Goal: Task Accomplishment & Management: Manage account settings

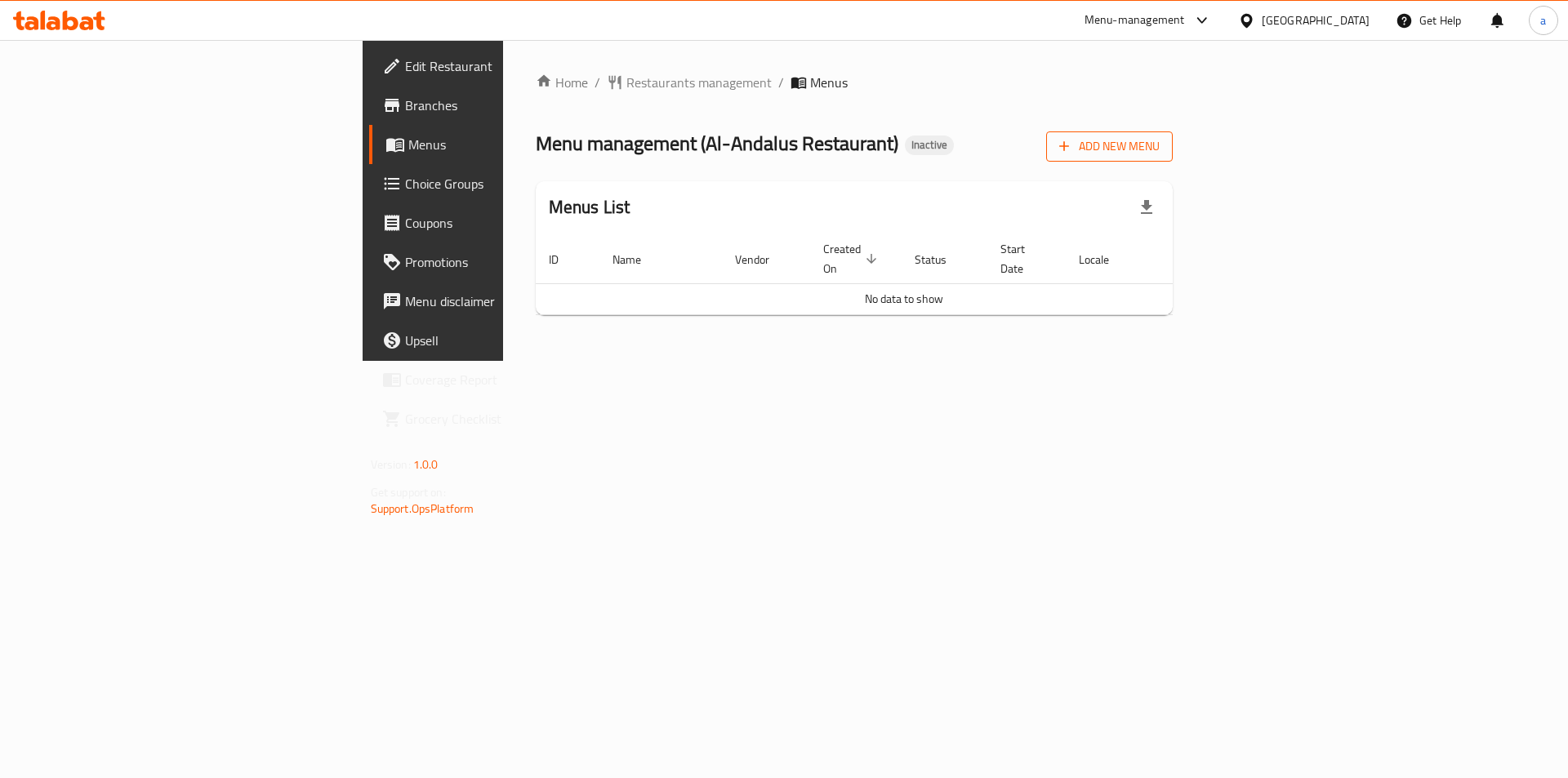
click at [1159, 147] on span "Add New Menu" at bounding box center [1110, 146] width 101 height 20
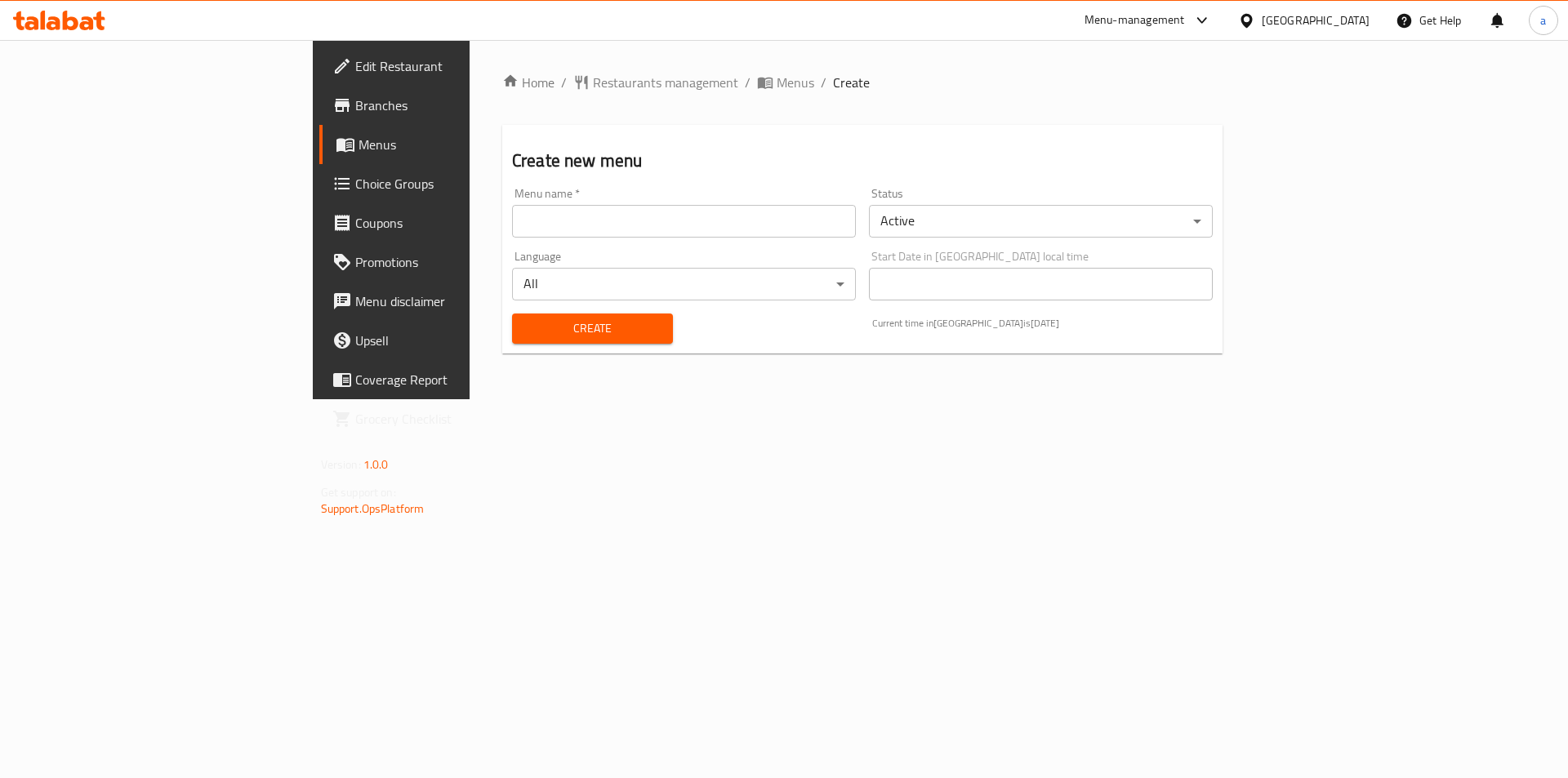
click at [517, 225] on input "text" at bounding box center [684, 221] width 344 height 33
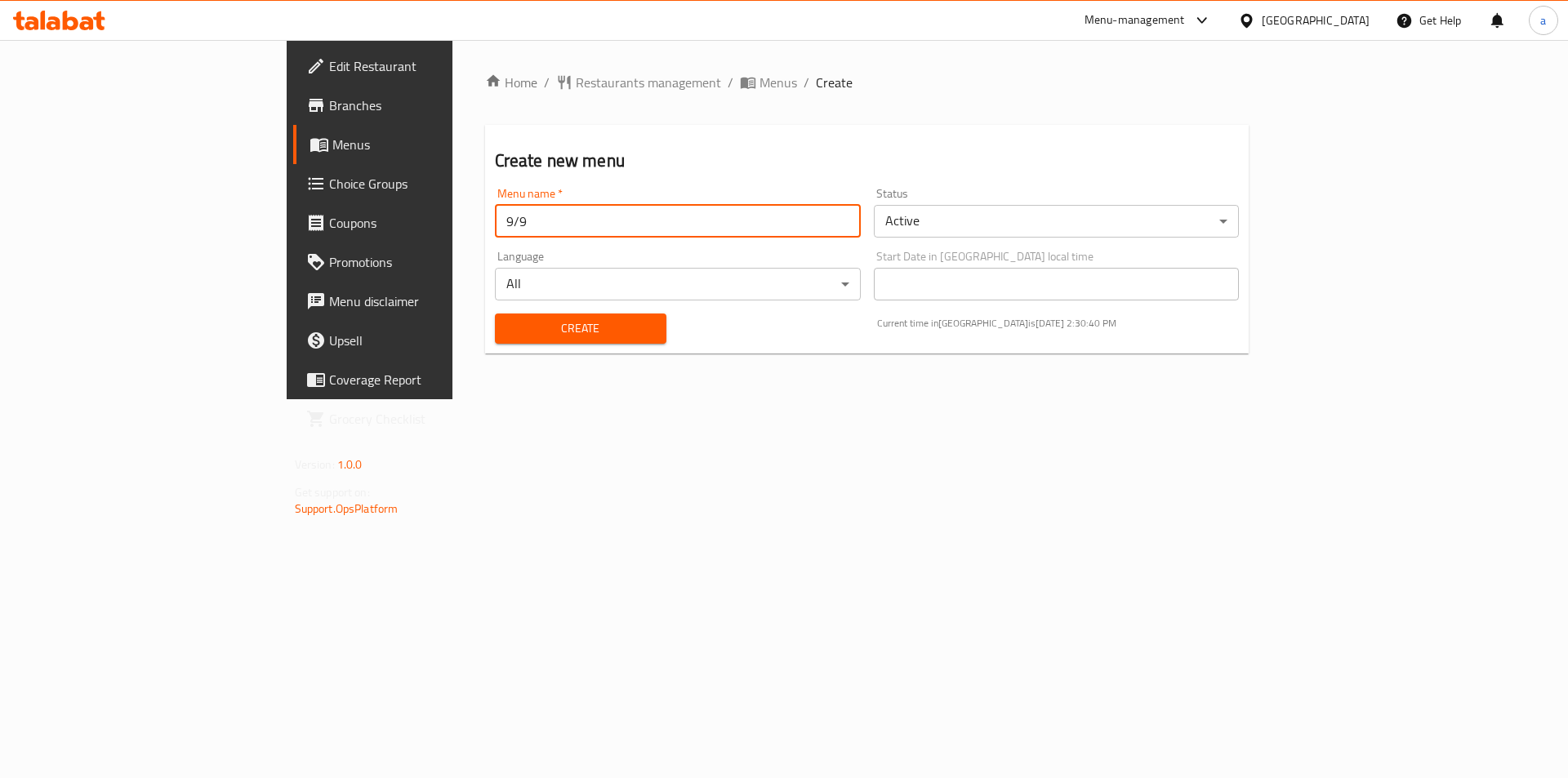
type input "9/9"
click at [532, 333] on span "Create" at bounding box center [580, 328] width 145 height 20
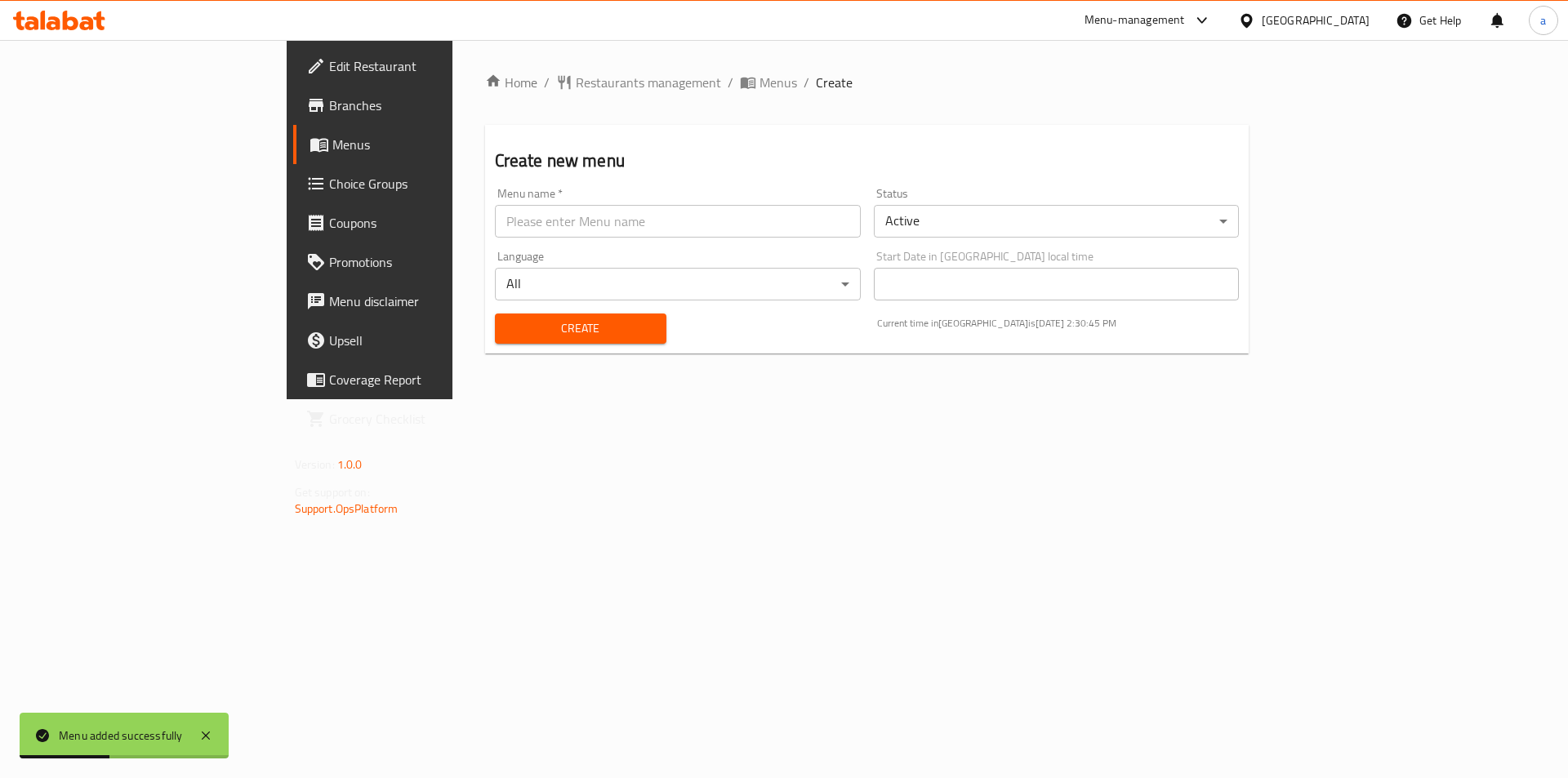
click at [495, 225] on input "text" at bounding box center [678, 221] width 366 height 33
click at [760, 81] on span "Menus" at bounding box center [778, 82] width 37 height 19
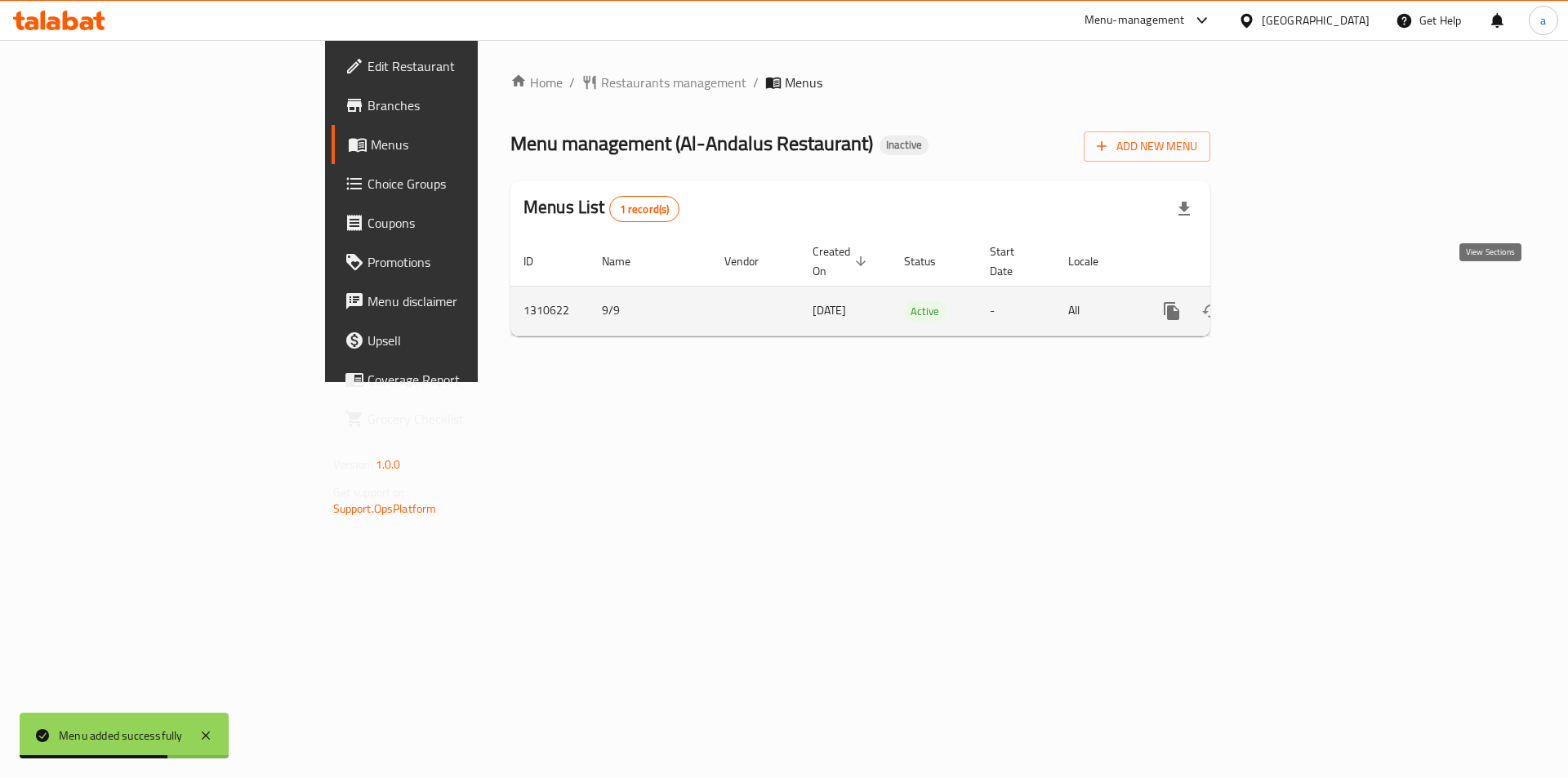
click at [1309, 292] on link "enhanced table" at bounding box center [1289, 311] width 39 height 39
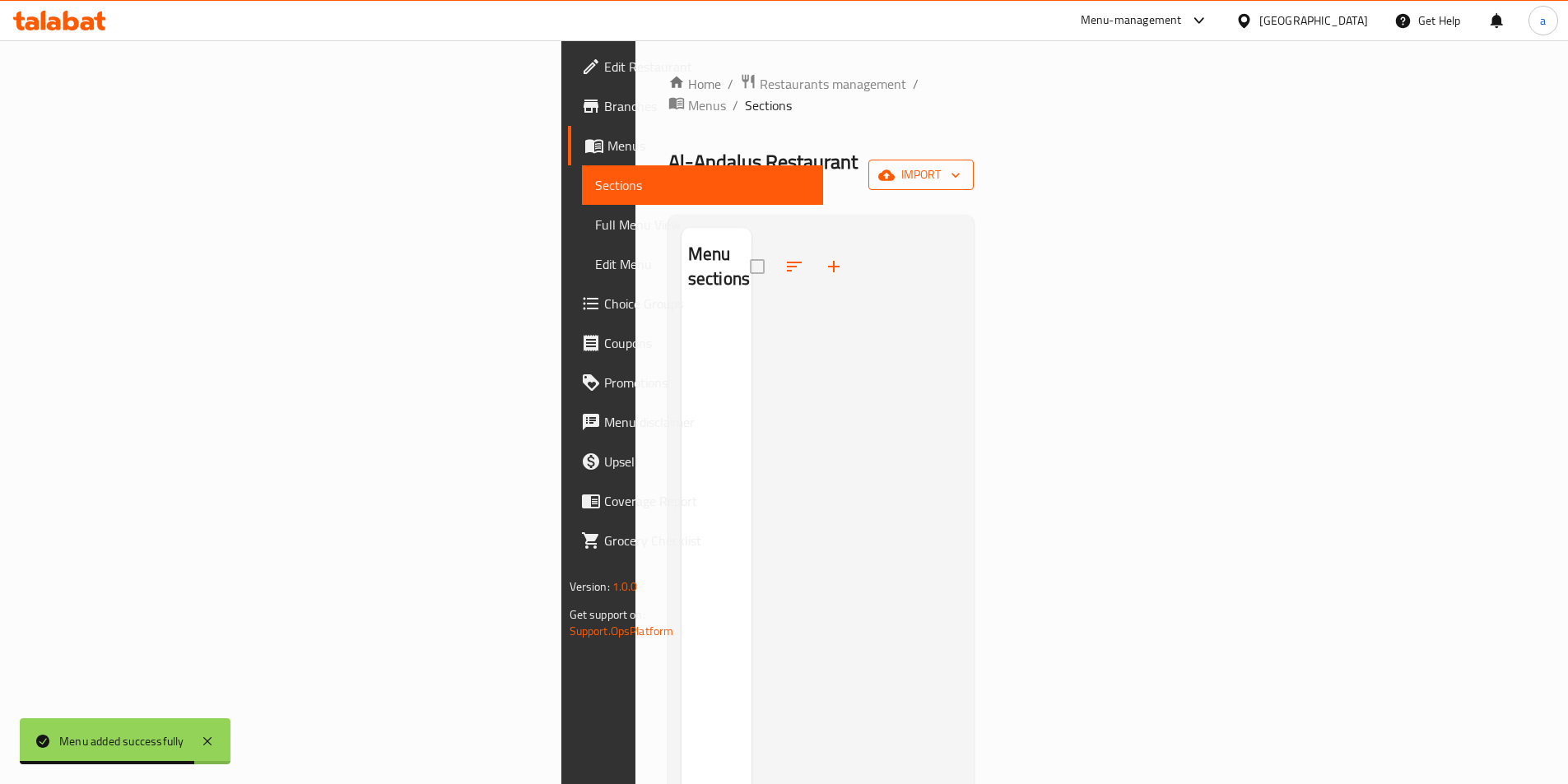
click at [973, 159] on button "import" at bounding box center [921, 175] width 105 height 30
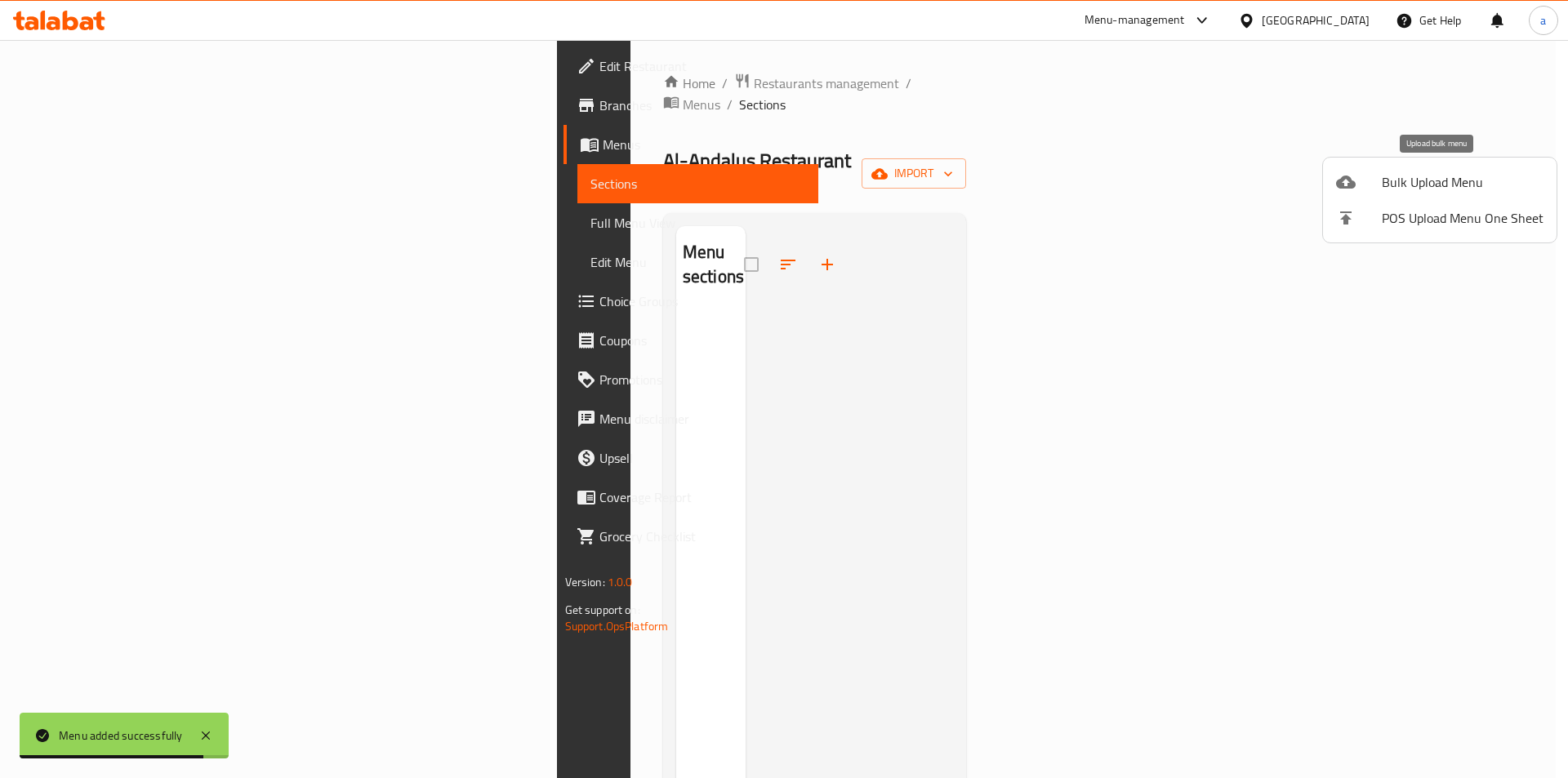
click at [1411, 172] on span "Bulk Upload Menu" at bounding box center [1463, 182] width 162 height 19
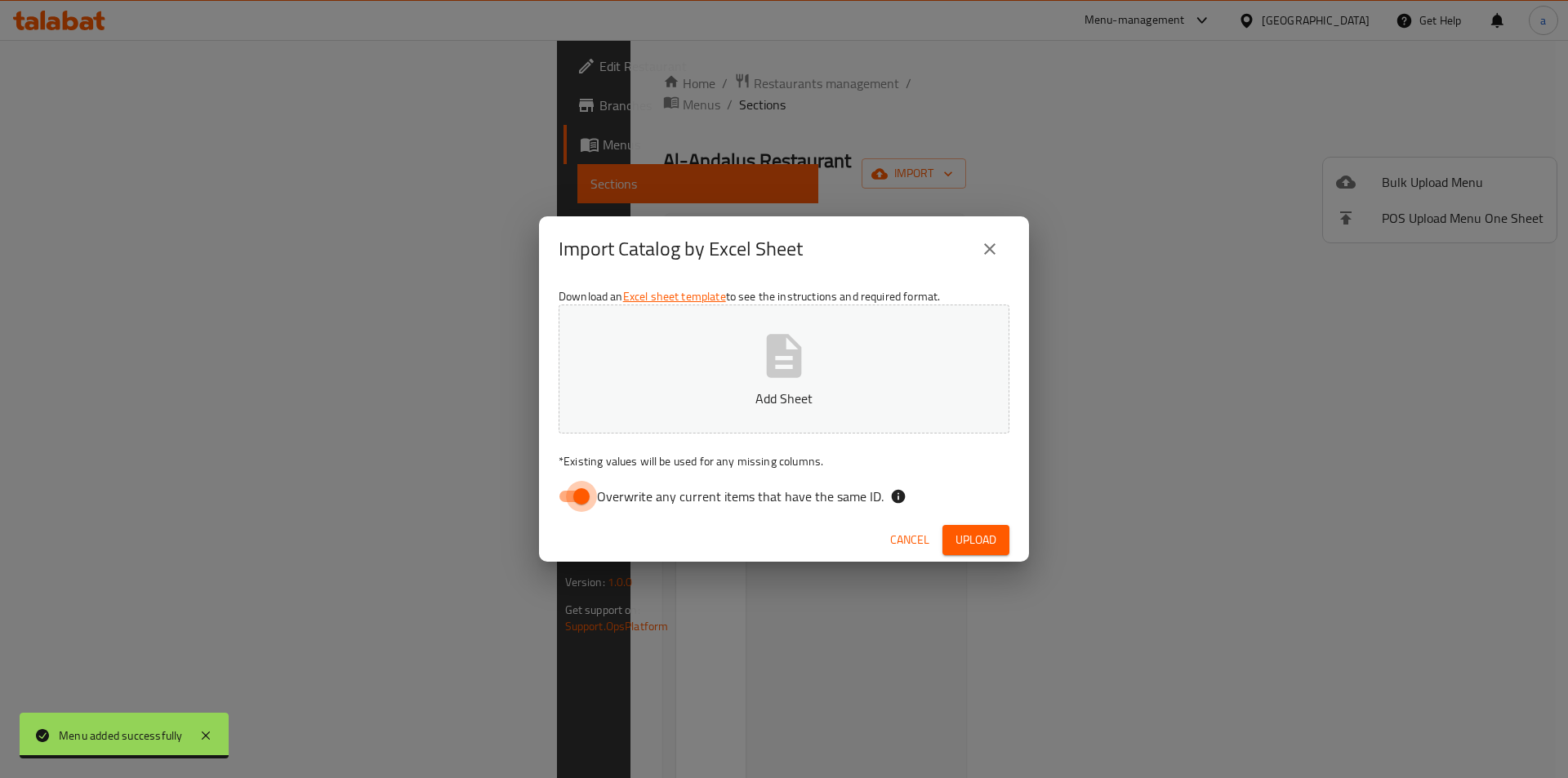
click at [584, 495] on input "Overwrite any current items that have the same ID." at bounding box center [581, 496] width 93 height 31
checkbox input "false"
click at [778, 344] on icon "button" at bounding box center [784, 355] width 35 height 43
click at [998, 547] on button "Upload" at bounding box center [976, 540] width 67 height 30
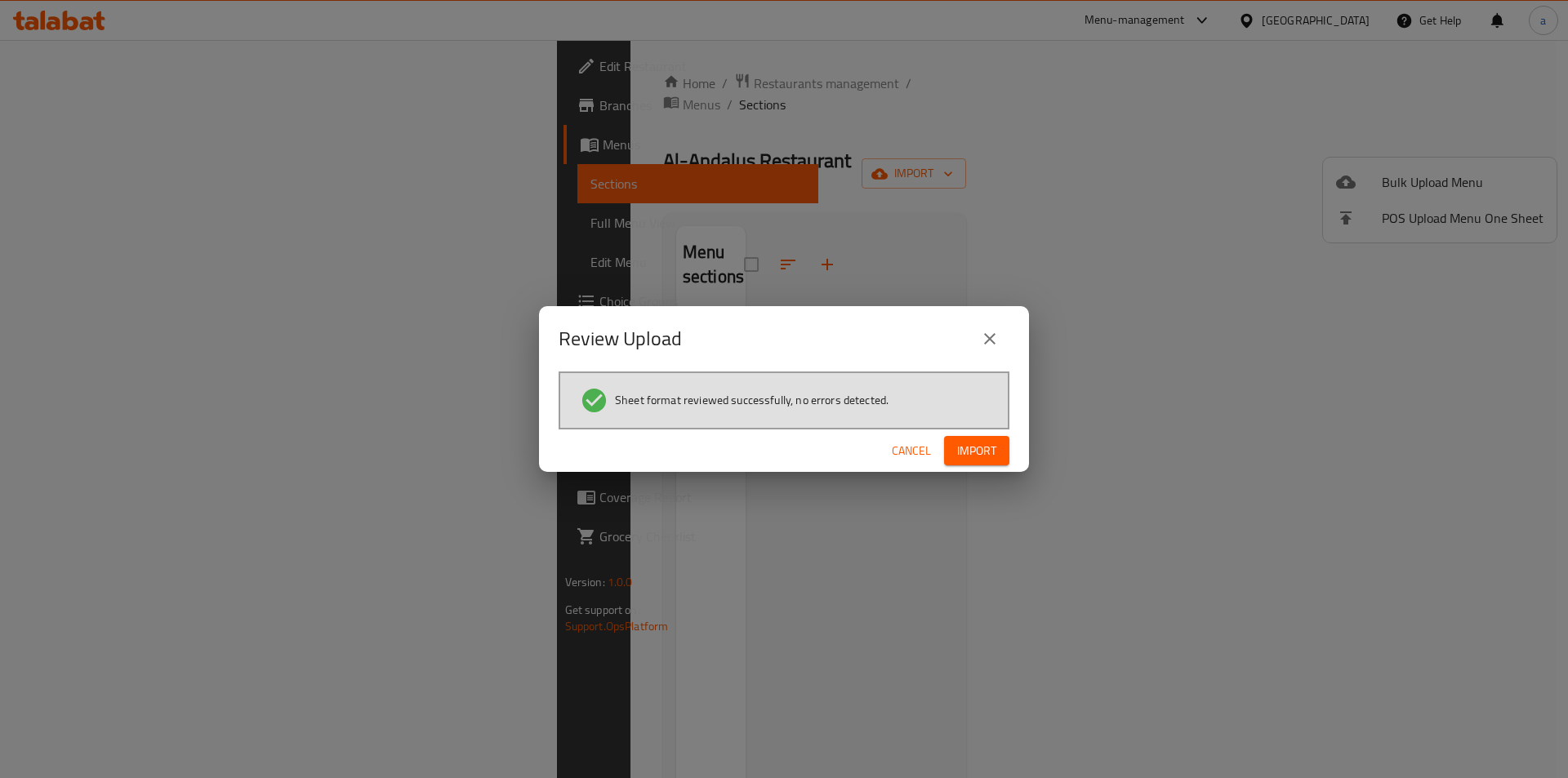
click at [950, 432] on div "Cancel Import" at bounding box center [784, 451] width 490 height 43
click at [964, 453] on span "Import" at bounding box center [976, 451] width 39 height 20
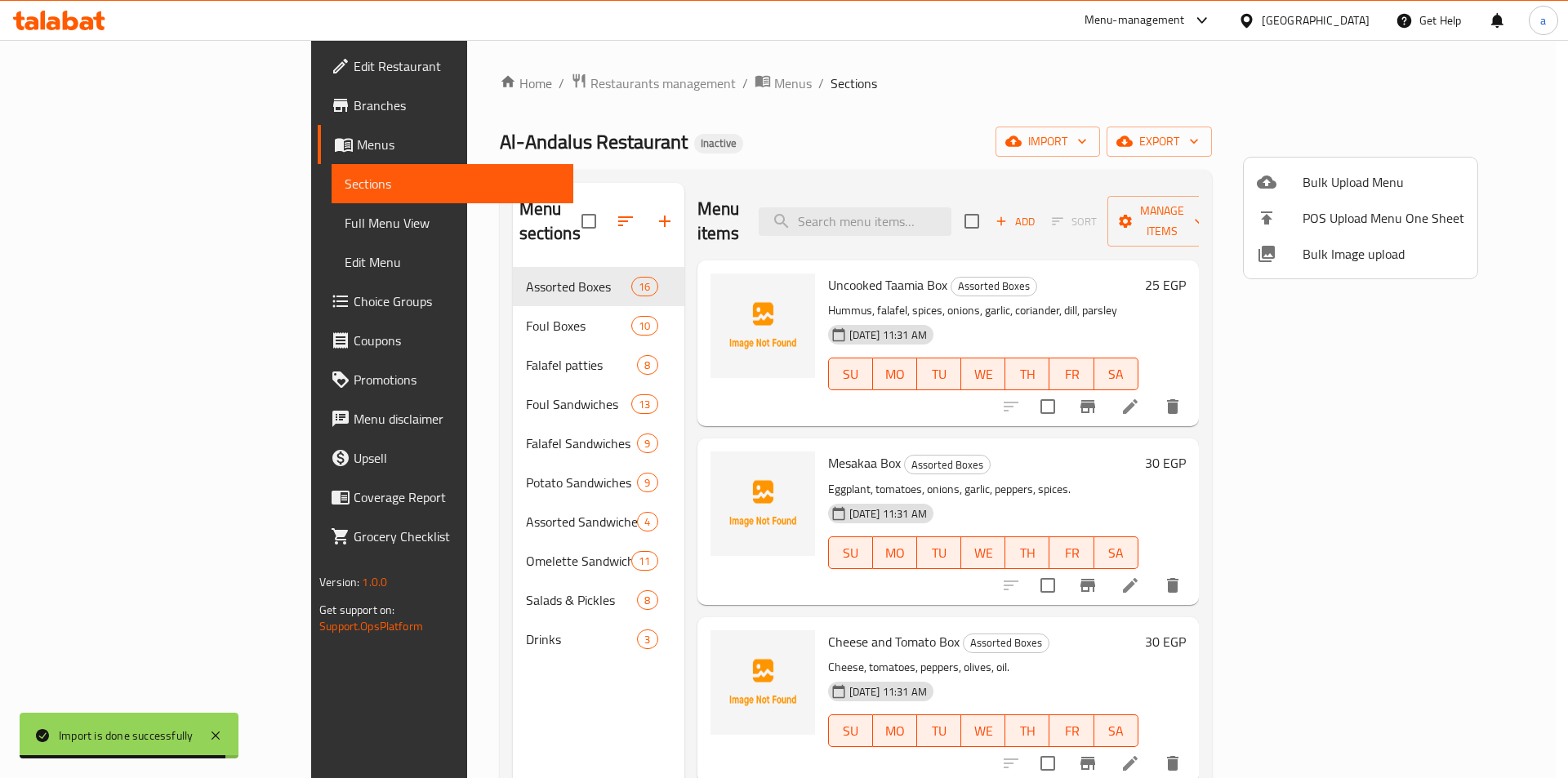
click at [794, 87] on div at bounding box center [784, 389] width 1568 height 778
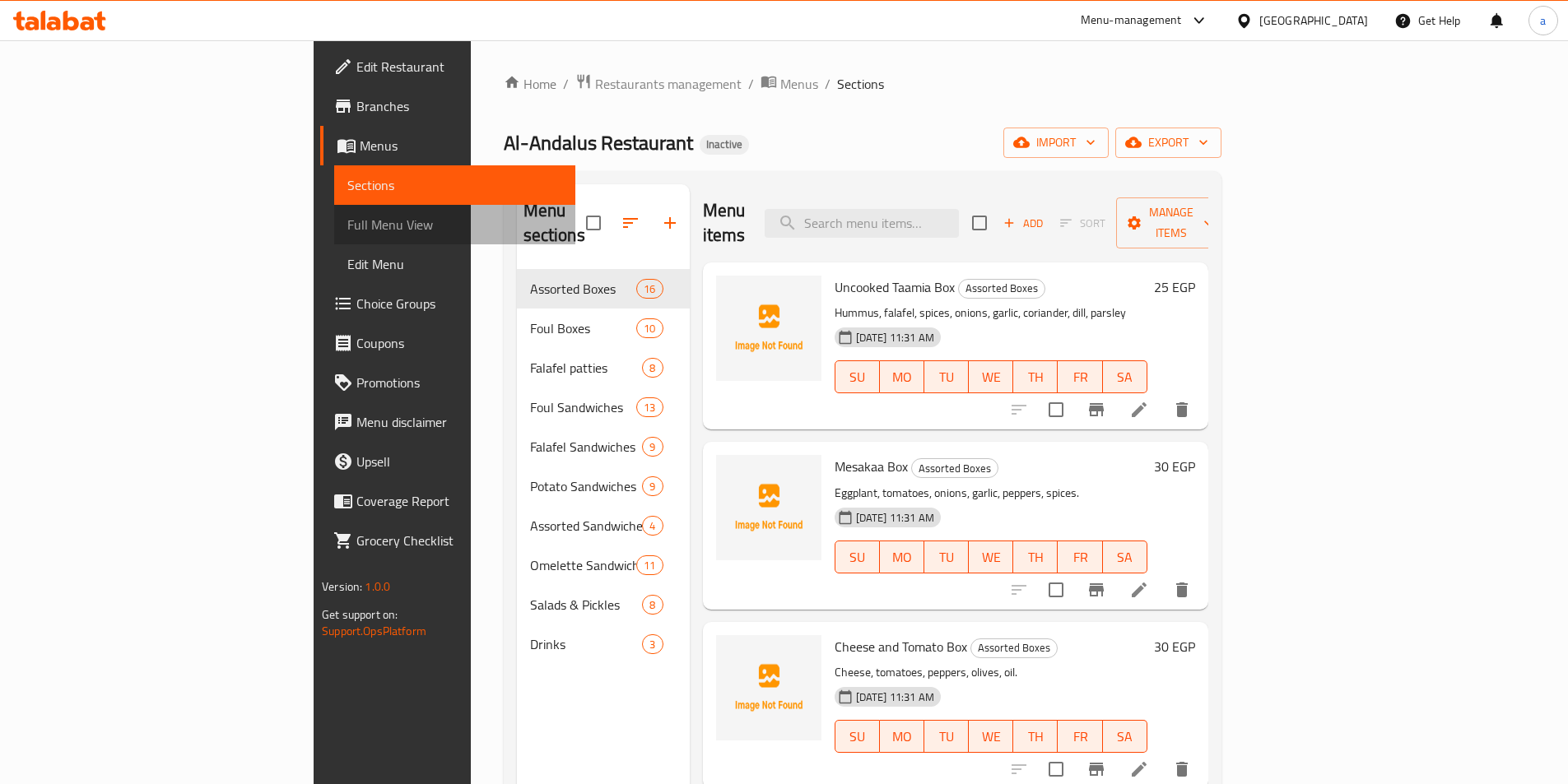
click at [348, 234] on span "Full Menu View" at bounding box center [455, 225] width 215 height 20
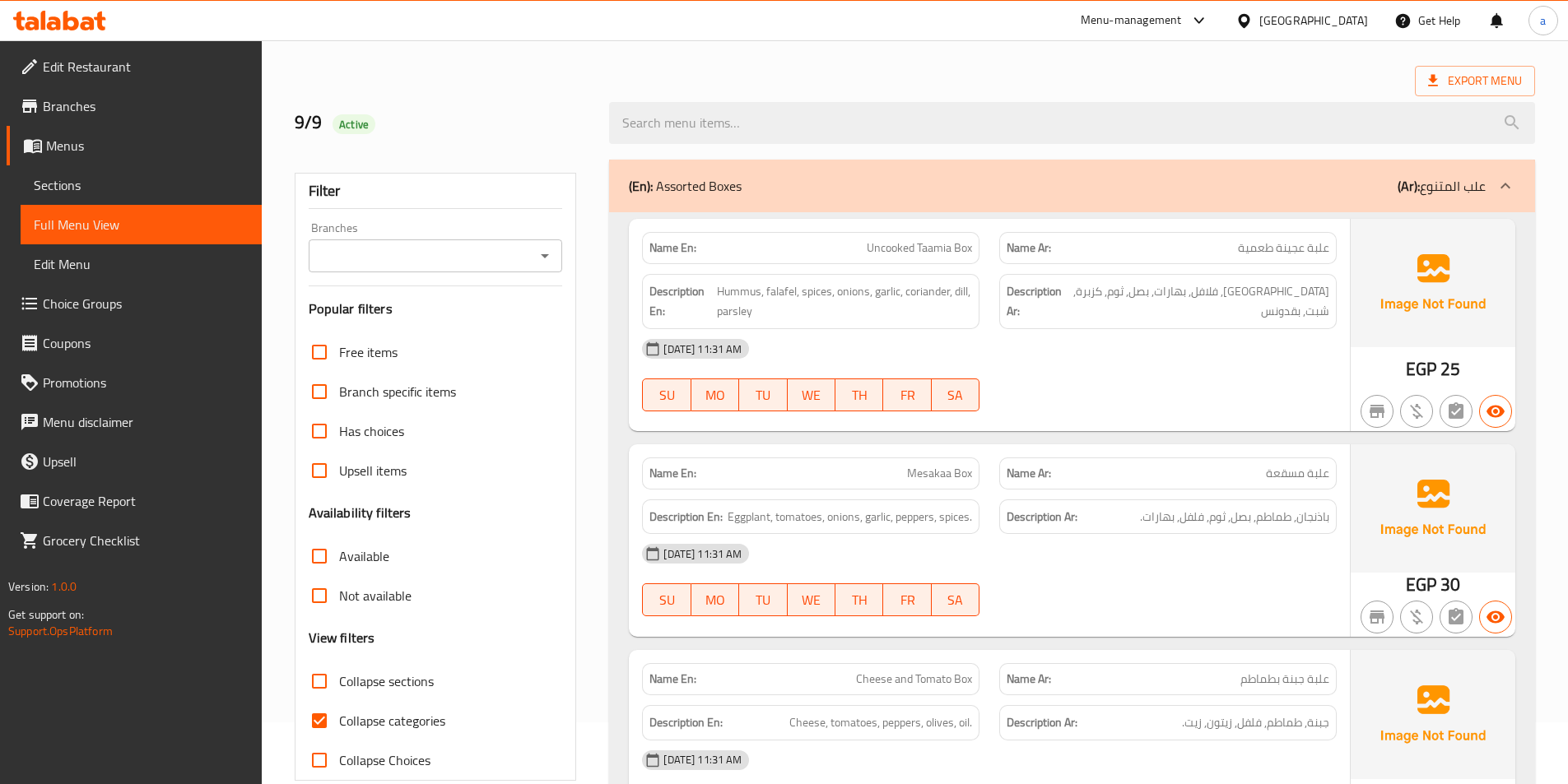
scroll to position [165, 0]
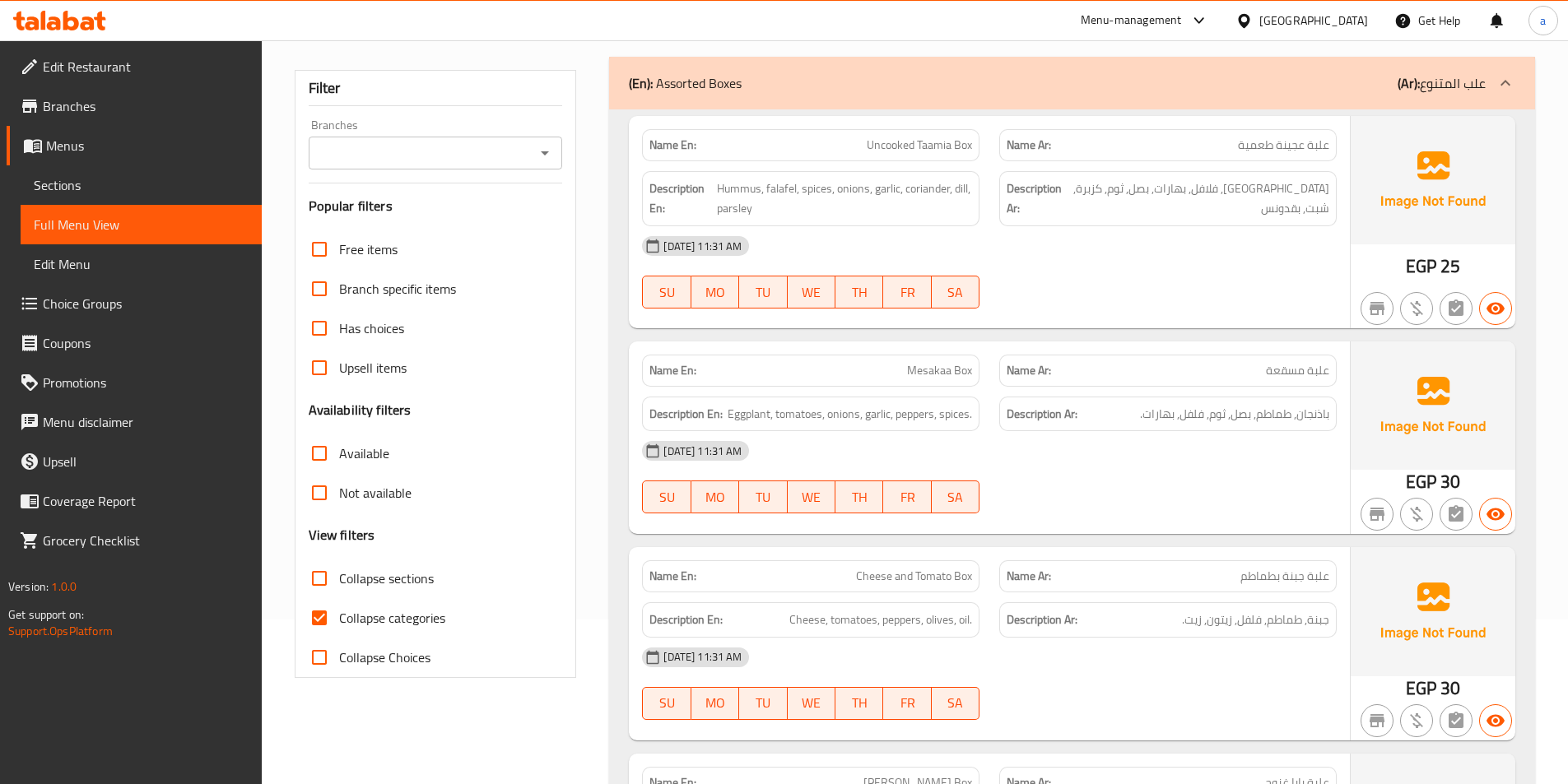
click at [324, 610] on input "Collapse categories" at bounding box center [319, 617] width 39 height 39
checkbox input "false"
click at [1101, 271] on div "09-09-2025 11:31 AM SU MO TU WE TH FR SA" at bounding box center [989, 272] width 715 height 92
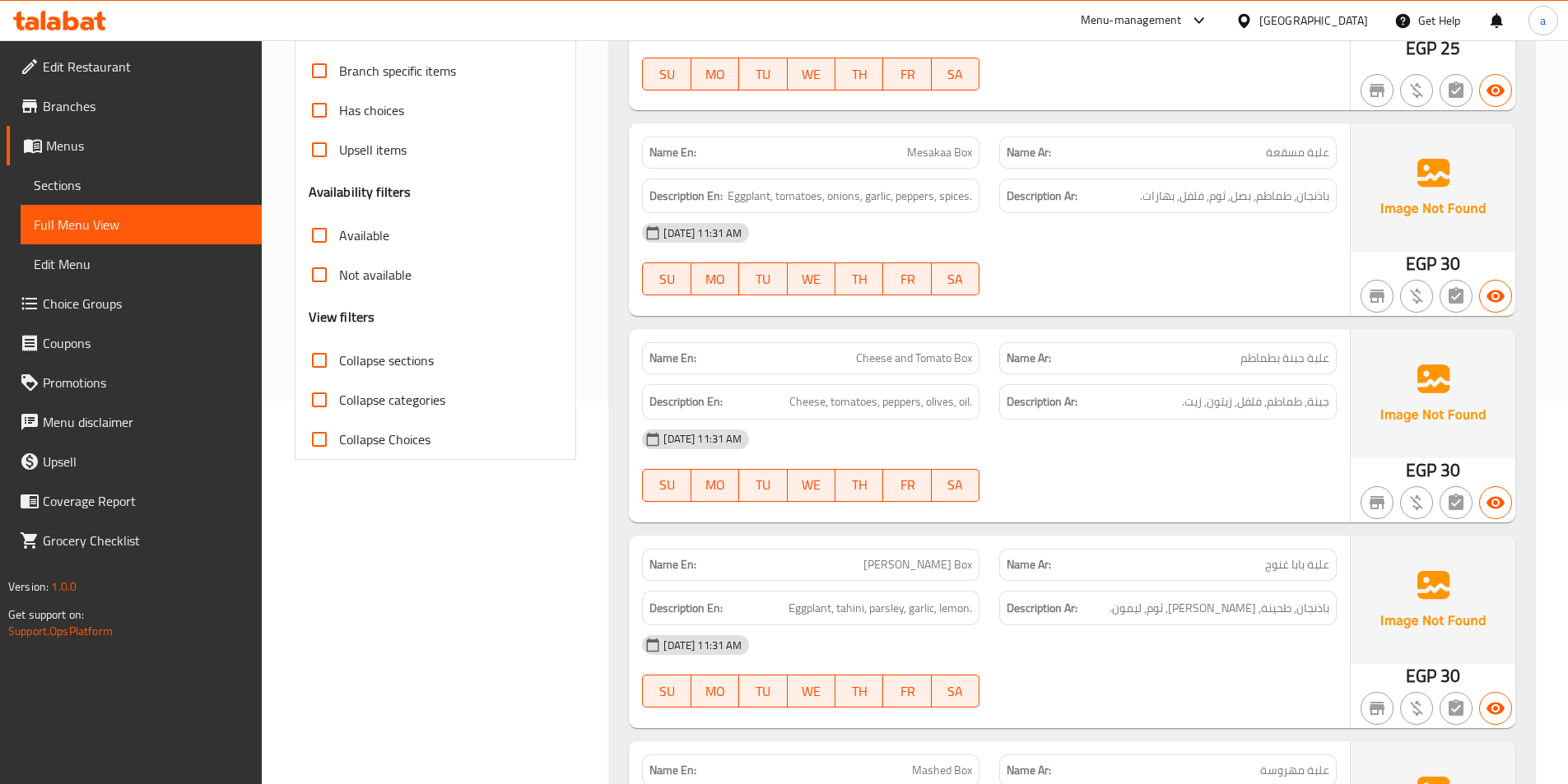
scroll to position [412, 0]
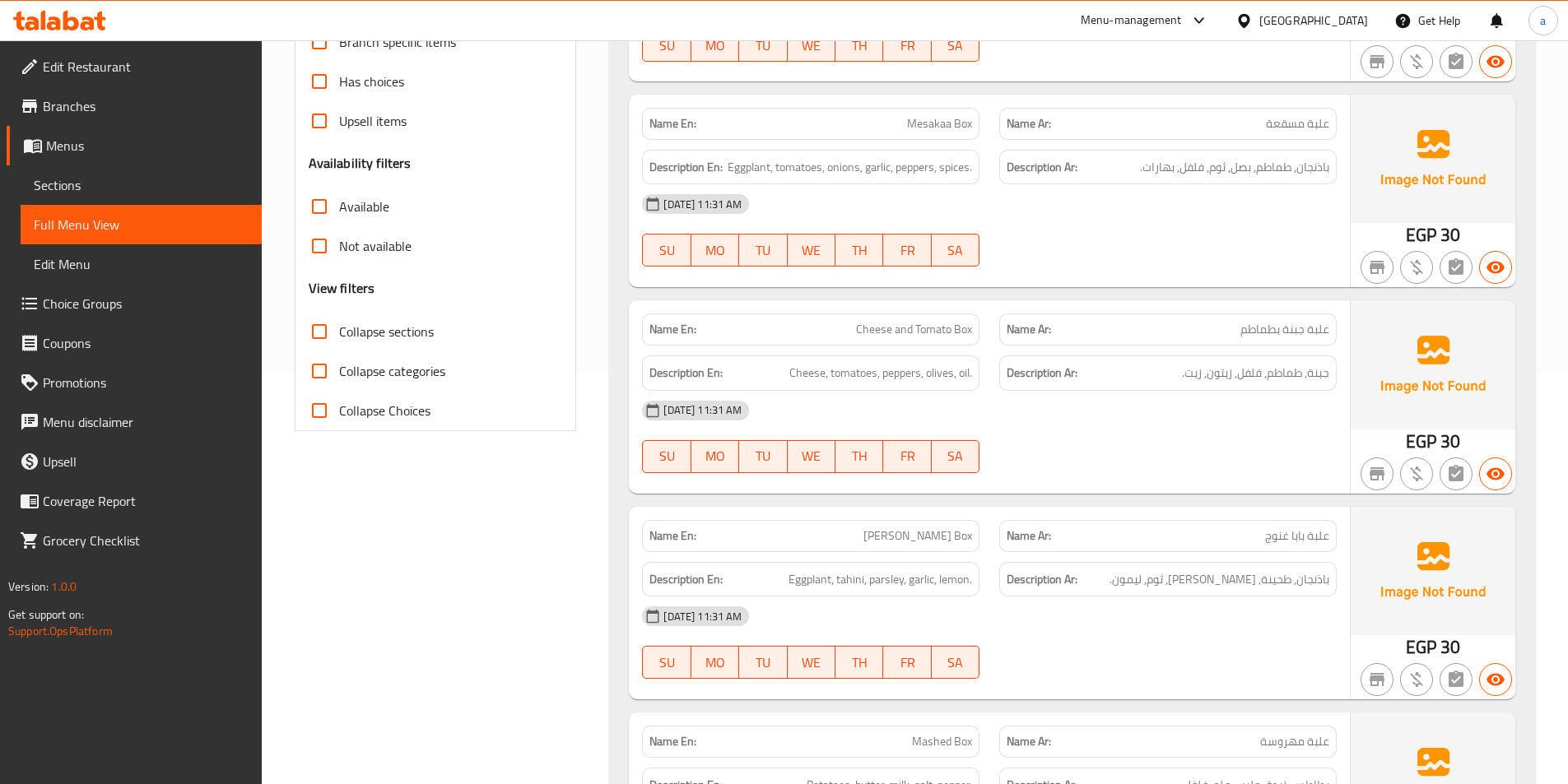
click at [1087, 216] on div "[DATE] 11:31 AM" at bounding box center [989, 204] width 715 height 39
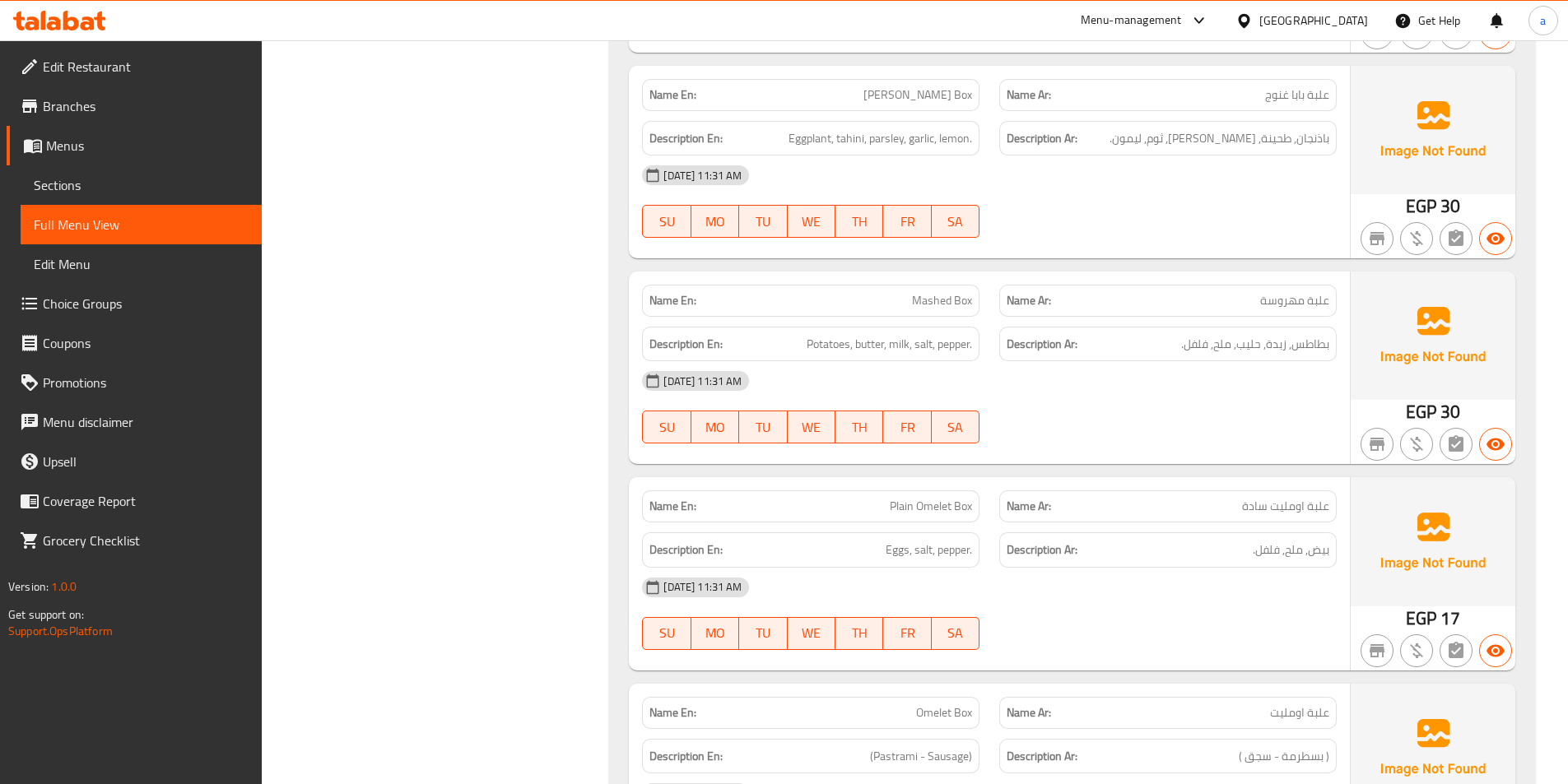
scroll to position [822, 0]
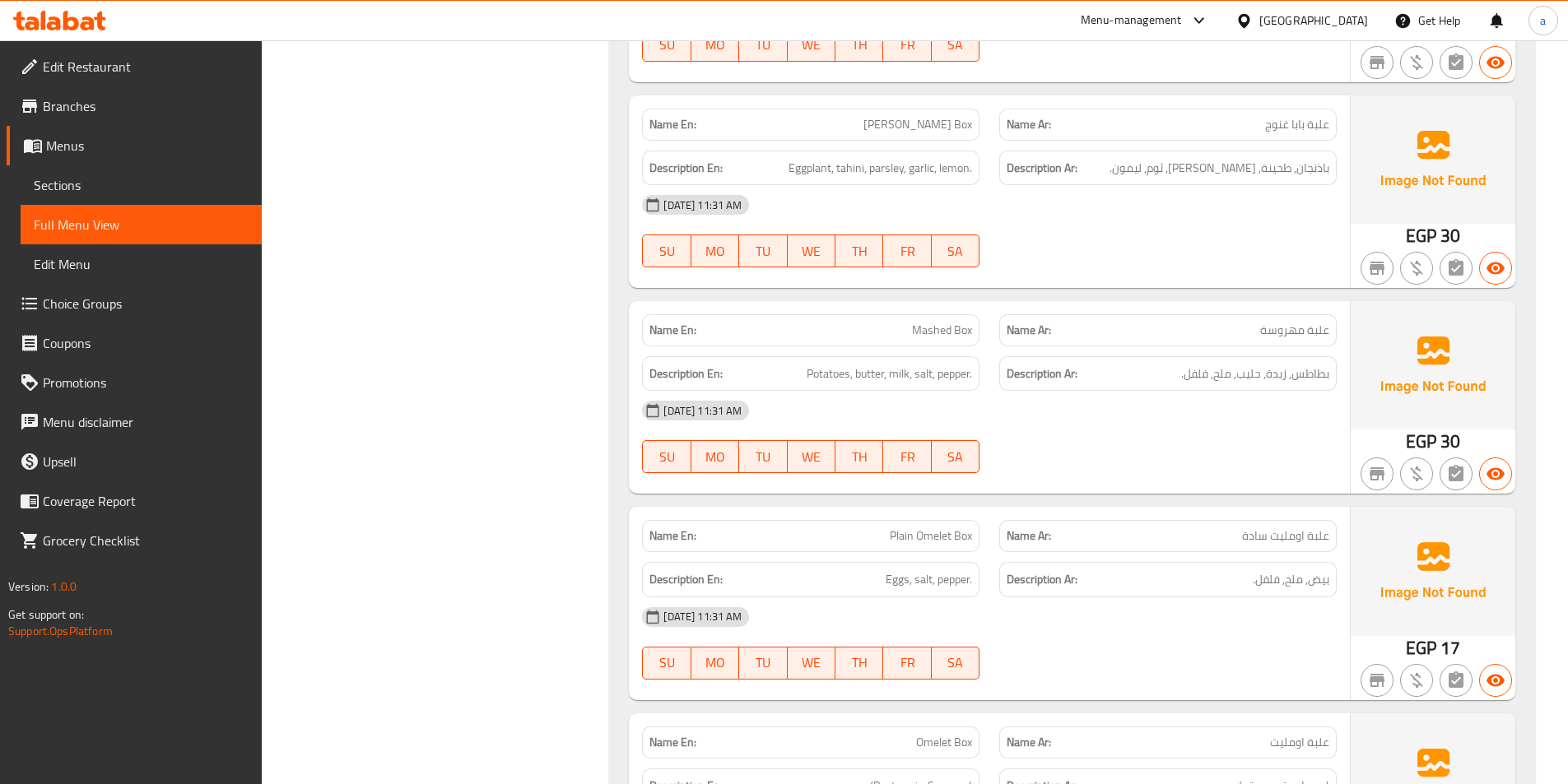
click at [1184, 462] on div "09-09-2025 11:31 AM SU MO TU WE TH FR SA" at bounding box center [989, 437] width 715 height 92
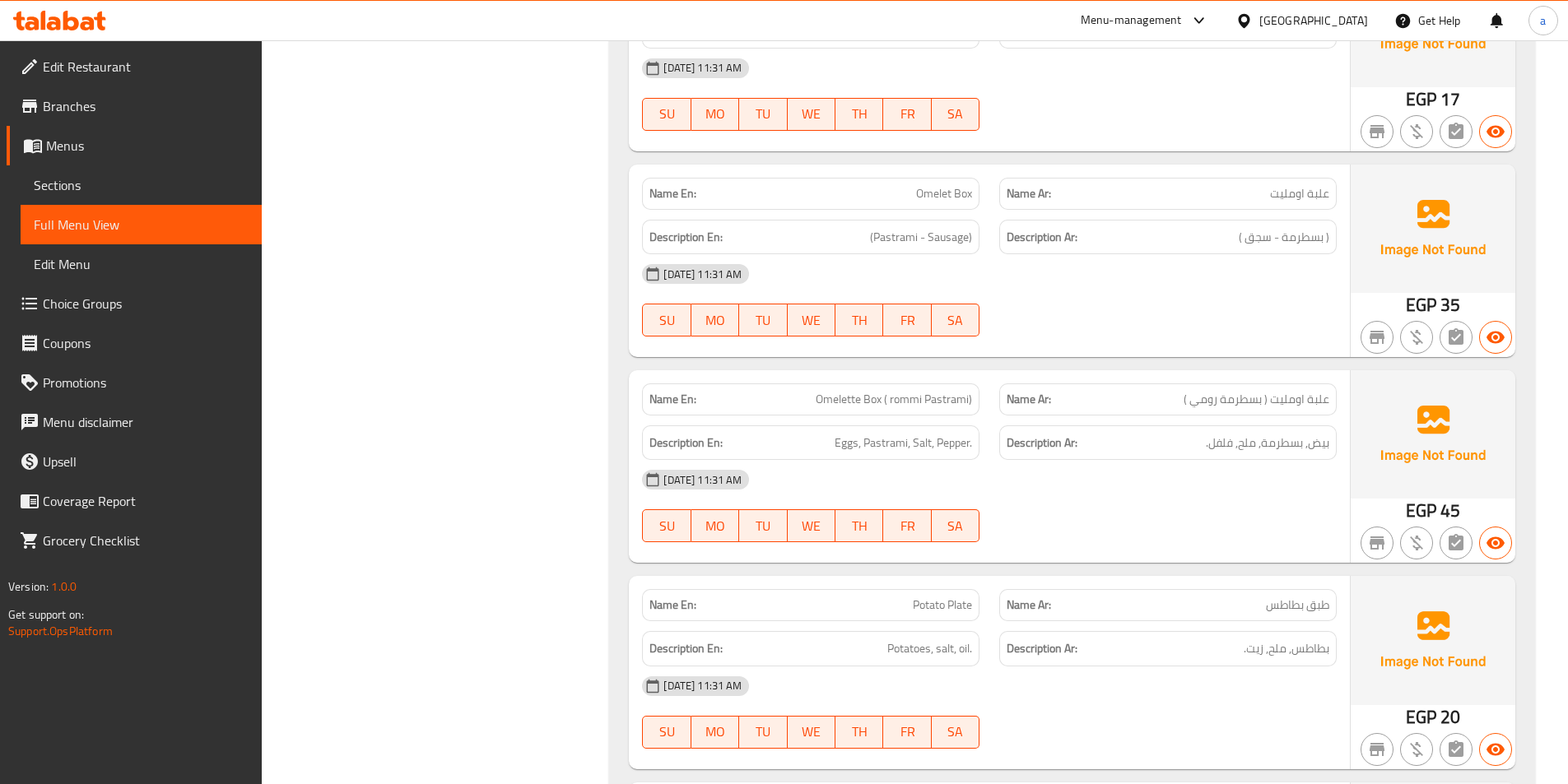
scroll to position [1399, 0]
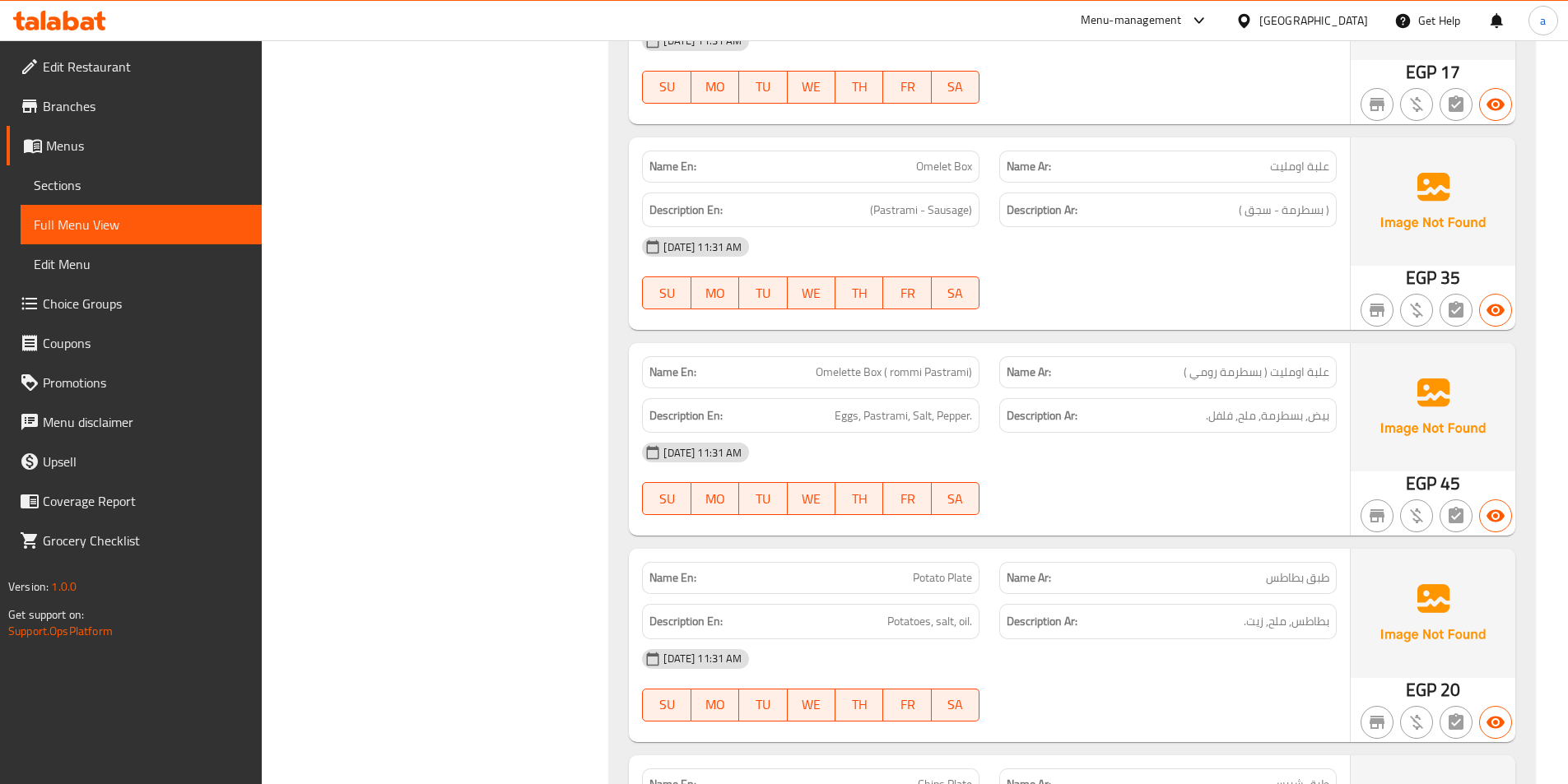
click at [971, 158] on span "Omelet Box" at bounding box center [944, 166] width 56 height 17
click at [945, 175] on span "Omelet Box" at bounding box center [944, 166] width 56 height 17
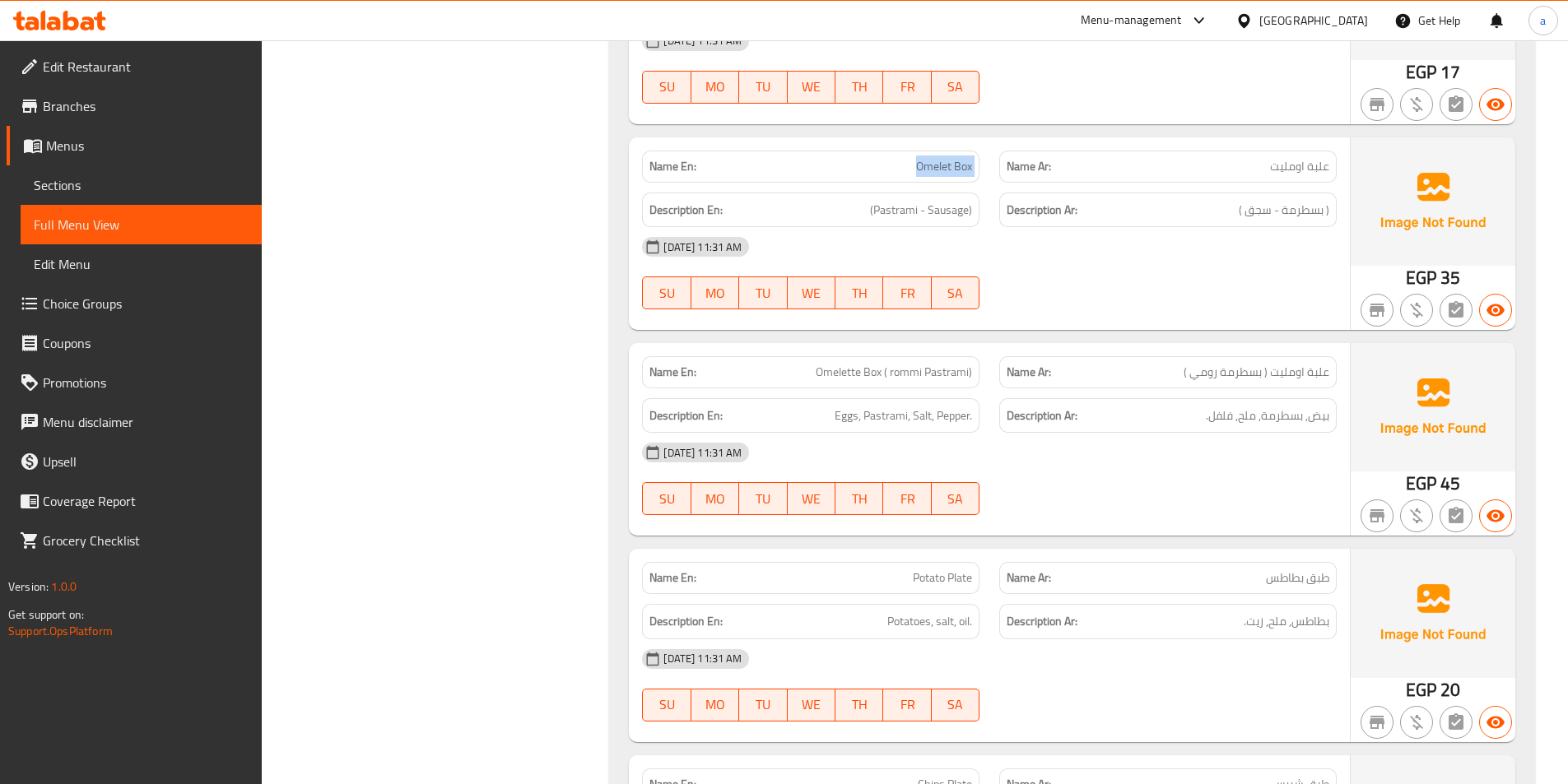
copy span "Omelet Box"
click at [1124, 269] on div "[DATE] 11:31 AM SU MO TU WE TH FR SA" at bounding box center [989, 273] width 715 height 92
click at [828, 367] on span "Omelette Box ( rommi Pastrami)" at bounding box center [893, 372] width 156 height 17
copy span "Omelette"
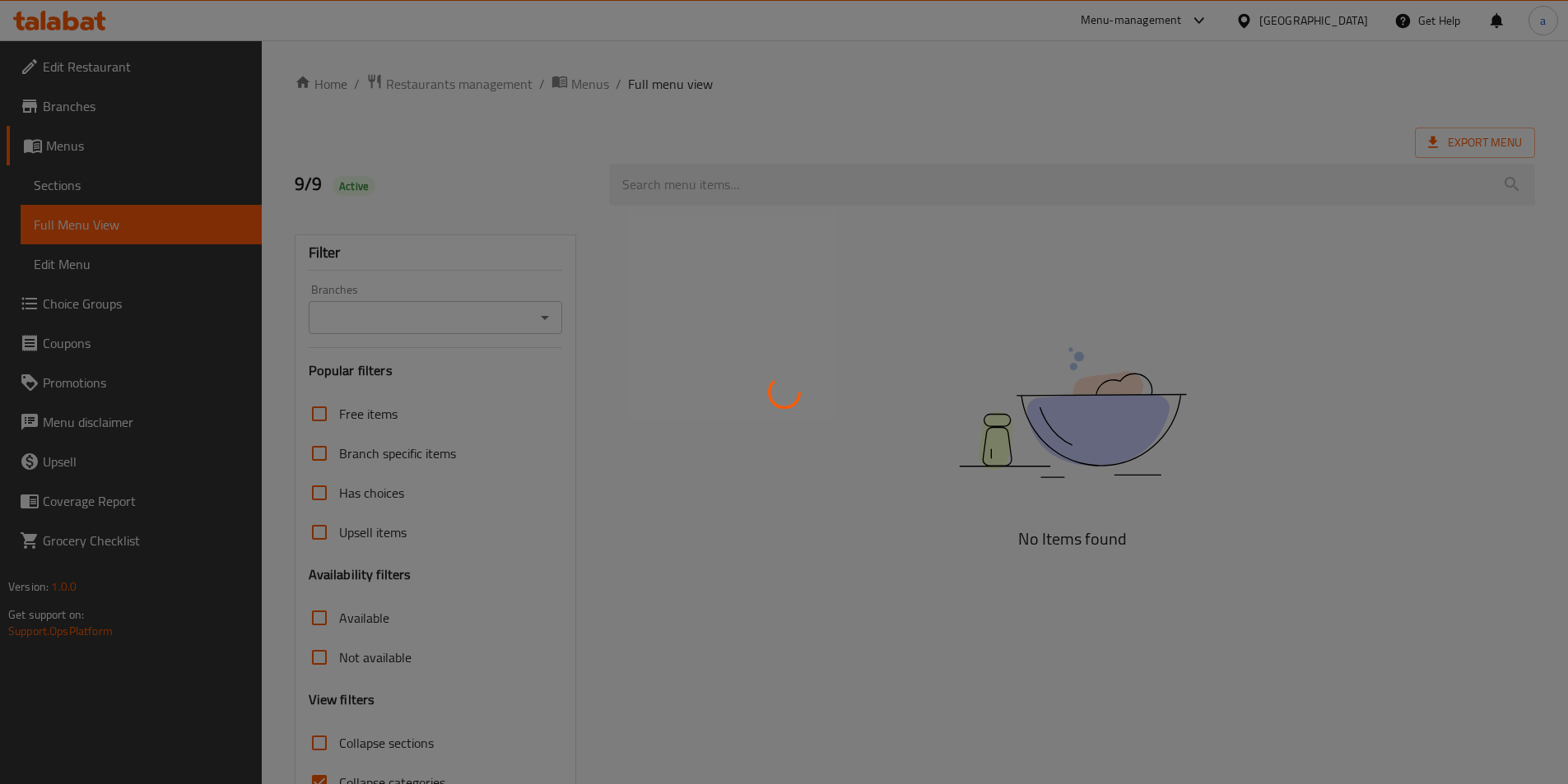
click at [149, 188] on div at bounding box center [784, 392] width 1568 height 784
click at [115, 186] on div at bounding box center [784, 392] width 1568 height 784
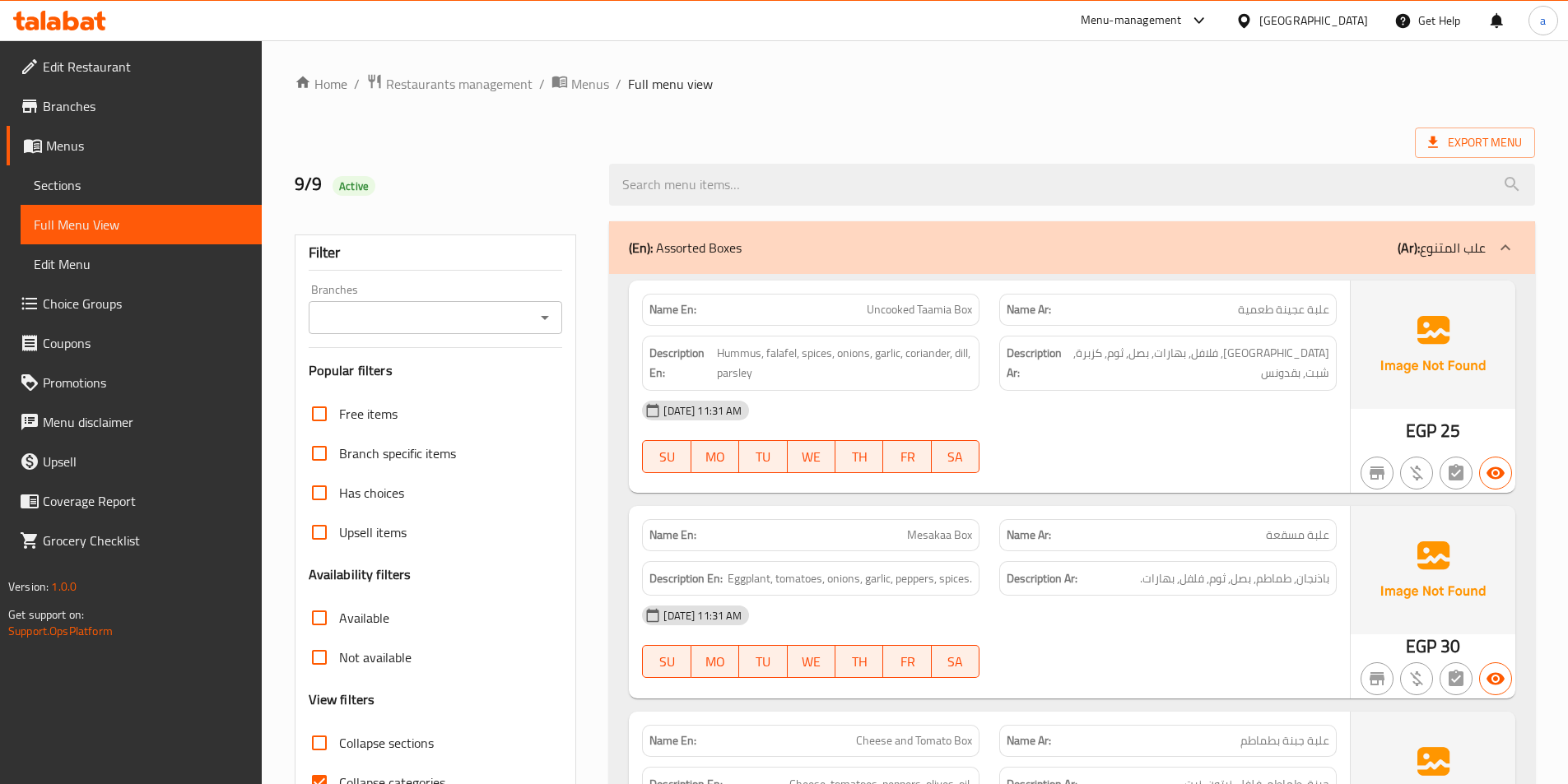
click at [120, 193] on span "Sections" at bounding box center [141, 185] width 215 height 20
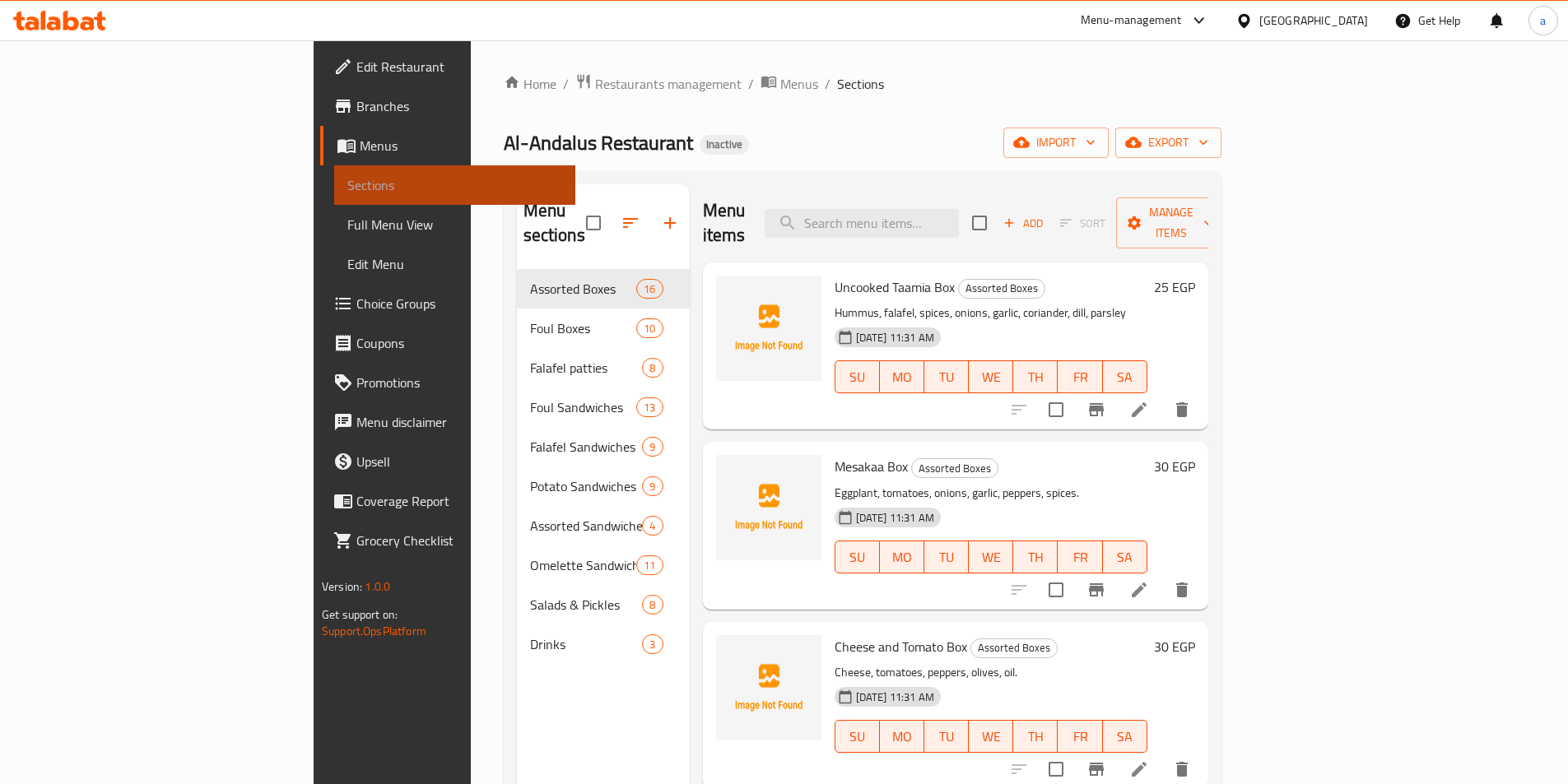
click at [348, 193] on span "Sections" at bounding box center [455, 185] width 215 height 20
click at [921, 130] on div "Al-Andalus Restaurant Inactive import export" at bounding box center [862, 143] width 718 height 30
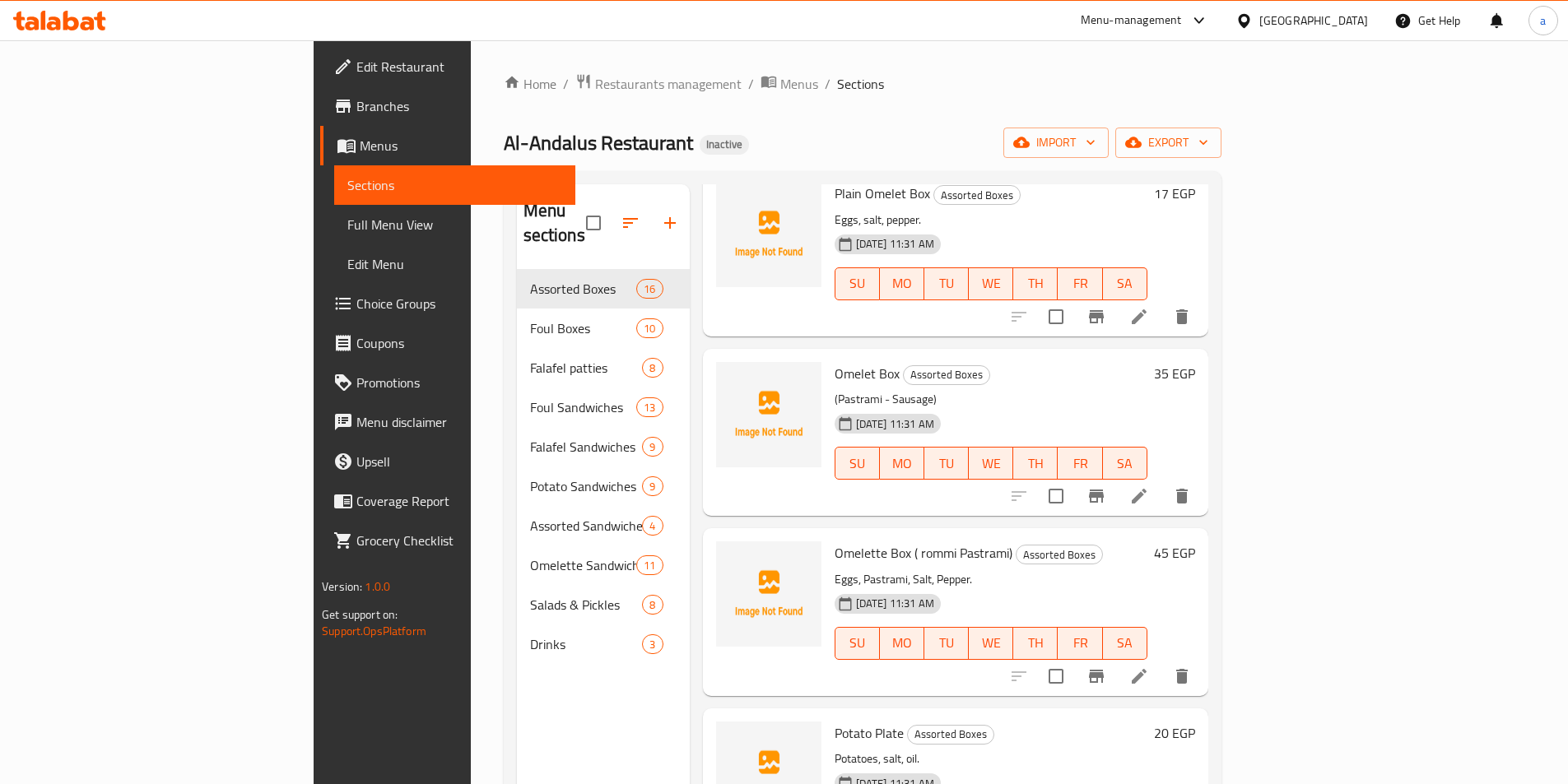
scroll to position [996, 0]
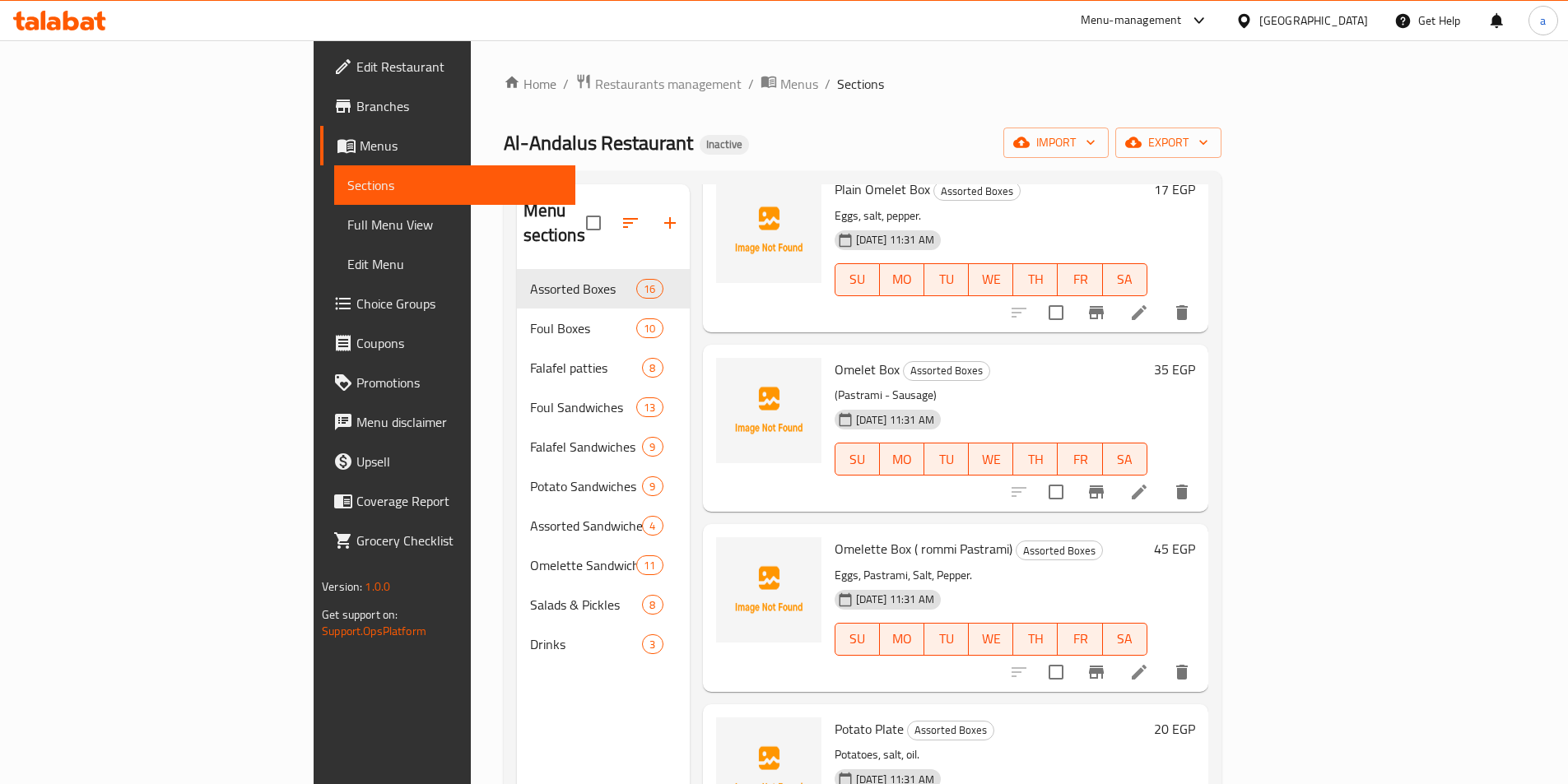
click at [1162, 478] on li at bounding box center [1139, 492] width 46 height 29
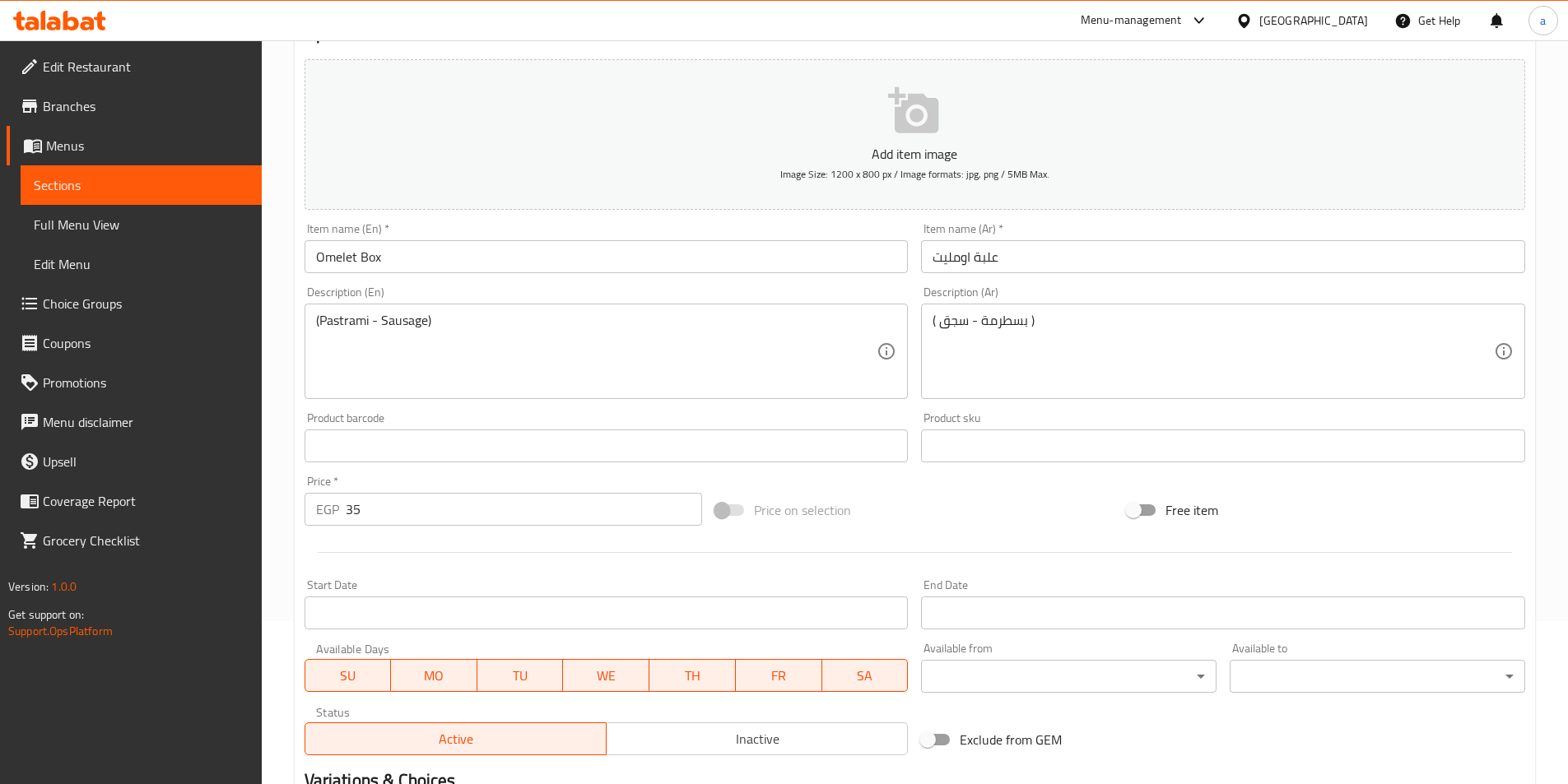
scroll to position [165, 0]
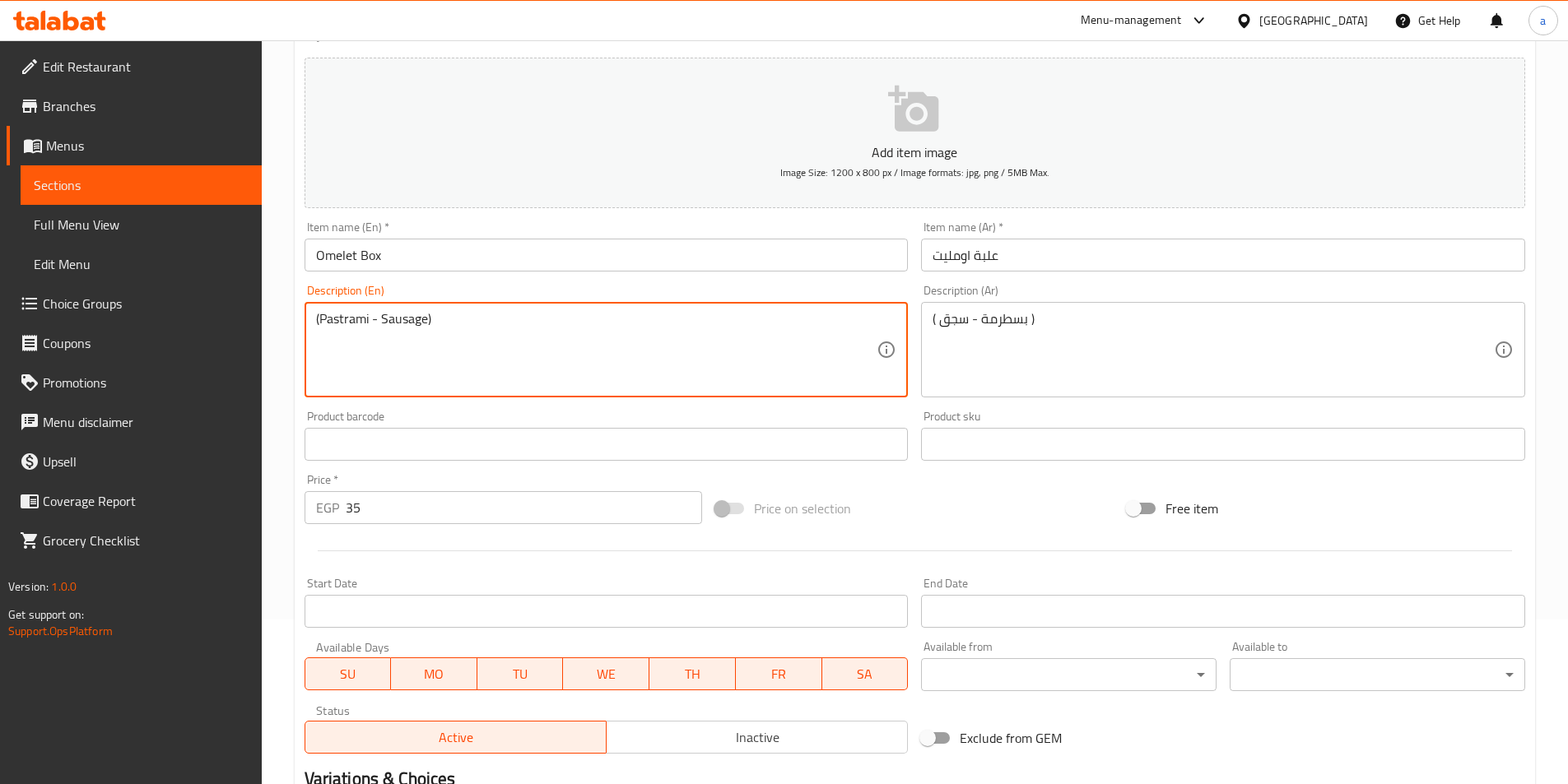
drag, startPoint x: 446, startPoint y: 321, endPoint x: 259, endPoint y: 321, distance: 187.0
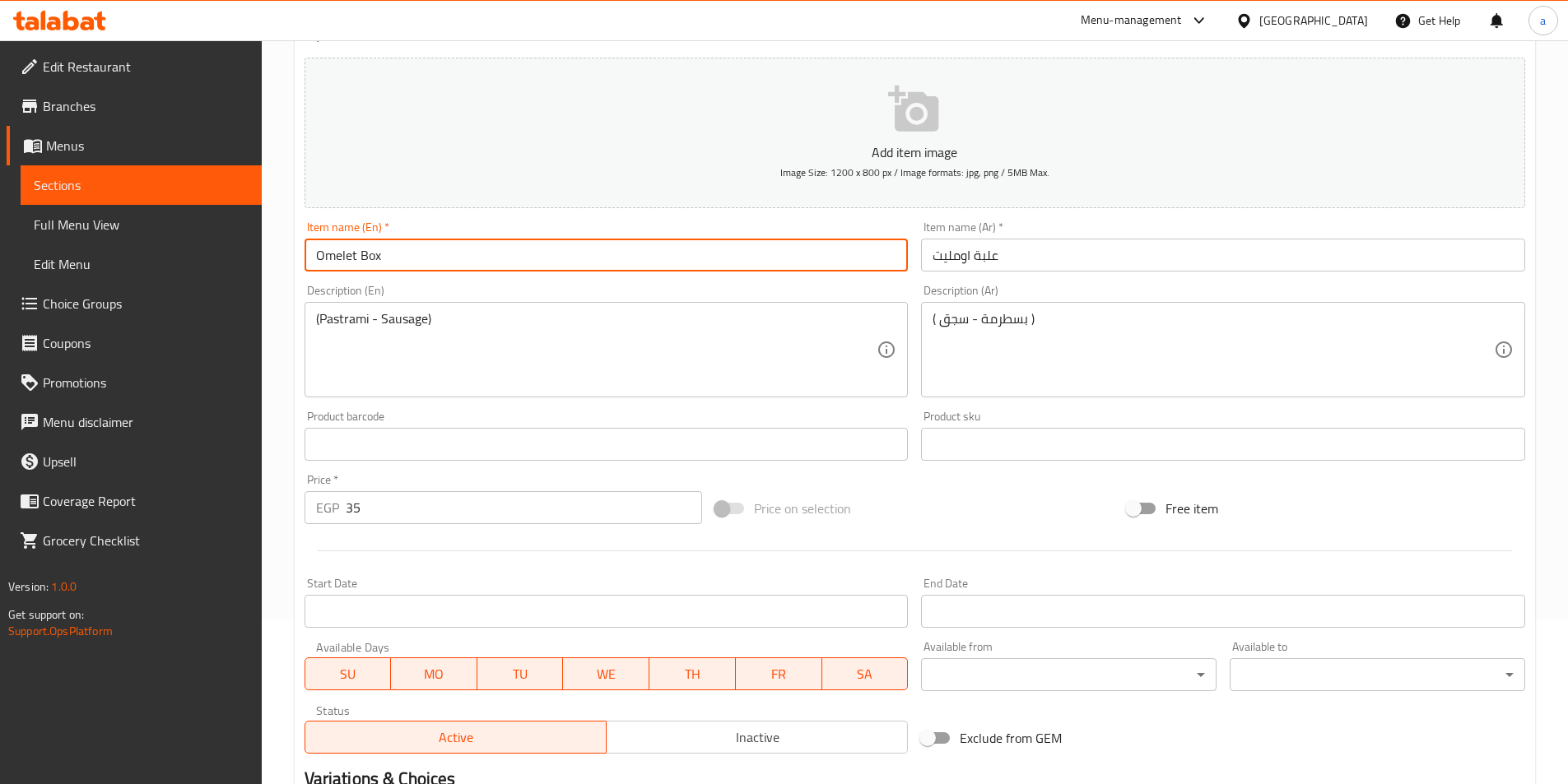
click at [464, 255] on input "Omelet Box" at bounding box center [607, 255] width 604 height 33
paste input "(Pastrami - Sausage)"
type input "Omelet Box (Pastrami - Sausage)"
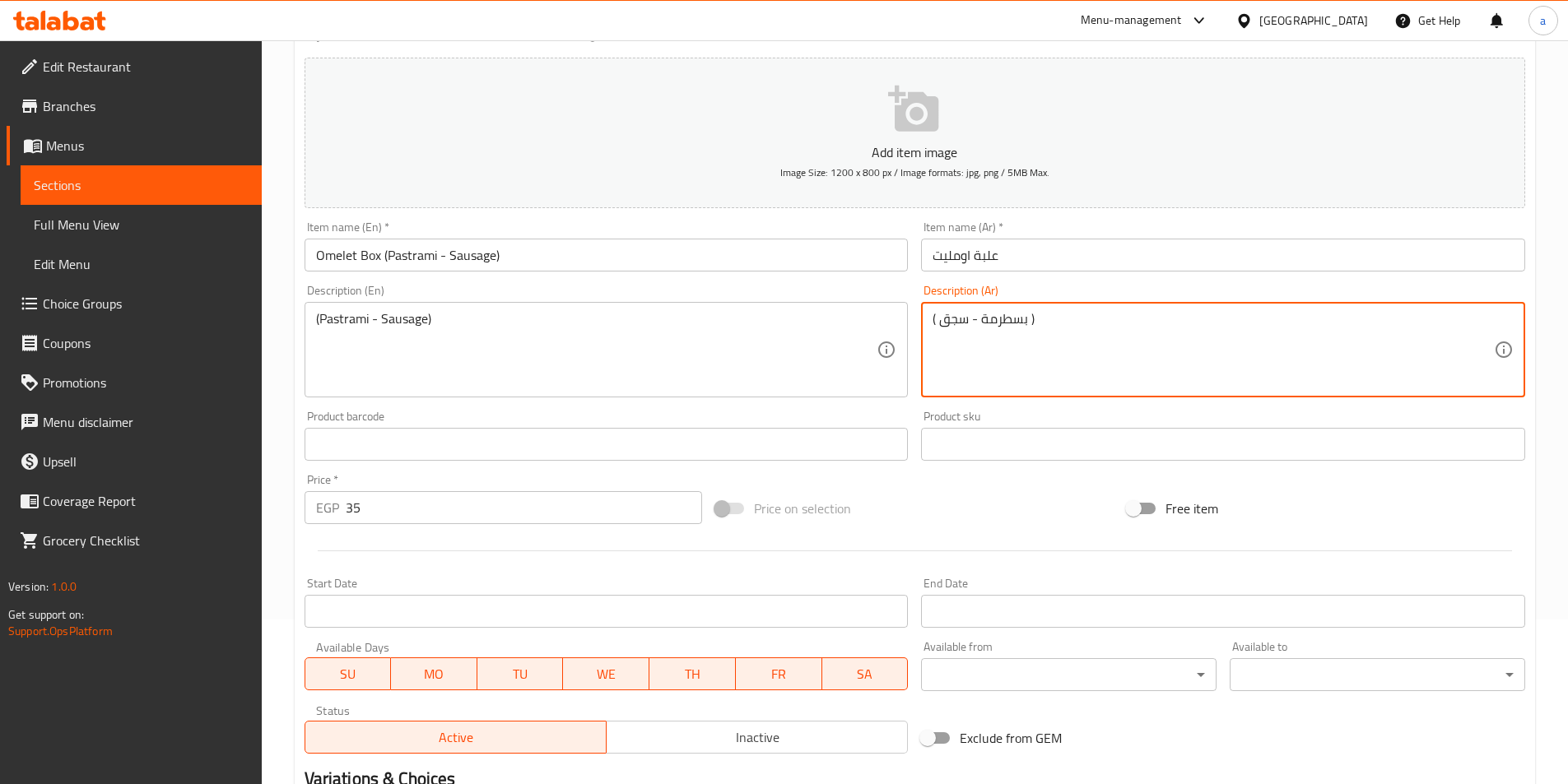
drag, startPoint x: 1069, startPoint y: 320, endPoint x: 890, endPoint y: 323, distance: 179.0
click at [1034, 247] on input "علبة اومليت" at bounding box center [1223, 255] width 604 height 33
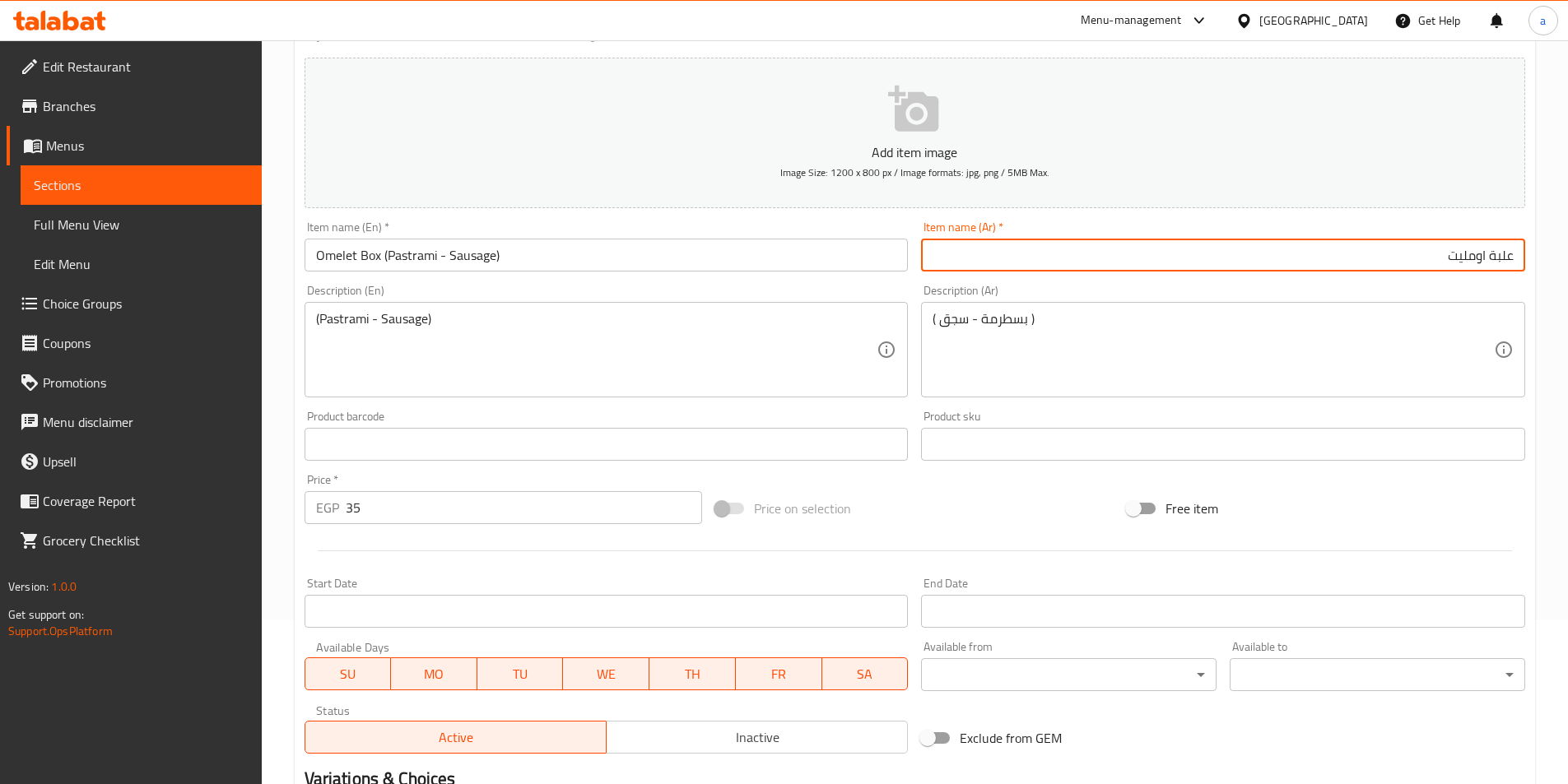
click at [1156, 257] on input "علبة اومليت" at bounding box center [1223, 255] width 604 height 33
paste input "( بسطرمة - سجق )"
type input "علبة اومليت ( بسطرمة - سجق )"
click at [788, 408] on div "Product barcode Product barcode" at bounding box center [606, 435] width 618 height 63
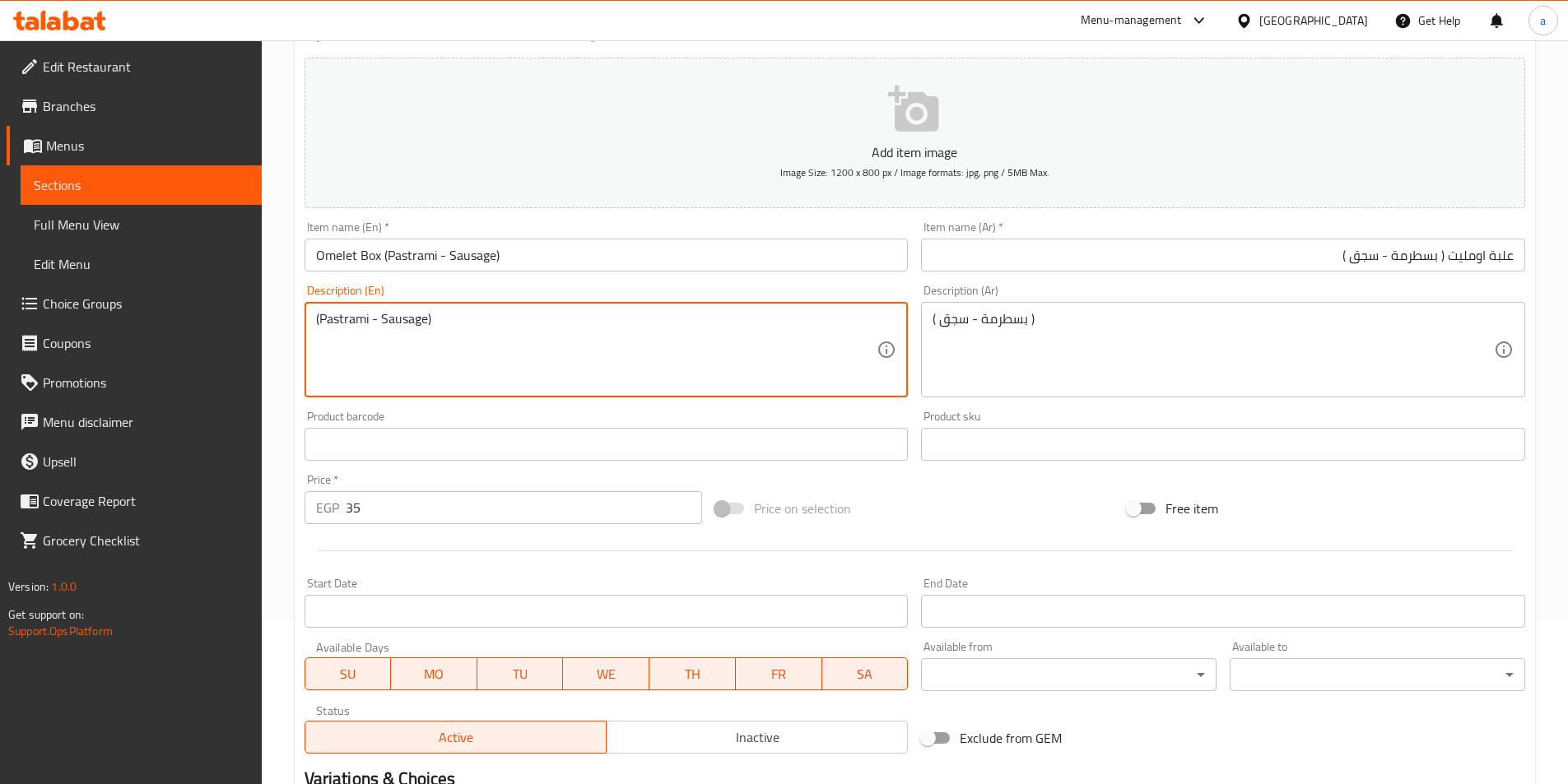
click at [486, 317] on textarea "(Pastrami - Sausage)" at bounding box center [597, 350] width 562 height 78
click at [1031, 307] on div "( بسطرمة - سجق ) Description (Ar)" at bounding box center [1223, 349] width 604 height 95
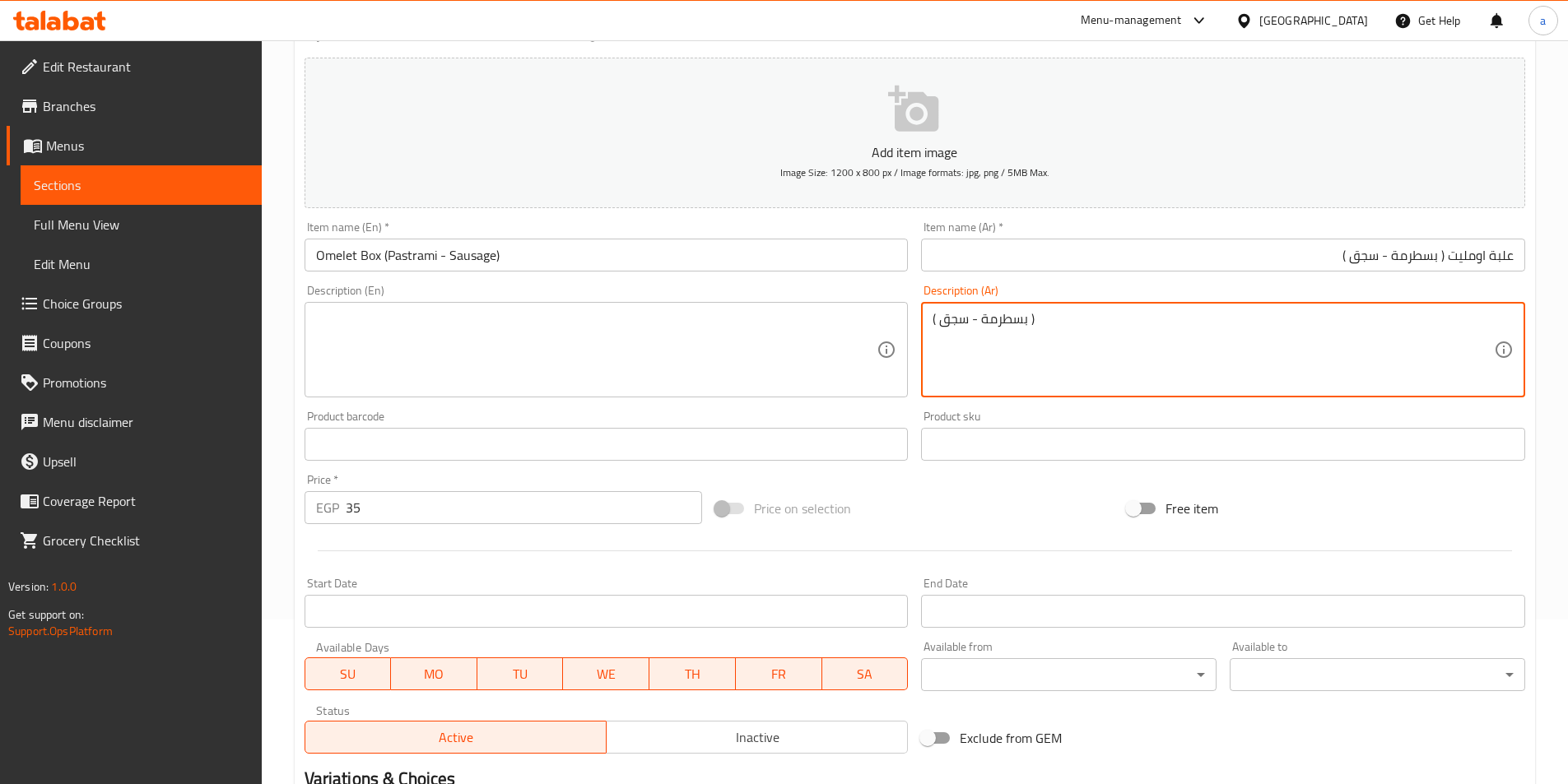
click at [1031, 307] on div "( بسطرمة - سجق ) Description (Ar)" at bounding box center [1223, 349] width 604 height 95
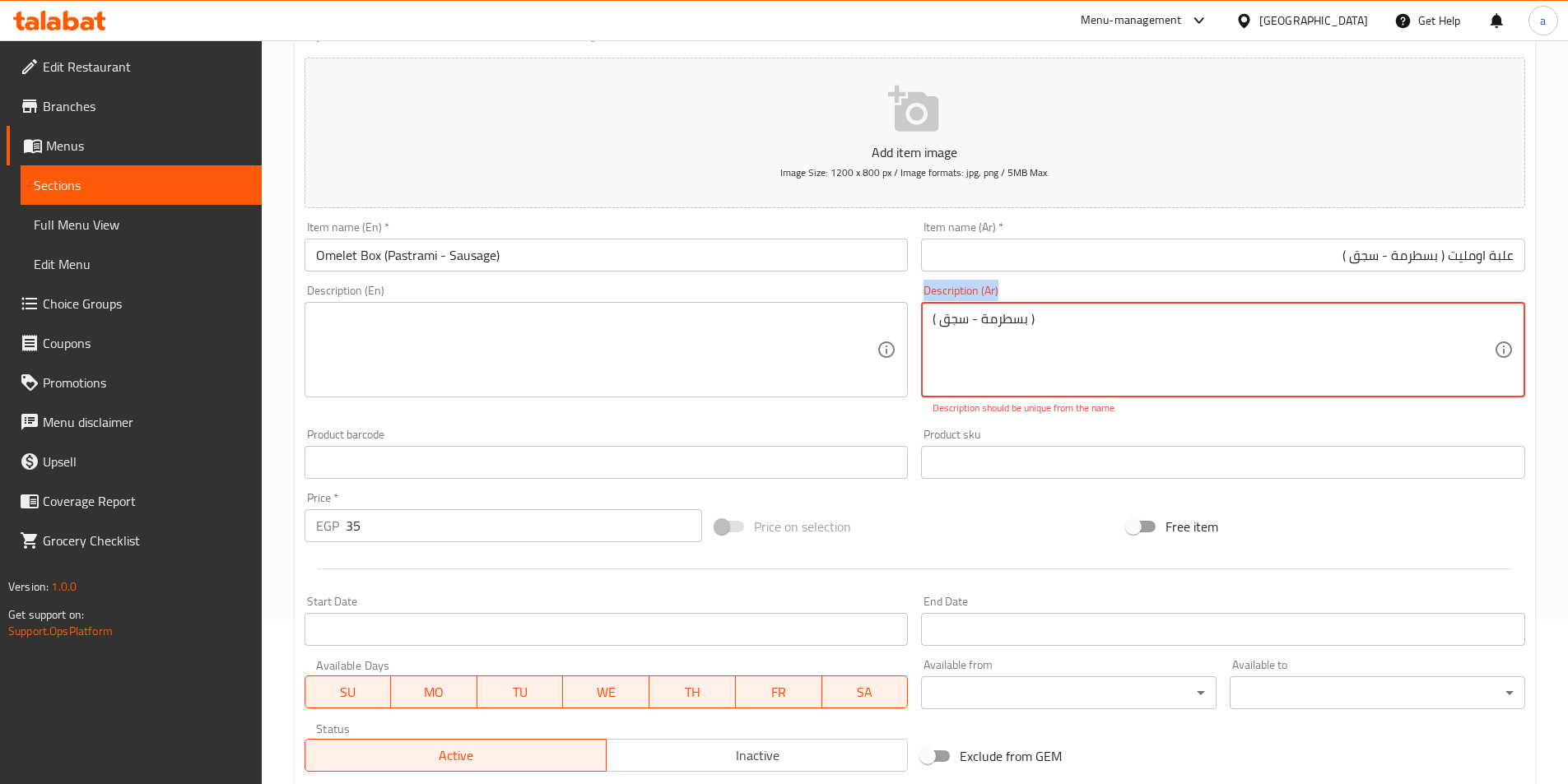
click at [1031, 307] on div "( بسطرمة - سجق ) Description (Ar)" at bounding box center [1223, 349] width 604 height 95
click at [924, 409] on div "Add item image Image Size: 1200 x 800 px / Image formats: jpg, png / 5MB Max. I…" at bounding box center [915, 414] width 1234 height 727
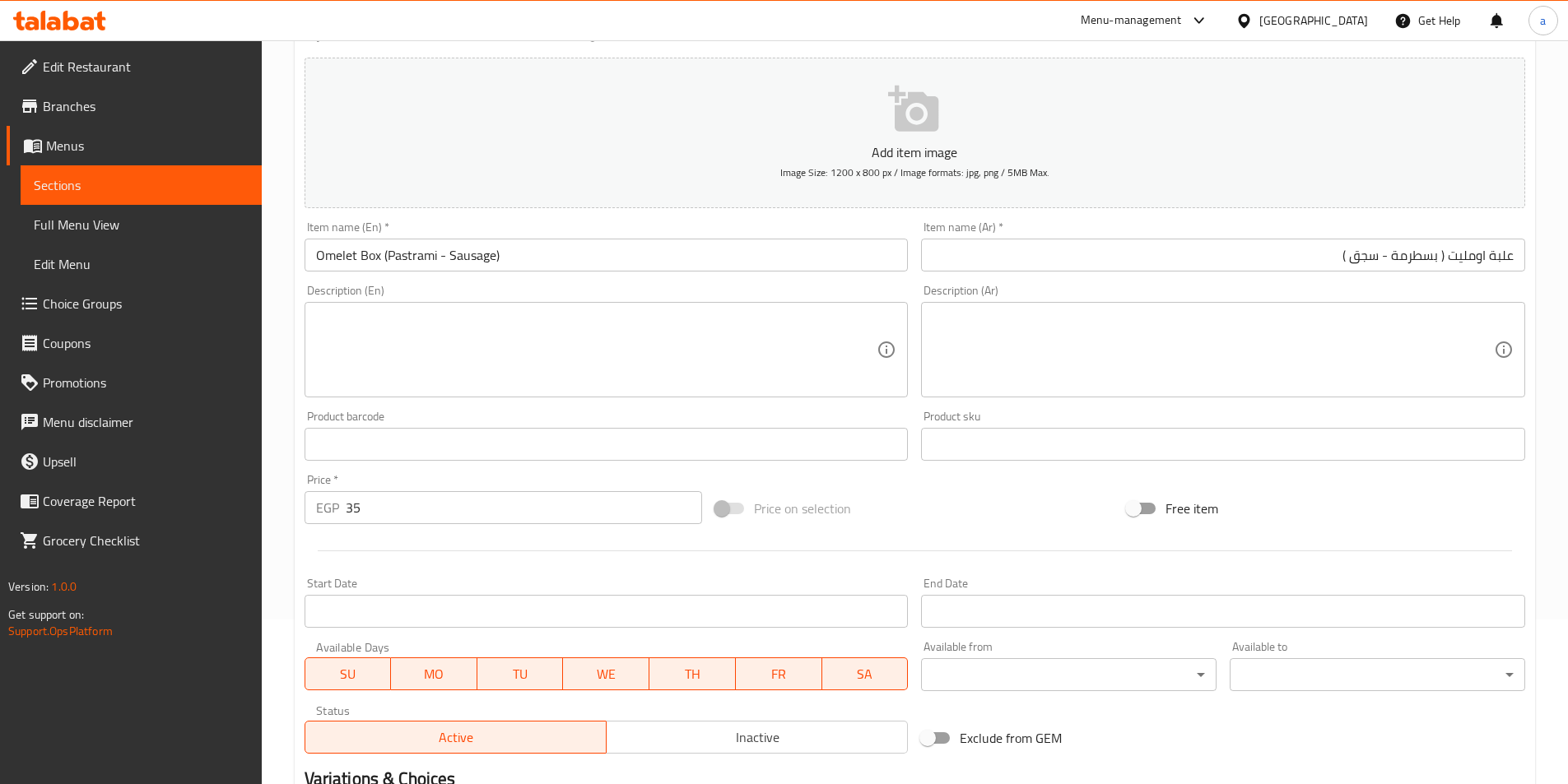
click at [418, 420] on div "Product barcode Product barcode" at bounding box center [607, 436] width 604 height 50
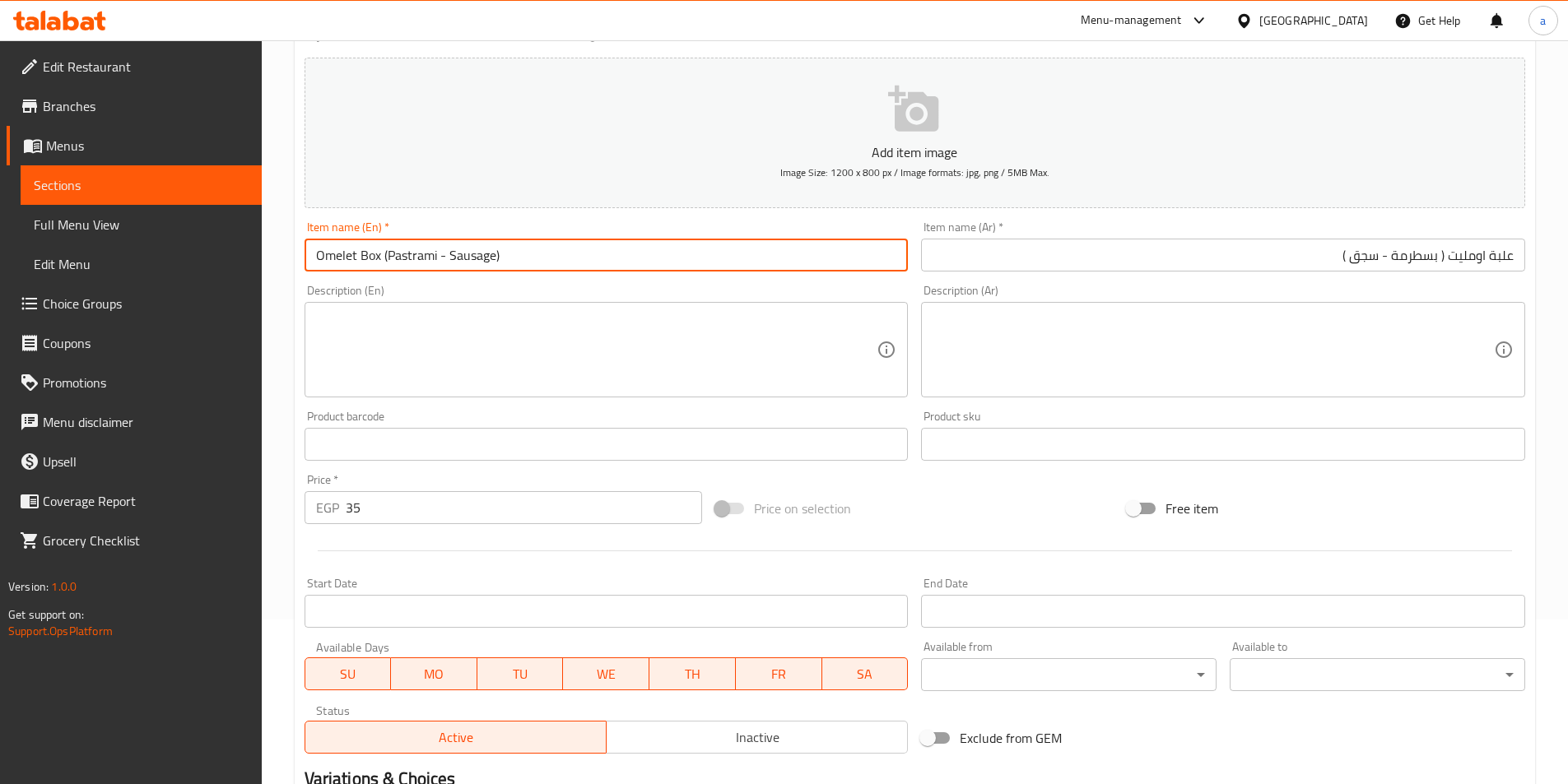
drag, startPoint x: 382, startPoint y: 251, endPoint x: 504, endPoint y: 262, distance: 122.5
click at [504, 262] on input "Omelet Box (Pastrami - Sausage)" at bounding box center [607, 255] width 604 height 33
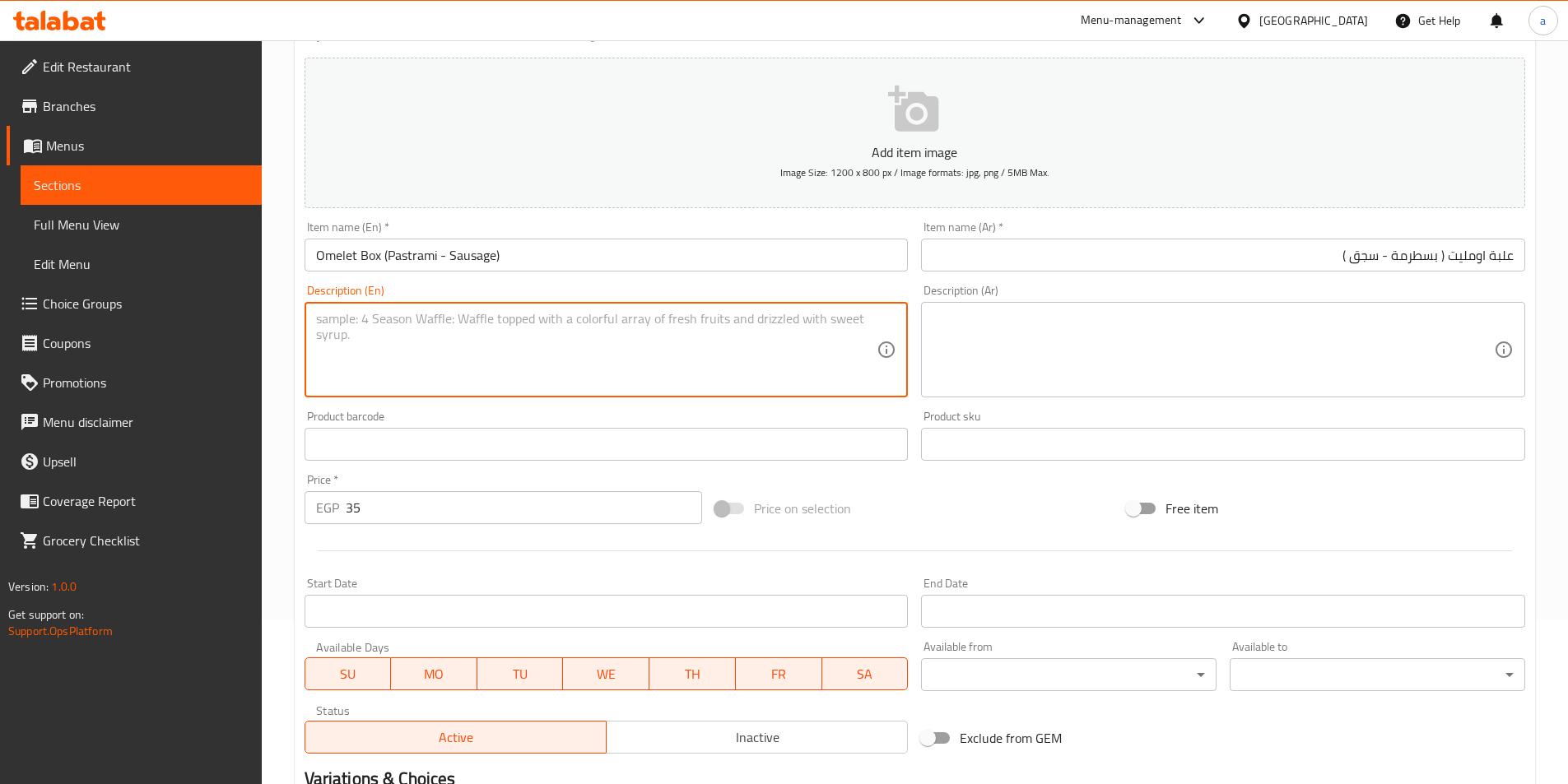
click at [432, 329] on textarea at bounding box center [597, 350] width 562 height 78
paste textarea "(Pastrami - Sausage)"
type textarea "(Pastrami - Sausage)"
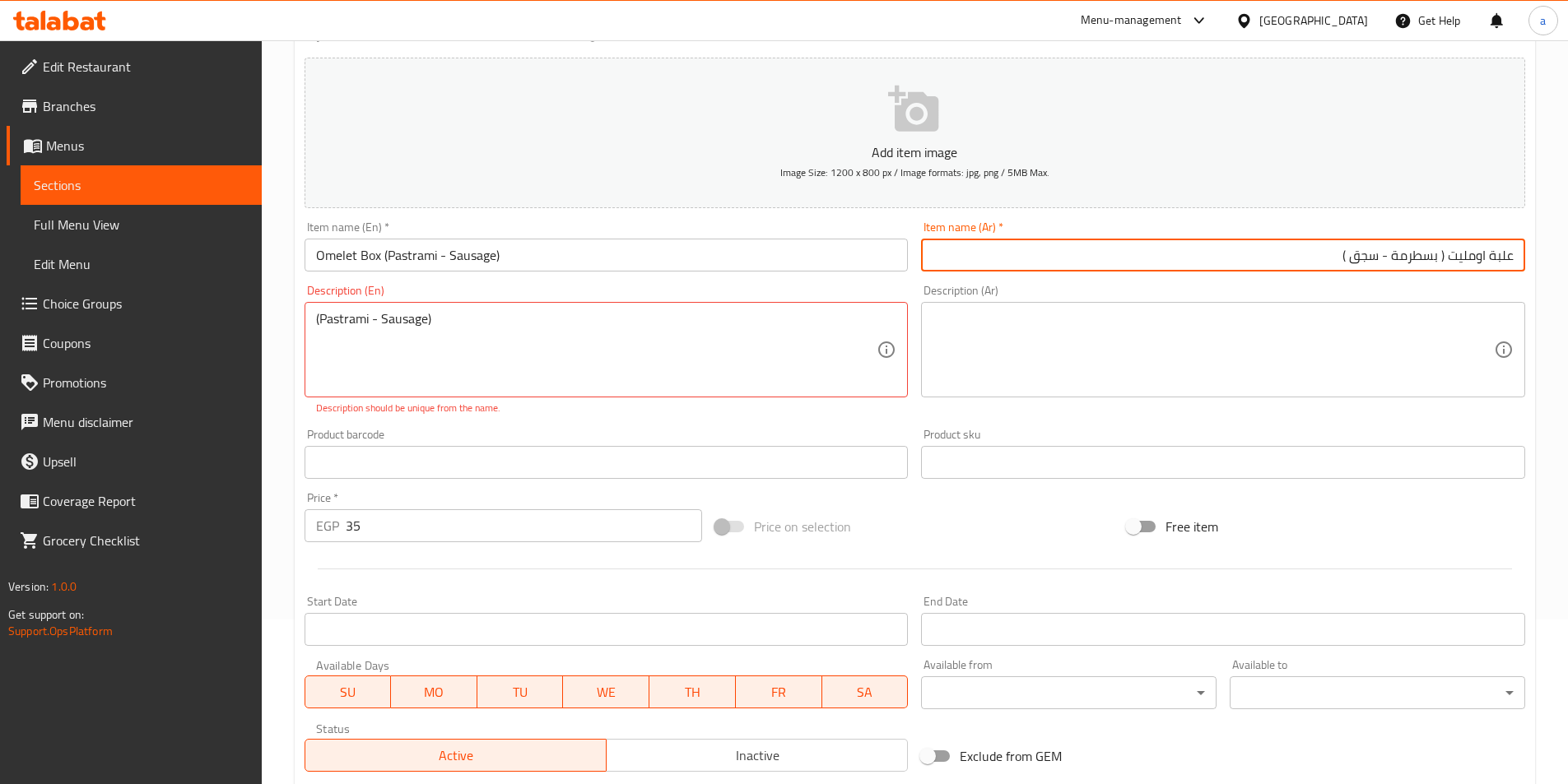
drag, startPoint x: 1326, startPoint y: 252, endPoint x: 1443, endPoint y: 268, distance: 118.1
click at [1443, 268] on input "علبة اومليت ( بسطرمة - سجق )" at bounding box center [1223, 255] width 604 height 33
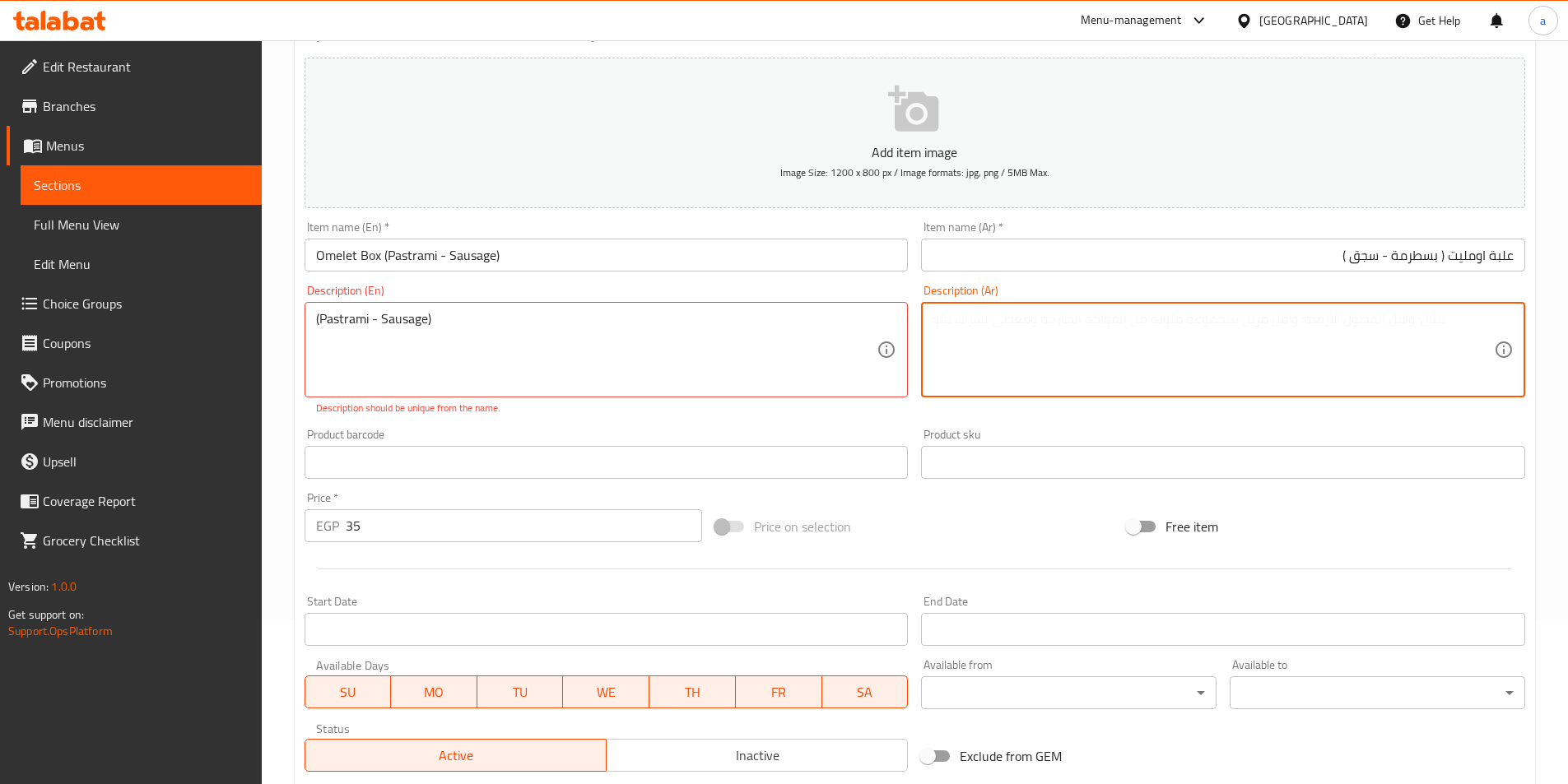
paste textarea "( بسطرمة - سجق )"
type textarea "( بسطرمة - سجق )"
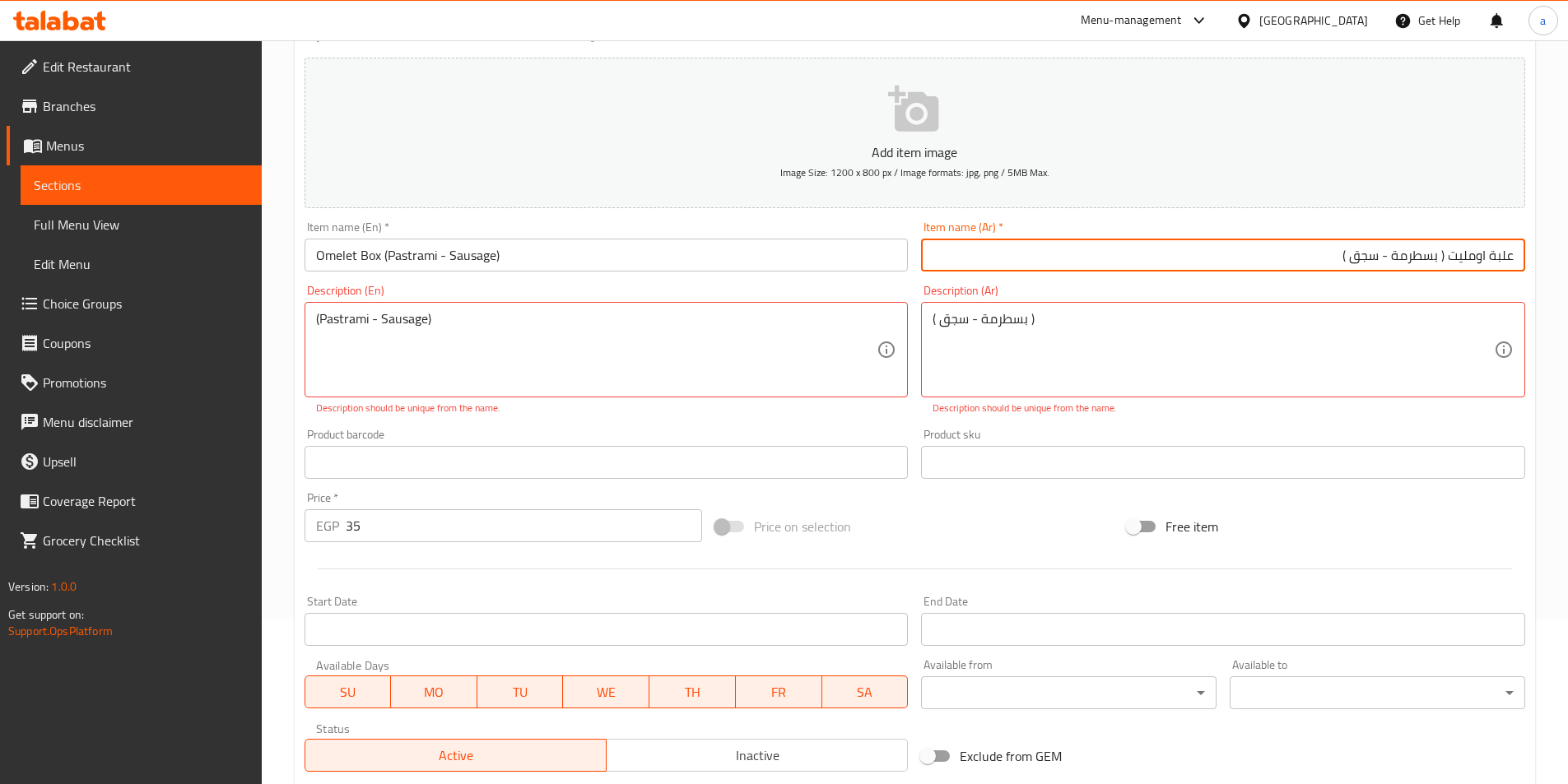
drag, startPoint x: 1377, startPoint y: 256, endPoint x: 1444, endPoint y: 260, distance: 67.1
click at [1444, 260] on input "علبة اومليت ( بسطرمة - سجق )" at bounding box center [1223, 255] width 604 height 33
type input "علبة اومليت"
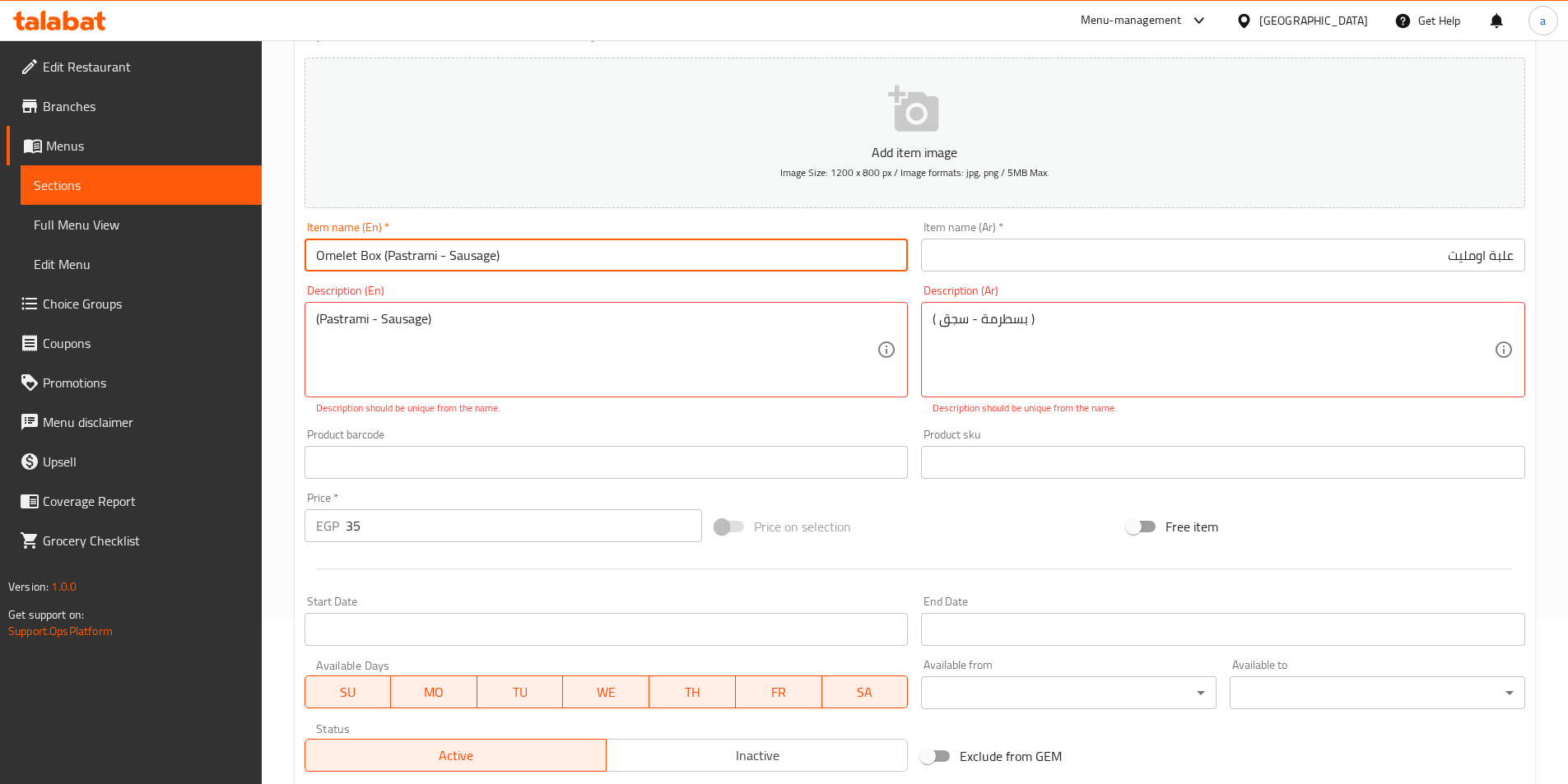
drag, startPoint x: 382, startPoint y: 259, endPoint x: 536, endPoint y: 259, distance: 154.0
click at [536, 259] on input "Omelet Box (Pastrami - Sausage)" at bounding box center [607, 255] width 604 height 33
type input "Omelet Box"
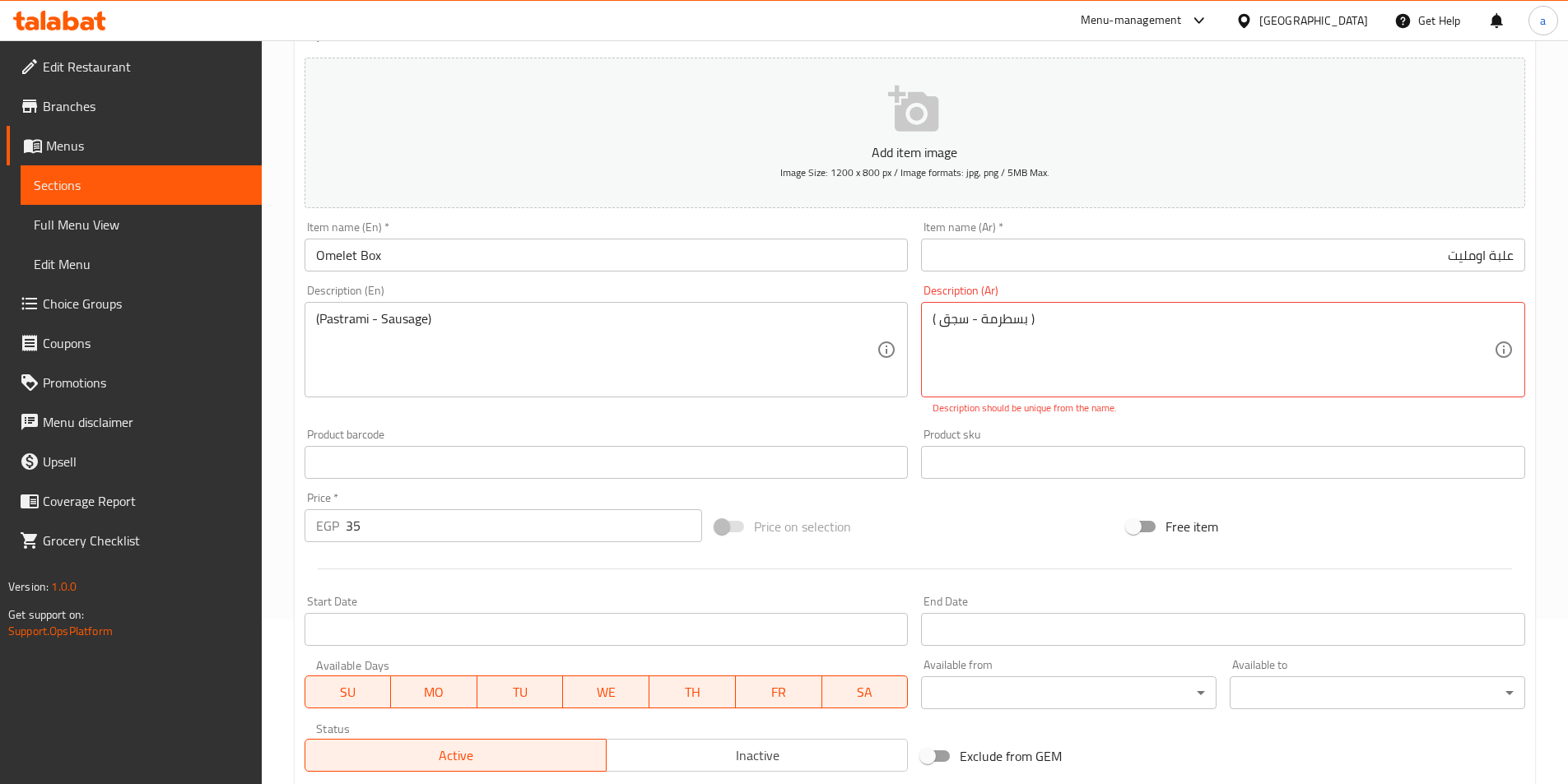
click at [508, 438] on div "Product barcode Product barcode" at bounding box center [607, 453] width 604 height 50
click at [1055, 446] on input "text" at bounding box center [1223, 462] width 604 height 33
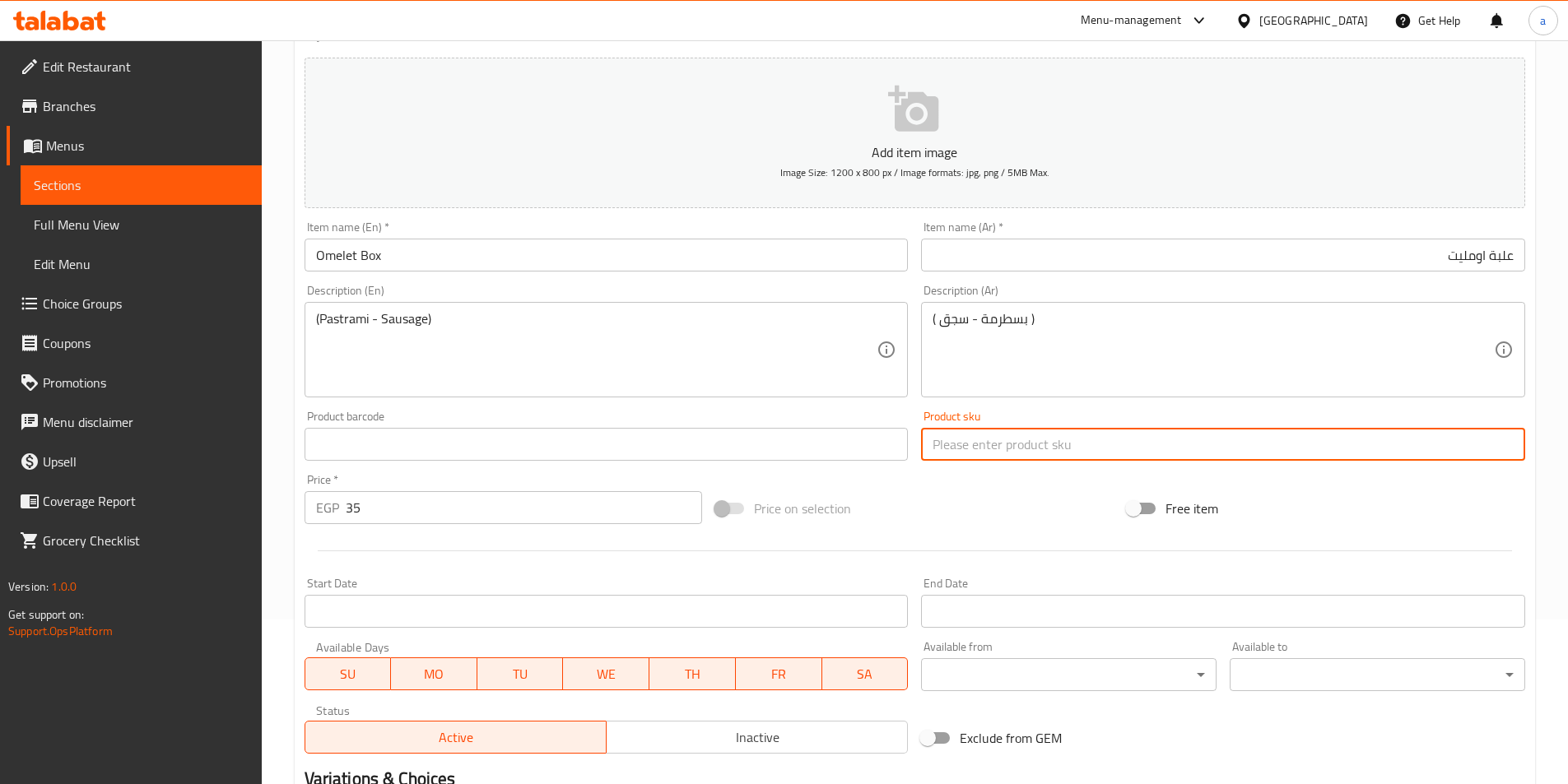
click at [1008, 563] on div at bounding box center [915, 551] width 1234 height 40
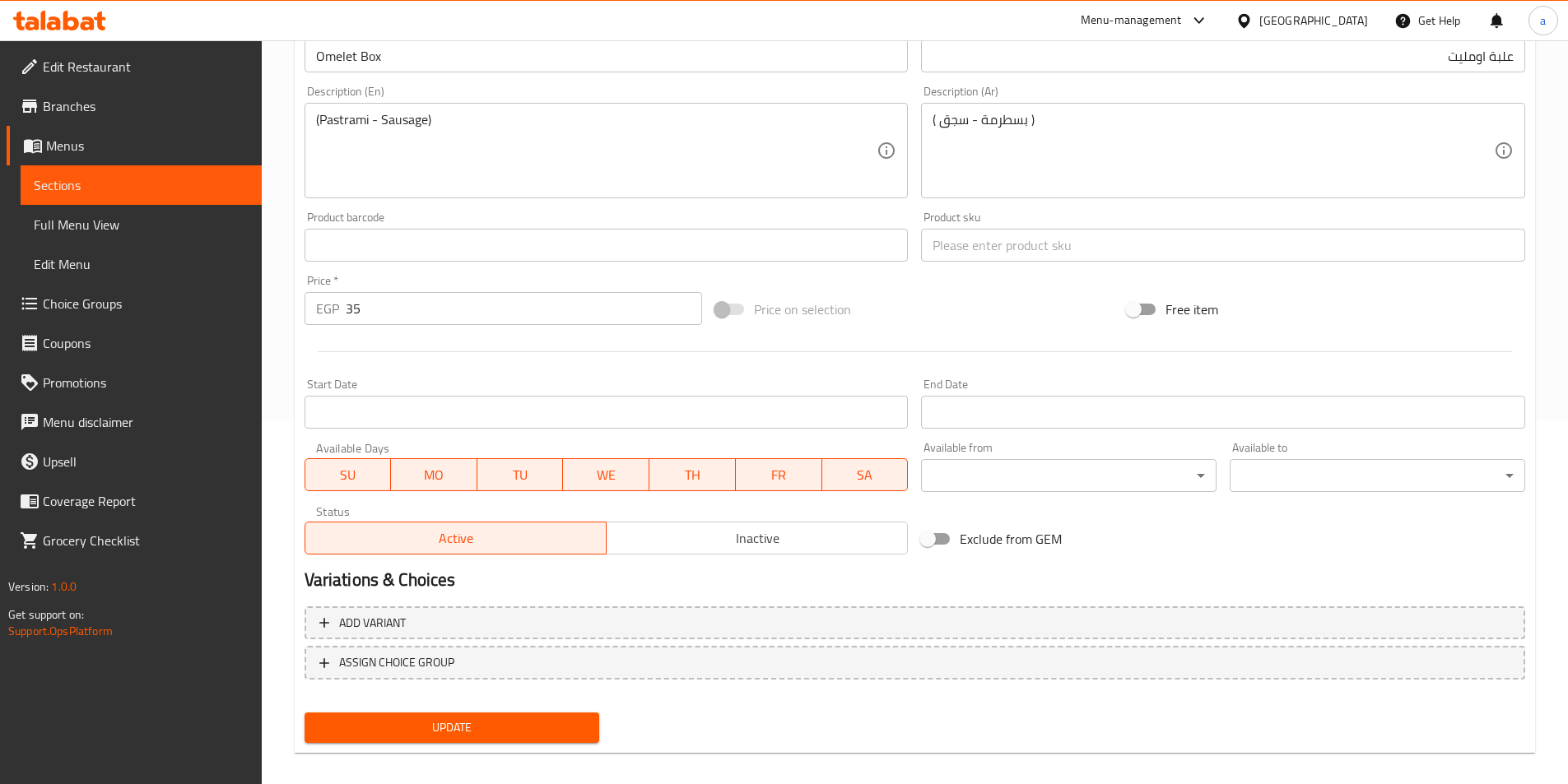
scroll to position [379, 0]
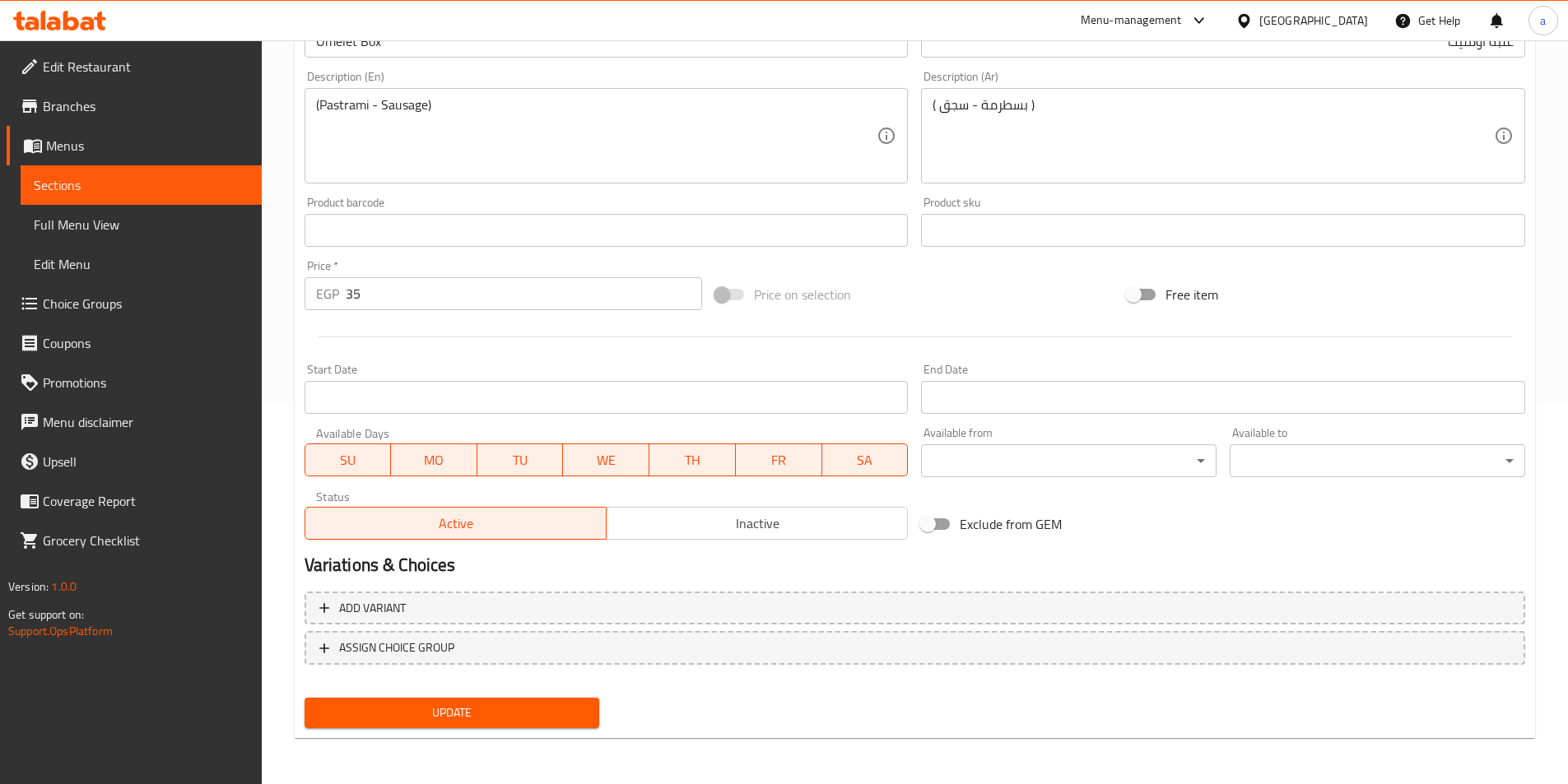
click at [93, 300] on span "Choice Groups" at bounding box center [145, 304] width 206 height 20
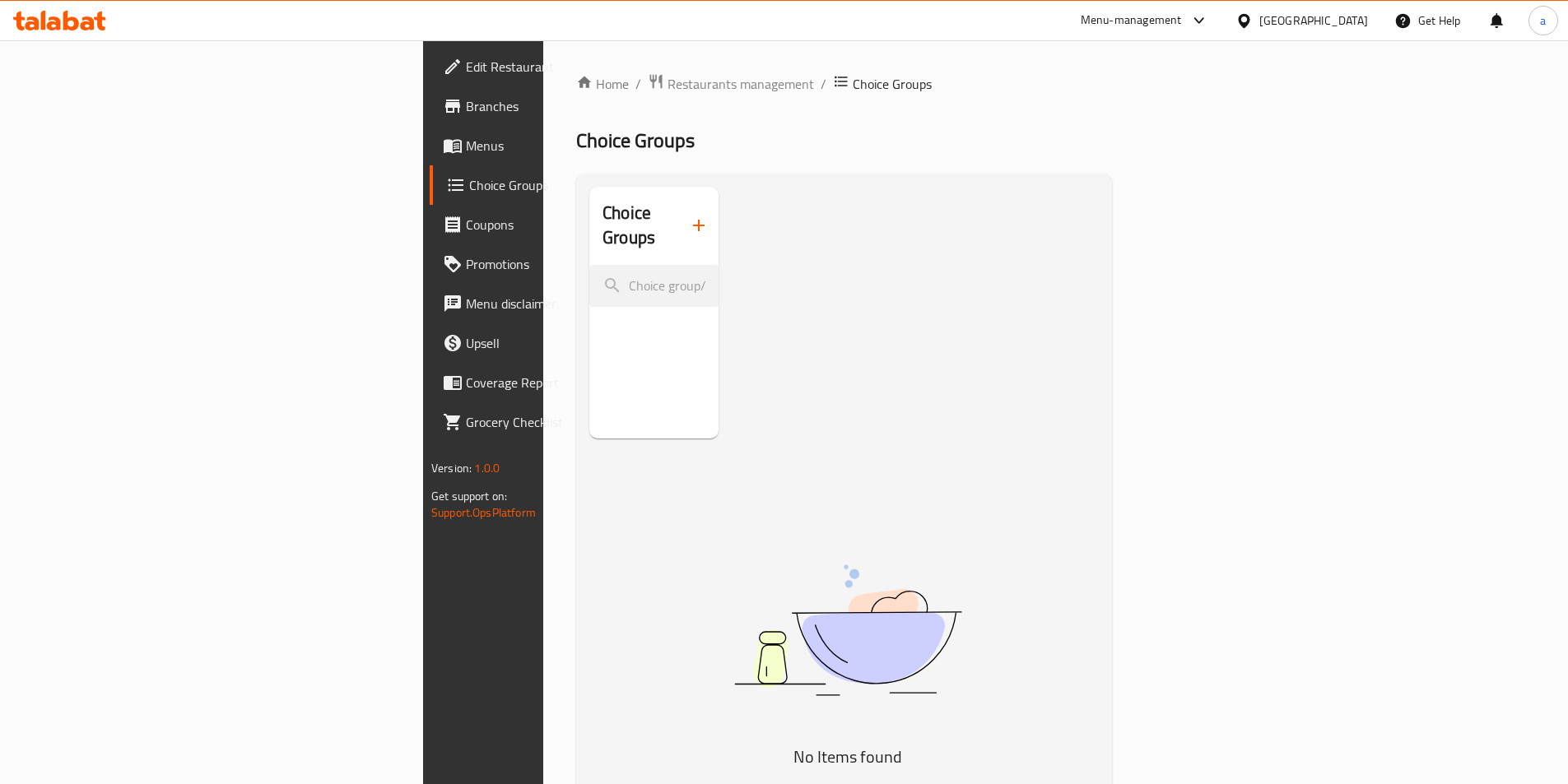
click at [689, 217] on icon "button" at bounding box center [699, 225] width 20 height 20
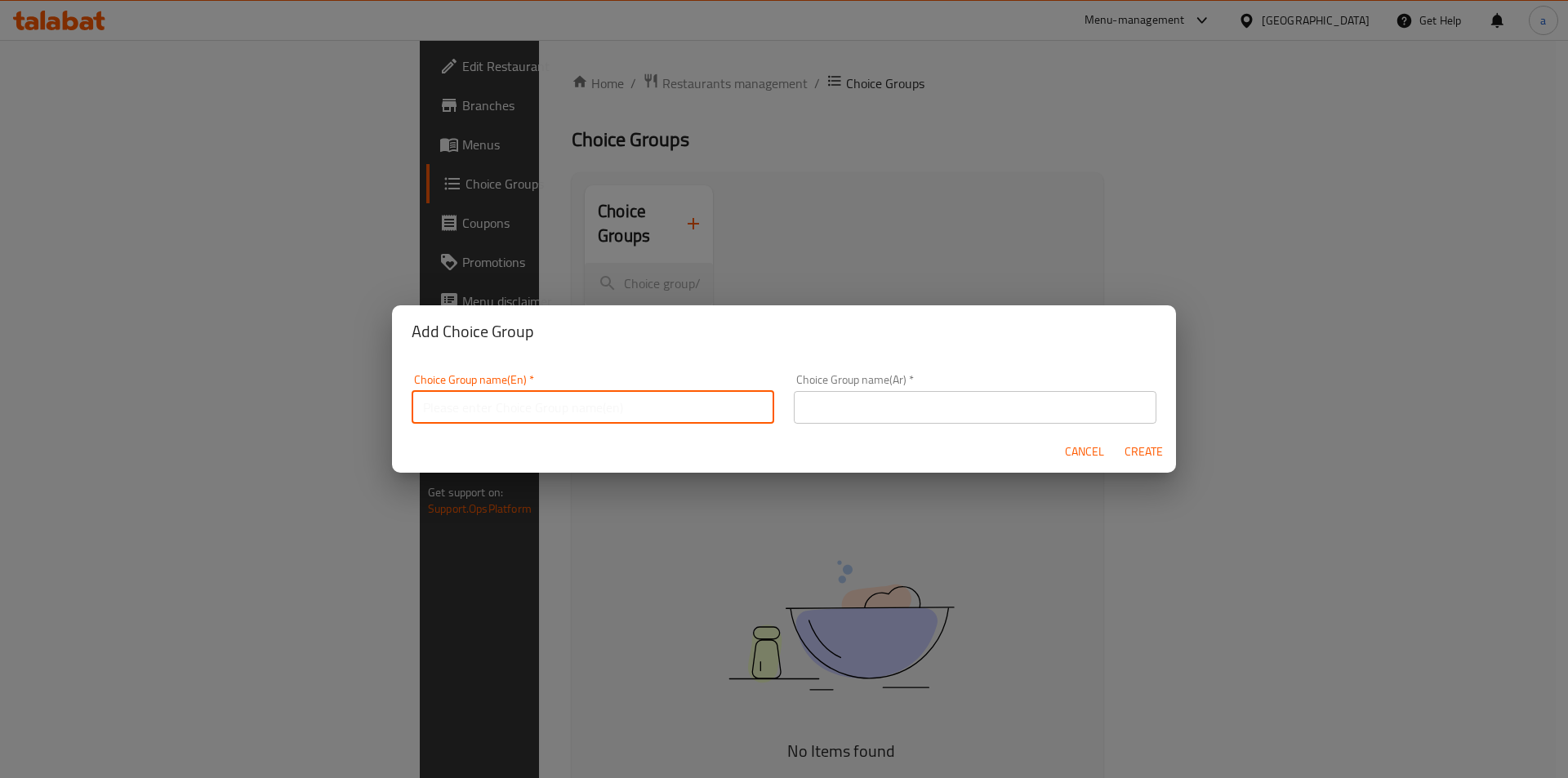
click at [547, 407] on input "text" at bounding box center [593, 407] width 363 height 33
type input "your choice of om"
click at [1011, 395] on input "text" at bounding box center [975, 407] width 363 height 33
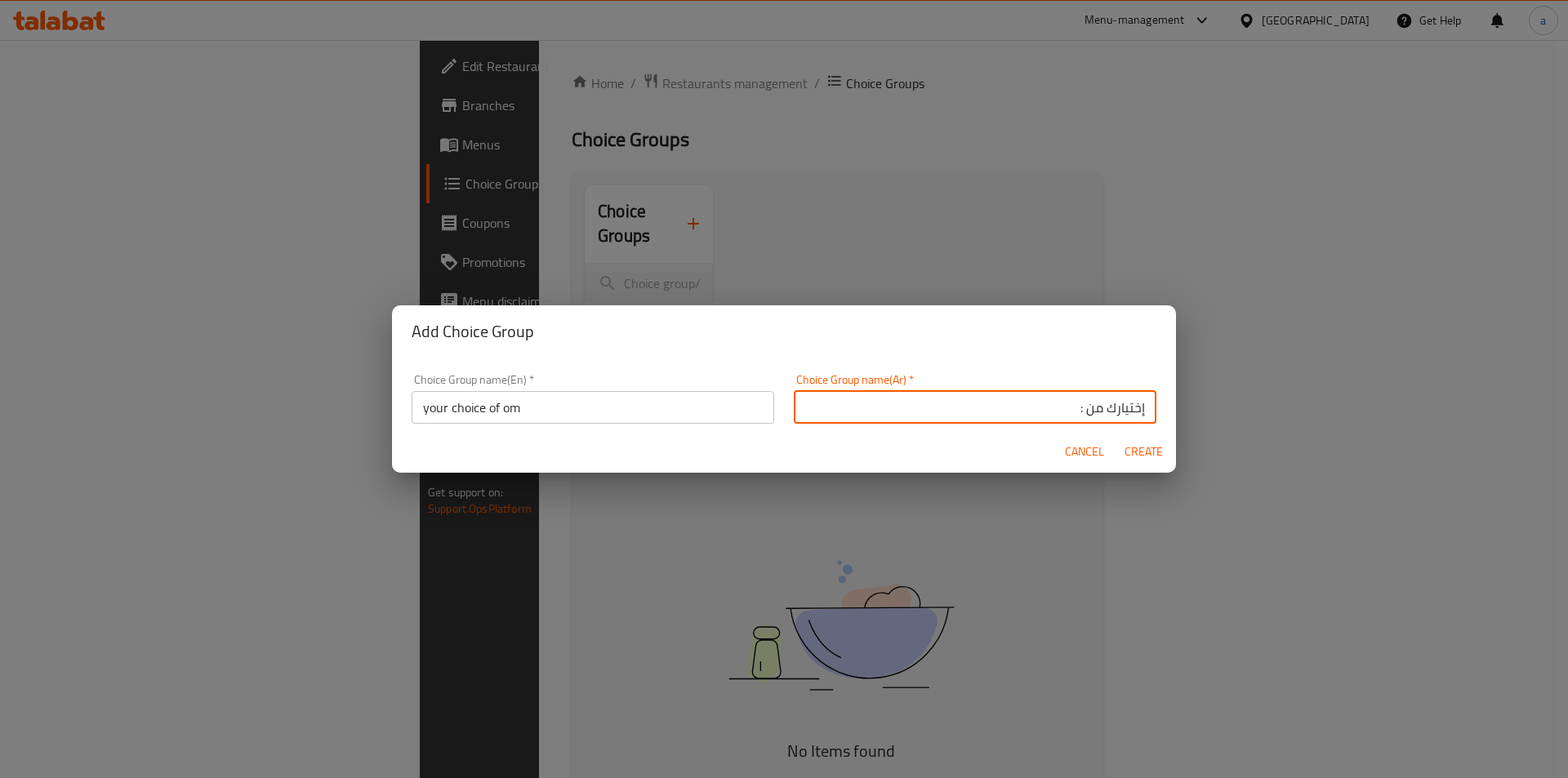
click at [1077, 406] on input "إختيارك من :" at bounding box center [975, 407] width 363 height 33
type input "إختيارك من الاومليت :"
click at [581, 416] on input "your choice of om" at bounding box center [593, 407] width 363 height 33
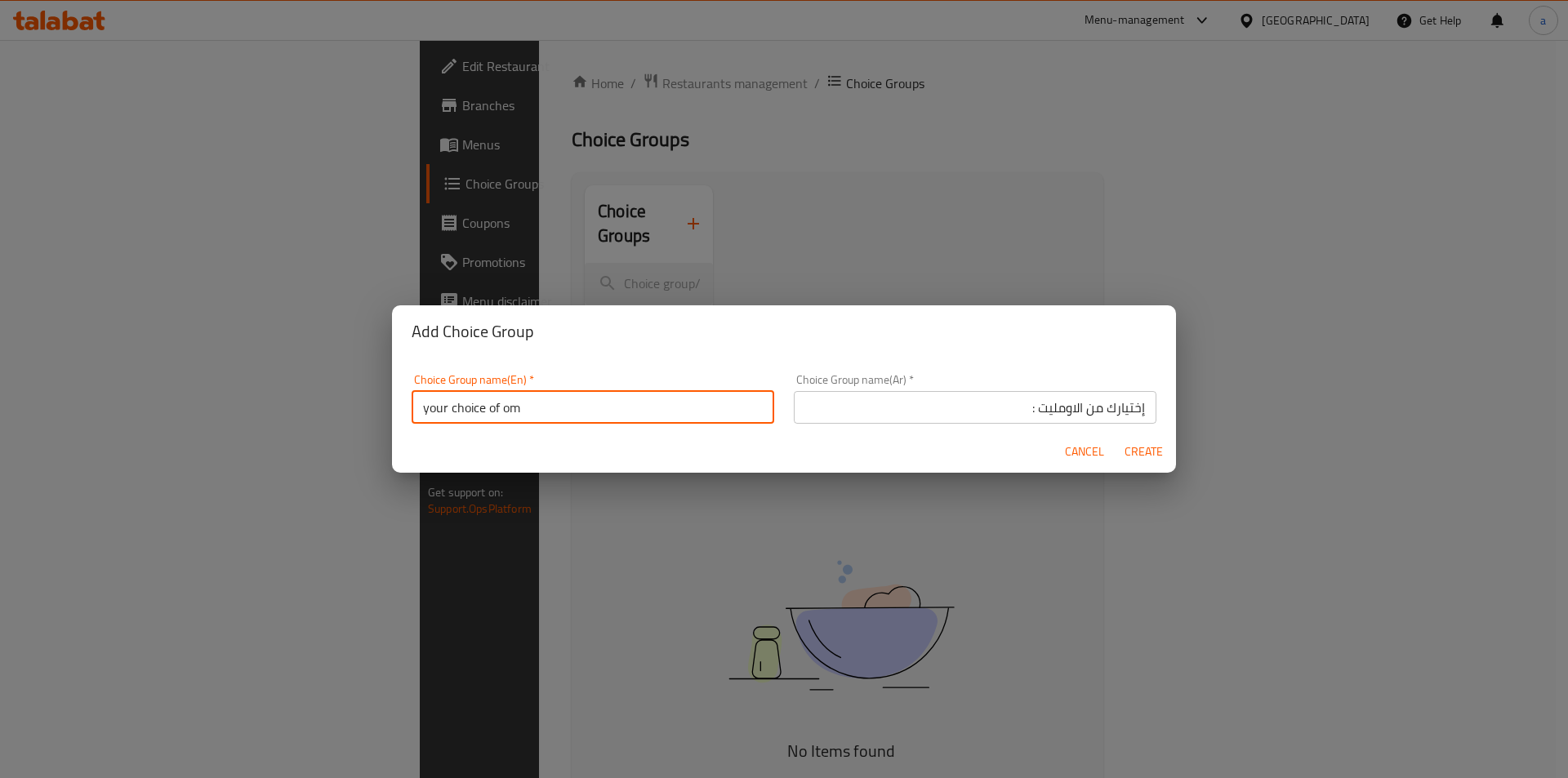
click at [512, 410] on input "your choice of om" at bounding box center [593, 407] width 363 height 33
paste input "Omelette"
type input "your choice of Omelette :"
click at [1137, 453] on span "Create" at bounding box center [1143, 452] width 39 height 20
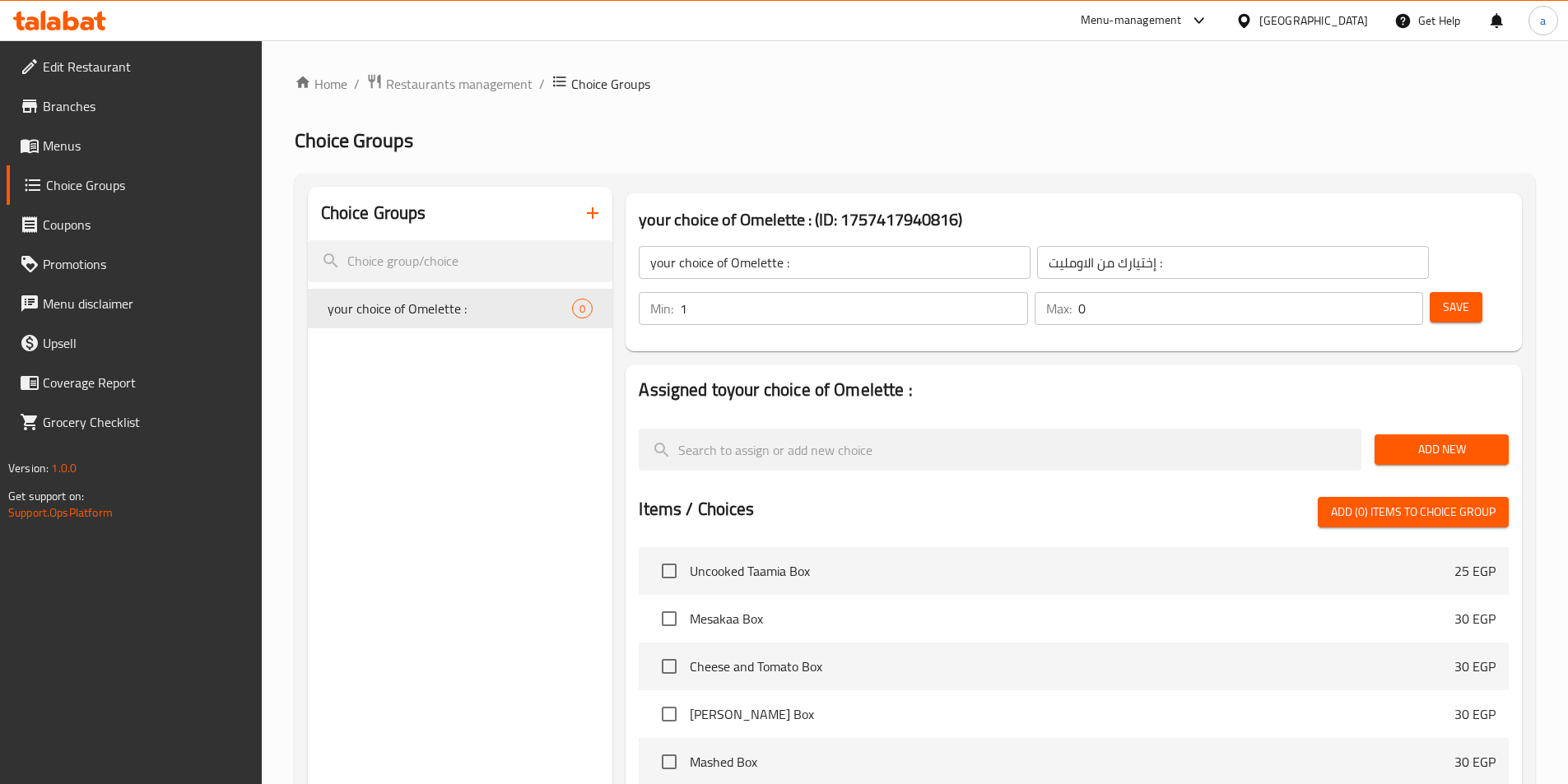
type input "1"
click at [1027, 292] on input "1" at bounding box center [854, 308] width 348 height 33
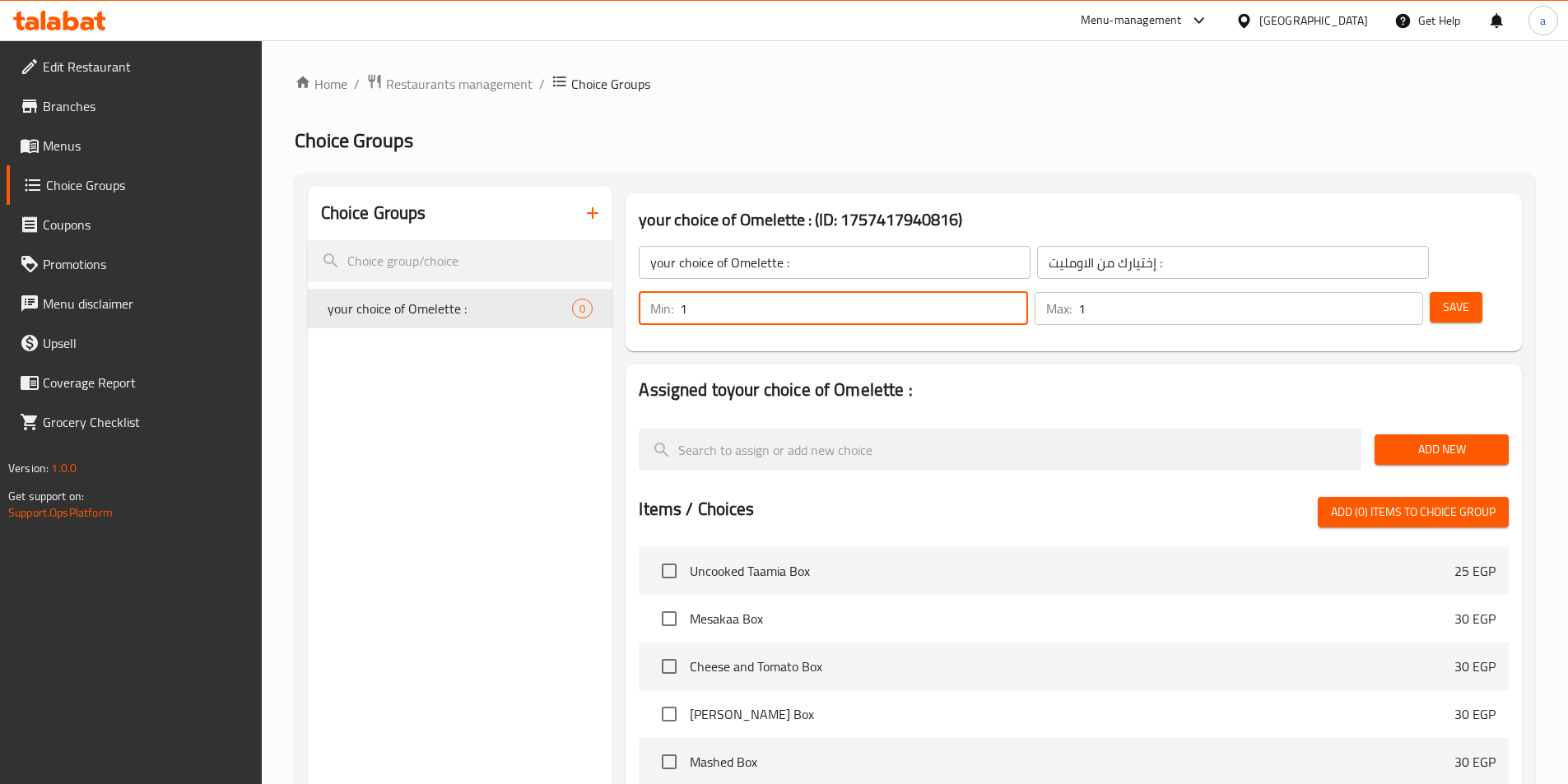
type input "1"
click at [1382, 292] on input "1" at bounding box center [1251, 308] width 345 height 33
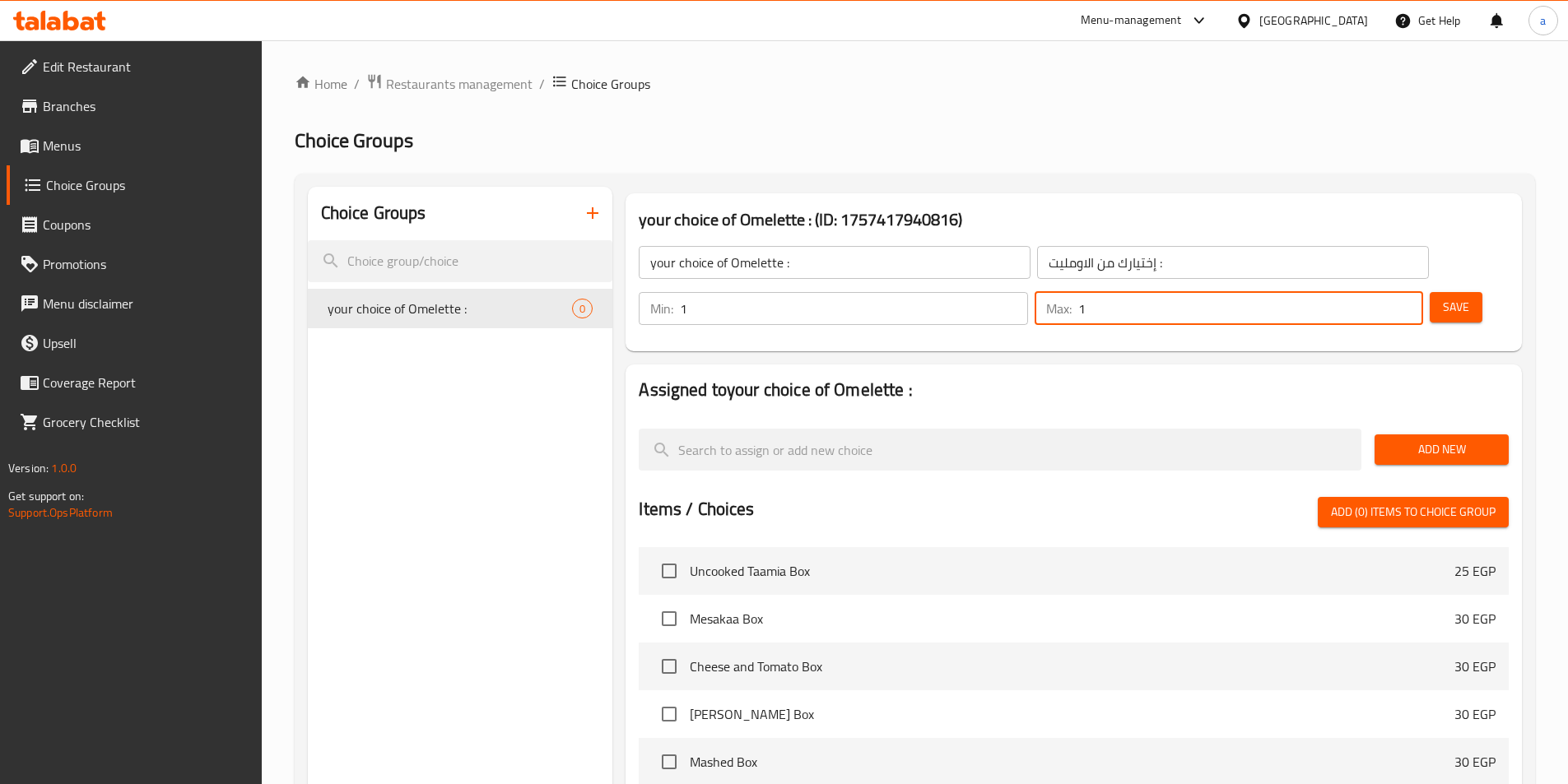
click at [1293, 298] on div "your choice of Omelette : ​ إختيارك من الاومليت : ​ Min: 1 ​ Max: 1 ​ Save" at bounding box center [1073, 285] width 883 height 118
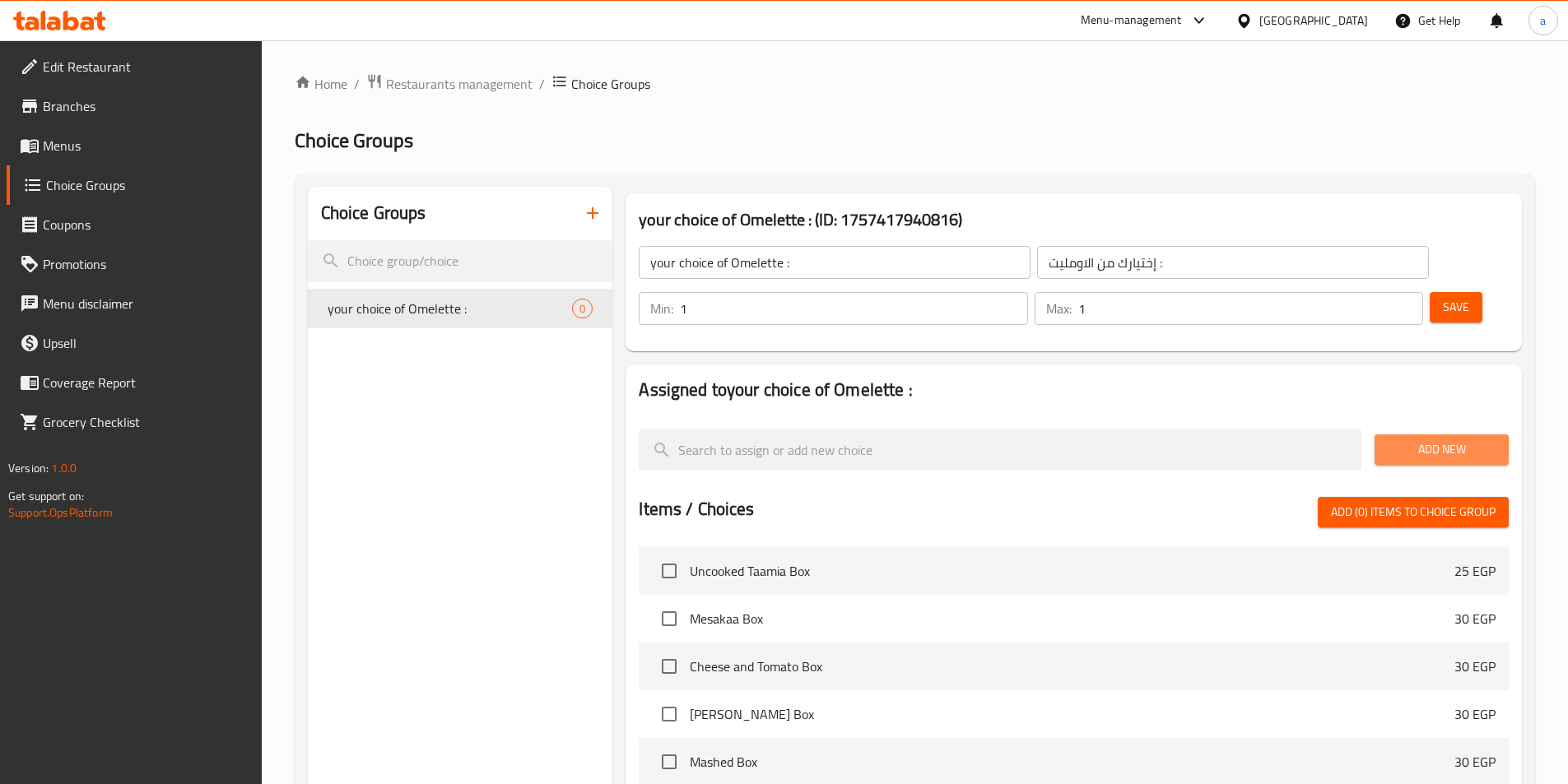
click at [1400, 435] on button "Add New" at bounding box center [1441, 450] width 135 height 30
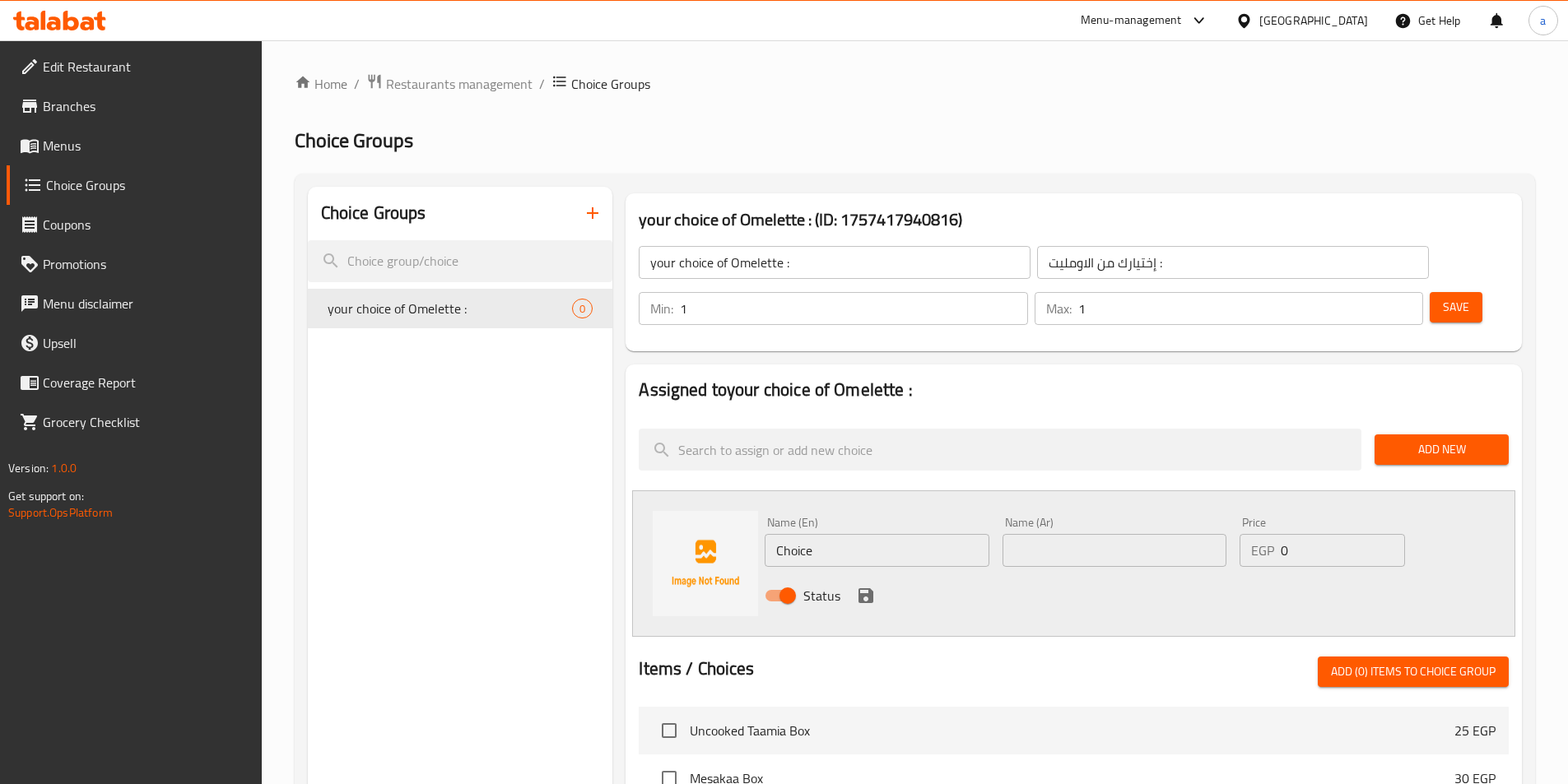
click at [1141, 534] on input "text" at bounding box center [1114, 550] width 224 height 33
type input "بسطرمة"
click at [806, 534] on input "Choice" at bounding box center [876, 550] width 224 height 33
type input "Pastrami"
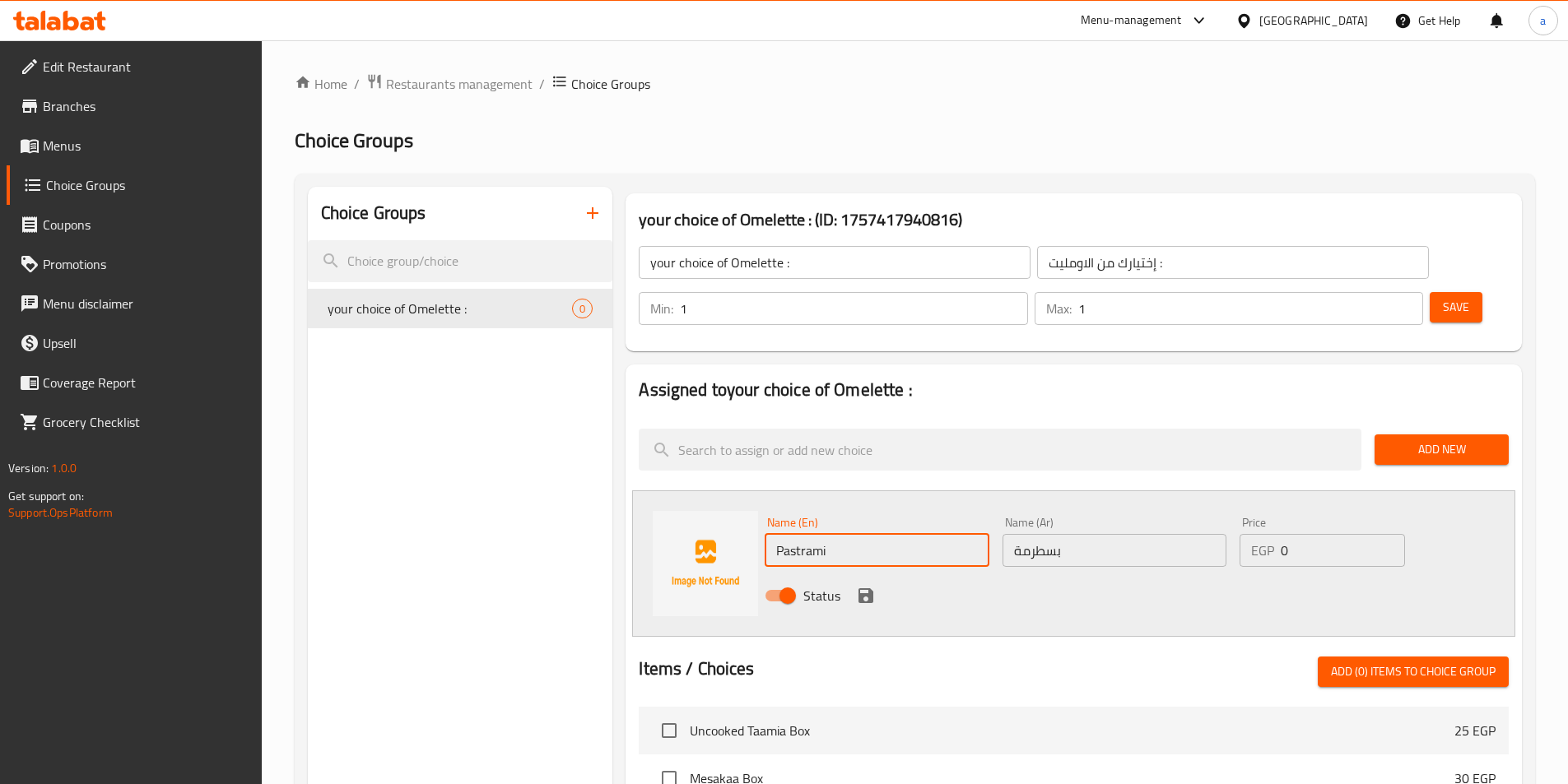
click at [987, 576] on div "Name (En) Pastrami Name (En) Name (Ar) بسطرمة Name (Ar) Price EGP 0 Price Status" at bounding box center [1073, 563] width 883 height 146
click at [862, 584] on button "save" at bounding box center [866, 596] width 25 height 25
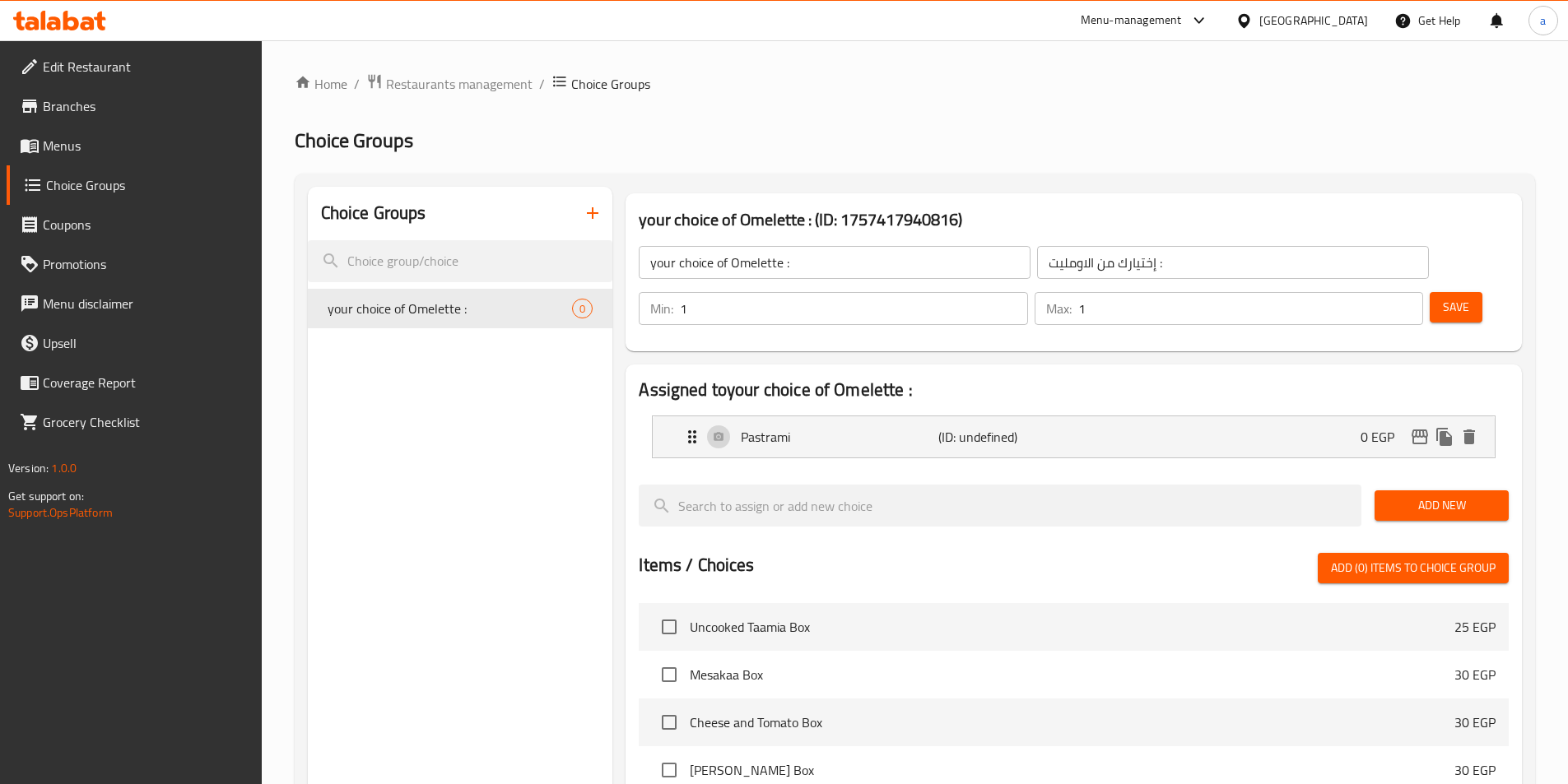
click at [1401, 495] on span "Add New" at bounding box center [1441, 505] width 108 height 20
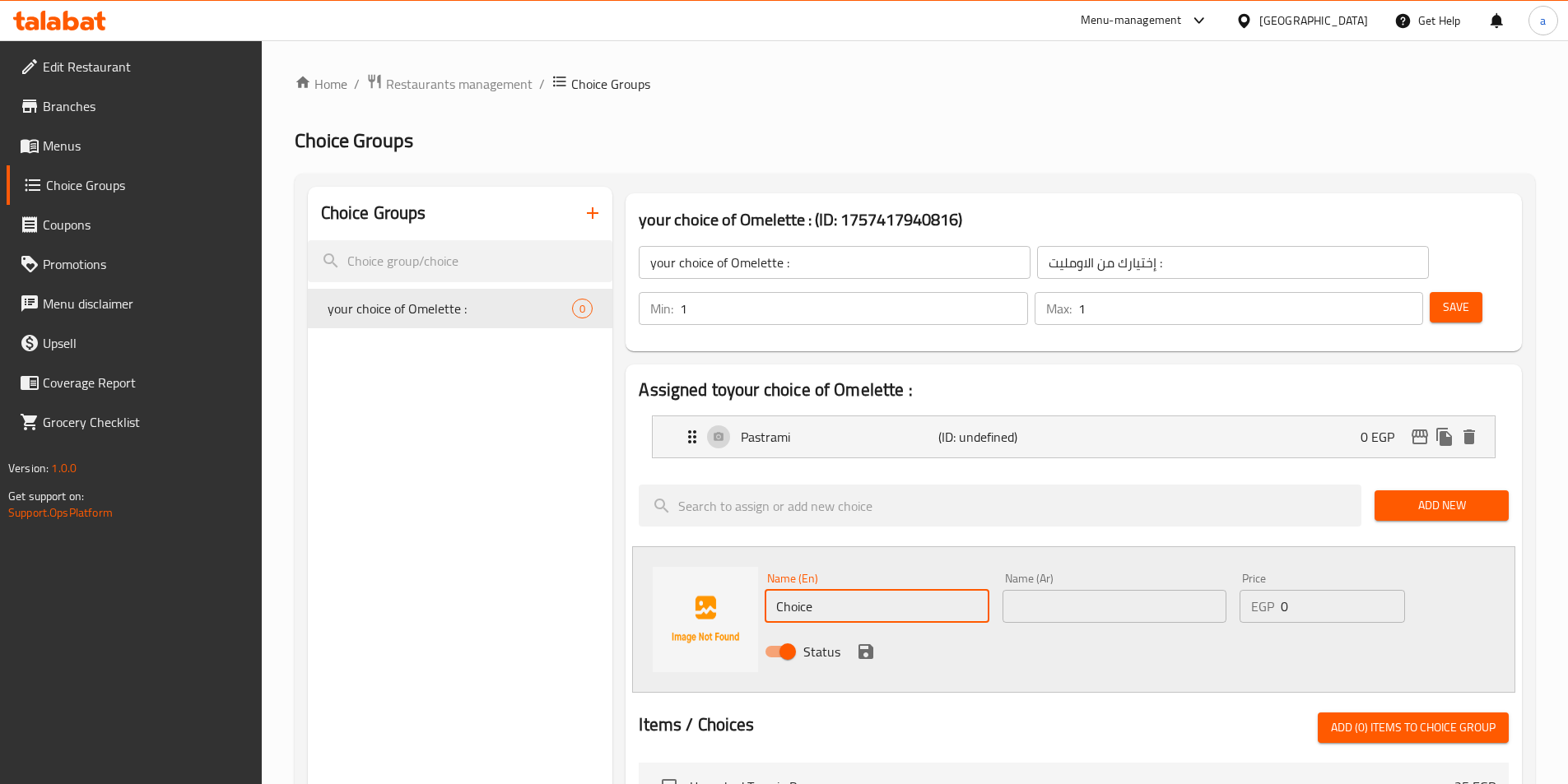
click at [850, 590] on input "Choice" at bounding box center [876, 606] width 224 height 33
type input "Sausage"
click at [1103, 590] on input "text" at bounding box center [1114, 606] width 224 height 33
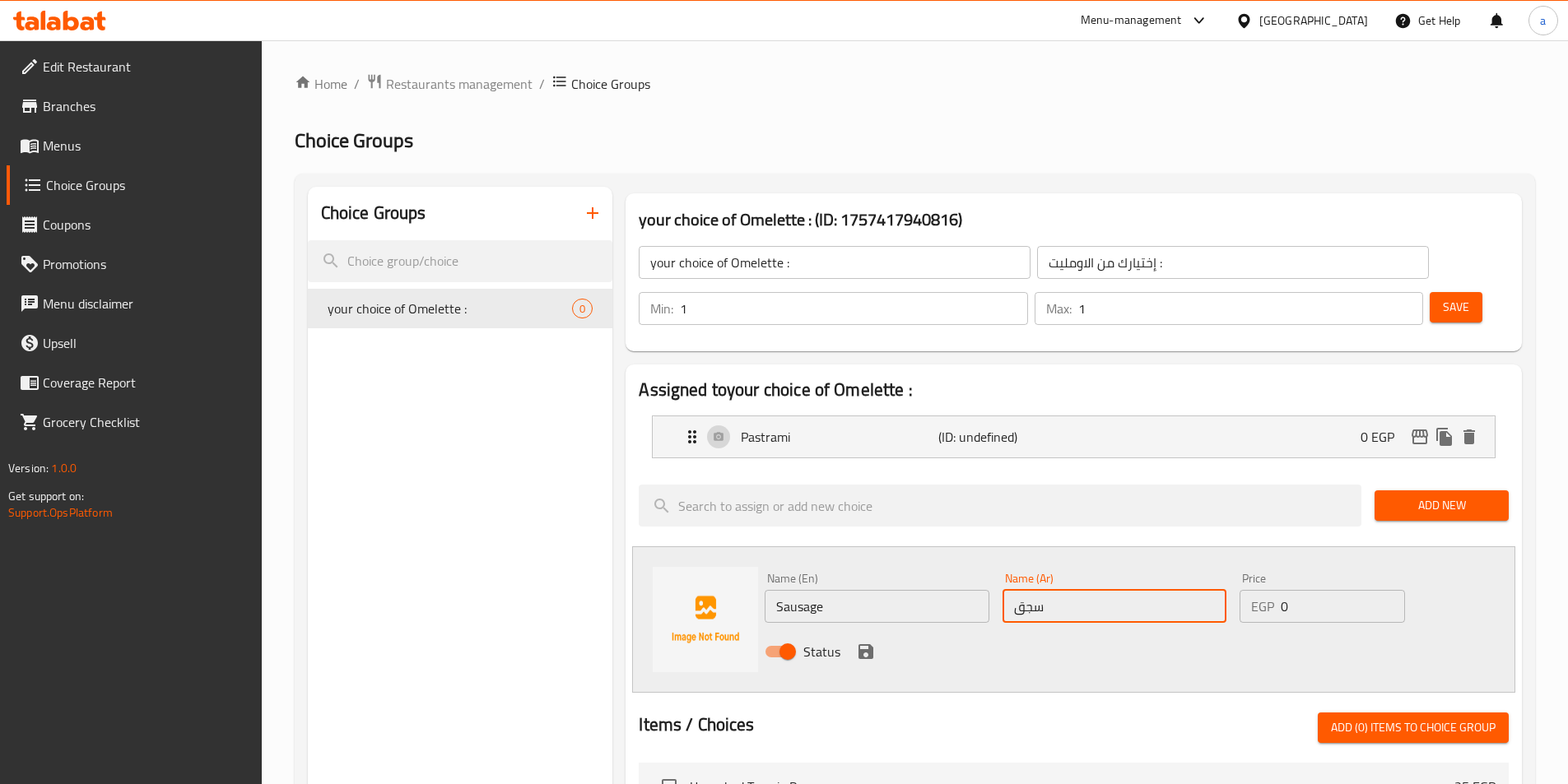
type input "سجق"
click at [922, 629] on div "Status" at bounding box center [1115, 651] width 713 height 45
click at [809, 590] on input "Sausage" at bounding box center [876, 606] width 224 height 33
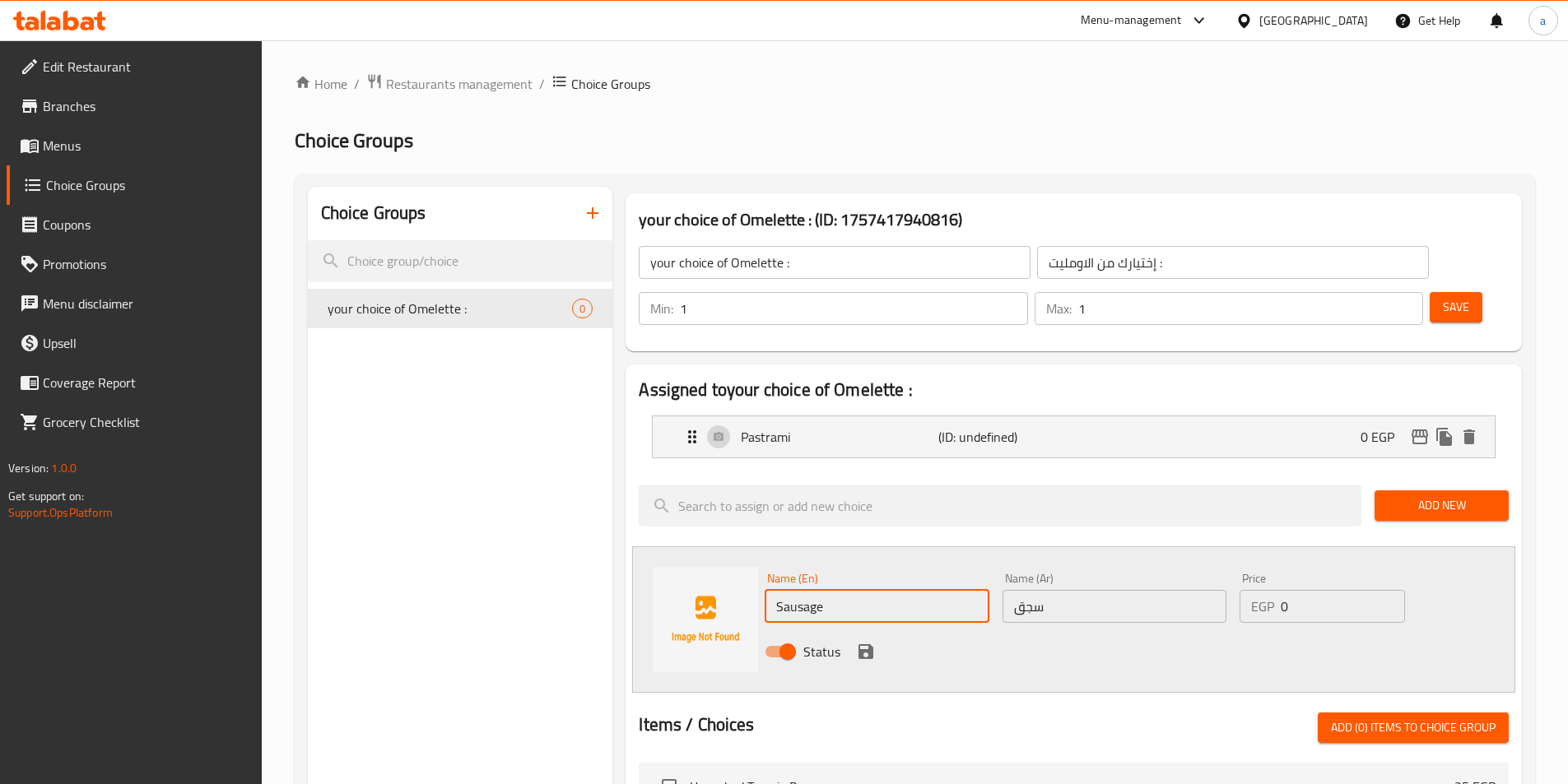
click at [809, 590] on input "Sausage" at bounding box center [876, 606] width 224 height 33
click at [938, 629] on div "Name (En) Sausage Name (En) Name (Ar) سجق Name (Ar) Price EGP 0 Price Status" at bounding box center [1073, 619] width 883 height 146
click at [879, 629] on div "Status" at bounding box center [1115, 651] width 713 height 45
click at [871, 644] on icon "save" at bounding box center [866, 651] width 15 height 15
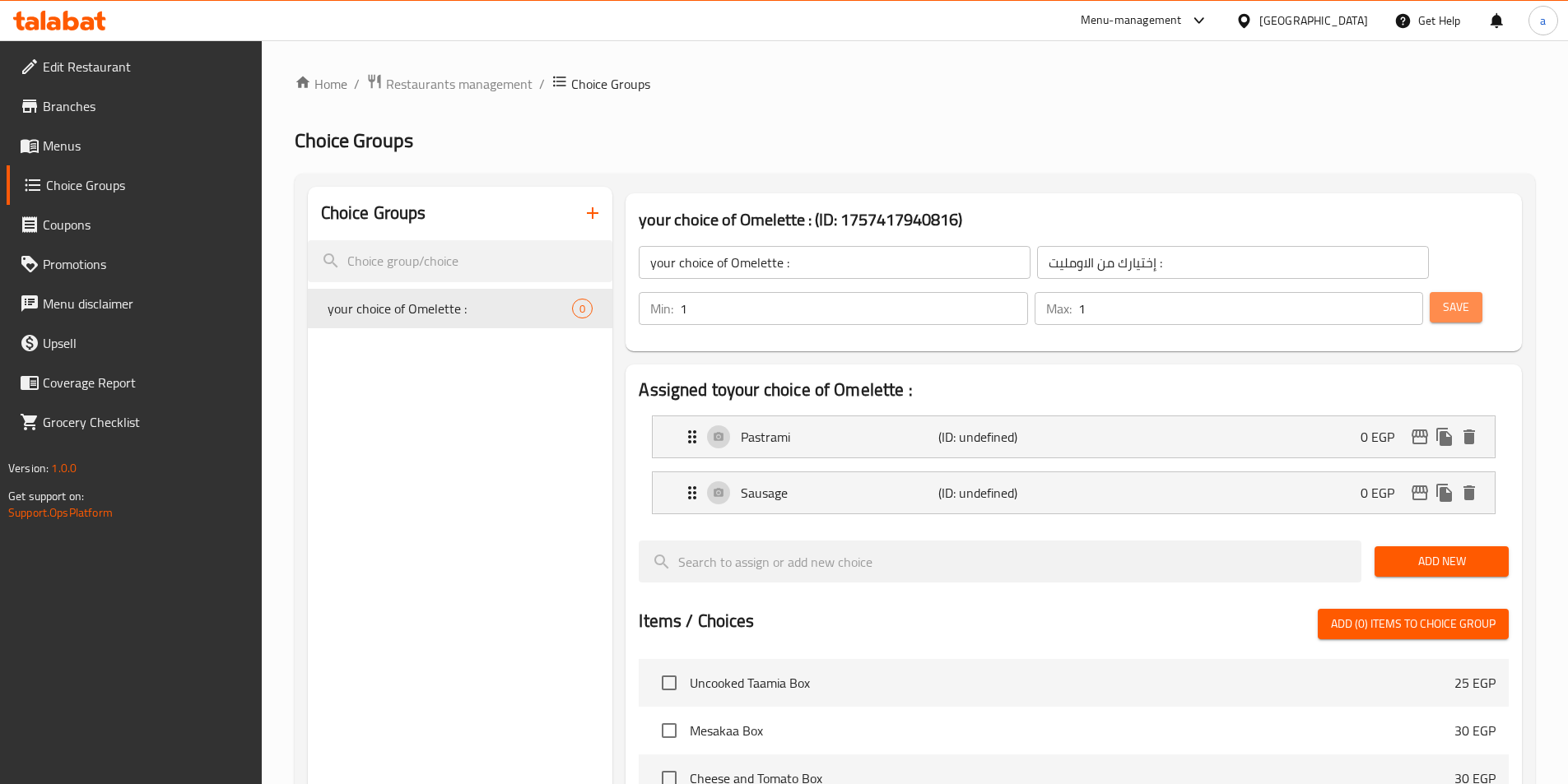
click at [1447, 292] on button "Save" at bounding box center [1456, 307] width 53 height 30
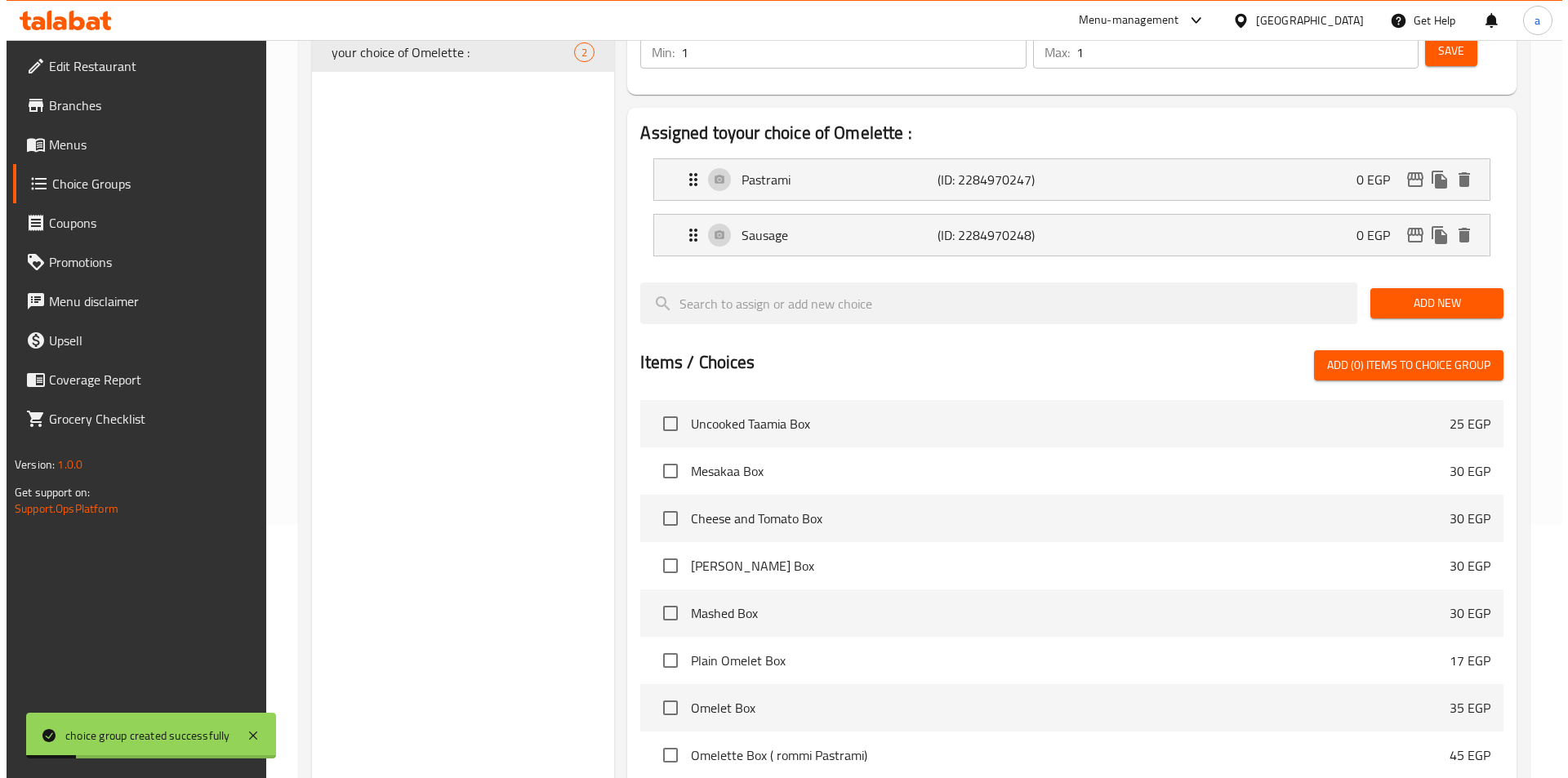
scroll to position [470, 0]
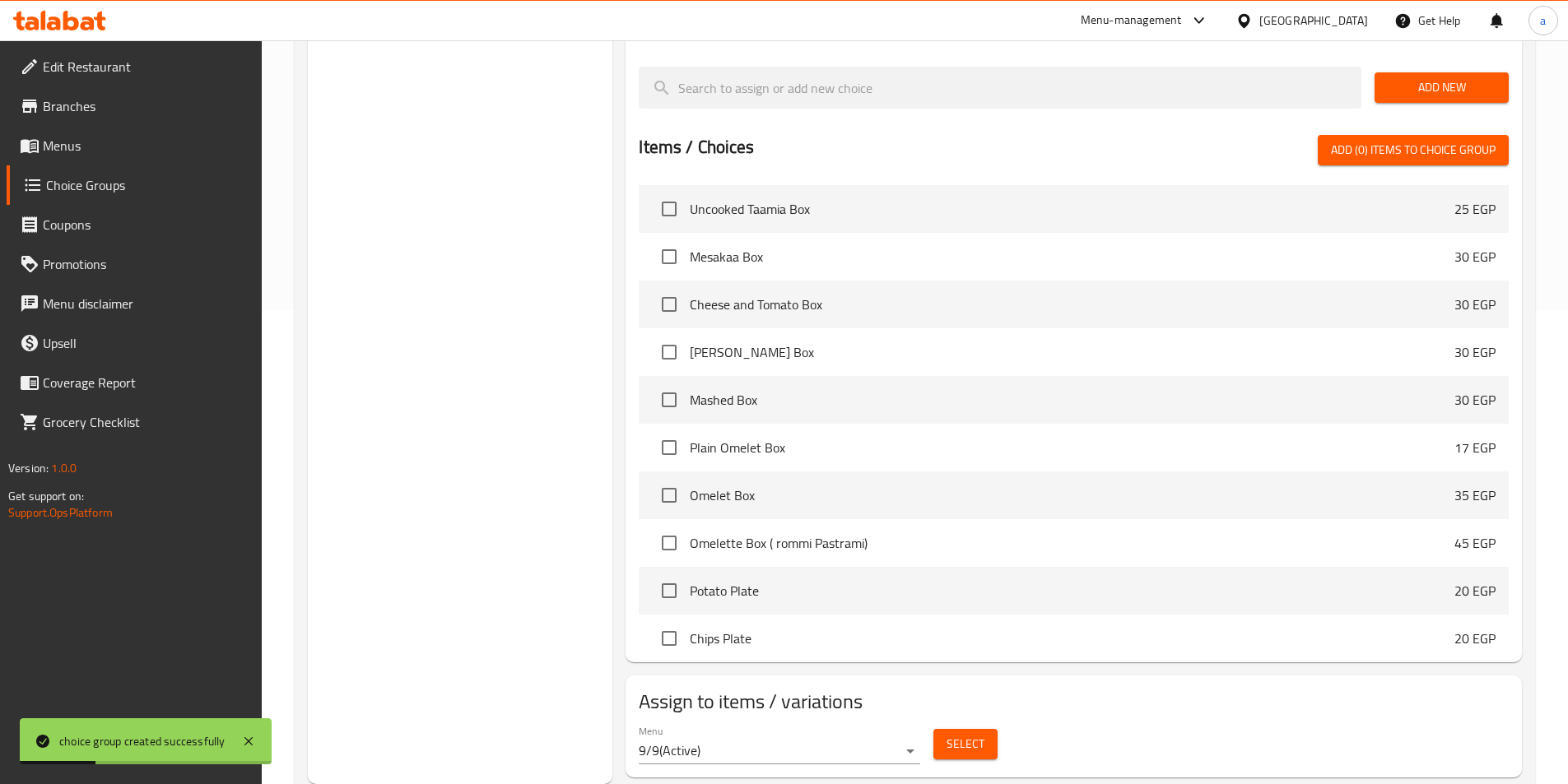
click at [952, 734] on span "Select" at bounding box center [965, 744] width 37 height 20
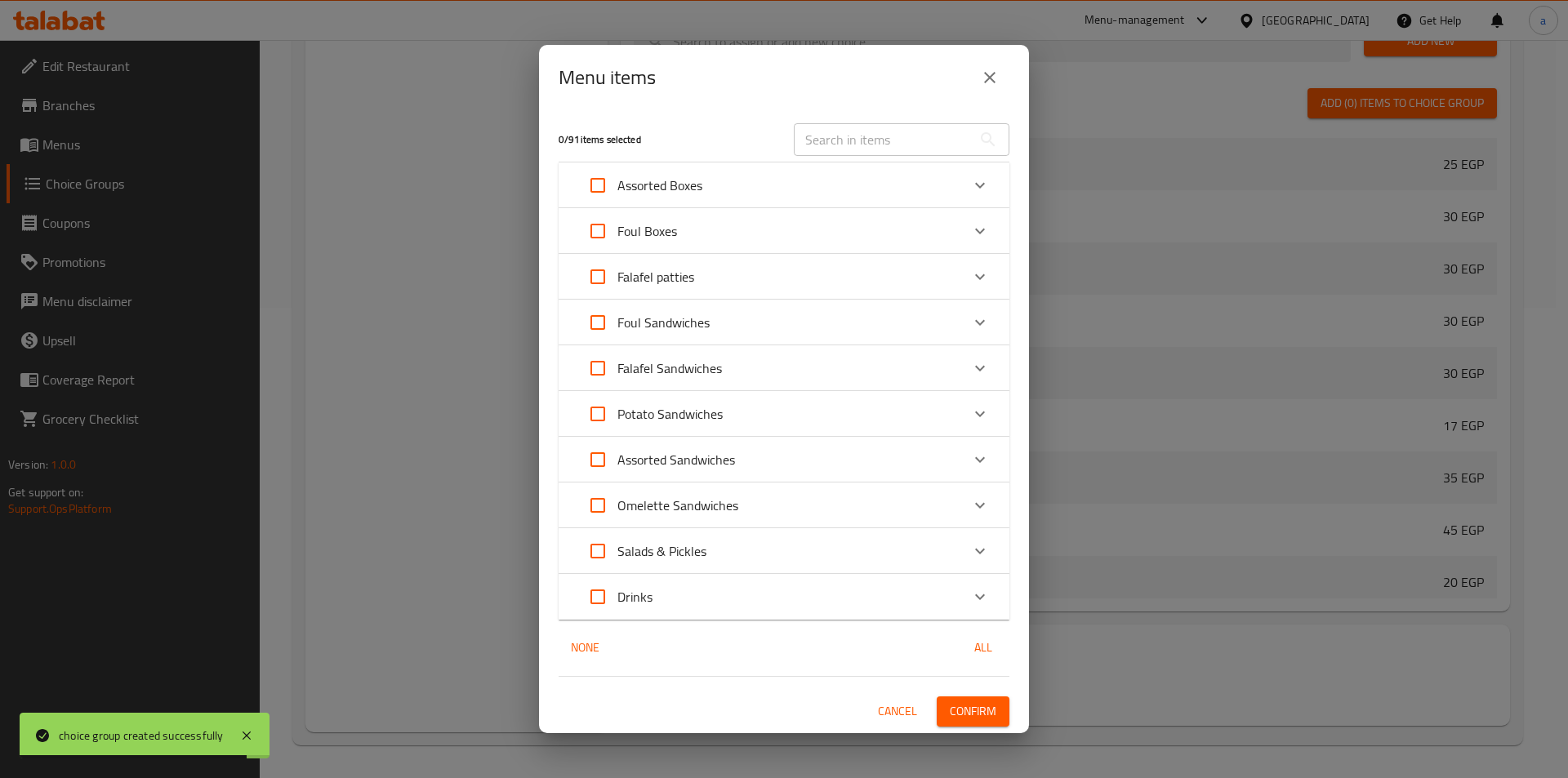
click at [746, 177] on div "Assorted Boxes" at bounding box center [769, 185] width 382 height 39
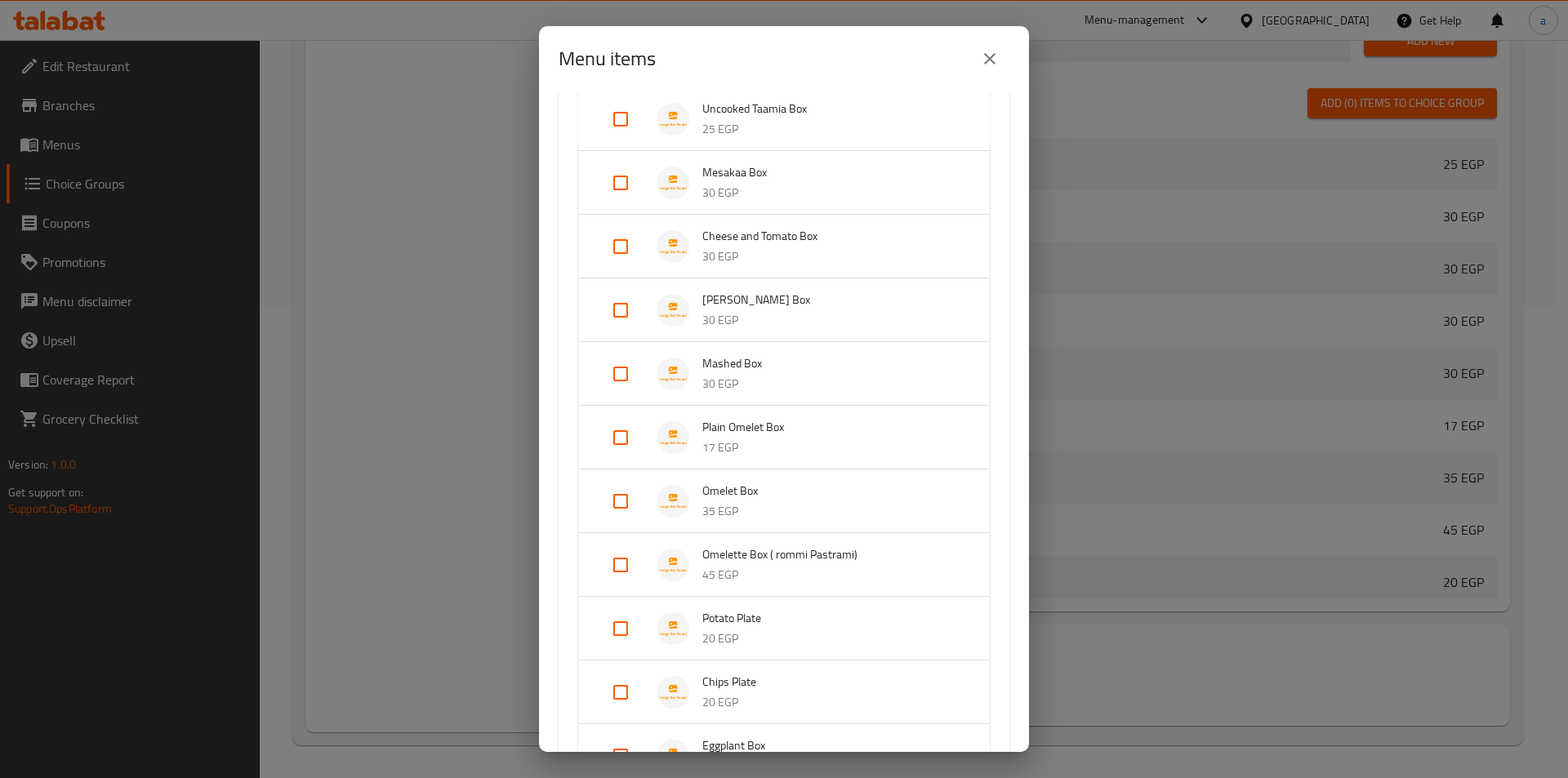
scroll to position [164, 0]
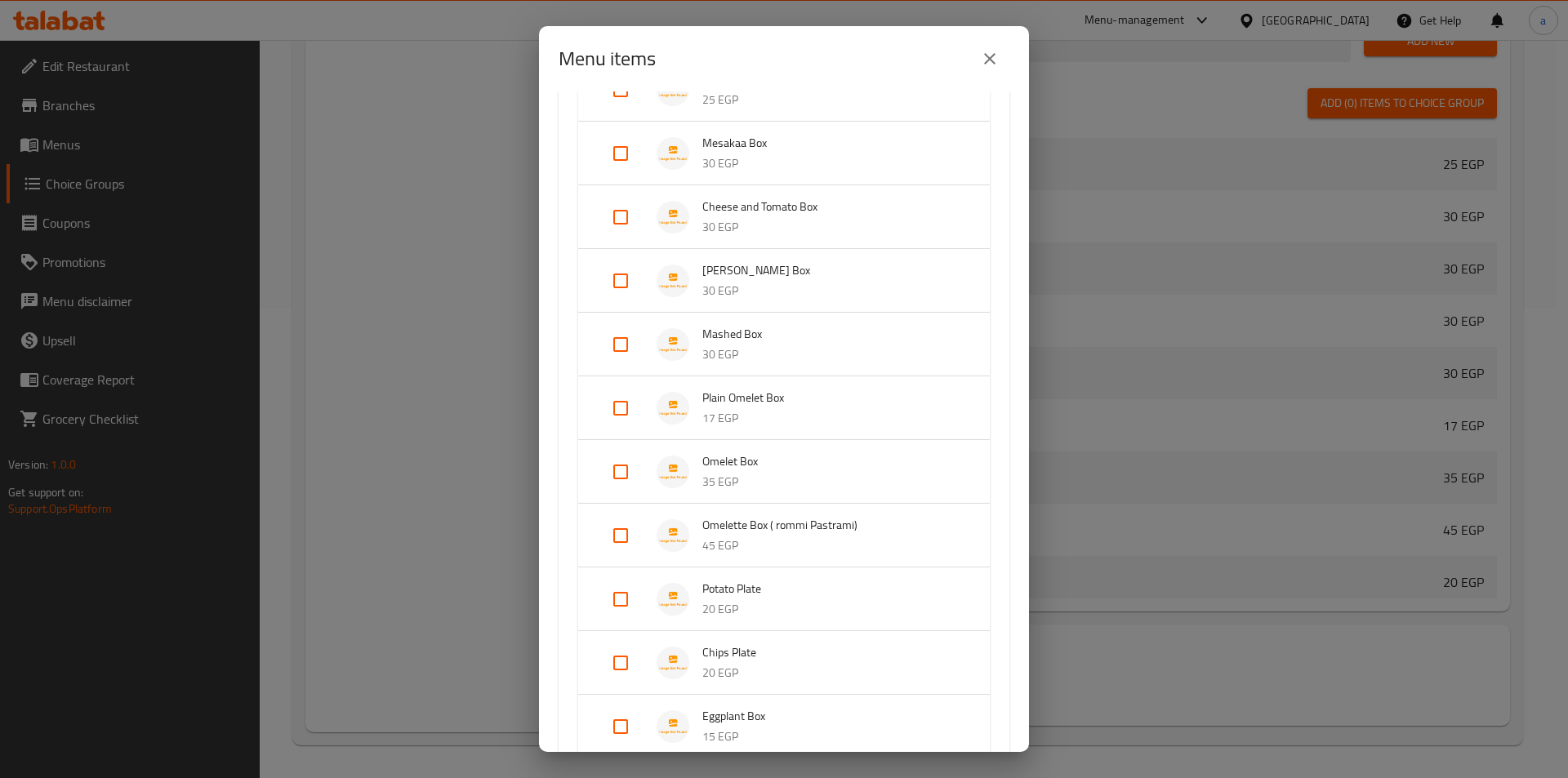
click at [617, 536] on input "Expand" at bounding box center [621, 536] width 39 height 39
checkbox input "true"
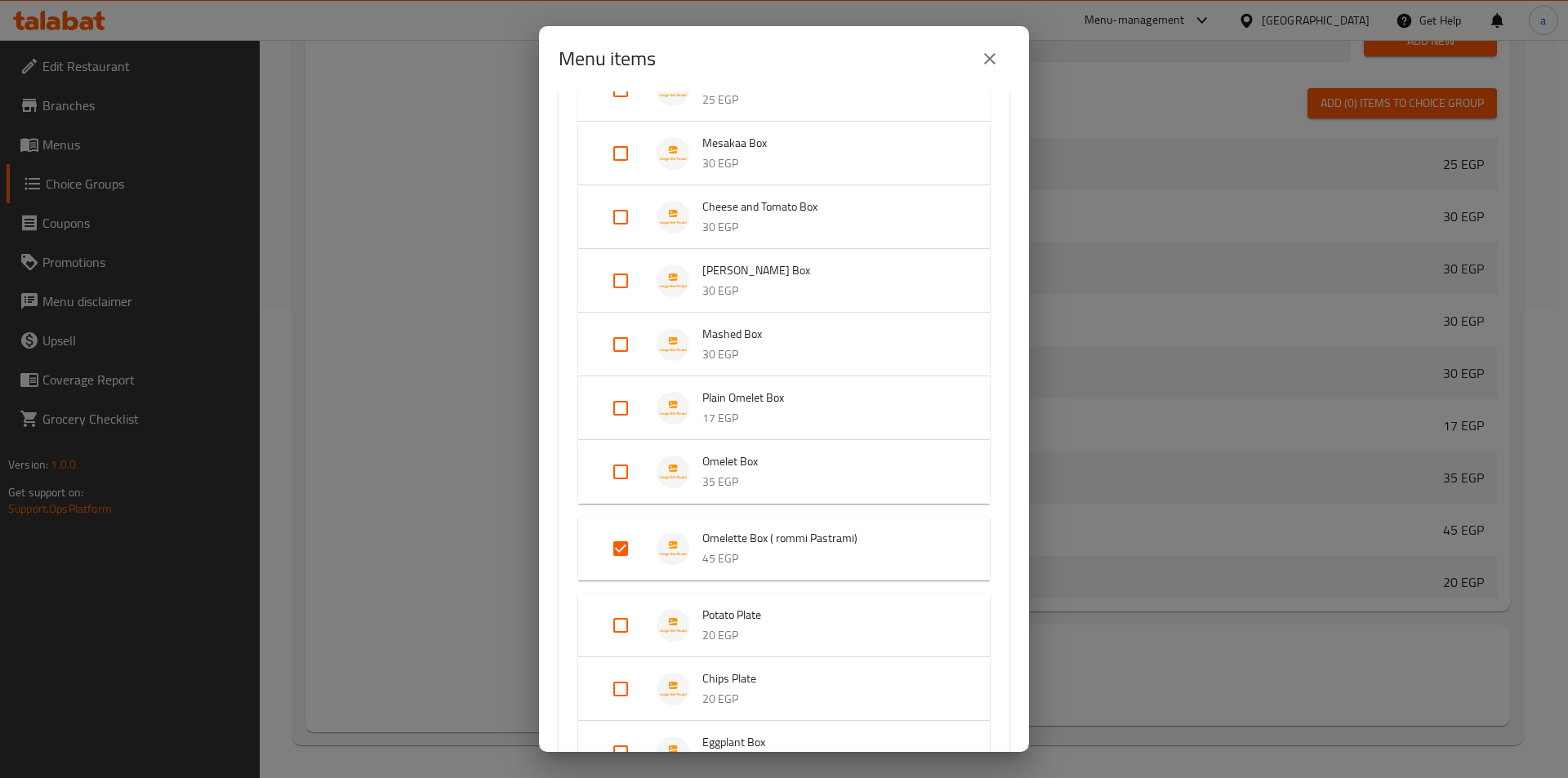
click at [617, 473] on input "Expand" at bounding box center [621, 472] width 39 height 39
checkbox input "true"
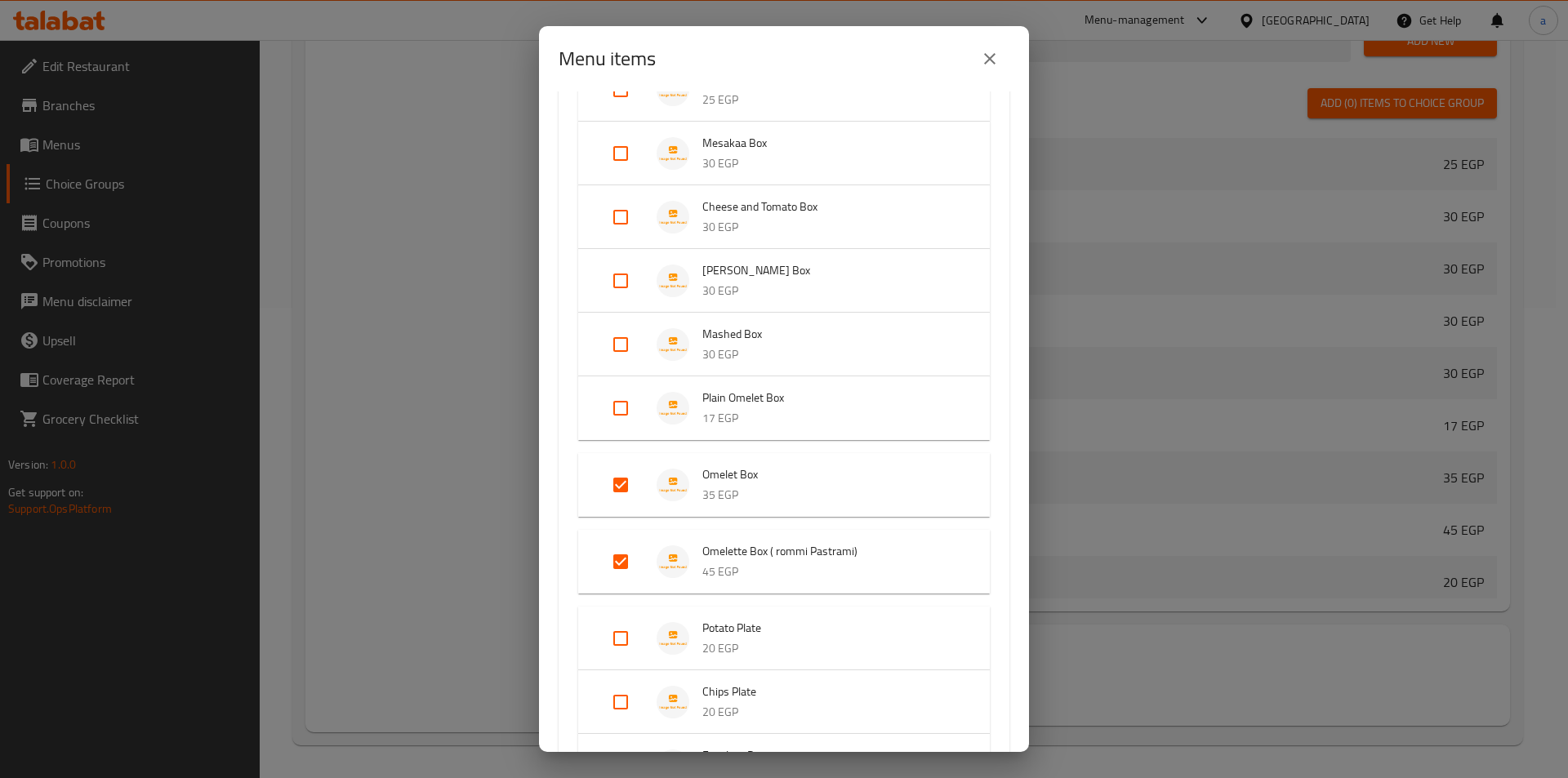
click at [614, 567] on input "Expand" at bounding box center [621, 561] width 39 height 39
checkbox input "false"
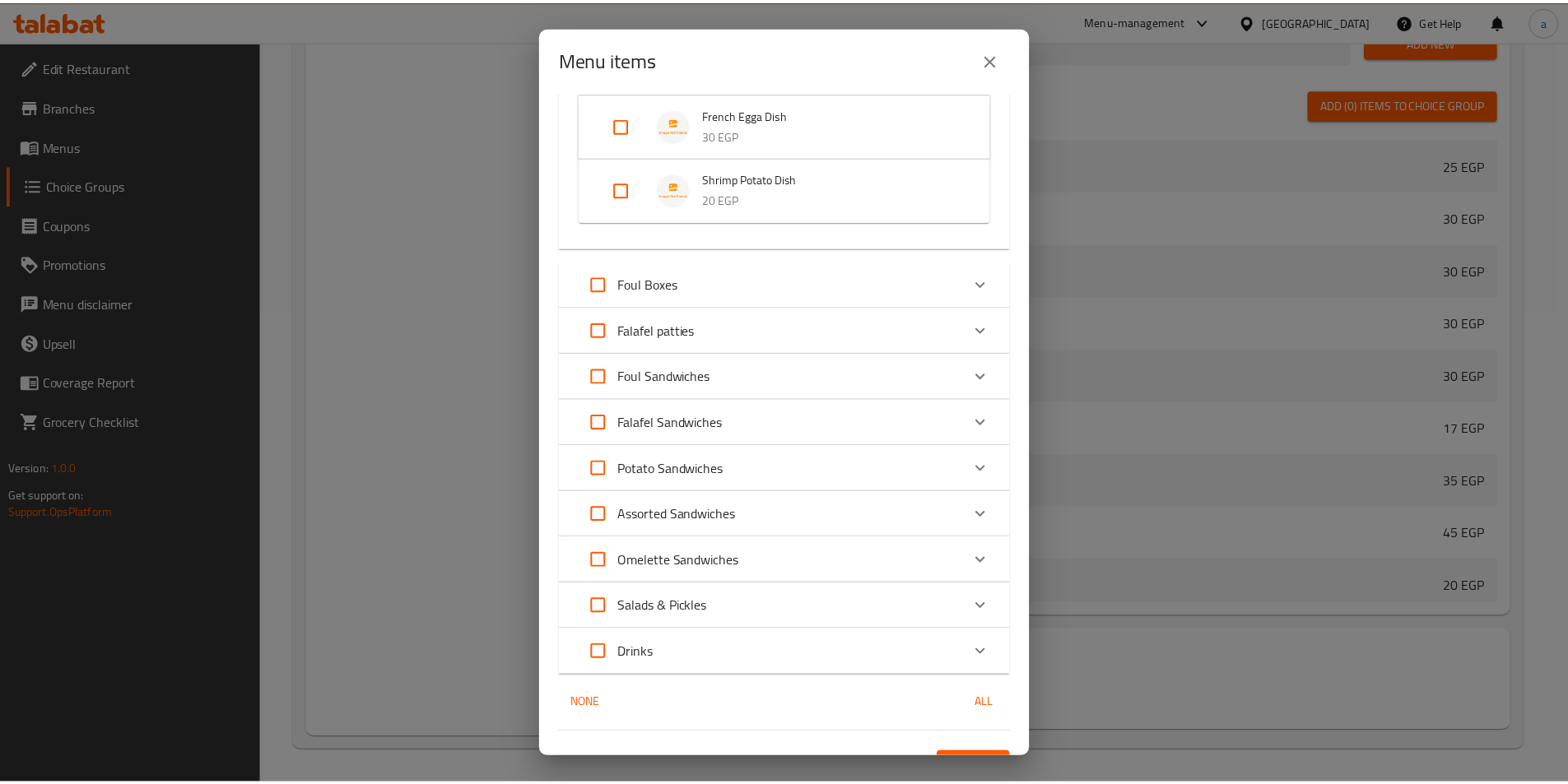
scroll to position [1087, 0]
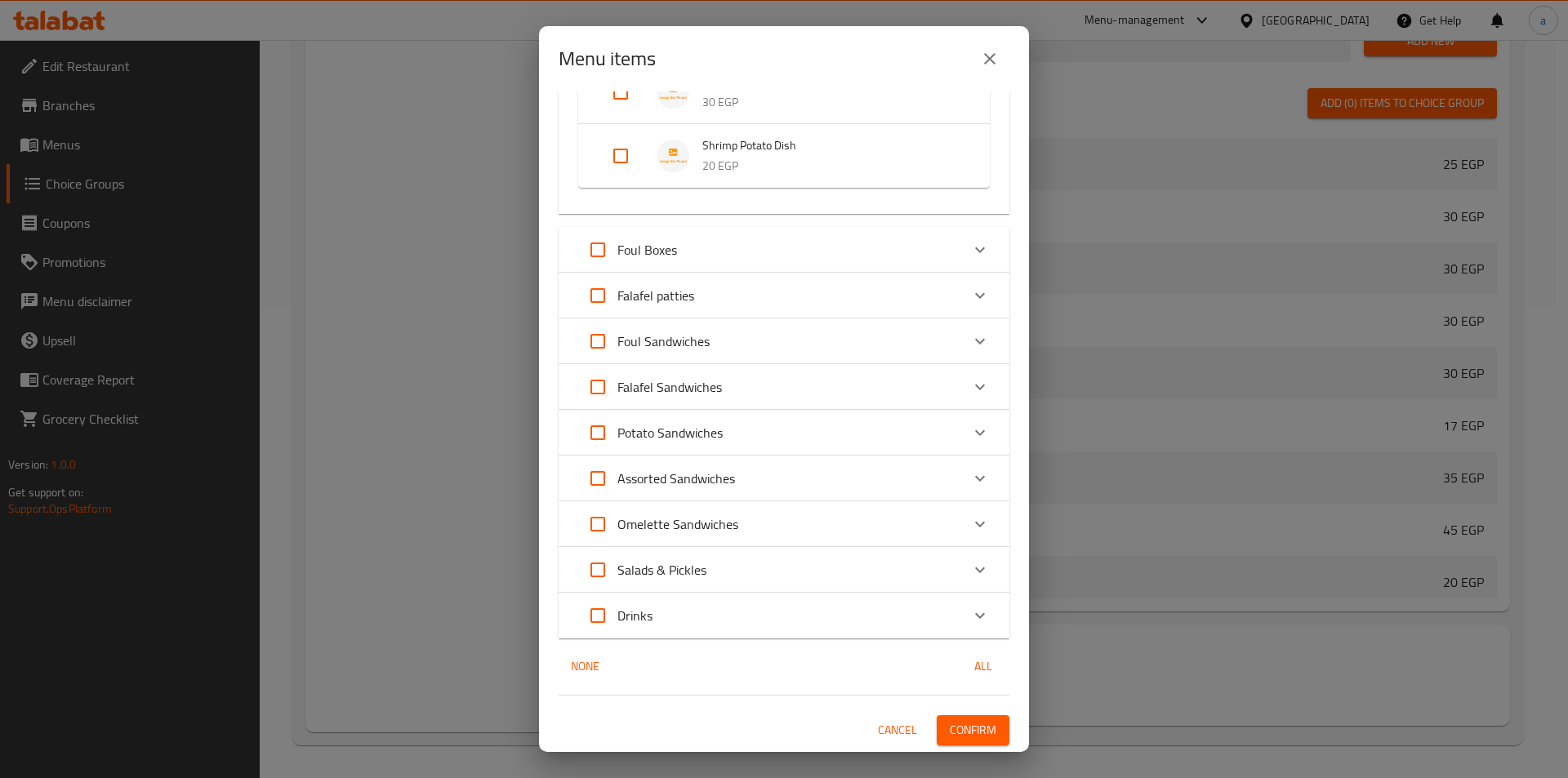
click at [950, 726] on span "Confirm" at bounding box center [973, 729] width 47 height 20
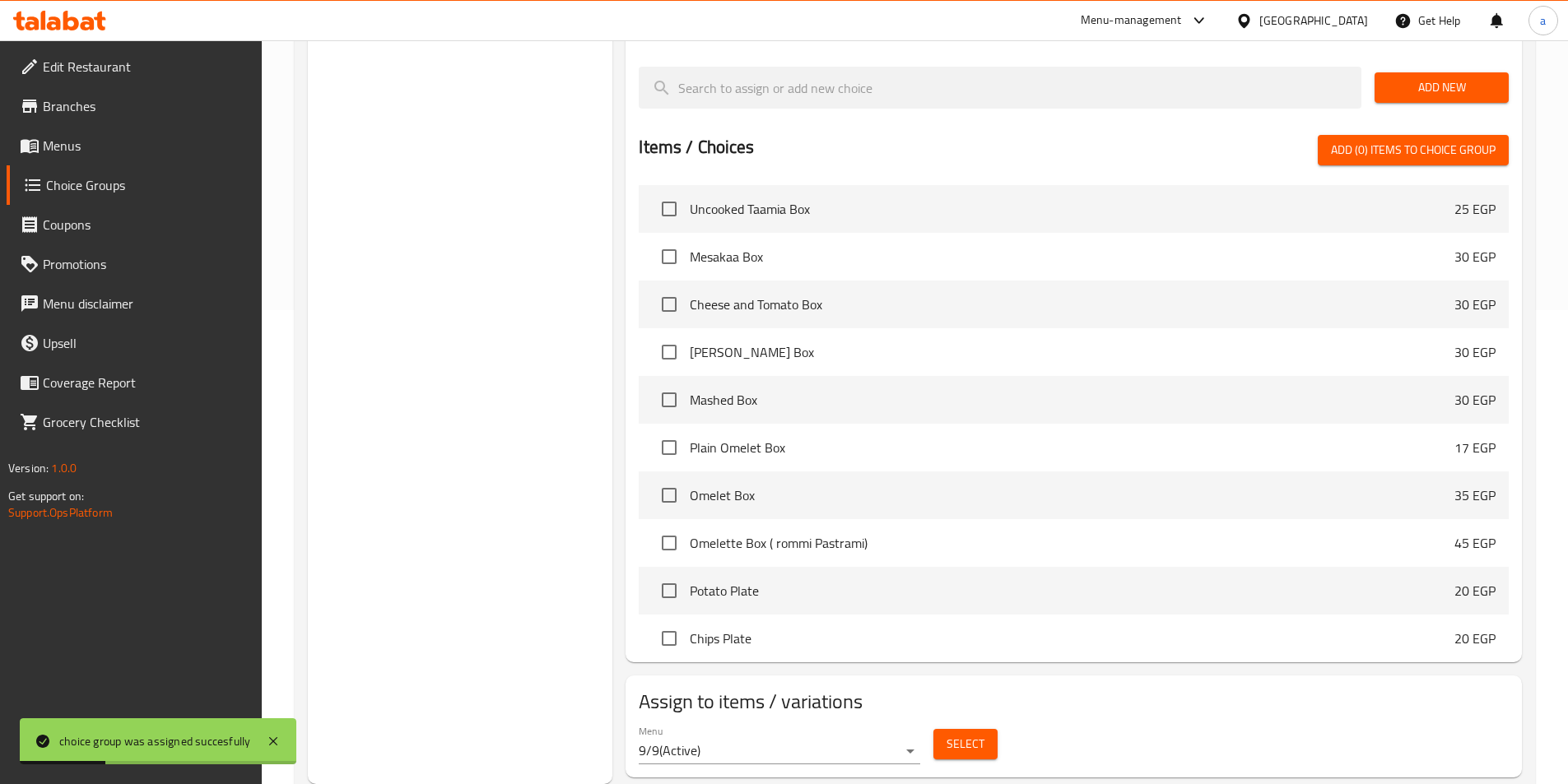
scroll to position [0, 0]
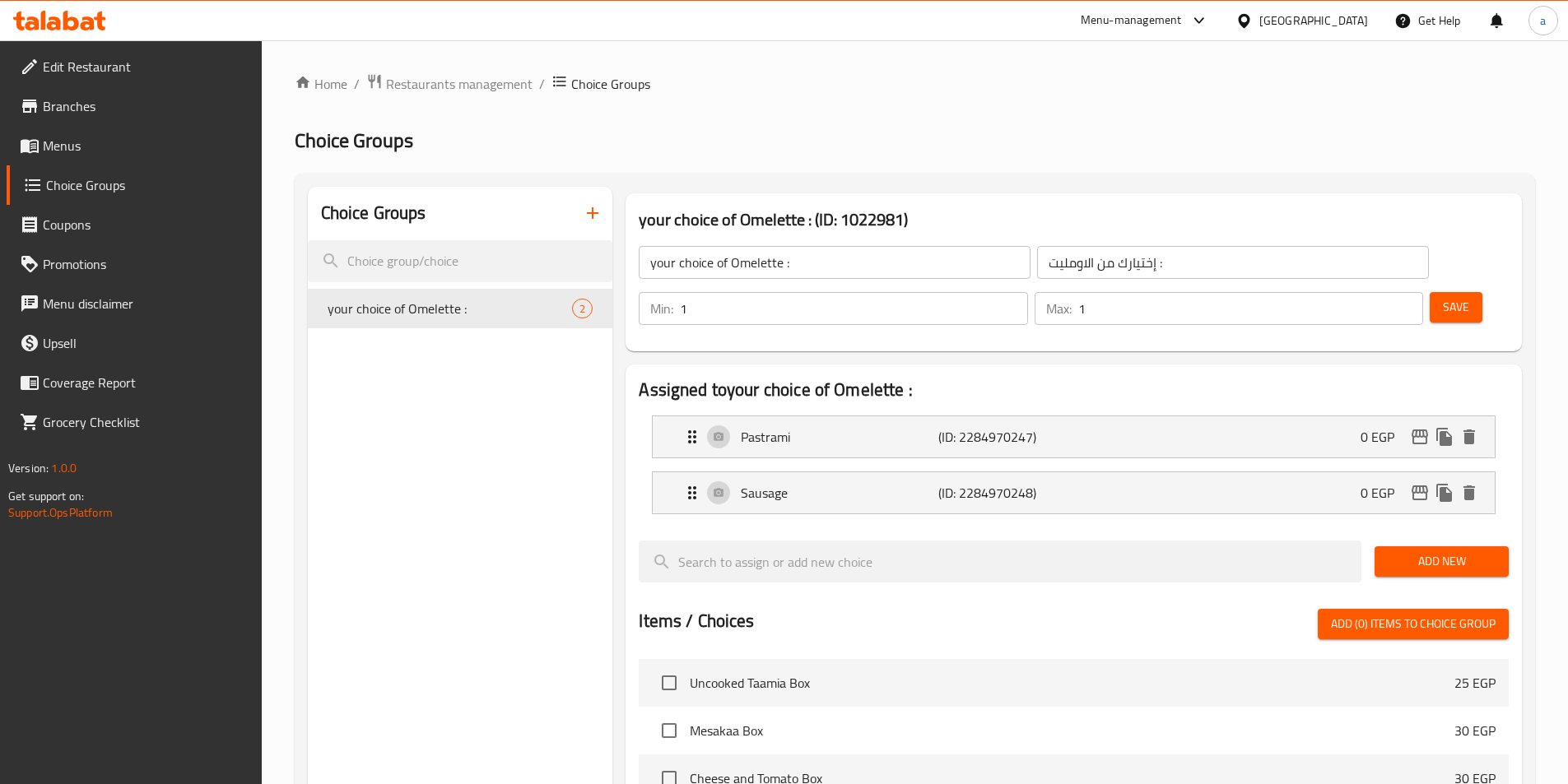
click at [594, 207] on icon "button" at bounding box center [593, 213] width 20 height 20
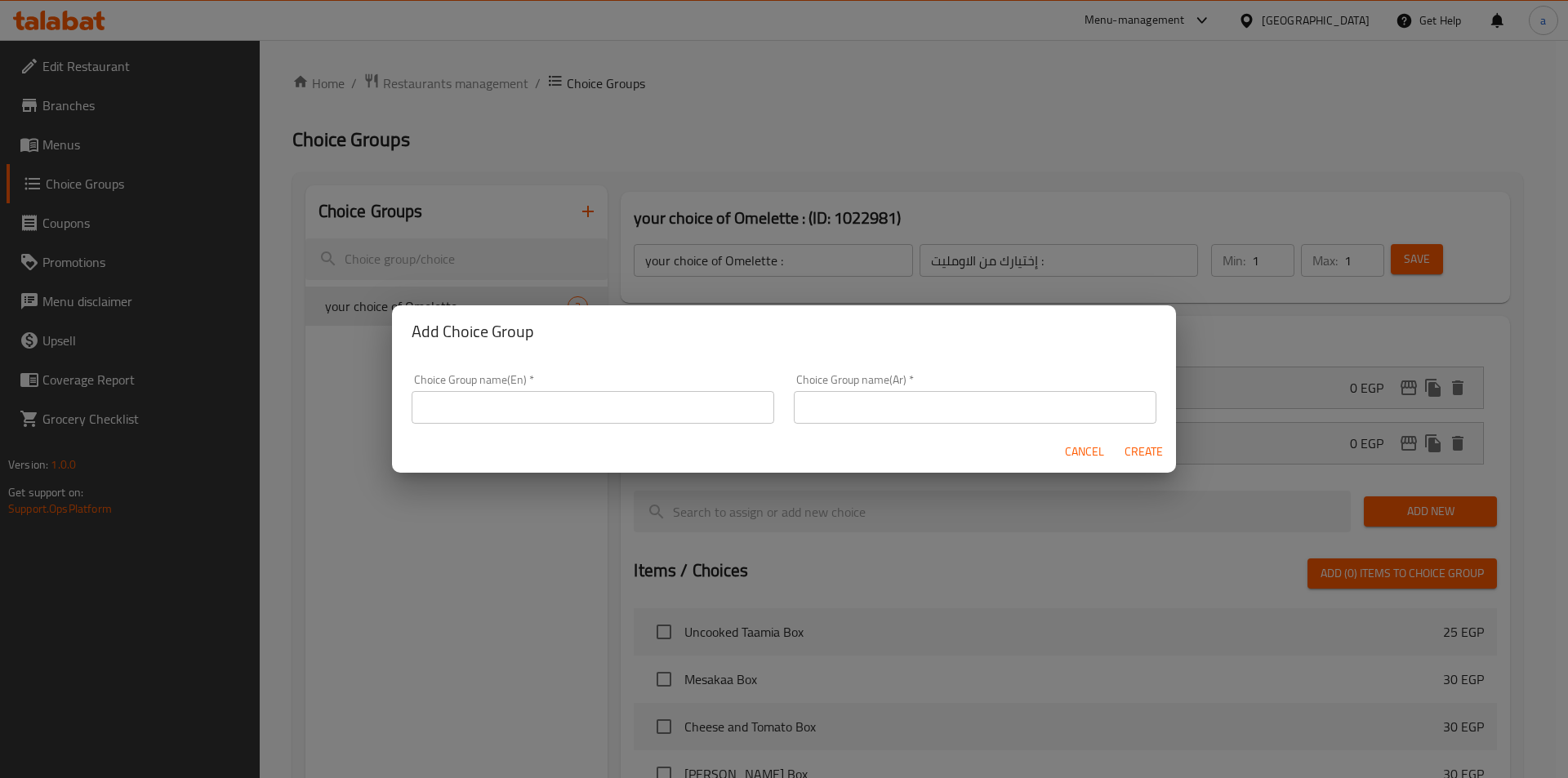
click at [571, 425] on div "Choice Group name(En)   * Choice Group name(En) *" at bounding box center [593, 399] width 382 height 69
click at [572, 396] on input "text" at bounding box center [593, 407] width 363 height 33
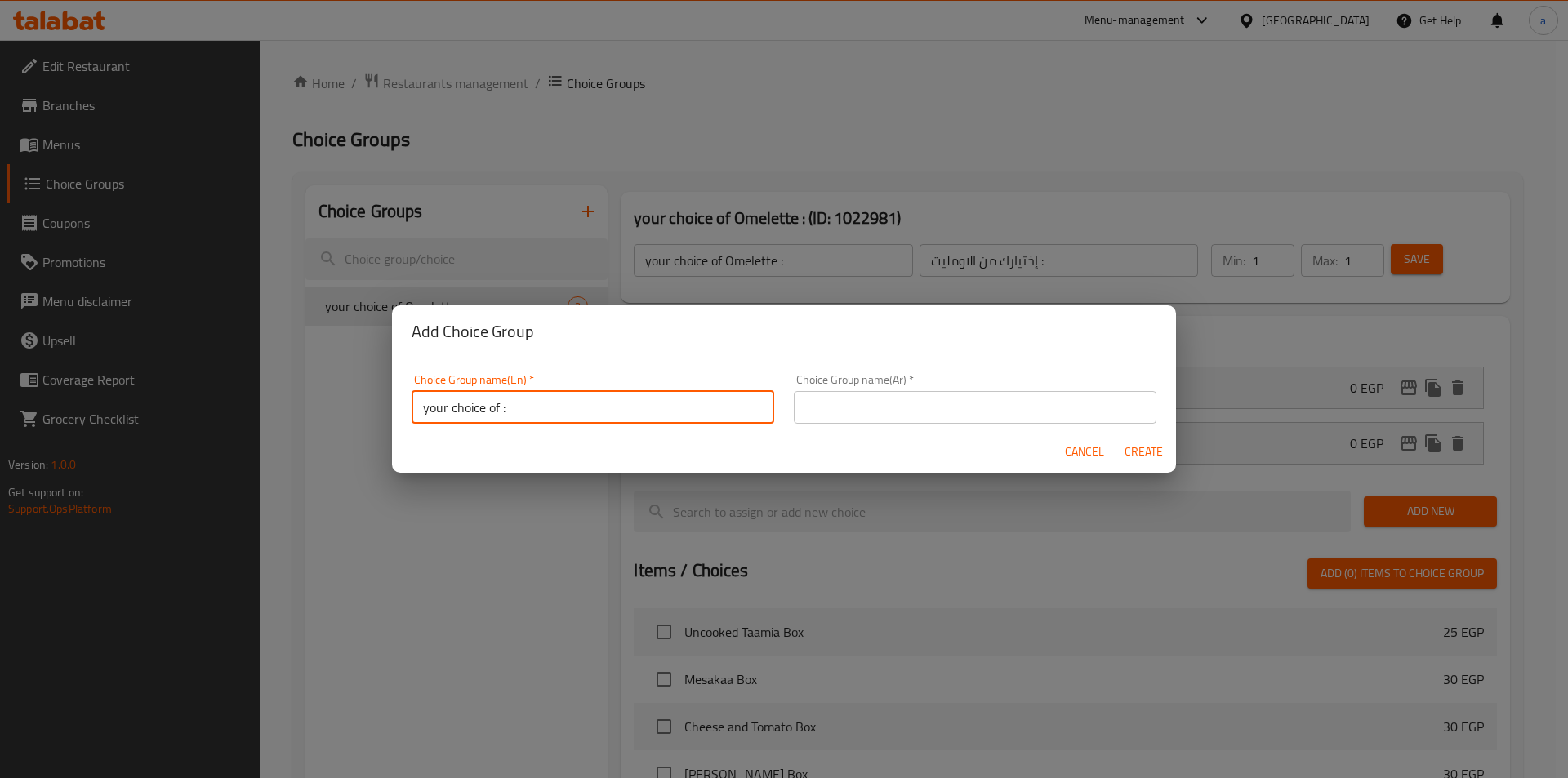
click at [500, 403] on input "your choice of :" at bounding box center [593, 407] width 363 height 33
paste input "Eggplant"
type input "your choice of Eggplant :"
click at [839, 417] on input "text" at bounding box center [975, 407] width 363 height 33
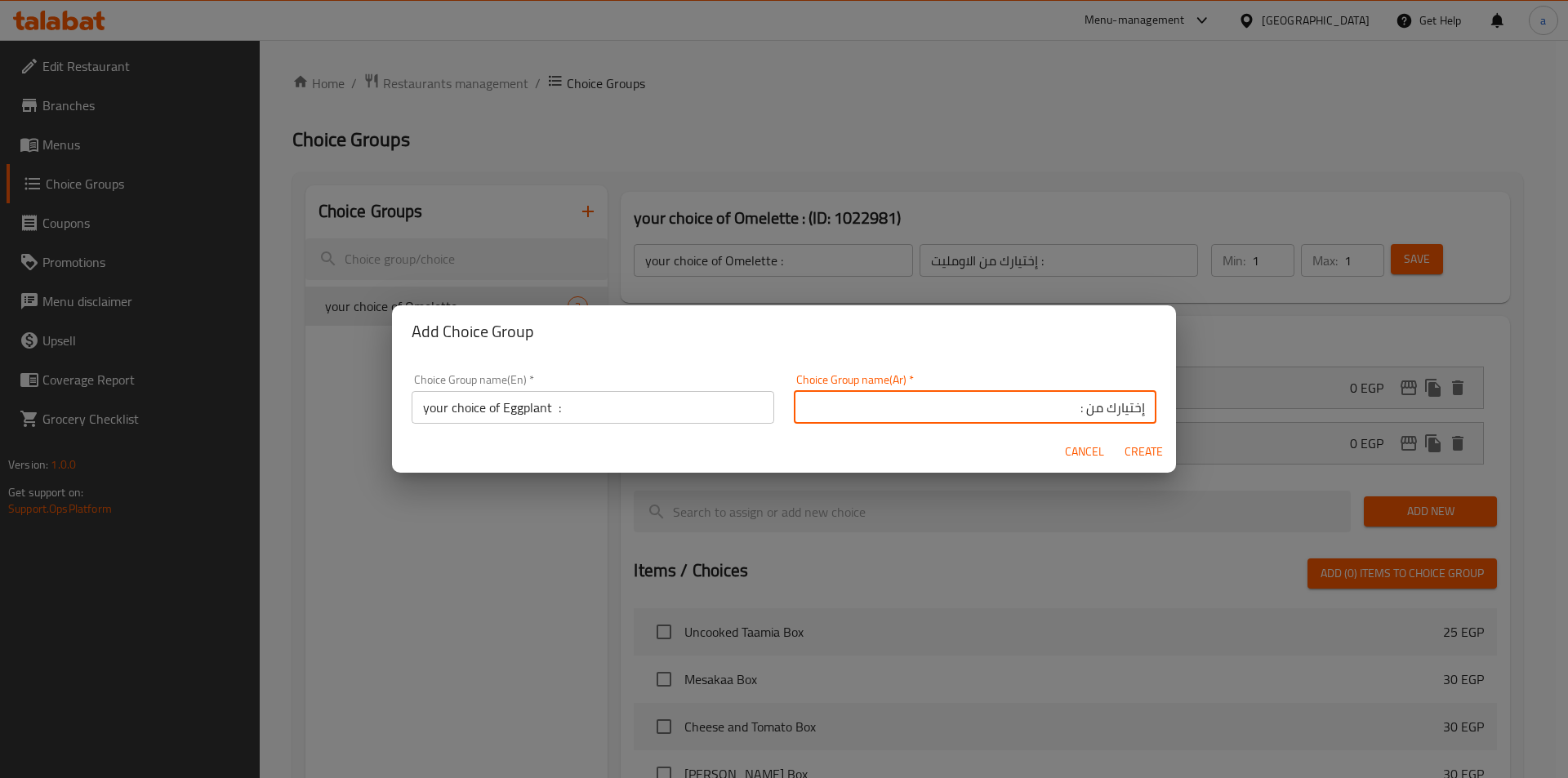
click at [1080, 414] on input "إختيارك من :" at bounding box center [975, 407] width 363 height 33
click at [1075, 410] on input "إختيارك من :" at bounding box center [975, 407] width 363 height 33
paste input "باذنجان"
click at [1071, 411] on input "إختيارك من باذنجان :" at bounding box center [975, 407] width 363 height 33
type input "إختيارك من الباذنجان :"
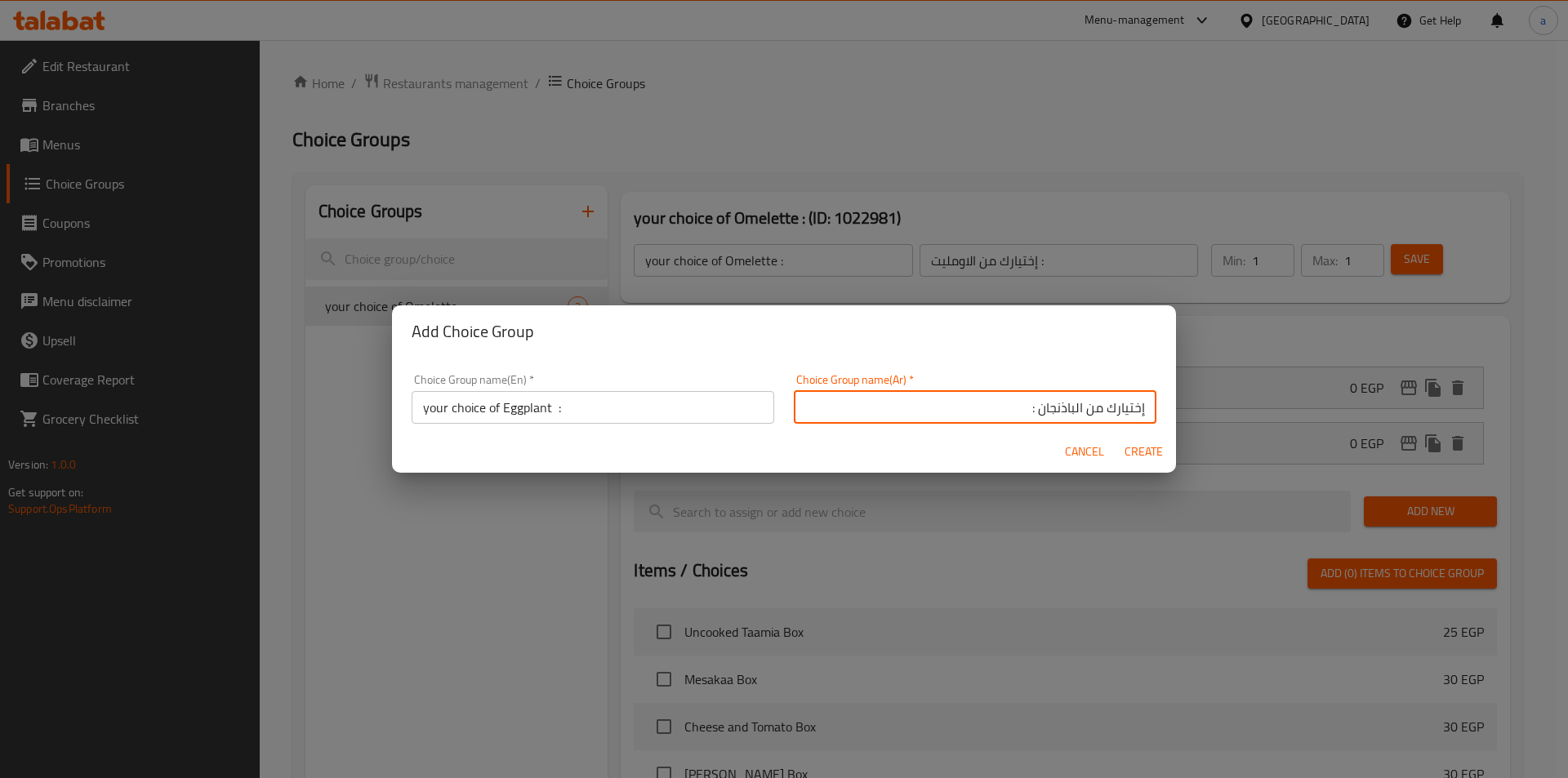
click at [1147, 443] on span "Create" at bounding box center [1143, 452] width 39 height 20
type input "your choice of Eggplant :"
type input "إختيارك من الباذنجان :"
type input "0"
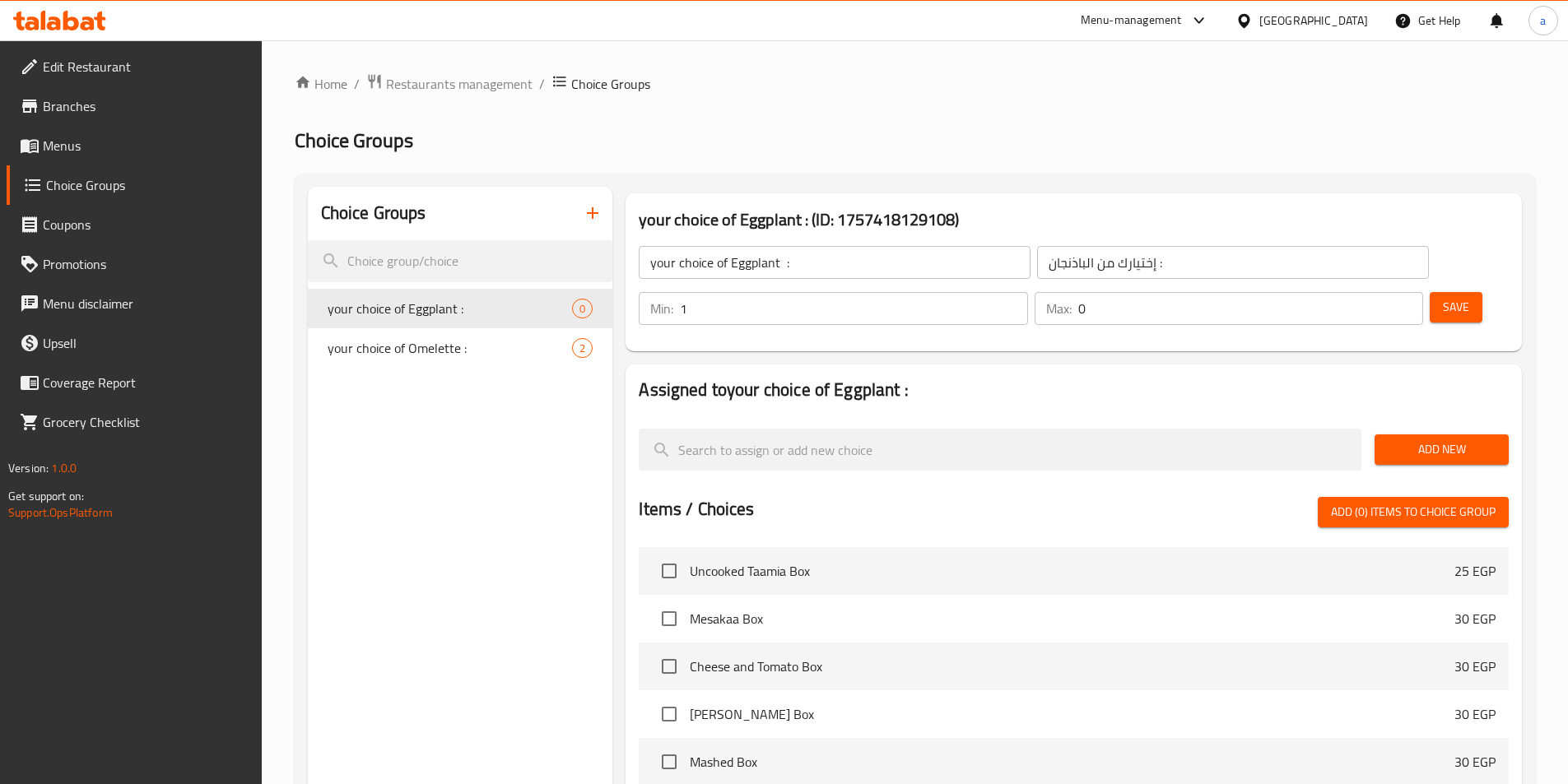
type input "1"
click at [1027, 292] on input "1" at bounding box center [854, 308] width 348 height 33
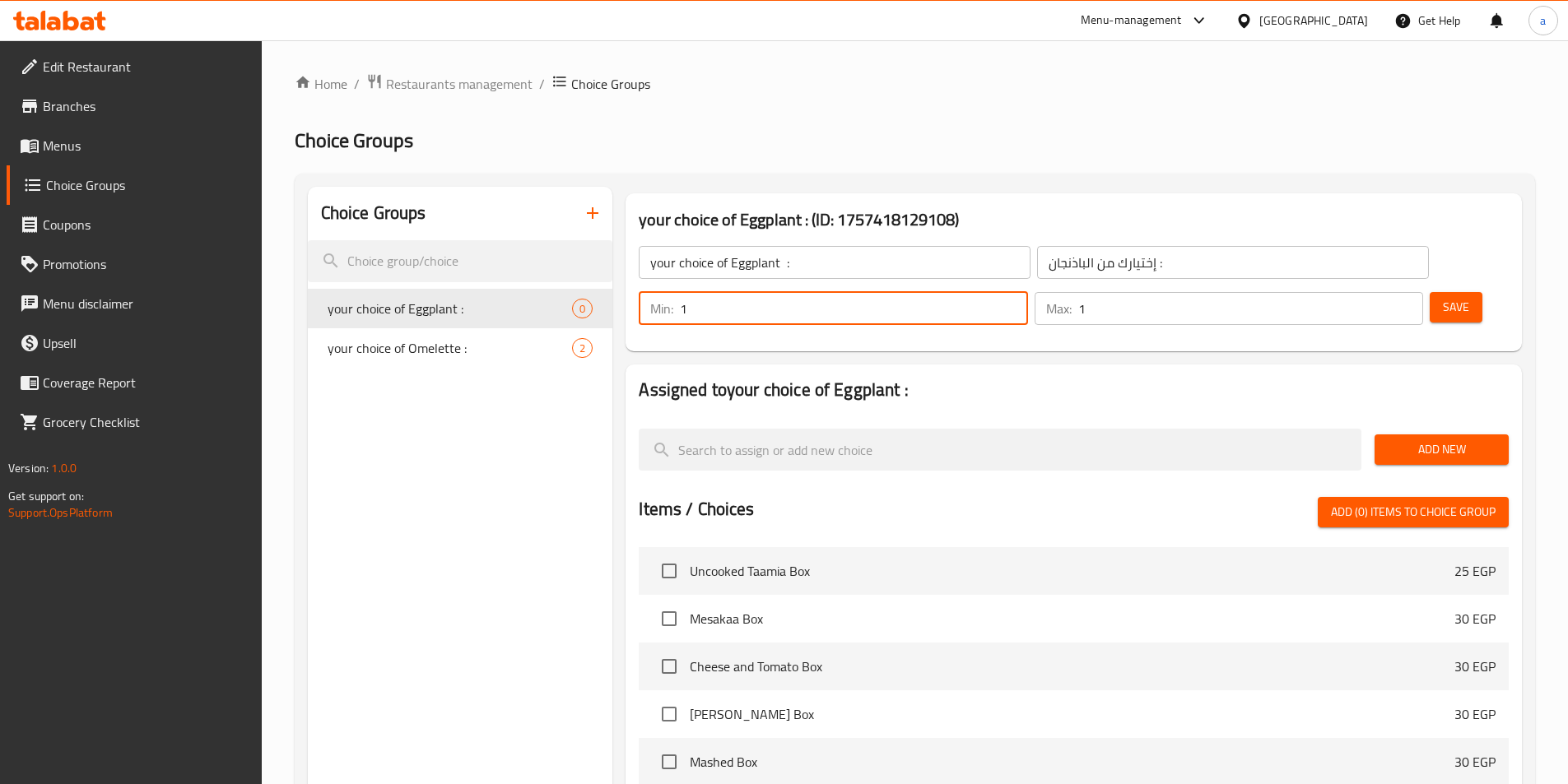
type input "1"
click at [1381, 292] on input "1" at bounding box center [1251, 308] width 345 height 33
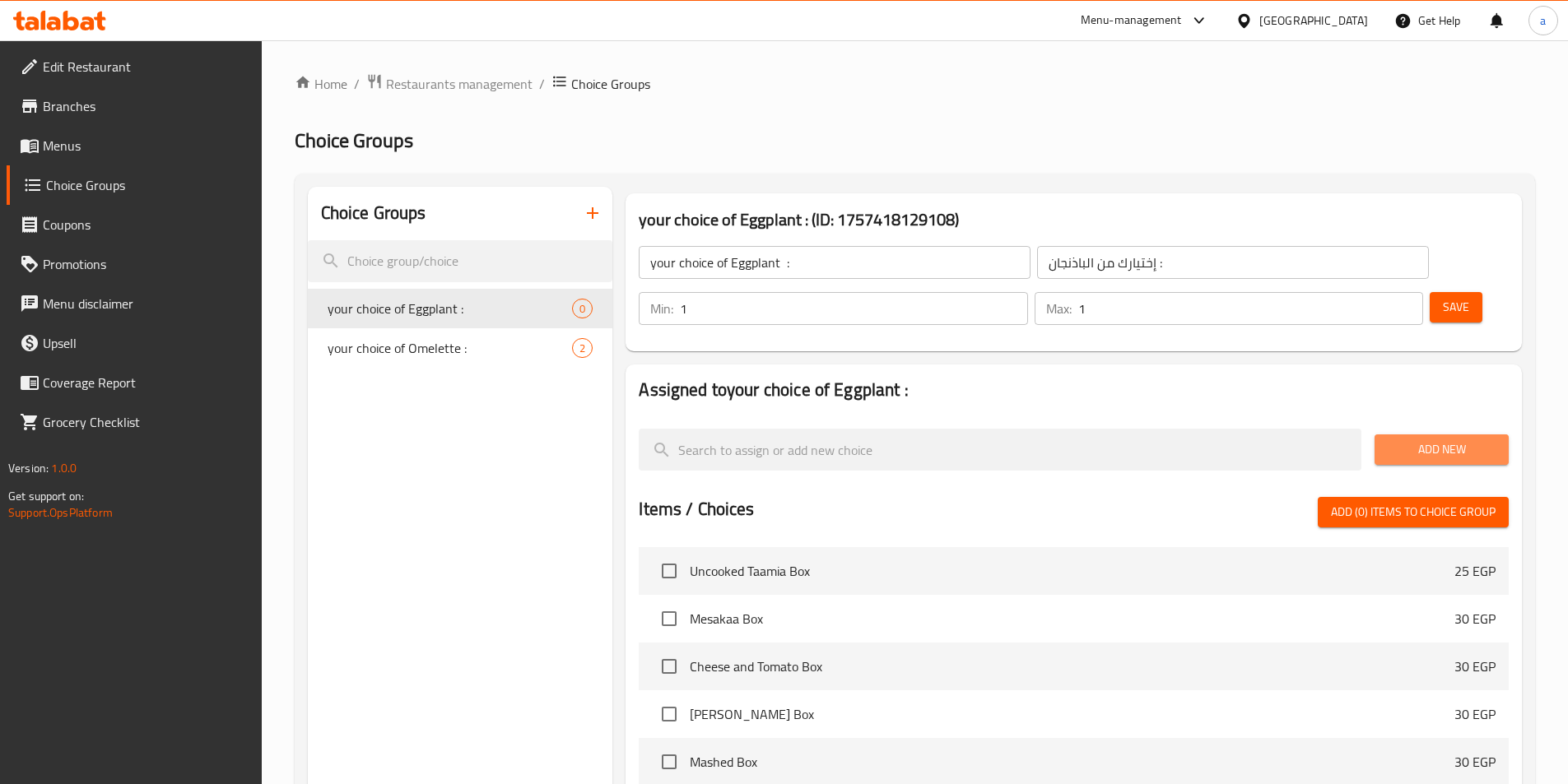
click at [1420, 439] on span "Add New" at bounding box center [1441, 449] width 108 height 20
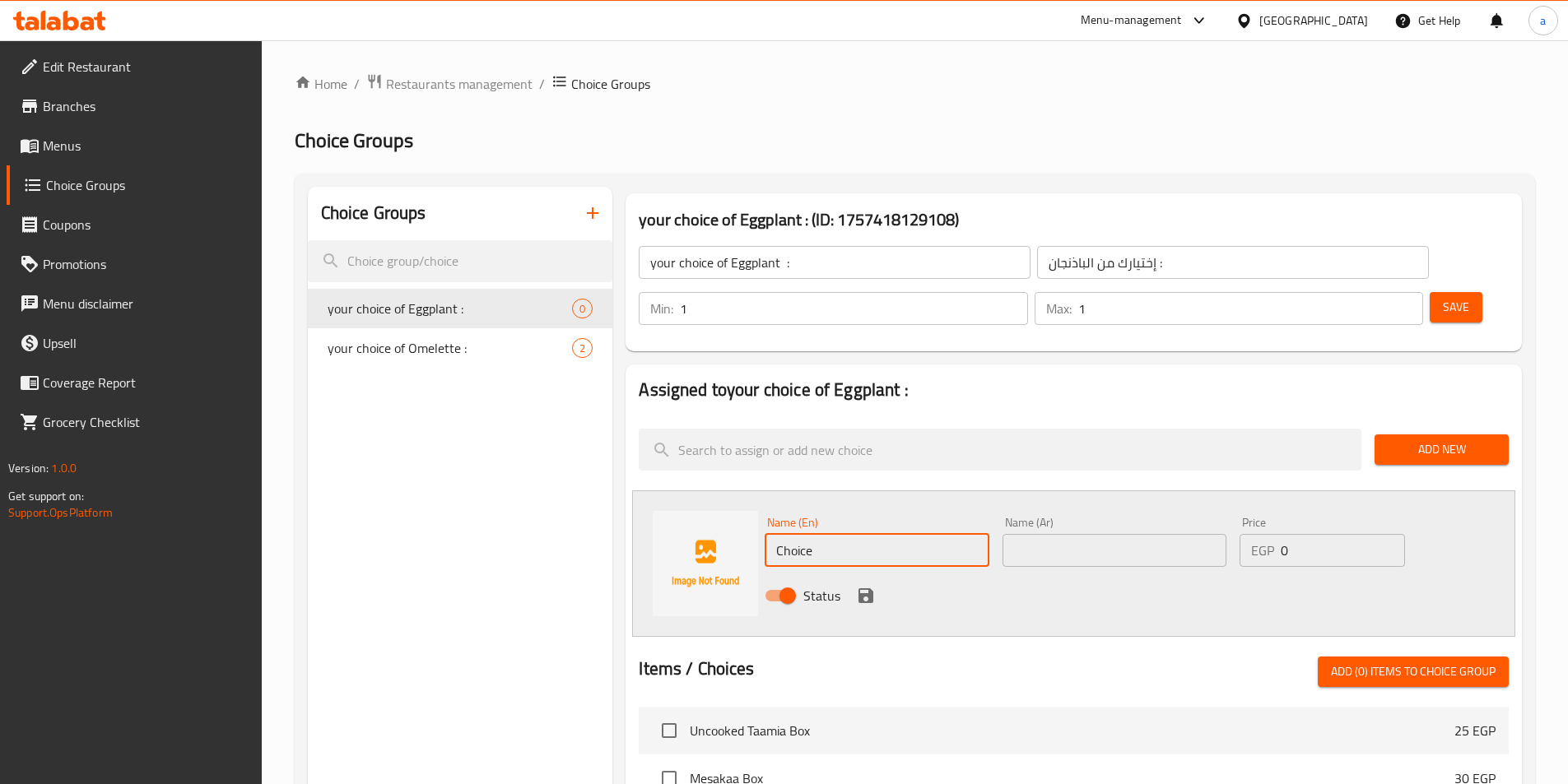
click at [860, 534] on input "Choice" at bounding box center [876, 550] width 224 height 33
paste input "fried"
type input "fried"
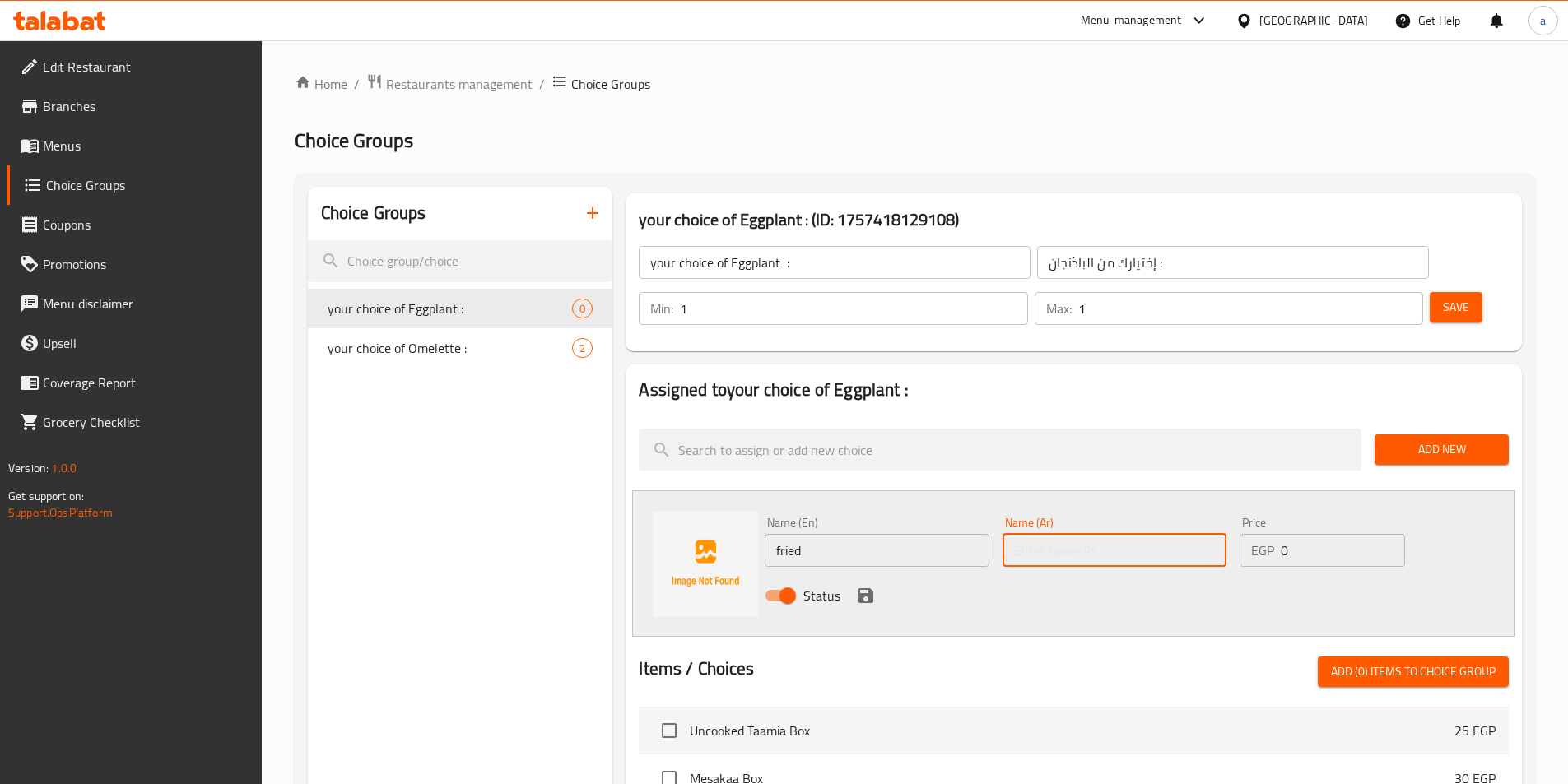
click at [1067, 534] on input "text" at bounding box center [1114, 550] width 224 height 33
paste input "مقلي"
type input "مقلي"
click at [868, 586] on icon "save" at bounding box center [866, 596] width 20 height 20
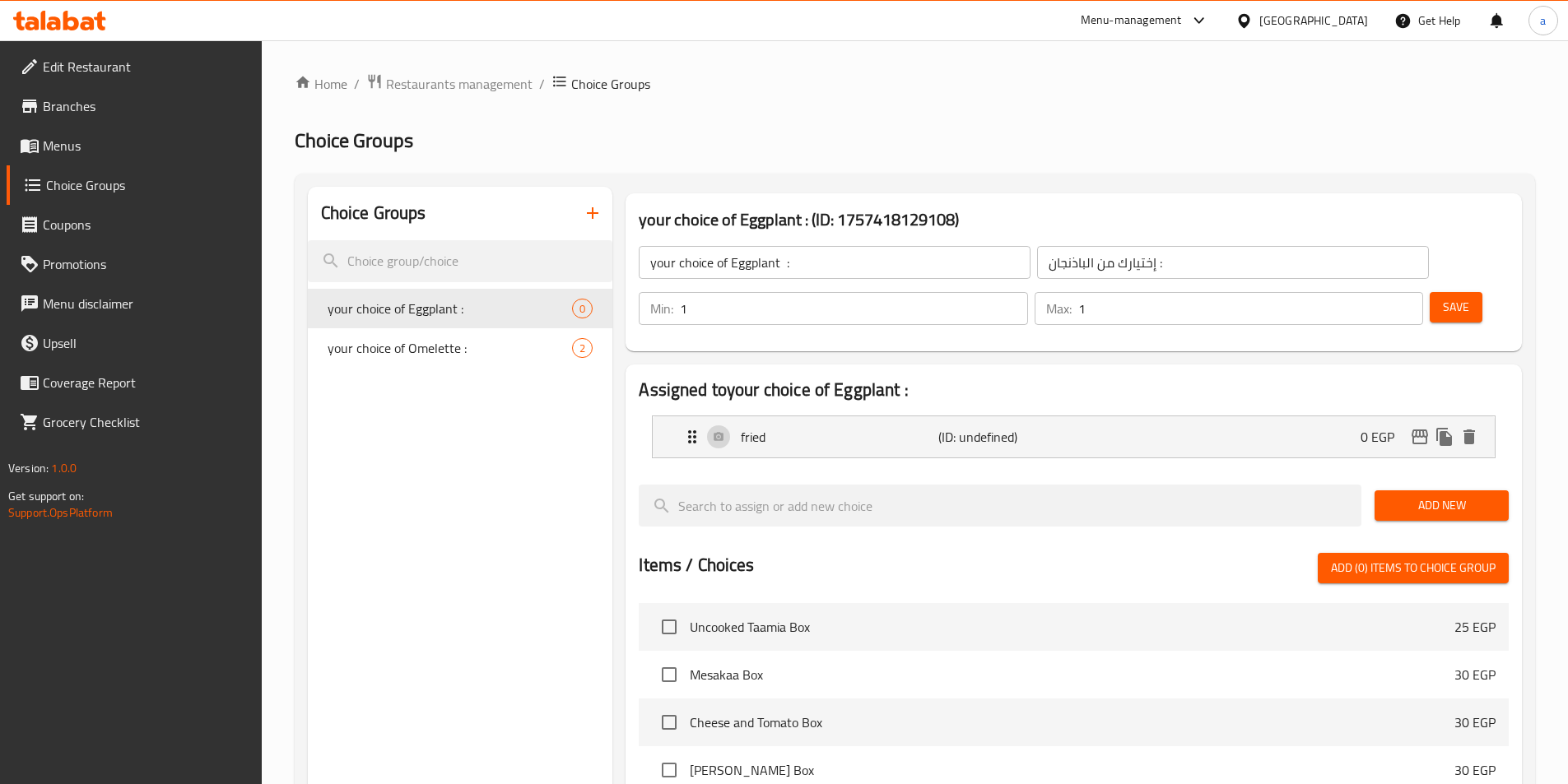
click at [1475, 495] on span "Add New" at bounding box center [1441, 505] width 108 height 20
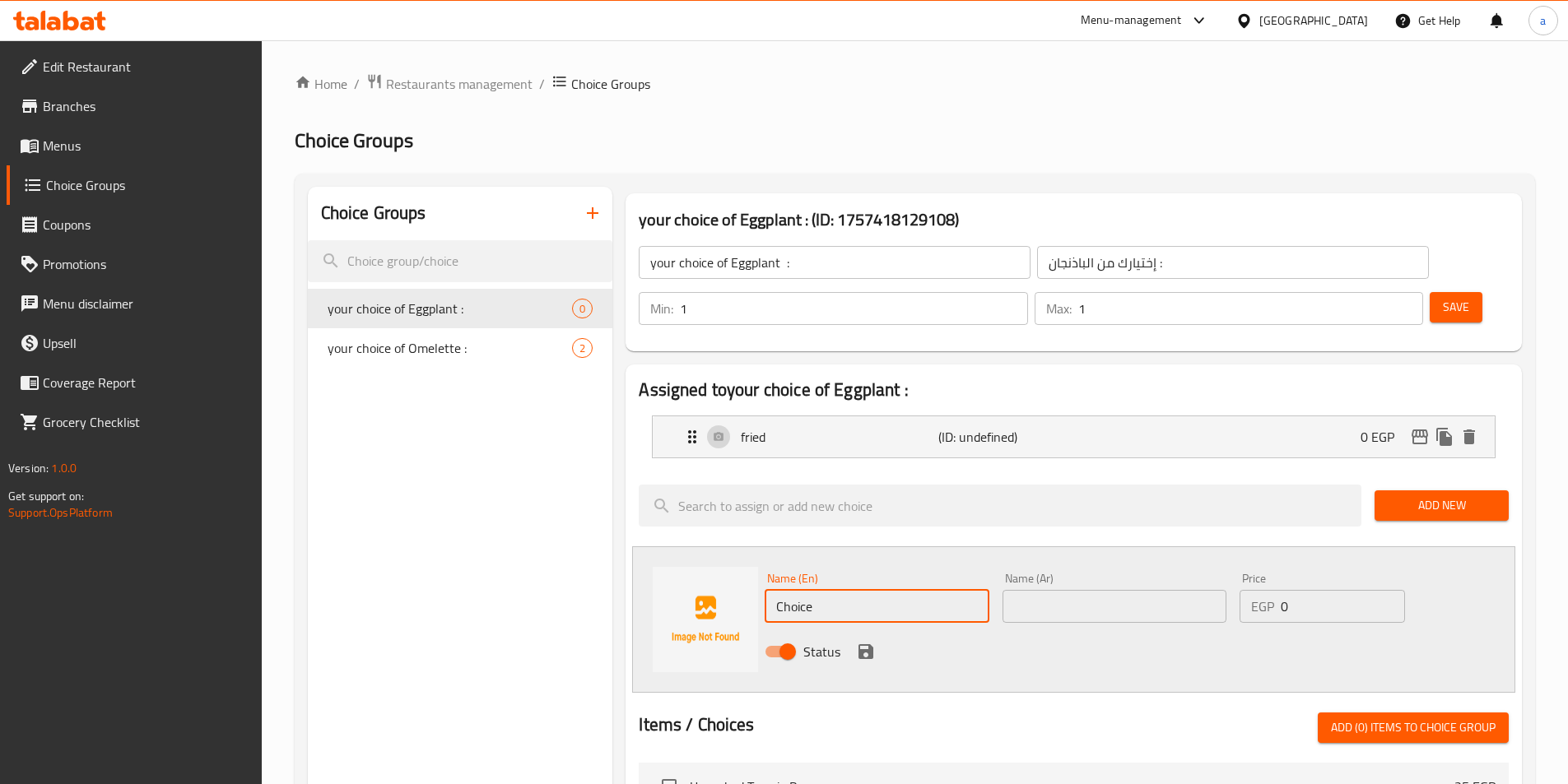
click at [929, 590] on input "Choice" at bounding box center [876, 606] width 224 height 33
paste input "pickled"
type input "pickled"
click at [1099, 590] on input "text" at bounding box center [1114, 606] width 224 height 33
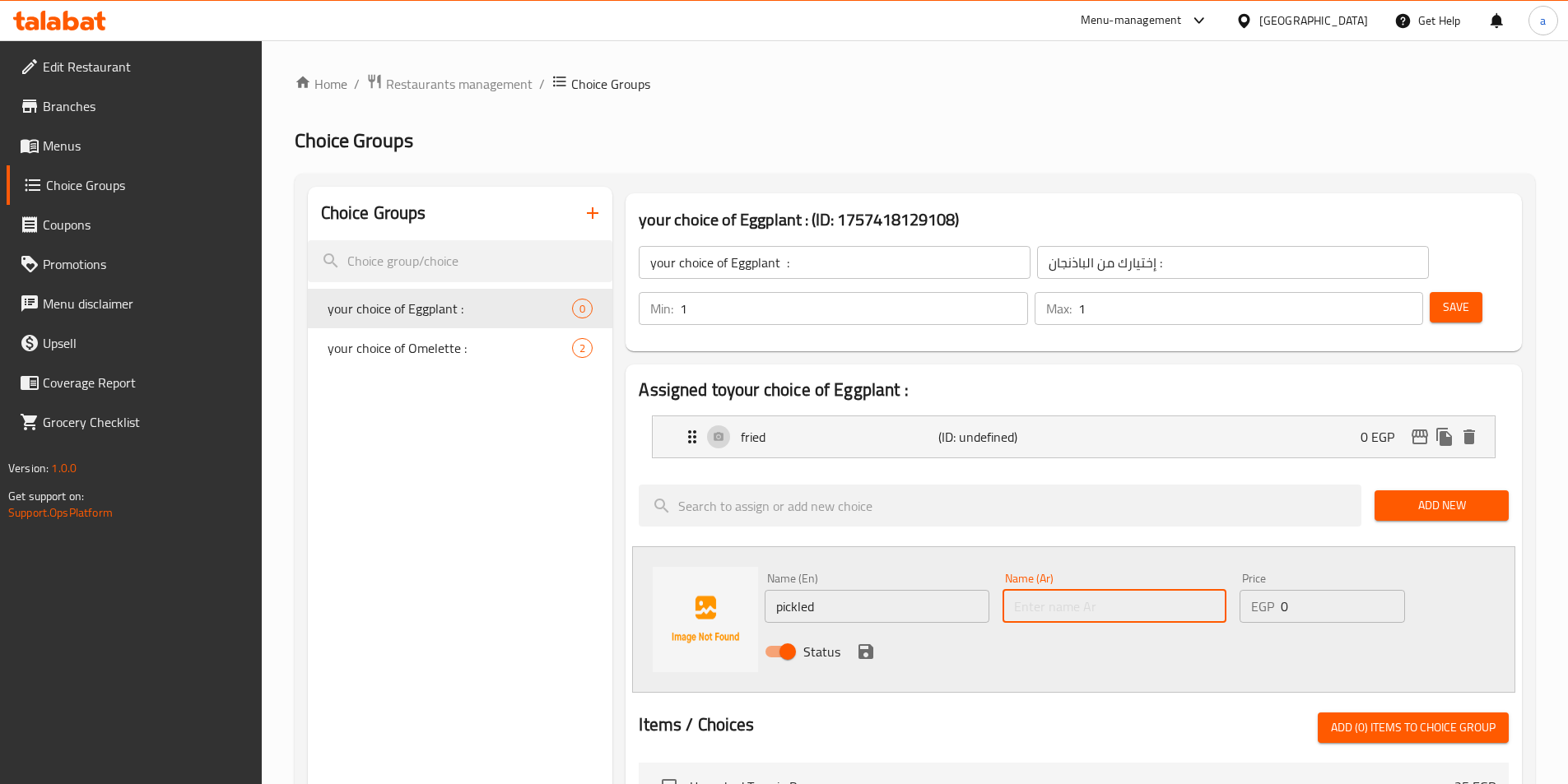
paste input "مخلل"
type input "مخلل"
click at [868, 644] on icon "save" at bounding box center [866, 651] width 15 height 15
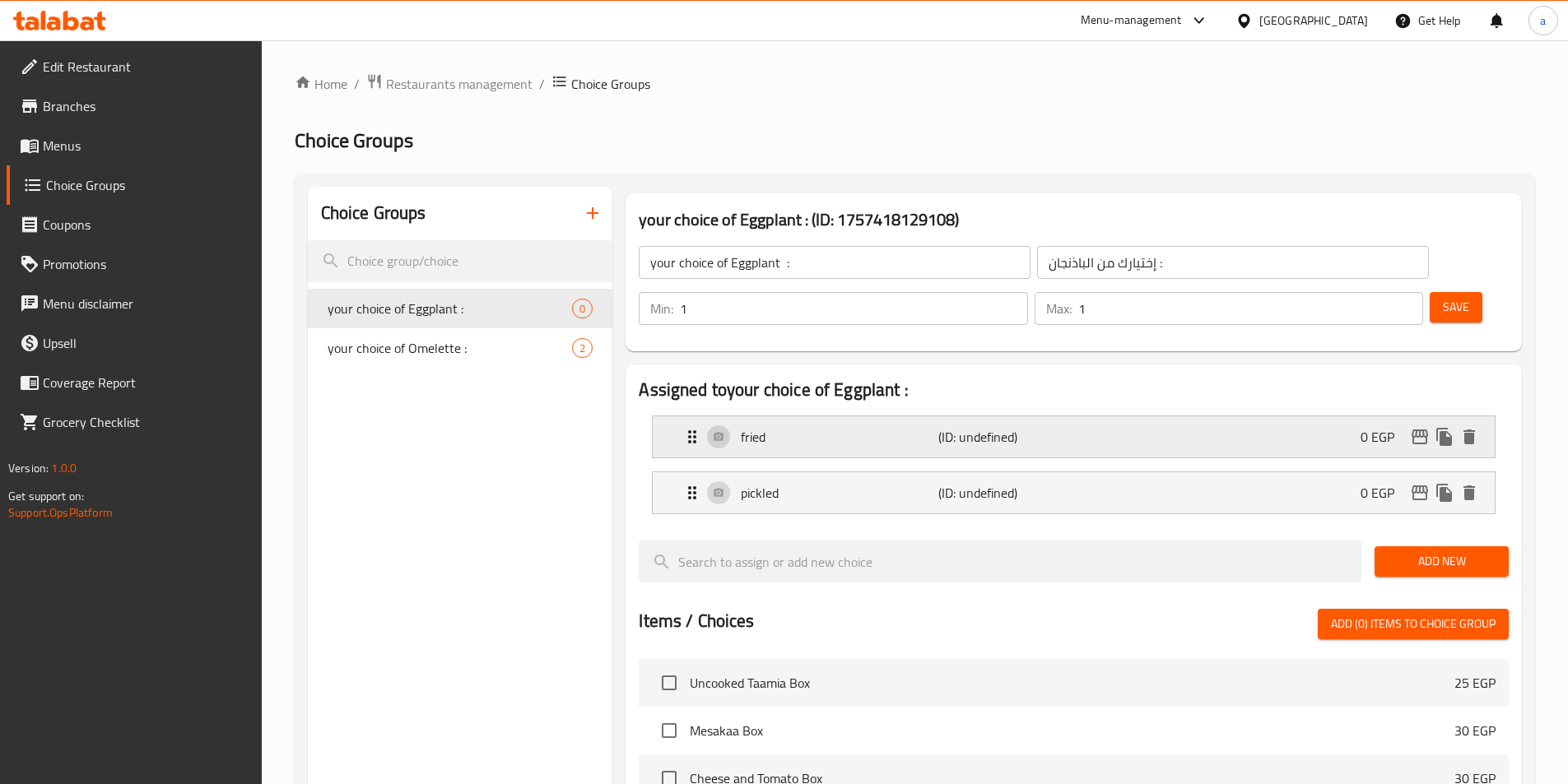
click at [866, 427] on p "fried" at bounding box center [839, 437] width 197 height 20
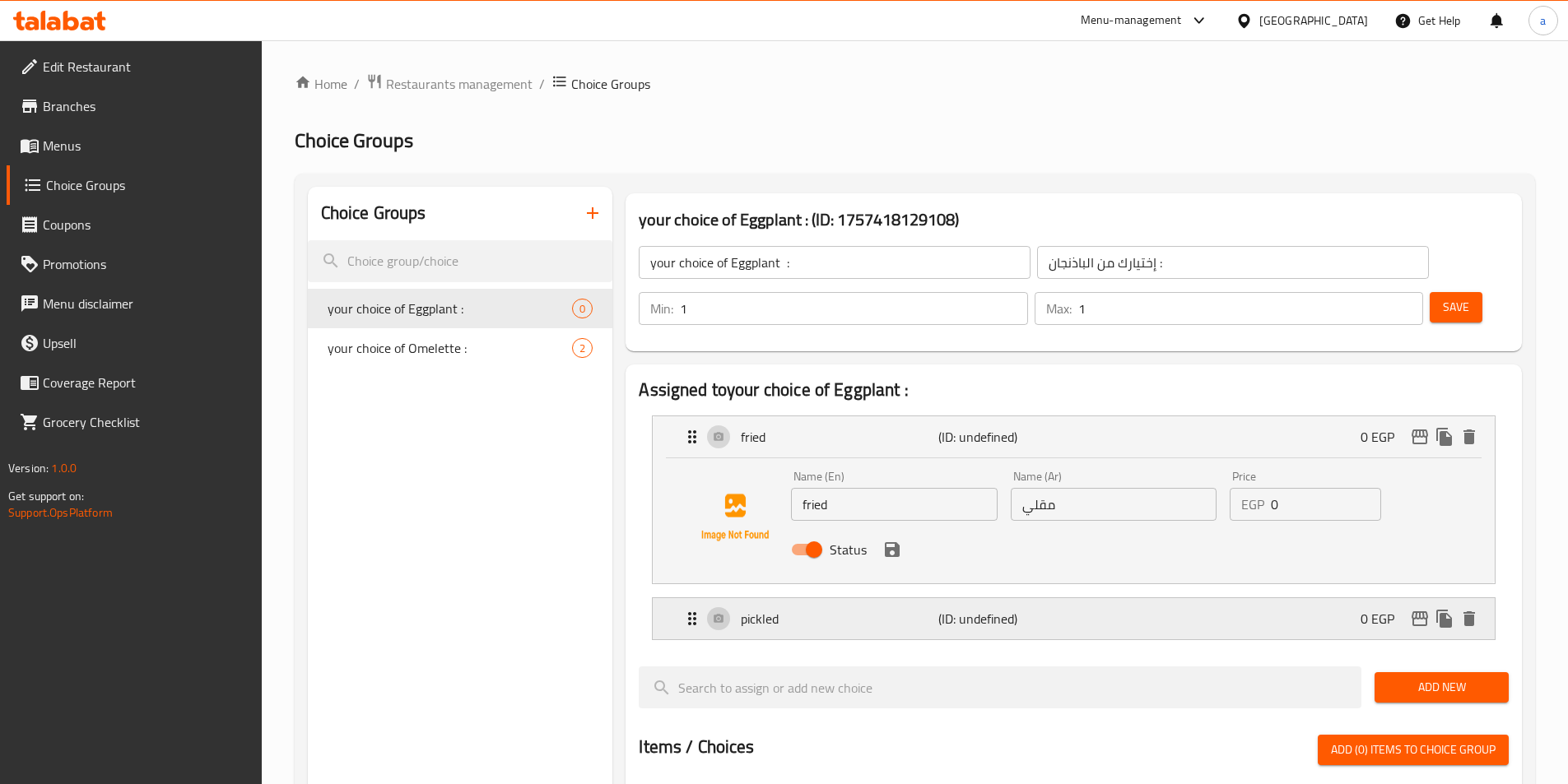
click at [875, 608] on p "pickled" at bounding box center [839, 618] width 197 height 20
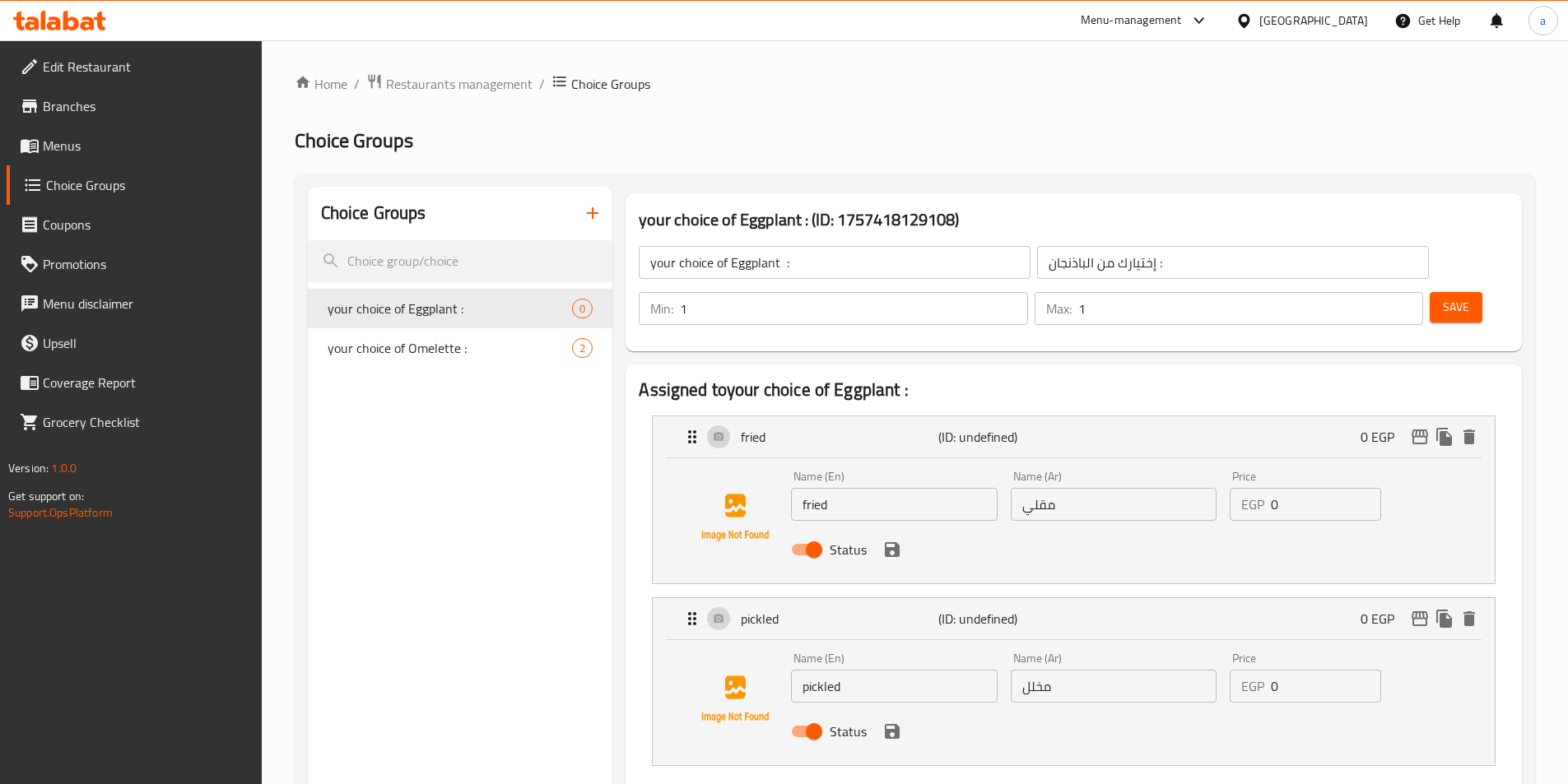
click at [1443, 297] on span "Save" at bounding box center [1457, 306] width 27 height 20
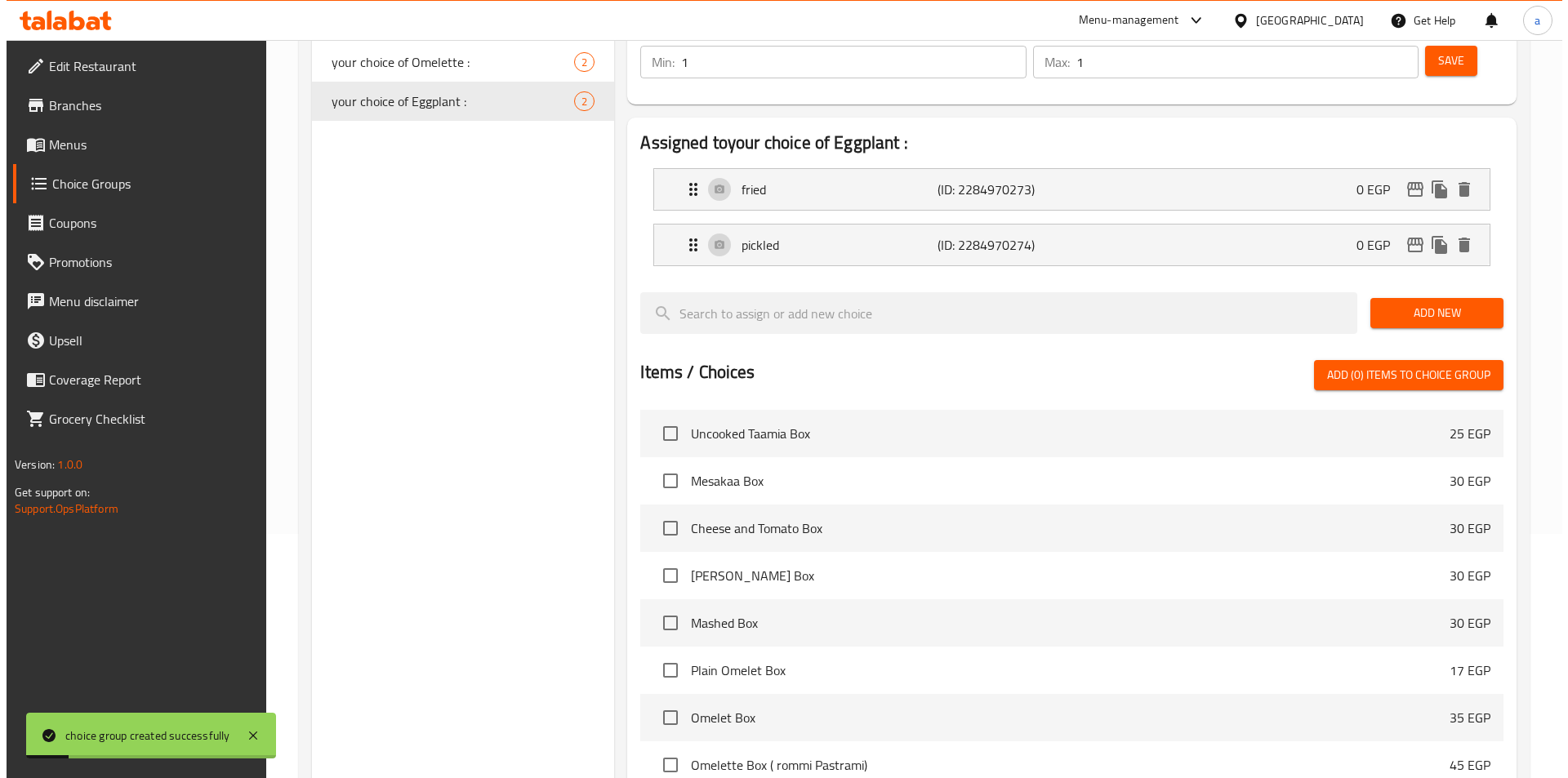
scroll to position [470, 0]
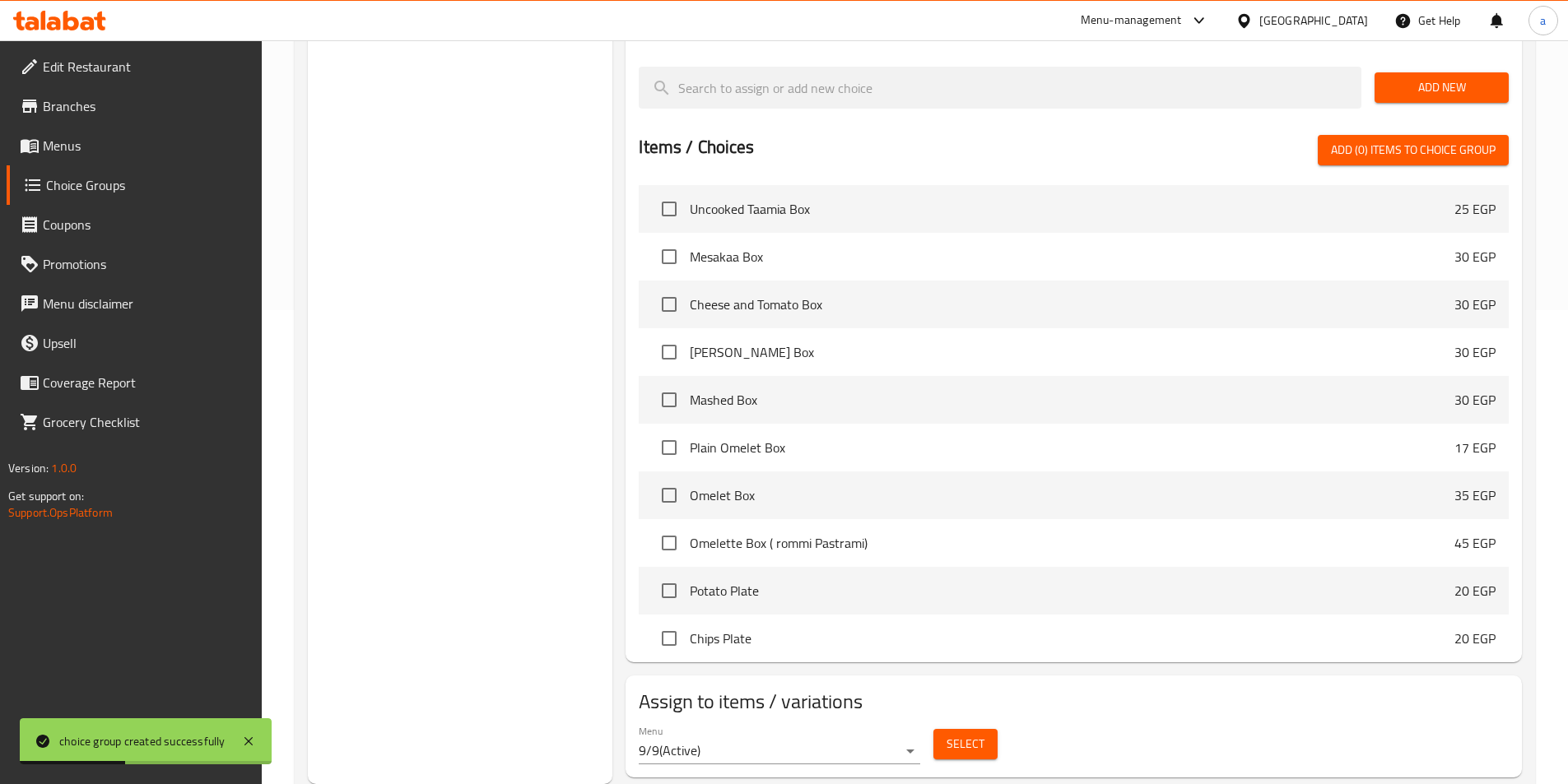
click at [964, 734] on span "Select" at bounding box center [965, 744] width 37 height 20
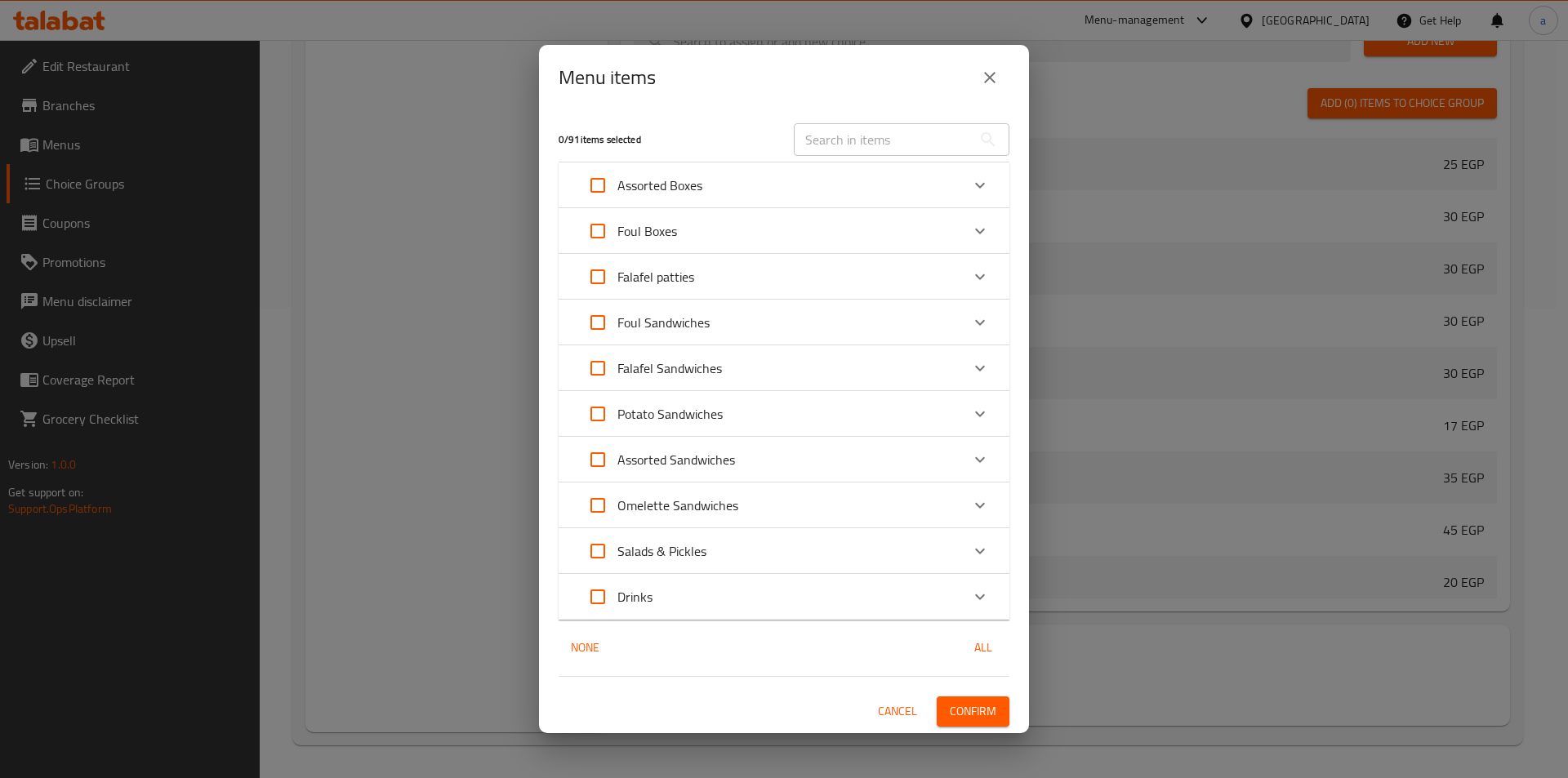
click at [753, 182] on div "Assorted Boxes" at bounding box center [769, 185] width 382 height 39
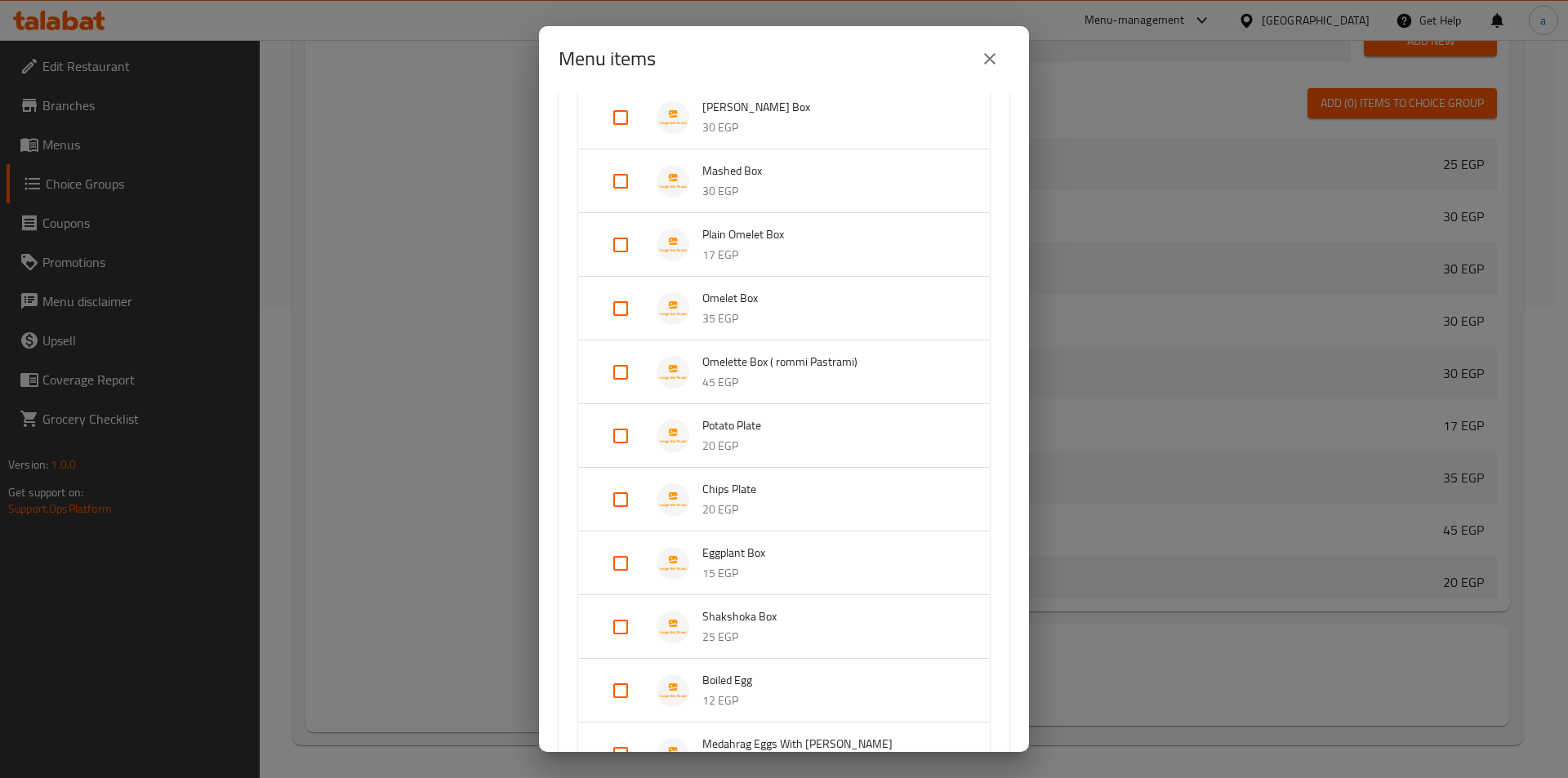
scroll to position [408, 0]
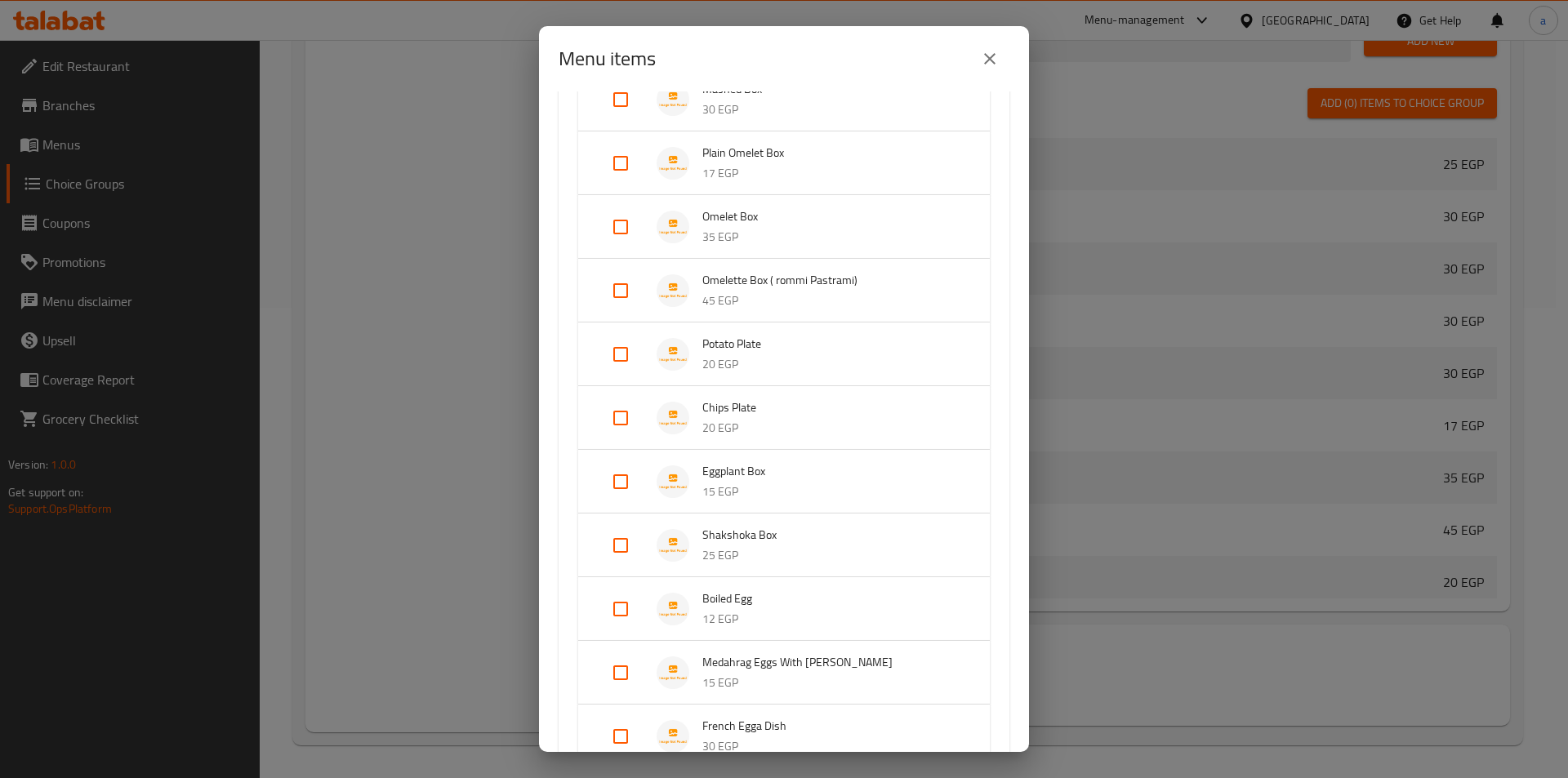
click at [630, 480] on input "Expand" at bounding box center [621, 482] width 39 height 39
checkbox input "true"
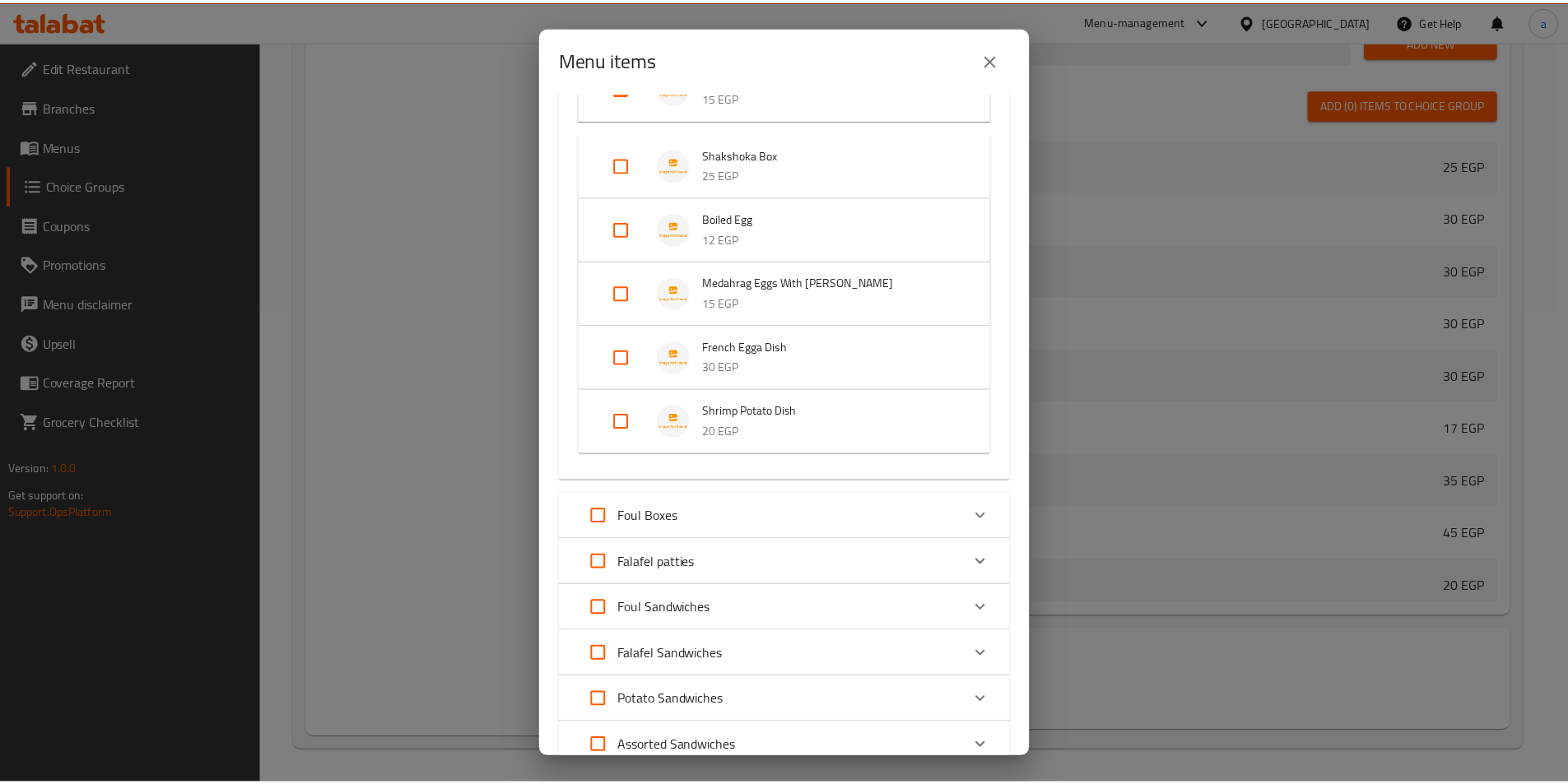
scroll to position [1087, 0]
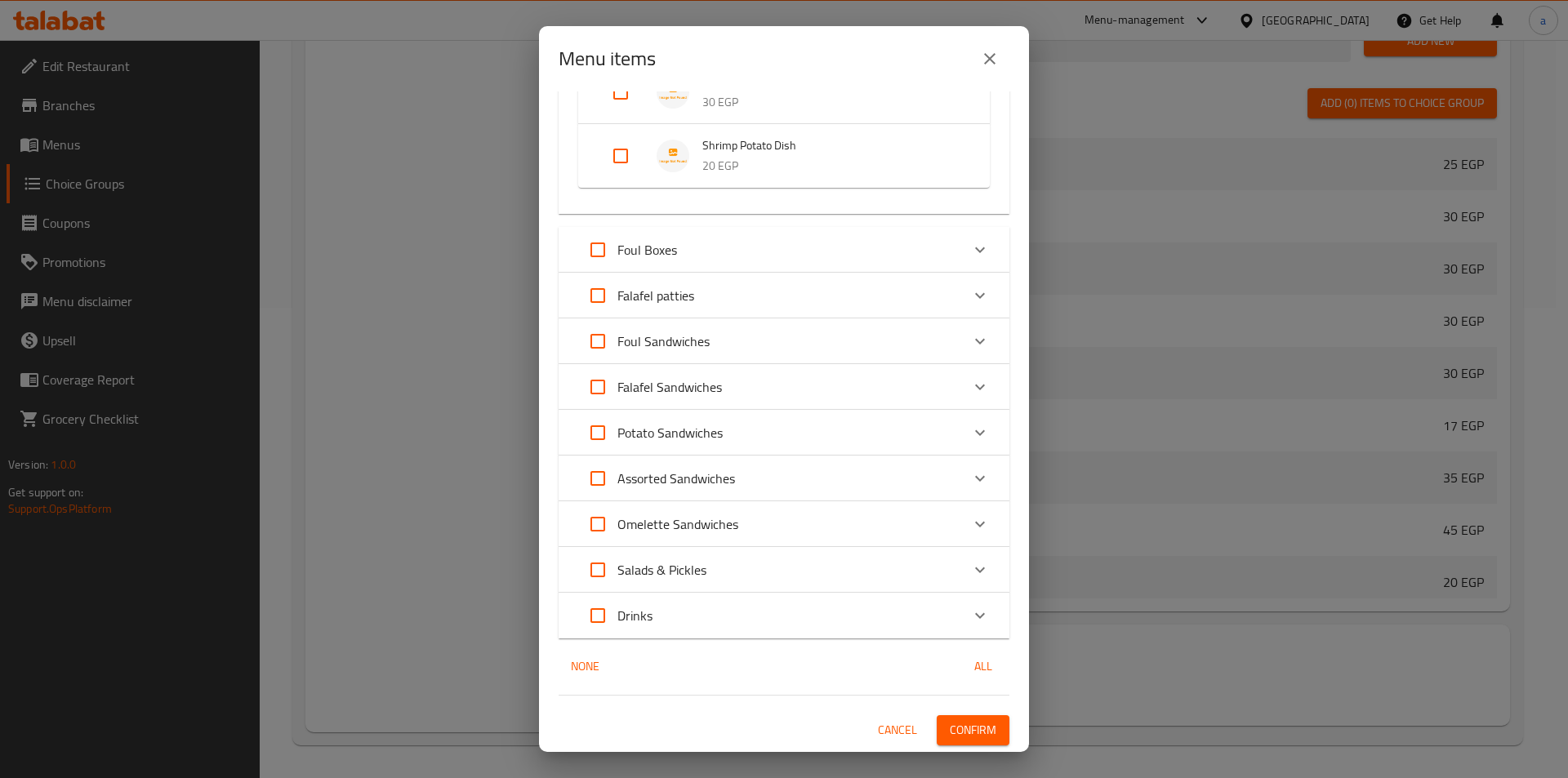
click at [950, 730] on span "Confirm" at bounding box center [973, 729] width 47 height 20
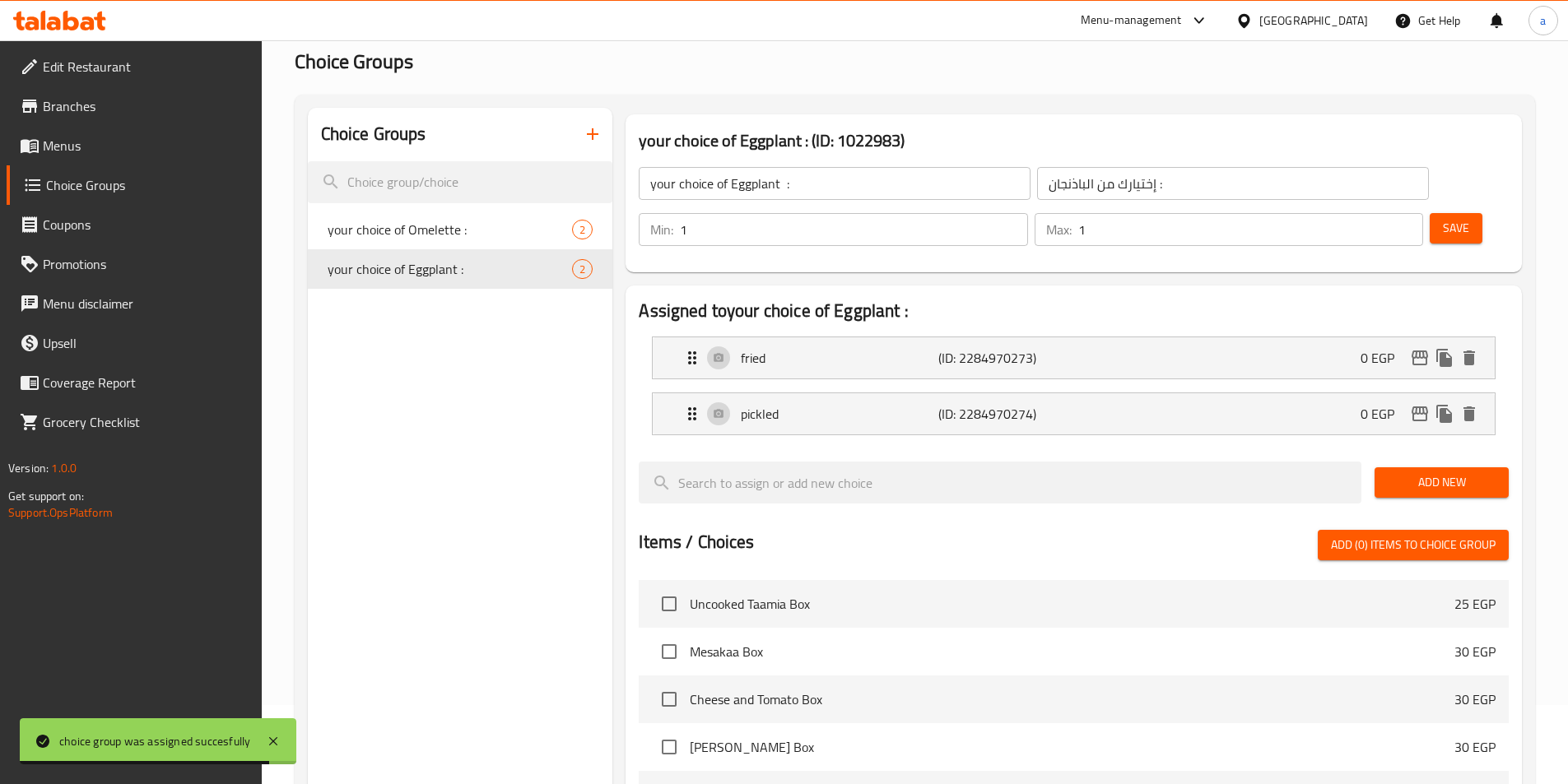
scroll to position [0, 0]
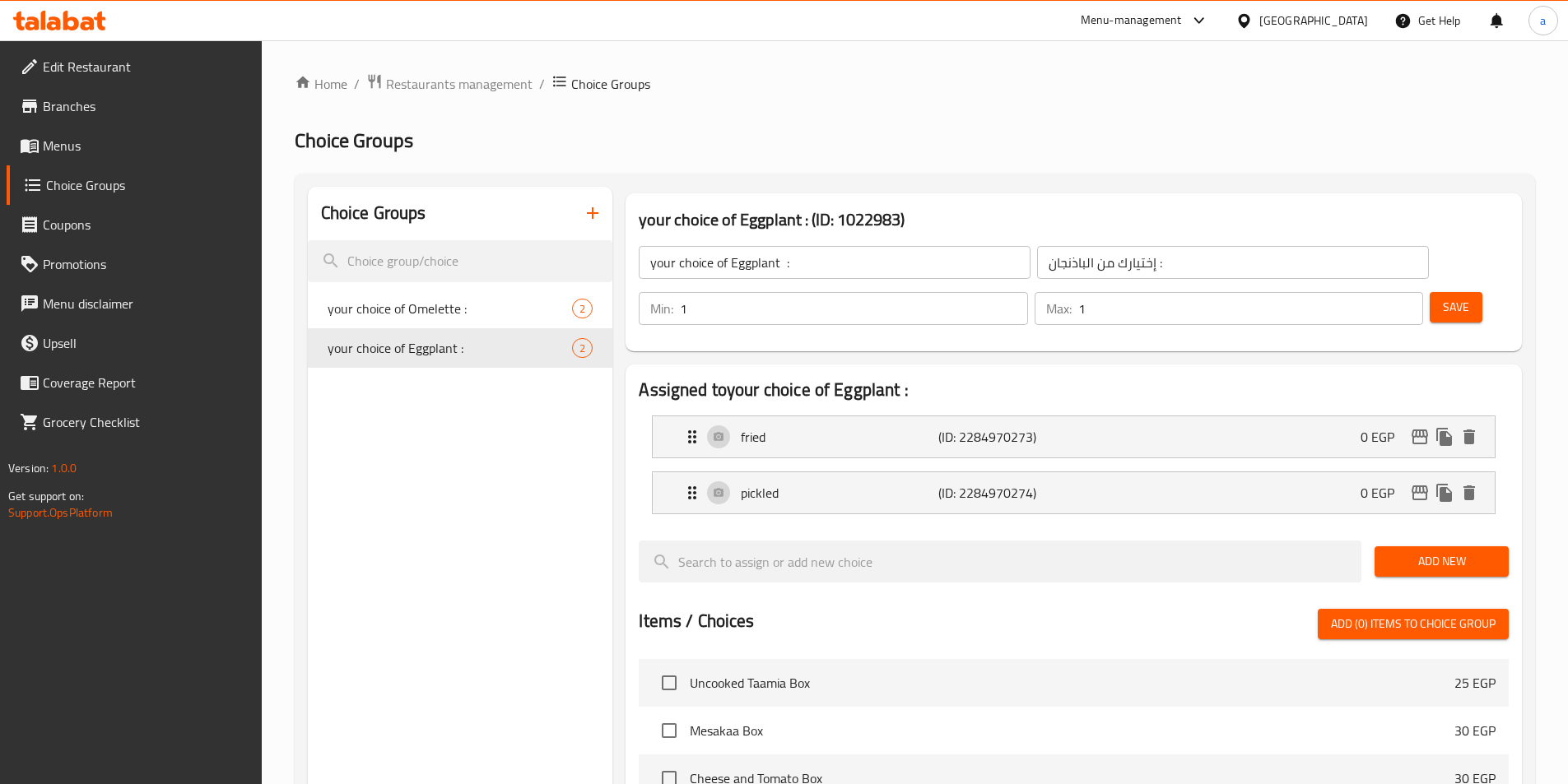
click at [580, 209] on button "button" at bounding box center [593, 213] width 39 height 39
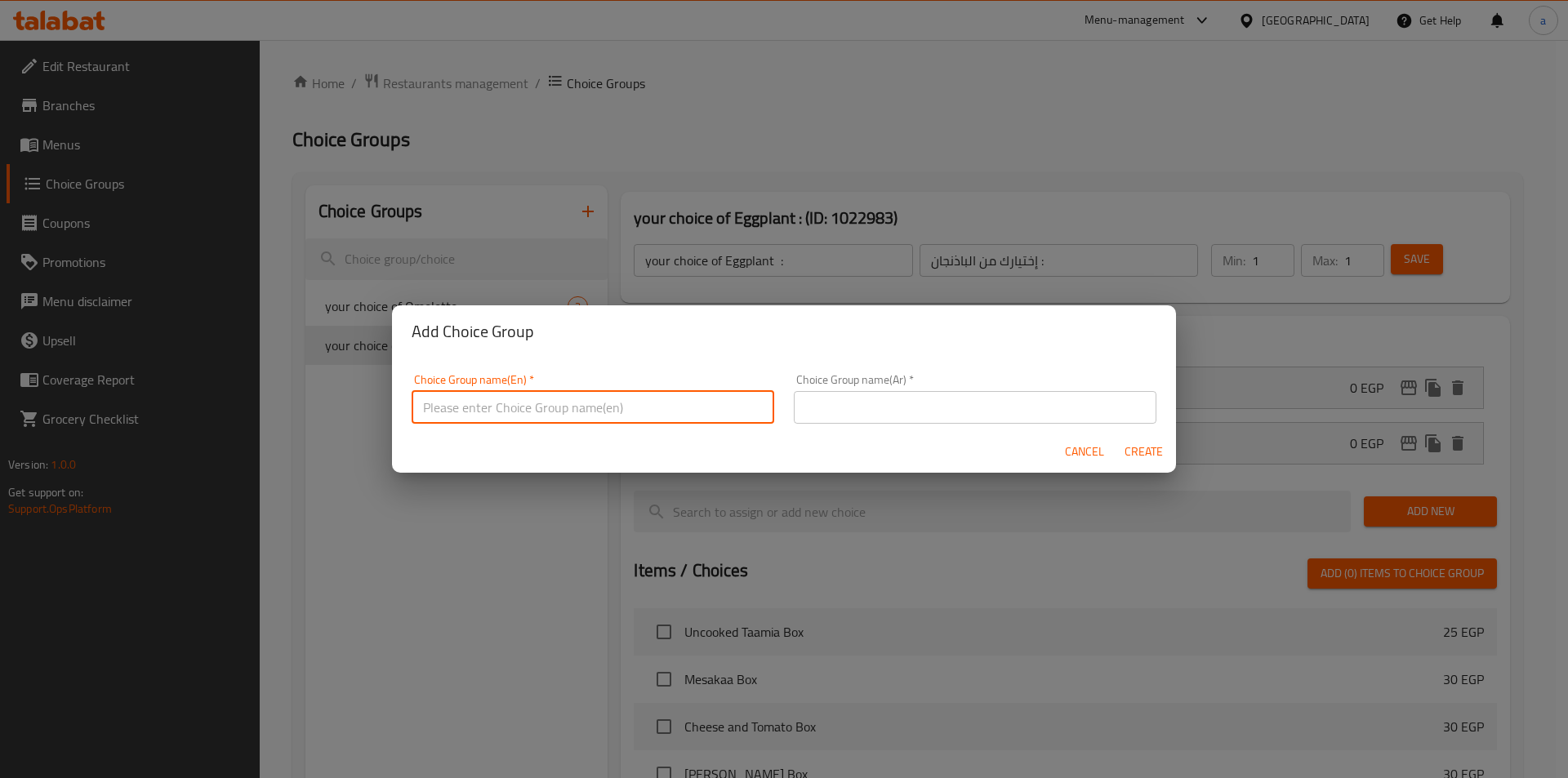
click at [631, 395] on input "text" at bounding box center [593, 407] width 363 height 33
drag, startPoint x: 496, startPoint y: 414, endPoint x: 509, endPoint y: 429, distance: 19.8
click at [496, 413] on input "your choice of :" at bounding box center [593, 407] width 363 height 33
type input "your choice of foul :"
click at [966, 404] on input "text" at bounding box center [975, 407] width 363 height 33
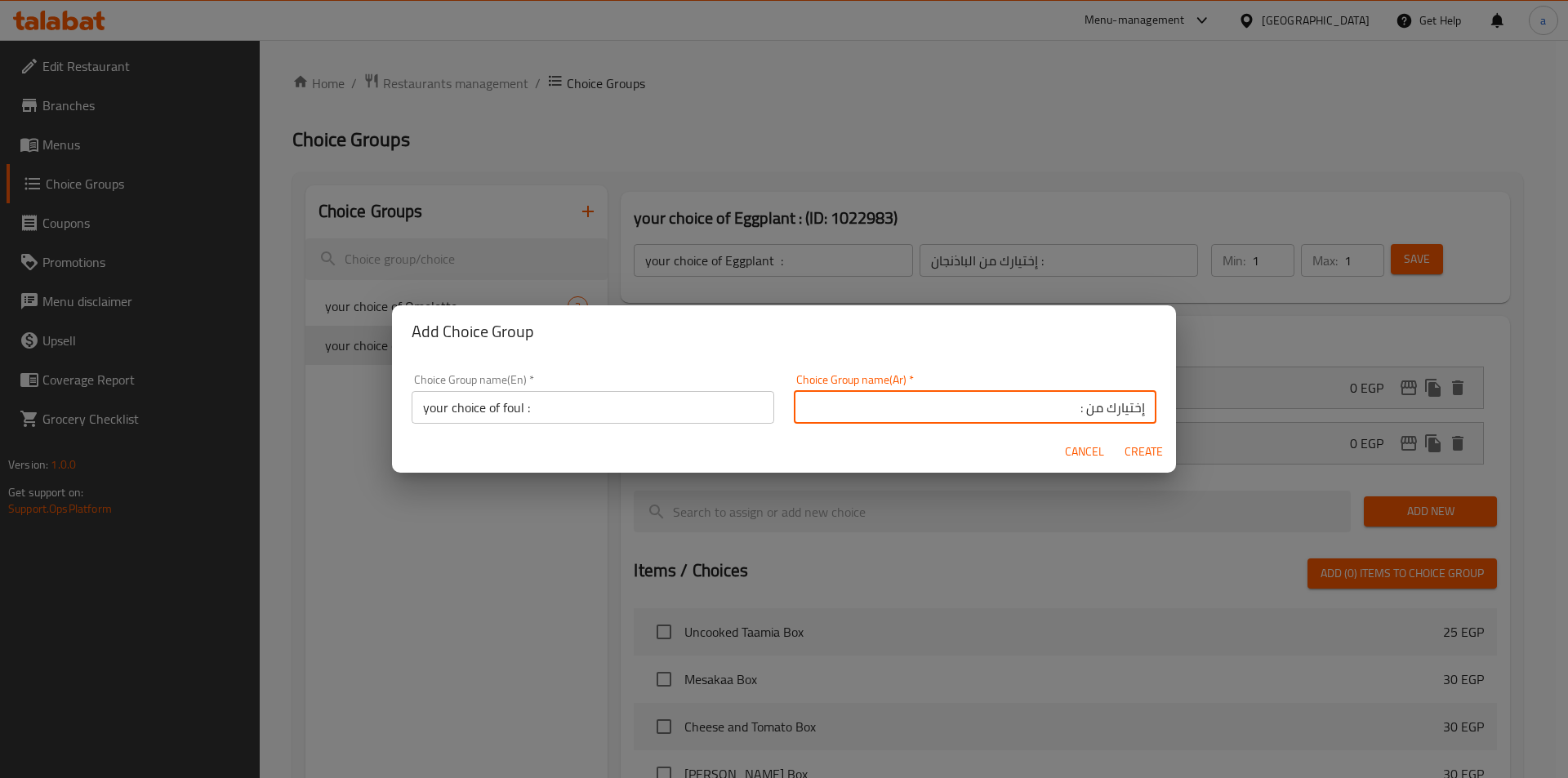
click at [1077, 411] on input "إختيارك من :" at bounding box center [975, 407] width 363 height 33
type input "إختيارك من الفول :"
click at [1135, 447] on span "Create" at bounding box center [1143, 452] width 39 height 20
type input "your choice of foul :"
type input "إختيارك من الفول :"
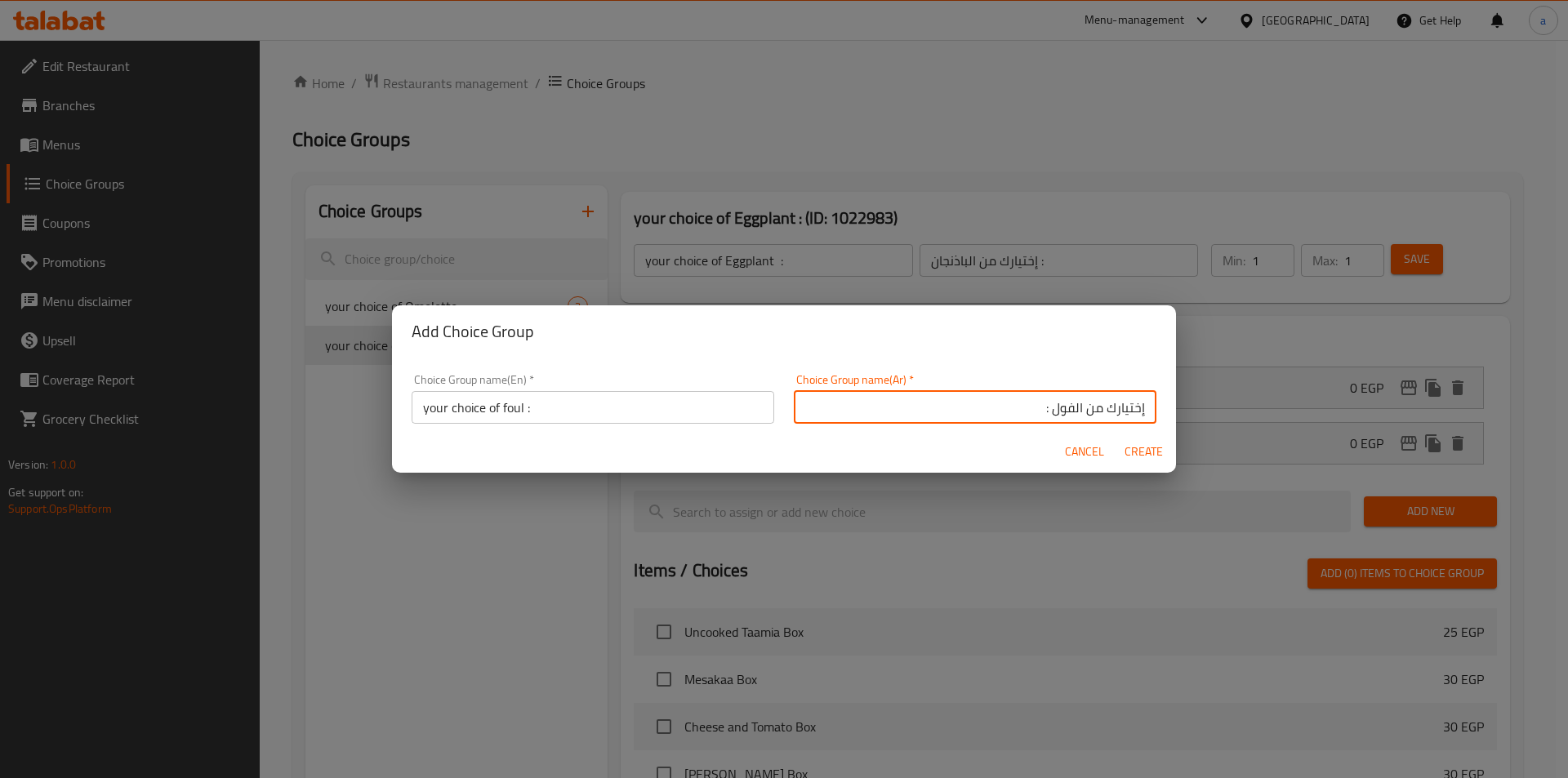
type input "0"
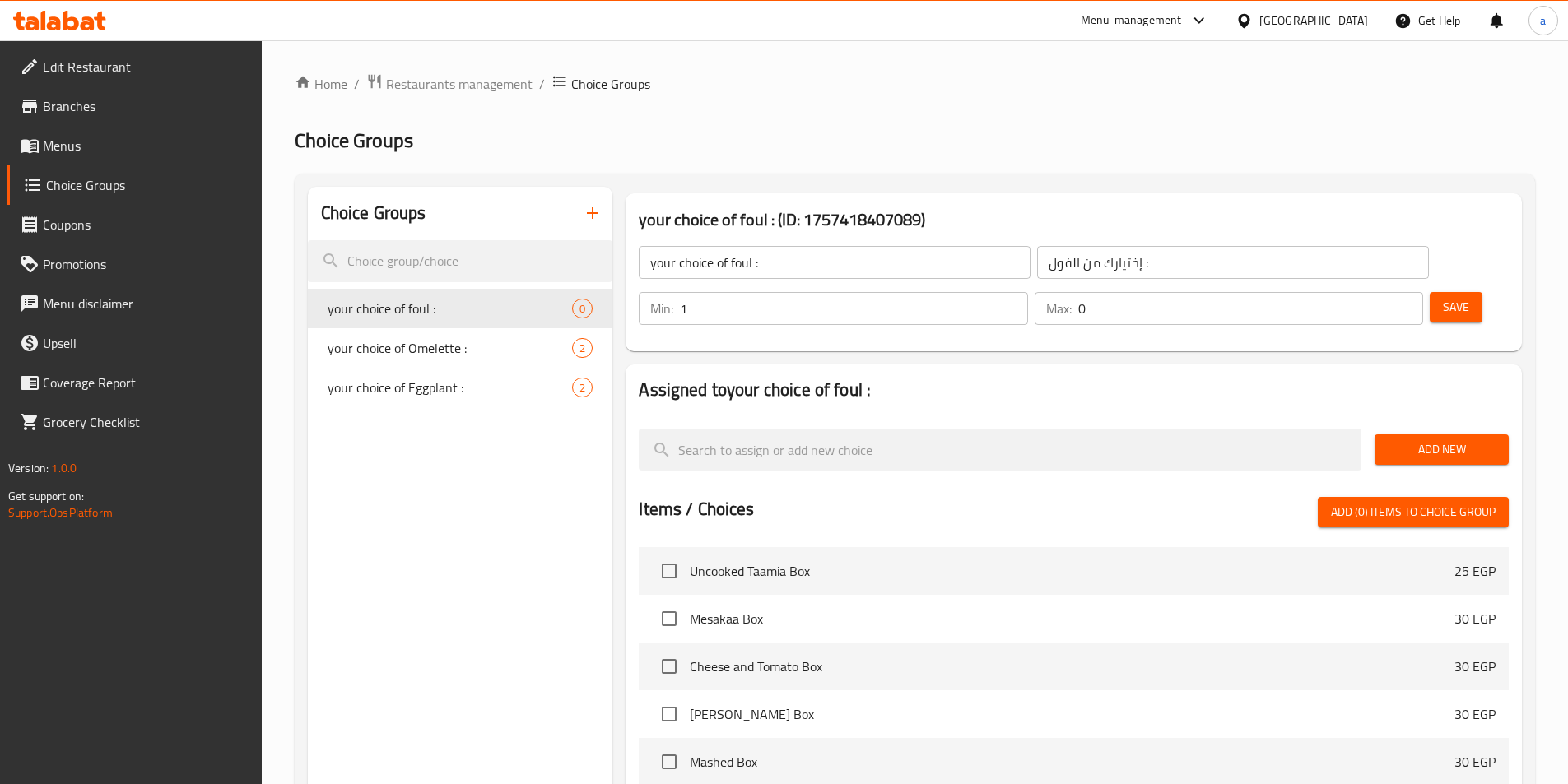
type input "1"
click at [1027, 292] on input "1" at bounding box center [854, 308] width 348 height 33
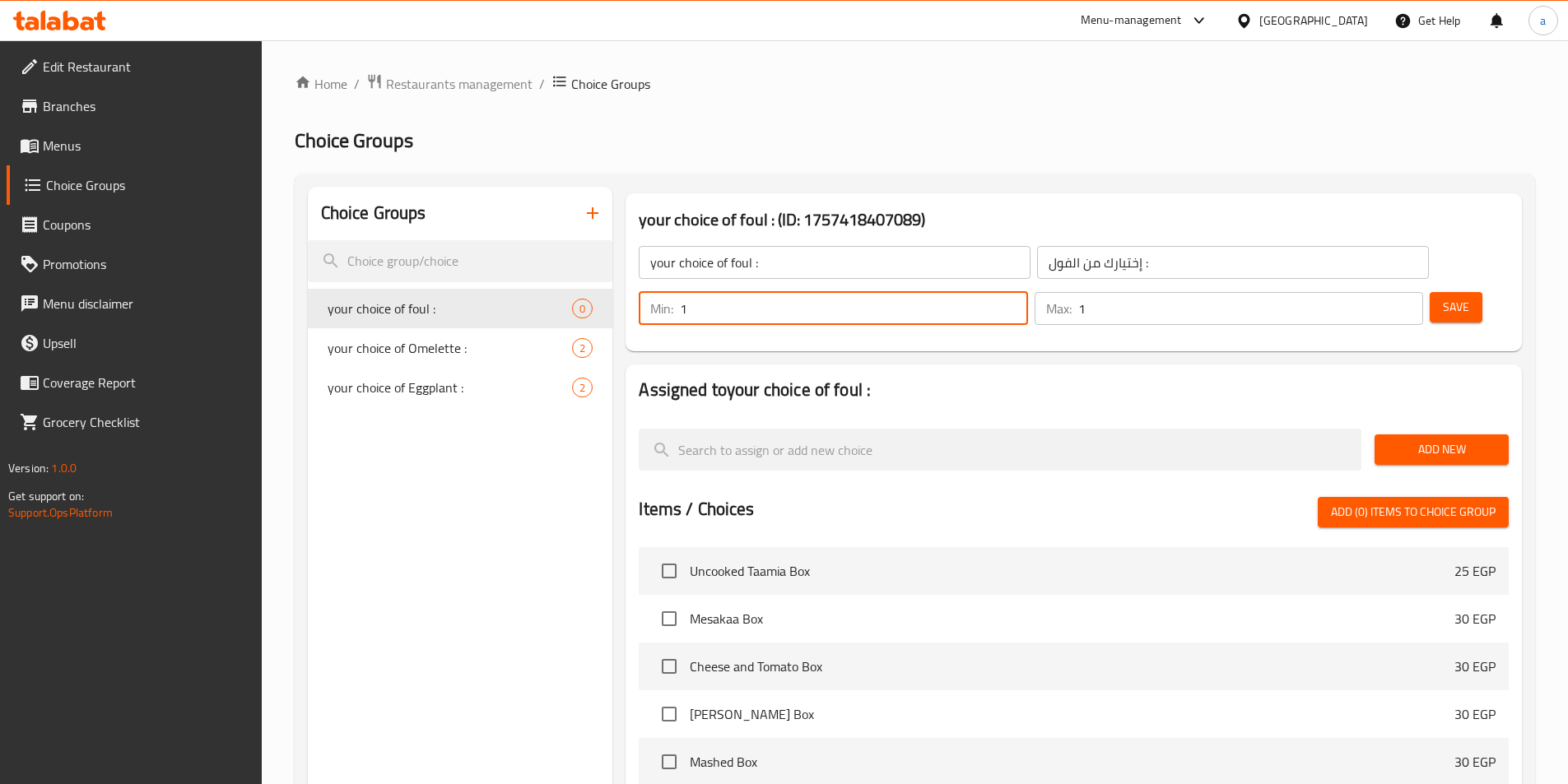
type input "1"
click at [1382, 292] on input "1" at bounding box center [1251, 308] width 345 height 33
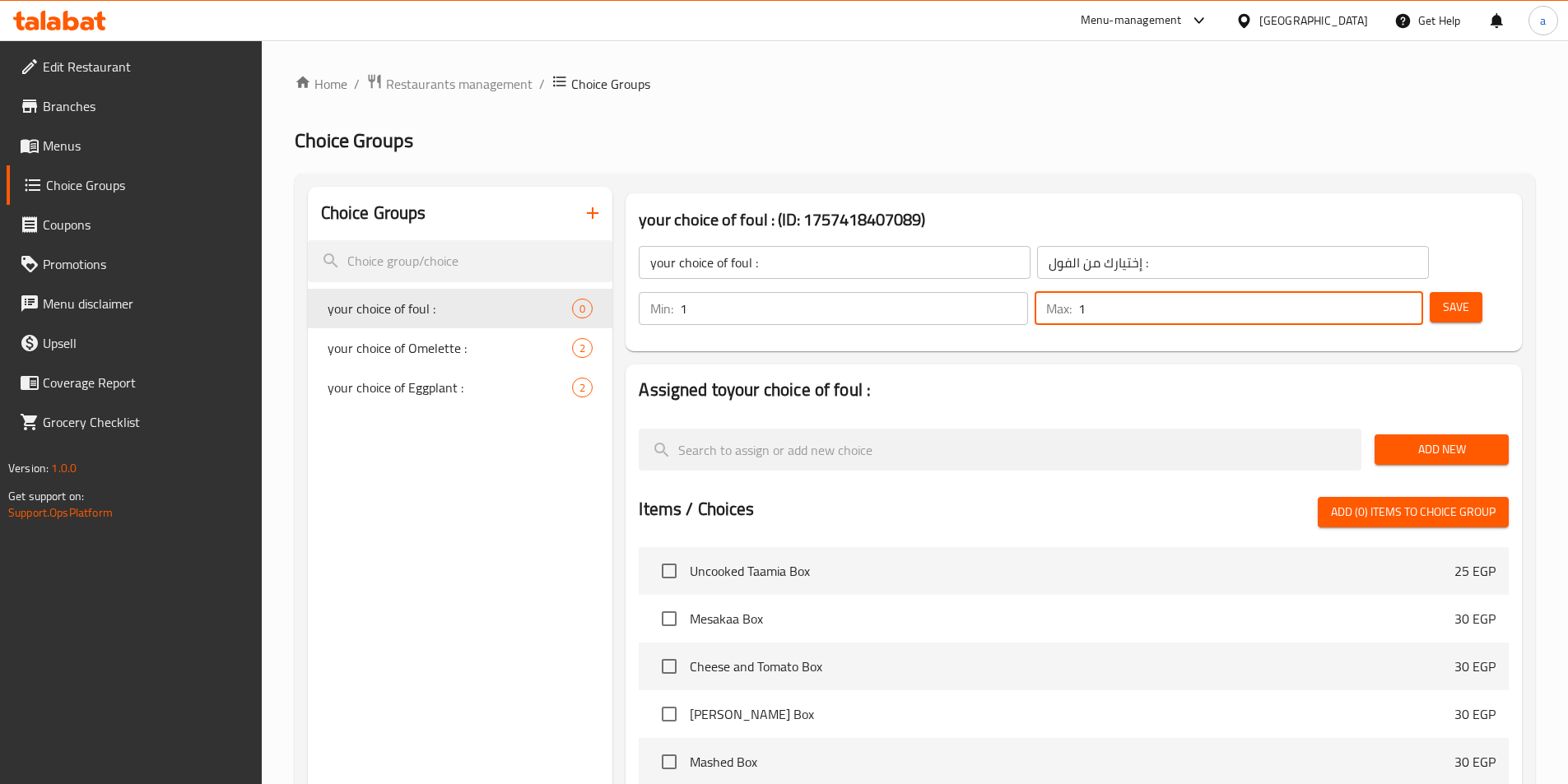
click at [1415, 439] on span "Add New" at bounding box center [1441, 449] width 108 height 20
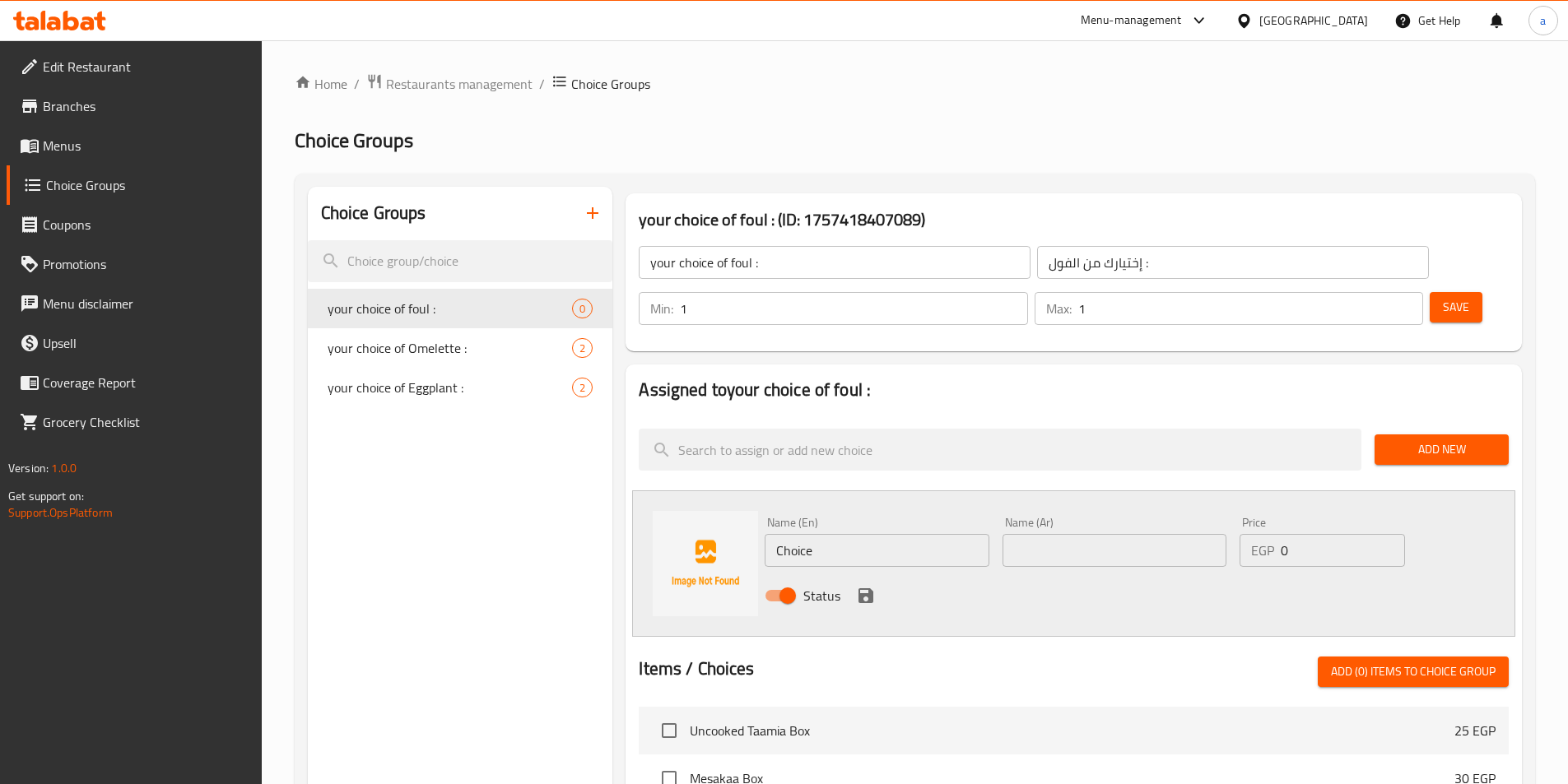
click at [849, 534] on input "Choice" at bounding box center [876, 550] width 224 height 33
type input "ص"
paste input "Butter"
type input "with Butter"
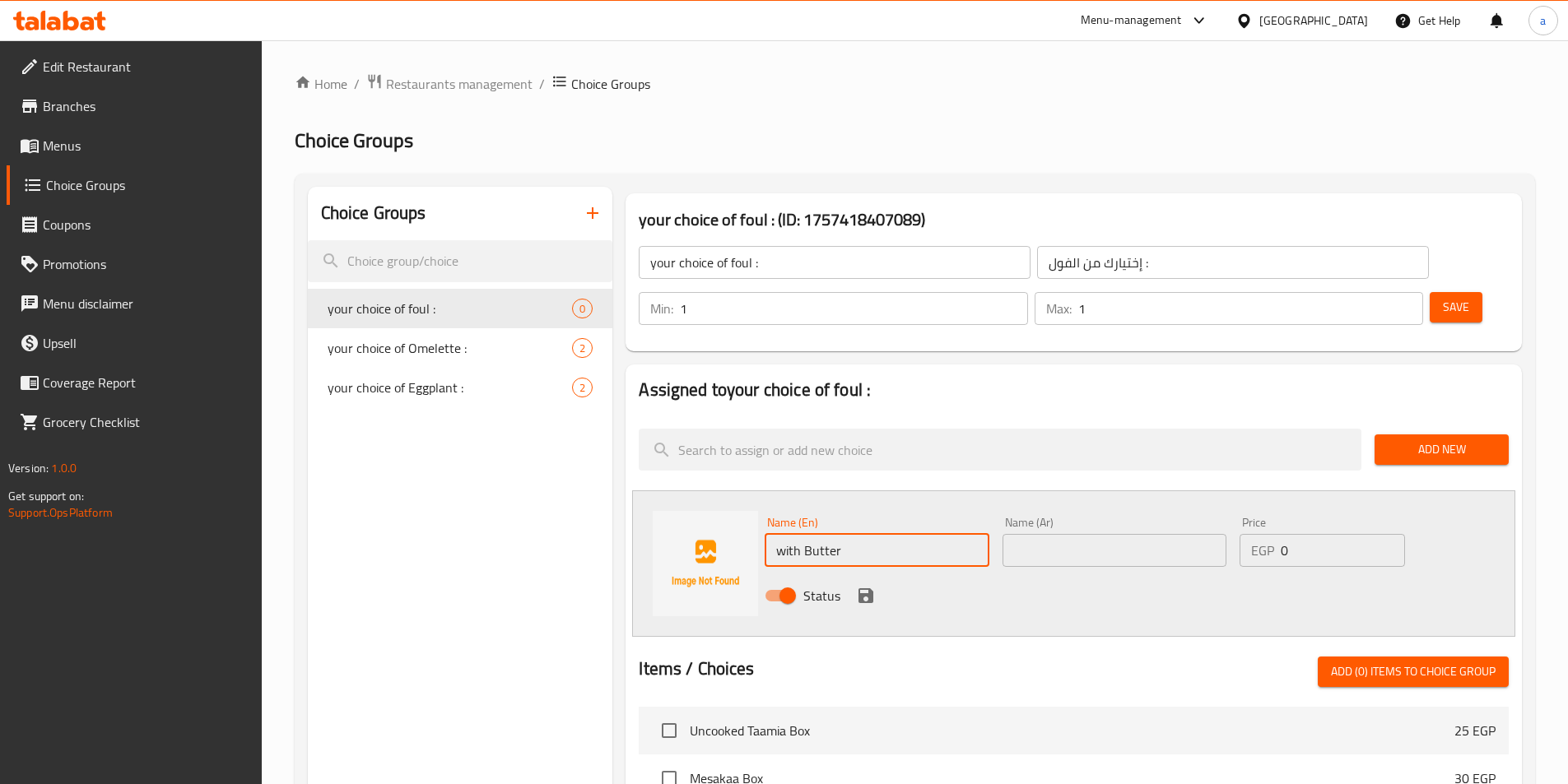
click at [1027, 534] on input "text" at bounding box center [1114, 550] width 224 height 33
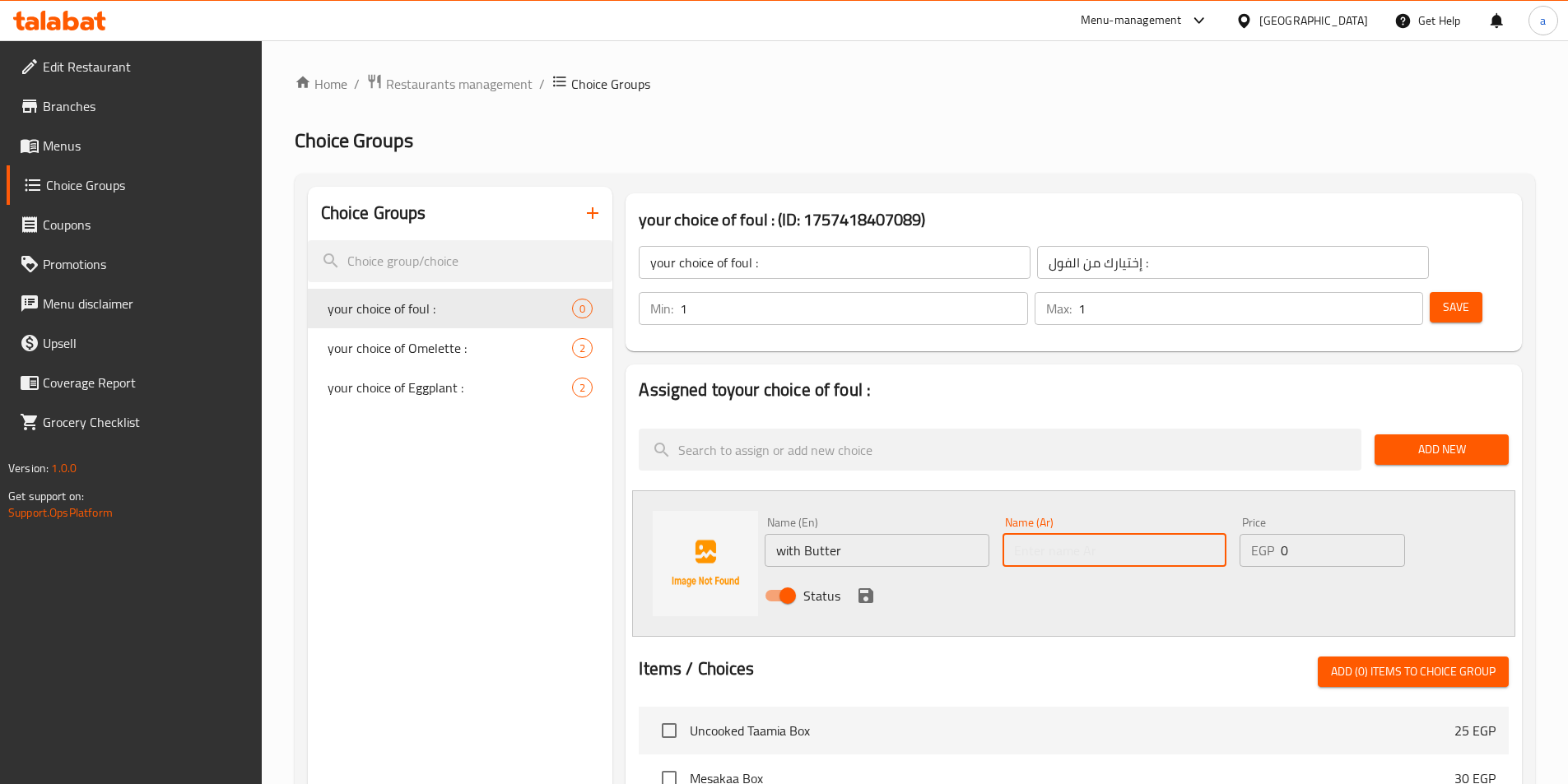
paste input "بالزبدة"
type input "بالزبدة"
click at [870, 588] on icon "save" at bounding box center [866, 595] width 15 height 15
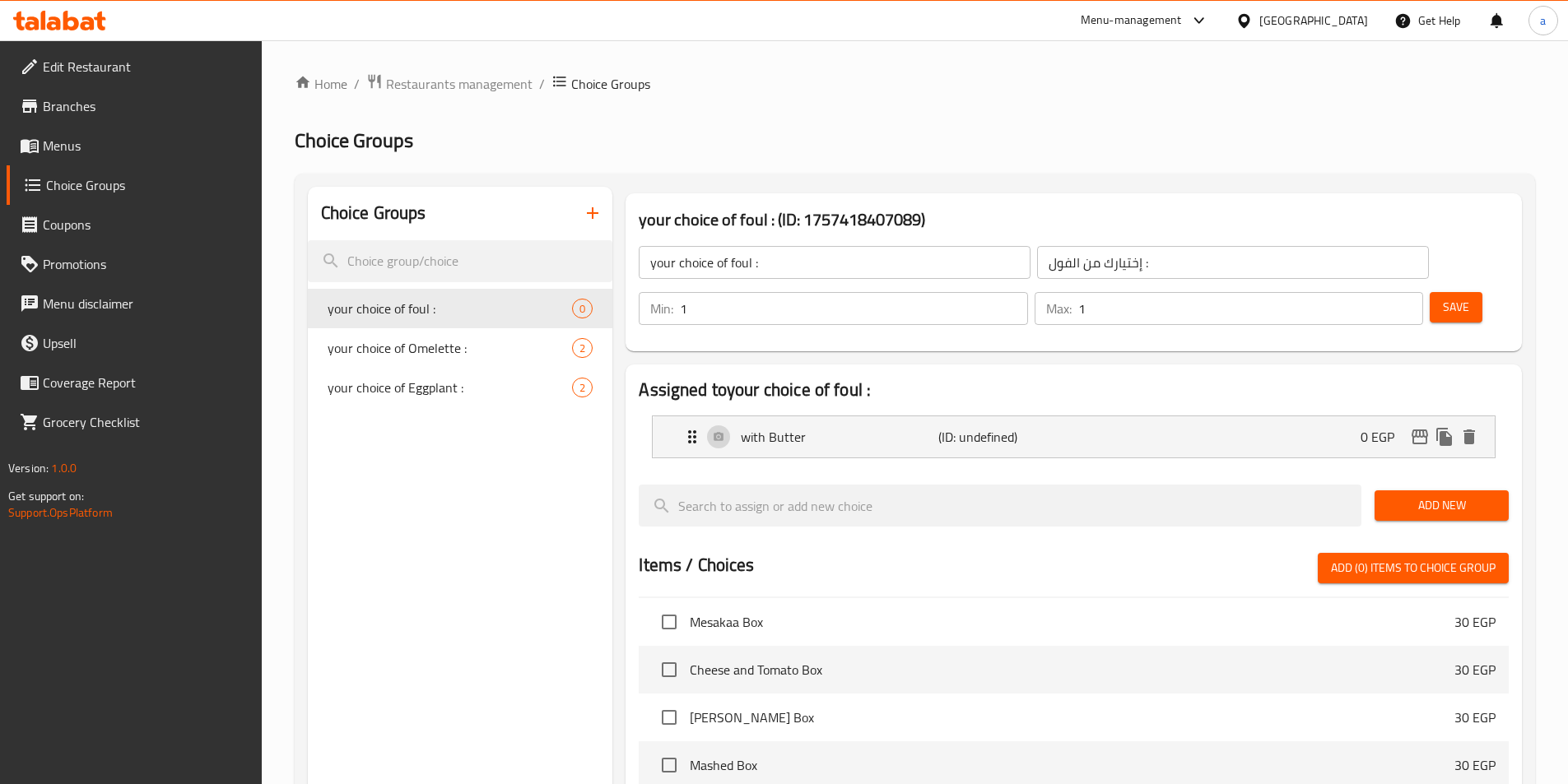
scroll to position [82, 0]
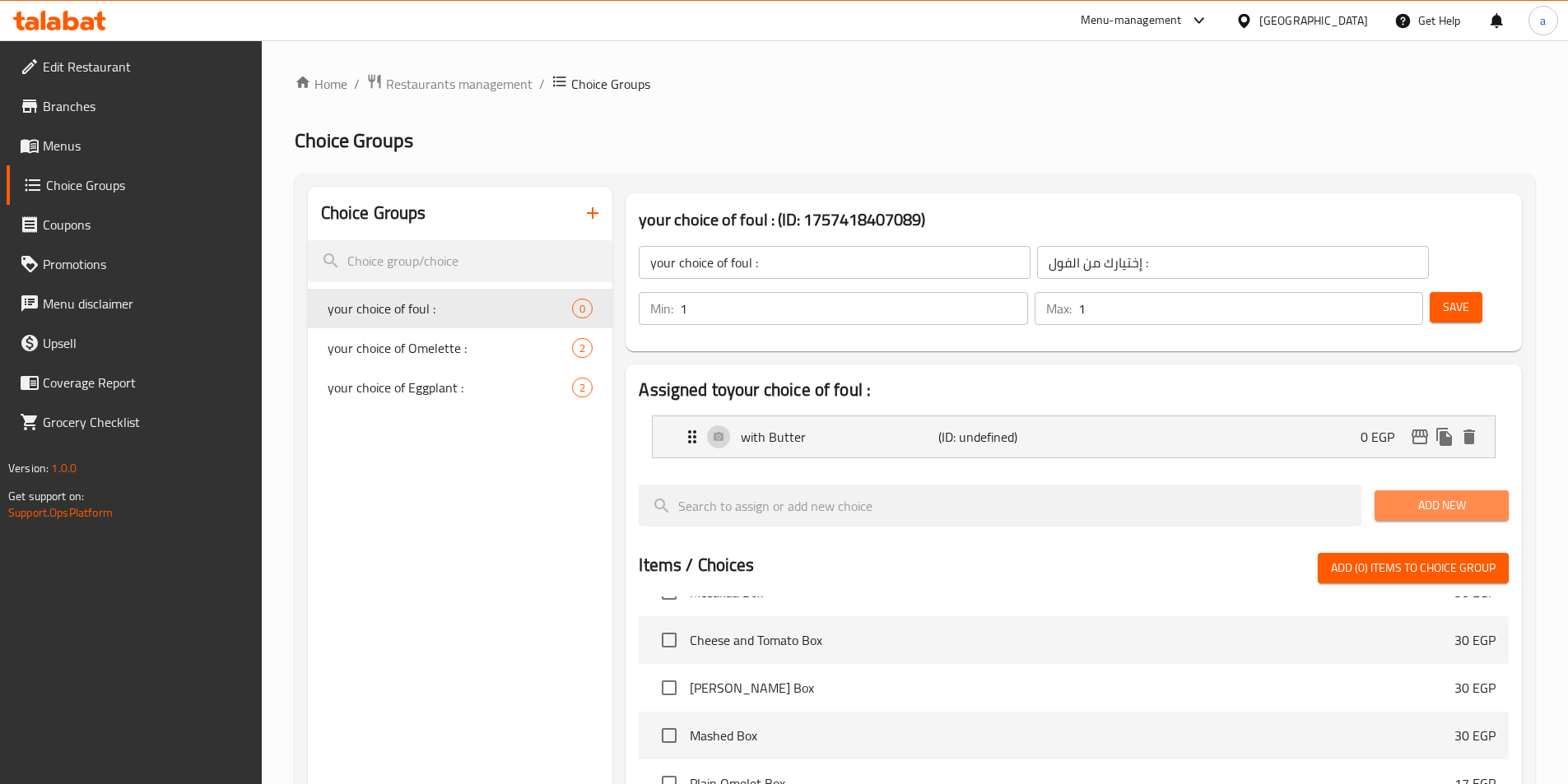
click at [1437, 490] on button "Add New" at bounding box center [1441, 505] width 135 height 30
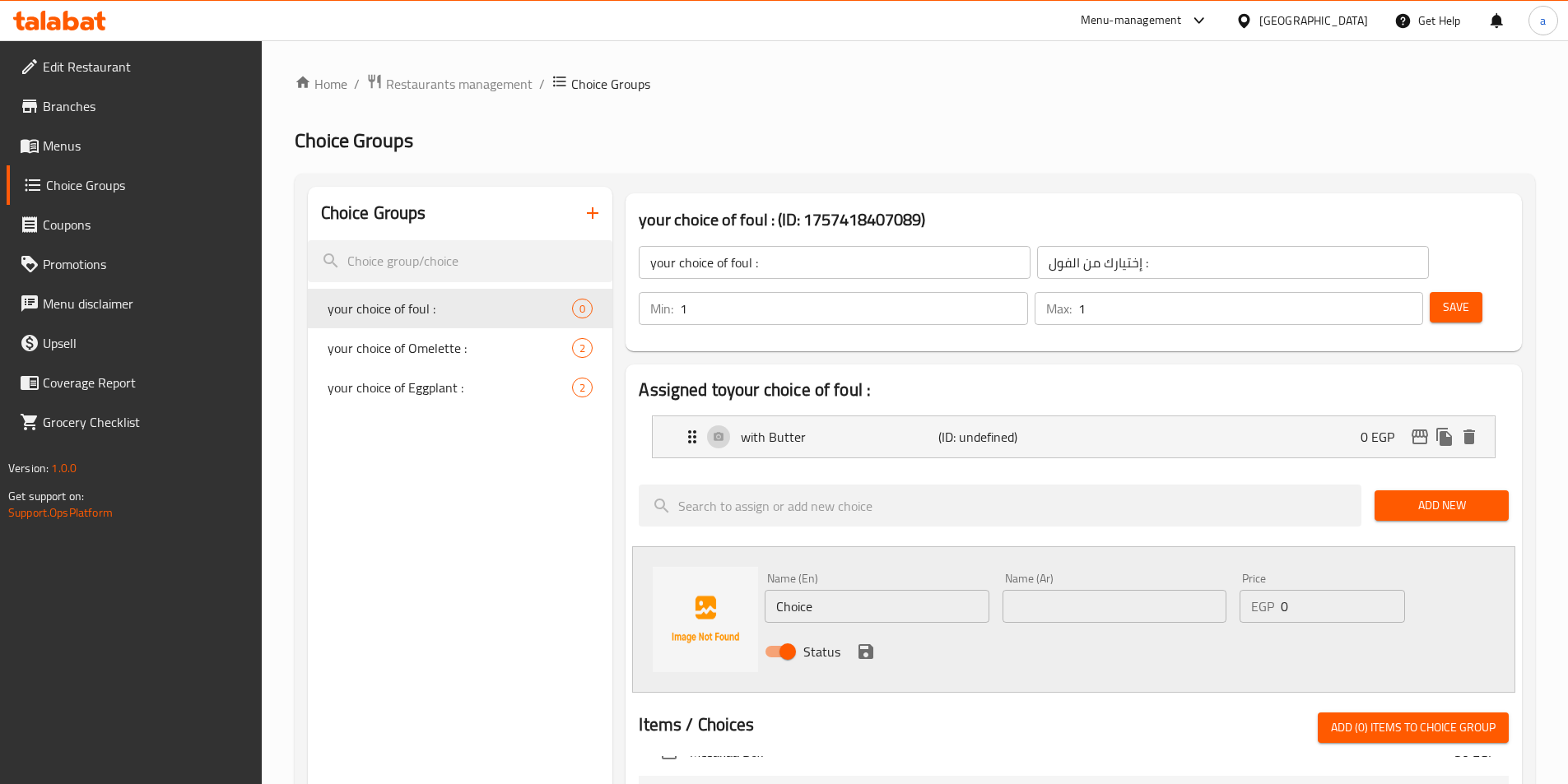
click at [801, 590] on input "Choice" at bounding box center [876, 606] width 224 height 33
paste input "Ghe"
type input "with [PERSON_NAME]"
click at [1031, 590] on input "text" at bounding box center [1114, 606] width 224 height 33
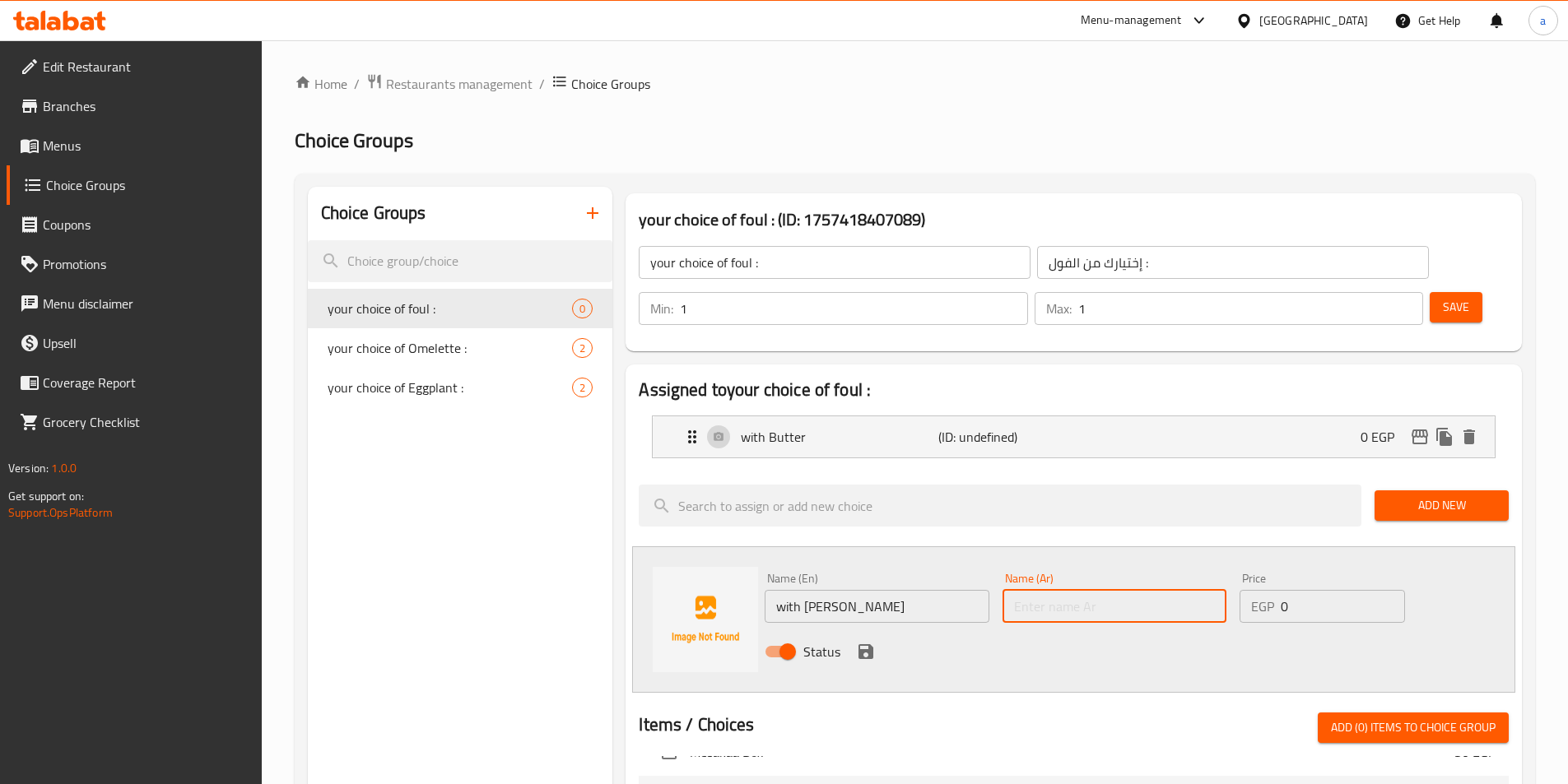
paste input "بالزبدة"
click at [1038, 590] on input "بالزبدة" at bounding box center [1114, 606] width 224 height 33
click at [1029, 590] on input "بالزبدة" at bounding box center [1114, 606] width 224 height 33
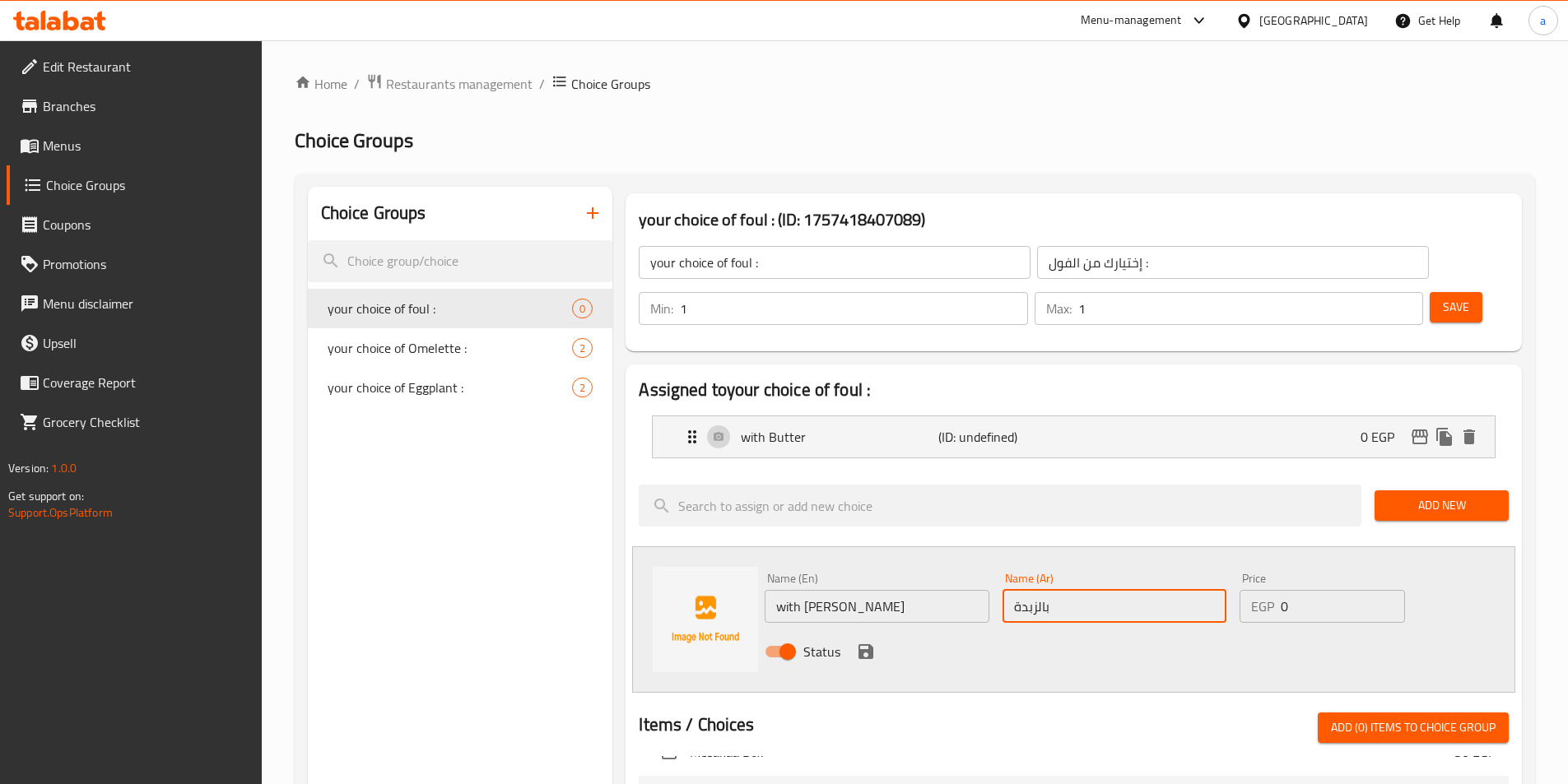
paste input "منة"
type input "بالسمنة"
click at [1081, 629] on div "Status" at bounding box center [1115, 651] width 713 height 45
click at [865, 641] on icon "save" at bounding box center [866, 651] width 20 height 20
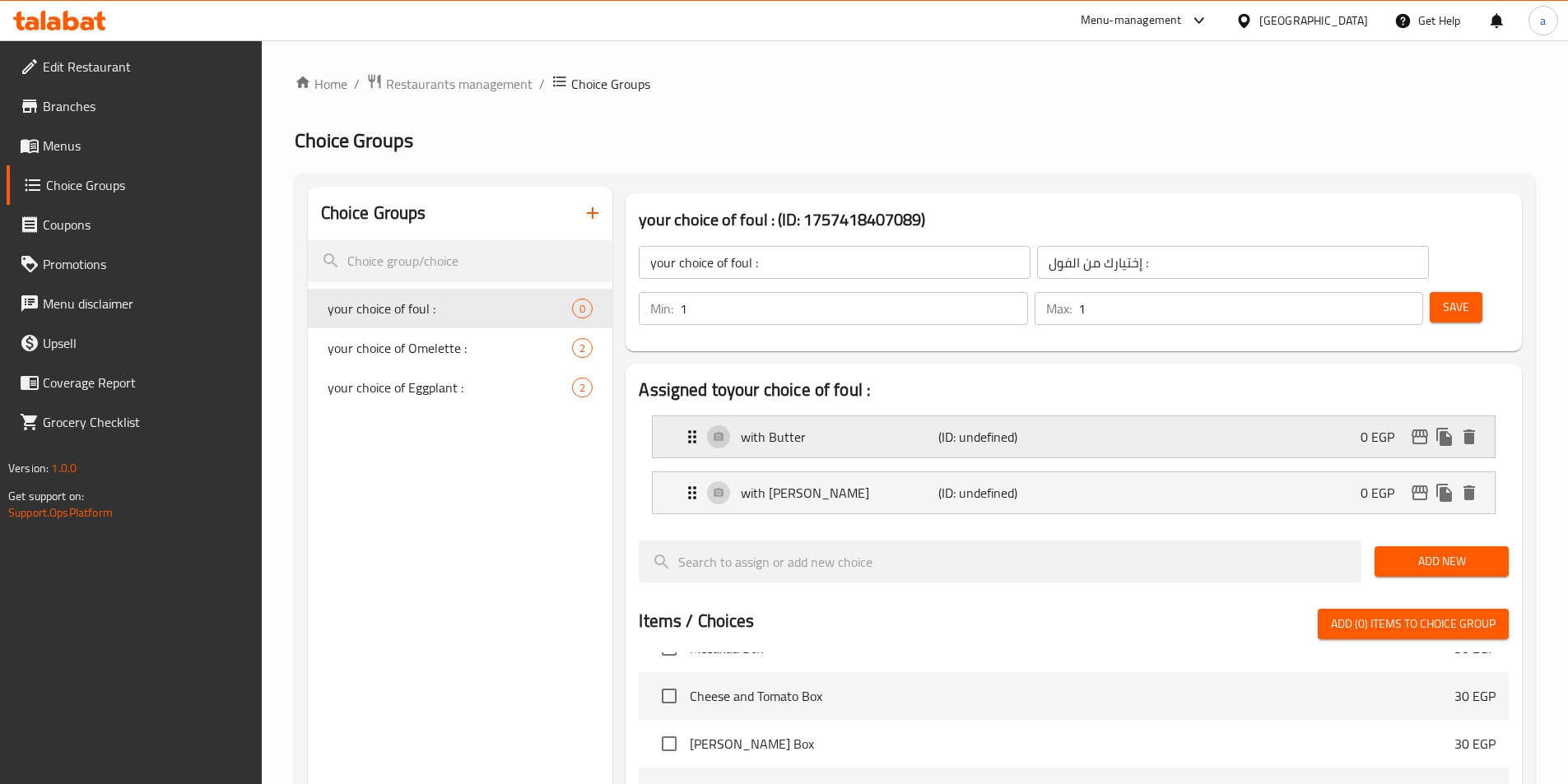
click at [978, 427] on p "(ID: undefined)" at bounding box center [1005, 437] width 132 height 20
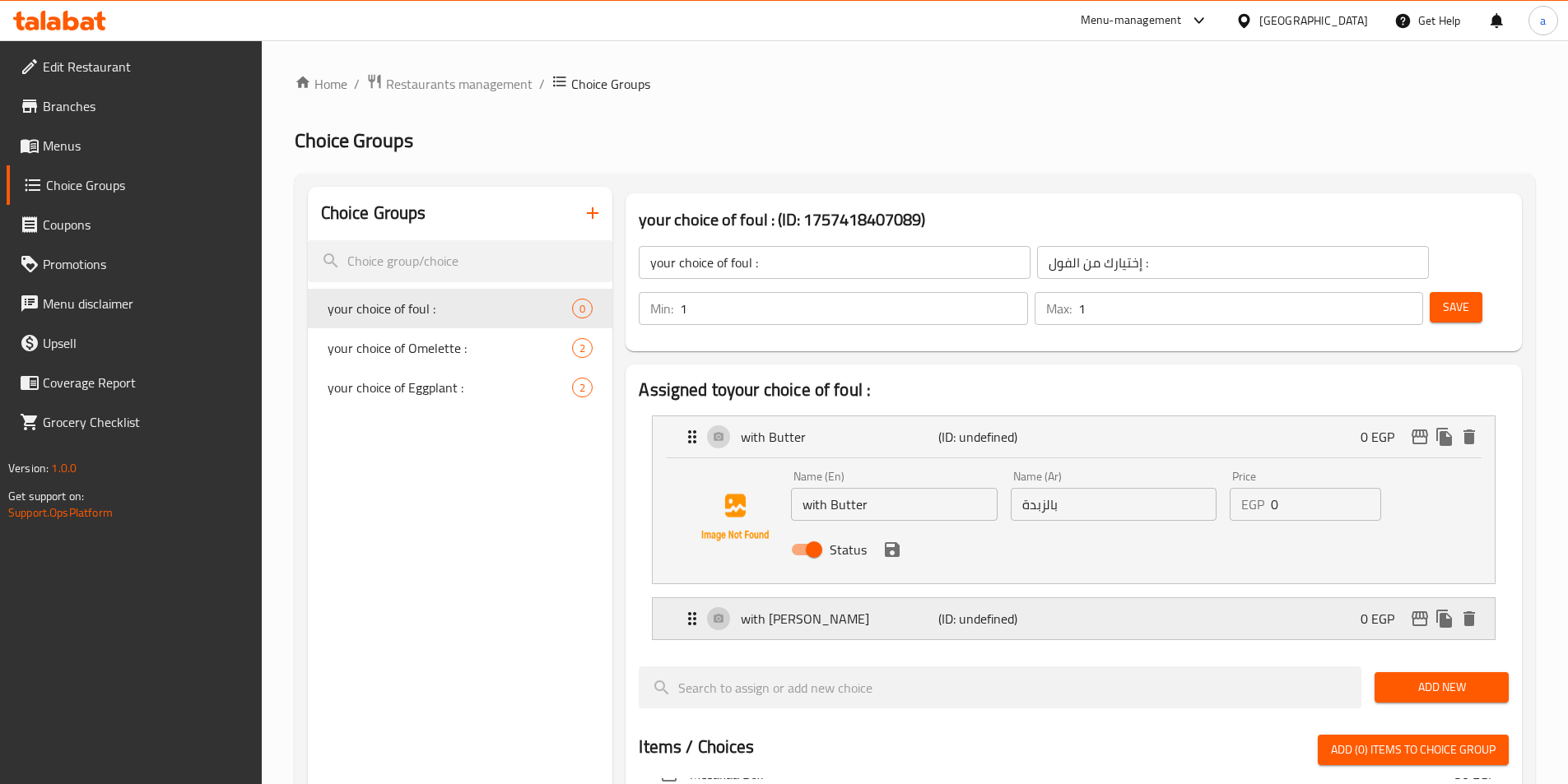
click at [963, 608] on p "(ID: undefined)" at bounding box center [1005, 618] width 132 height 20
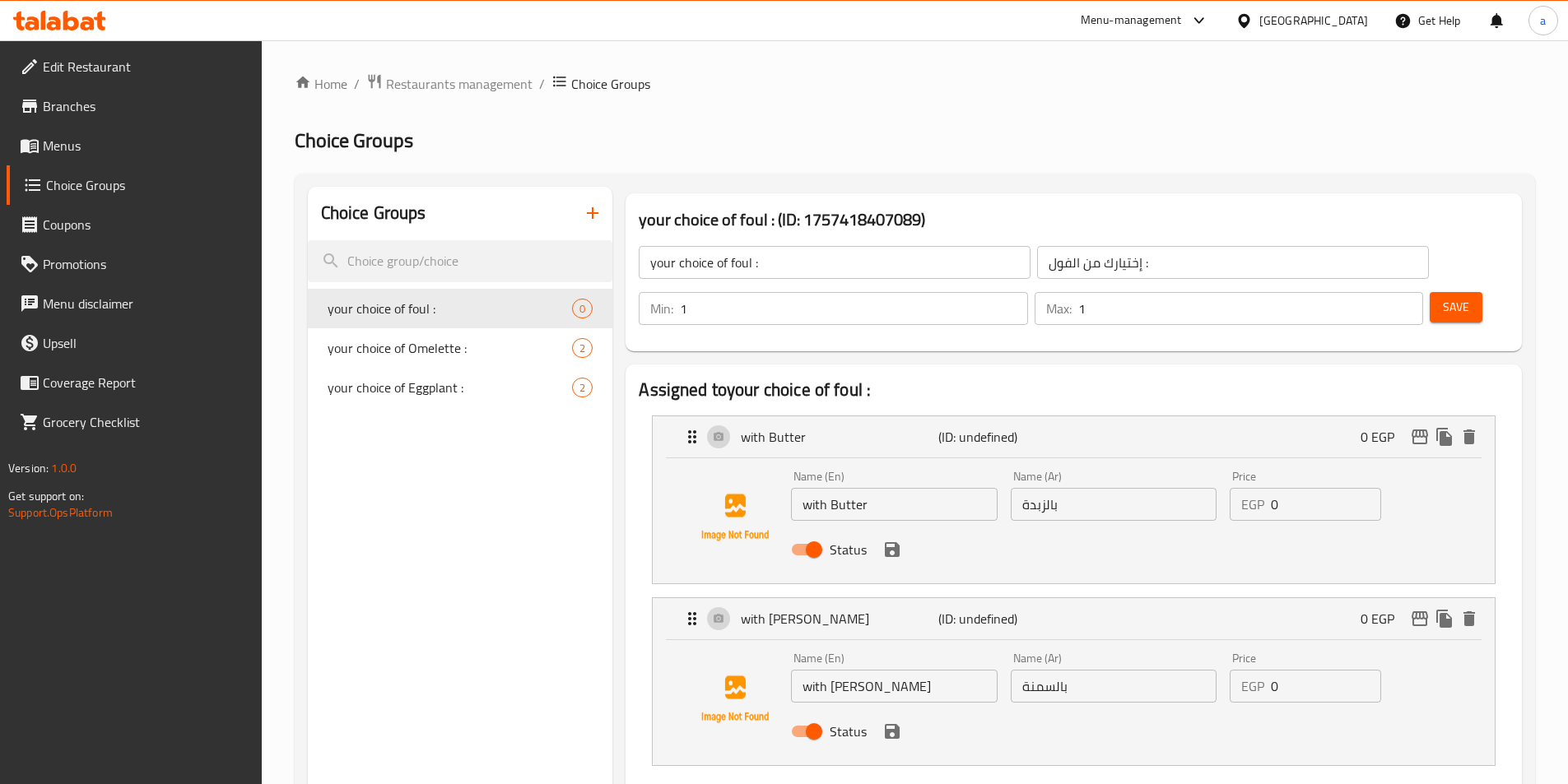
click at [1443, 297] on span "Save" at bounding box center [1457, 306] width 27 height 20
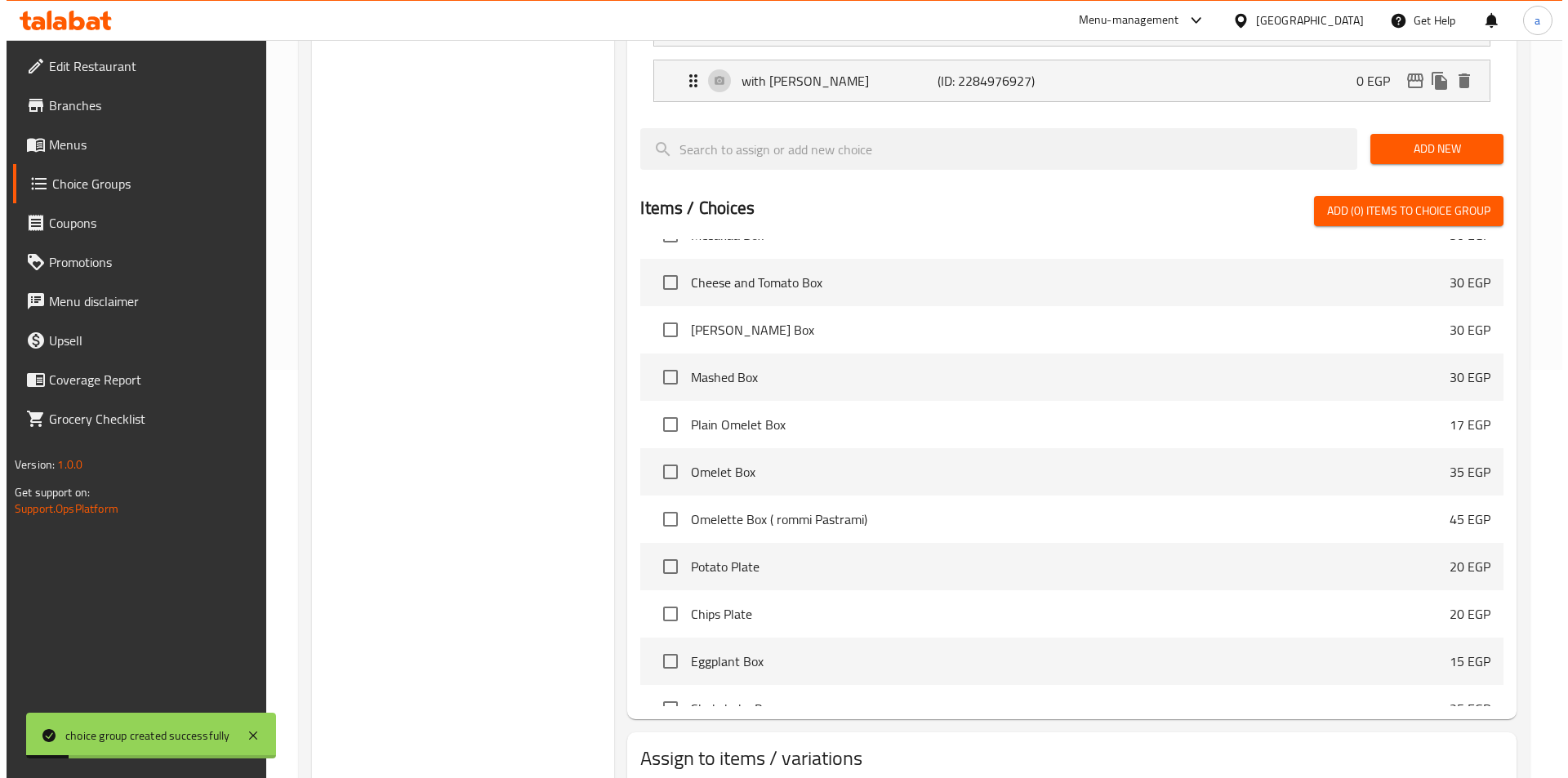
scroll to position [470, 0]
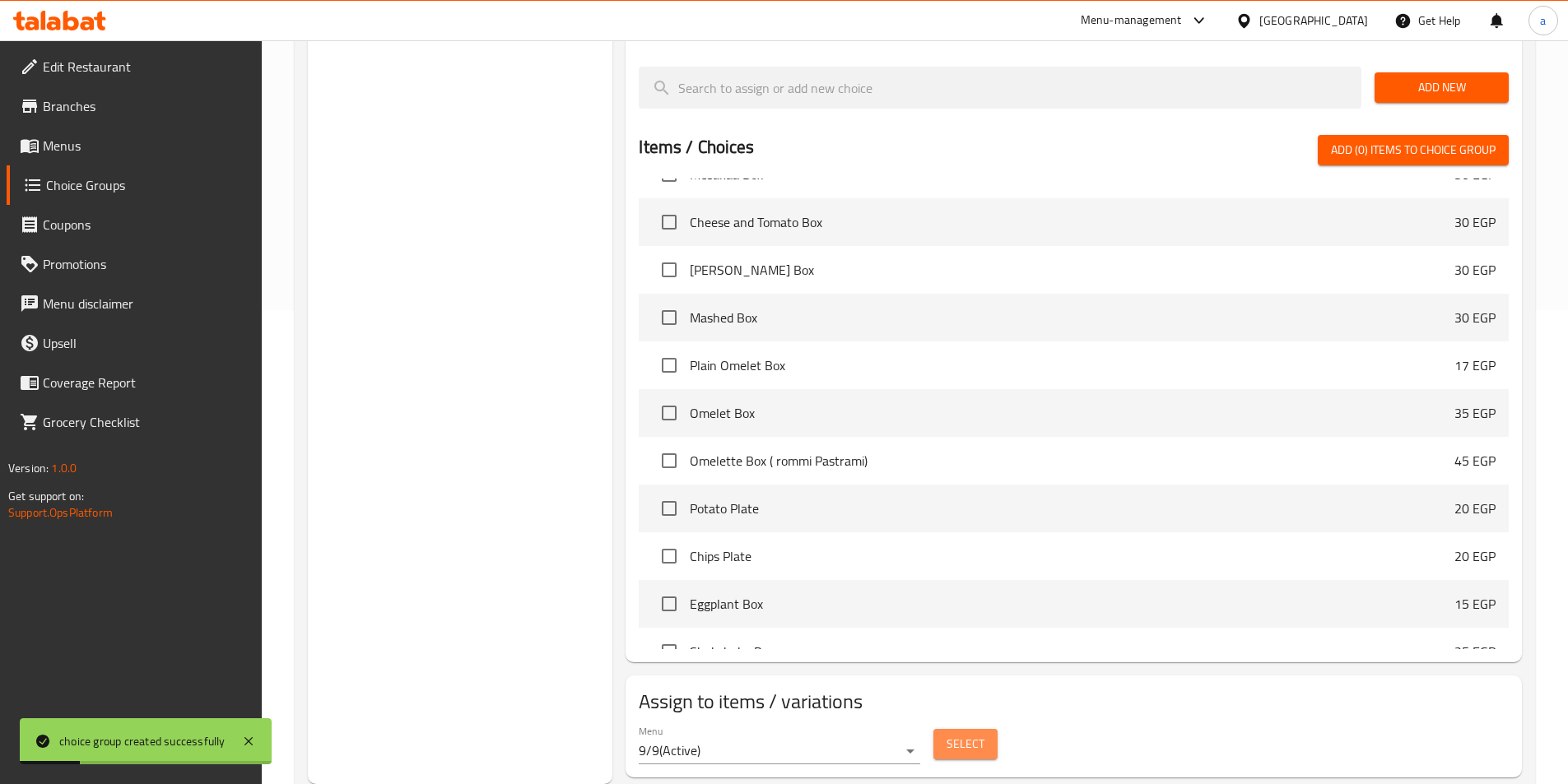
click at [954, 734] on span "Select" at bounding box center [965, 744] width 37 height 20
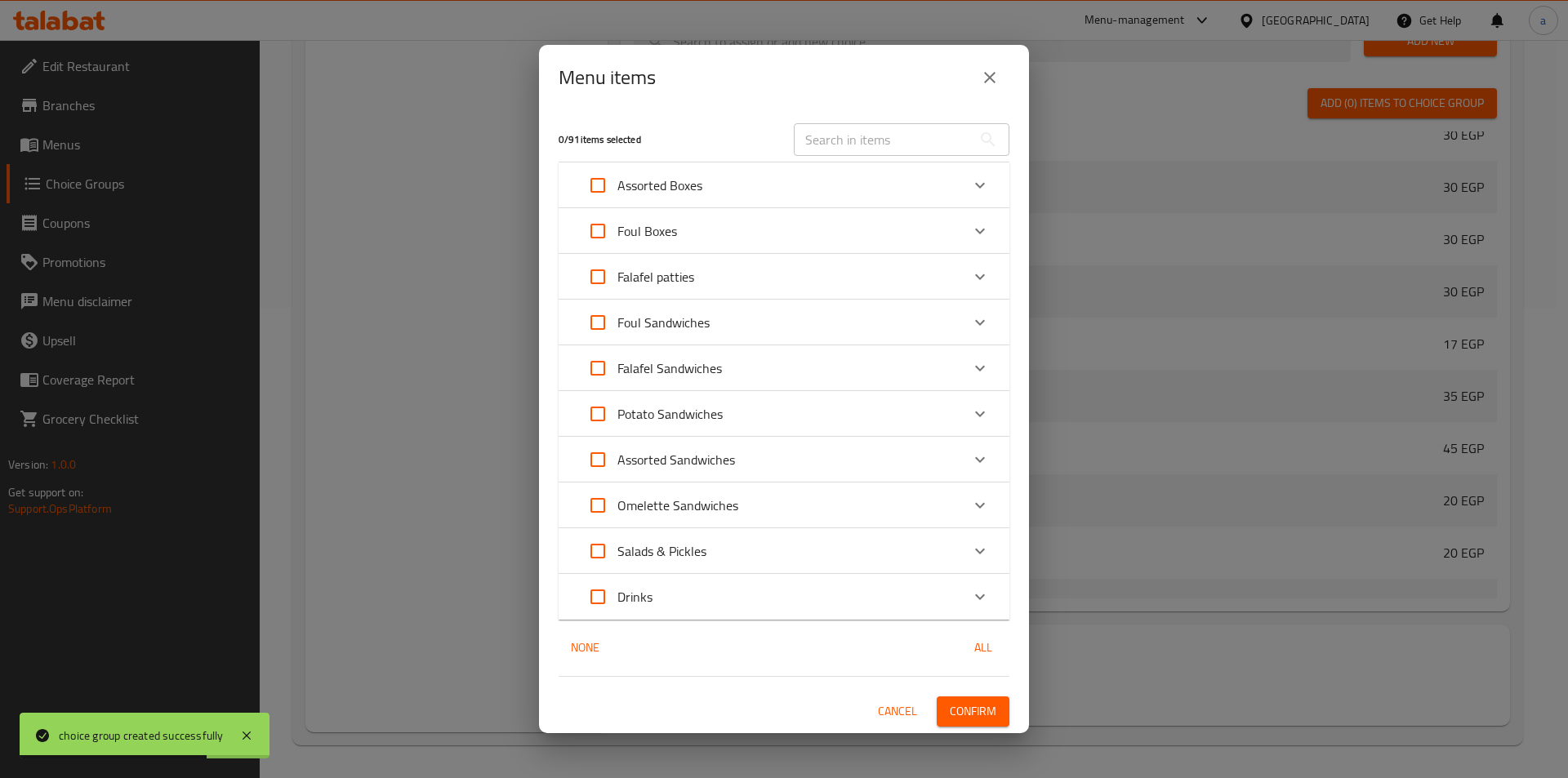
click at [673, 223] on p "Foul Boxes" at bounding box center [646, 231] width 59 height 19
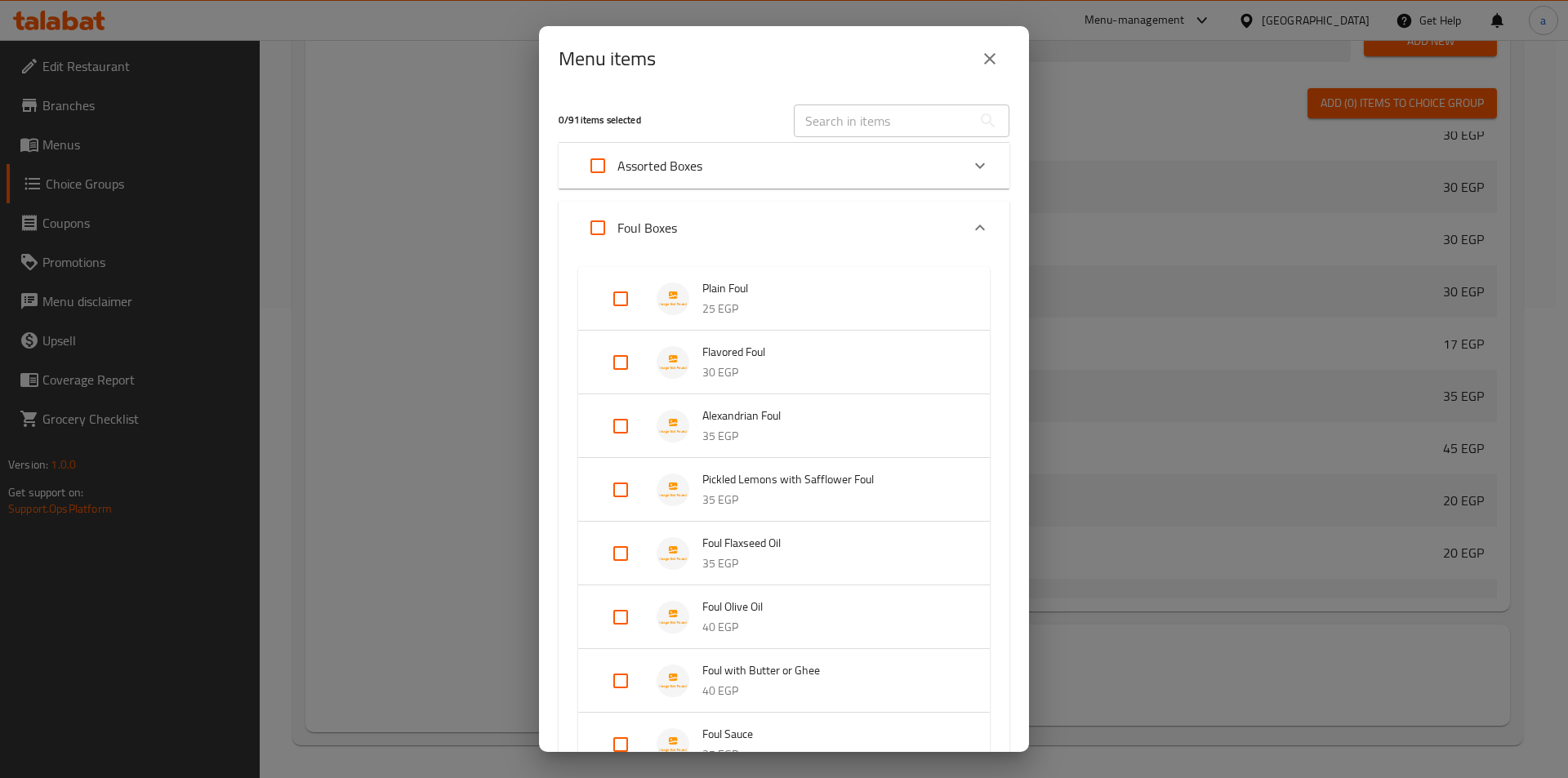
scroll to position [164, 0]
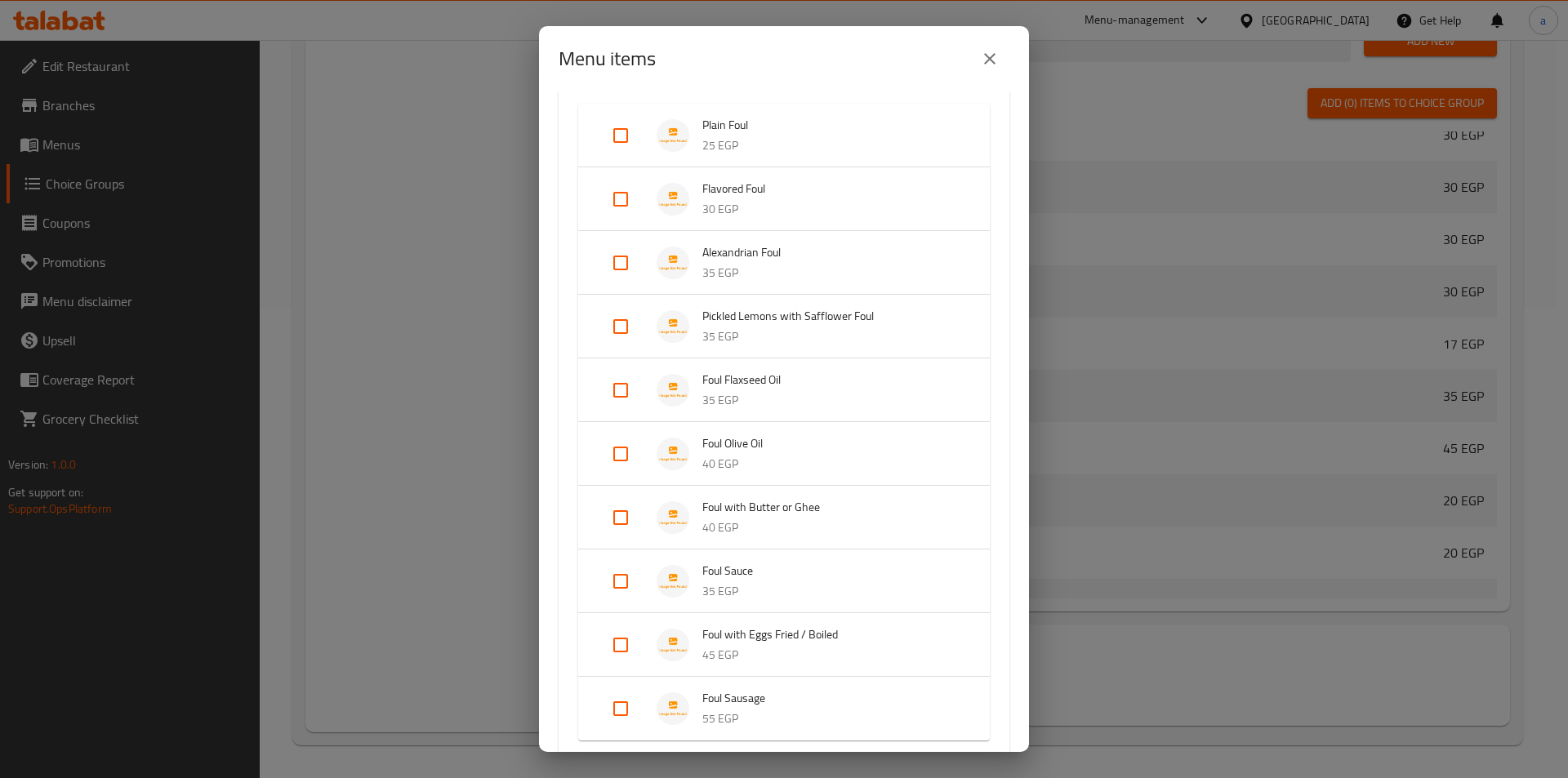
click at [611, 518] on input "Expand" at bounding box center [621, 517] width 39 height 39
checkbox input "true"
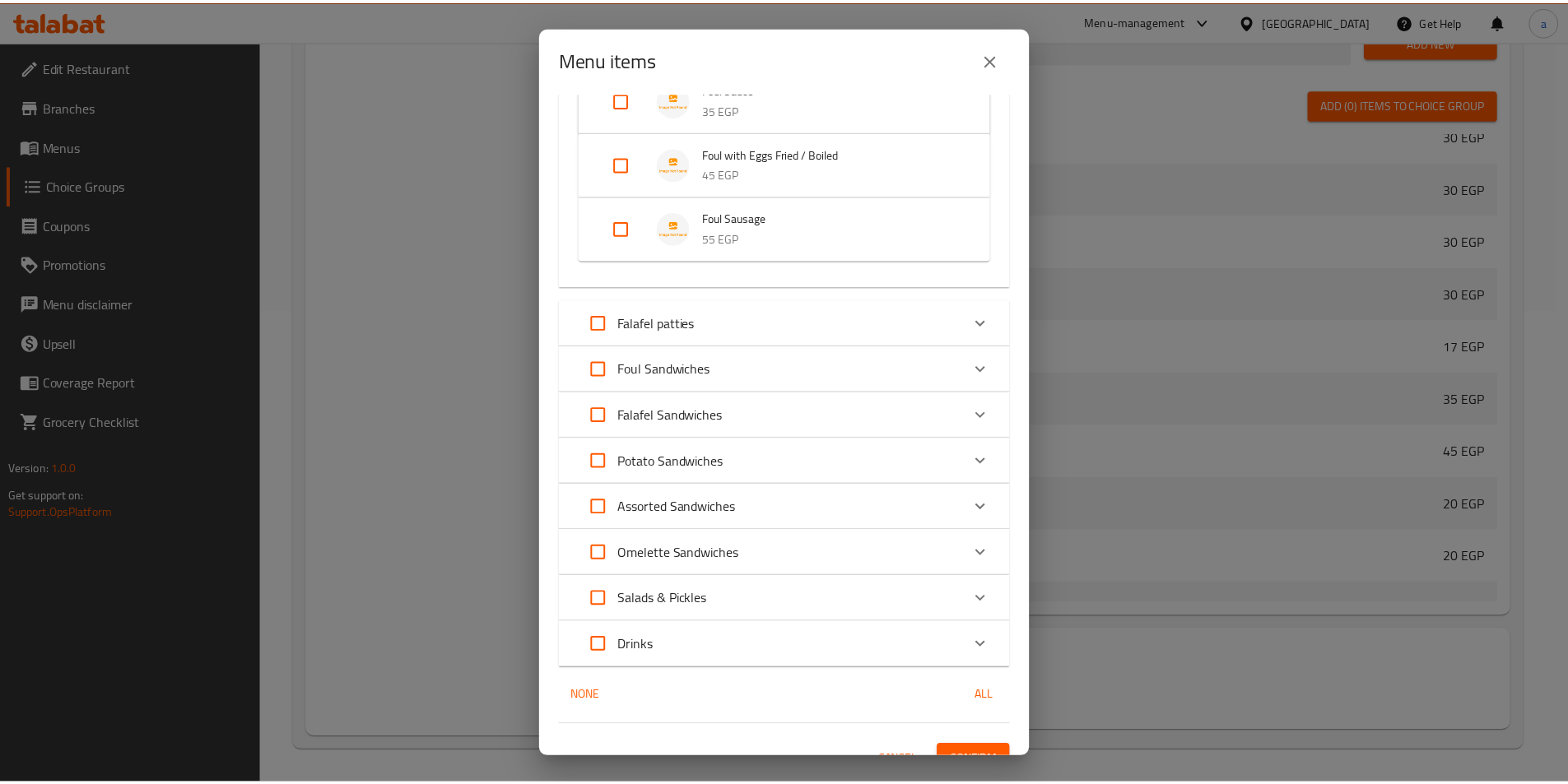
scroll to position [702, 0]
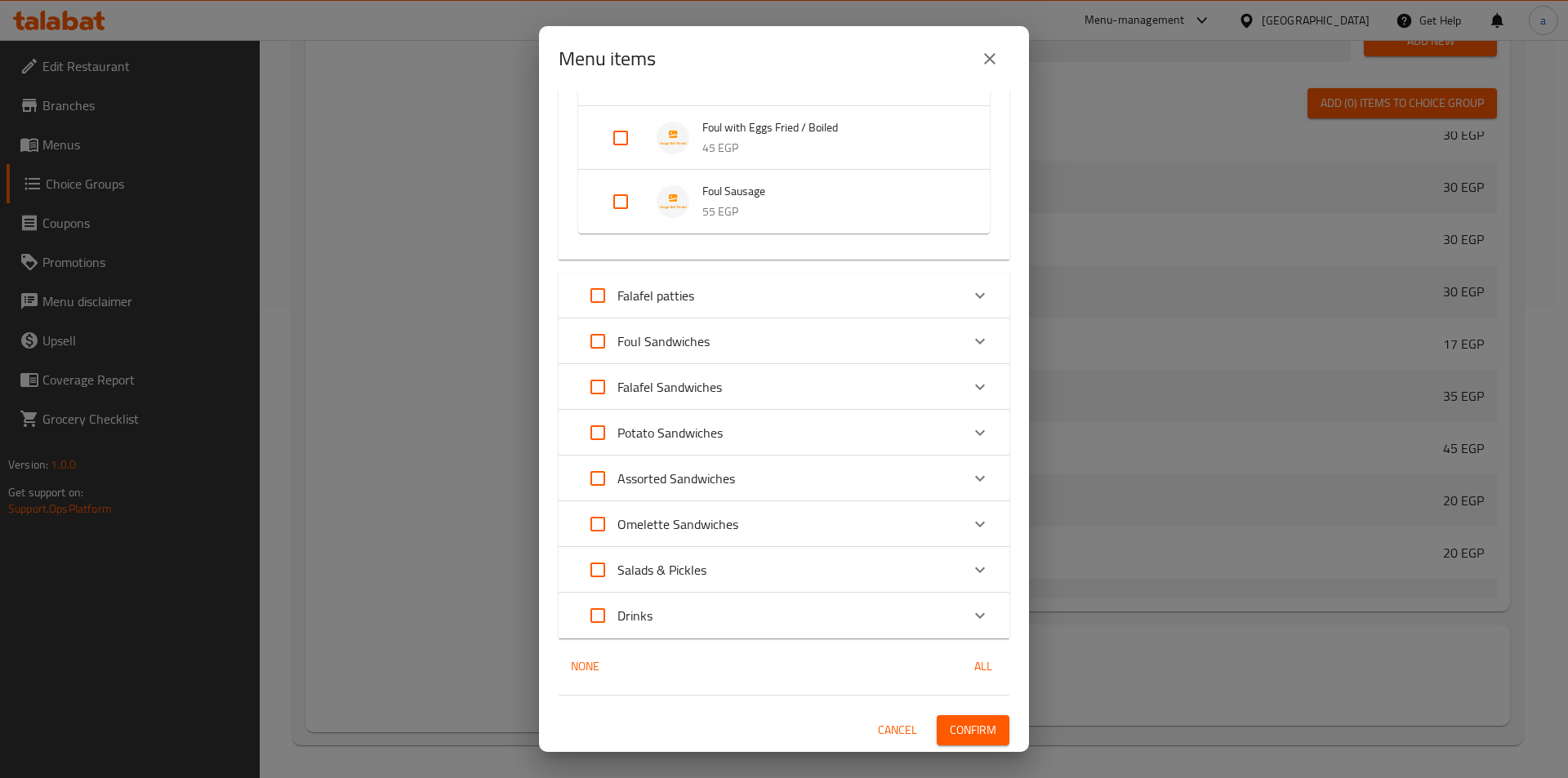
click at [950, 727] on span "Confirm" at bounding box center [973, 729] width 47 height 20
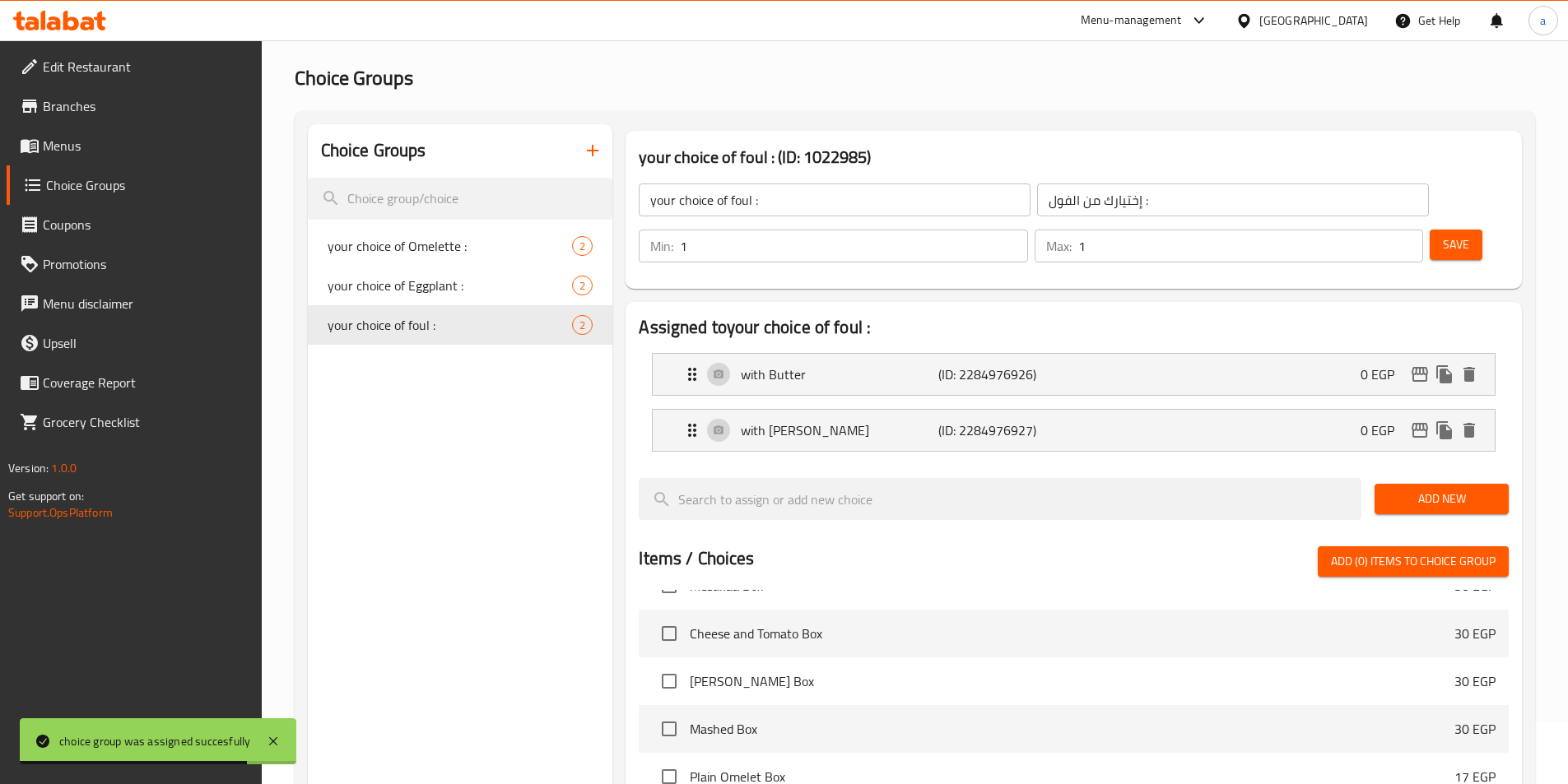
scroll to position [0, 0]
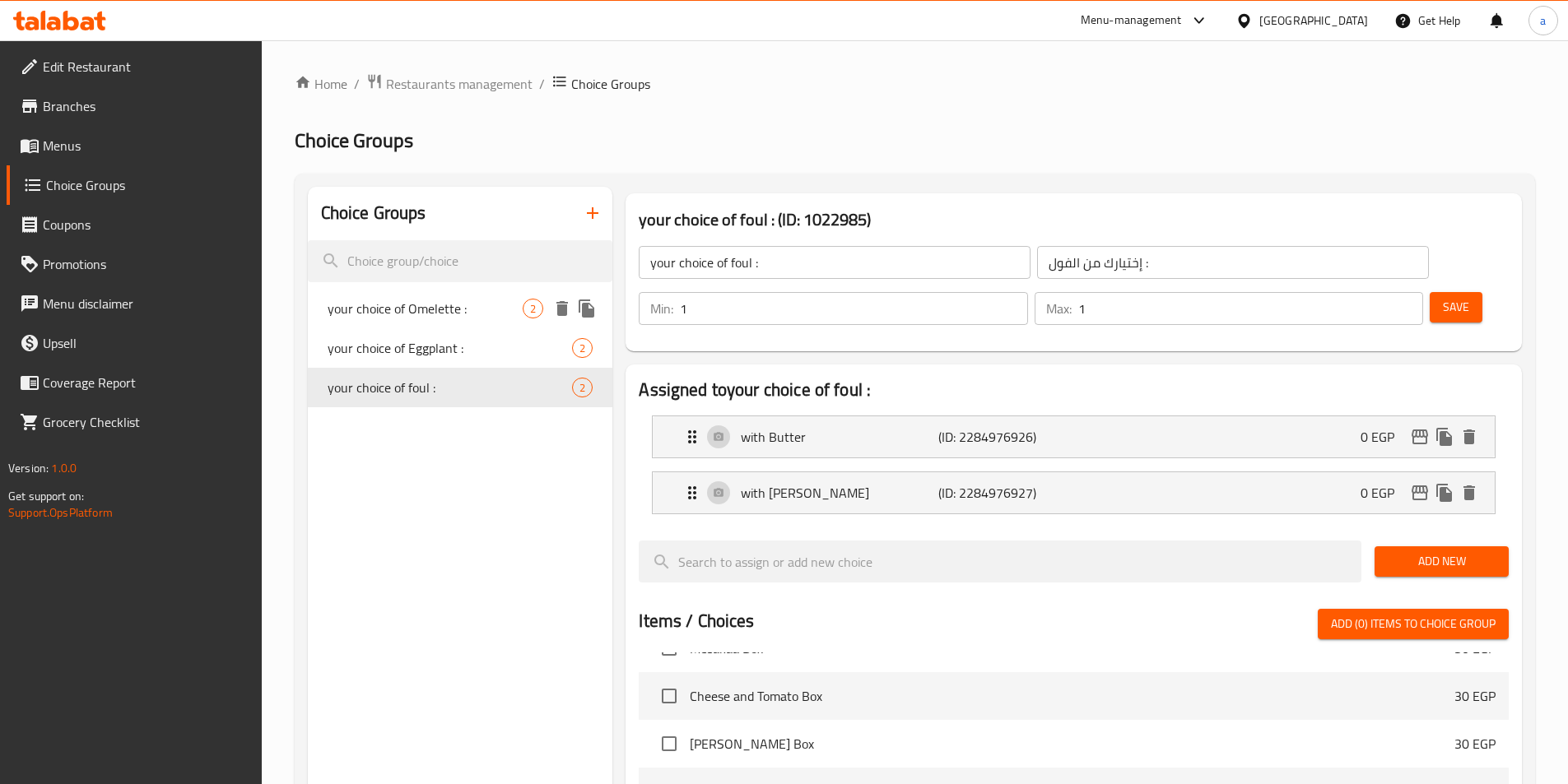
click at [431, 315] on span "your choice of Omelette :" at bounding box center [426, 308] width 196 height 20
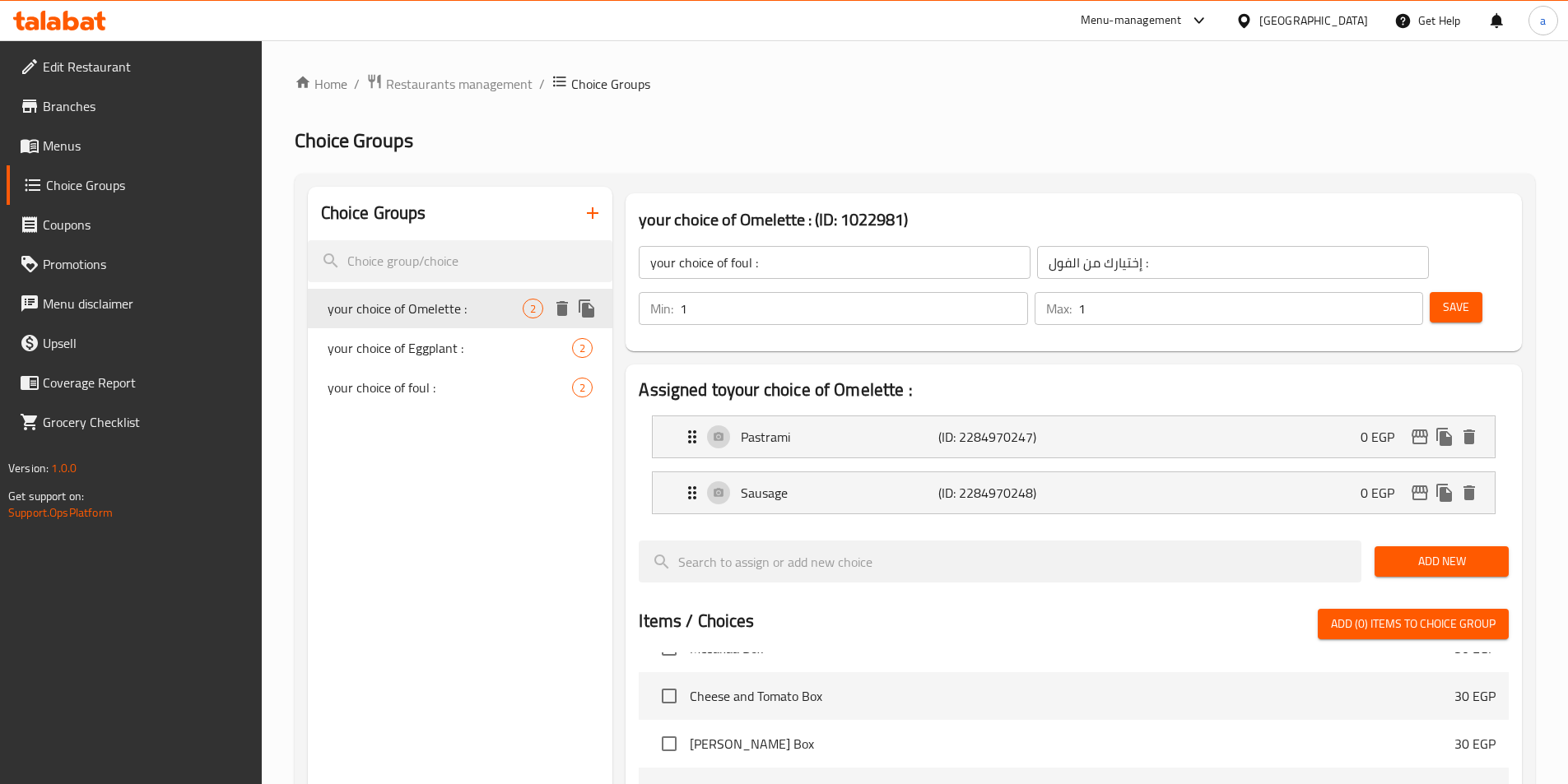
type input "your choice of Omelette :"
type input "إختيارك من الاومليت :"
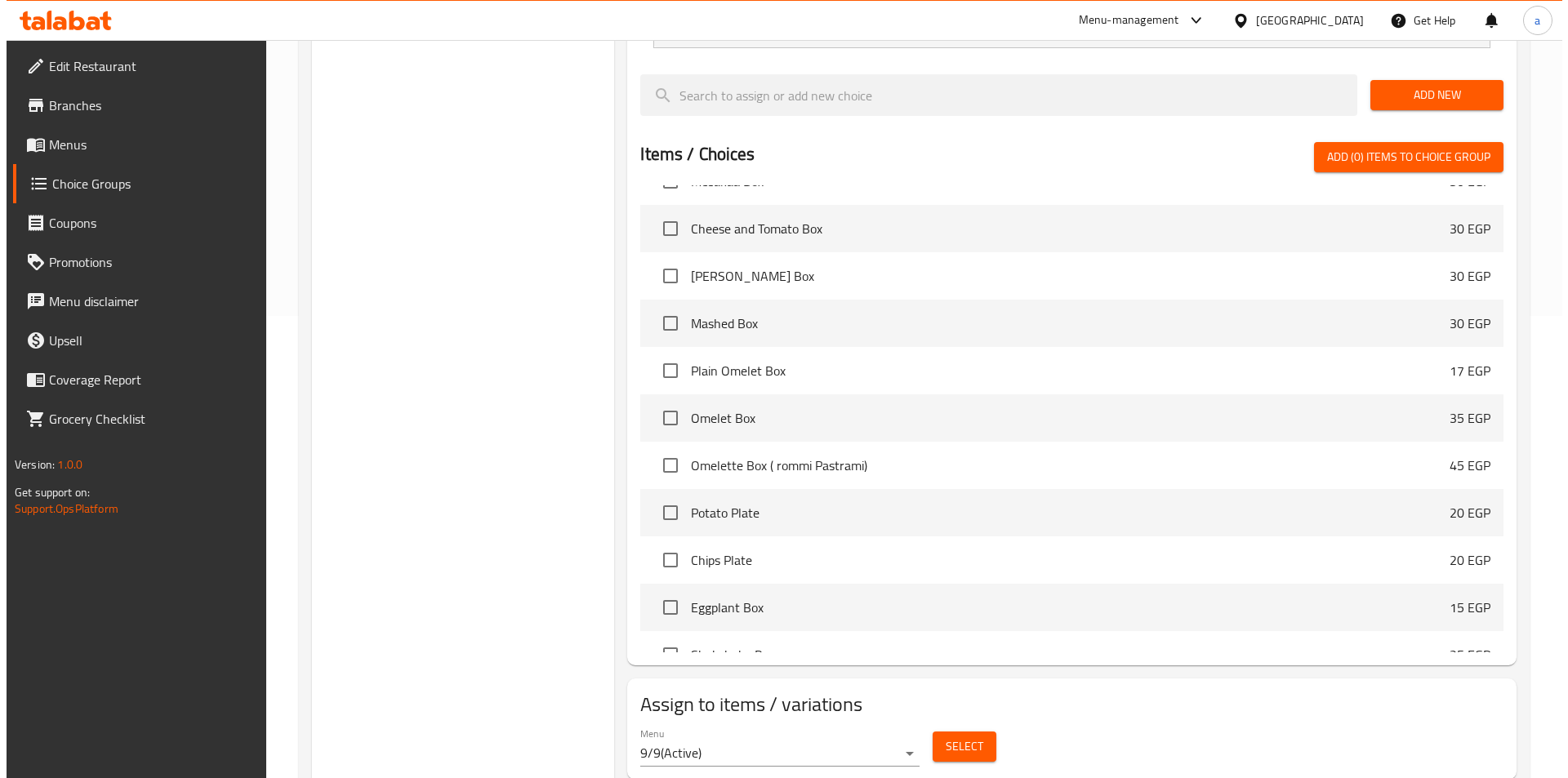
scroll to position [470, 0]
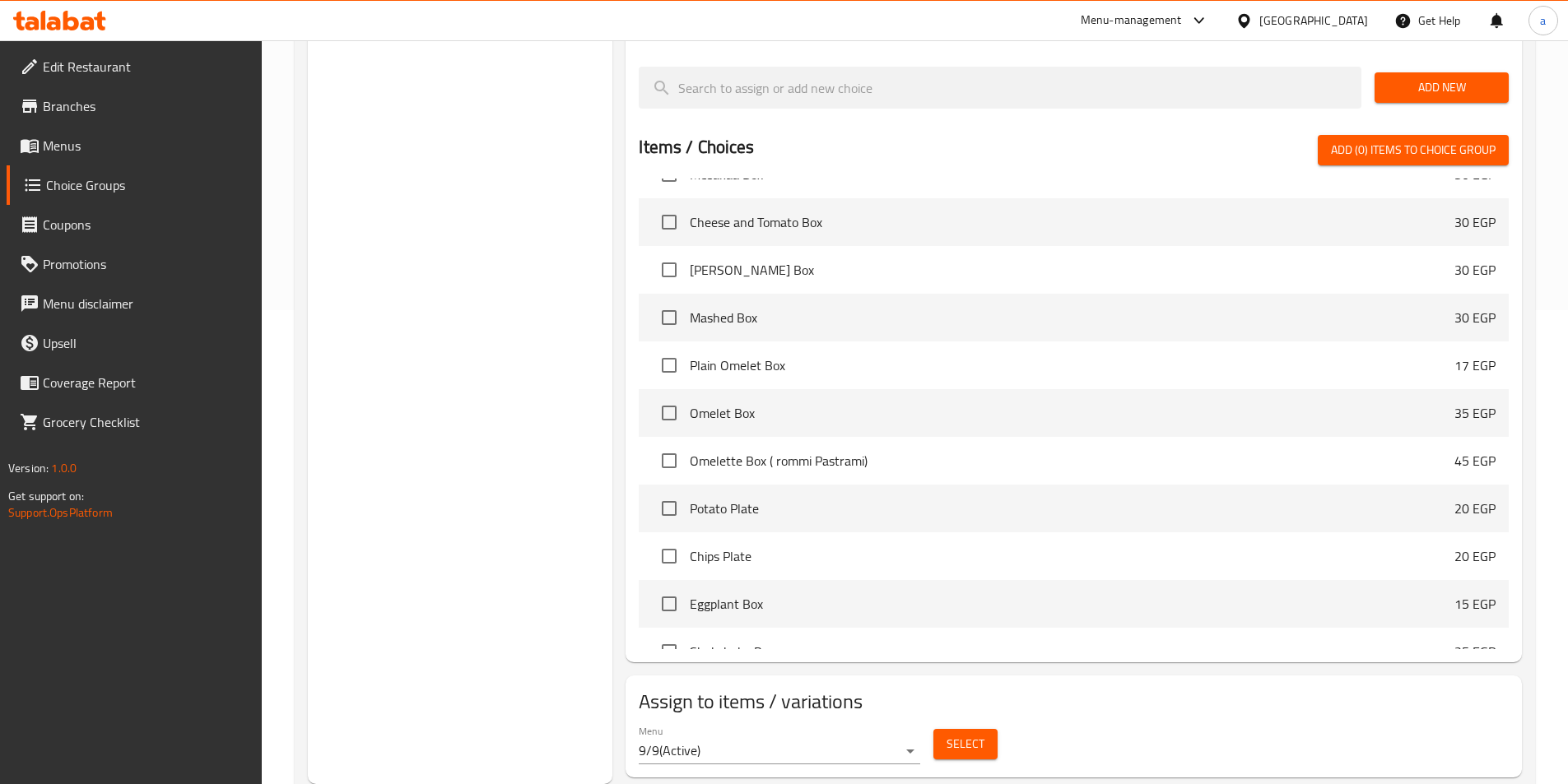
click at [947, 734] on span "Select" at bounding box center [965, 744] width 37 height 20
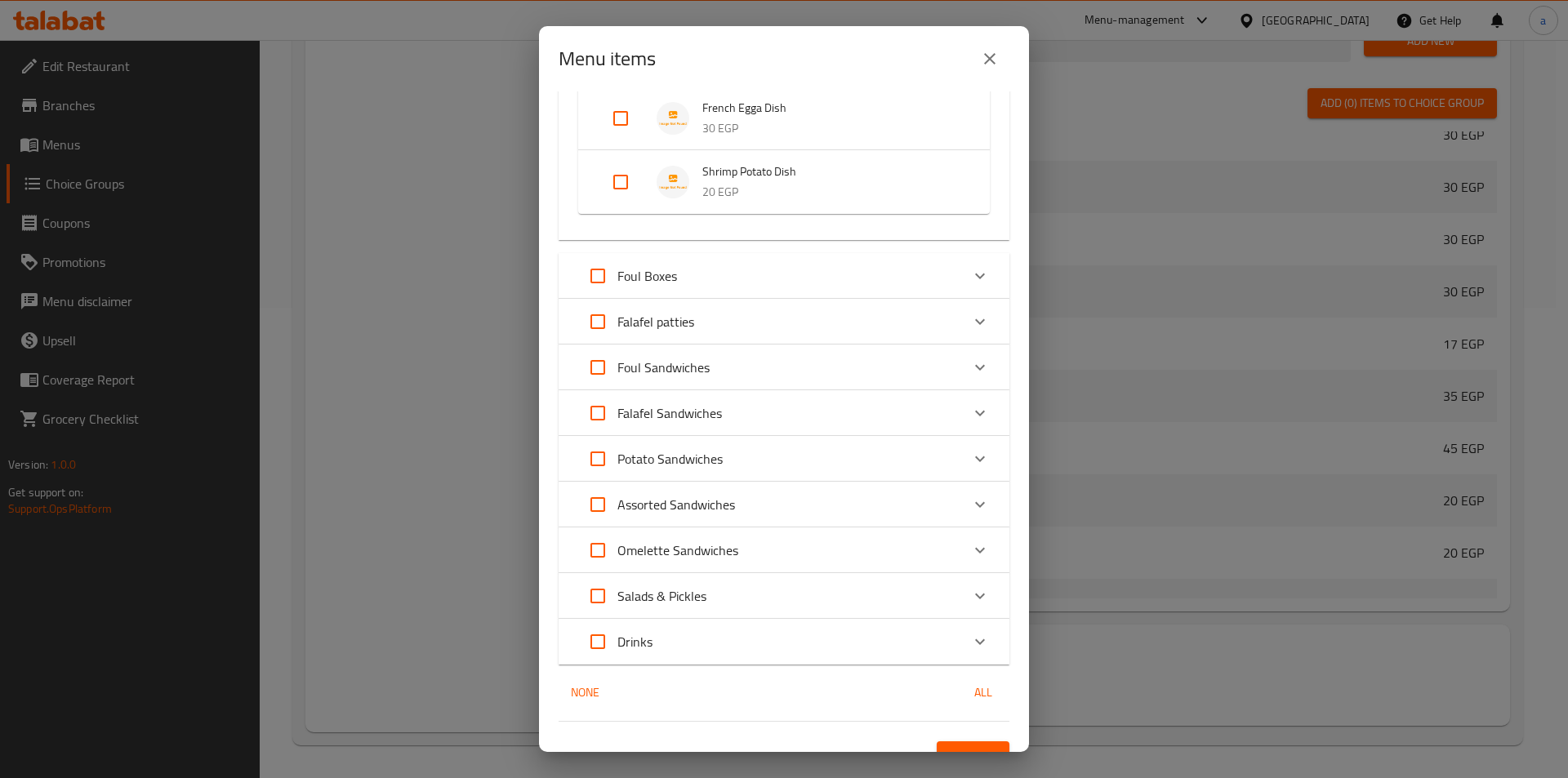
scroll to position [1079, 0]
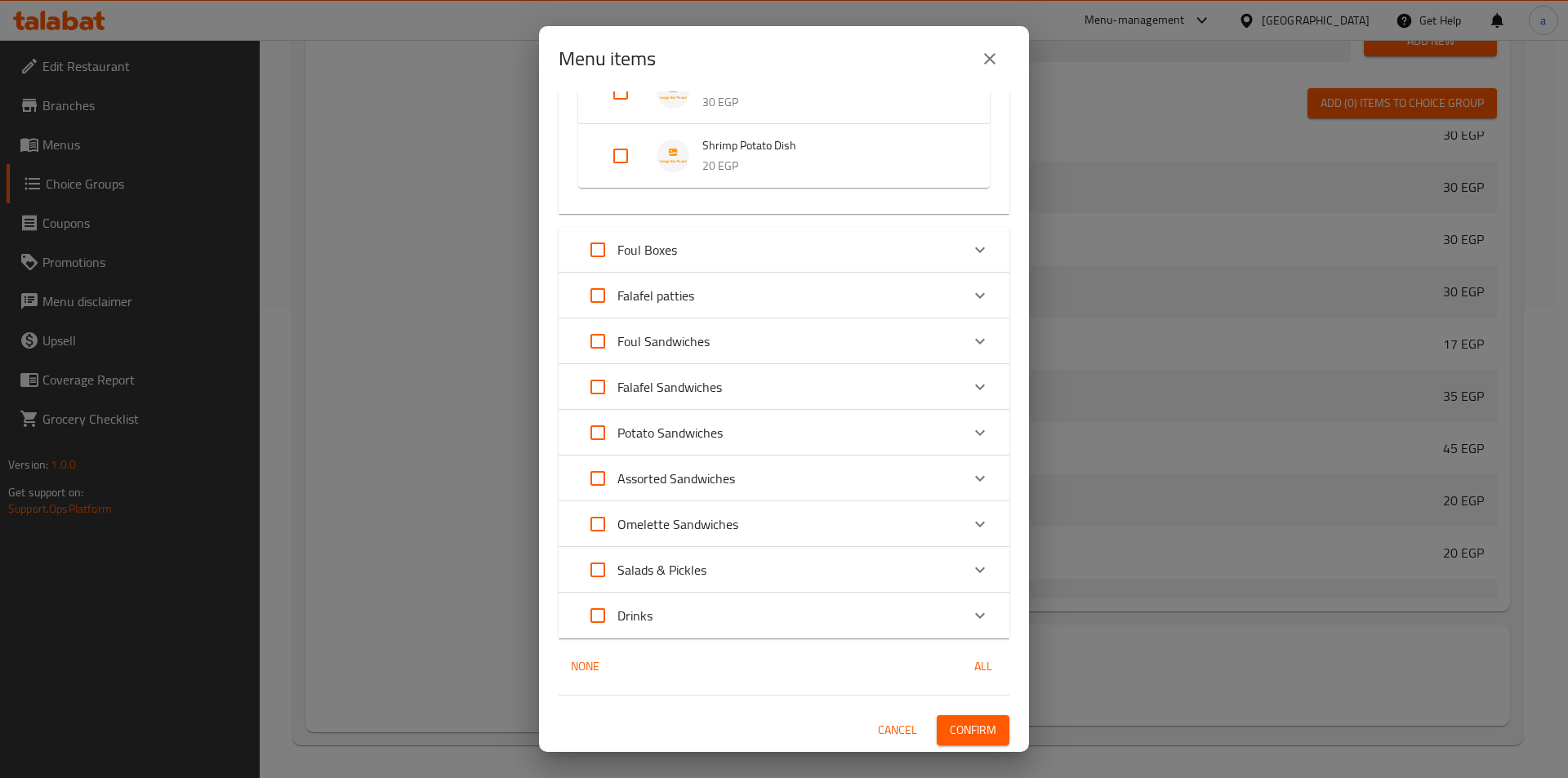
click at [730, 268] on div "Foul Boxes" at bounding box center [769, 249] width 382 height 39
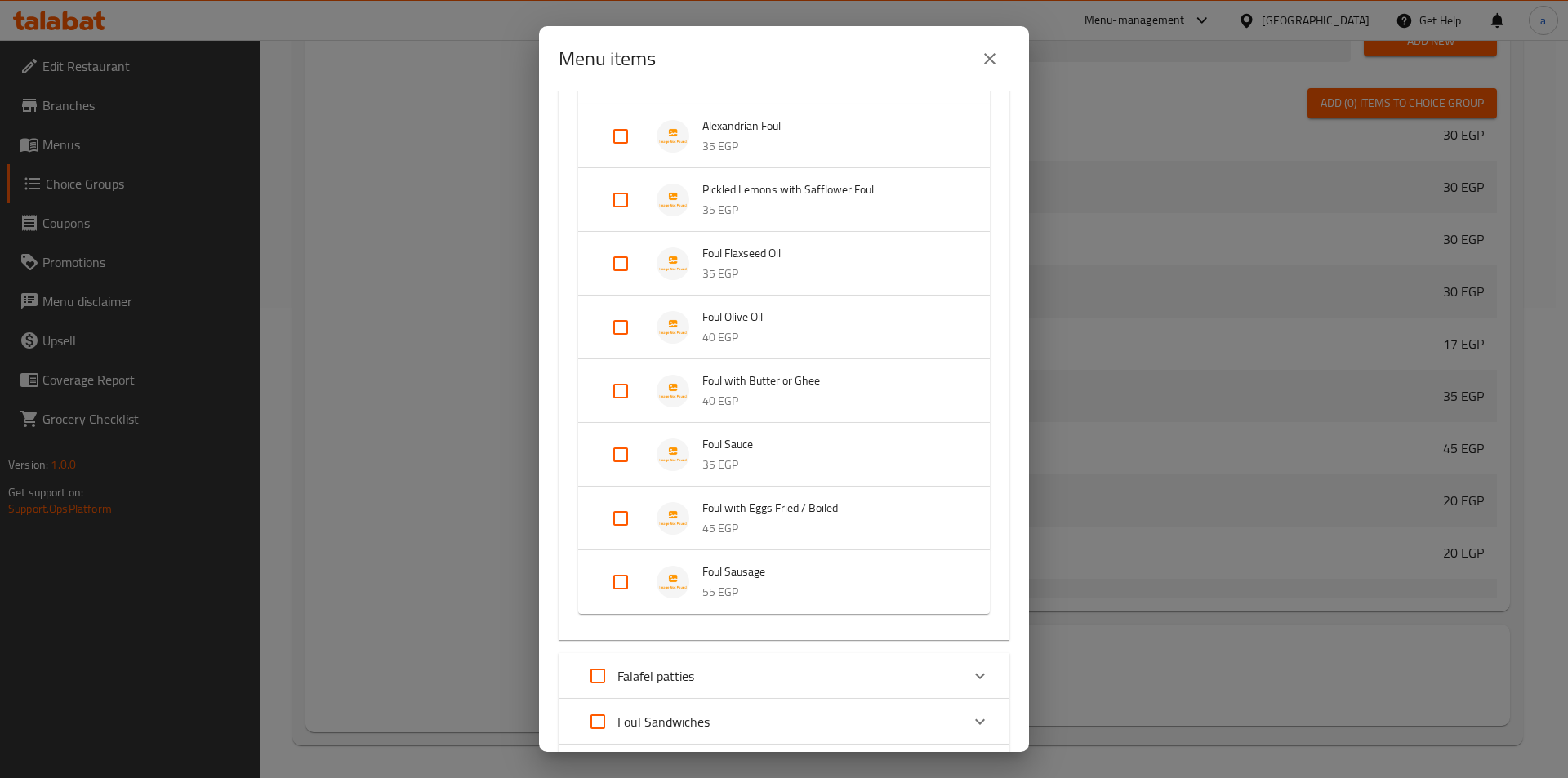
scroll to position [1405, 0]
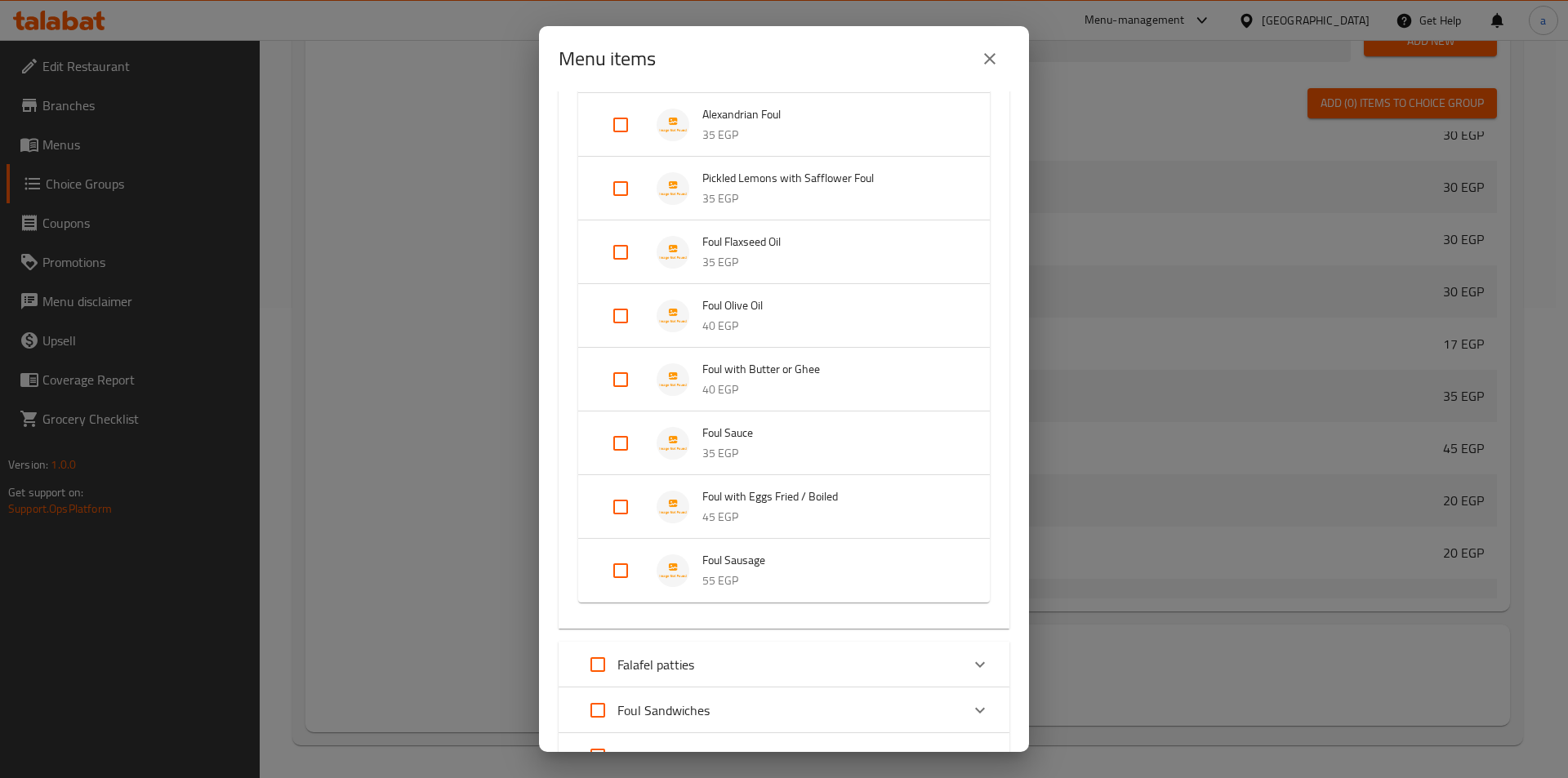
click at [625, 516] on input "Expand" at bounding box center [621, 507] width 39 height 39
checkbox input "true"
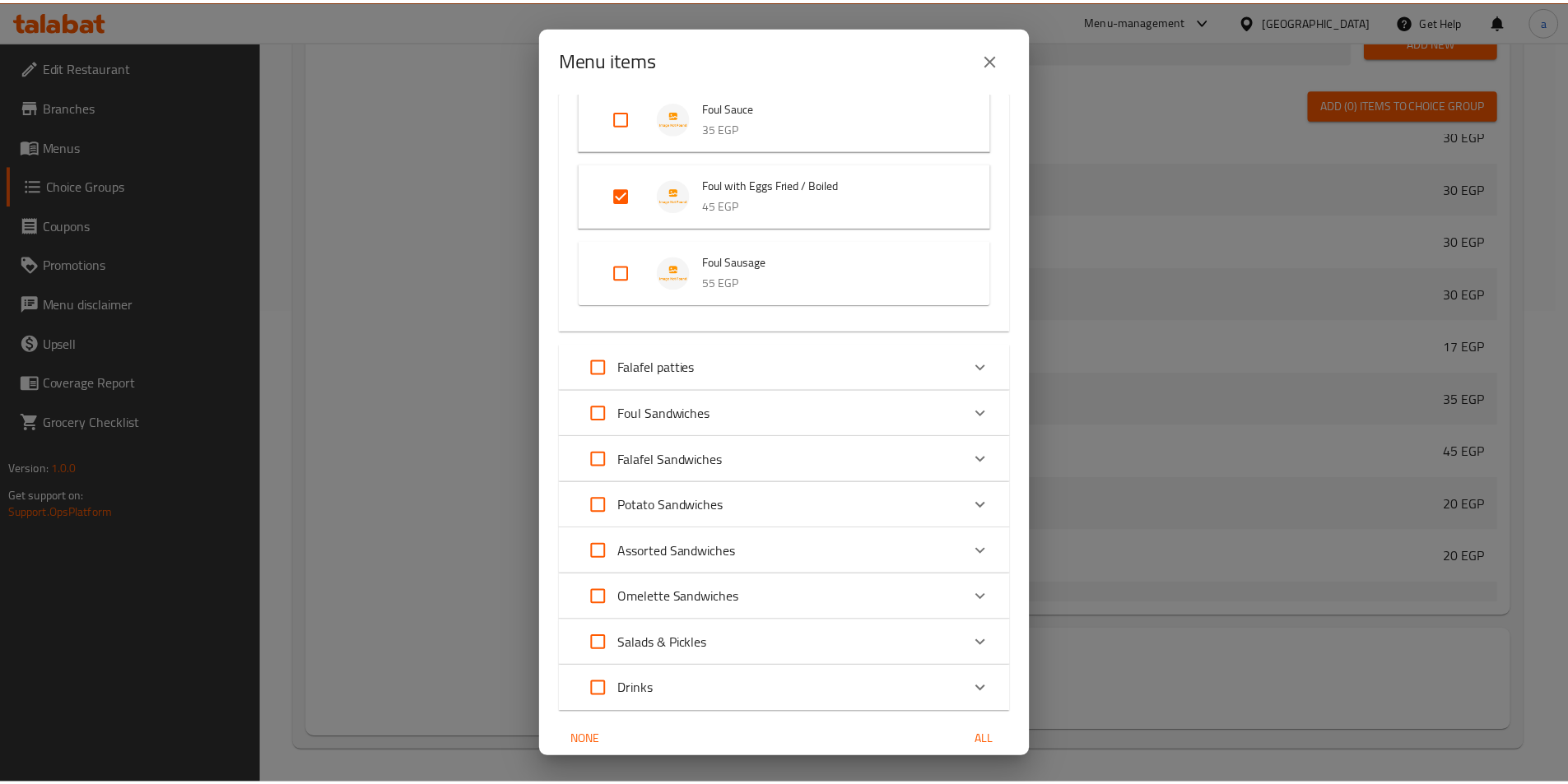
scroll to position [1814, 0]
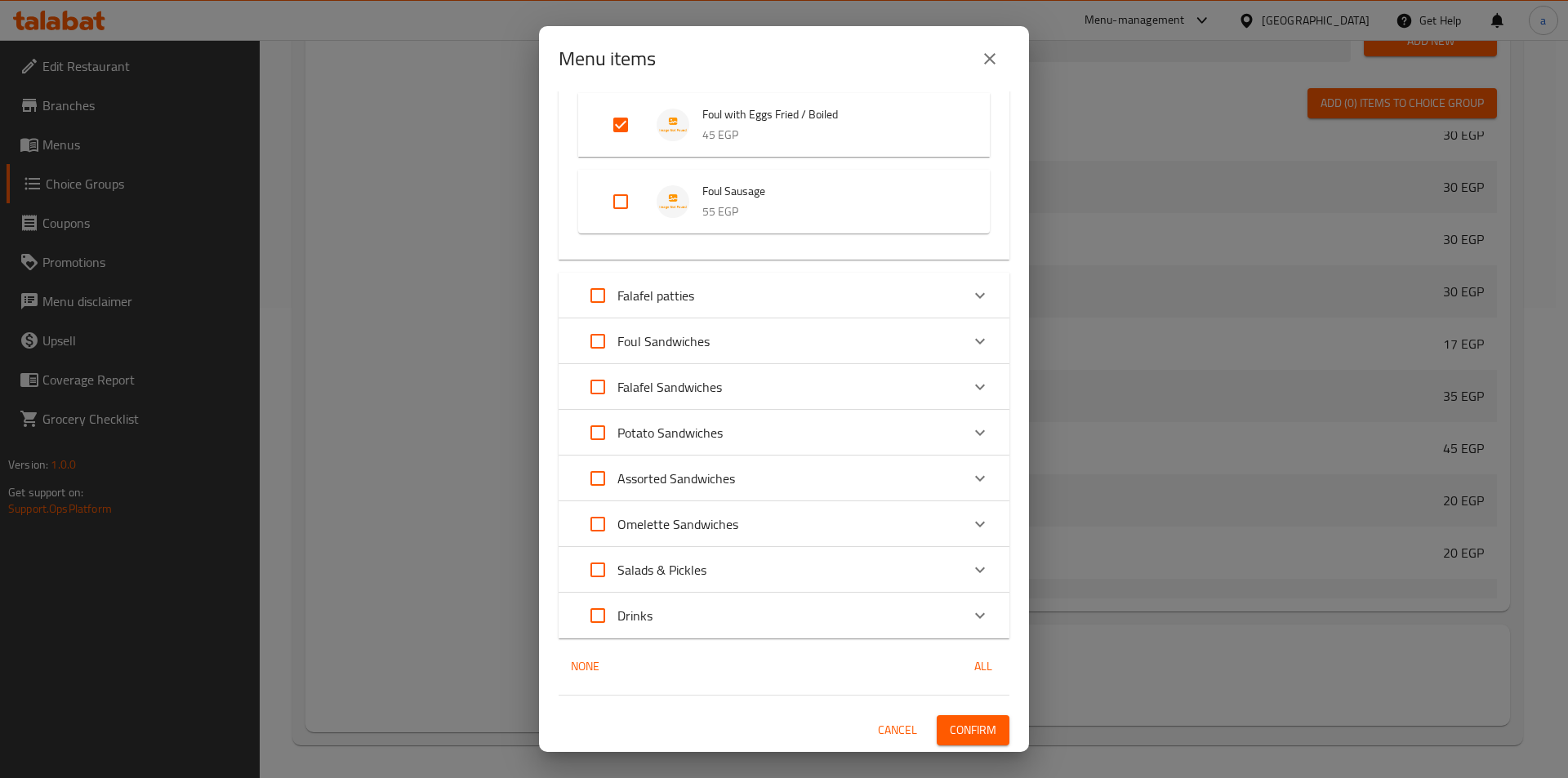
click at [962, 739] on span "Confirm" at bounding box center [973, 729] width 47 height 20
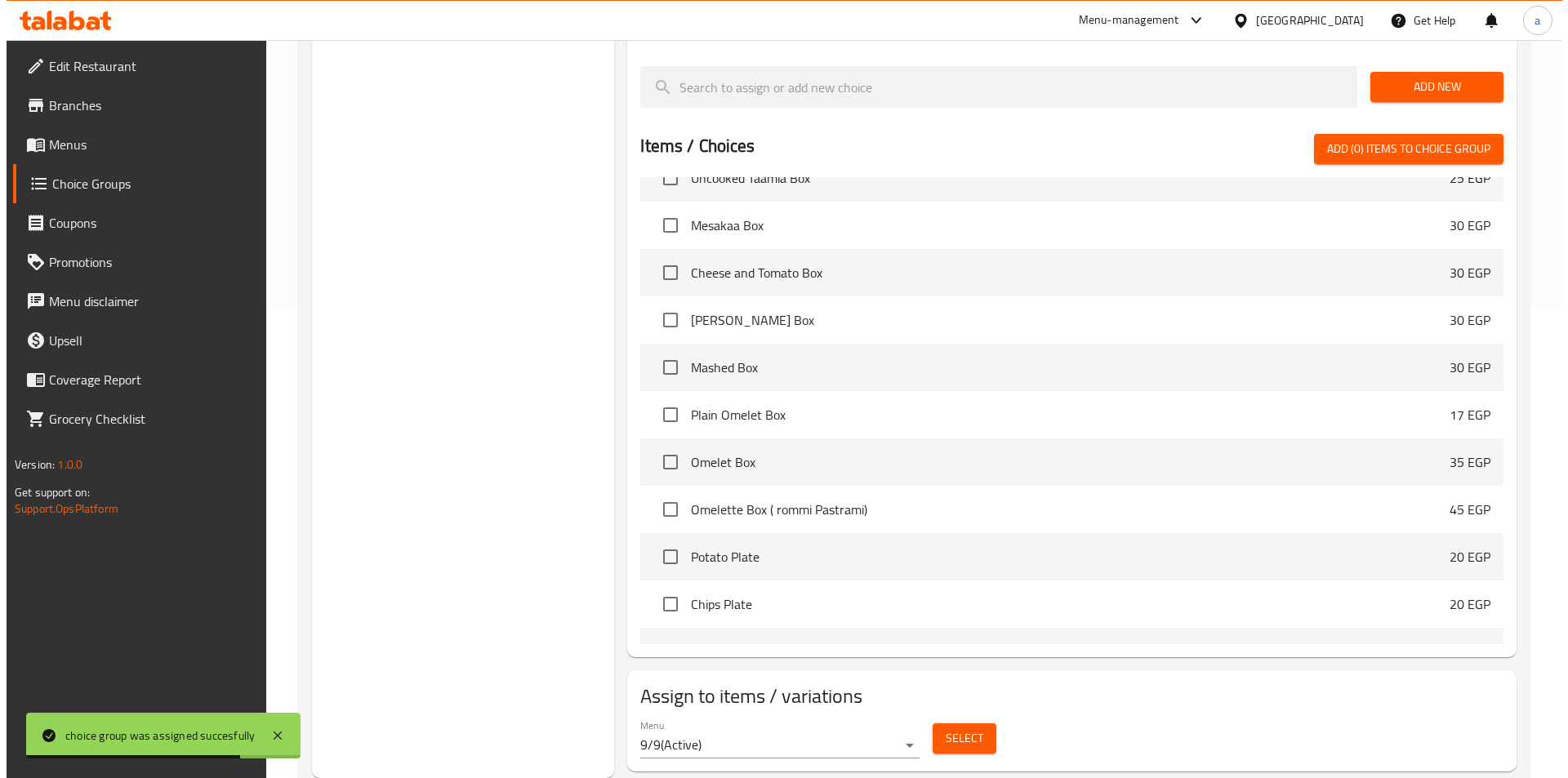
scroll to position [0, 0]
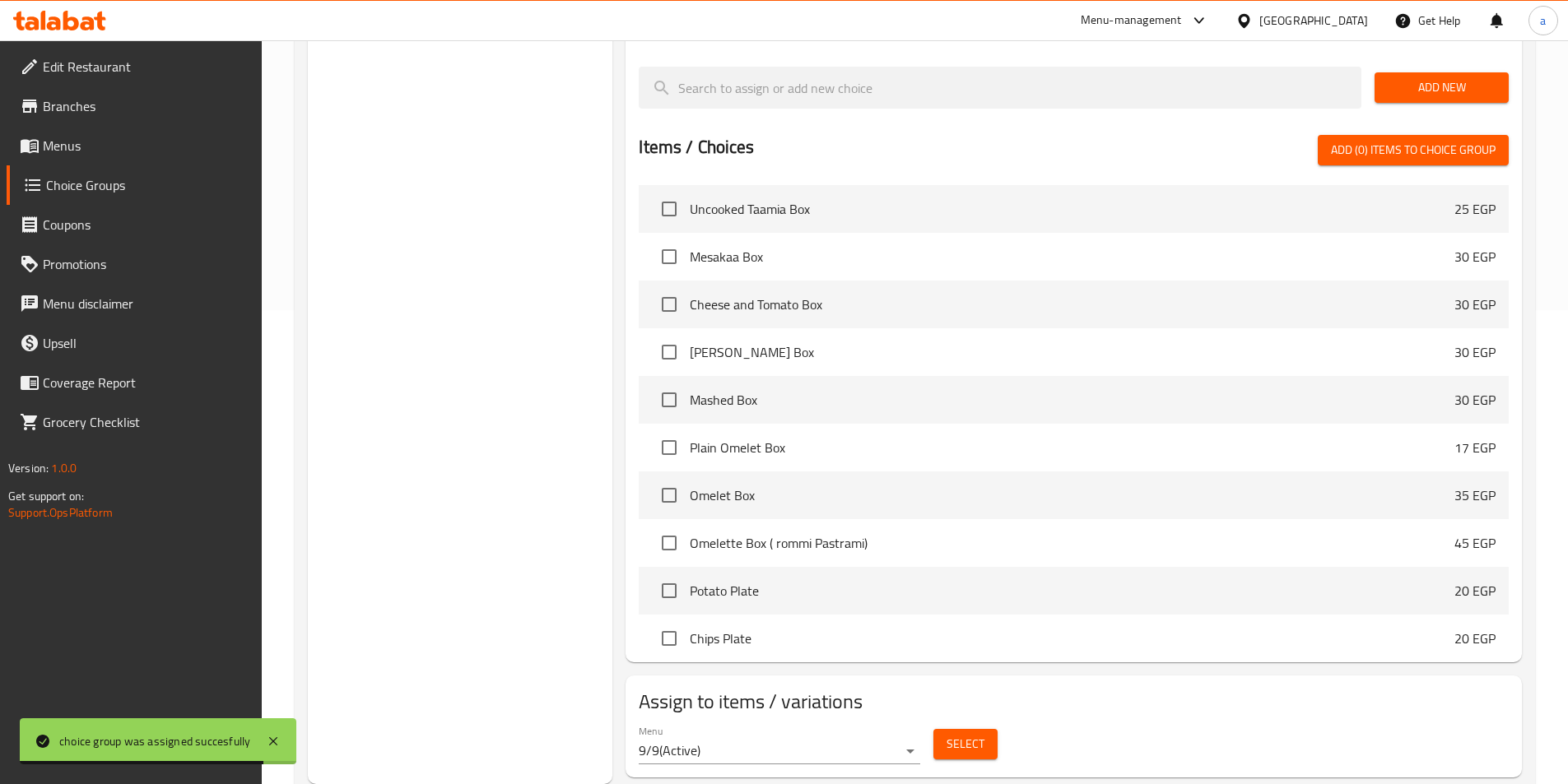
click at [951, 734] on span "Select" at bounding box center [965, 744] width 37 height 20
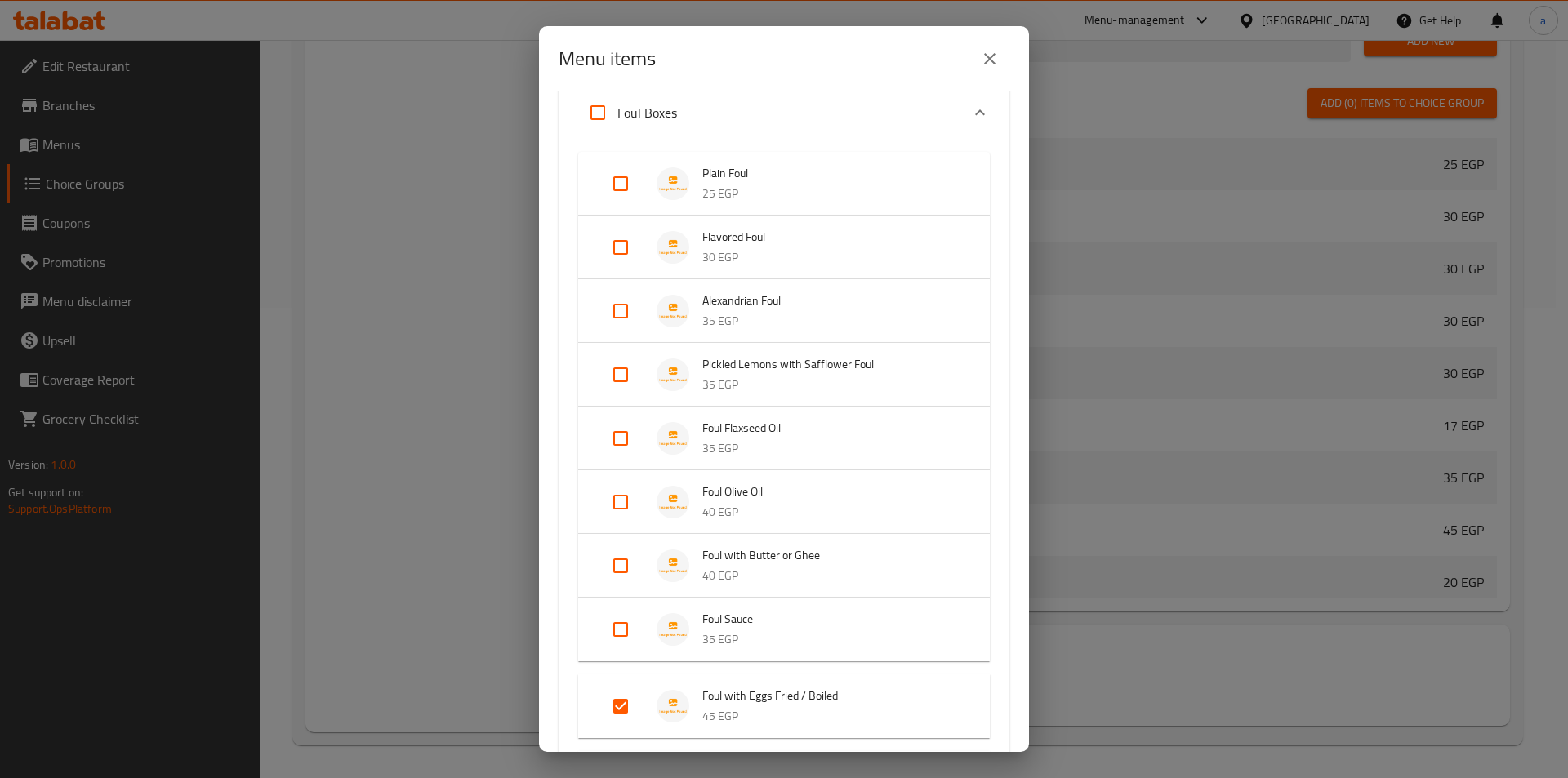
scroll to position [1388, 0]
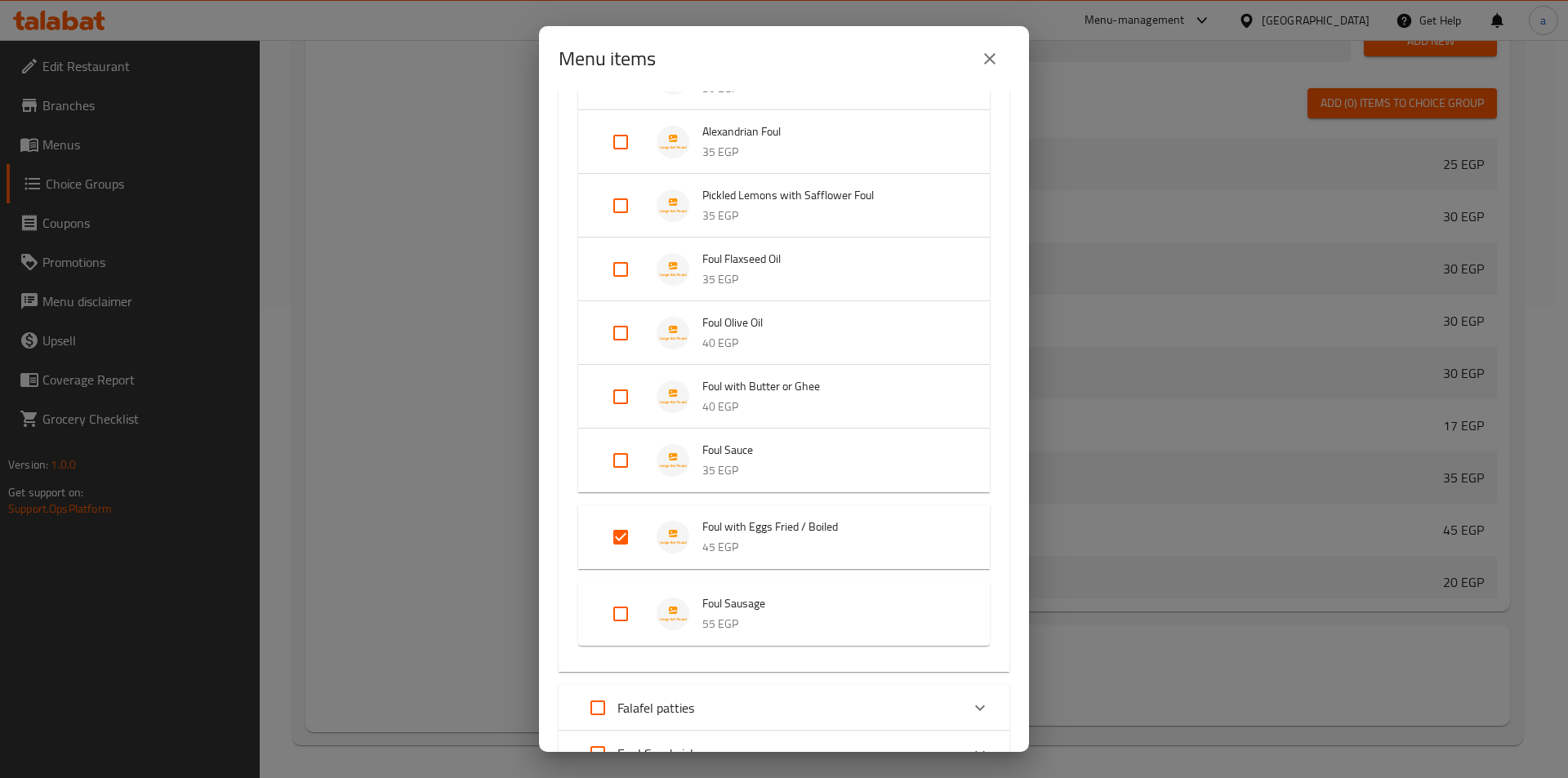
click at [624, 545] on input "Expand" at bounding box center [621, 537] width 39 height 39
checkbox input "false"
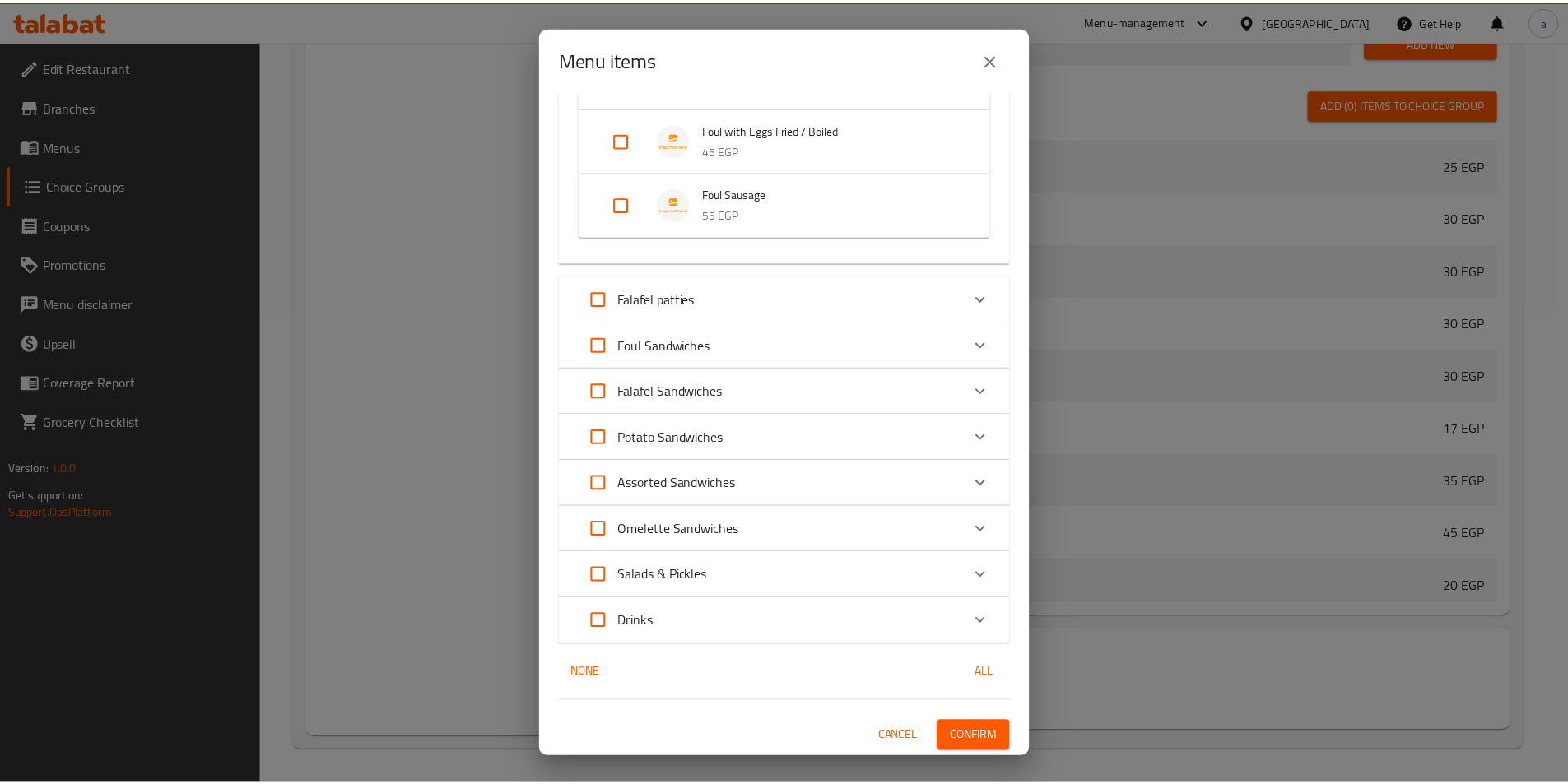
scroll to position [1788, 0]
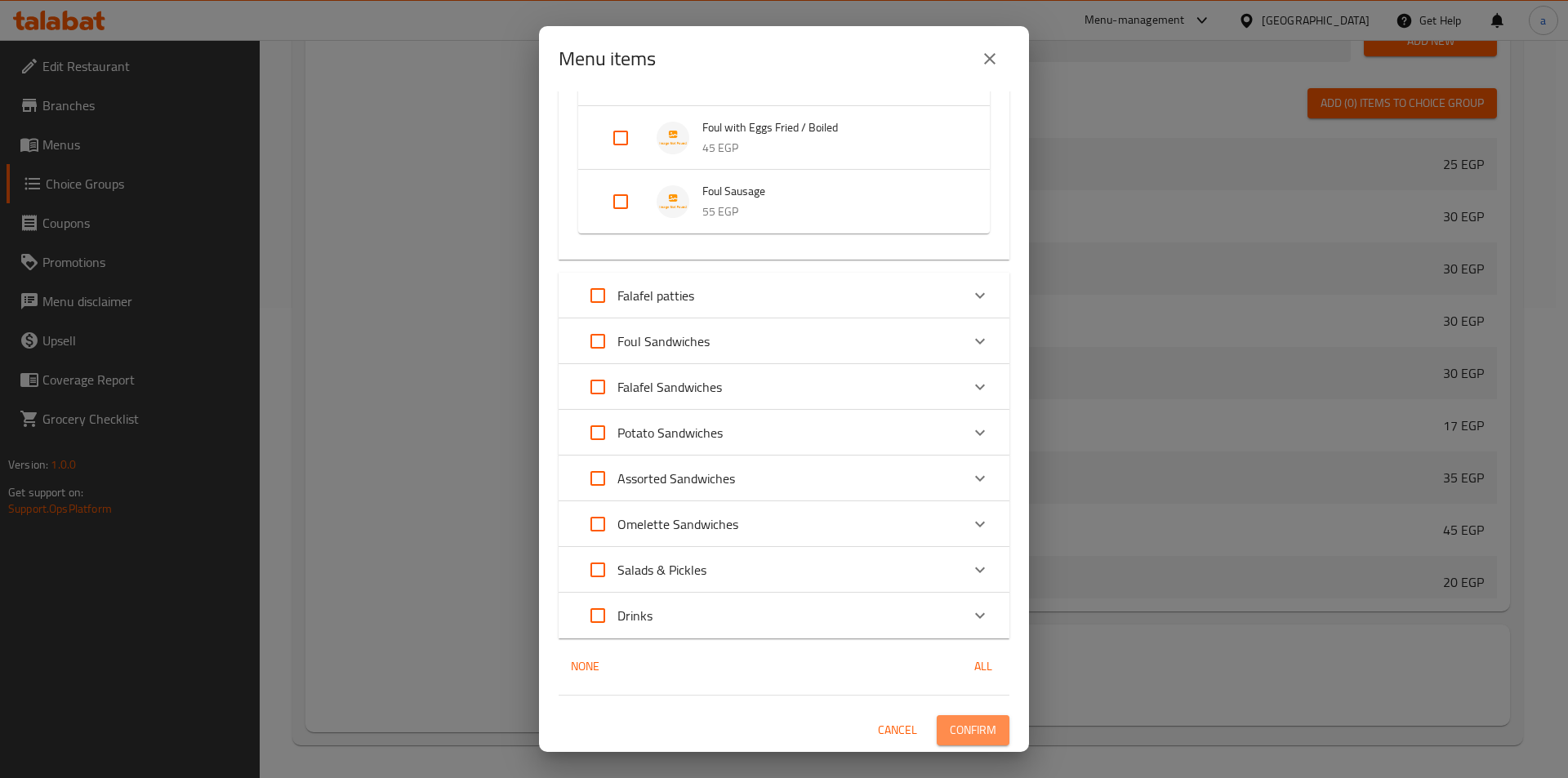
click at [950, 728] on span "Confirm" at bounding box center [973, 729] width 47 height 20
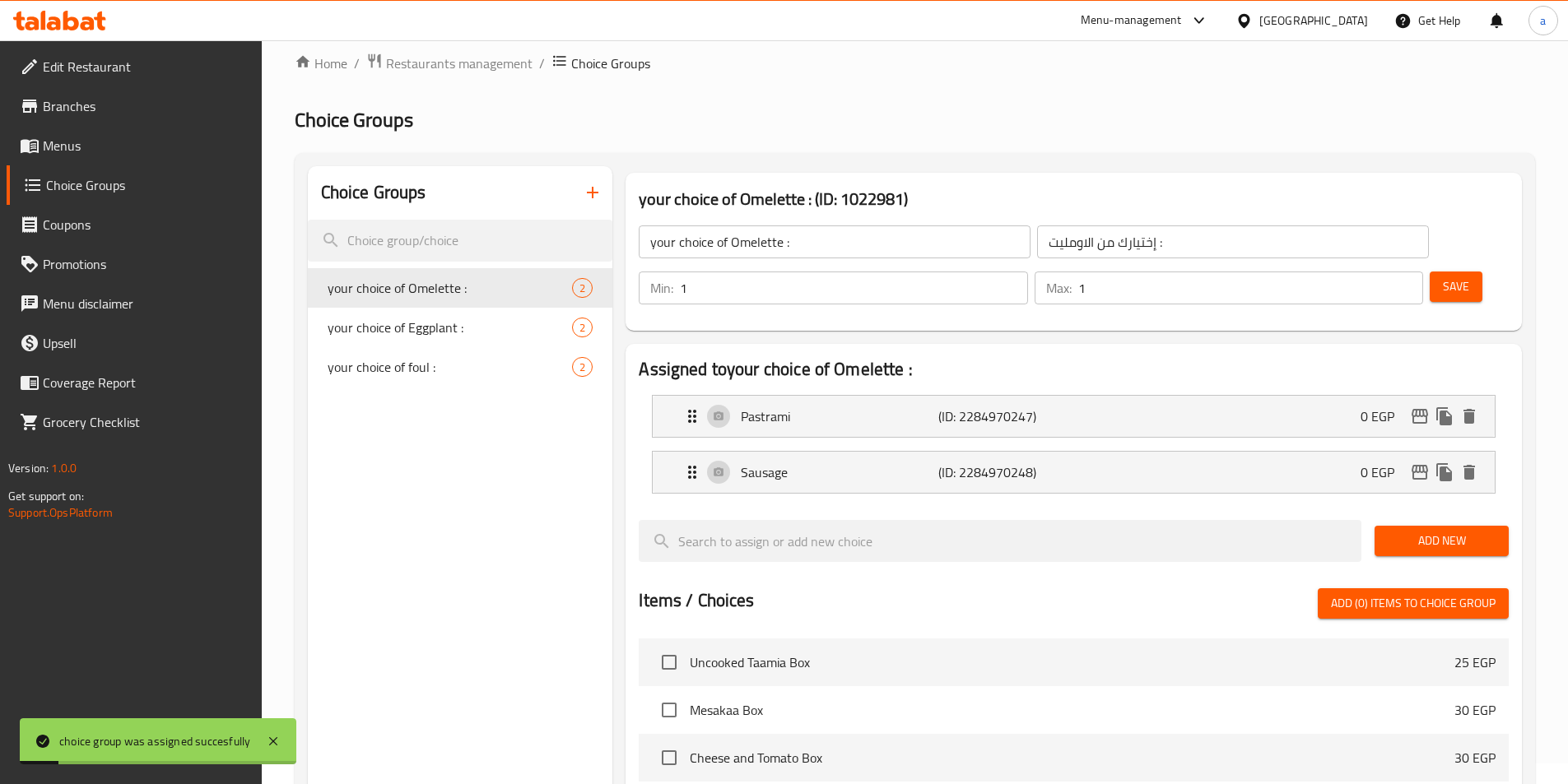
scroll to position [0, 0]
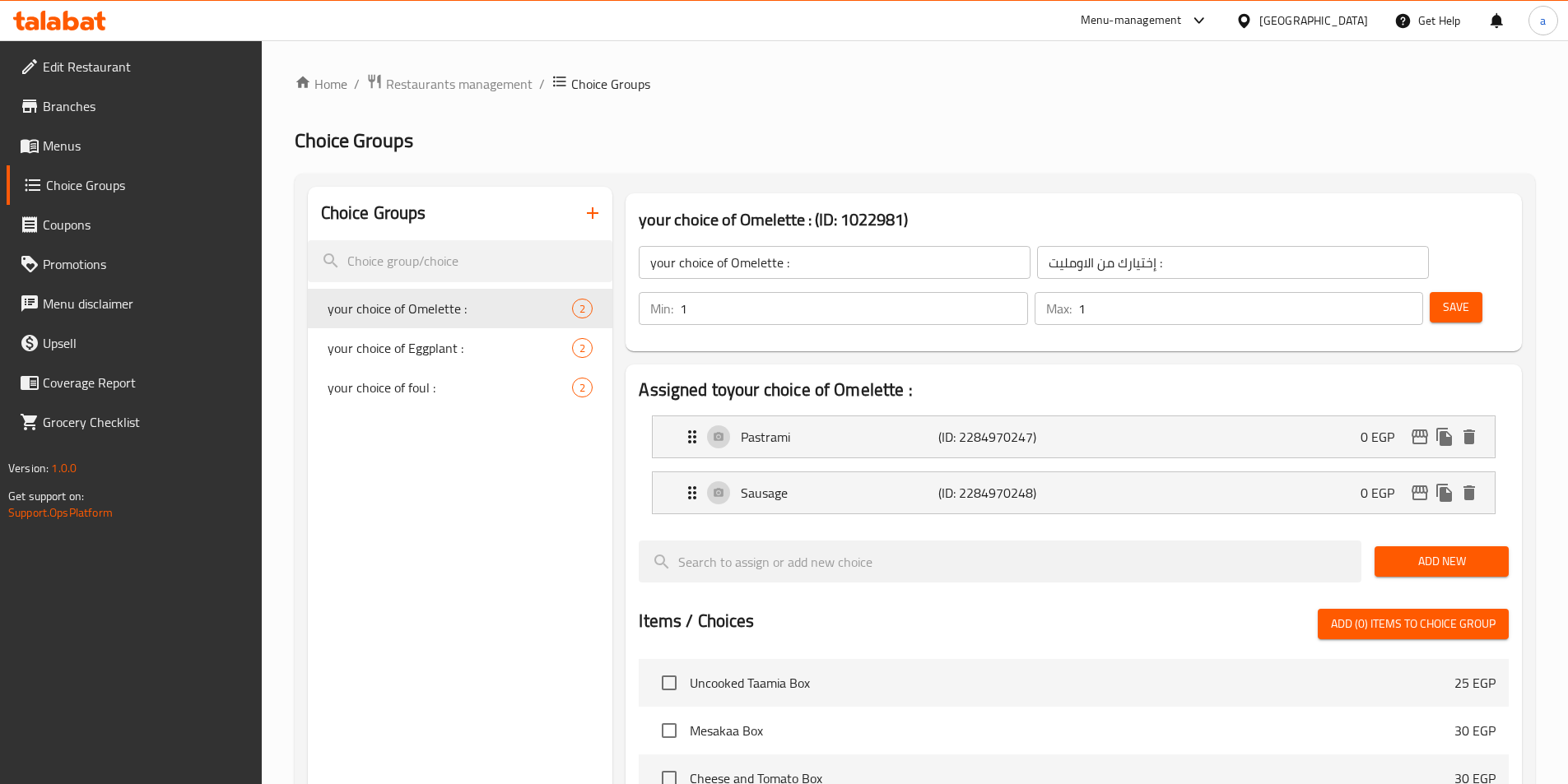
click at [597, 218] on icon "button" at bounding box center [593, 213] width 20 height 20
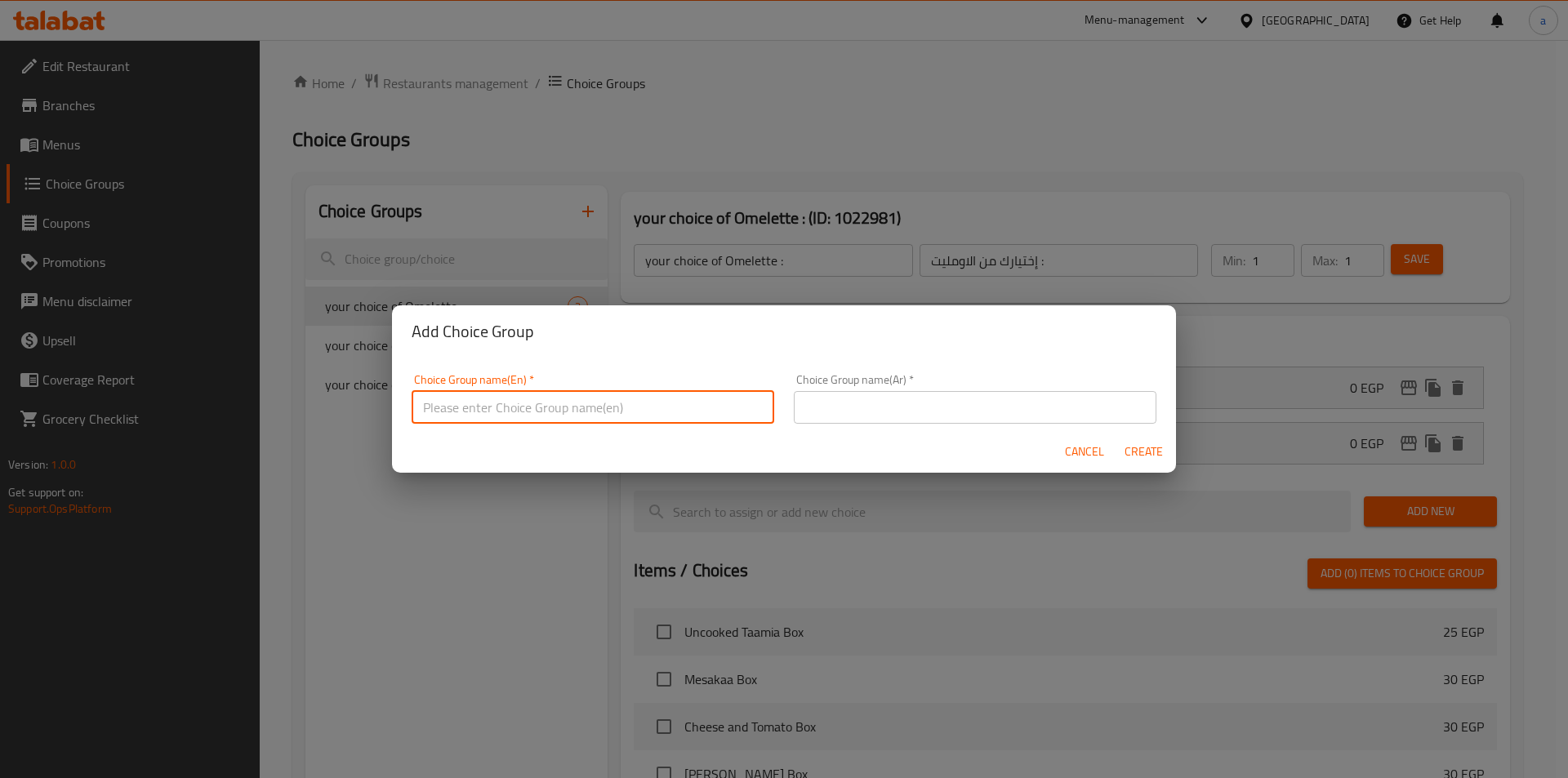
click at [611, 400] on input "text" at bounding box center [593, 407] width 363 height 33
click at [498, 409] on input "your choice of :" at bounding box center [593, 407] width 363 height 33
paste input "Omelette"
type input "your choice of Omelette"
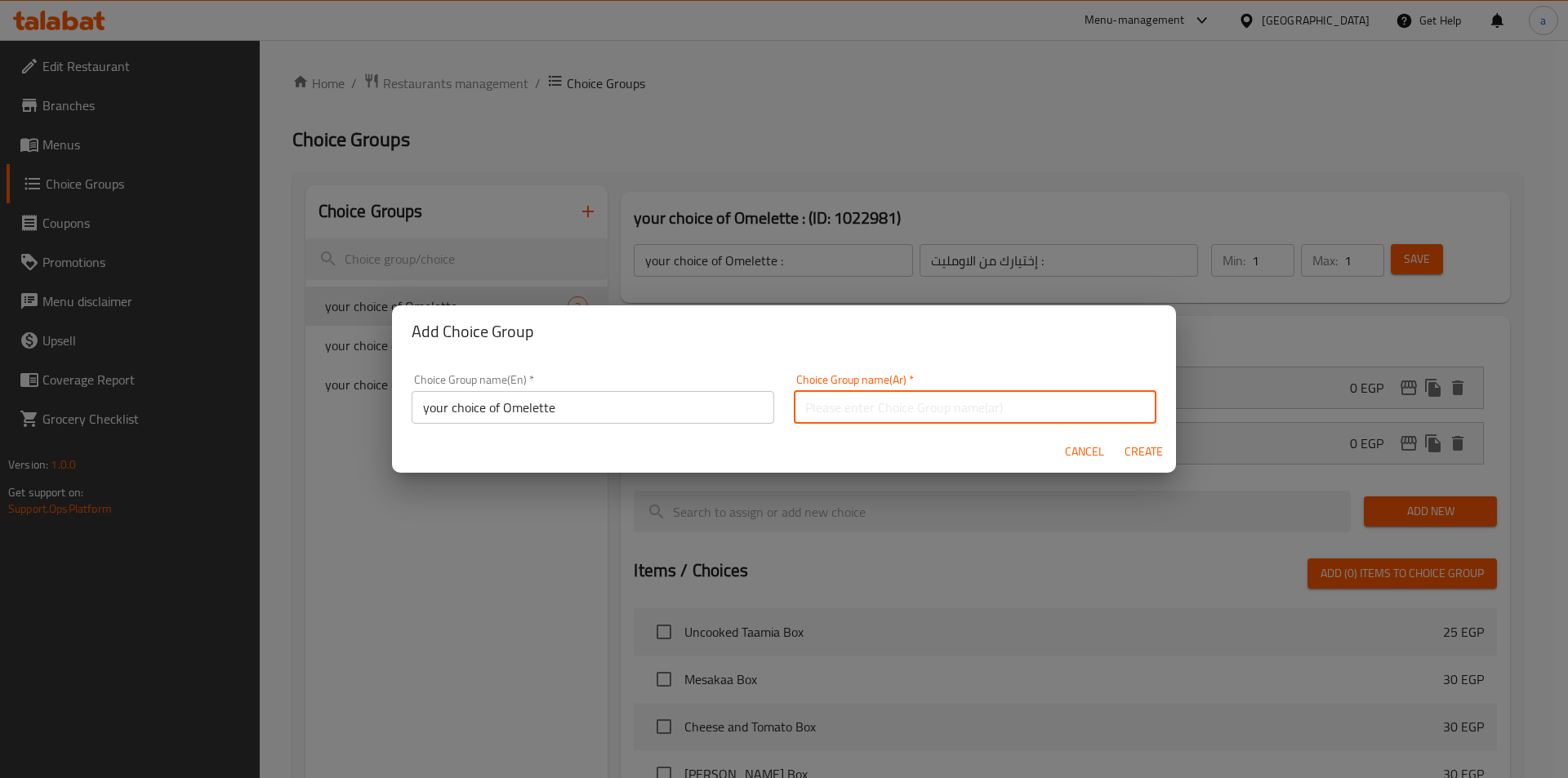
drag, startPoint x: 913, startPoint y: 408, endPoint x: 908, endPoint y: 422, distance: 14.9
click at [913, 408] on input "text" at bounding box center [975, 407] width 363 height 33
type input "إختيارك من البيض"
click at [1126, 450] on span "Create" at bounding box center [1143, 452] width 39 height 20
type input "your choice of Omelette"
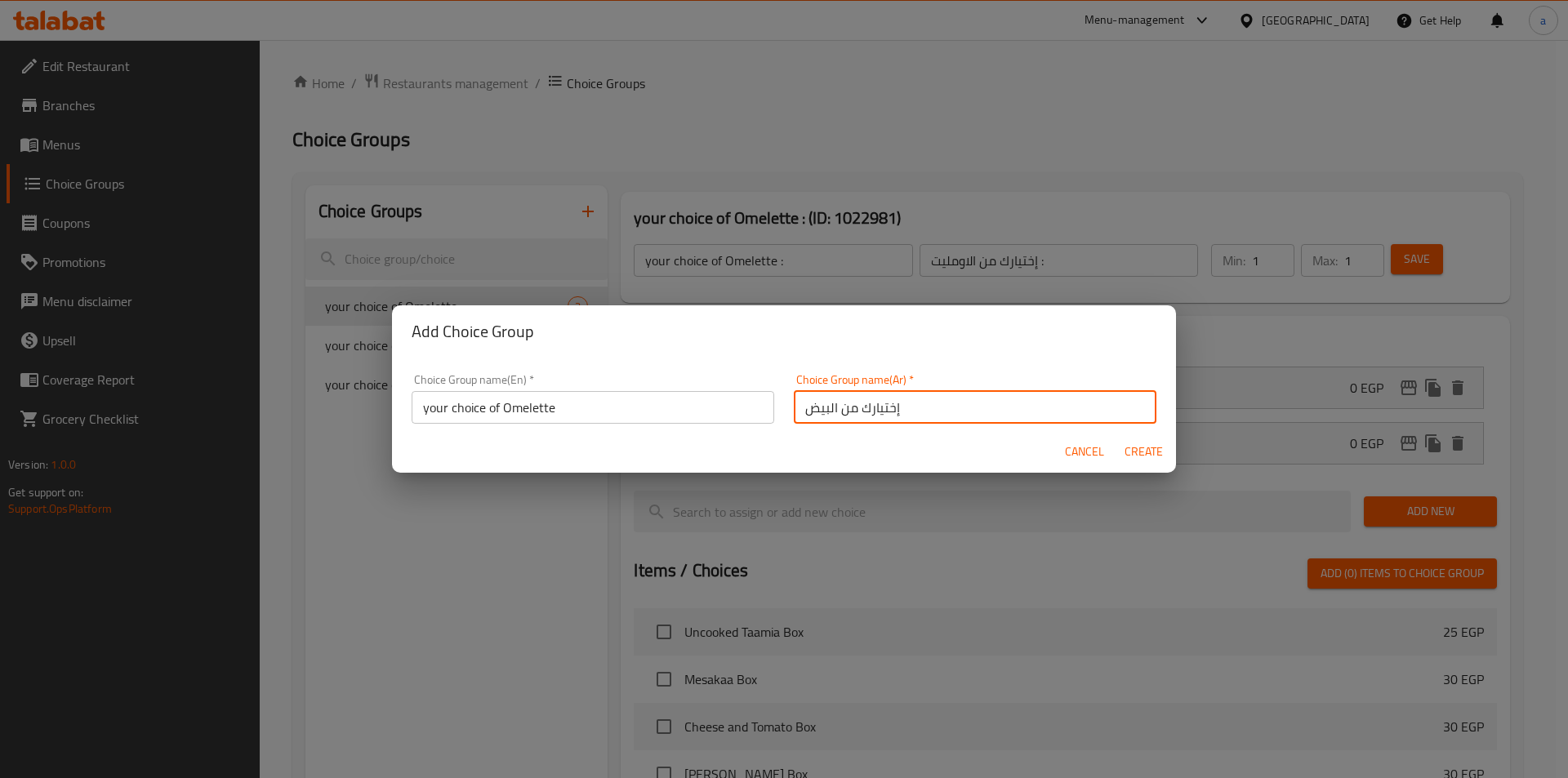
type input "إختيارك من البيض"
type input "0"
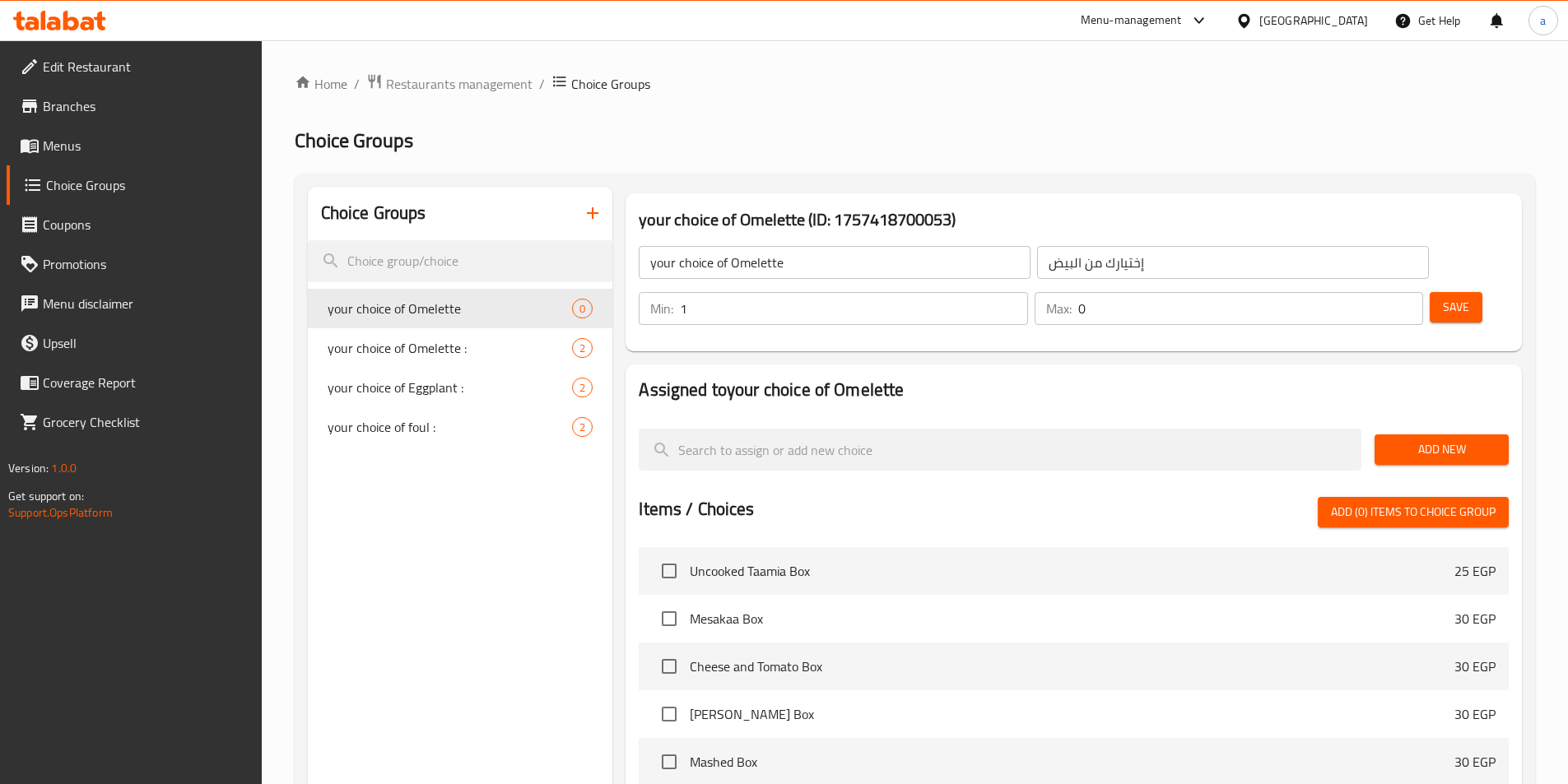
type input "1"
click at [1027, 292] on input "1" at bounding box center [854, 308] width 348 height 33
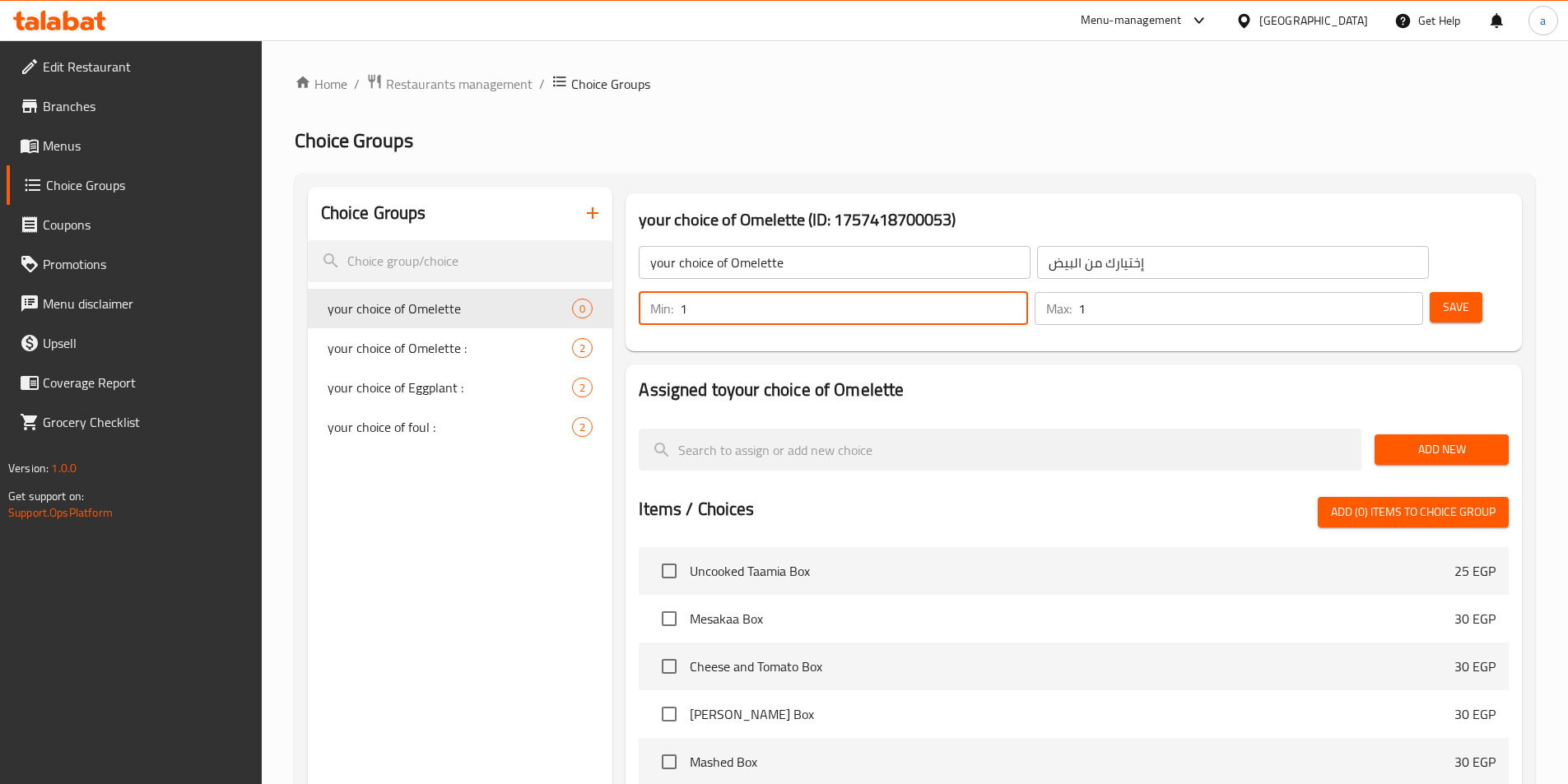
type input "1"
click at [1379, 292] on input "1" at bounding box center [1251, 308] width 345 height 33
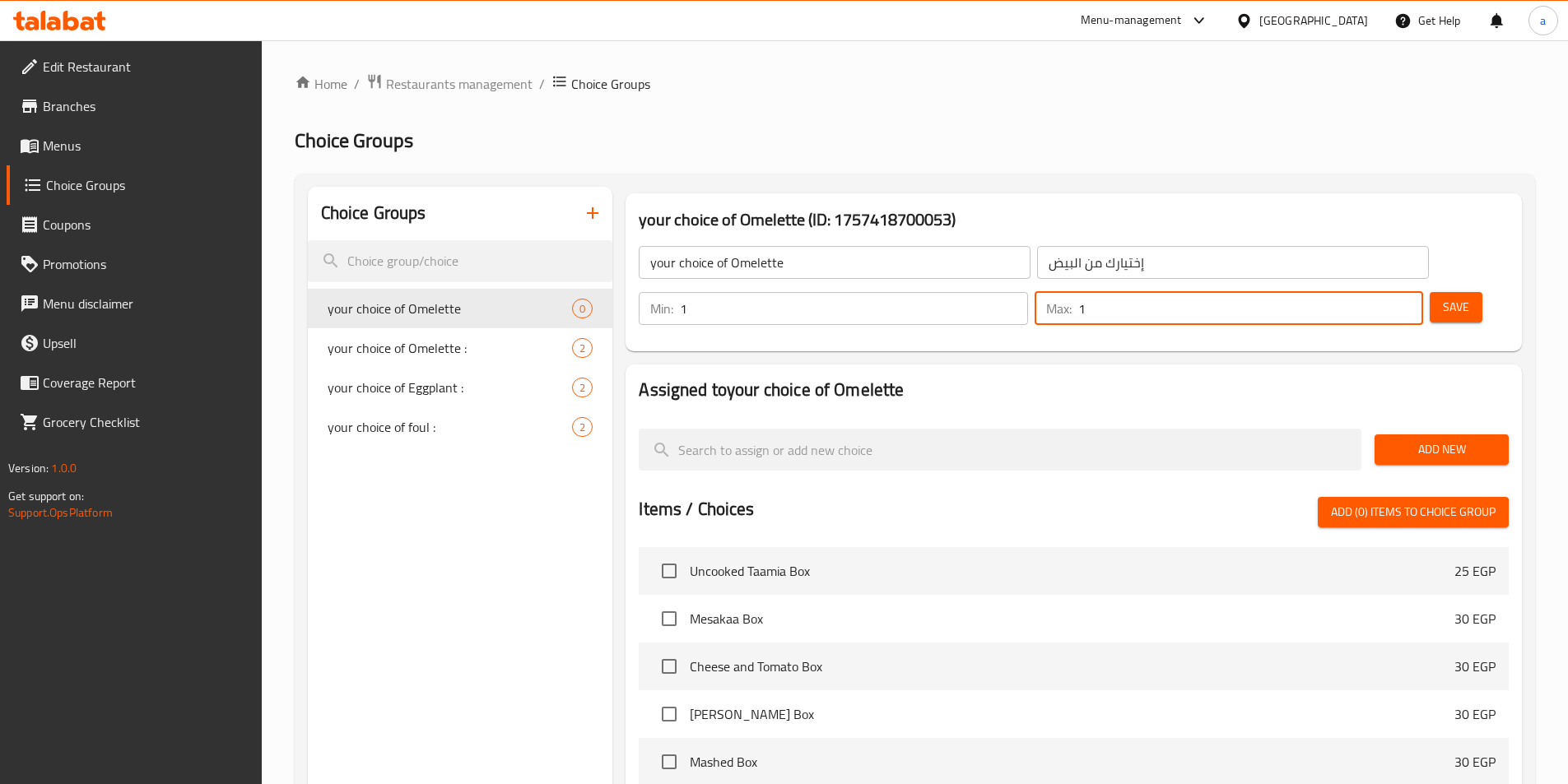
click at [1413, 435] on button "Add New" at bounding box center [1441, 450] width 135 height 30
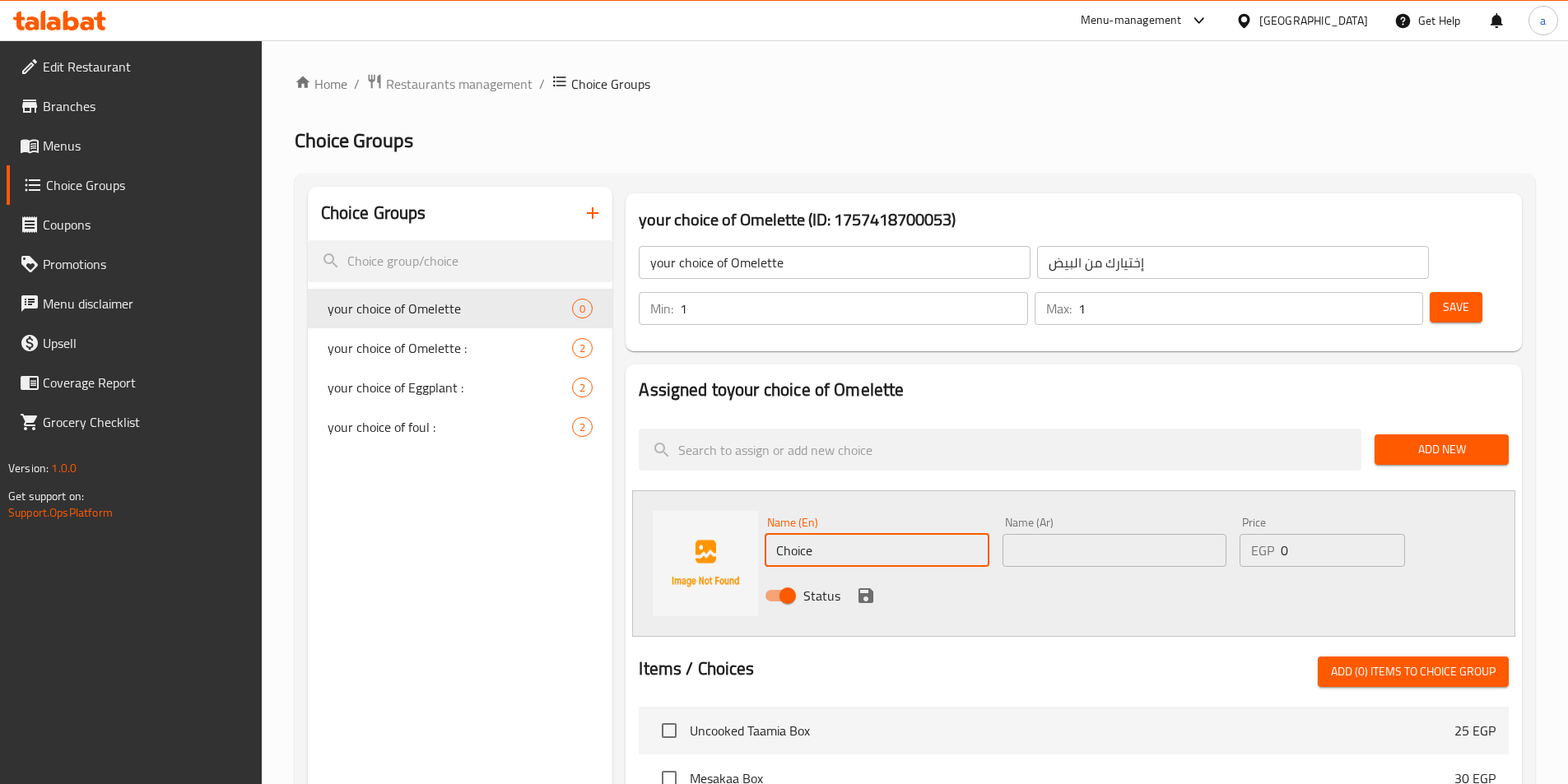
click at [865, 534] on input "Choice" at bounding box center [876, 550] width 224 height 33
paste input "Fried"
type input "Fried"
click at [1064, 534] on input "text" at bounding box center [1114, 550] width 224 height 33
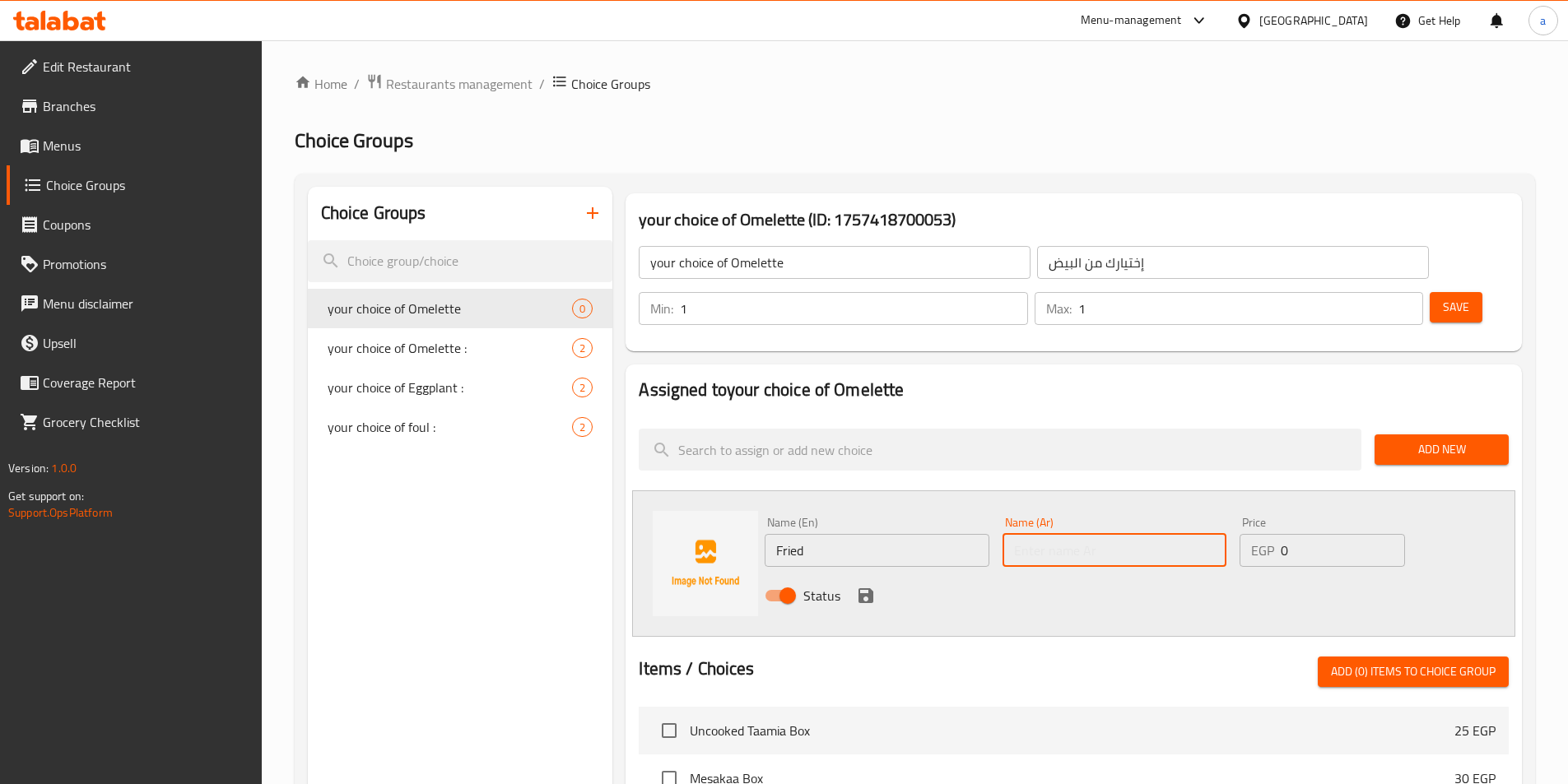
paste input "مقلي"
type input "مقلي"
click at [871, 588] on icon "save" at bounding box center [866, 595] width 15 height 15
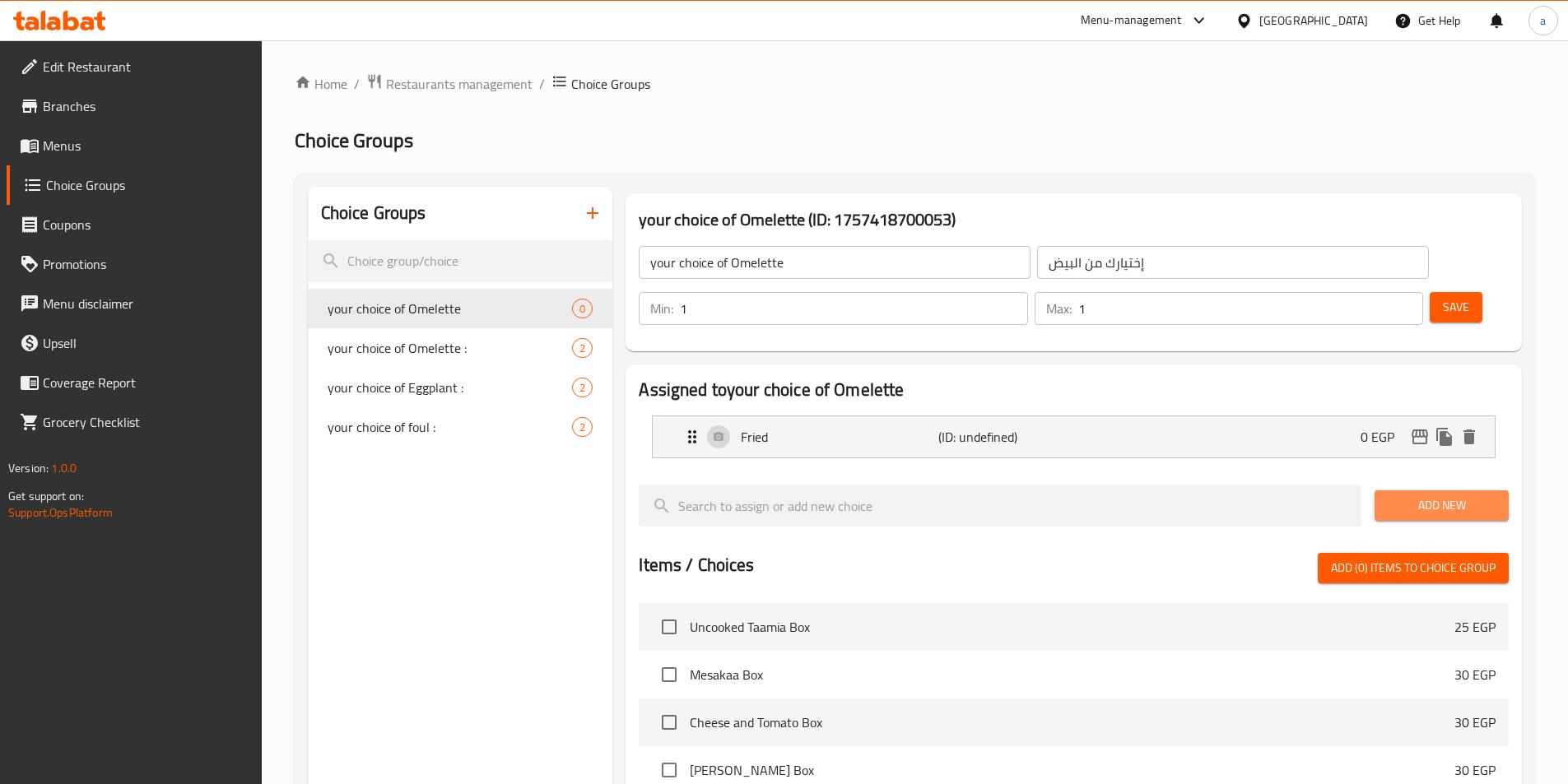
click at [1401, 495] on span "Add New" at bounding box center [1441, 505] width 108 height 20
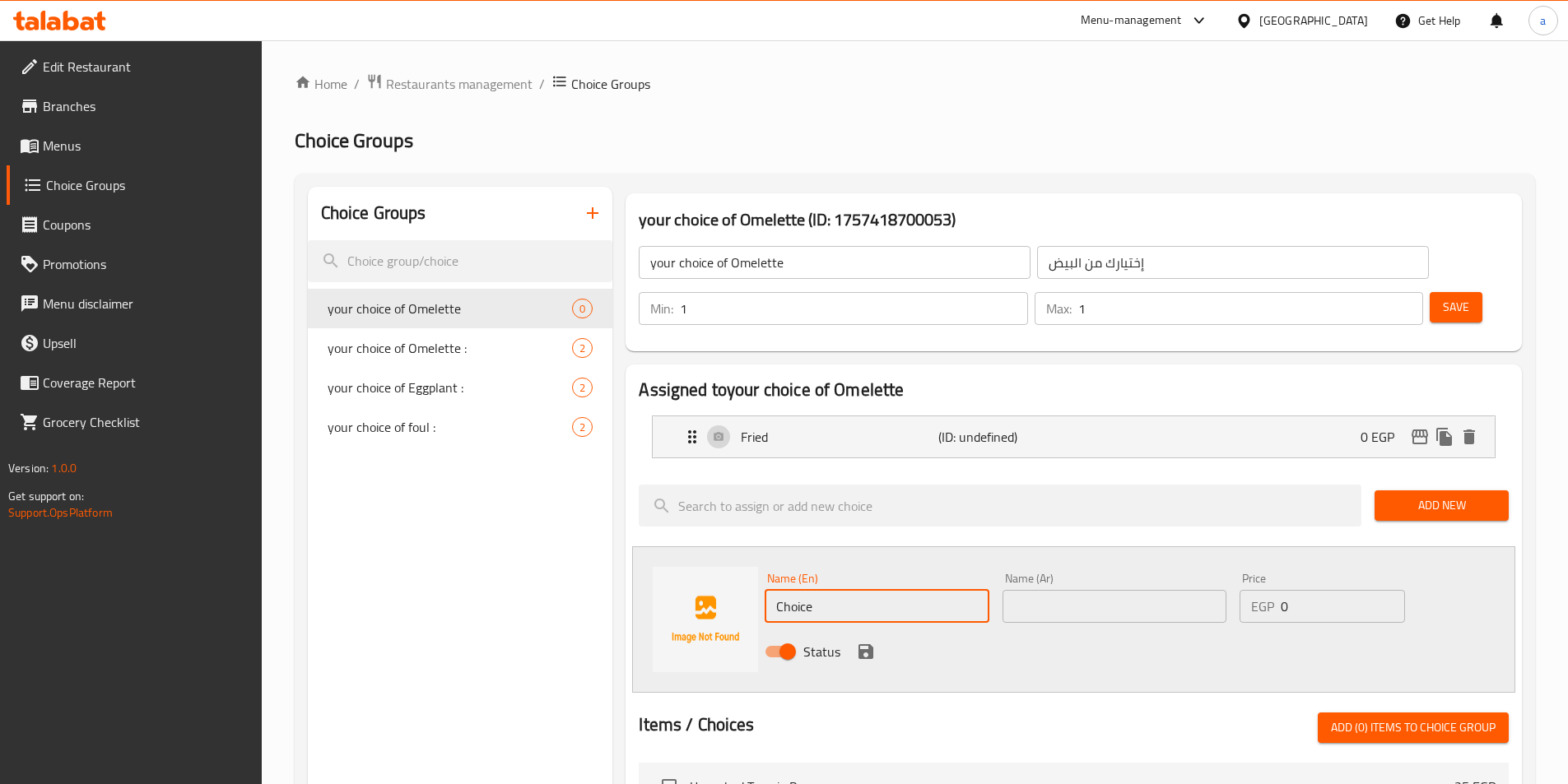
click at [811, 590] on input "Choice" at bounding box center [876, 606] width 224 height 33
click at [890, 590] on input "Choice" at bounding box center [876, 606] width 224 height 33
paste input "Boiled"
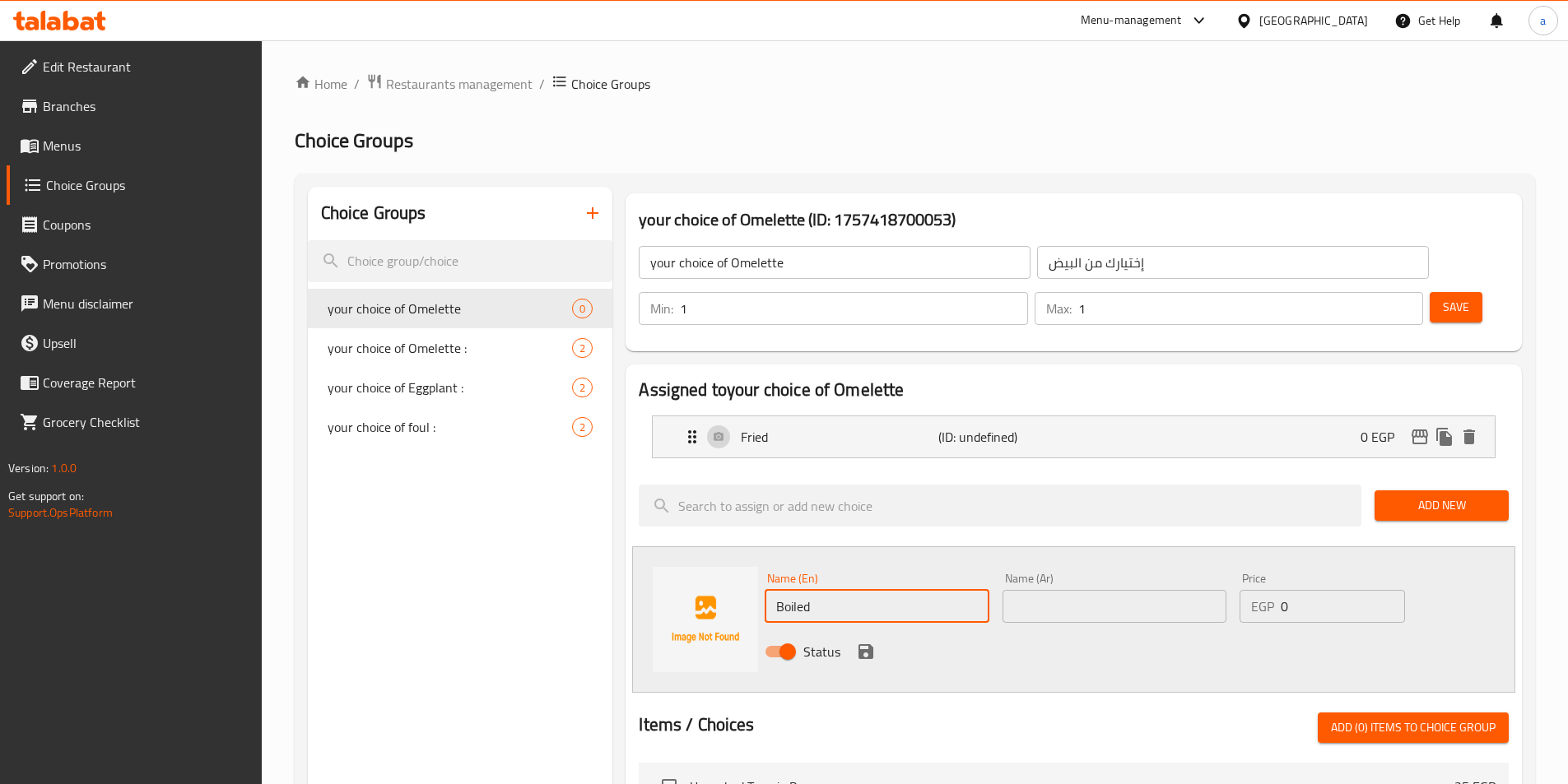
type input "Boiled"
click at [1092, 590] on input "text" at bounding box center [1114, 606] width 224 height 33
paste input "مسلوق"
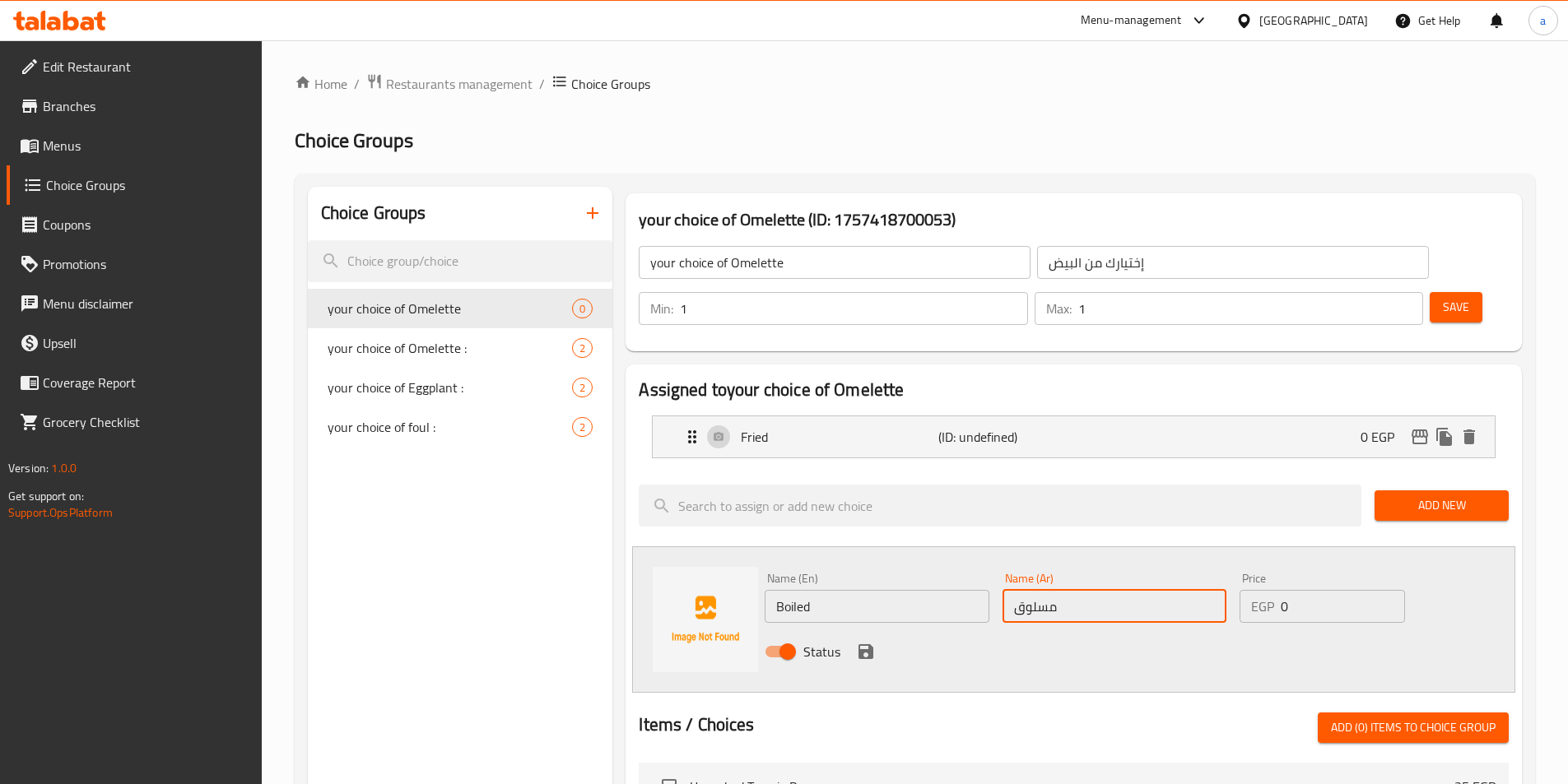
type input "مسلوق"
click at [1044, 686] on div at bounding box center [1074, 692] width 870 height 13
click at [862, 644] on icon "save" at bounding box center [866, 651] width 15 height 15
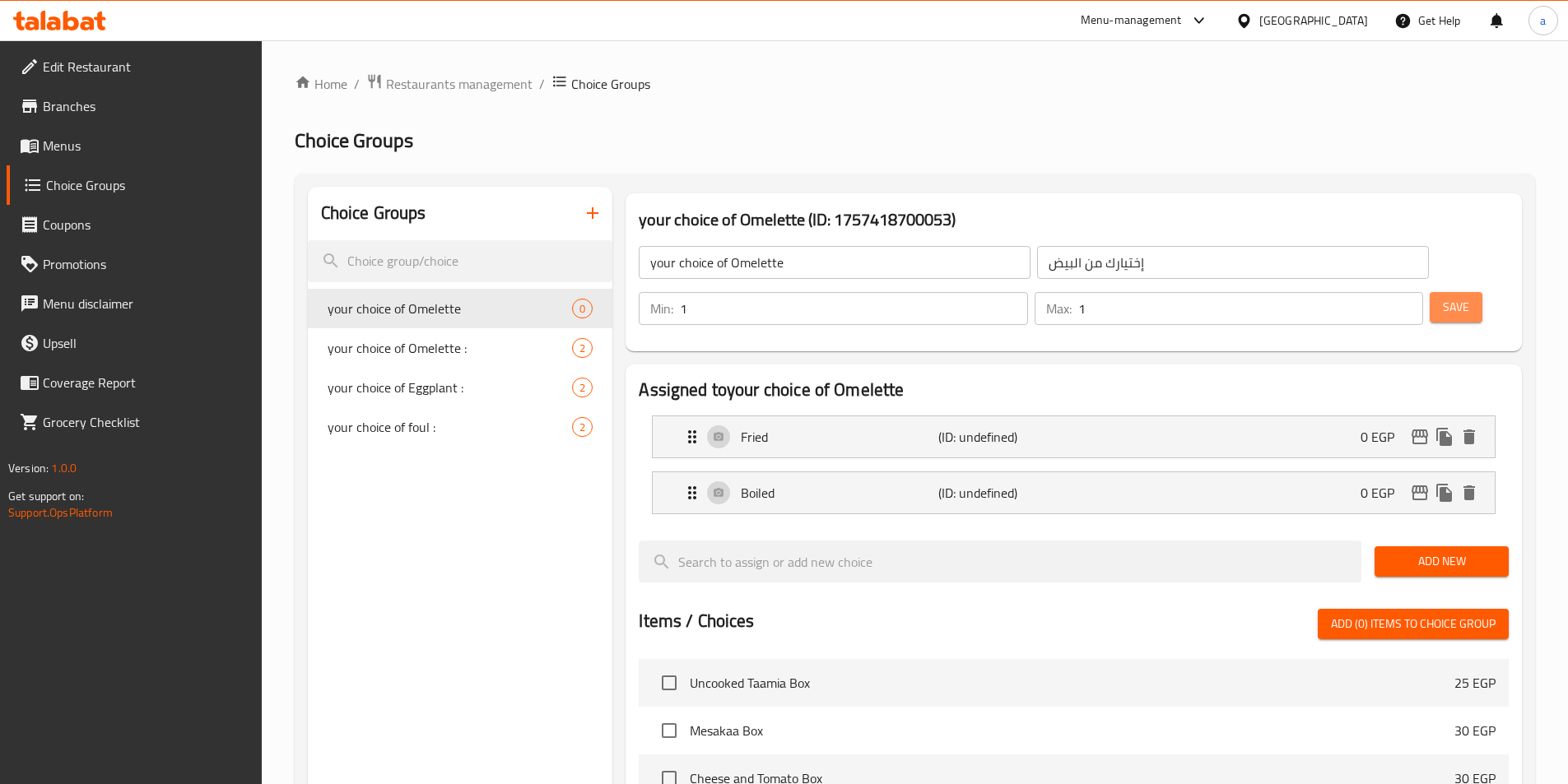
click at [1443, 297] on span "Save" at bounding box center [1457, 306] width 27 height 20
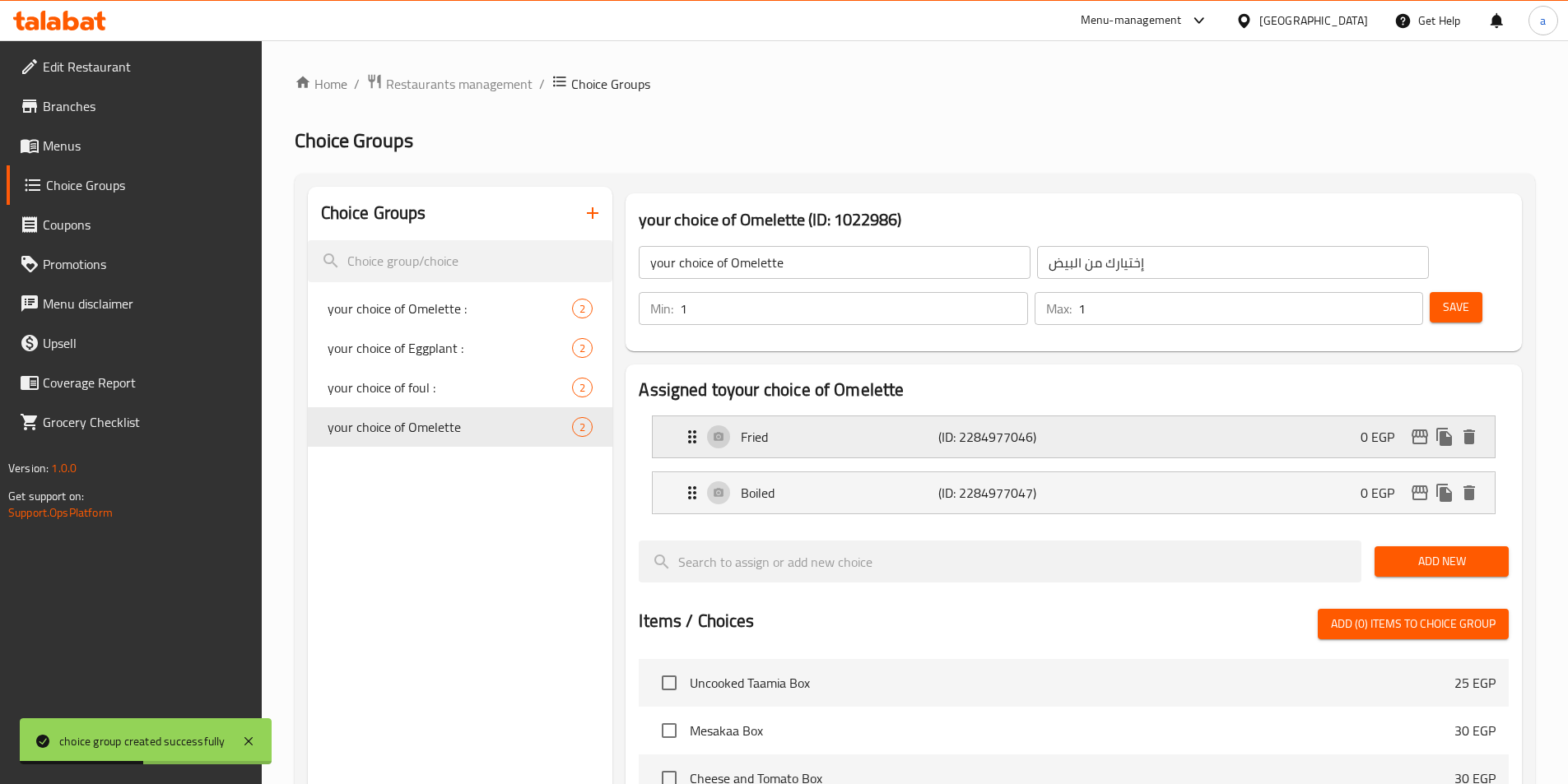
click at [922, 416] on div "Fried (ID: 2284977046) 0 EGP" at bounding box center [1079, 437] width 792 height 41
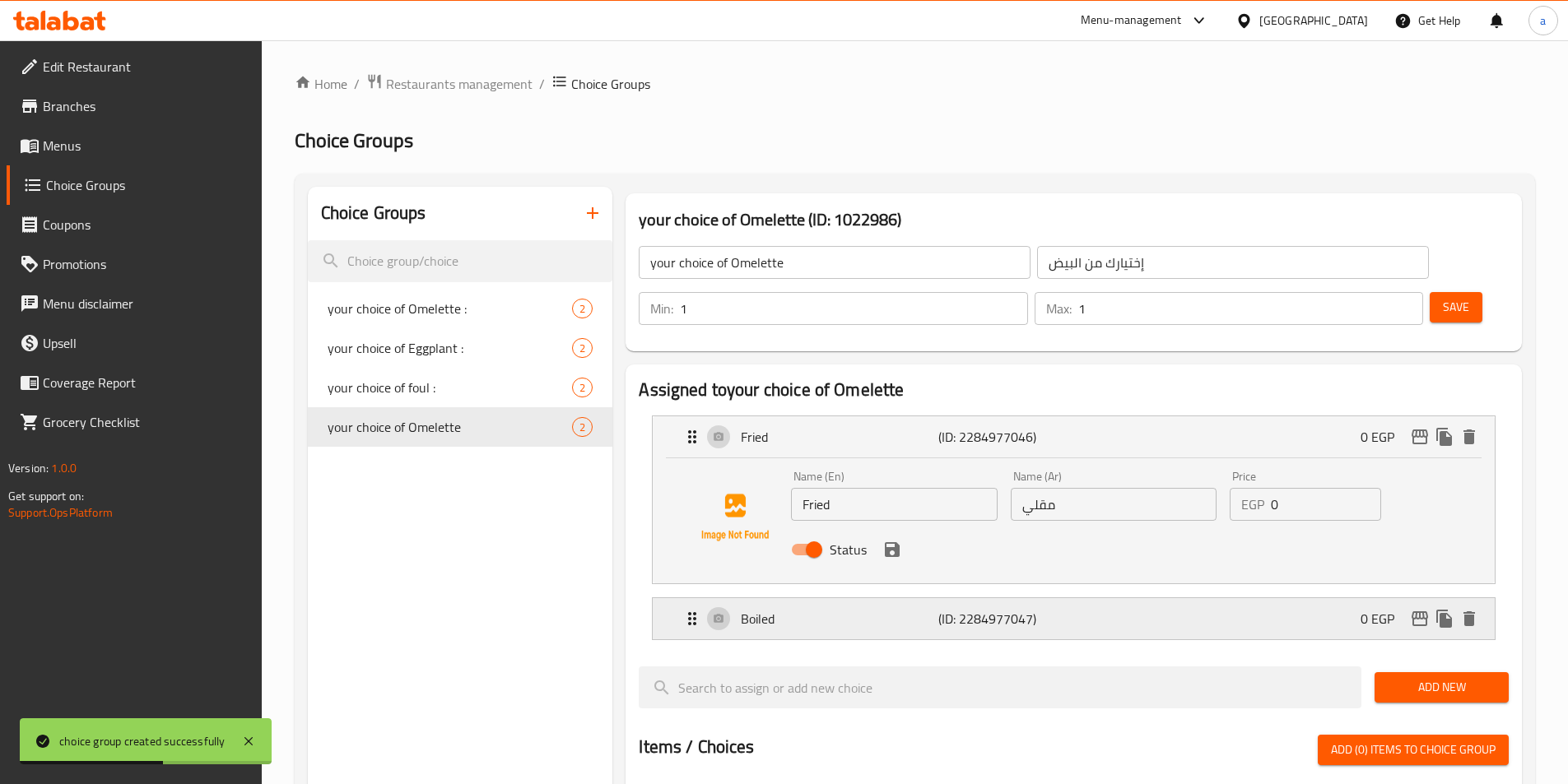
click at [944, 608] on p "(ID: 2284977047)" at bounding box center [1005, 618] width 132 height 20
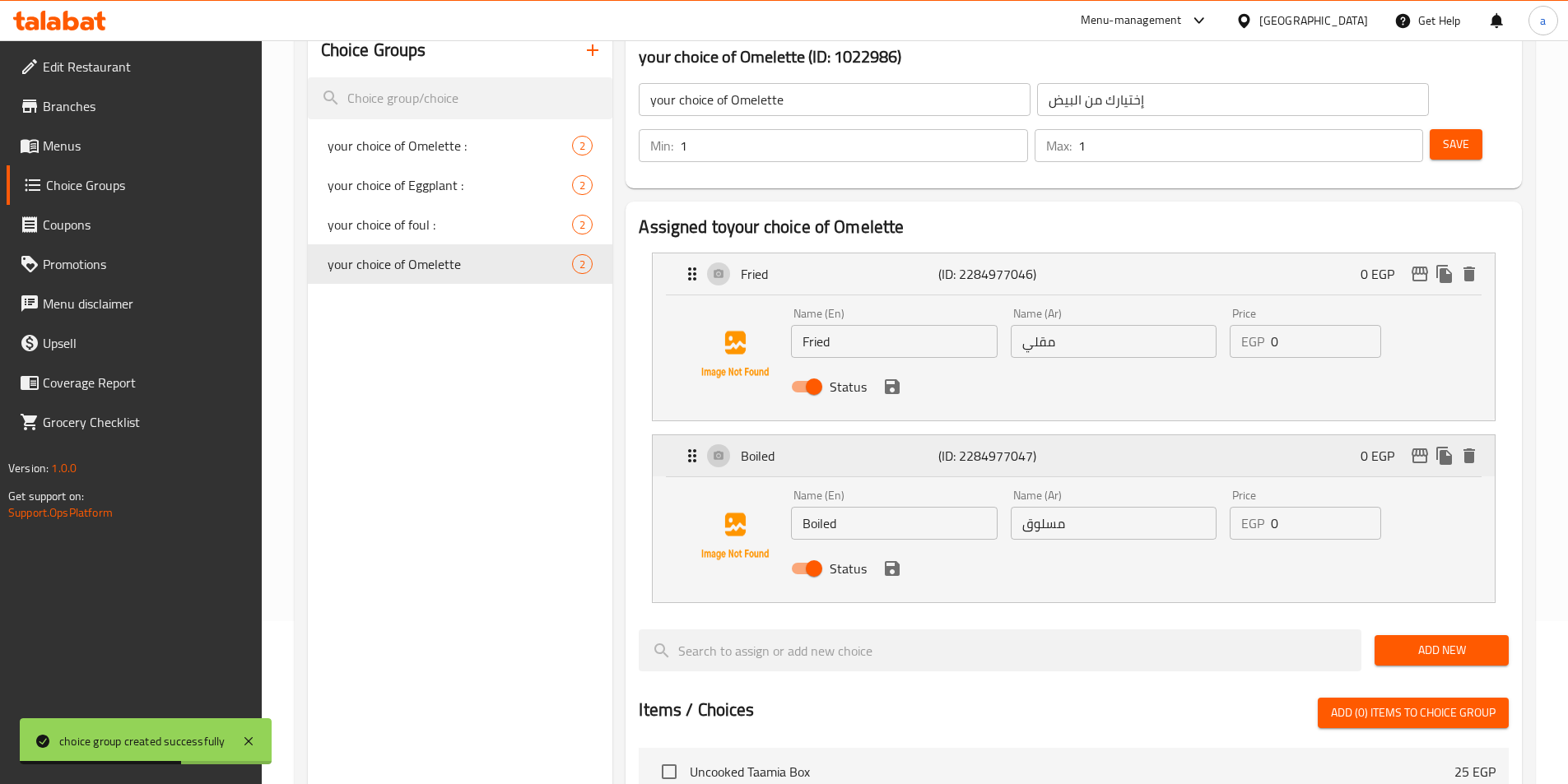
scroll to position [165, 0]
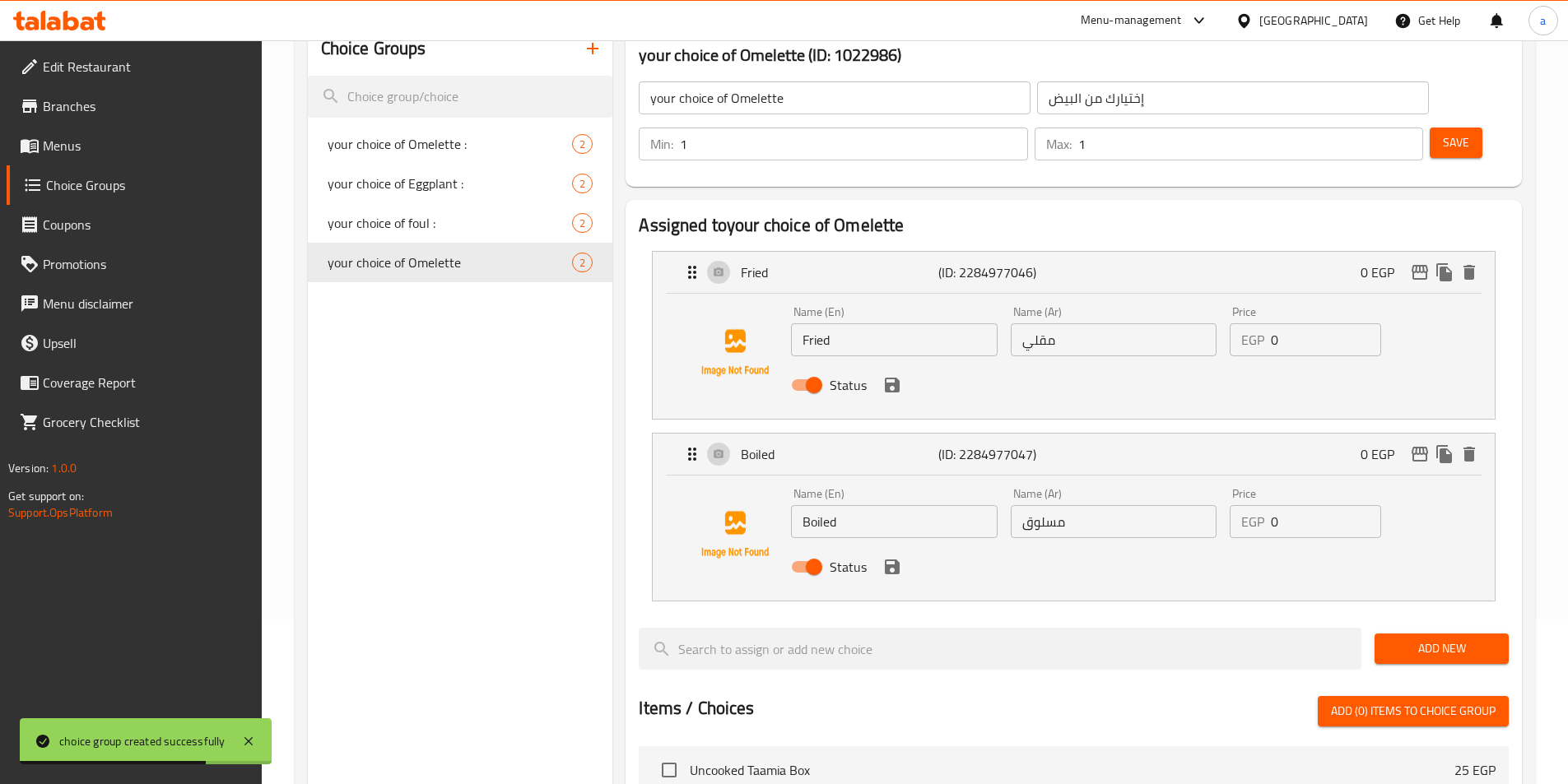
click at [1442, 118] on div "Min: 1 ​ Max: 1 ​ Save" at bounding box center [1071, 143] width 883 height 53
click at [1443, 133] on span "Save" at bounding box center [1457, 143] width 27 height 20
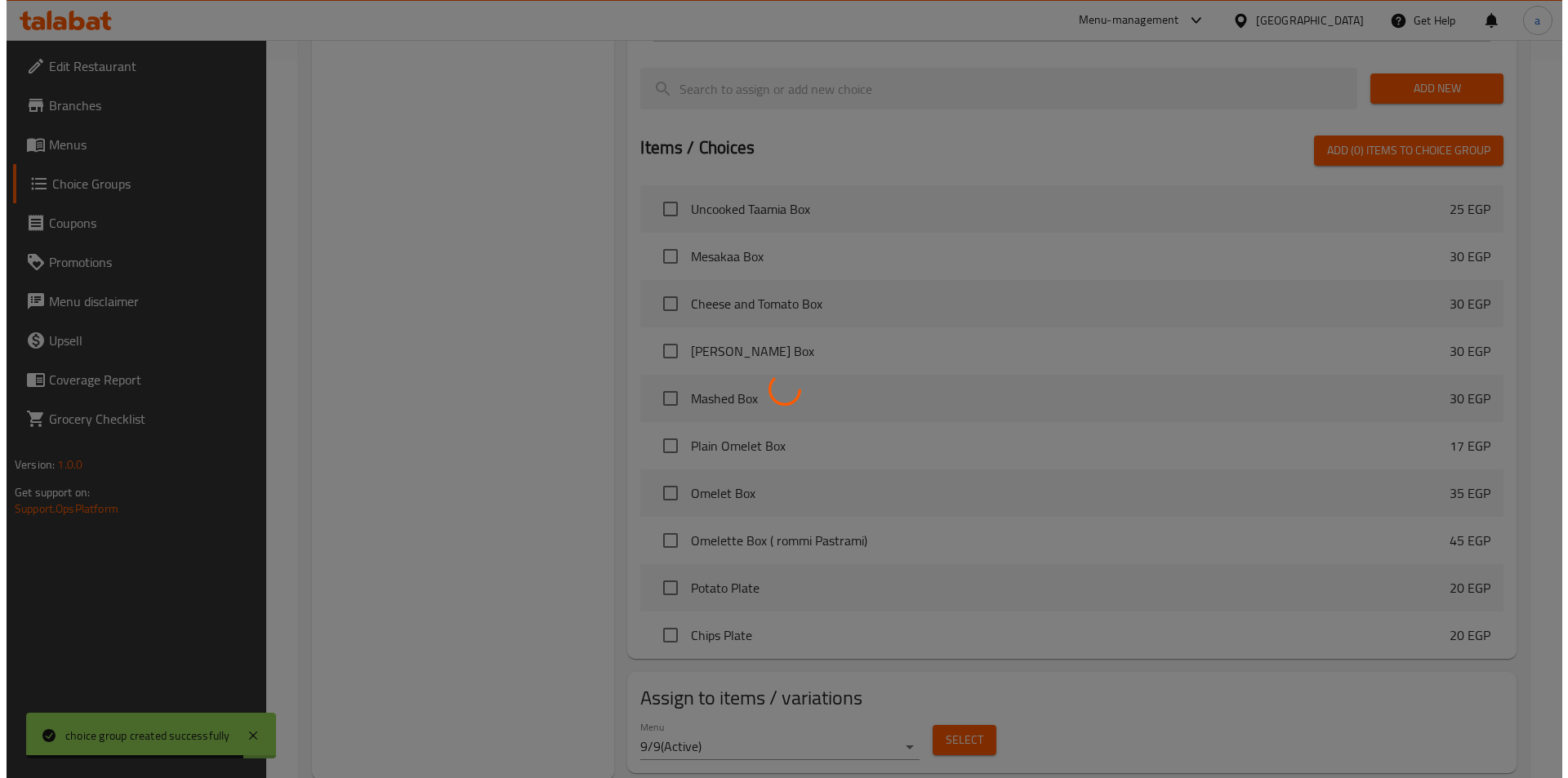
scroll to position [720, 0]
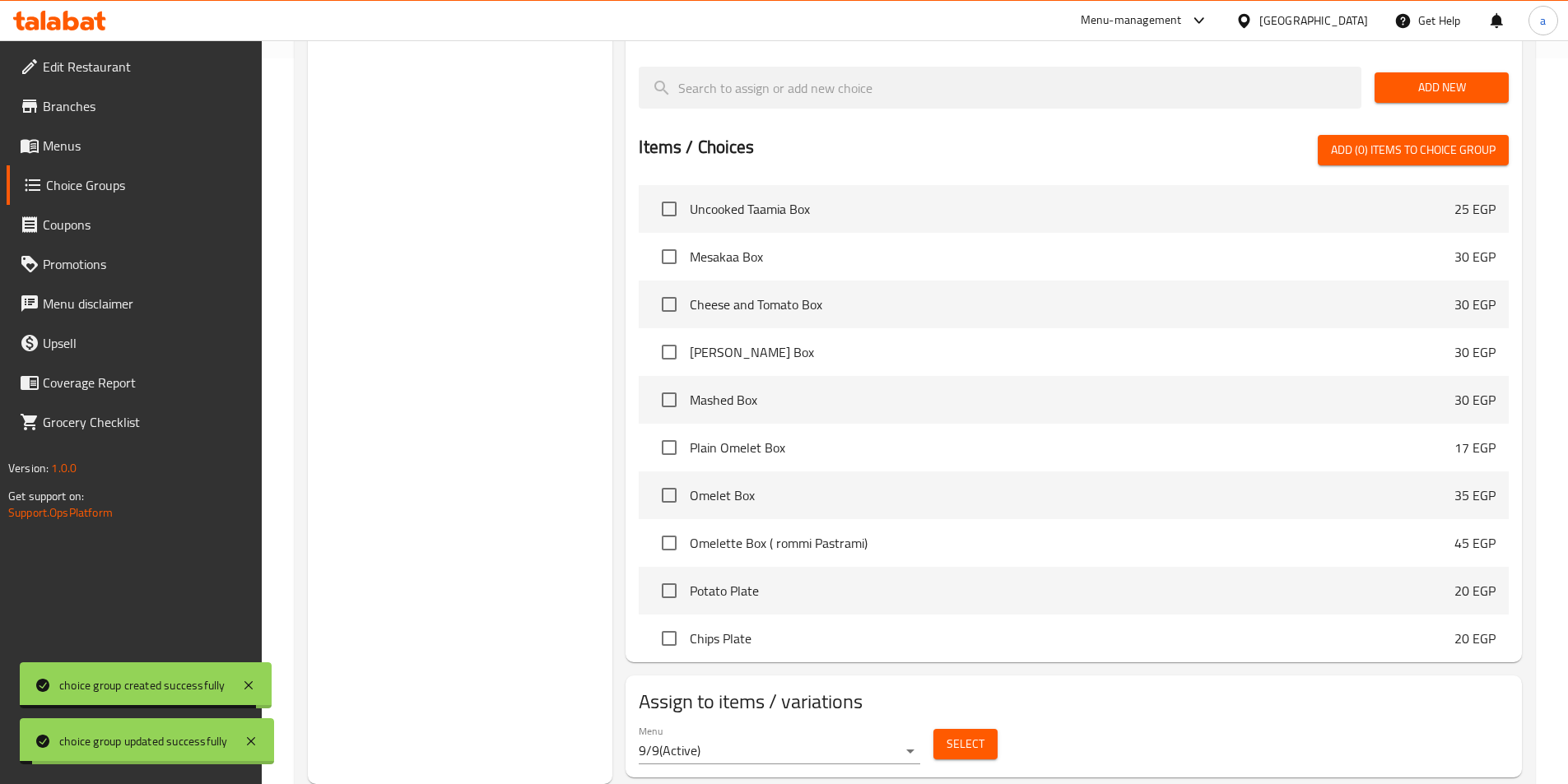
click at [965, 734] on span "Select" at bounding box center [965, 744] width 37 height 20
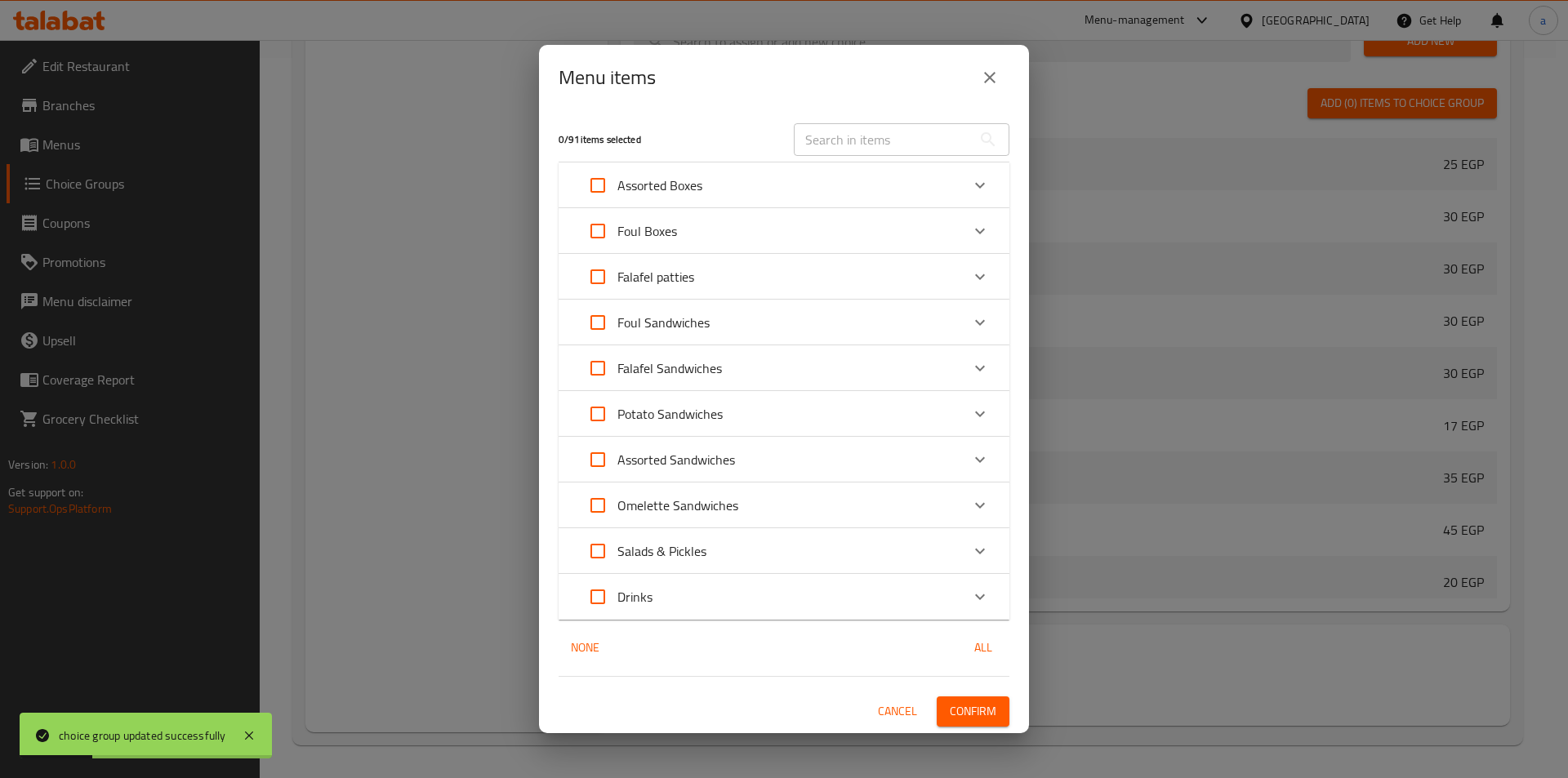
click at [673, 239] on p "Foul Boxes" at bounding box center [646, 231] width 59 height 19
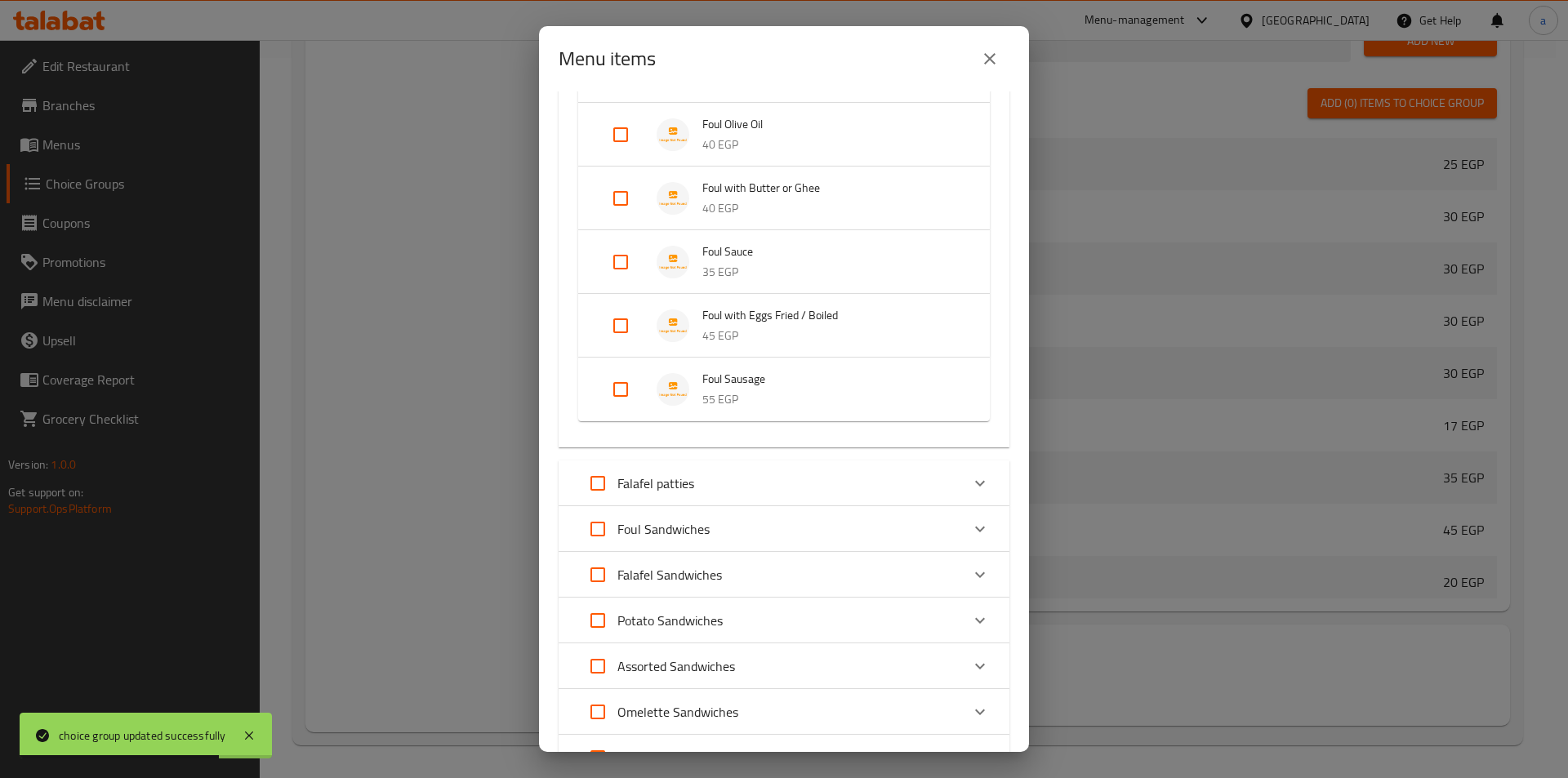
scroll to position [490, 0]
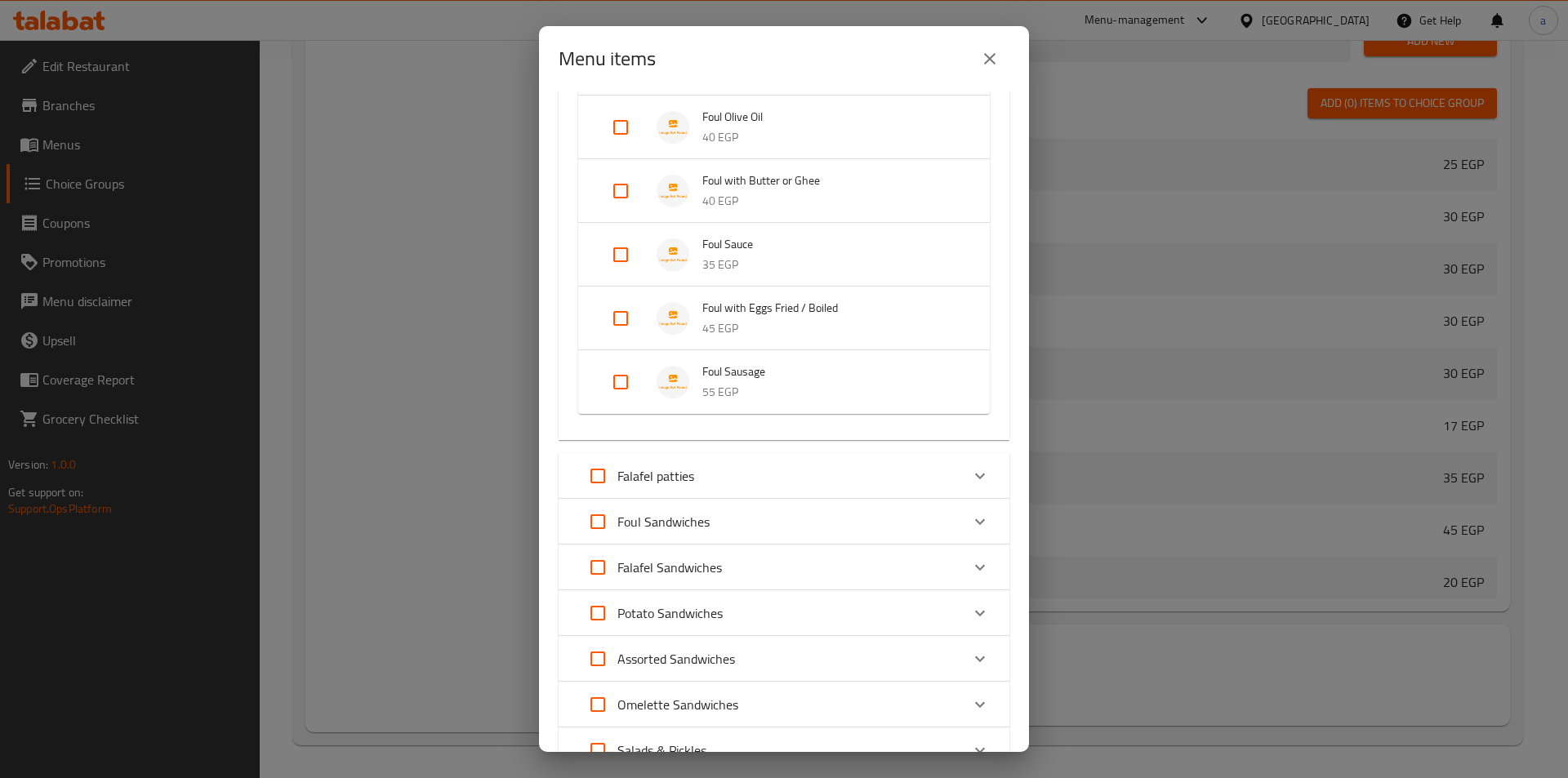
click at [621, 309] on input "Expand" at bounding box center [621, 318] width 39 height 39
checkbox input "true"
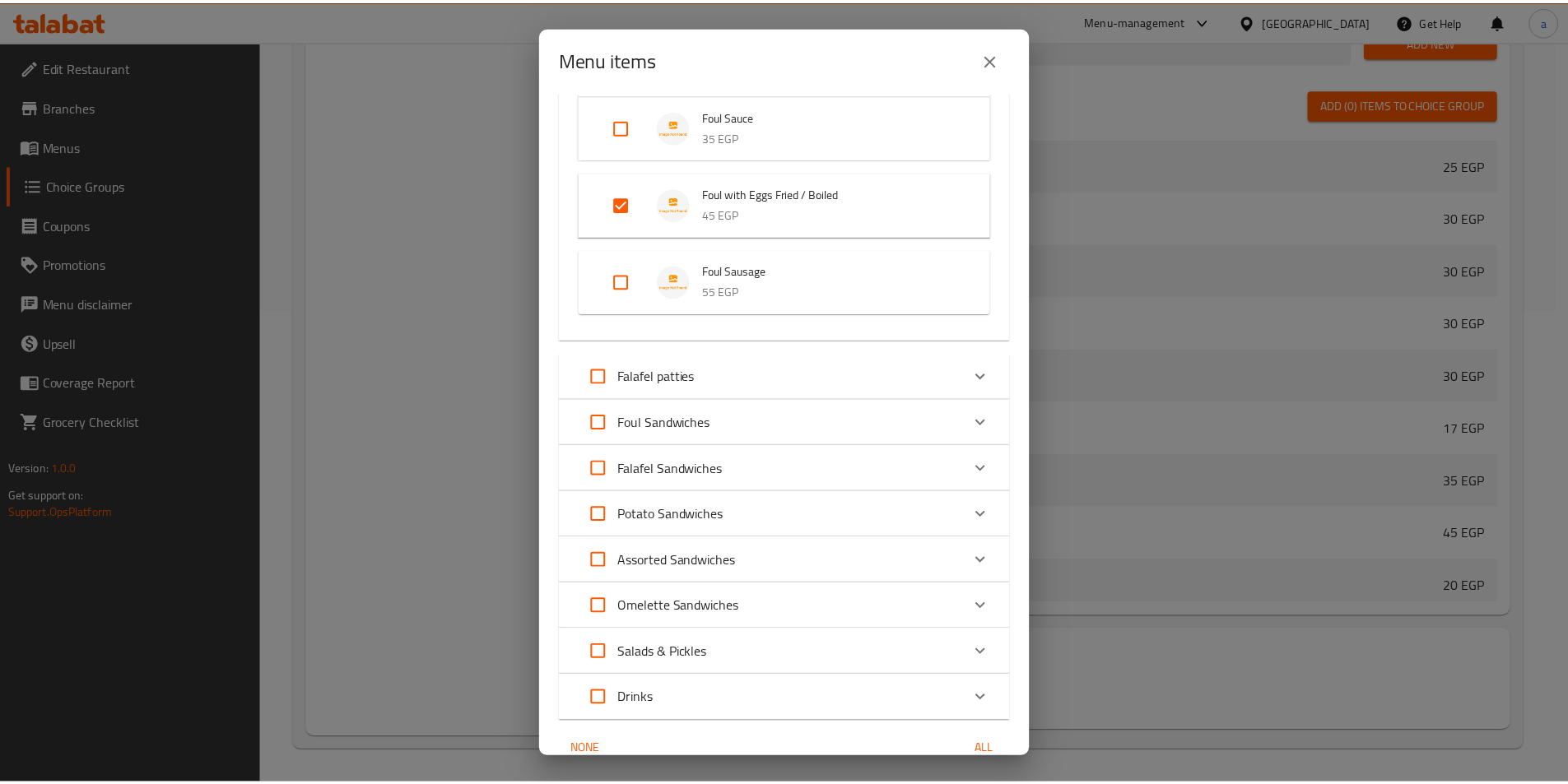
scroll to position [702, 0]
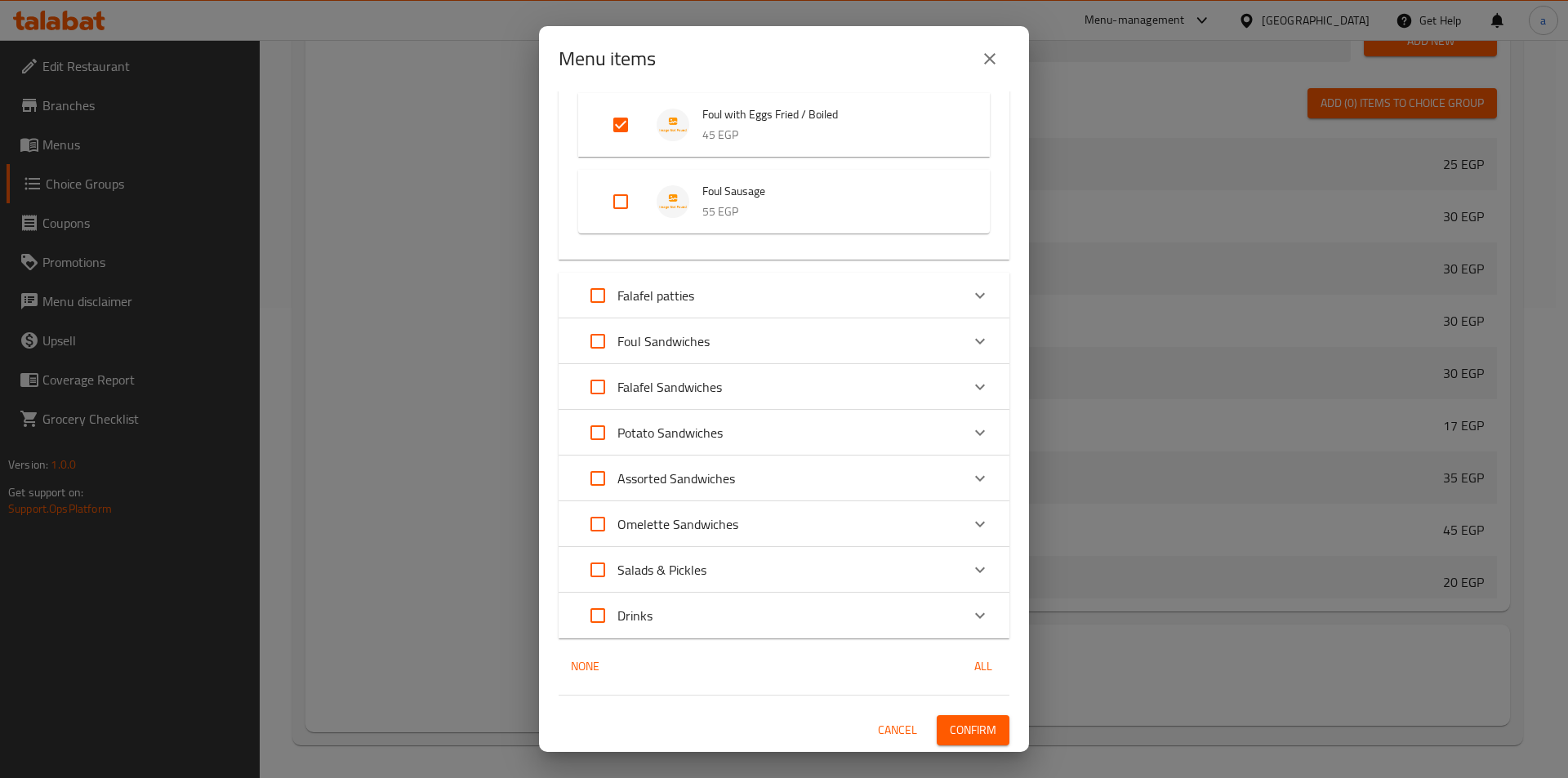
click at [975, 725] on span "Confirm" at bounding box center [973, 729] width 47 height 20
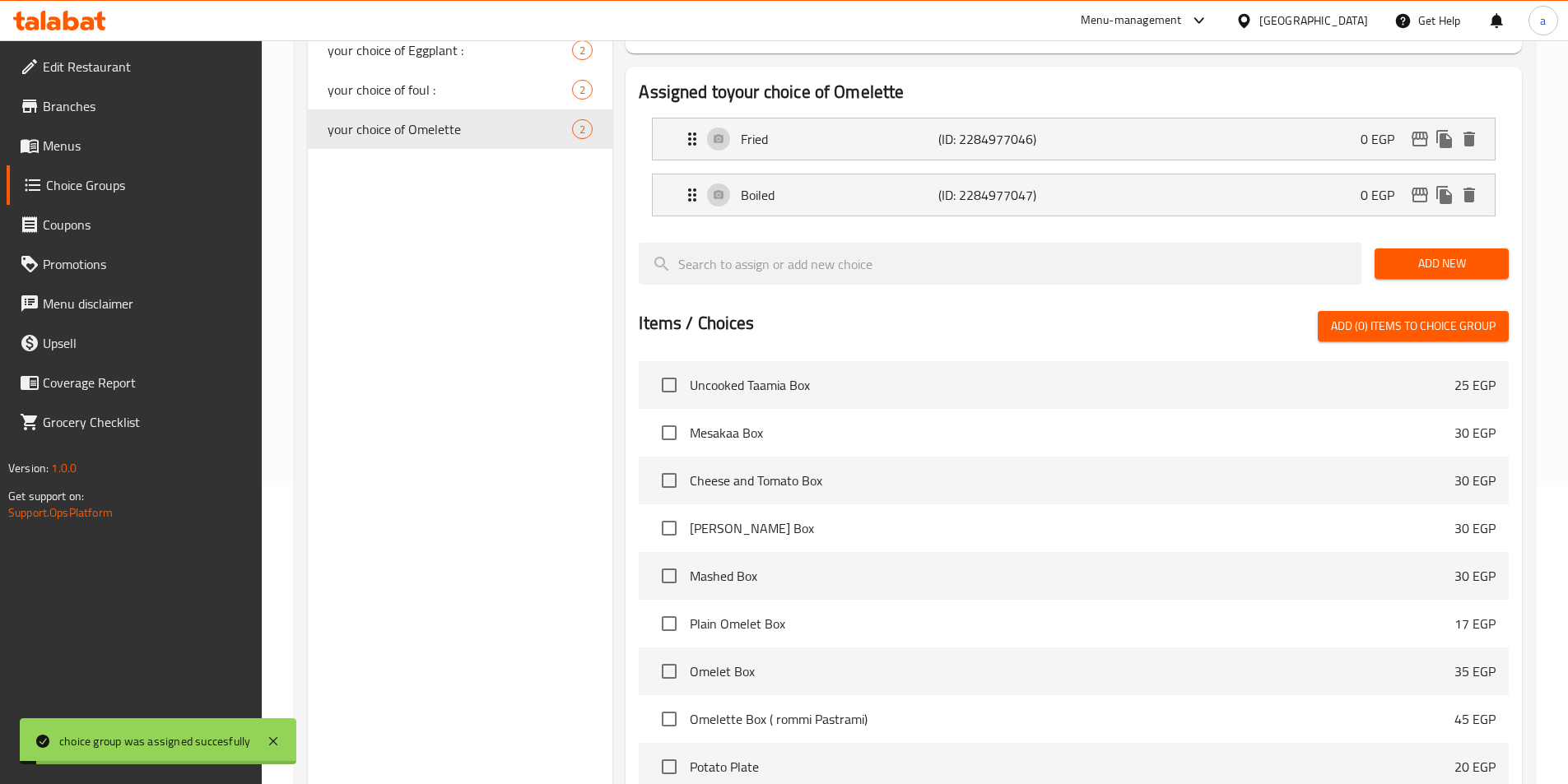
scroll to position [62, 0]
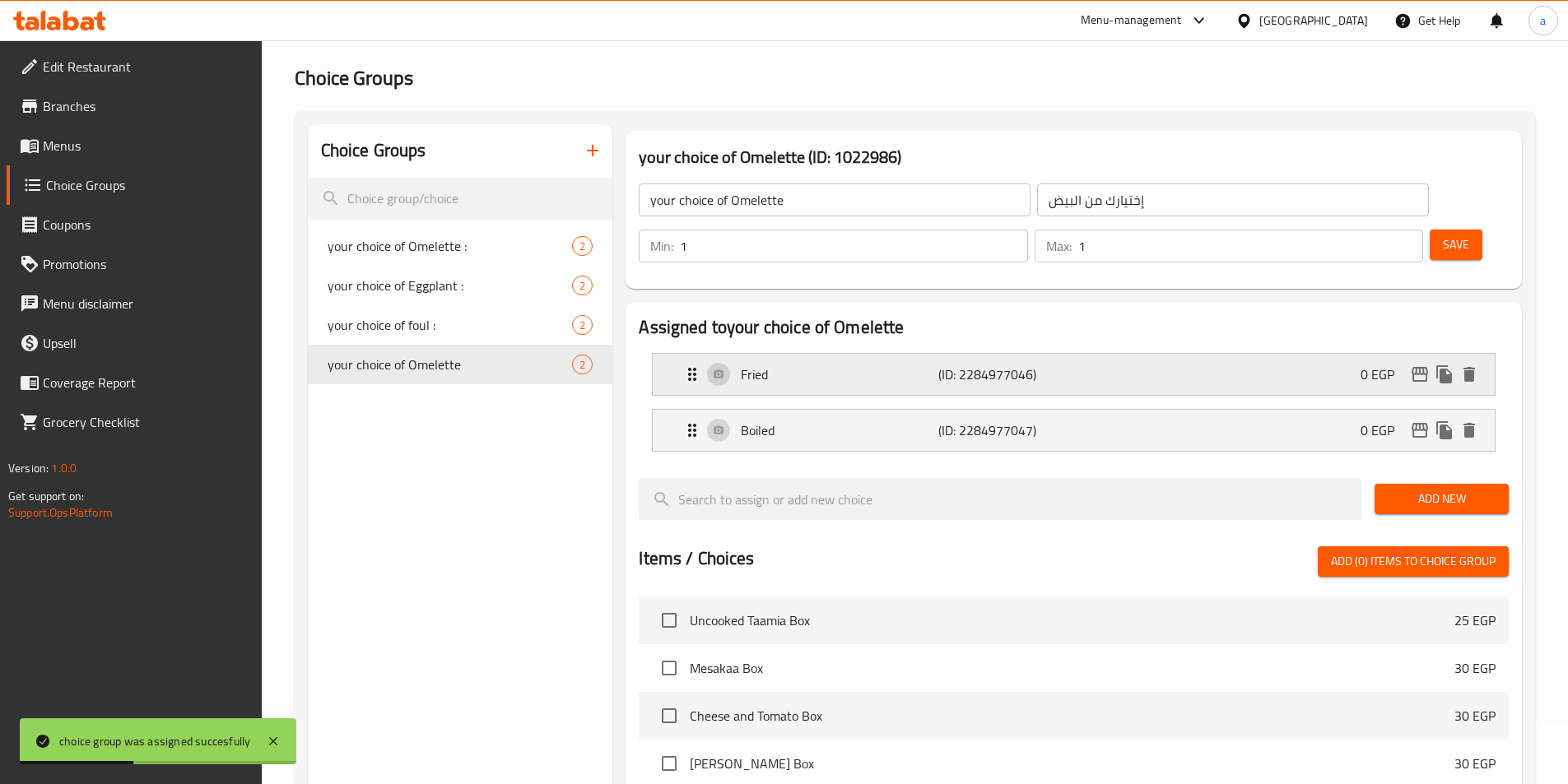
click at [1069, 364] on p "(ID: 2284977046)" at bounding box center [1005, 374] width 132 height 20
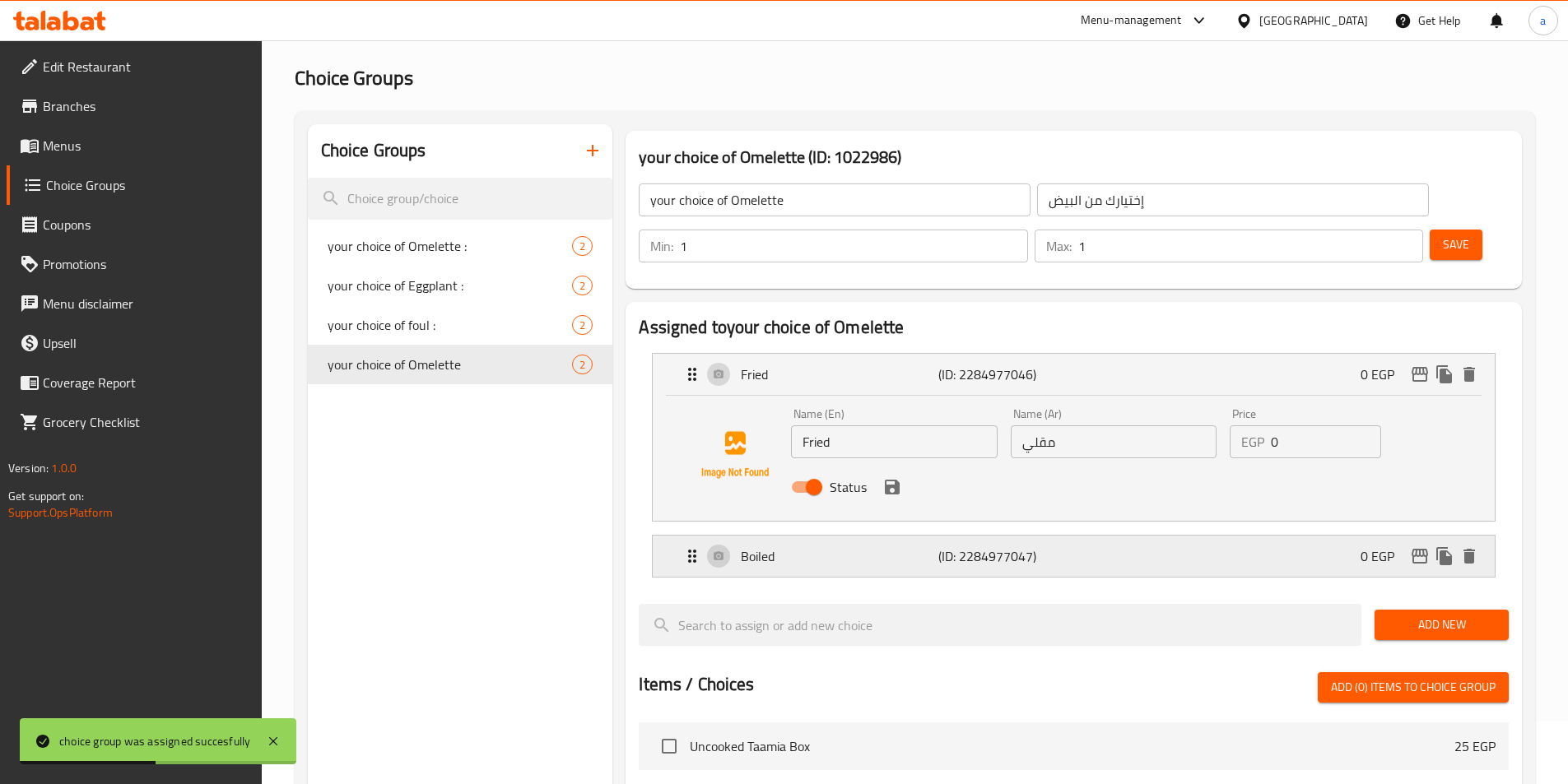
click at [1046, 546] on p "(ID: 2284977047)" at bounding box center [1005, 556] width 132 height 20
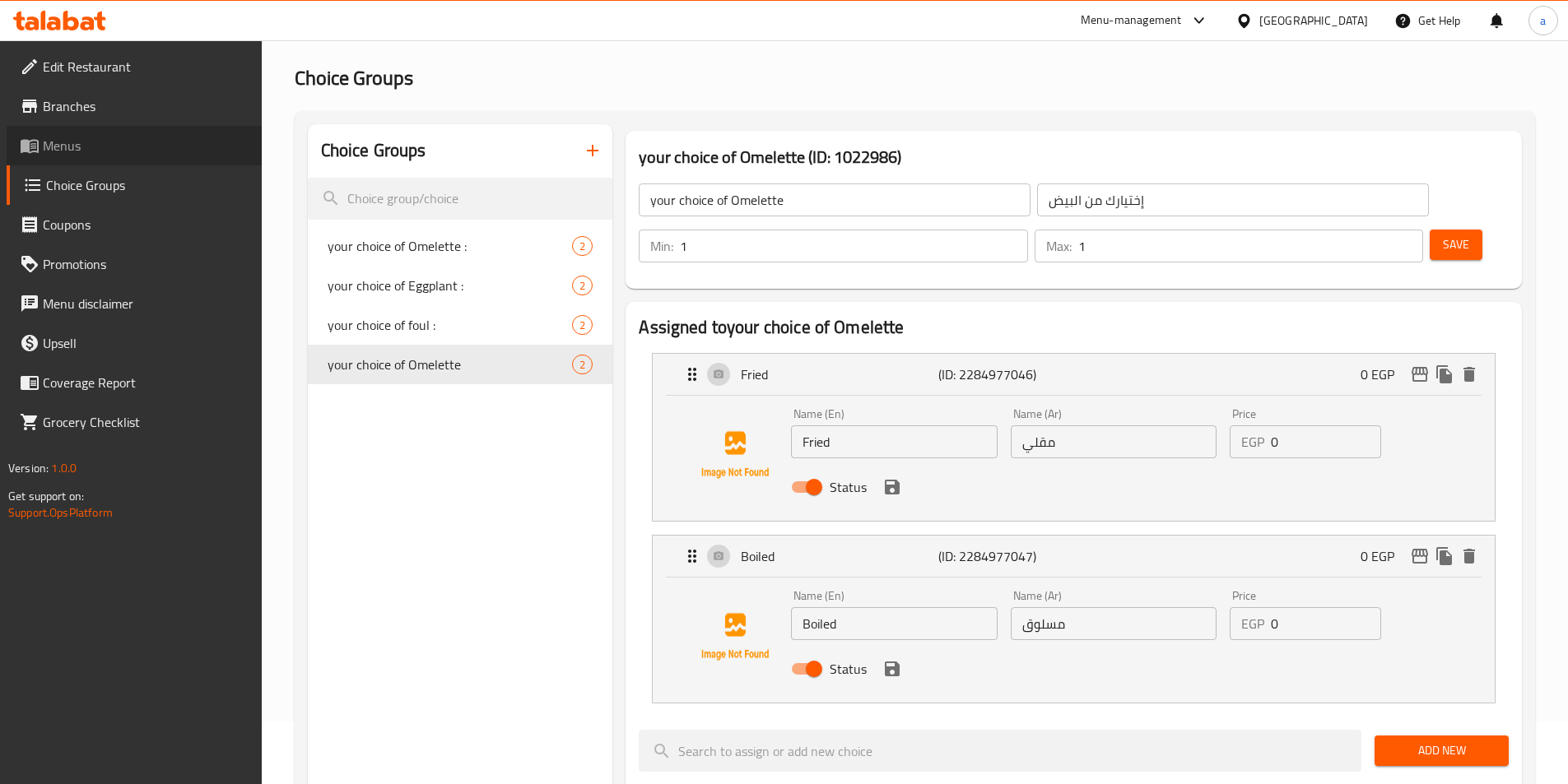
click at [127, 156] on link "Menus" at bounding box center [134, 145] width 255 height 39
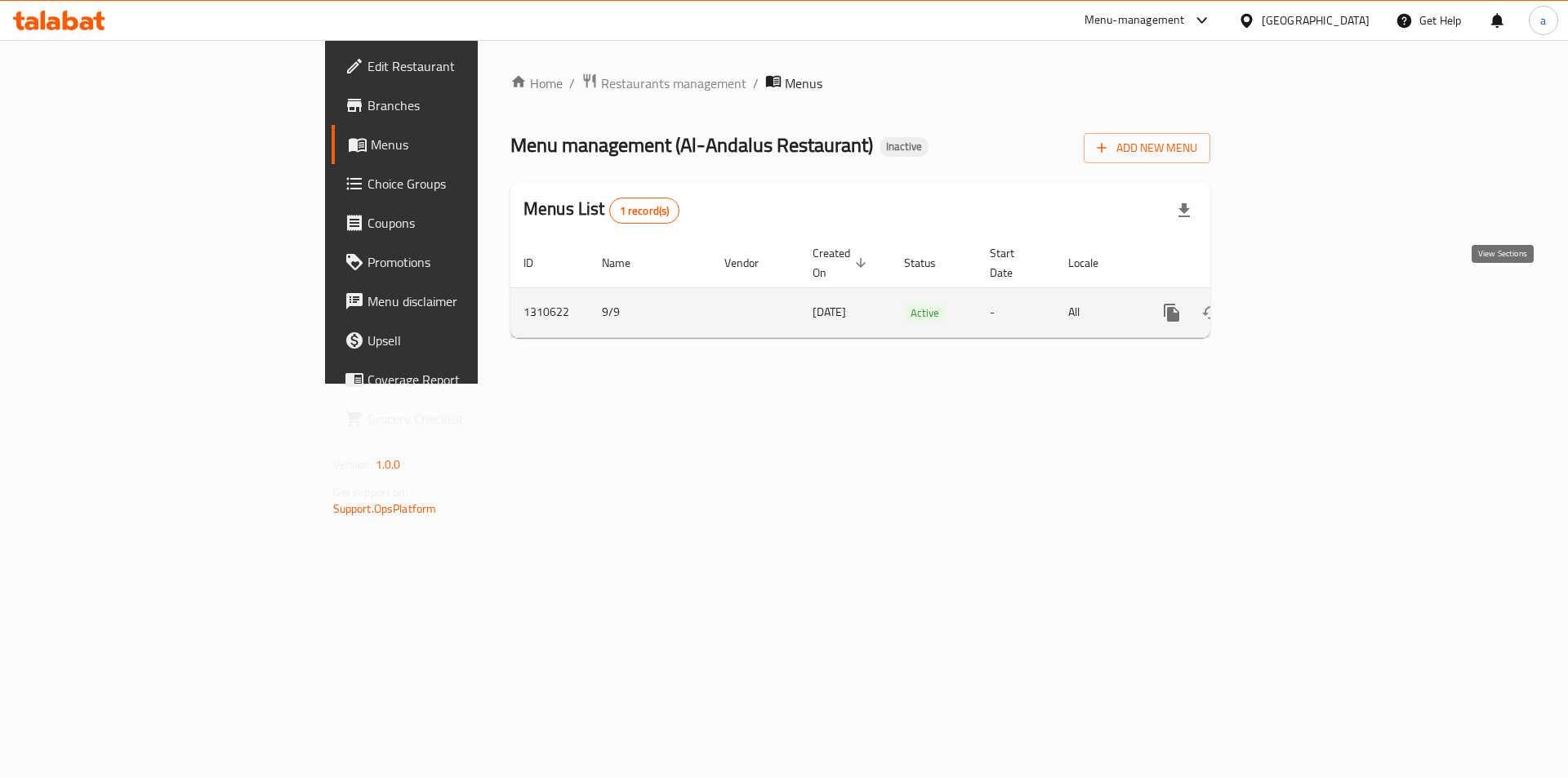
click at [1299, 303] on icon "enhanced table" at bounding box center [1289, 313] width 19 height 19
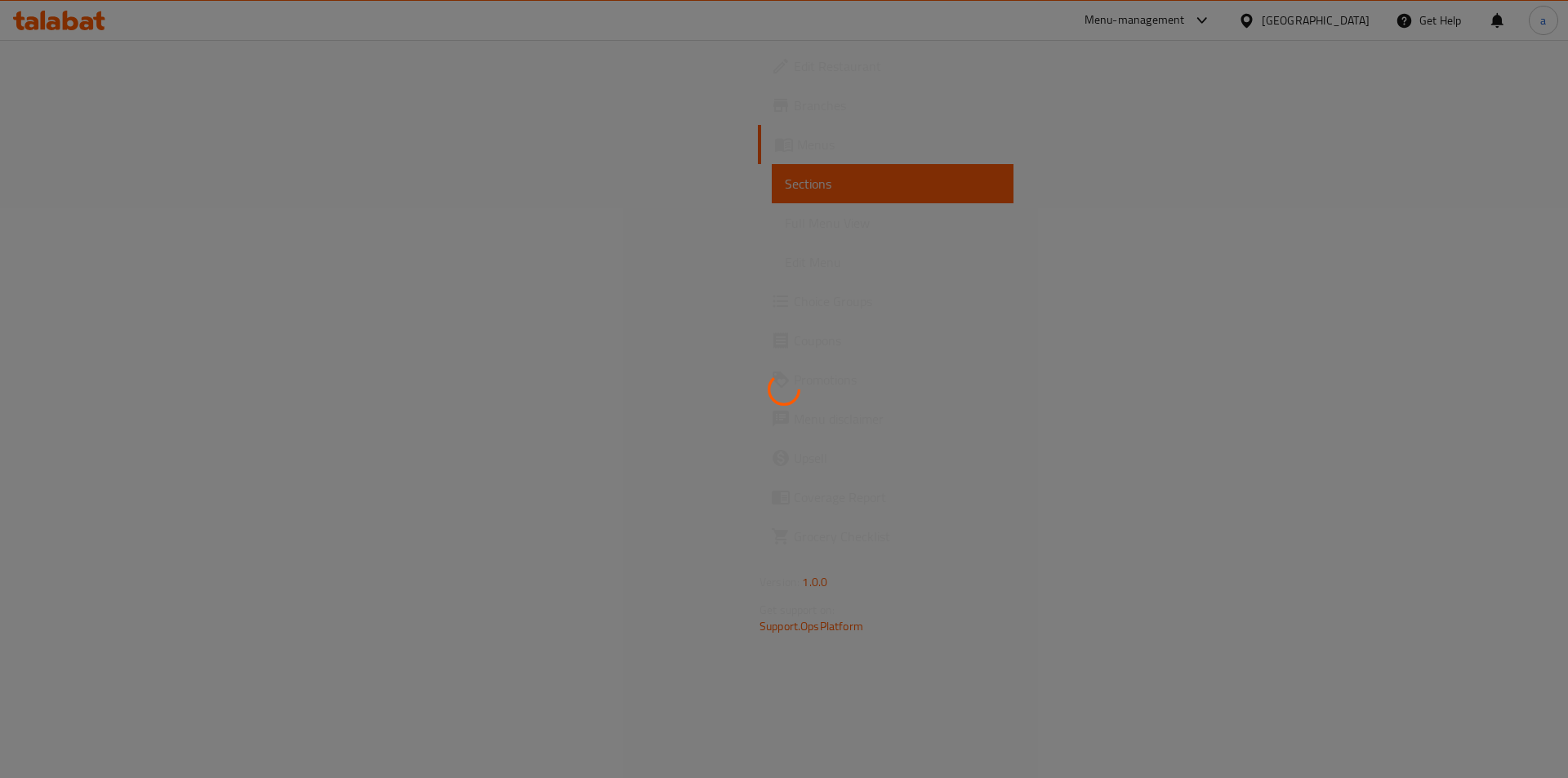
click at [1188, 103] on div at bounding box center [784, 389] width 1568 height 778
click at [690, 252] on div at bounding box center [784, 389] width 1568 height 778
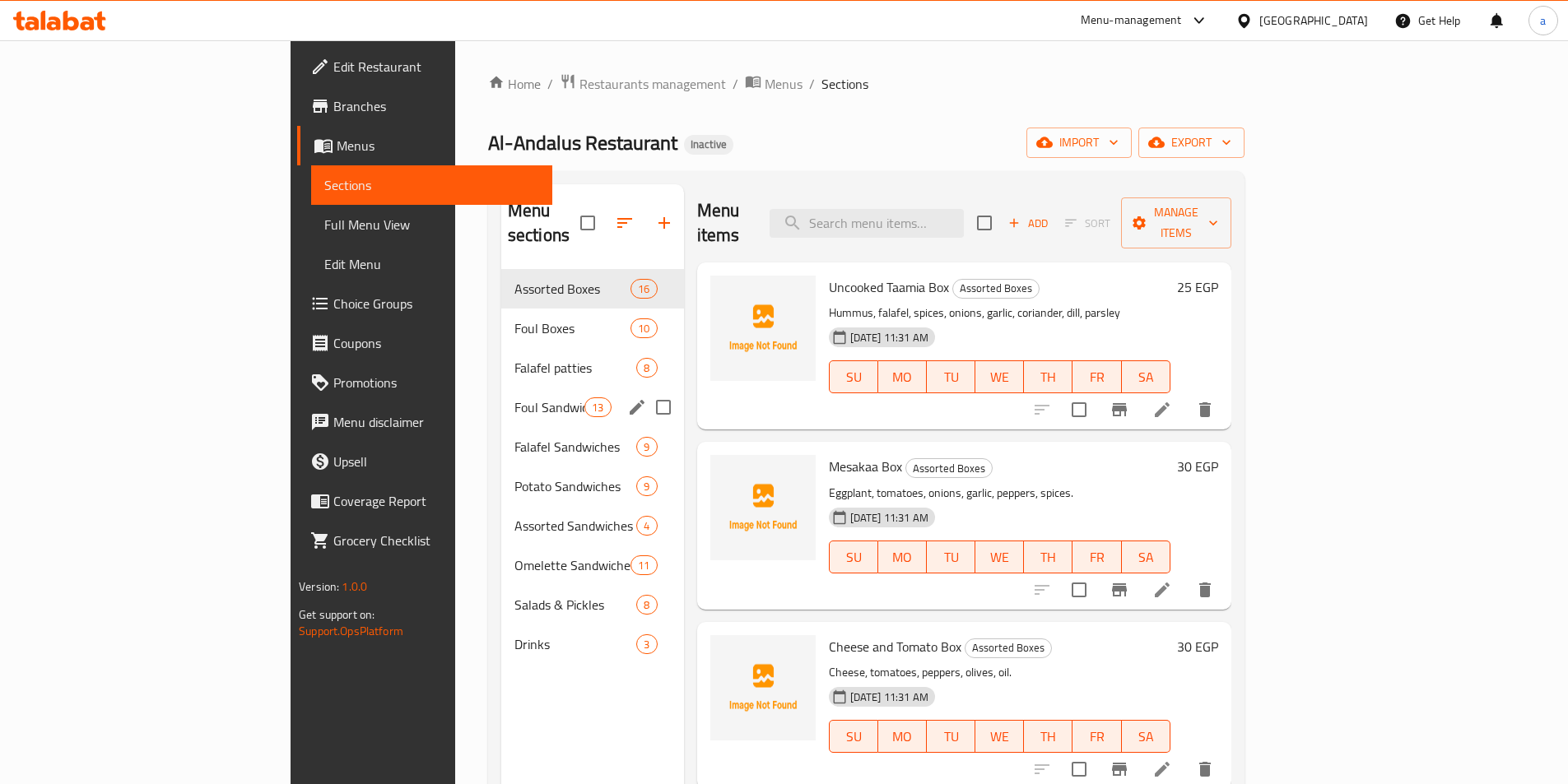
click at [501, 388] on div "Foul Sandwiches 13" at bounding box center [592, 407] width 183 height 39
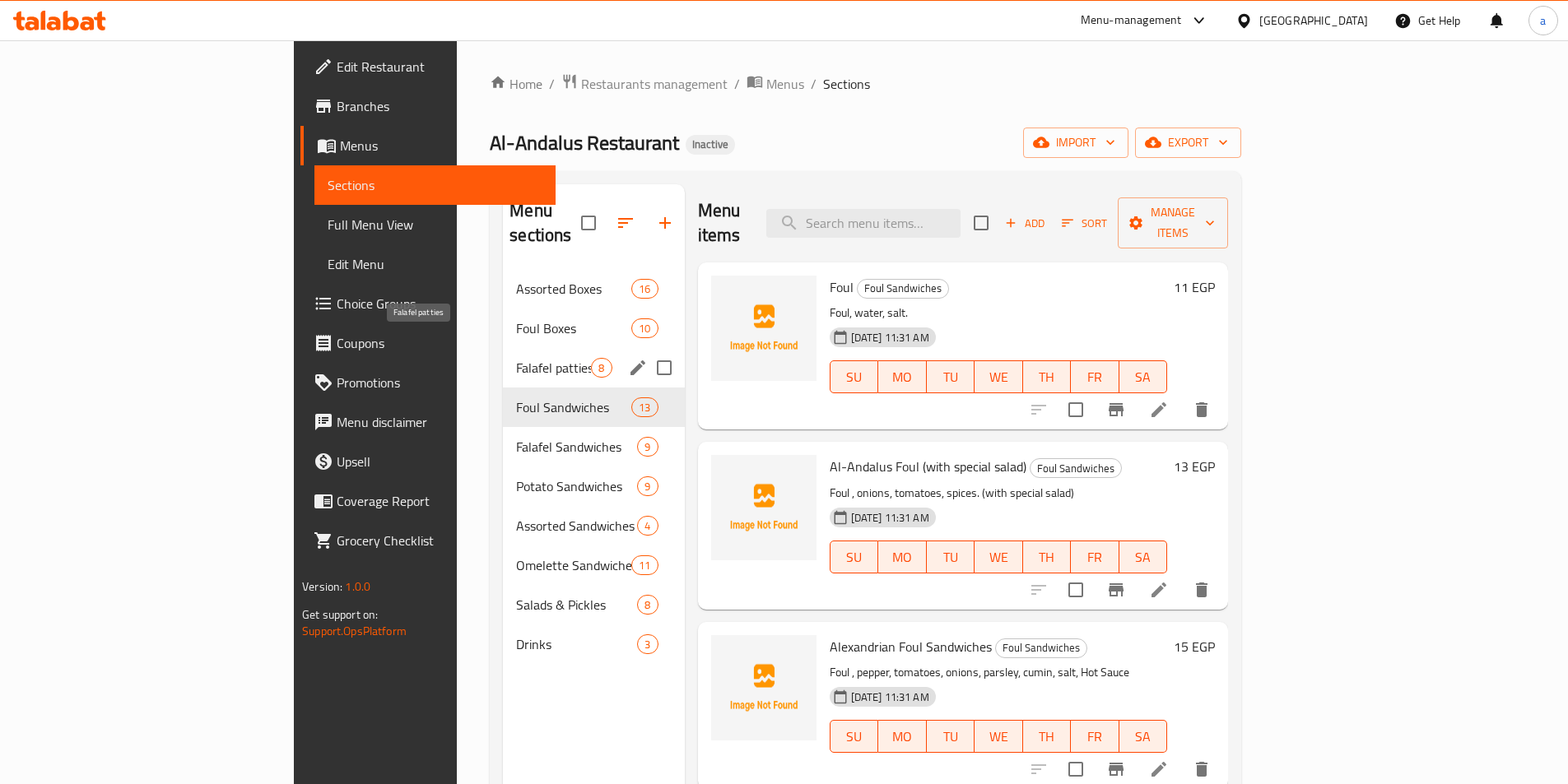
click at [516, 358] on span "Falafel patties" at bounding box center [554, 368] width 75 height 20
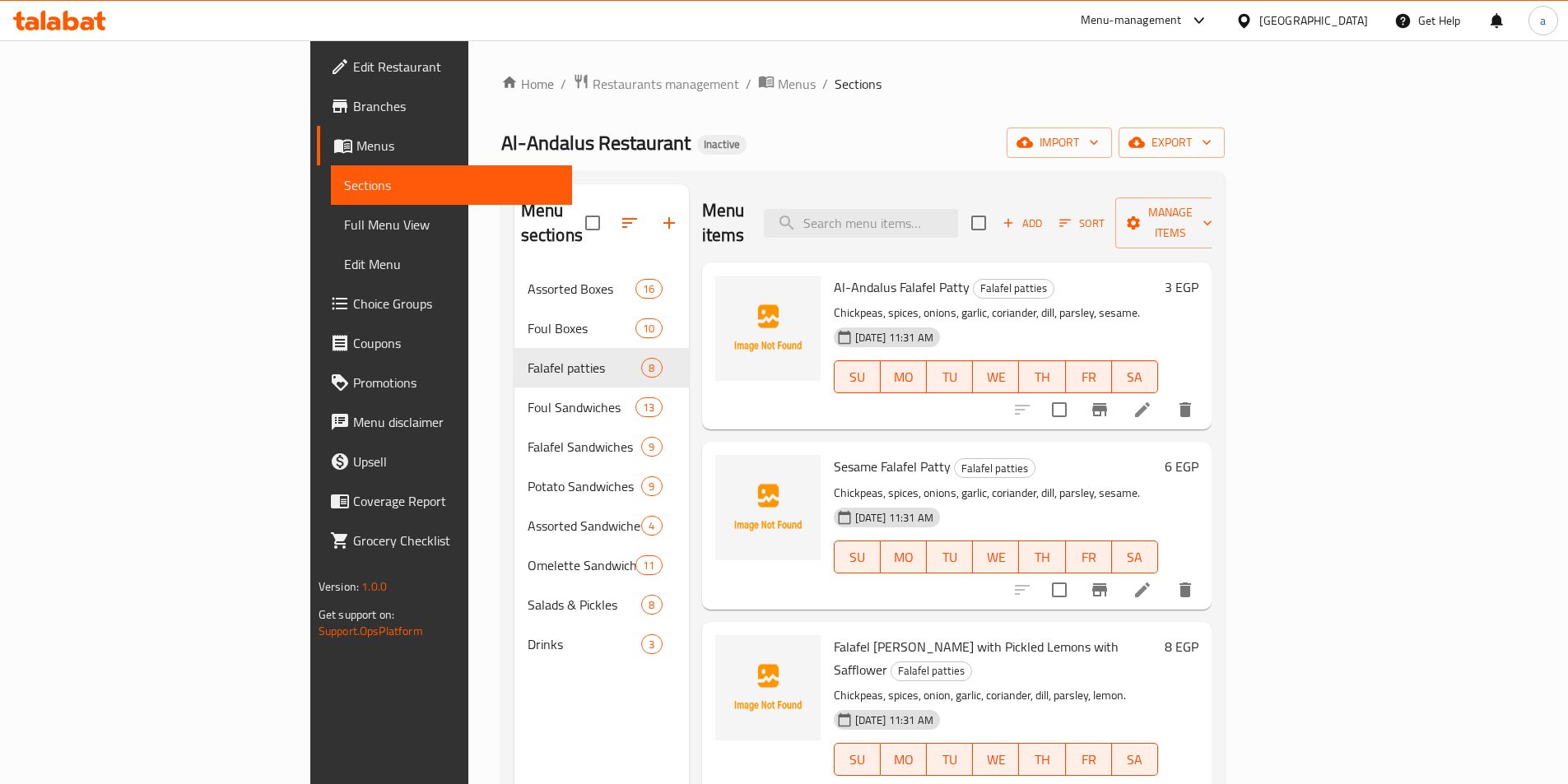
click at [908, 113] on div "Home / Restaurants management / Menus / Sections Al-Andalus Restaurant Inactive…" at bounding box center [863, 527] width 724 height 909
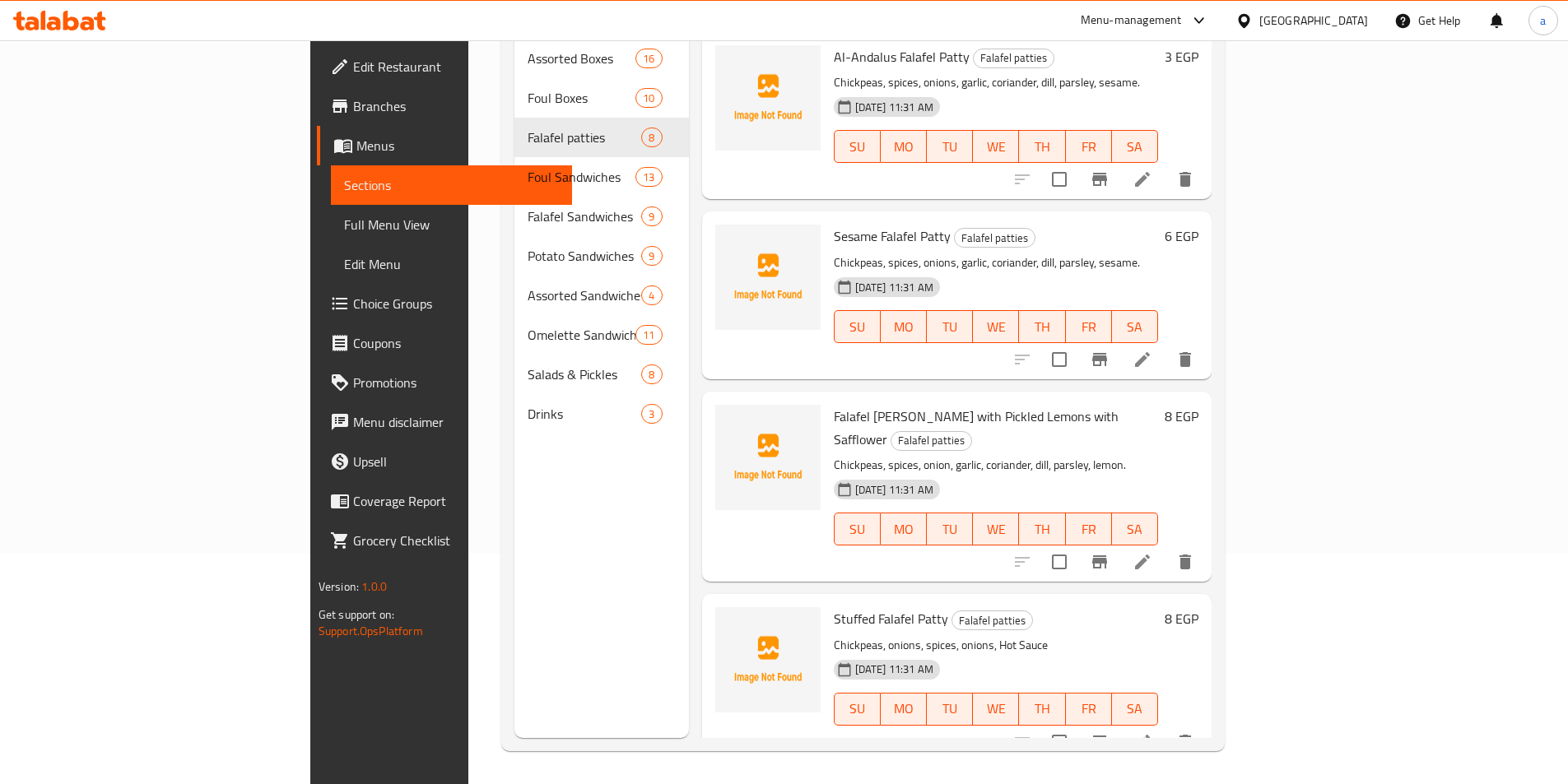
click at [1166, 727] on li at bounding box center [1143, 741] width 46 height 29
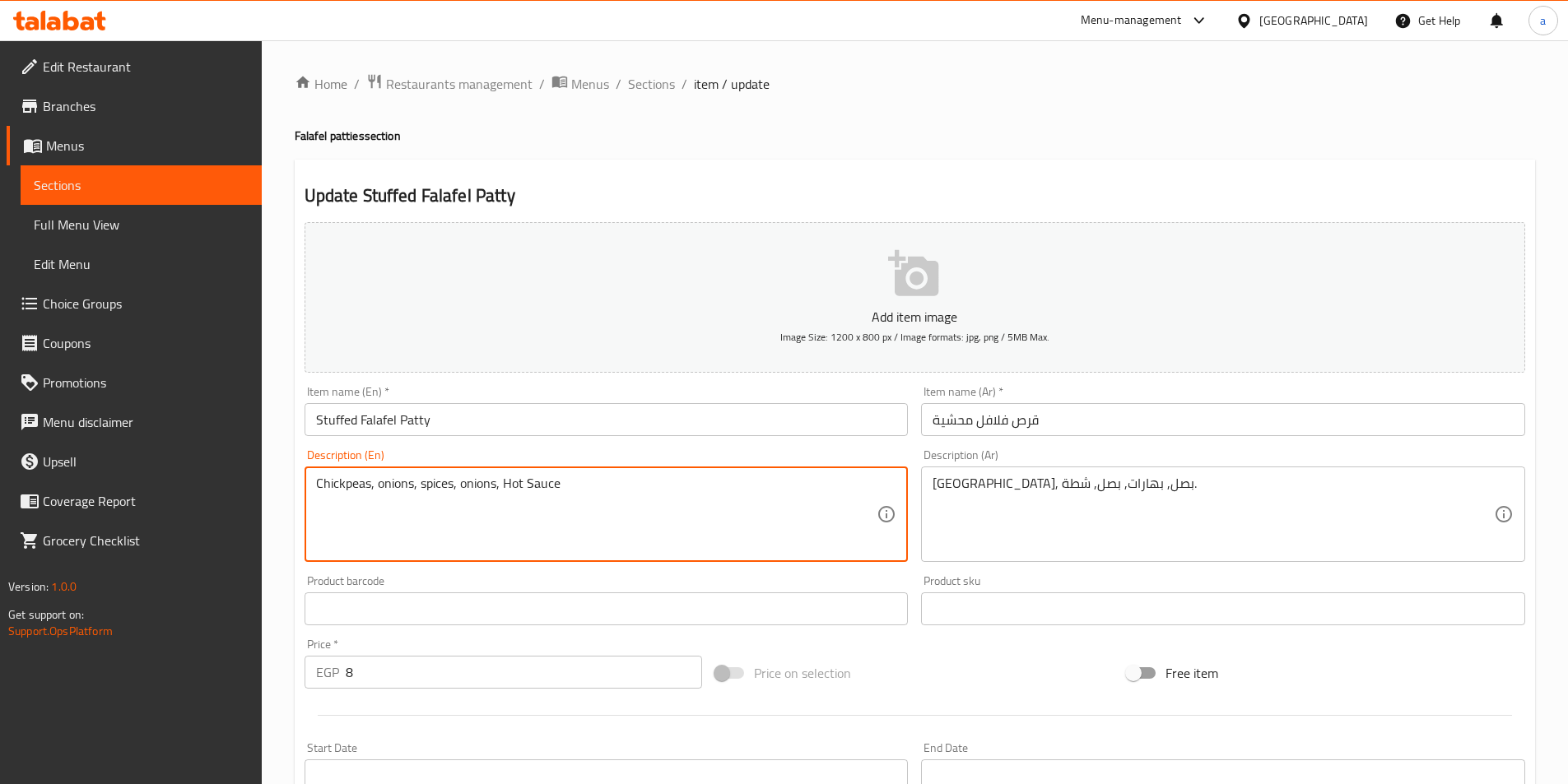
click at [479, 489] on textarea "Chickpeas, onions, spices, onions, Hot Sauce" at bounding box center [597, 515] width 562 height 78
type textarea "Chickpeas, onions, spices, , Hot Sauce"
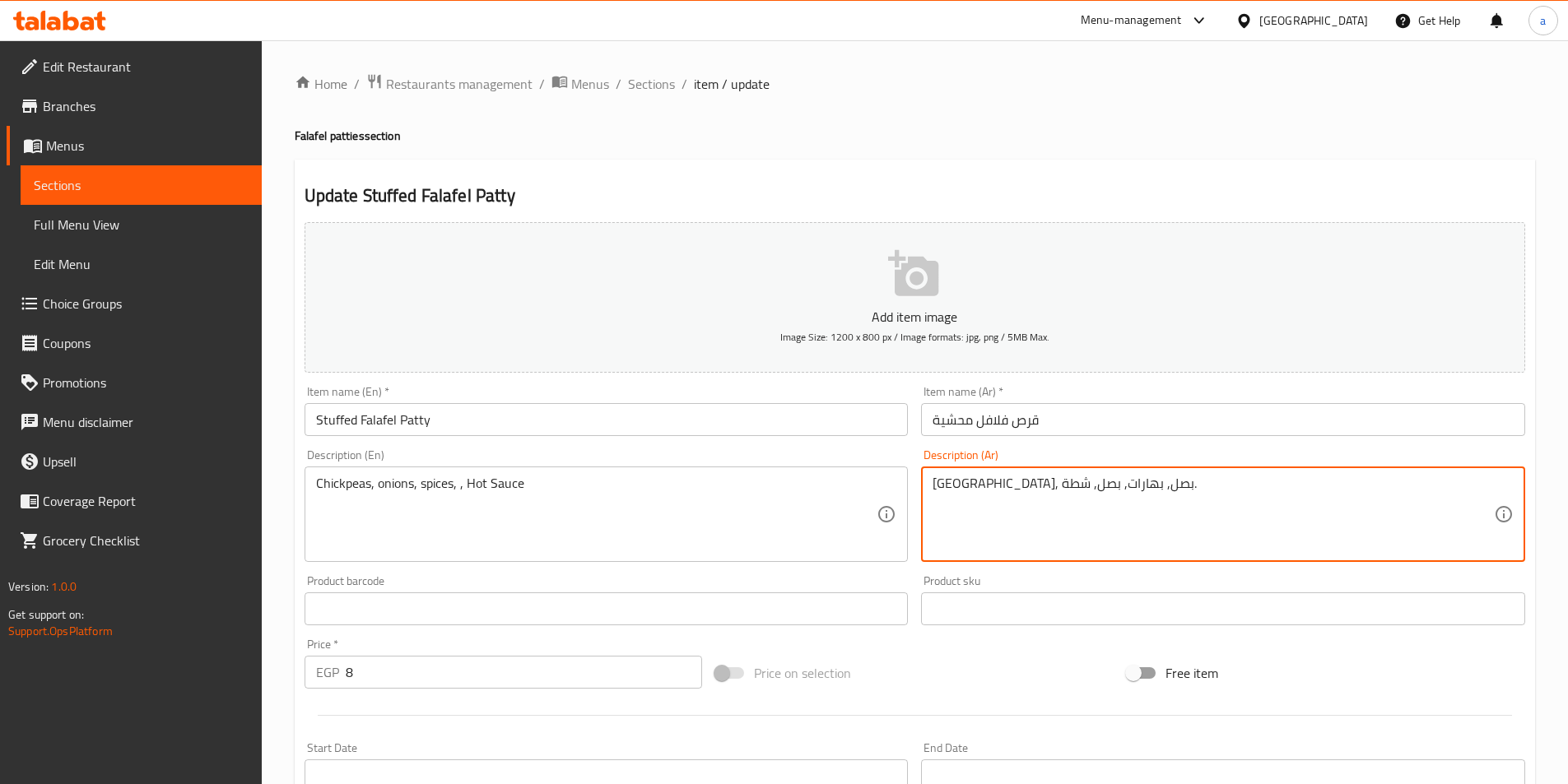
click at [1043, 490] on textarea "حمص, بصل, بهارات, بصل, شطة." at bounding box center [1213, 515] width 562 height 78
click at [988, 490] on textarea "حمص, بصل, بهارات, بصل, شطة." at bounding box center [1213, 515] width 562 height 78
type textarea "[GEOGRAPHIC_DATA], بصل, بهارات, شطة."
click at [527, 586] on div "Product barcode Product barcode" at bounding box center [607, 600] width 604 height 50
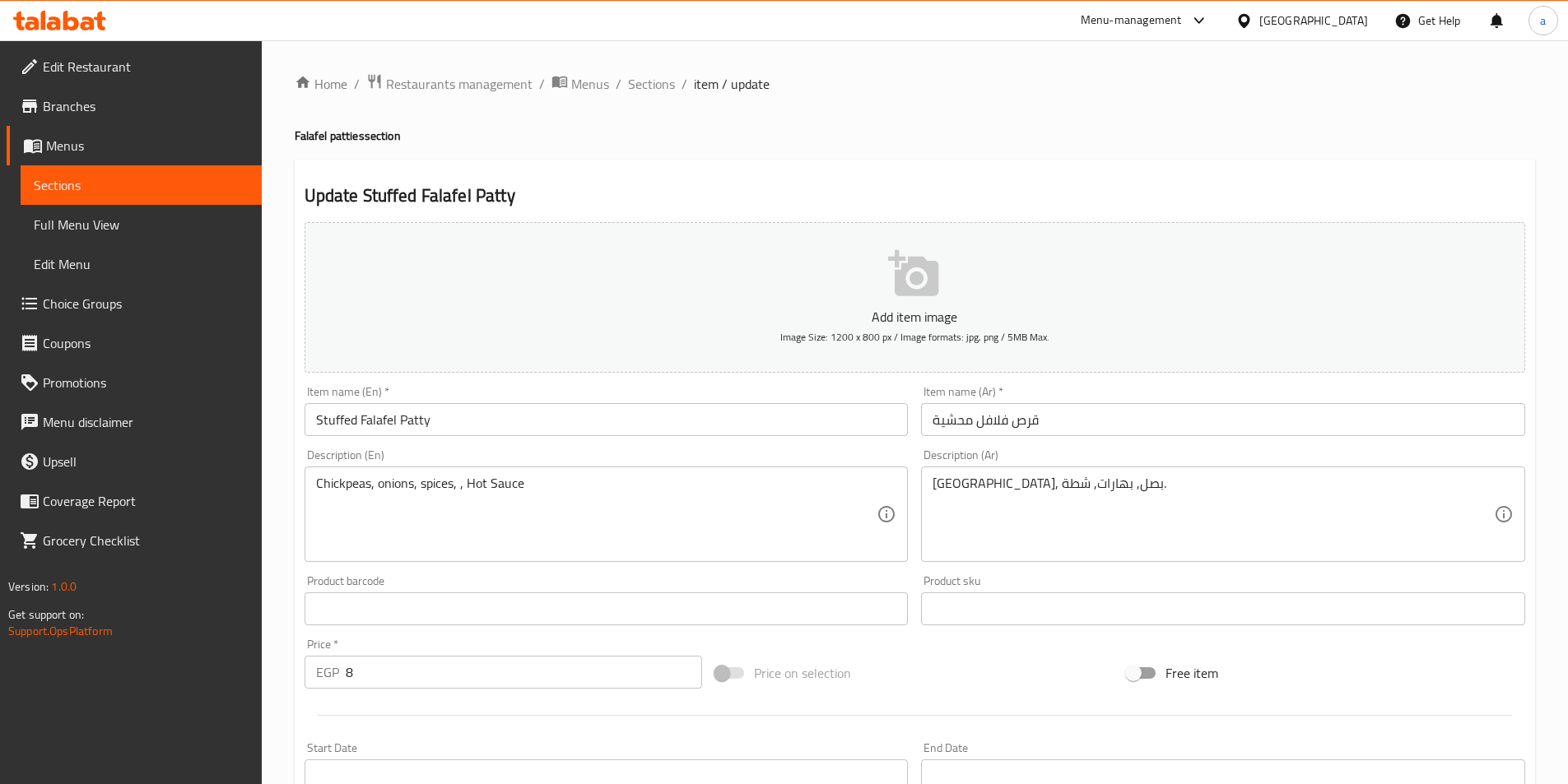
scroll to position [379, 0]
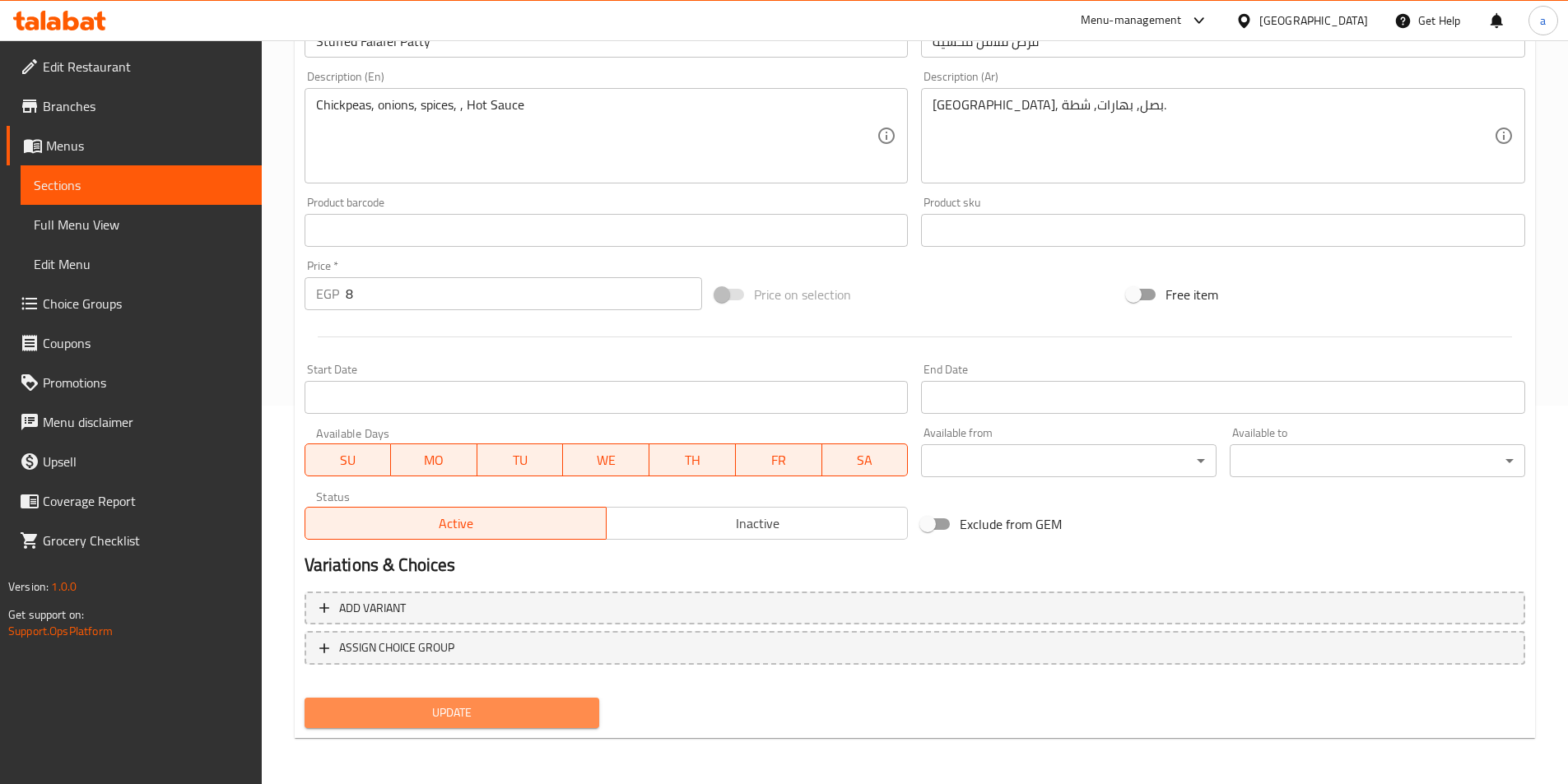
click at [489, 707] on span "Update" at bounding box center [452, 713] width 269 height 20
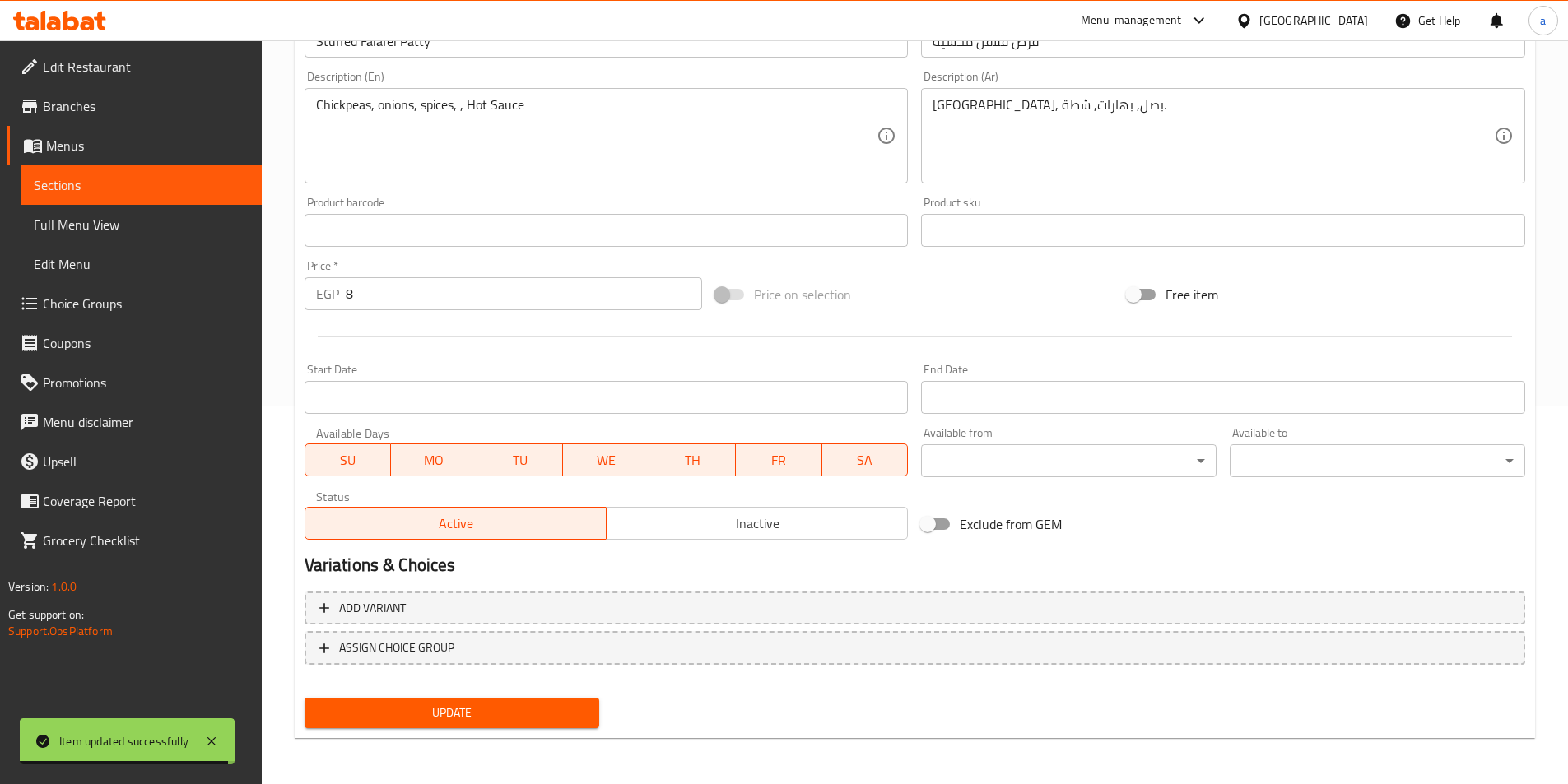
click at [111, 297] on span "Choice Groups" at bounding box center [145, 304] width 206 height 20
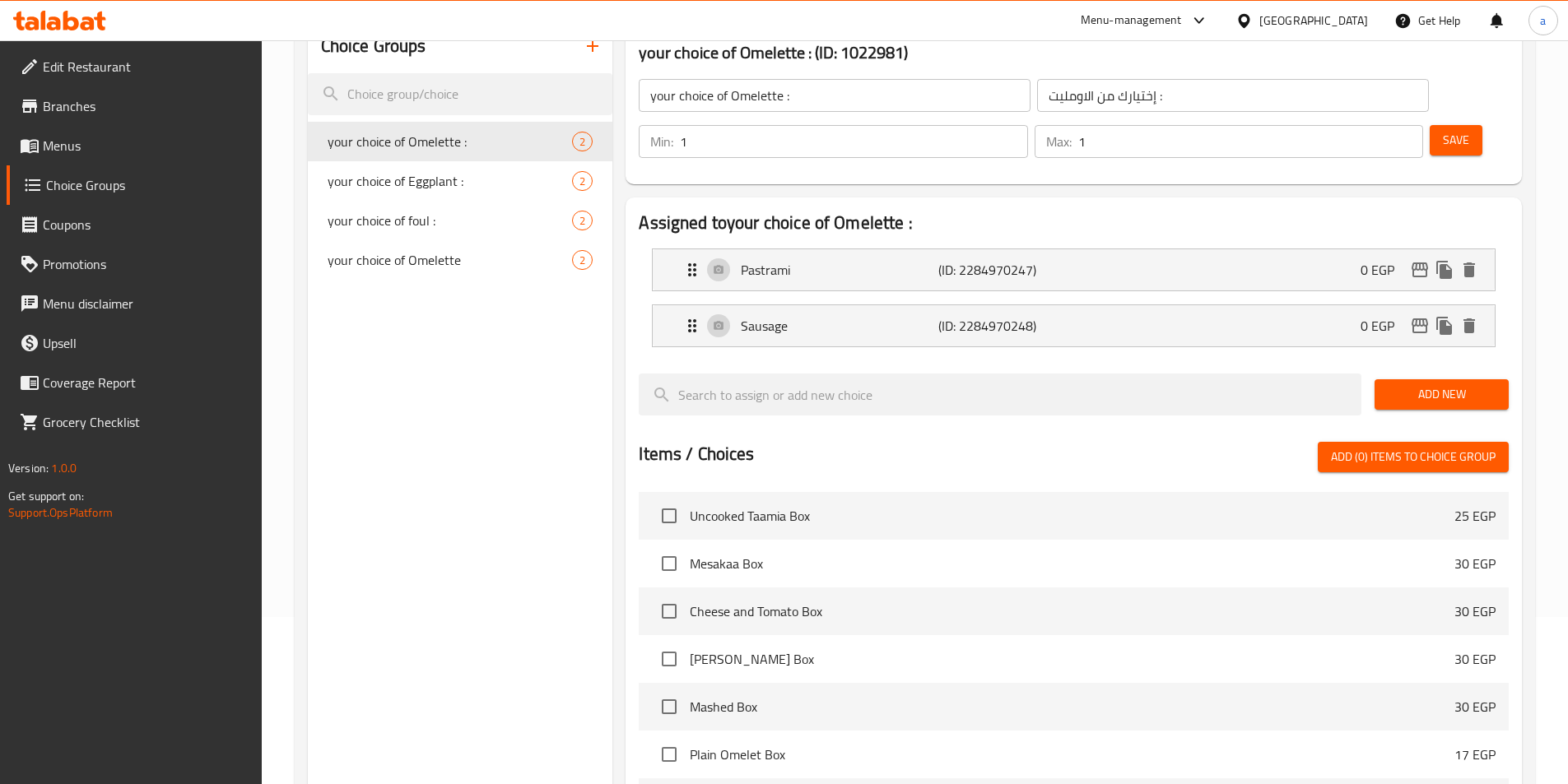
scroll to position [69, 0]
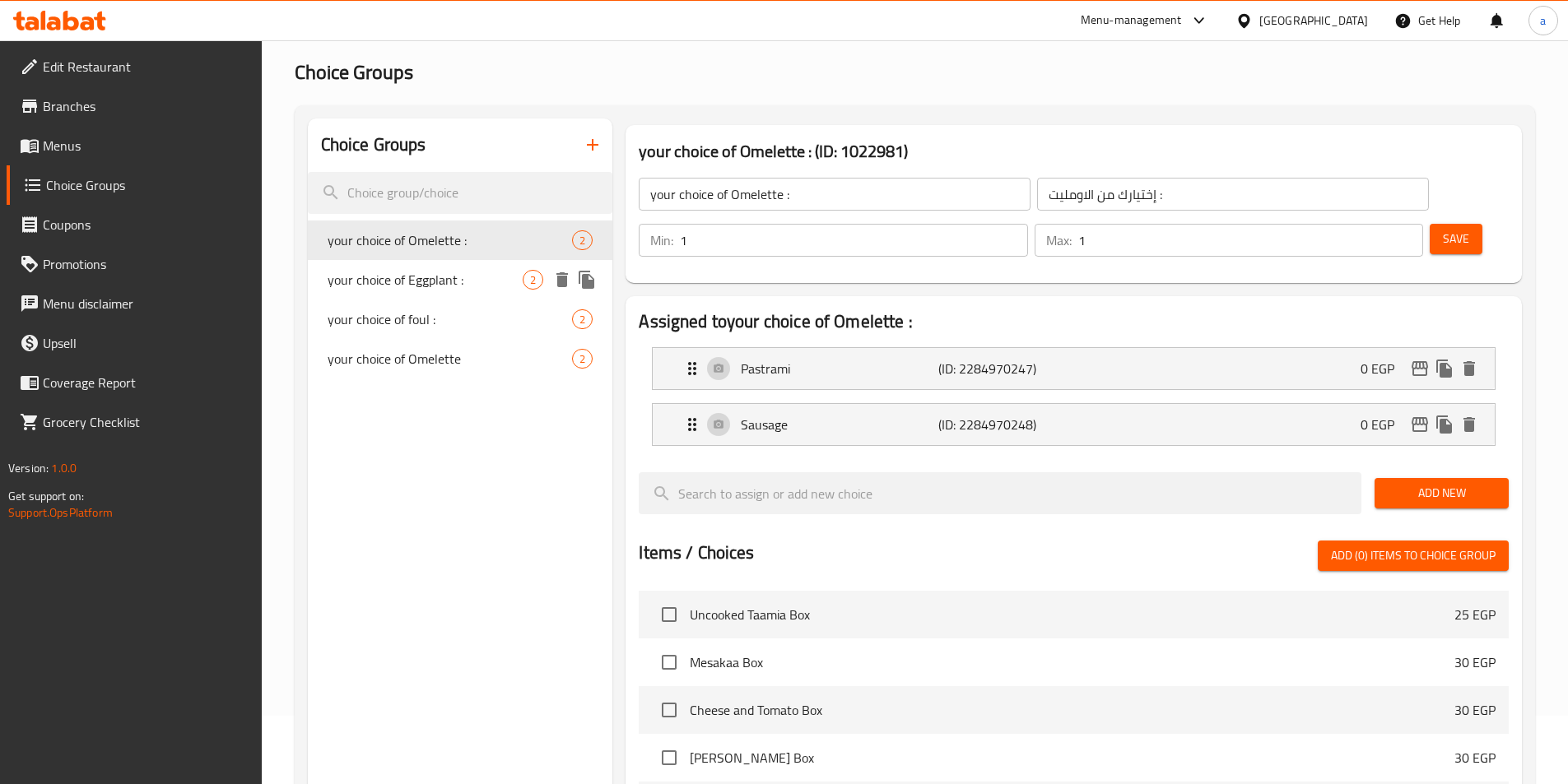
click at [468, 290] on div "your choice of Eggplant : 2" at bounding box center [460, 280] width 306 height 39
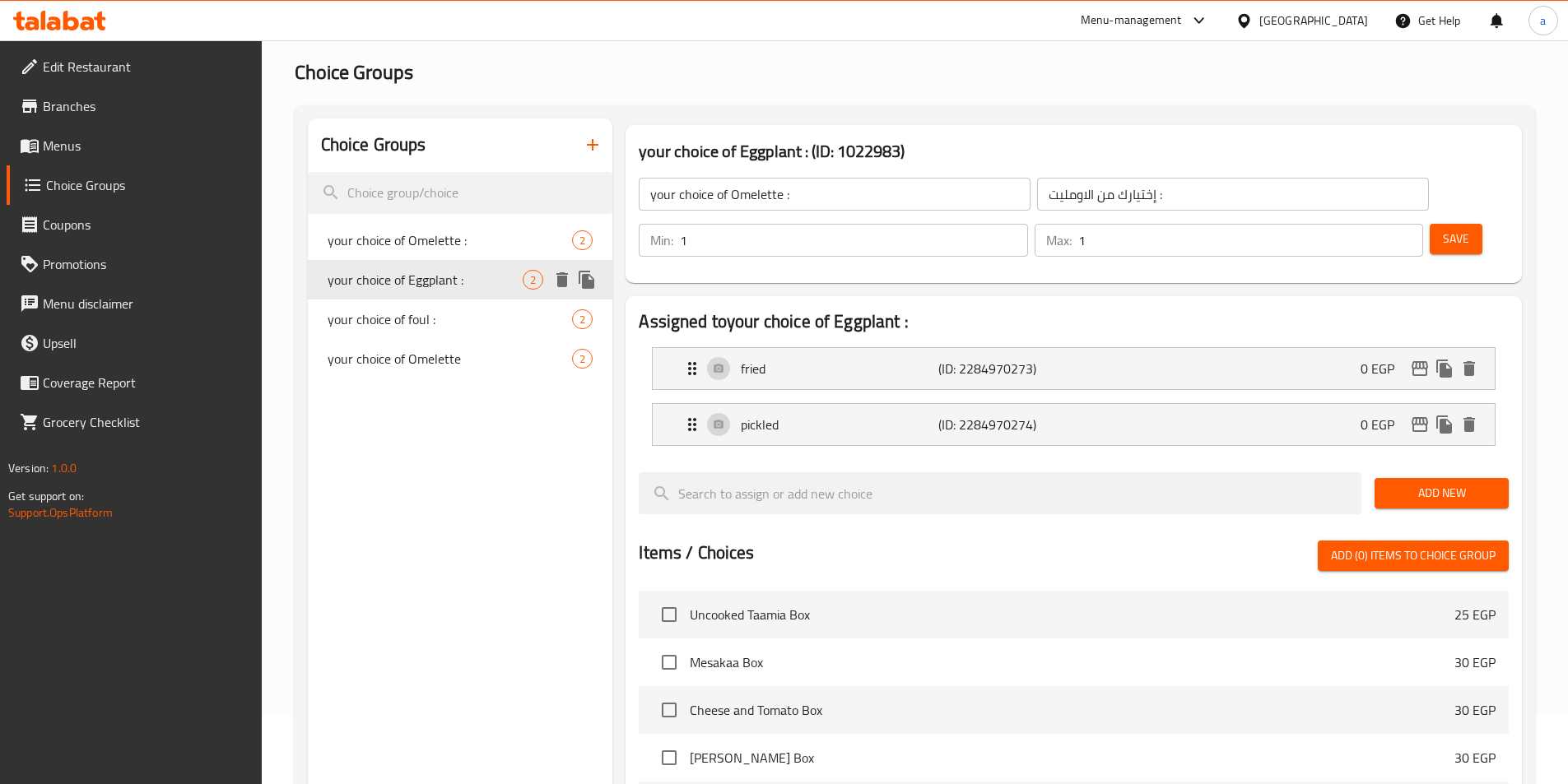
type input "your choice of Eggplant :"
type input "إختيارك من الباذنجان :"
click at [465, 323] on span "your choice of foul :" at bounding box center [426, 319] width 196 height 20
type input "your choice of foul :"
type input "إختيارك من الفول :"
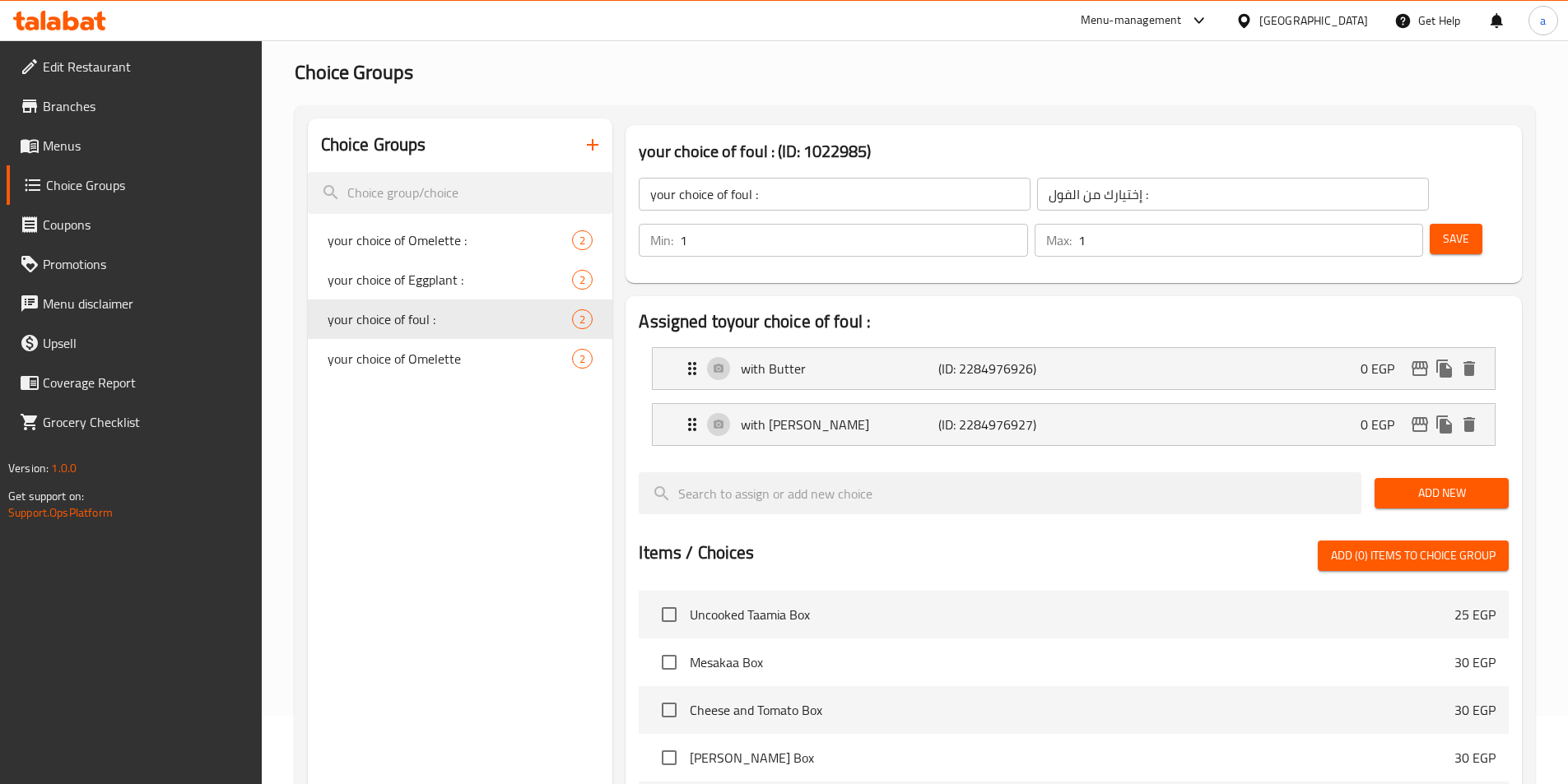
click at [1447, 224] on button "Save" at bounding box center [1456, 239] width 53 height 30
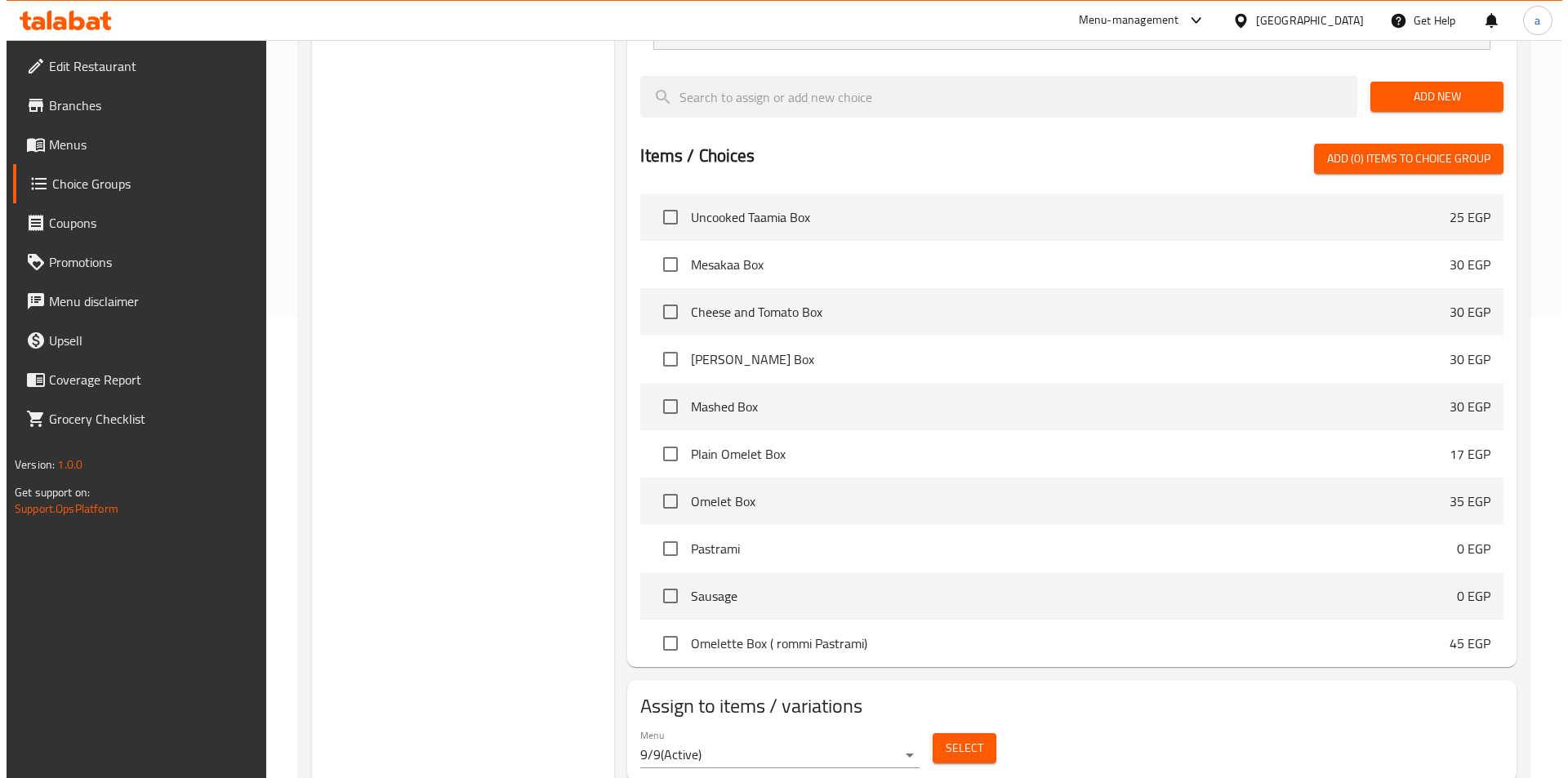
scroll to position [470, 0]
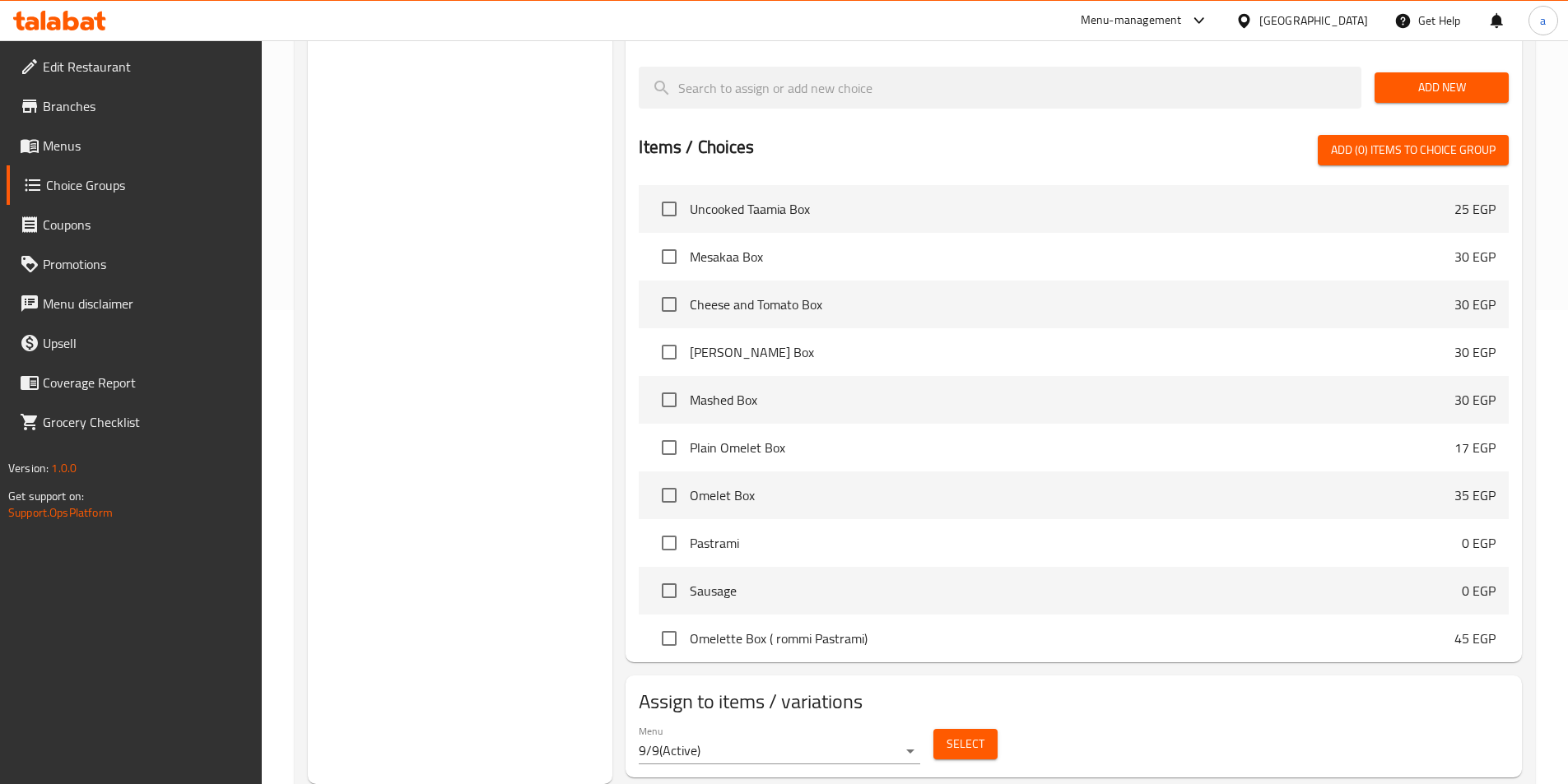
click at [956, 734] on span "Select" at bounding box center [965, 744] width 37 height 20
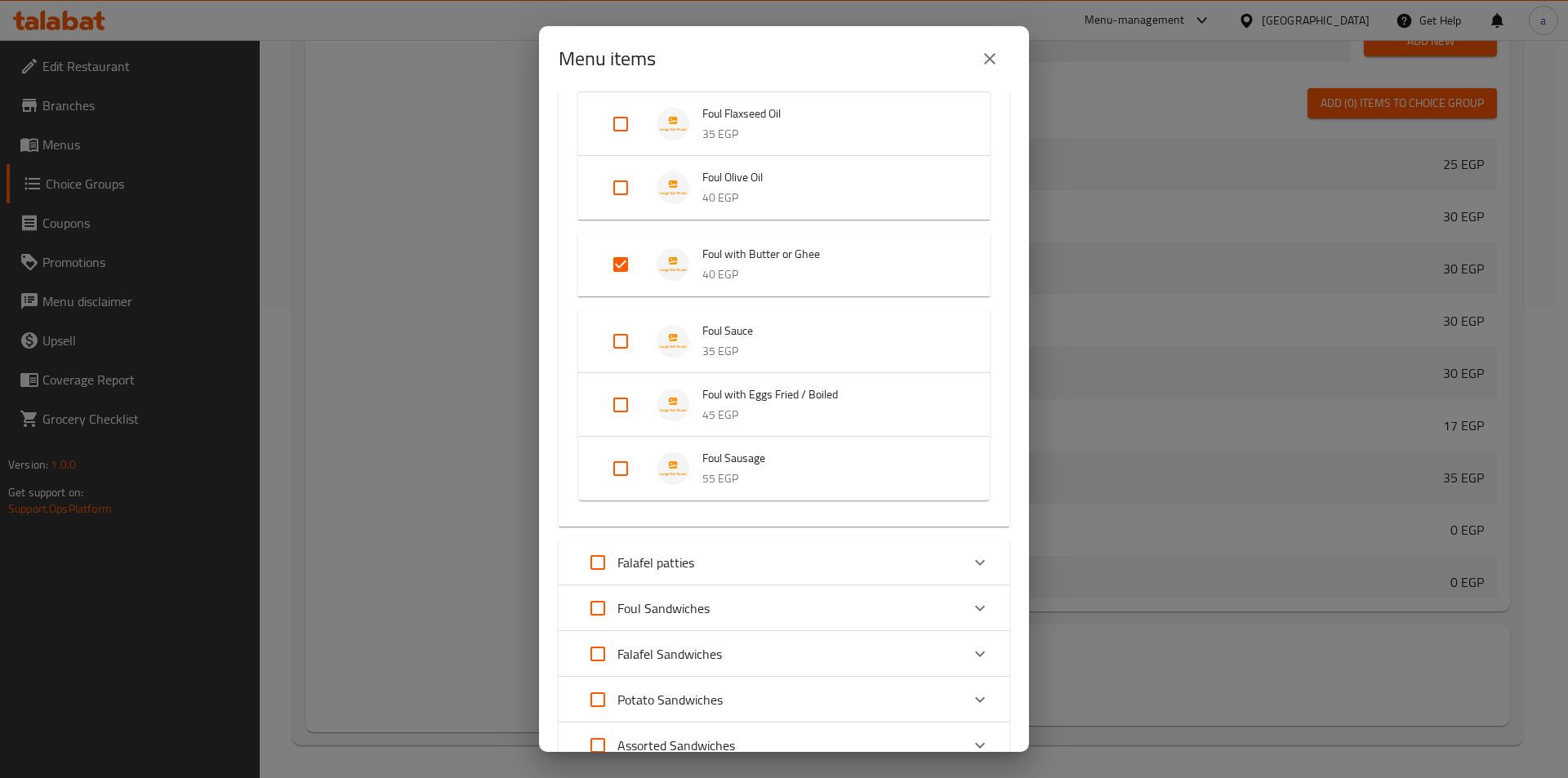
scroll to position [571, 0]
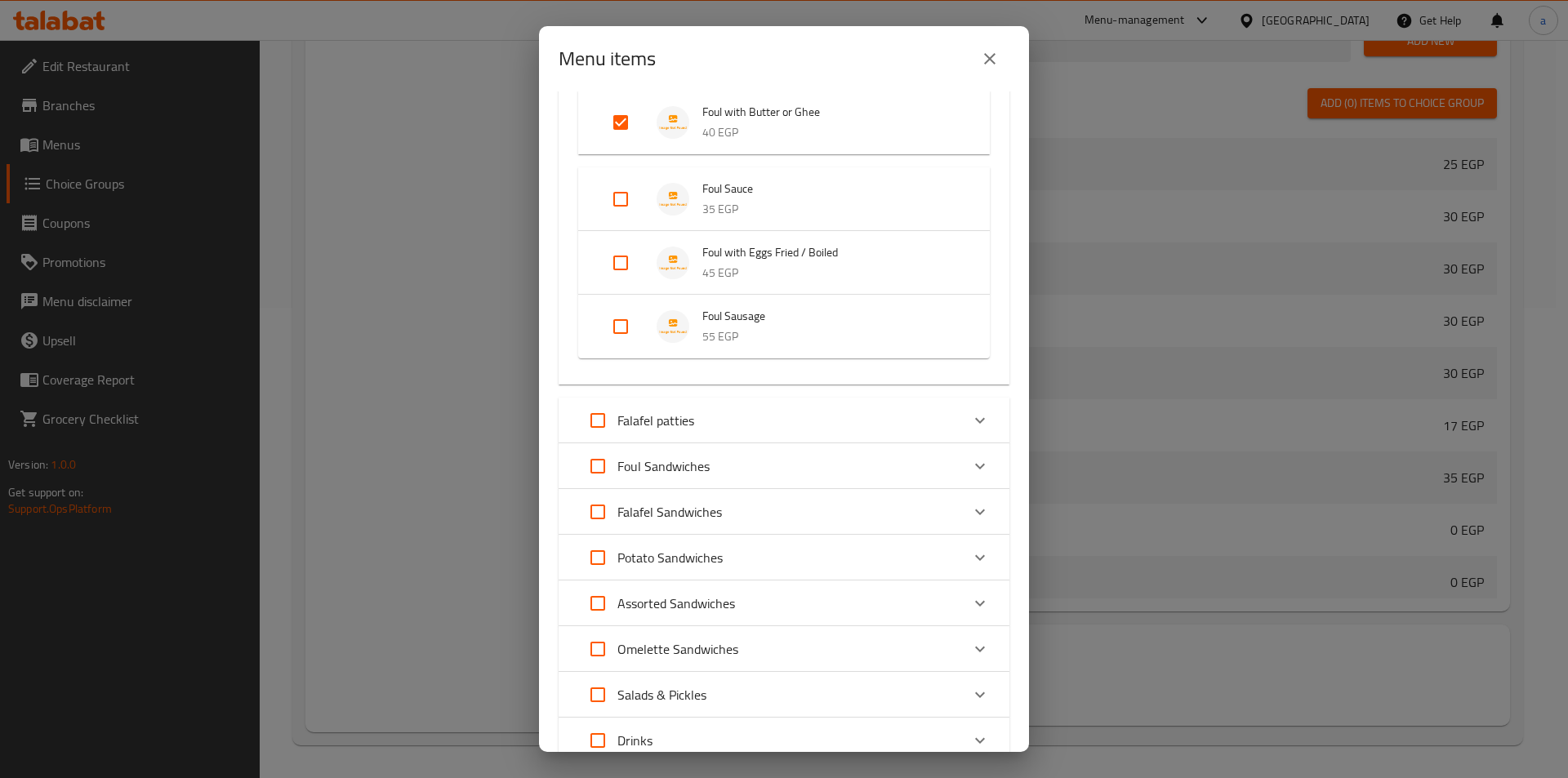
click at [689, 479] on div "Foul Sandwiches" at bounding box center [644, 466] width 132 height 39
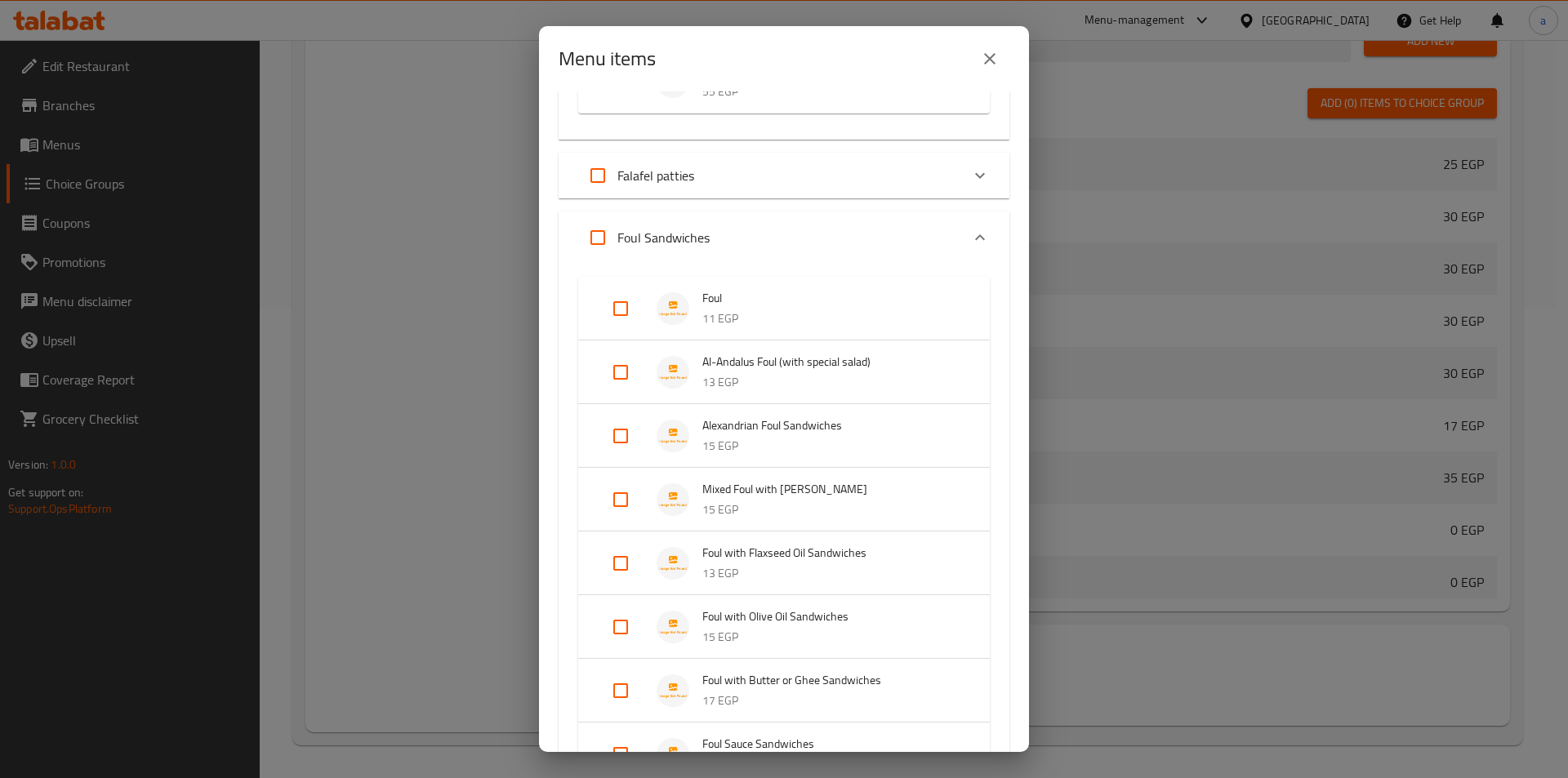
scroll to position [898, 0]
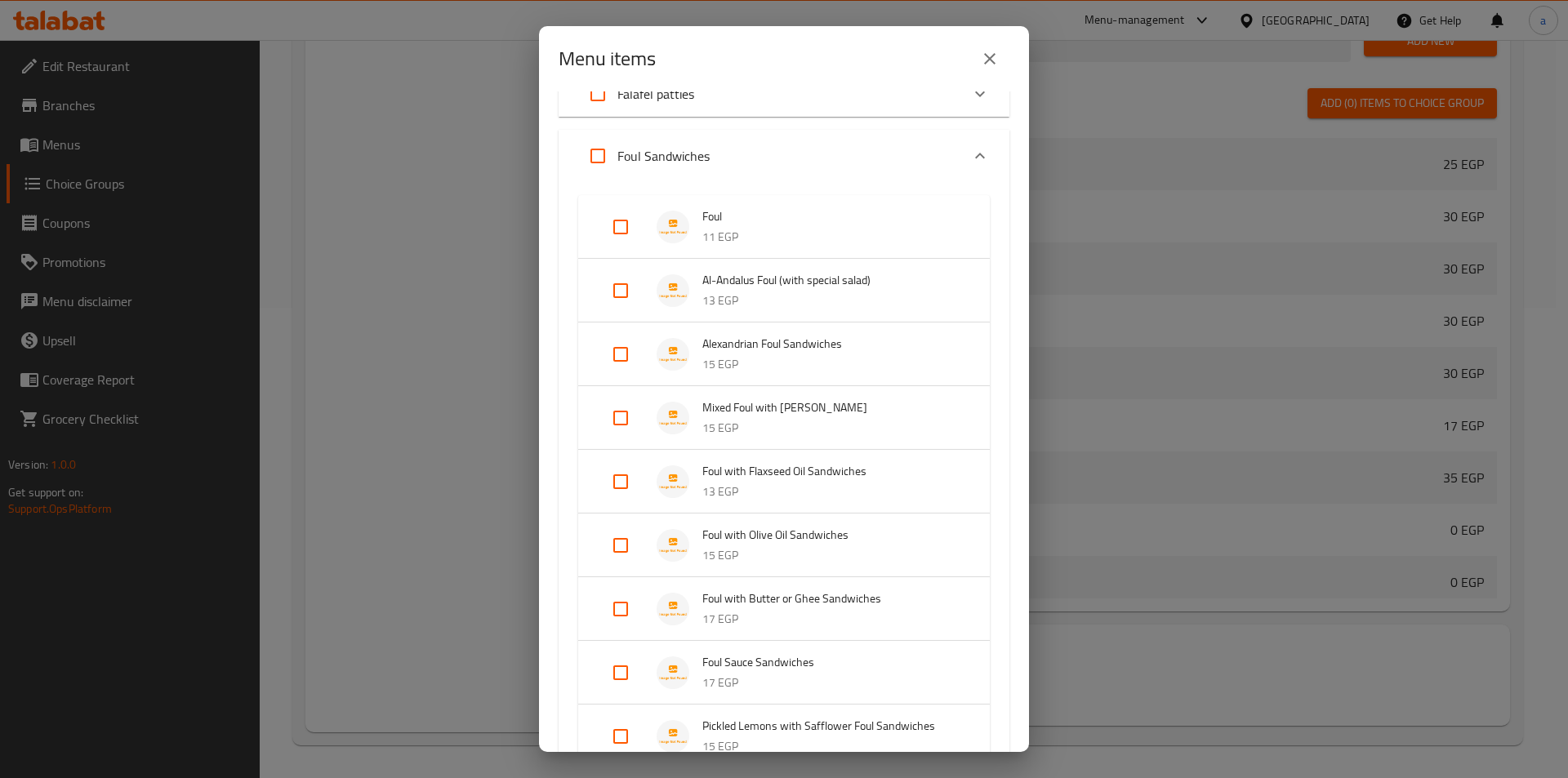
click at [611, 614] on input "Expand" at bounding box center [621, 609] width 39 height 39
checkbox input "true"
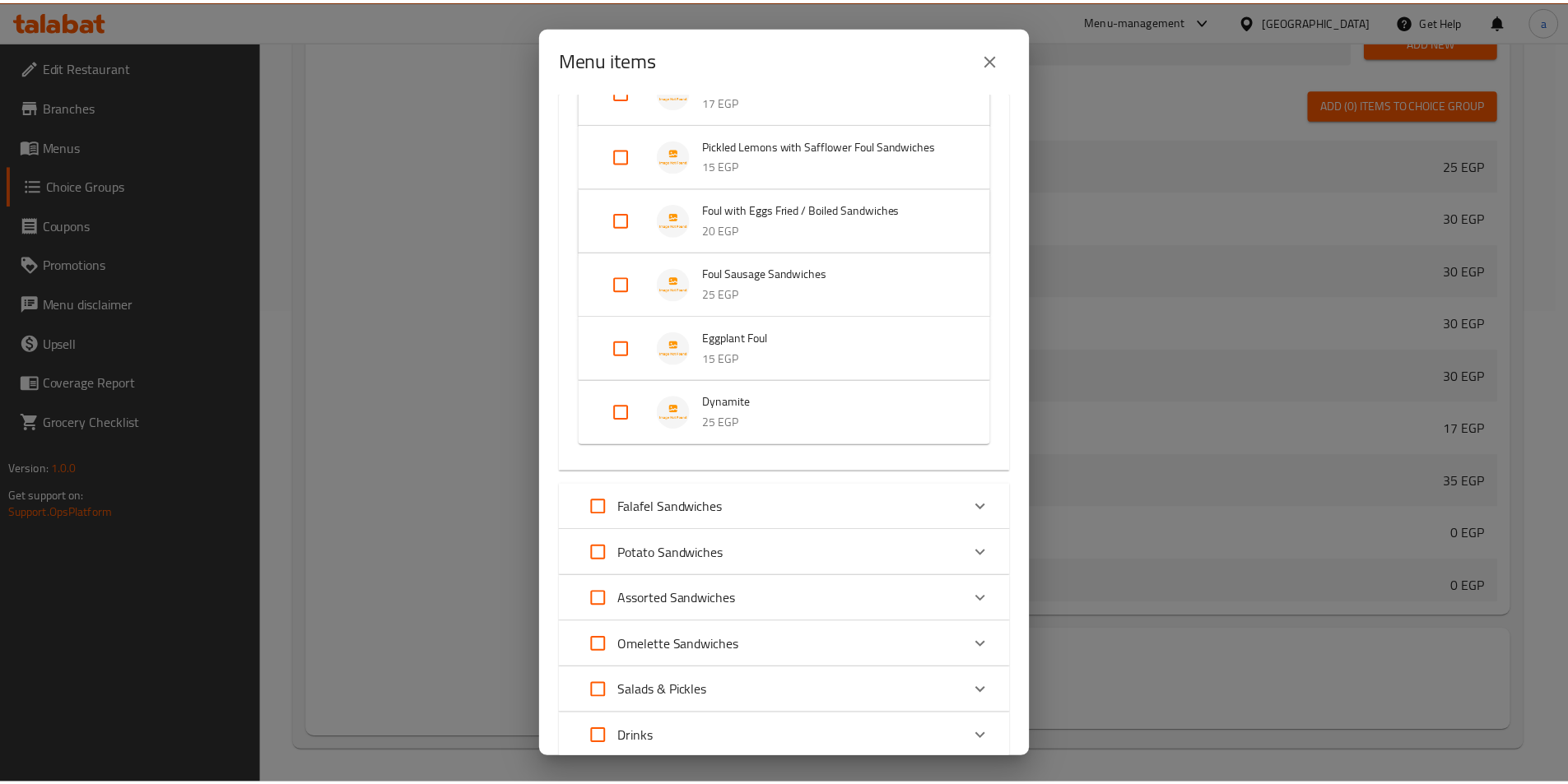
scroll to position [1635, 0]
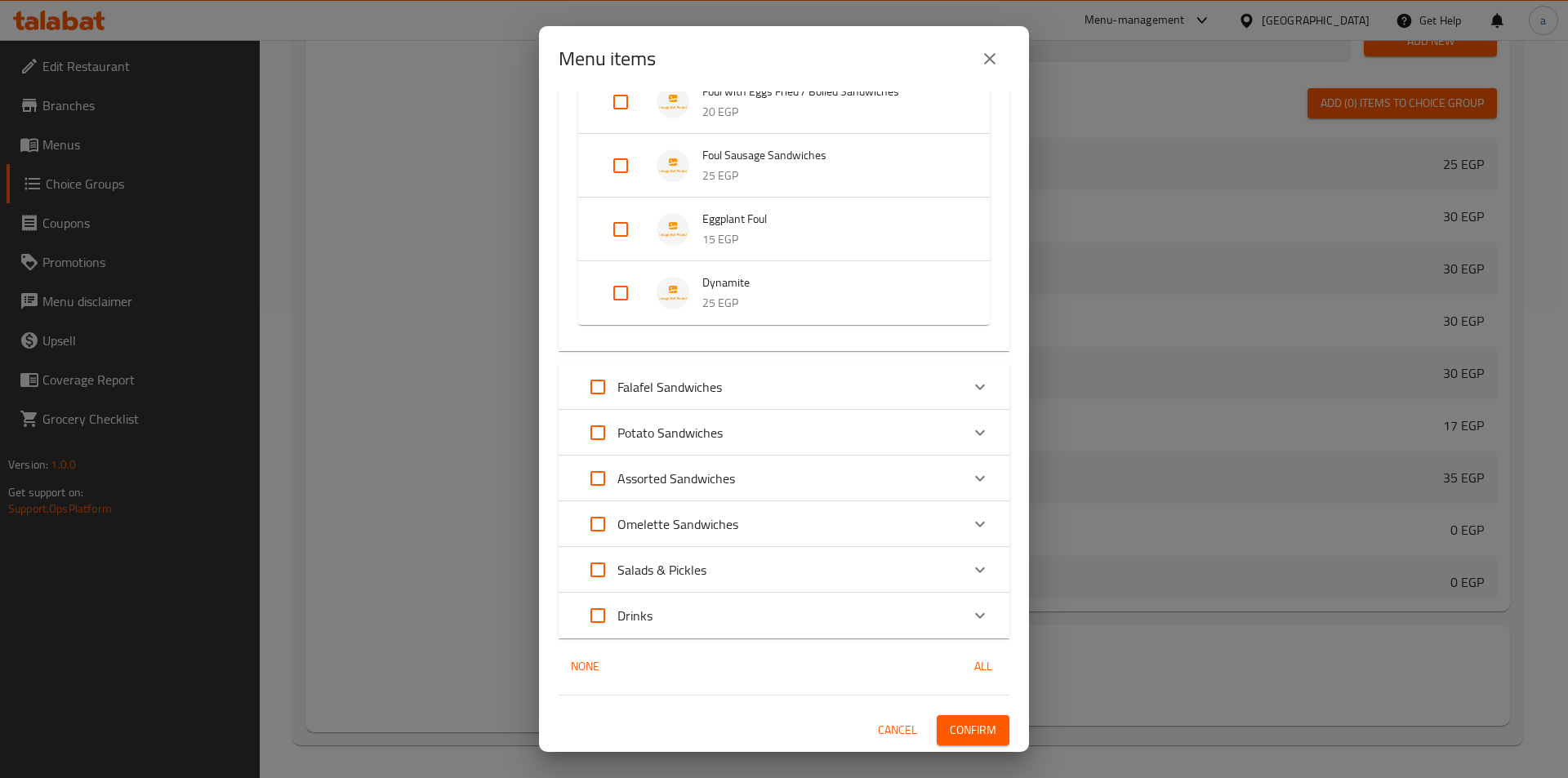
click at [937, 721] on button "Confirm" at bounding box center [973, 730] width 73 height 30
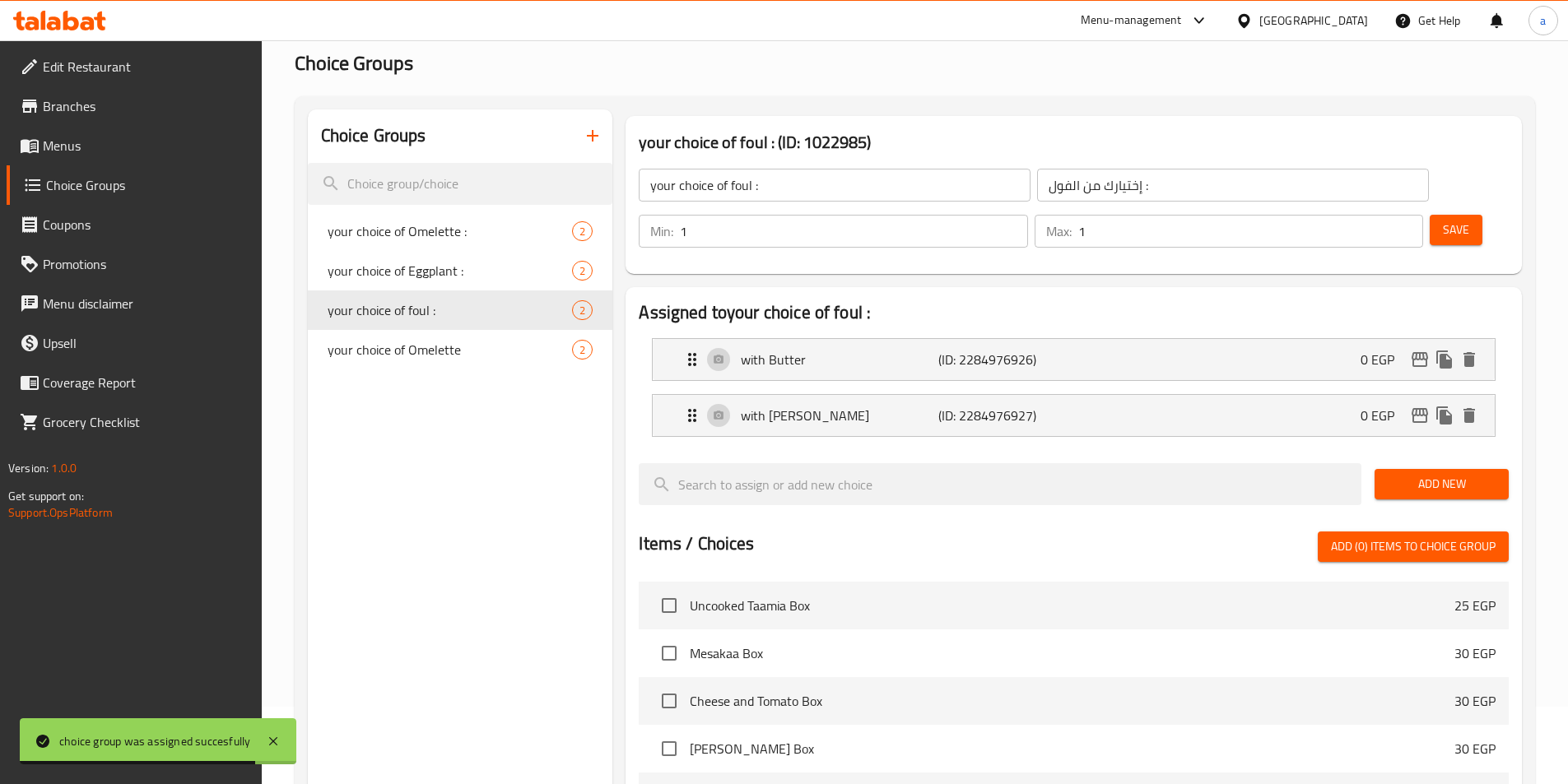
scroll to position [62, 0]
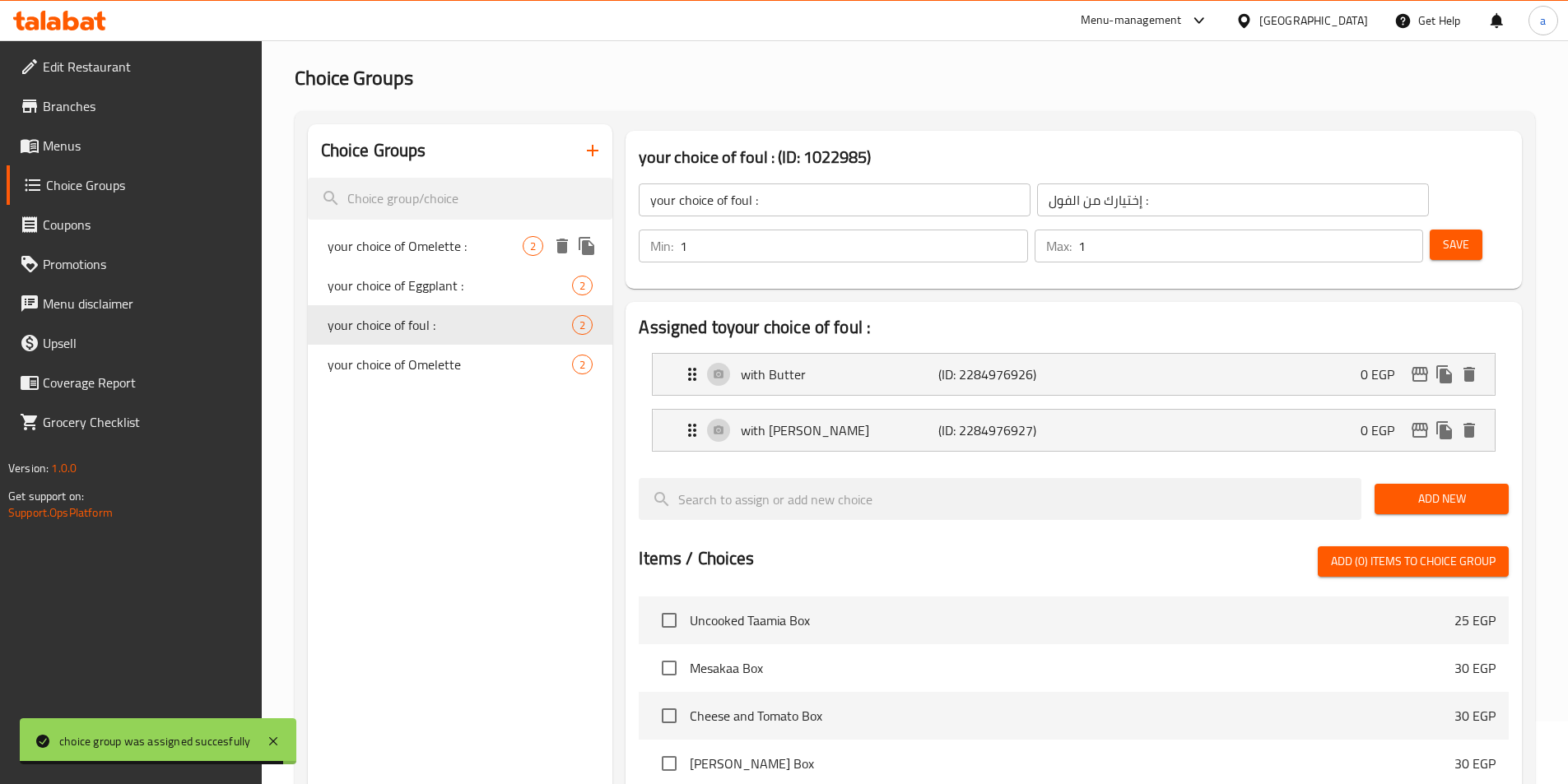
click at [463, 251] on span "your choice of Omelette :" at bounding box center [426, 246] width 196 height 20
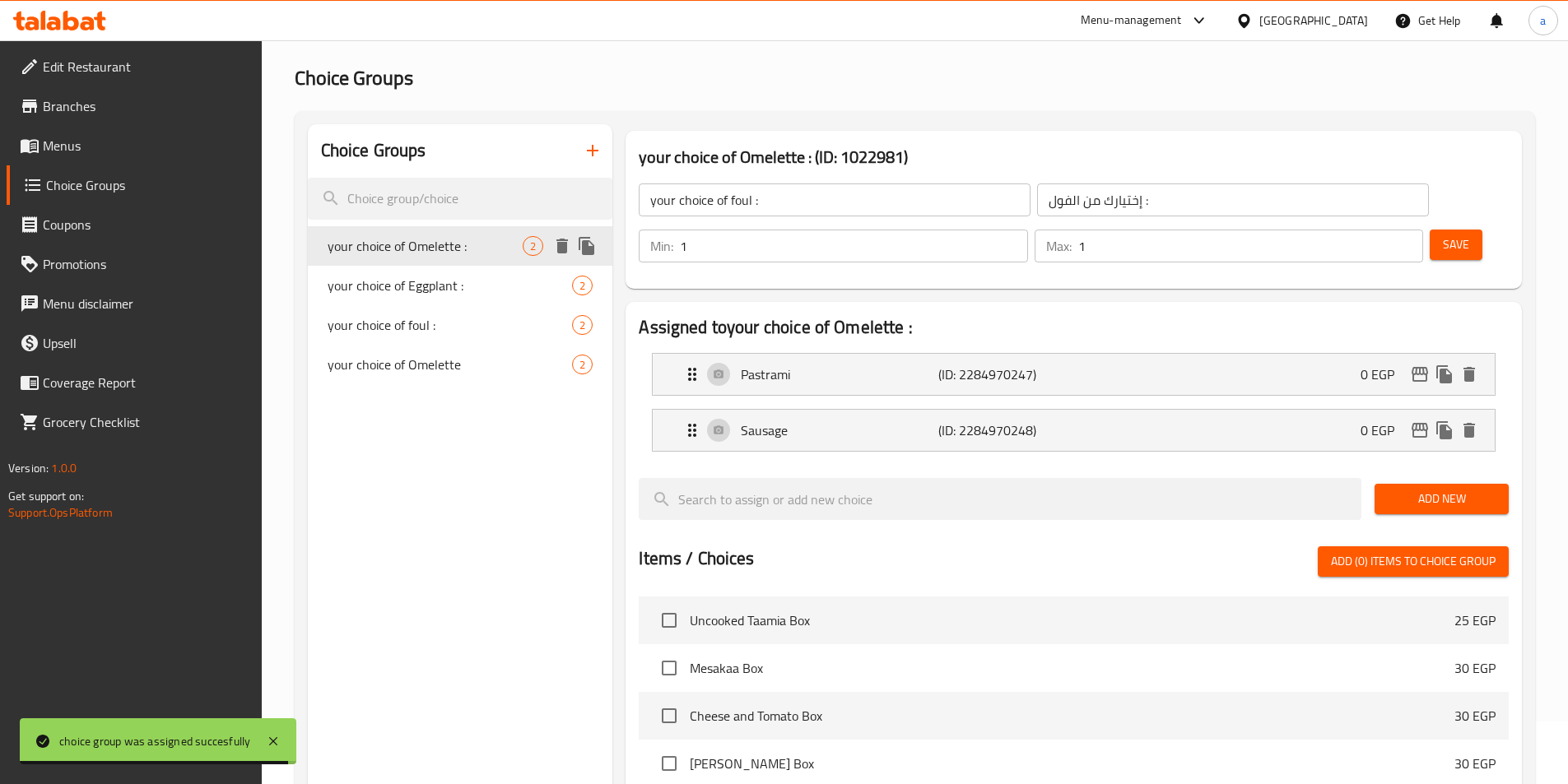
type input "your choice of Omelette :"
type input "إختيارك من الاومليت :"
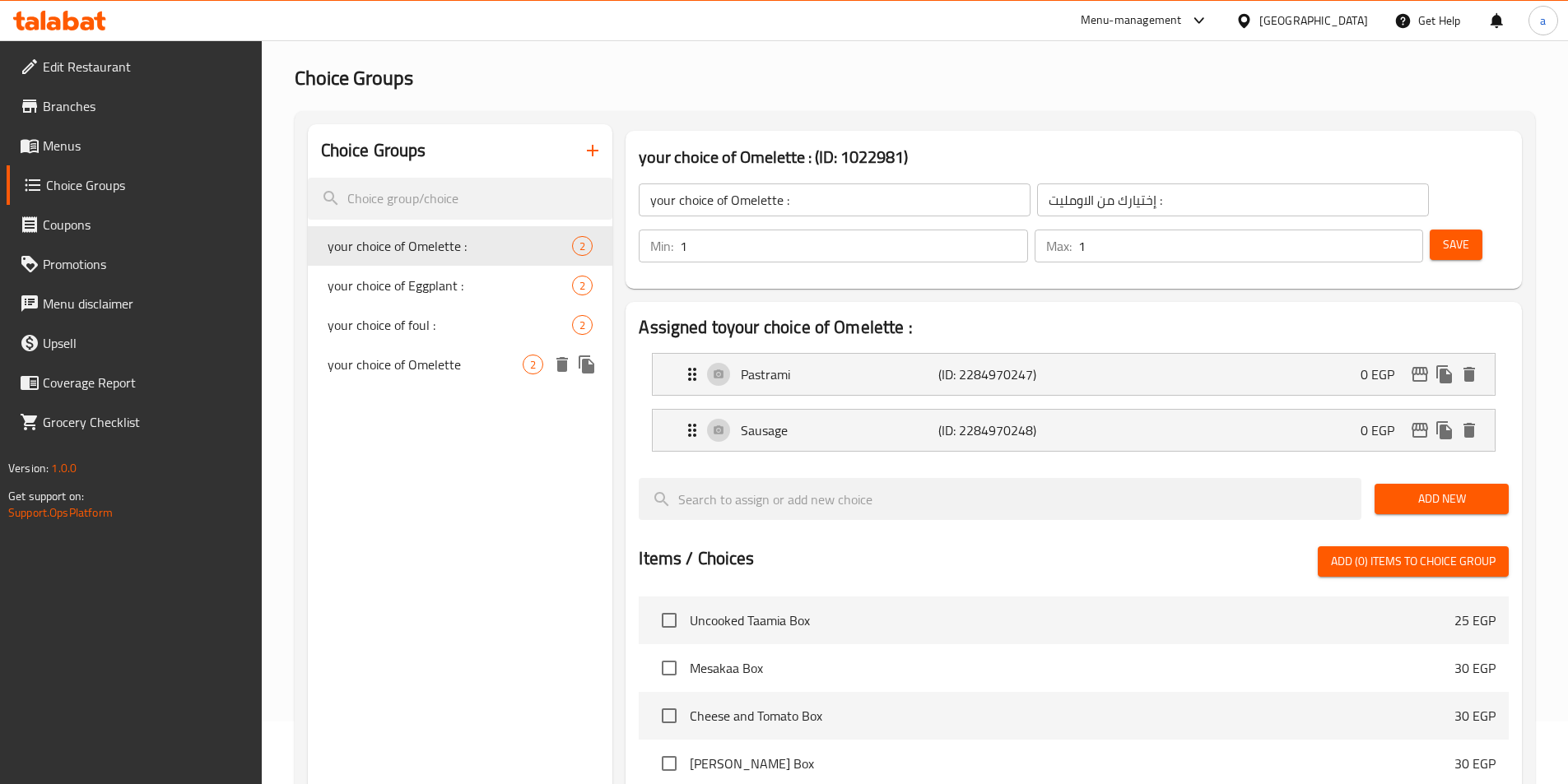
click at [464, 371] on span "your choice of Omelette" at bounding box center [426, 364] width 196 height 20
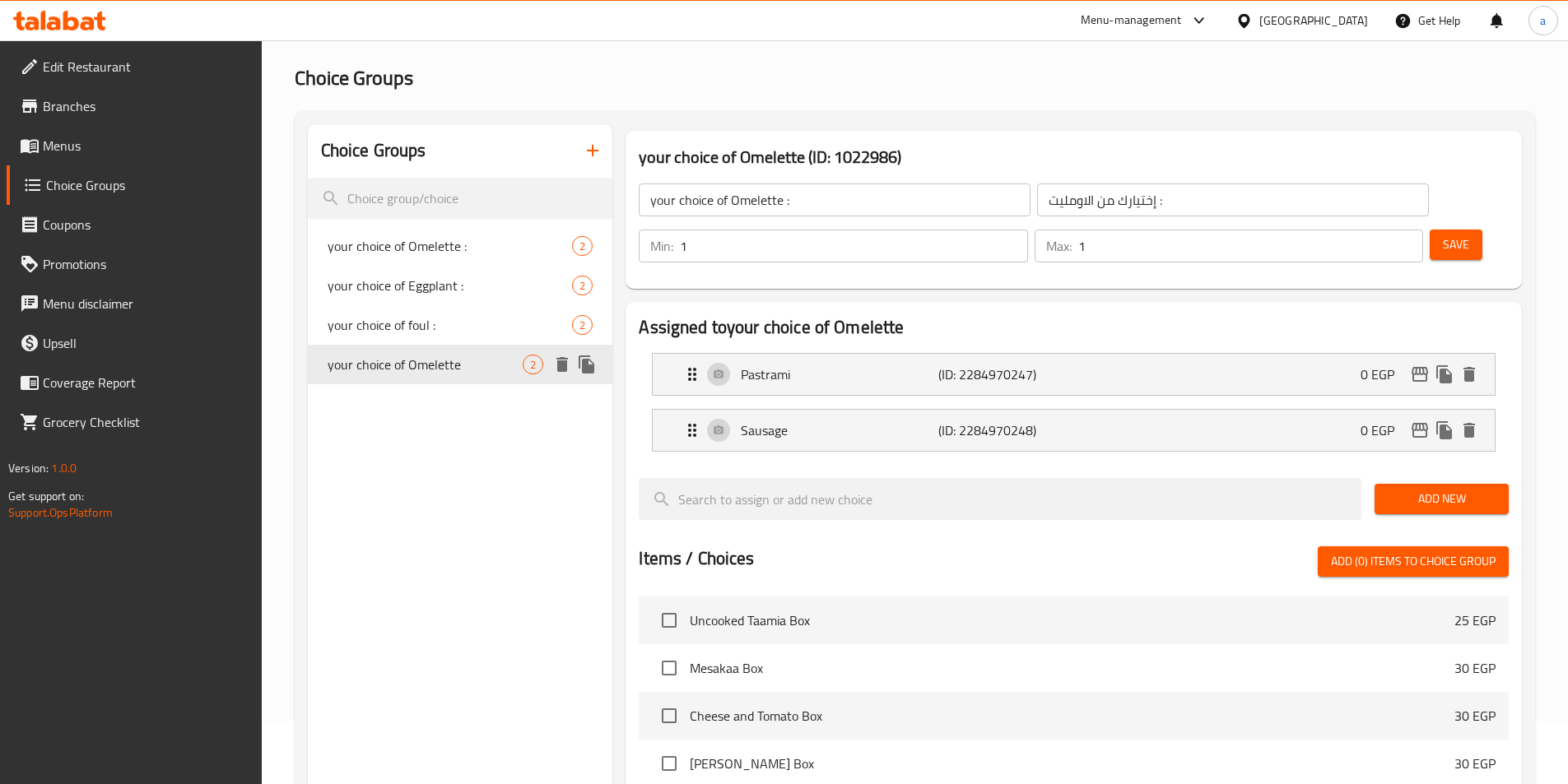
type input "your choice of Omelette"
type input "إختيارك من البيض"
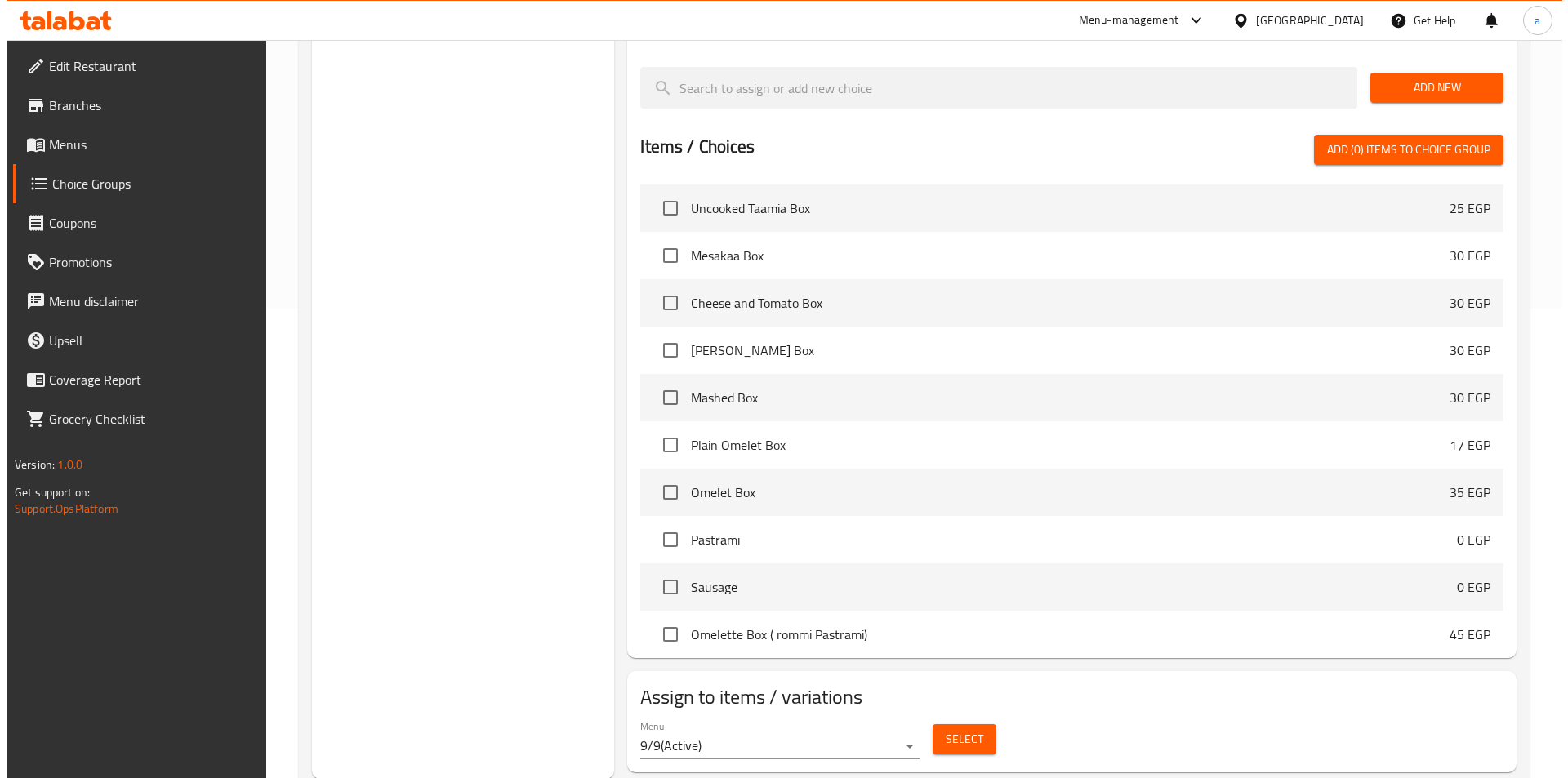
scroll to position [470, 0]
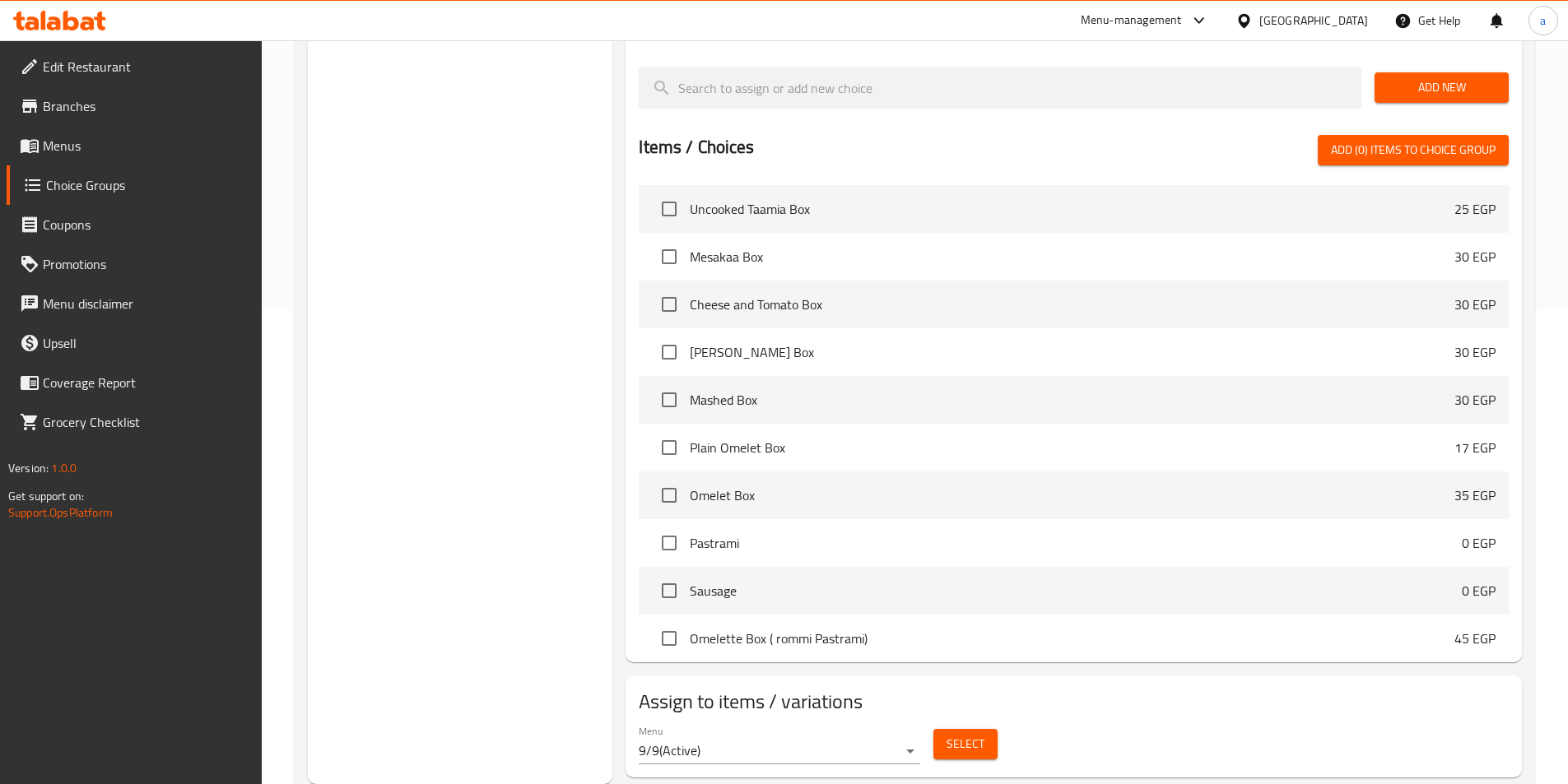
click at [958, 734] on span "Select" at bounding box center [965, 744] width 37 height 20
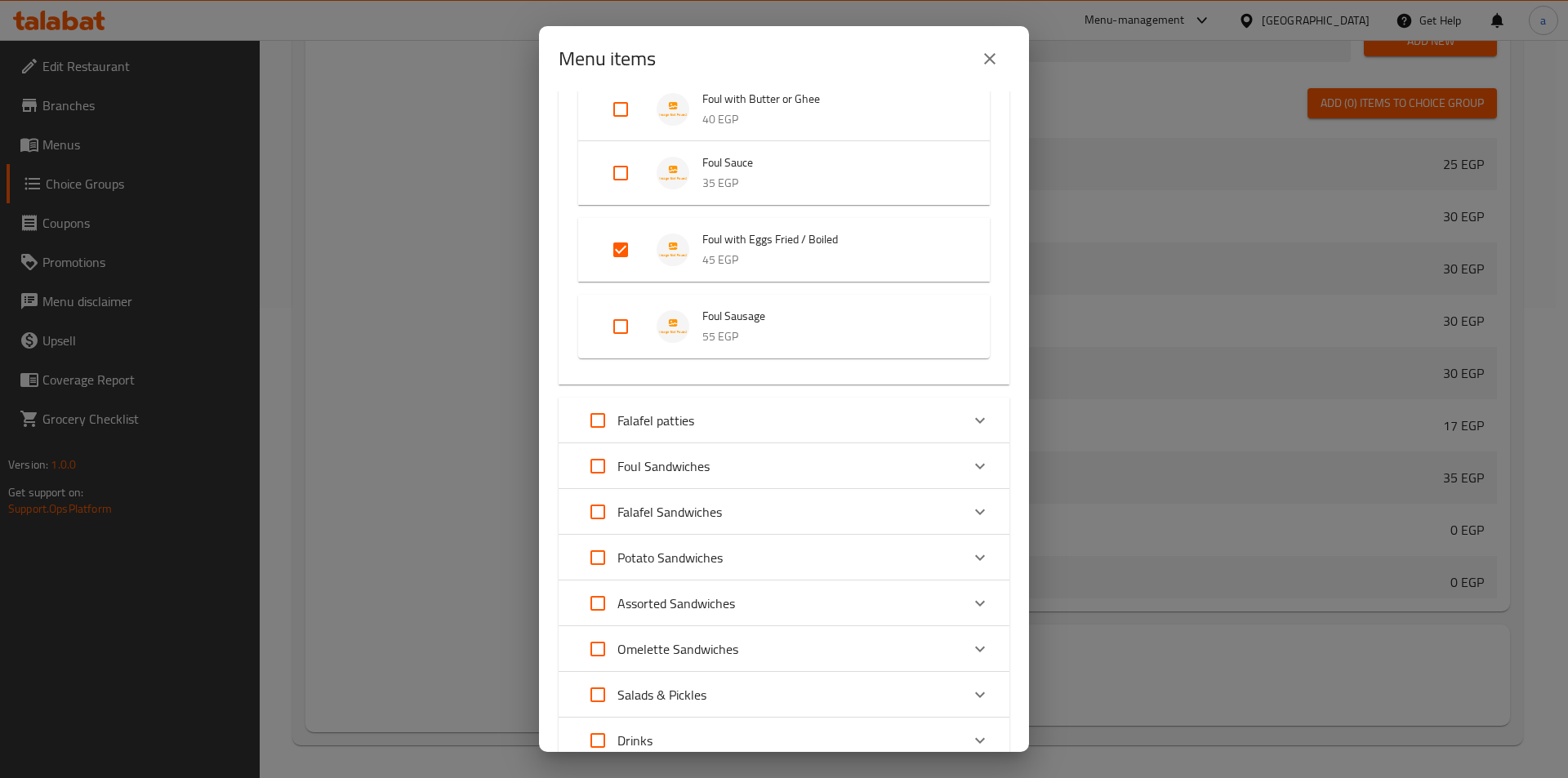
scroll to position [697, 0]
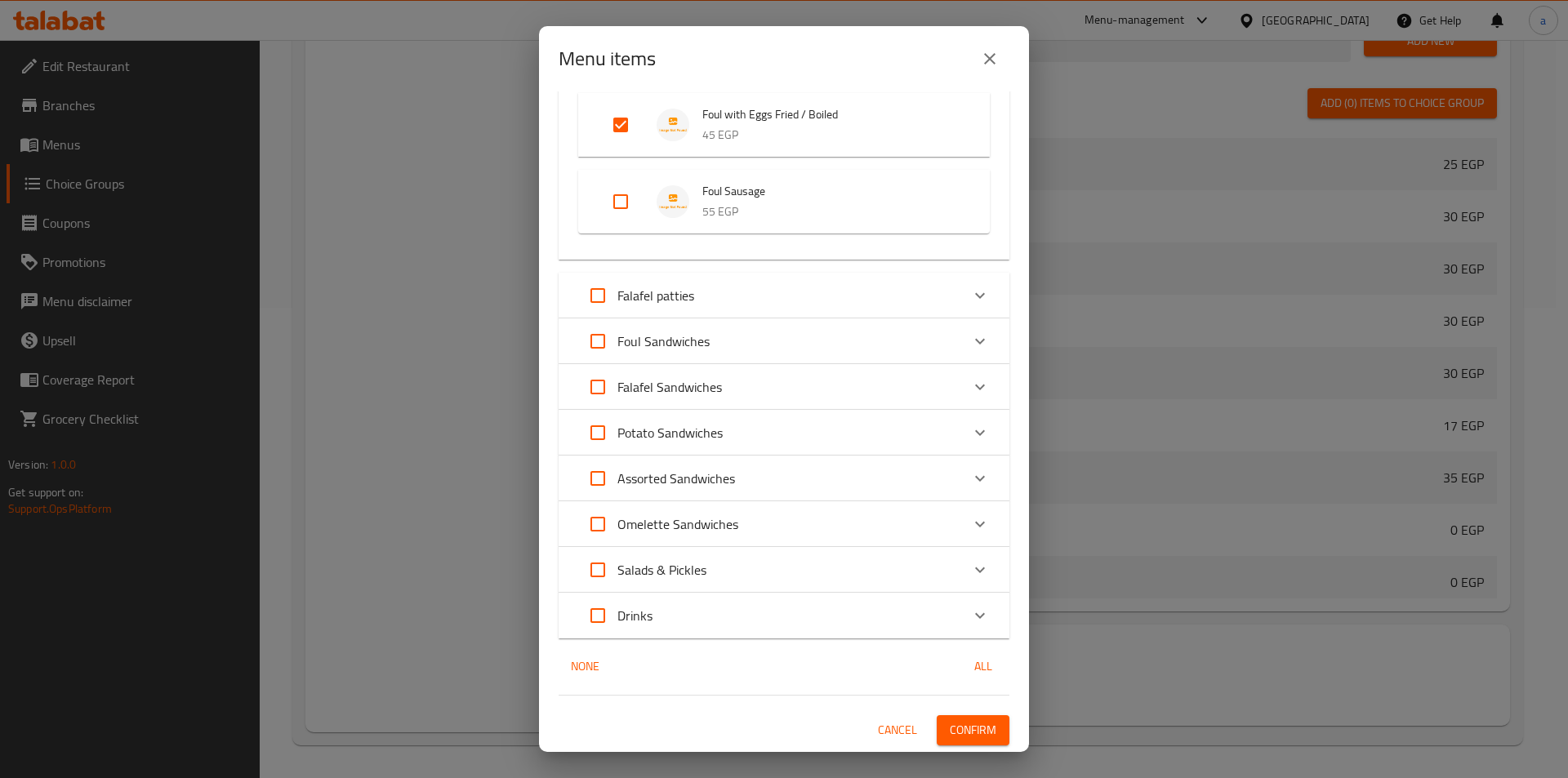
click at [723, 358] on div "Foul Sandwiches" at bounding box center [769, 341] width 382 height 39
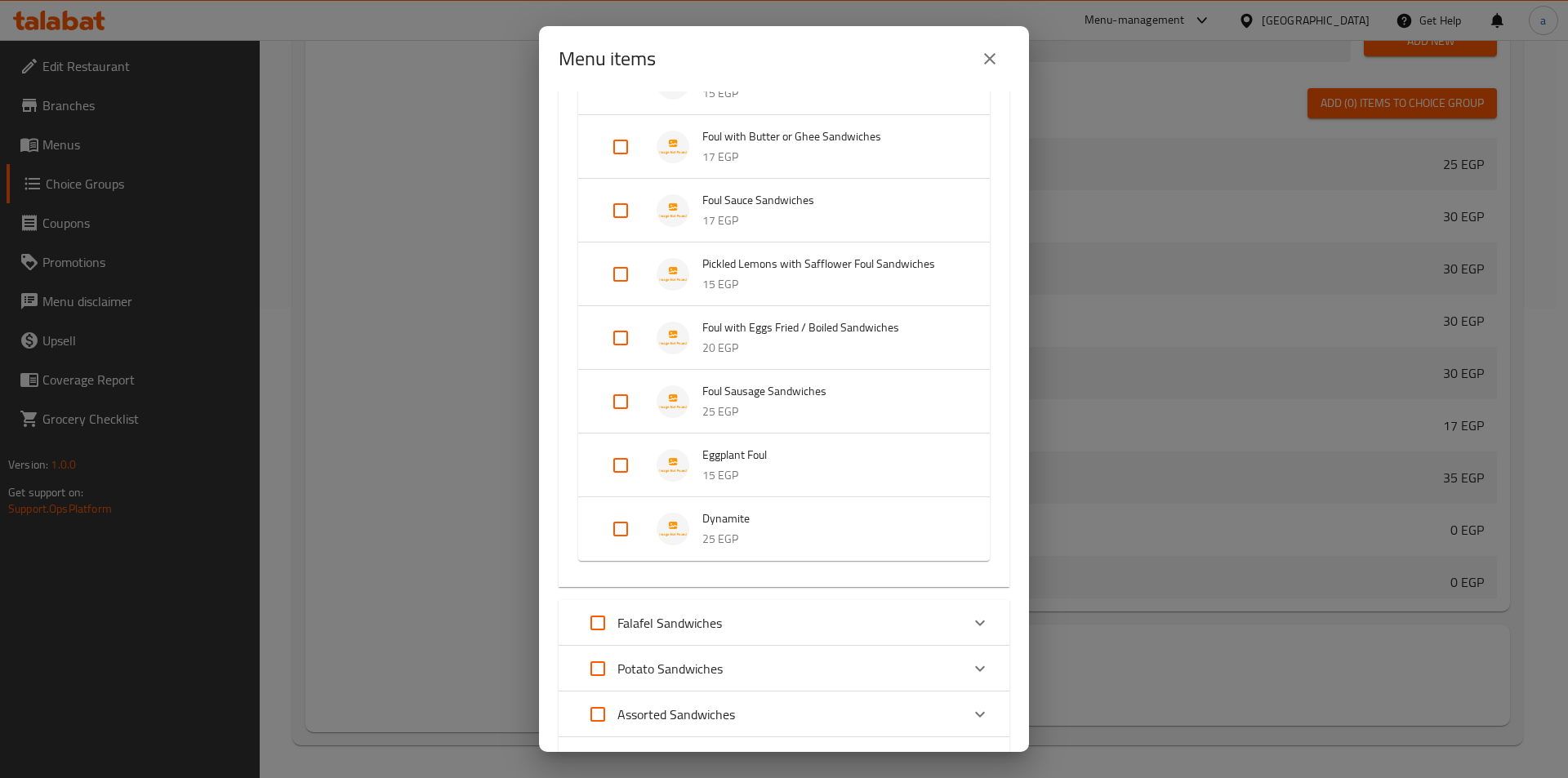
scroll to position [1351, 0]
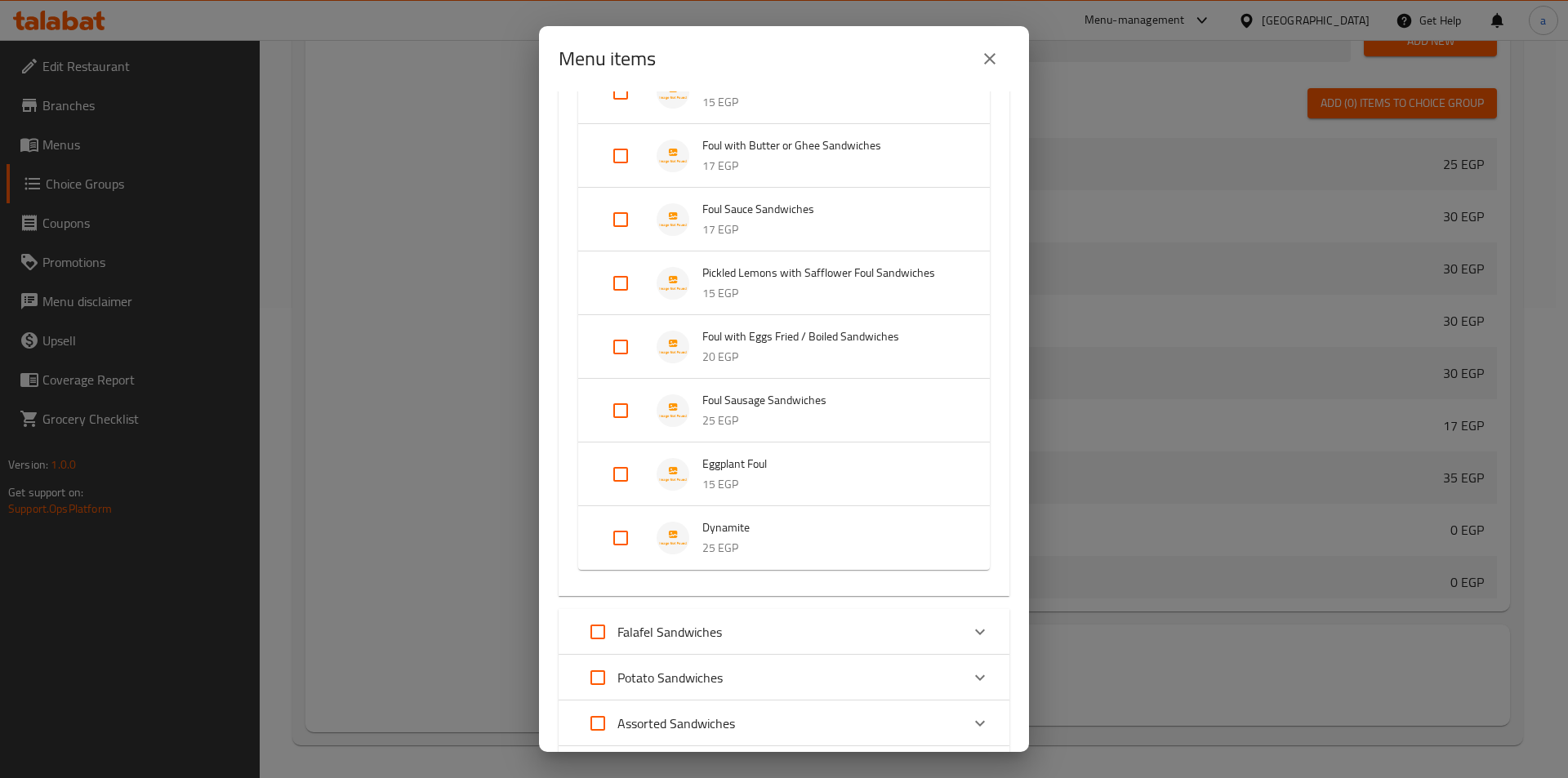
click at [624, 346] on input "Expand" at bounding box center [621, 347] width 39 height 39
checkbox input "true"
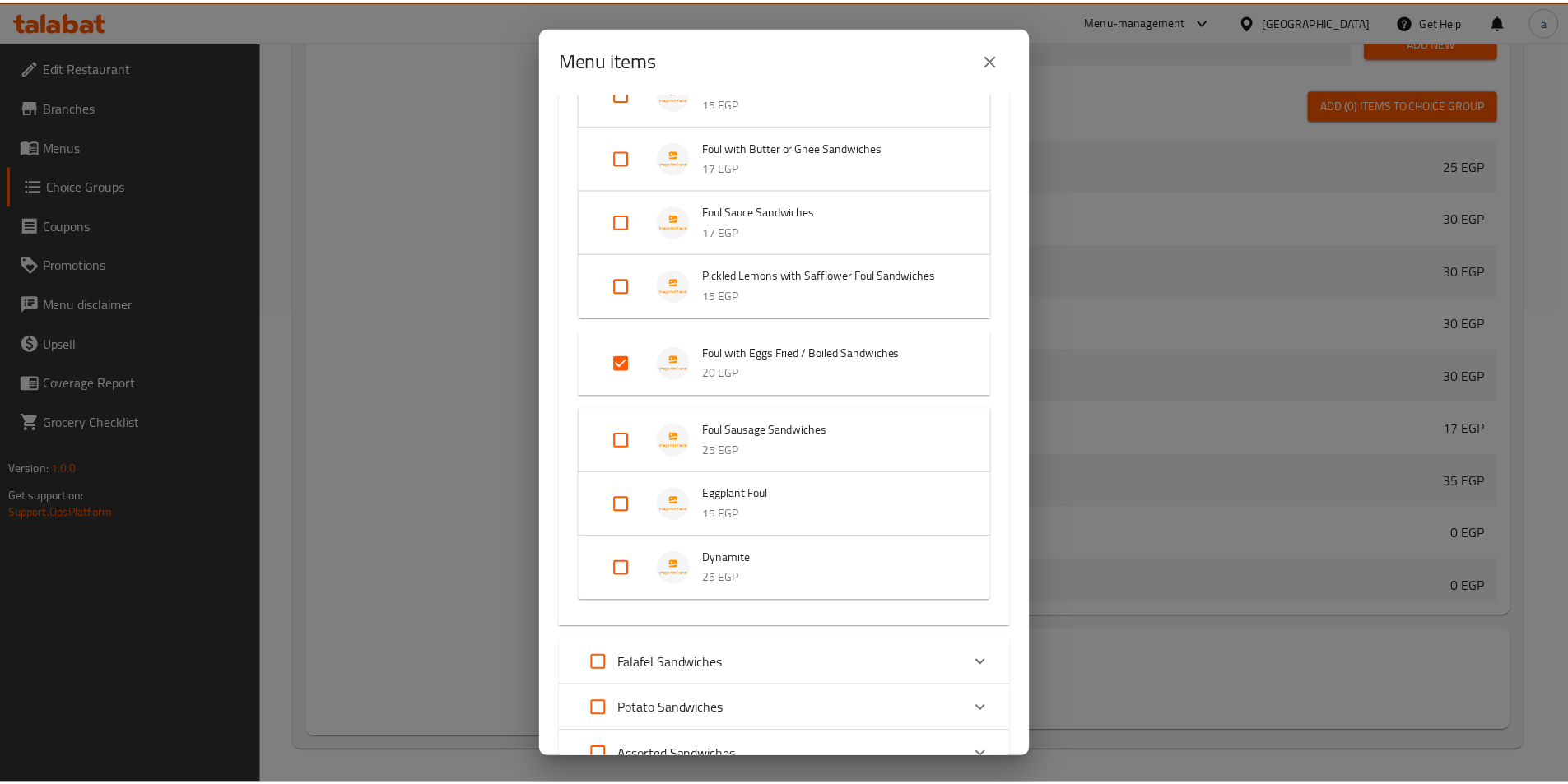
scroll to position [1635, 0]
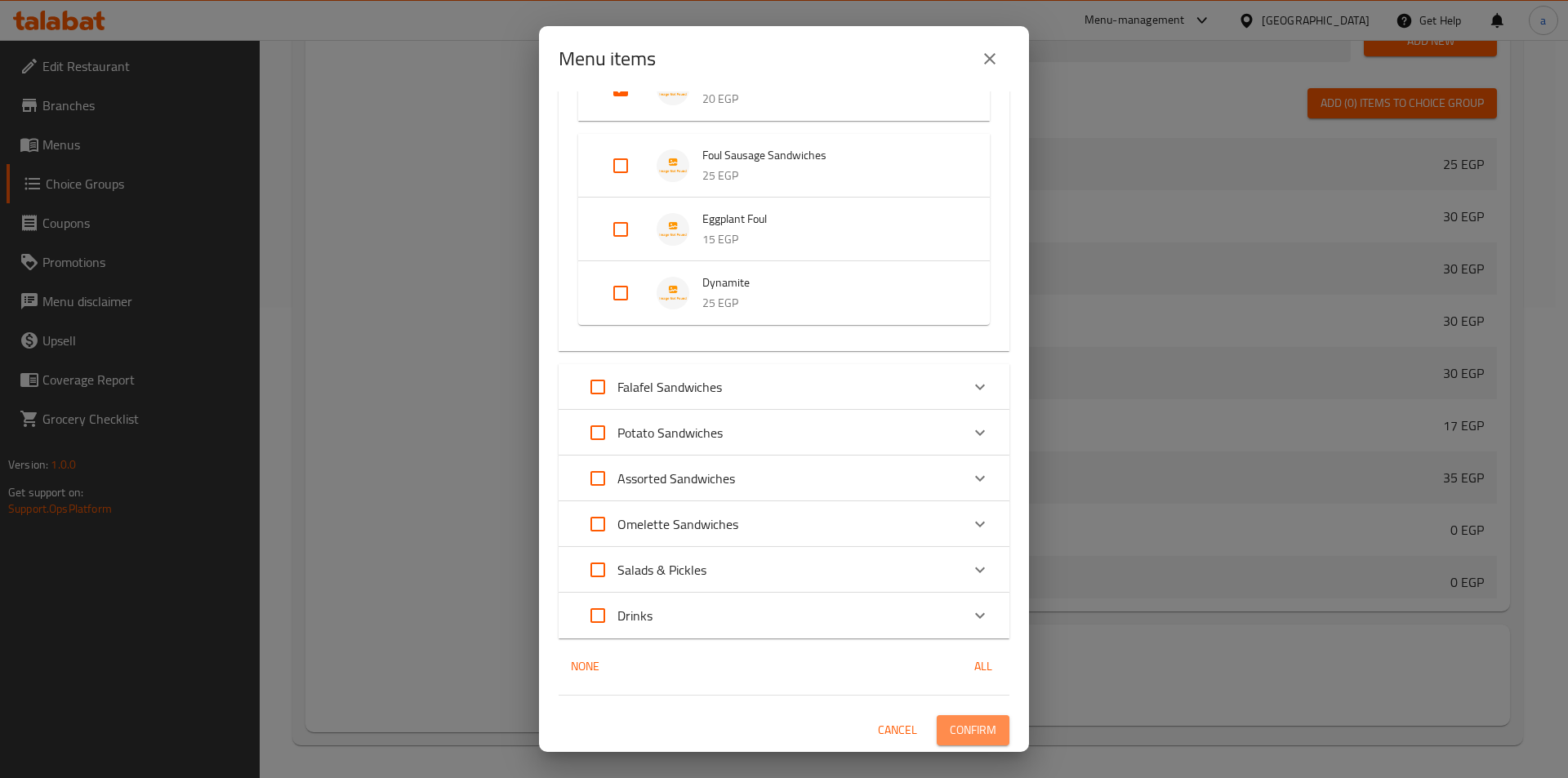
click at [950, 732] on span "Confirm" at bounding box center [973, 729] width 47 height 20
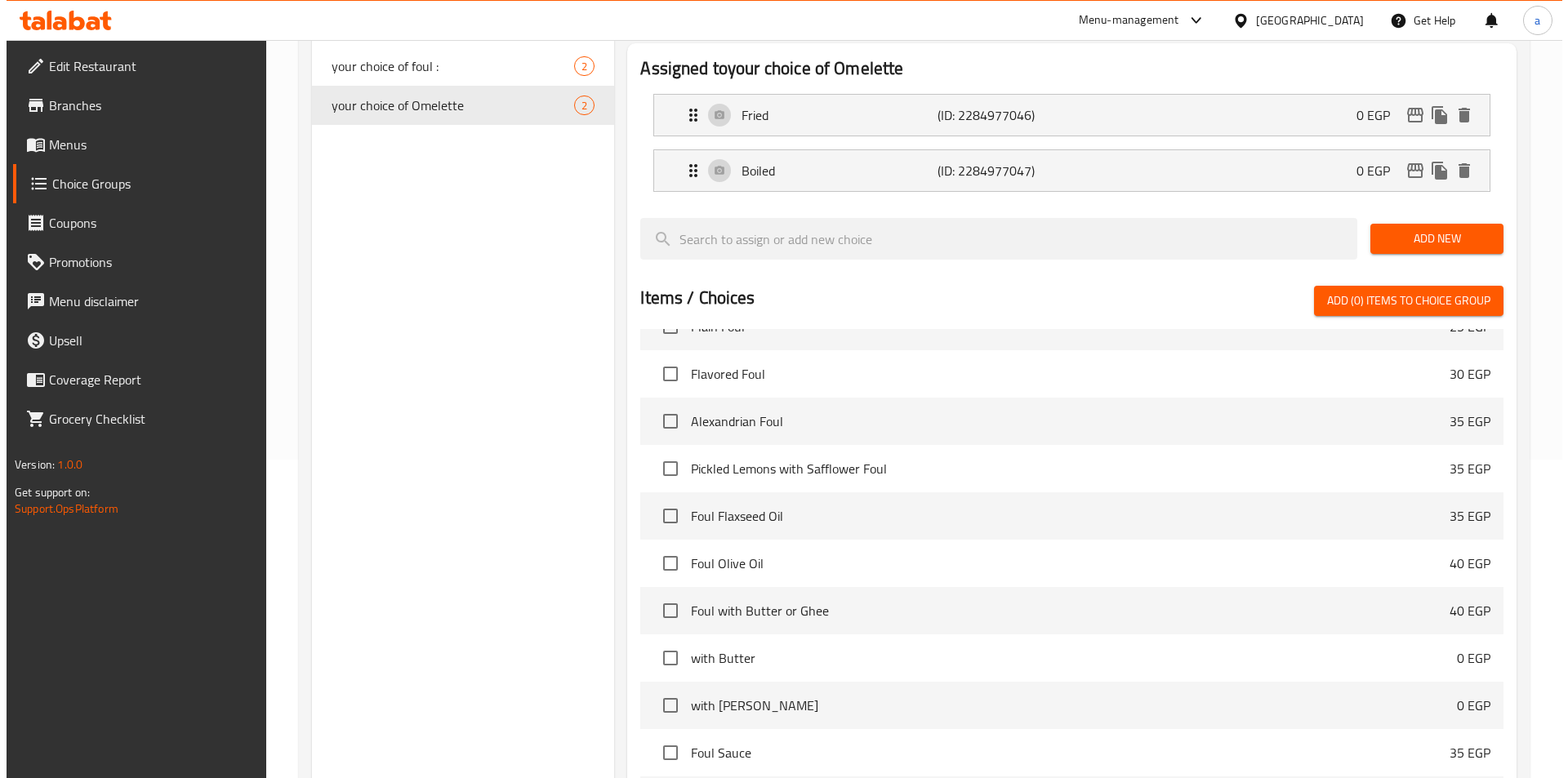
scroll to position [470, 0]
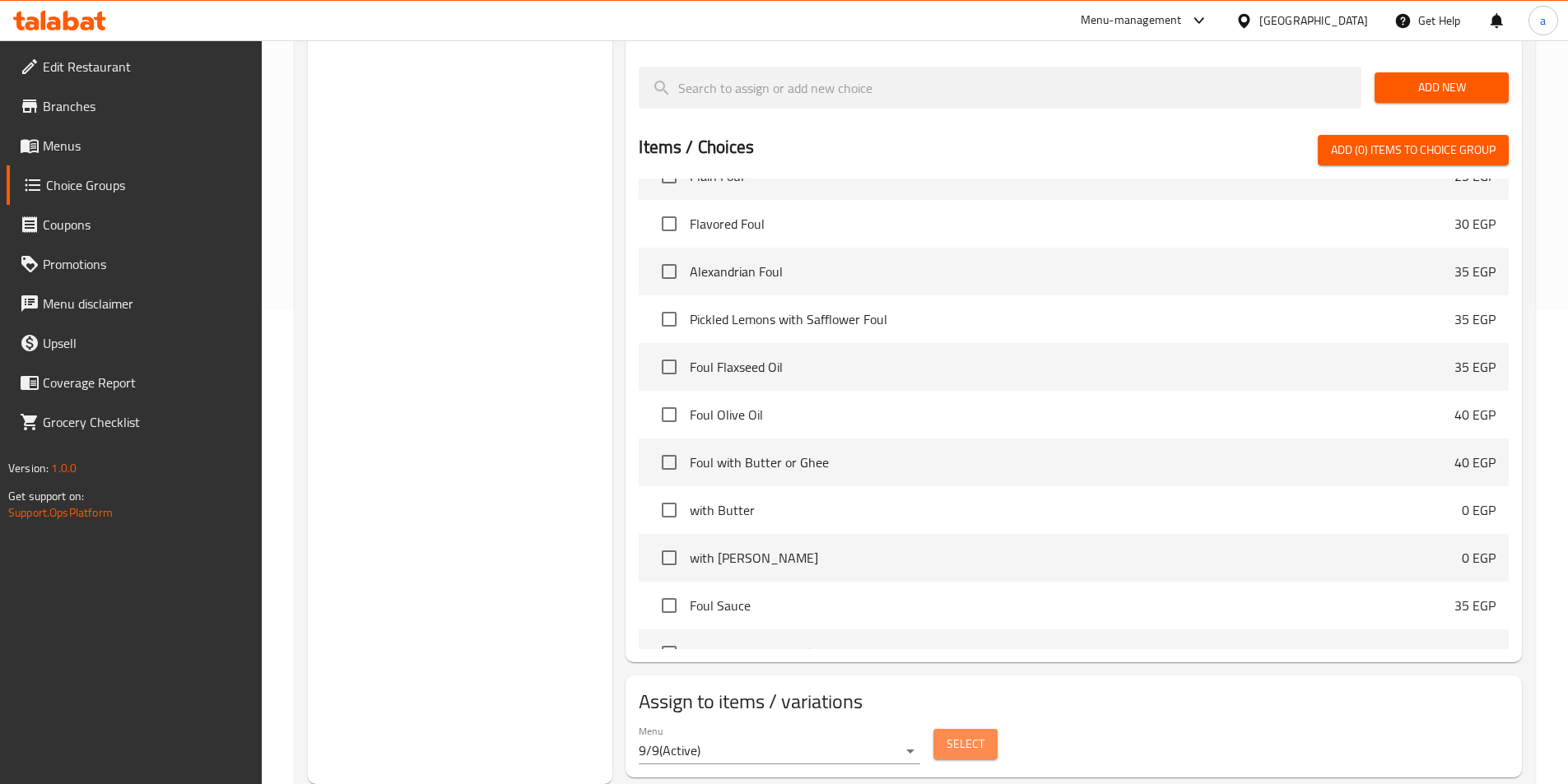
click at [989, 729] on button "Select" at bounding box center [965, 744] width 64 height 30
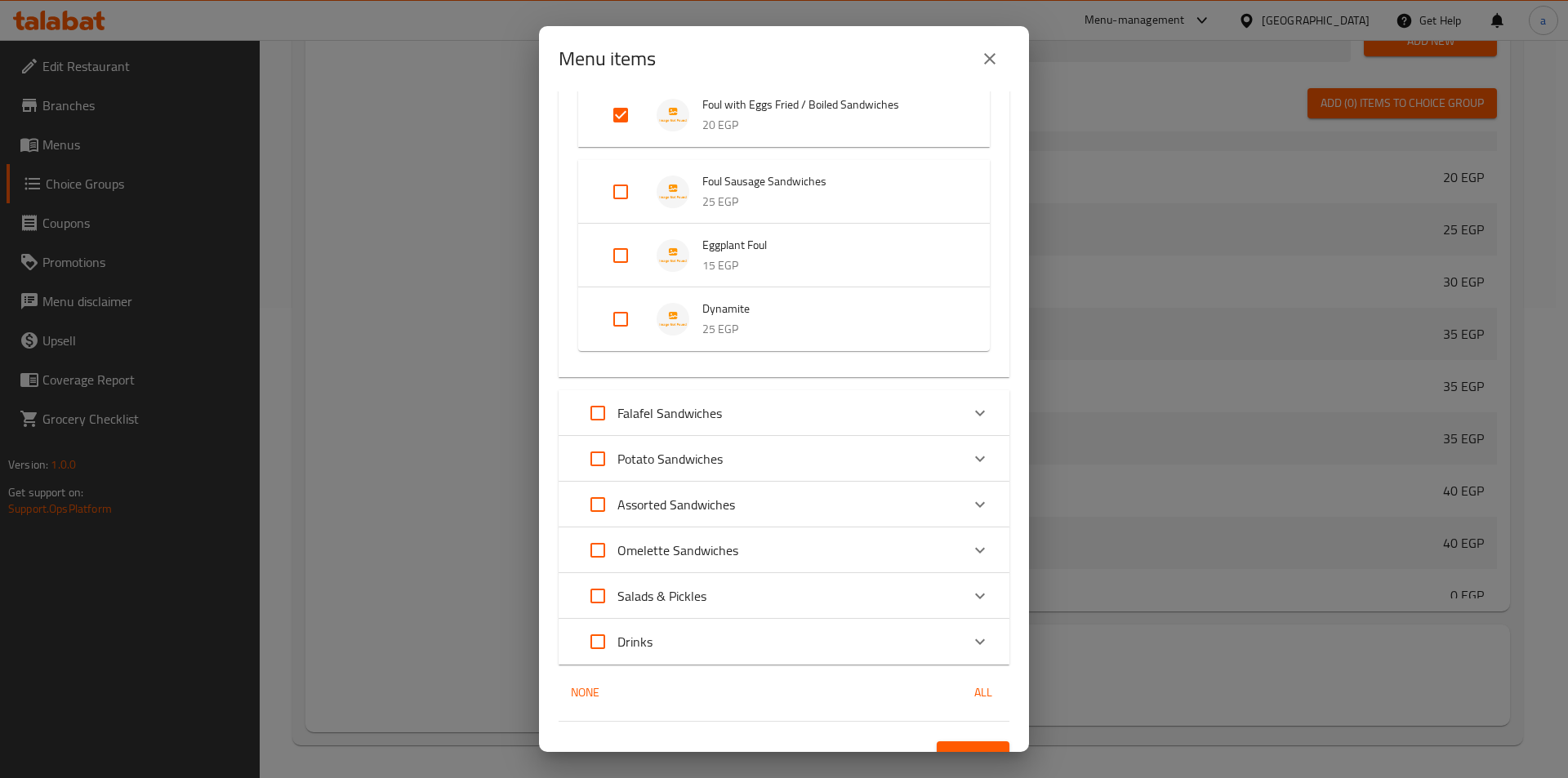
scroll to position [1622, 0]
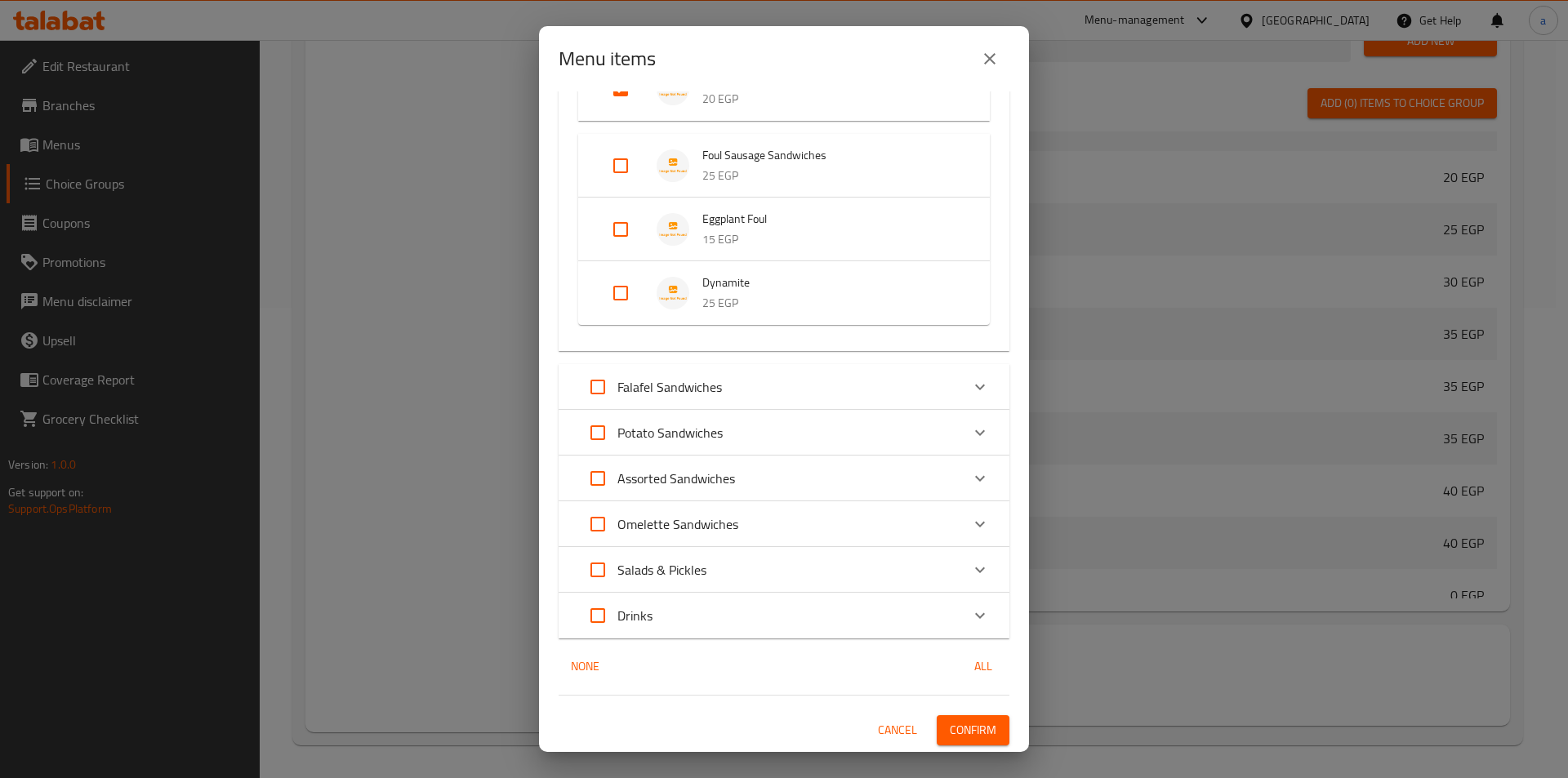
click at [688, 385] on p "Falafel Sandwiches" at bounding box center [669, 387] width 104 height 19
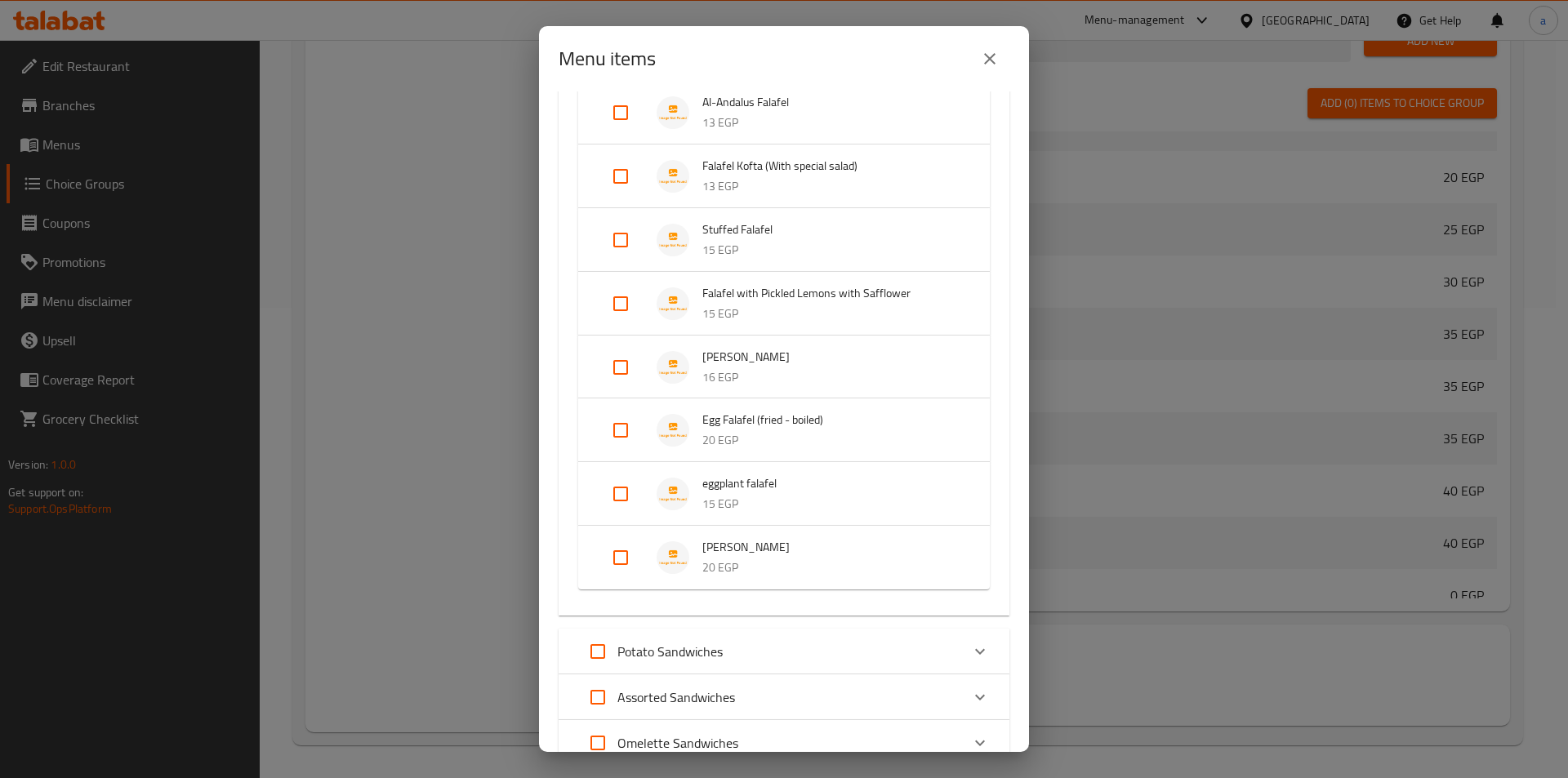
scroll to position [2031, 0]
click at [620, 428] on input "Expand" at bounding box center [621, 434] width 39 height 39
checkbox input "true"
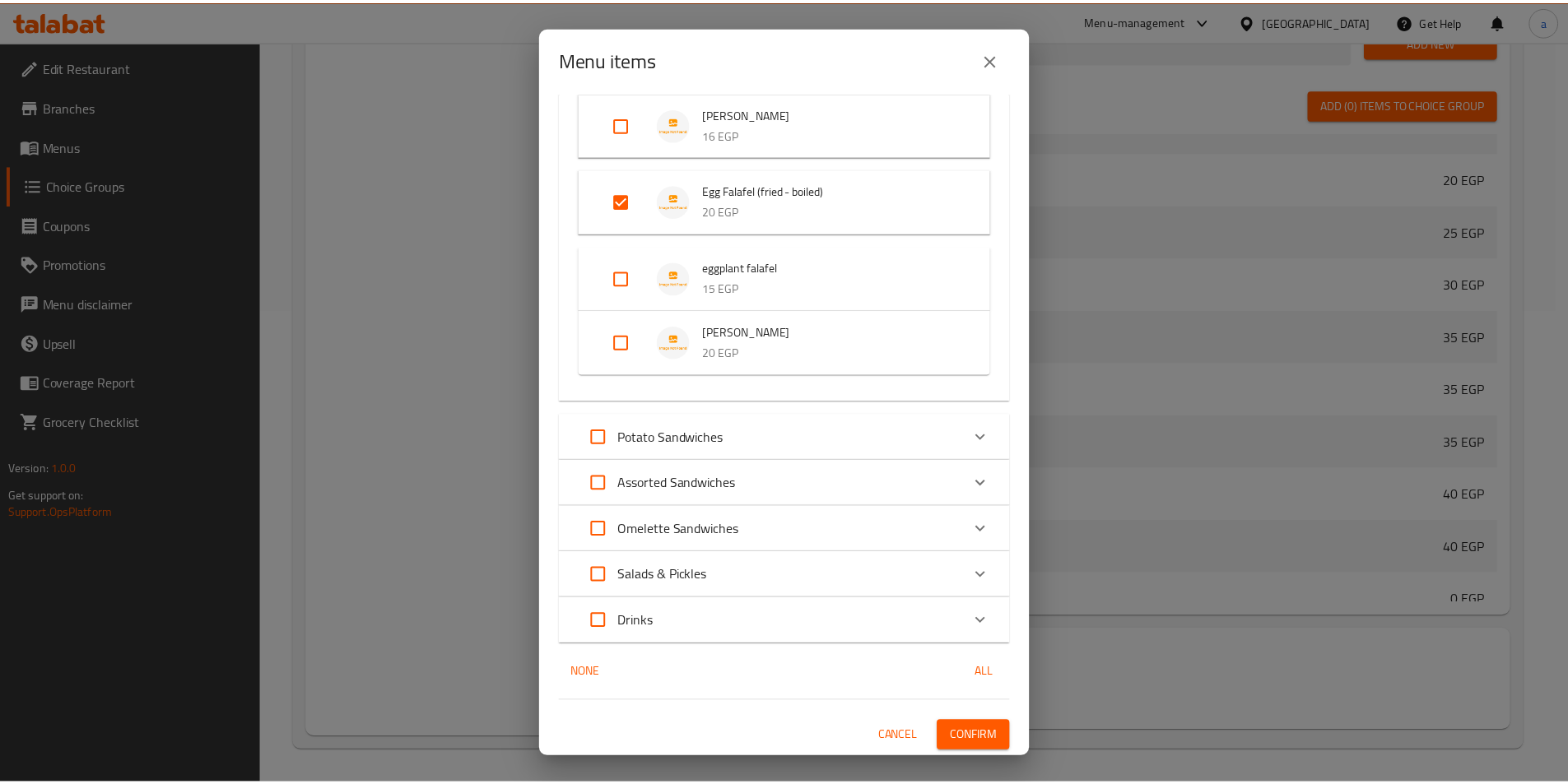
scroll to position [2297, 0]
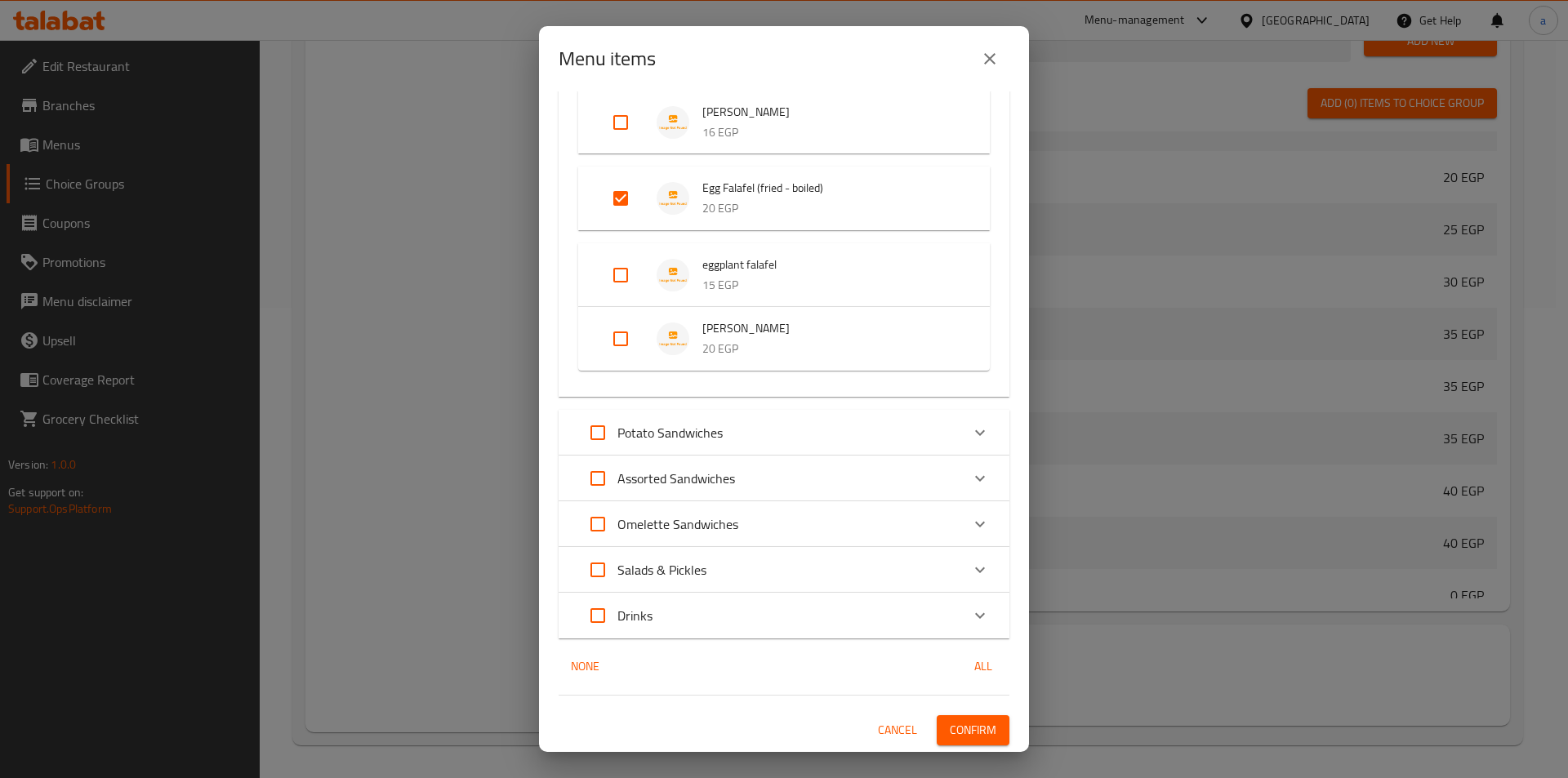
click at [950, 733] on span "Confirm" at bounding box center [973, 729] width 47 height 20
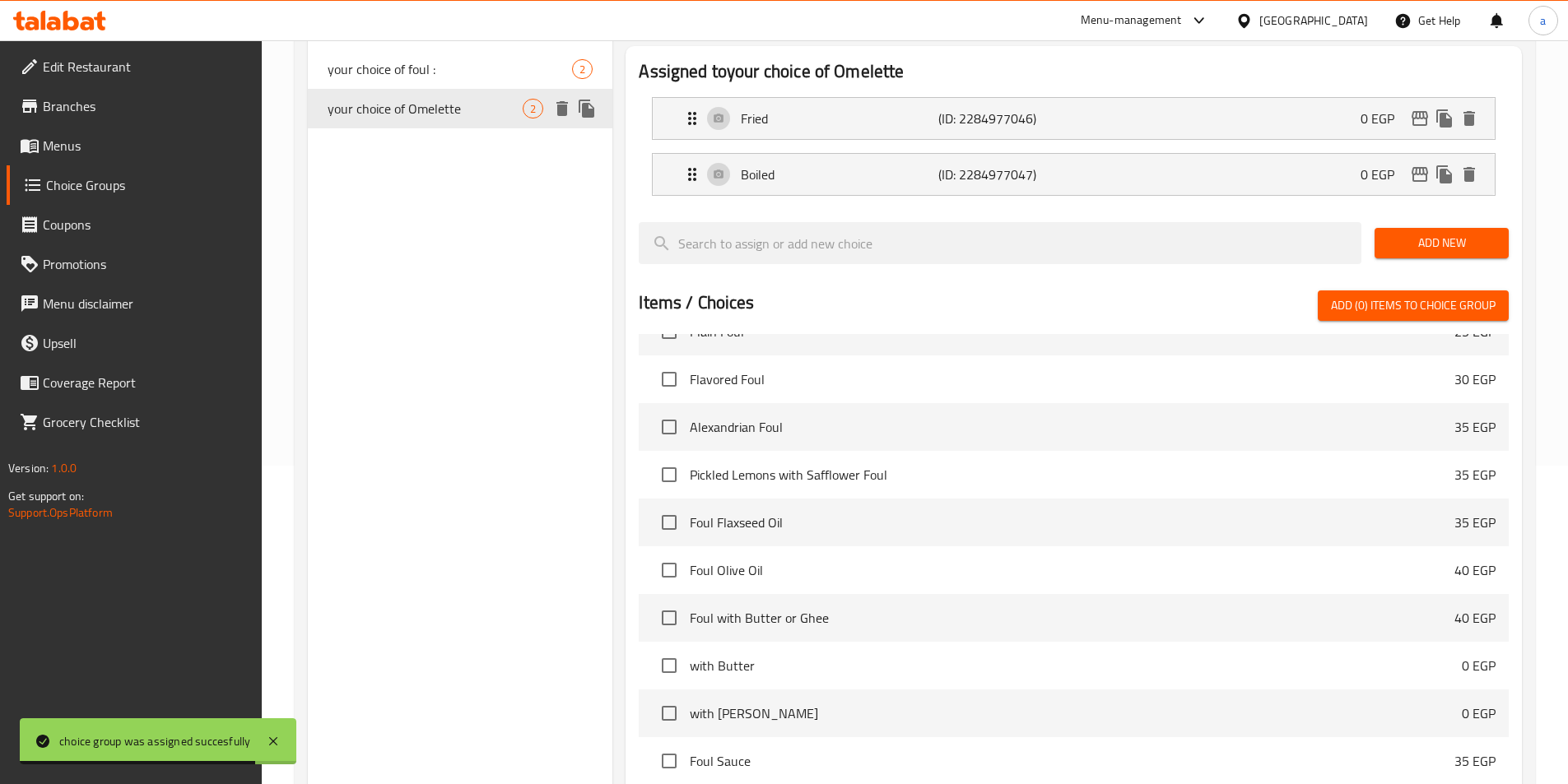
scroll to position [0, 0]
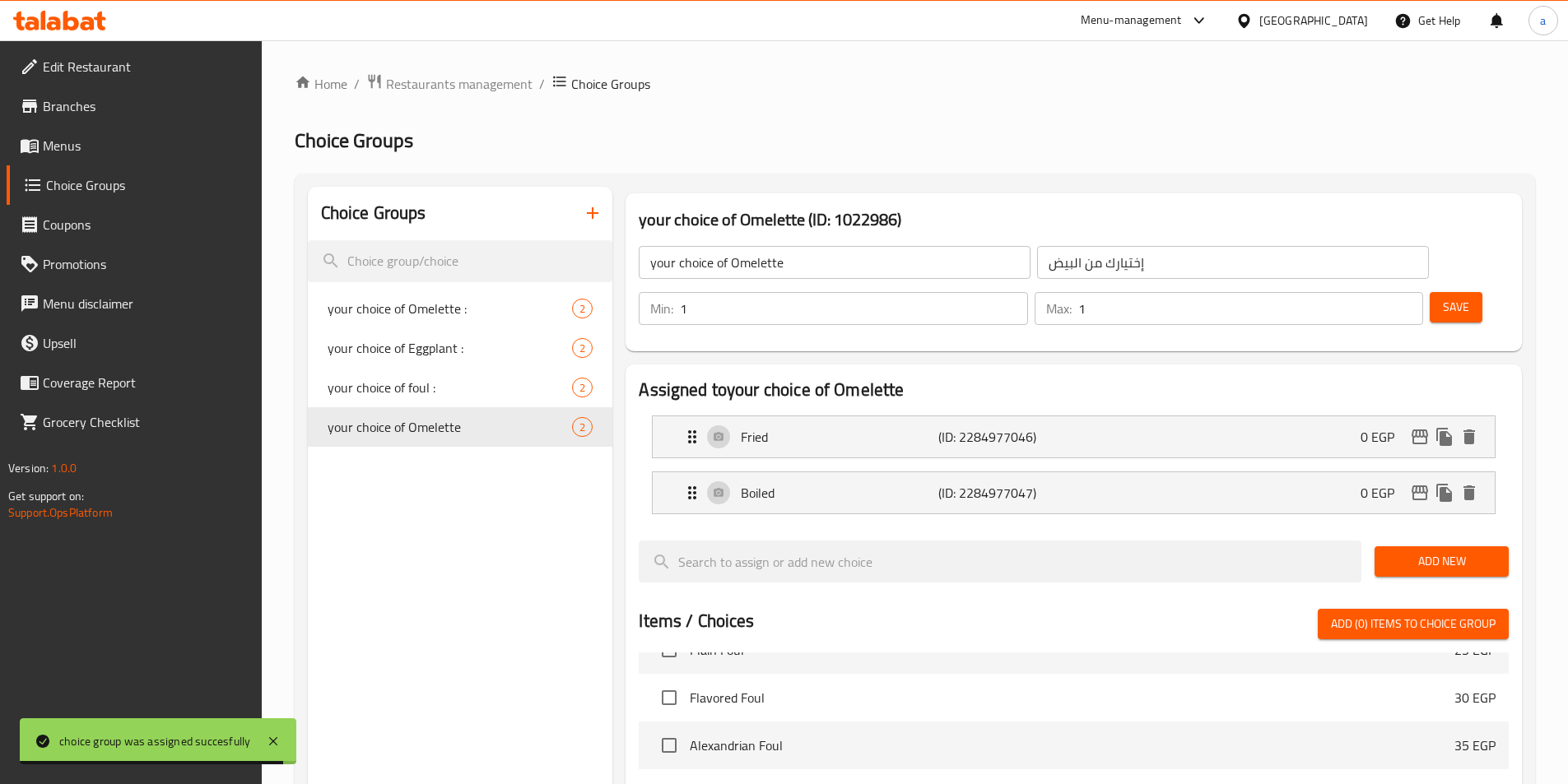
click at [603, 211] on icon "button" at bounding box center [593, 213] width 20 height 20
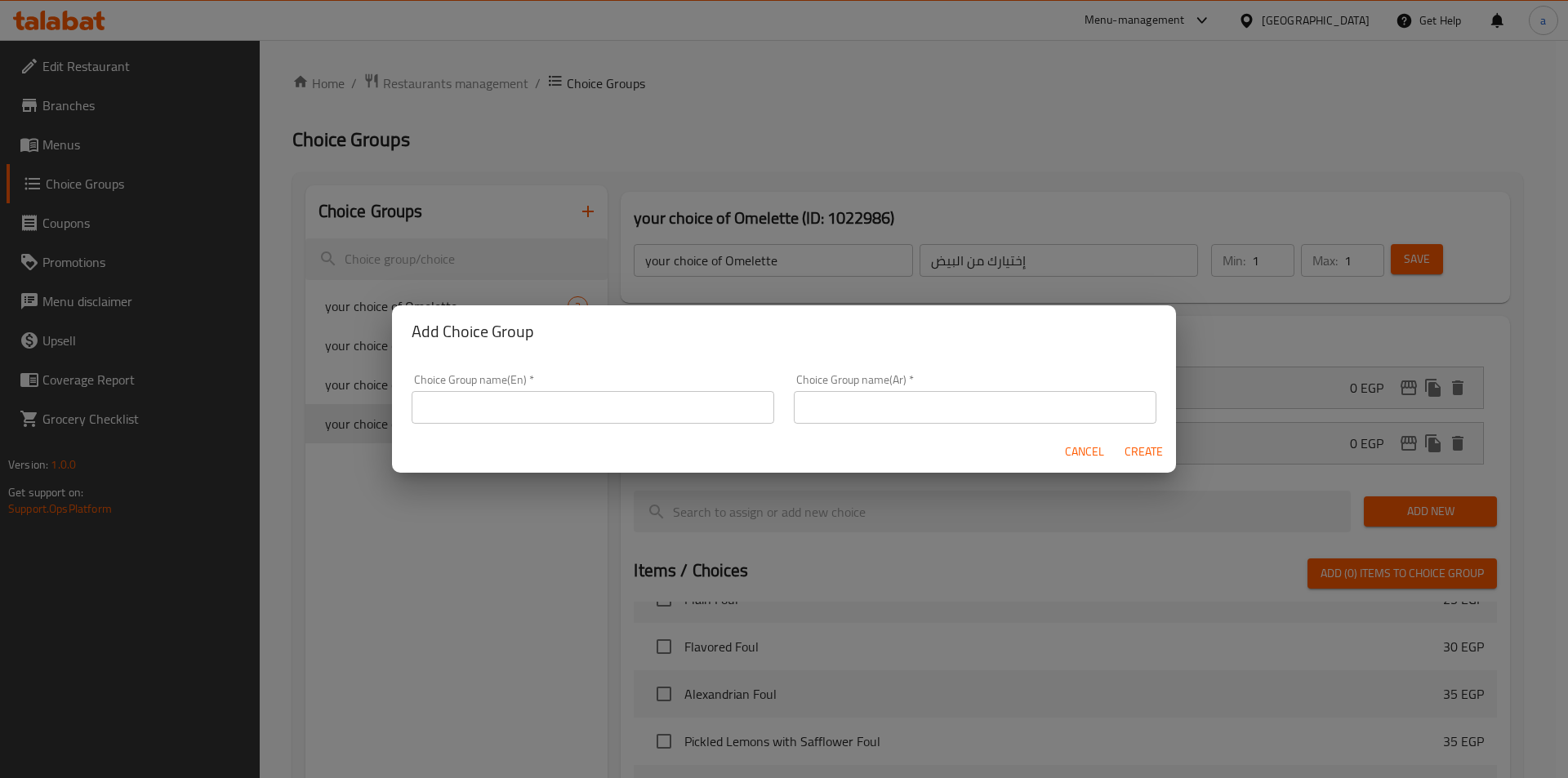
drag, startPoint x: 544, startPoint y: 407, endPoint x: 685, endPoint y: 454, distance: 148.6
click at [544, 407] on input "text" at bounding box center [593, 407] width 363 height 33
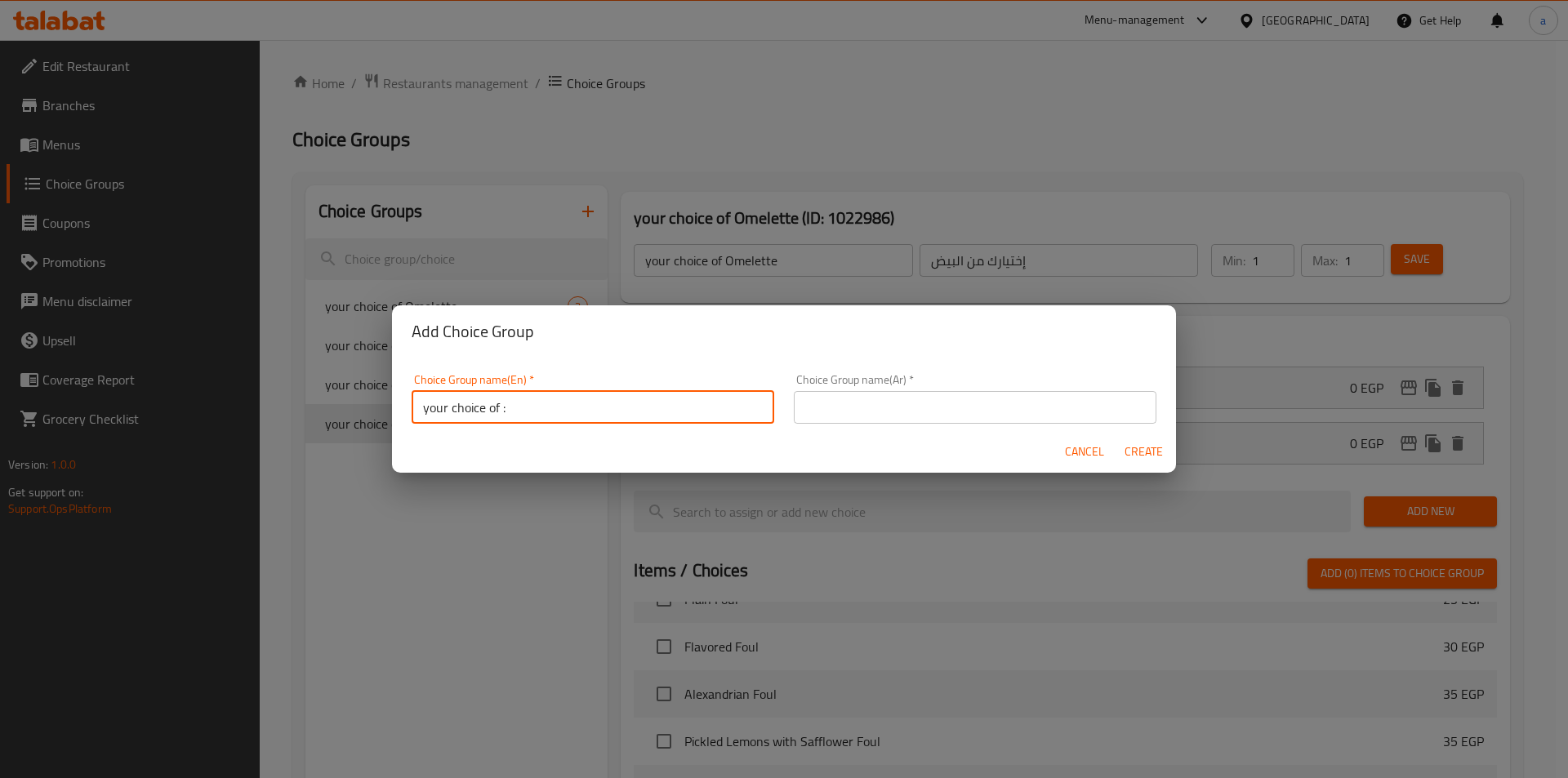
click at [504, 408] on input "your choice of :" at bounding box center [593, 407] width 363 height 33
click at [499, 408] on input "your choice of :" at bounding box center [593, 407] width 363 height 33
type input "your choice of flafel :"
click at [908, 403] on input "text" at bounding box center [975, 407] width 363 height 33
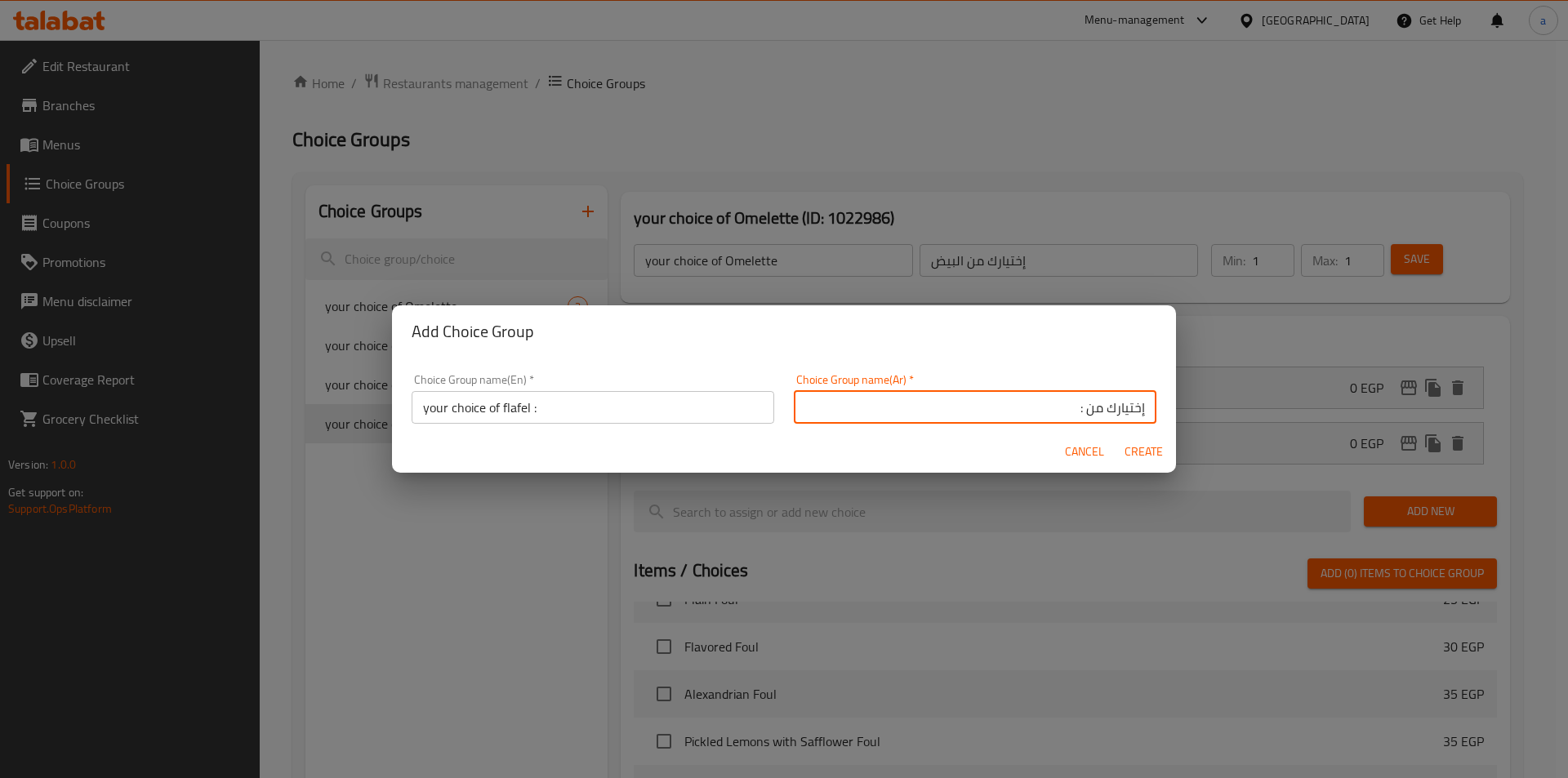
click at [1074, 408] on input "إختيارك من :" at bounding box center [975, 407] width 363 height 33
type input "إختيارك من الفلافل :"
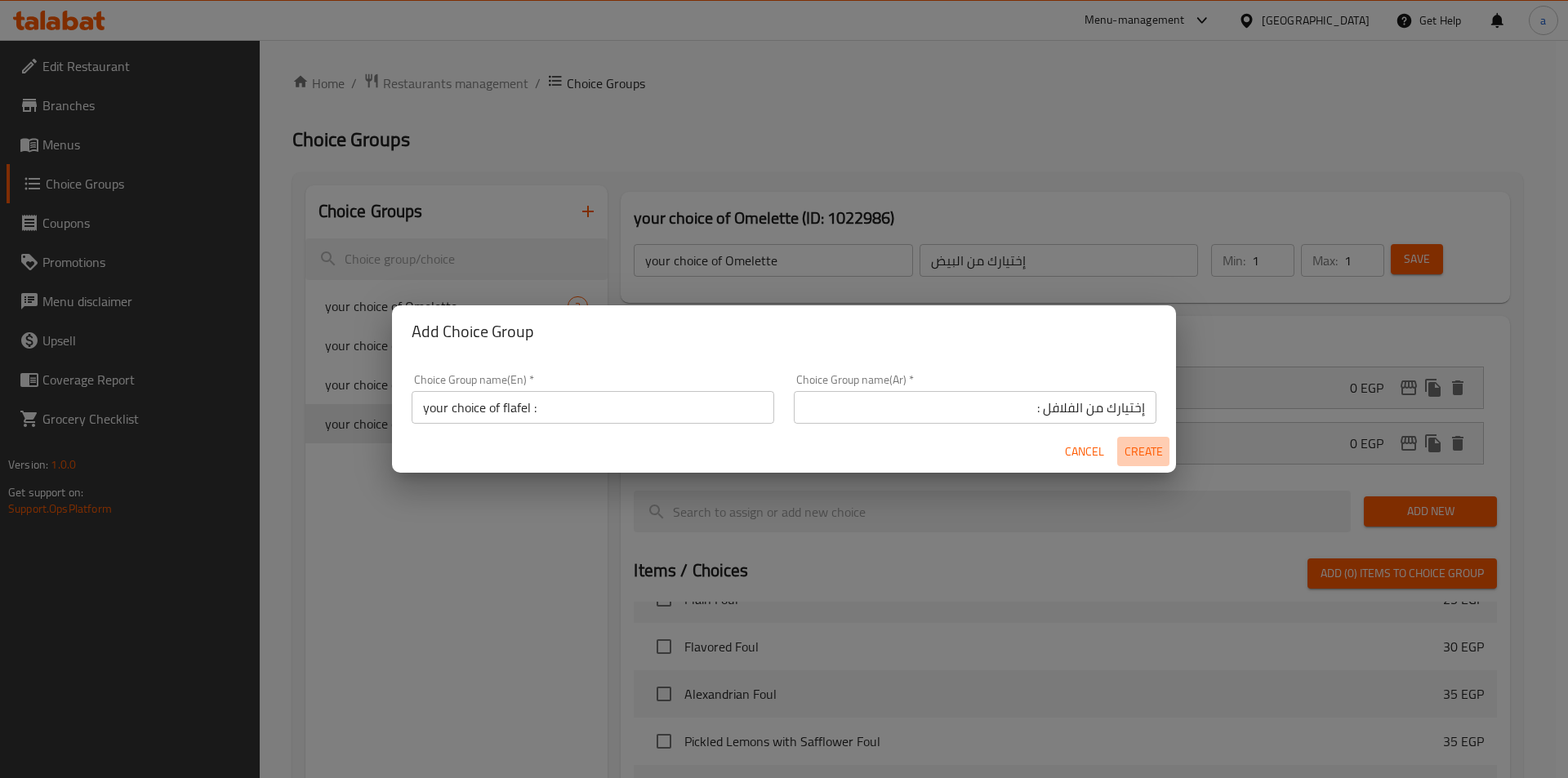
click at [1146, 458] on span "Create" at bounding box center [1143, 452] width 39 height 20
type input "your choice of flafel :"
type input "إختيارك من الفلافل :"
type input "0"
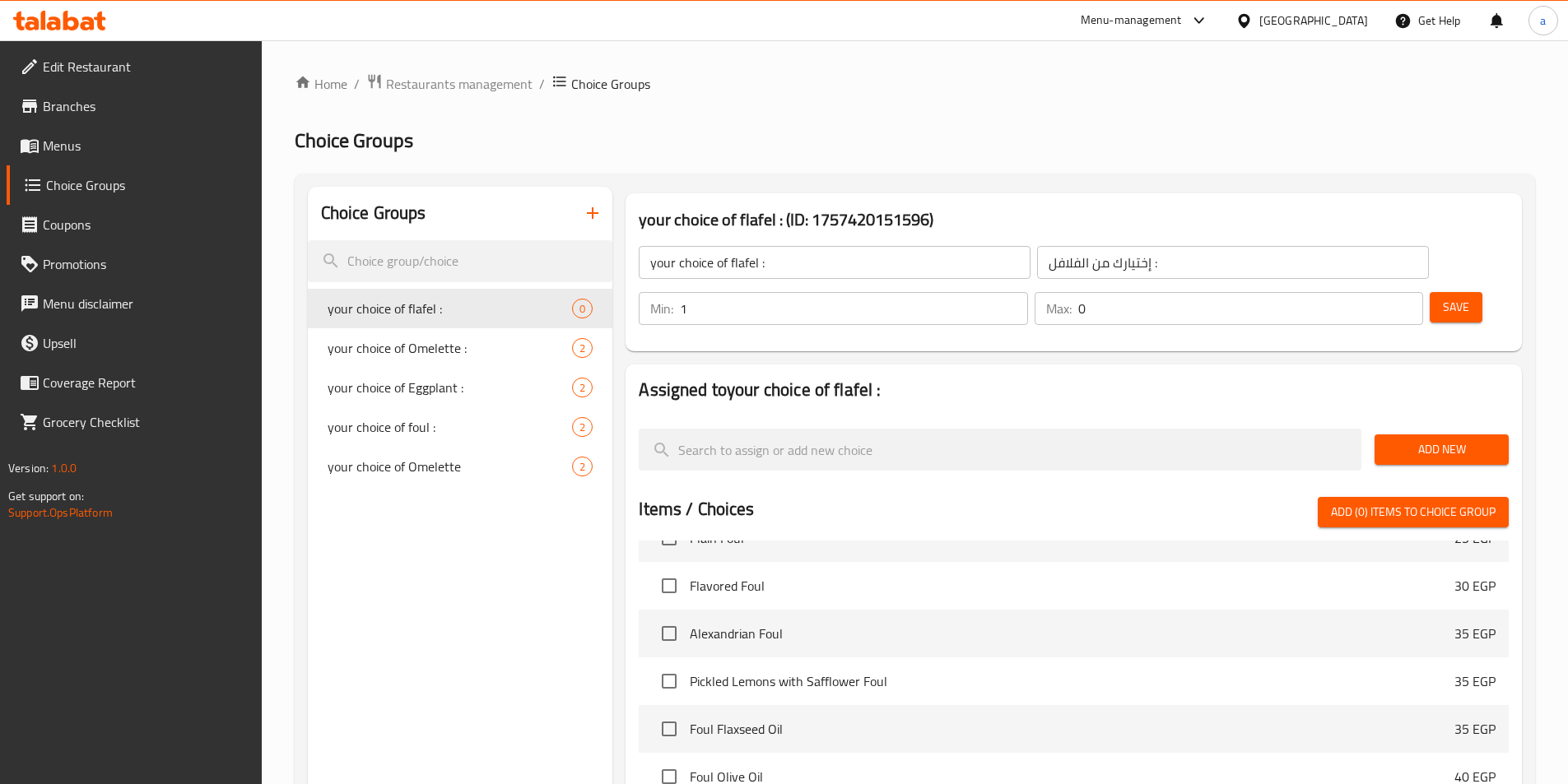
type input "1"
click at [1027, 292] on input "1" at bounding box center [854, 308] width 348 height 33
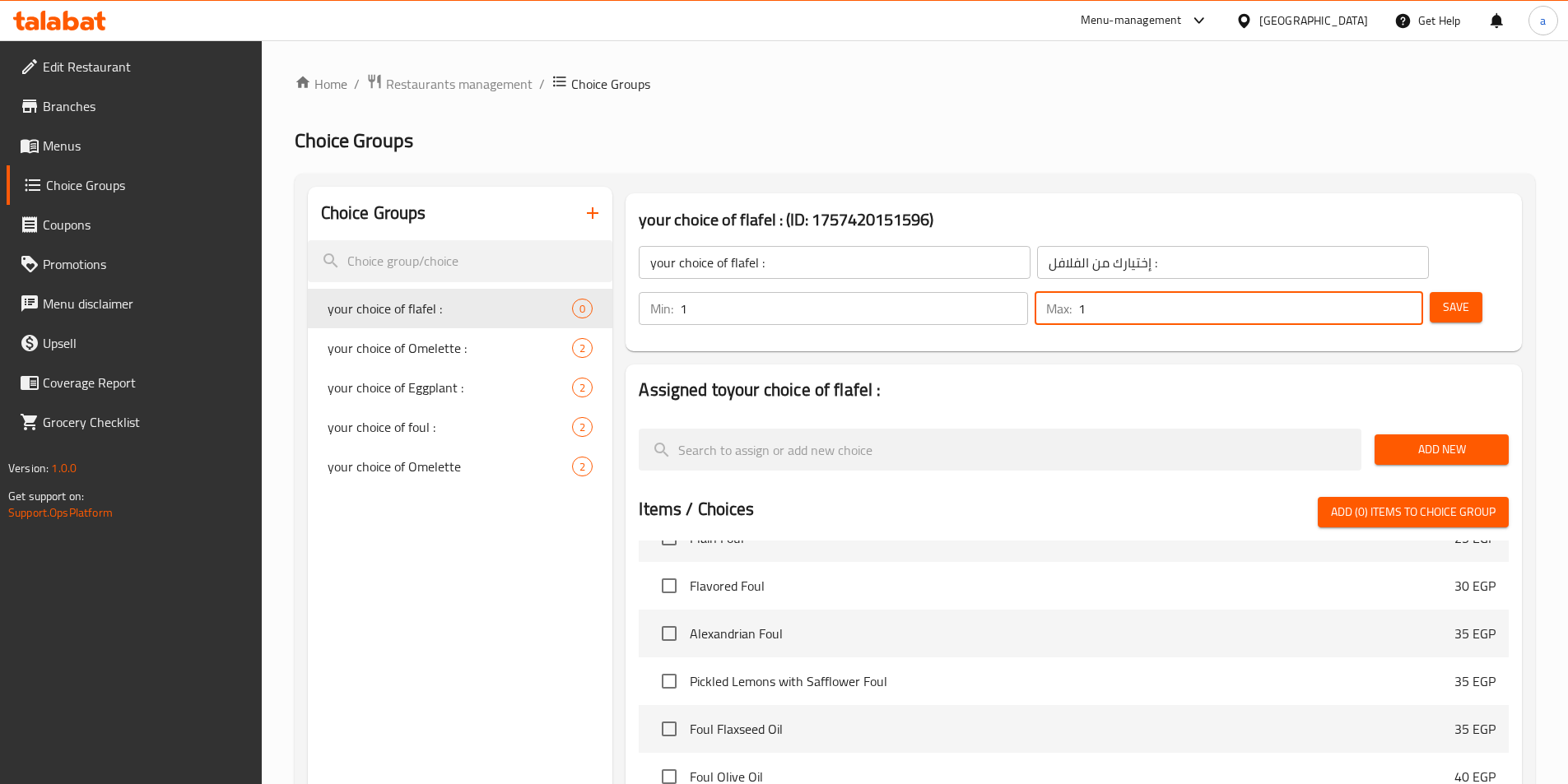
type input "1"
click at [1381, 292] on input "1" at bounding box center [1251, 308] width 345 height 33
click at [1428, 439] on span "Add New" at bounding box center [1441, 449] width 108 height 20
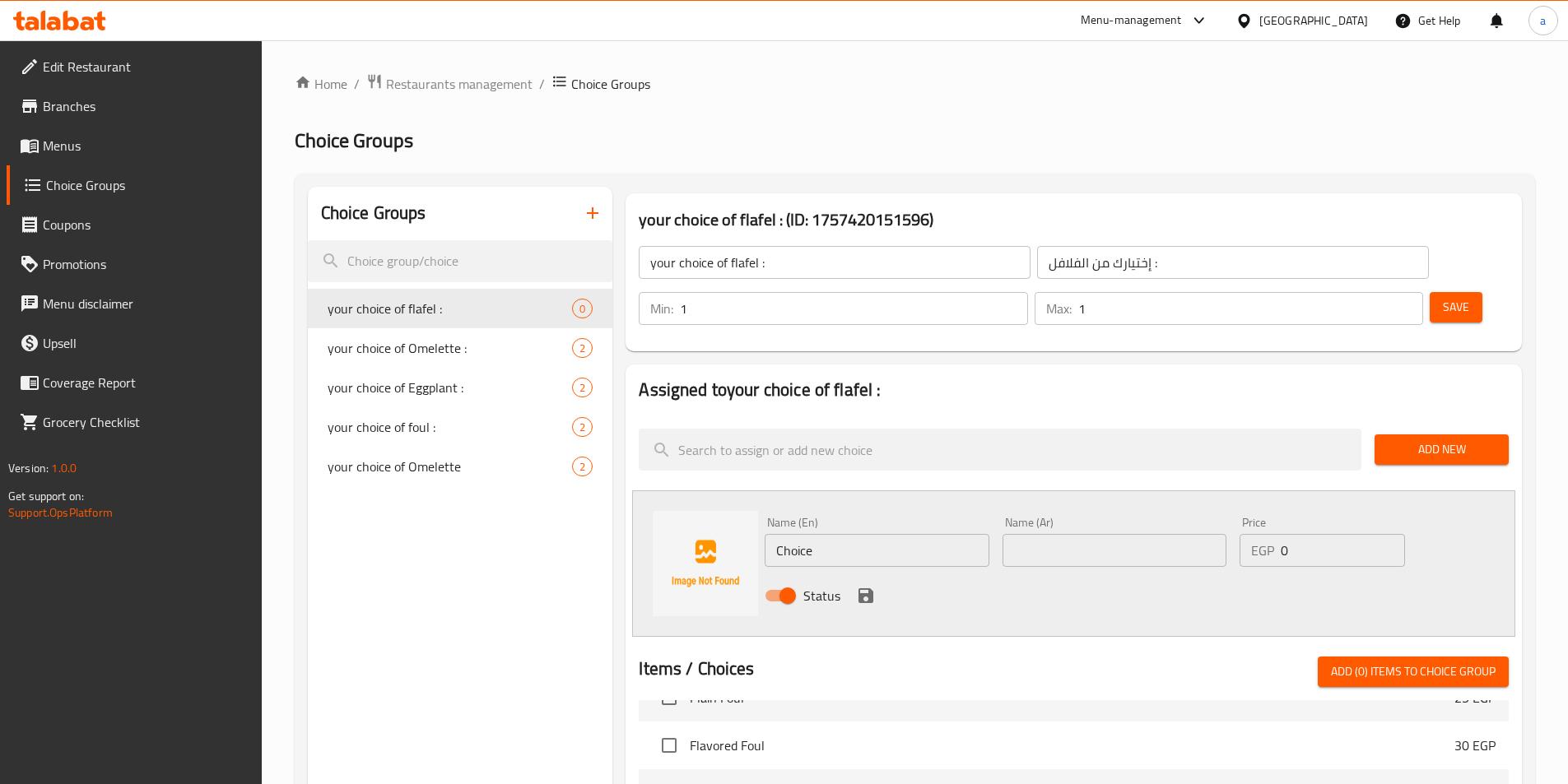
click at [1109, 534] on input "text" at bounding box center [1114, 550] width 224 height 33
type input "كيري"
click at [882, 534] on input "Choice" at bounding box center [876, 550] width 224 height 33
type input "Kiri"
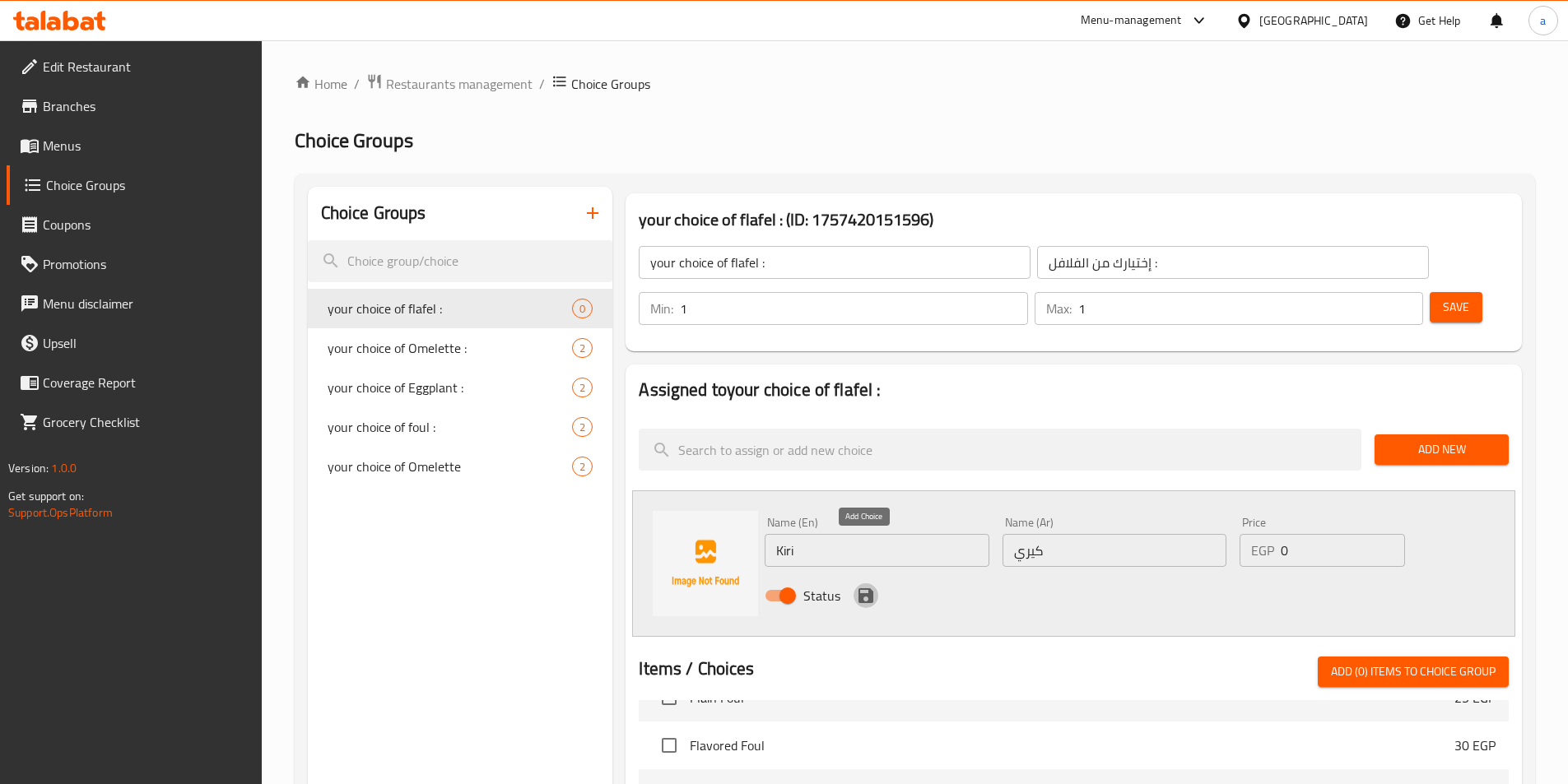
click at [858, 586] on icon "save" at bounding box center [866, 596] width 20 height 20
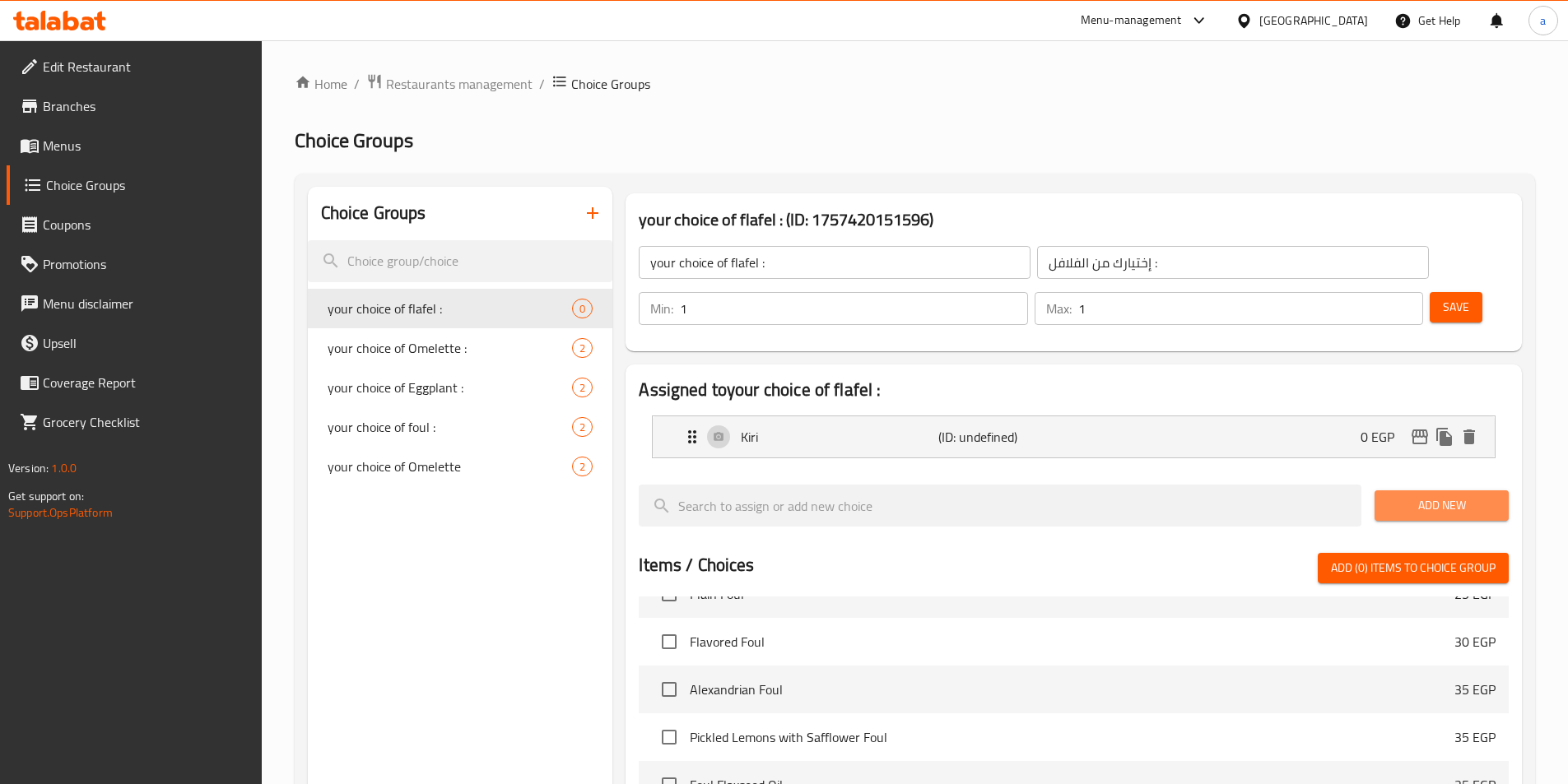
click at [1466, 495] on span "Add New" at bounding box center [1441, 505] width 108 height 20
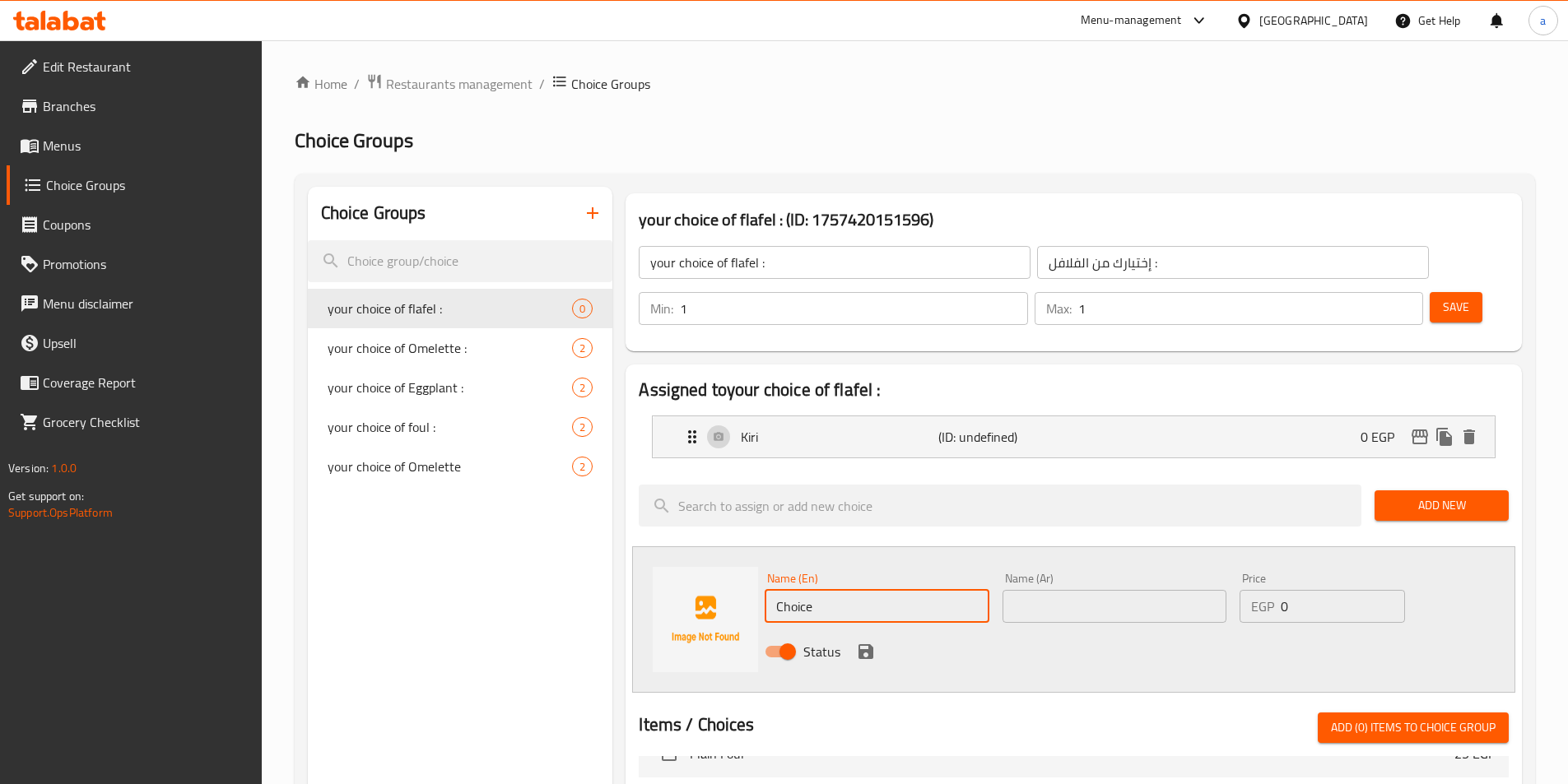
click at [858, 590] on input "Choice" at bounding box center [876, 606] width 224 height 33
type input "آ"
type input "Neston"
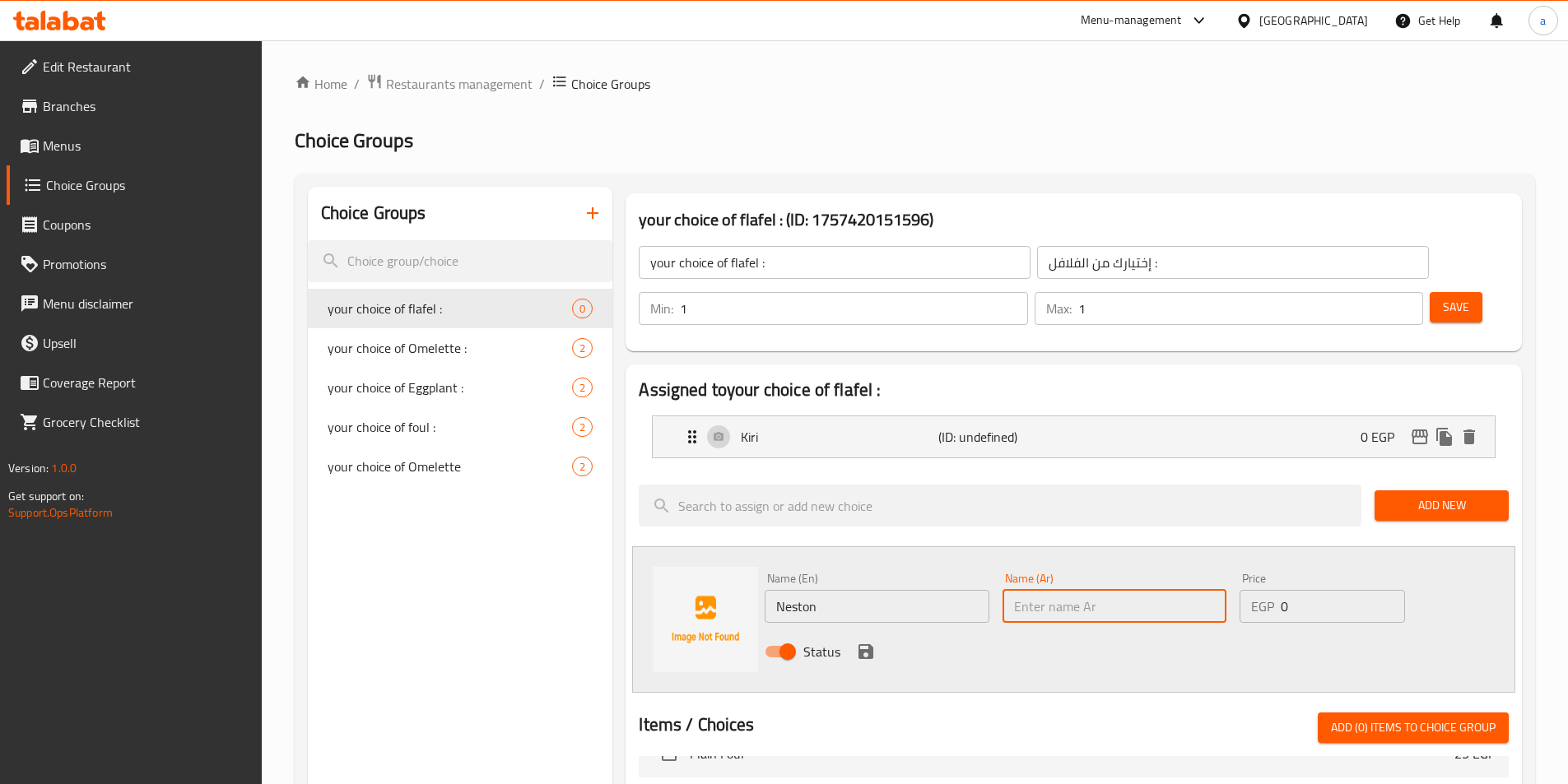
click at [1047, 590] on input "text" at bounding box center [1114, 606] width 224 height 33
type input "نستون"
click at [866, 644] on icon "save" at bounding box center [866, 651] width 15 height 15
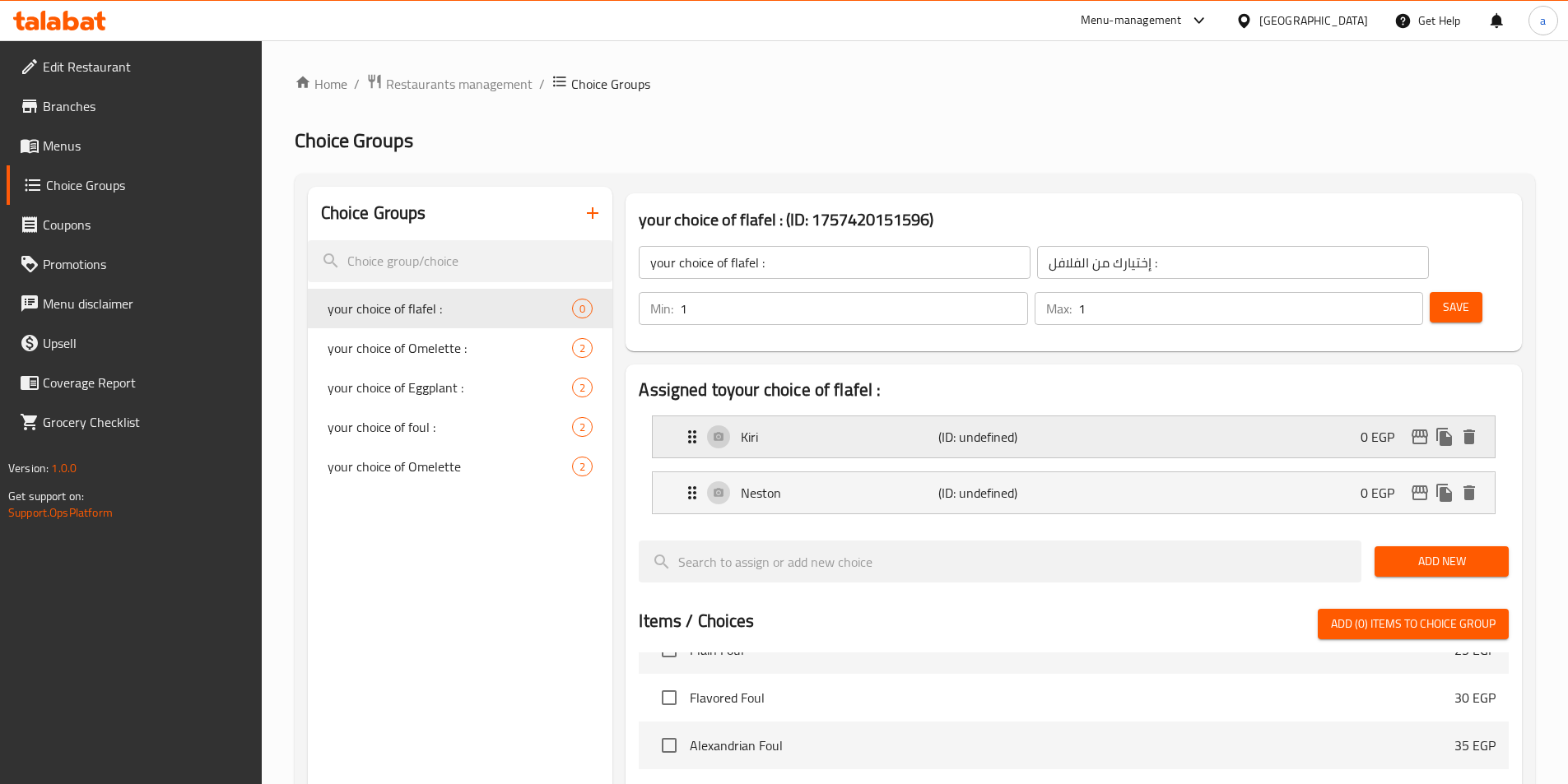
click at [901, 416] on div "Kiri (ID: undefined) 0 EGP" at bounding box center [1079, 437] width 792 height 41
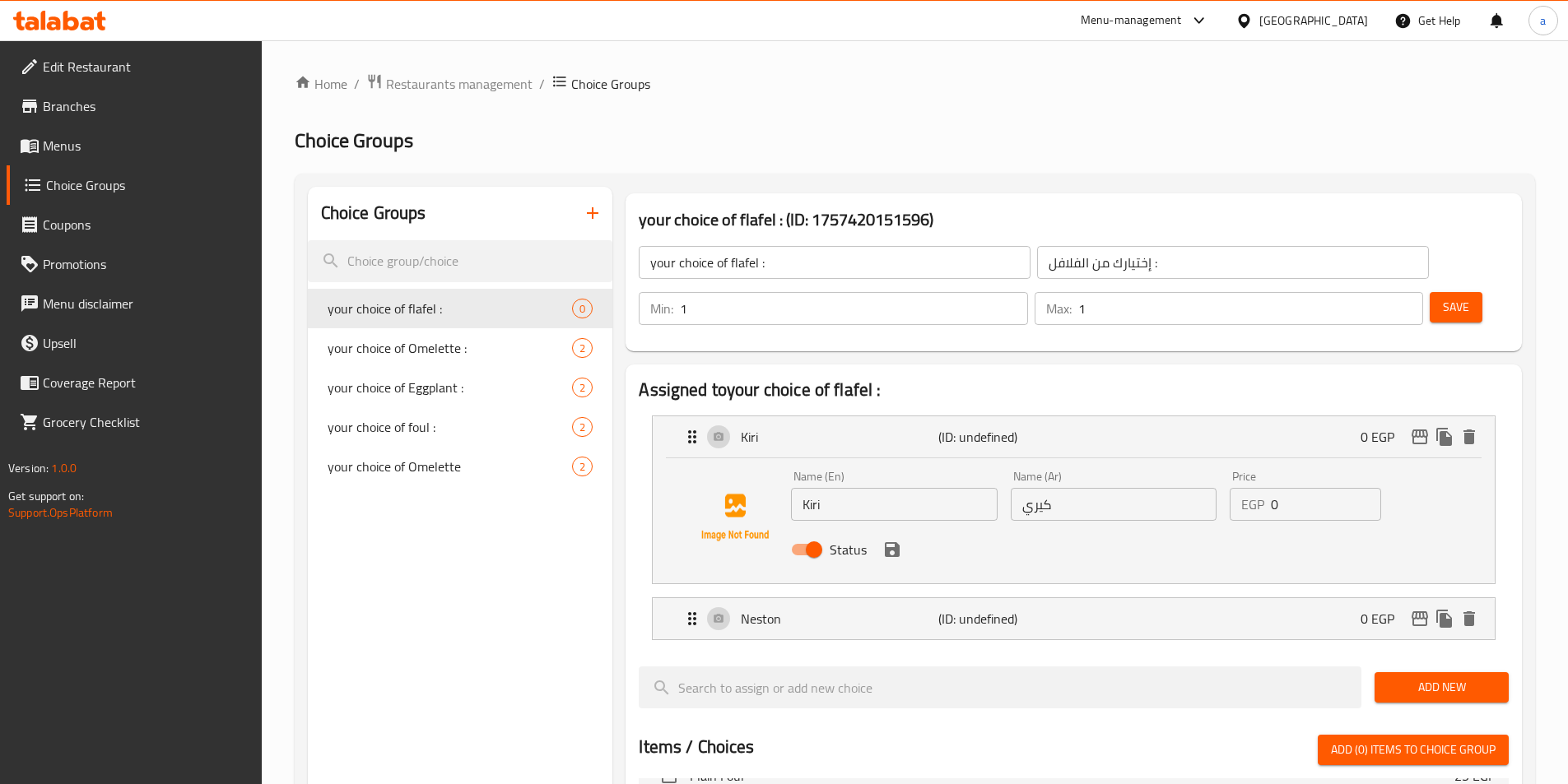
click at [889, 603] on nav "Kiri (ID: undefined) 0 EGP Name (En) Kiri Name (En) Name (Ar) كيري Name (Ar) Pr…" at bounding box center [1074, 528] width 870 height 251
click at [899, 598] on div "Neston (ID: undefined) 0 EGP" at bounding box center [1079, 618] width 792 height 41
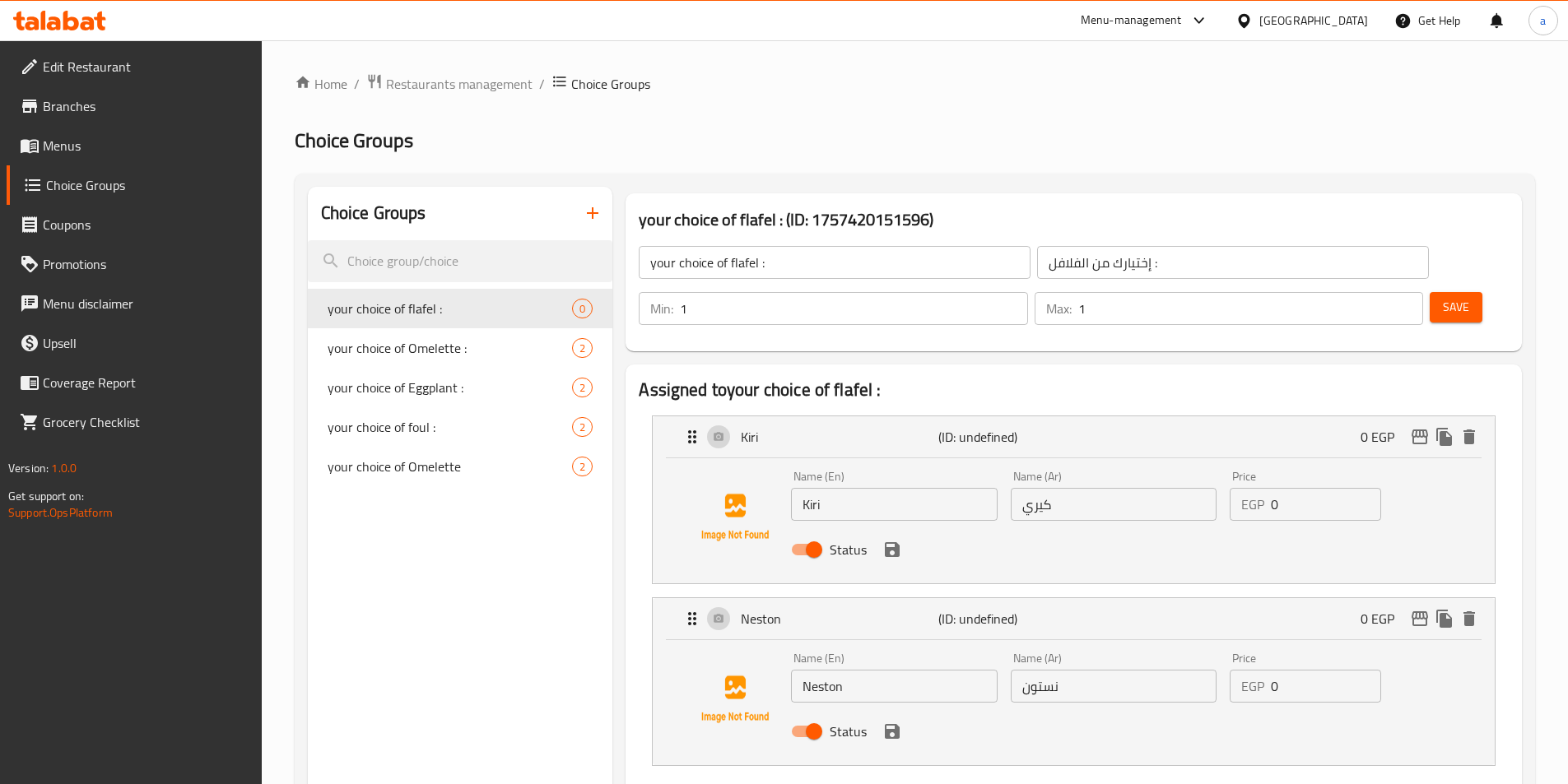
click at [1447, 292] on button "Save" at bounding box center [1456, 307] width 53 height 30
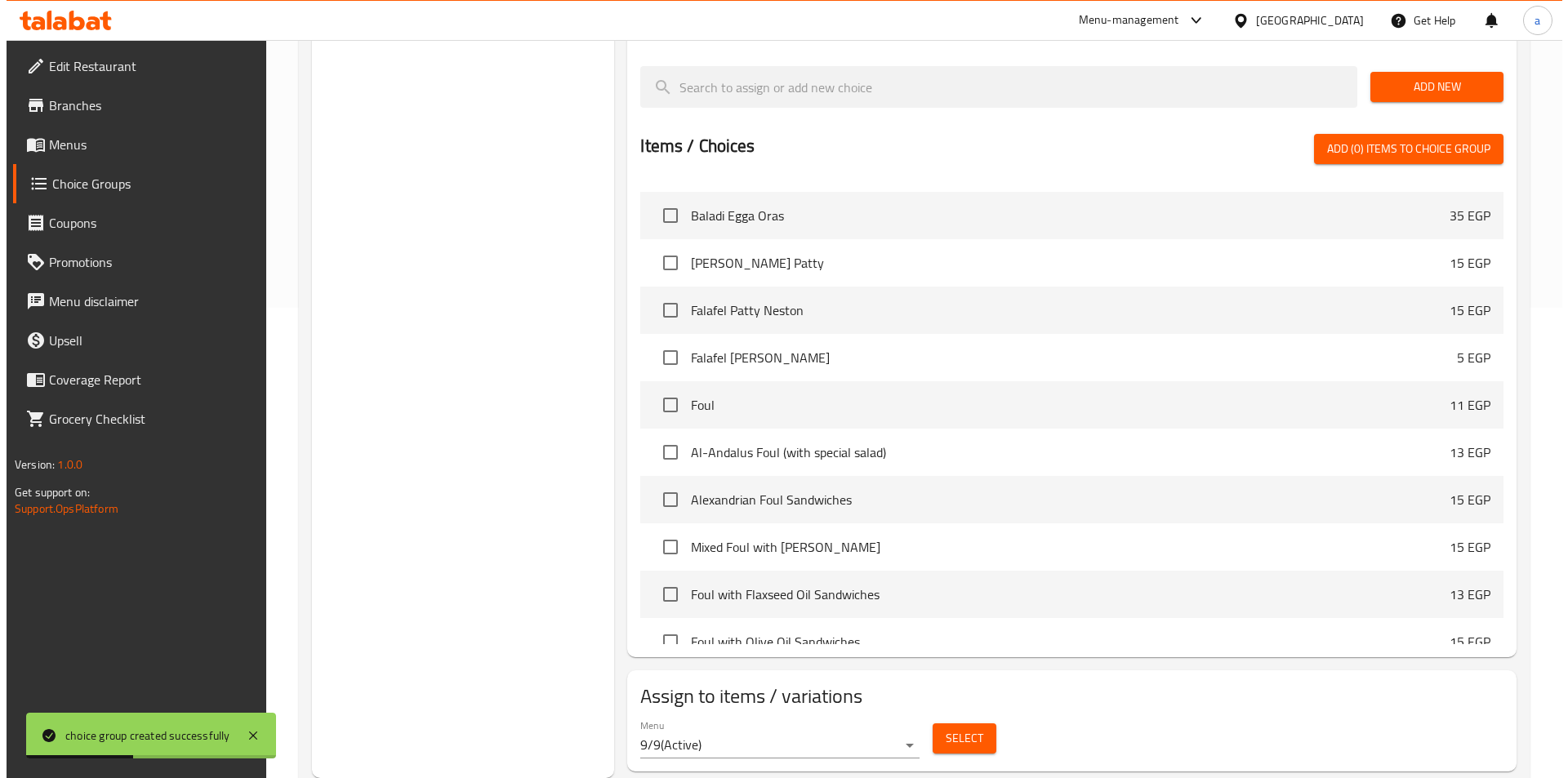
scroll to position [1796, 0]
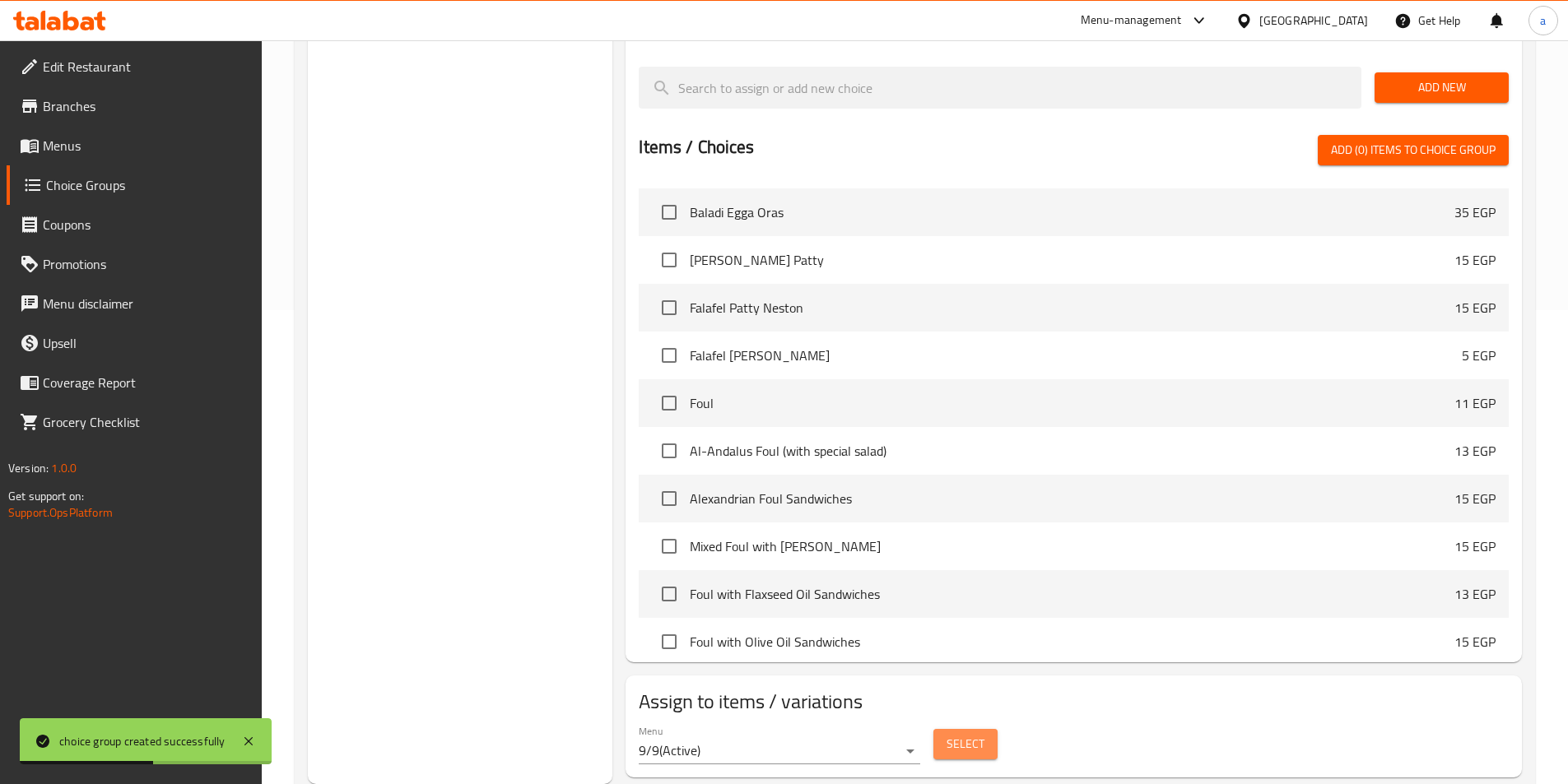
click at [973, 729] on button "Select" at bounding box center [965, 744] width 64 height 30
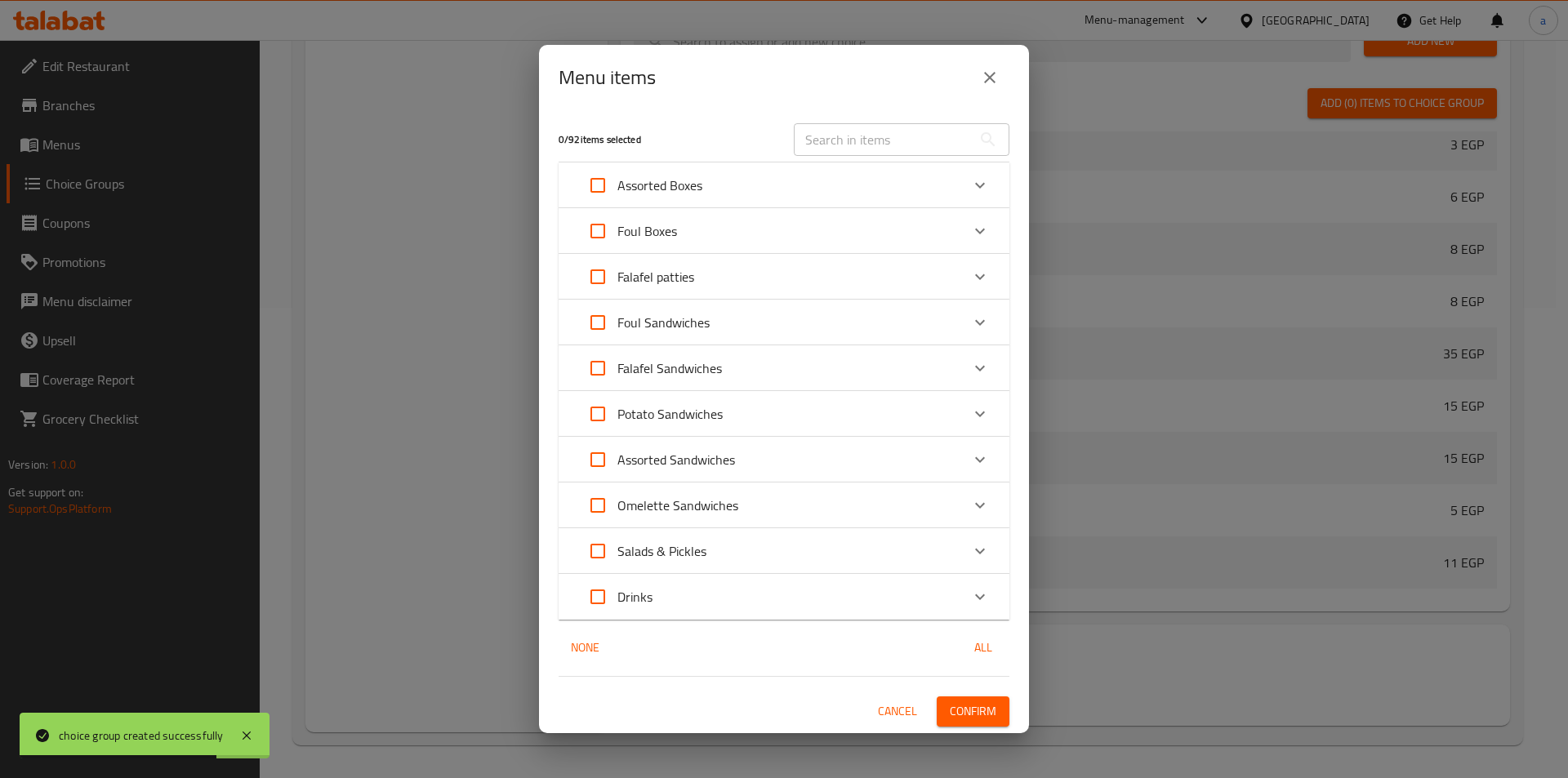
click at [729, 328] on div "Foul Sandwiches" at bounding box center [769, 323] width 382 height 39
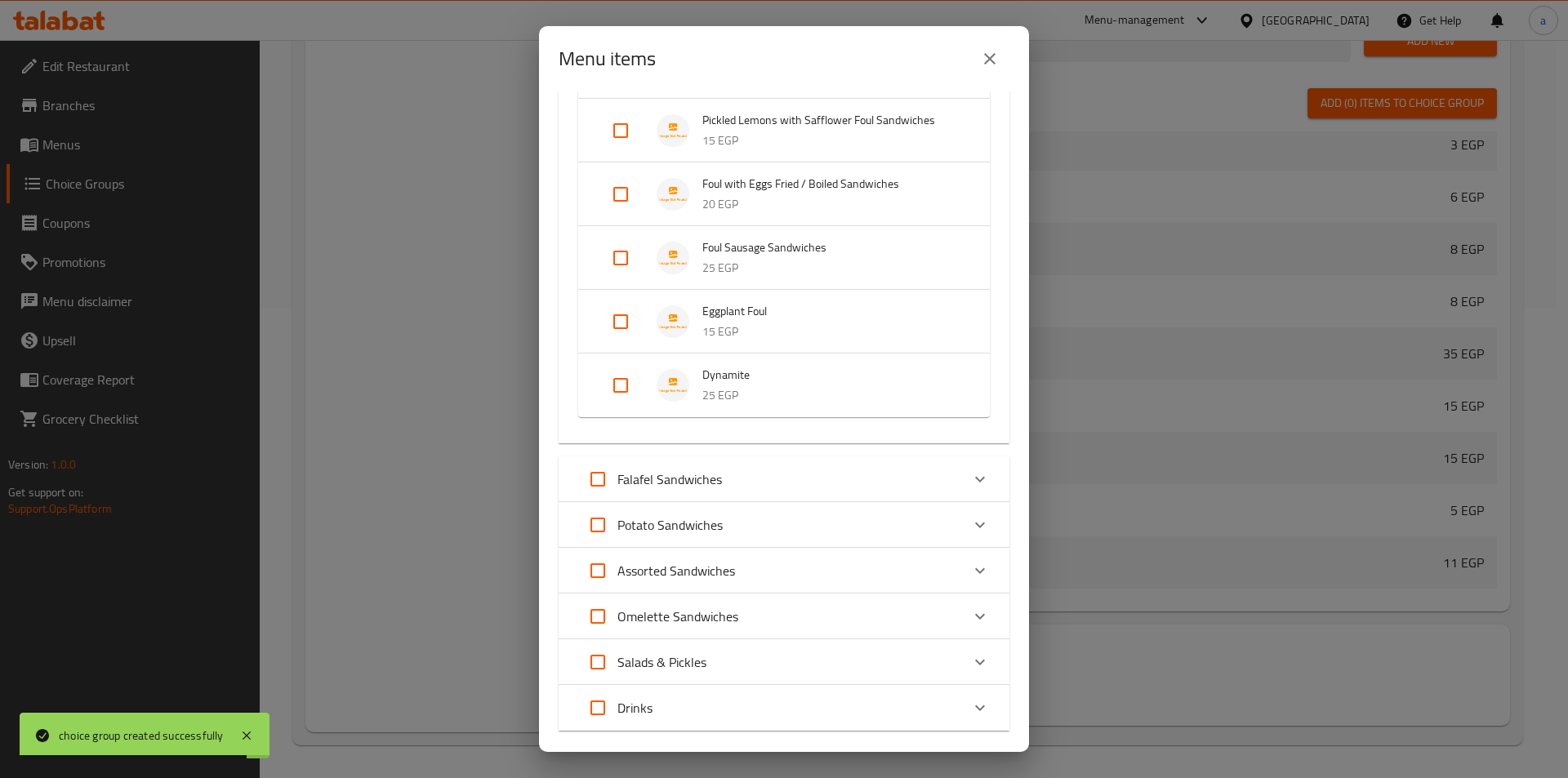
scroll to position [861, 0]
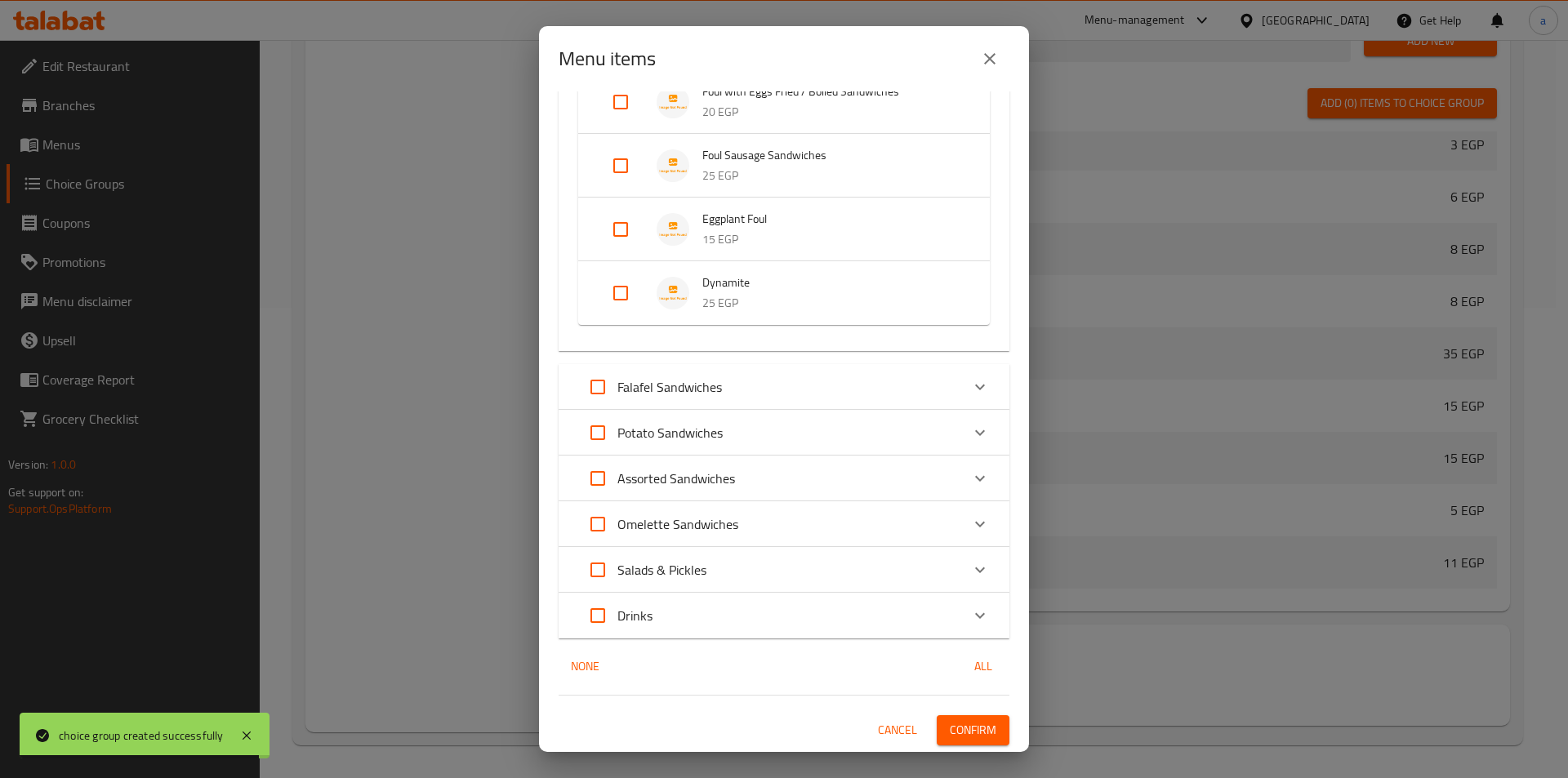
click at [723, 380] on div "Falafel Sandwiches" at bounding box center [769, 387] width 382 height 39
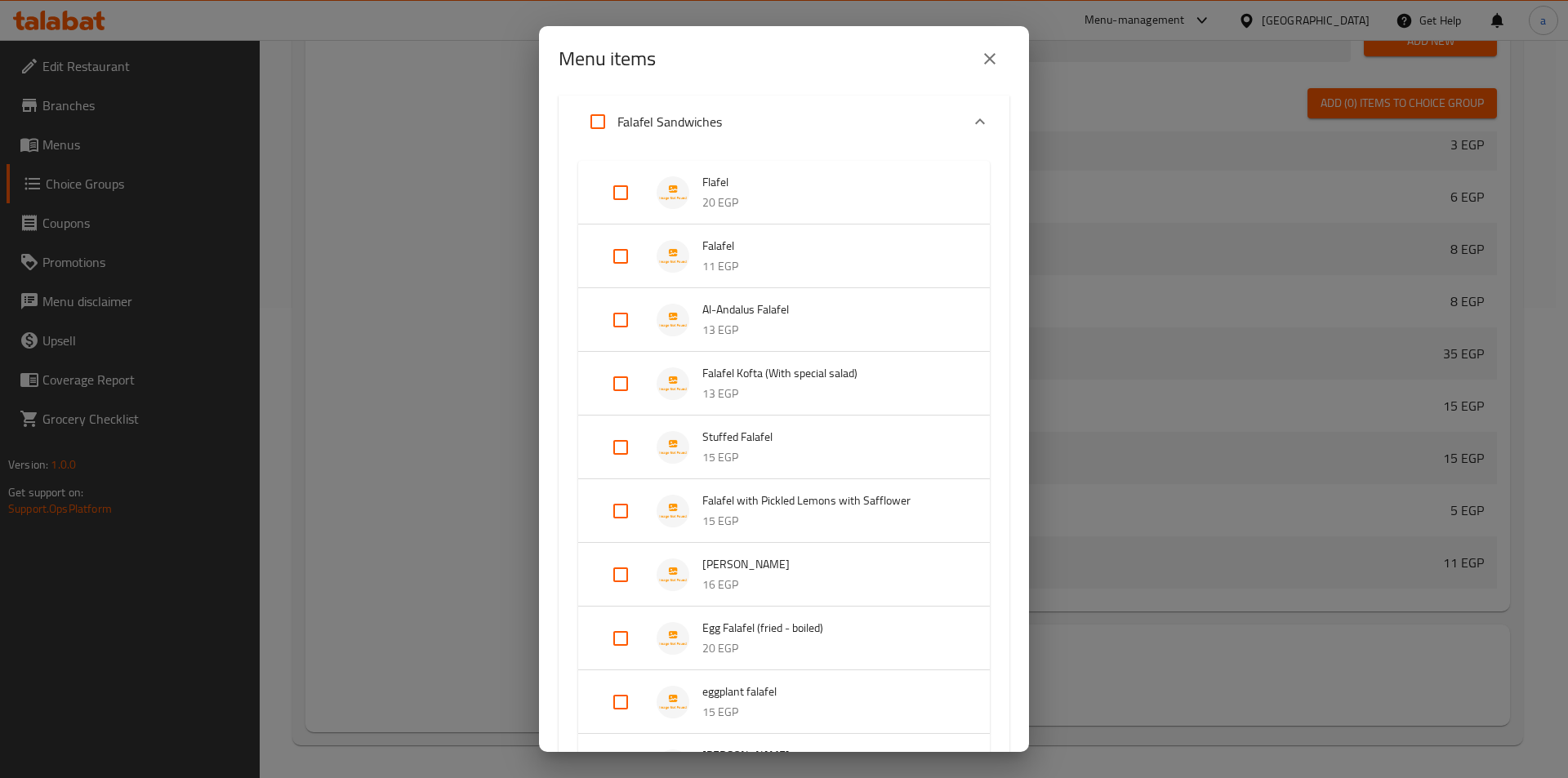
scroll to position [1106, 0]
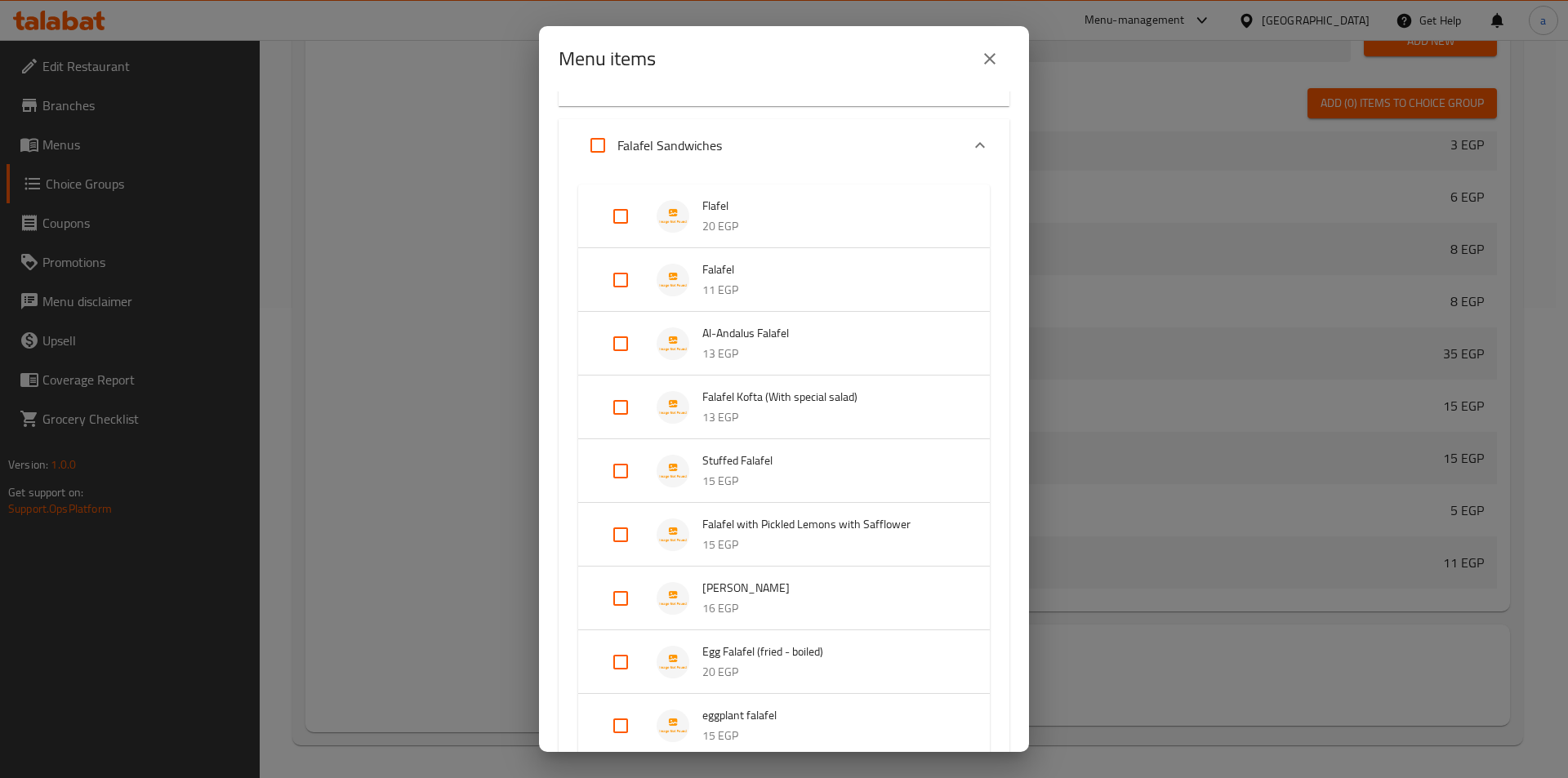
click at [623, 217] on input "Expand" at bounding box center [621, 217] width 39 height 39
checkbox input "true"
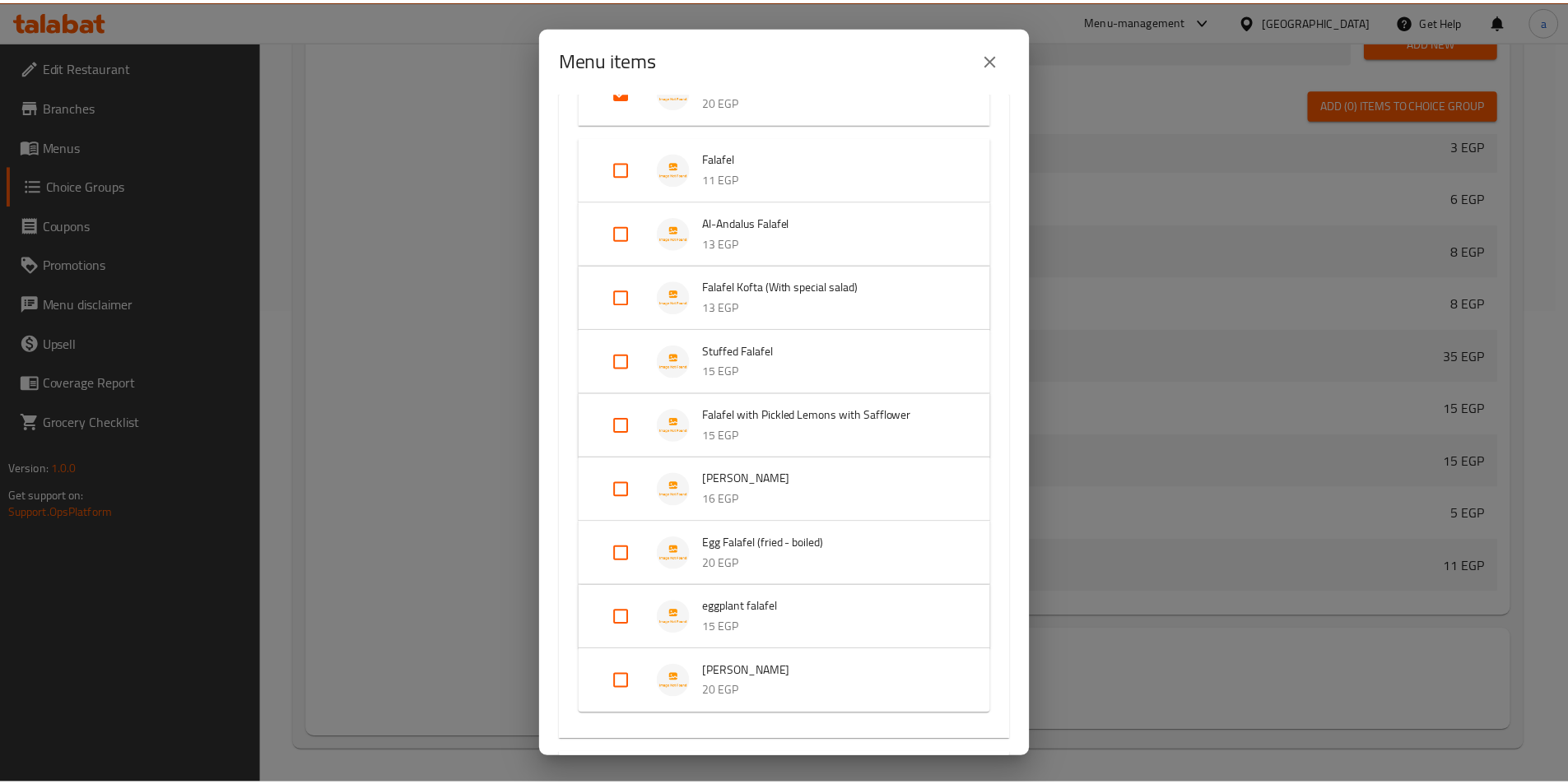
scroll to position [1582, 0]
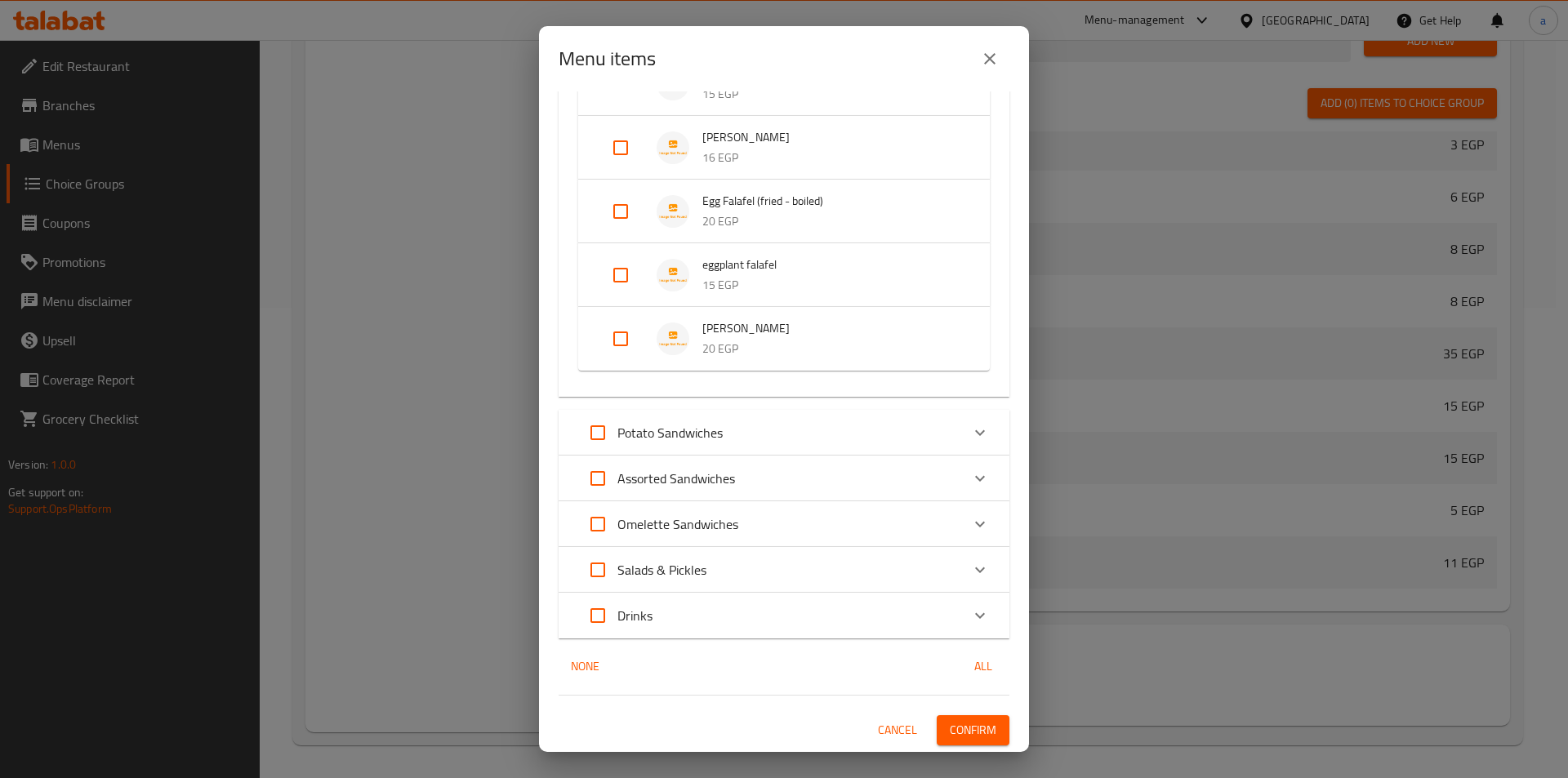
click at [982, 734] on span "Confirm" at bounding box center [973, 729] width 47 height 20
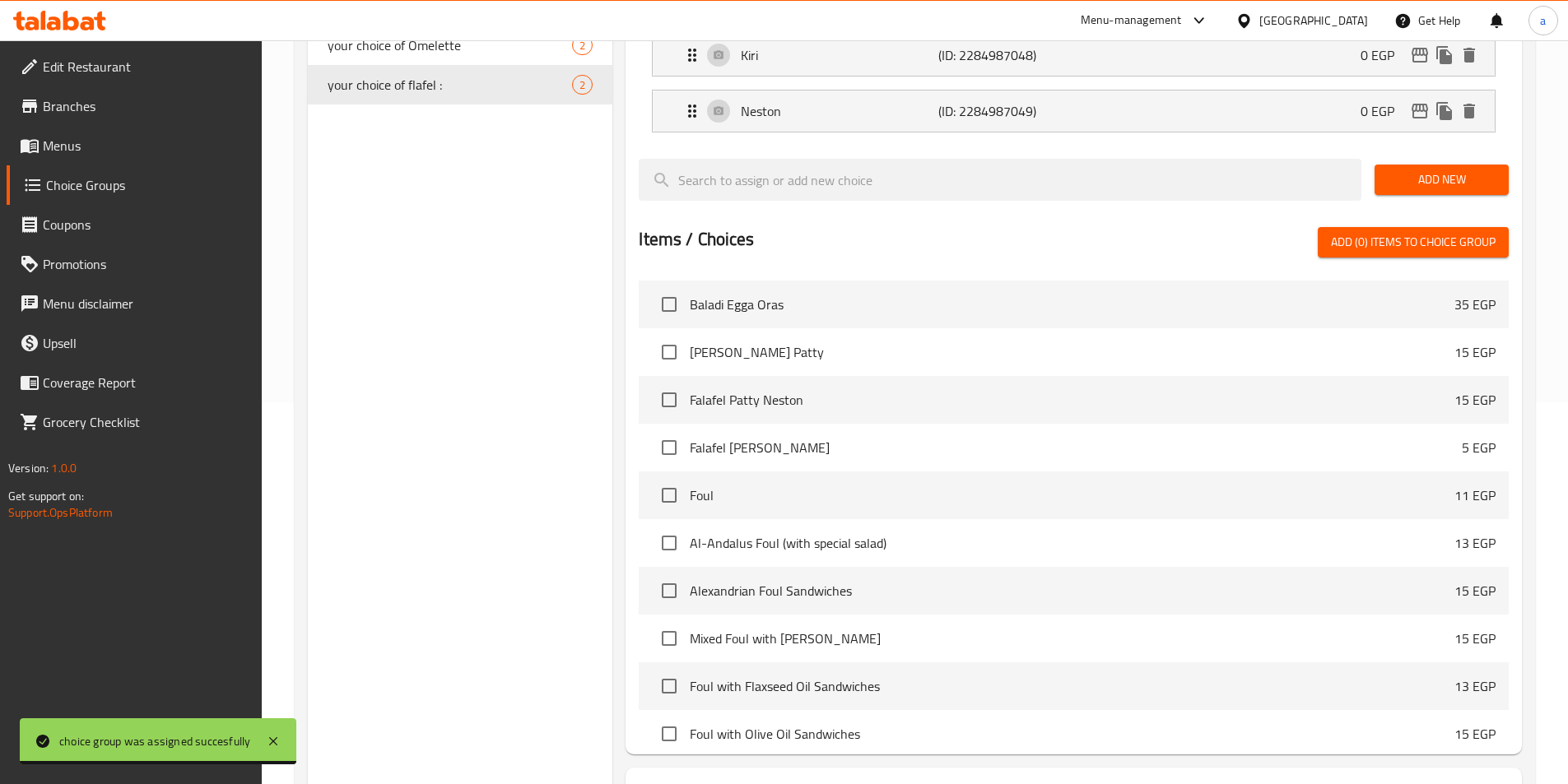
scroll to position [145, 0]
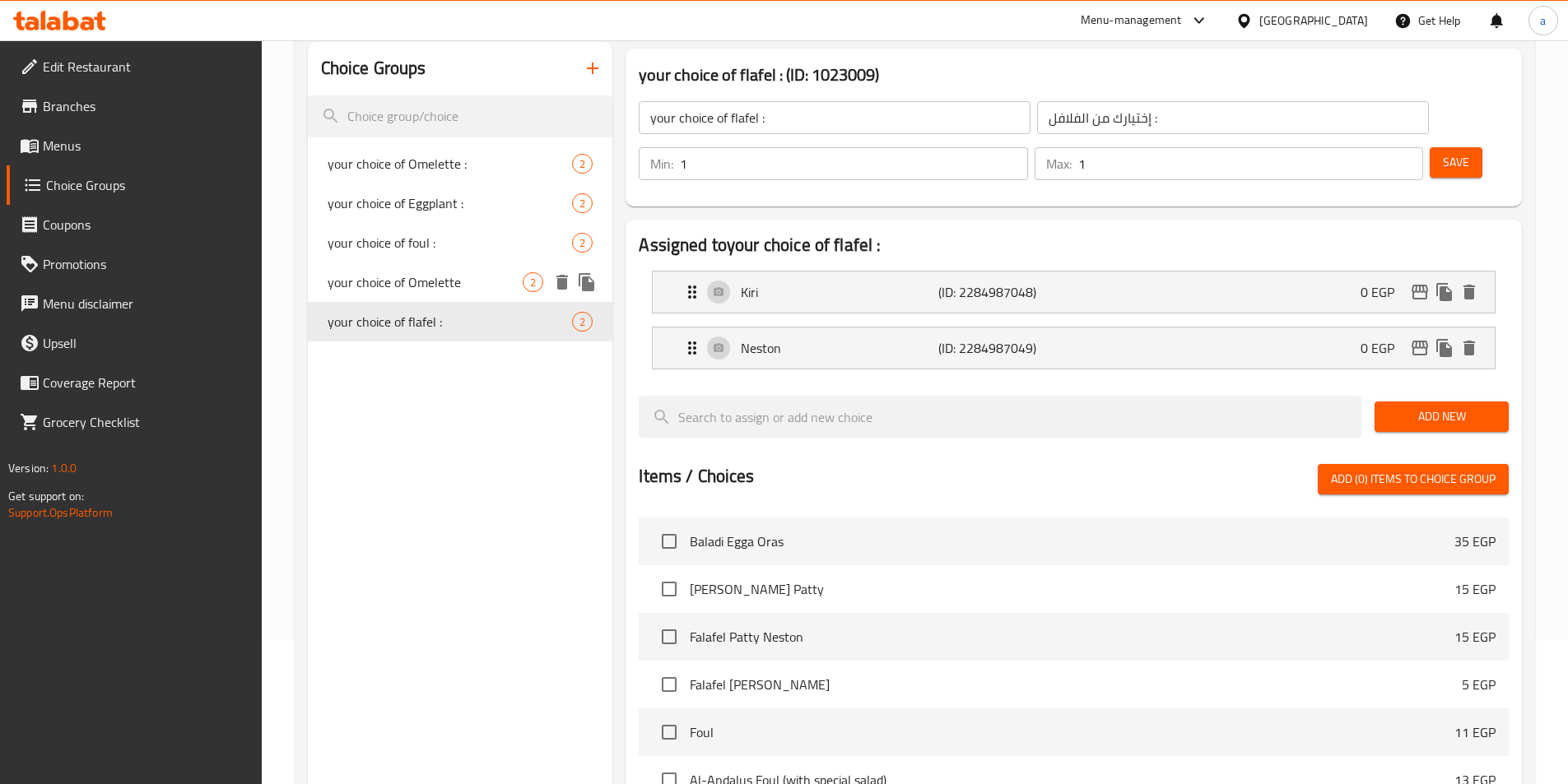
click at [490, 295] on div "your choice of Omelette 2" at bounding box center [460, 282] width 306 height 39
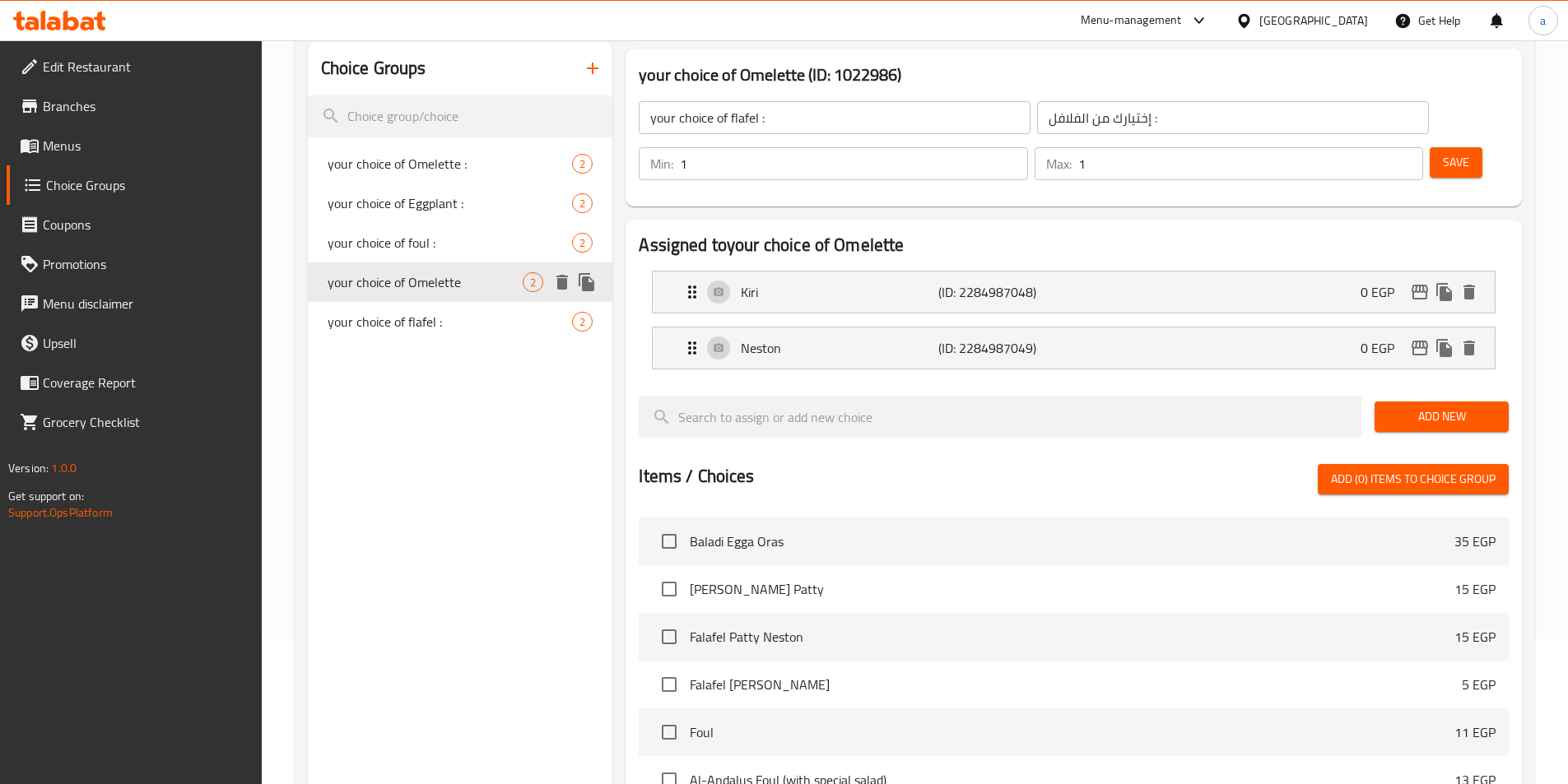
type input "your choice of Omelette"
type input "إختيارك من البيض"
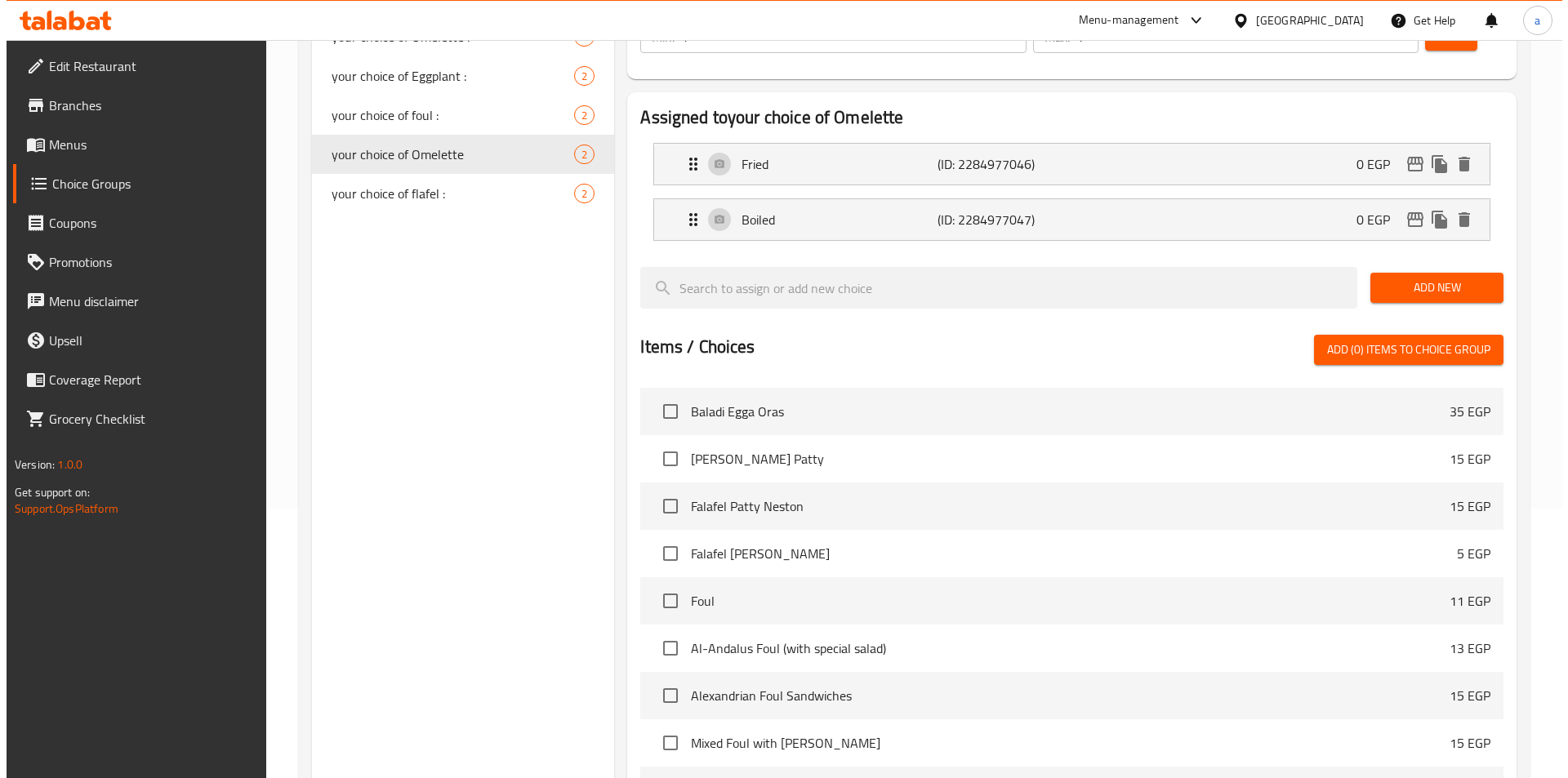
scroll to position [470, 0]
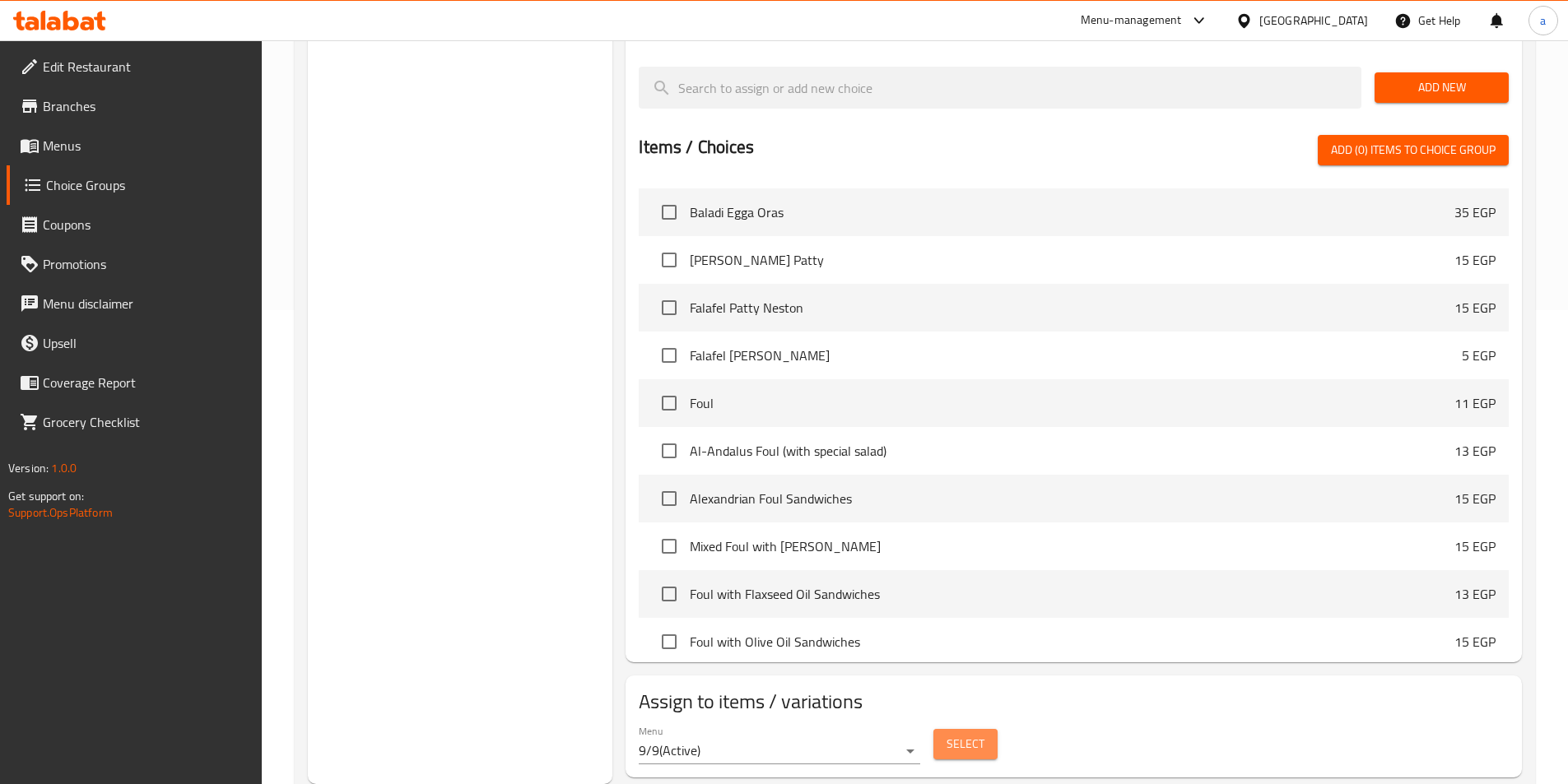
click at [955, 734] on span "Select" at bounding box center [965, 744] width 37 height 20
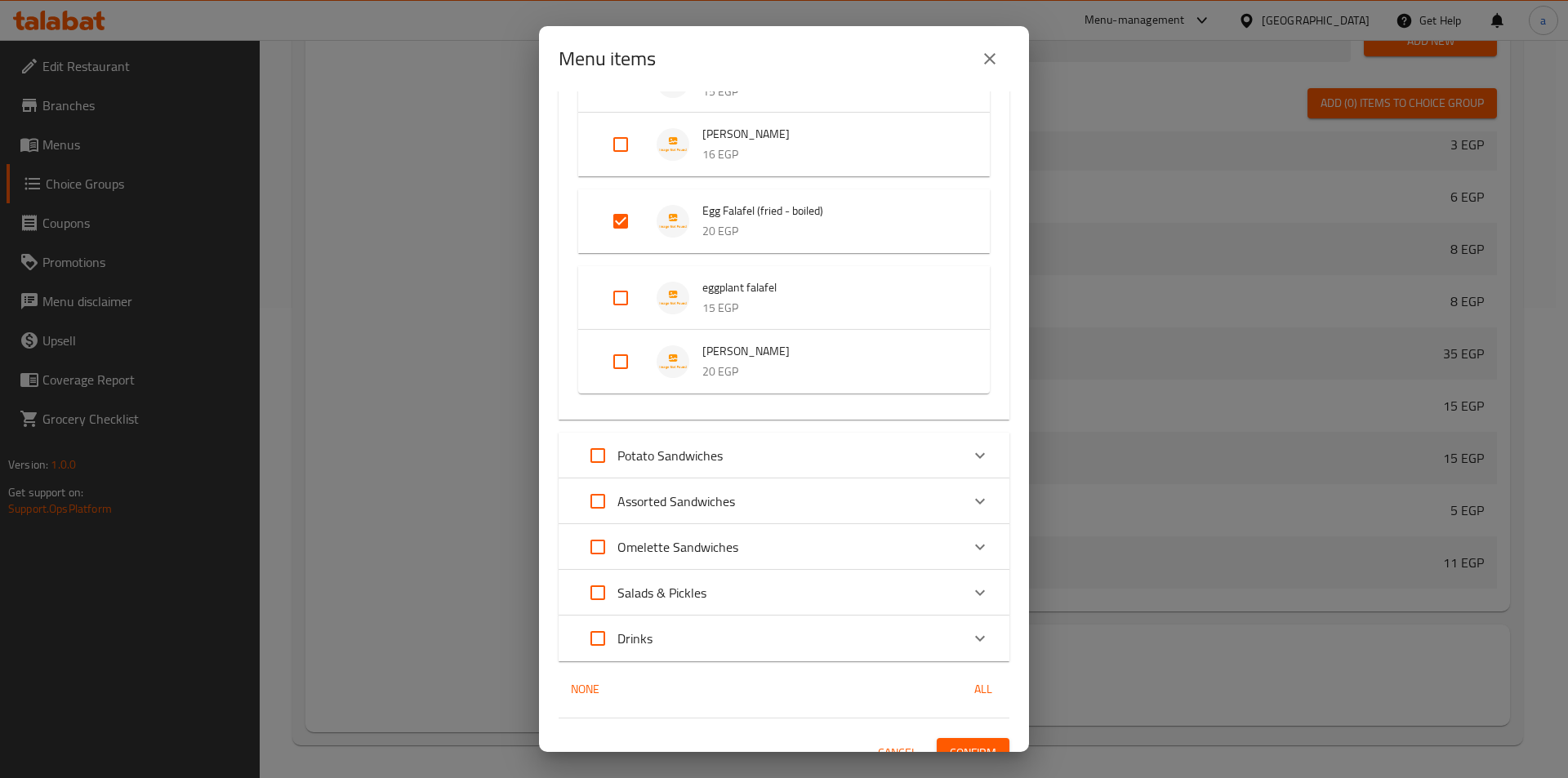
scroll to position [2343, 0]
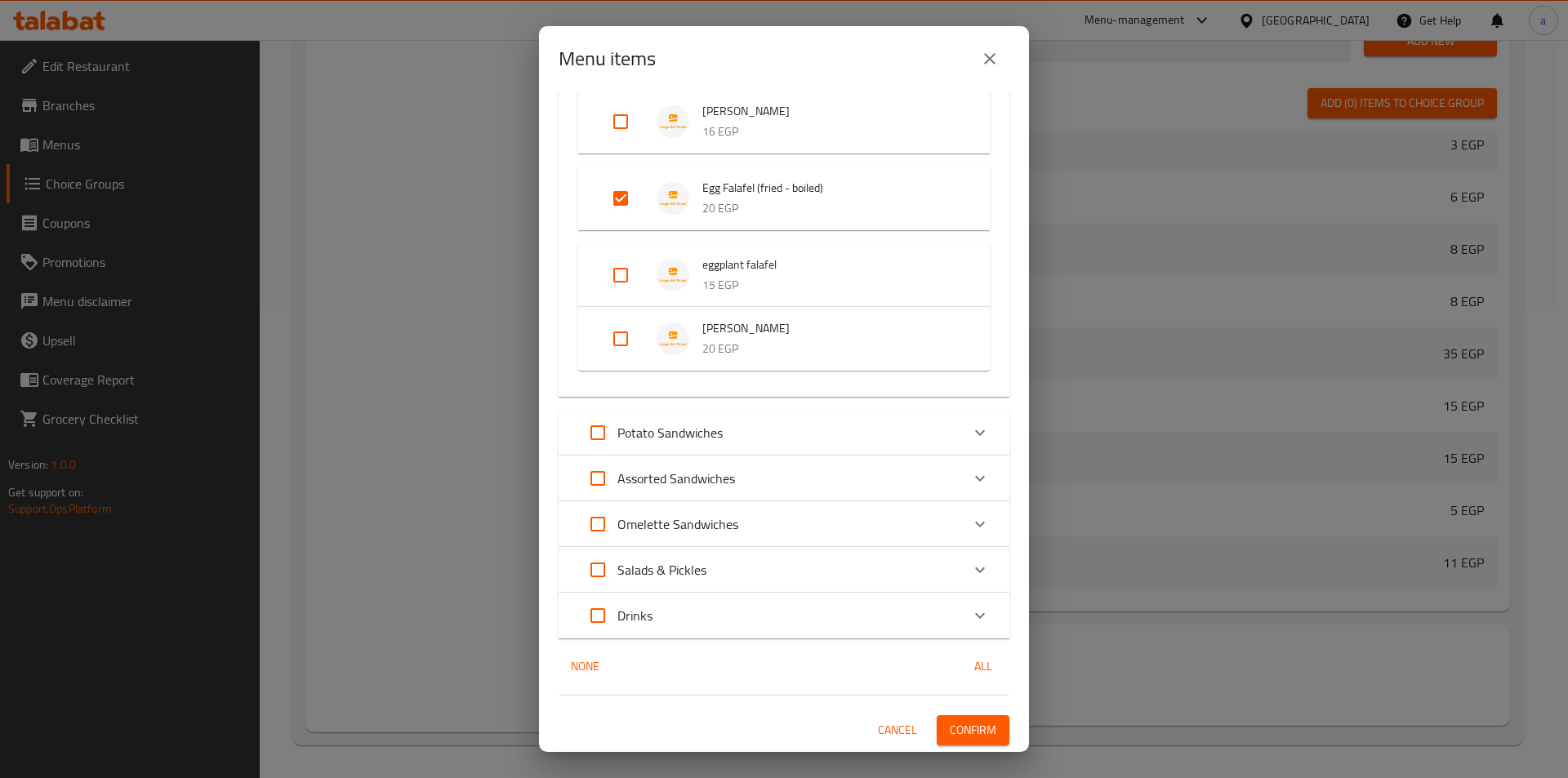
click at [730, 438] on div "Potato Sandwiches" at bounding box center [769, 432] width 382 height 39
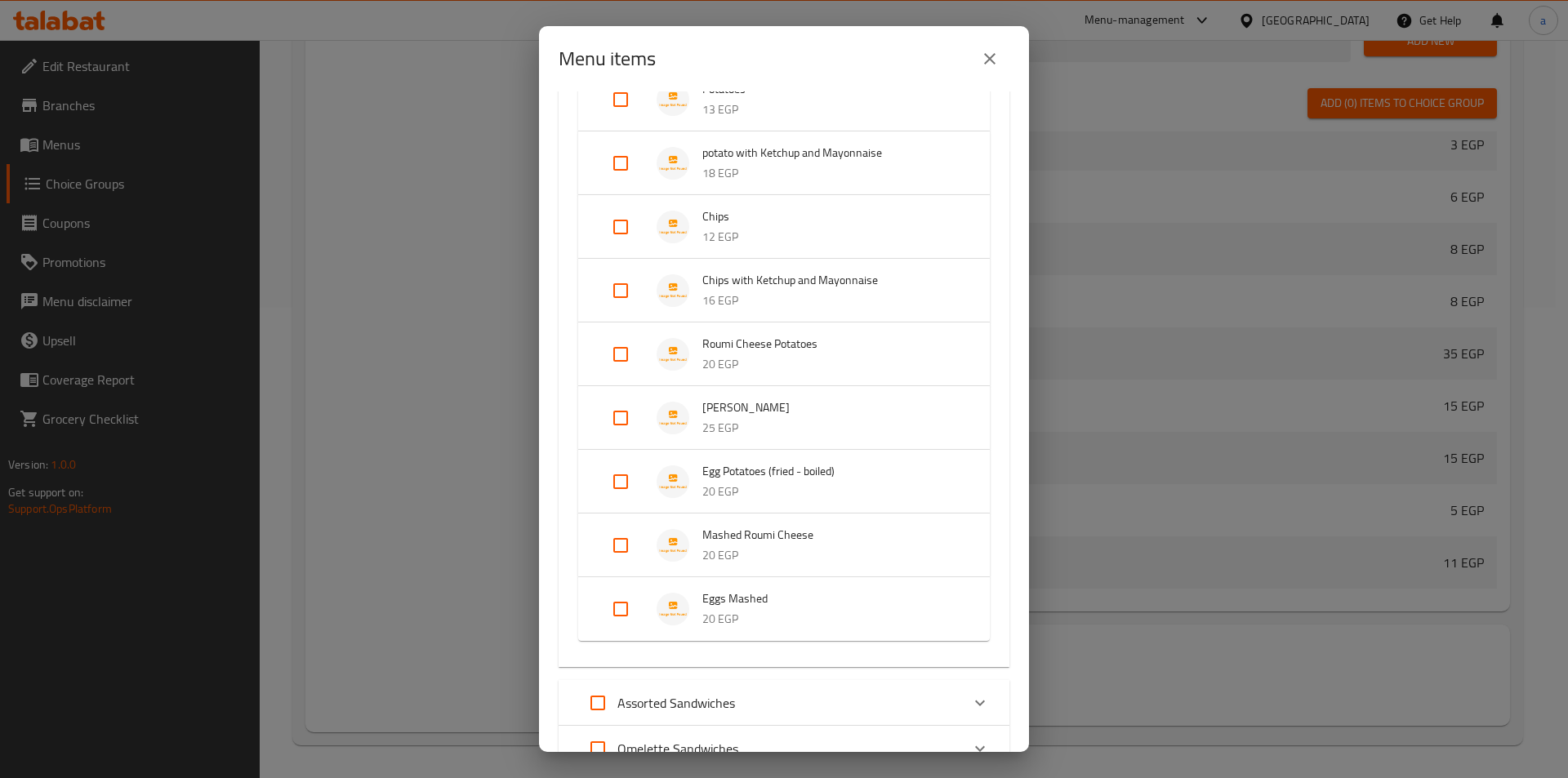
scroll to position [2751, 0]
click at [624, 485] on input "Expand" at bounding box center [621, 481] width 39 height 39
checkbox input "true"
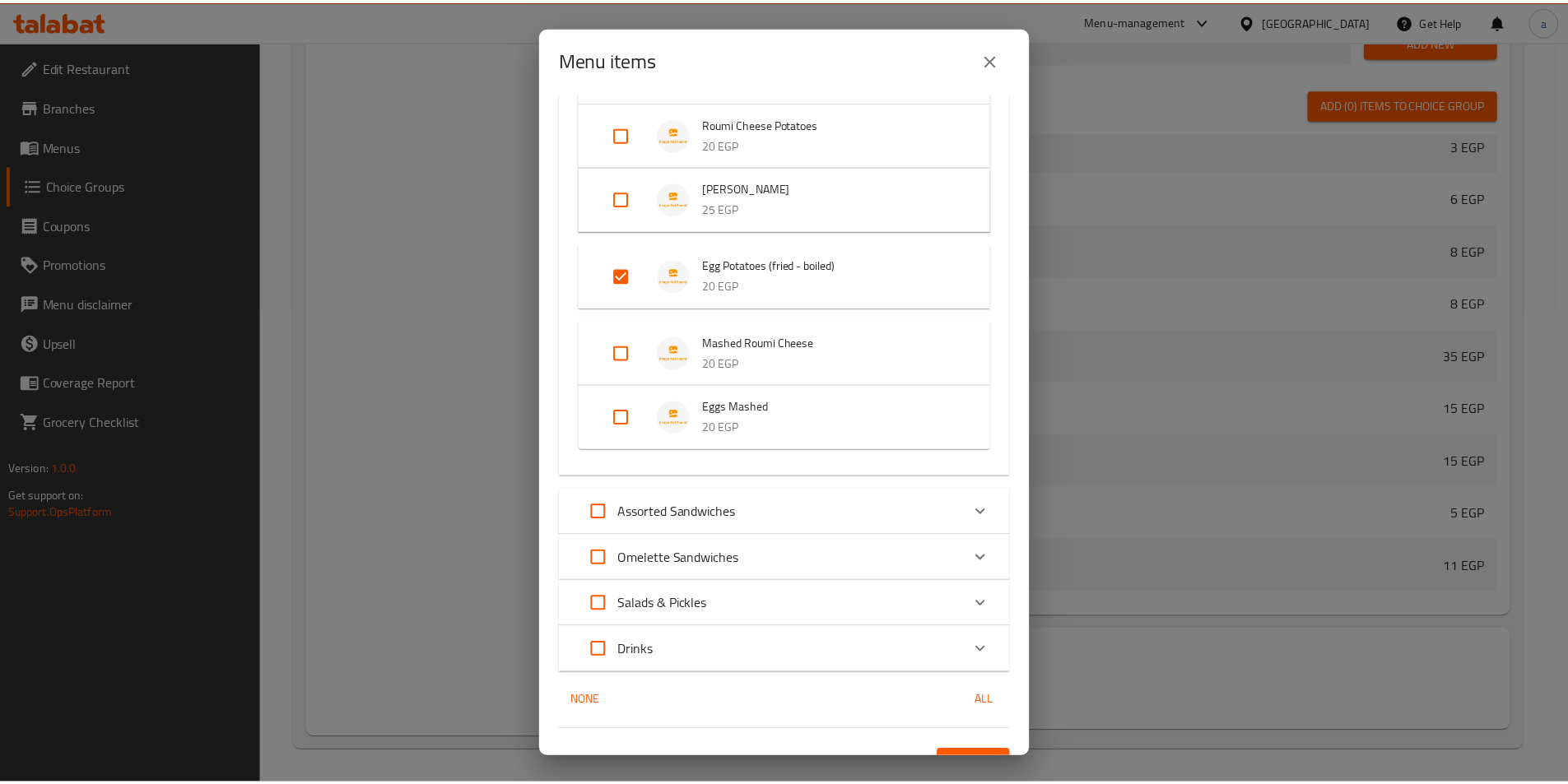
scroll to position [3025, 0]
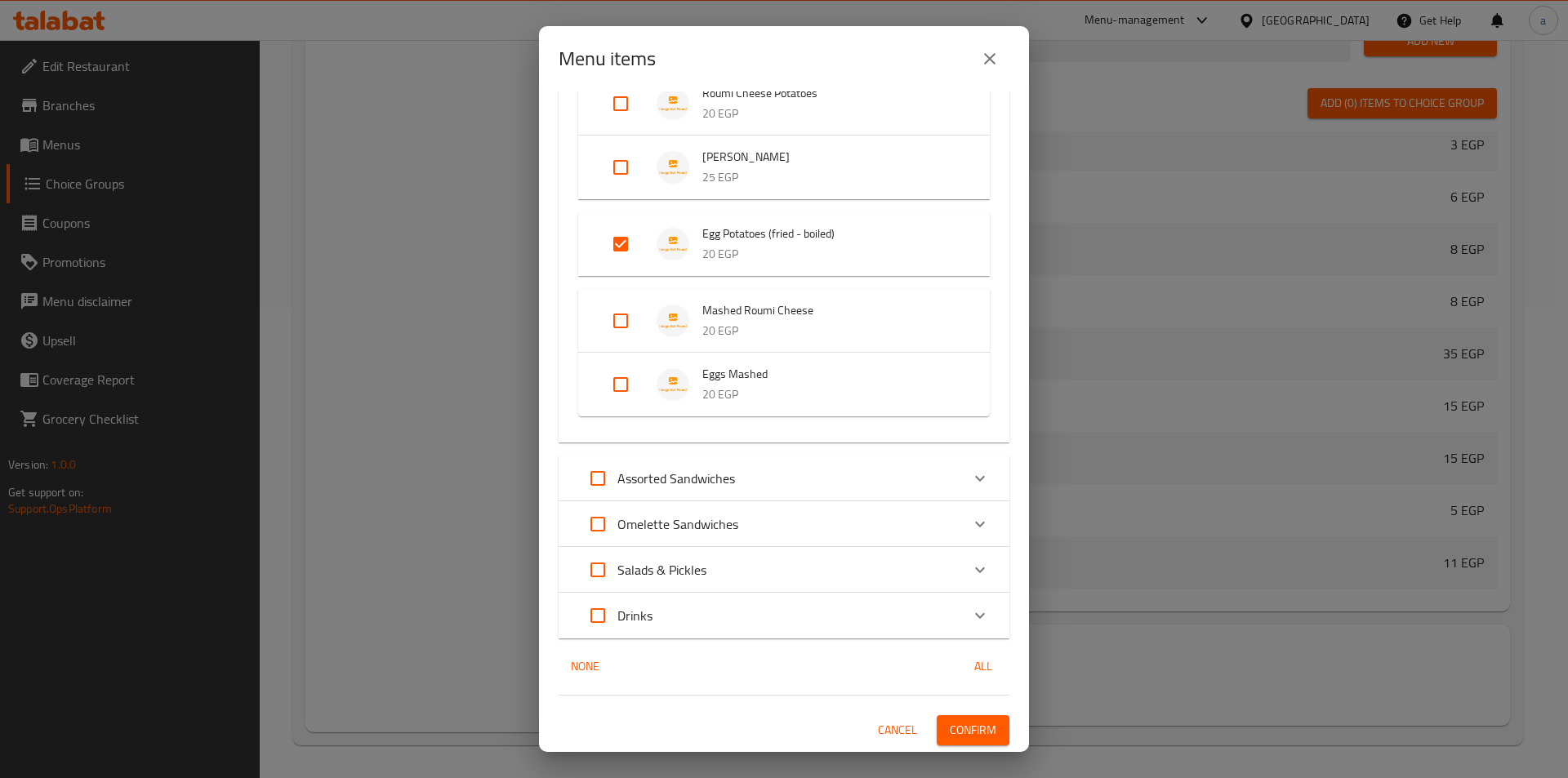
click at [950, 731] on span "Confirm" at bounding box center [973, 729] width 47 height 20
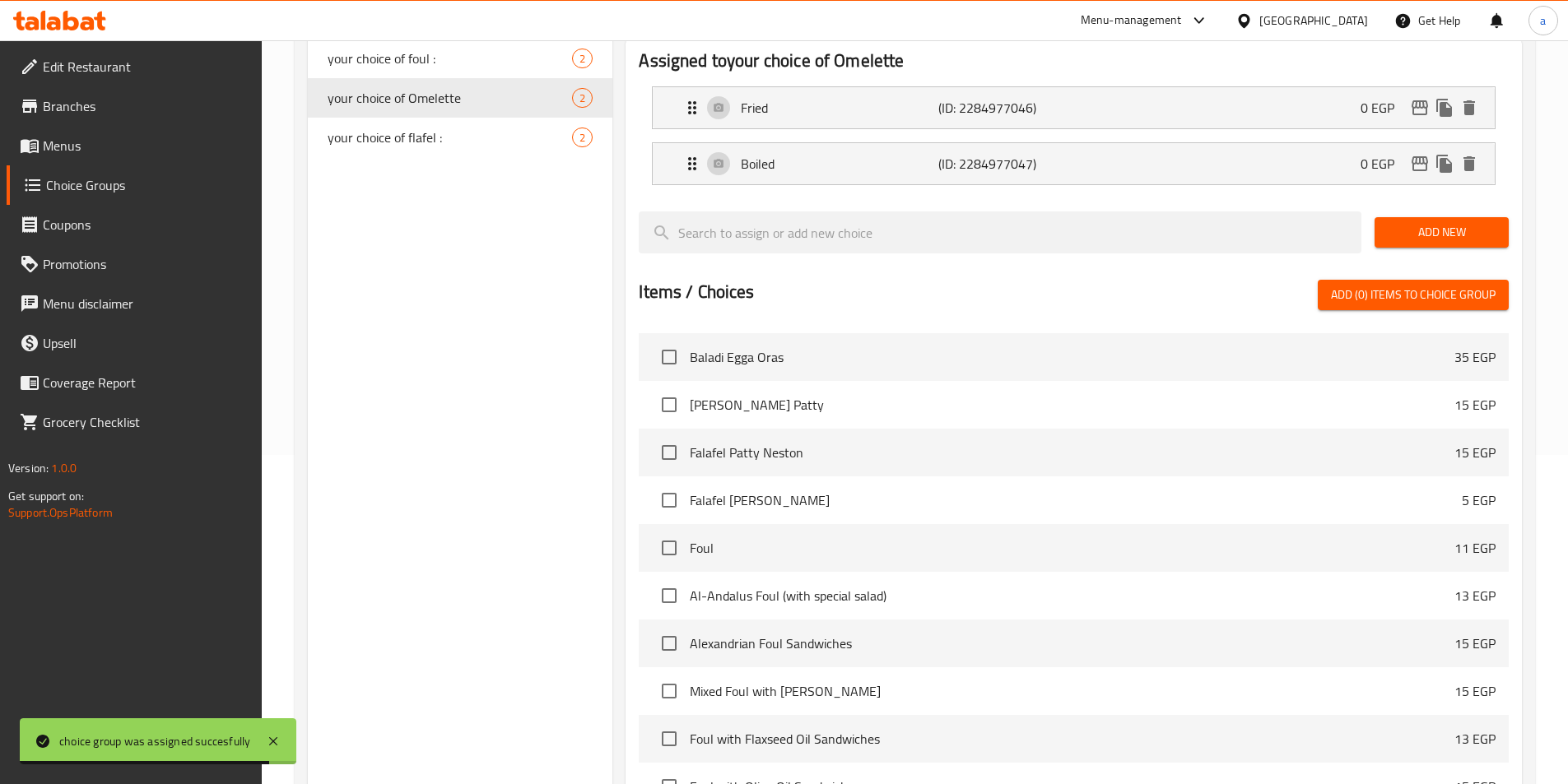
scroll to position [62, 0]
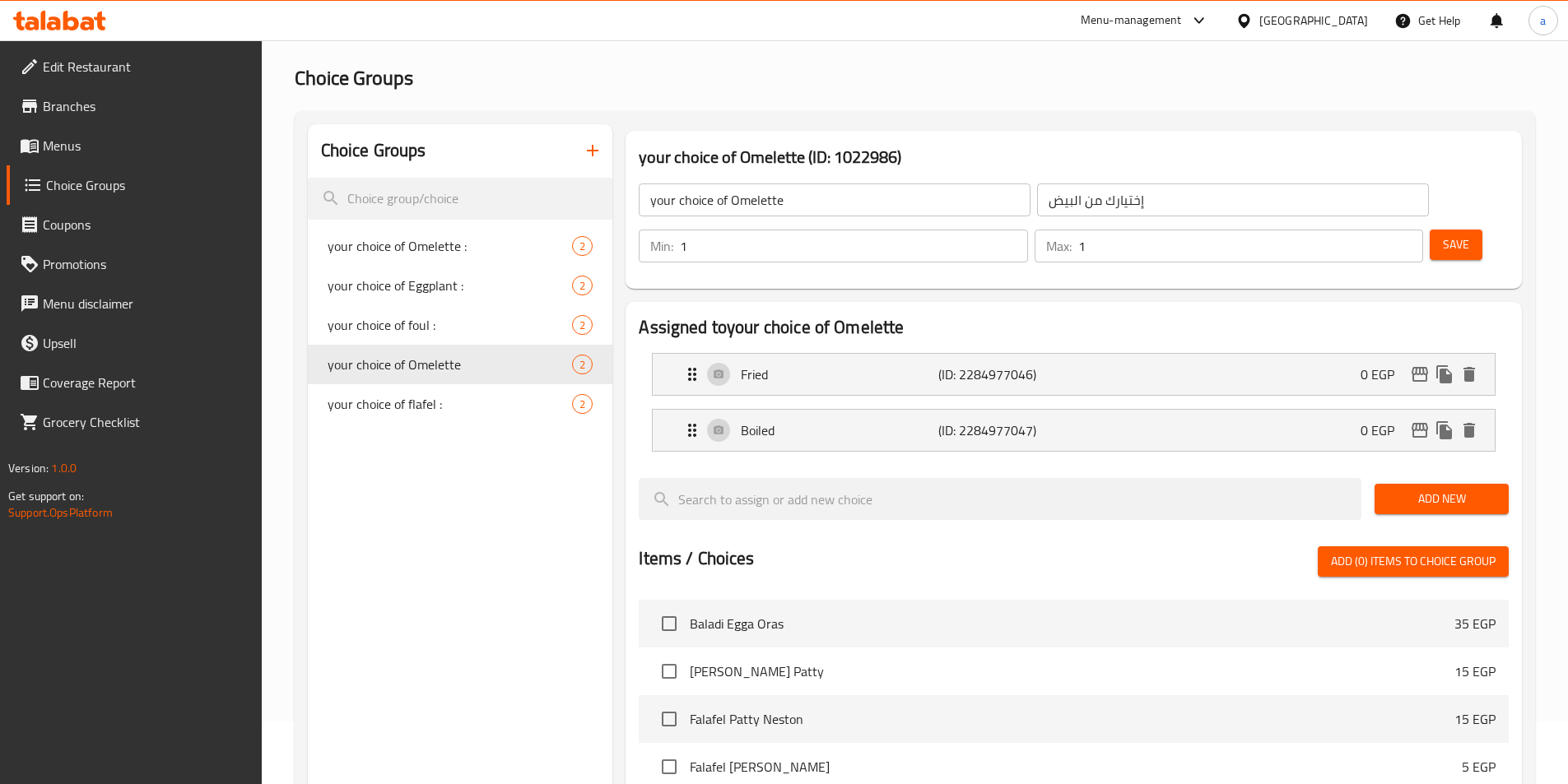
click at [589, 159] on icon "button" at bounding box center [593, 151] width 20 height 20
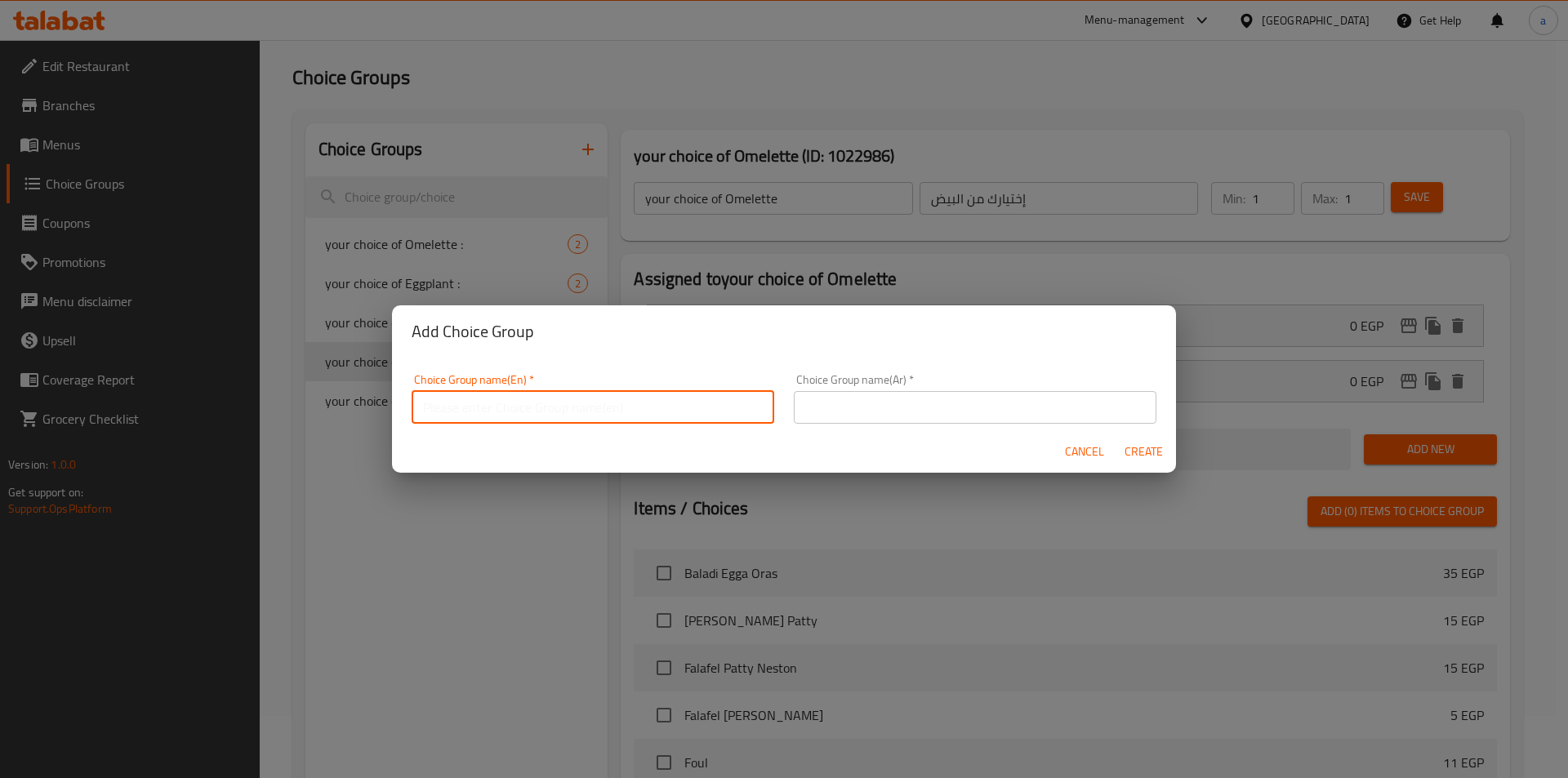
click at [593, 408] on input "text" at bounding box center [593, 407] width 363 height 33
type input "your choice of :"
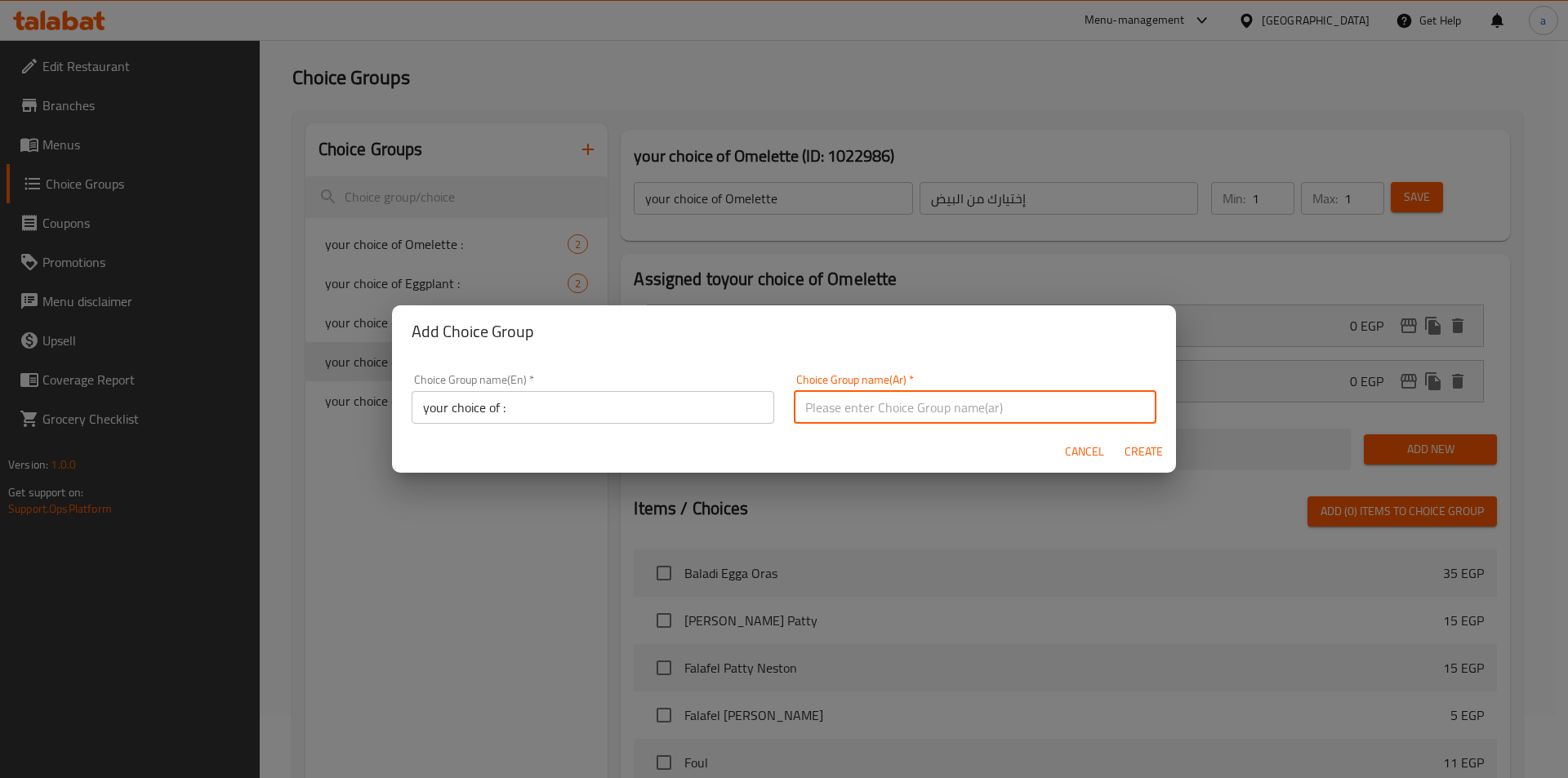
click at [873, 403] on input "text" at bounding box center [975, 407] width 363 height 33
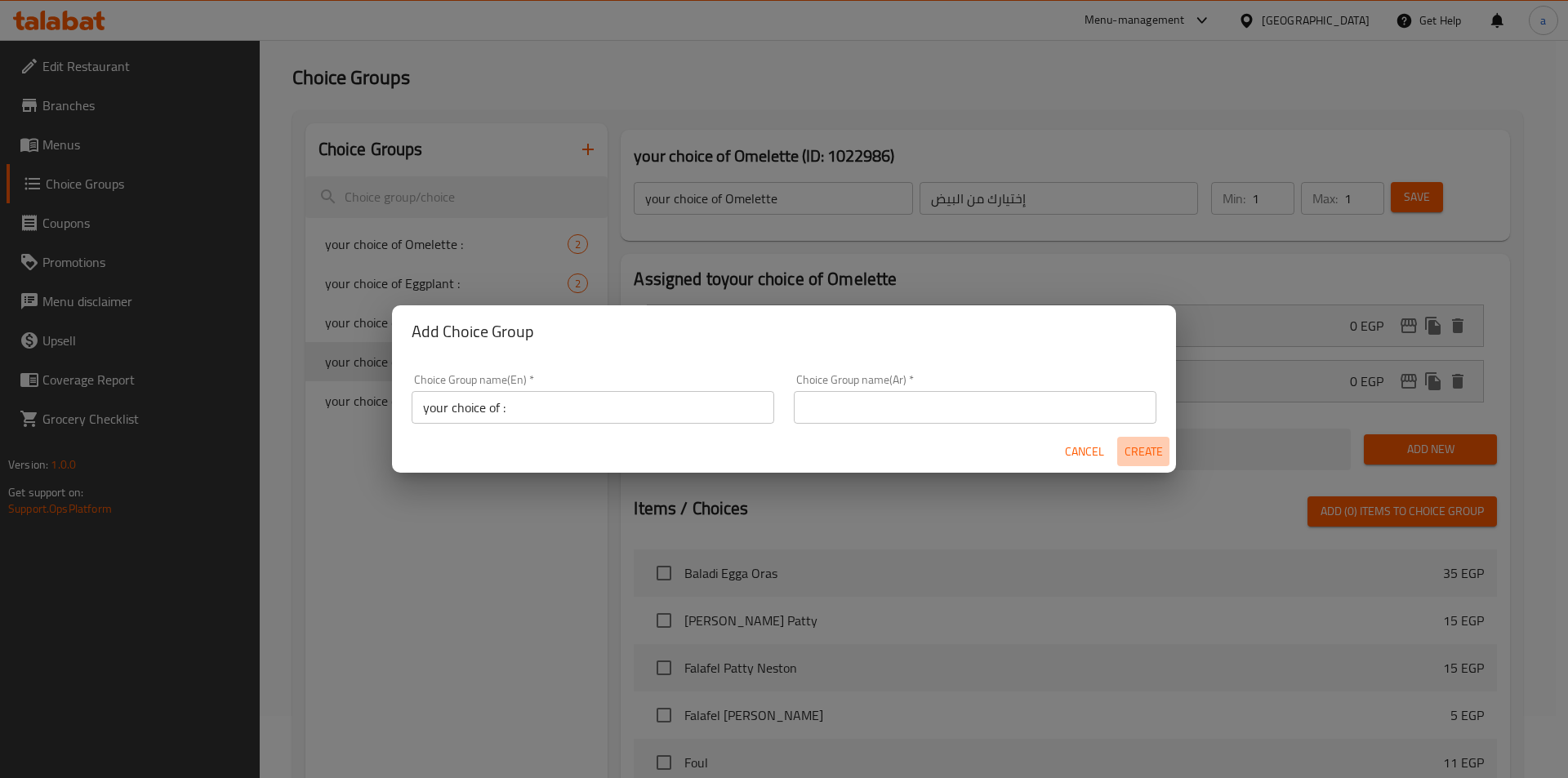
click at [1143, 447] on span "Create" at bounding box center [1143, 452] width 39 height 20
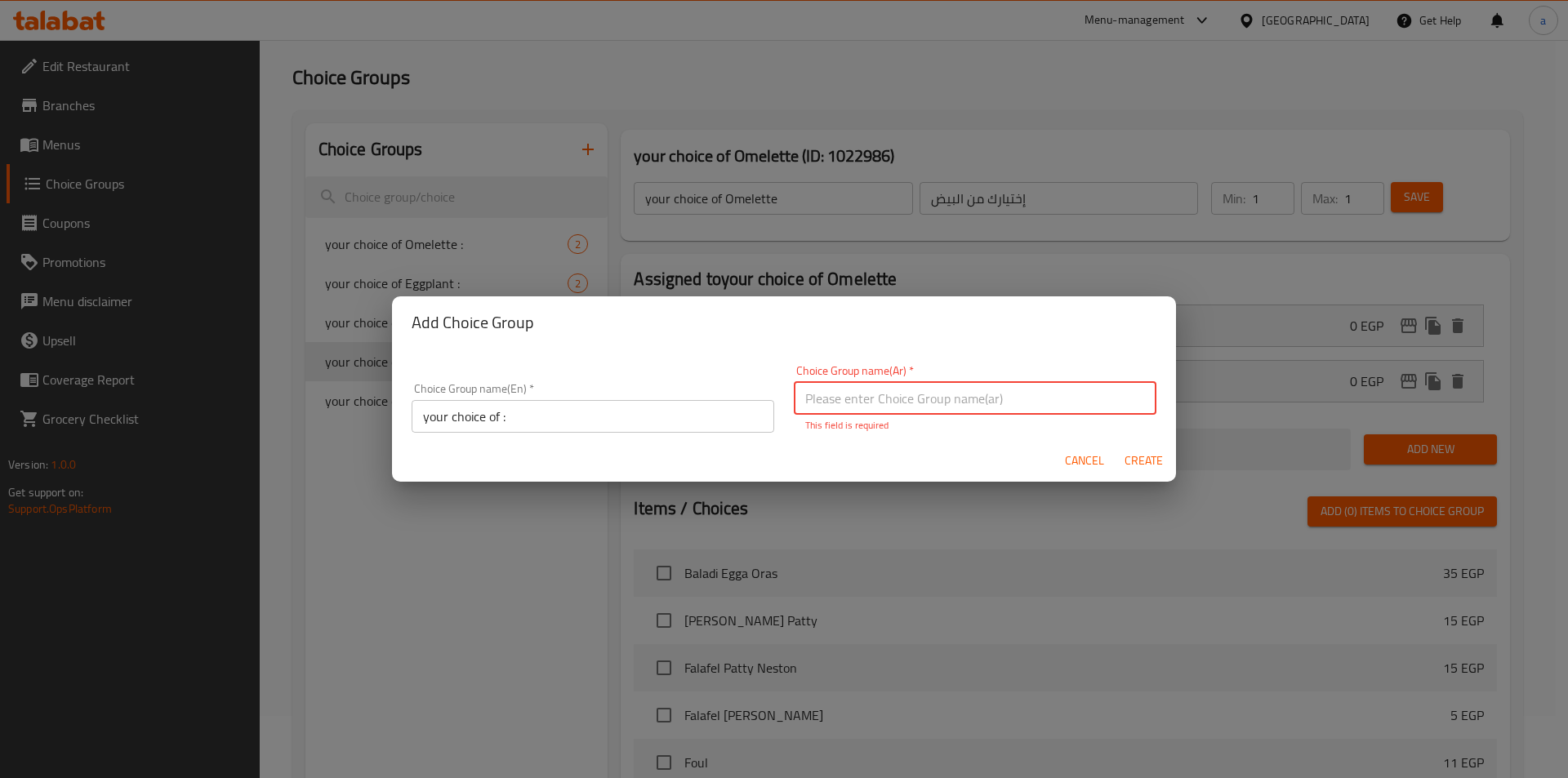
click at [933, 405] on input "text" at bounding box center [975, 398] width 363 height 33
type input "إختيارك من :"
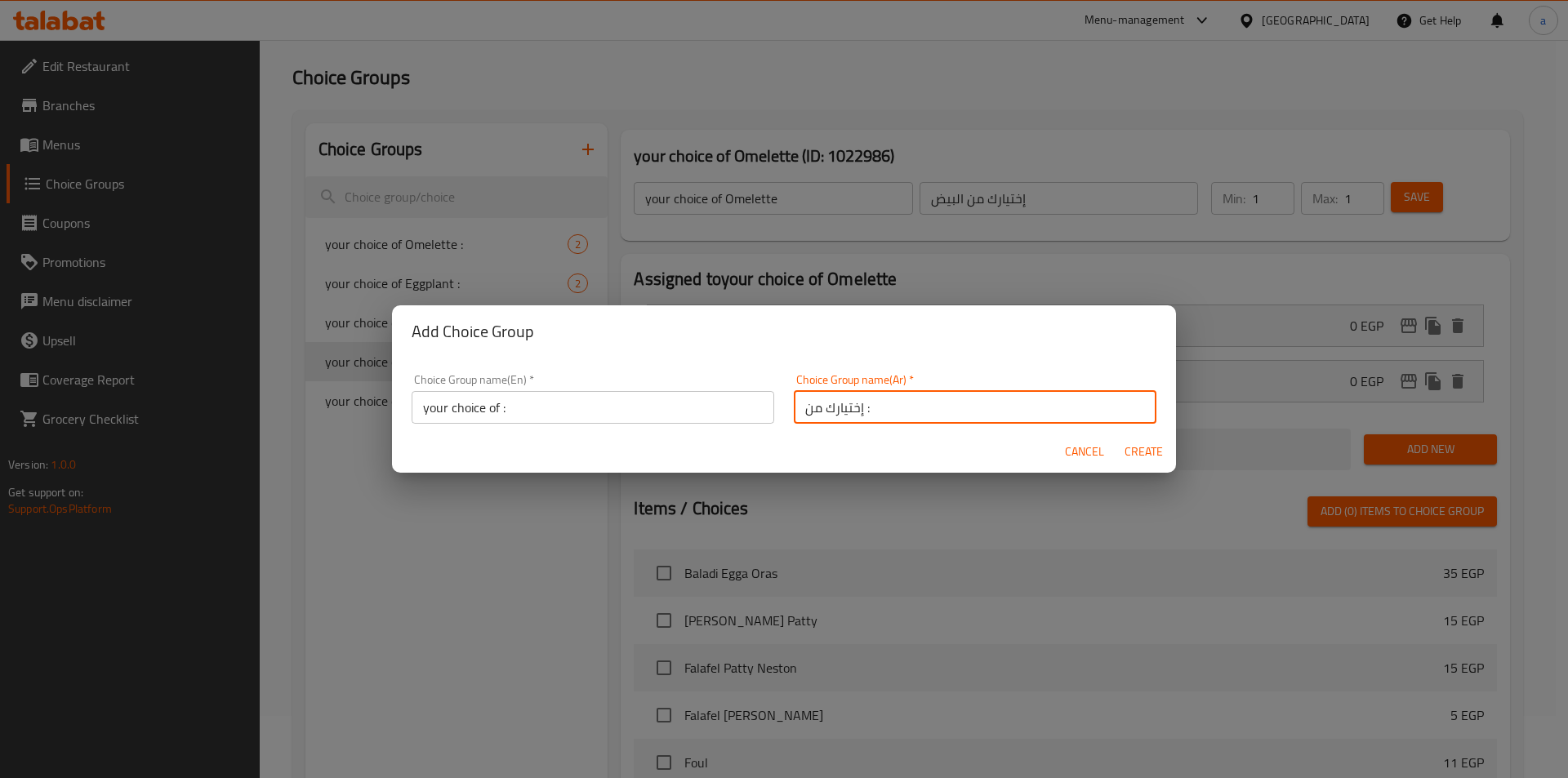
click at [1133, 457] on span "Create" at bounding box center [1143, 452] width 39 height 20
type input "your choice of :"
type input "إختيارك من :"
type input "0"
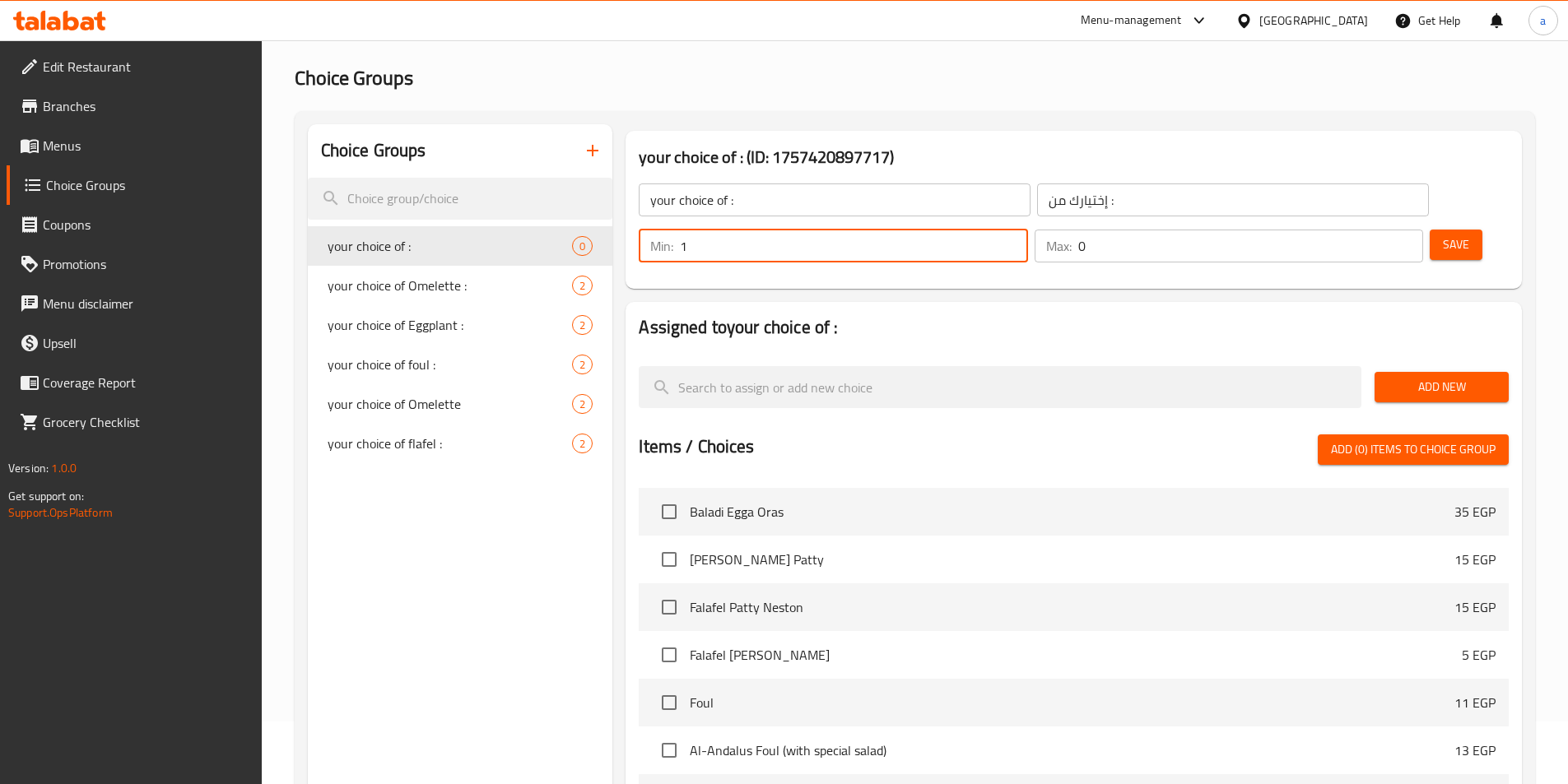
type input "1"
click at [1027, 230] on input "1" at bounding box center [854, 246] width 348 height 33
type input "1"
click at [1378, 230] on input "1" at bounding box center [1251, 246] width 345 height 33
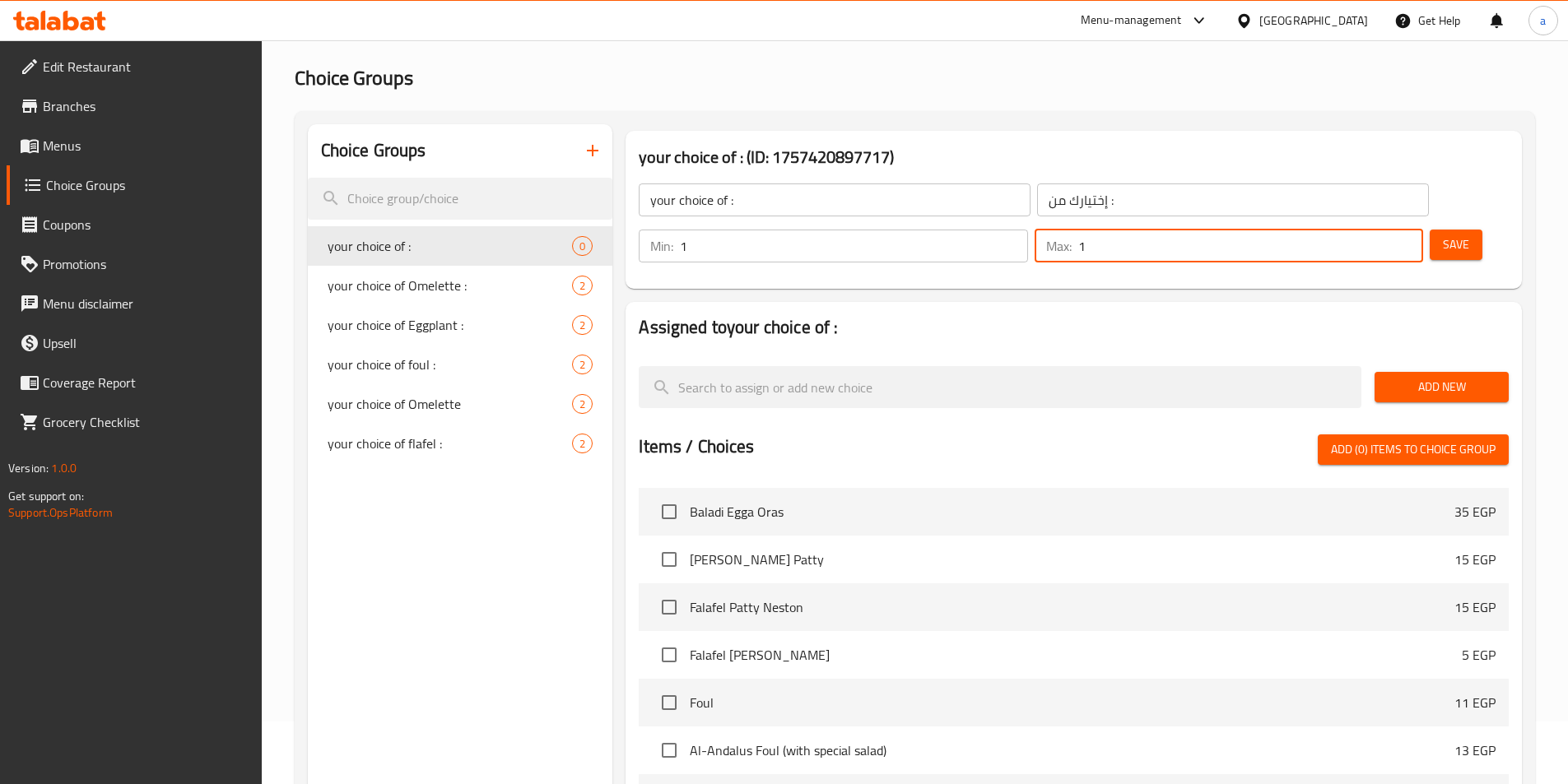
click at [1432, 377] on span "Add New" at bounding box center [1441, 387] width 108 height 20
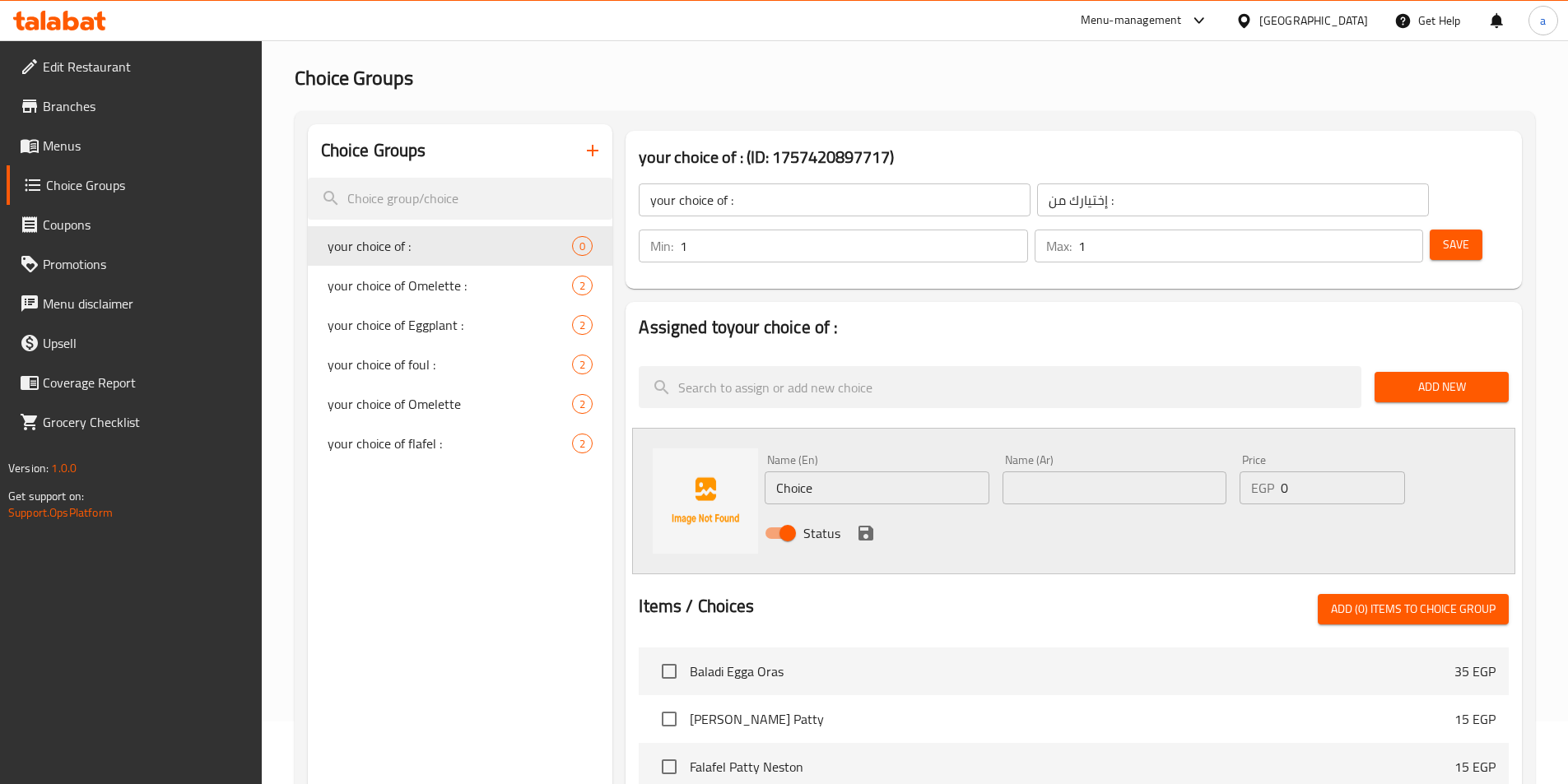
click at [805, 471] on input "Choice" at bounding box center [876, 487] width 224 height 33
paste input "Sausage"
type input "Sausage"
click at [1129, 471] on input "text" at bounding box center [1114, 487] width 224 height 33
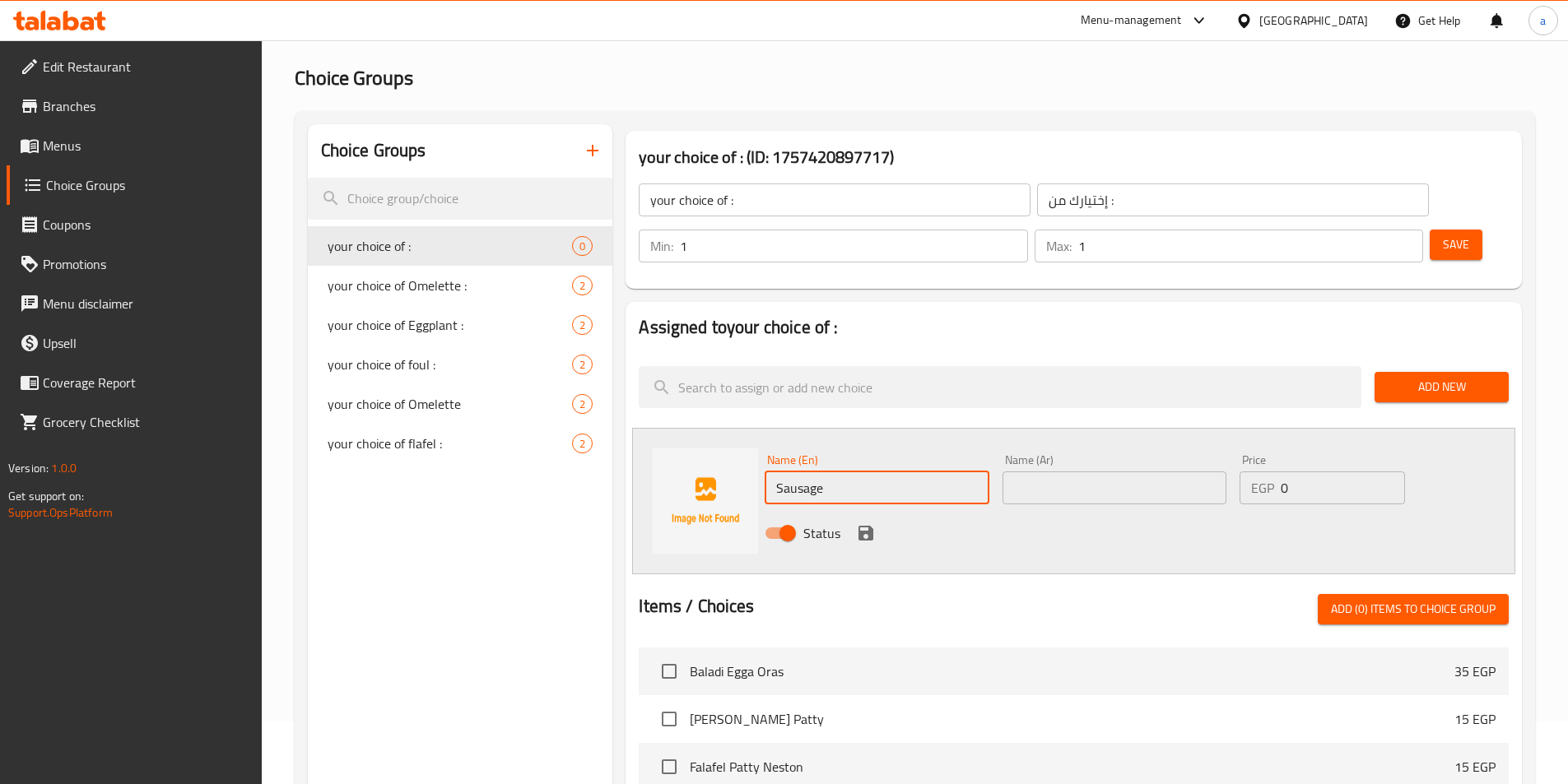
paste input "سجق"
type input "سجق"
click at [920, 510] on div "Status" at bounding box center [1115, 533] width 713 height 45
click at [867, 521] on button "save" at bounding box center [866, 534] width 25 height 25
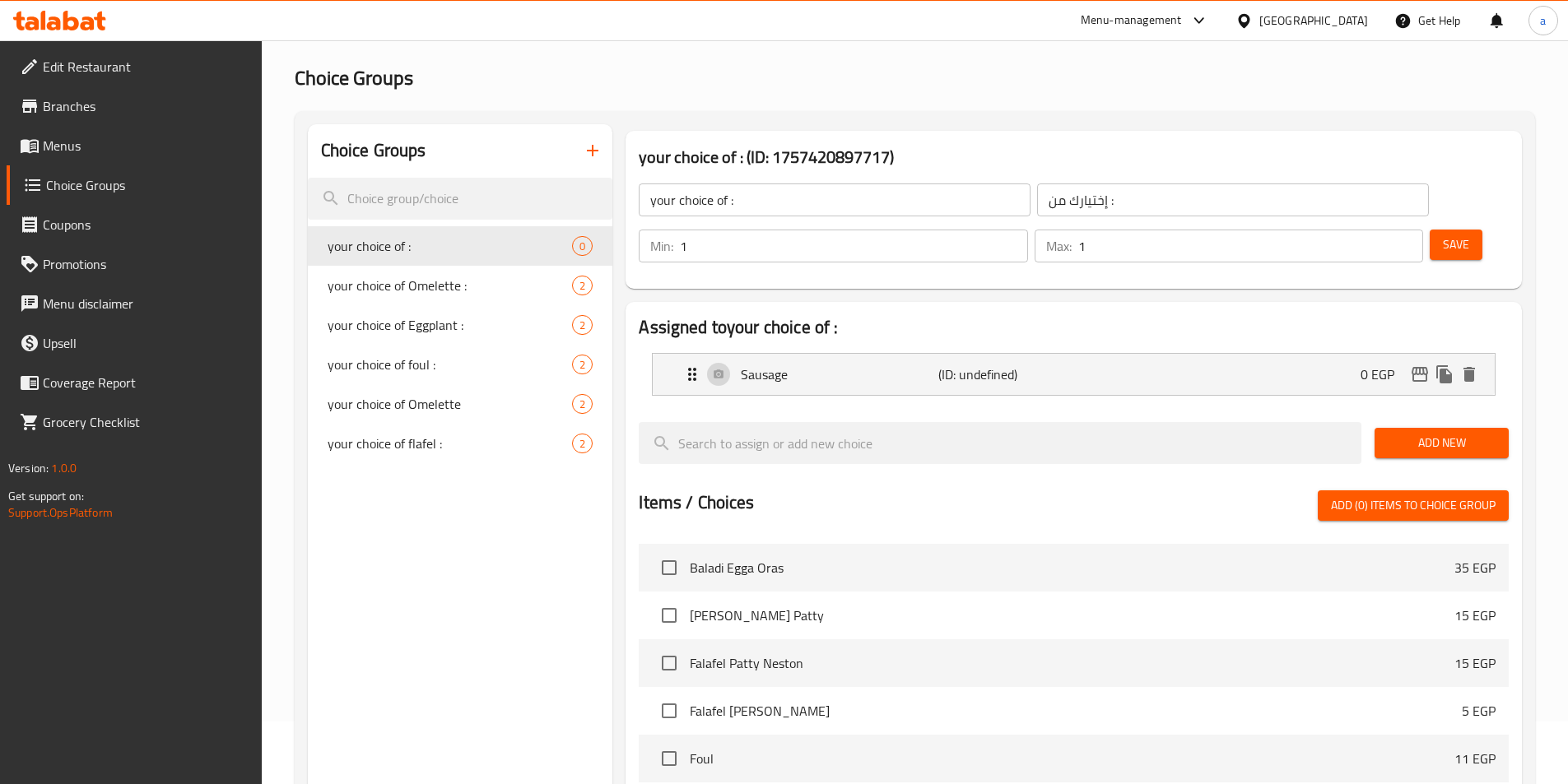
click at [1436, 433] on span "Add New" at bounding box center [1441, 443] width 108 height 20
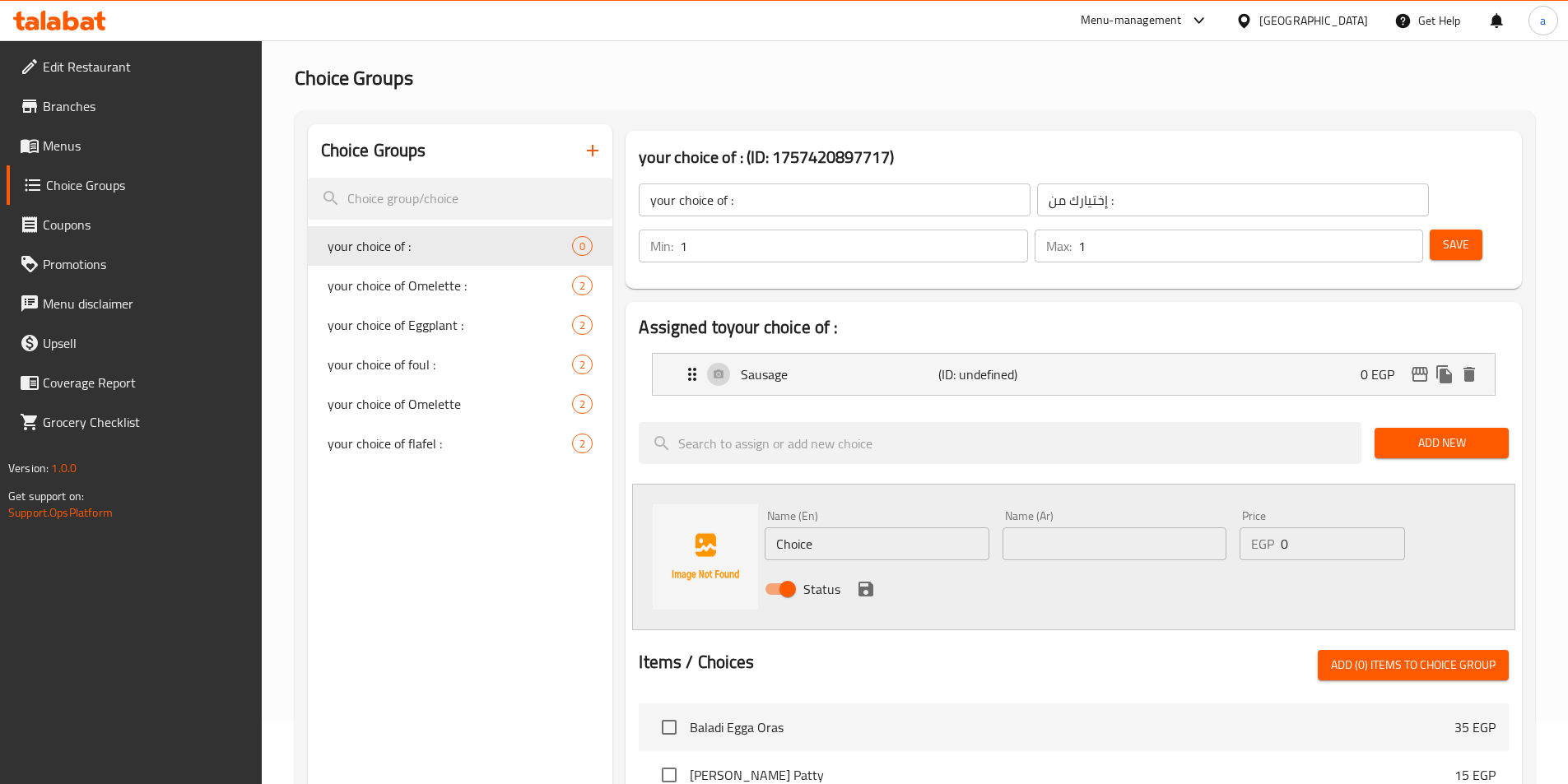
click at [797, 527] on input "Choice" at bounding box center [876, 543] width 224 height 33
click at [902, 527] on input "Choice" at bounding box center [876, 543] width 224 height 33
paste input "Hot Dog)"
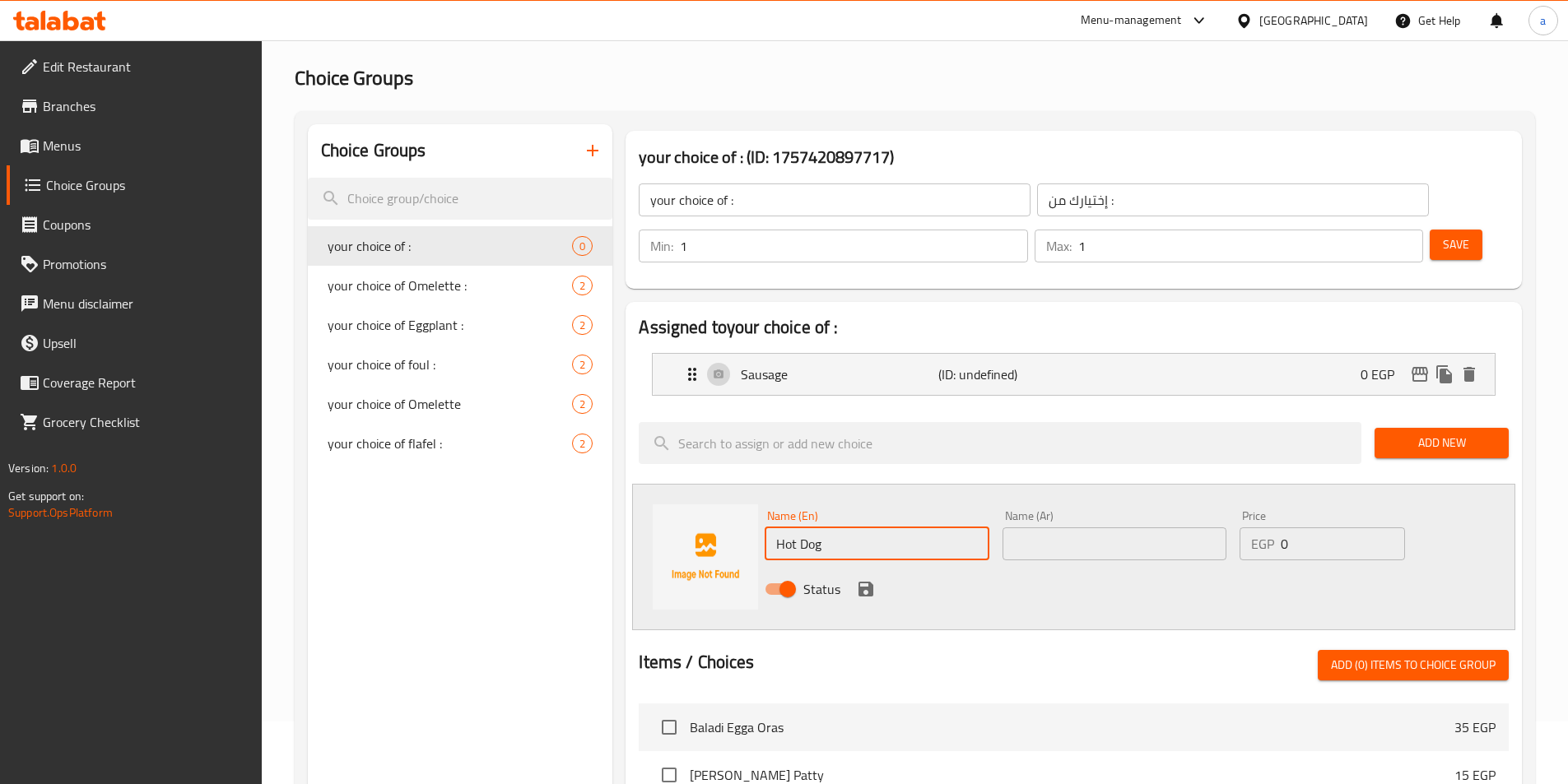
type input "Hot Dog"
click at [1112, 527] on input "text" at bounding box center [1114, 543] width 224 height 33
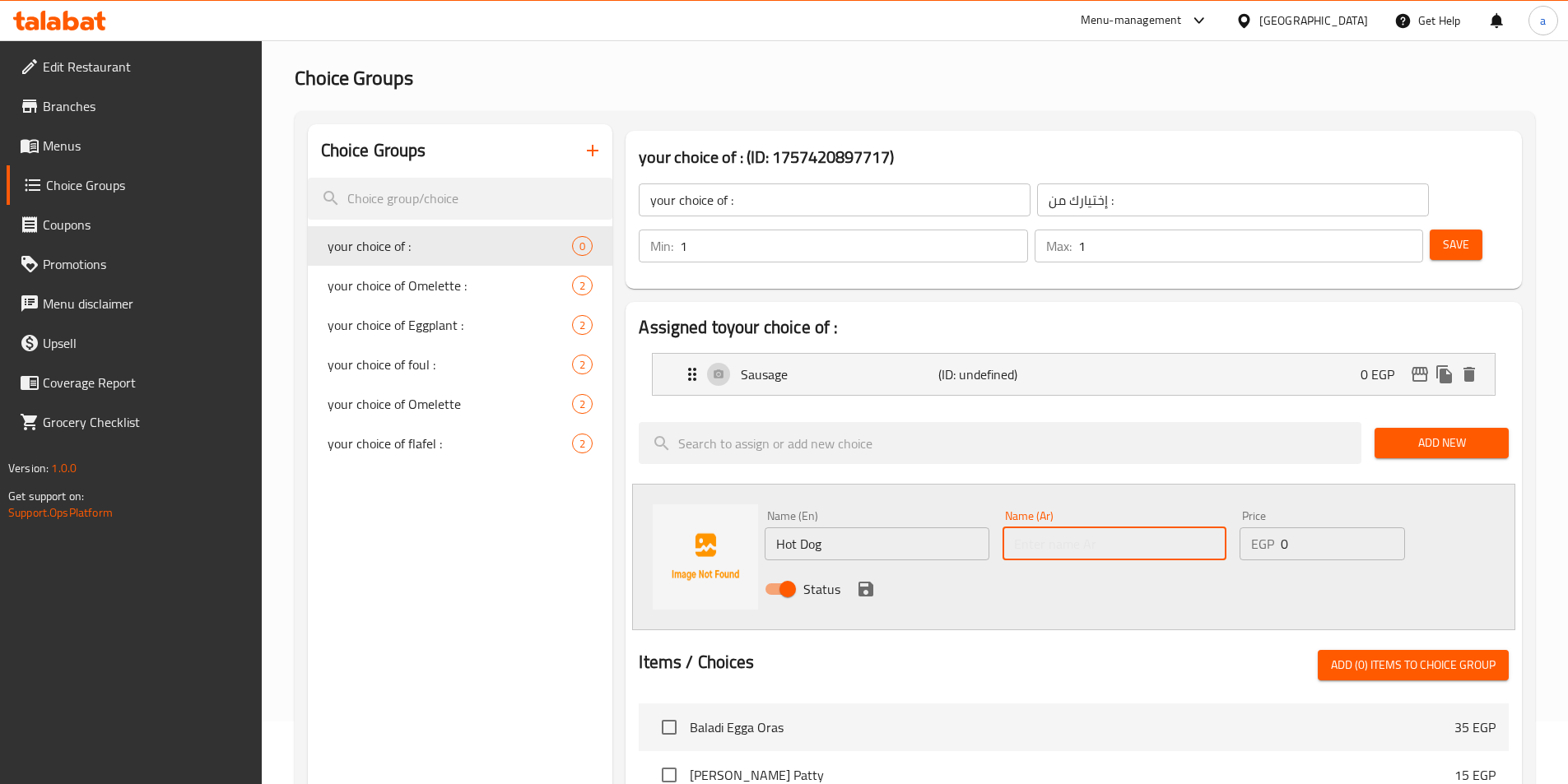
paste input "سوسيس"
type input "سوسيس"
click at [1079, 567] on div "Status" at bounding box center [1115, 589] width 713 height 45
click at [869, 582] on icon "save" at bounding box center [866, 589] width 15 height 15
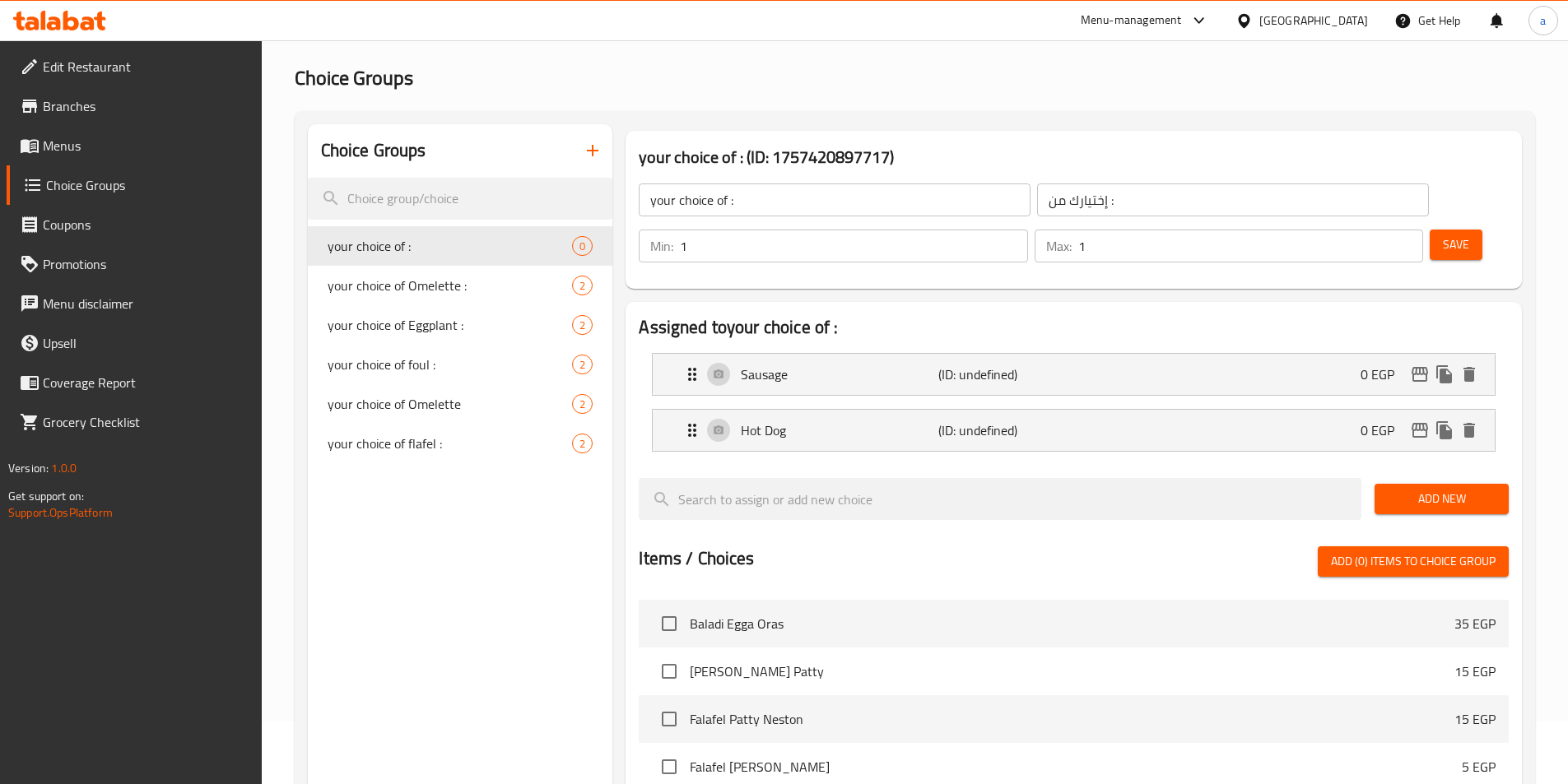
click at [904, 353] on li "Sausage (ID: undefined) 0 EGP Name (En) Sausage Name (En) Name (Ar) سجق Name (A…" at bounding box center [1074, 374] width 870 height 56
click at [879, 364] on p "Sausage" at bounding box center [839, 374] width 197 height 20
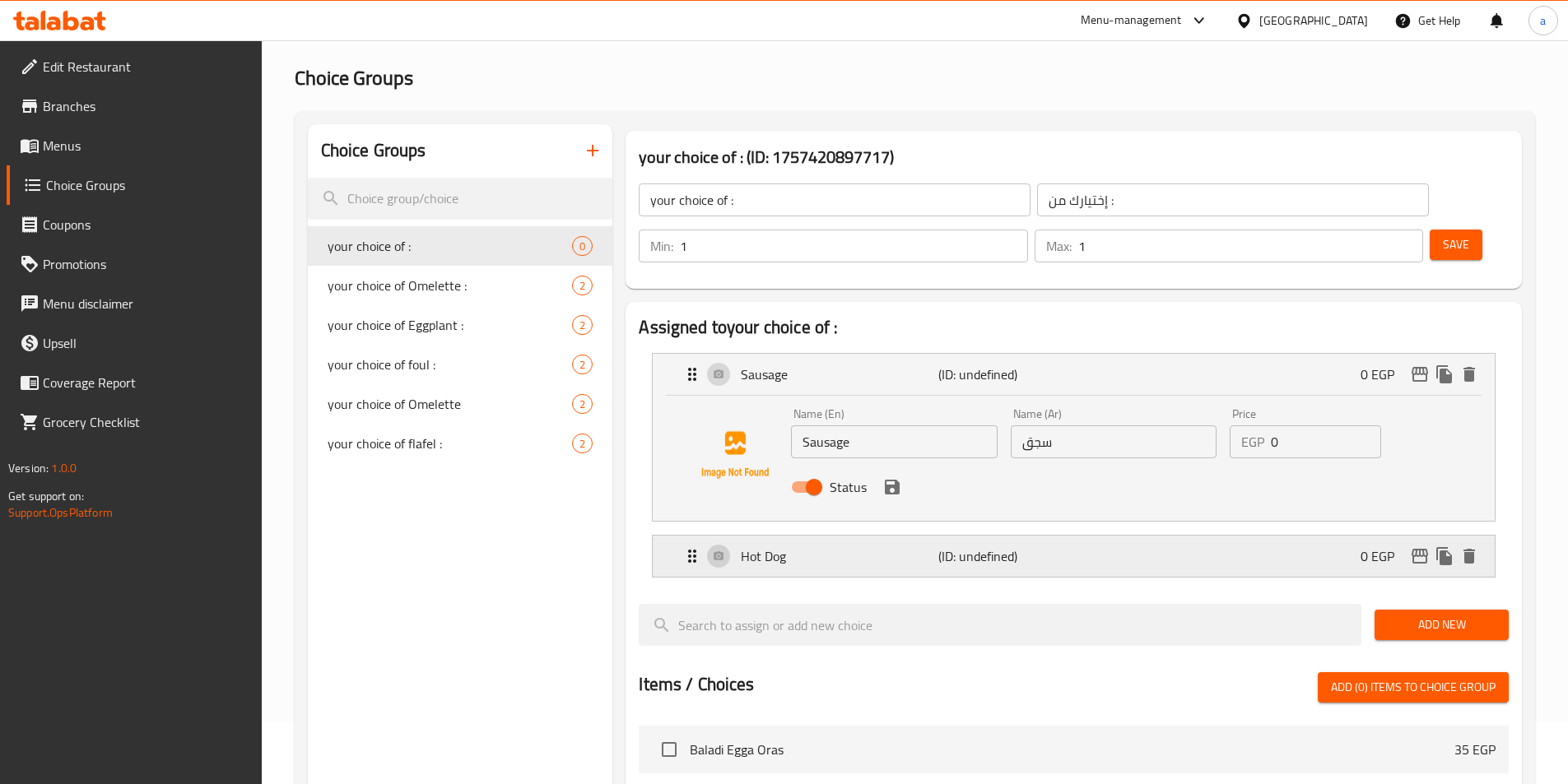
click at [873, 546] on p "Hot Dog" at bounding box center [839, 556] width 197 height 20
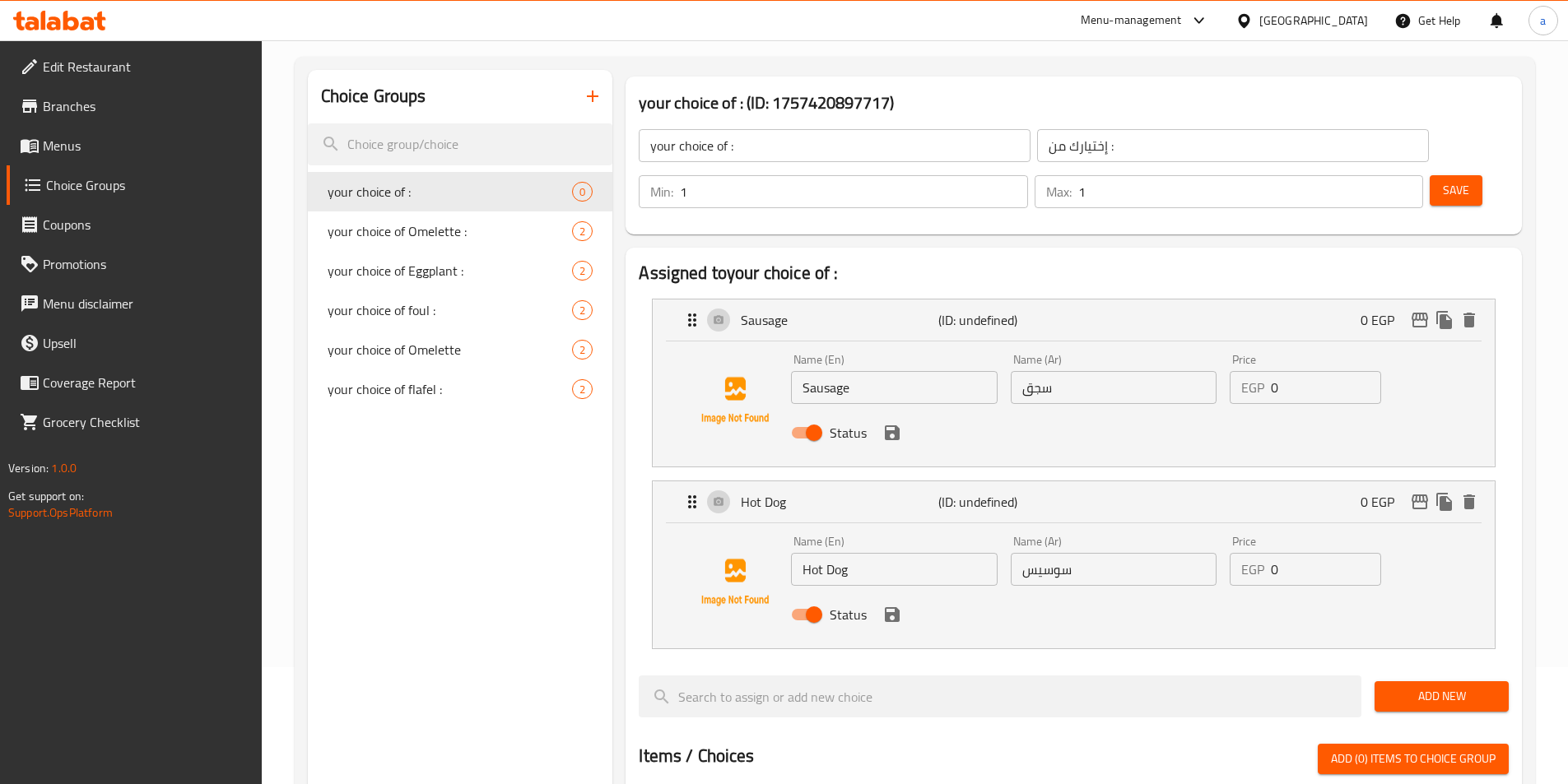
scroll to position [145, 0]
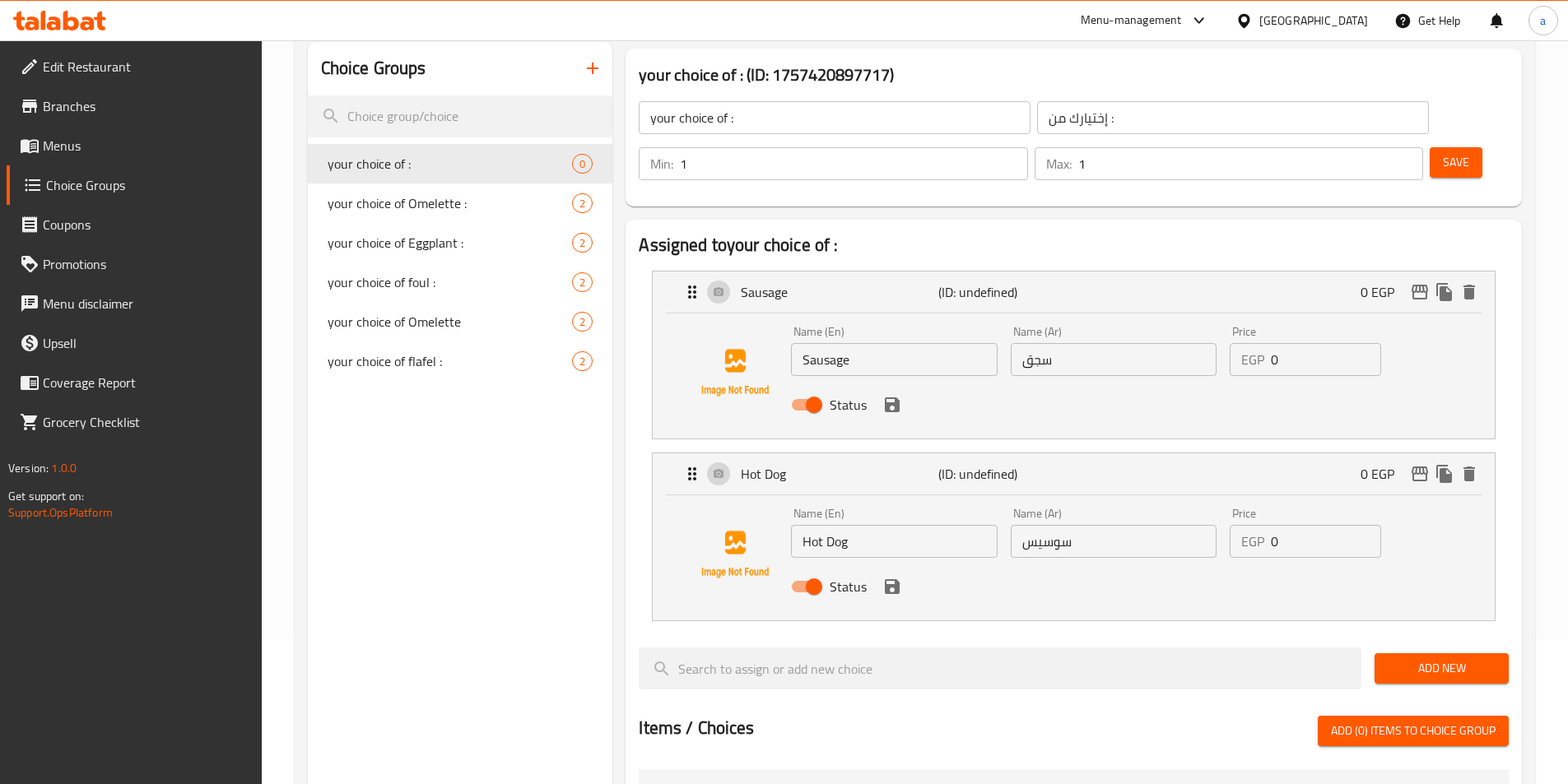
click at [1443, 152] on span "Save" at bounding box center [1457, 162] width 27 height 20
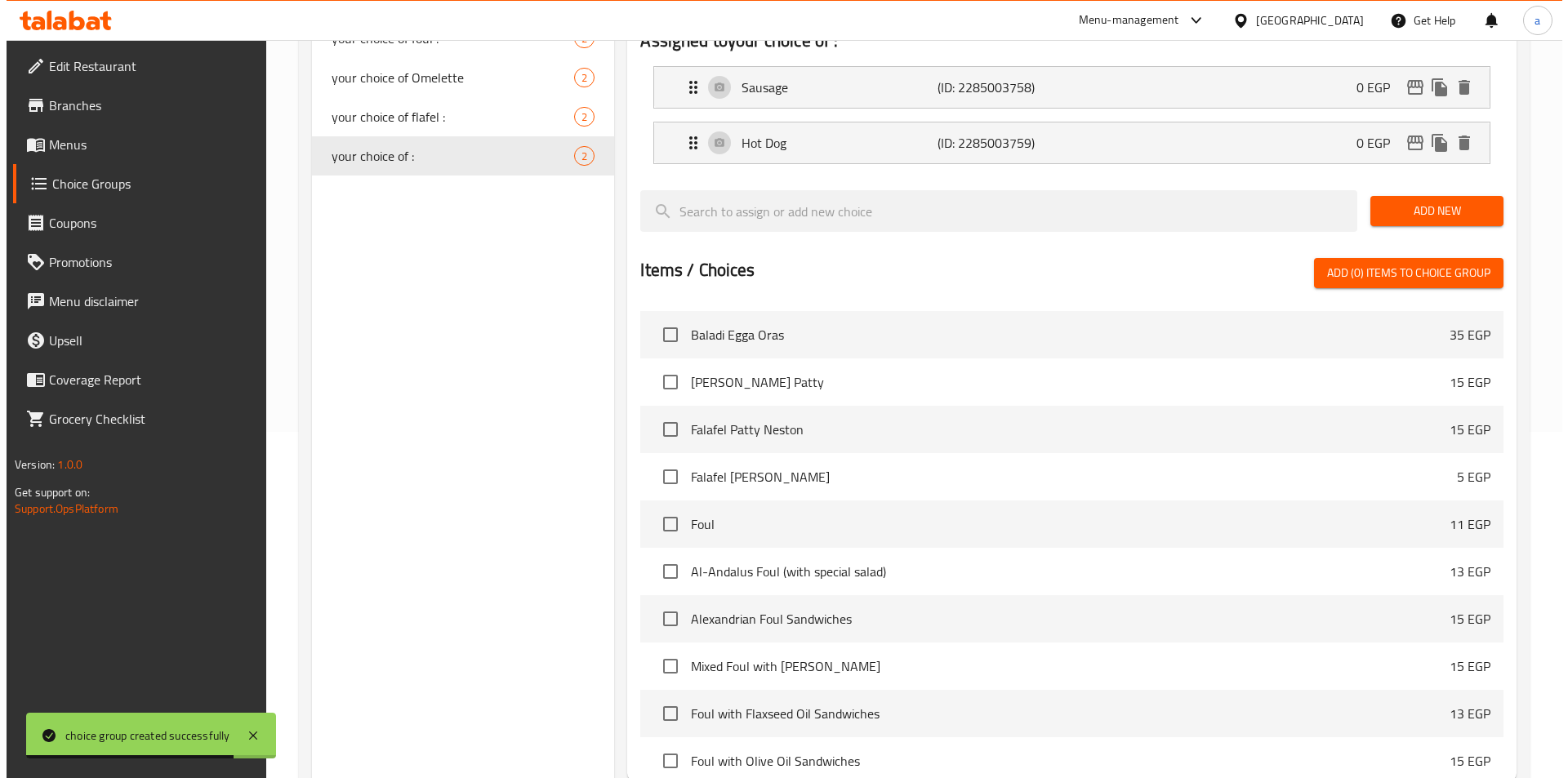
scroll to position [470, 0]
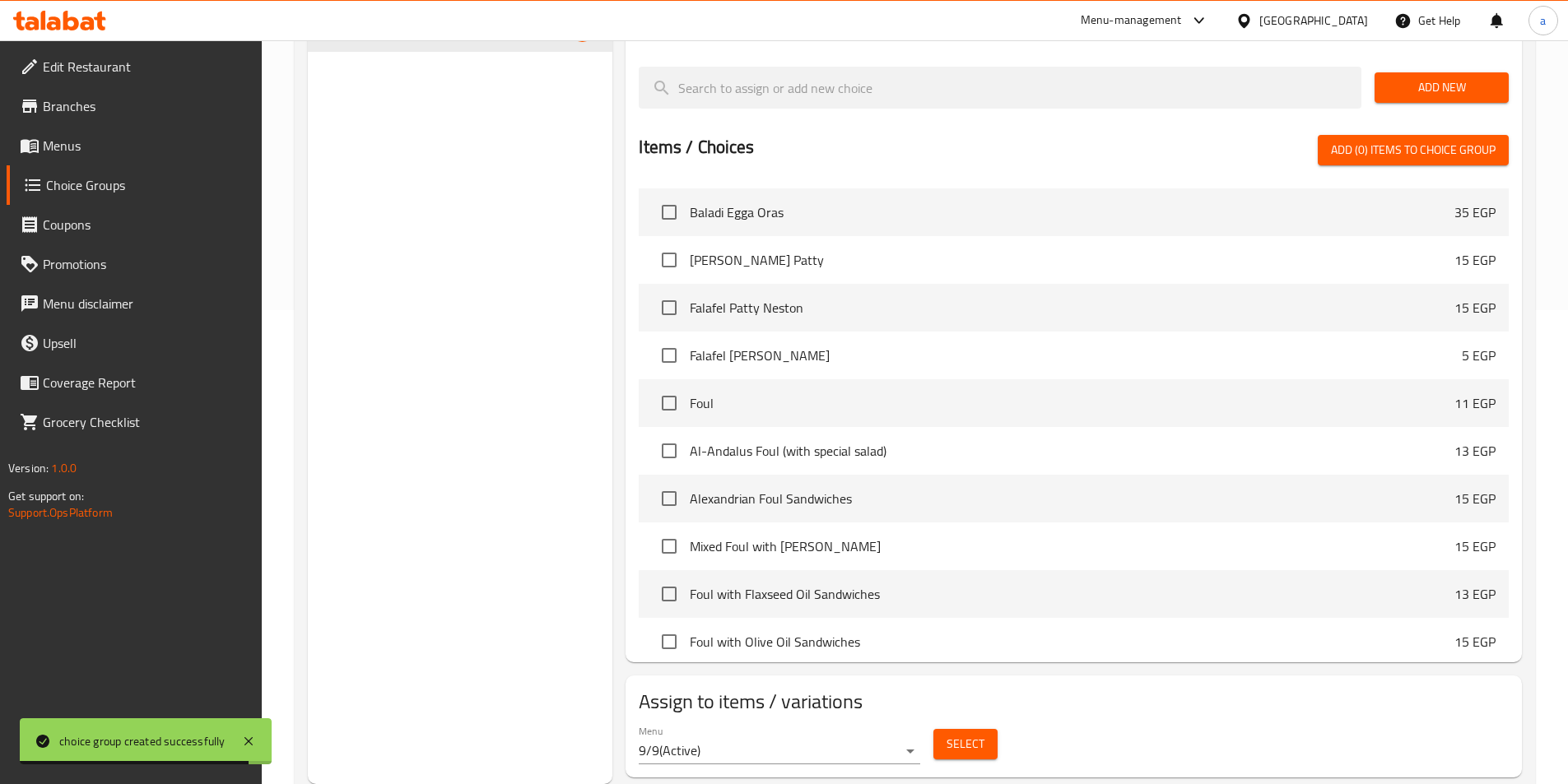
click at [1002, 723] on div "Select" at bounding box center [965, 744] width 78 height 44
click at [973, 734] on span "Select" at bounding box center [965, 744] width 37 height 20
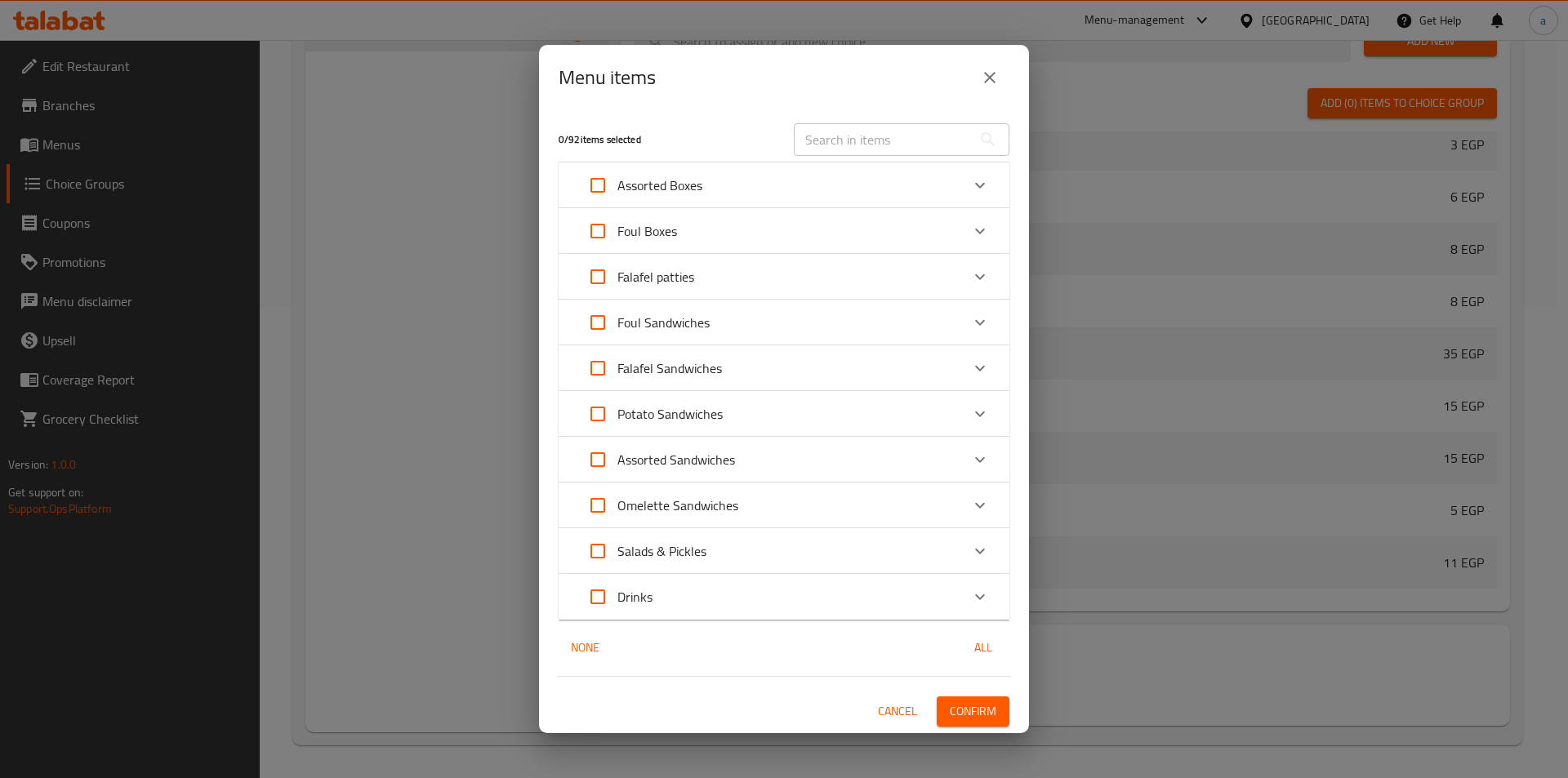
click at [730, 512] on p "Omelette Sandwiches" at bounding box center [677, 506] width 121 height 19
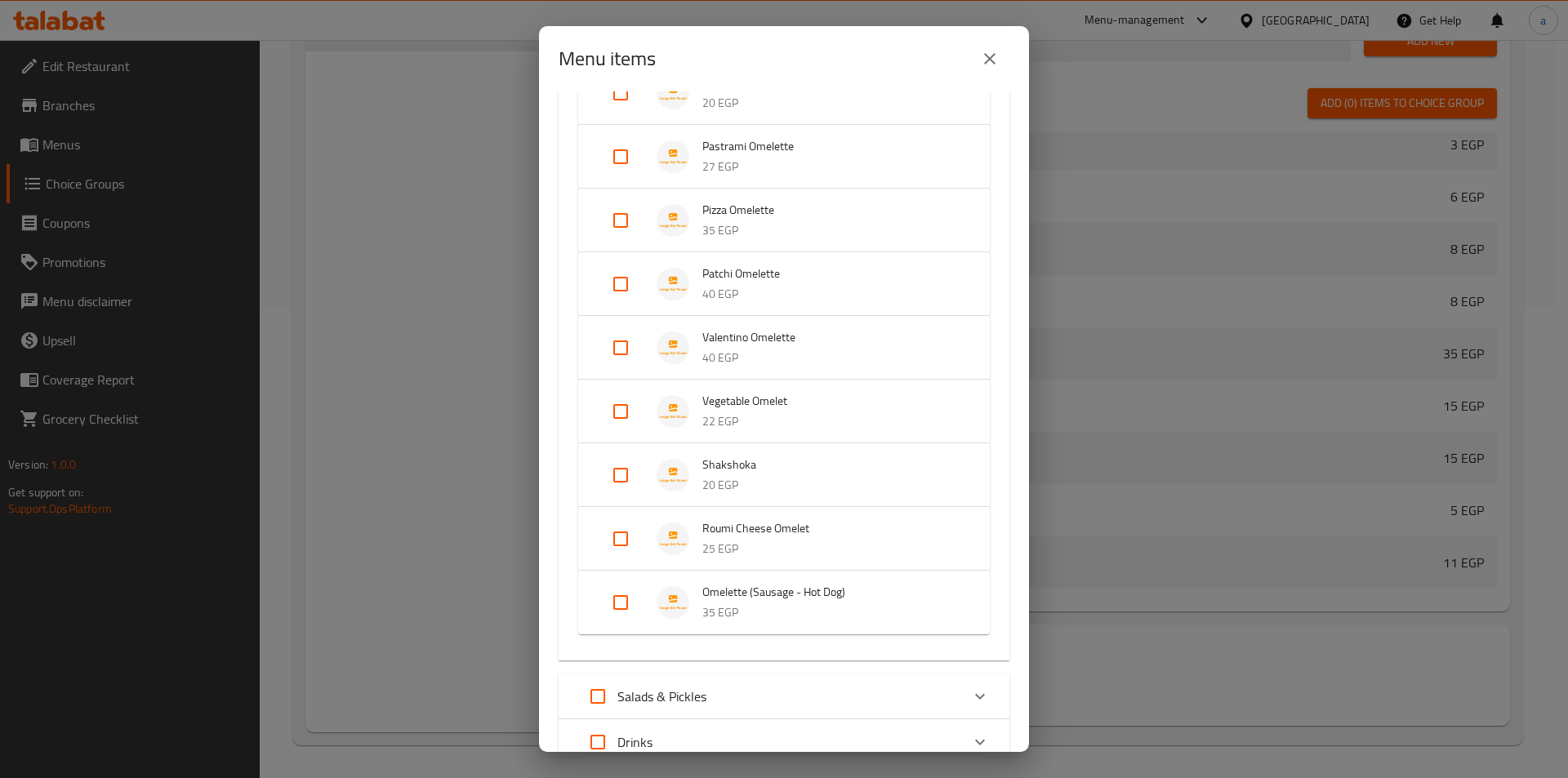
scroll to position [653, 0]
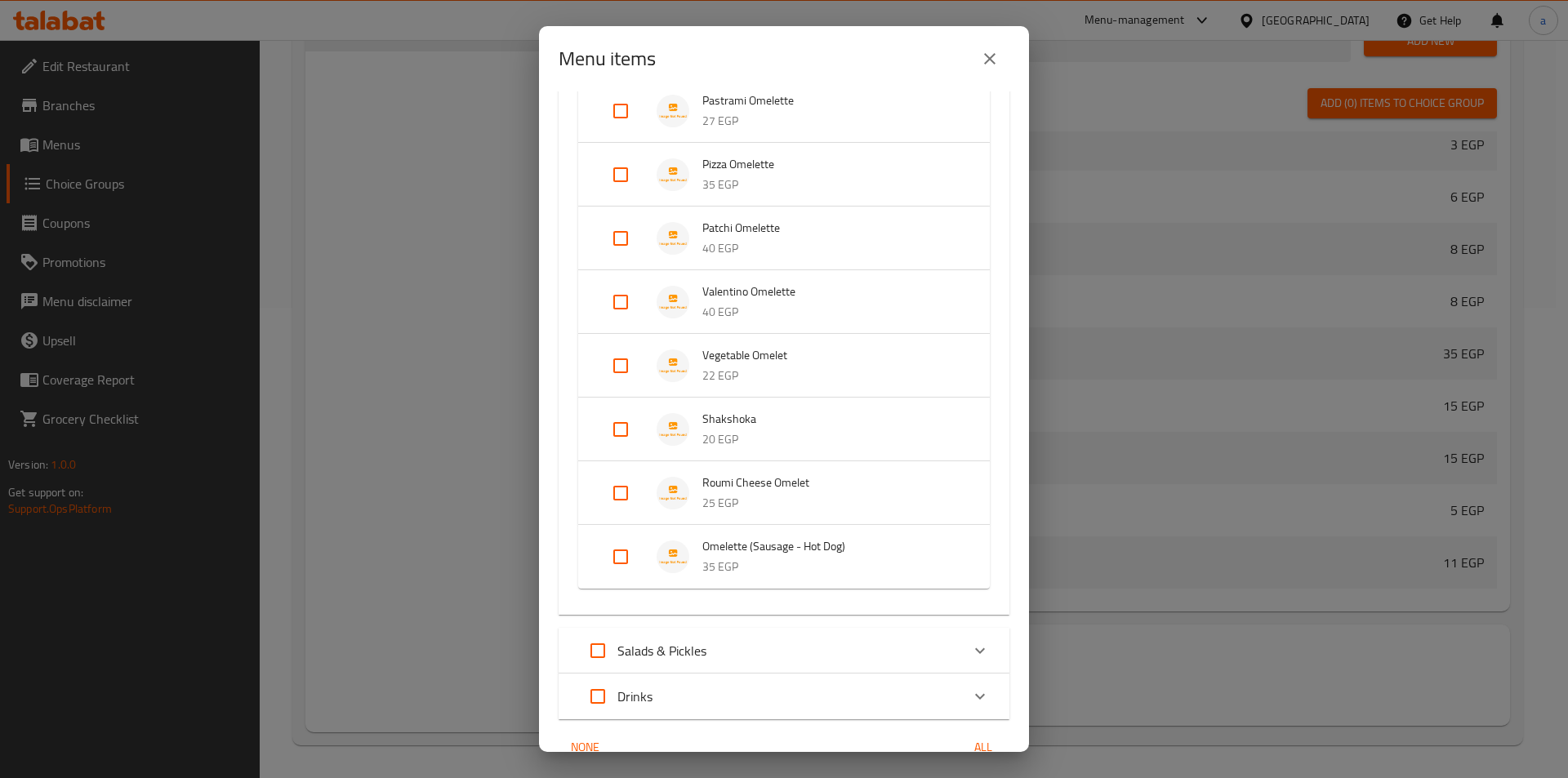
click at [631, 553] on input "Expand" at bounding box center [621, 557] width 39 height 39
checkbox input "true"
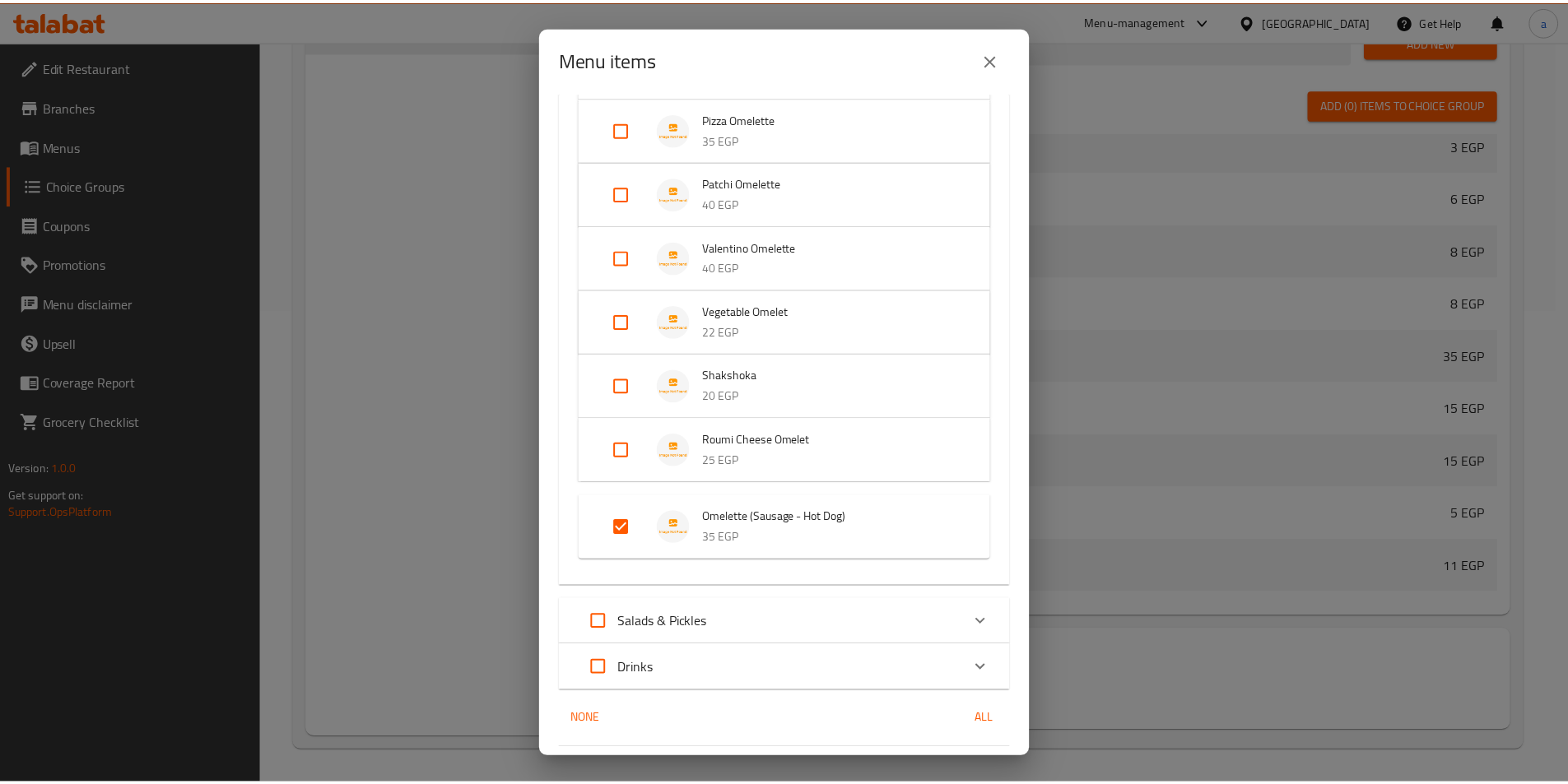
scroll to position [753, 0]
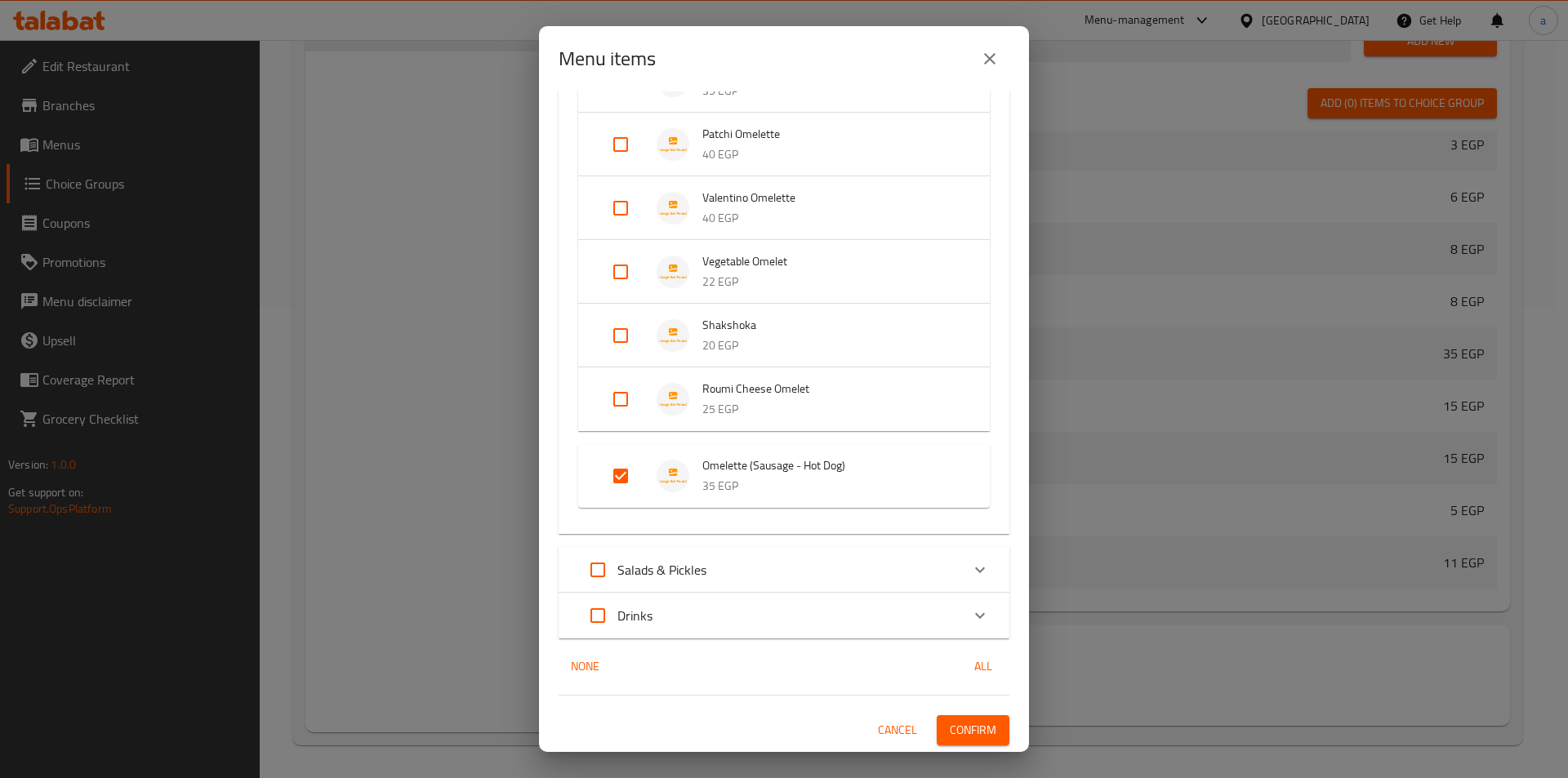
click at [963, 732] on span "Confirm" at bounding box center [973, 729] width 47 height 20
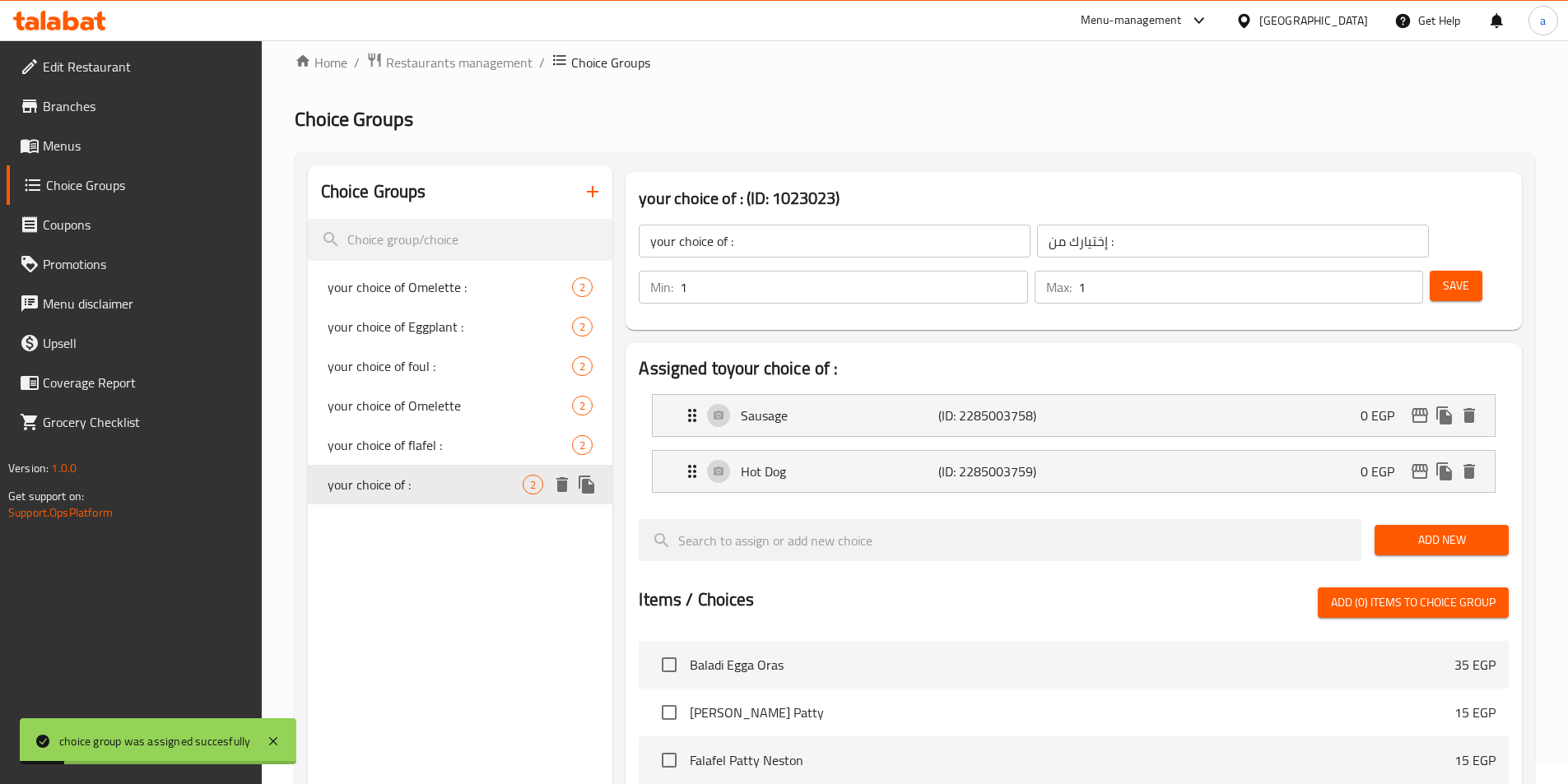
scroll to position [0, 0]
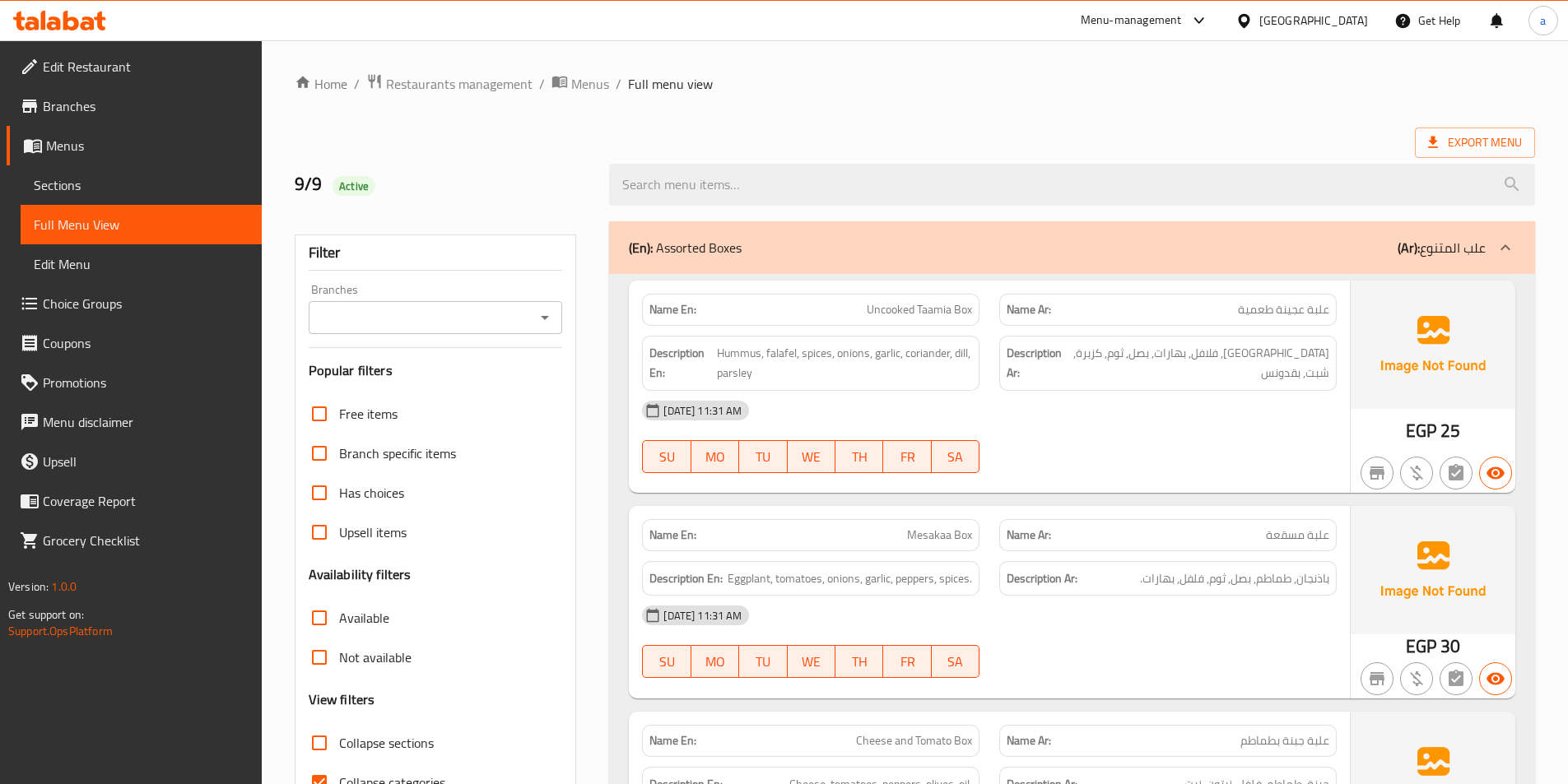
scroll to position [329, 0]
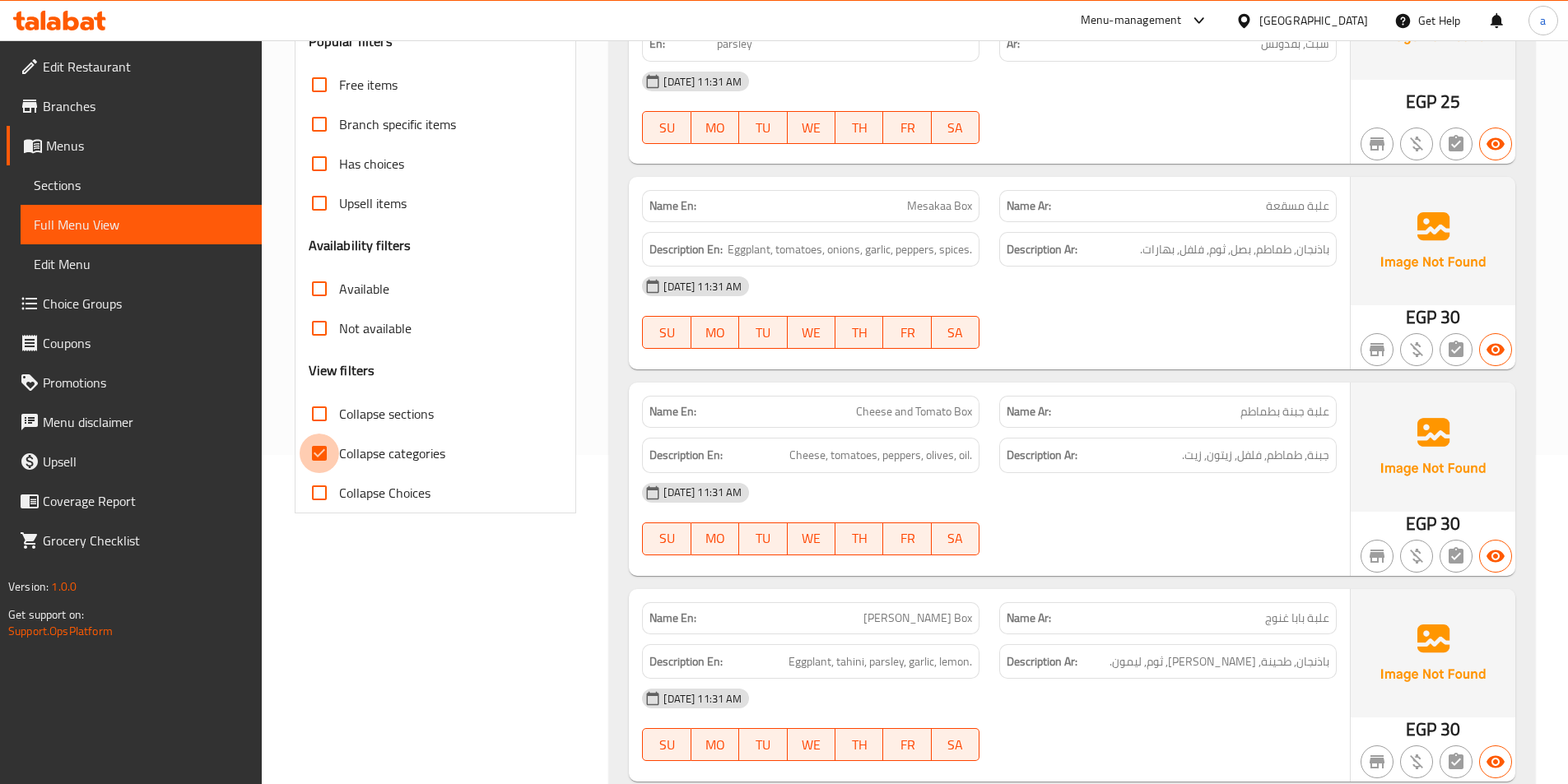
click at [314, 445] on input "Collapse categories" at bounding box center [319, 453] width 39 height 39
checkbox input "false"
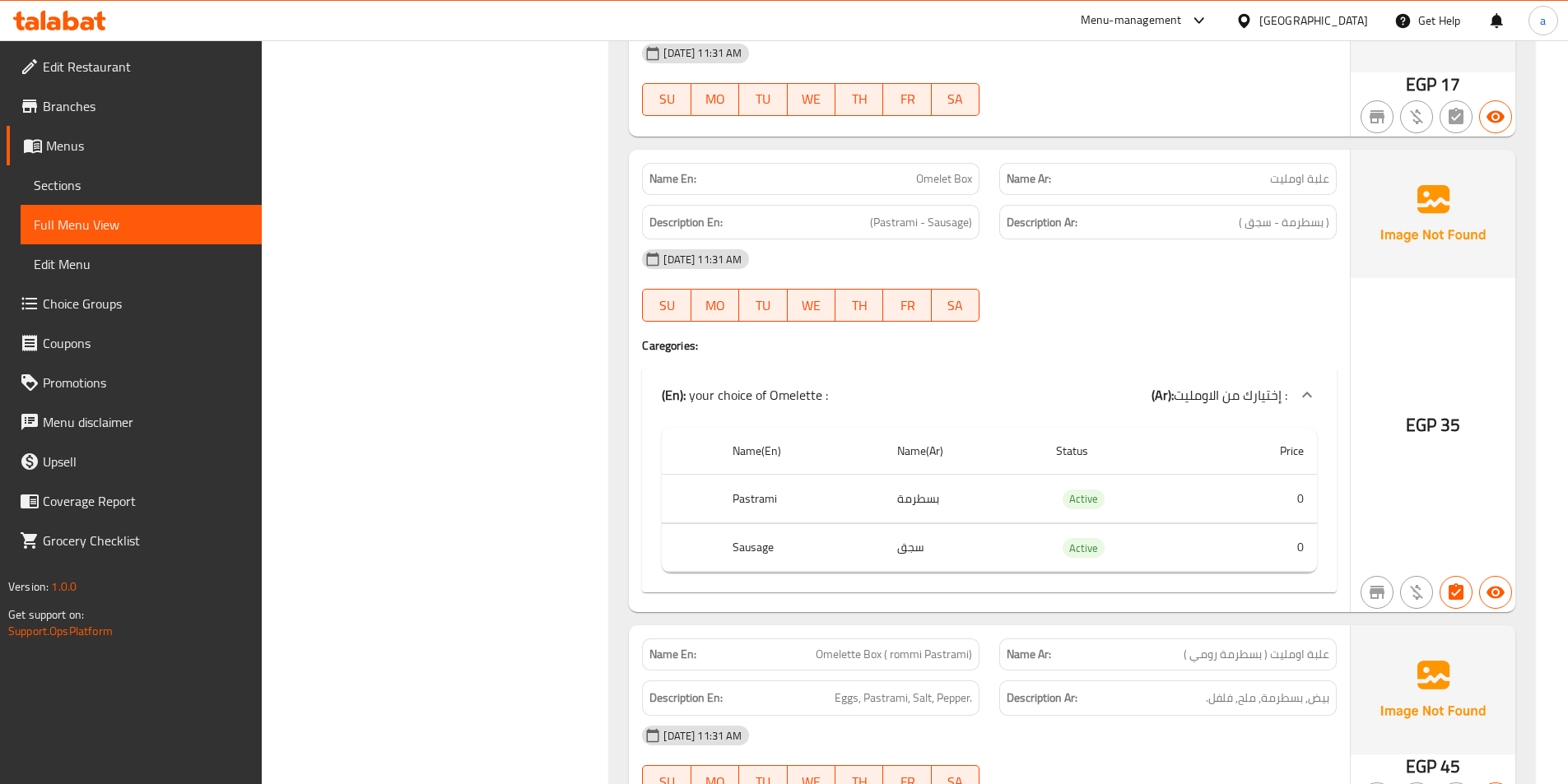
scroll to position [1481, 0]
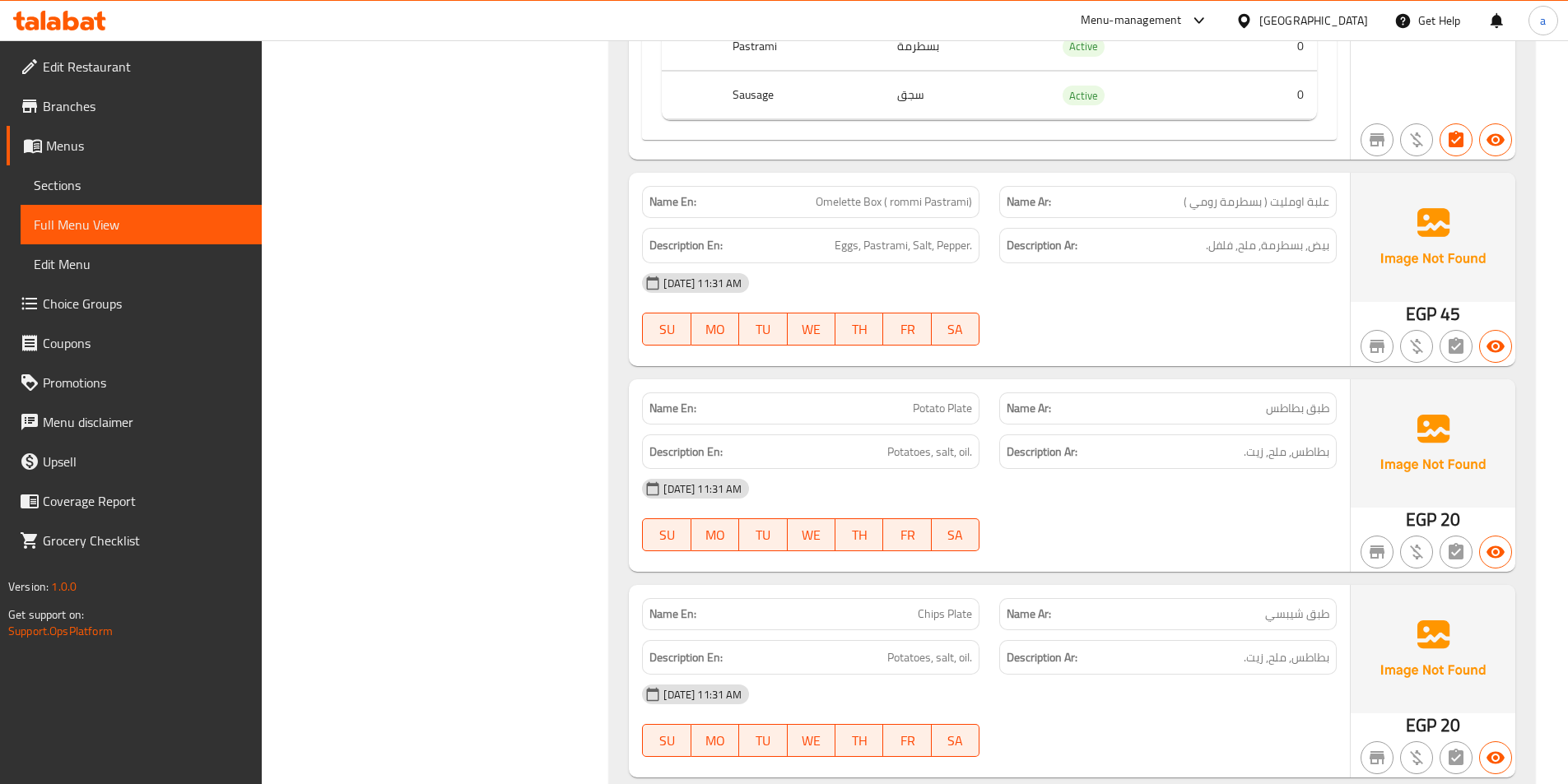
scroll to position [1810, 0]
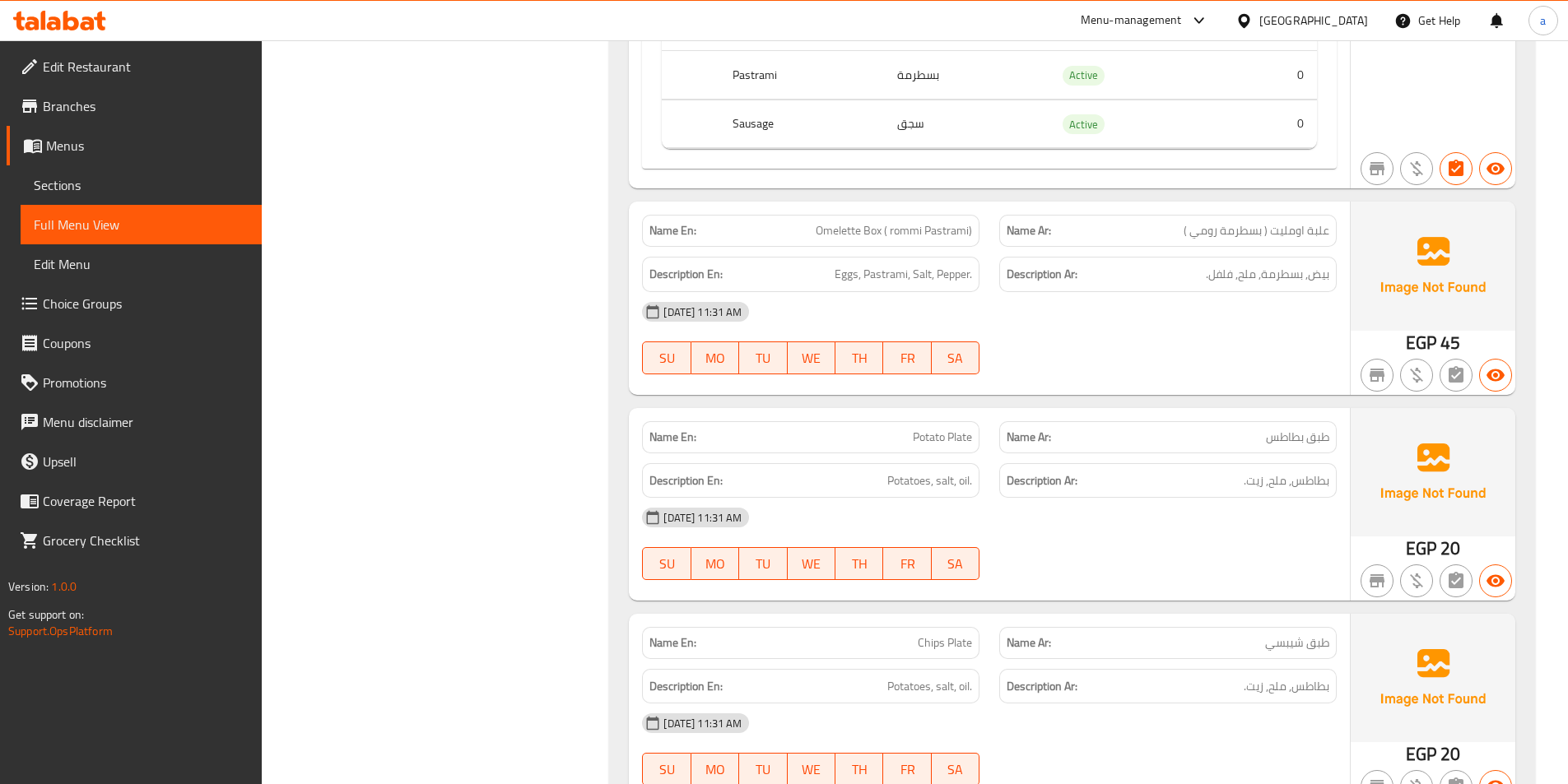
click at [1075, 317] on div "[DATE] 11:31 AM" at bounding box center [989, 312] width 715 height 39
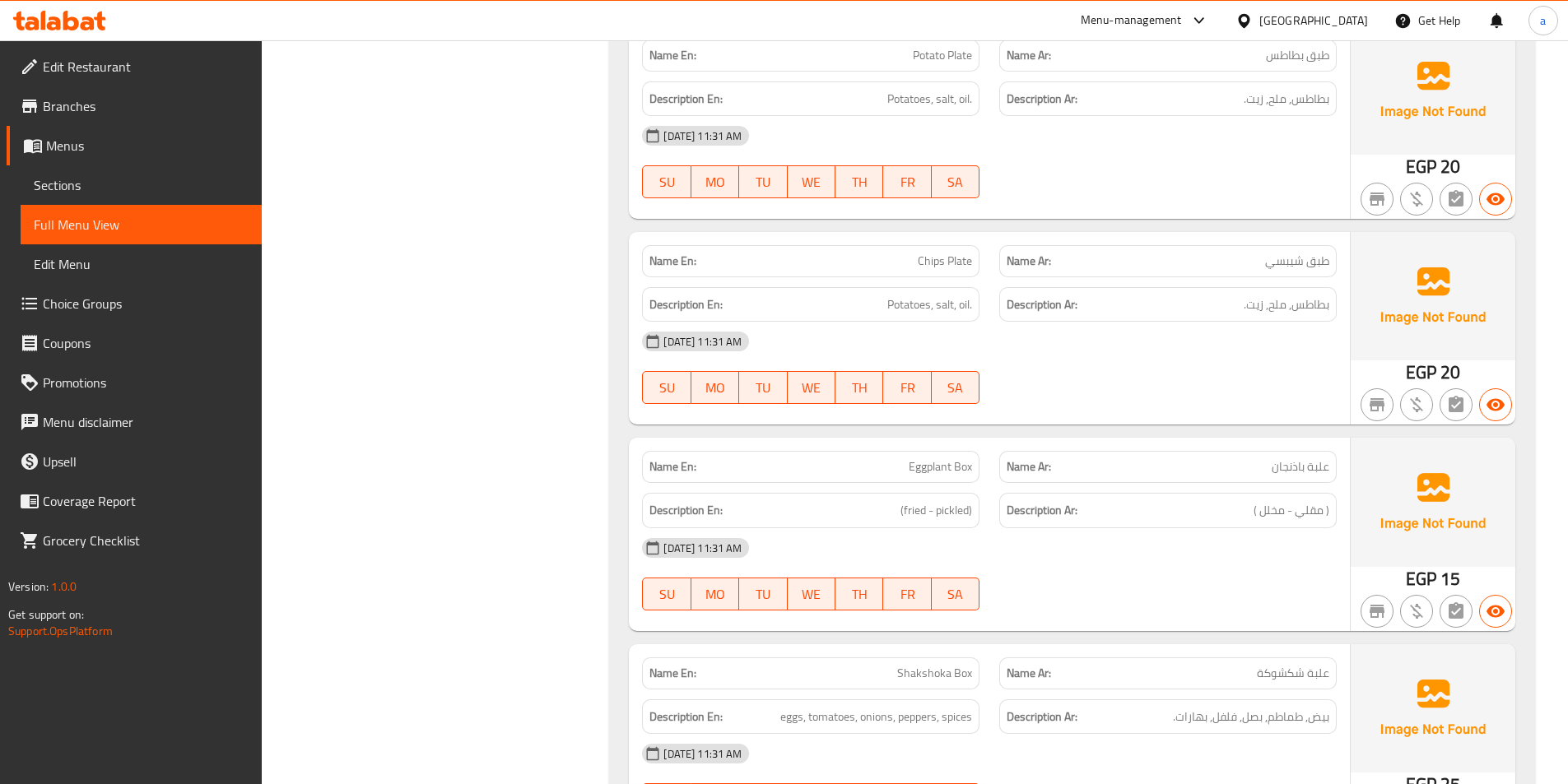
scroll to position [2304, 0]
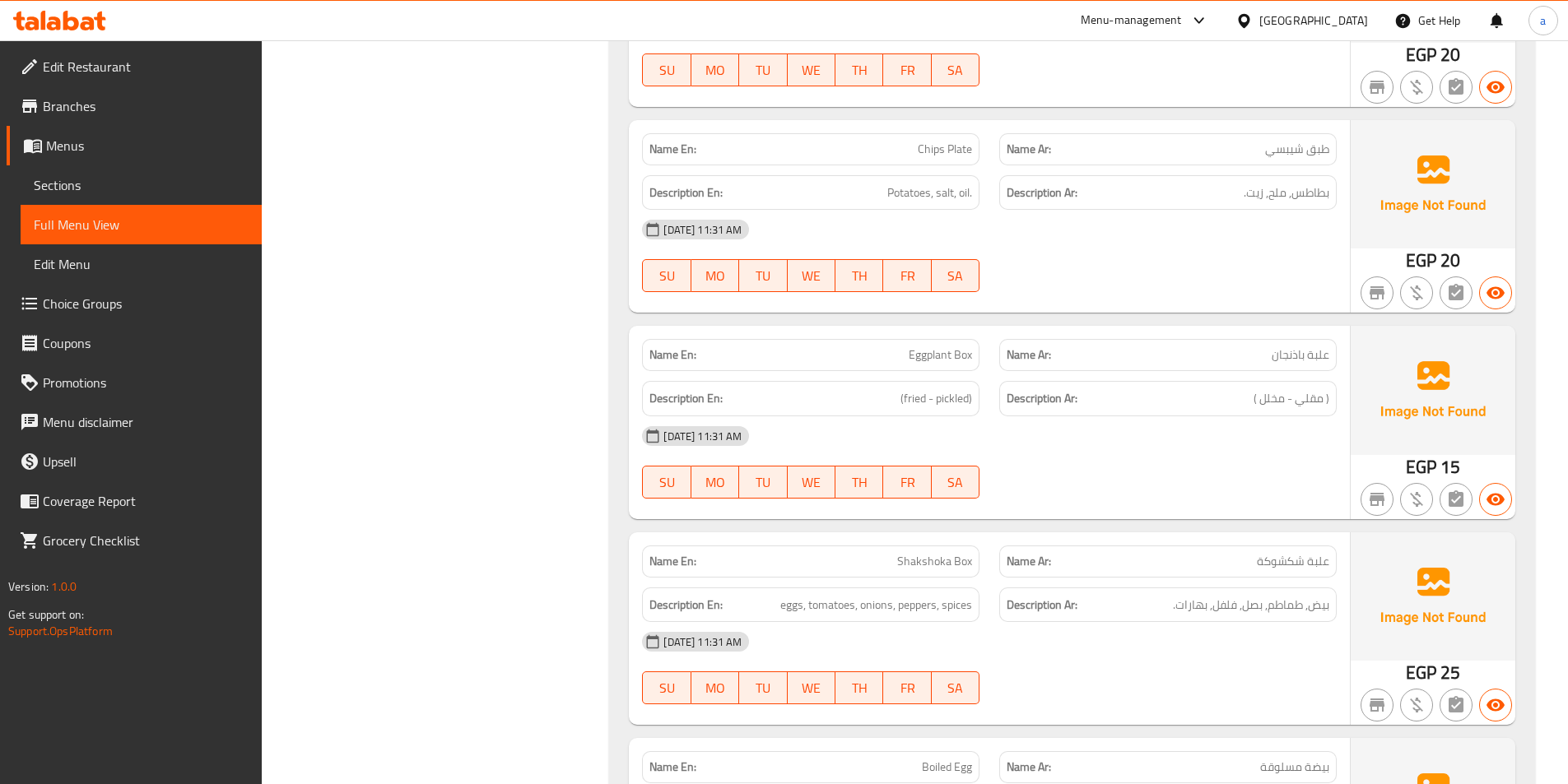
click at [932, 358] on span "Eggplant Box" at bounding box center [940, 355] width 63 height 17
click at [924, 356] on span "Eggplant Box" at bounding box center [940, 355] width 63 height 17
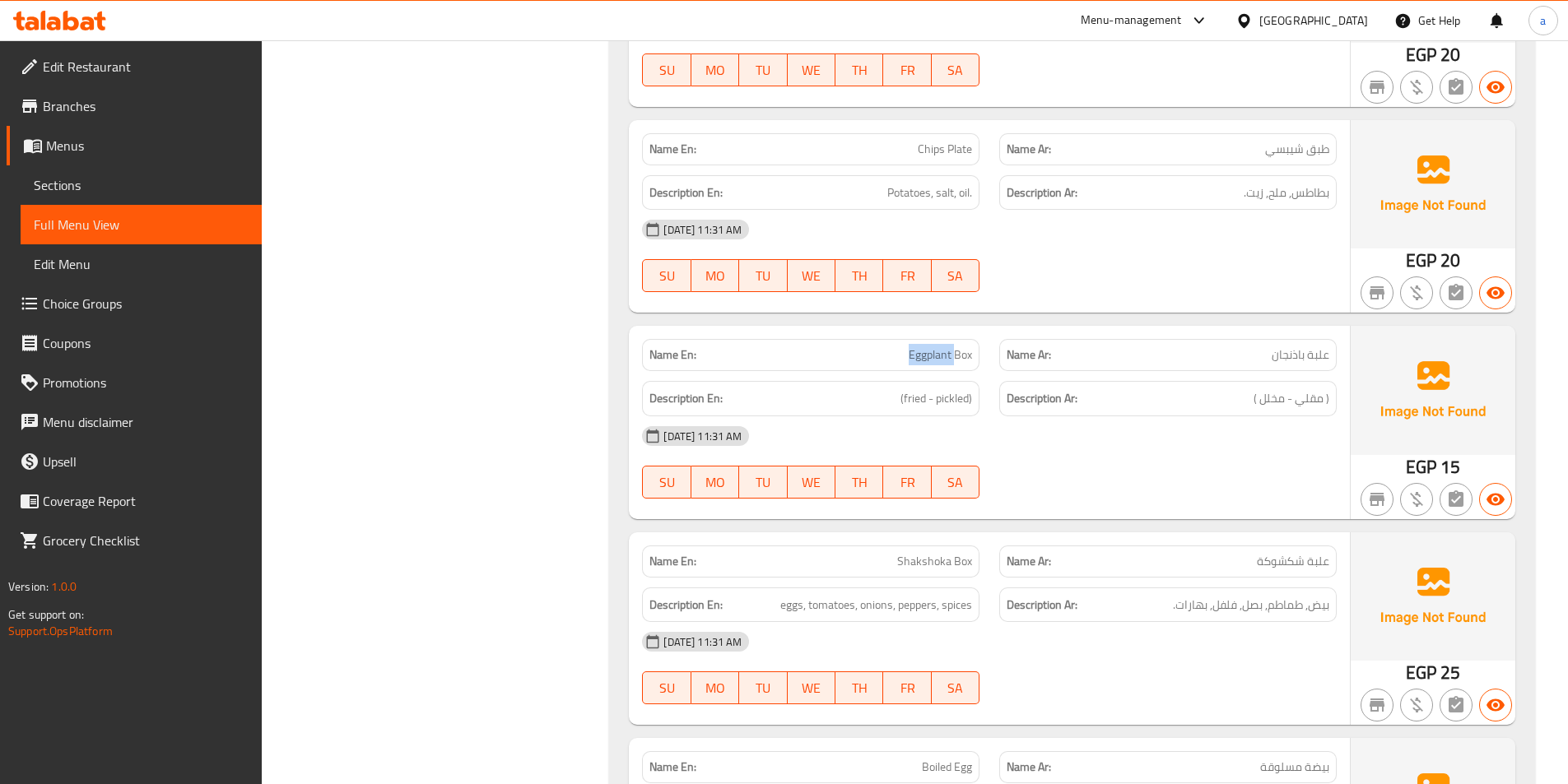
click at [924, 356] on span "Eggplant Box" at bounding box center [940, 355] width 63 height 17
copy span "Eggplant"
click at [1281, 353] on span "علبة باذنجان" at bounding box center [1301, 355] width 58 height 17
copy span "باذنجان"
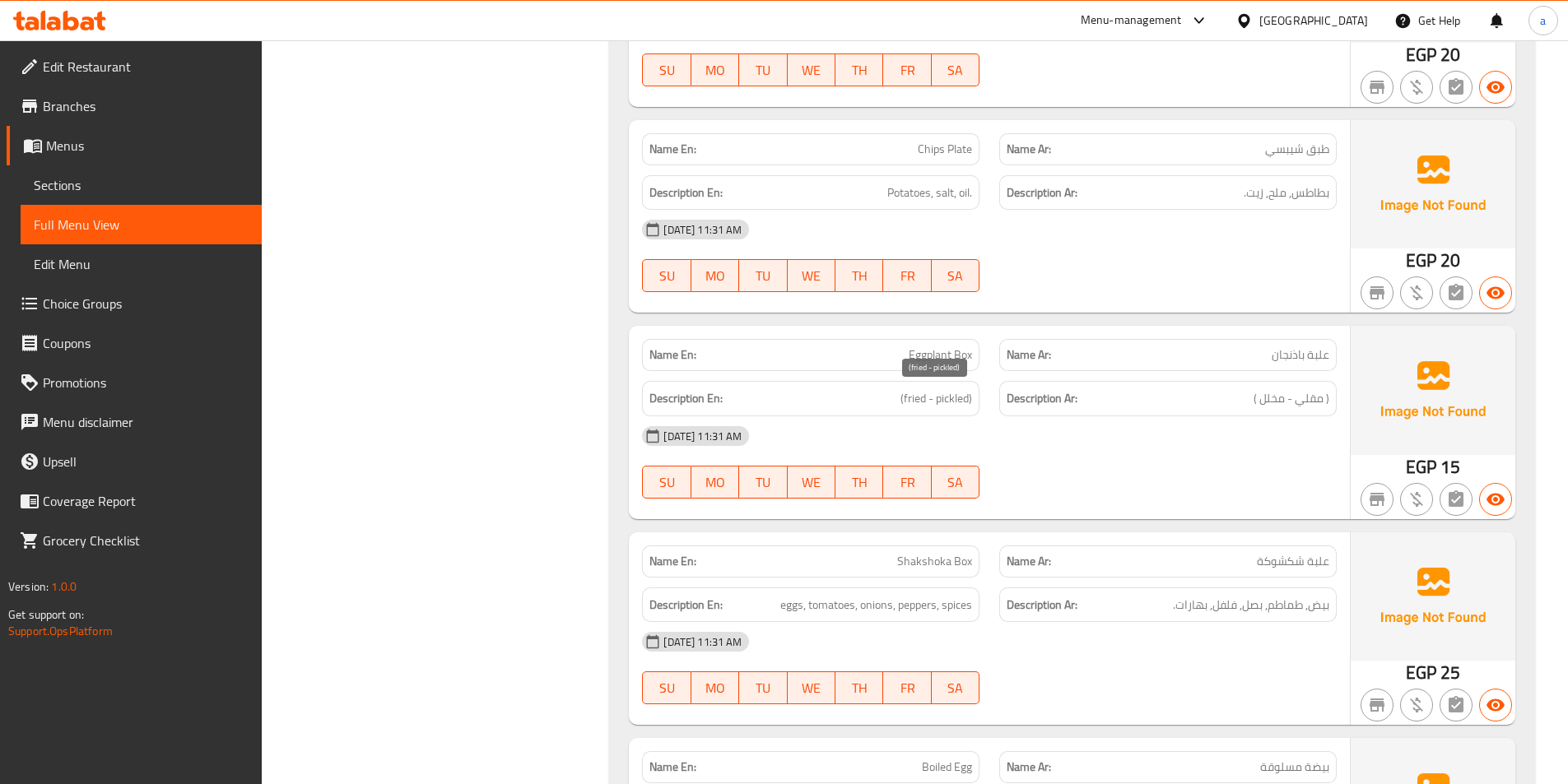
click at [915, 396] on span "(fried - pickled)" at bounding box center [936, 398] width 71 height 20
copy span "fried"
click at [1309, 403] on span "( مقلي - مخلل )" at bounding box center [1291, 398] width 76 height 20
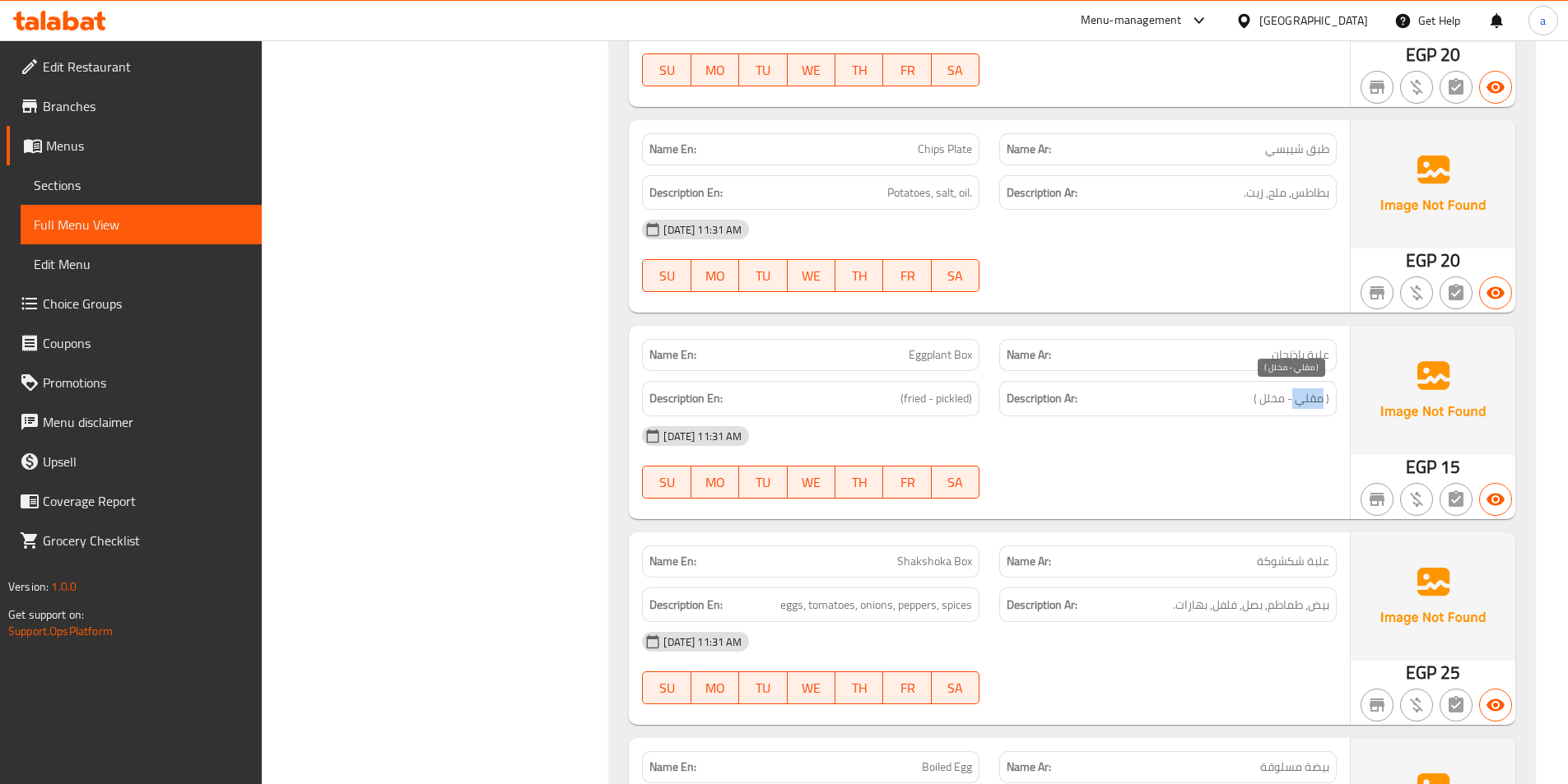
copy span "مقلي"
click at [946, 398] on span "(fried - pickled)" at bounding box center [936, 398] width 71 height 20
copy span "pickled"
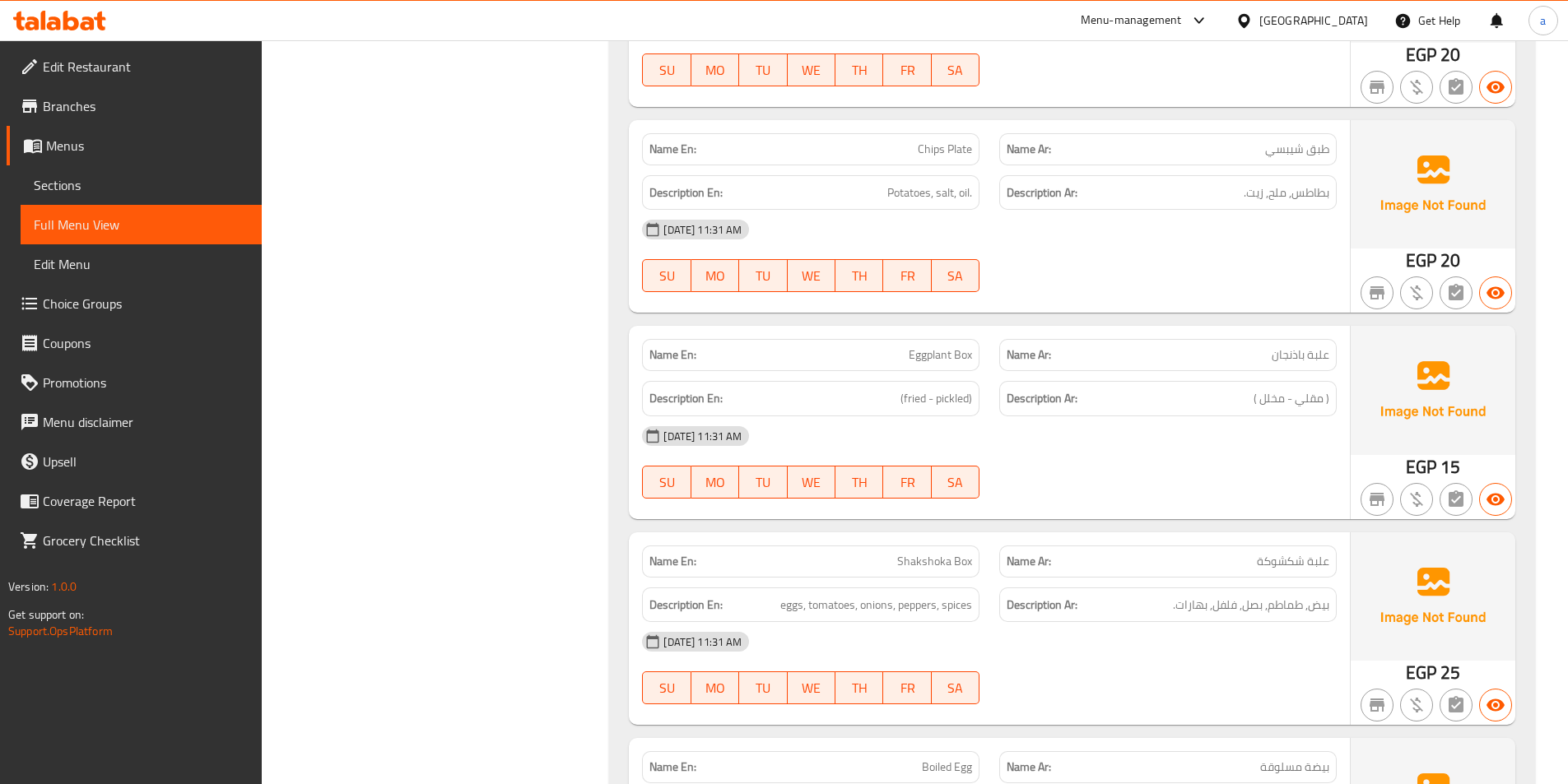
click at [1117, 505] on div at bounding box center [1168, 499] width 357 height 20
click at [1270, 394] on span "( مقلي - مخلل )" at bounding box center [1291, 398] width 76 height 20
copy span "مخلل"
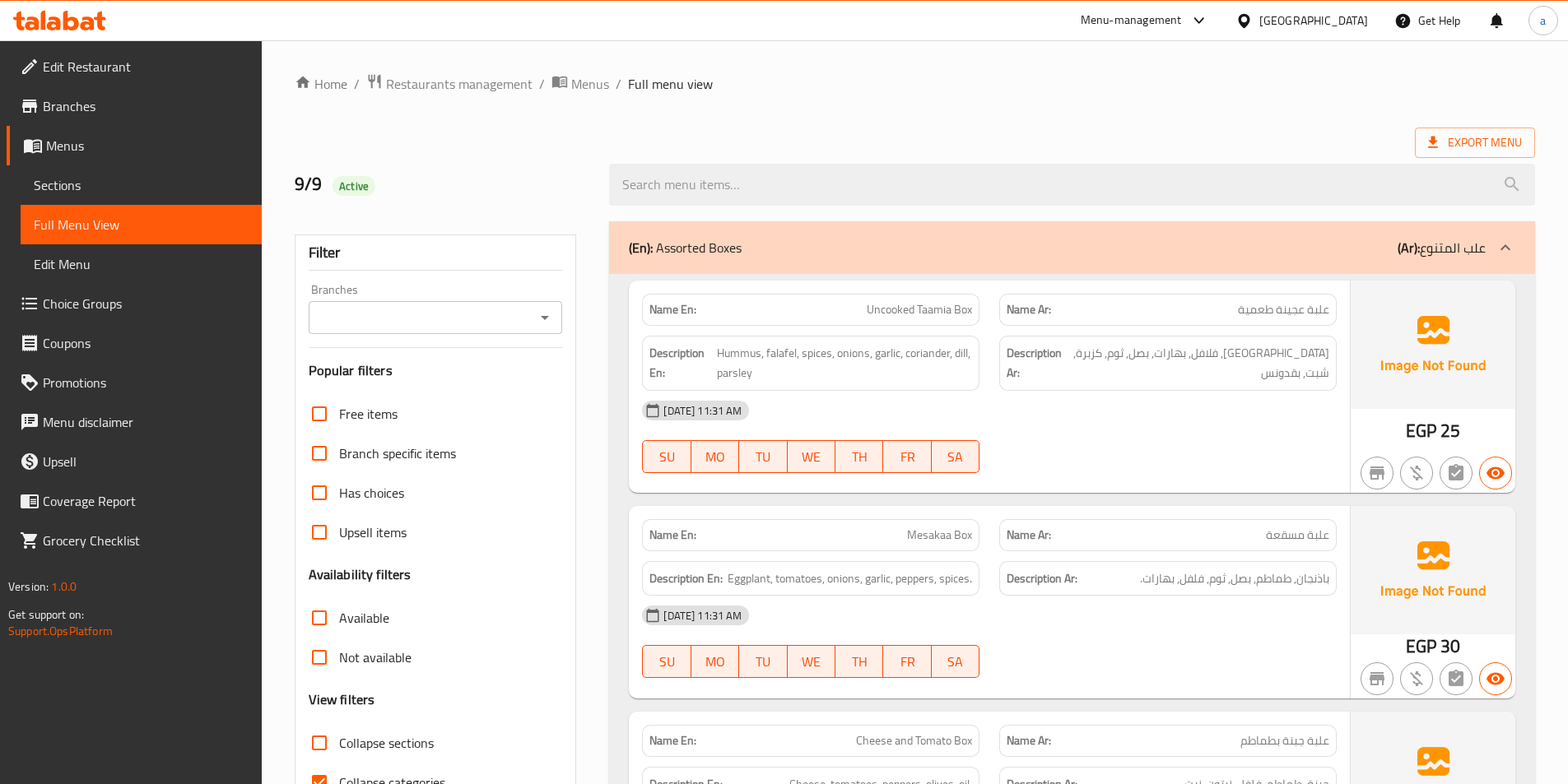
scroll to position [247, 0]
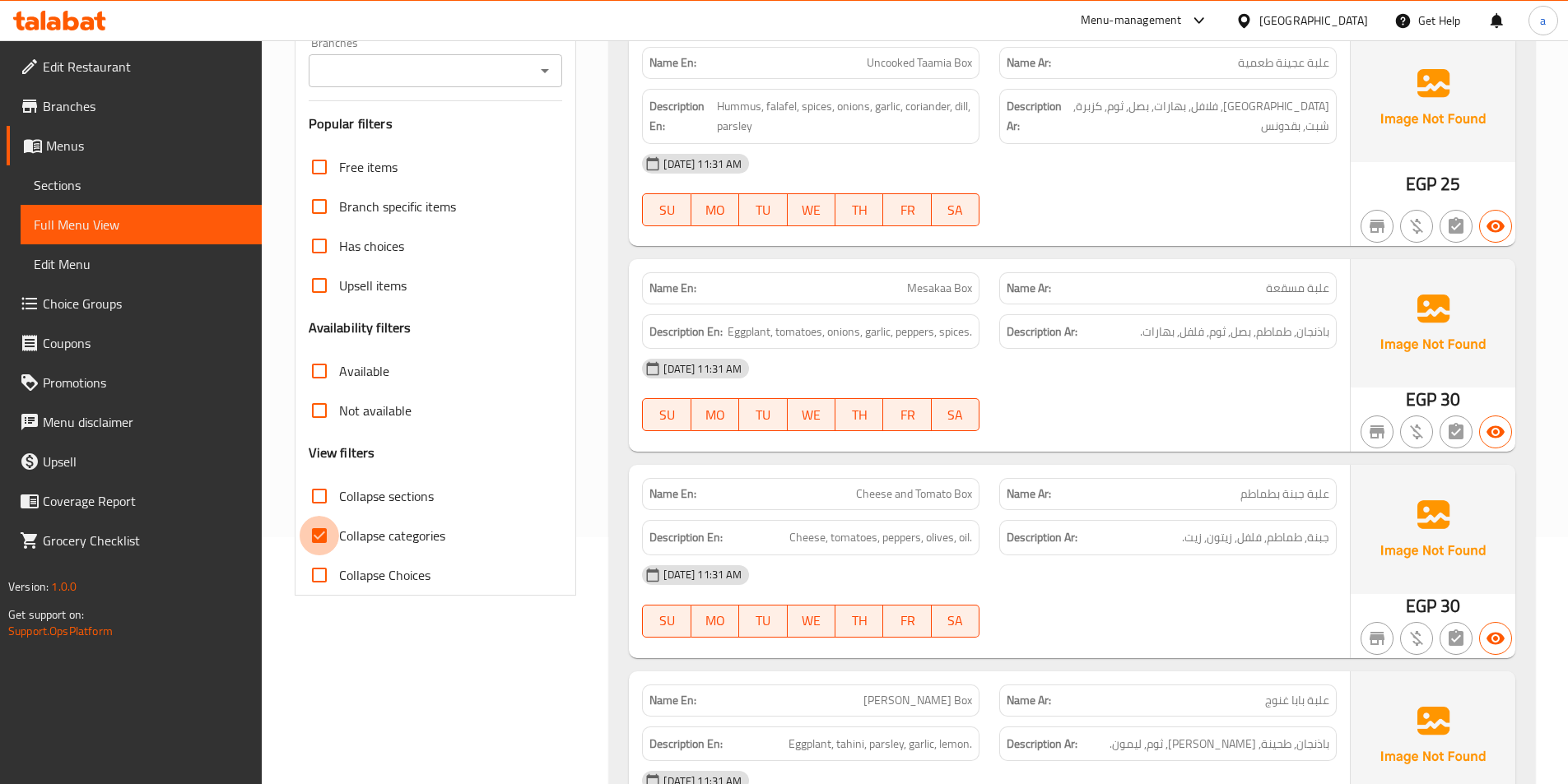
click at [332, 548] on input "Collapse categories" at bounding box center [319, 535] width 39 height 39
checkbox input "false"
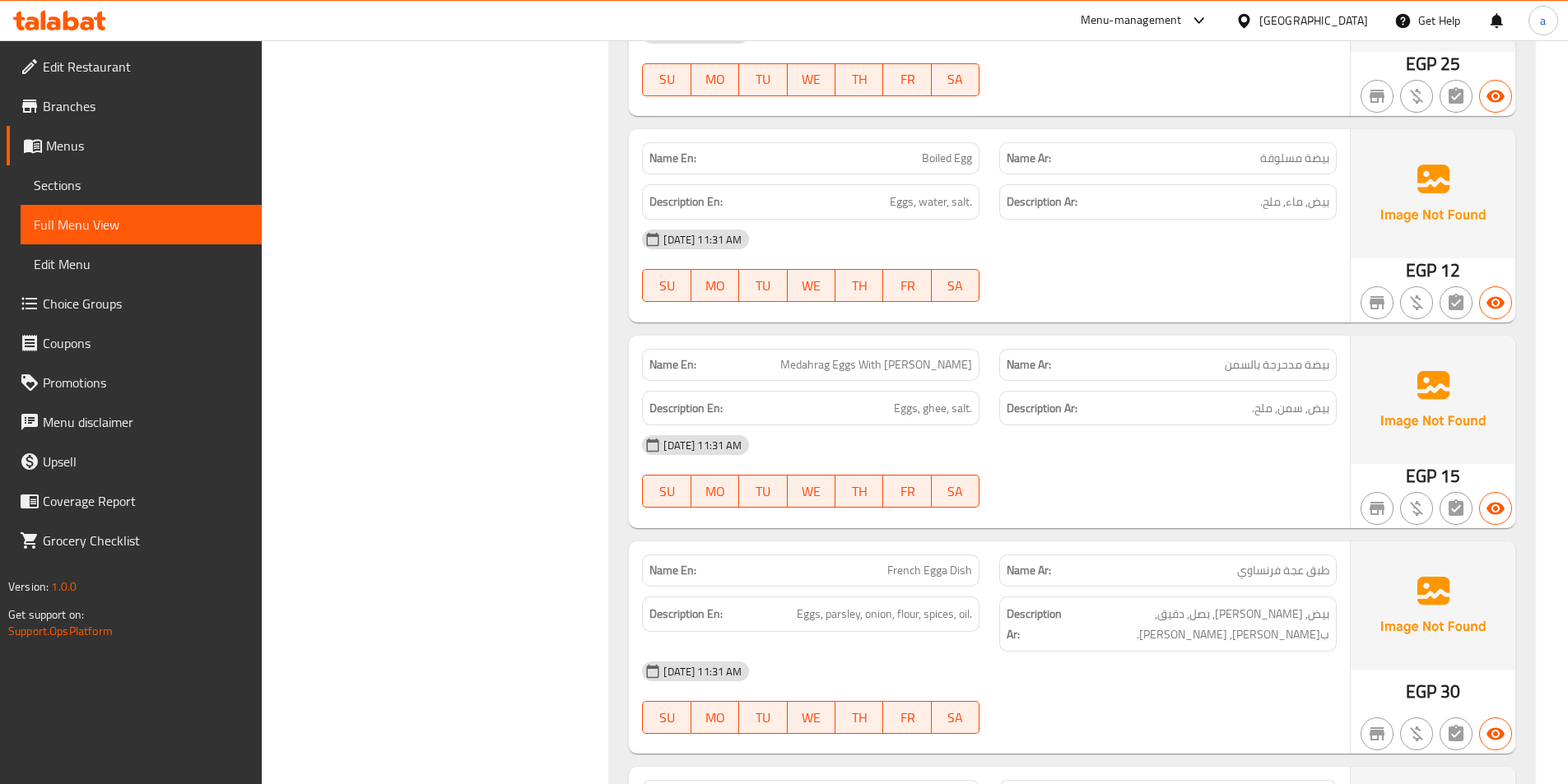
scroll to position [3291, 0]
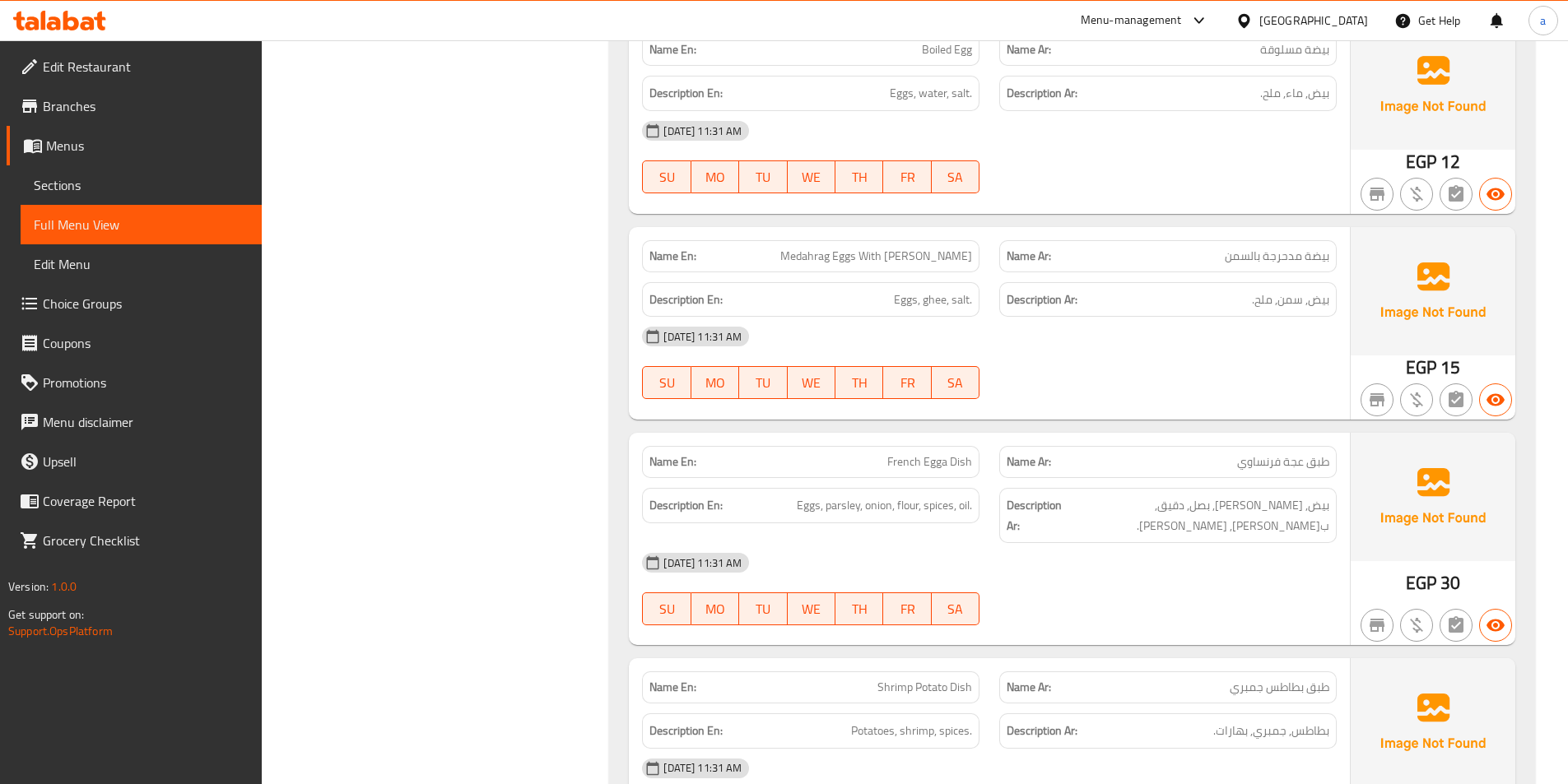
click at [1043, 323] on div "[DATE] 11:31 AM" at bounding box center [989, 337] width 715 height 39
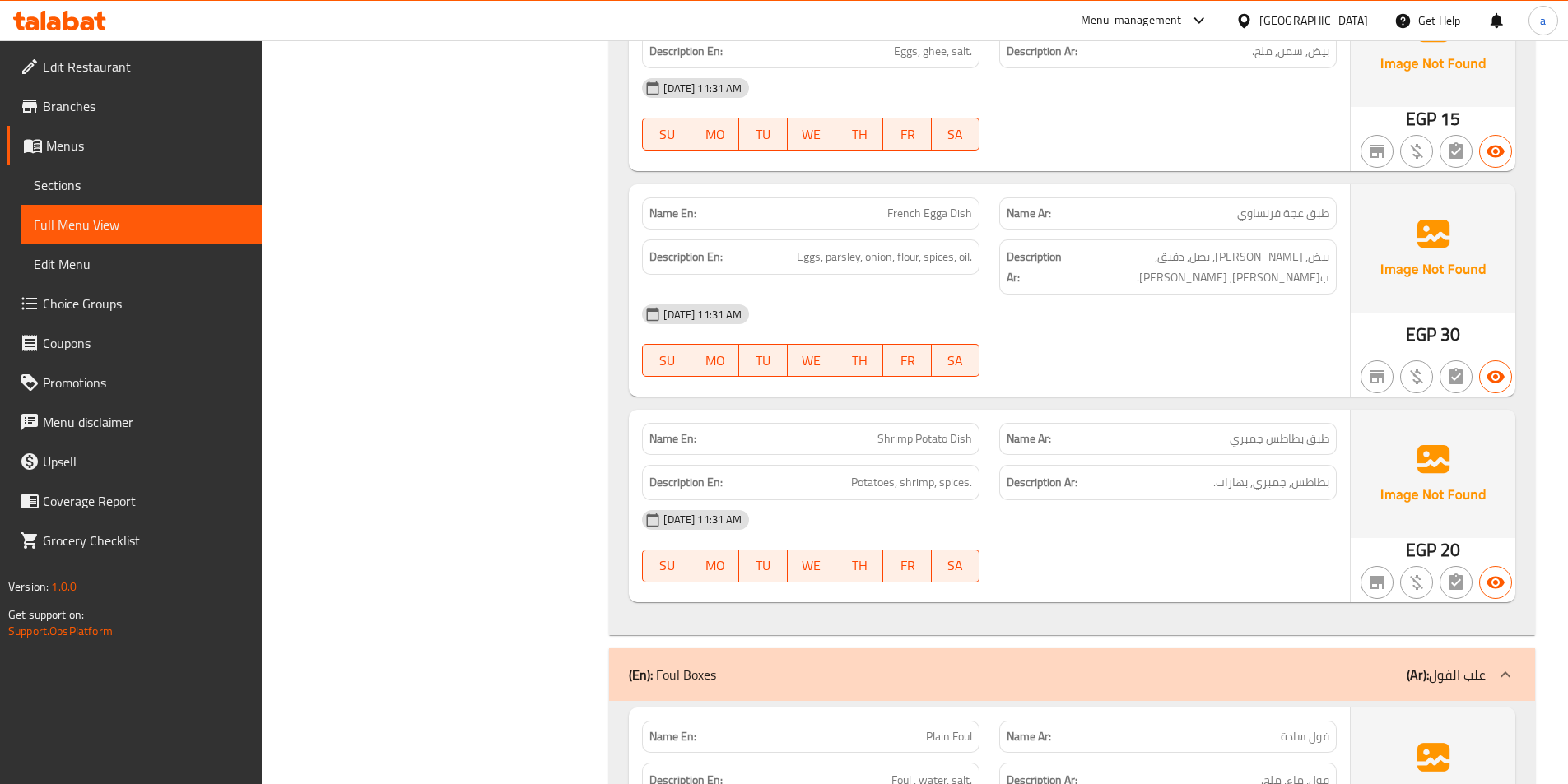
scroll to position [3620, 0]
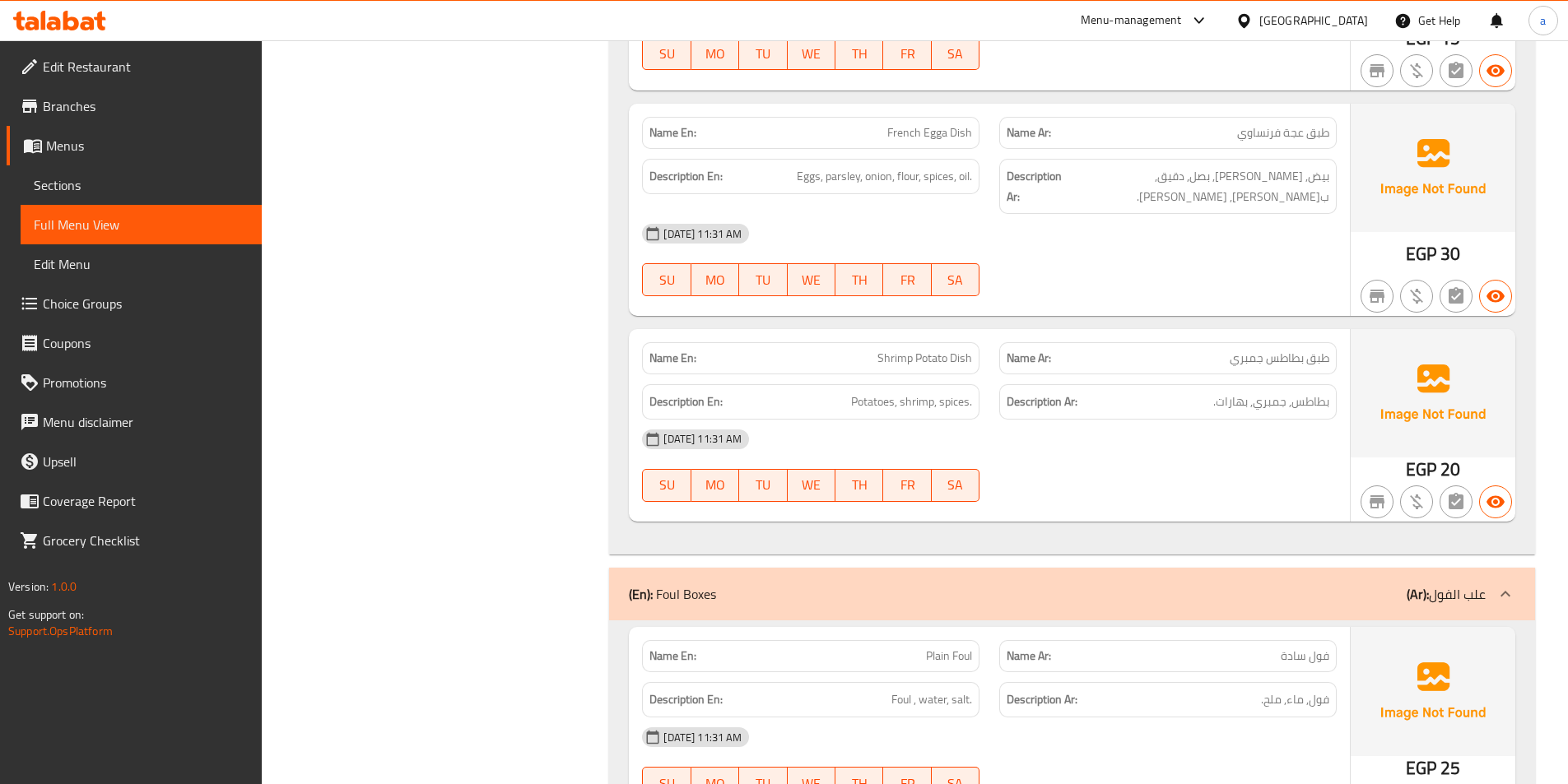
click at [982, 214] on div "[DATE] 11:31 AM" at bounding box center [989, 233] width 715 height 39
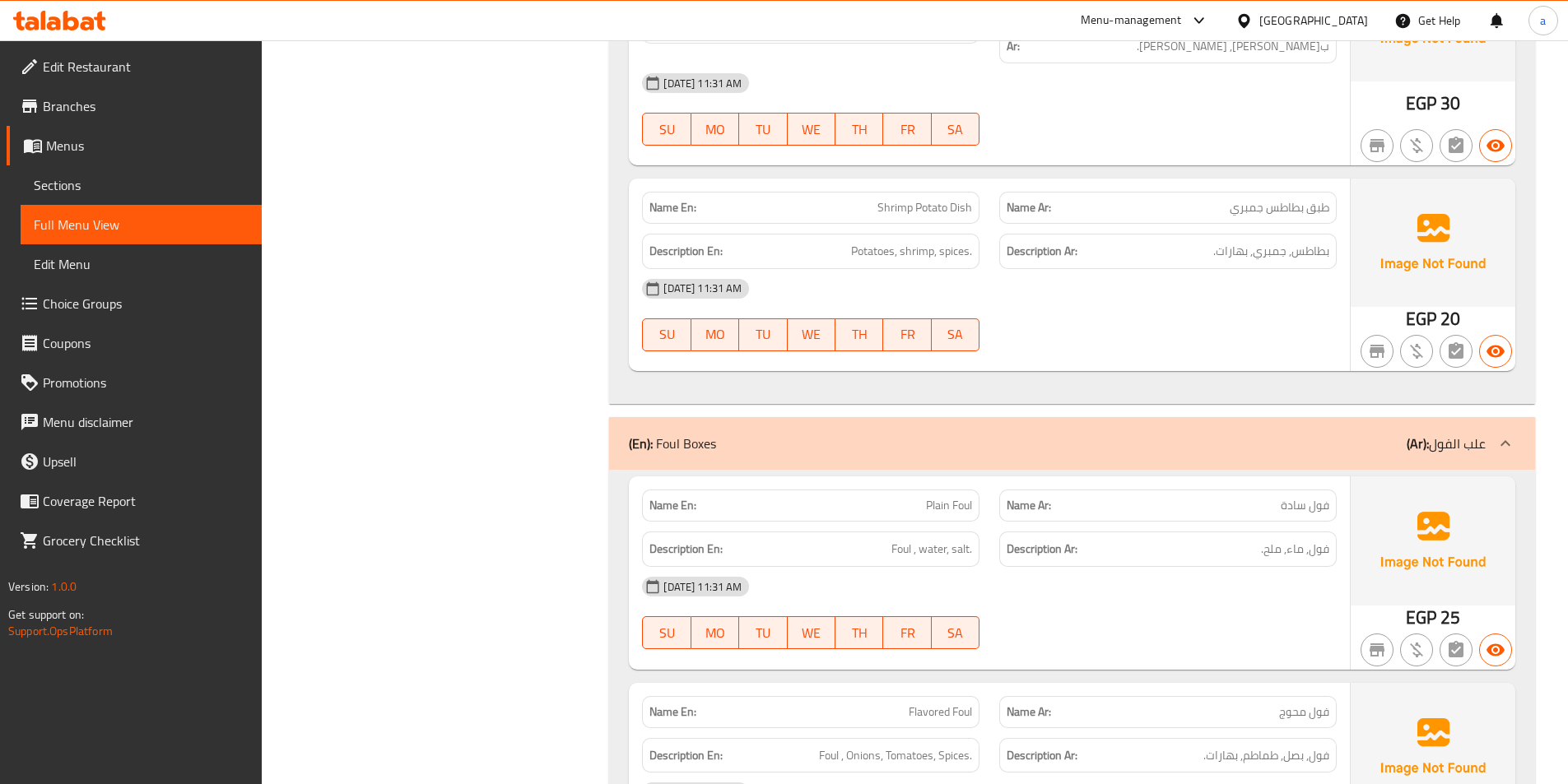
scroll to position [3785, 0]
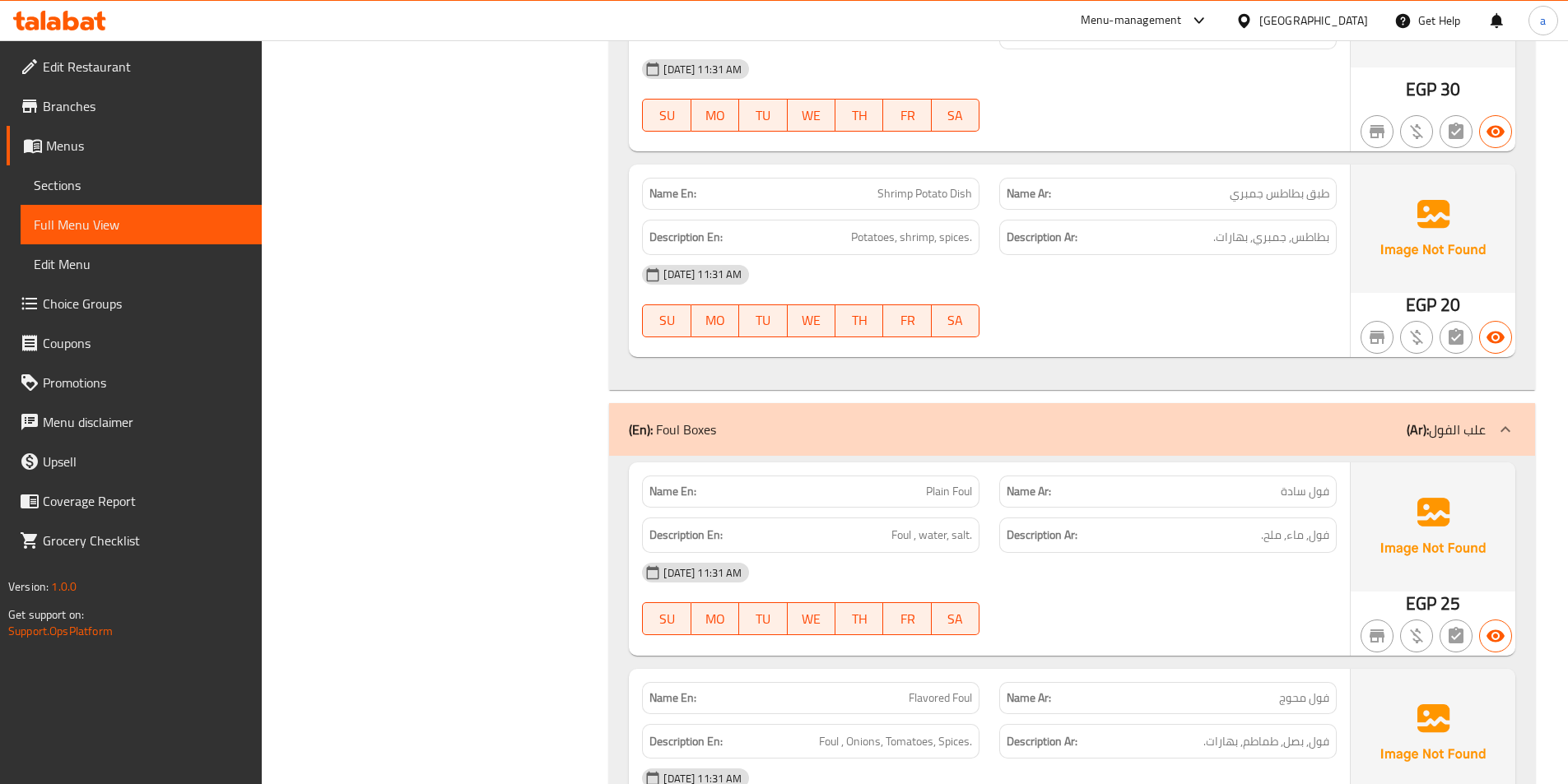
click at [1134, 285] on div "09-09-2025 11:31 AM SU MO TU WE TH FR SA" at bounding box center [989, 300] width 715 height 92
click at [1057, 280] on div "09-09-2025 11:31 AM SU MO TU WE TH FR SA" at bounding box center [989, 300] width 715 height 92
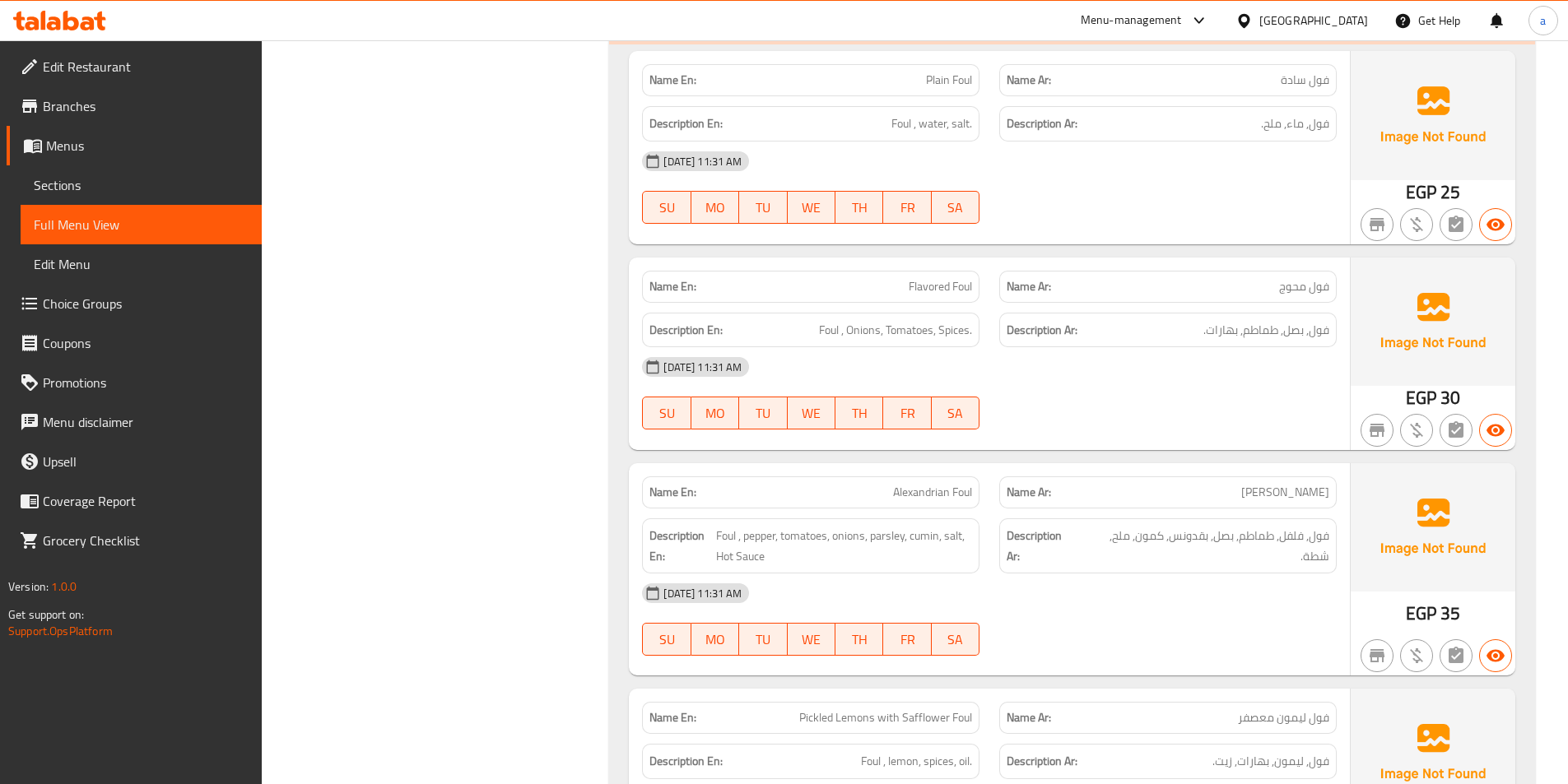
scroll to position [4113, 0]
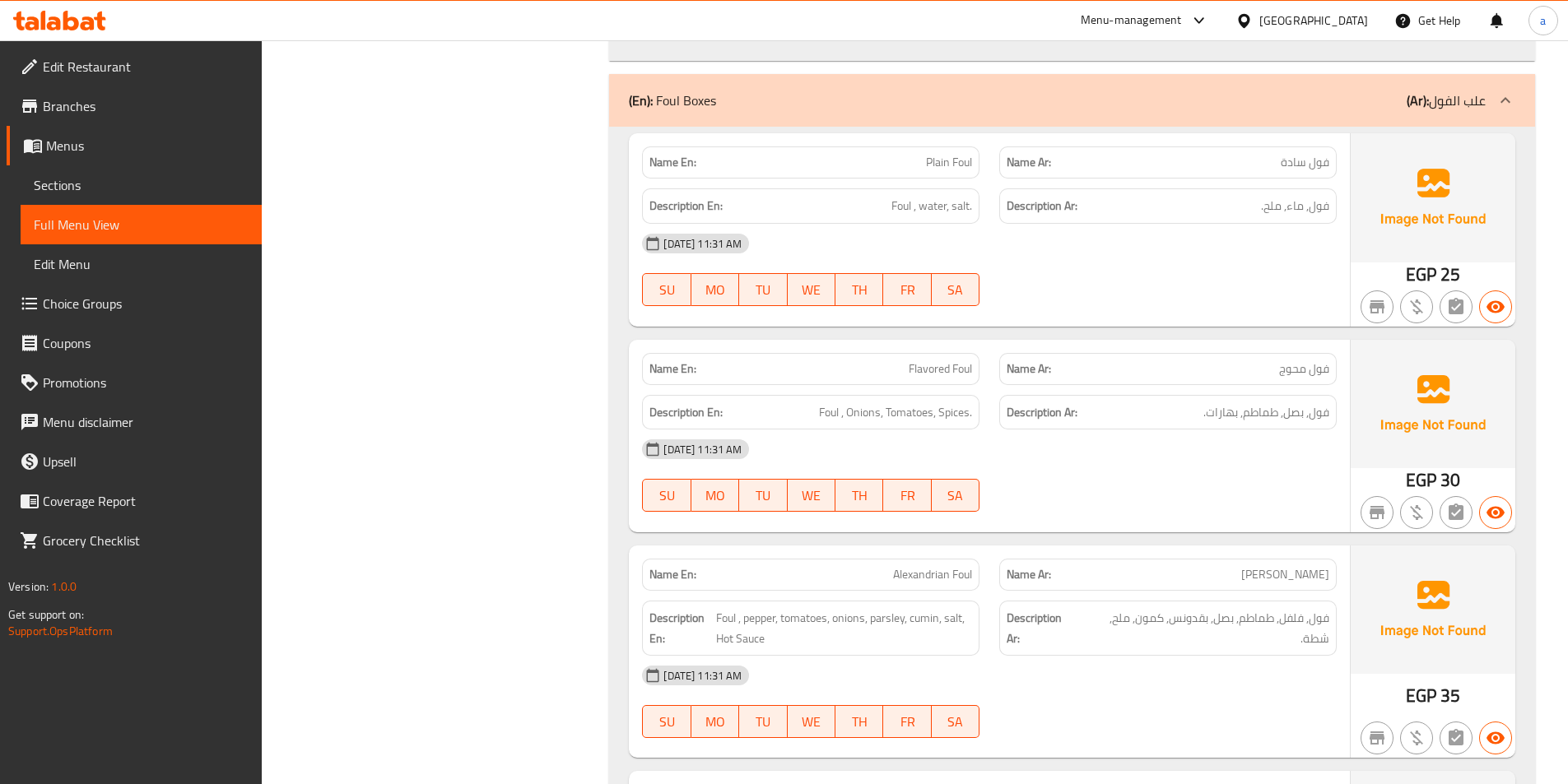
click at [1285, 360] on span "فول محوج" at bounding box center [1304, 368] width 50 height 17
copy span "محوج"
click at [1259, 296] on div at bounding box center [1168, 306] width 357 height 20
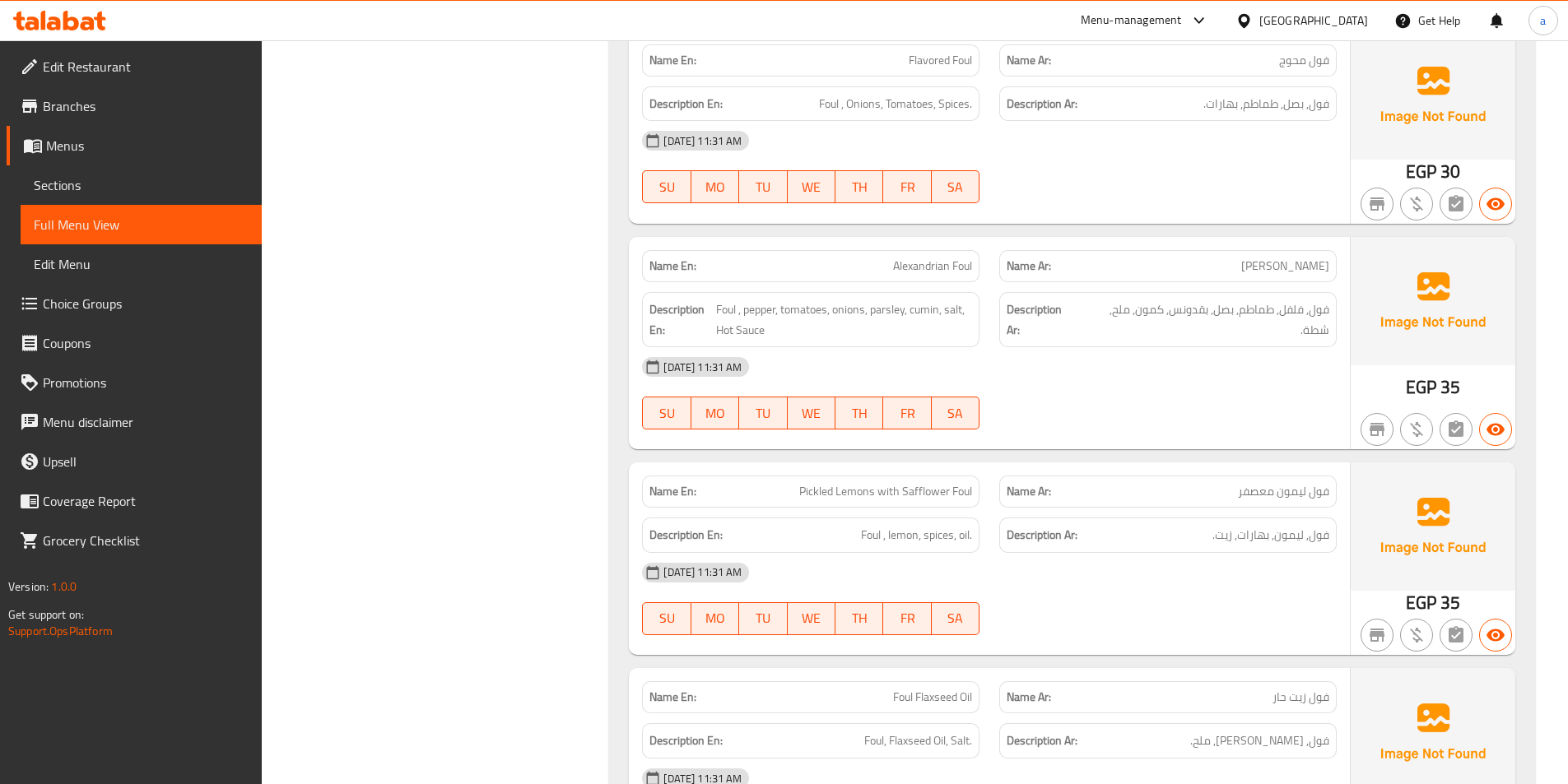
scroll to position [4443, 0]
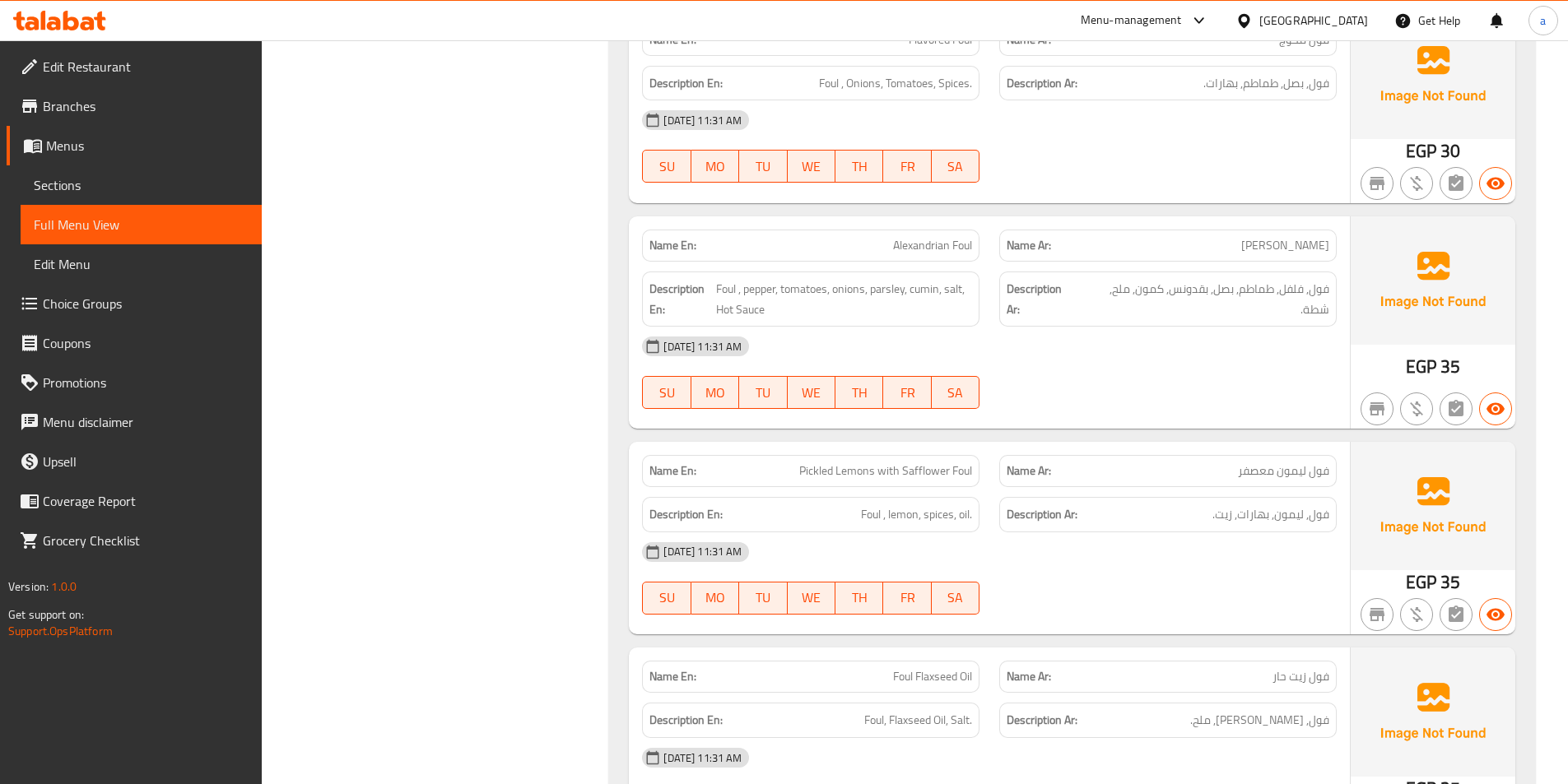
click at [997, 327] on div "[DATE] 11:31 AM" at bounding box center [989, 347] width 715 height 39
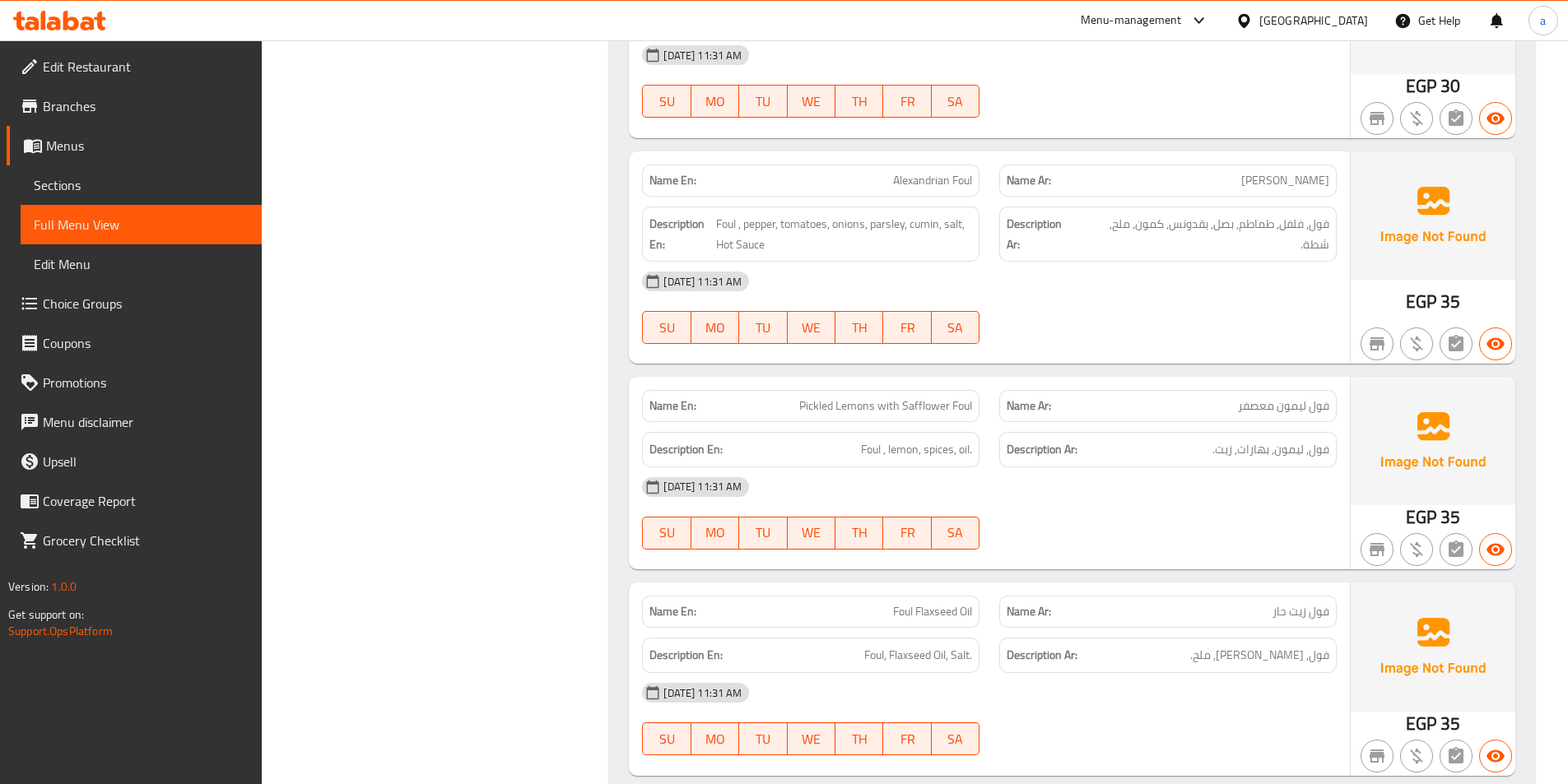
scroll to position [4690, 0]
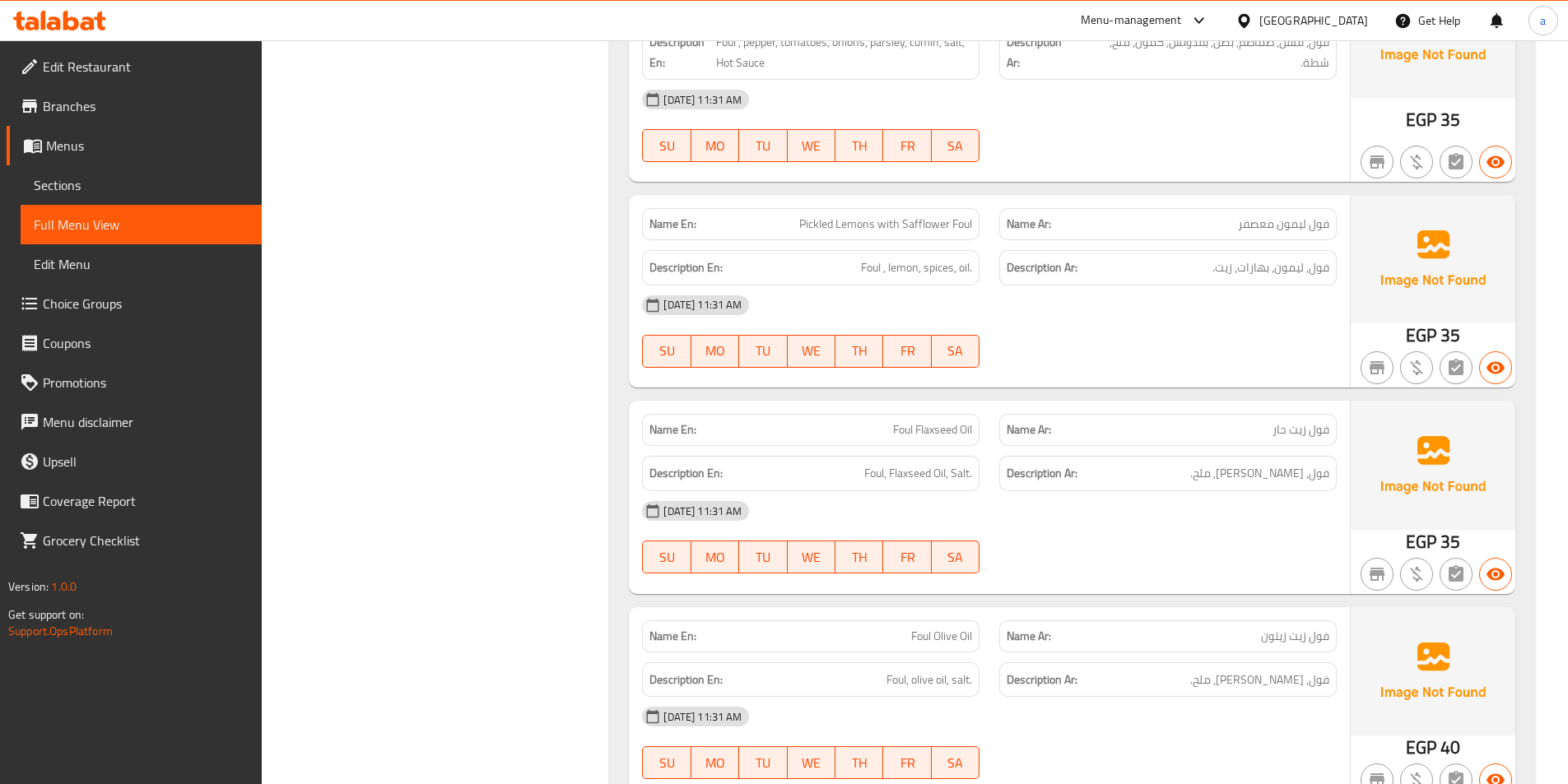
click at [1061, 285] on div "[DATE] 11:31 AM" at bounding box center [989, 305] width 715 height 39
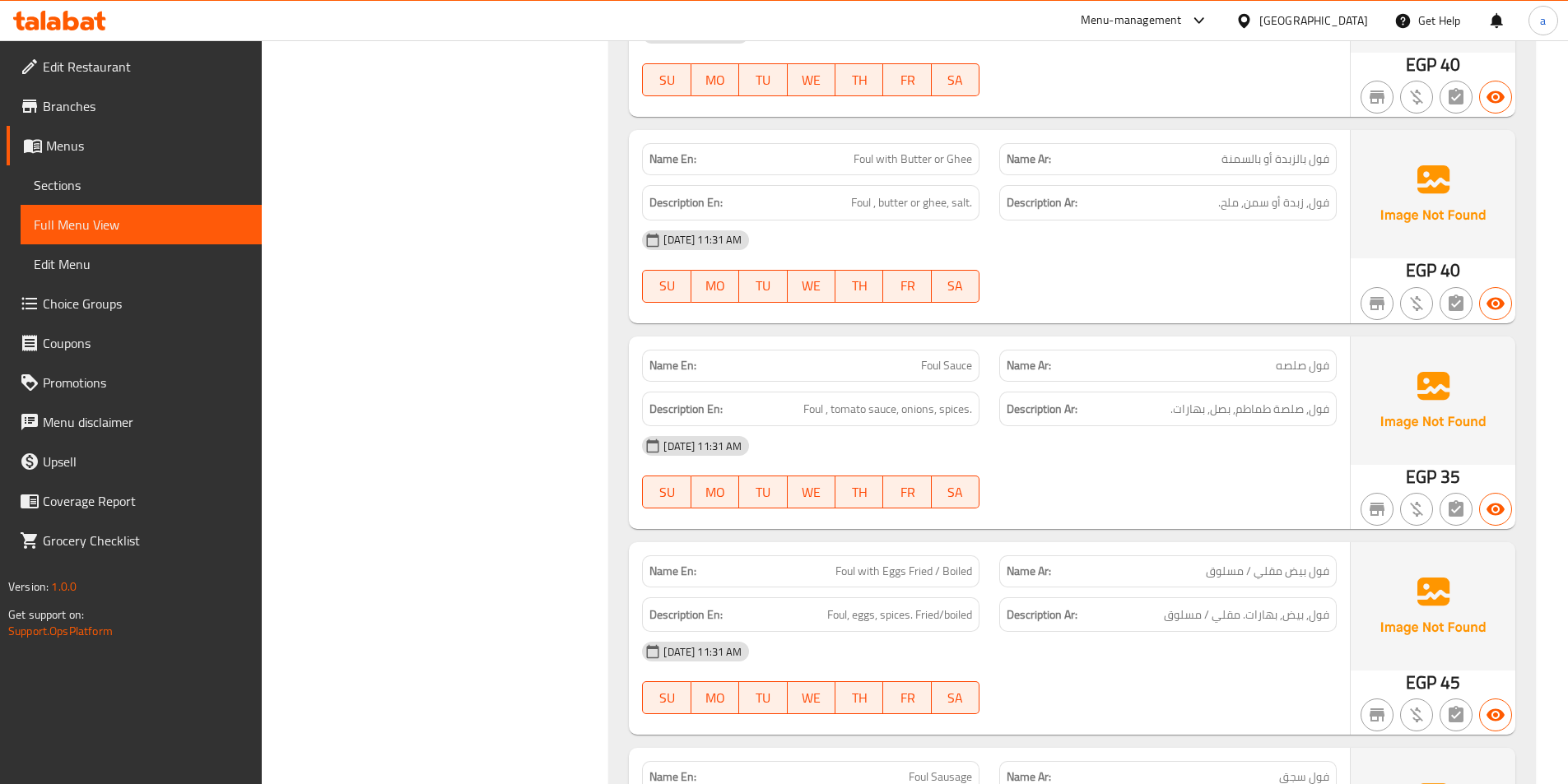
scroll to position [5348, 0]
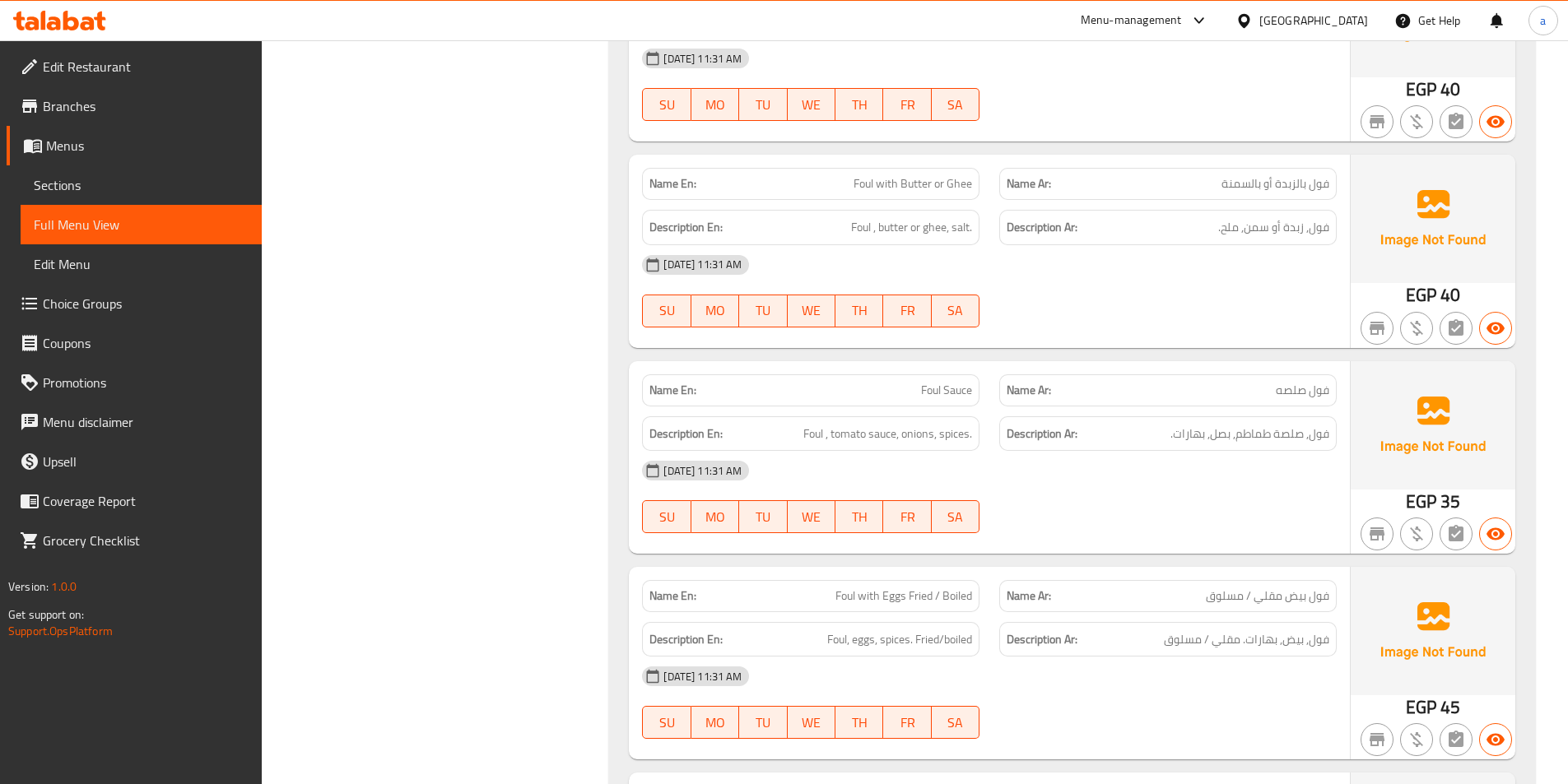
click at [913, 176] on span "Foul with Butter or Ghee" at bounding box center [913, 184] width 119 height 17
copy span "Butter"
click at [953, 176] on span "Foul with Butter or Ghee" at bounding box center [913, 184] width 119 height 17
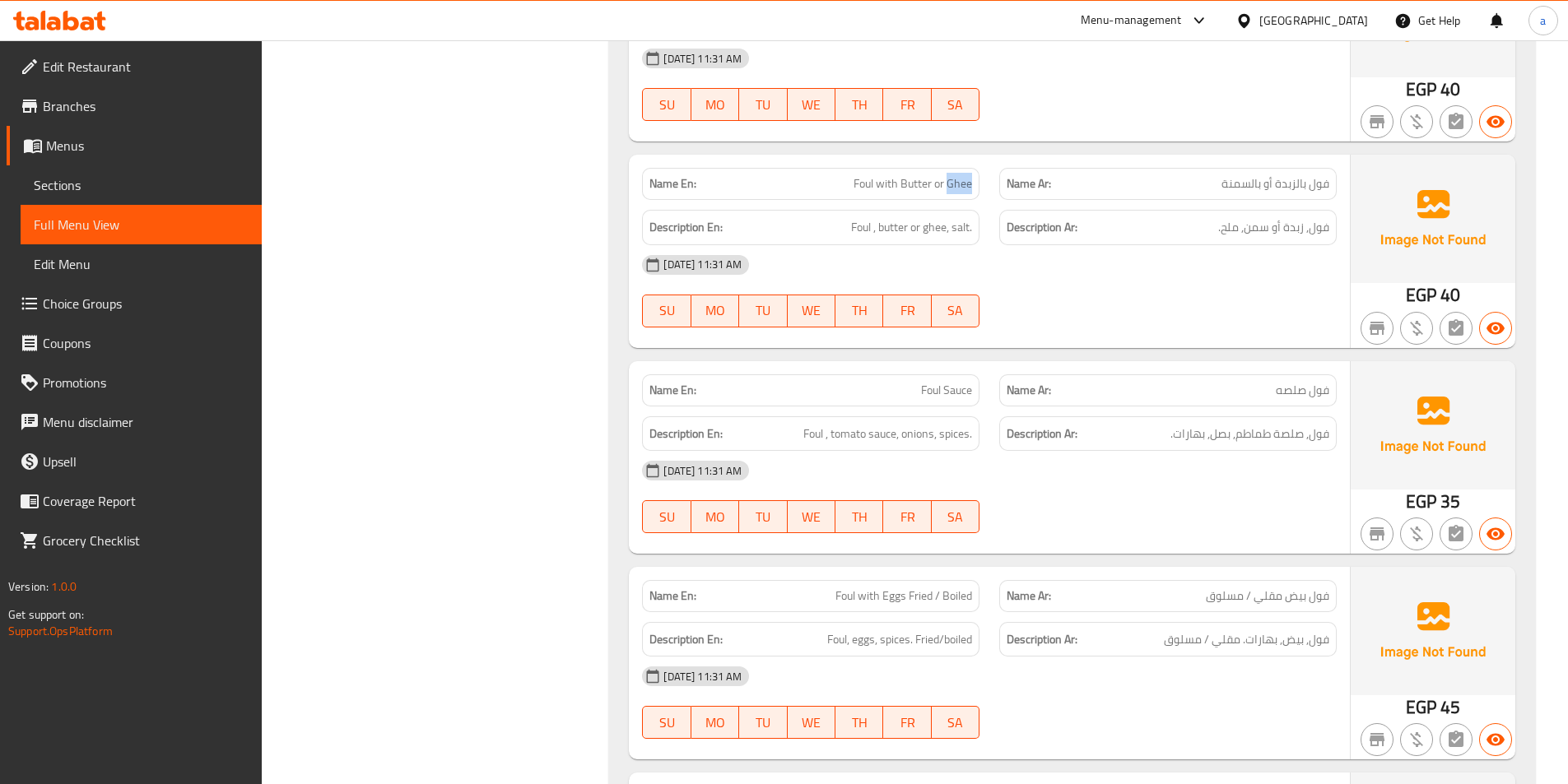
copy span "Ghee"
click at [1296, 176] on span "فول بالزبدة أو بالسمنة" at bounding box center [1275, 184] width 108 height 17
copy span "بالزبدة"
click at [1256, 176] on span "فول بالزبدة أو بالسمنة" at bounding box center [1275, 184] width 108 height 17
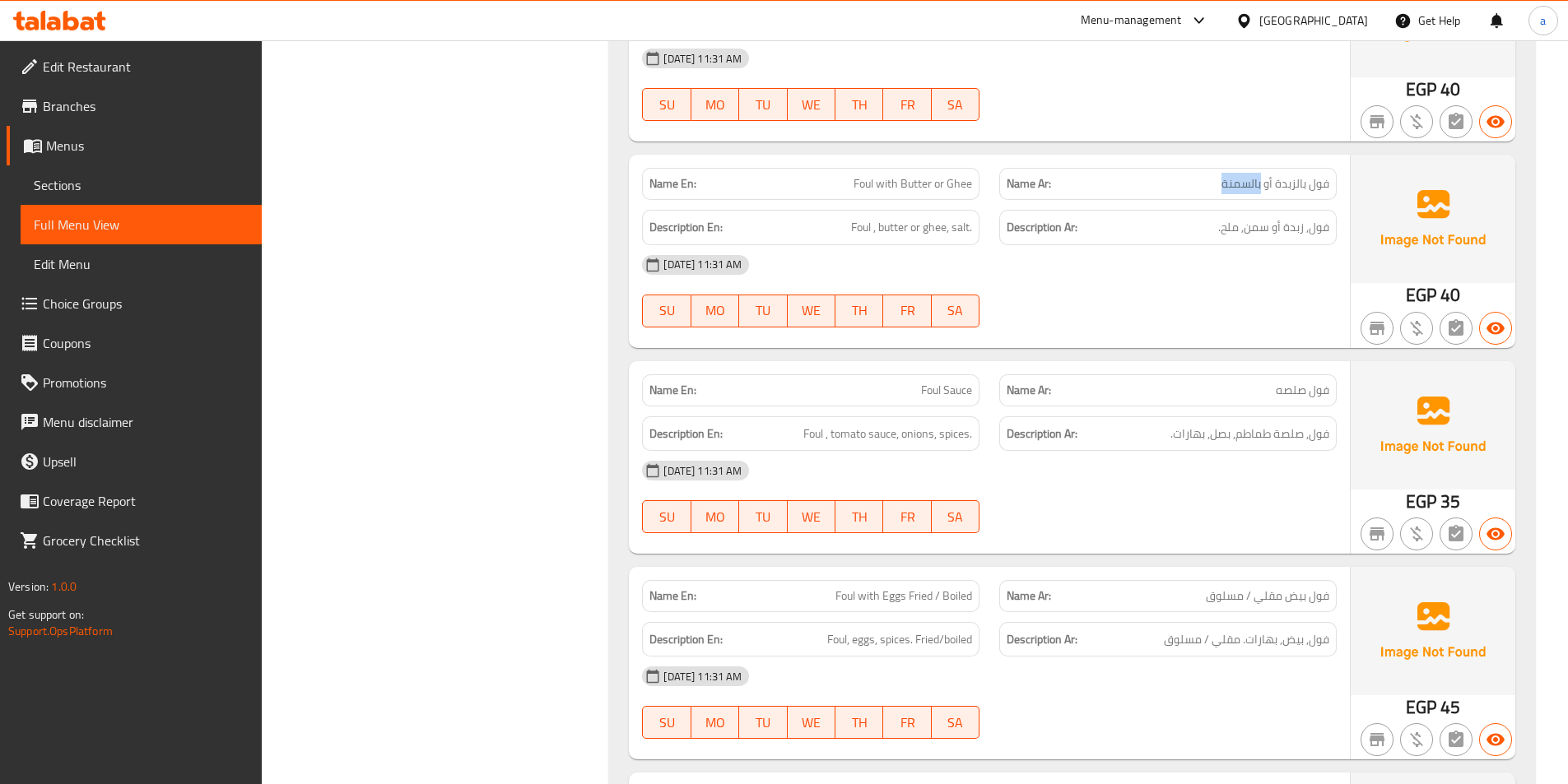
click at [1256, 176] on span "فول بالزبدة أو بالسمنة" at bounding box center [1275, 184] width 108 height 17
copy span "بالسمنة"
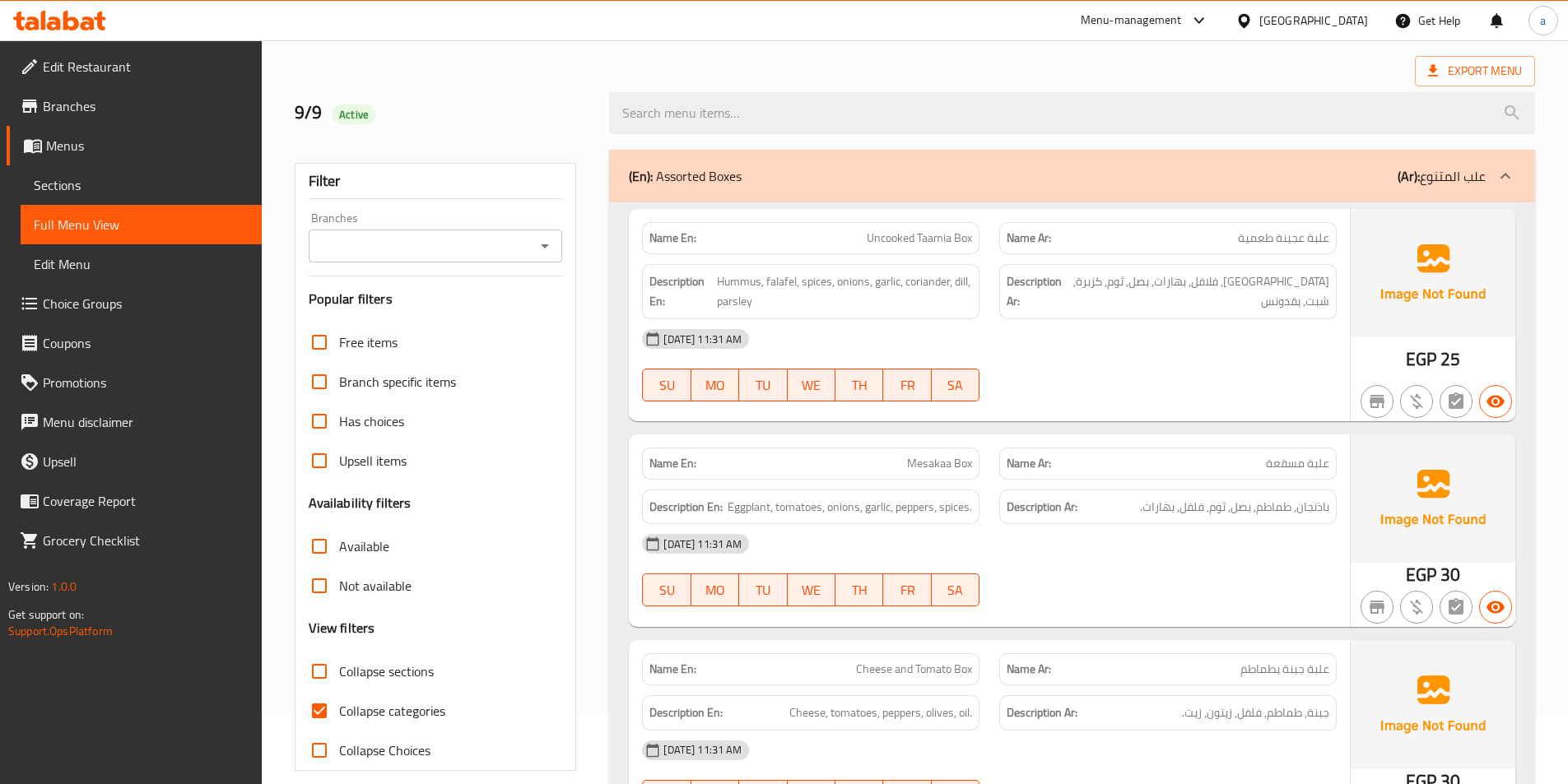
scroll to position [247, 0]
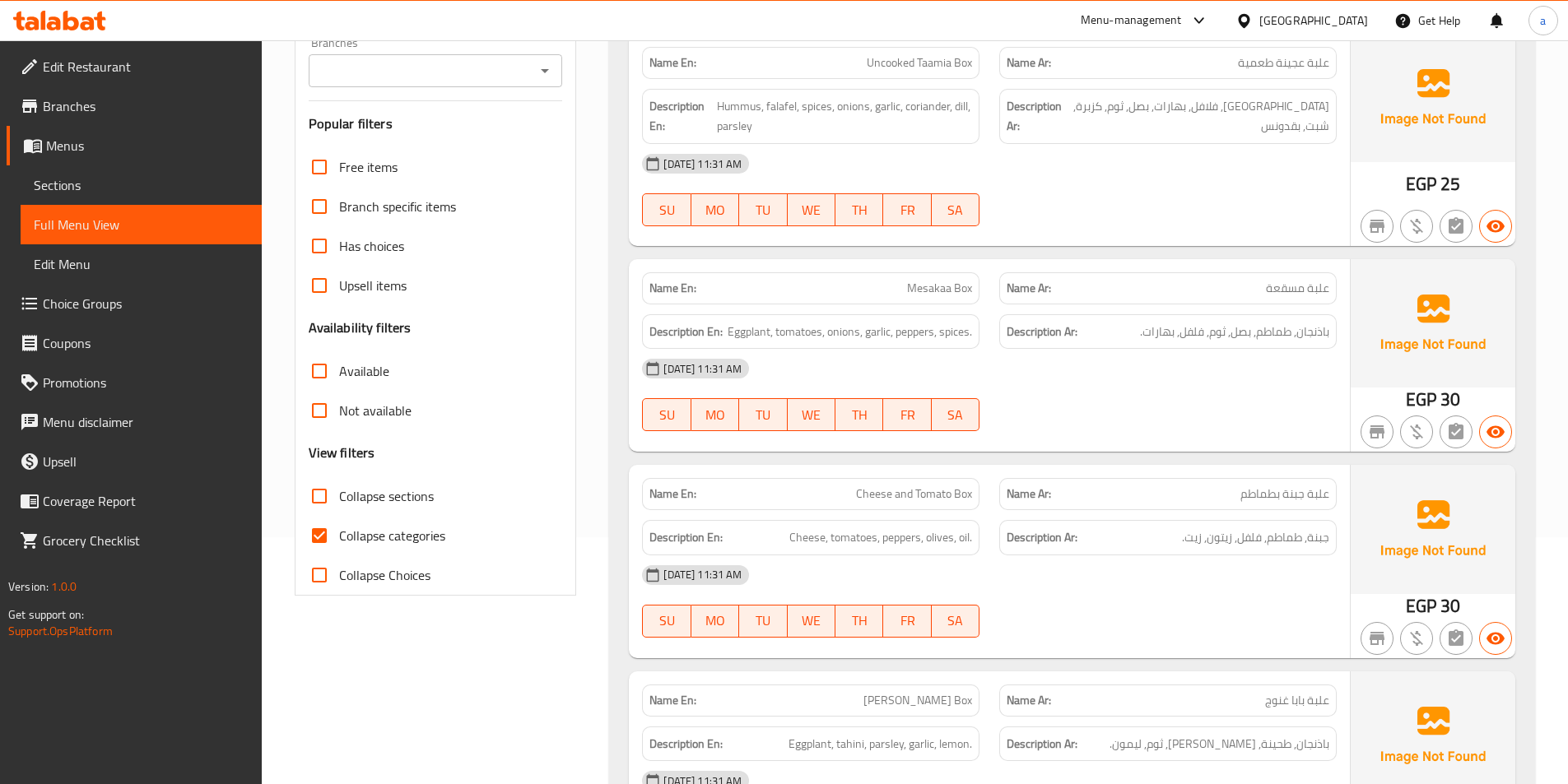
click at [323, 538] on input "Collapse categories" at bounding box center [319, 535] width 39 height 39
checkbox input "false"
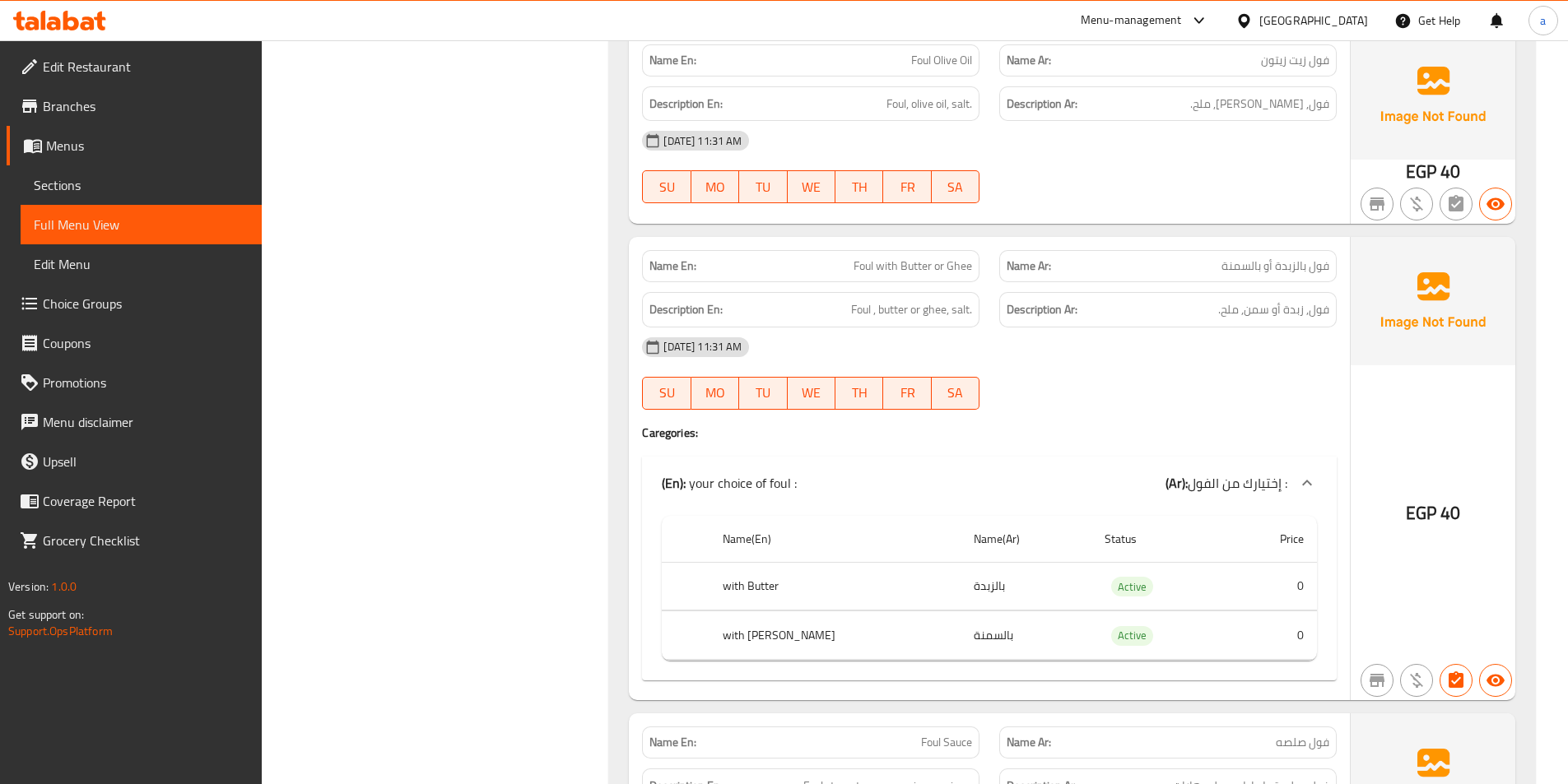
scroll to position [5430, 0]
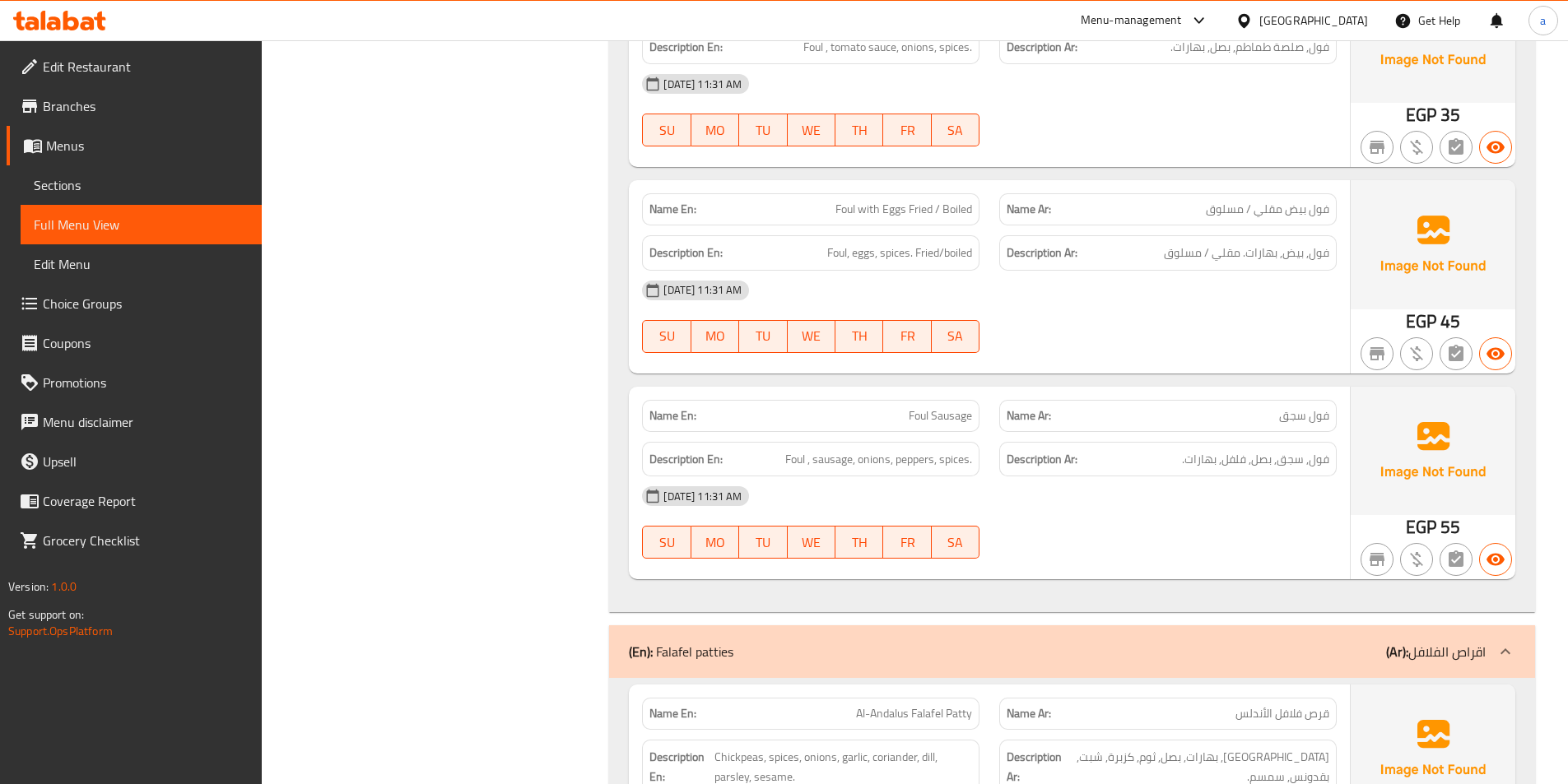
scroll to position [6006, 0]
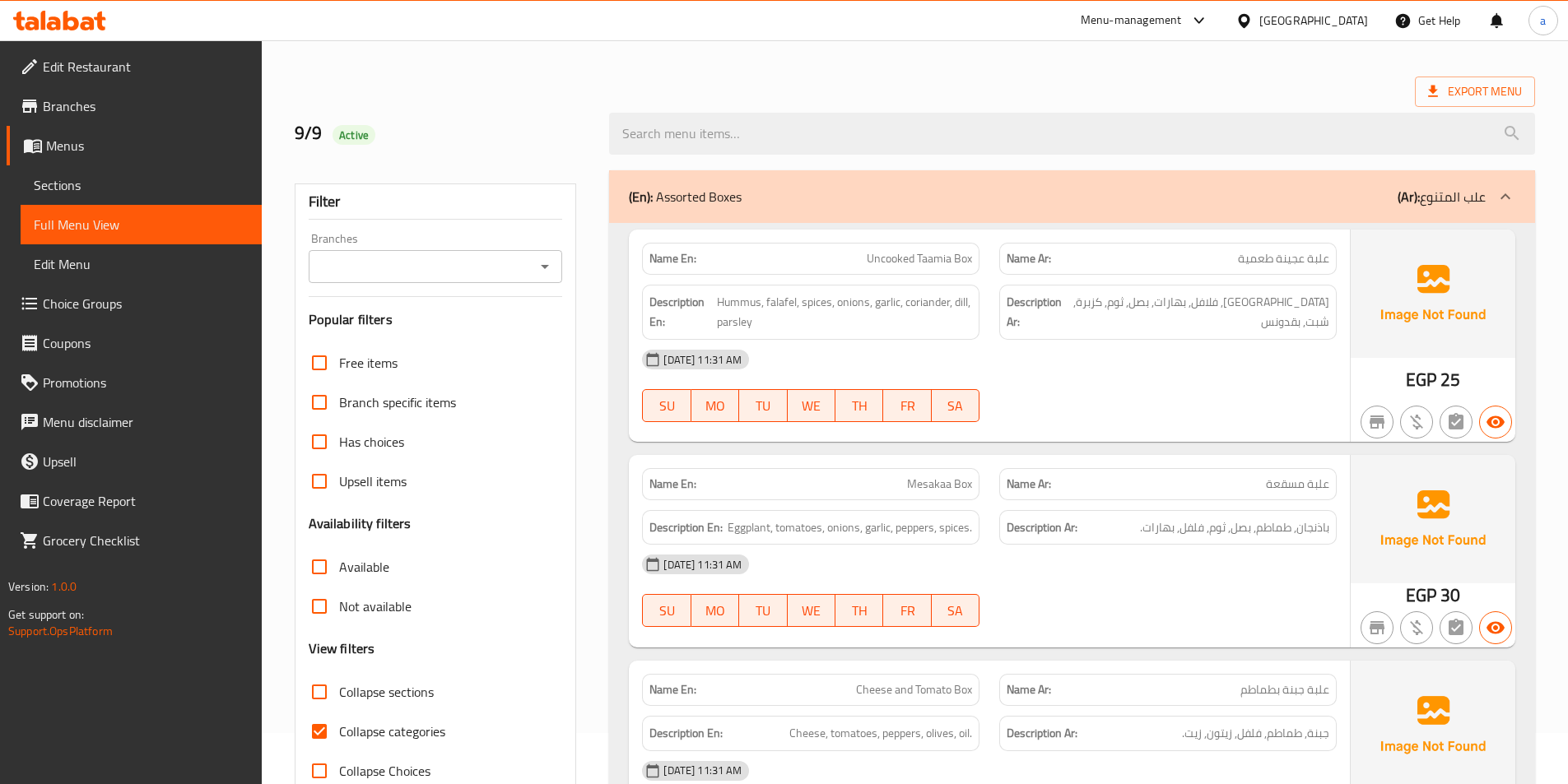
scroll to position [247, 0]
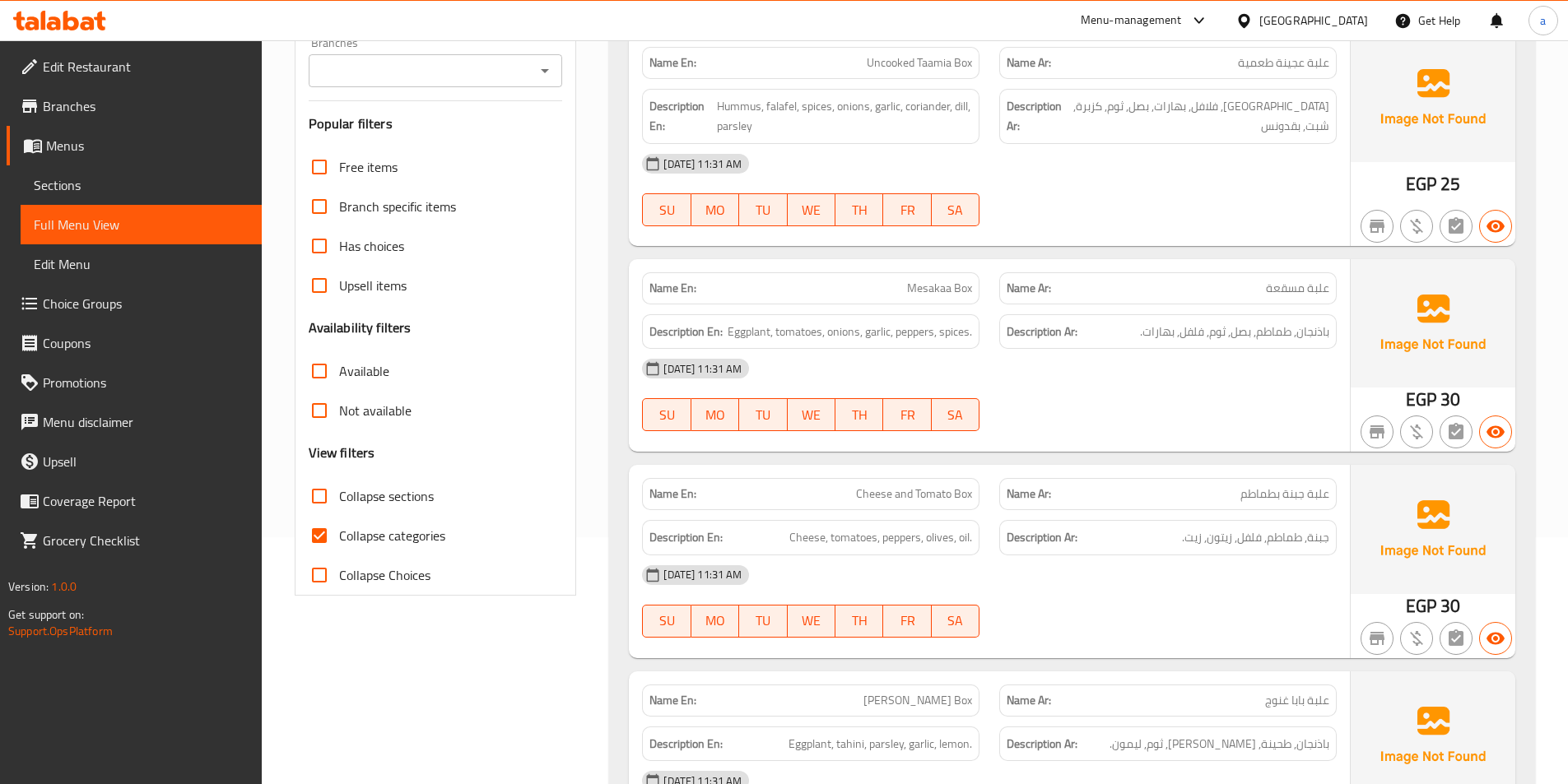
click at [326, 548] on input "Collapse categories" at bounding box center [319, 535] width 39 height 39
checkbox input "false"
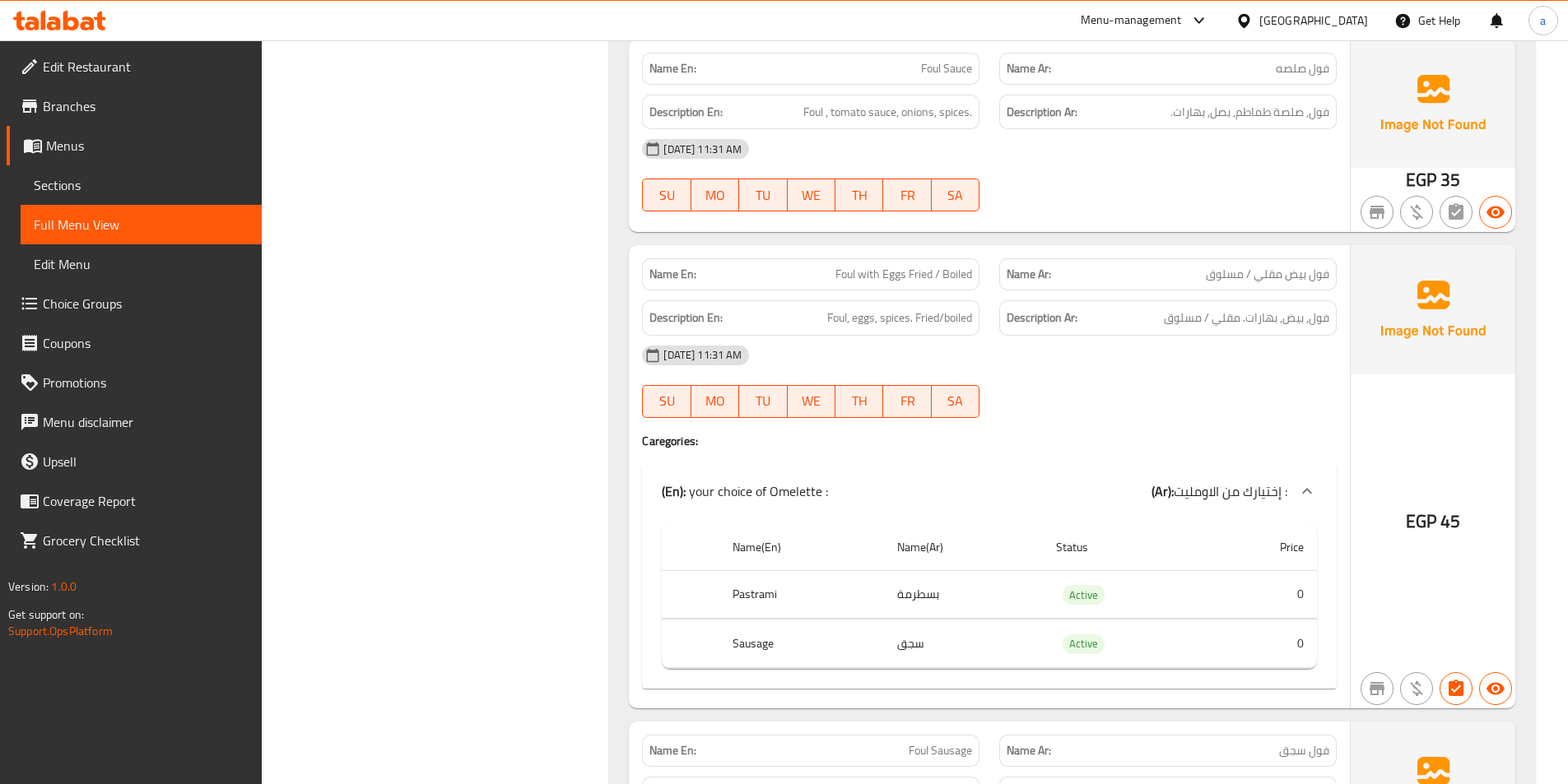
scroll to position [5924, 0]
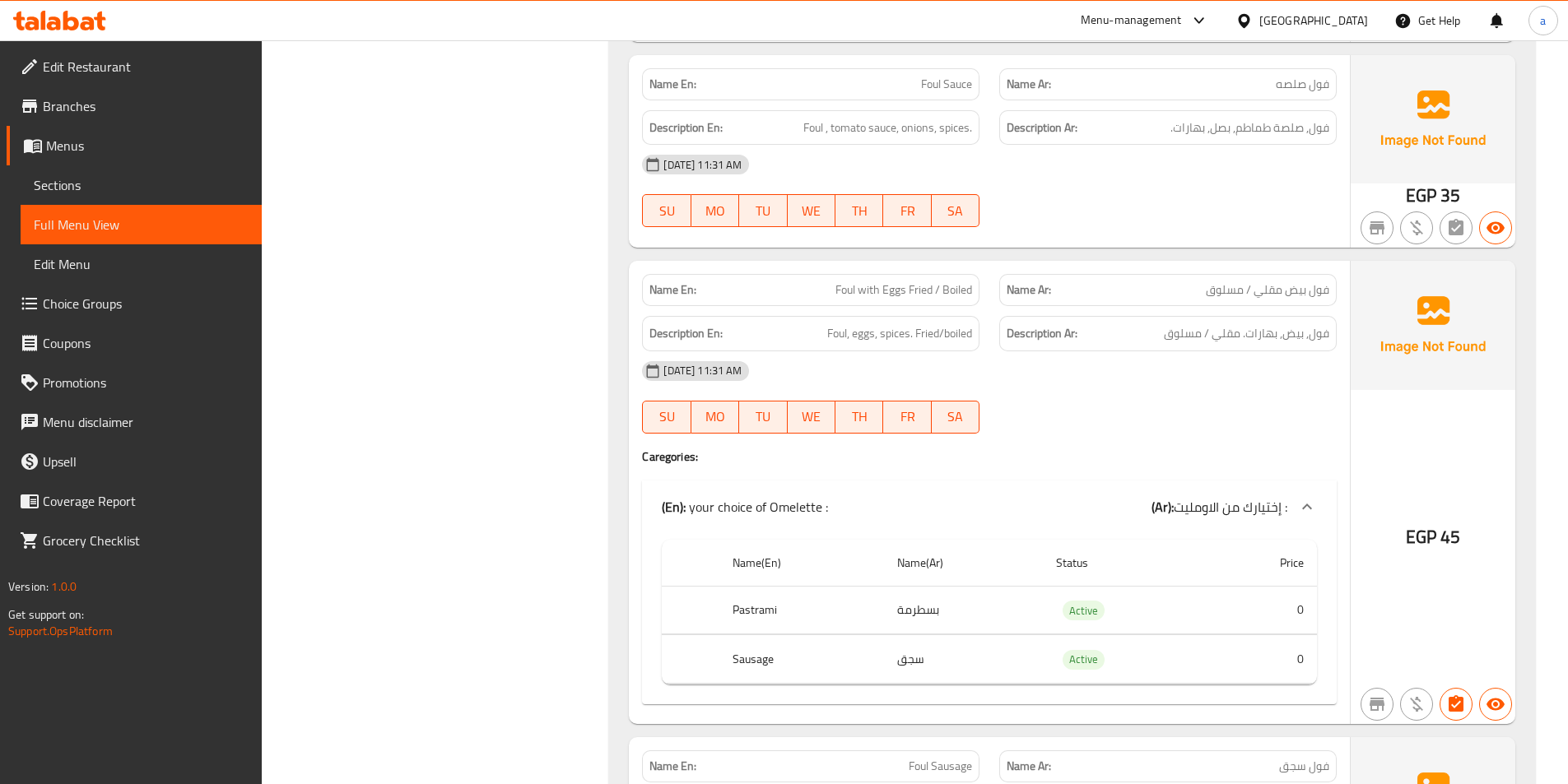
click at [930, 282] on span "Foul with Eggs Fried / Boiled" at bounding box center [903, 290] width 136 height 17
click at [918, 282] on span "Foul with Eggs Fried / Boiled" at bounding box center [903, 290] width 136 height 17
copy span "Fried"
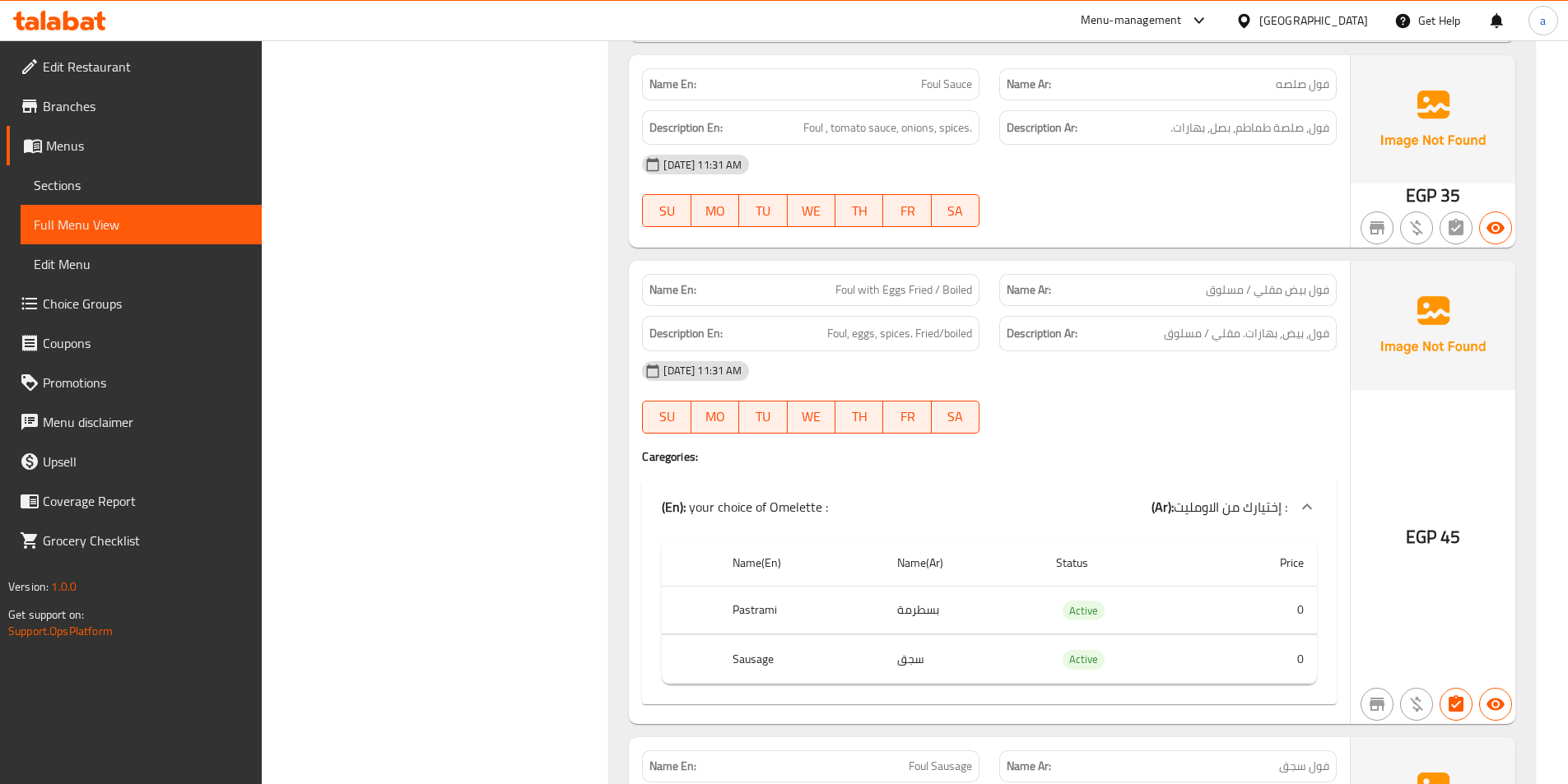
click at [1272, 282] on span "فول بيض مقلي / مسلوق" at bounding box center [1268, 290] width 124 height 17
copy span "مقلي"
click at [958, 282] on span "Foul with Eggs Fried / Boiled" at bounding box center [903, 290] width 136 height 17
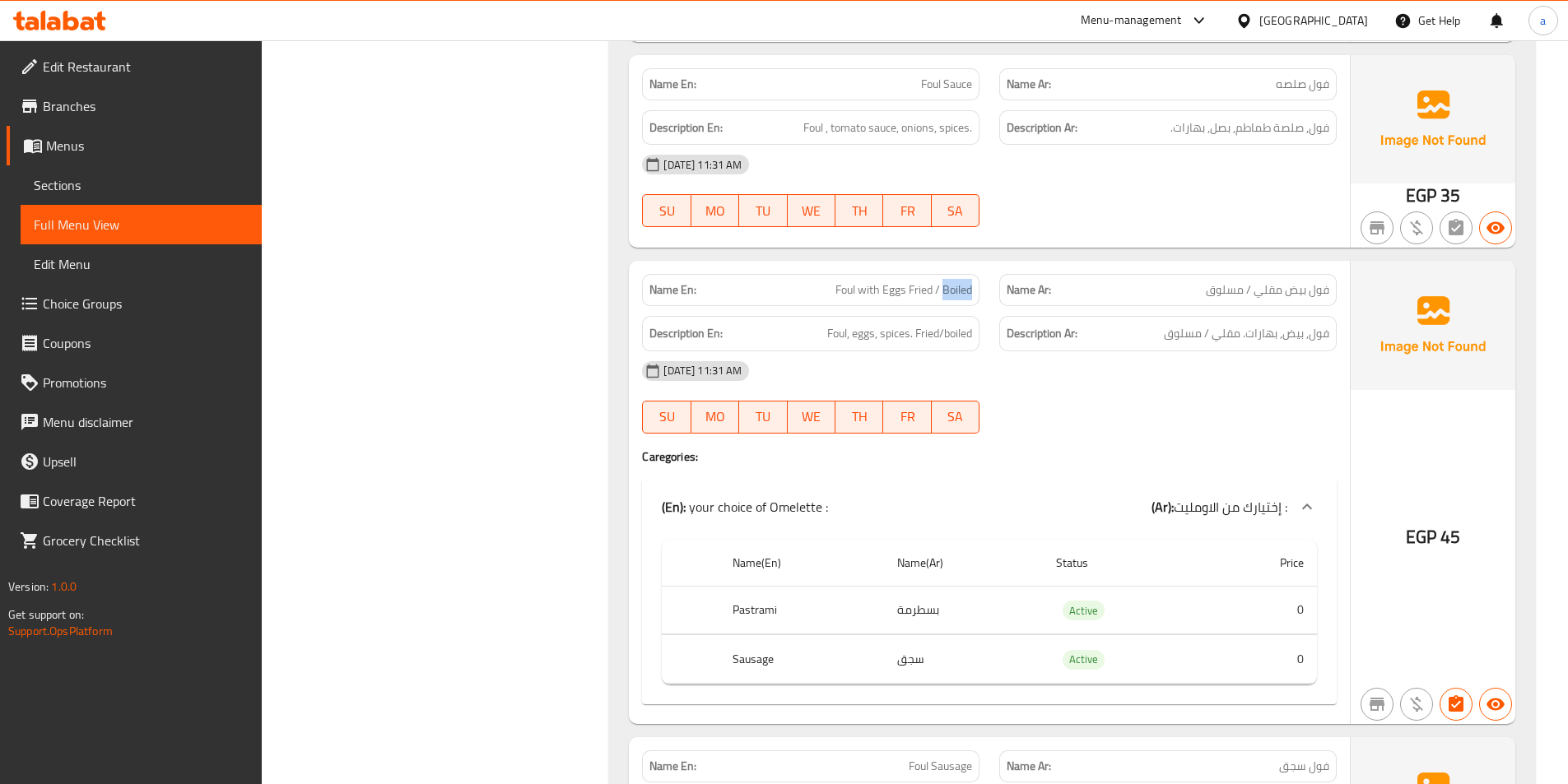
copy span "Boiled"
click at [1236, 282] on span "فول بيض مقلي / مسلوق" at bounding box center [1268, 290] width 124 height 17
copy span "مسلوق"
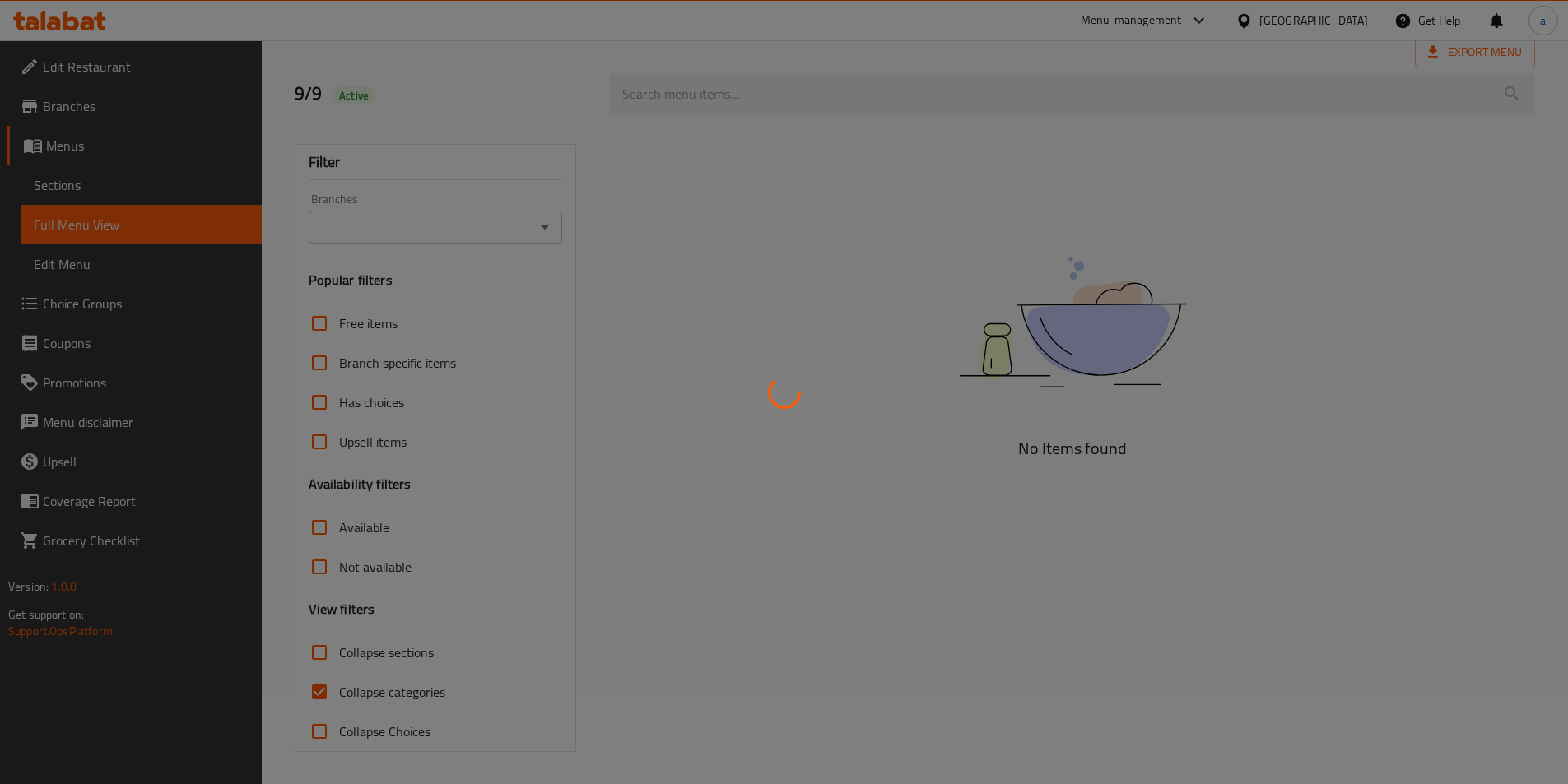
scroll to position [92, 0]
click at [317, 694] on div at bounding box center [784, 392] width 1568 height 784
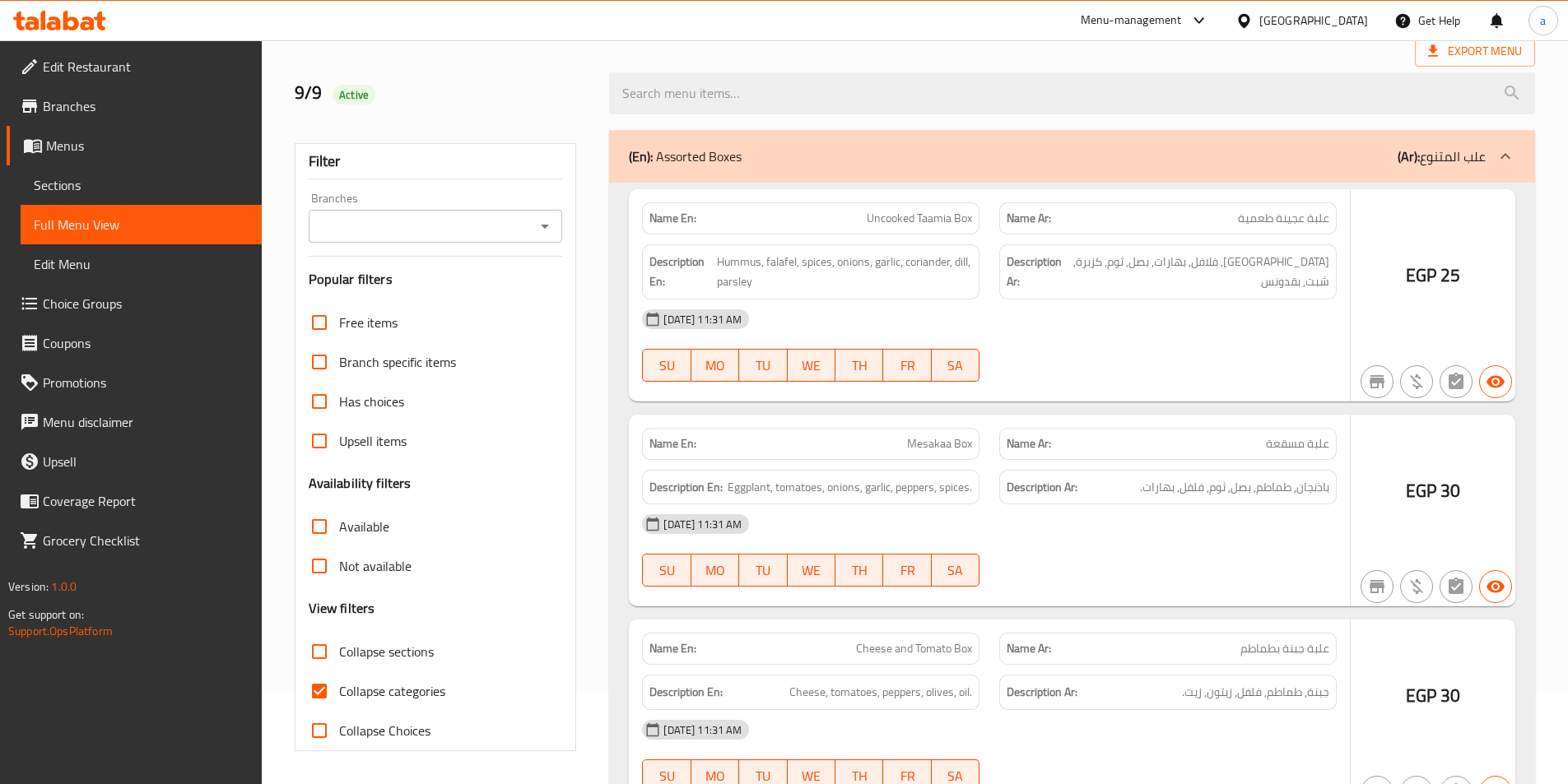
click at [317, 697] on div at bounding box center [784, 392] width 1568 height 784
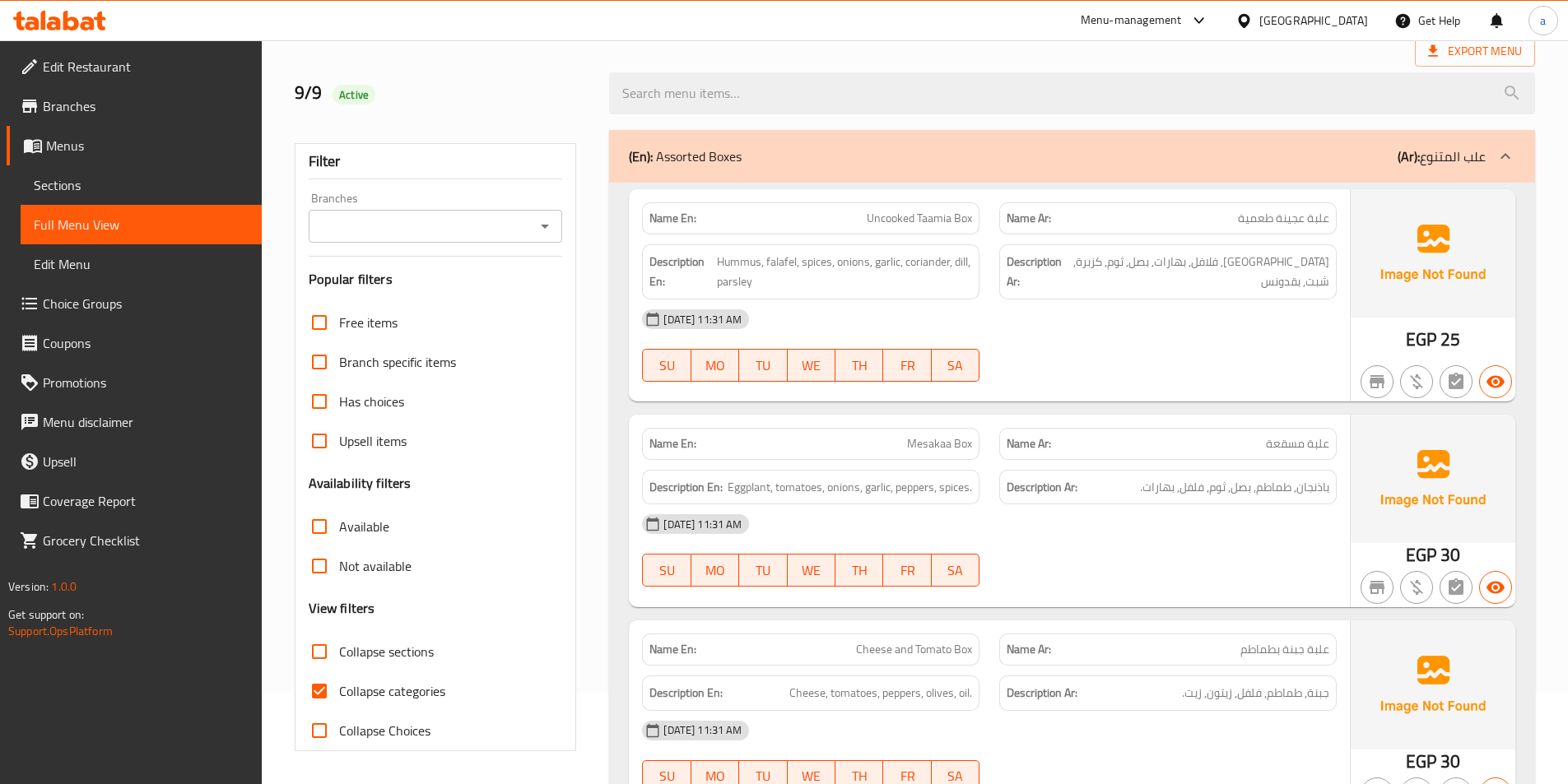
click at [328, 693] on input "Collapse categories" at bounding box center [319, 691] width 39 height 39
checkbox input "false"
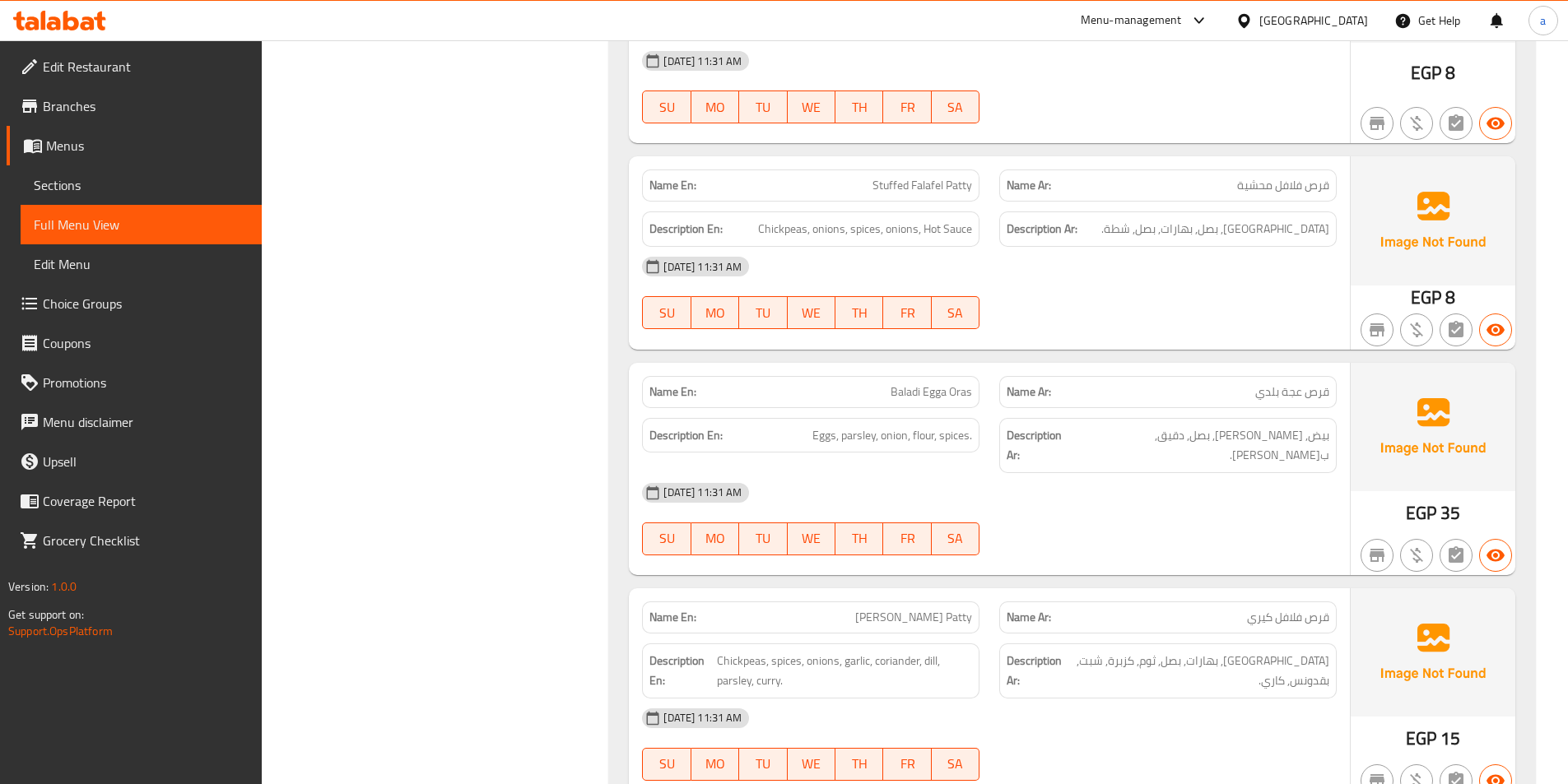
scroll to position [7578, 0]
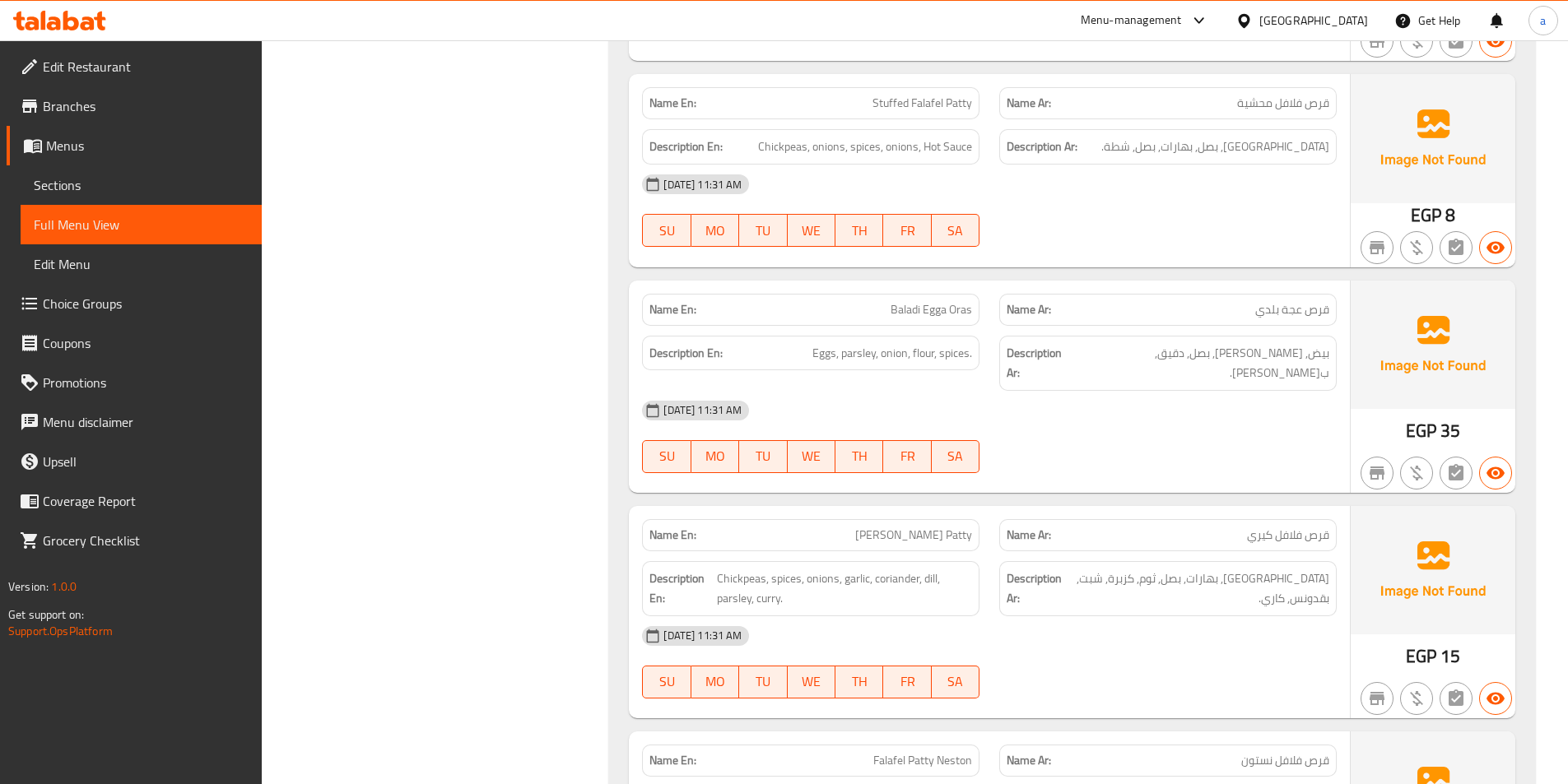
click at [932, 94] on span "Stuffed Falafel Patty" at bounding box center [923, 102] width 100 height 17
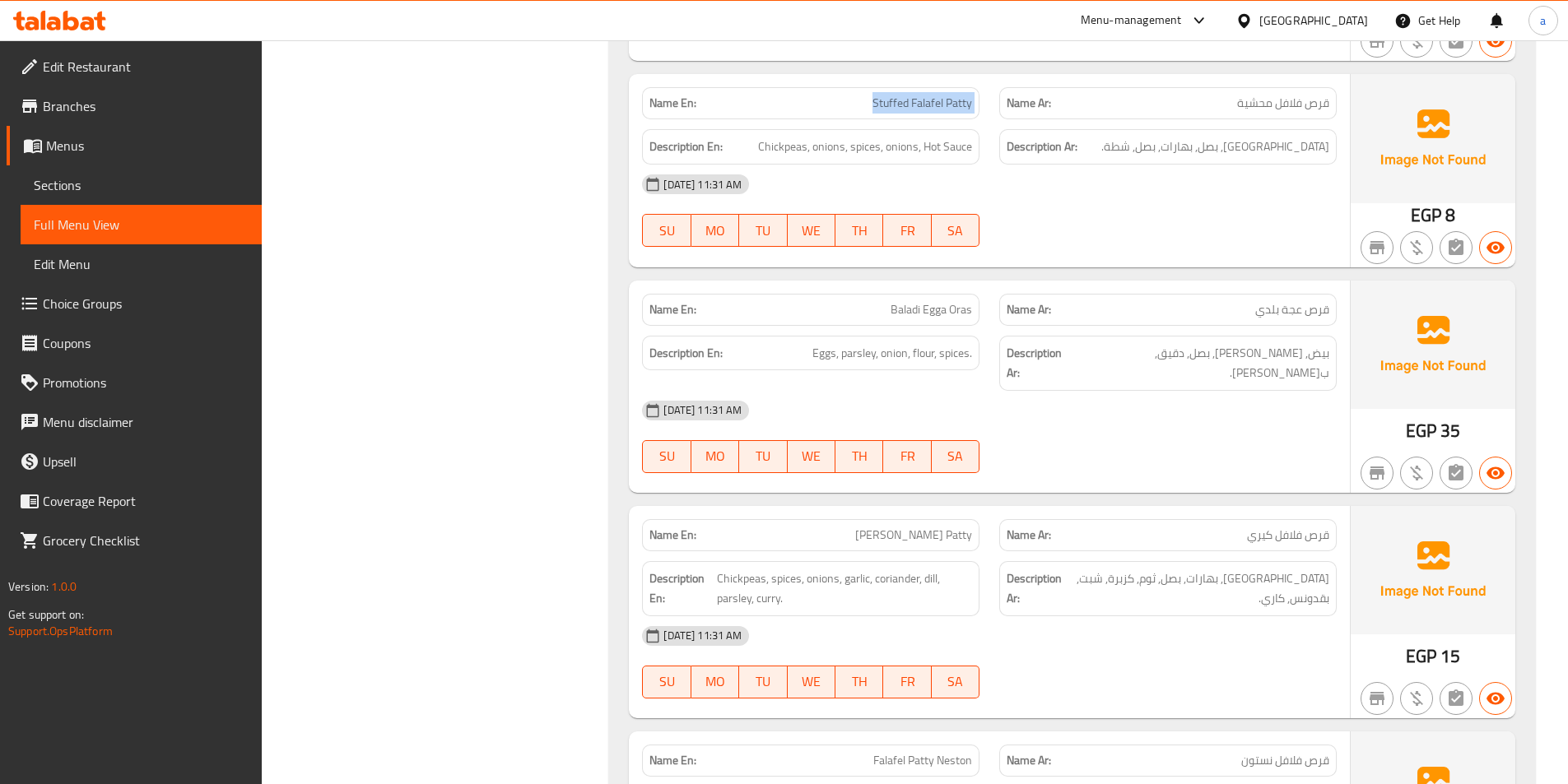
click at [932, 94] on span "Stuffed Falafel Patty" at bounding box center [923, 102] width 100 height 17
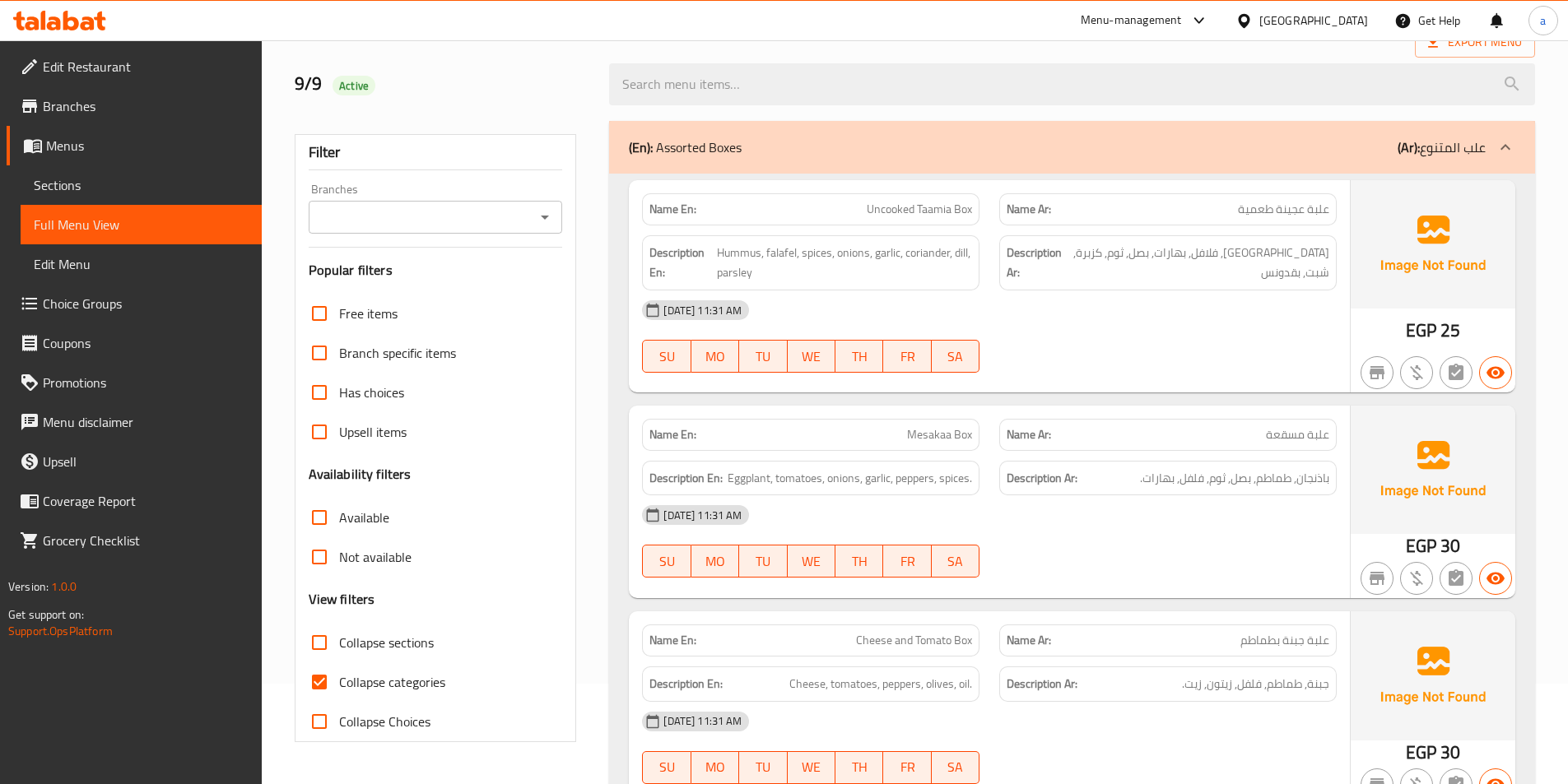
scroll to position [247, 0]
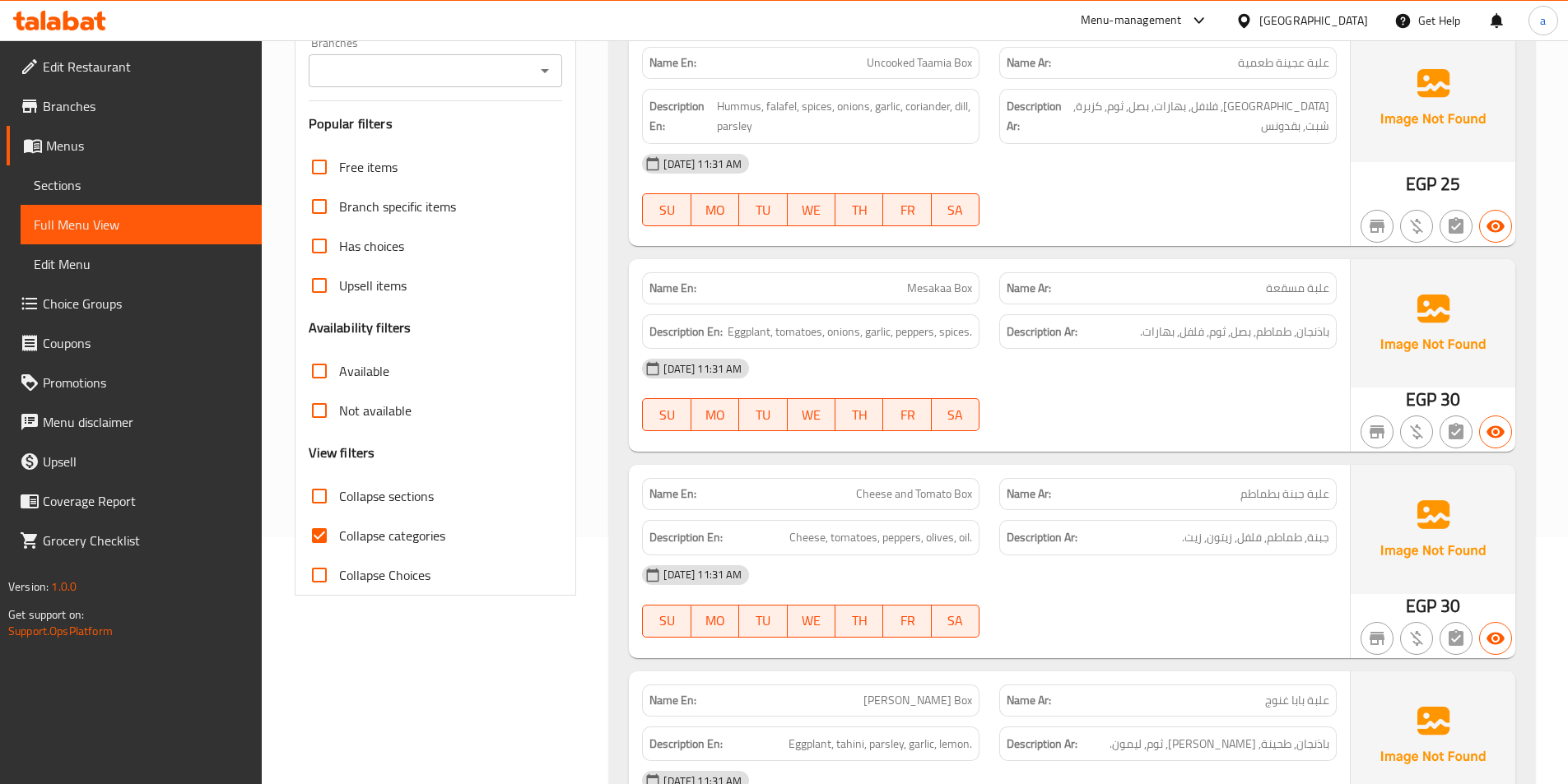
click at [317, 532] on input "Collapse categories" at bounding box center [319, 535] width 39 height 39
checkbox input "false"
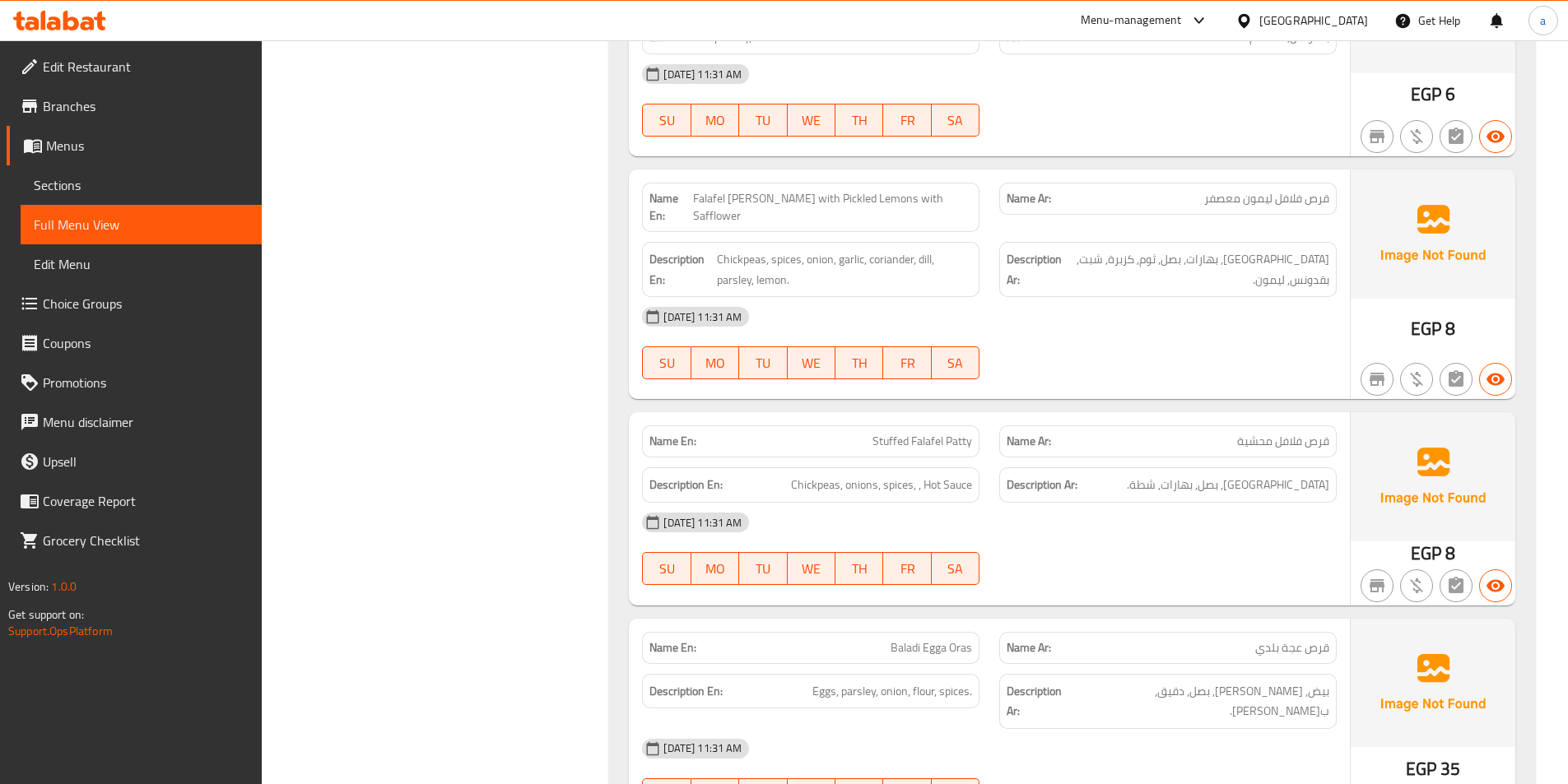
scroll to position [7322, 0]
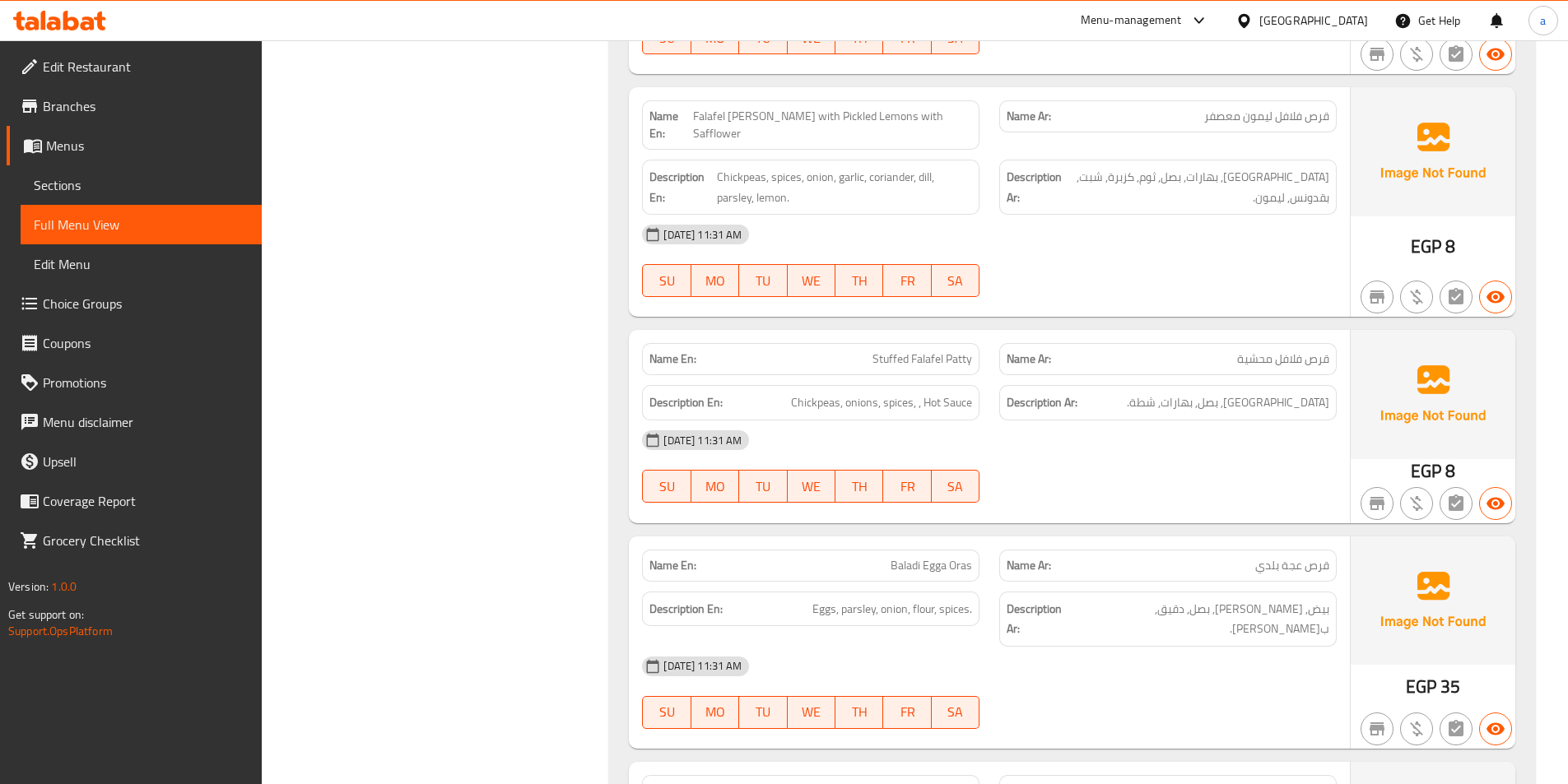
click at [1115, 443] on div "[DATE] 11:31 AM SU MO TU WE TH FR SA" at bounding box center [989, 466] width 715 height 92
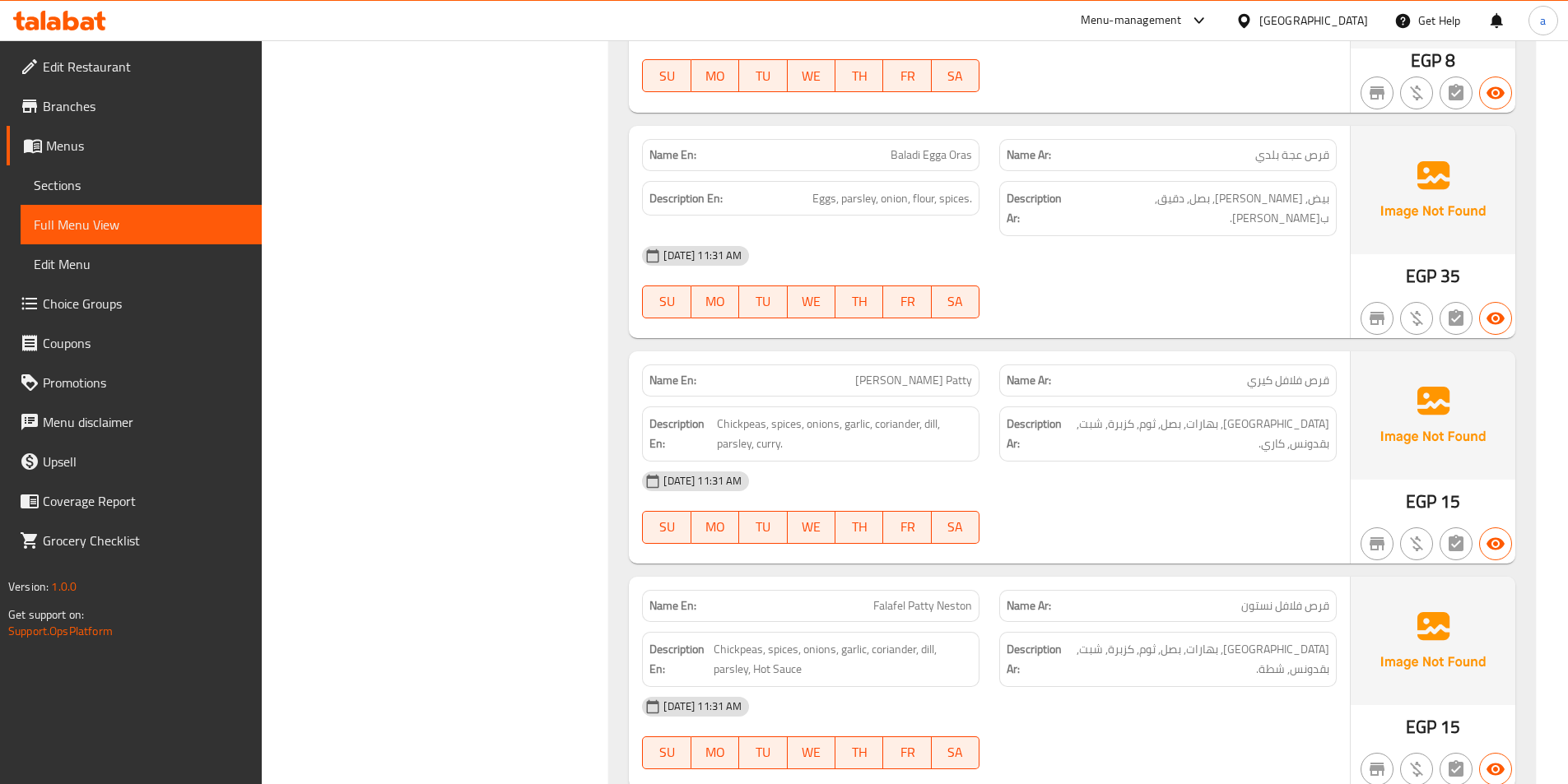
scroll to position [7734, 0]
click at [1075, 461] on div "[DATE] 11:31 AM" at bounding box center [989, 480] width 715 height 39
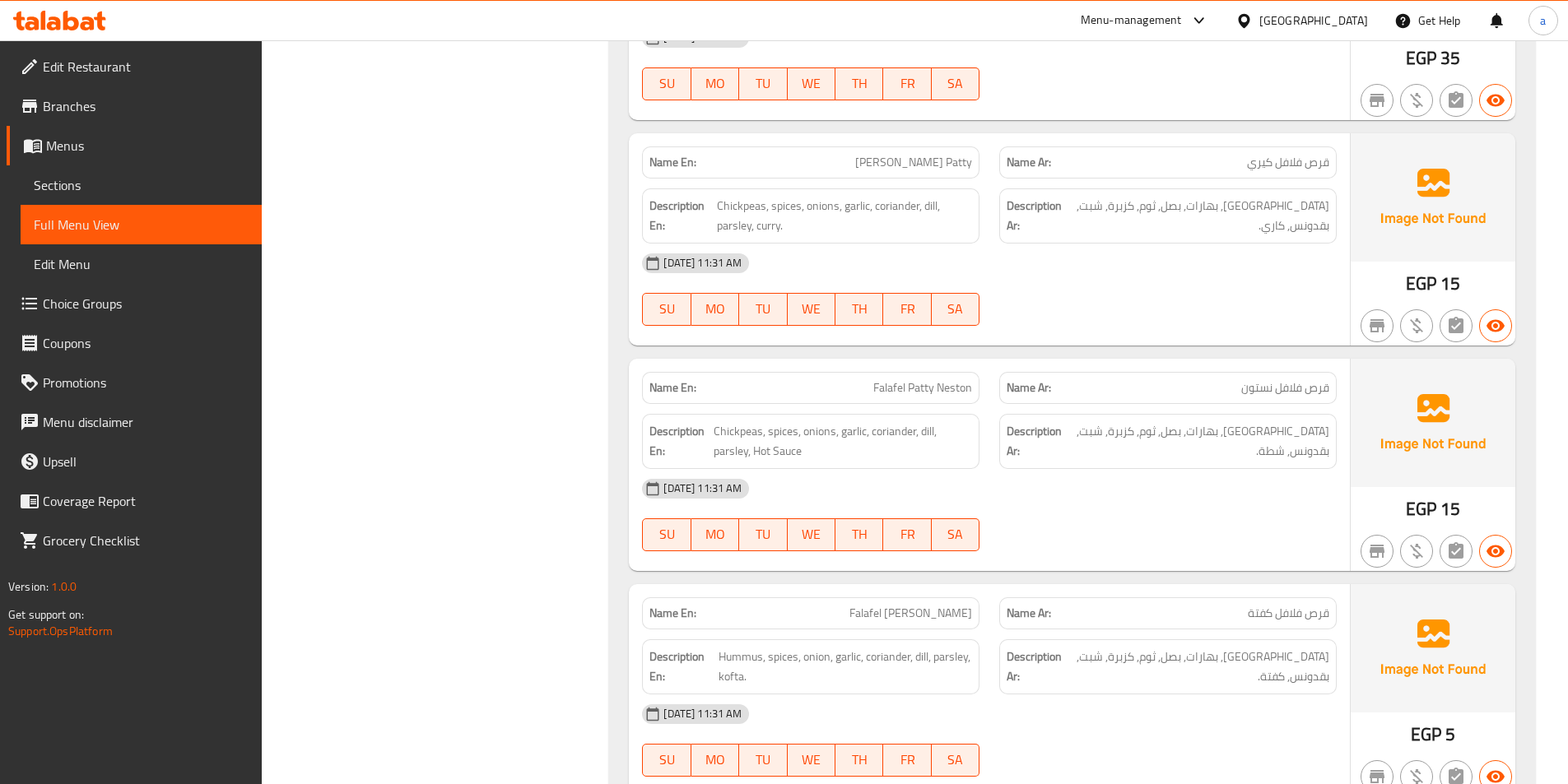
scroll to position [7981, 0]
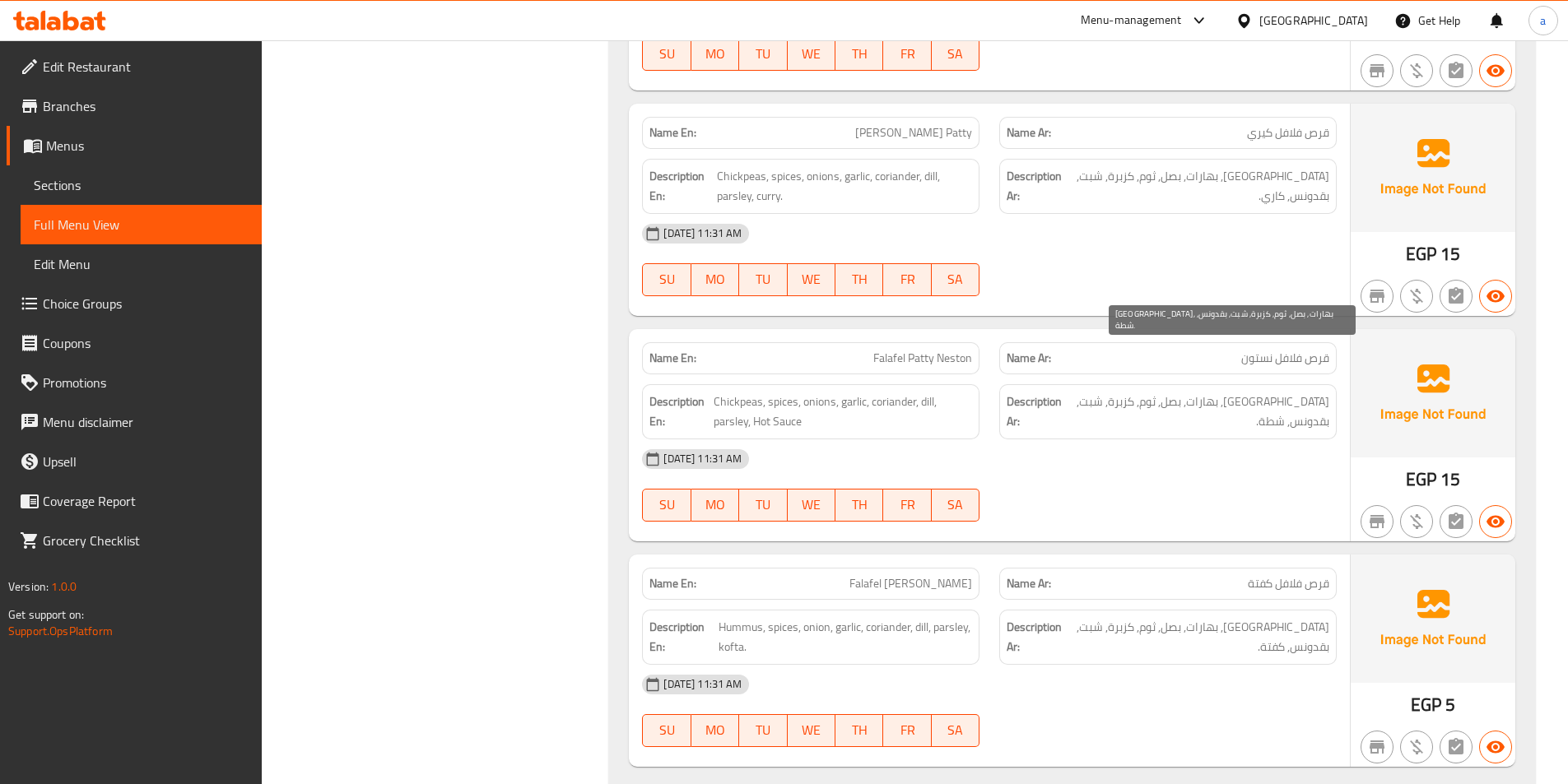
click at [1328, 392] on span "[GEOGRAPHIC_DATA], بهارات, بصل, ثوم, كزبرة, شبت, بقدونس, شطة." at bounding box center [1198, 412] width 263 height 40
copy span "شطة"
click at [1113, 446] on div "[DATE] 11:31 AM SU MO TU WE TH FR SA" at bounding box center [989, 485] width 715 height 92
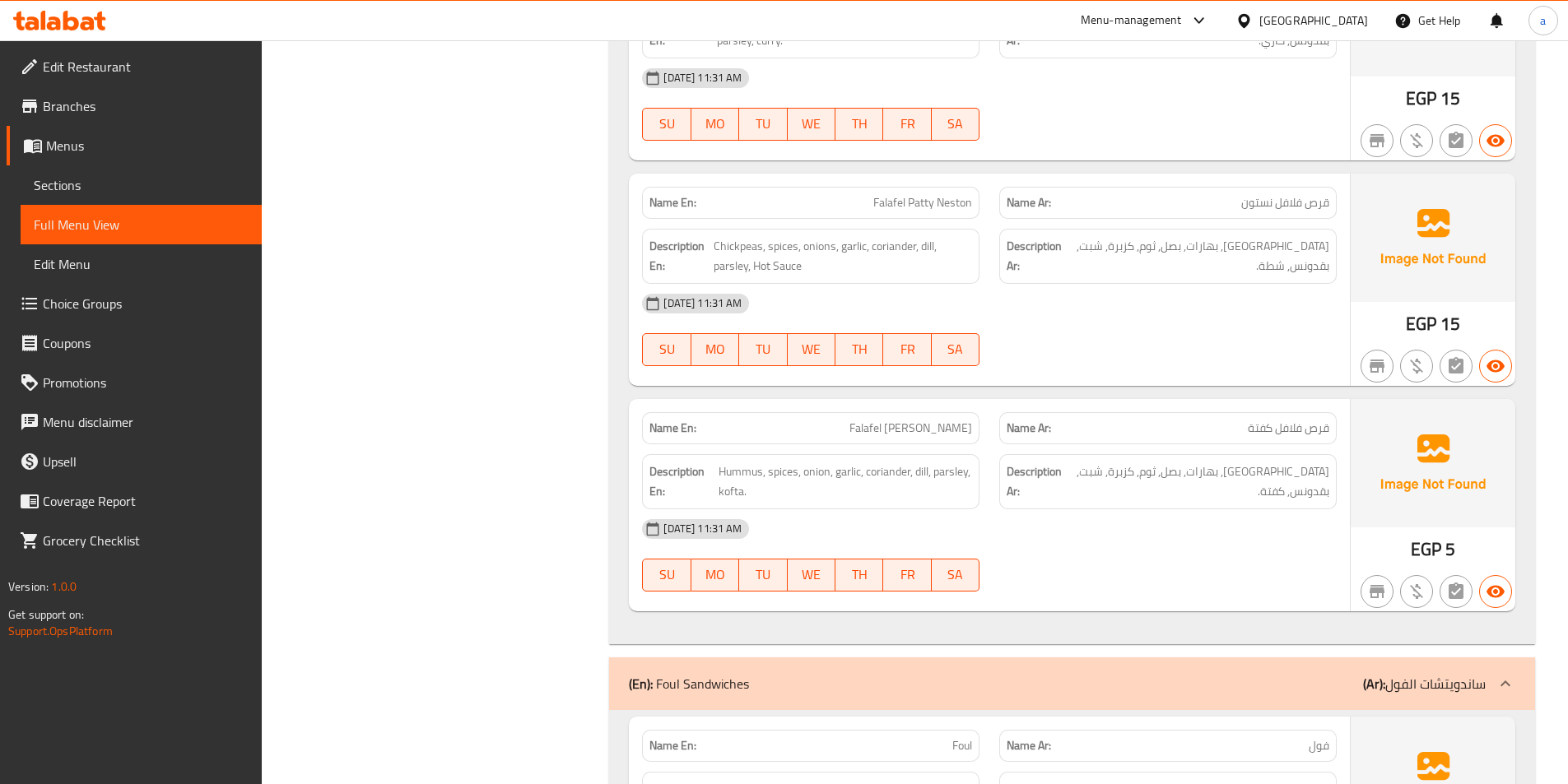
scroll to position [8228, 0]
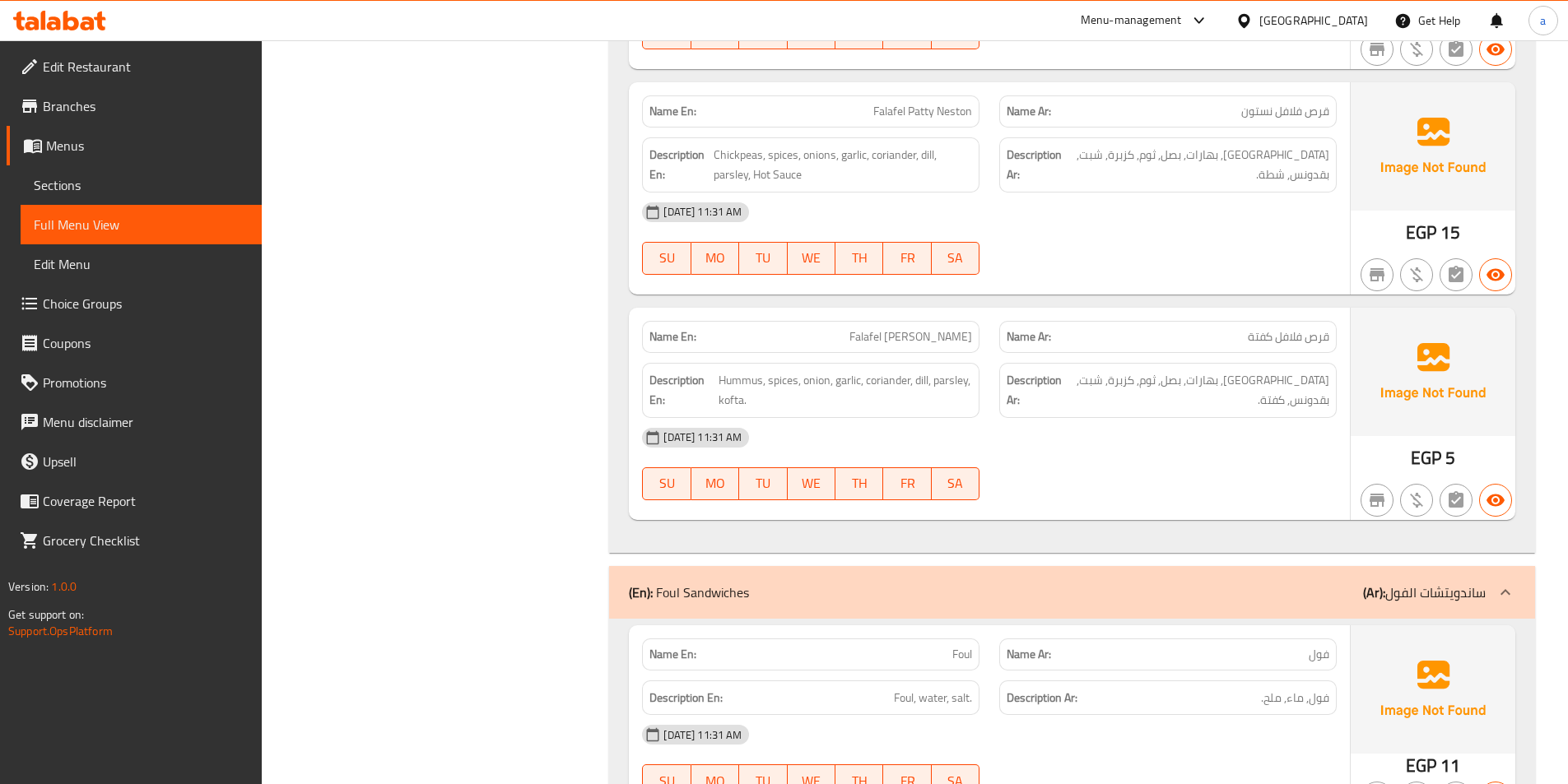
click at [1153, 418] on div "[DATE] 11:31 AM" at bounding box center [989, 437] width 715 height 39
click at [1186, 429] on div "[DATE] 11:31 AM SU MO TU WE TH FR SA" at bounding box center [989, 463] width 715 height 92
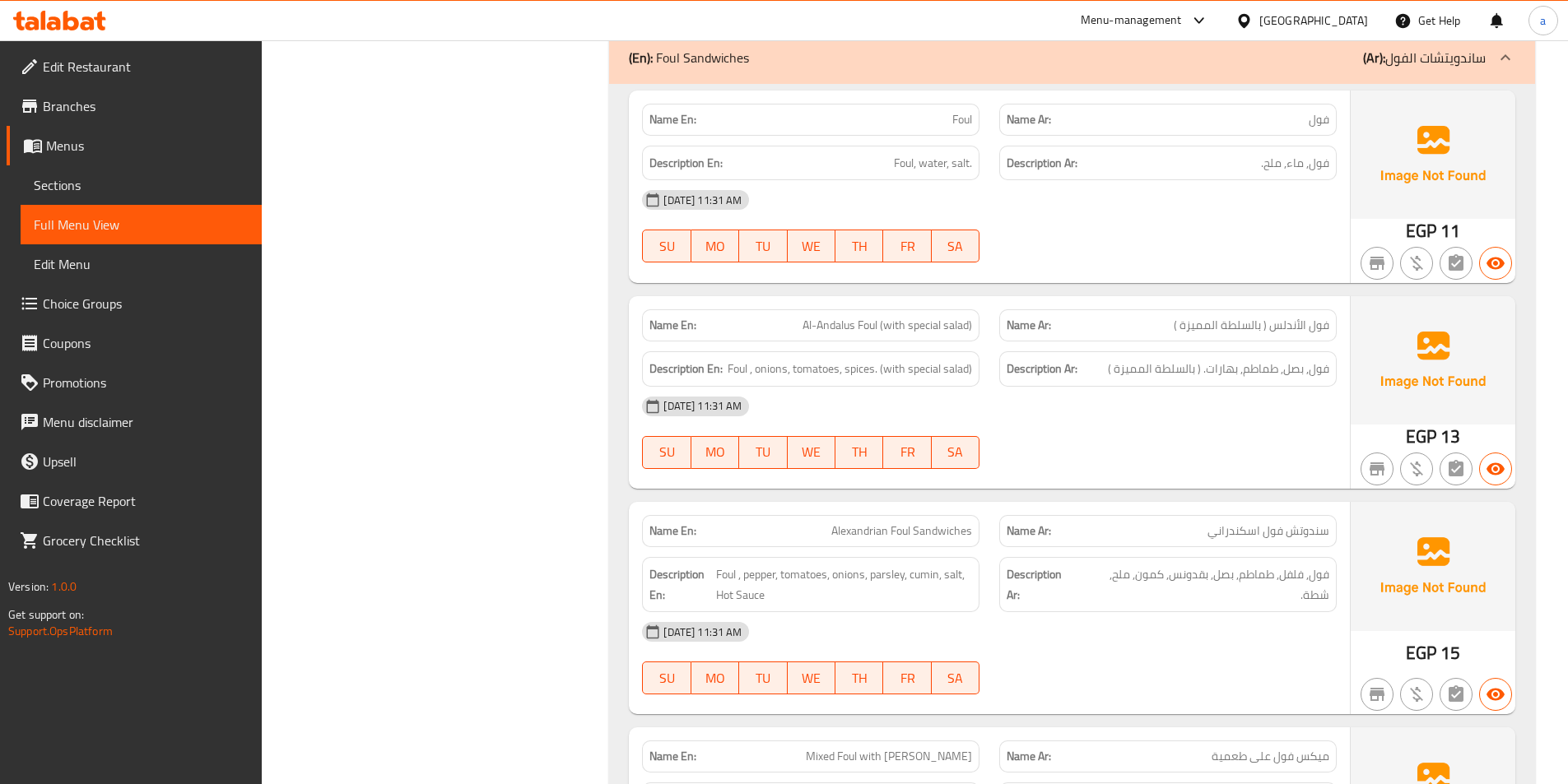
scroll to position [8803, 0]
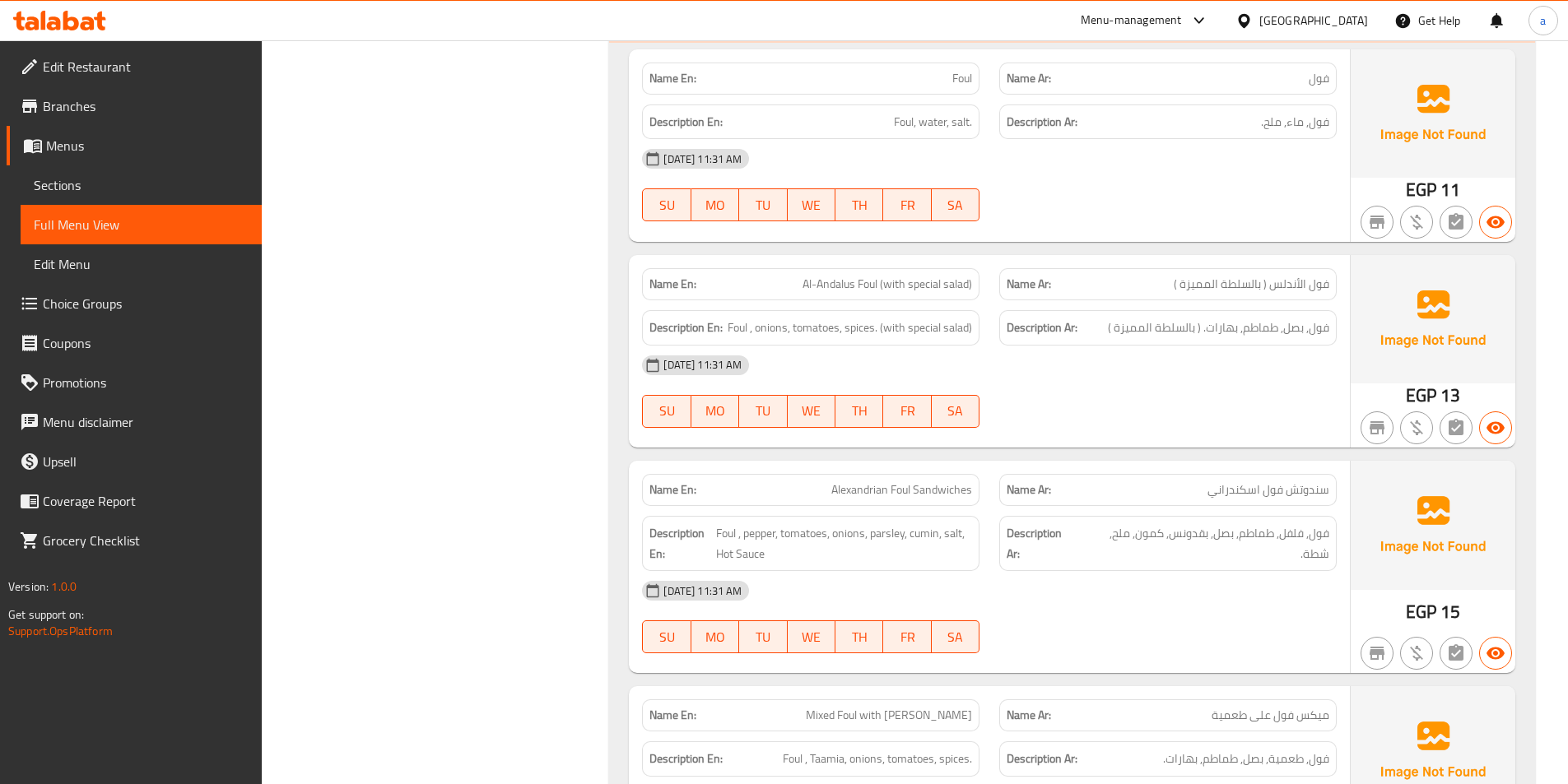
click at [1160, 571] on div "09-09-2025 11:31 AM SU MO TU WE TH FR SA" at bounding box center [989, 617] width 715 height 92
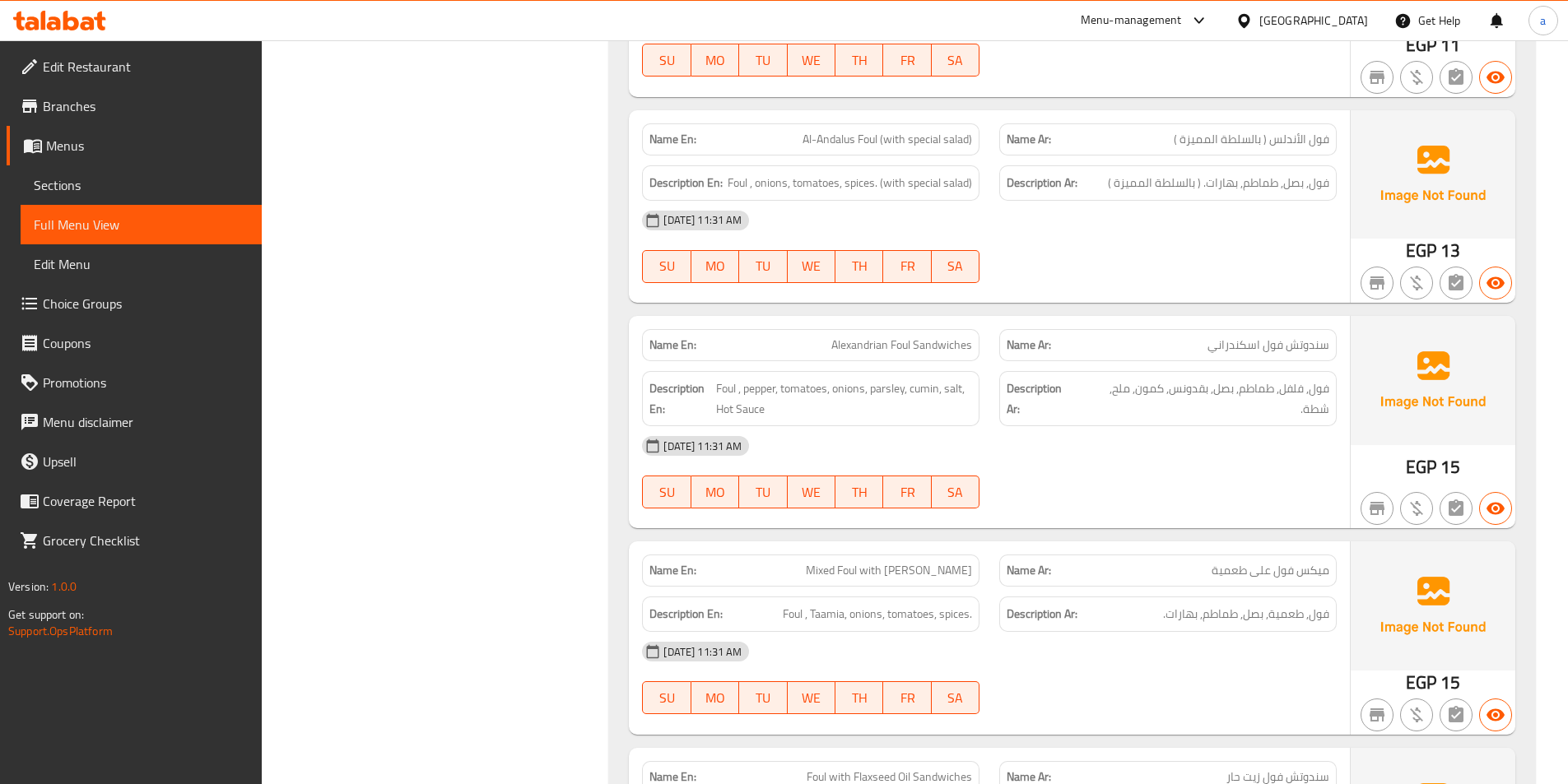
scroll to position [8968, 0]
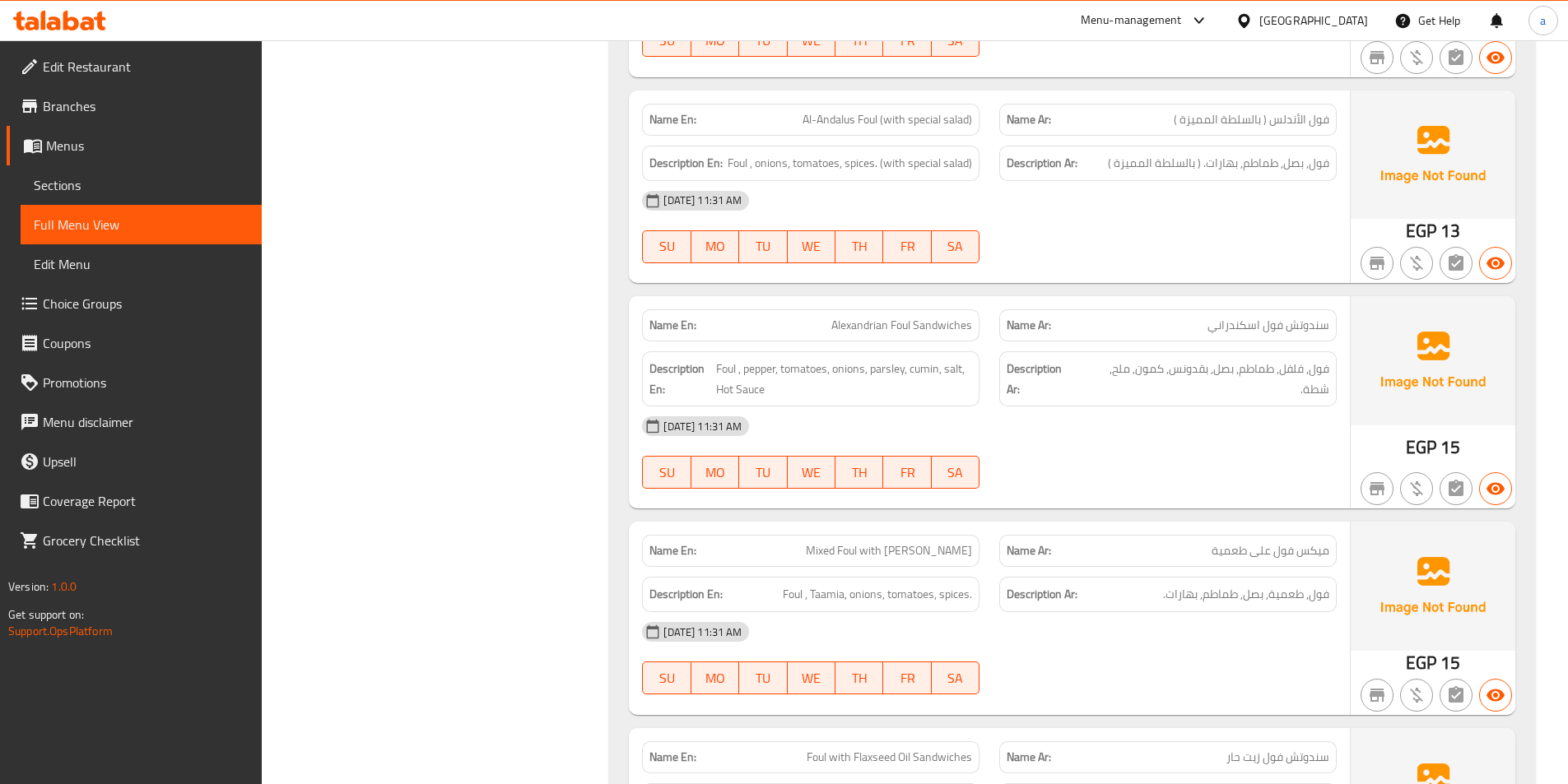
click at [1145, 406] on div "[DATE] 11:31 AM" at bounding box center [989, 426] width 715 height 39
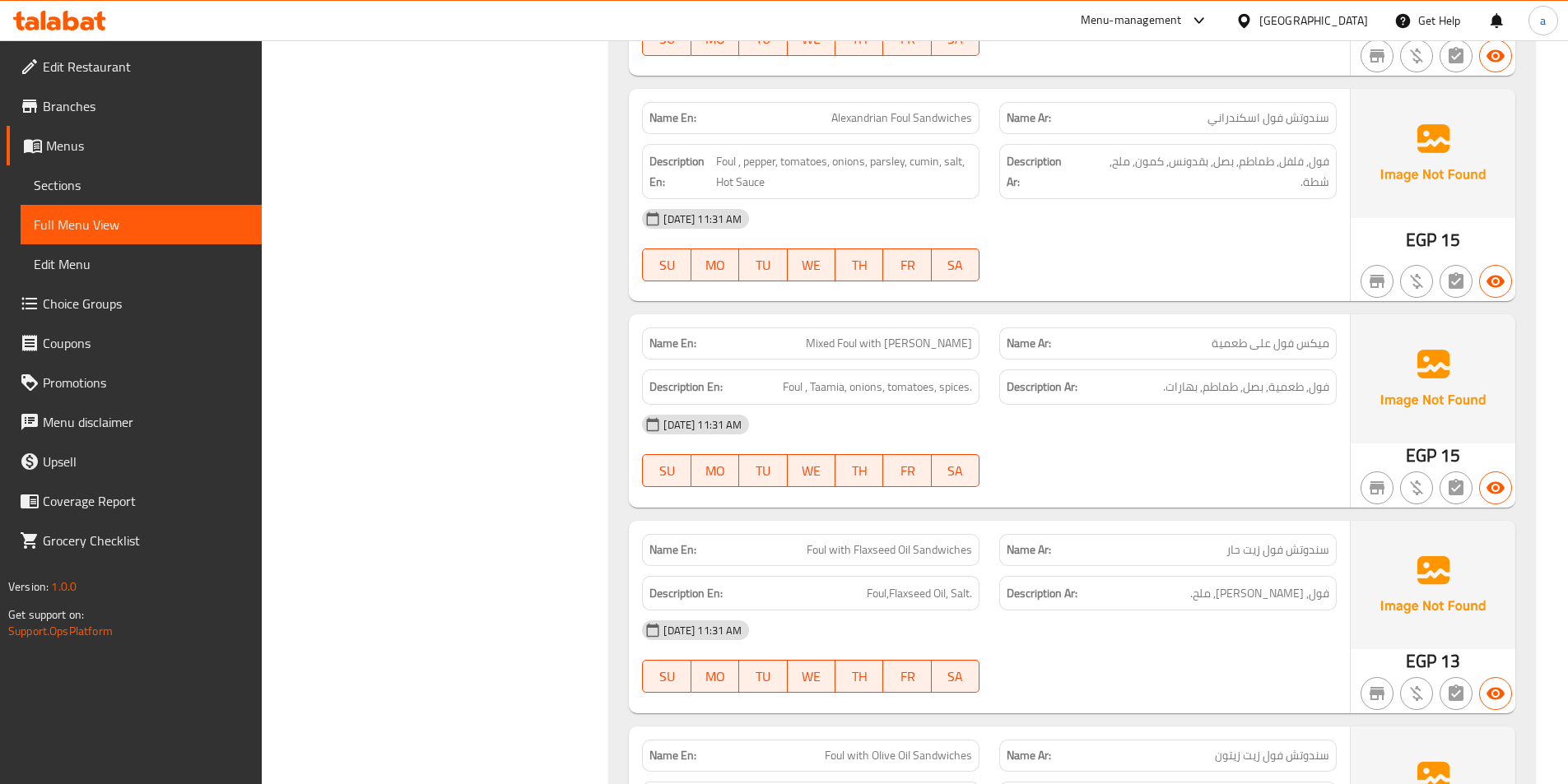
scroll to position [9215, 0]
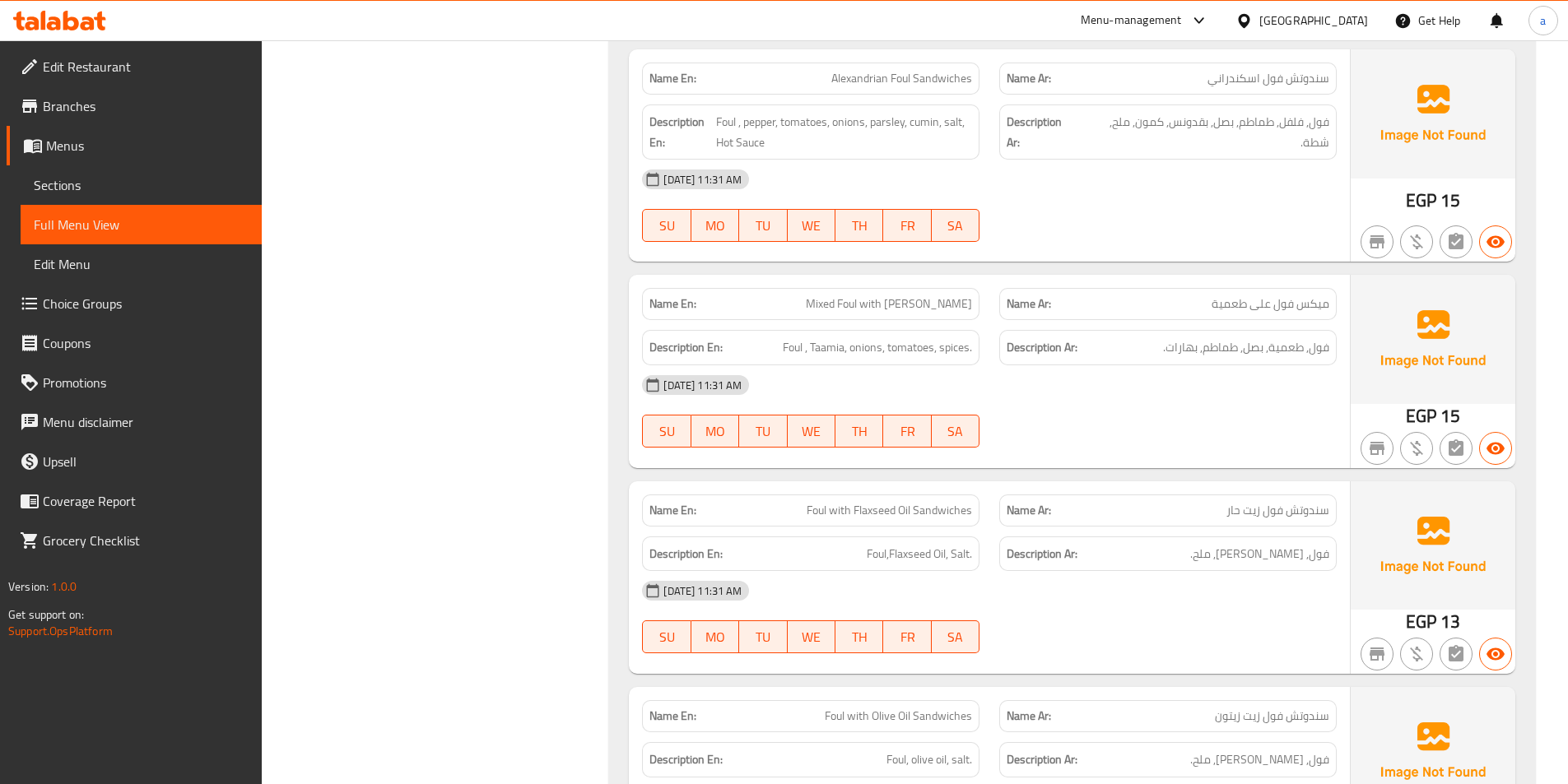
click at [879, 296] on span "Mixed Foul with [PERSON_NAME]" at bounding box center [889, 304] width 167 height 17
click at [1147, 365] on div "[DATE] 11:31 AM" at bounding box center [989, 385] width 715 height 39
click at [1103, 437] on div at bounding box center [1168, 447] width 357 height 20
click at [1044, 365] on div "[DATE] 11:31 AM" at bounding box center [989, 385] width 715 height 39
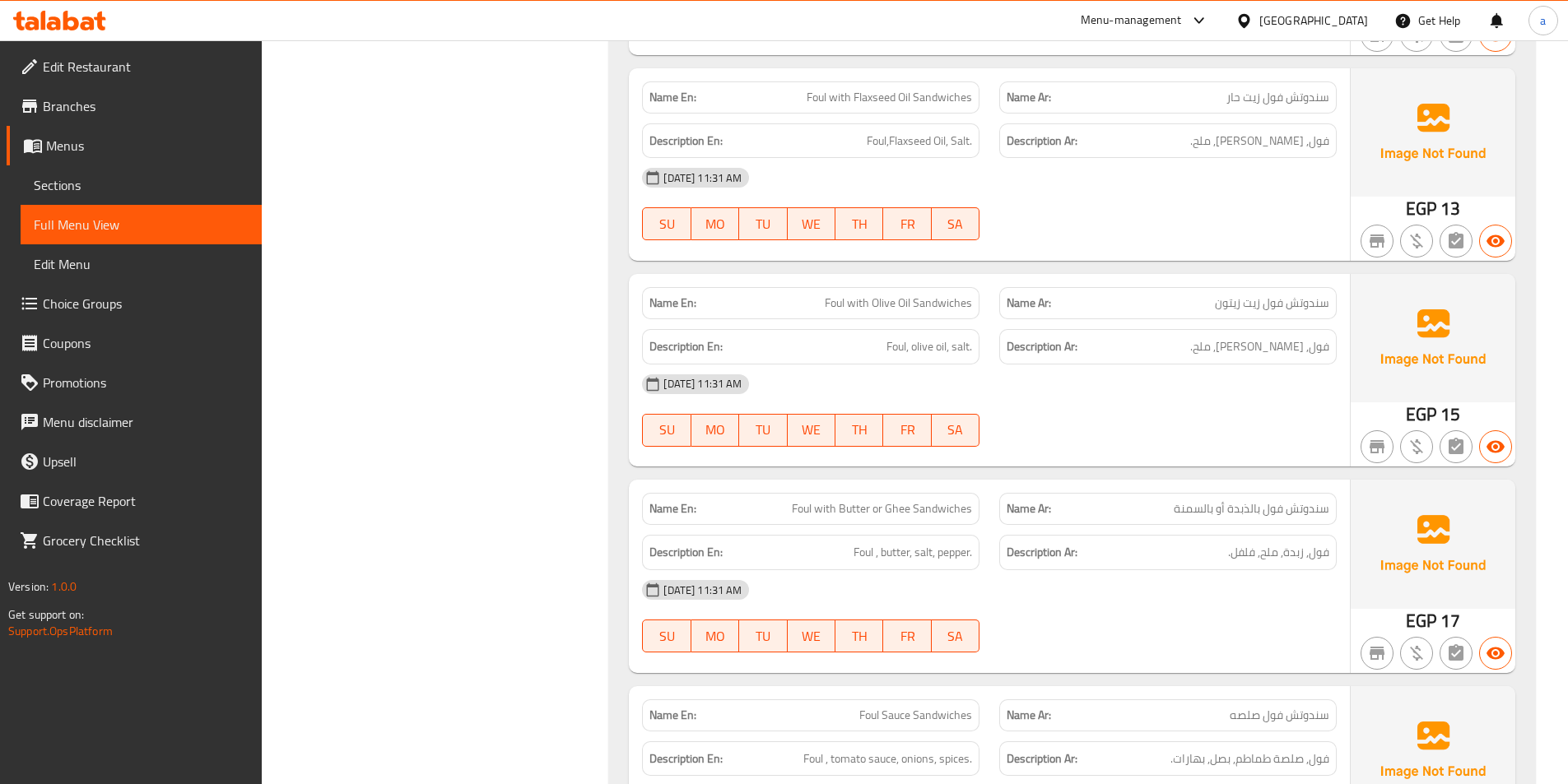
scroll to position [9708, 0]
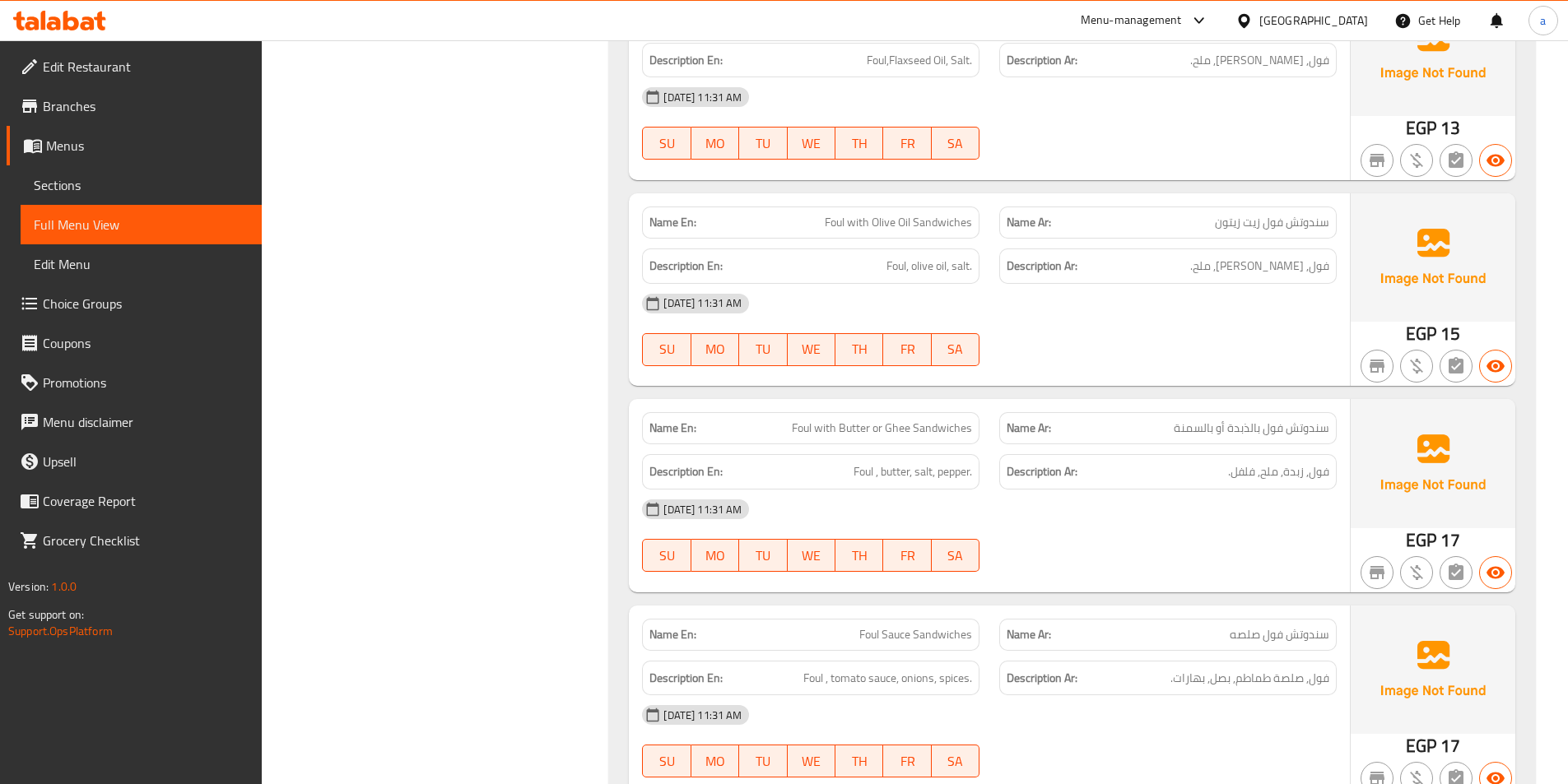
click at [1026, 284] on div "[DATE] 11:31 AM" at bounding box center [989, 304] width 715 height 39
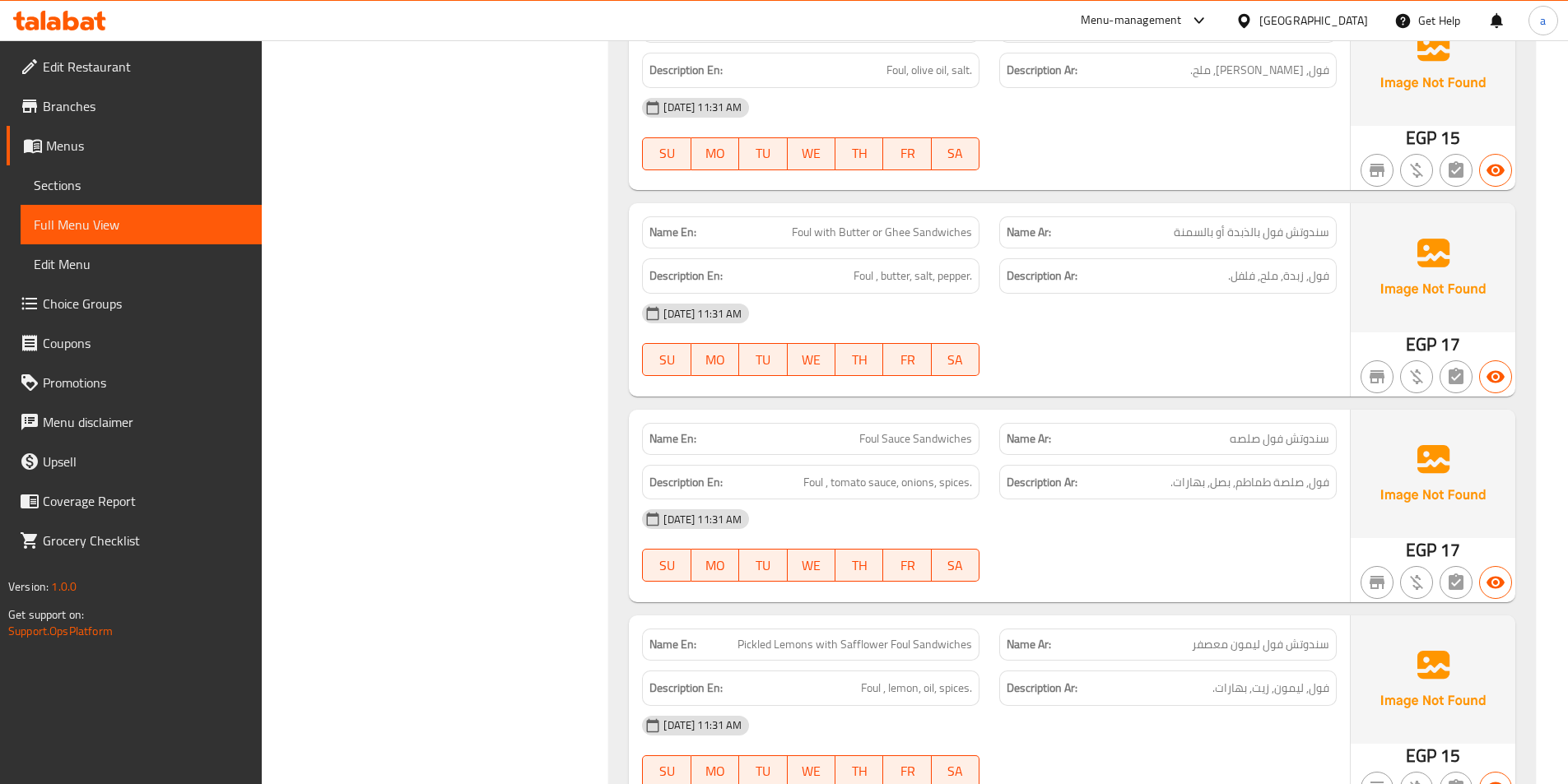
scroll to position [9955, 0]
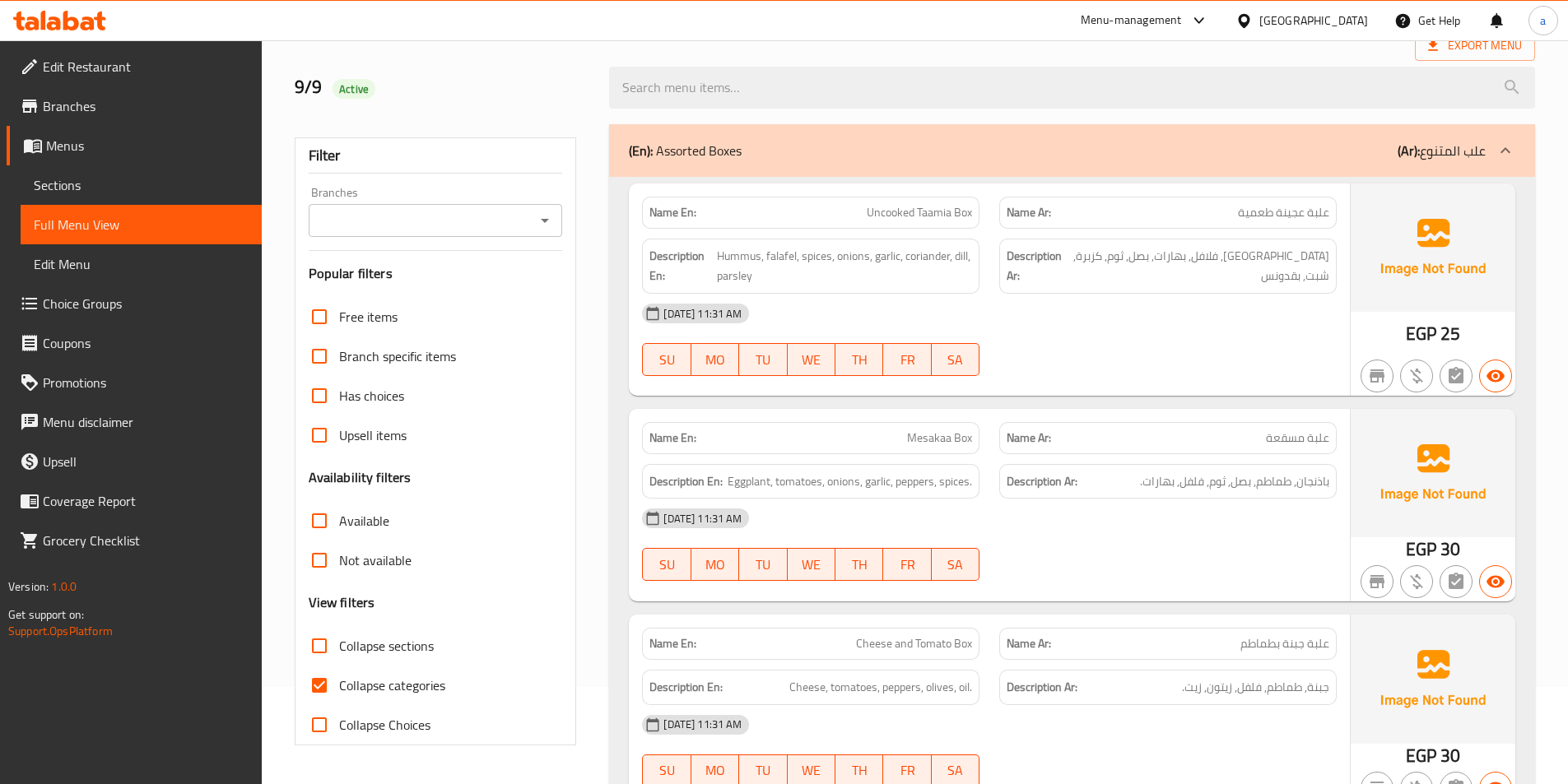
scroll to position [247, 0]
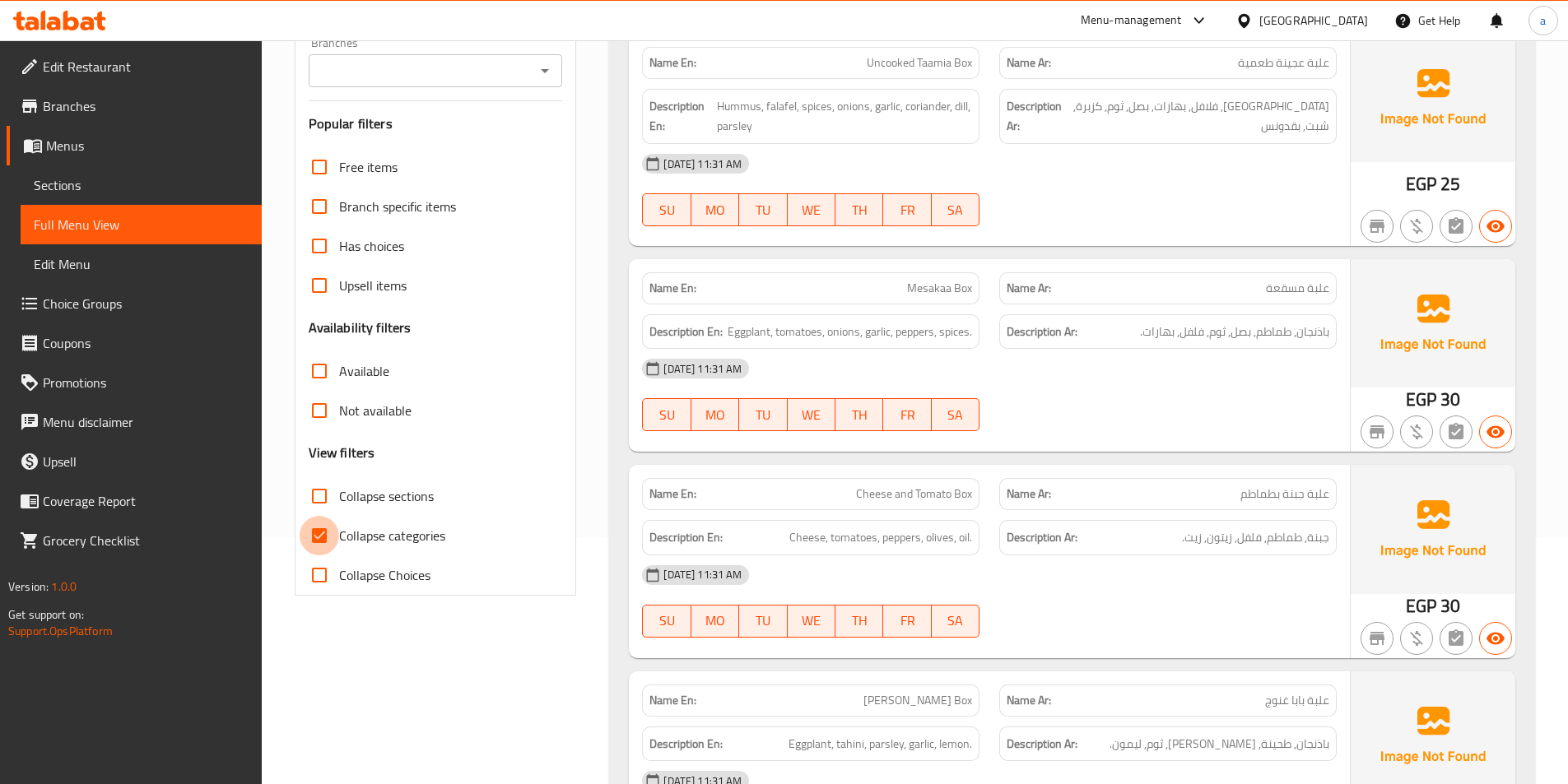
click at [316, 522] on input "Collapse categories" at bounding box center [319, 535] width 39 height 39
checkbox input "false"
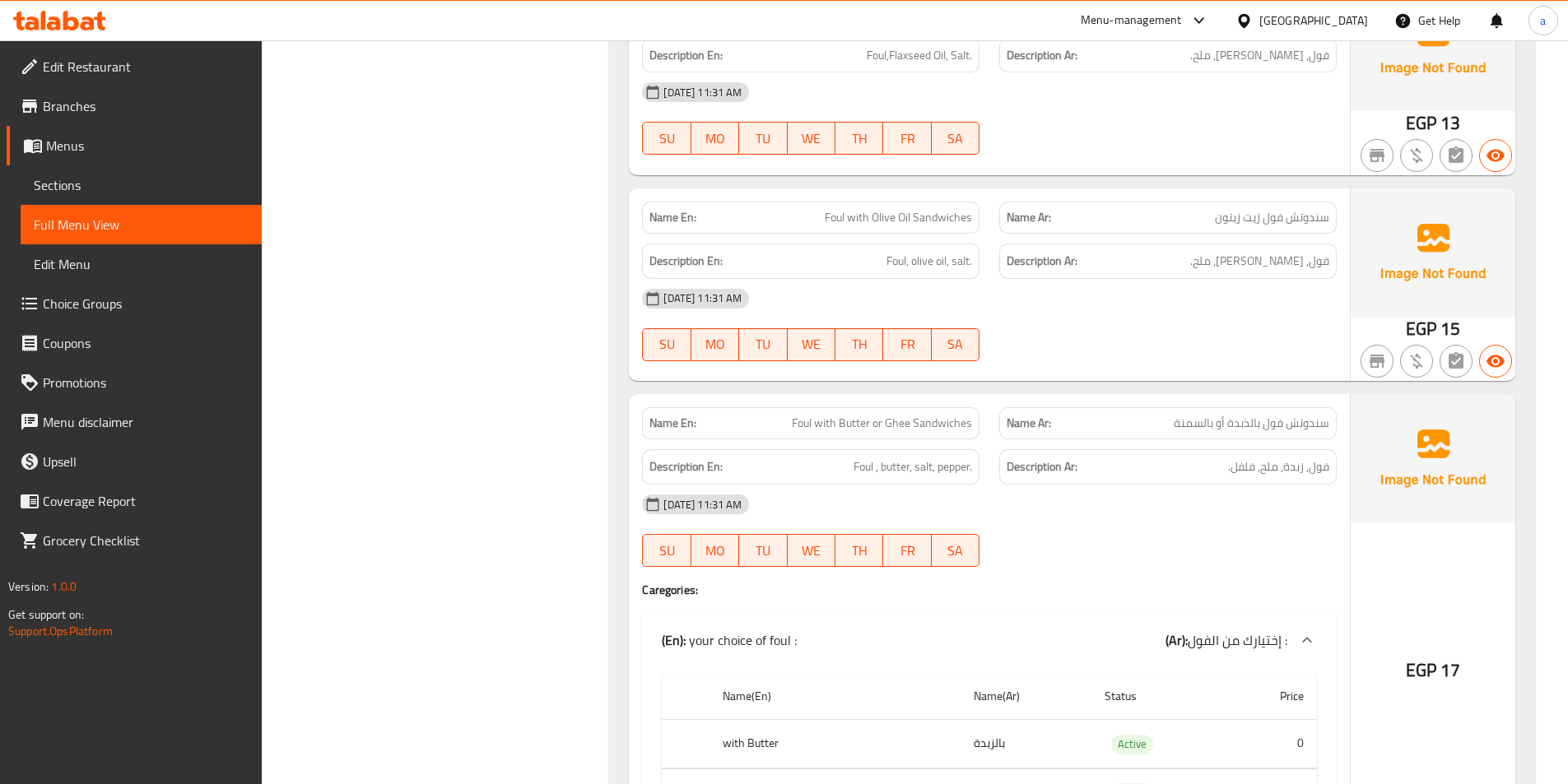
scroll to position [9873, 0]
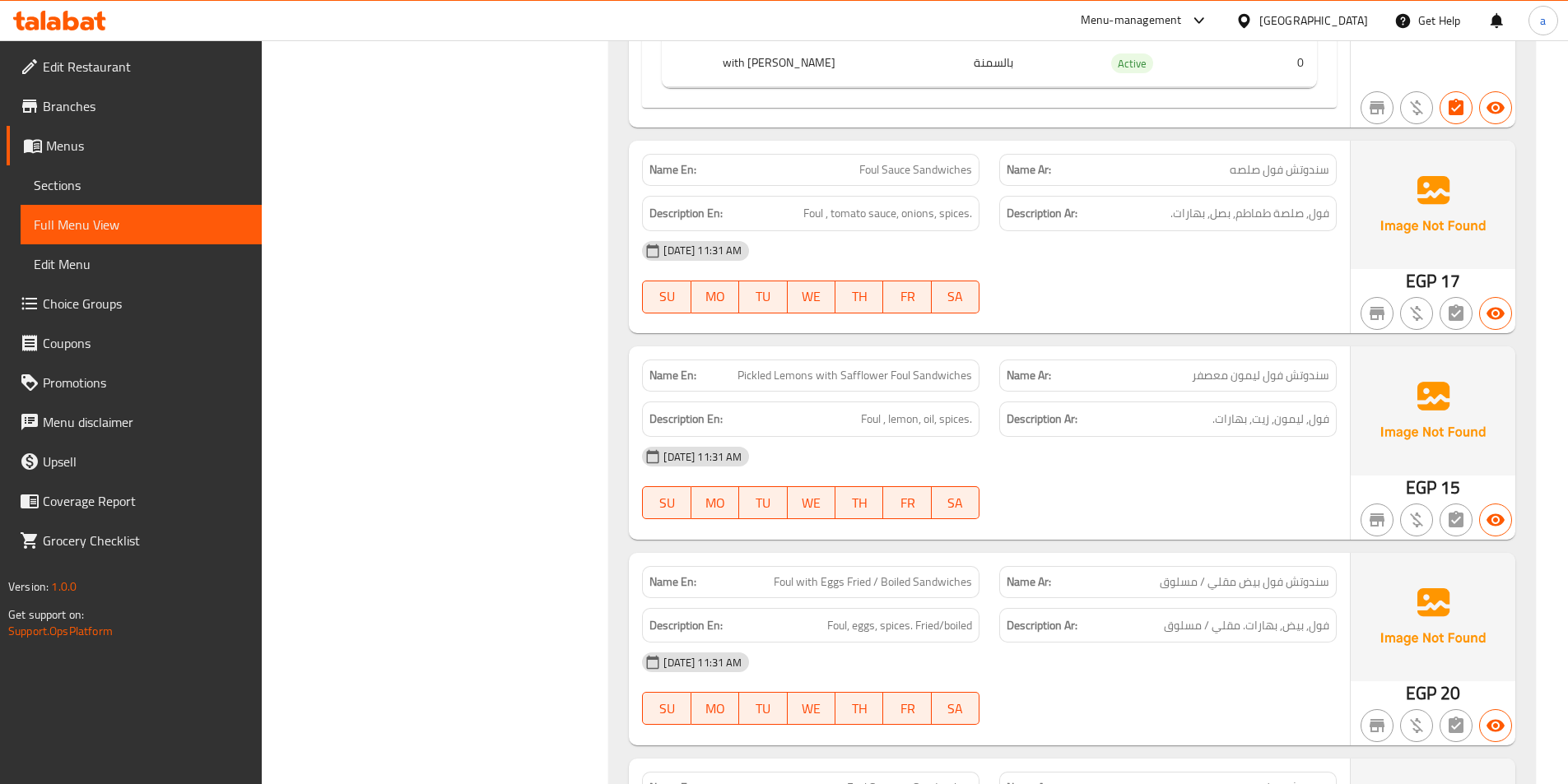
scroll to position [10449, 0]
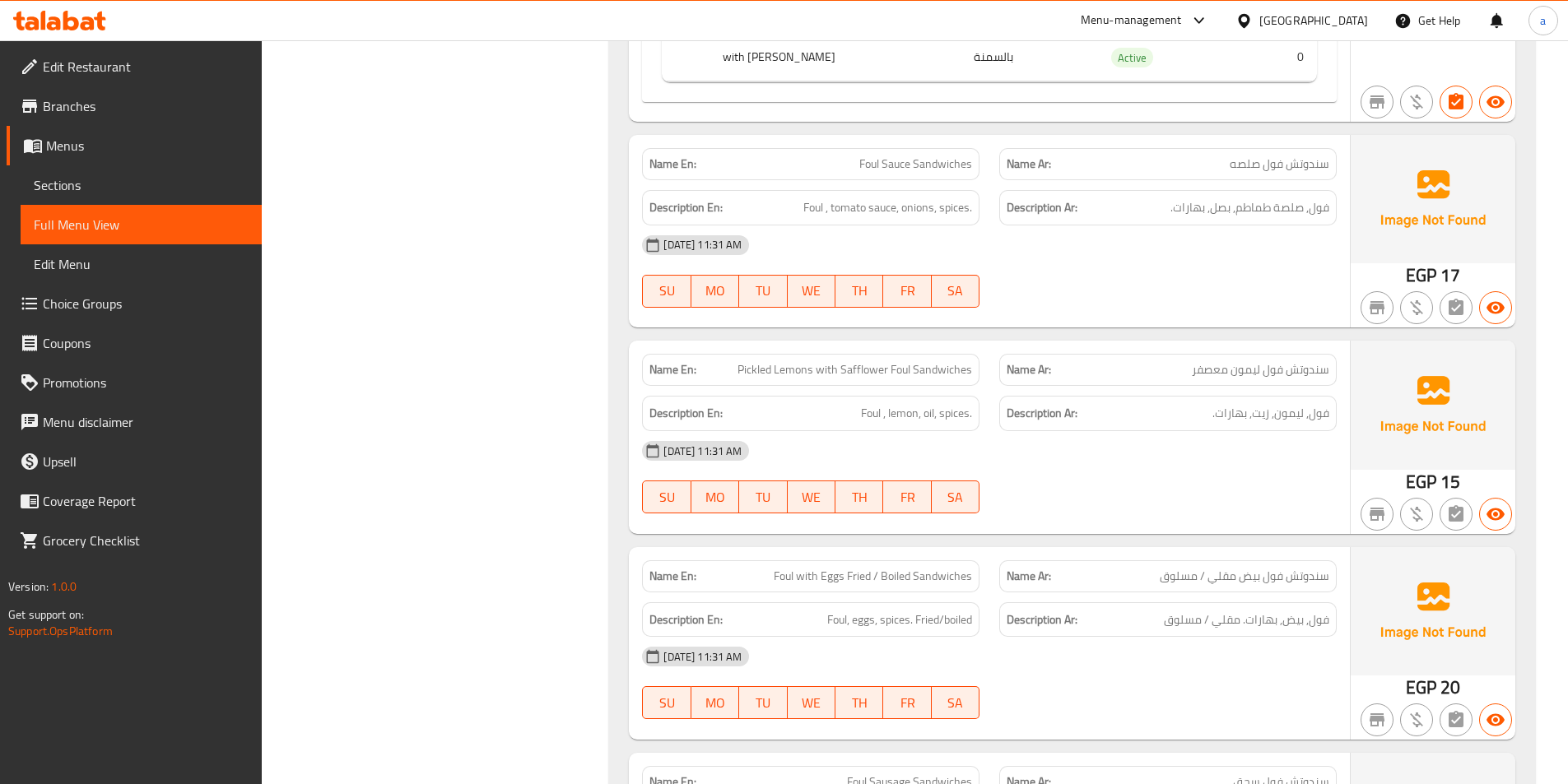
click at [1112, 225] on div "[DATE] 11:31 AM SU MO TU WE TH FR SA" at bounding box center [989, 271] width 715 height 92
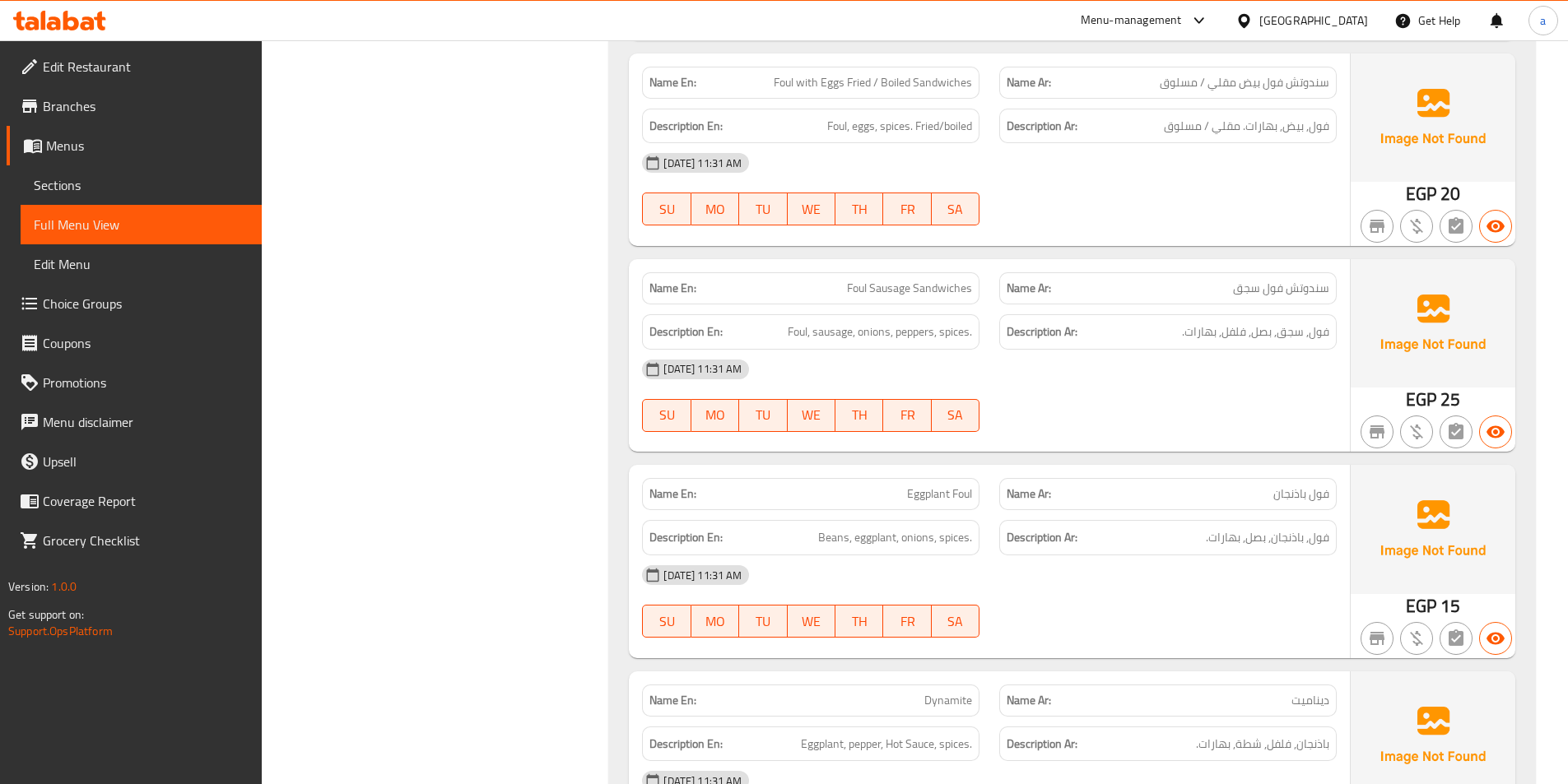
scroll to position [10860, 0]
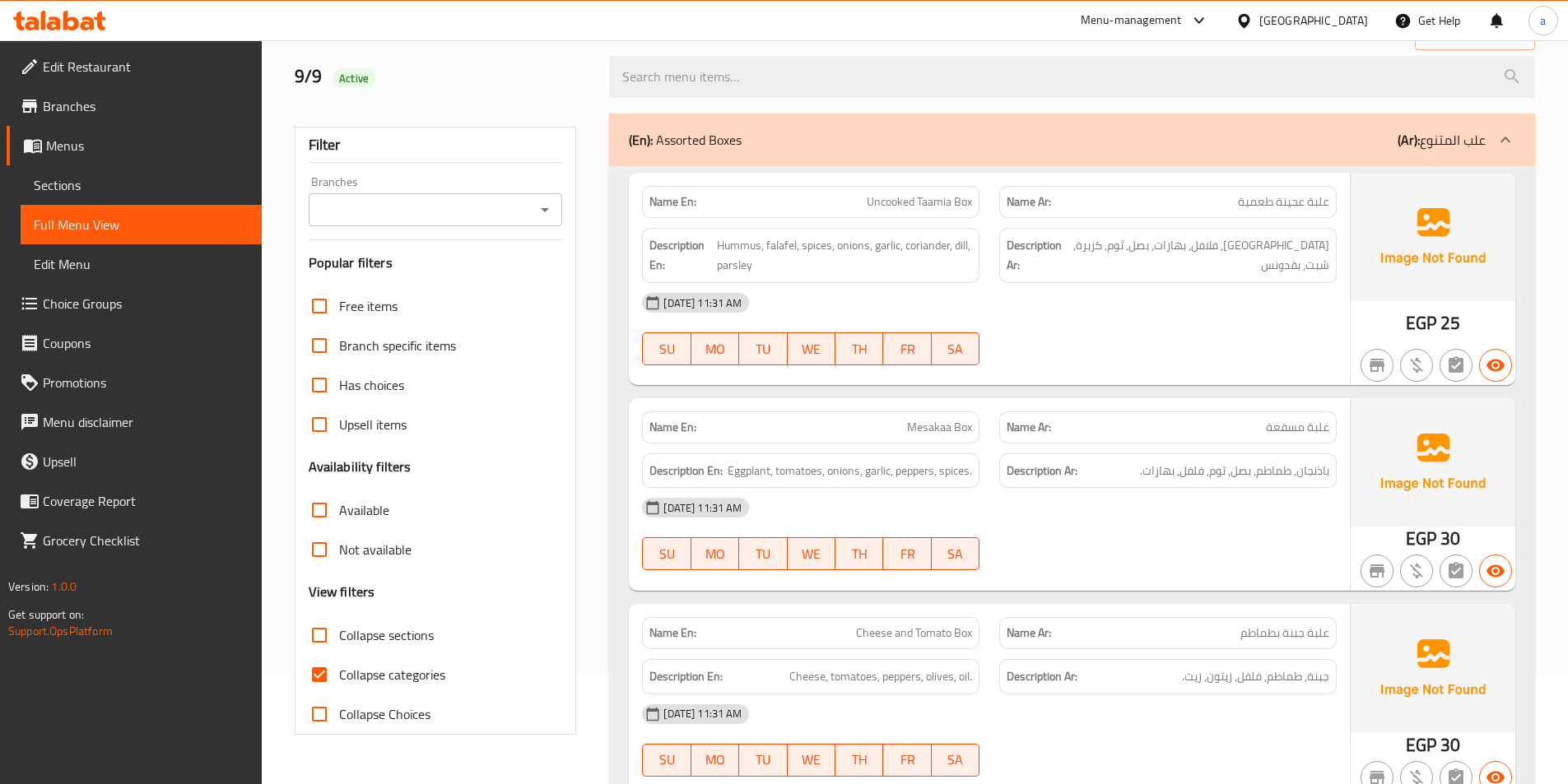
scroll to position [329, 0]
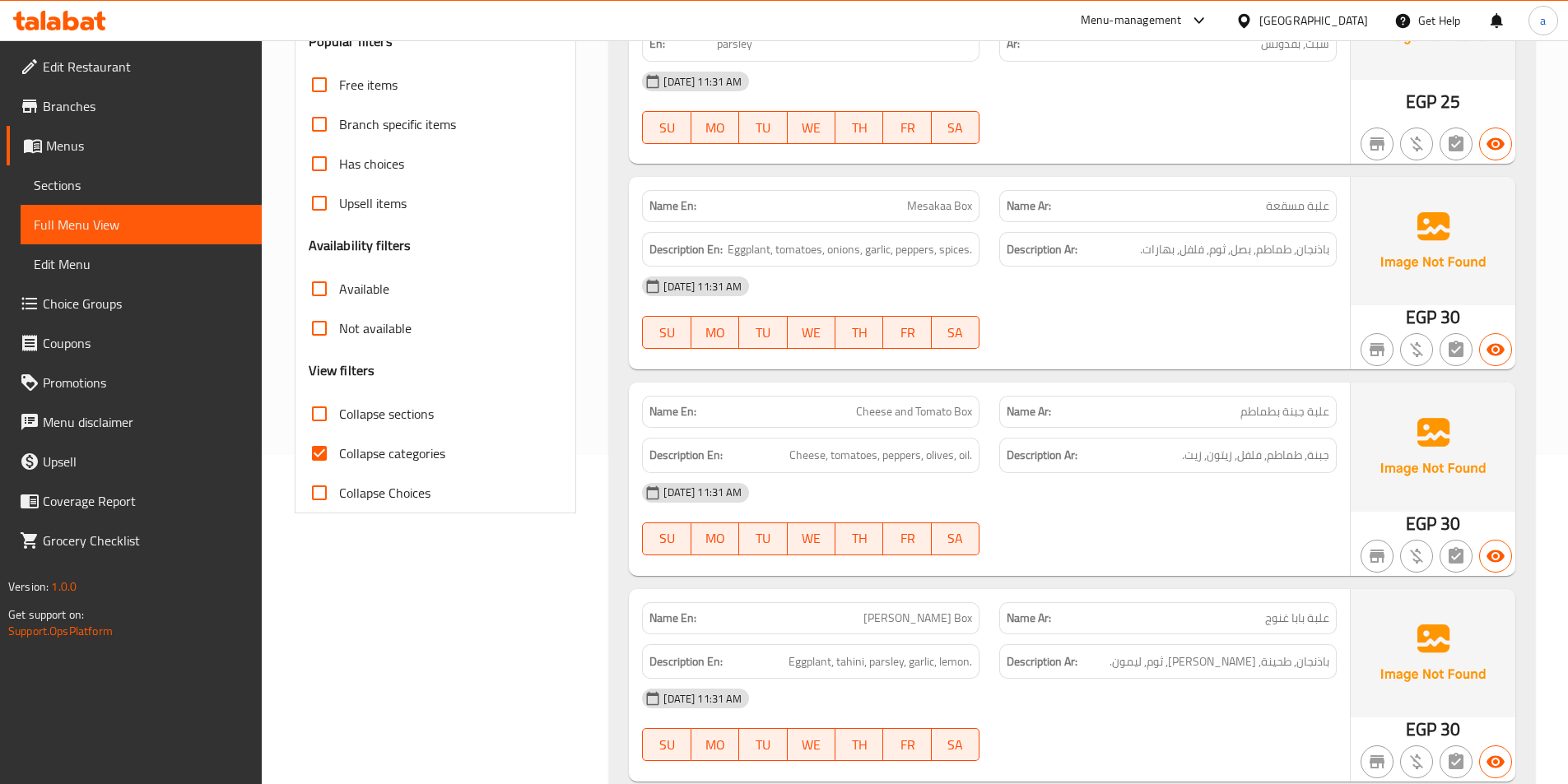
click at [314, 453] on input "Collapse categories" at bounding box center [319, 453] width 39 height 39
checkbox input "false"
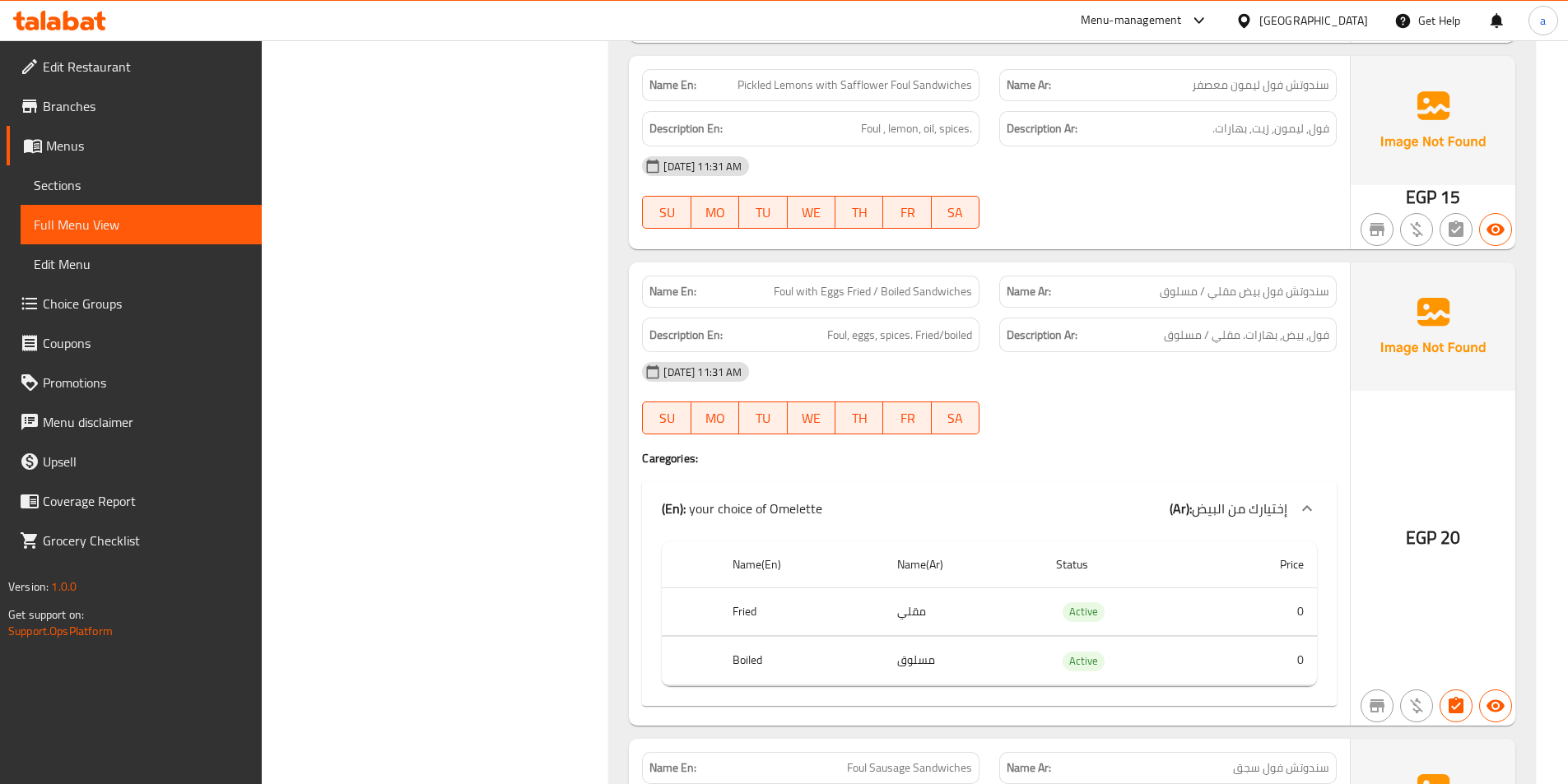
scroll to position [10777, 0]
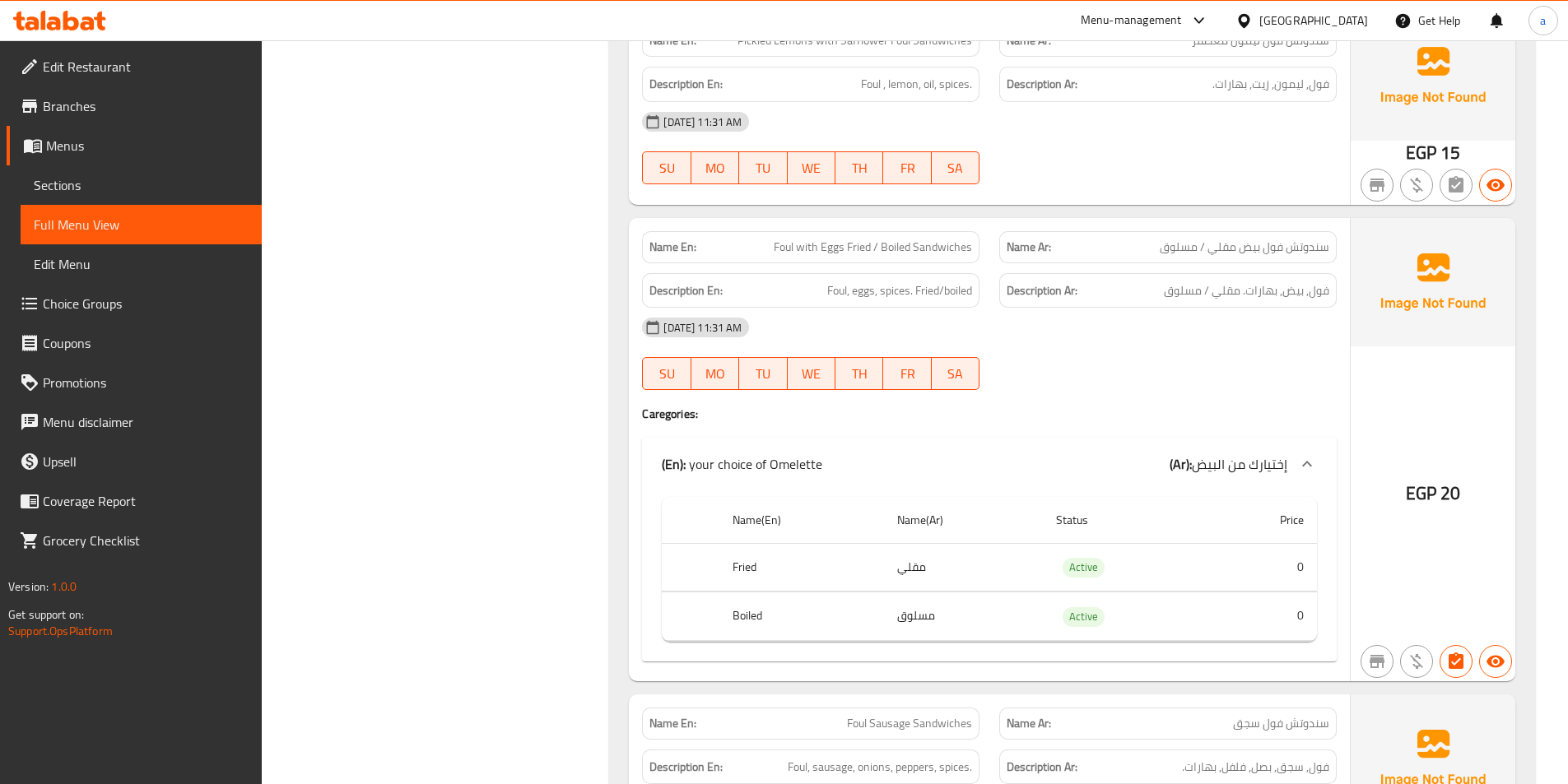
click at [1052, 307] on div "[DATE] 11:31 AM SU MO TU WE TH FR SA" at bounding box center [989, 353] width 715 height 92
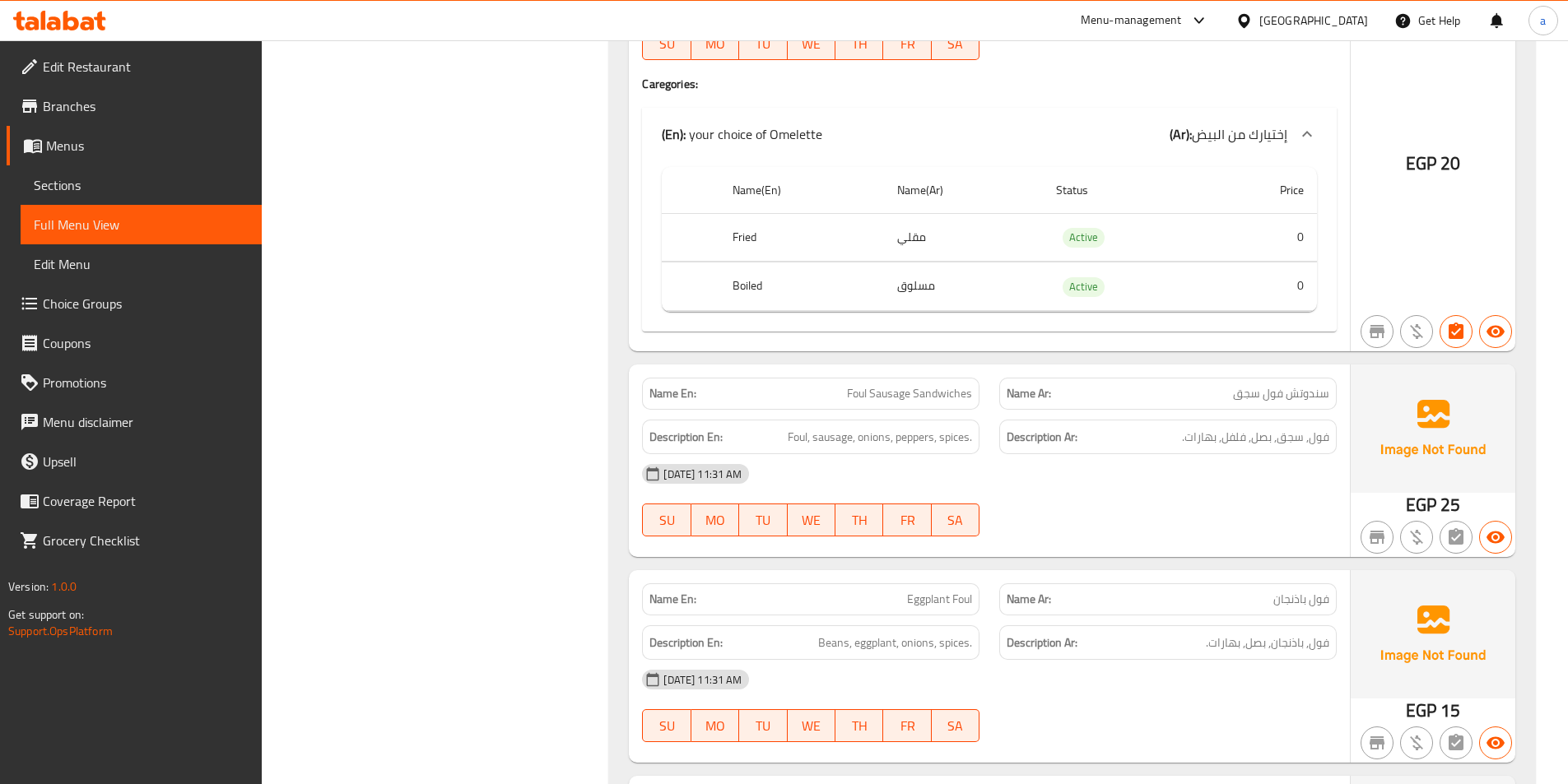
scroll to position [11189, 0]
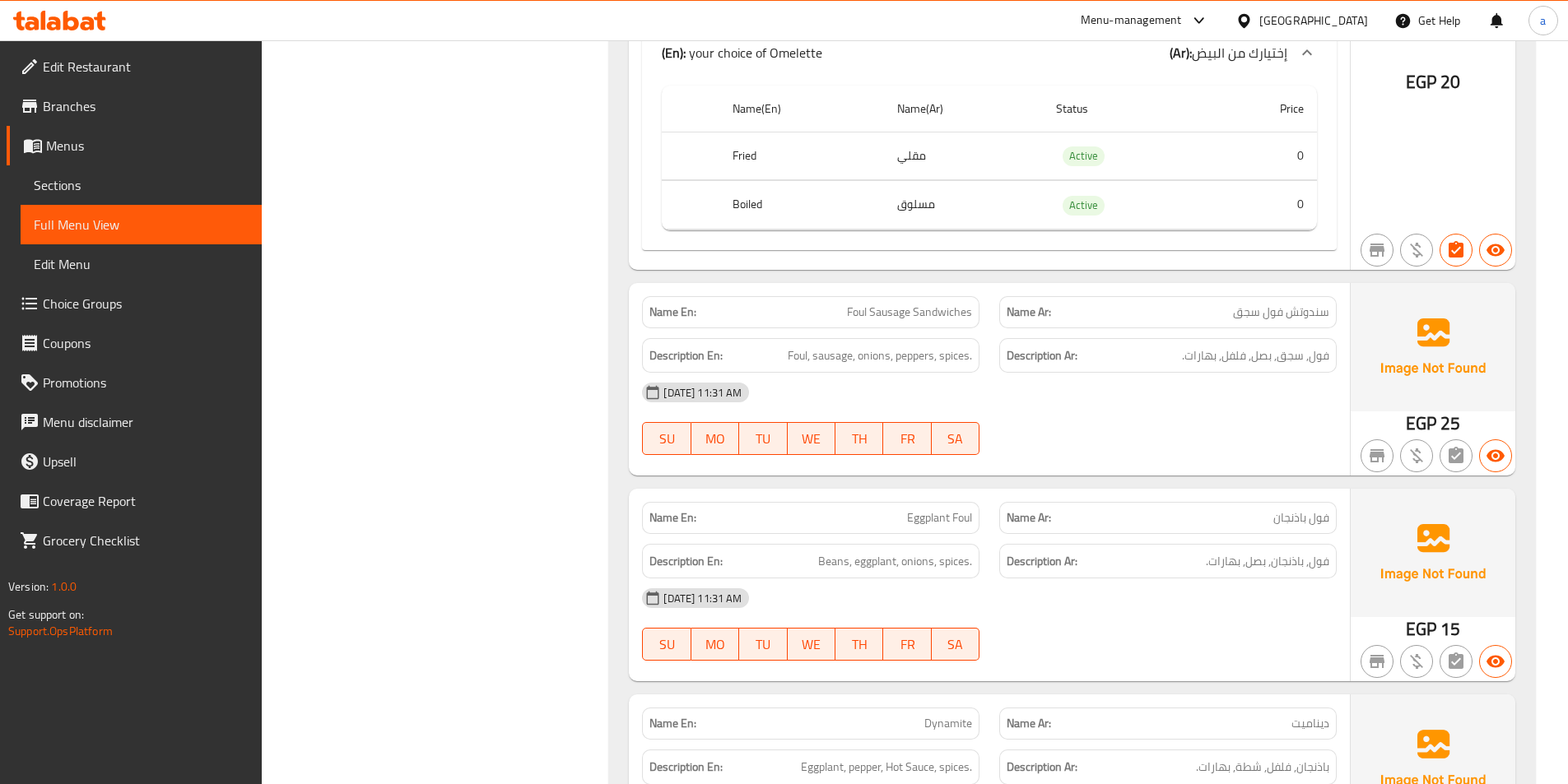
click at [1068, 372] on div "[DATE] 11:31 AM" at bounding box center [989, 392] width 715 height 39
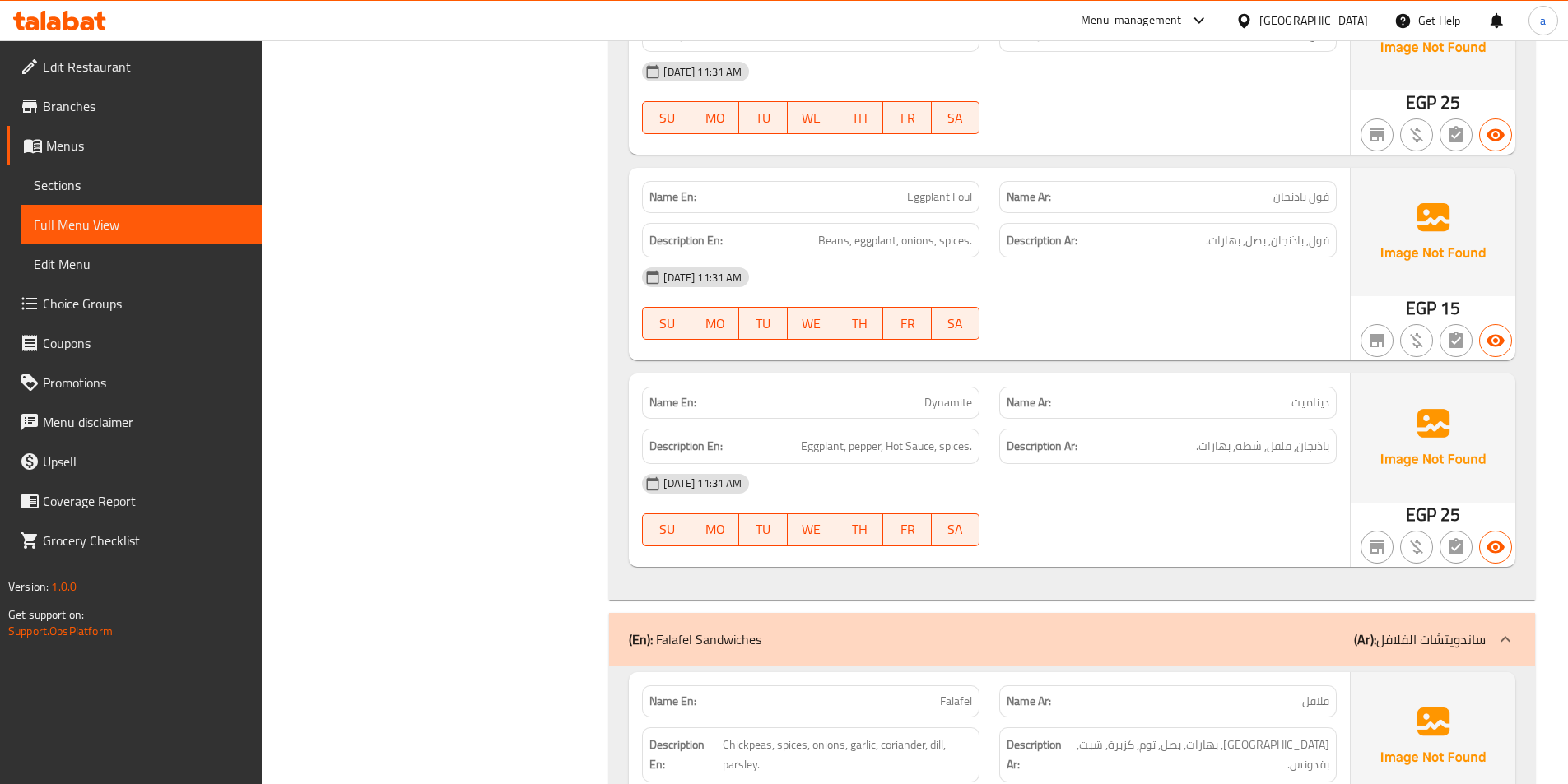
scroll to position [11519, 0]
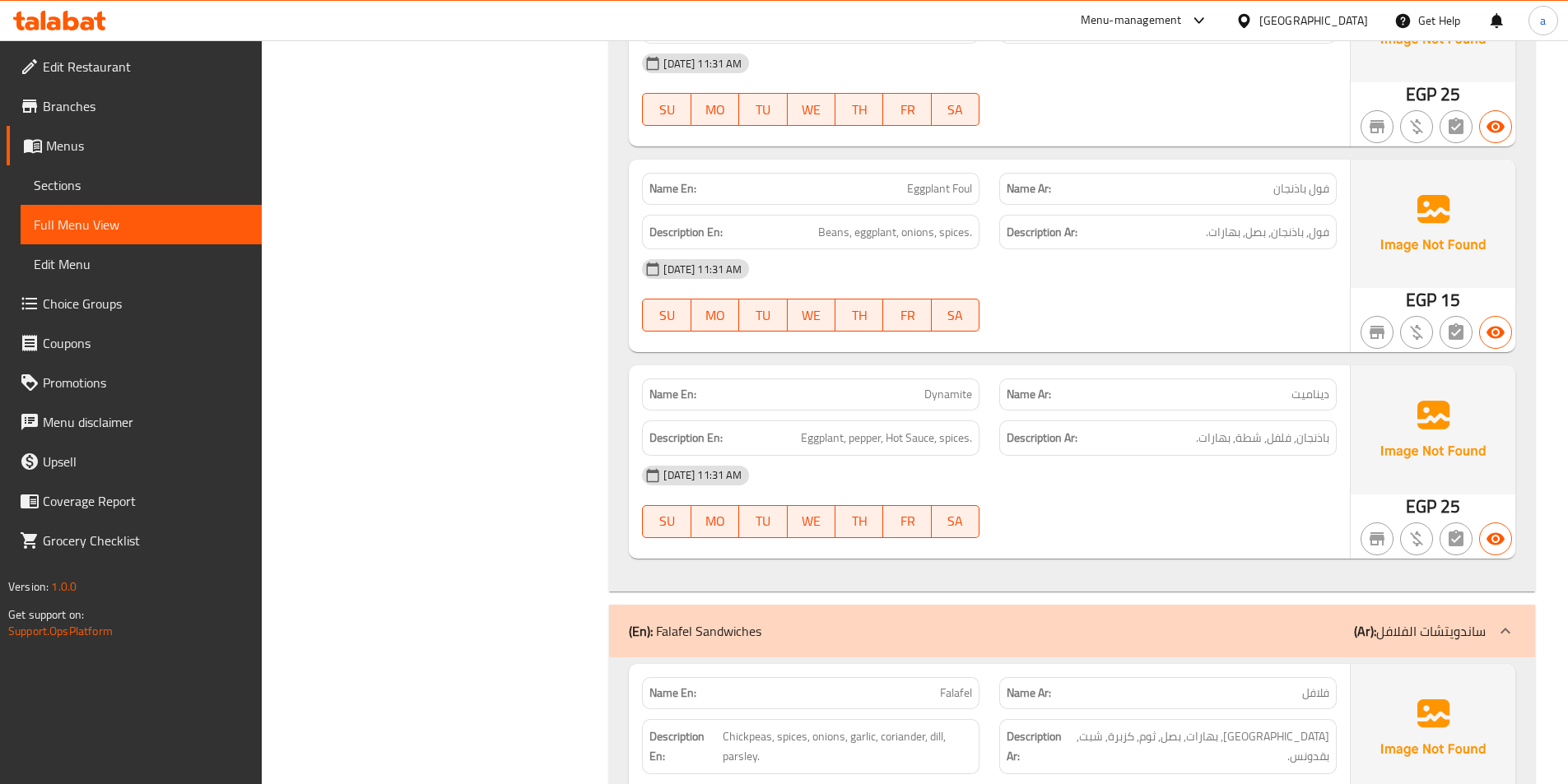
click at [943, 180] on span "Eggplant Foul" at bounding box center [940, 188] width 65 height 17
copy span "Eggplant Foul"
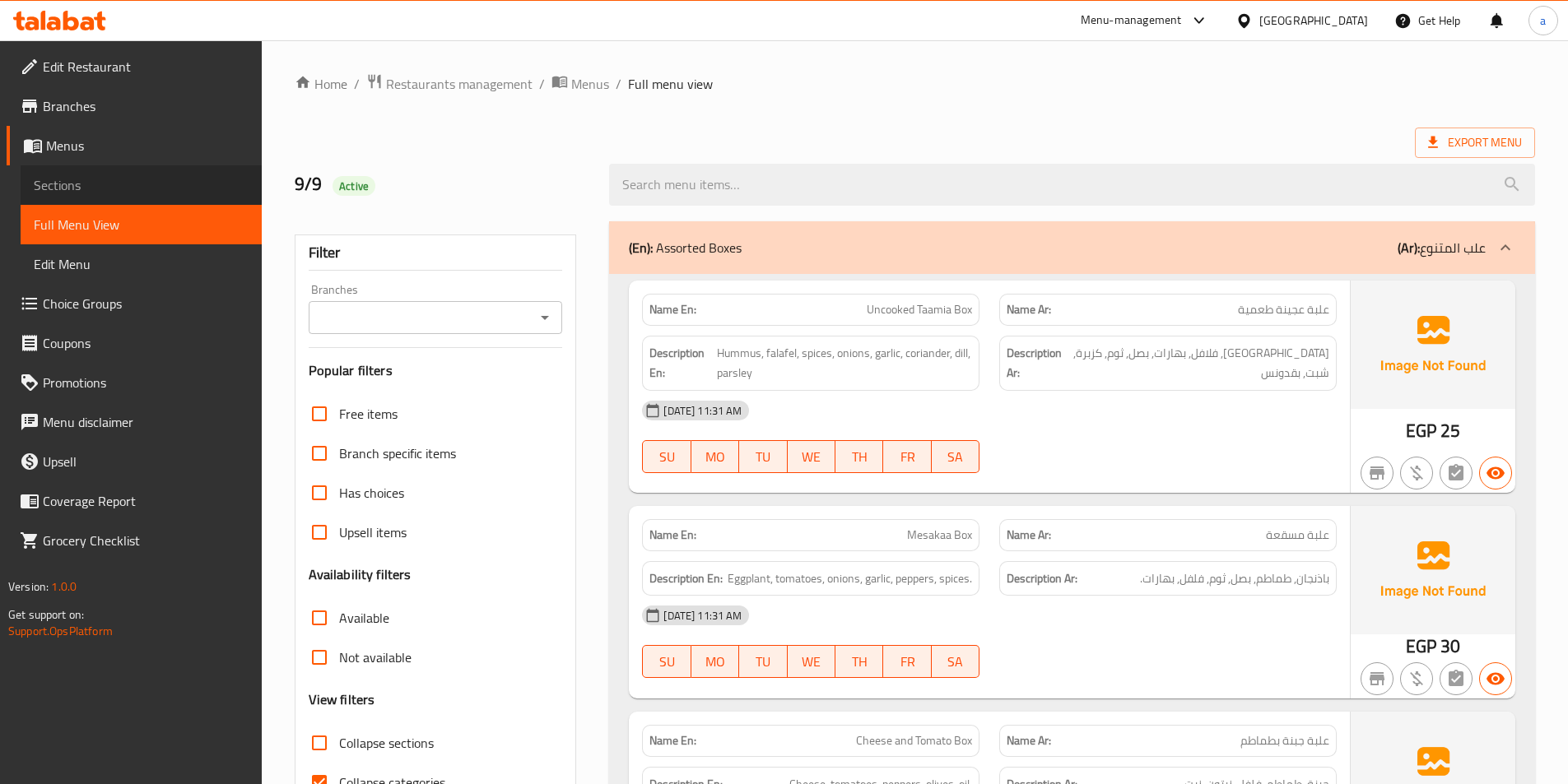
click at [158, 182] on span "Sections" at bounding box center [141, 185] width 215 height 20
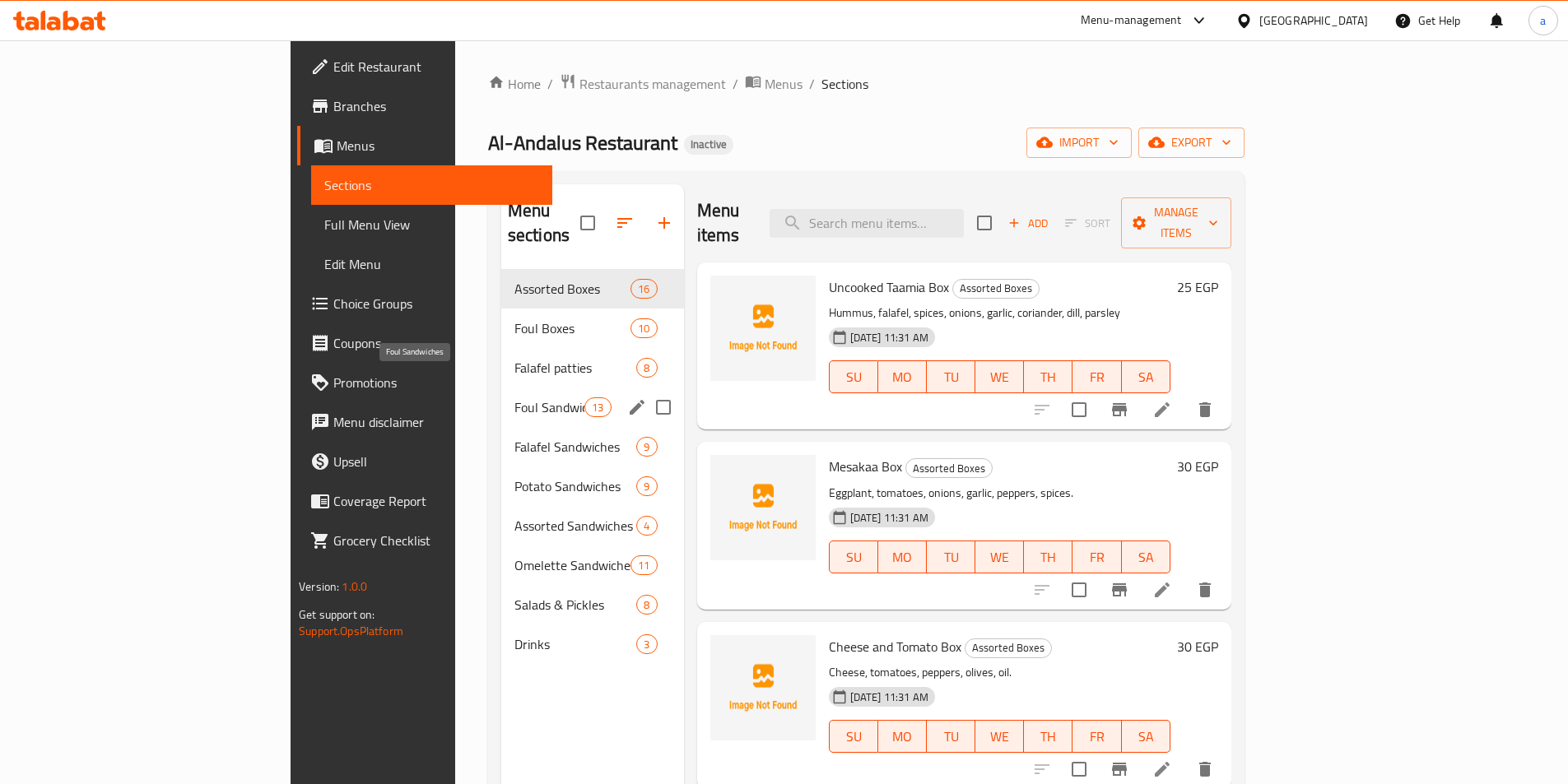
click at [514, 397] on span "Foul Sandwiches" at bounding box center [549, 407] width 70 height 20
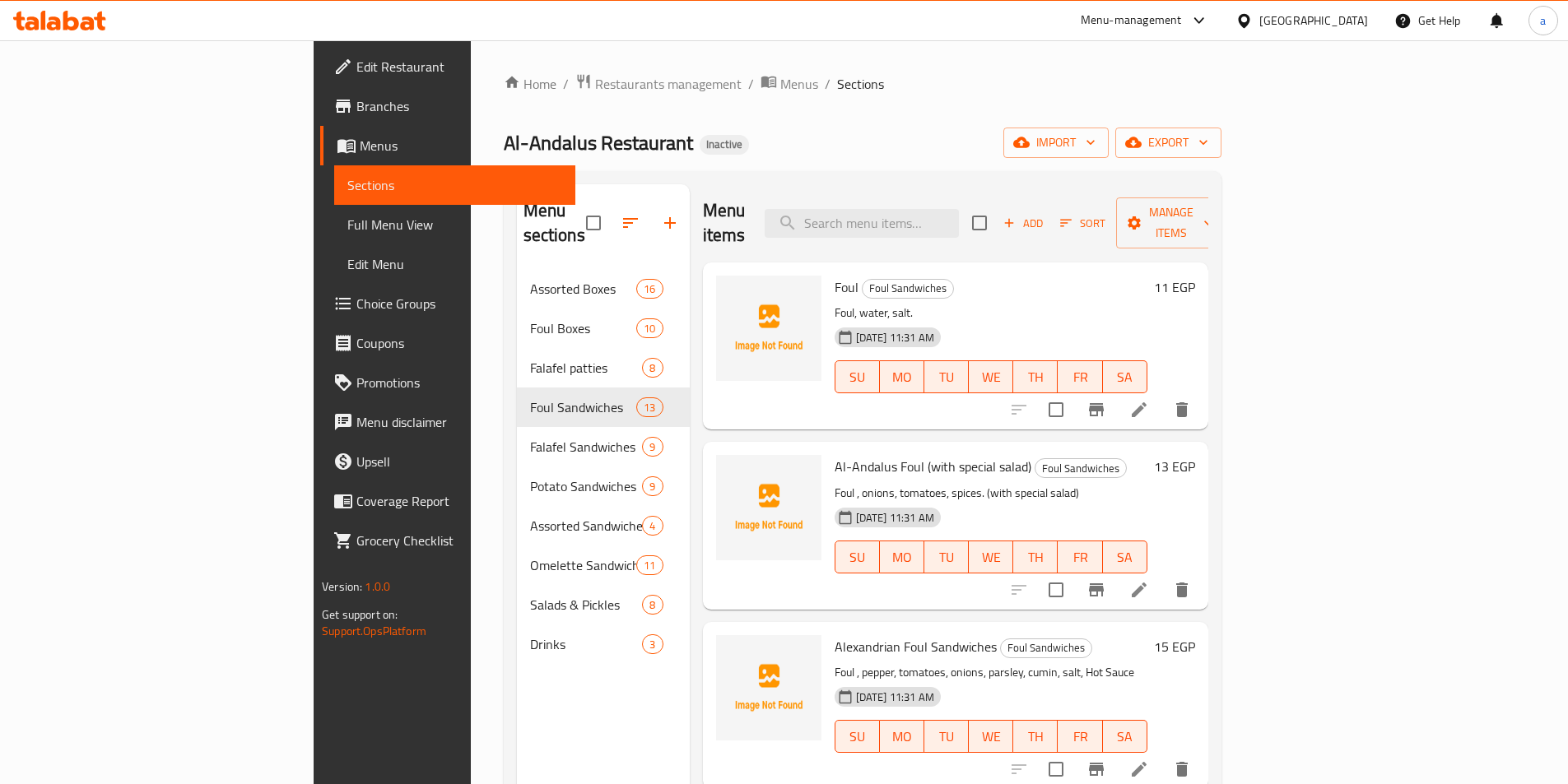
click at [941, 93] on ol "Home / Restaurants management / Menus / Sections" at bounding box center [862, 84] width 718 height 21
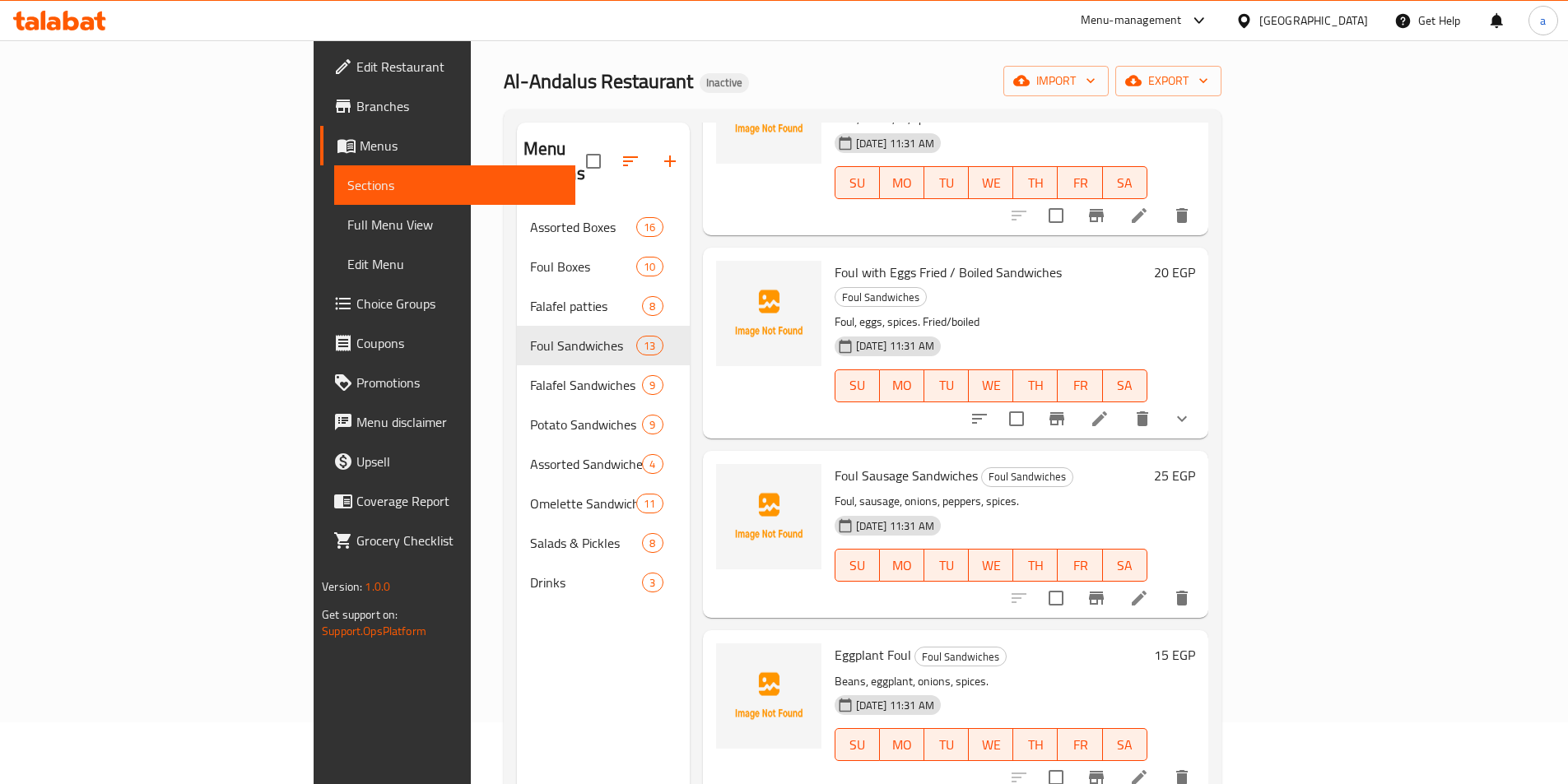
scroll to position [165, 0]
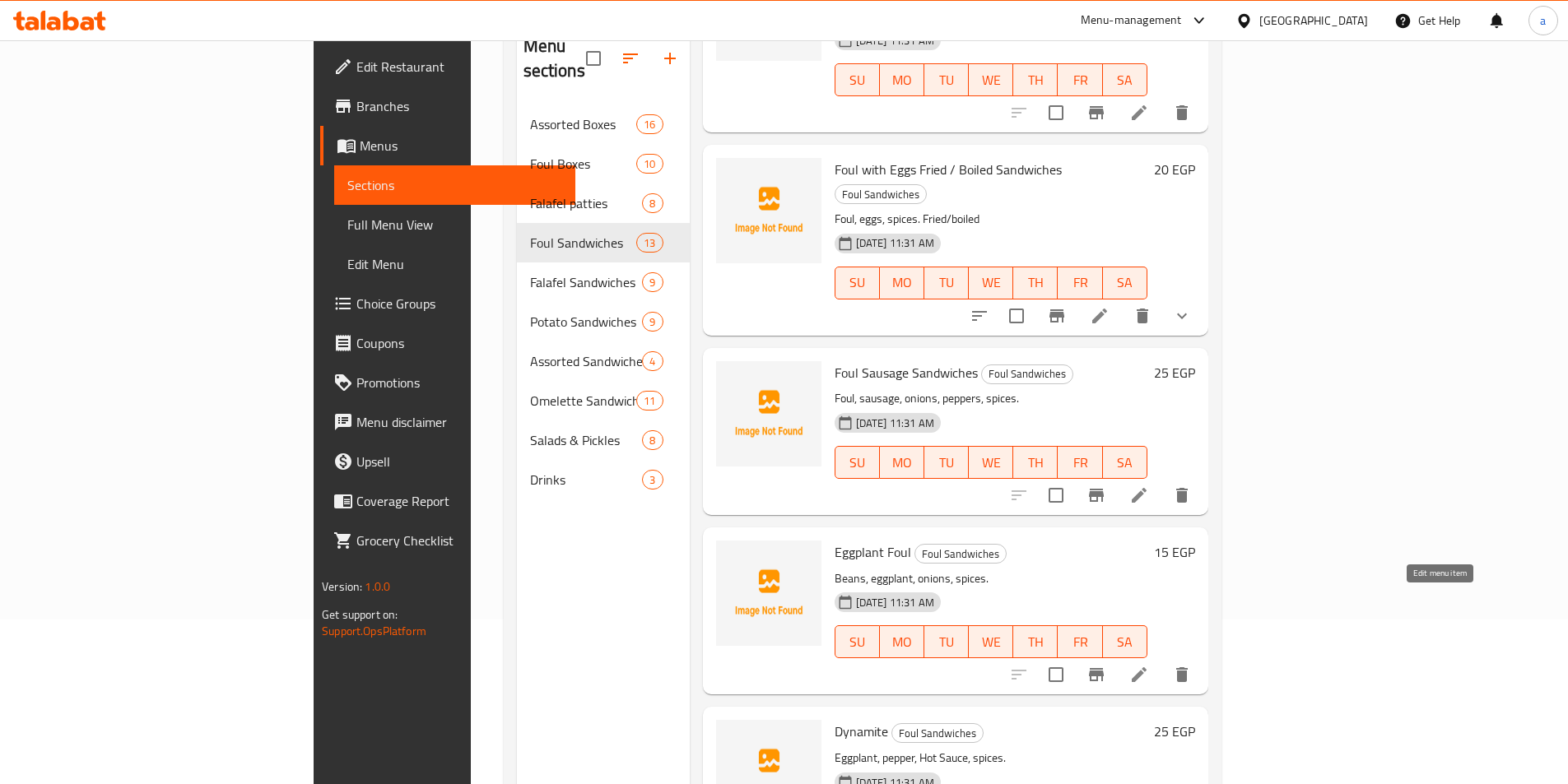
click at [1149, 665] on icon at bounding box center [1139, 674] width 20 height 20
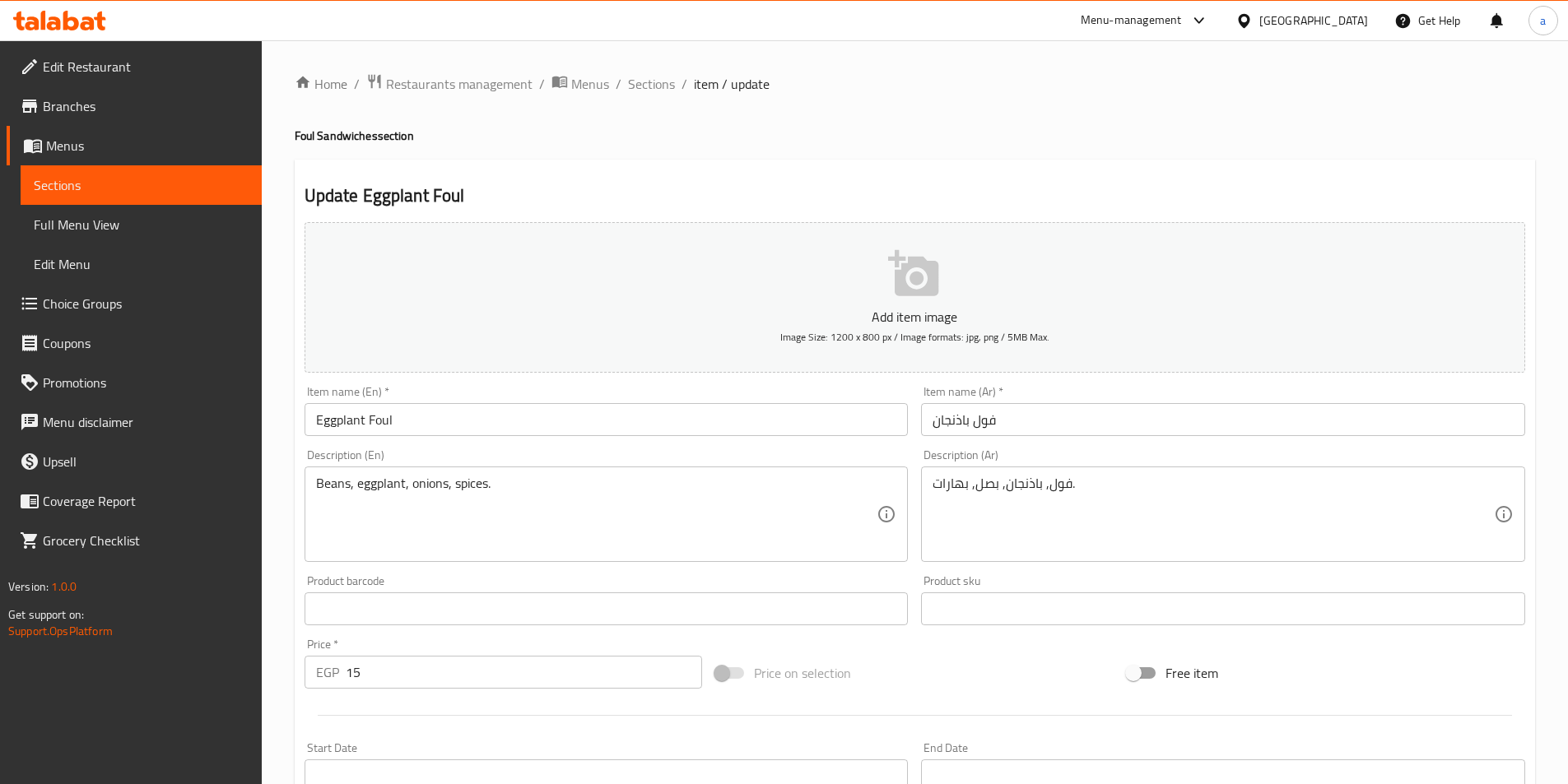
click at [330, 474] on div at bounding box center [784, 392] width 1568 height 784
click at [330, 474] on div "Home / Restaurants management / Menus / Sections / item / update Foul Sandwiche…" at bounding box center [915, 601] width 1241 height 1057
click at [379, 425] on input "Eggplant Foul" at bounding box center [607, 419] width 604 height 33
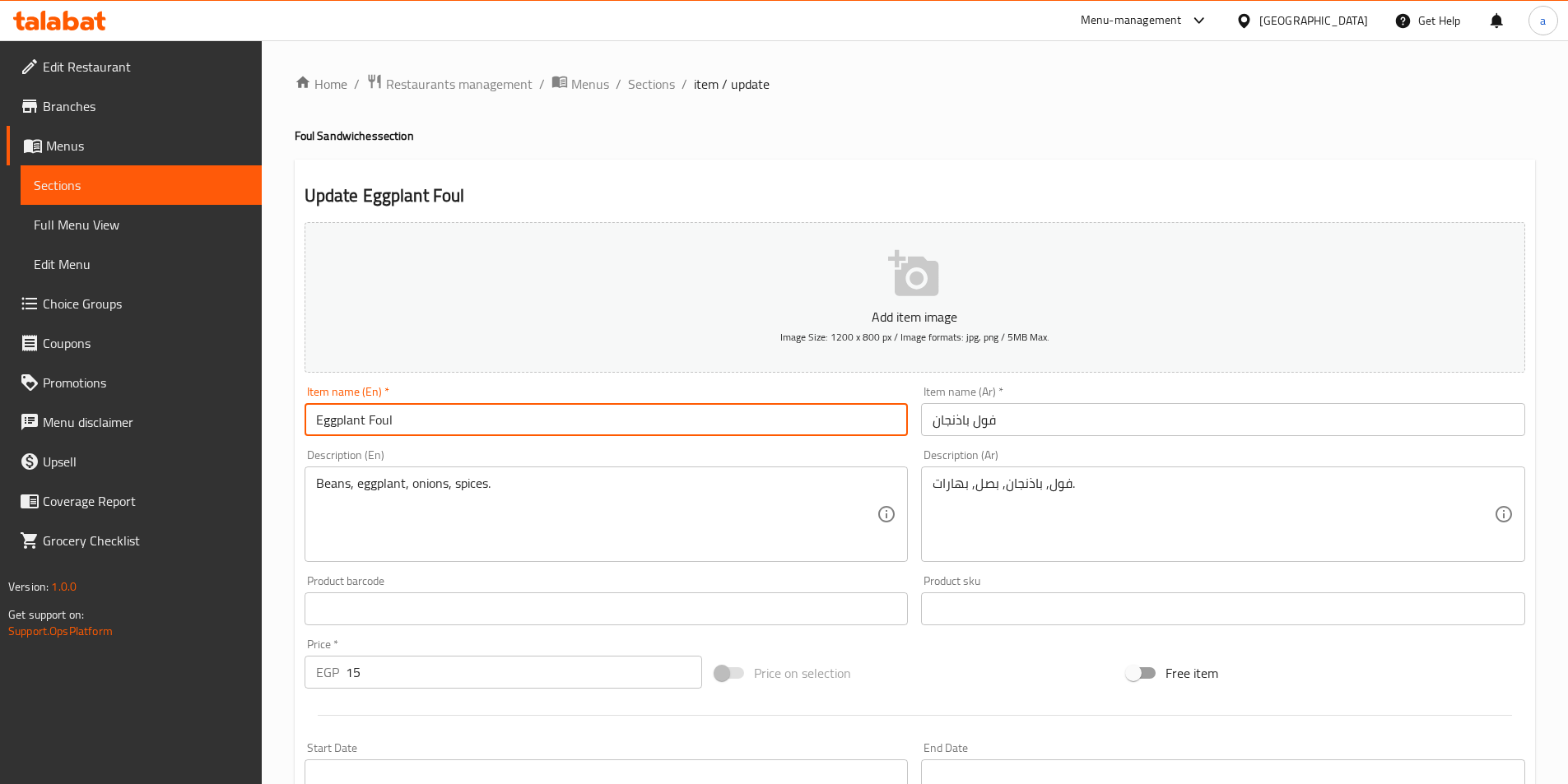
click at [379, 425] on input "Eggplant Foul" at bounding box center [607, 419] width 604 height 33
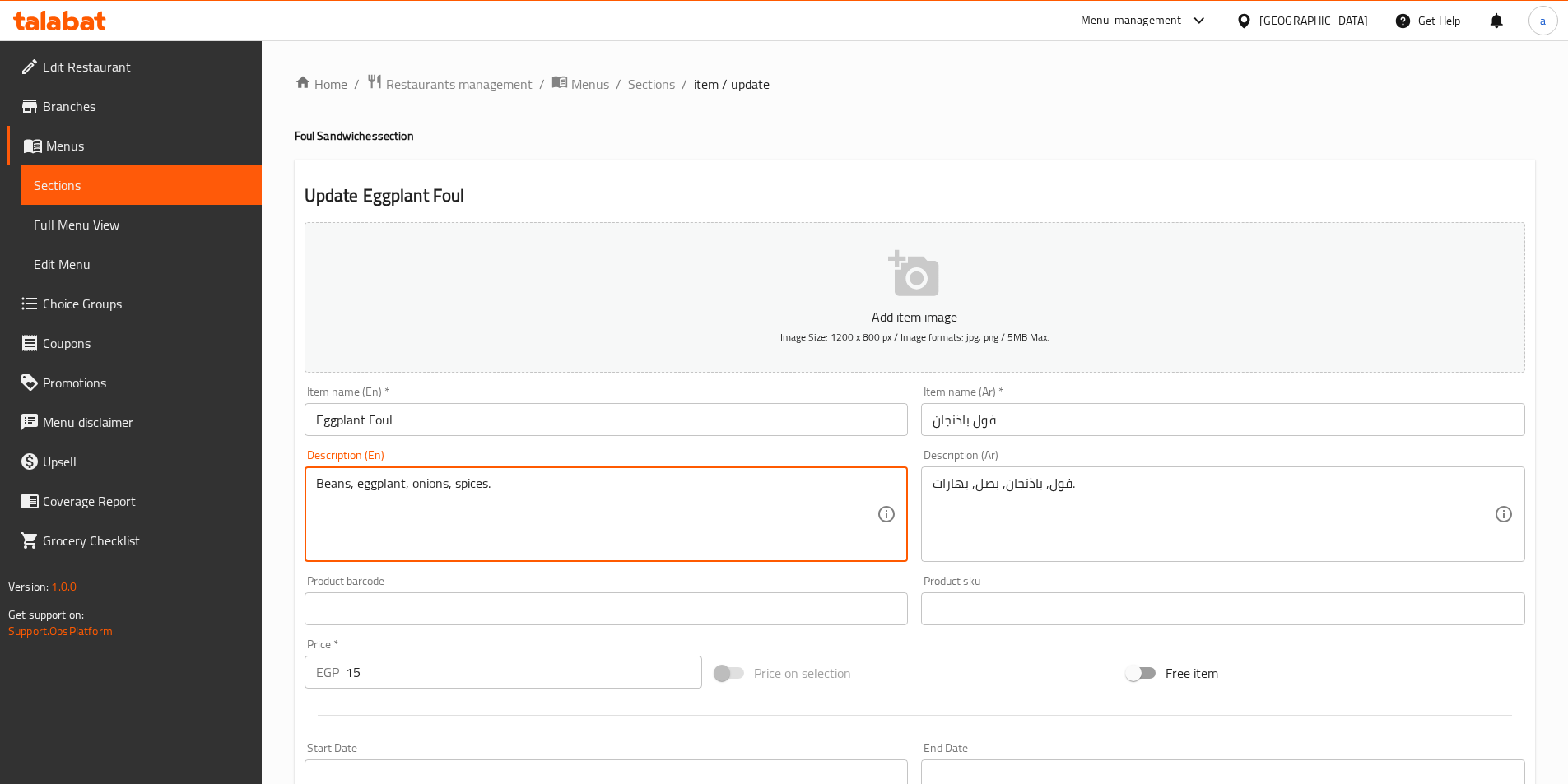
click at [327, 493] on textarea "Beans, eggplant, onions, spices." at bounding box center [597, 515] width 562 height 78
paste textarea "Foul"
click at [418, 533] on textarea "Foul, eggplant, onions, spices." at bounding box center [597, 515] width 562 height 78
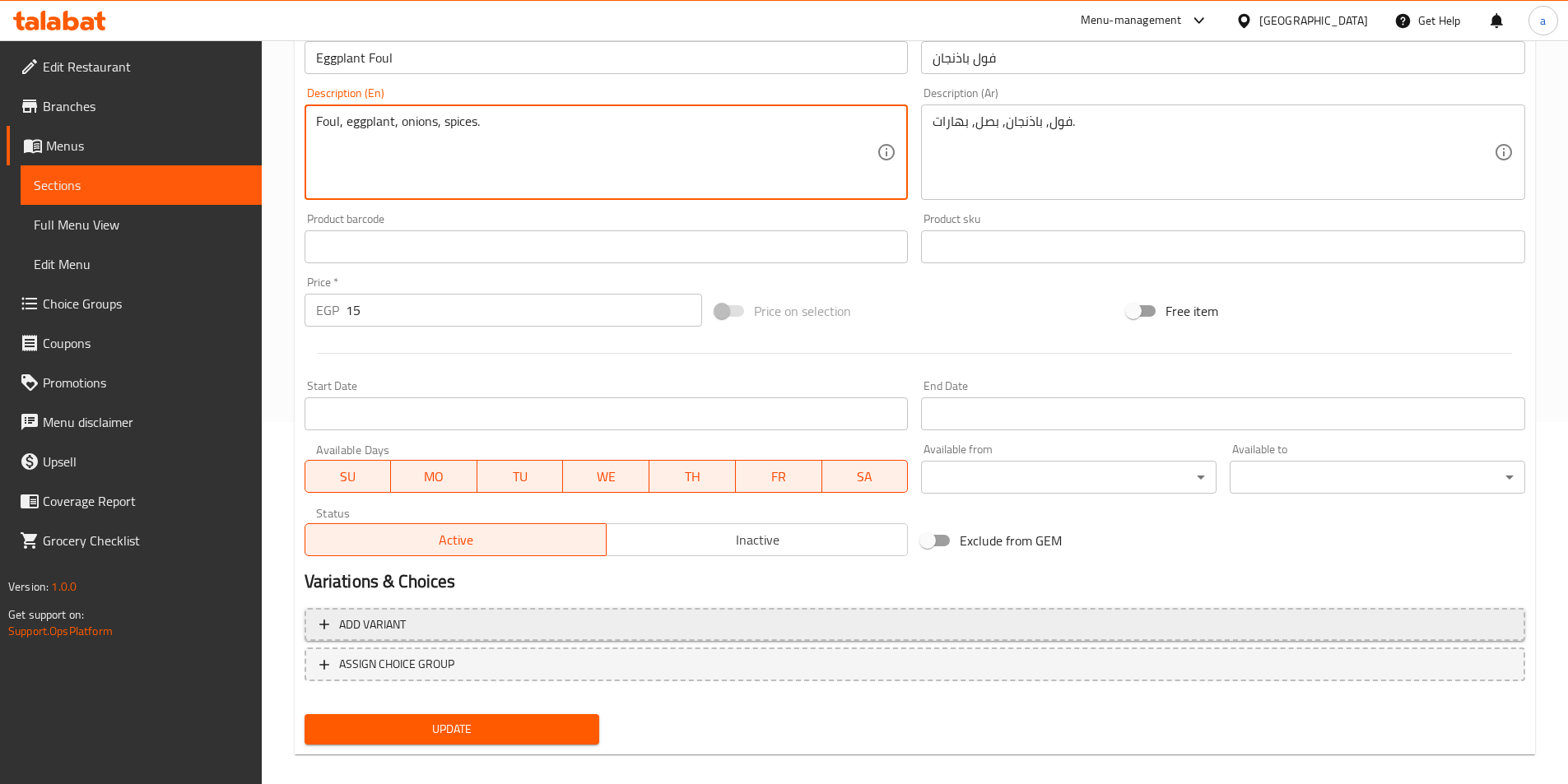
scroll to position [379, 0]
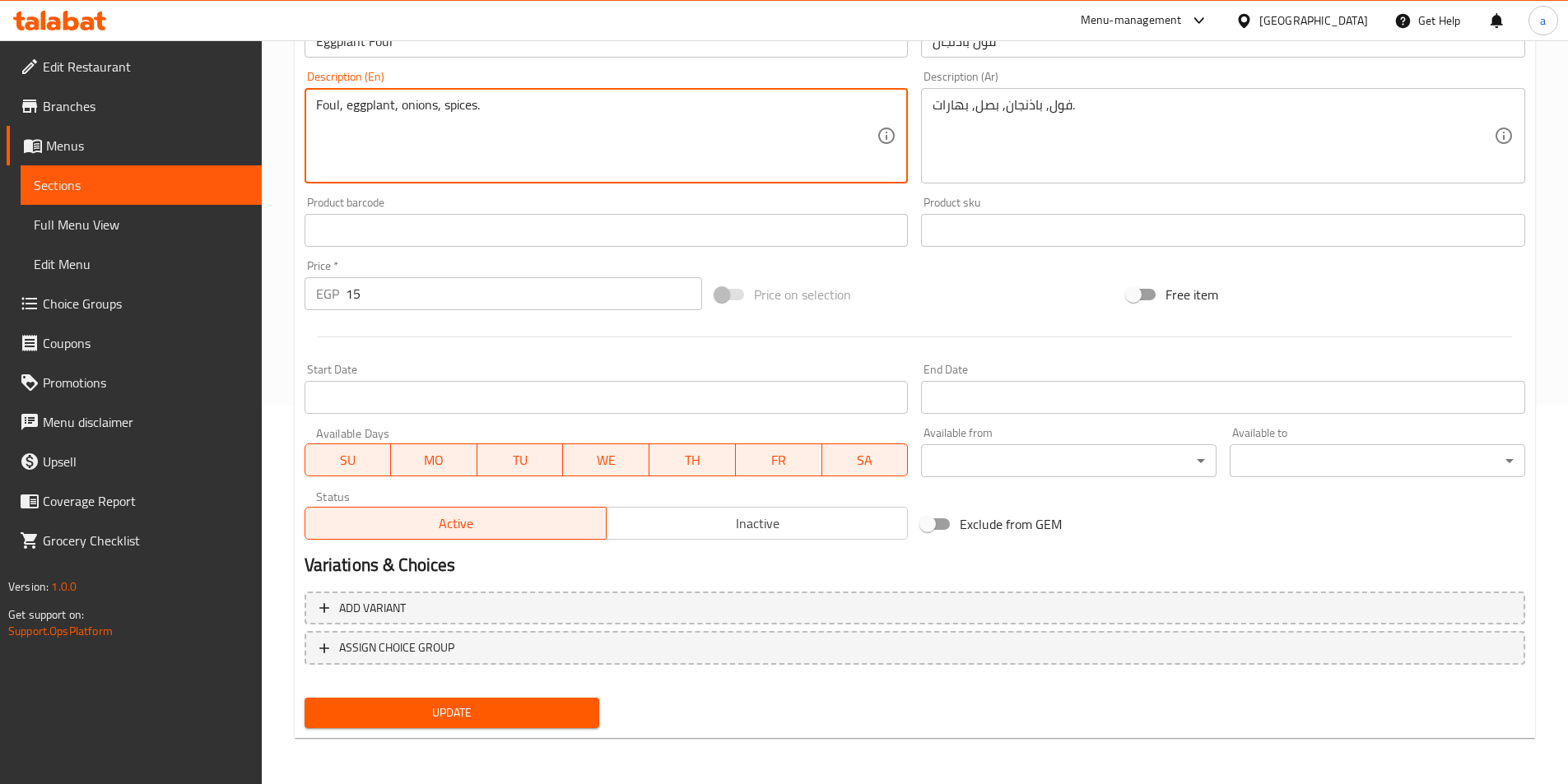
type textarea "Foul, eggplant, onions, spices."
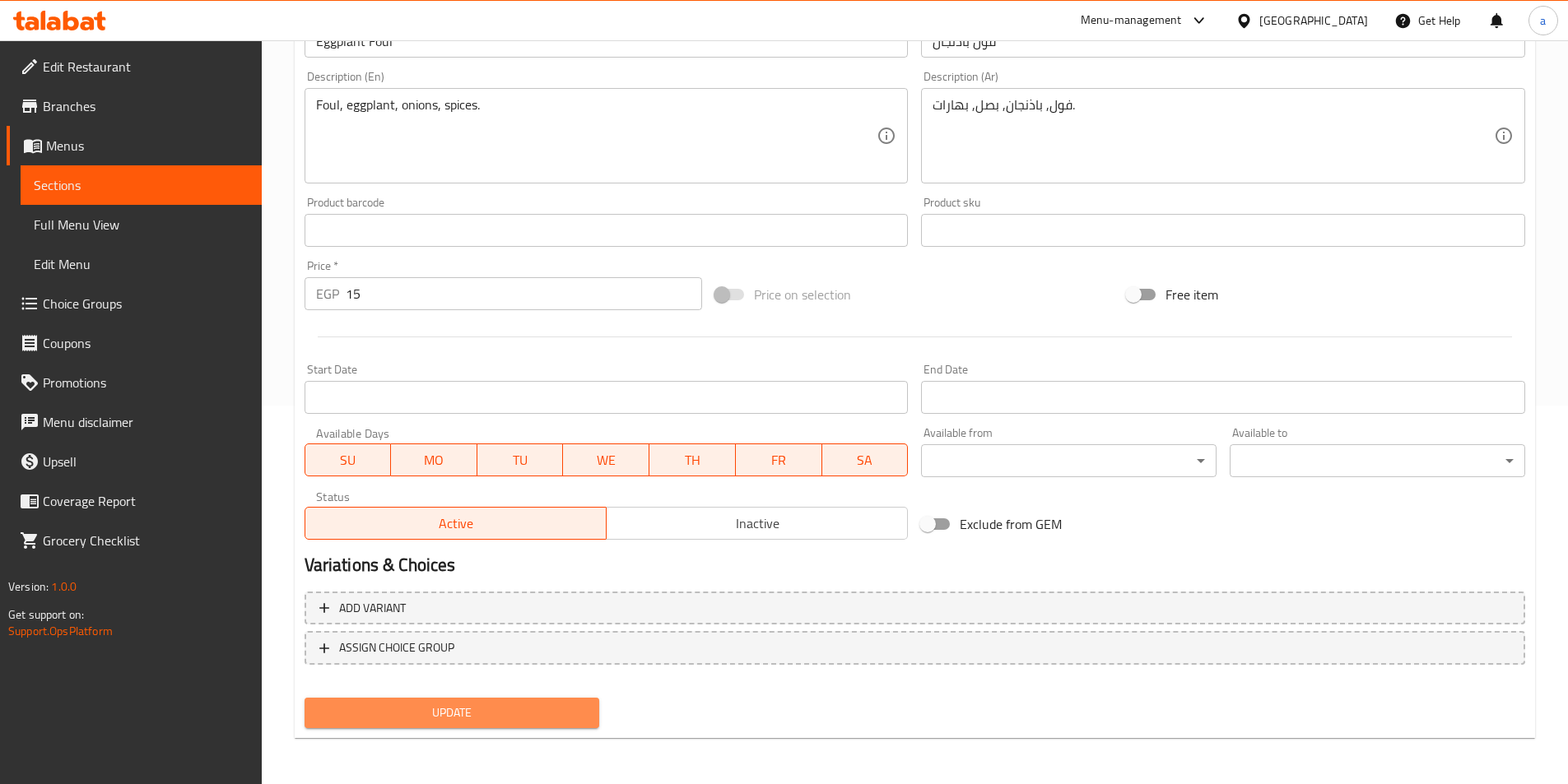
click at [429, 704] on span "Update" at bounding box center [452, 713] width 269 height 20
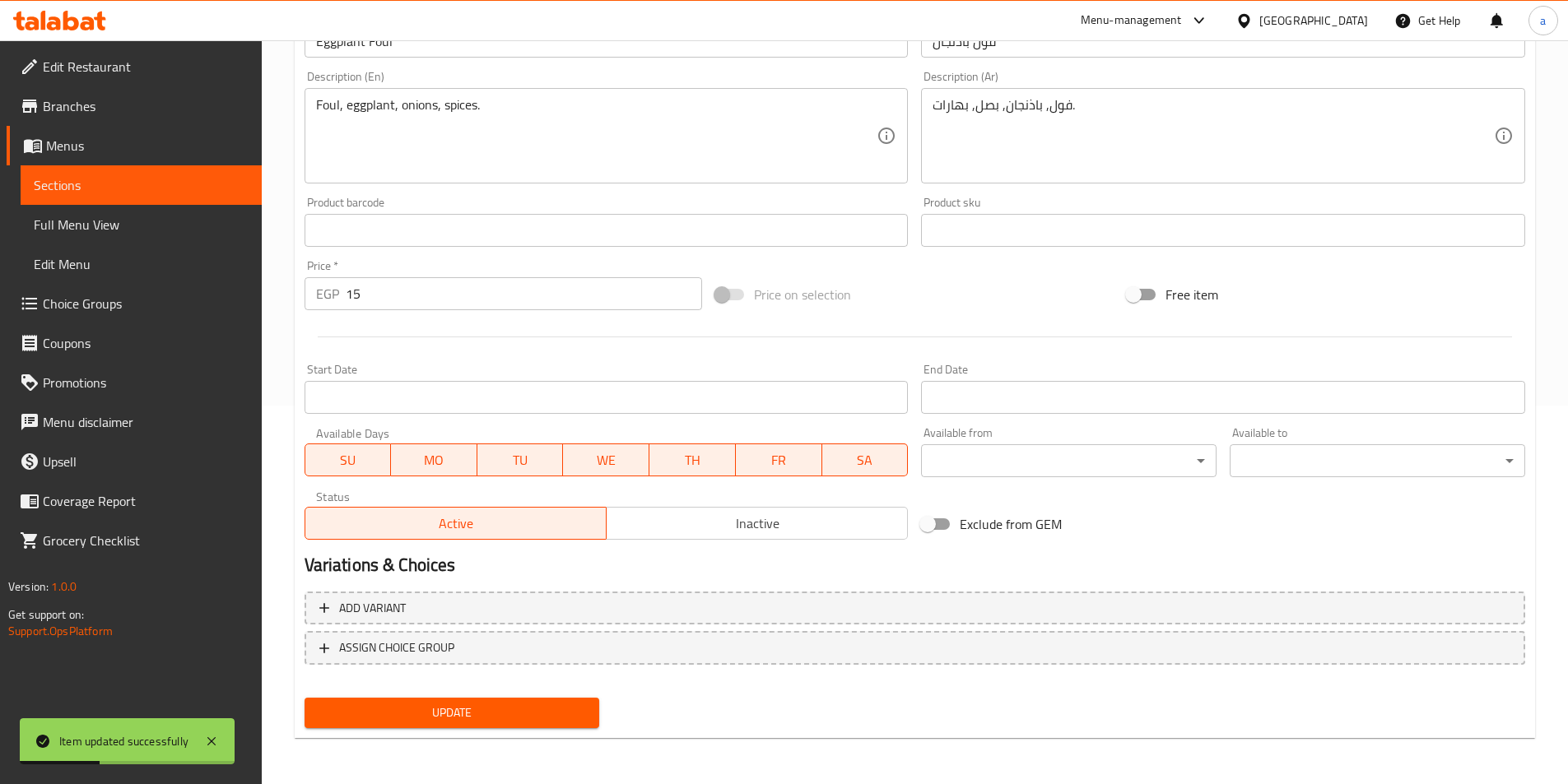
scroll to position [296, 0]
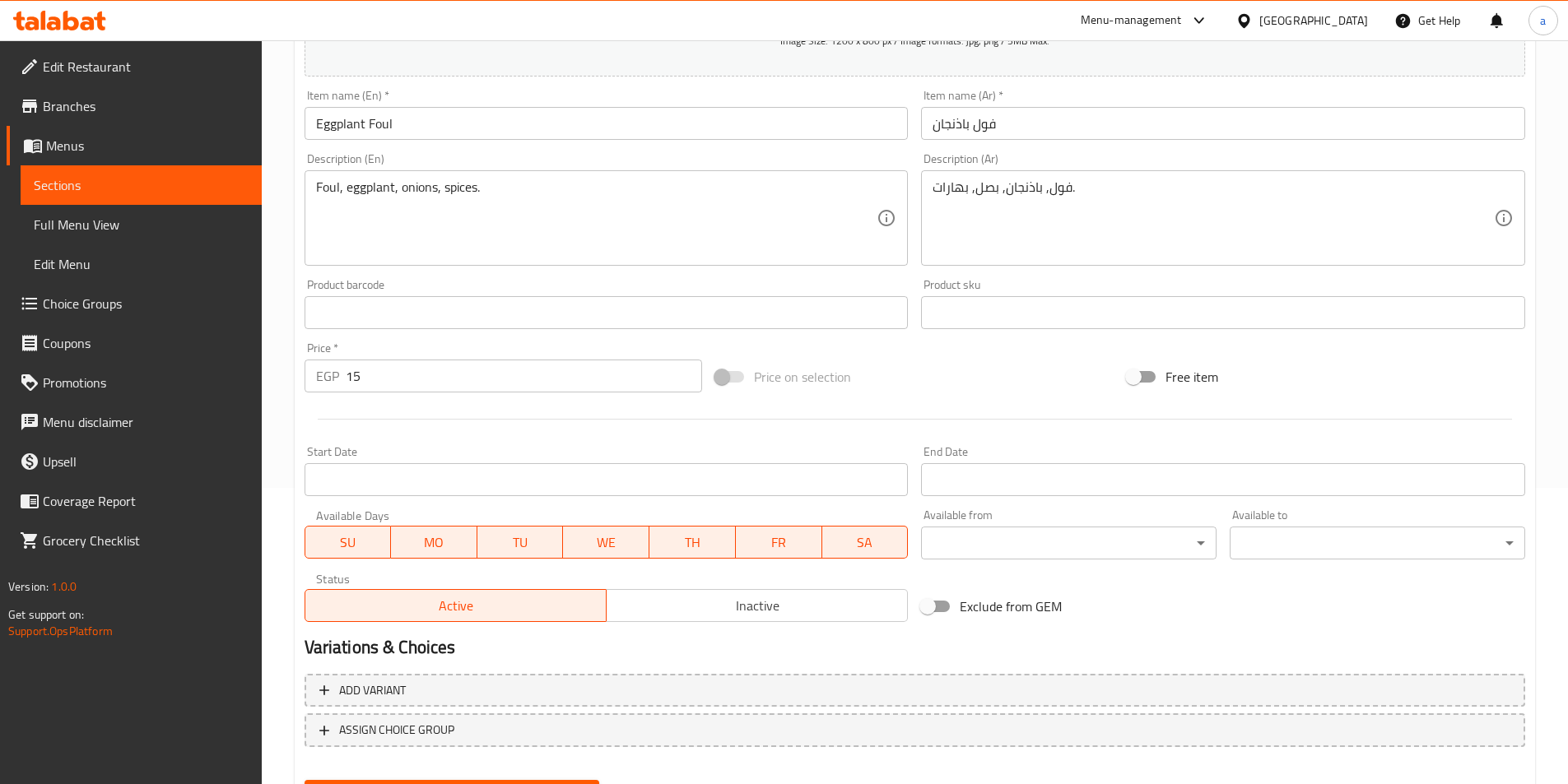
click at [106, 192] on span "Sections" at bounding box center [141, 185] width 215 height 20
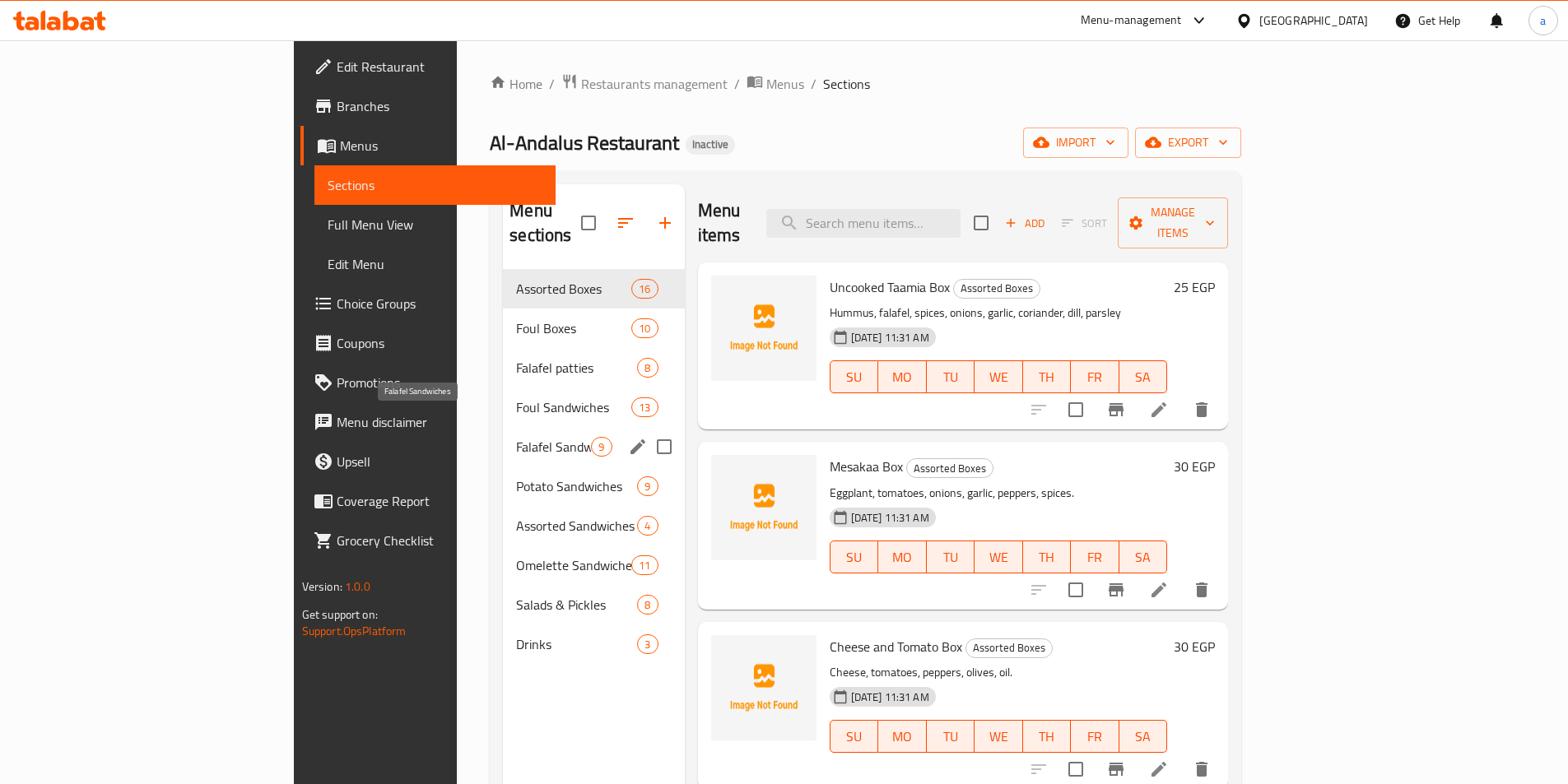
click at [516, 437] on span "Falafel Sandwiches" at bounding box center [554, 446] width 75 height 20
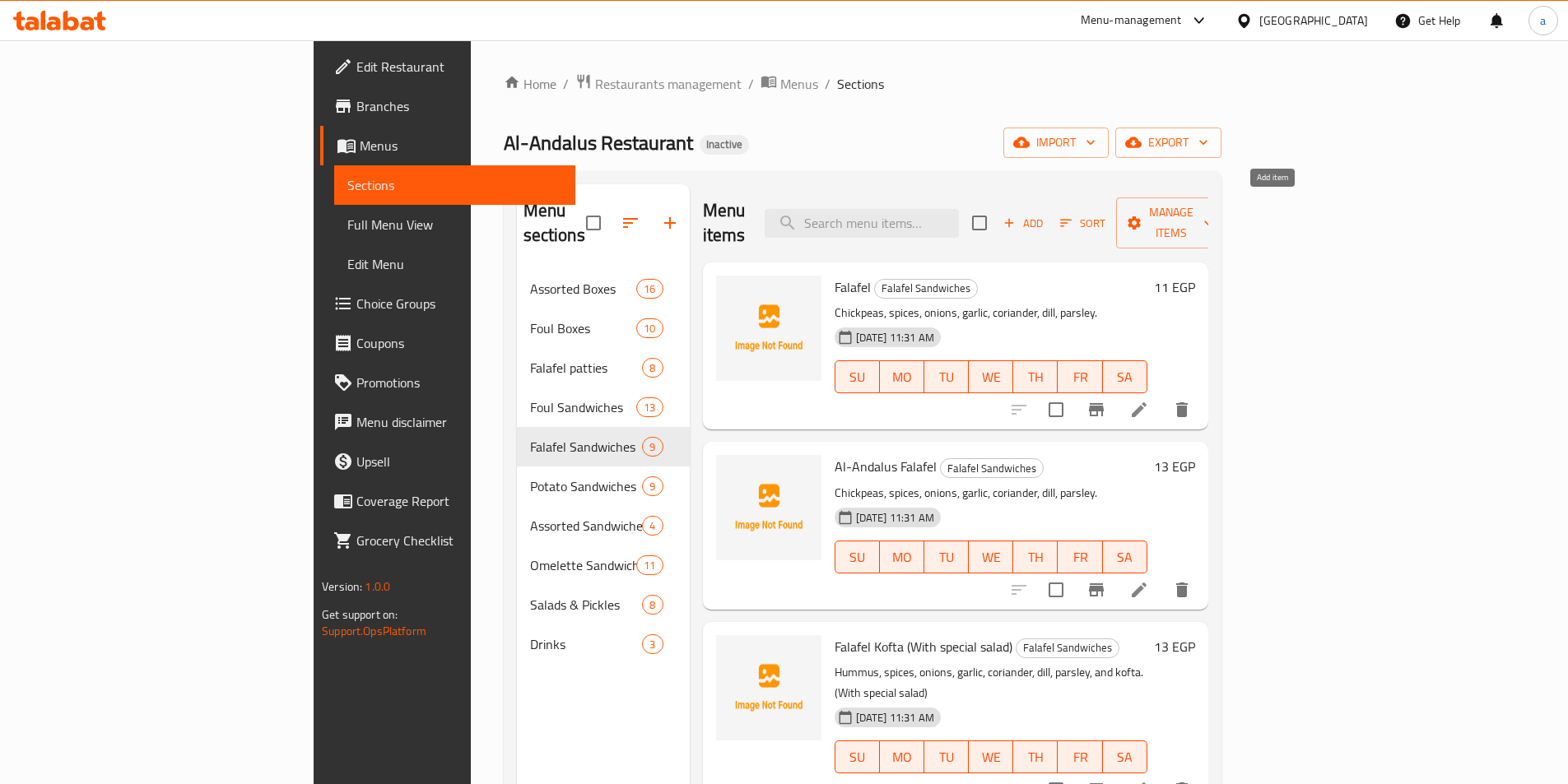
click at [1046, 214] on span "Add" at bounding box center [1023, 223] width 45 height 19
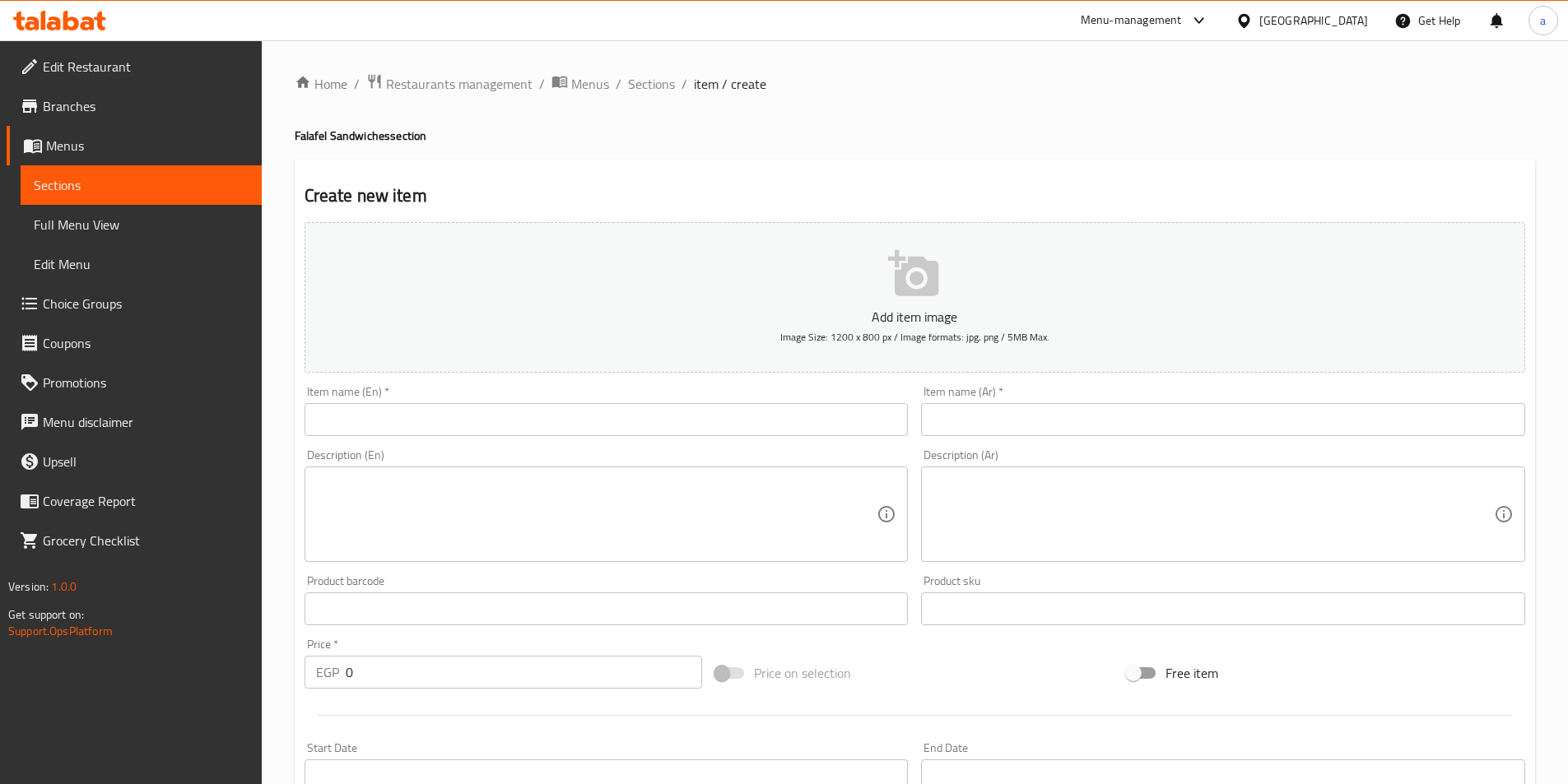
click at [553, 407] on input "text" at bounding box center [607, 419] width 604 height 33
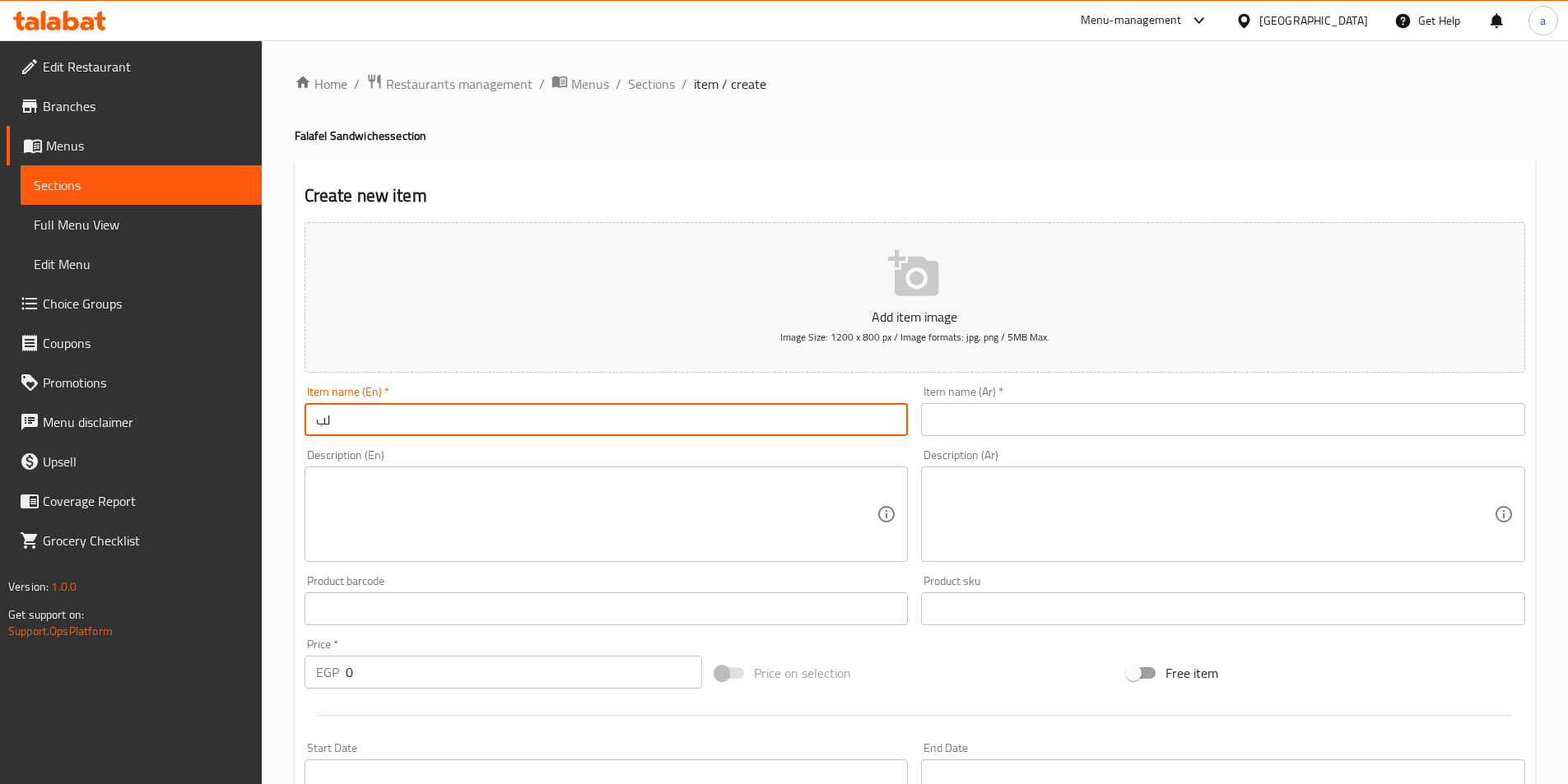
type input "ل"
type input "Flafel ( Kiri - Neston )"
click at [975, 420] on input "text" at bounding box center [1223, 419] width 604 height 33
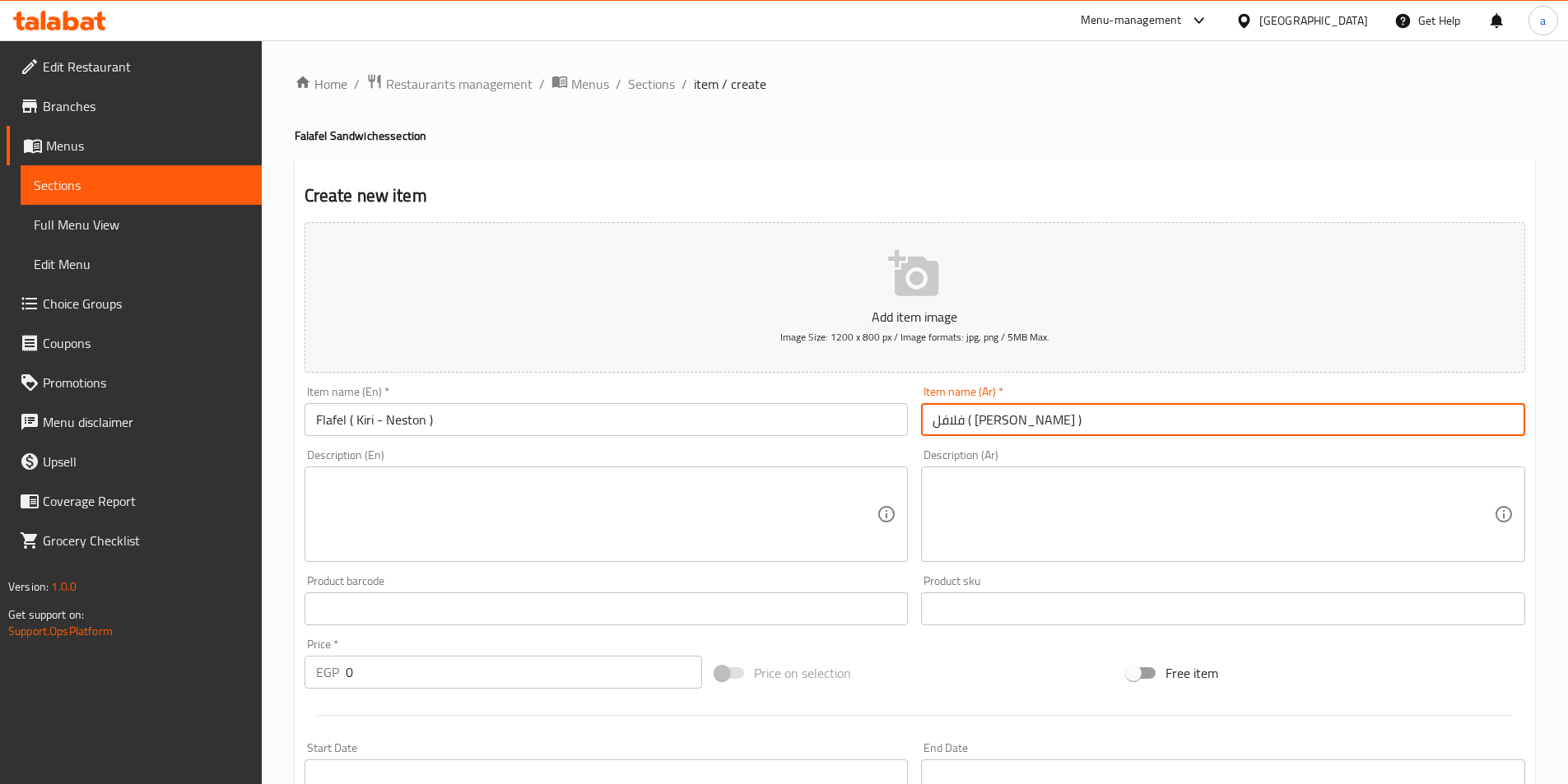
type input "فلافل ( [PERSON_NAME] )"
click at [425, 549] on textarea at bounding box center [597, 515] width 562 height 78
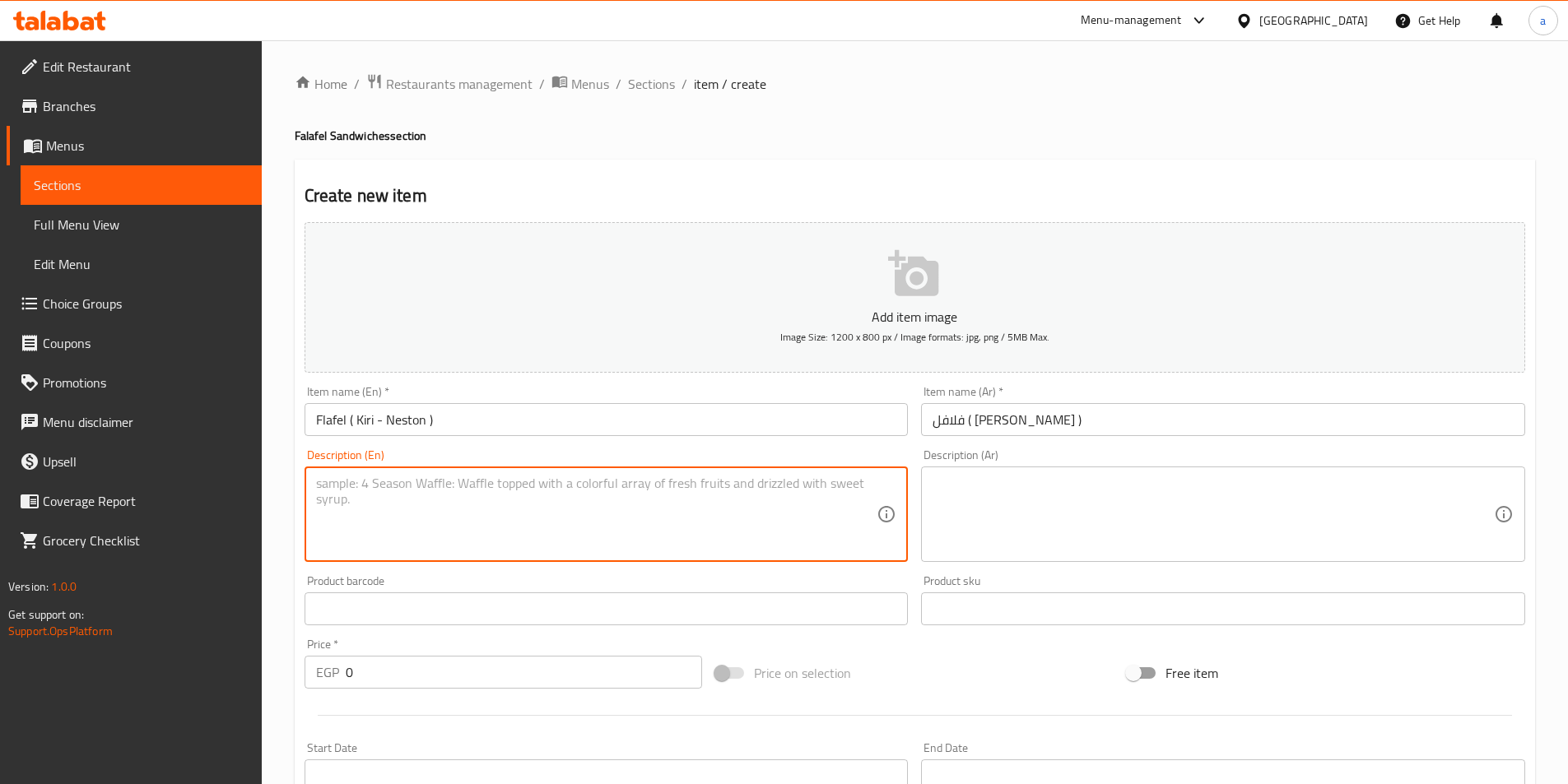
click at [444, 584] on div "Product barcode Product barcode" at bounding box center [607, 600] width 604 height 50
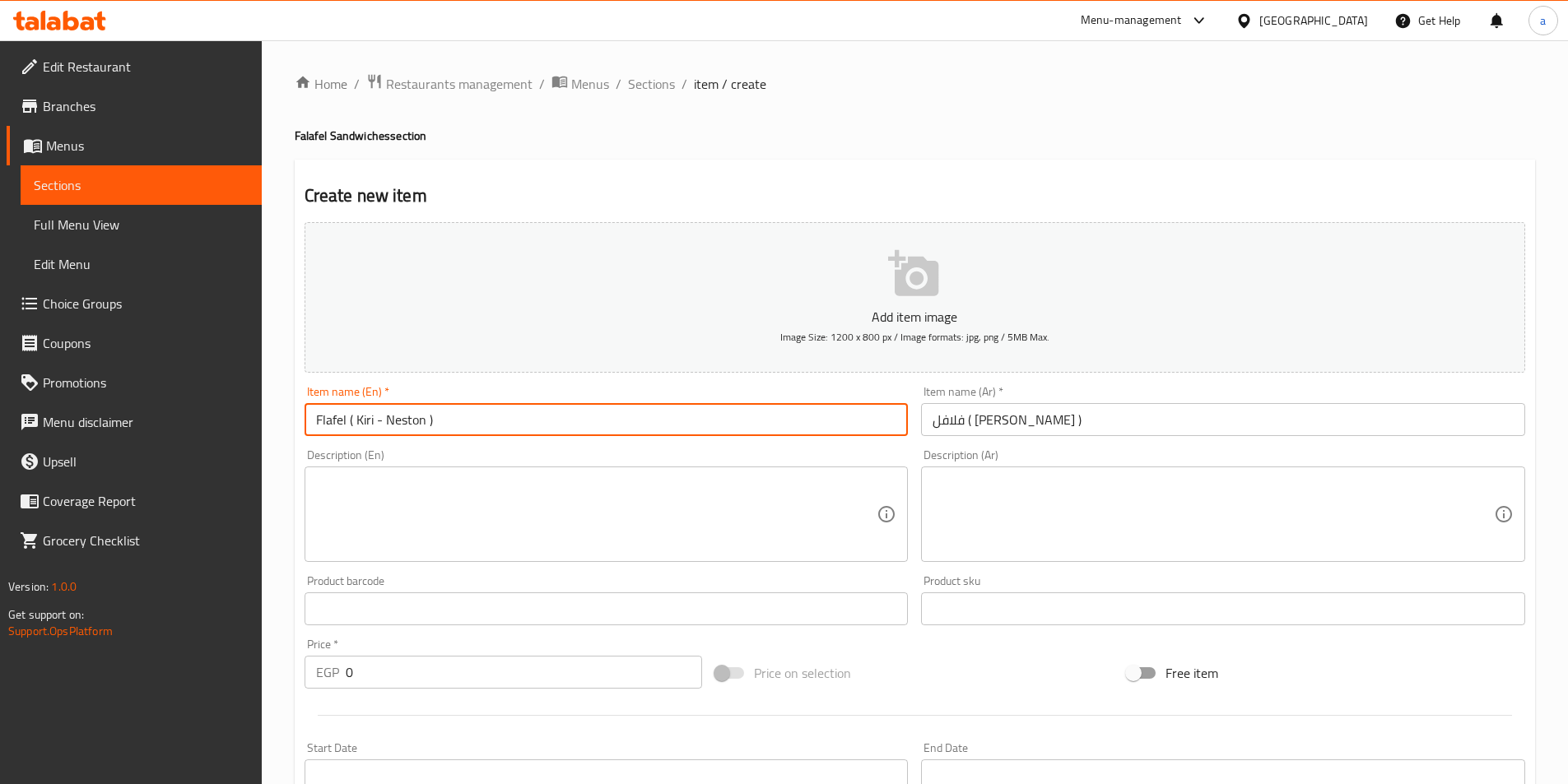
drag, startPoint x: 349, startPoint y: 424, endPoint x: 480, endPoint y: 424, distance: 131.0
click at [480, 424] on input "Flafel ( Kiri - Neston )" at bounding box center [607, 419] width 604 height 33
click at [475, 511] on textarea at bounding box center [597, 515] width 562 height 78
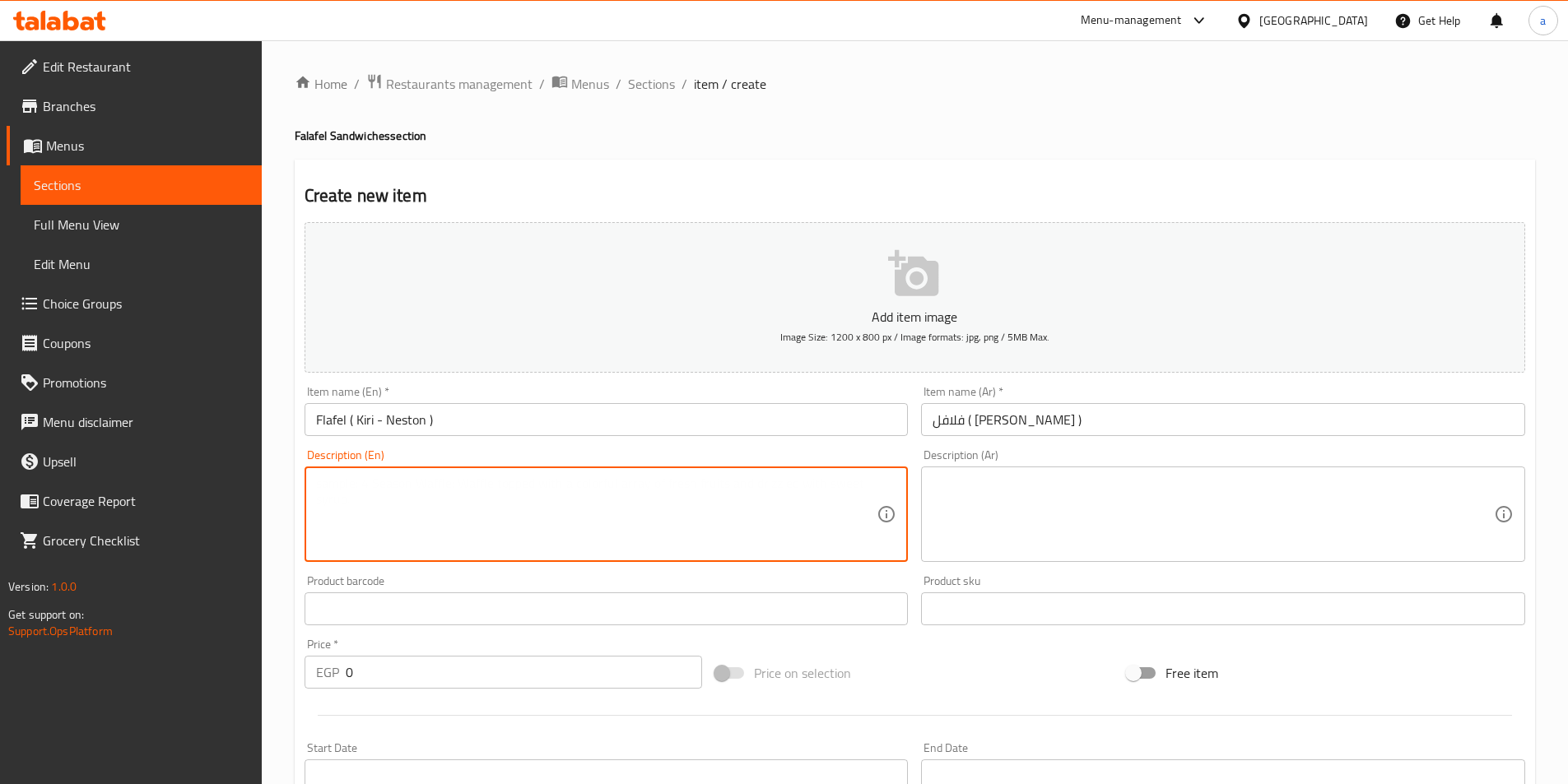
paste textarea "( Kiri - Neston )"
type textarea "( Kiri - Neston )"
click at [464, 430] on input "Flafel ( Kiri - Neston )" at bounding box center [607, 419] width 604 height 33
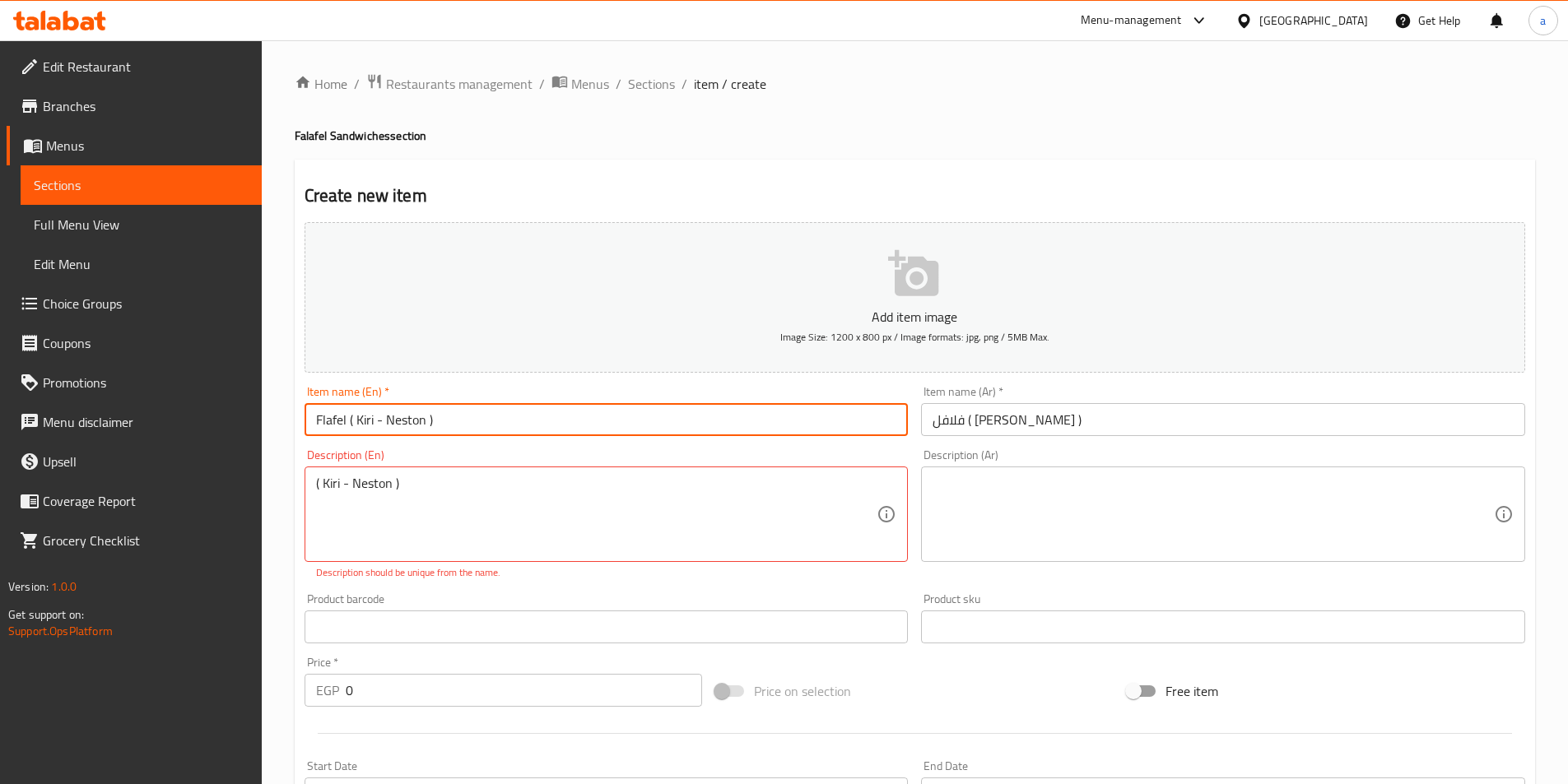
click at [464, 430] on input "Flafel ( Kiri - Neston )" at bounding box center [607, 419] width 604 height 33
click at [363, 412] on input "Flafel ( Kiri - Neston )" at bounding box center [607, 419] width 604 height 33
drag, startPoint x: 349, startPoint y: 419, endPoint x: 552, endPoint y: 419, distance: 203.0
click at [552, 419] on input "Flafel ( Kiri - Neston )" at bounding box center [607, 419] width 604 height 33
type input "Flafel"
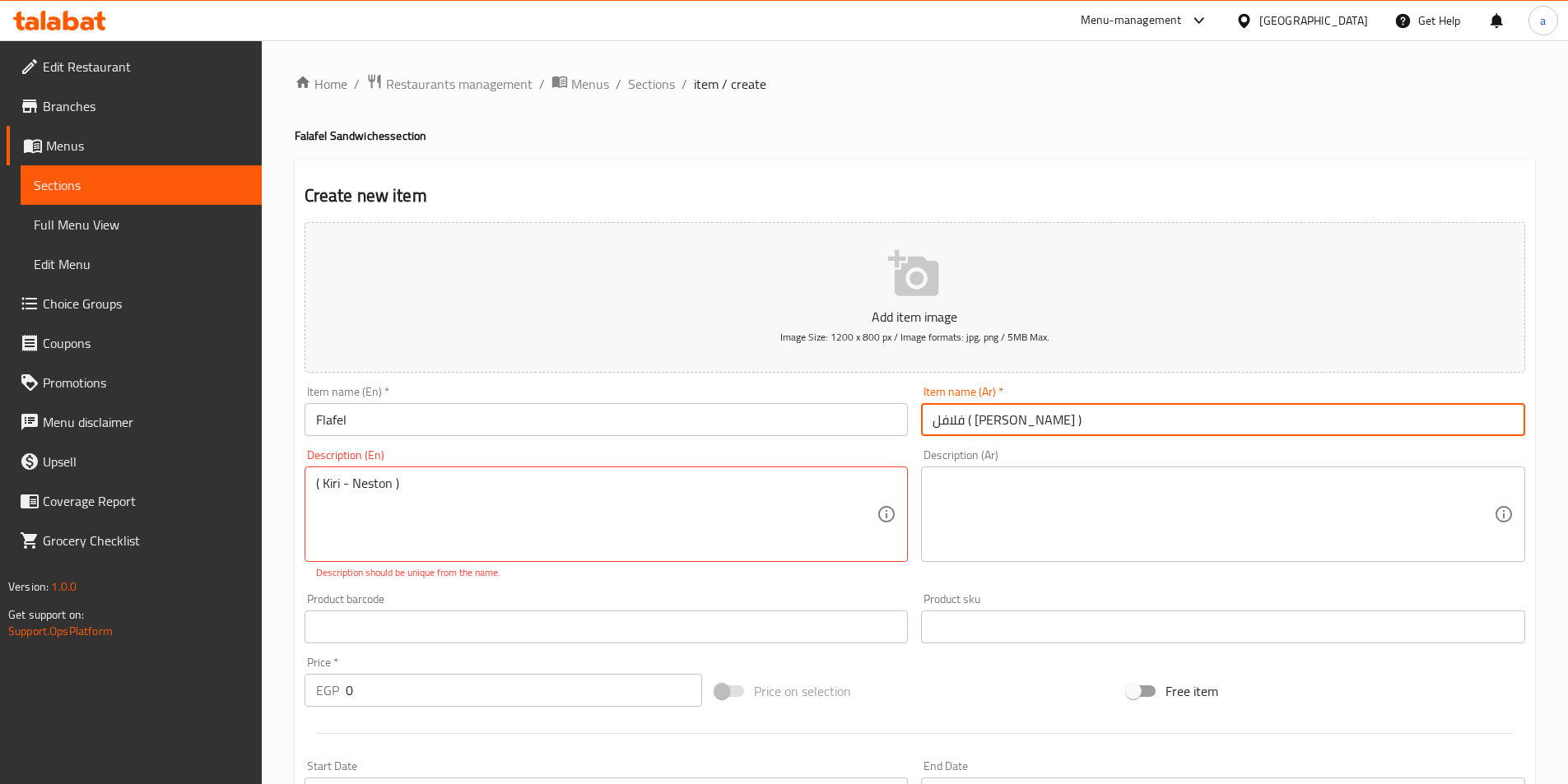
drag, startPoint x: 1022, startPoint y: 426, endPoint x: 904, endPoint y: 432, distance: 118.2
click at [904, 432] on div "Add item image Image Size: 1200 x 800 px / Image formats: jpg, png / 5MB Max. I…" at bounding box center [915, 579] width 1234 height 727
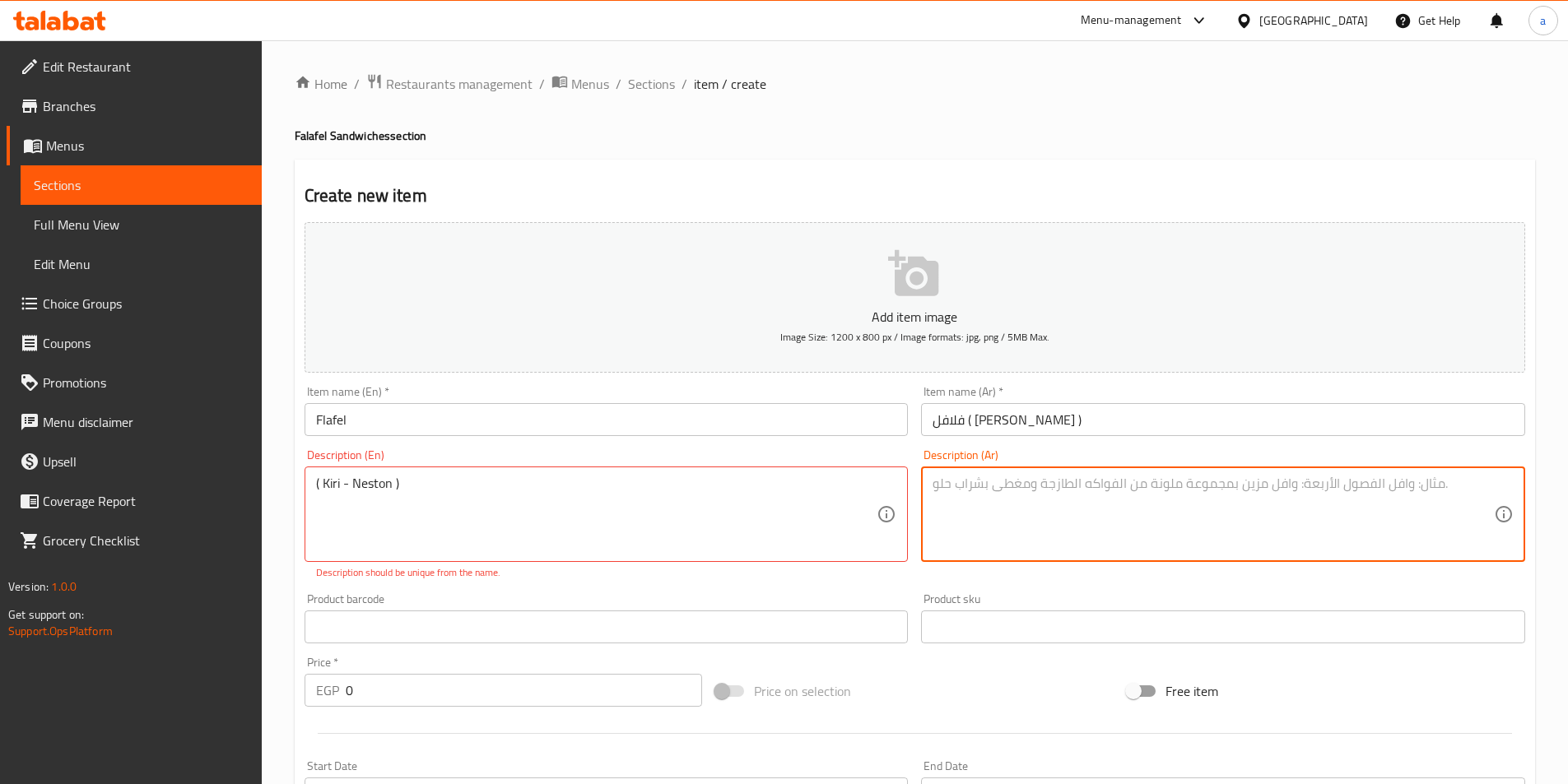
click at [982, 505] on textarea at bounding box center [1213, 515] width 562 height 78
paste textarea "( كيري - نستون )"
type textarea "( كيري - نستون )"
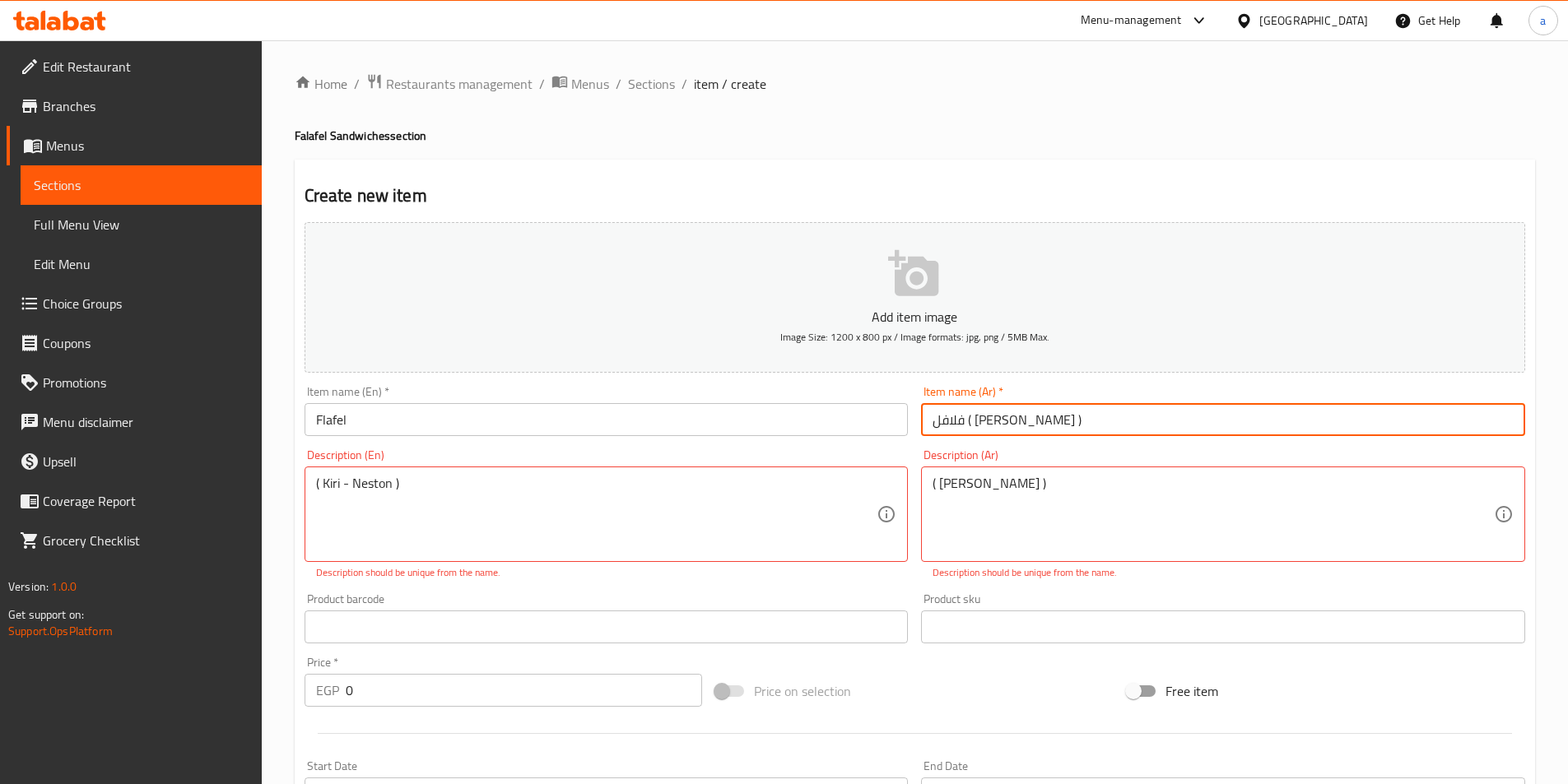
drag, startPoint x: 1021, startPoint y: 425, endPoint x: 938, endPoint y: 433, distance: 83.4
click at [938, 433] on input "فلافل ( كيري - نستون )" at bounding box center [1223, 419] width 604 height 33
drag, startPoint x: 965, startPoint y: 414, endPoint x: 984, endPoint y: 414, distance: 19.0
click at [984, 414] on input "فلافل )" at bounding box center [1223, 419] width 604 height 33
type input "فلافل"
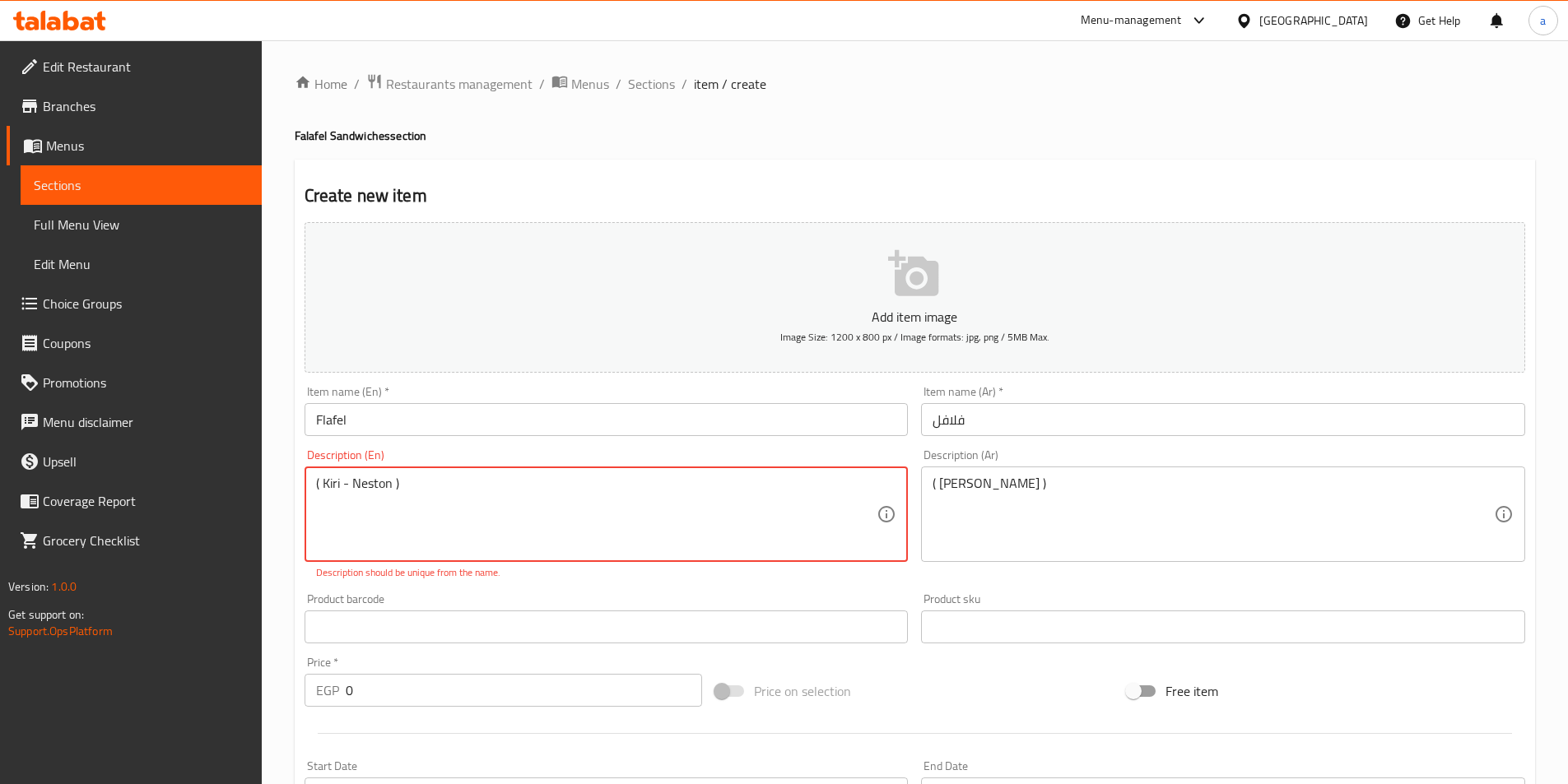
click at [704, 482] on textarea "( Kiri - Neston )" at bounding box center [597, 515] width 562 height 78
click at [658, 496] on textarea "( Kiri - Neston )" at bounding box center [597, 515] width 562 height 78
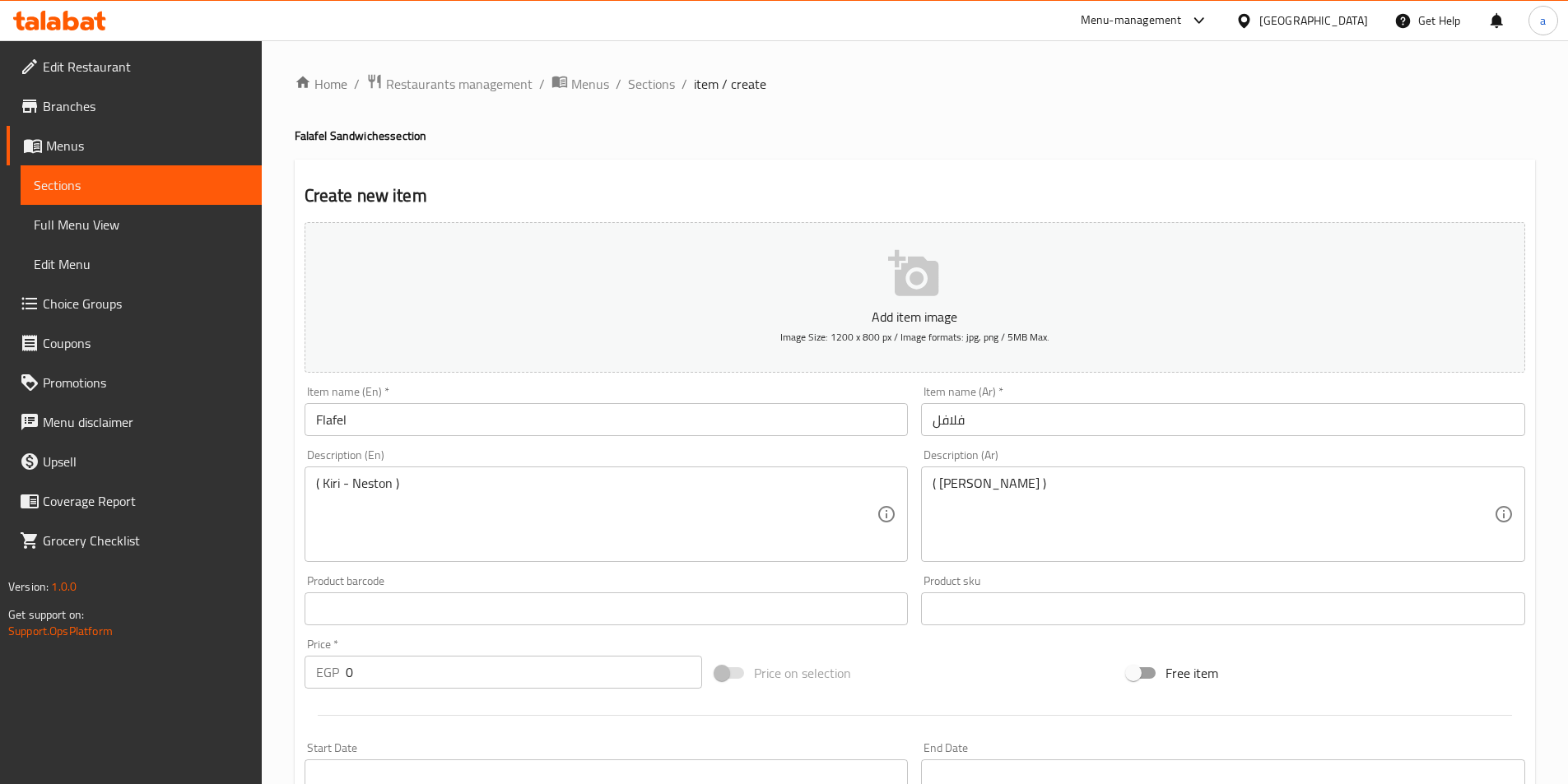
click at [731, 581] on div "Add item image Image Size: 1200 x 800 px / Image formats: jpg, png / 5MB Max. I…" at bounding box center [915, 570] width 1234 height 709
click at [407, 669] on input "0" at bounding box center [524, 672] width 357 height 33
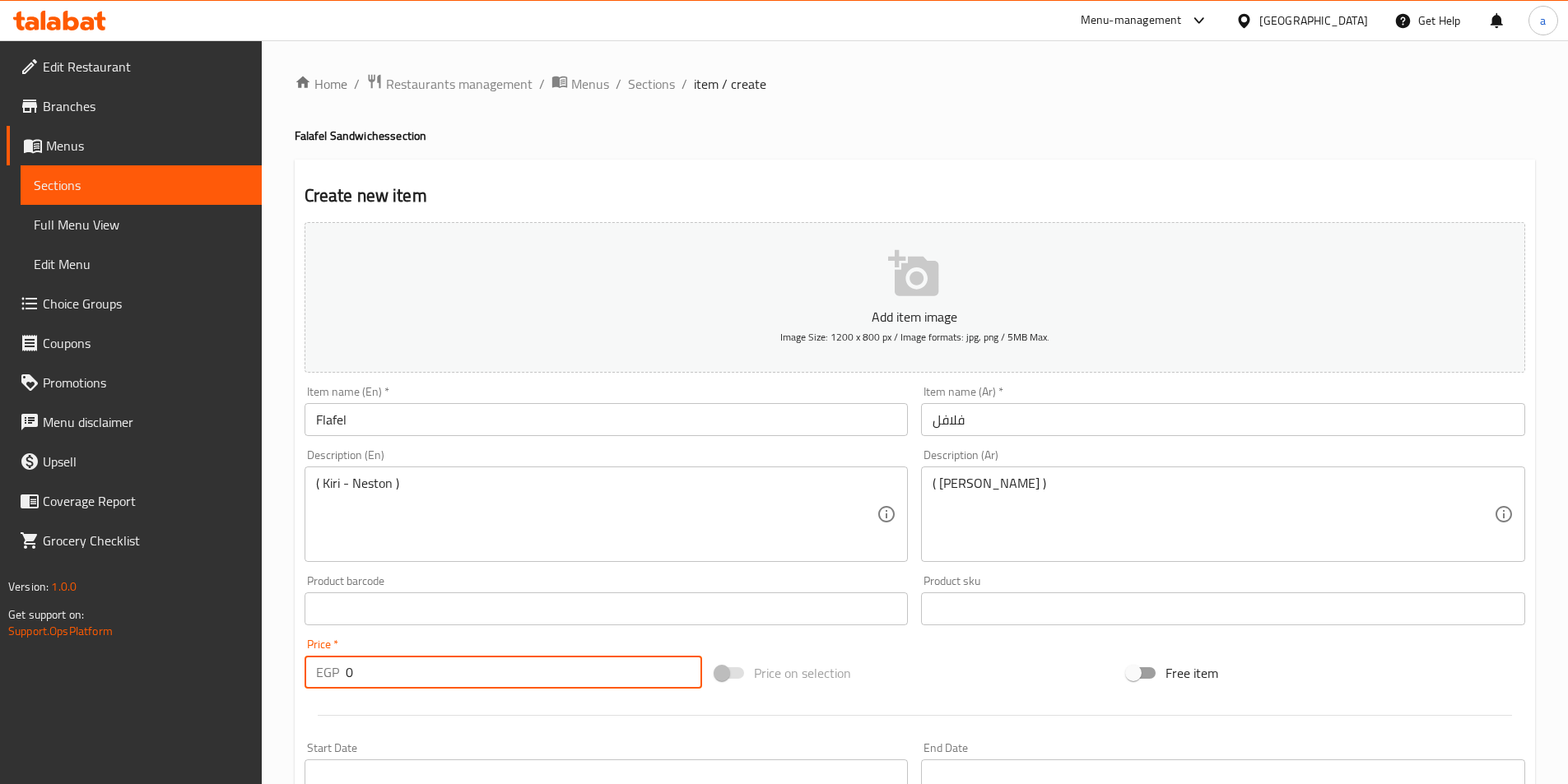
click at [407, 669] on input "0" at bounding box center [524, 672] width 357 height 33
type input "20"
click at [401, 722] on div at bounding box center [915, 715] width 1234 height 40
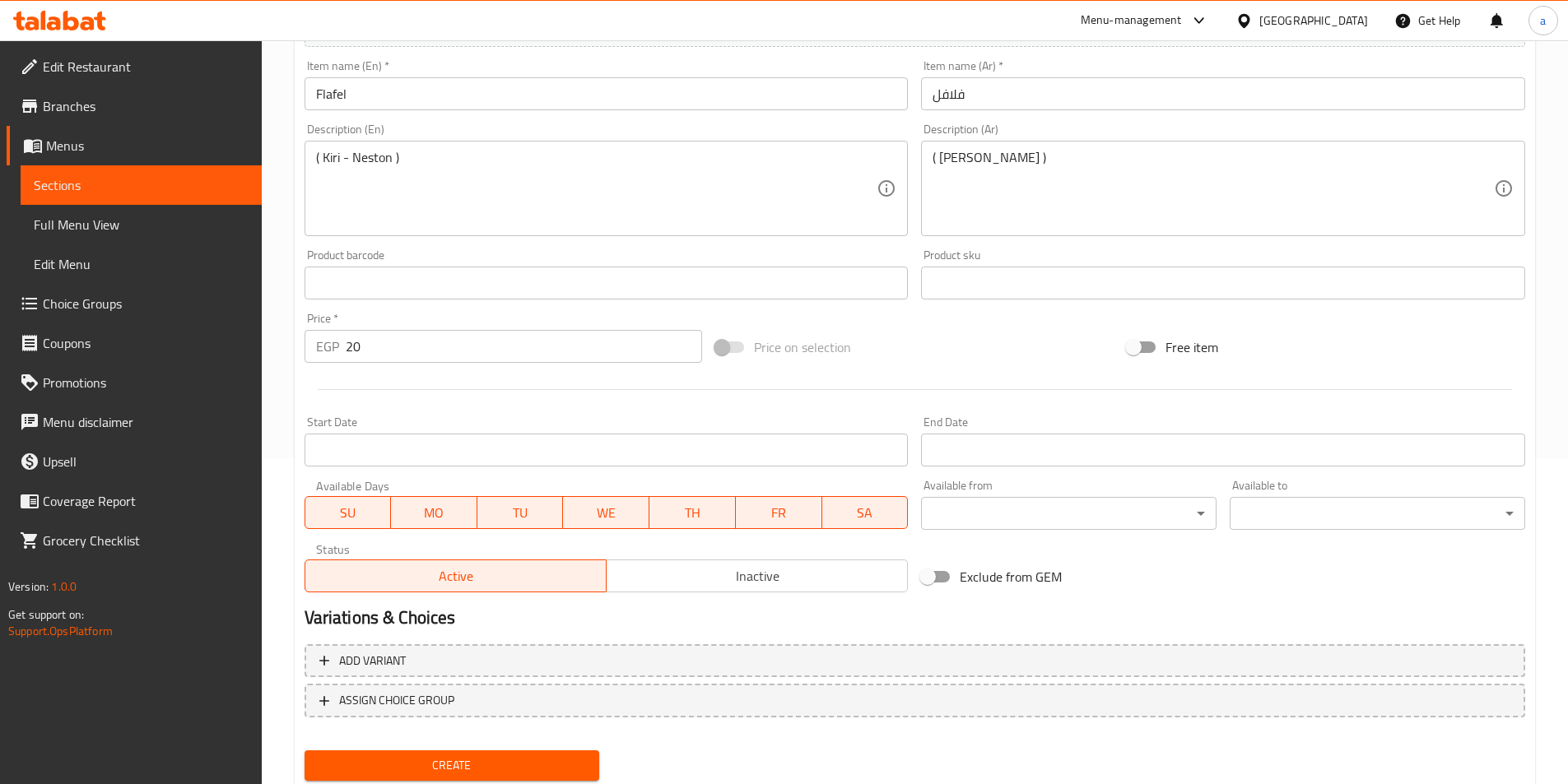
scroll to position [329, 0]
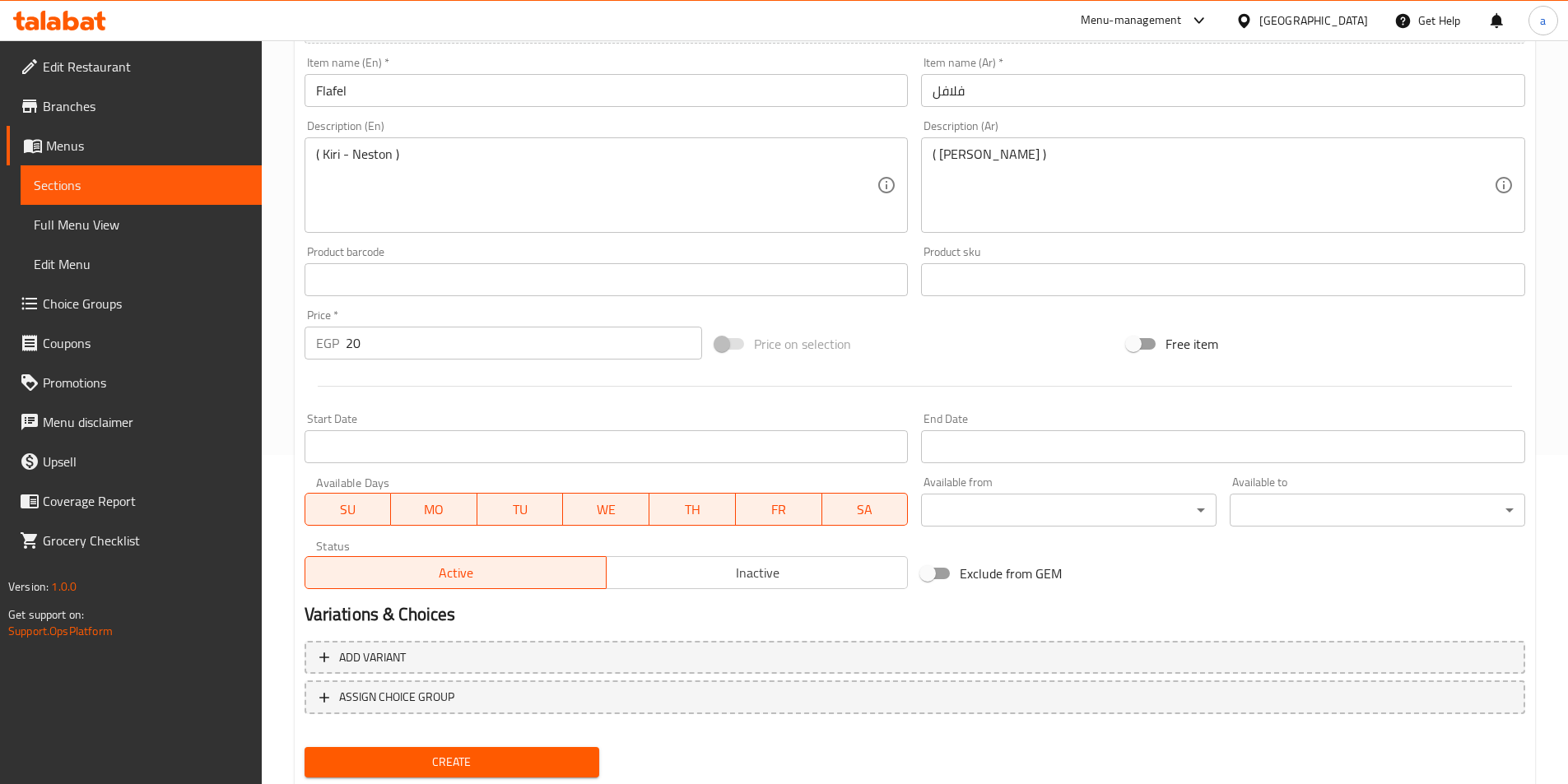
click at [478, 755] on span "Create" at bounding box center [452, 762] width 269 height 20
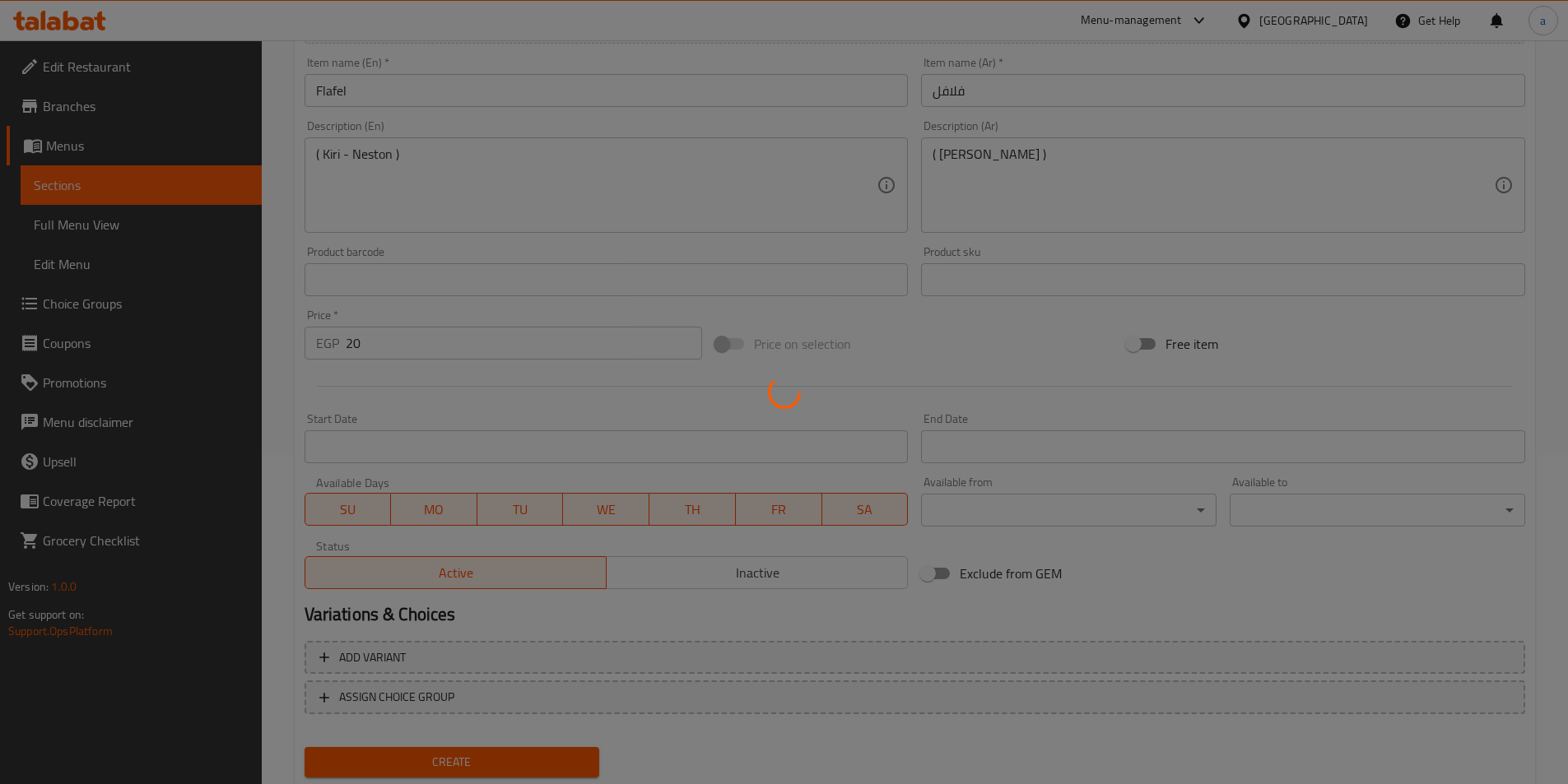
type input "0"
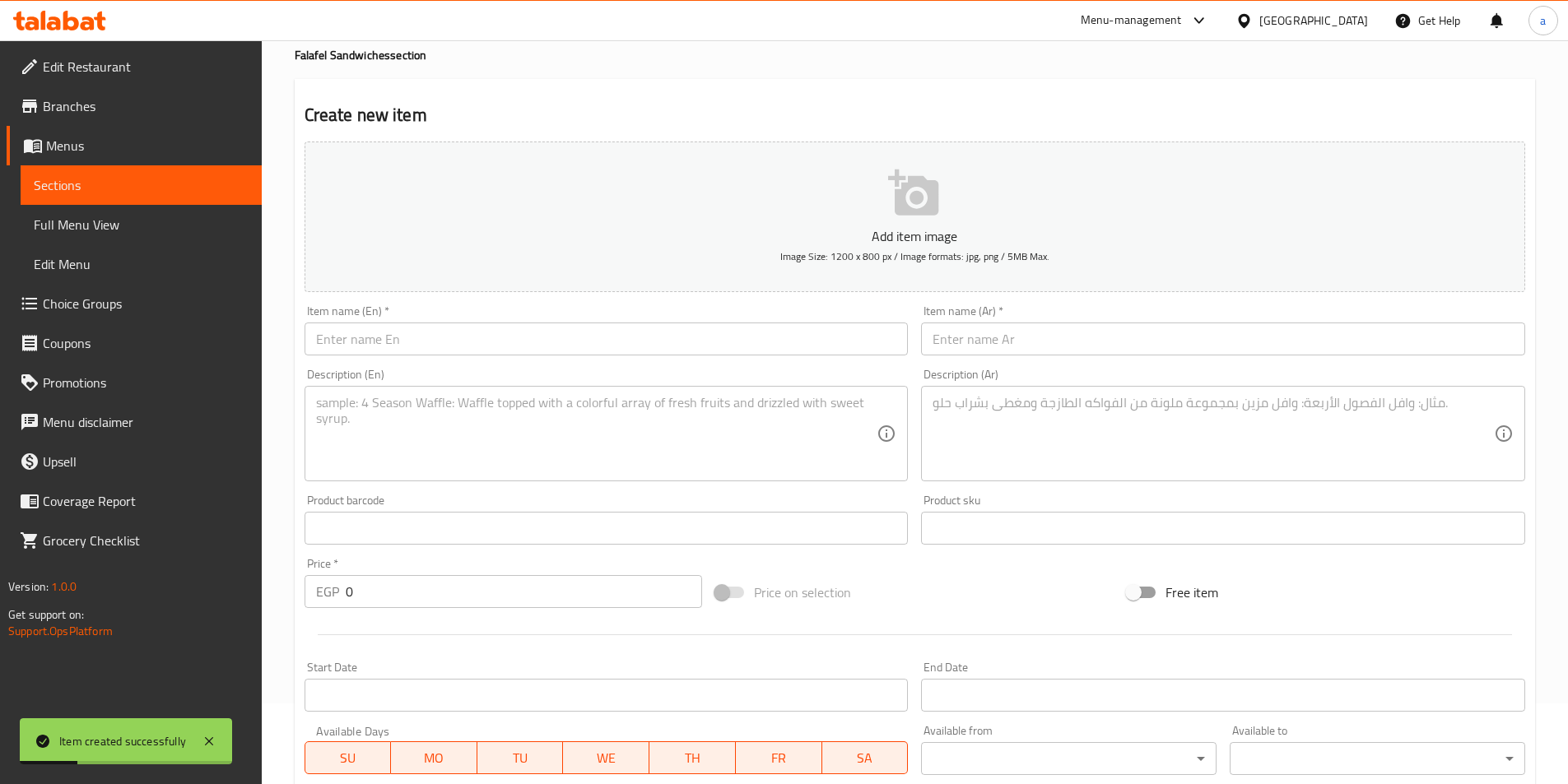
scroll to position [0, 0]
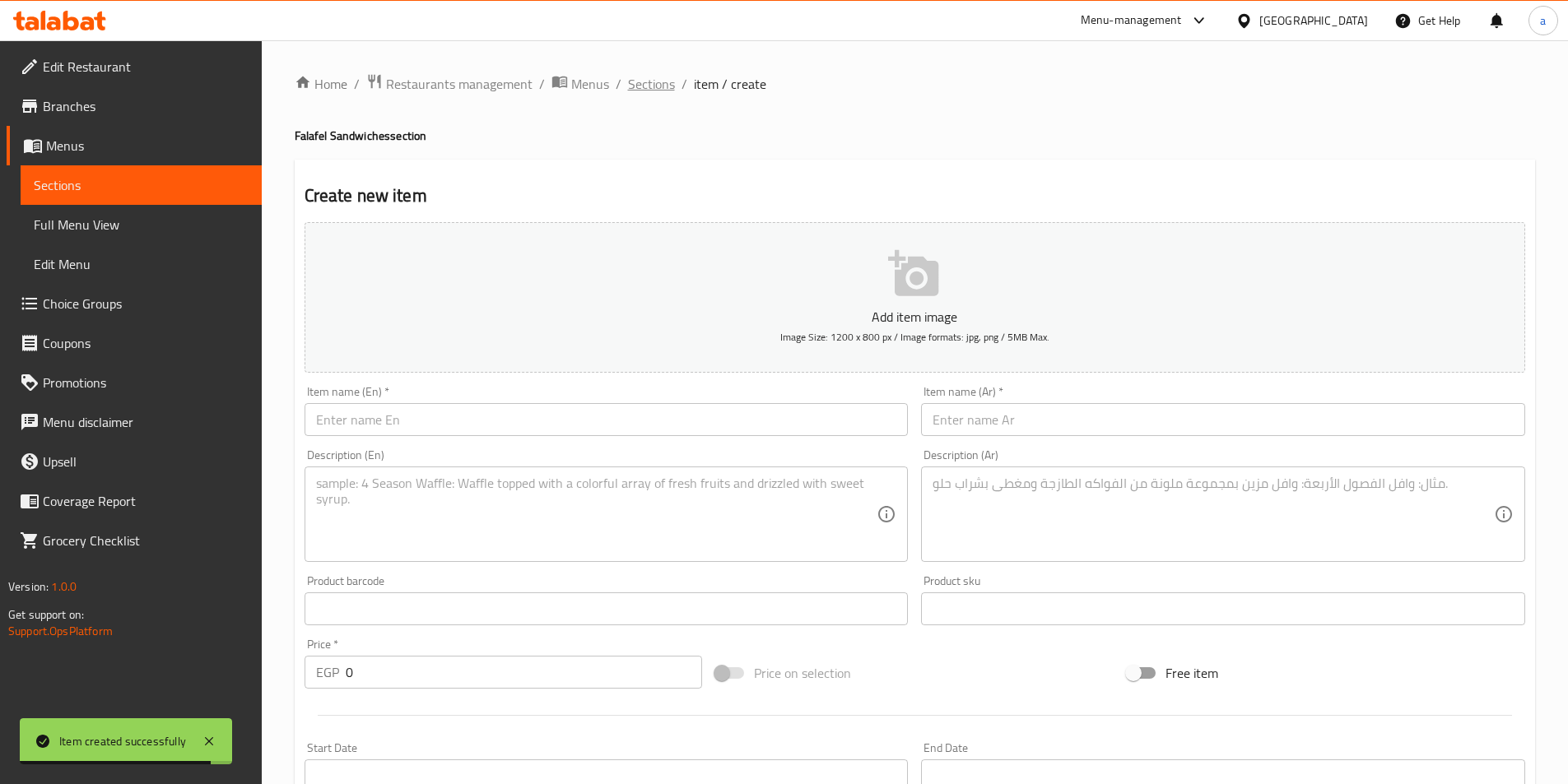
click at [637, 80] on span "Sections" at bounding box center [652, 84] width 47 height 20
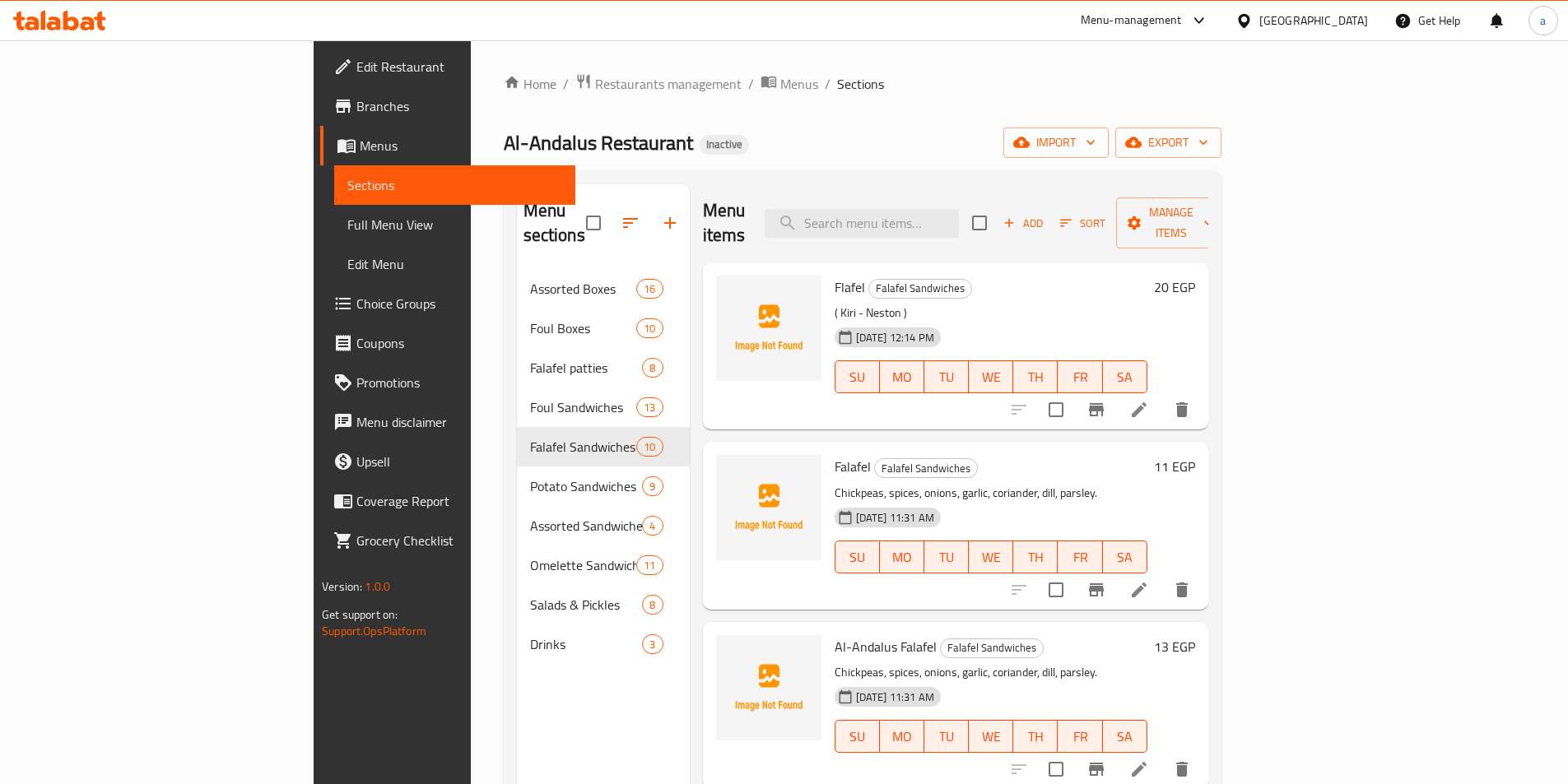
click at [1149, 400] on icon at bounding box center [1139, 410] width 20 height 20
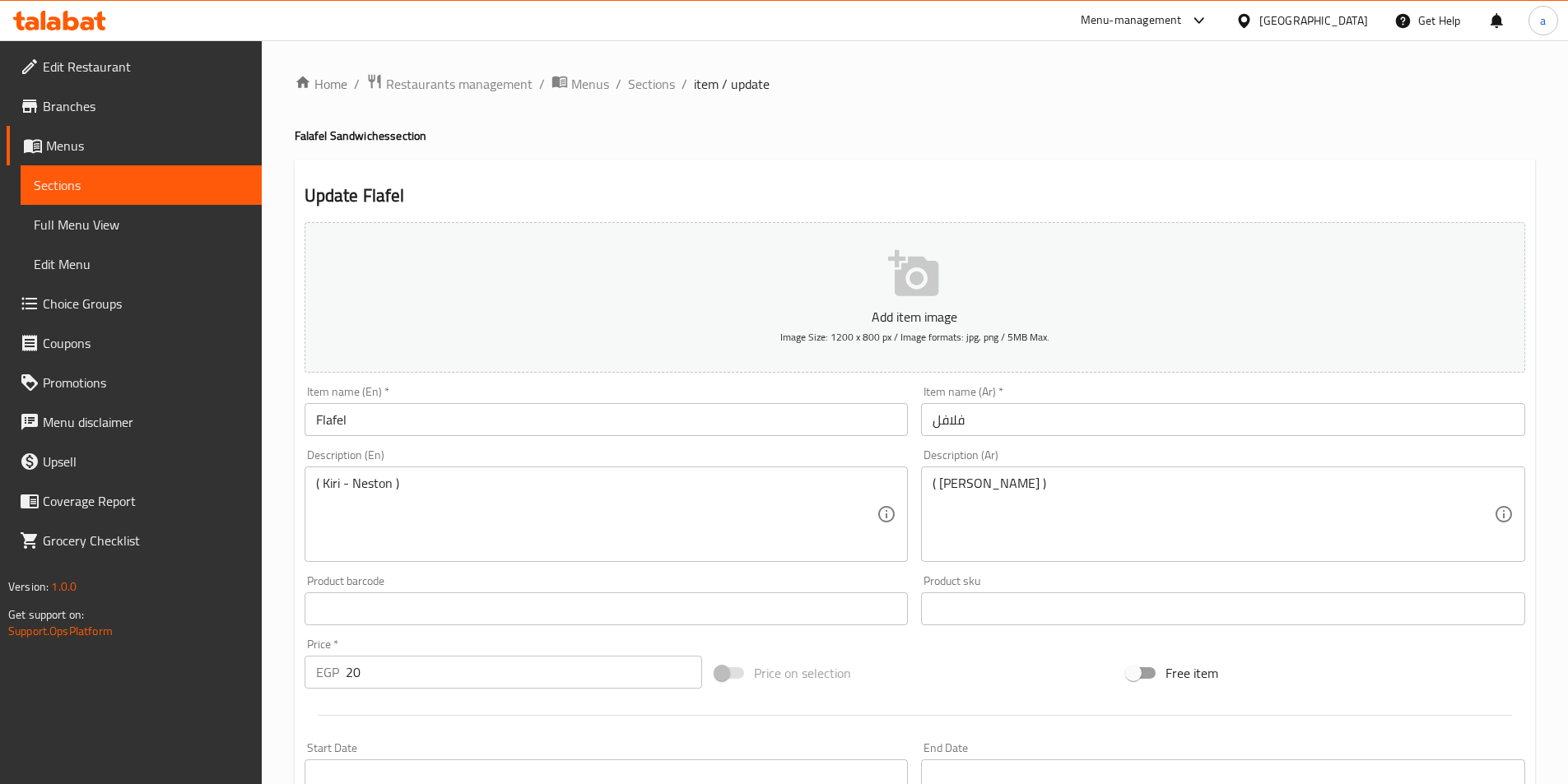
type input "إختيارك من الفلافل :"
type input "1"
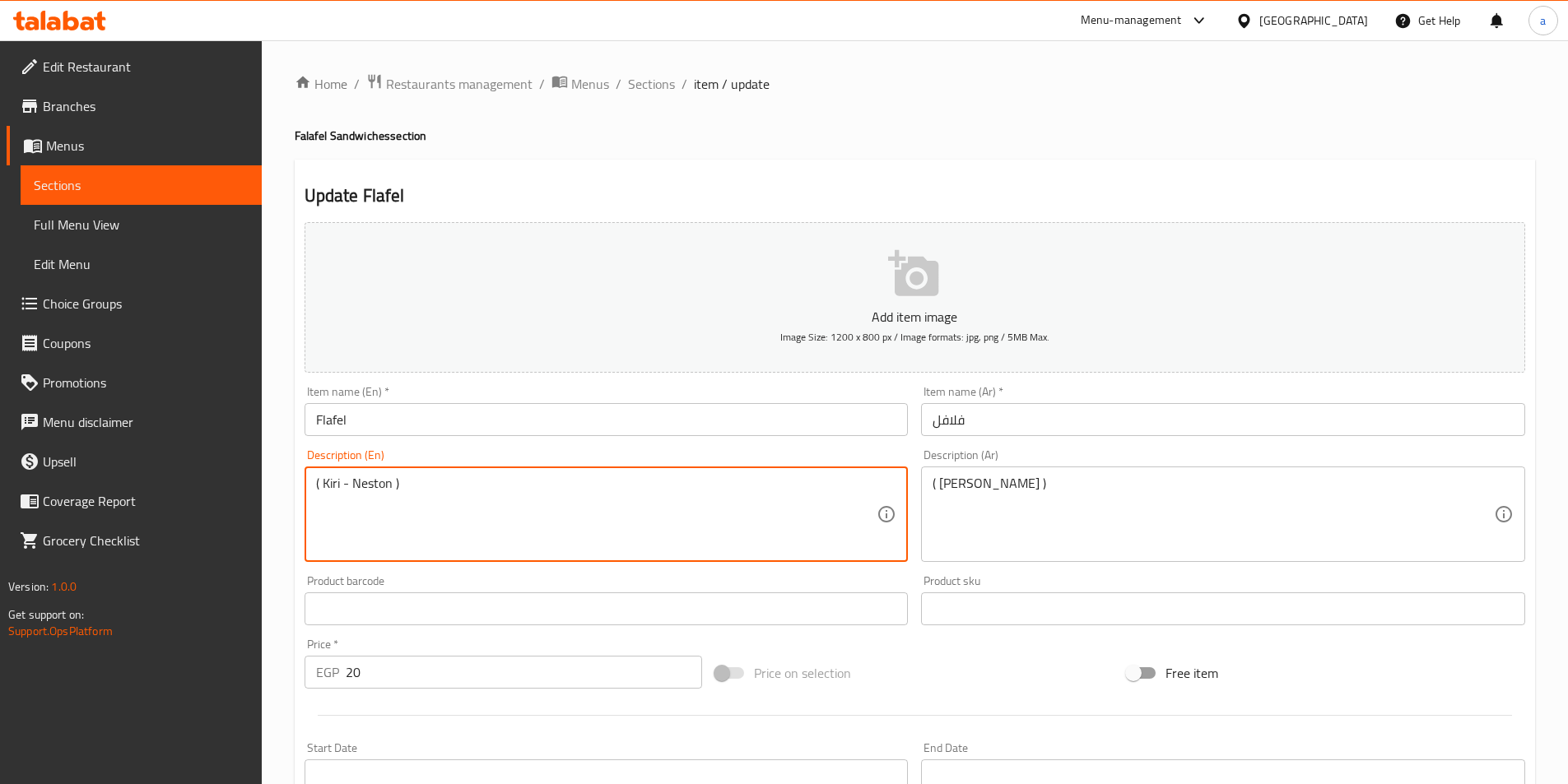
drag, startPoint x: 430, startPoint y: 488, endPoint x: 288, endPoint y: 484, distance: 142.1
click at [412, 412] on input "Flafel" at bounding box center [607, 419] width 604 height 33
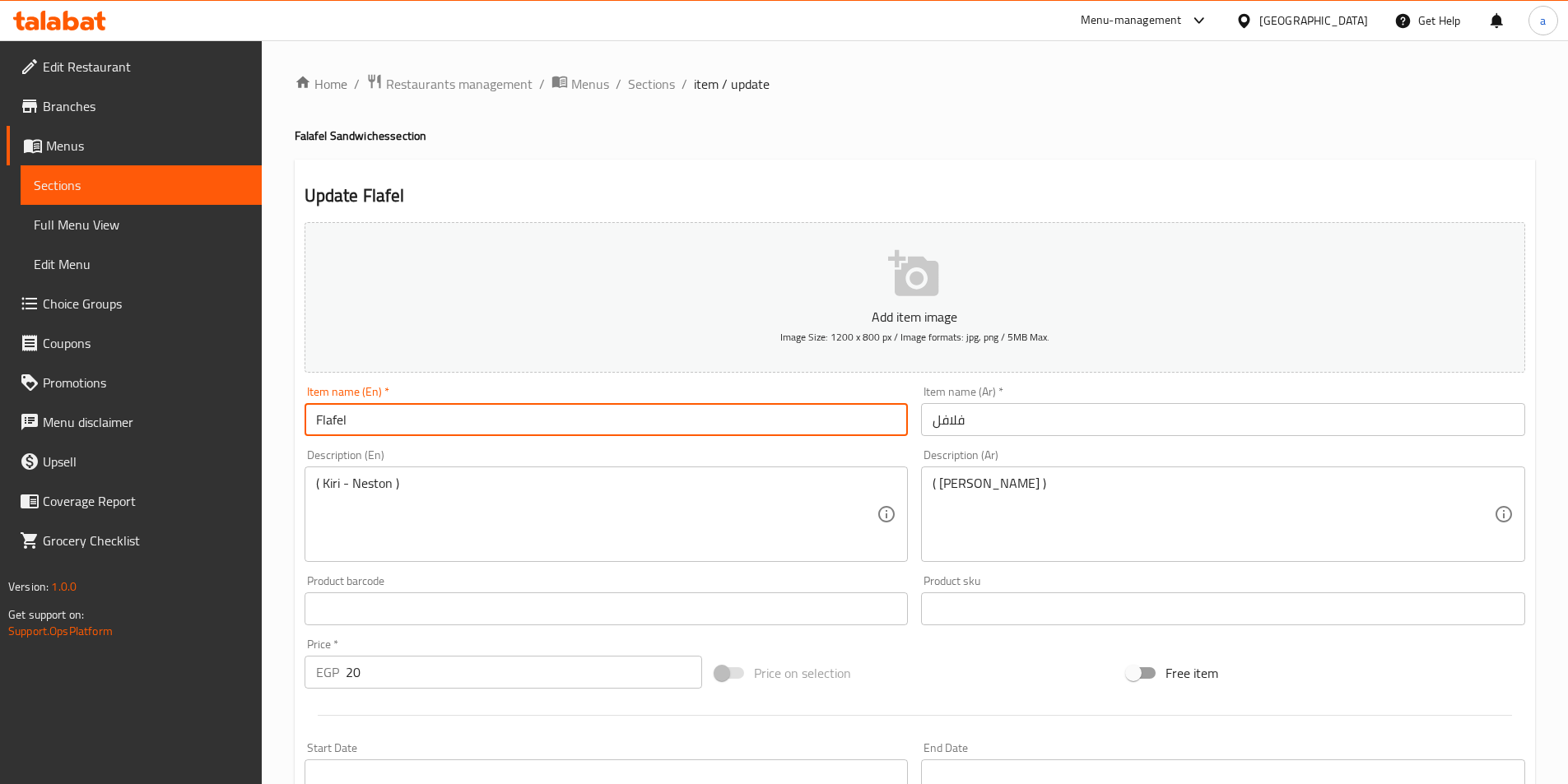
paste input "( Kiri - Neston )"
type input "Flafel ( Kiri - Neston )"
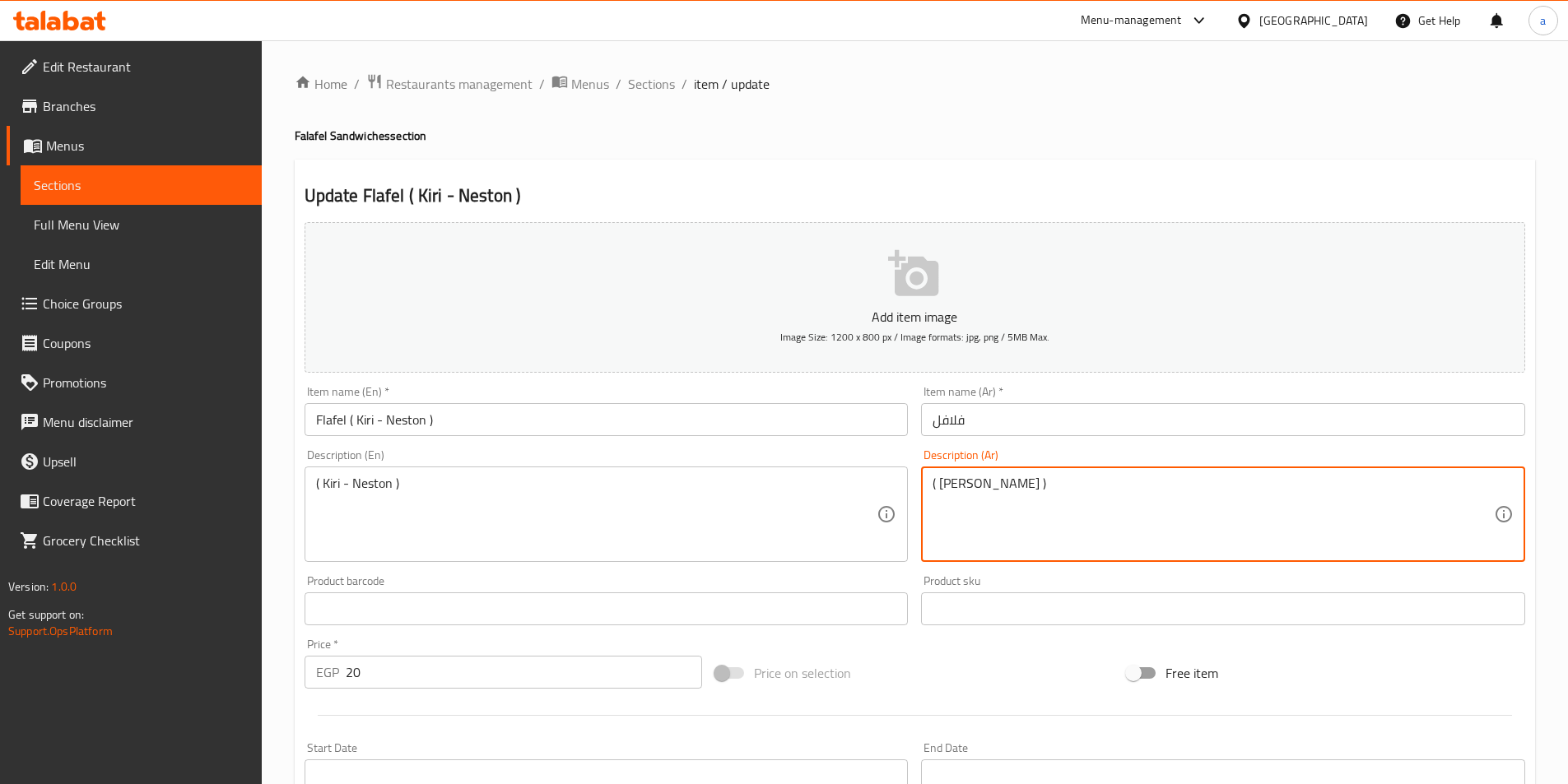
drag, startPoint x: 939, startPoint y: 482, endPoint x: 1025, endPoint y: 486, distance: 86.1
click at [1040, 488] on textarea "( كيري - نستون )" at bounding box center [1213, 515] width 562 height 78
drag, startPoint x: 1041, startPoint y: 488, endPoint x: 920, endPoint y: 488, distance: 121.0
click at [920, 488] on div "Description (Ar) ( كيري - نستون ) Description (Ar)" at bounding box center [1223, 505] width 618 height 126
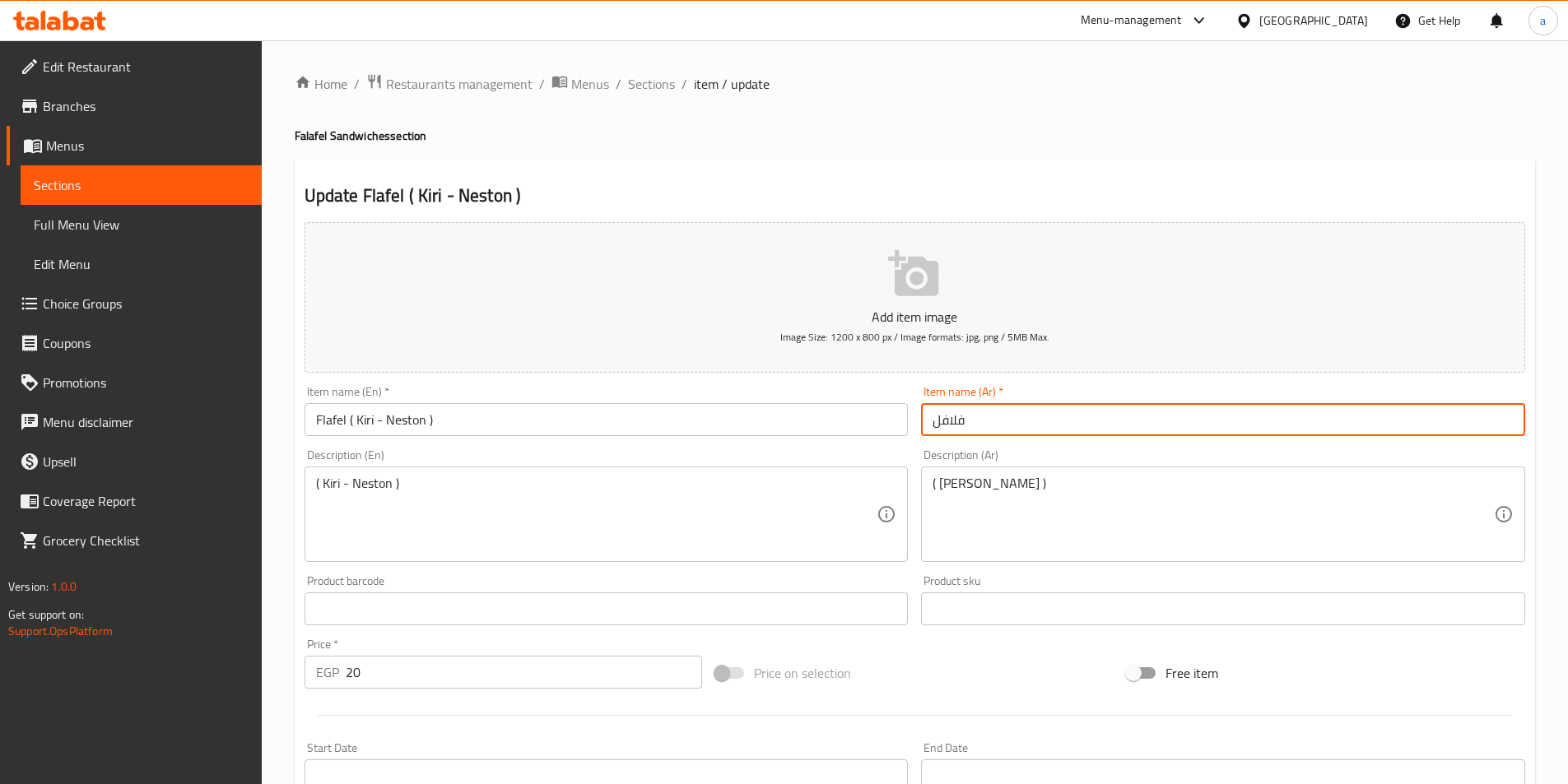
click at [1097, 428] on input "فلافل" at bounding box center [1223, 419] width 604 height 33
click at [1145, 415] on input "فلافل" at bounding box center [1223, 419] width 604 height 33
paste input "( كيري - نستون )"
type input "فلافل ( كيري - نستون )"
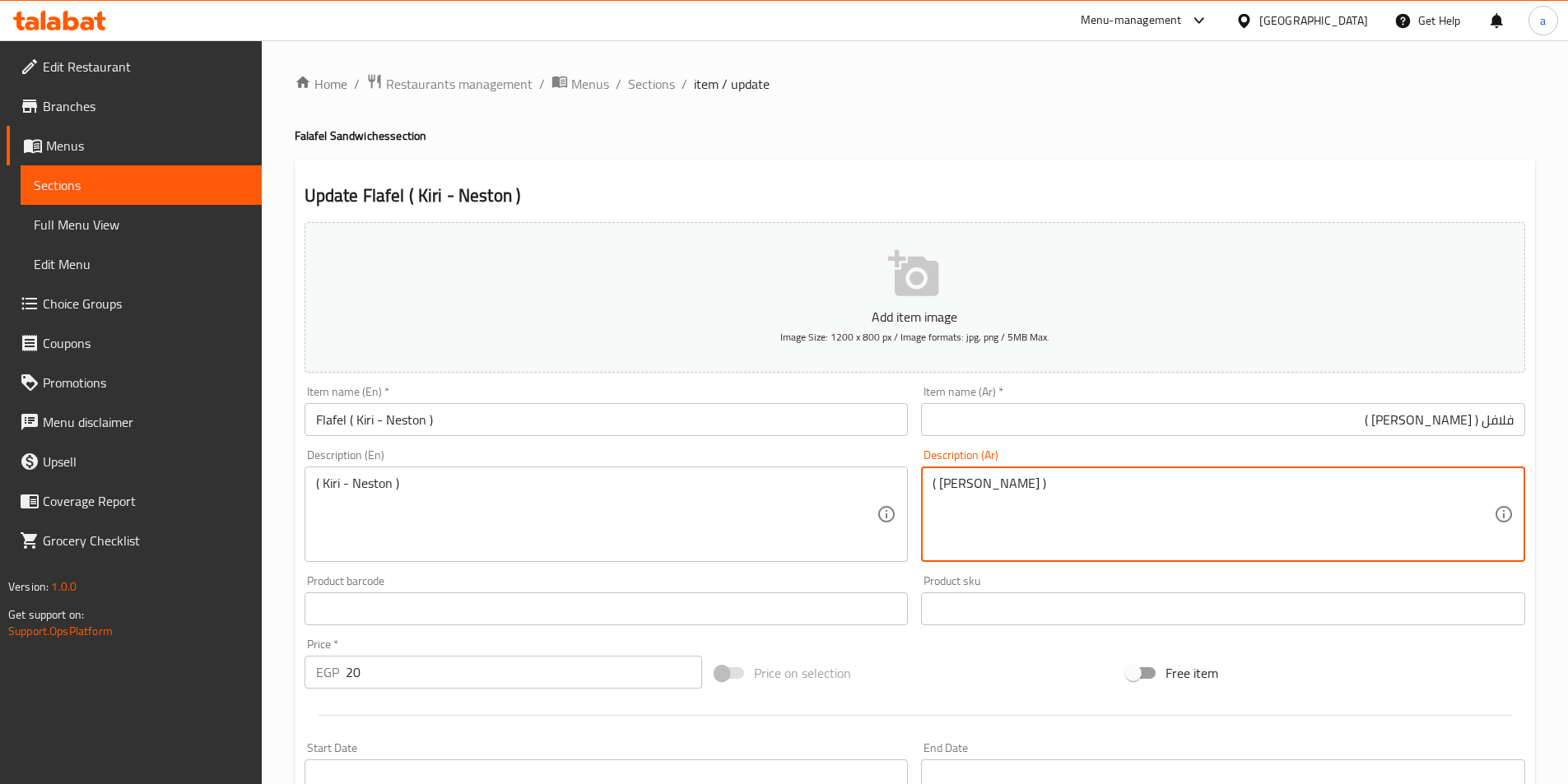
drag, startPoint x: 1020, startPoint y: 487, endPoint x: 858, endPoint y: 502, distance: 162.7
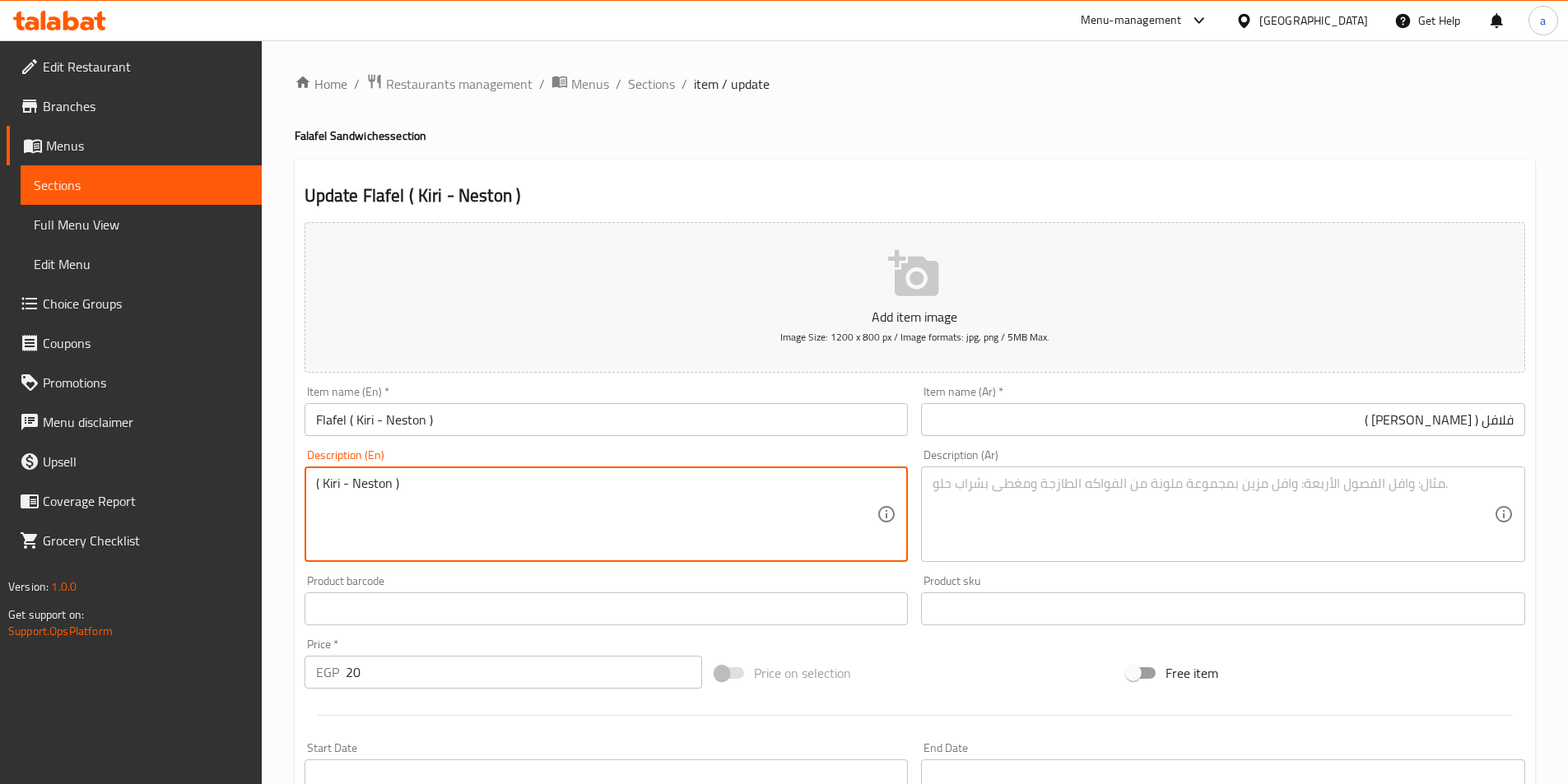
drag, startPoint x: 486, startPoint y: 486, endPoint x: 250, endPoint y: 477, distance: 236.2
click at [406, 569] on div "Product barcode Product barcode" at bounding box center [606, 600] width 618 height 63
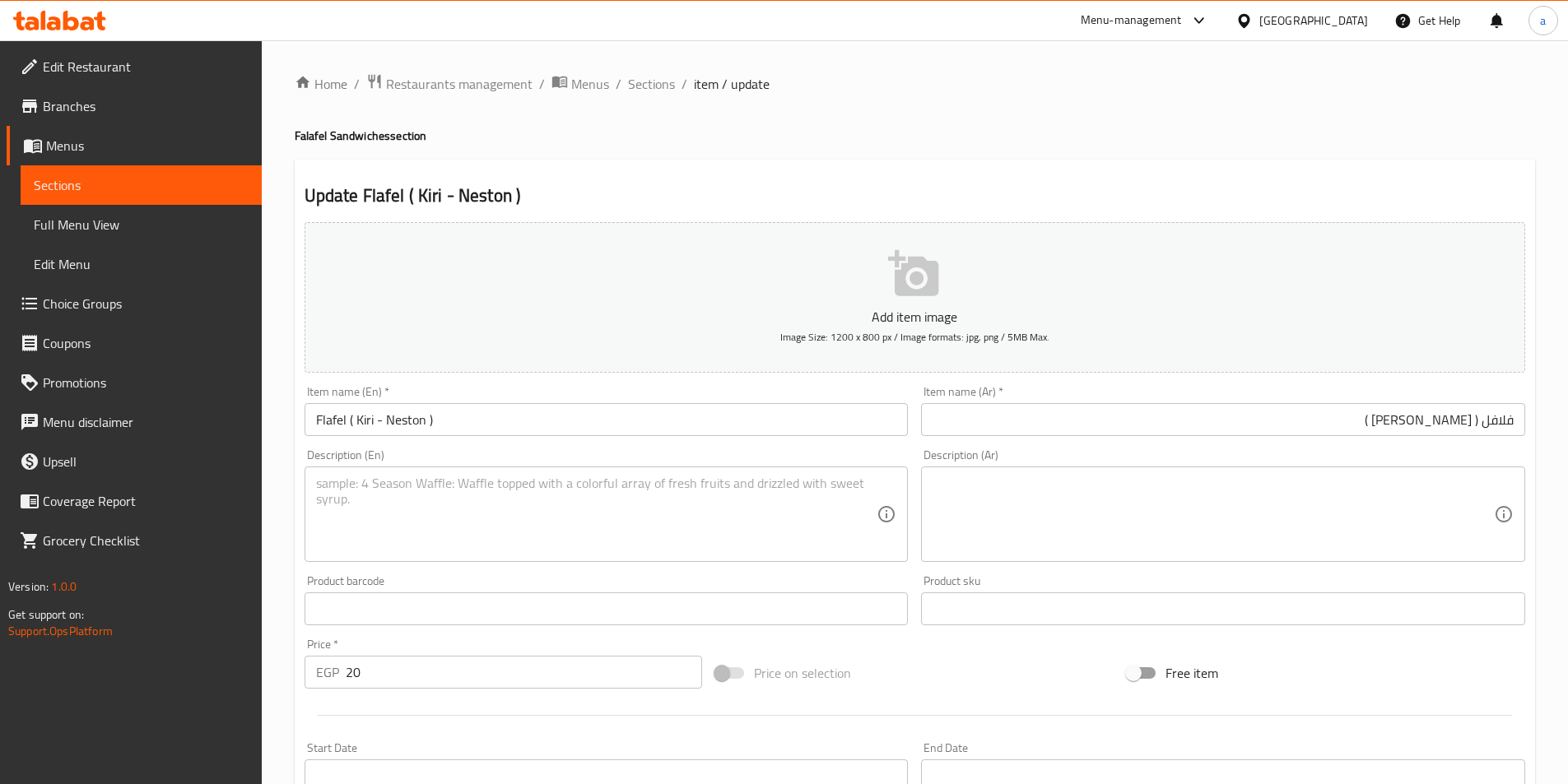
scroll to position [405, 0]
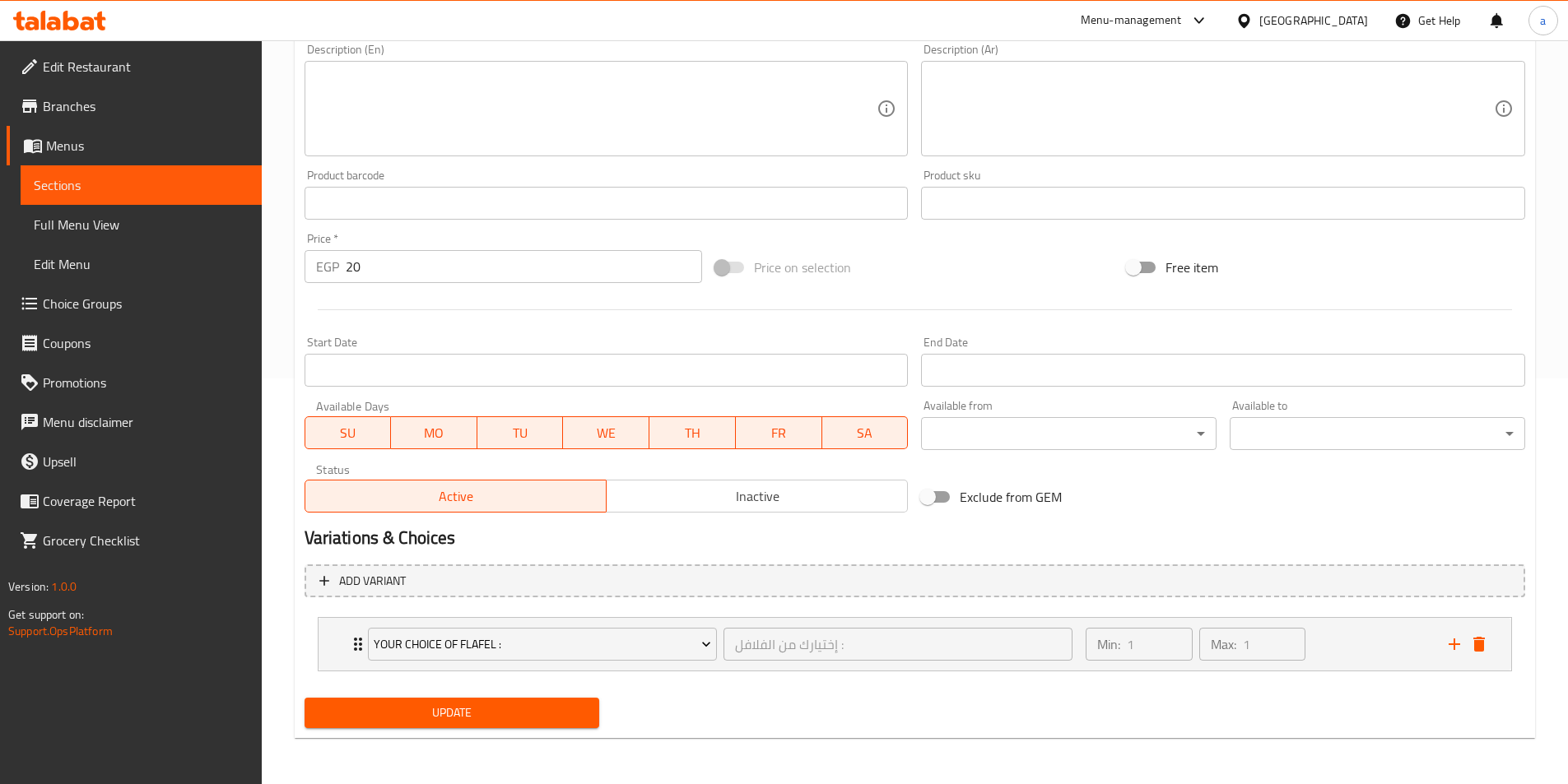
click at [430, 706] on span "Update" at bounding box center [452, 713] width 269 height 20
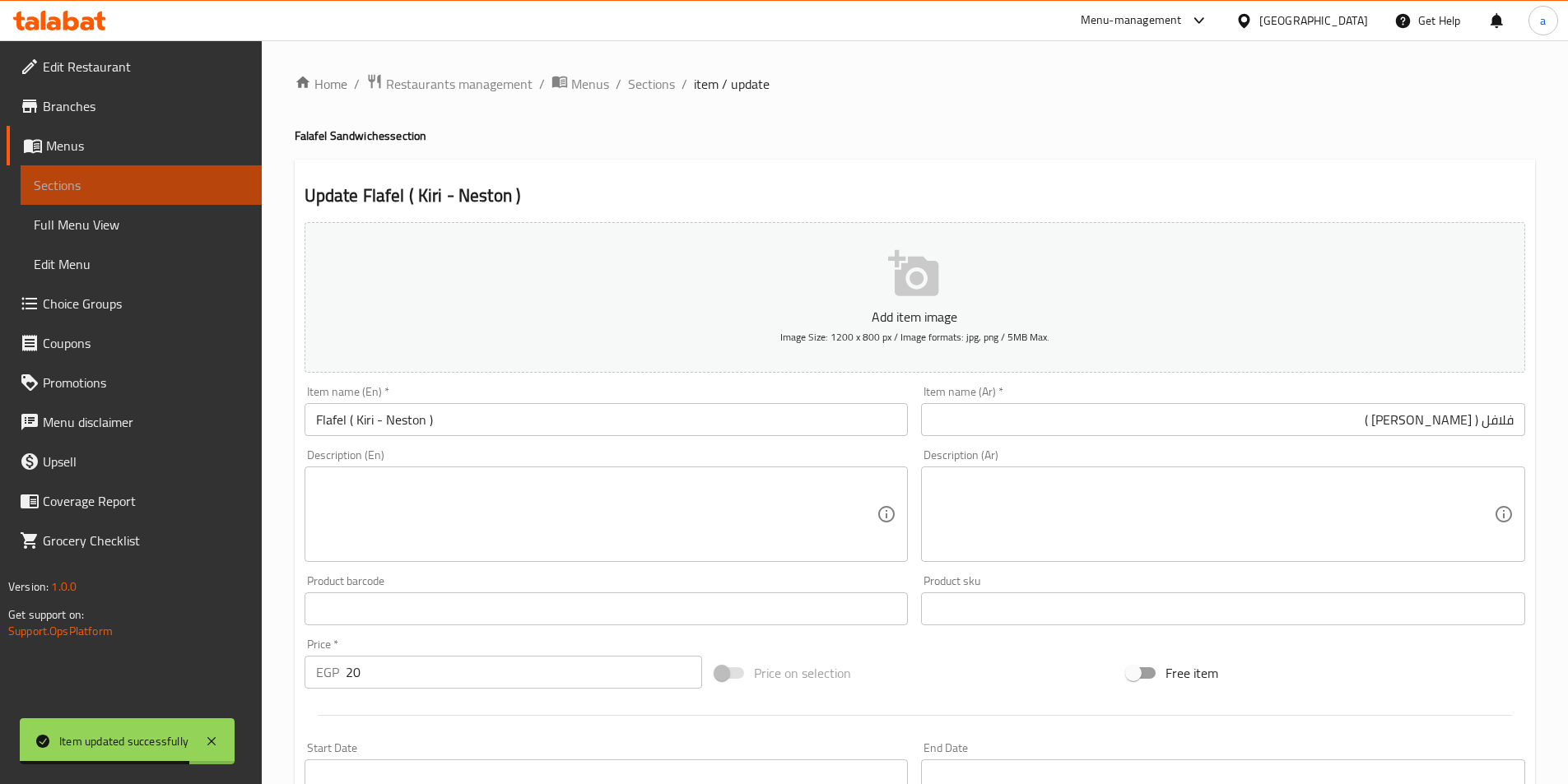
click at [187, 172] on link "Sections" at bounding box center [141, 185] width 242 height 39
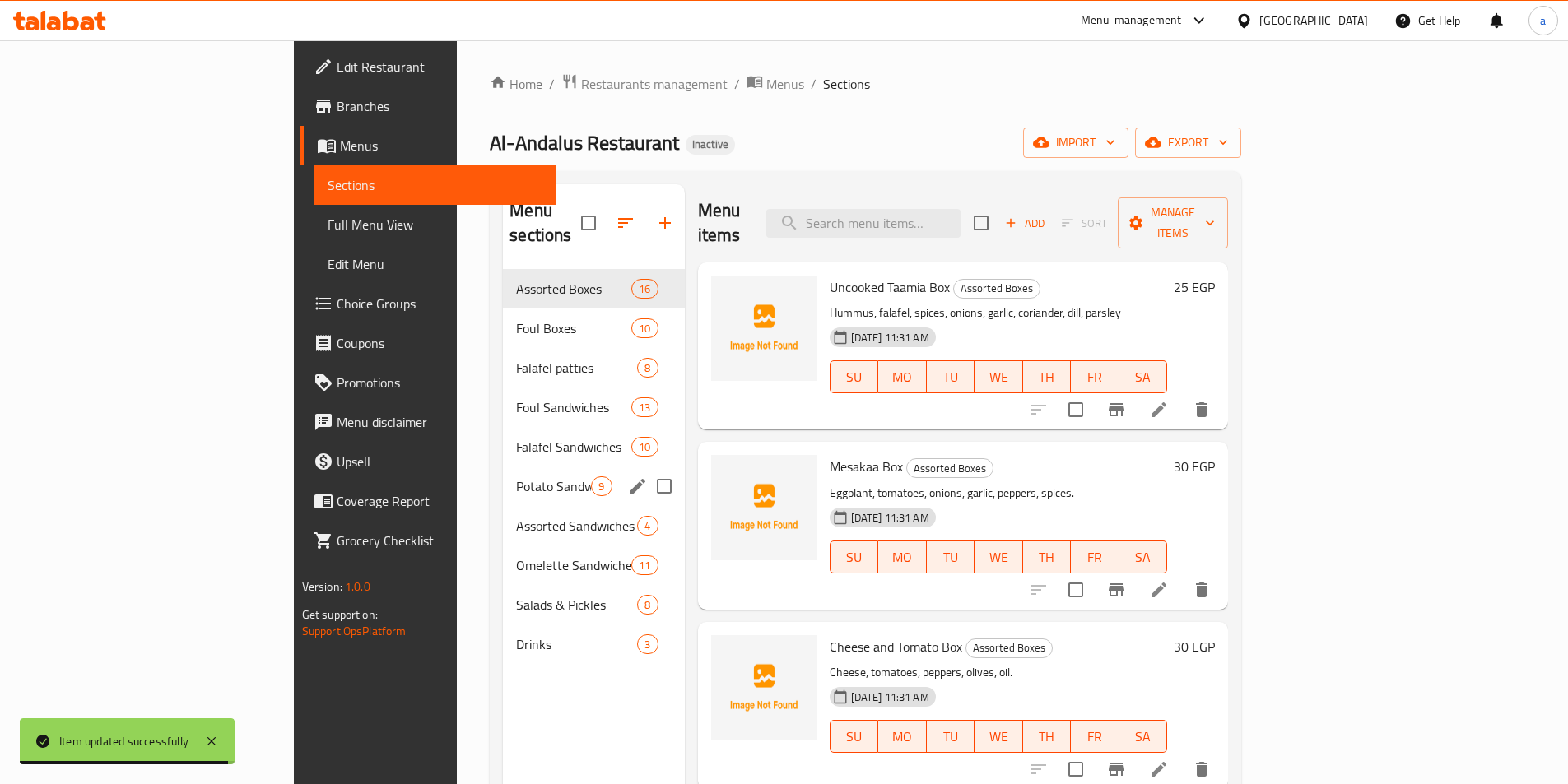
click at [503, 467] on div "Potato Sandwiches 9" at bounding box center [593, 486] width 181 height 39
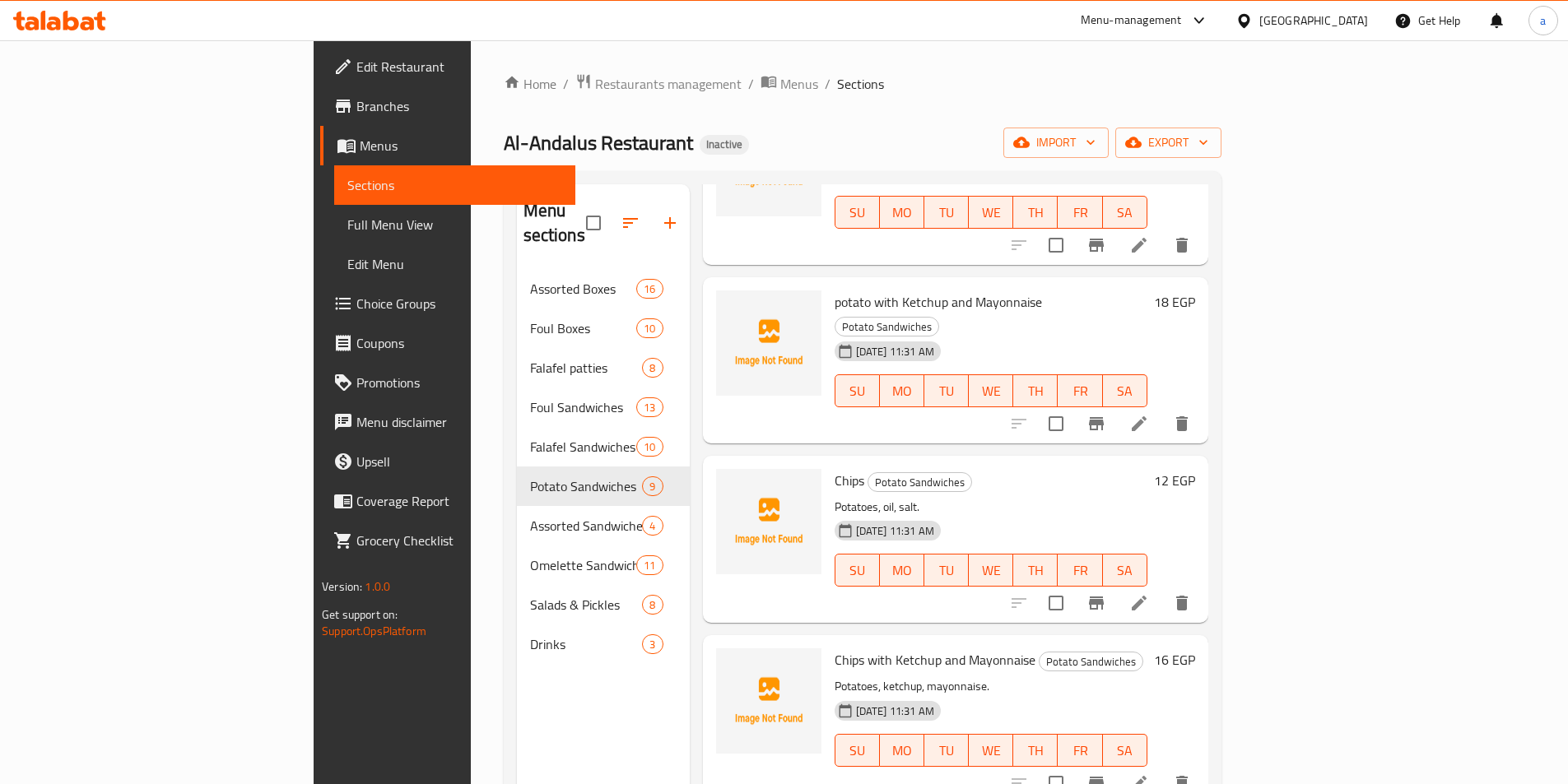
scroll to position [247, 0]
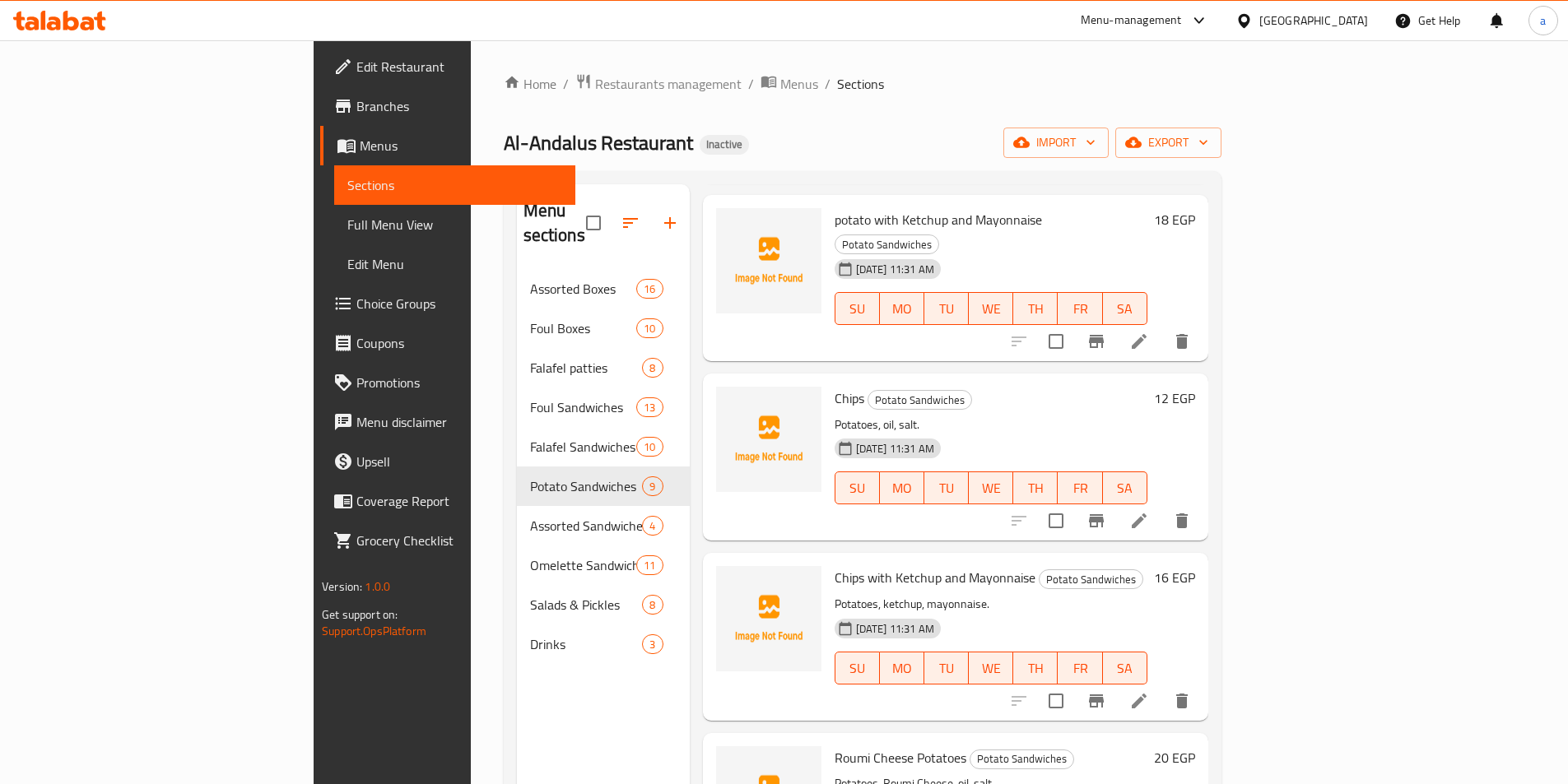
click at [1149, 691] on icon at bounding box center [1139, 701] width 20 height 20
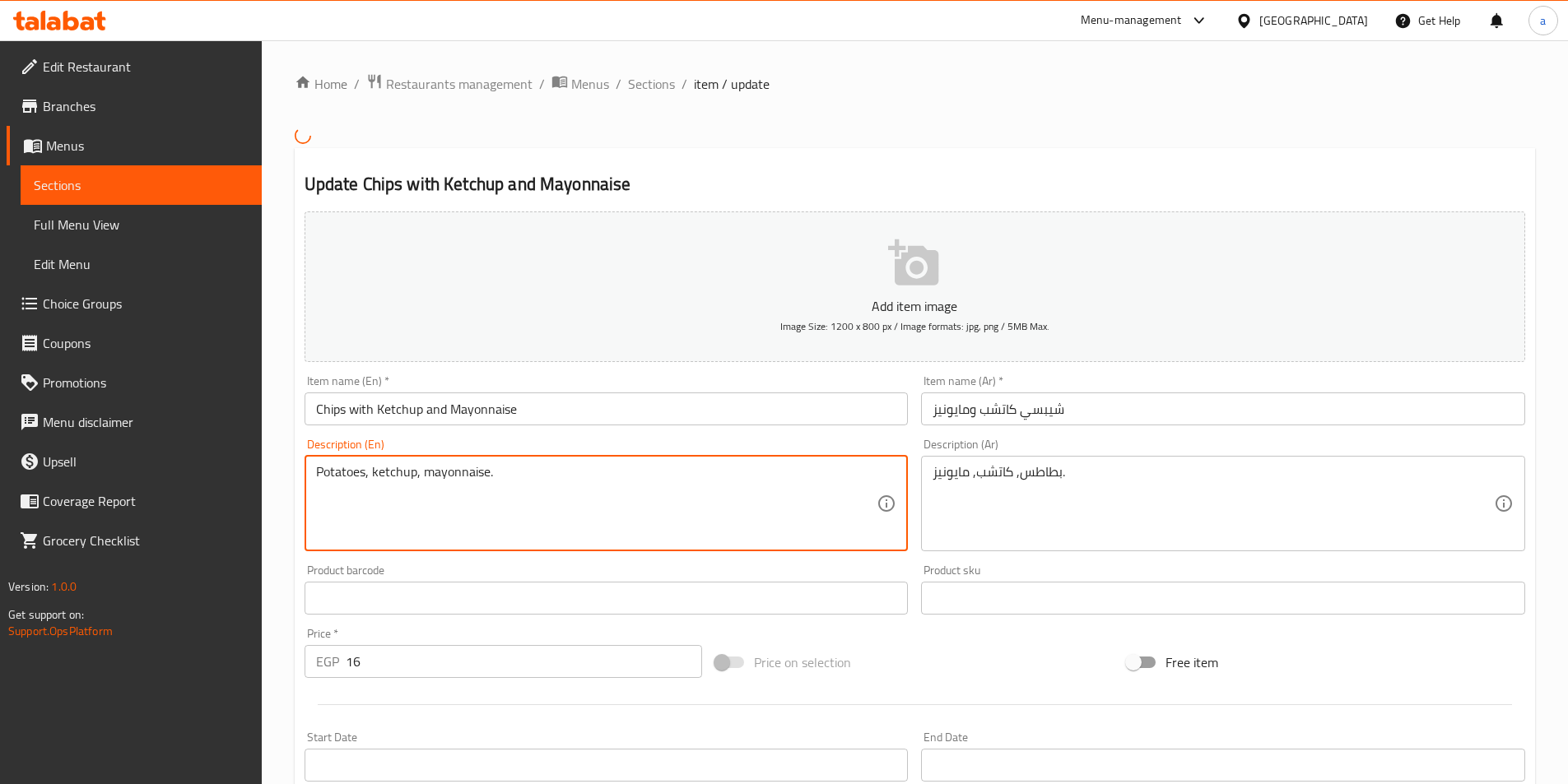
click at [546, 502] on textarea "Potatoes, ketchup, mayonnaise." at bounding box center [597, 503] width 562 height 78
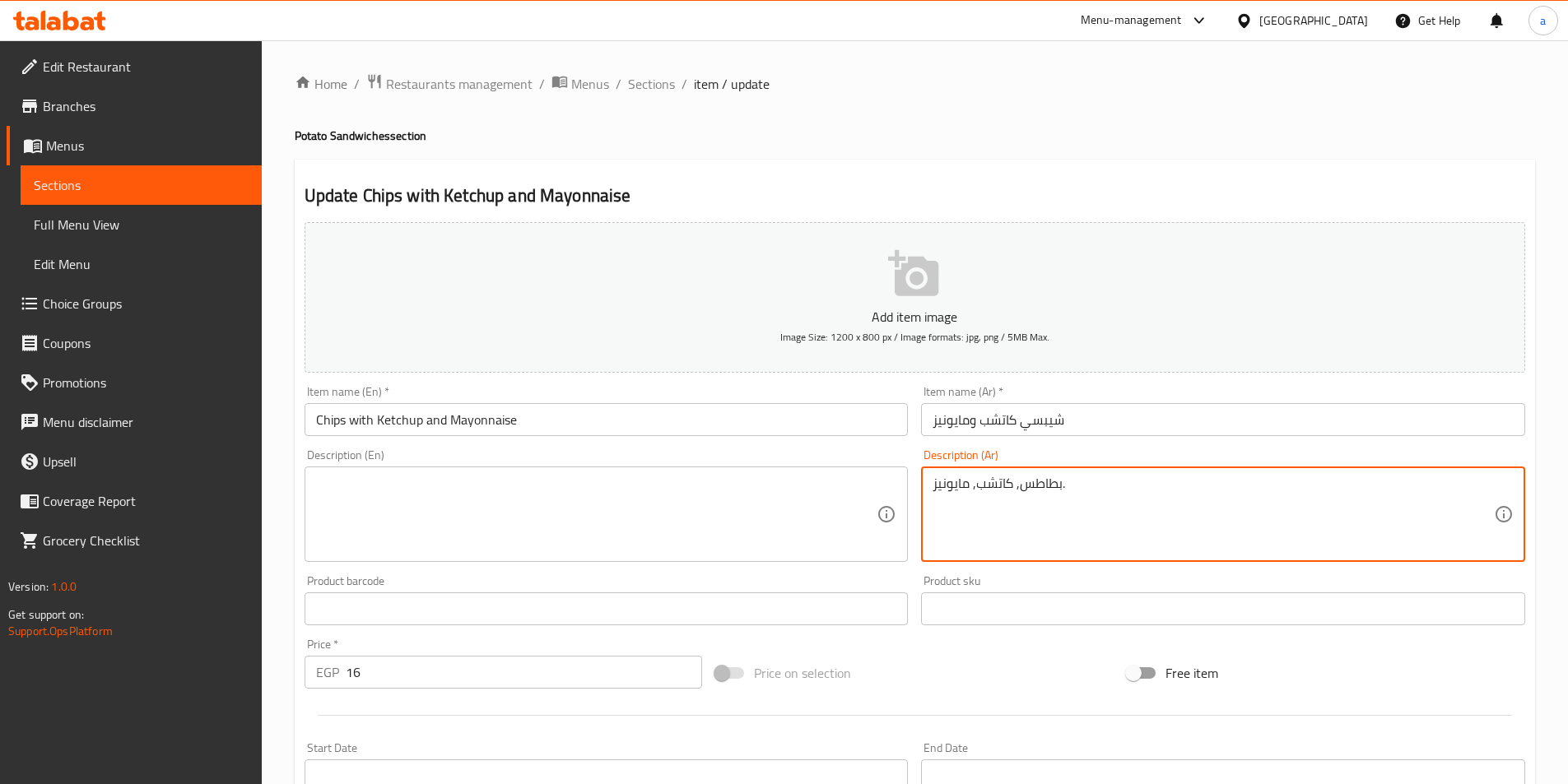
click at [1118, 490] on textarea "بطاطس, كاتشب, مايونيز." at bounding box center [1213, 515] width 562 height 78
click at [988, 571] on div "Product sku Product sku" at bounding box center [1223, 600] width 618 height 63
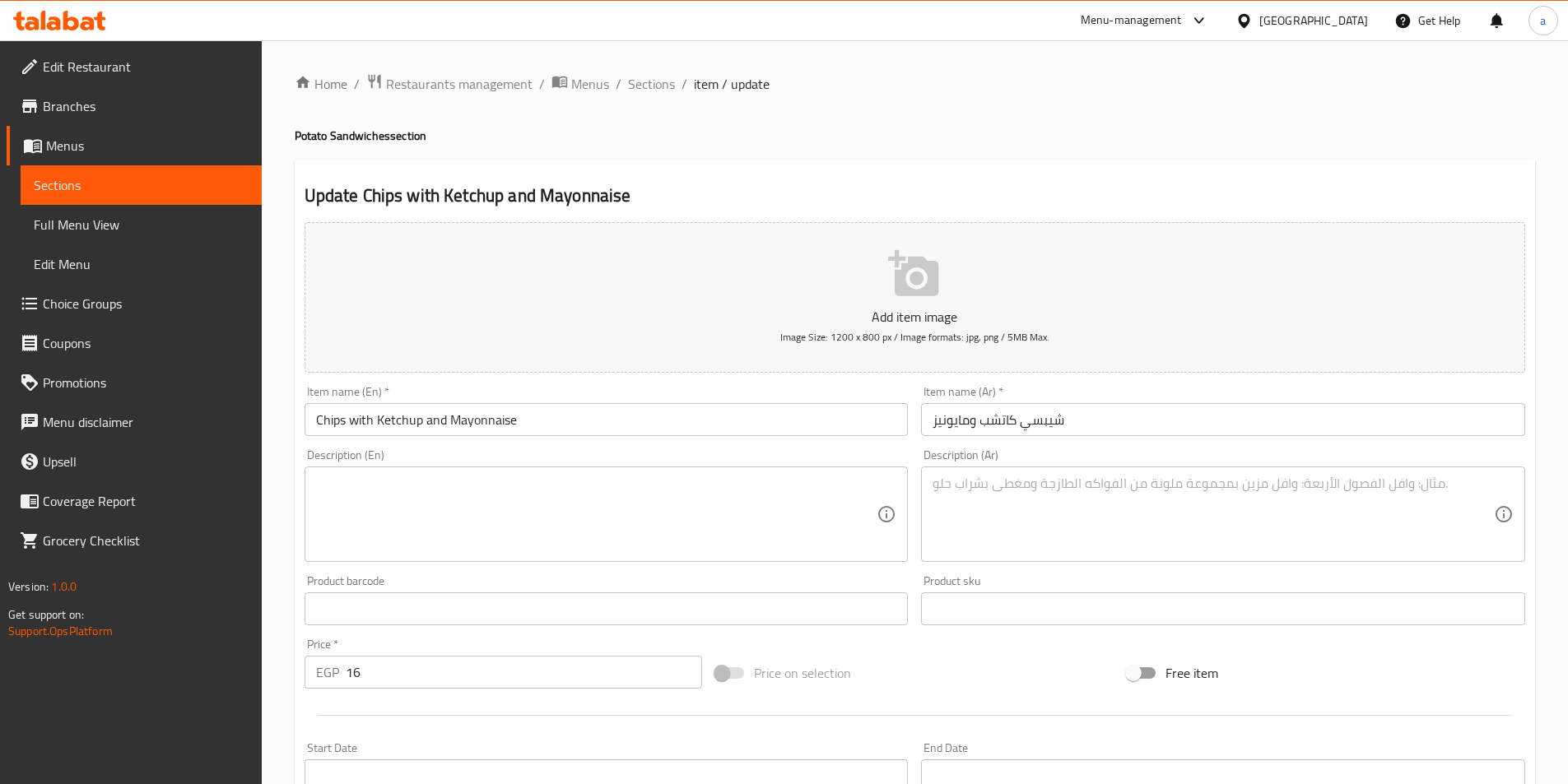
scroll to position [379, 0]
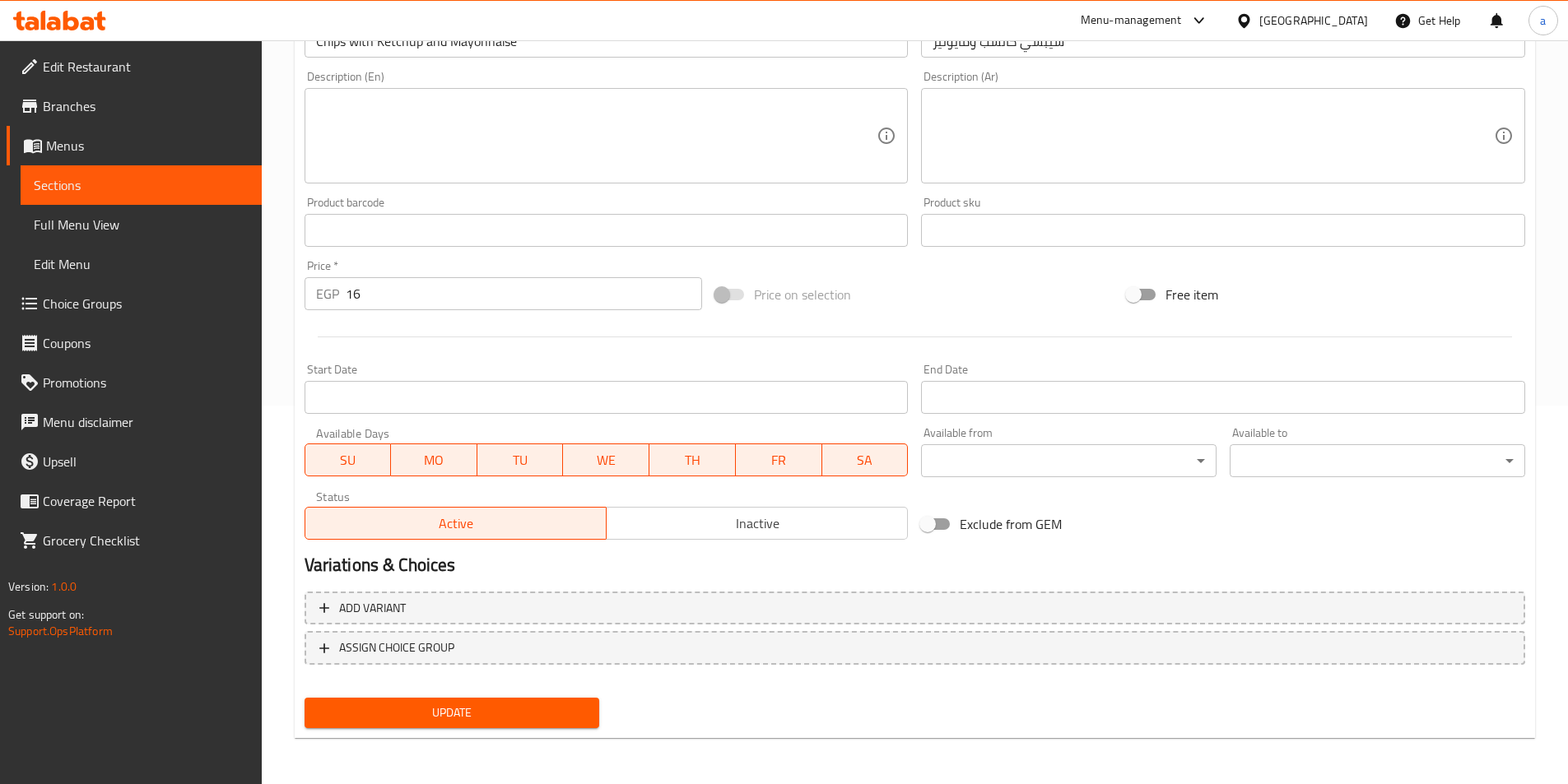
click at [396, 718] on span "Update" at bounding box center [452, 713] width 269 height 20
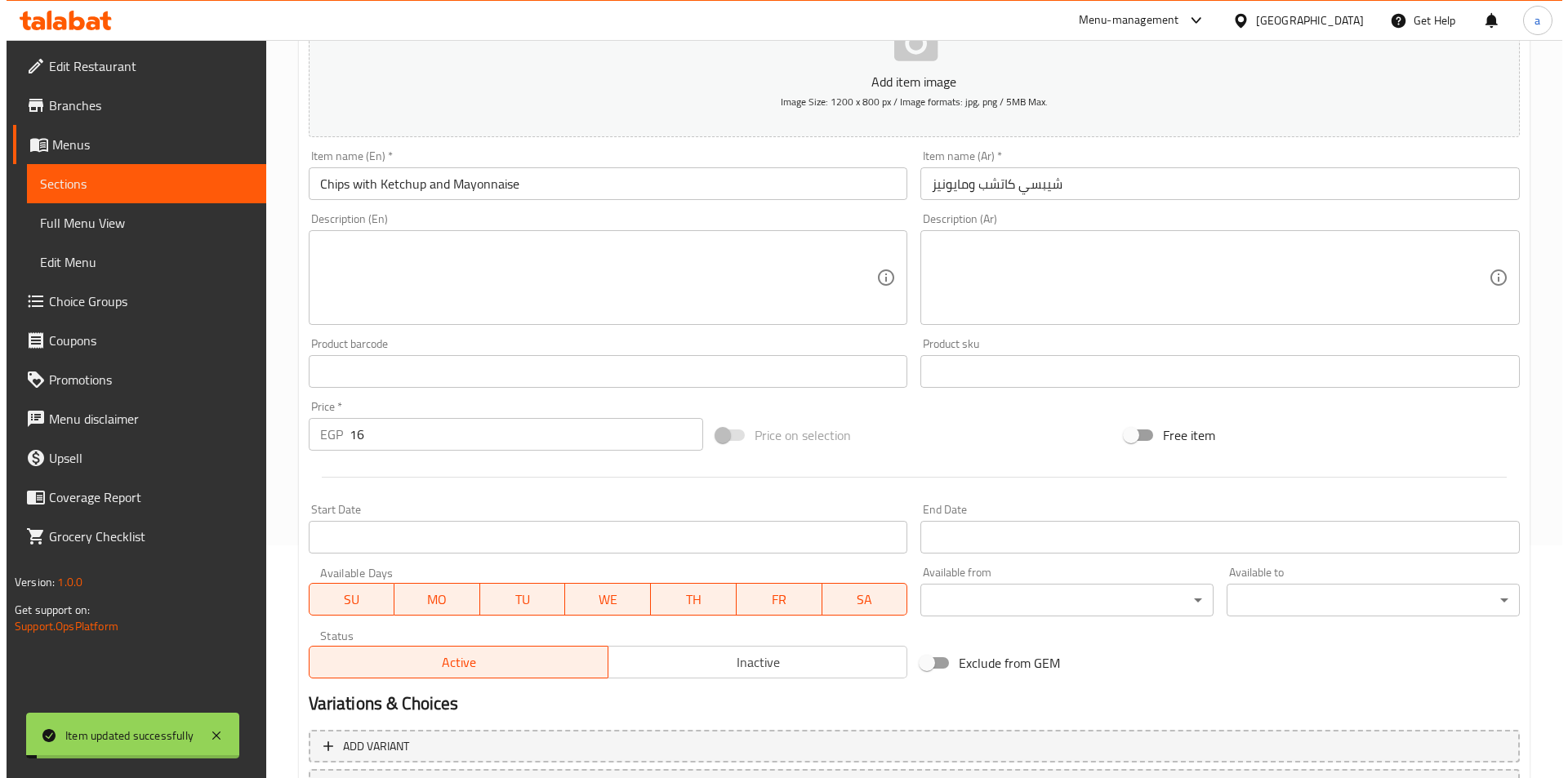
scroll to position [0, 0]
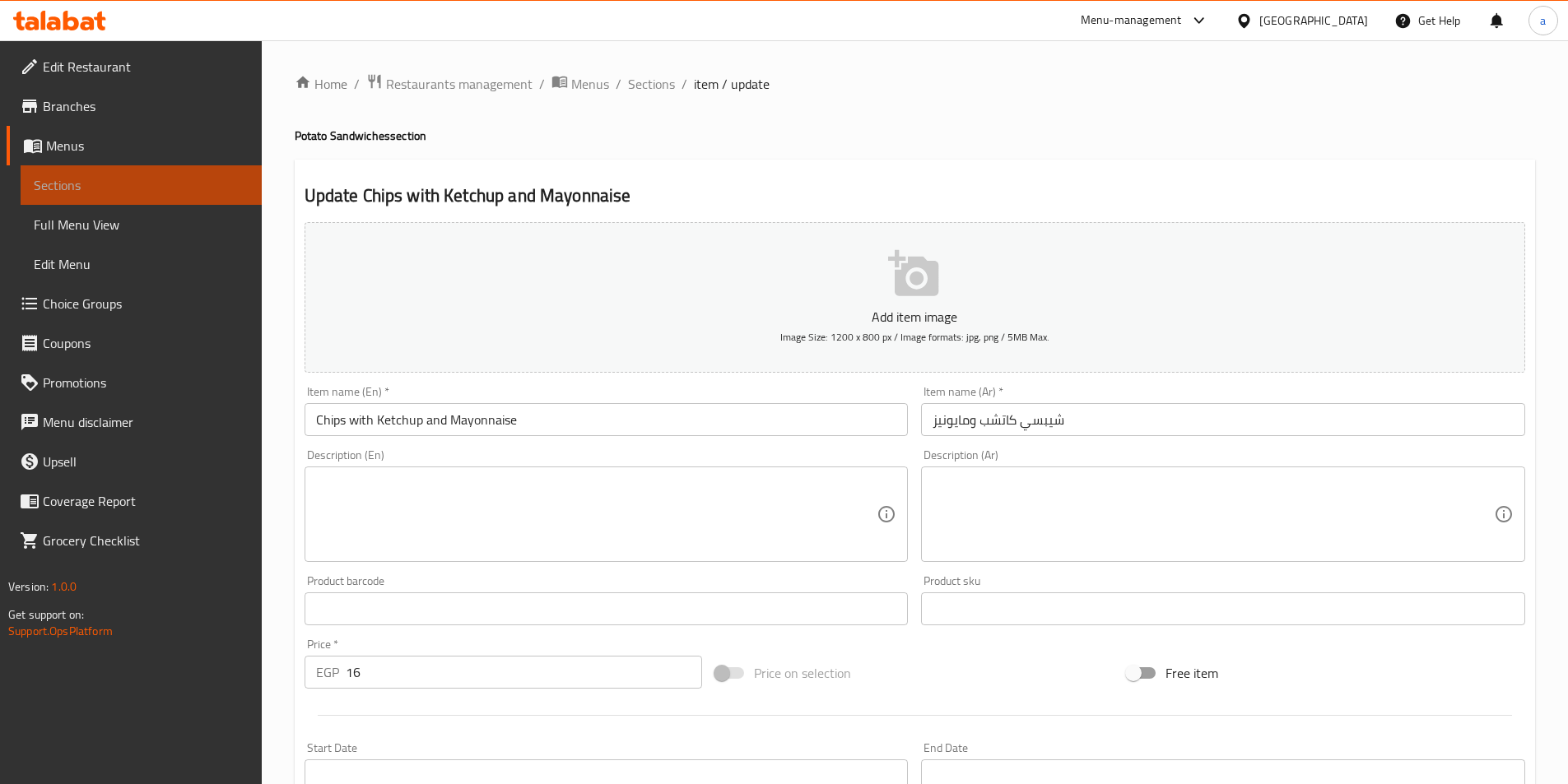
click at [217, 179] on span "Sections" at bounding box center [141, 185] width 215 height 20
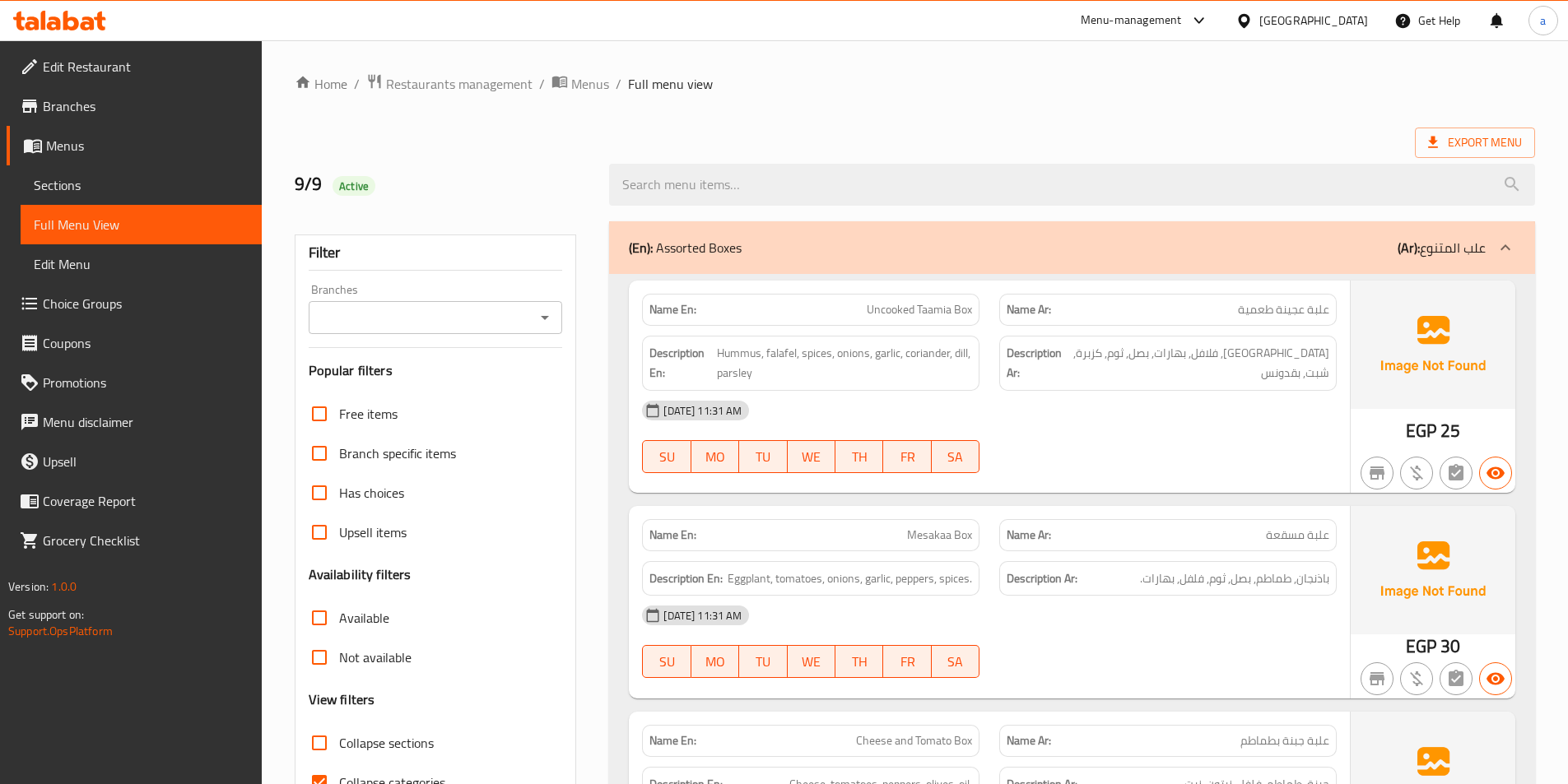
click at [318, 763] on input "Collapse categories" at bounding box center [319, 782] width 39 height 39
checkbox input "false"
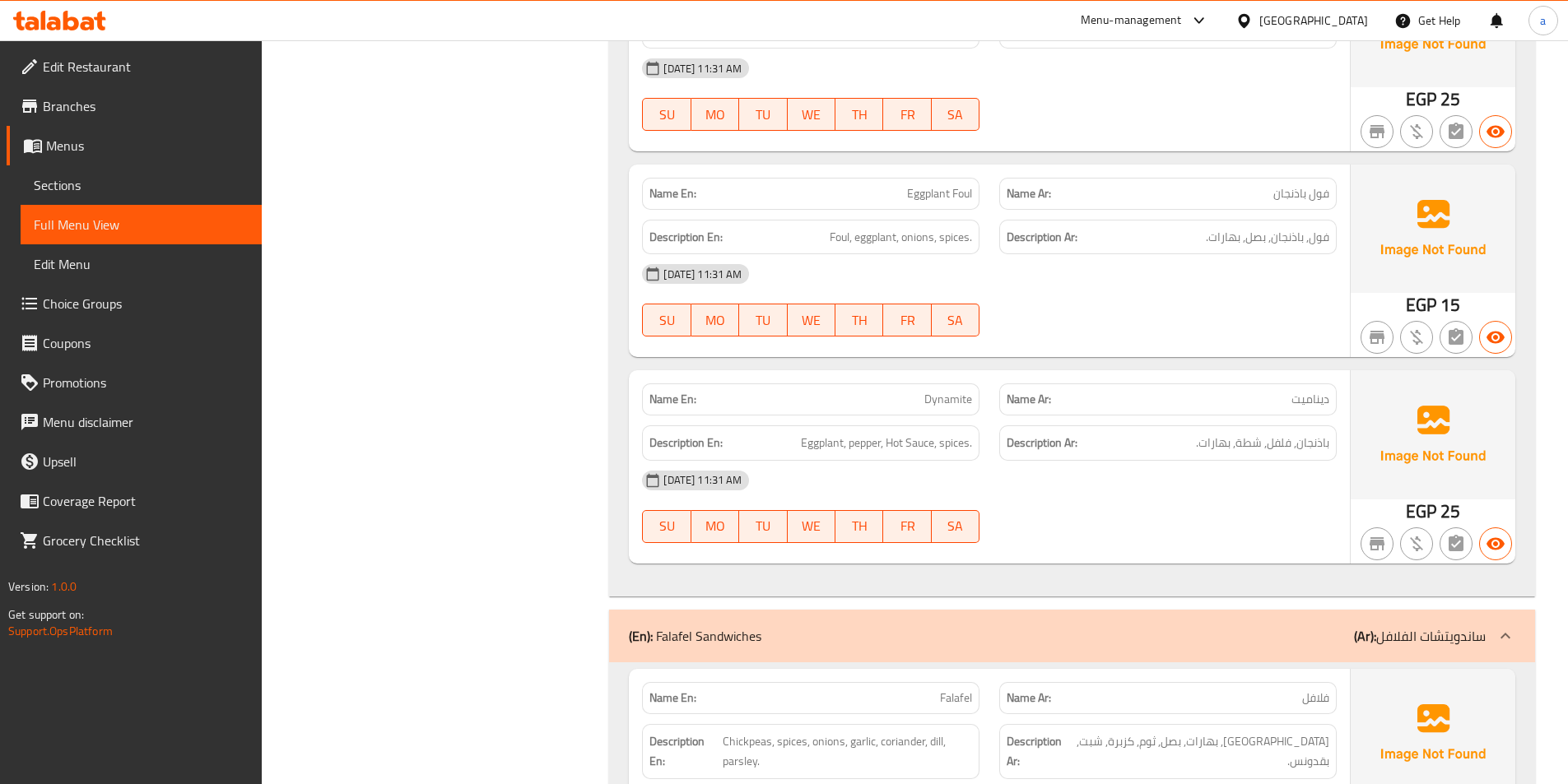
scroll to position [11609, 0]
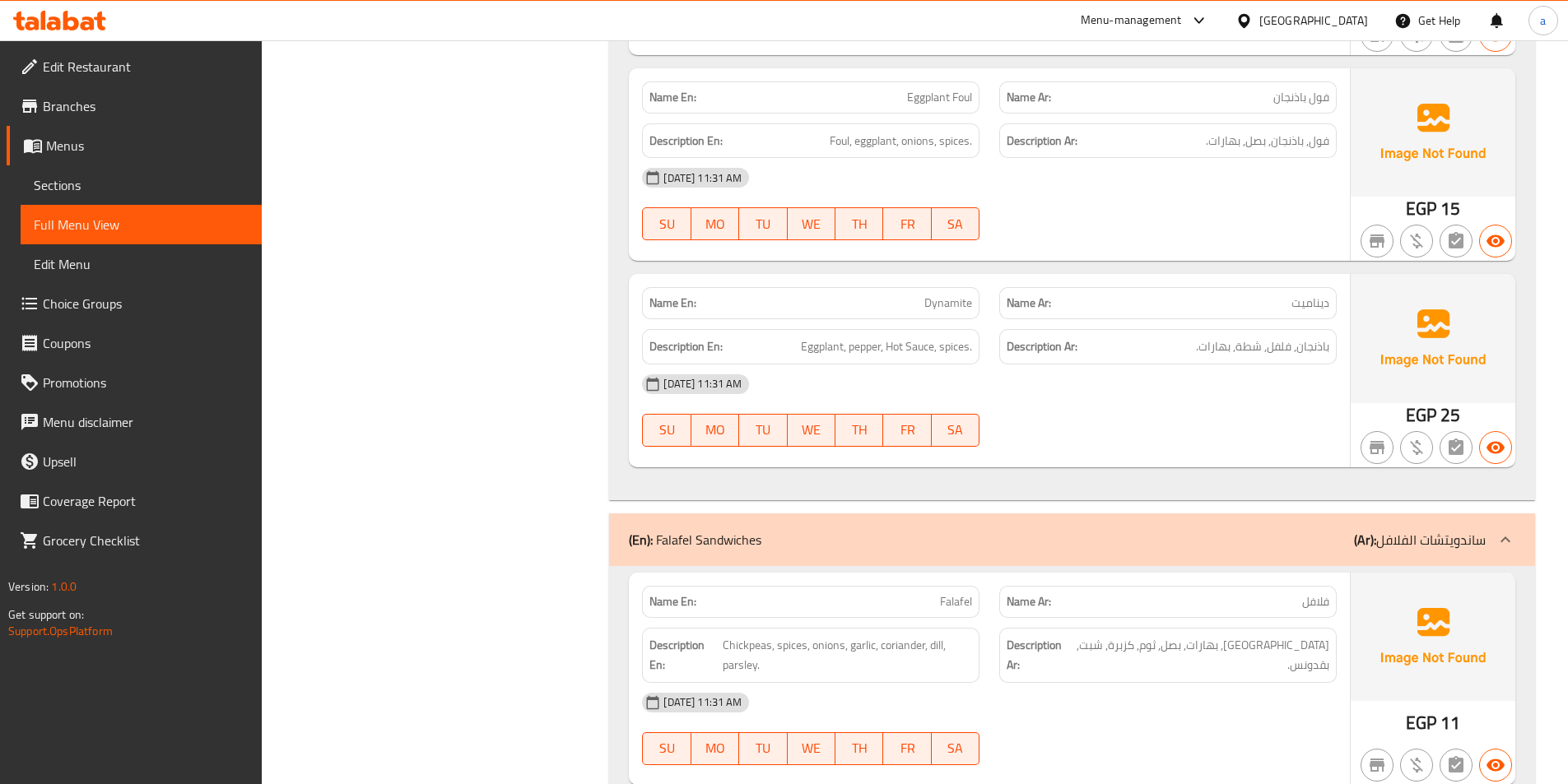
click at [1054, 530] on div "(En): Falafel Sandwiches (Ar): ساندويتشات الفلافل" at bounding box center [1057, 540] width 857 height 20
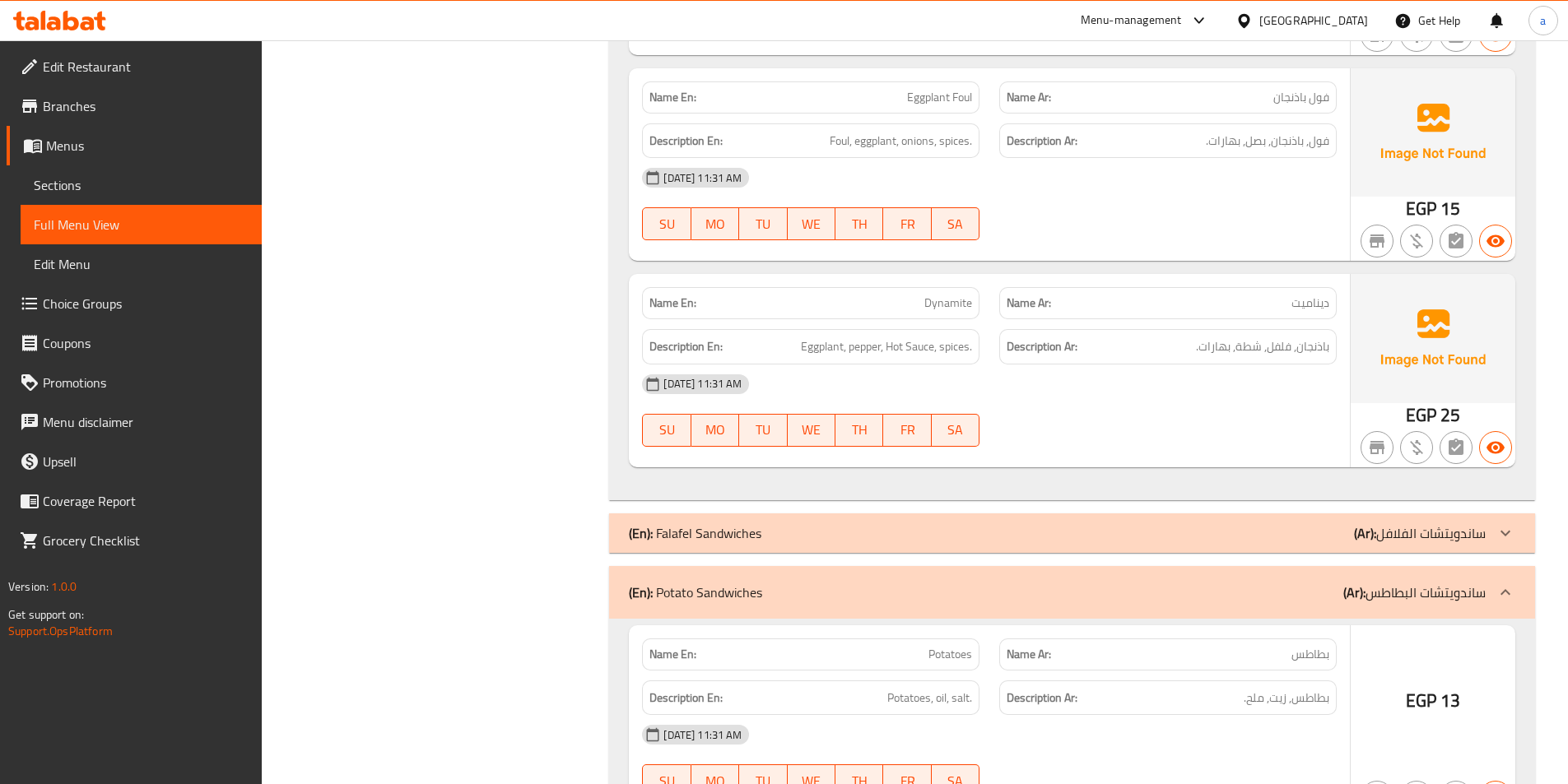
scroll to position [11938, 0]
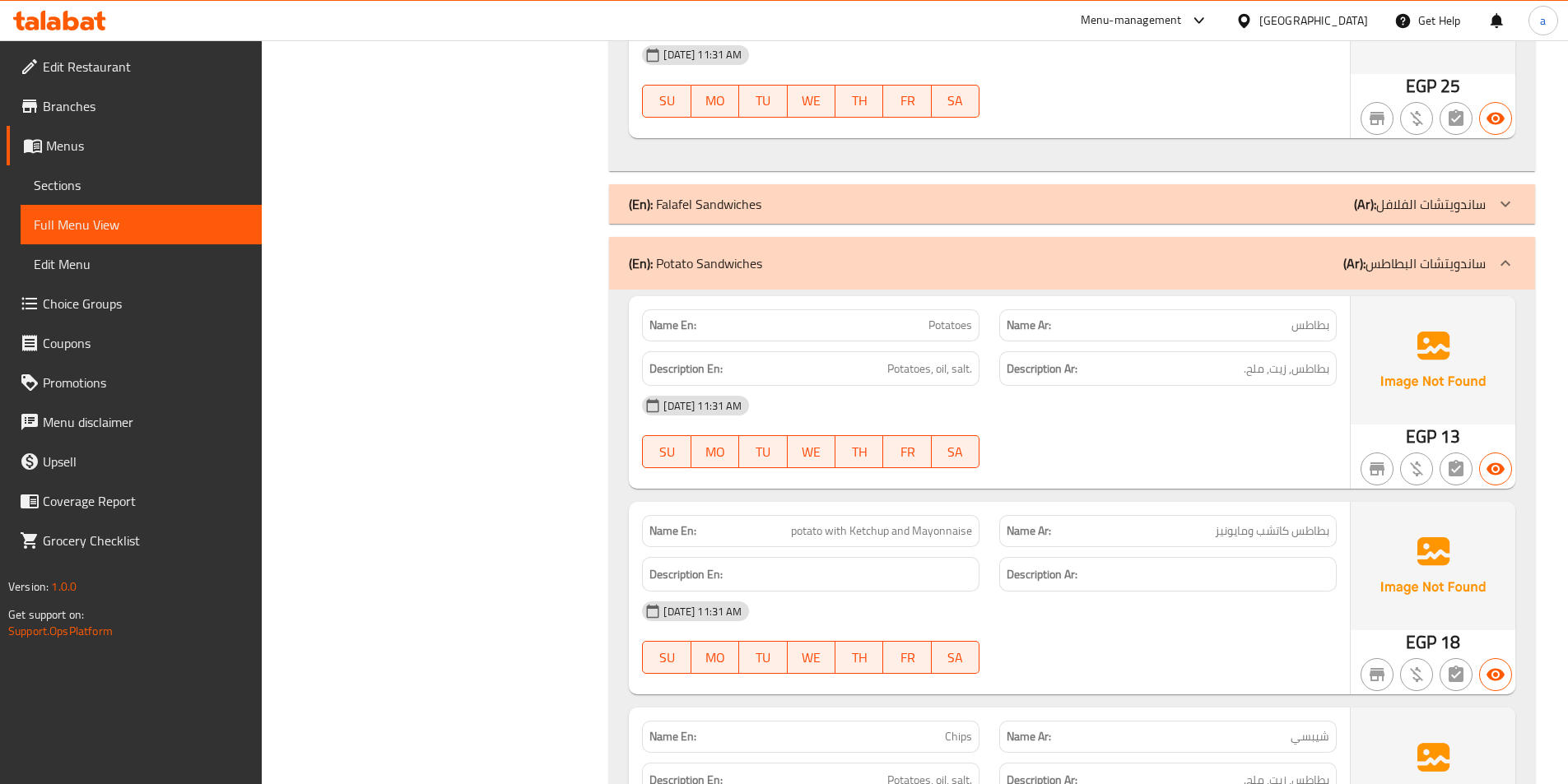
click at [1175, 194] on div "(En): Falafel Sandwiches (Ar): ساندويتشات الفلافل" at bounding box center [1057, 204] width 857 height 20
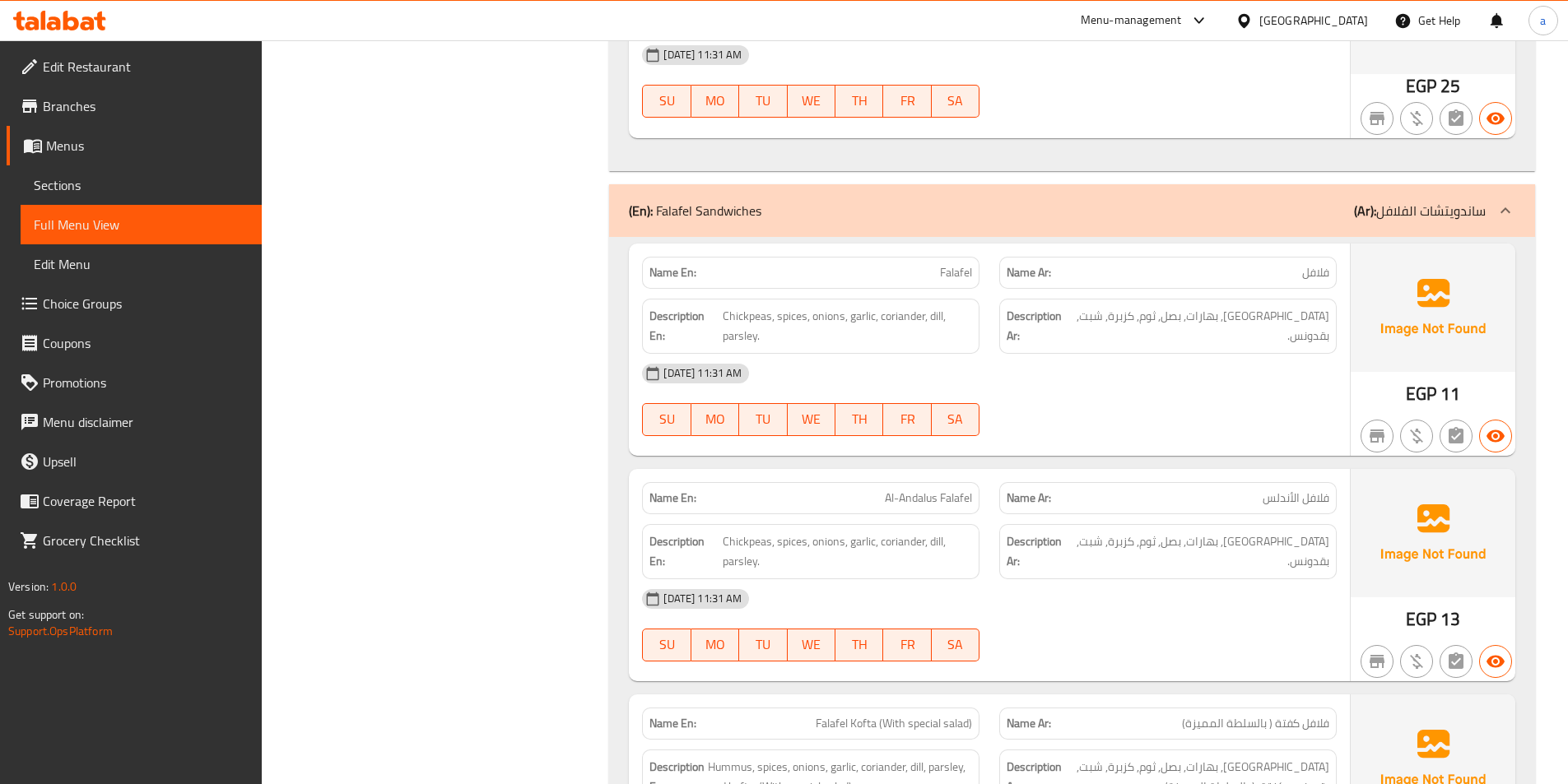
click at [1027, 354] on div "[DATE] 11:31 AM" at bounding box center [989, 373] width 715 height 39
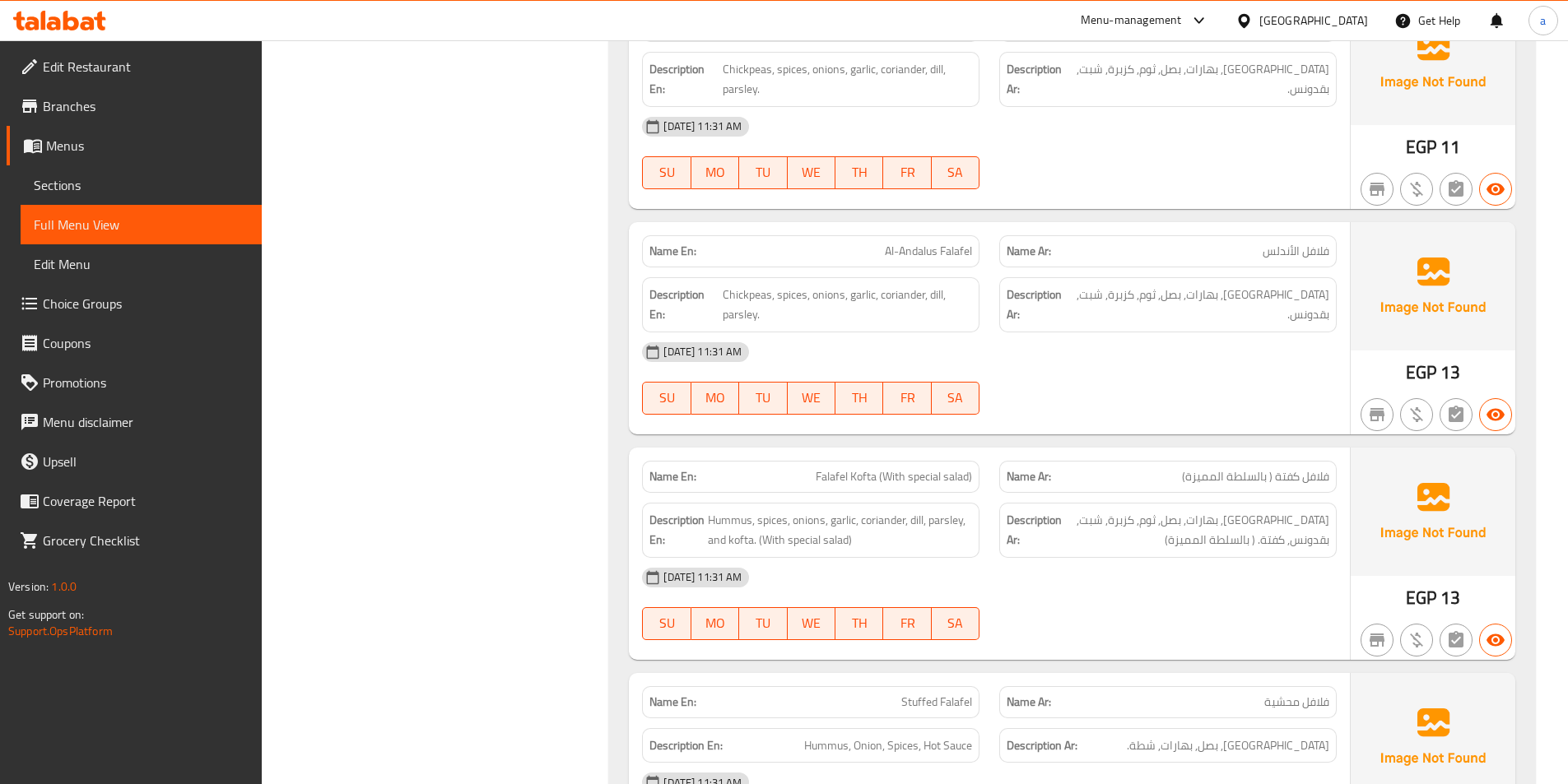
scroll to position [12268, 0]
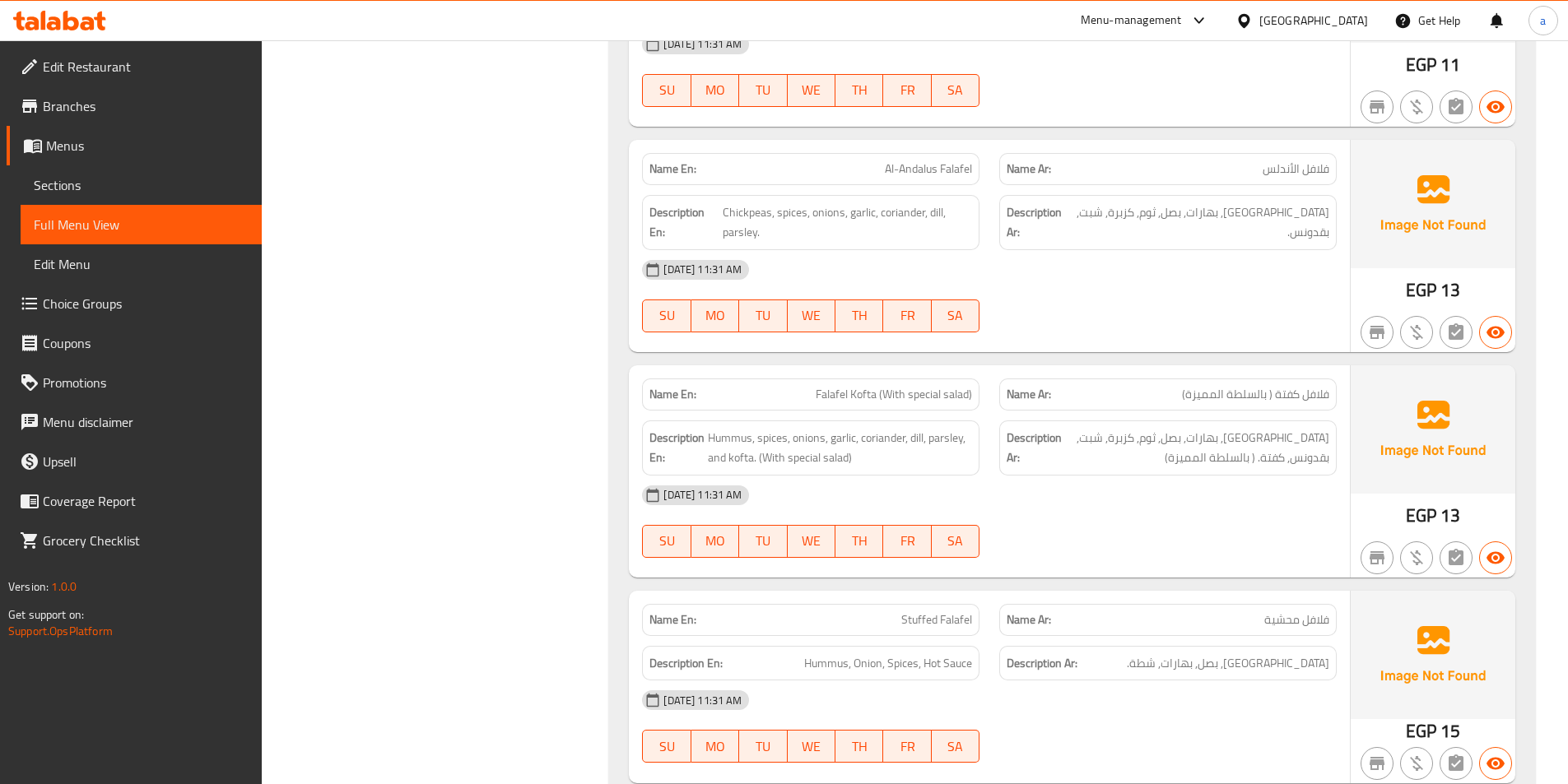
click at [1211, 250] on div "[DATE] 11:31 AM" at bounding box center [989, 270] width 715 height 39
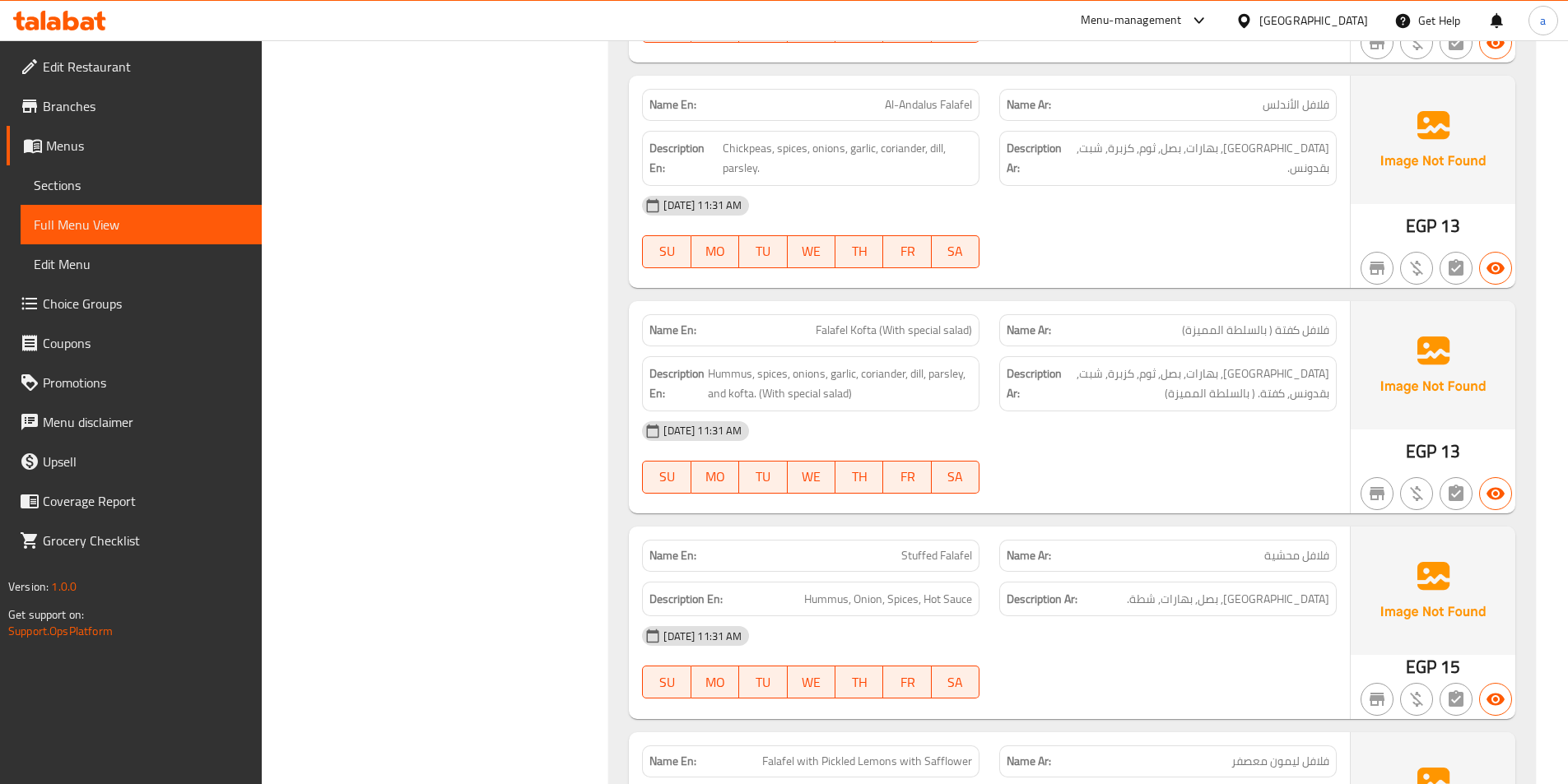
scroll to position [12515, 0]
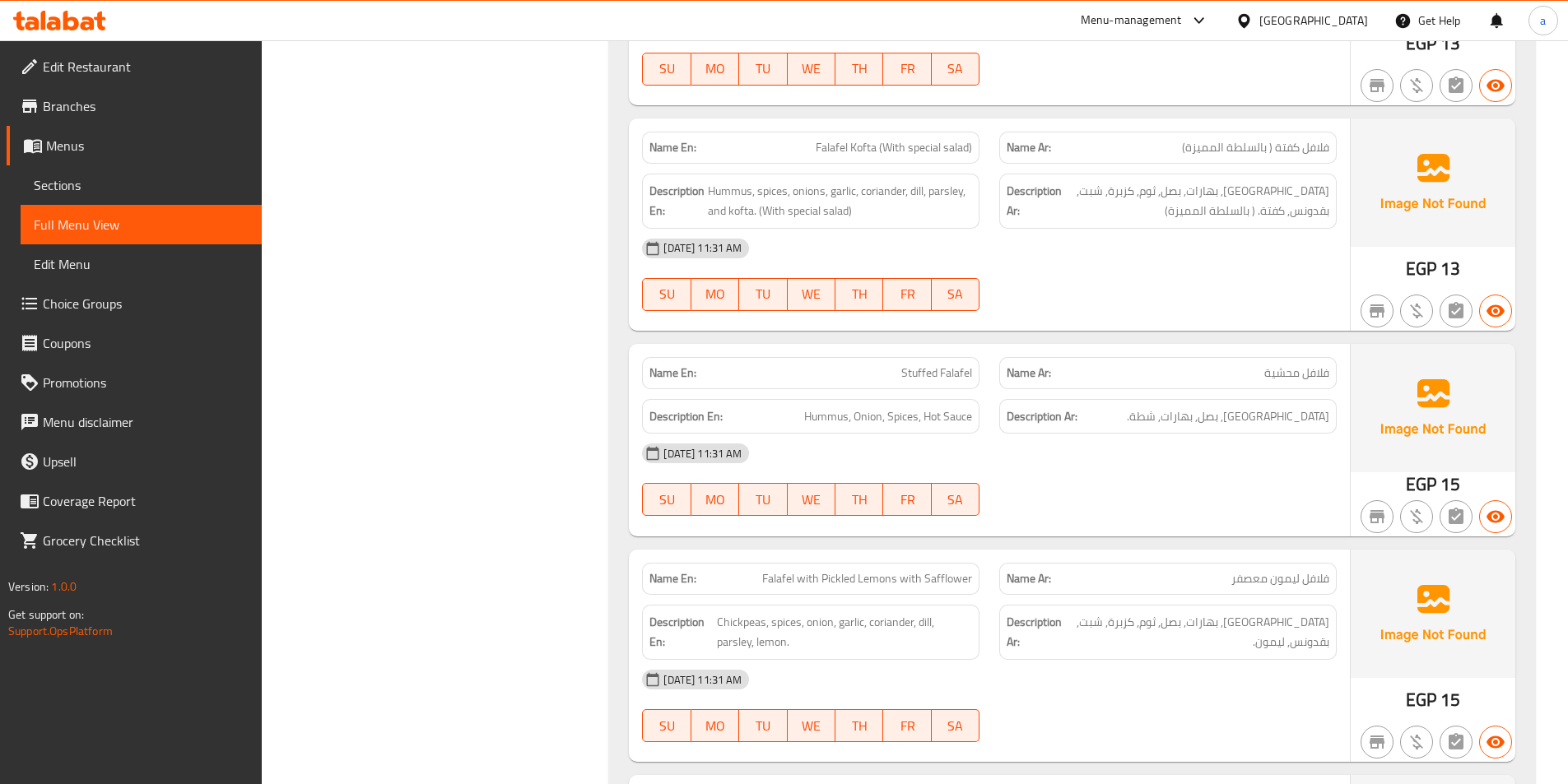
click at [1083, 229] on div "[DATE] 11:31 AM" at bounding box center [989, 249] width 715 height 39
click at [1167, 506] on div at bounding box center [1168, 516] width 357 height 20
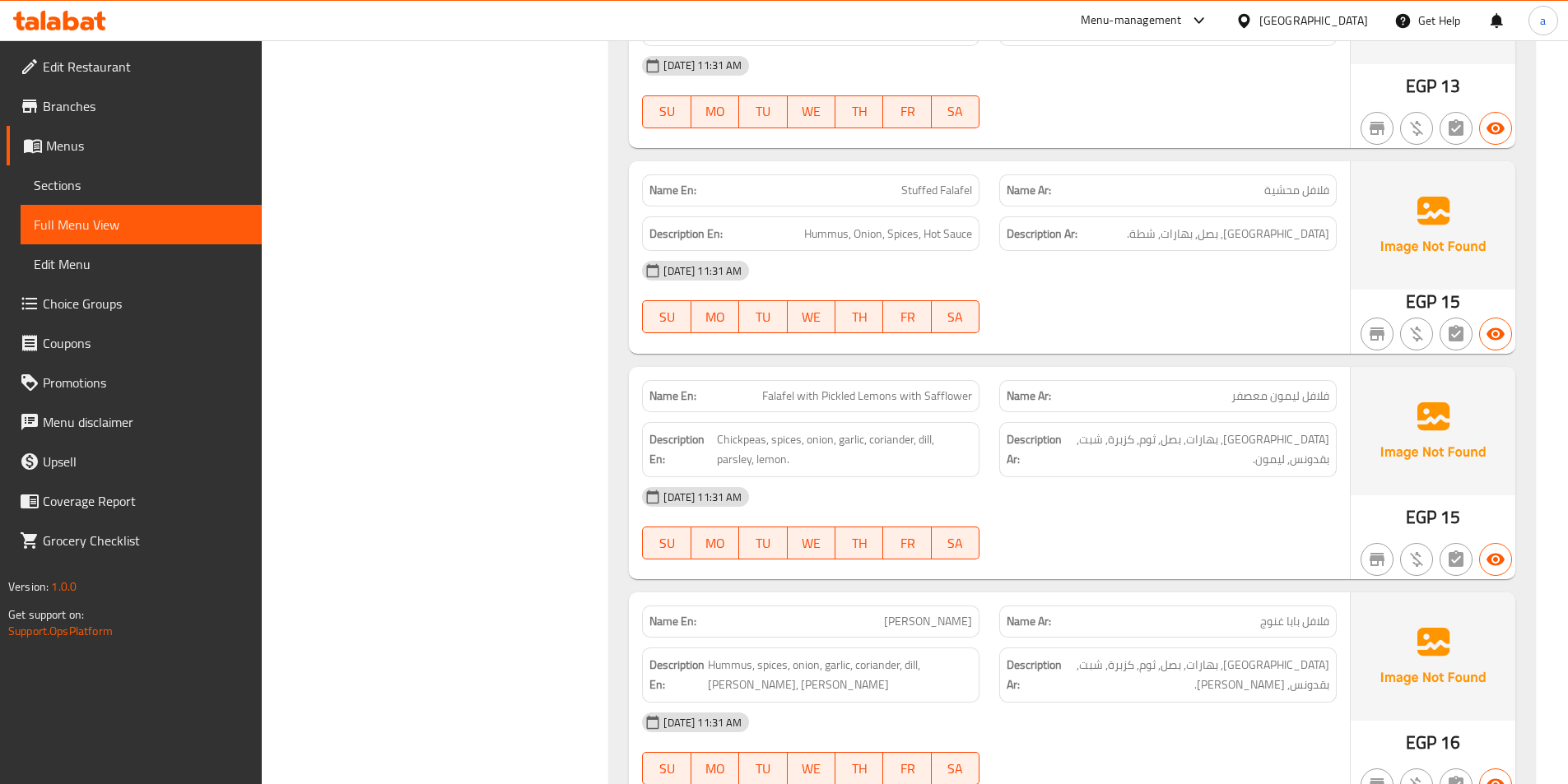
scroll to position [12761, 0]
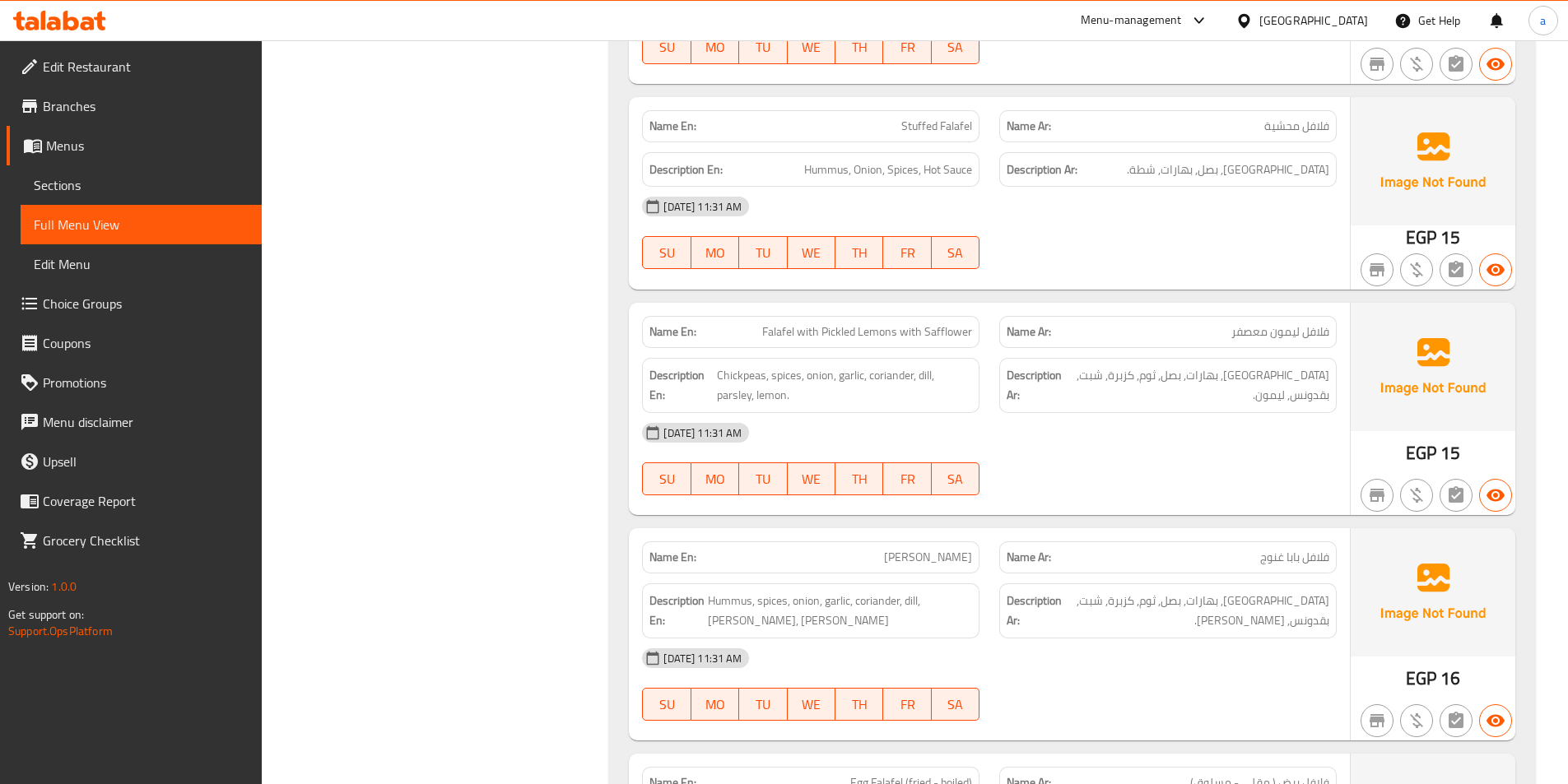
click at [1140, 413] on div "[DATE] 11:31 AM" at bounding box center [989, 433] width 715 height 39
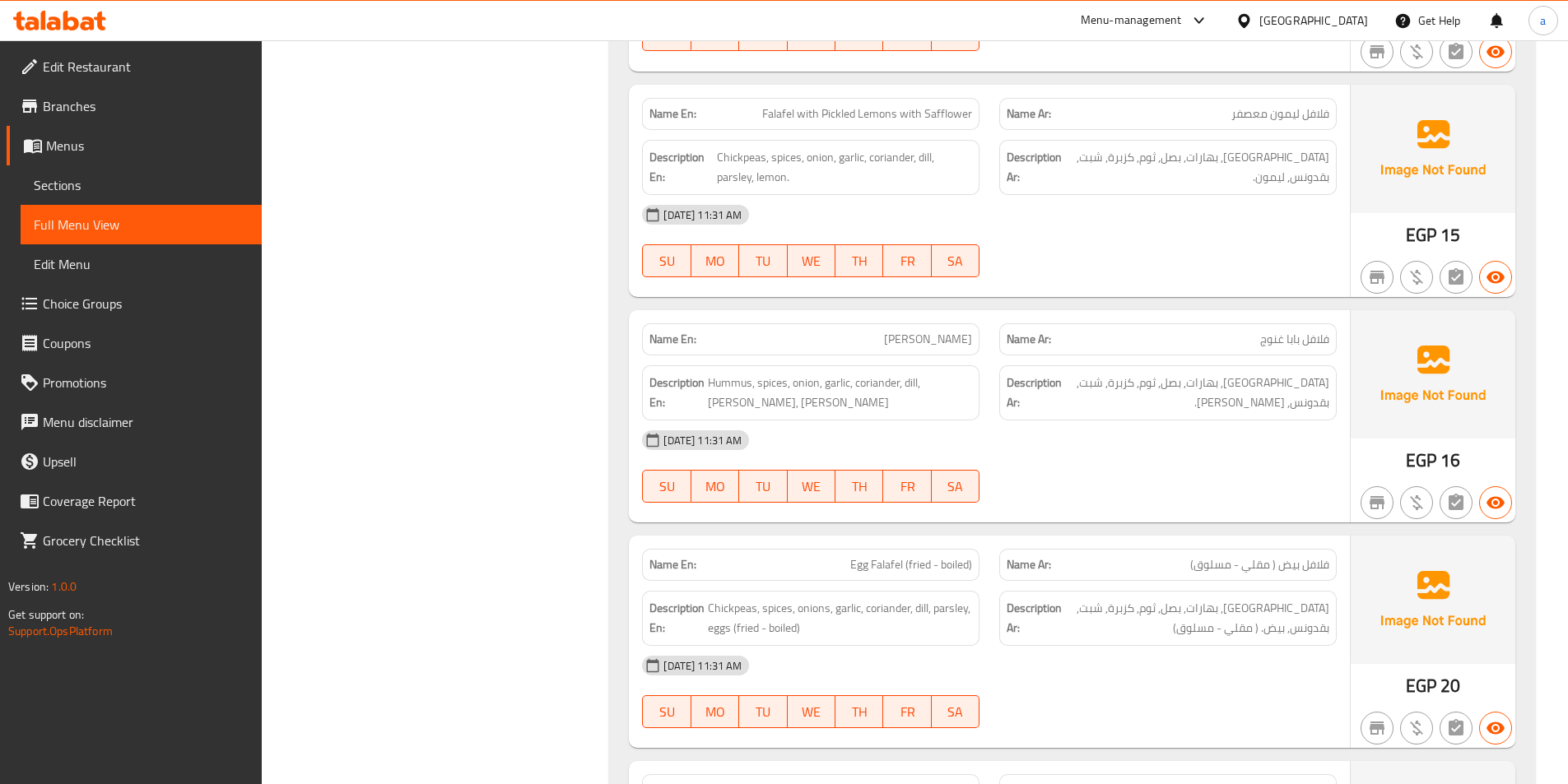
scroll to position [13173, 0]
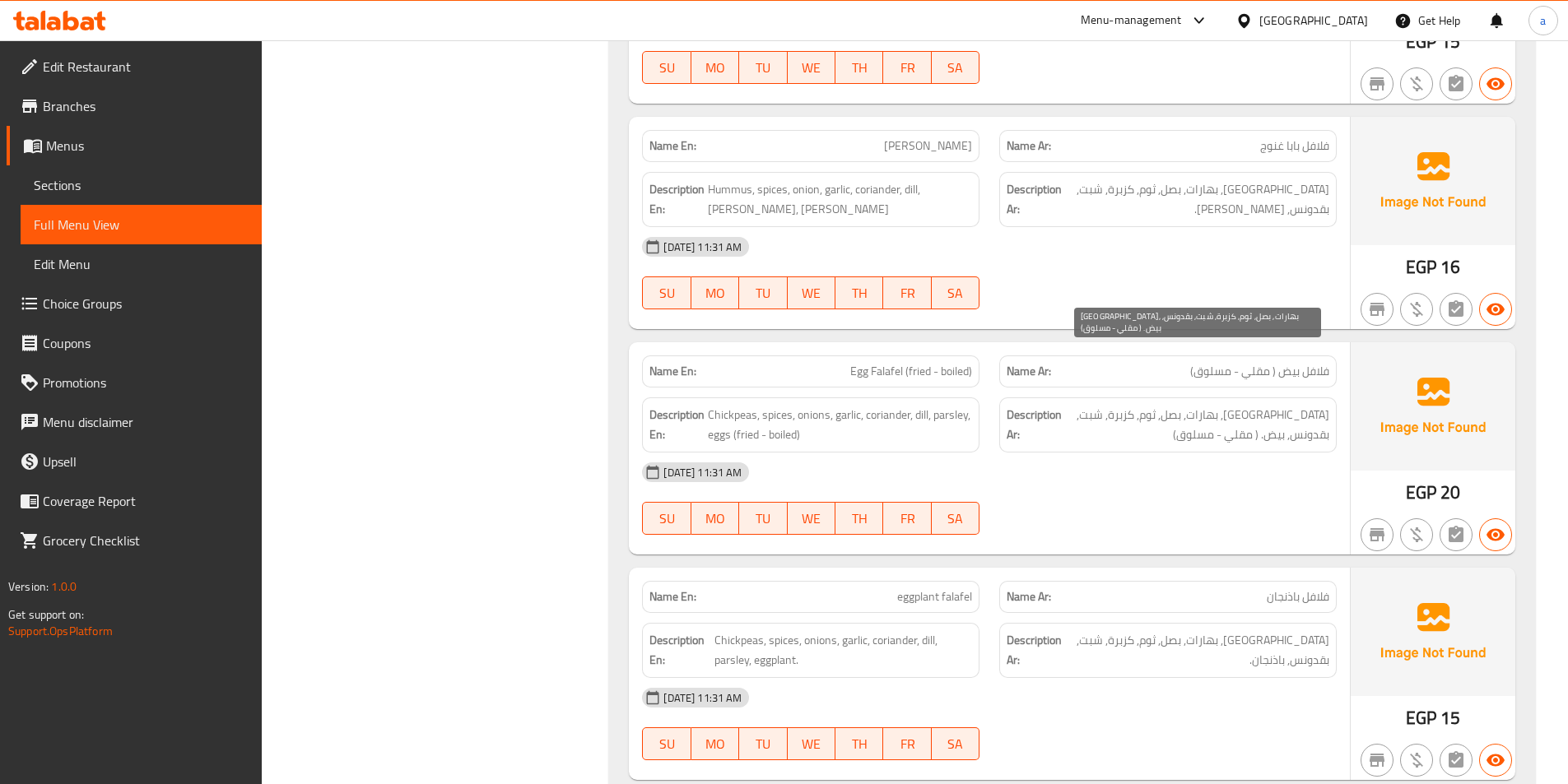
click at [1154, 404] on span "[GEOGRAPHIC_DATA], بهارات, بصل, ثوم, كزبرة, شبت, بقدونس, بيض. ( مقلي - مسلوق)" at bounding box center [1197, 424] width 264 height 40
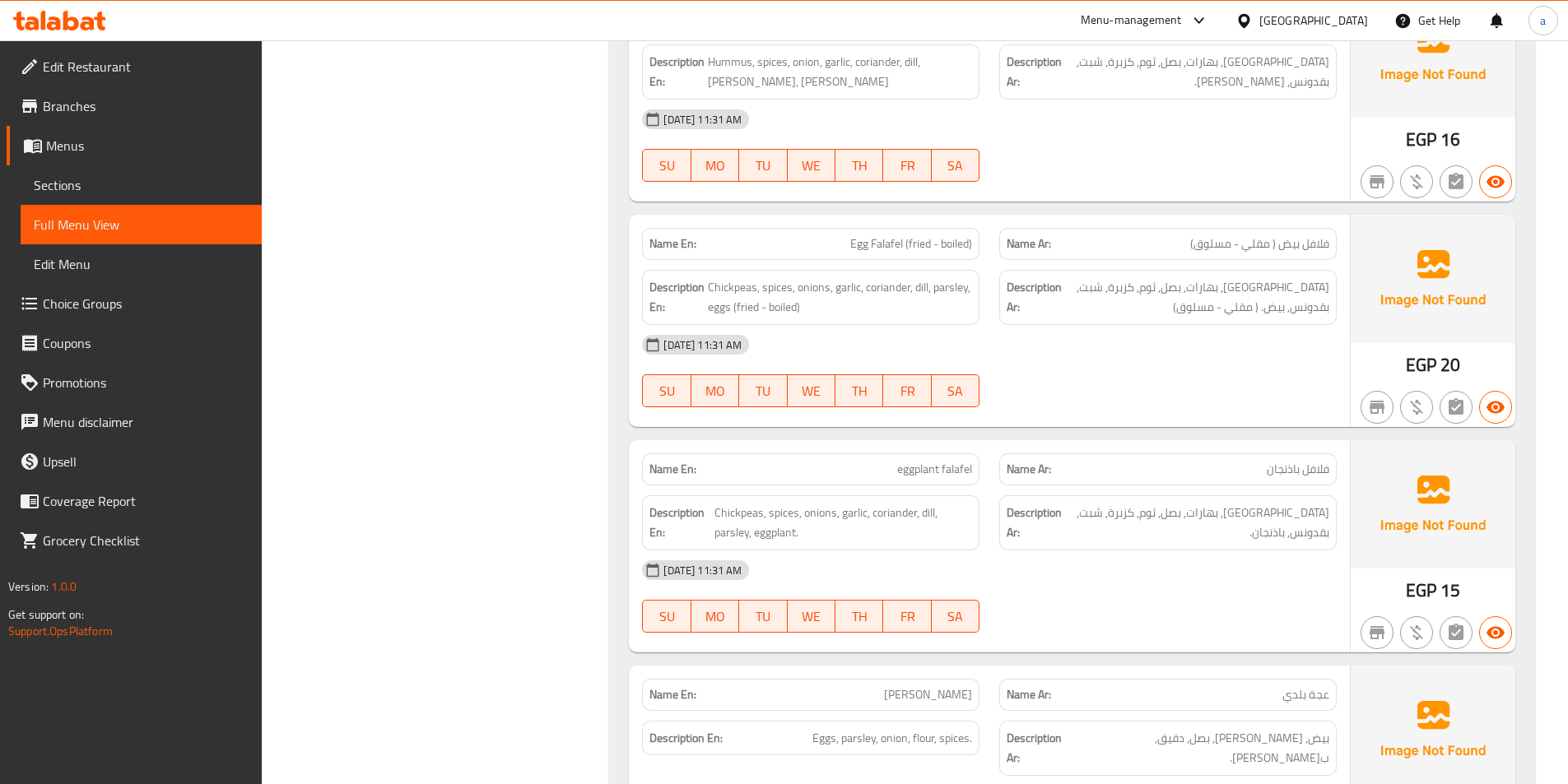
scroll to position [13337, 0]
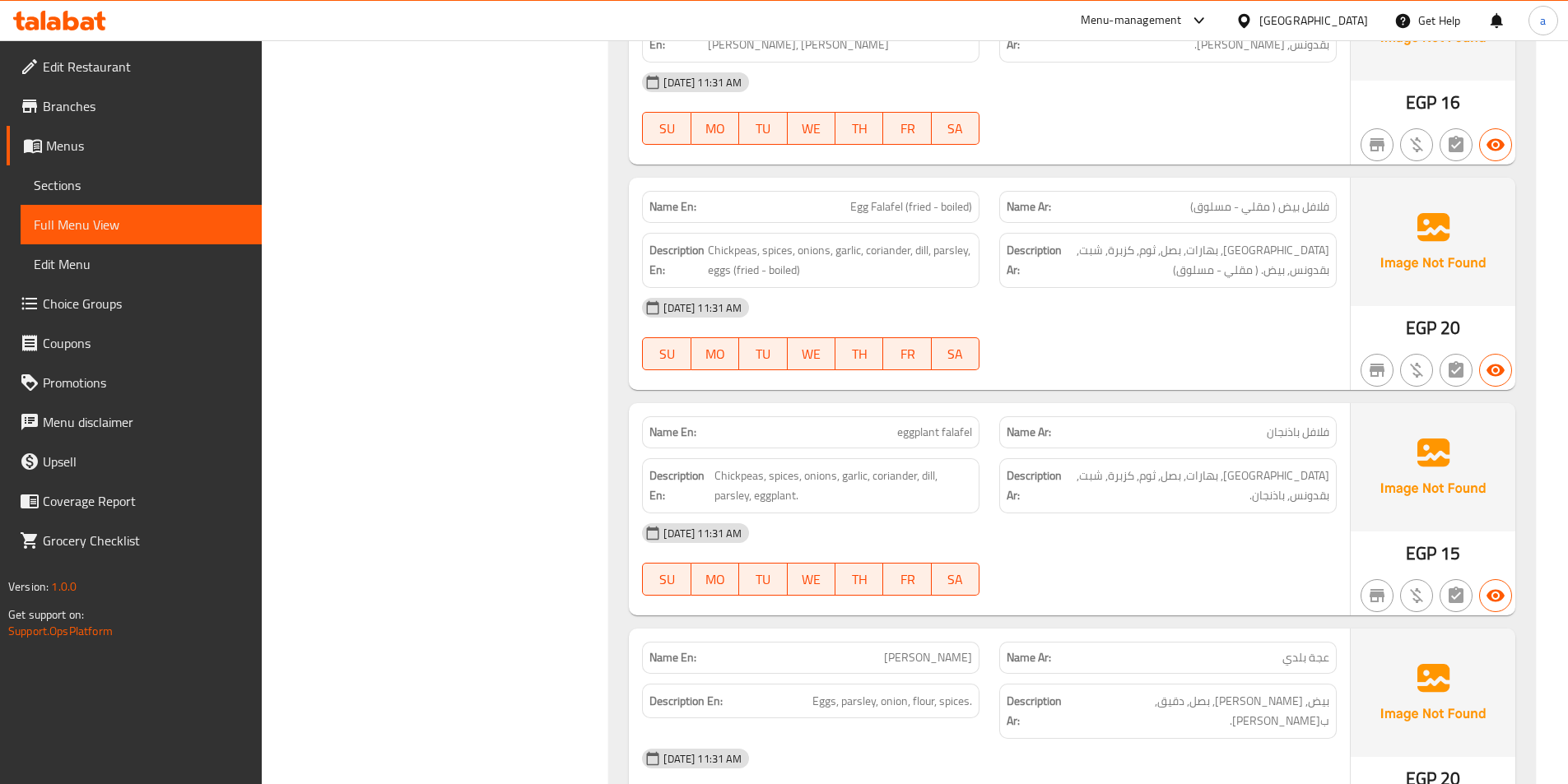
click at [1062, 288] on div "[DATE] 11:31 AM" at bounding box center [989, 307] width 715 height 39
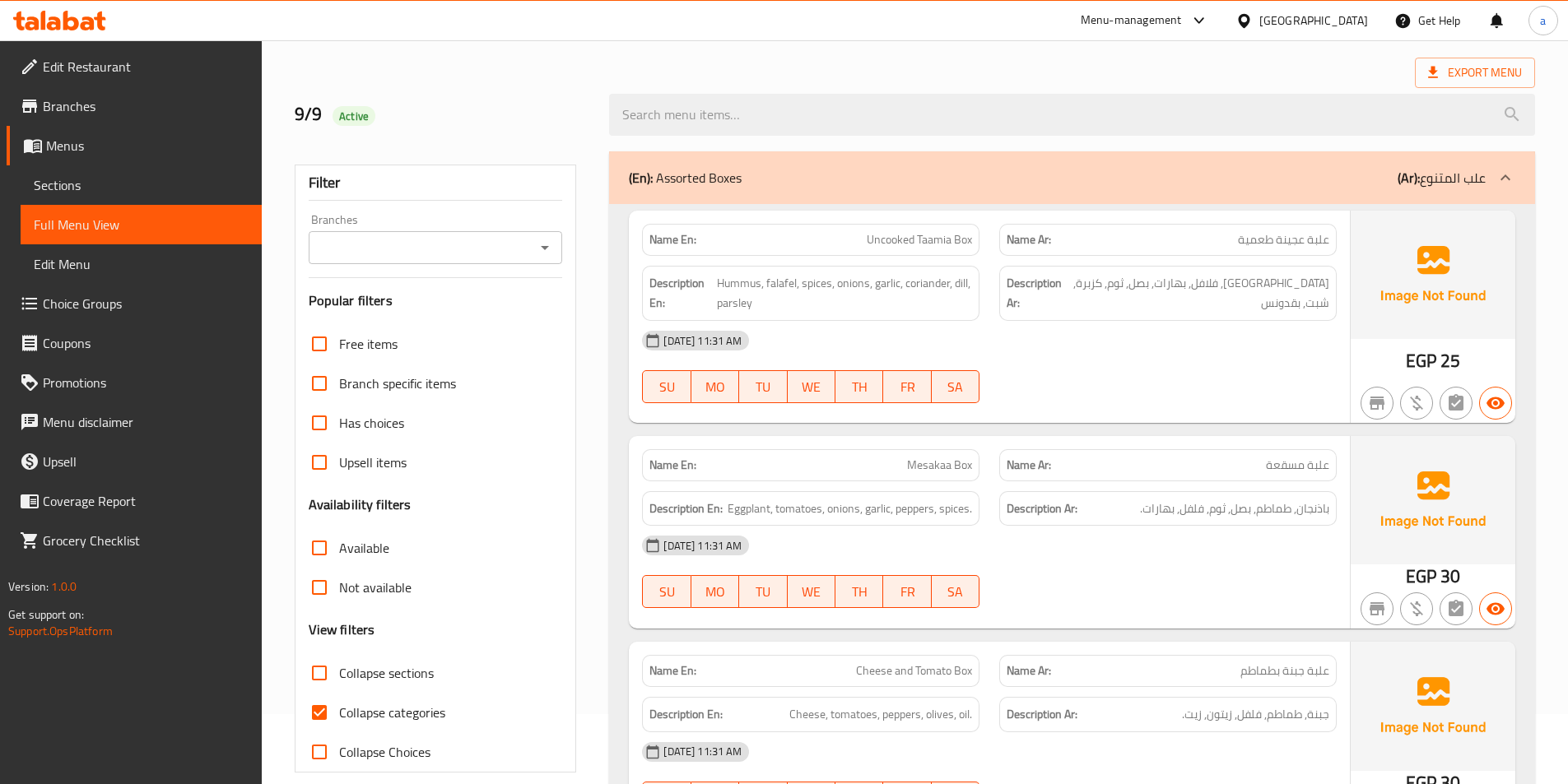
scroll to position [165, 0]
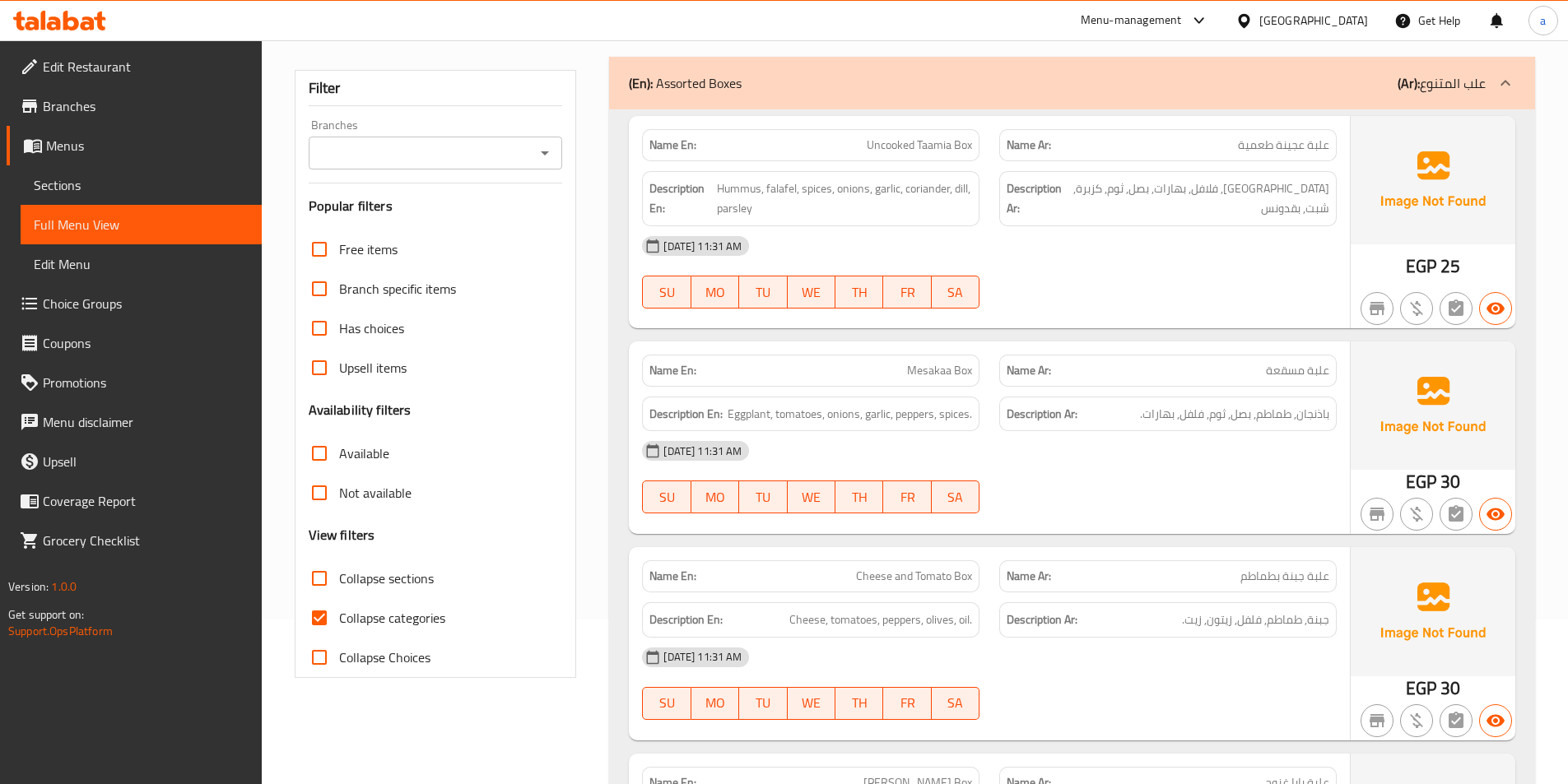
click at [315, 615] on input "Collapse categories" at bounding box center [319, 617] width 39 height 39
checkbox input "false"
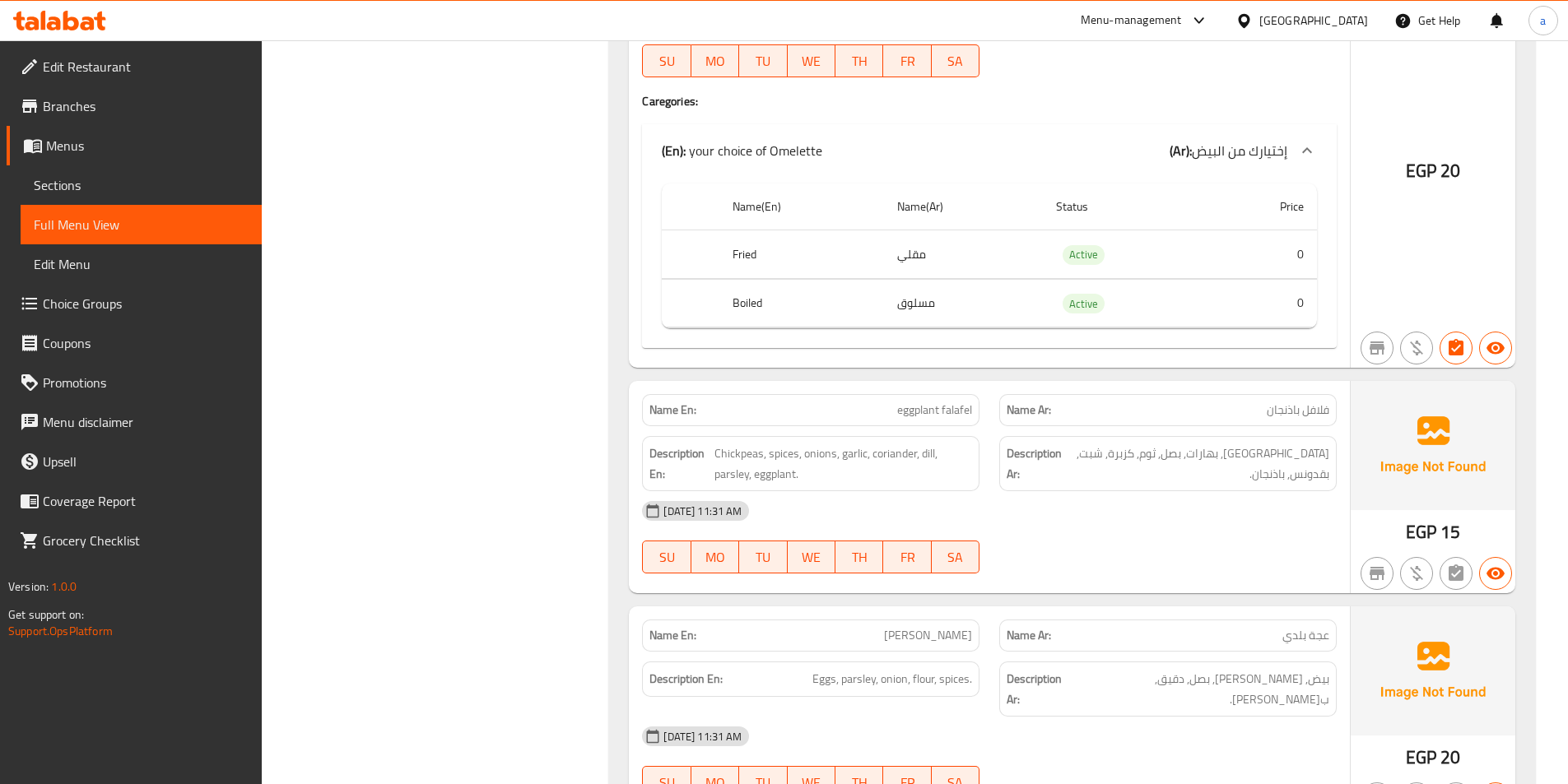
scroll to position [13738, 0]
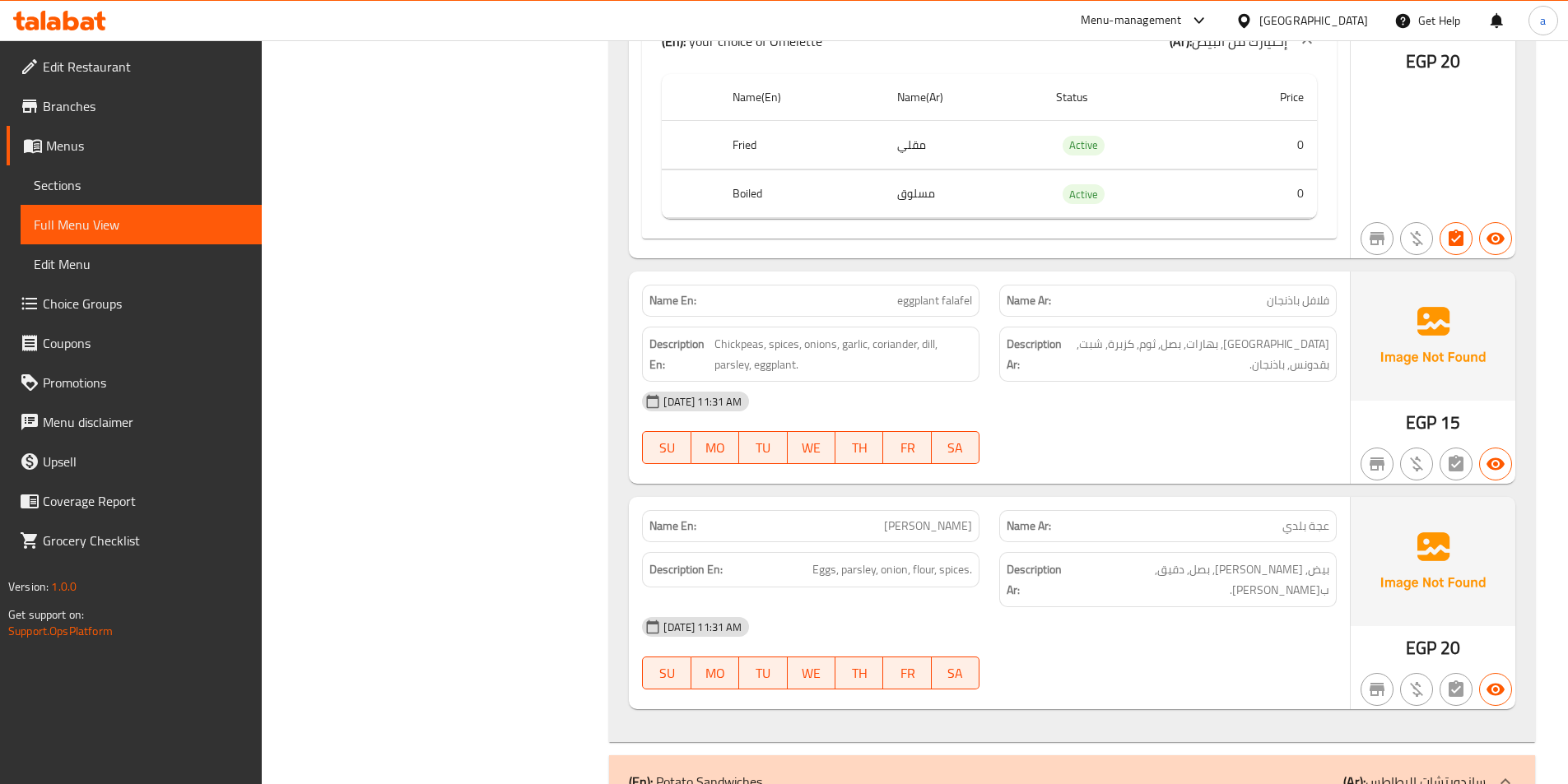
click at [1168, 381] on div "[DATE] 11:31 AM SU MO TU WE TH FR SA" at bounding box center [989, 427] width 715 height 92
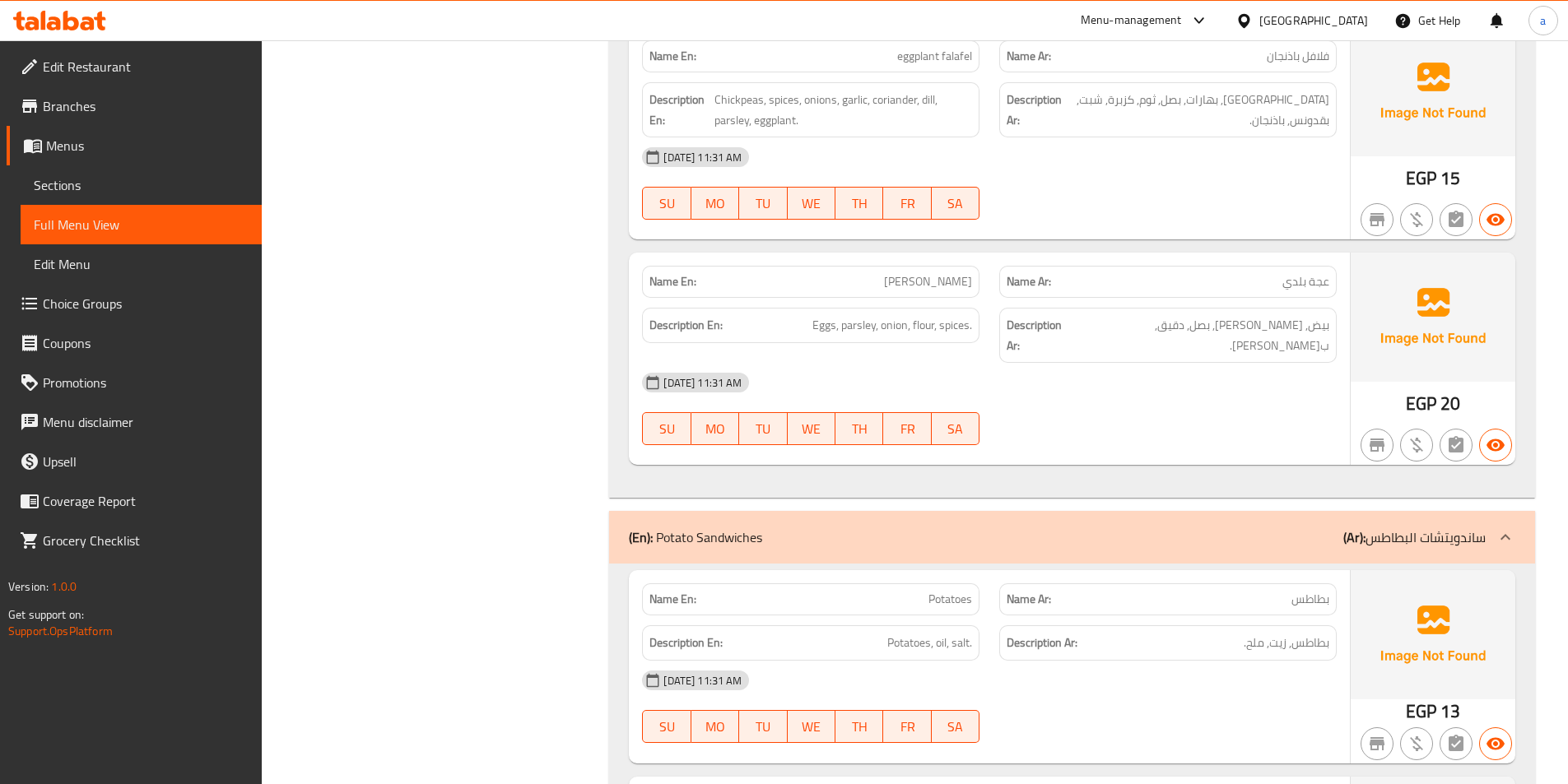
scroll to position [13985, 0]
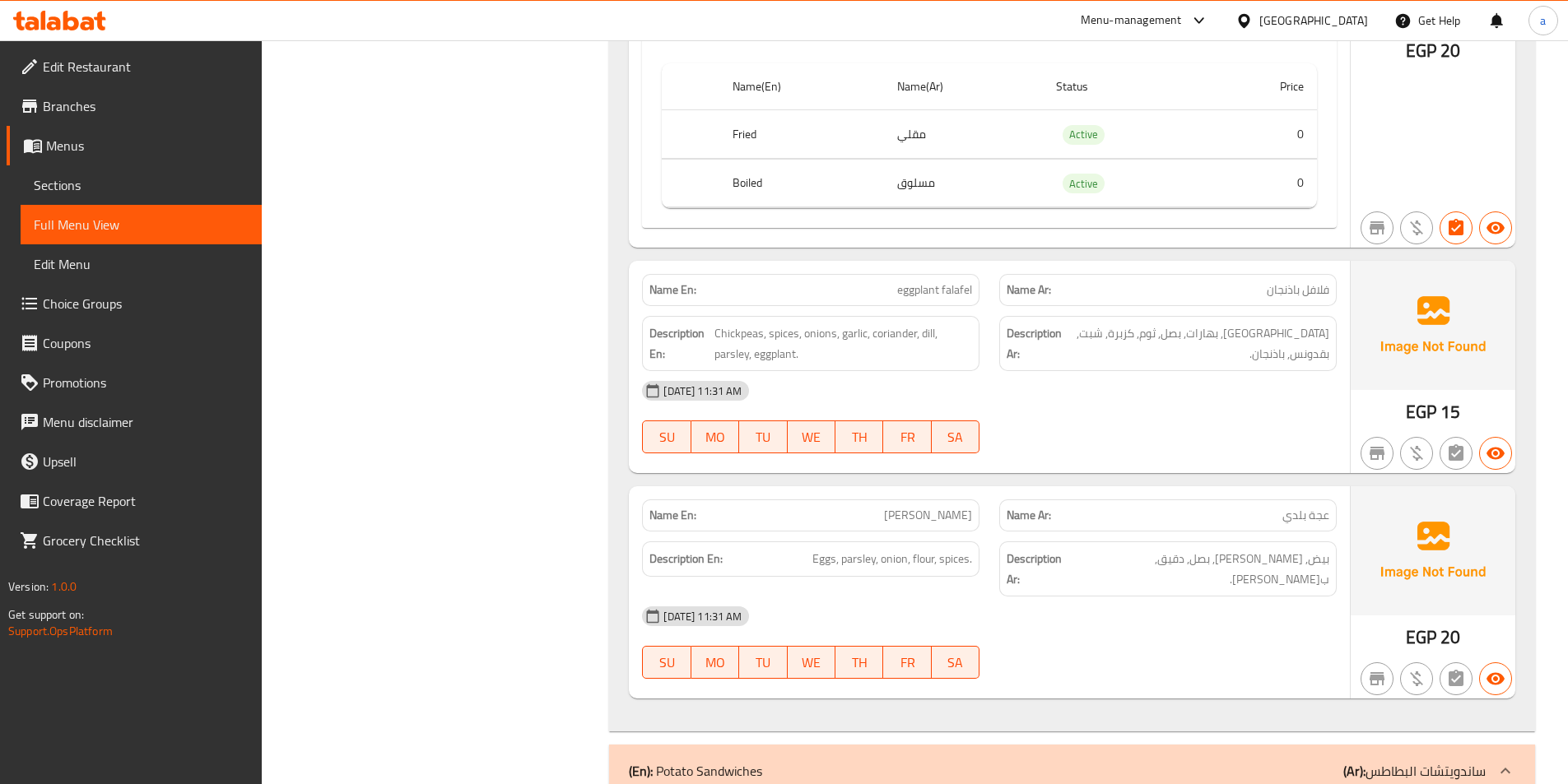
scroll to position [13656, 0]
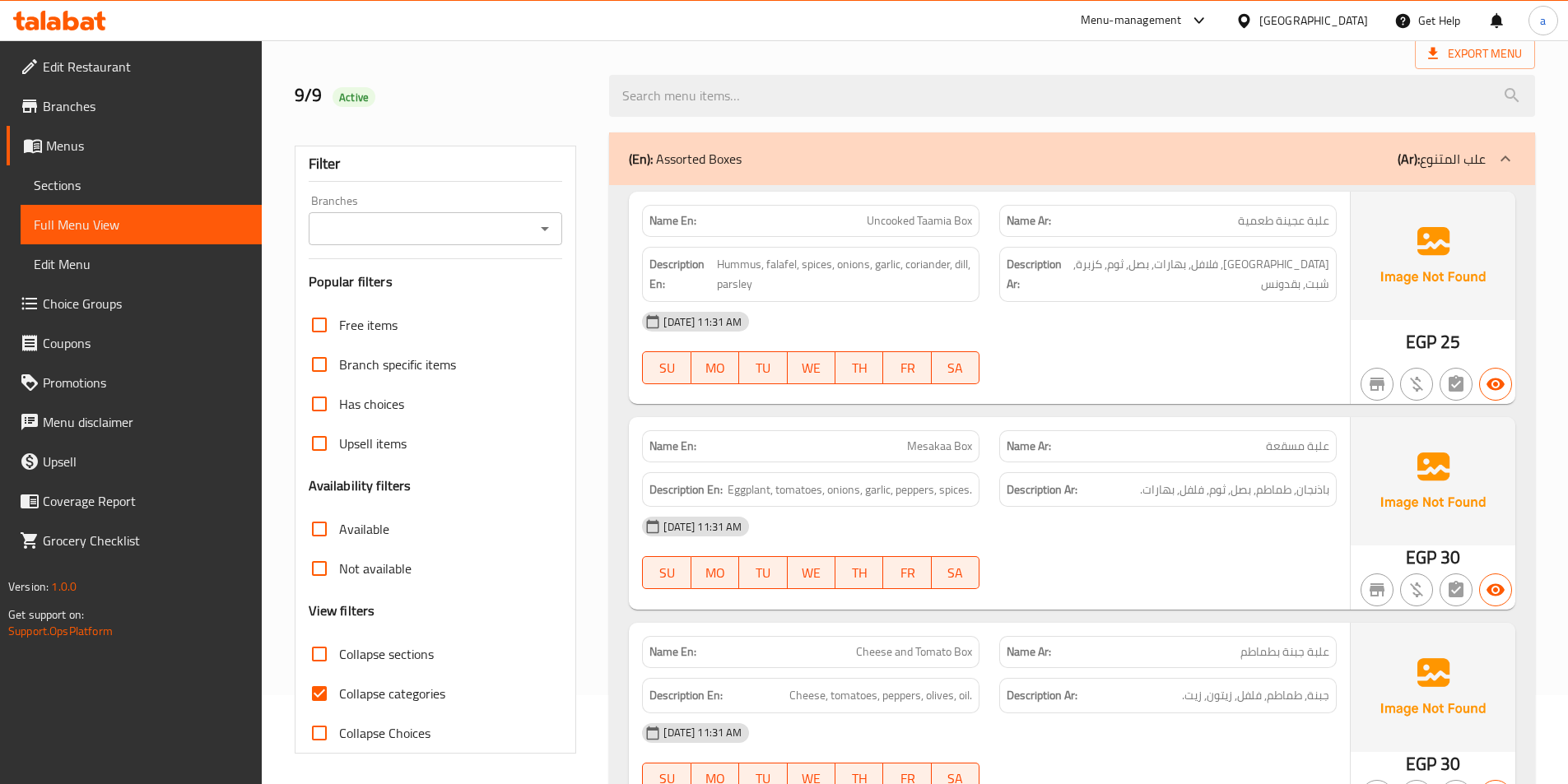
scroll to position [165, 0]
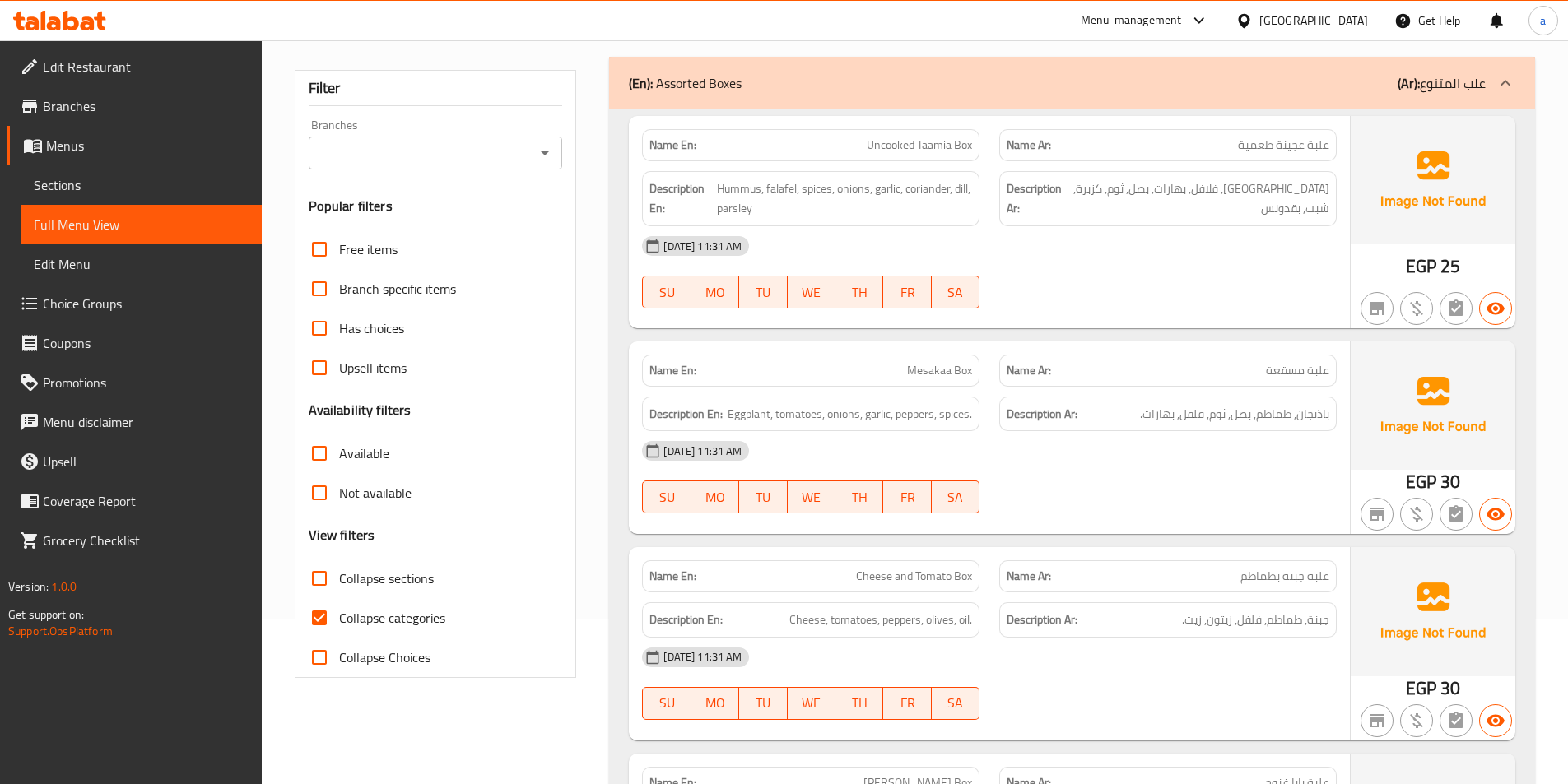
click at [321, 620] on input "Collapse categories" at bounding box center [319, 617] width 39 height 39
checkbox input "false"
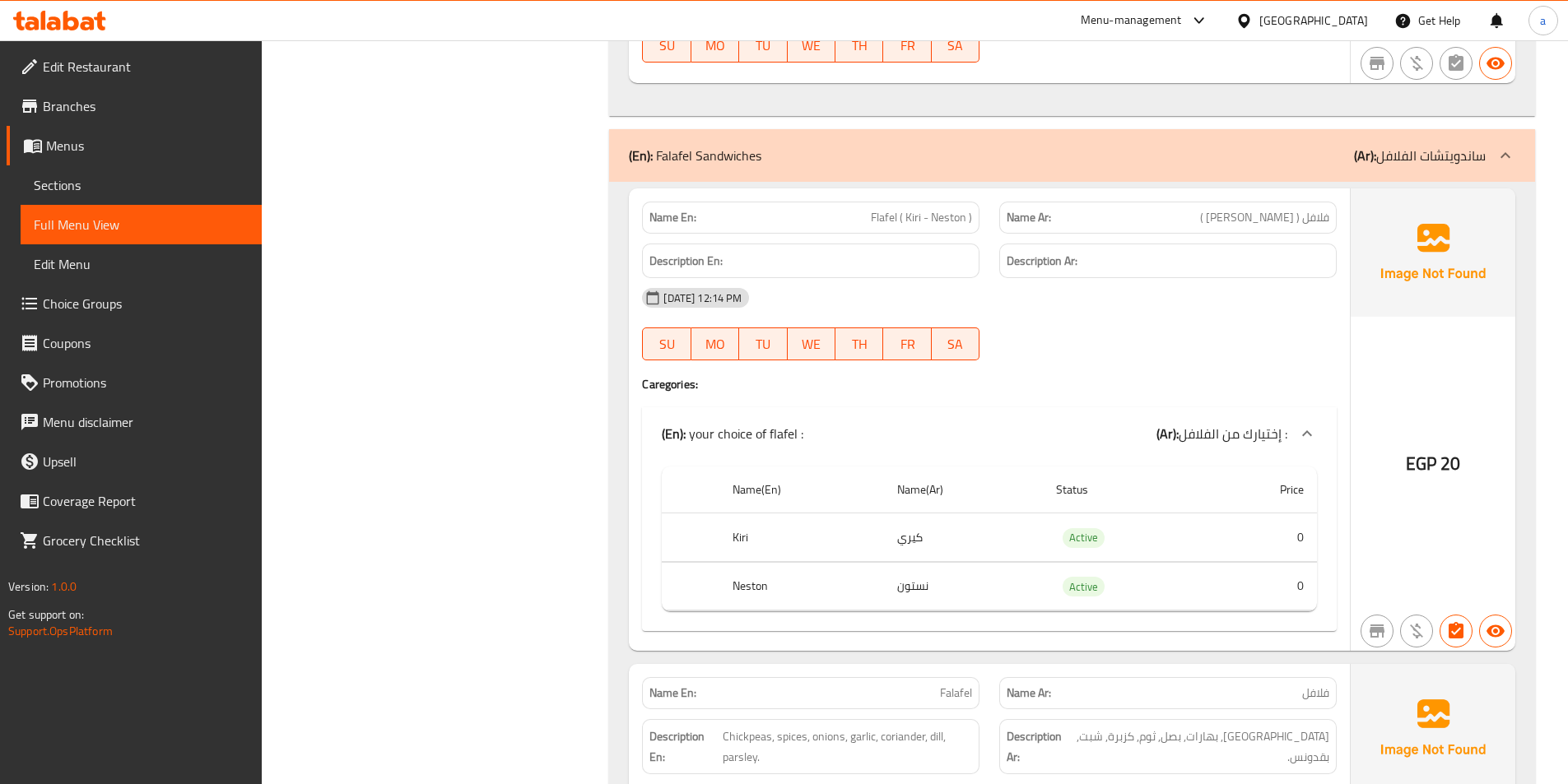
scroll to position [12094, 0]
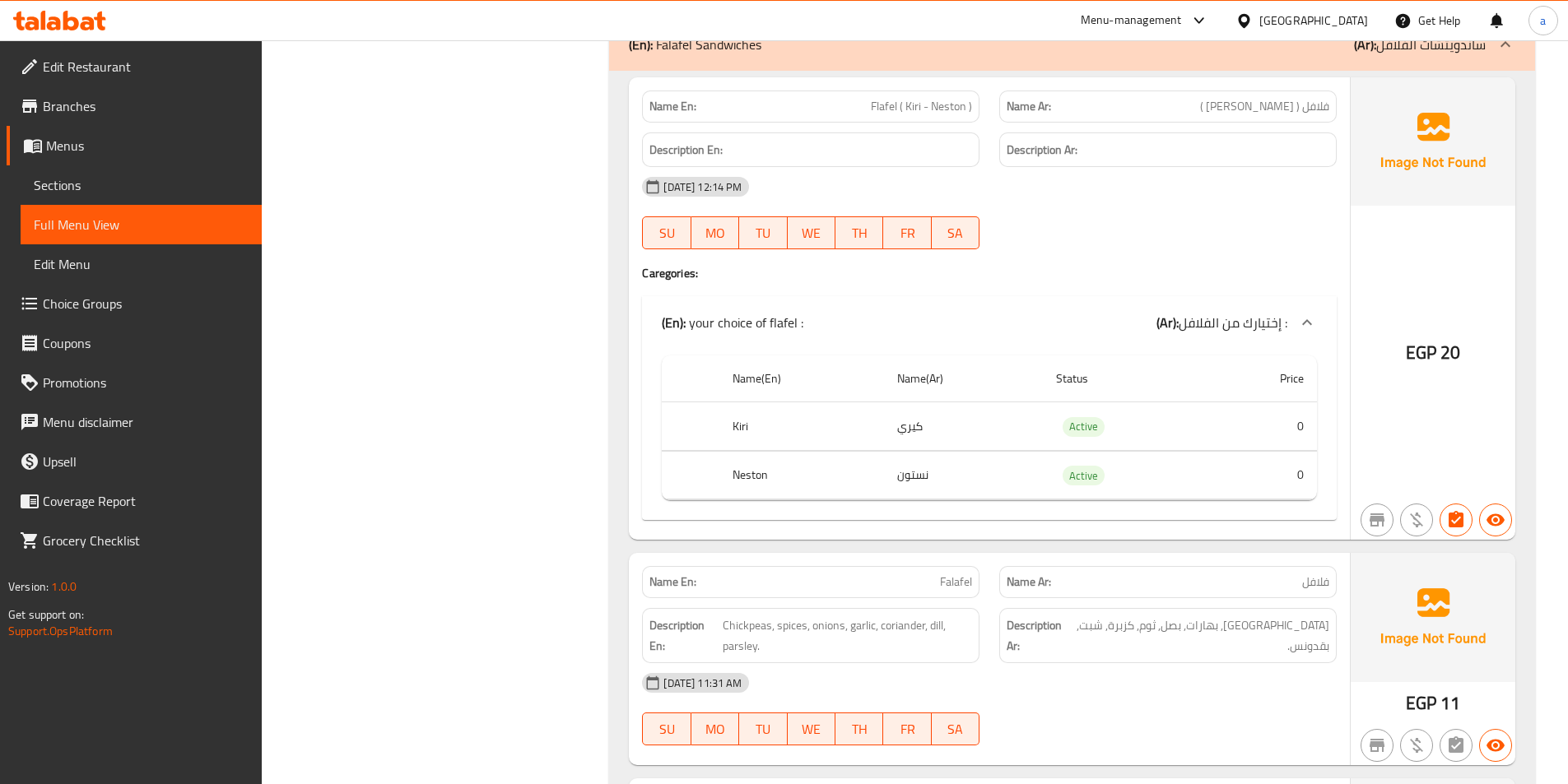
scroll to position [12341, 0]
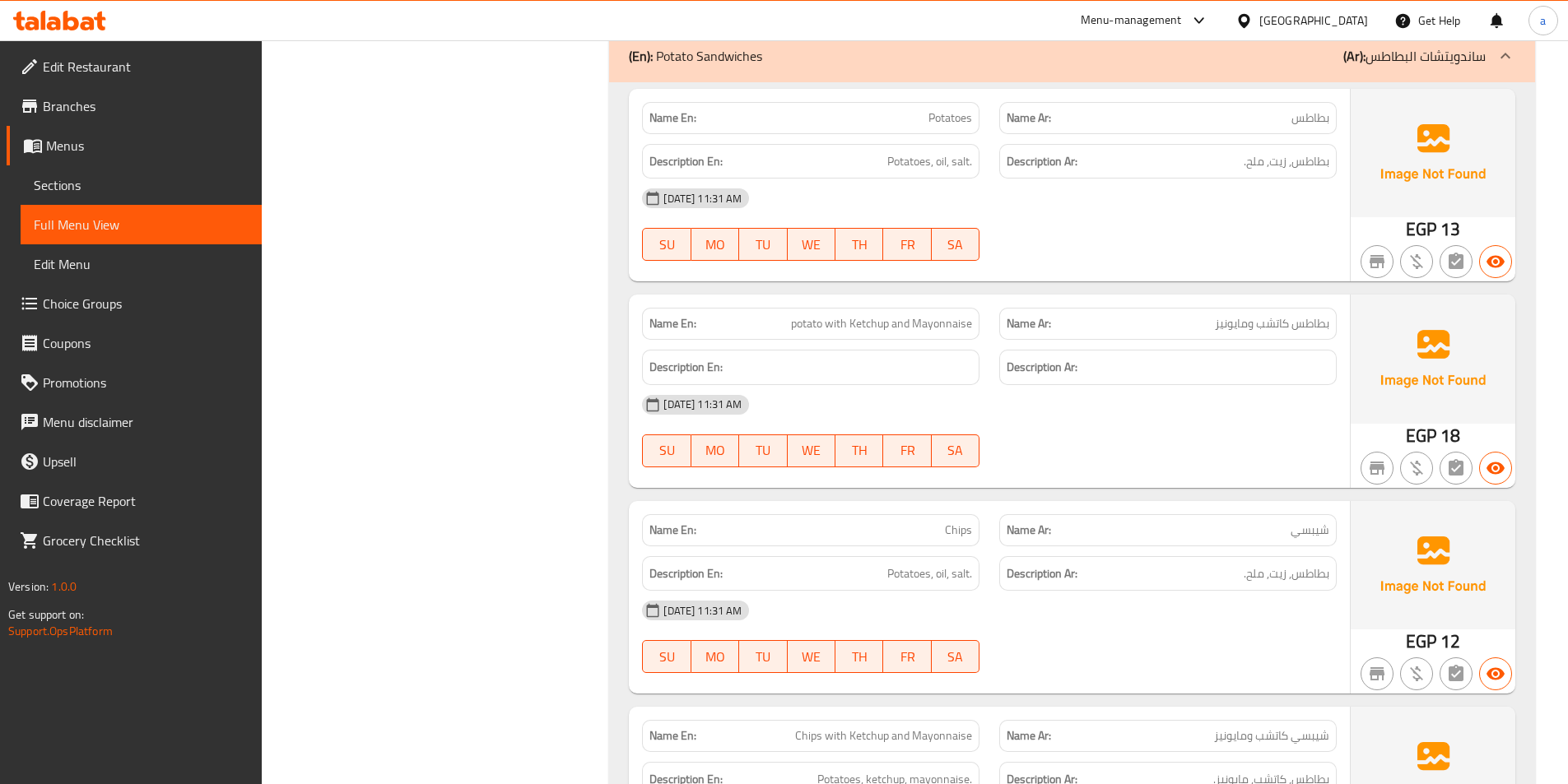
scroll to position [15055, 0]
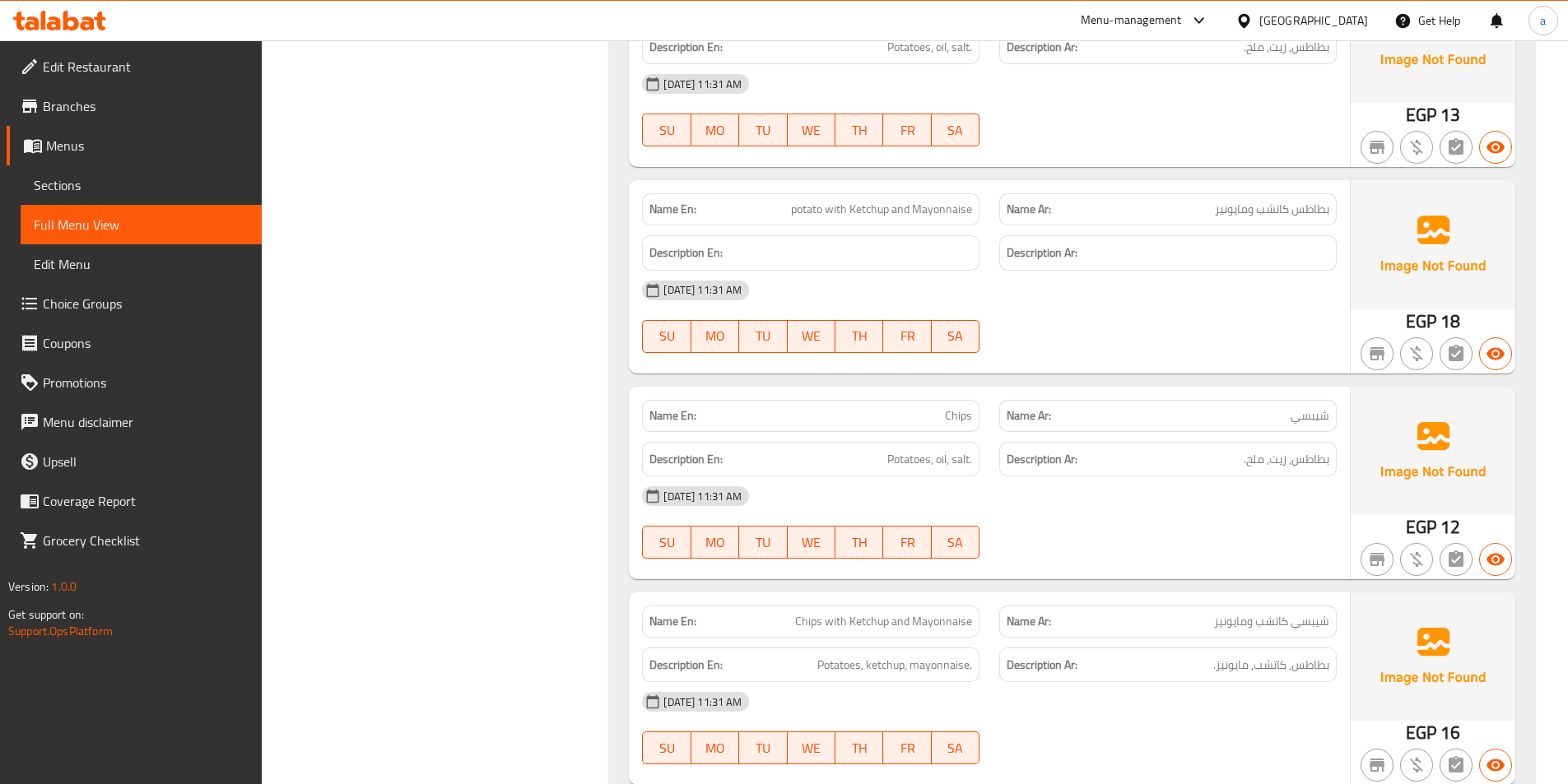
click at [1101, 477] on div "[DATE] 11:31 AM SU MO TU WE TH FR SA" at bounding box center [989, 522] width 715 height 92
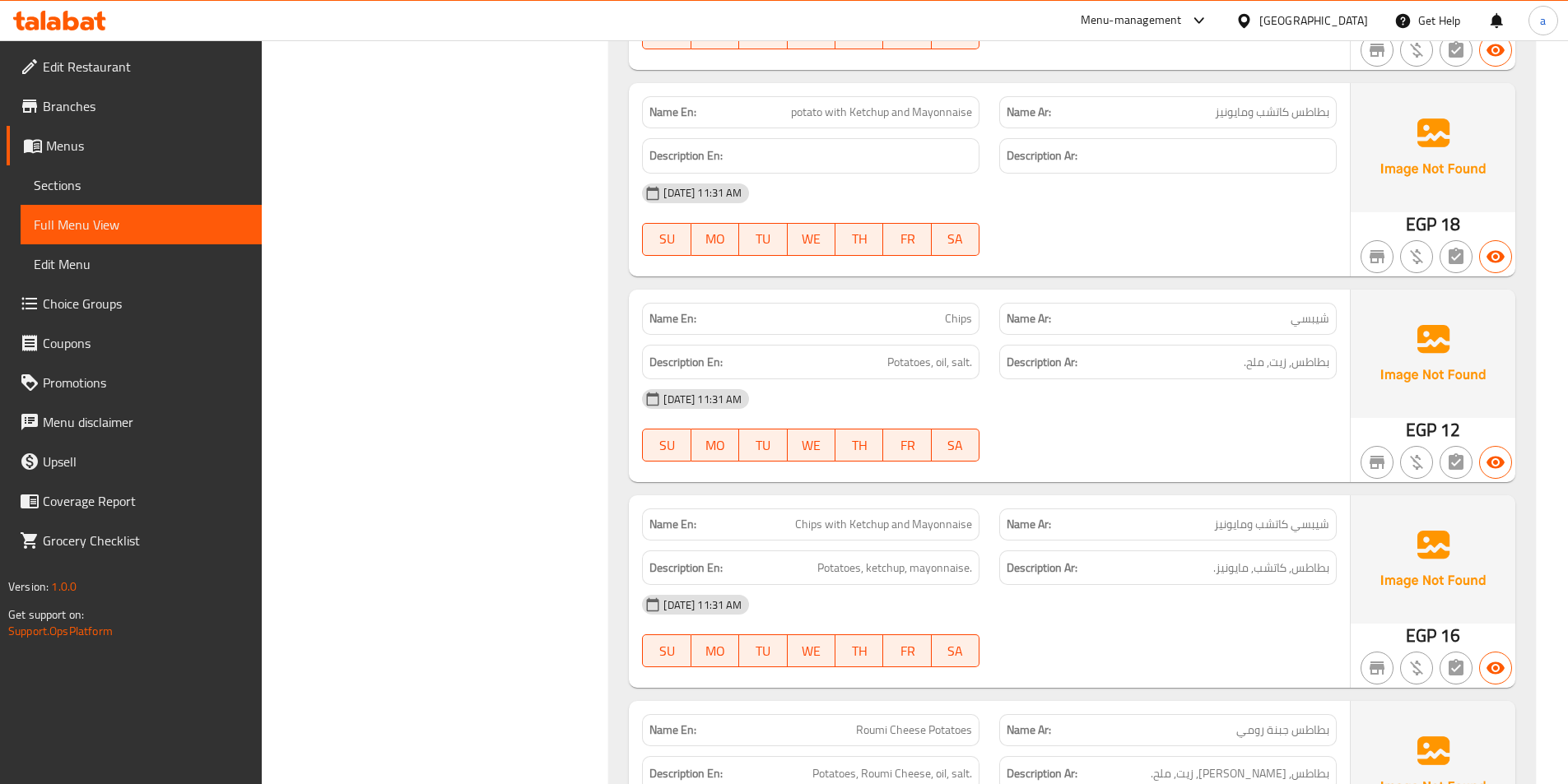
scroll to position [15302, 0]
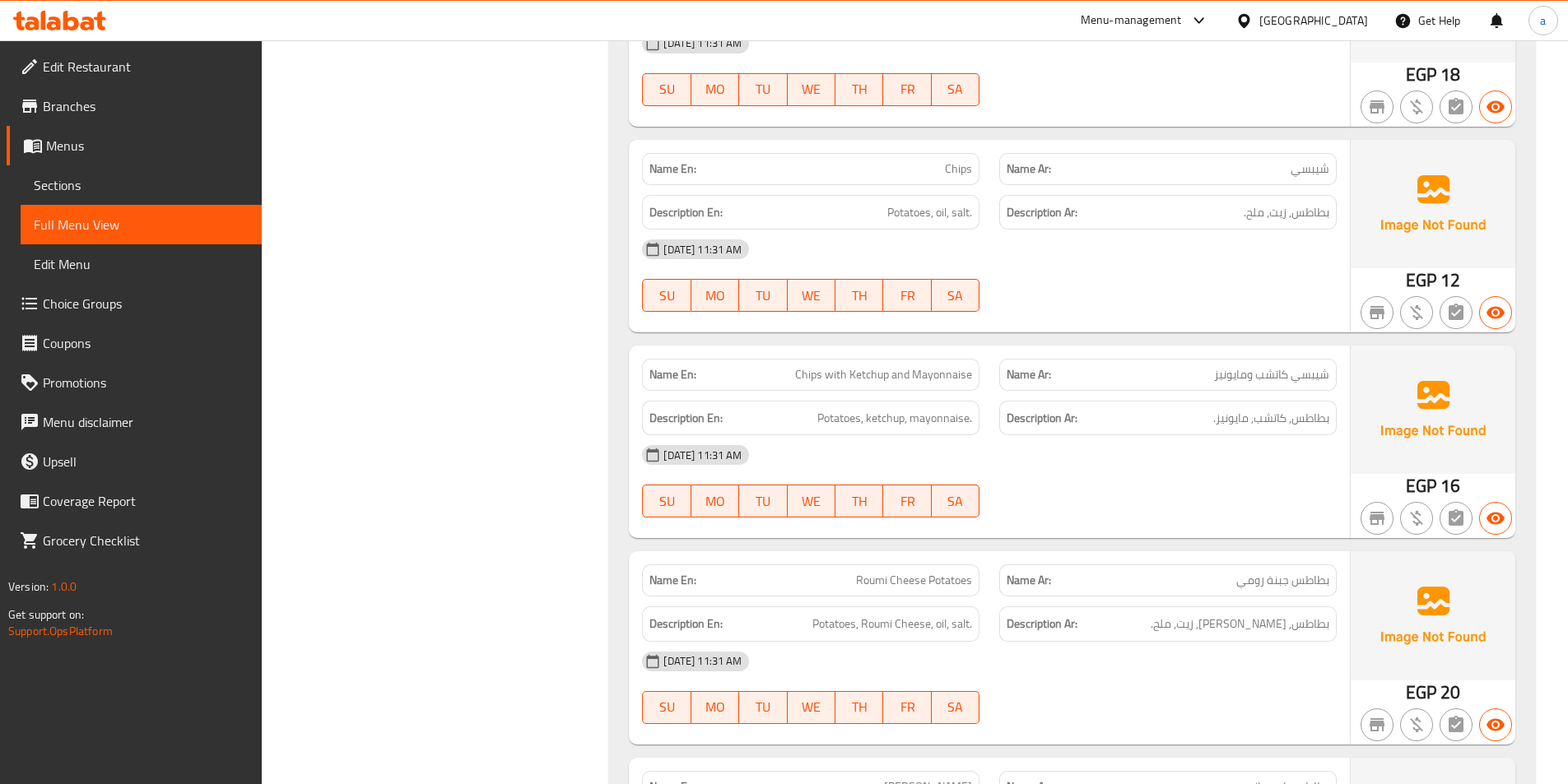
click at [852, 366] on span "Chips with Ketchup and Mayonnaise" at bounding box center [883, 374] width 177 height 17
copy span "Chips with Ketchup and Mayonnaise"
click at [859, 366] on span "Chips with Ketchup and Mayonnaise" at bounding box center [883, 374] width 177 height 17
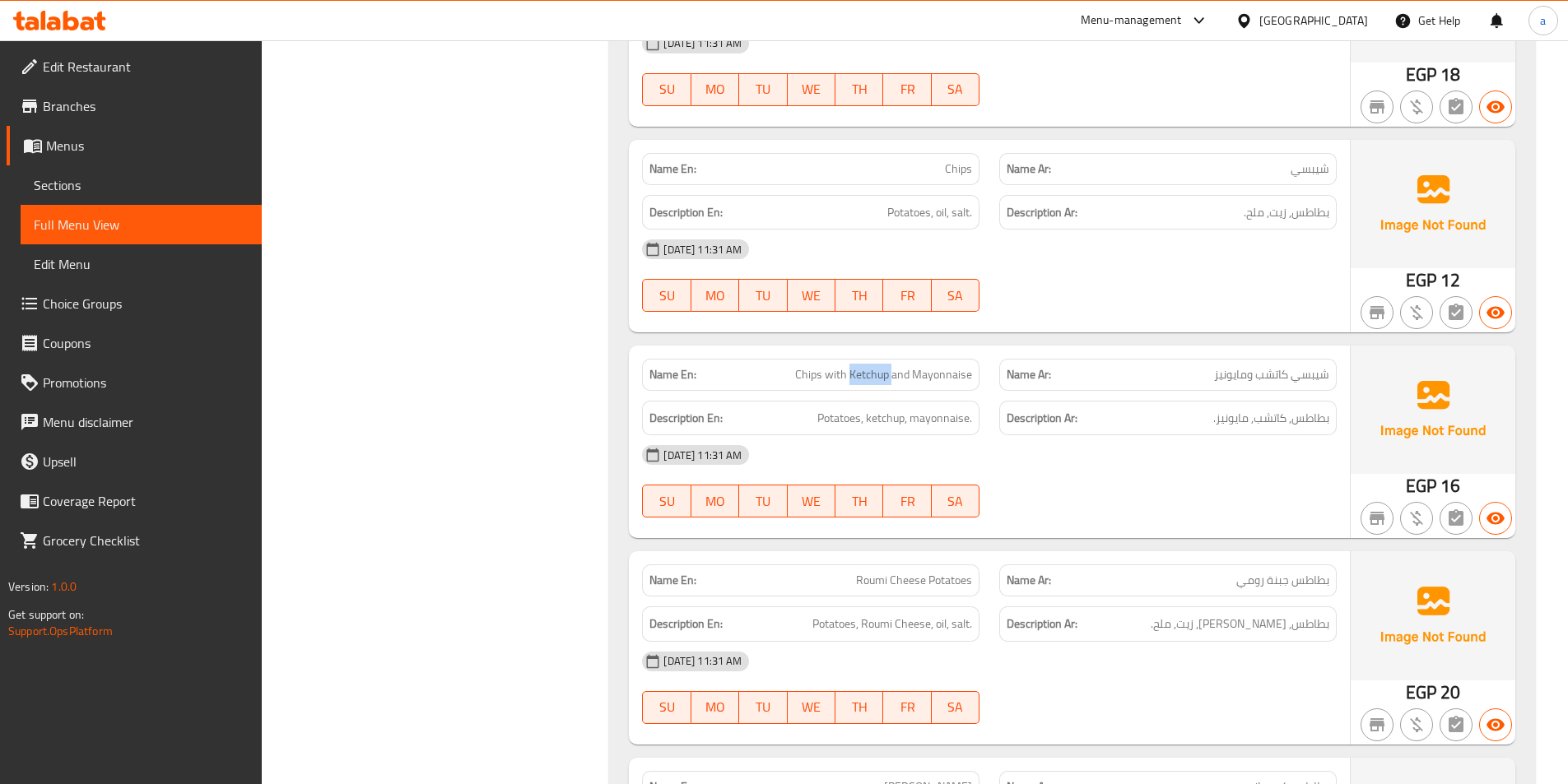
click at [859, 366] on span "Chips with Ketchup and Mayonnaise" at bounding box center [883, 374] width 177 height 17
click at [1033, 436] on div "[DATE] 11:31 AM" at bounding box center [989, 455] width 715 height 39
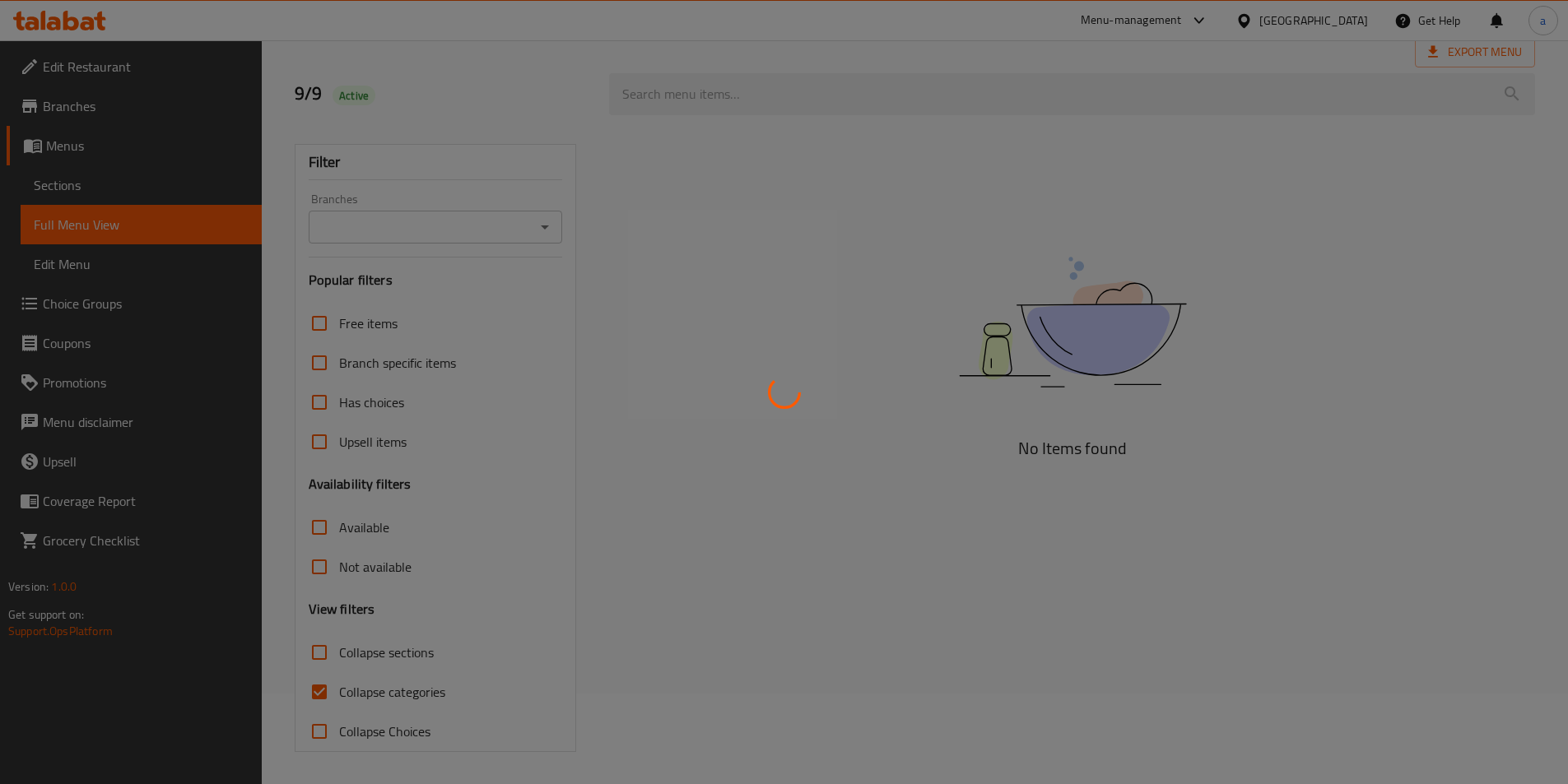
scroll to position [92, 0]
click at [320, 687] on div at bounding box center [784, 392] width 1568 height 784
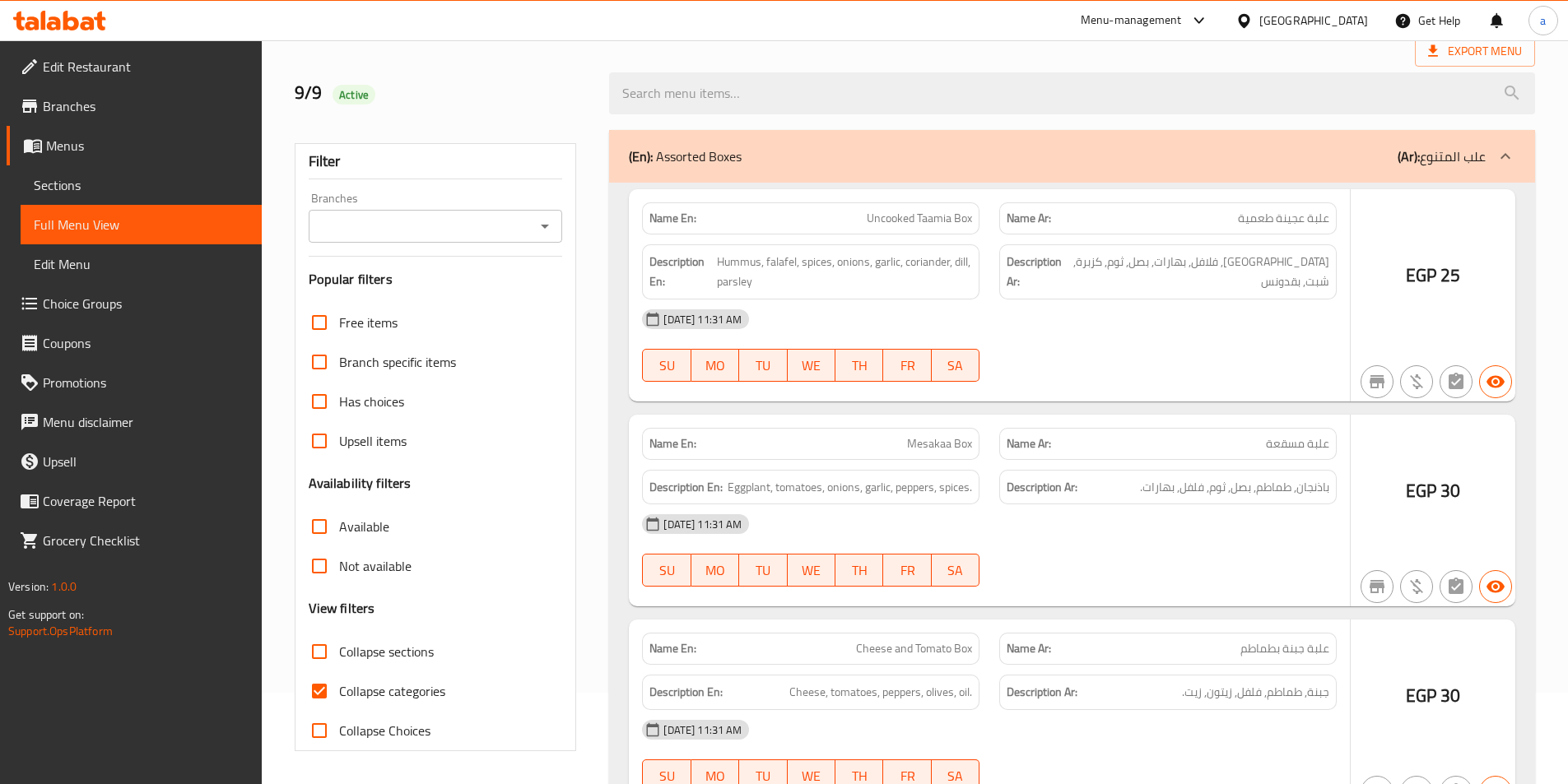
click at [320, 687] on div at bounding box center [784, 392] width 1568 height 784
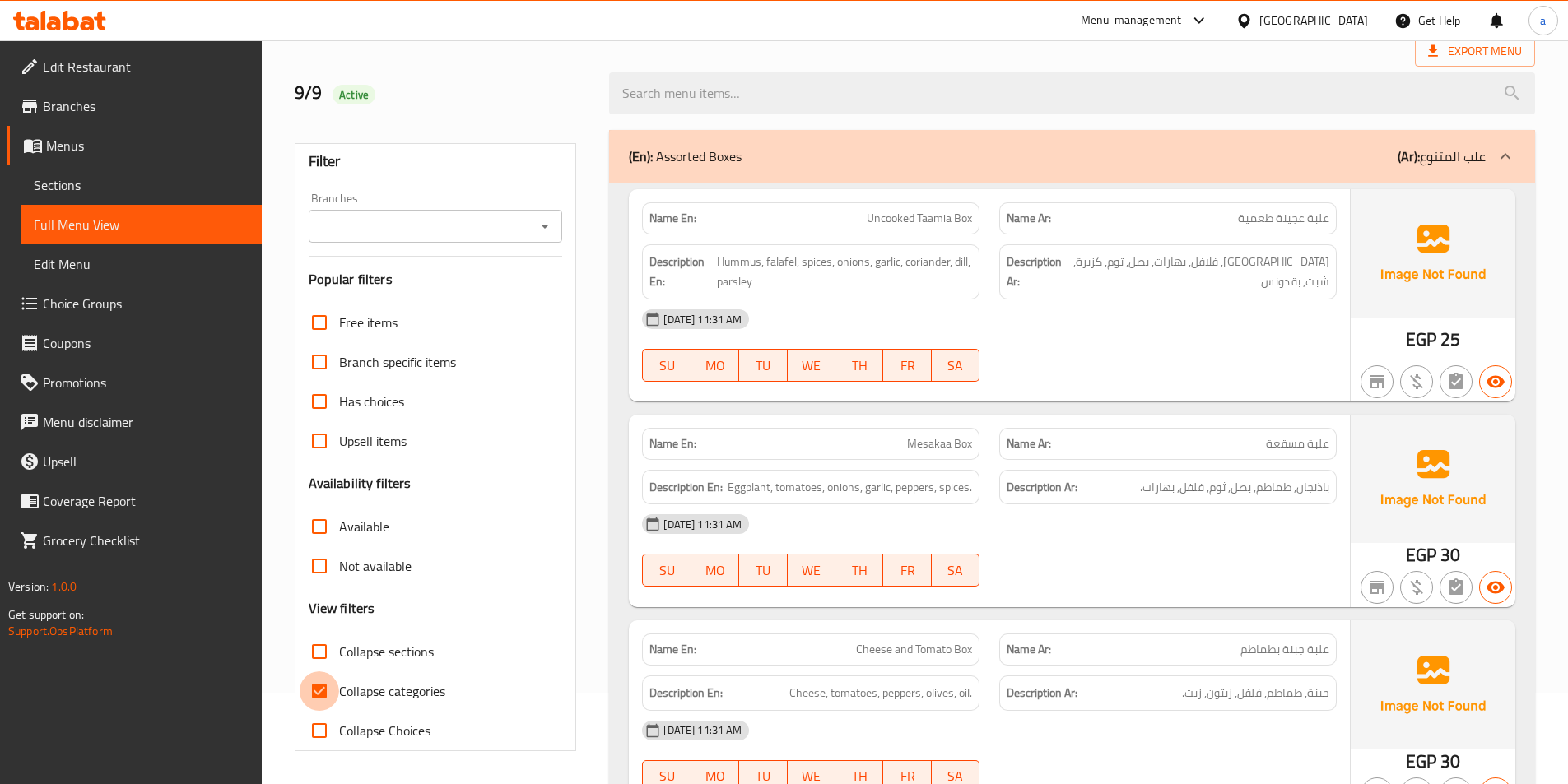
click at [317, 698] on input "Collapse categories" at bounding box center [319, 691] width 39 height 39
checkbox input "false"
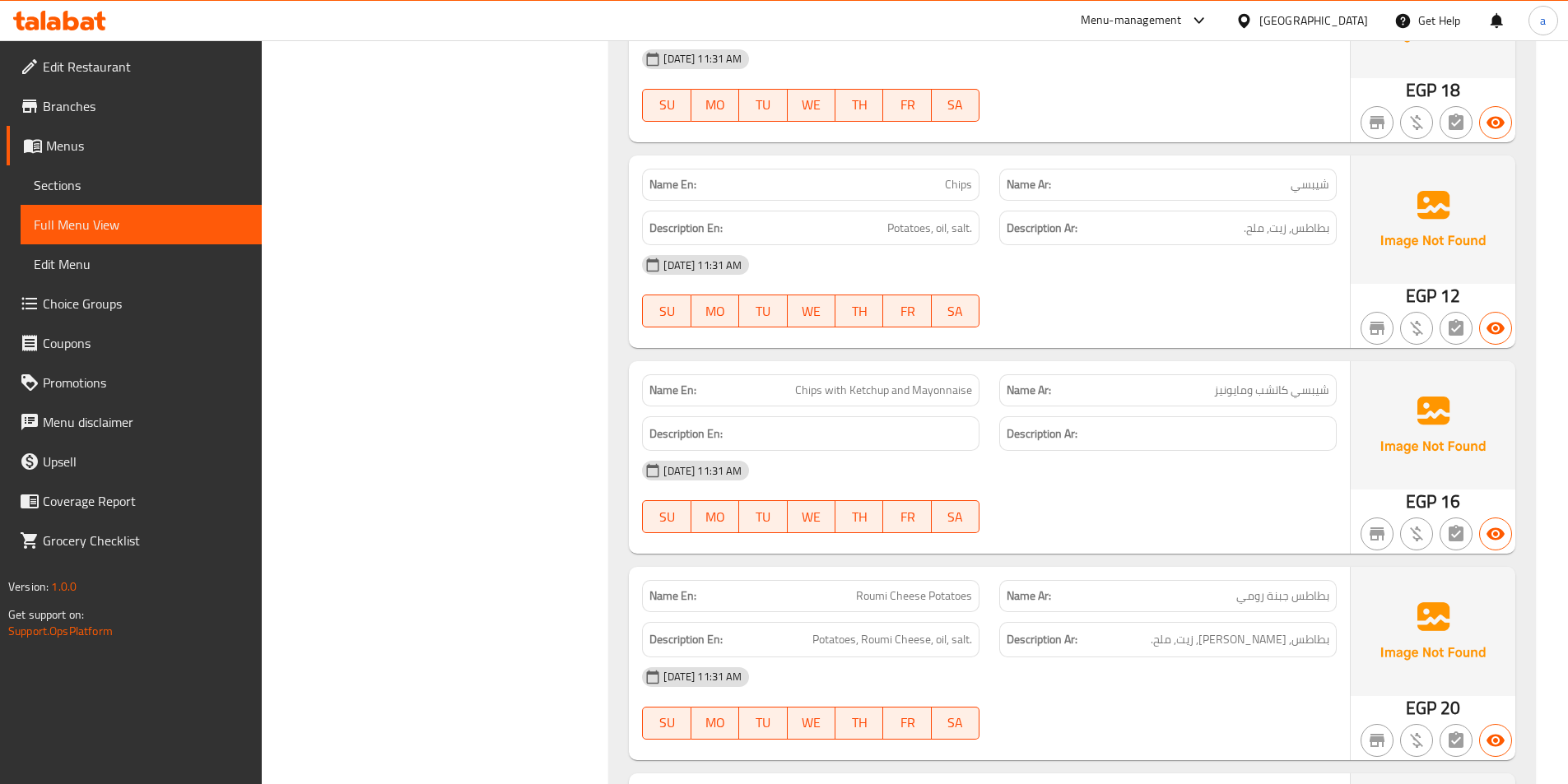
scroll to position [15394, 0]
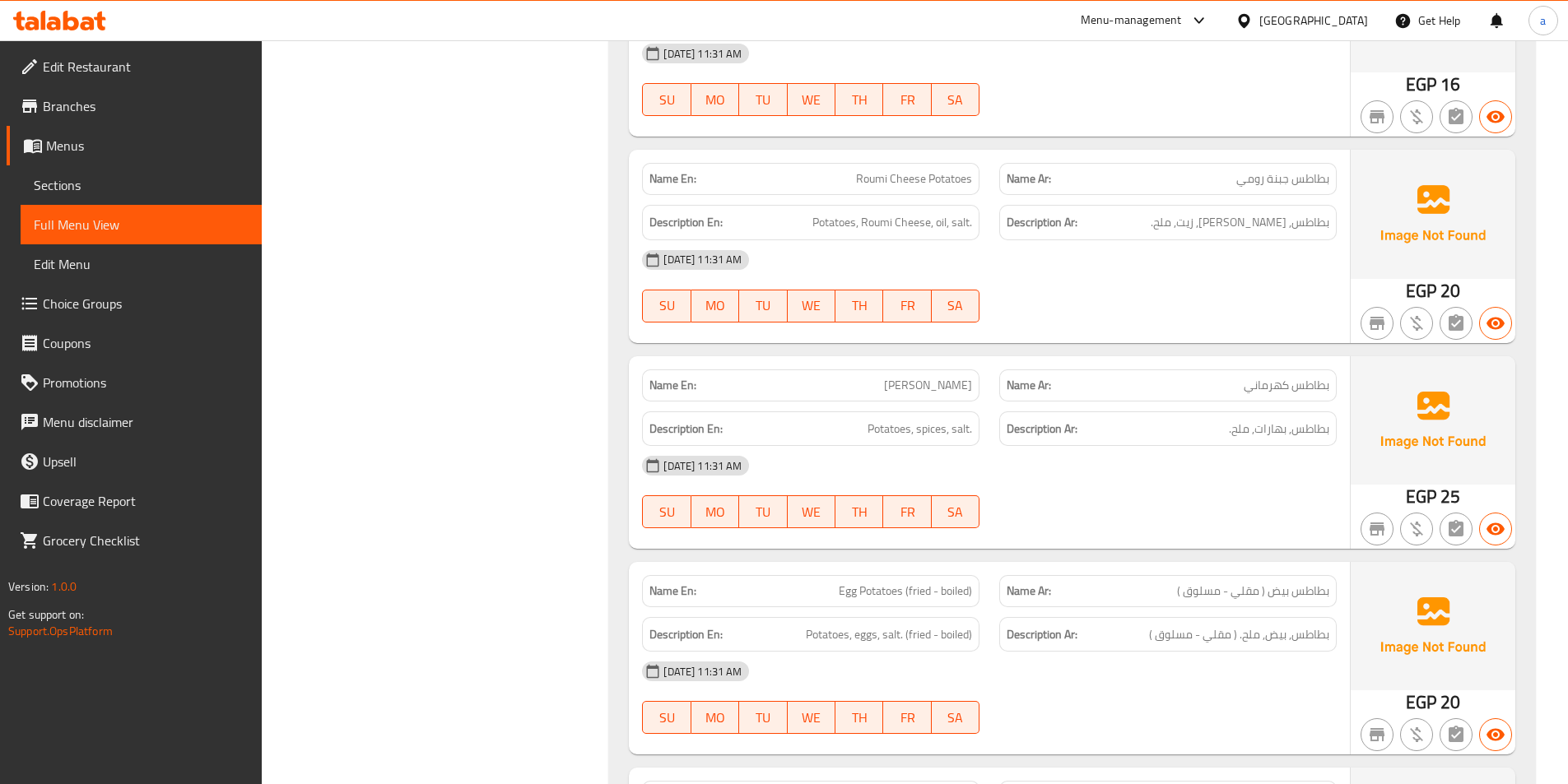
scroll to position [15723, 0]
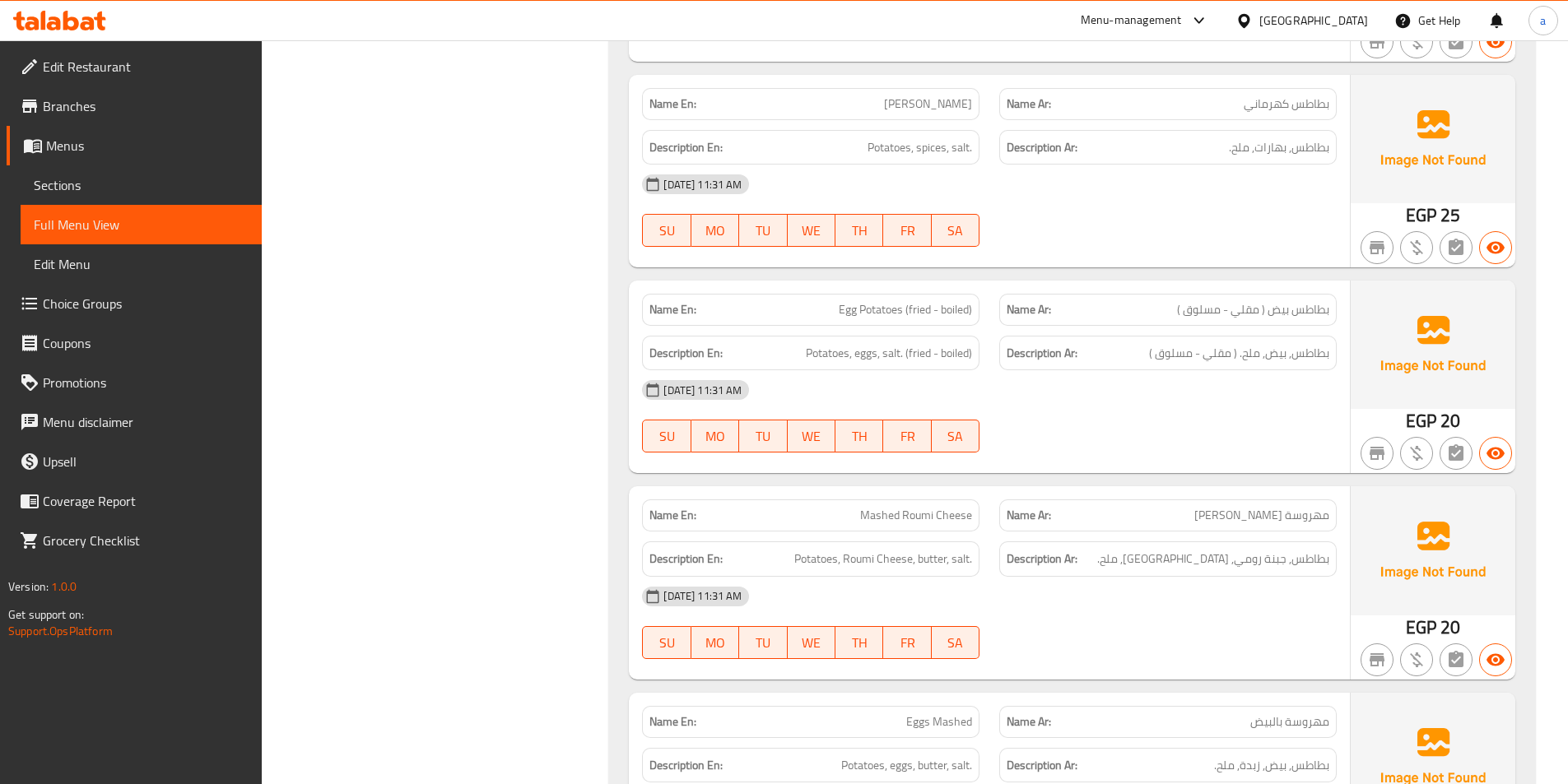
scroll to position [16052, 0]
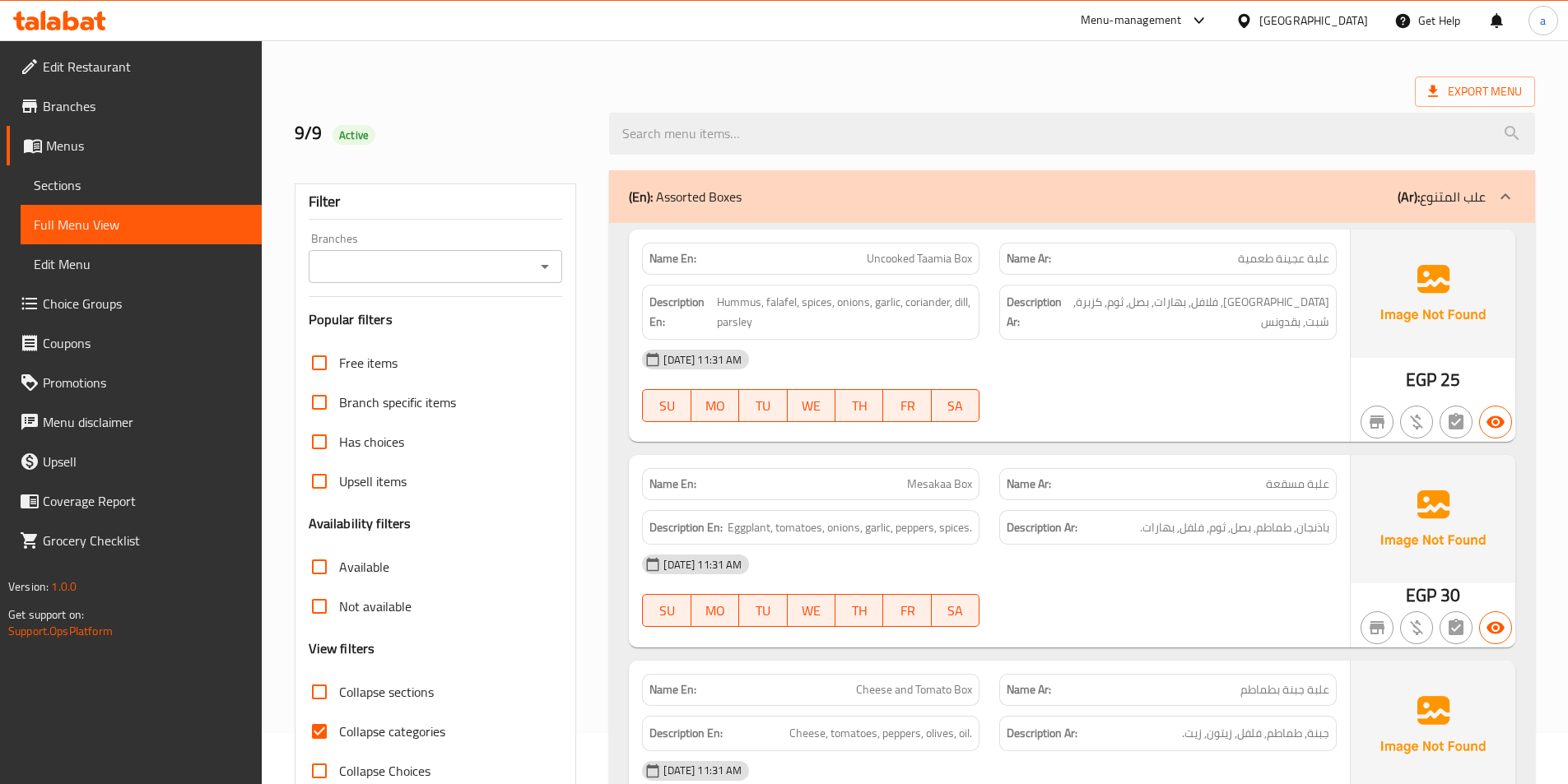
scroll to position [165, 0]
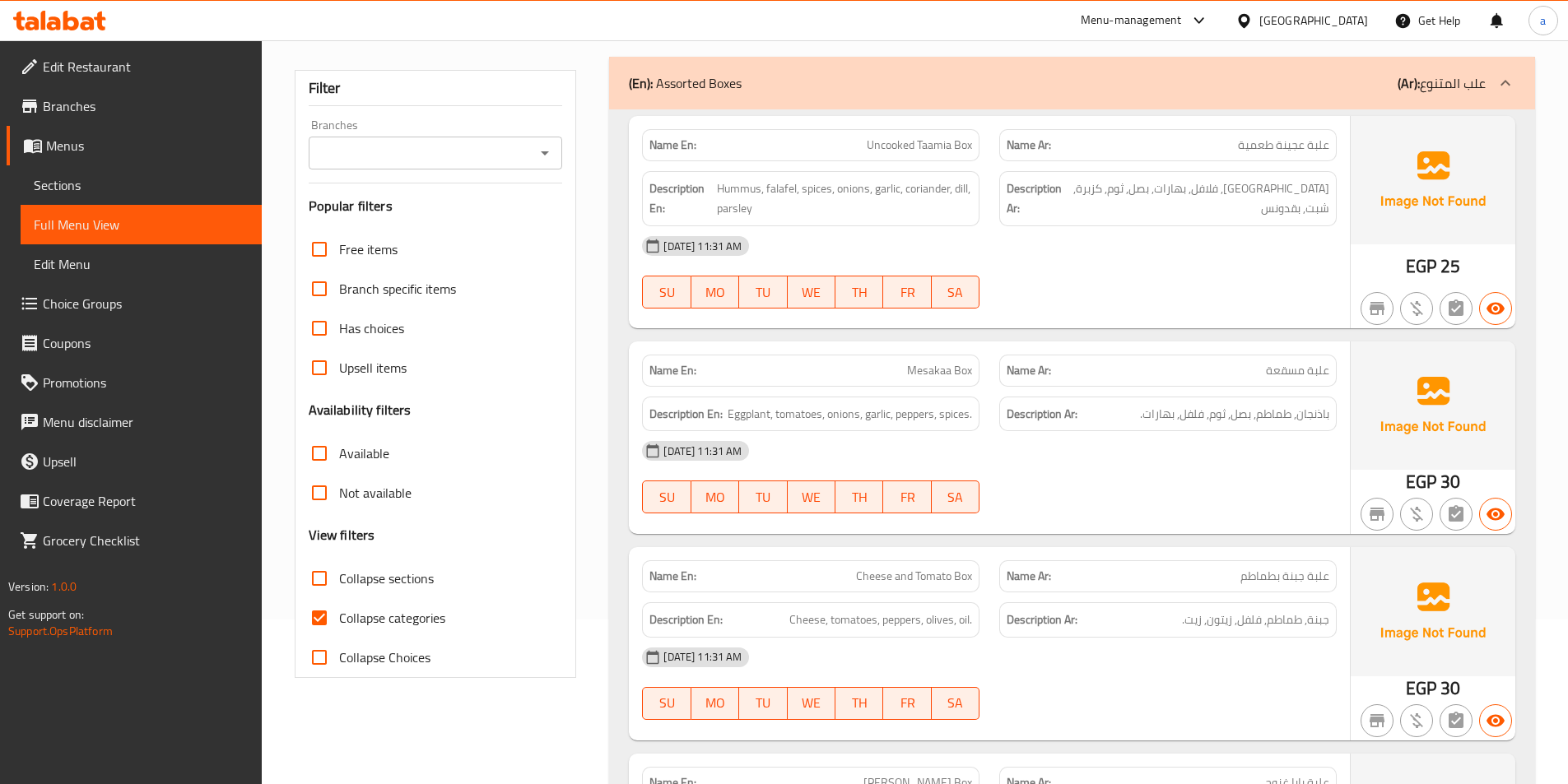
click at [324, 622] on input "Collapse categories" at bounding box center [319, 617] width 39 height 39
checkbox input "false"
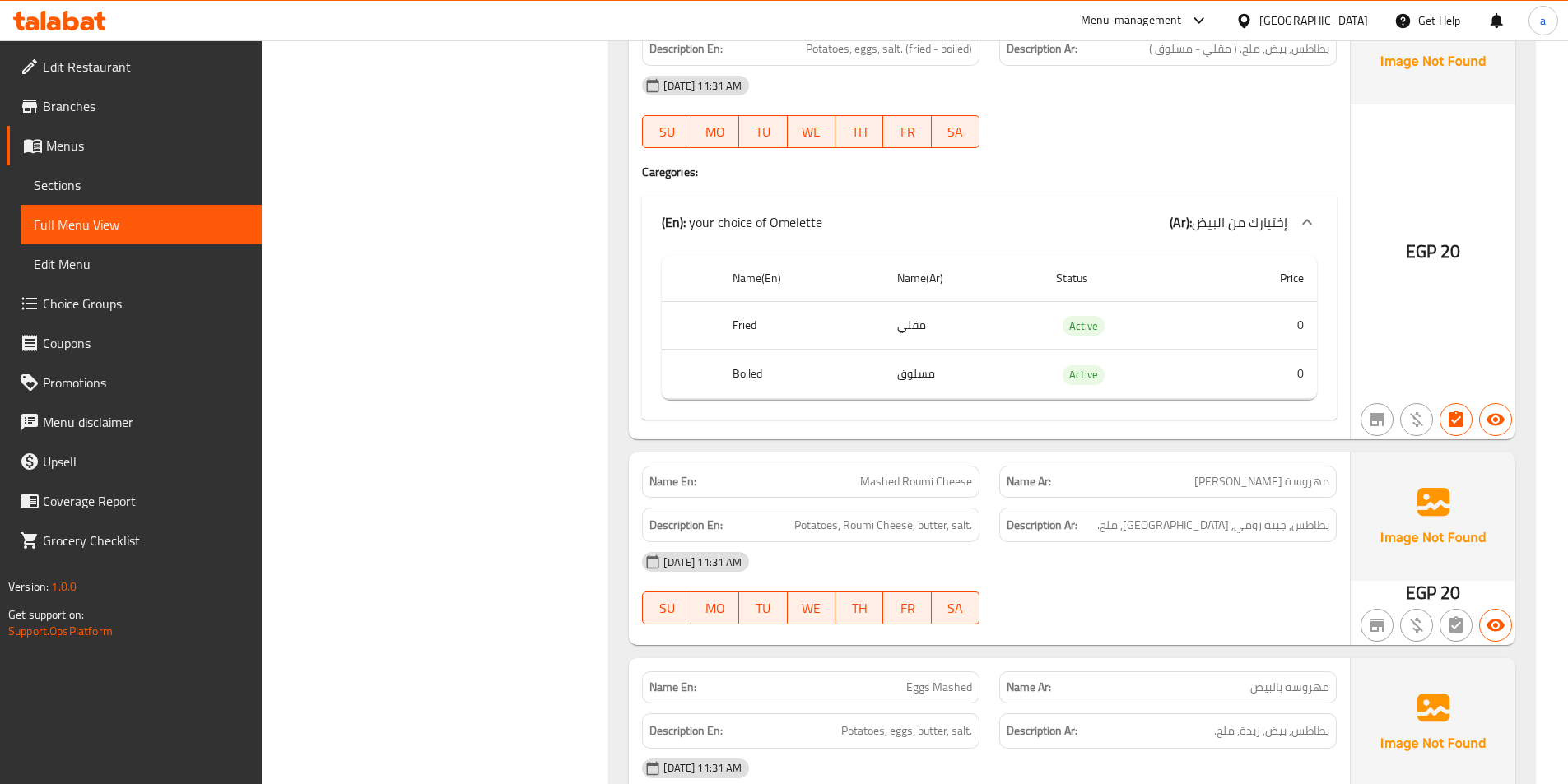
scroll to position [16372, 0]
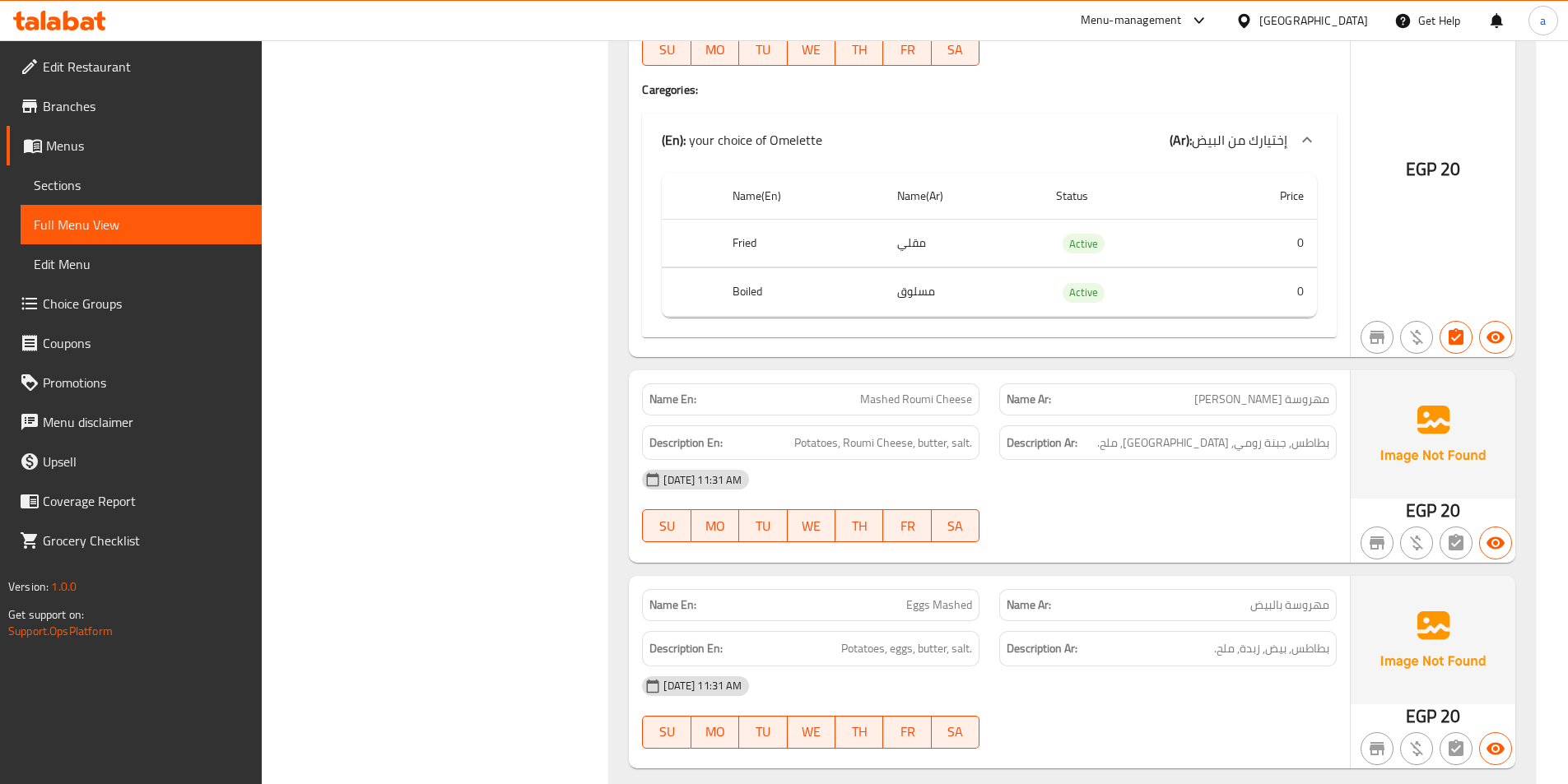
click at [1002, 460] on div "[DATE] 11:31 AM" at bounding box center [989, 479] width 715 height 39
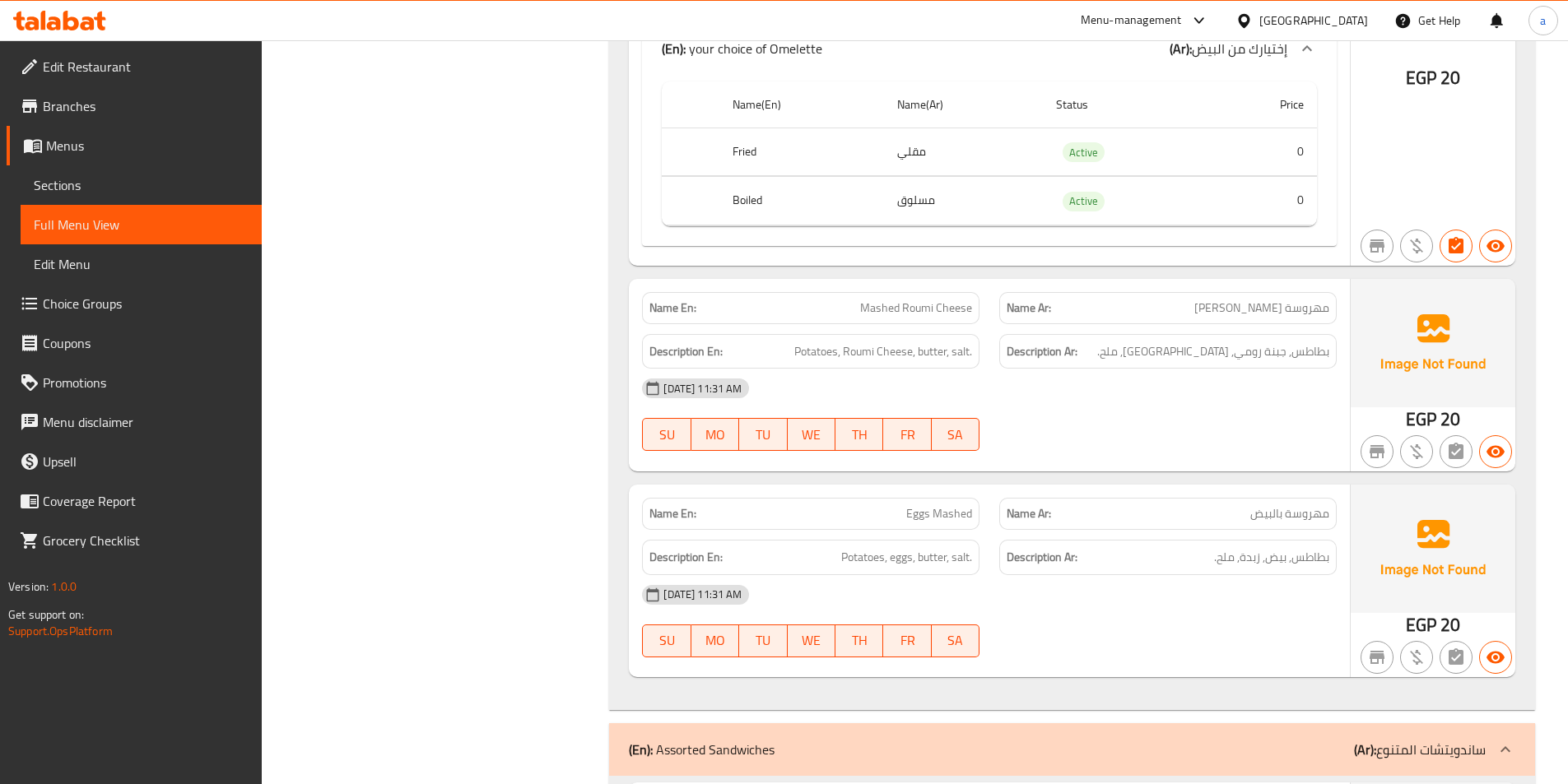
scroll to position [16619, 0]
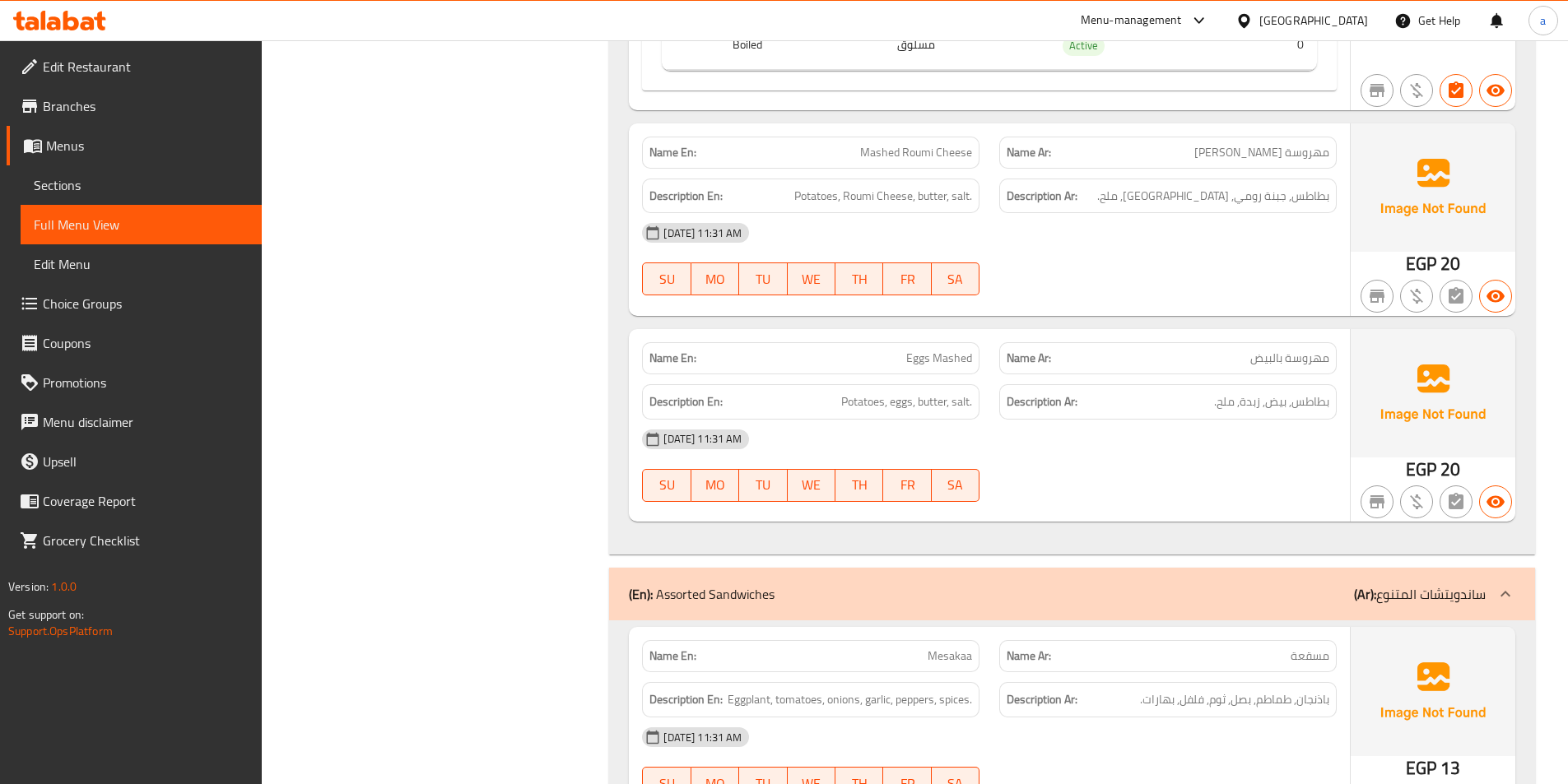
click at [1088, 420] on div "[DATE] 11:31 AM" at bounding box center [989, 439] width 715 height 39
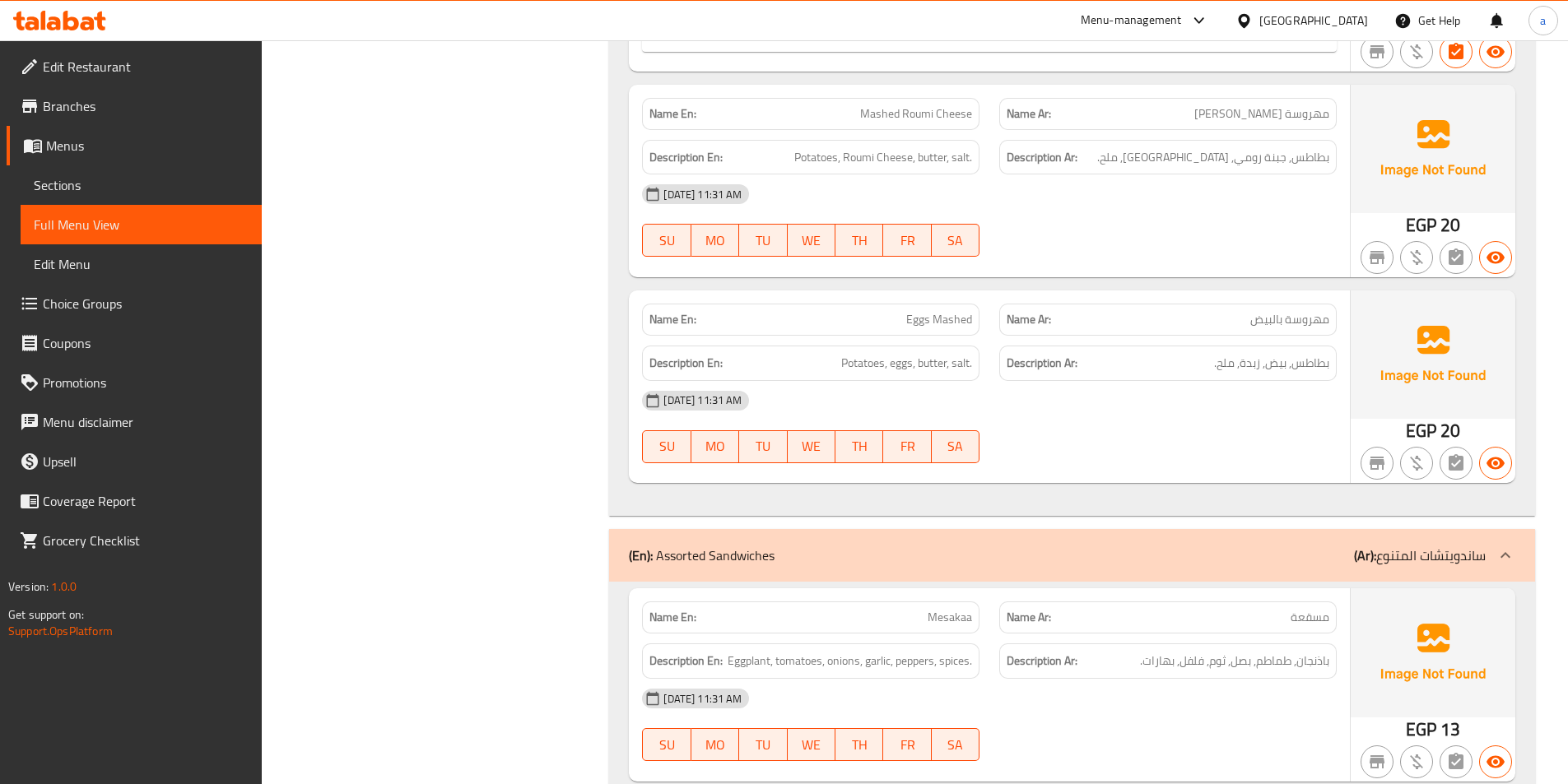
scroll to position [17031, 0]
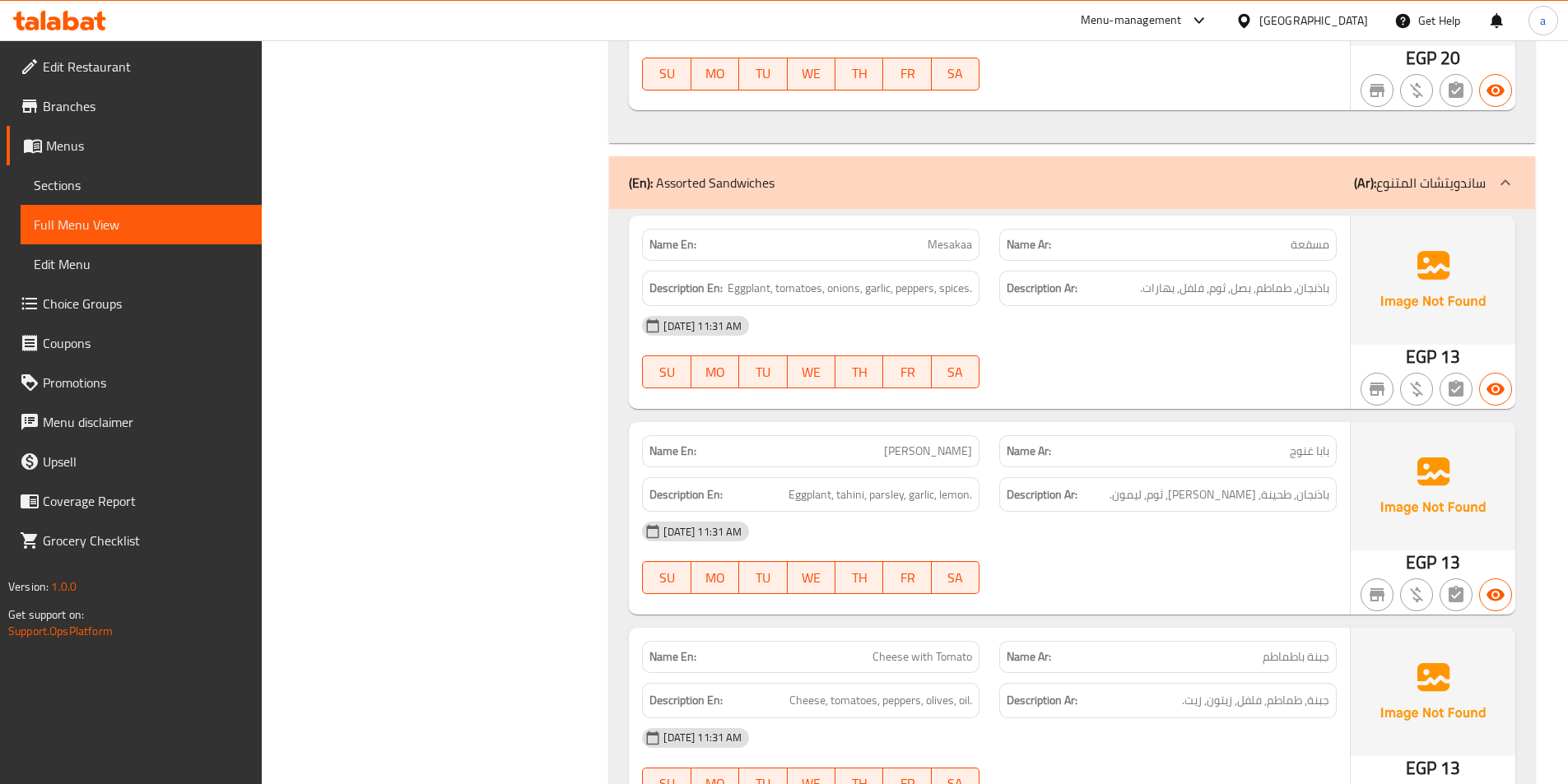
click at [1111, 306] on div "[DATE] 11:31 AM" at bounding box center [989, 326] width 715 height 39
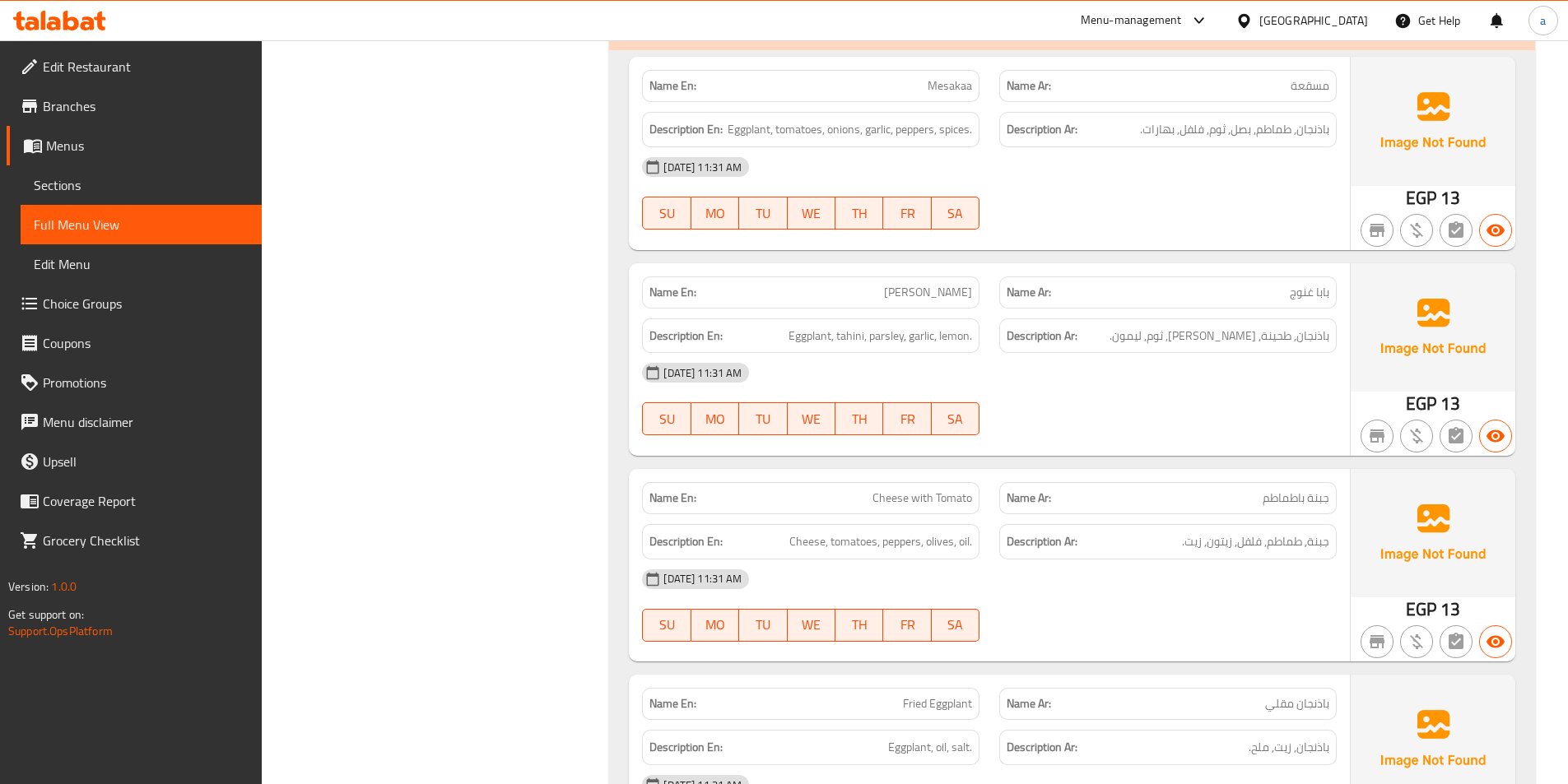
scroll to position [17195, 0]
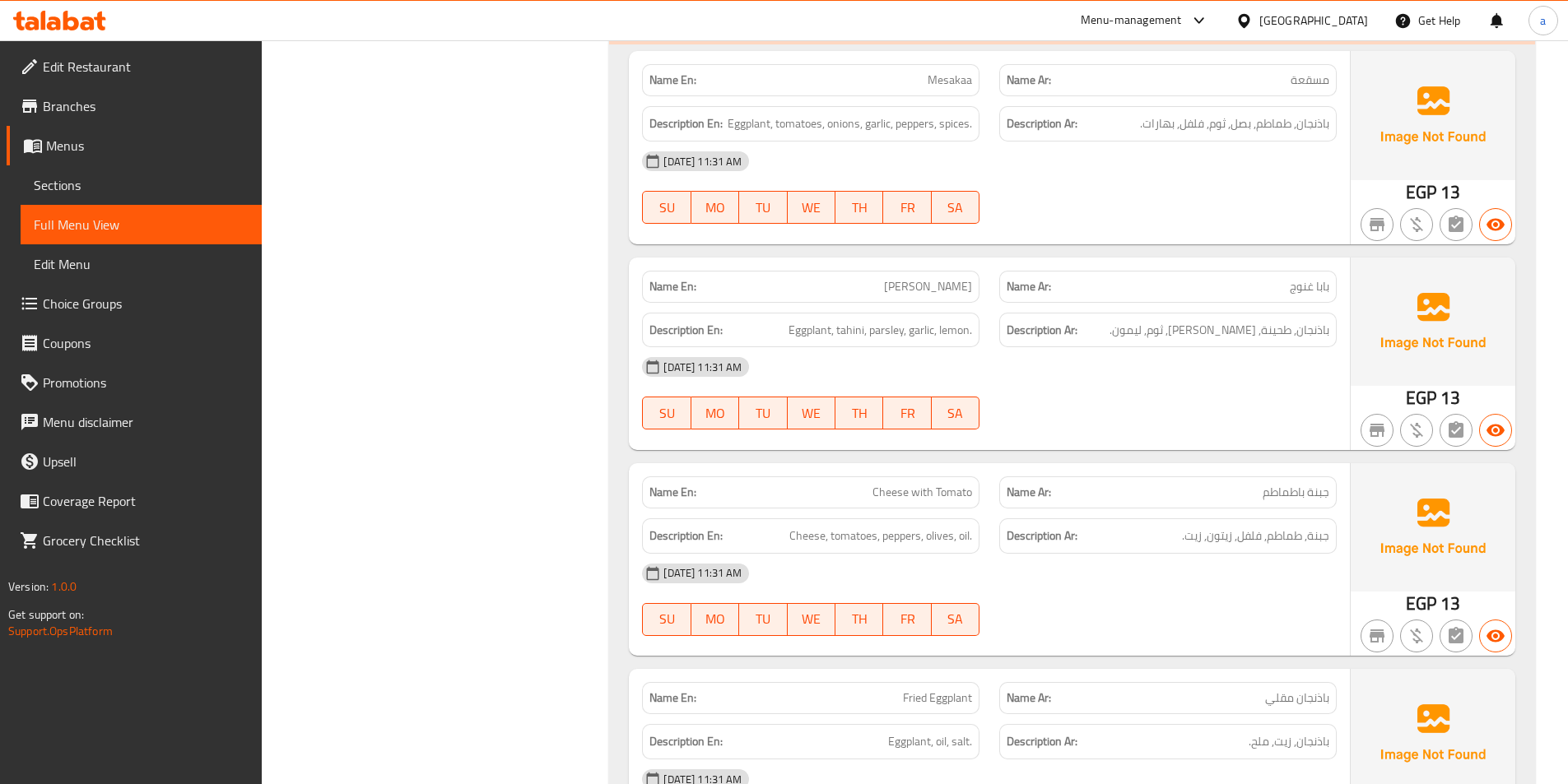
click at [1038, 347] on div "[DATE] 11:31 AM" at bounding box center [989, 367] width 715 height 39
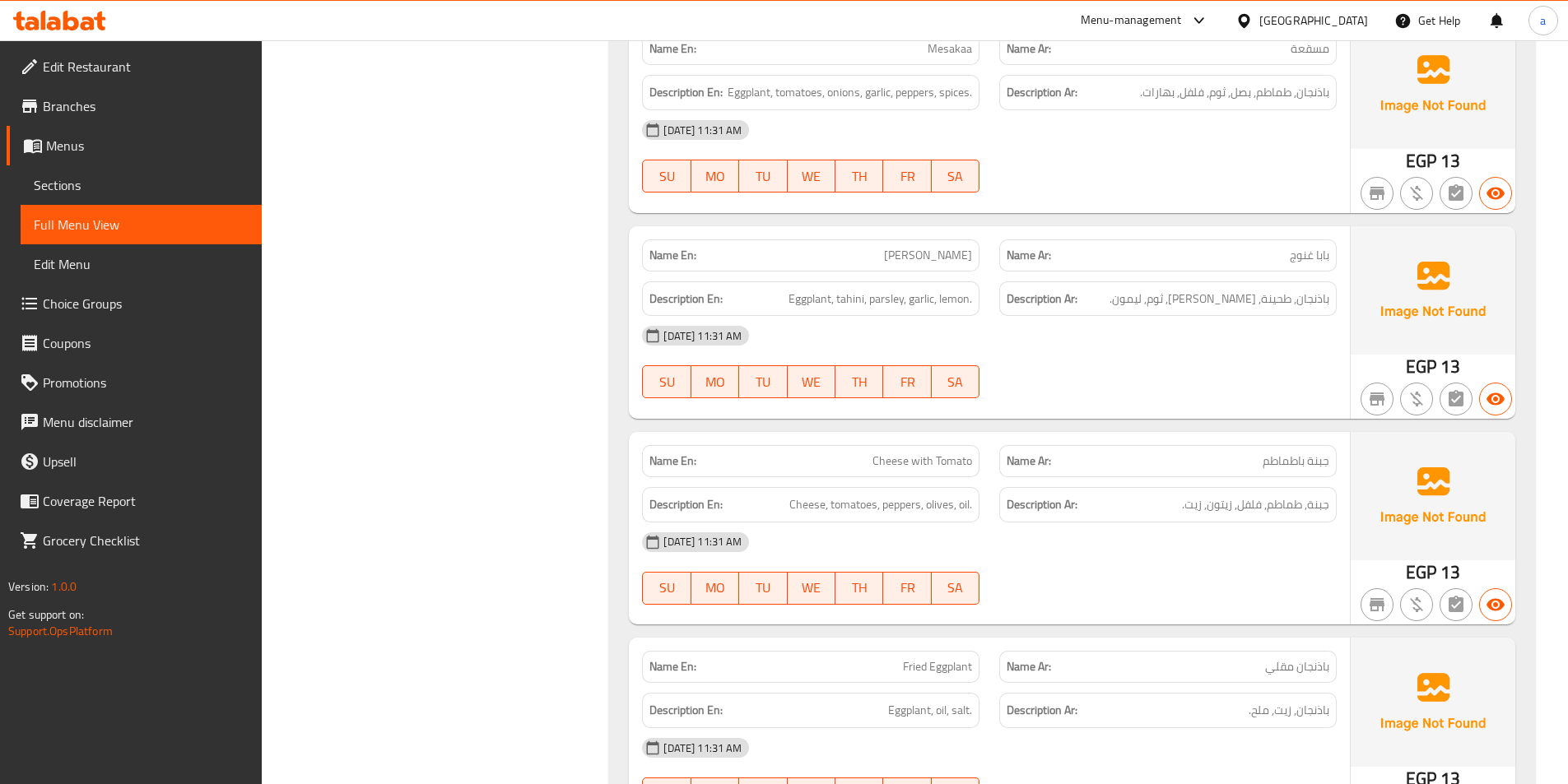
scroll to position [17441, 0]
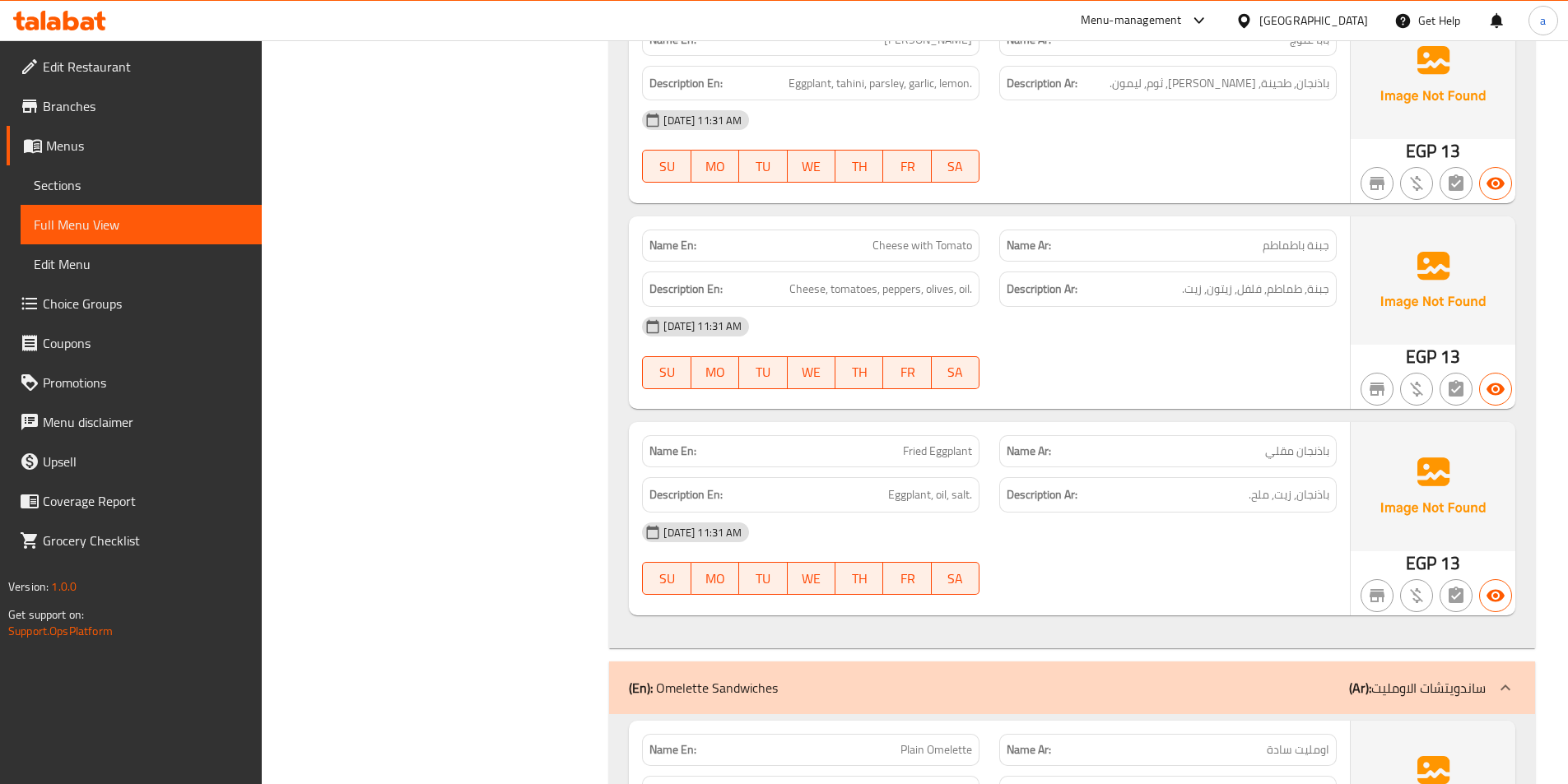
click at [1071, 306] on div "[DATE] 11:31 AM SU MO TU WE TH FR SA" at bounding box center [989, 352] width 715 height 92
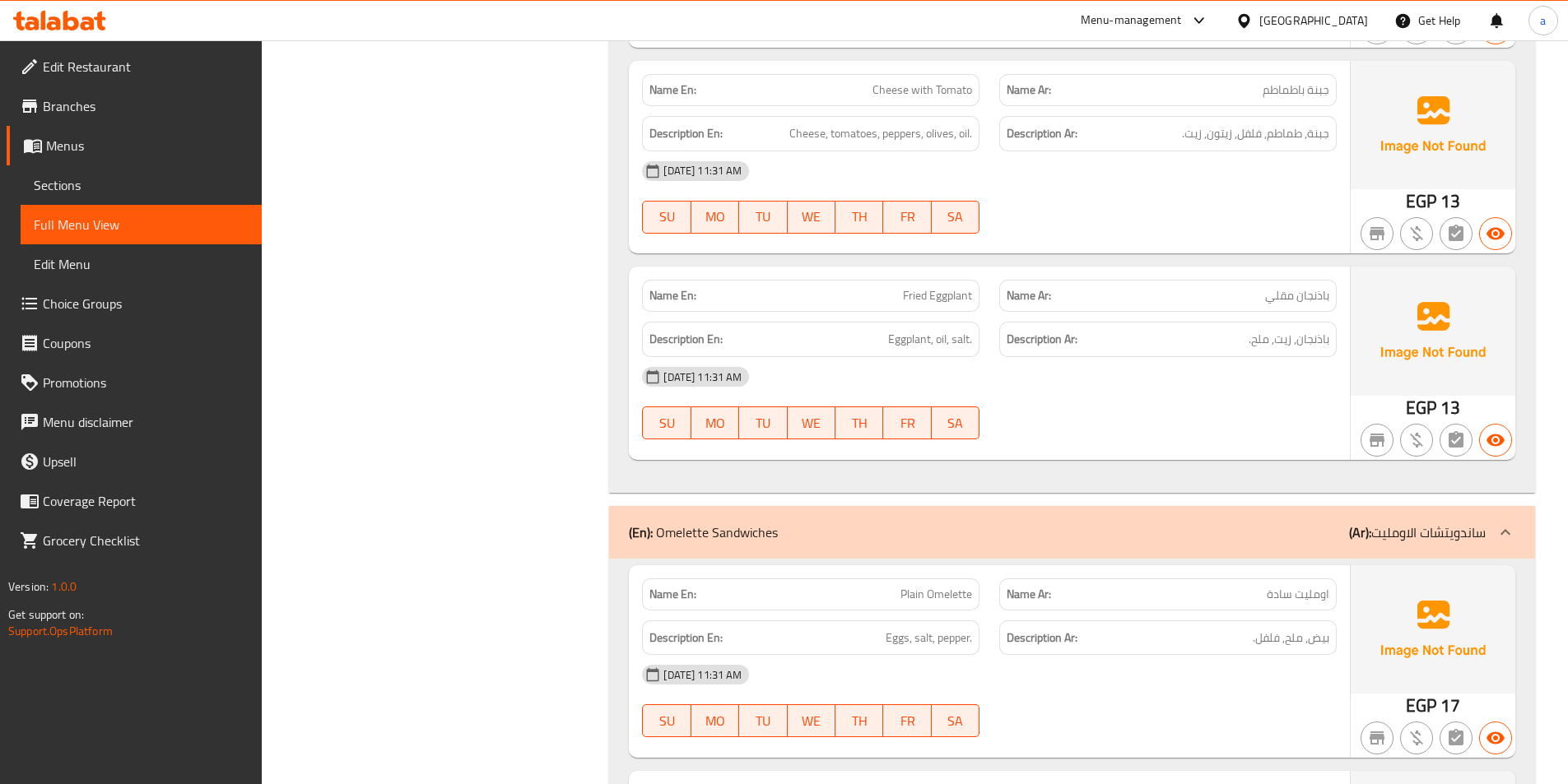
scroll to position [17606, 0]
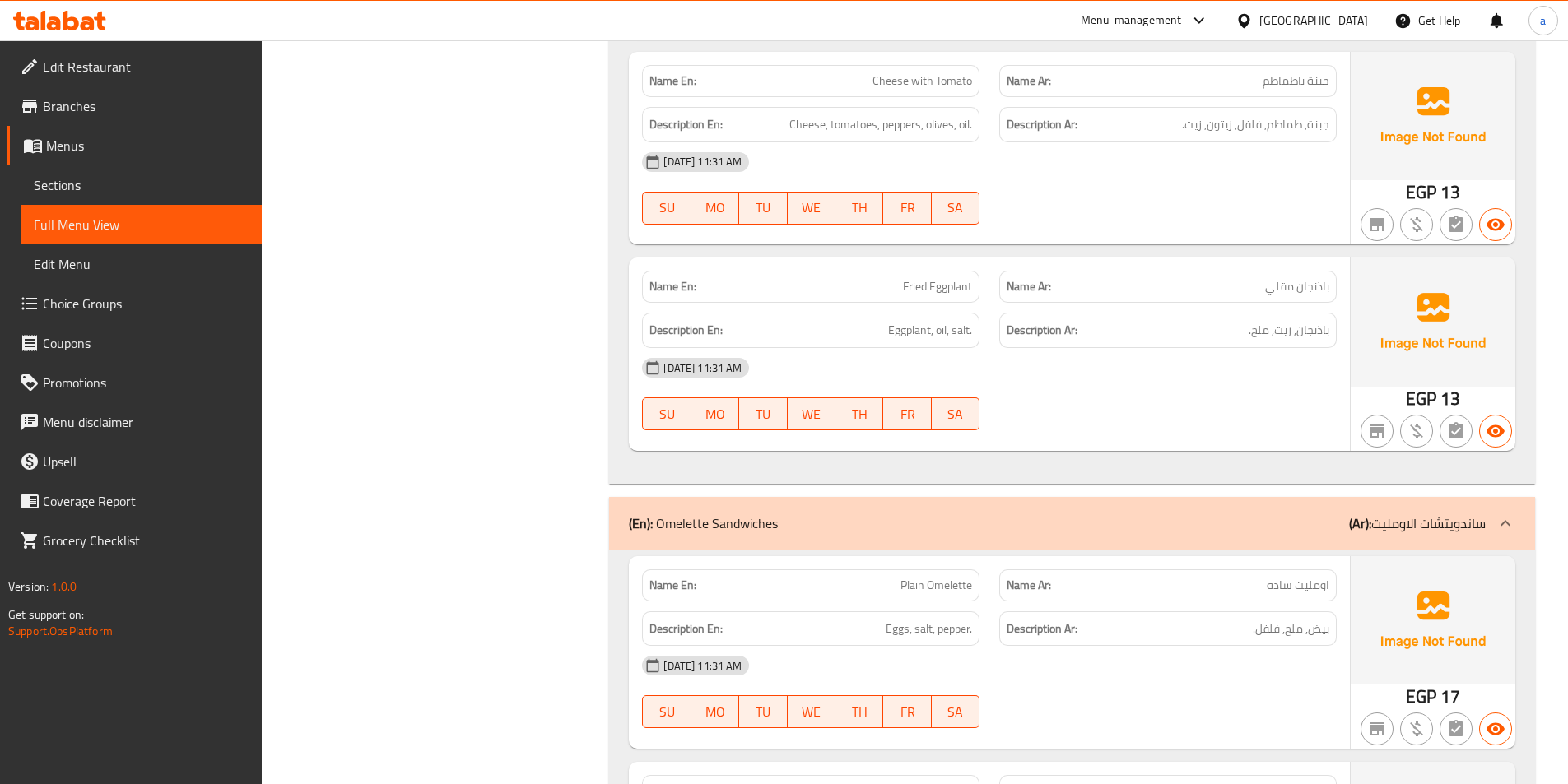
click at [1088, 348] on div "[DATE] 11:31 AM" at bounding box center [989, 368] width 715 height 39
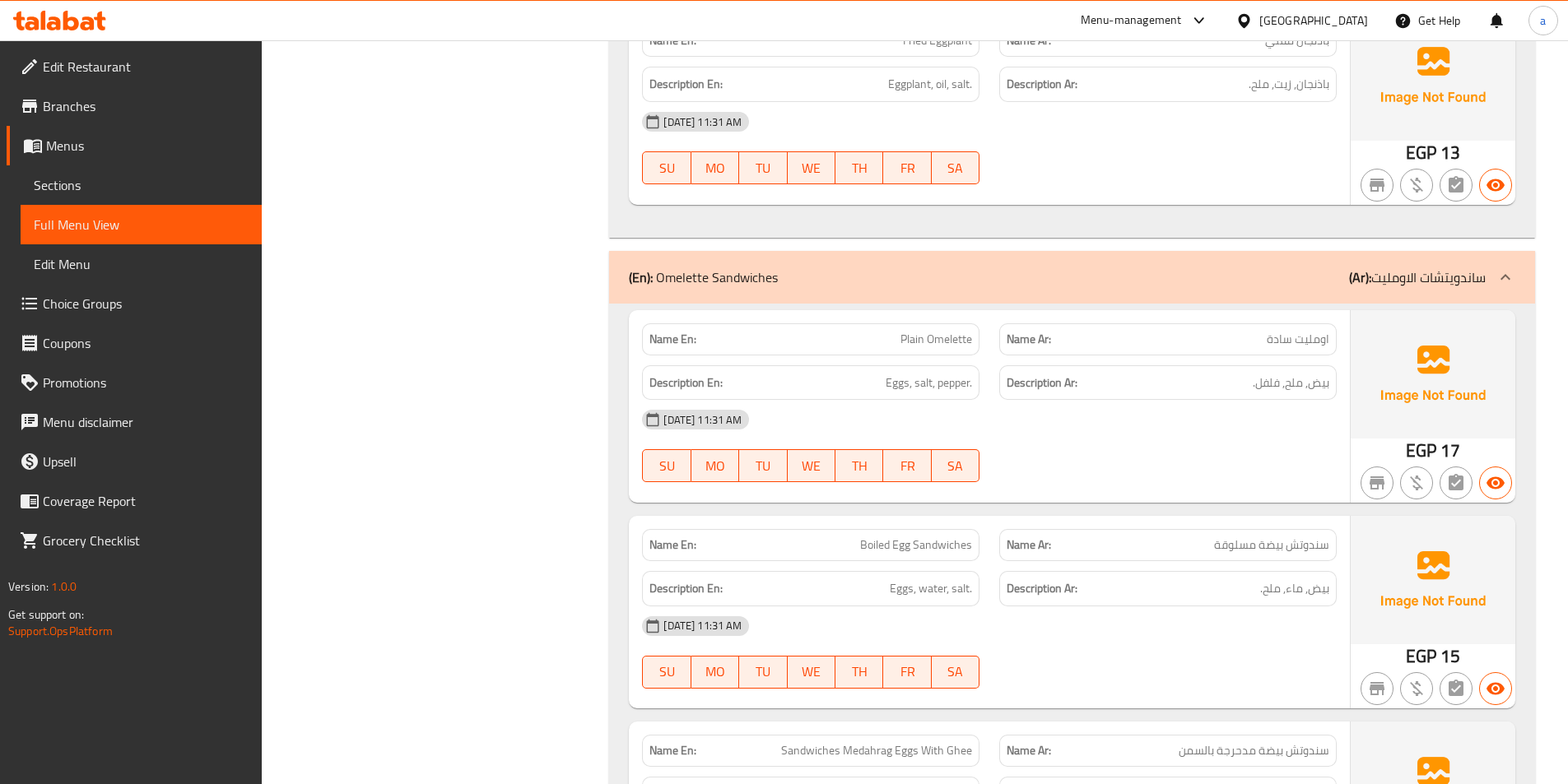
scroll to position [17936, 0]
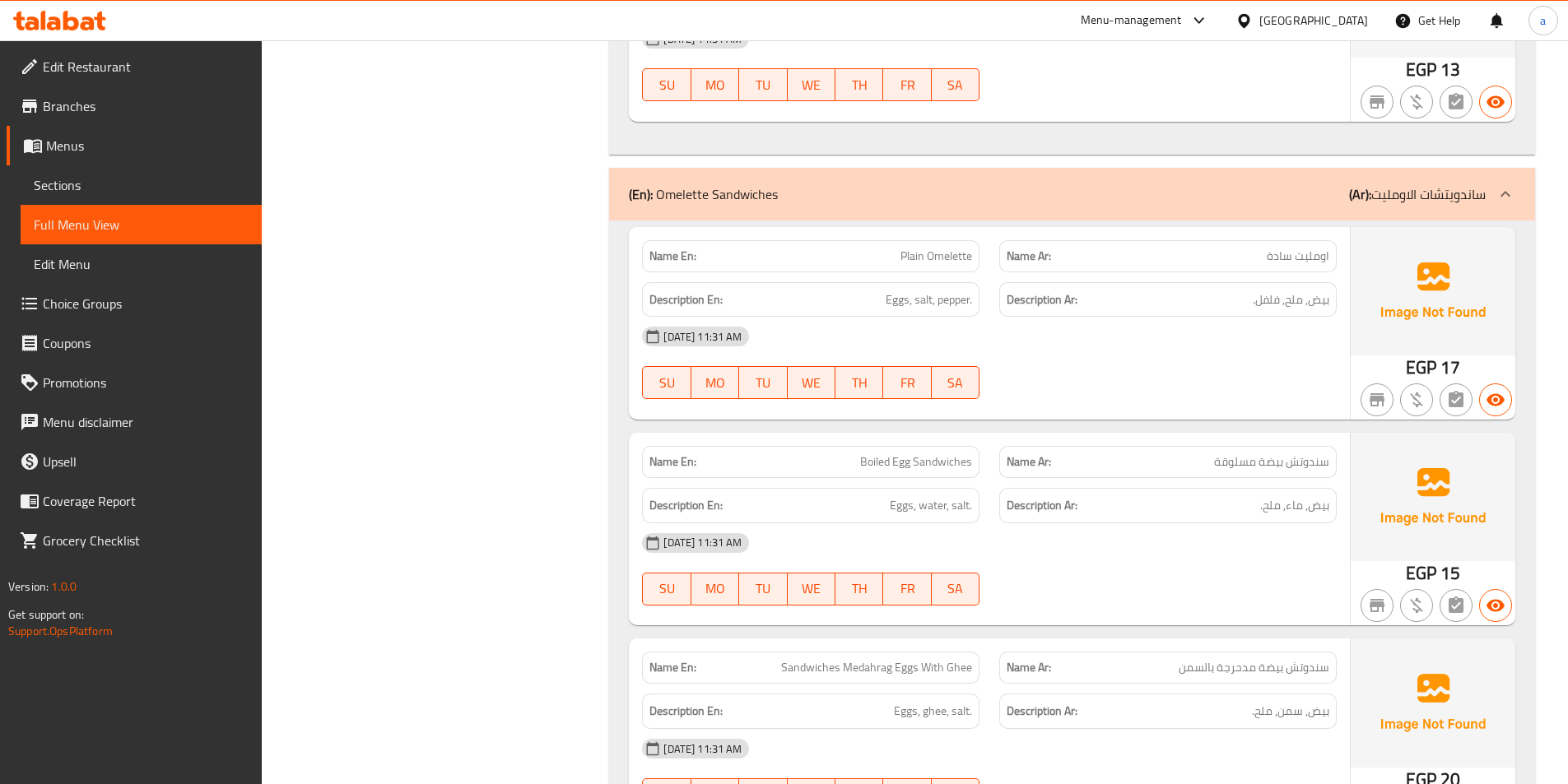
click at [1055, 317] on div "[DATE] 11:31 AM" at bounding box center [989, 337] width 715 height 39
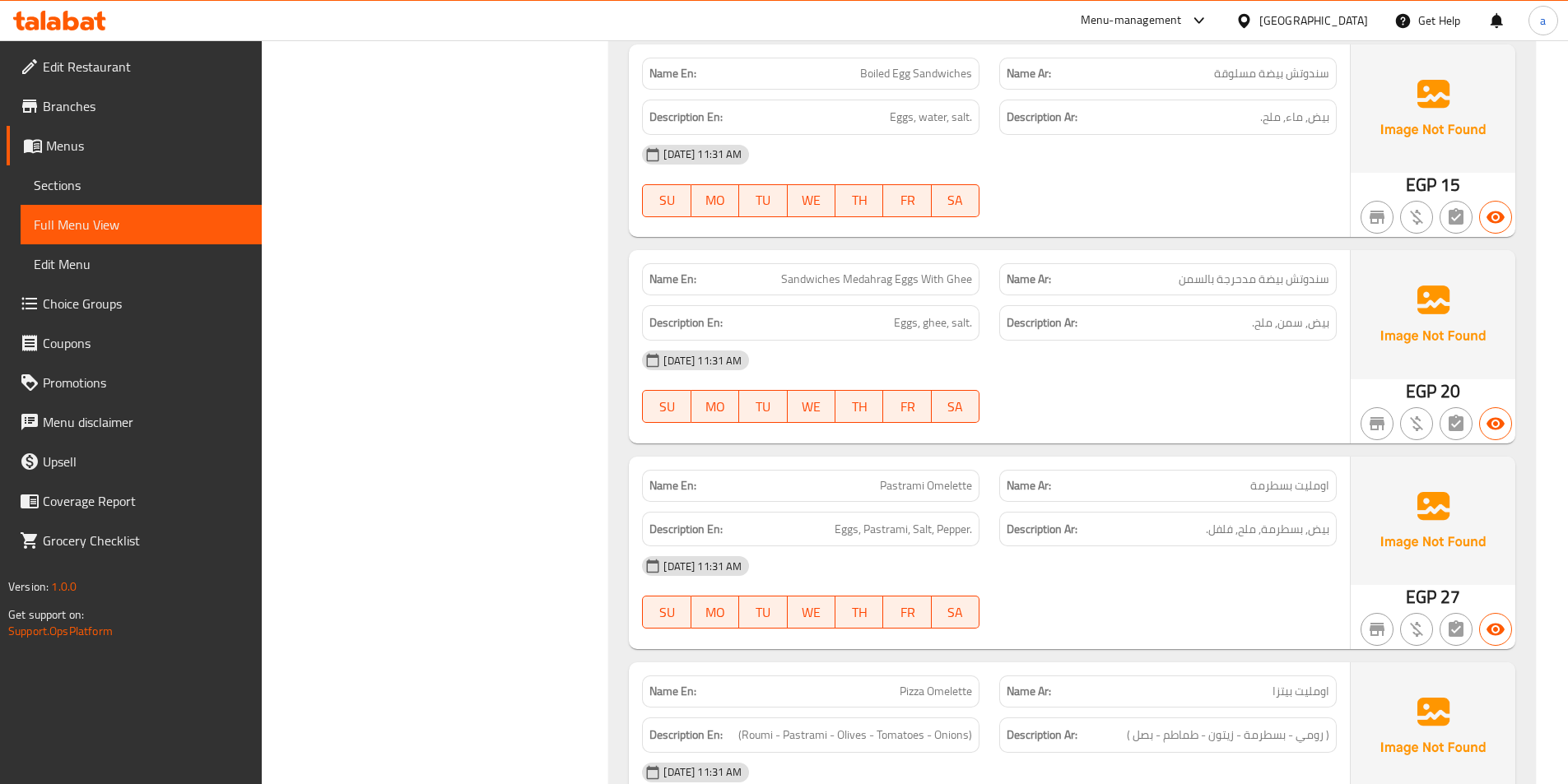
scroll to position [18346, 0]
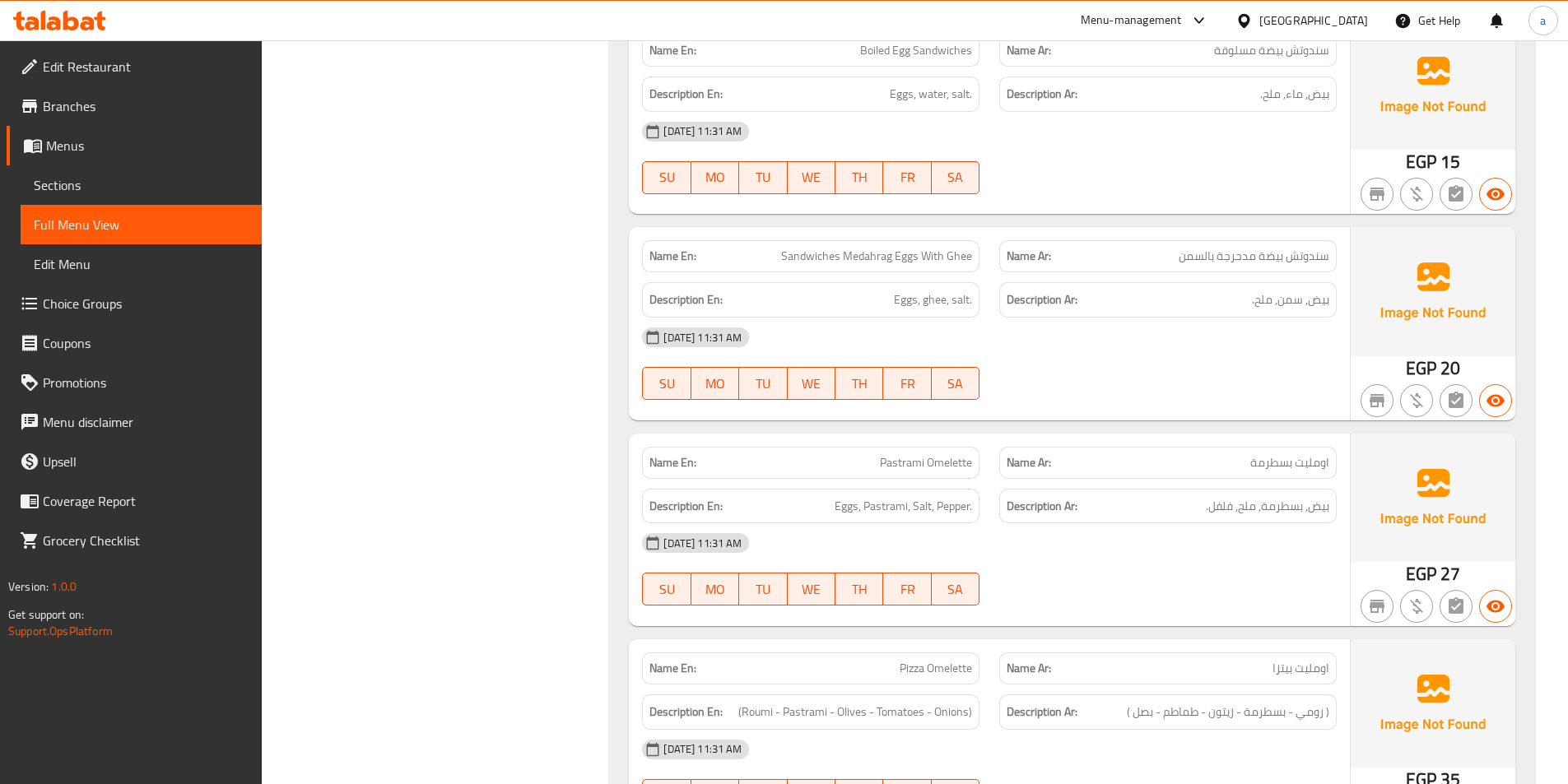
click at [1133, 317] on div "[DATE] 11:31 AM SU MO TU WE TH FR SA" at bounding box center [989, 363] width 715 height 92
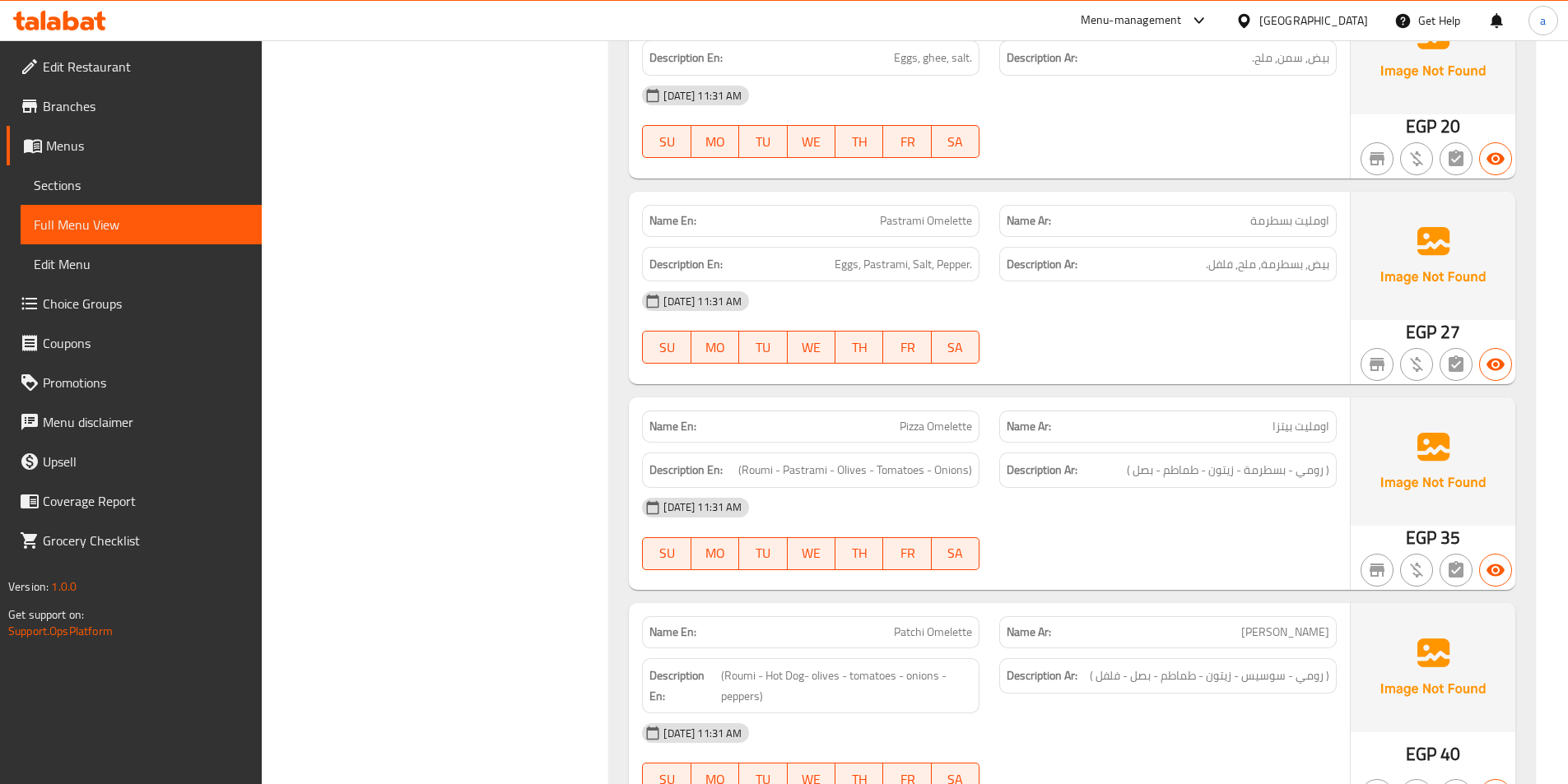
scroll to position [18593, 0]
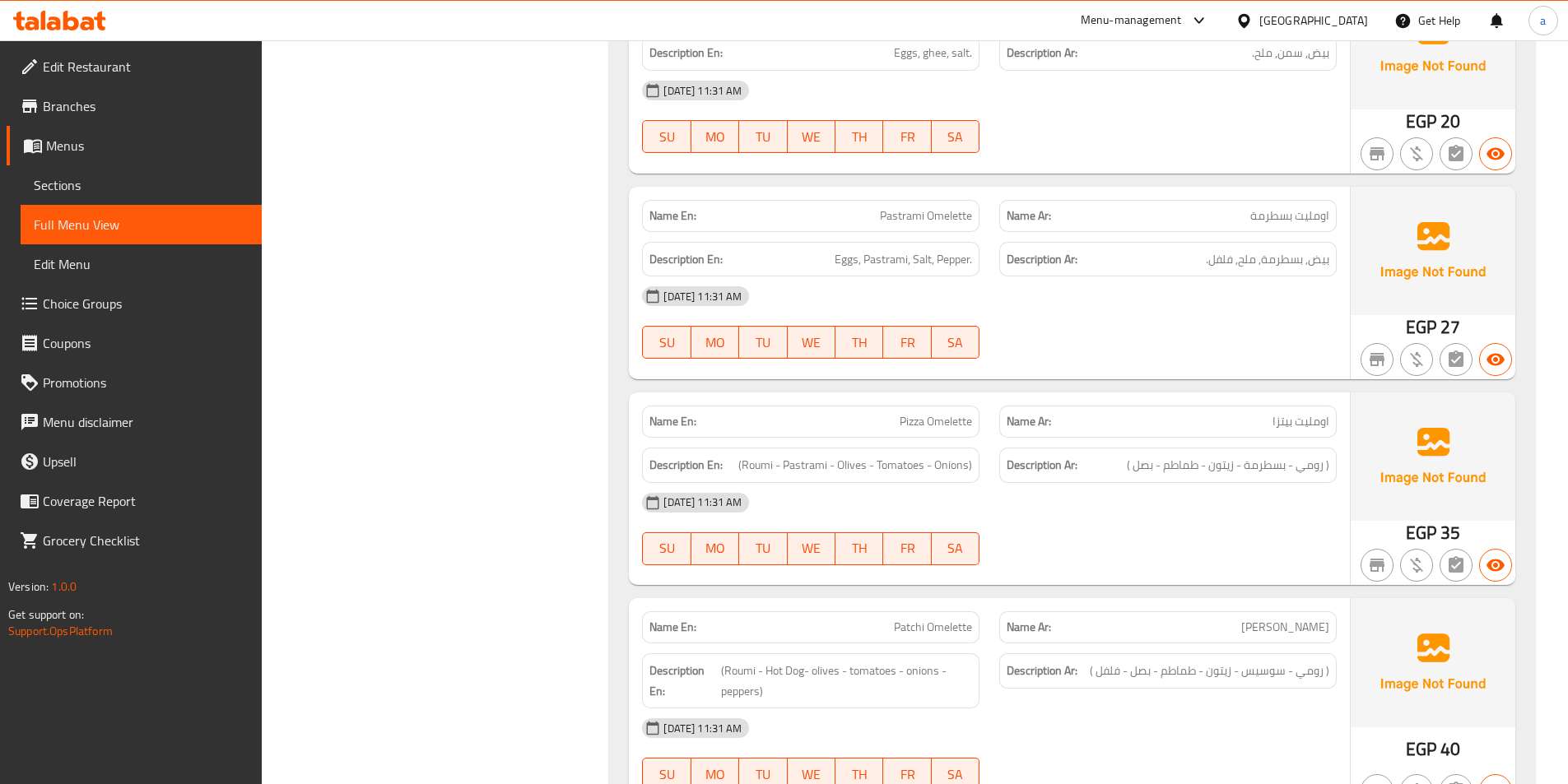
click at [1080, 276] on div "[DATE] 11:31 AM SU MO TU WE TH FR SA" at bounding box center [989, 322] width 715 height 92
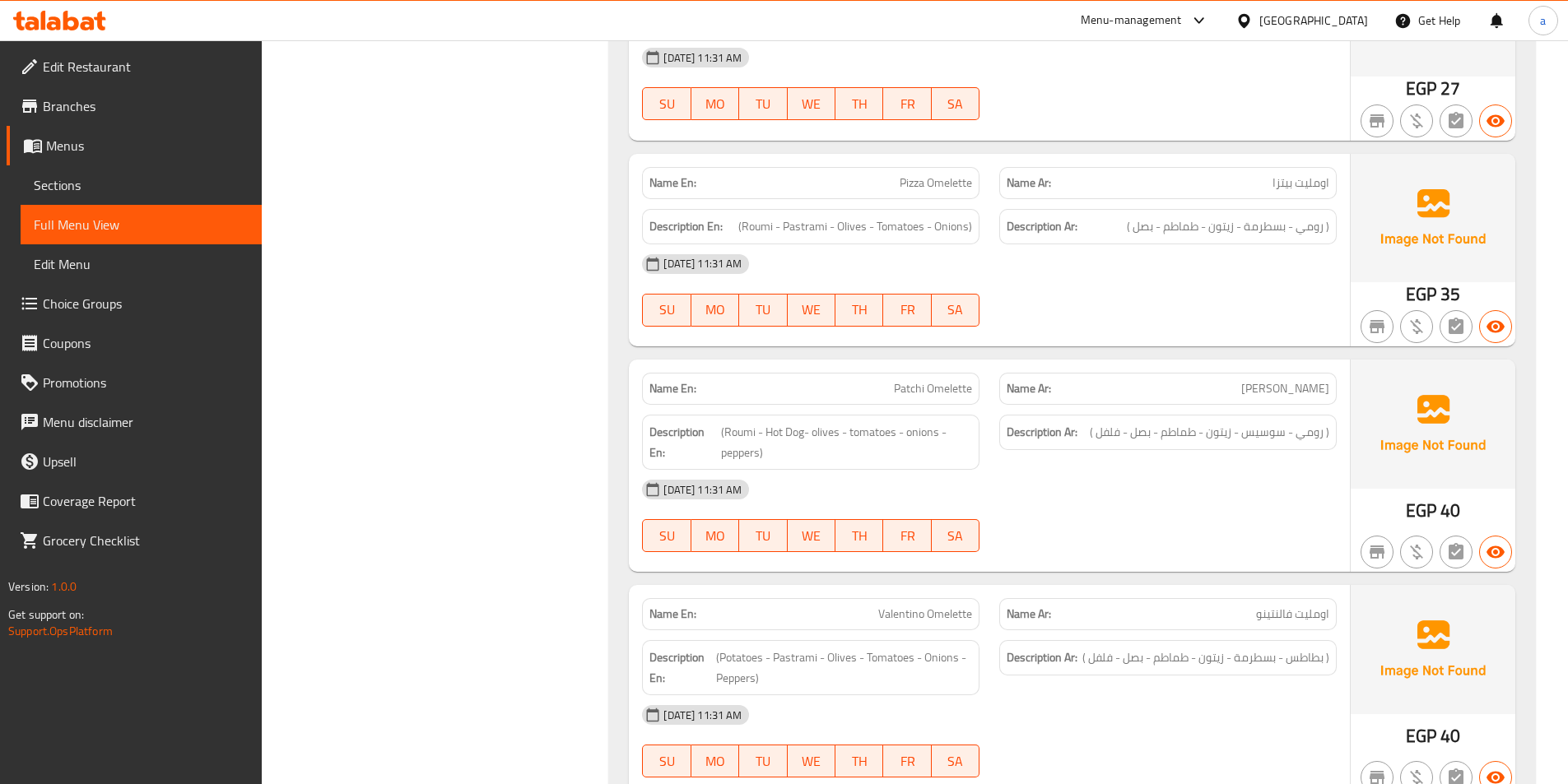
scroll to position [18840, 0]
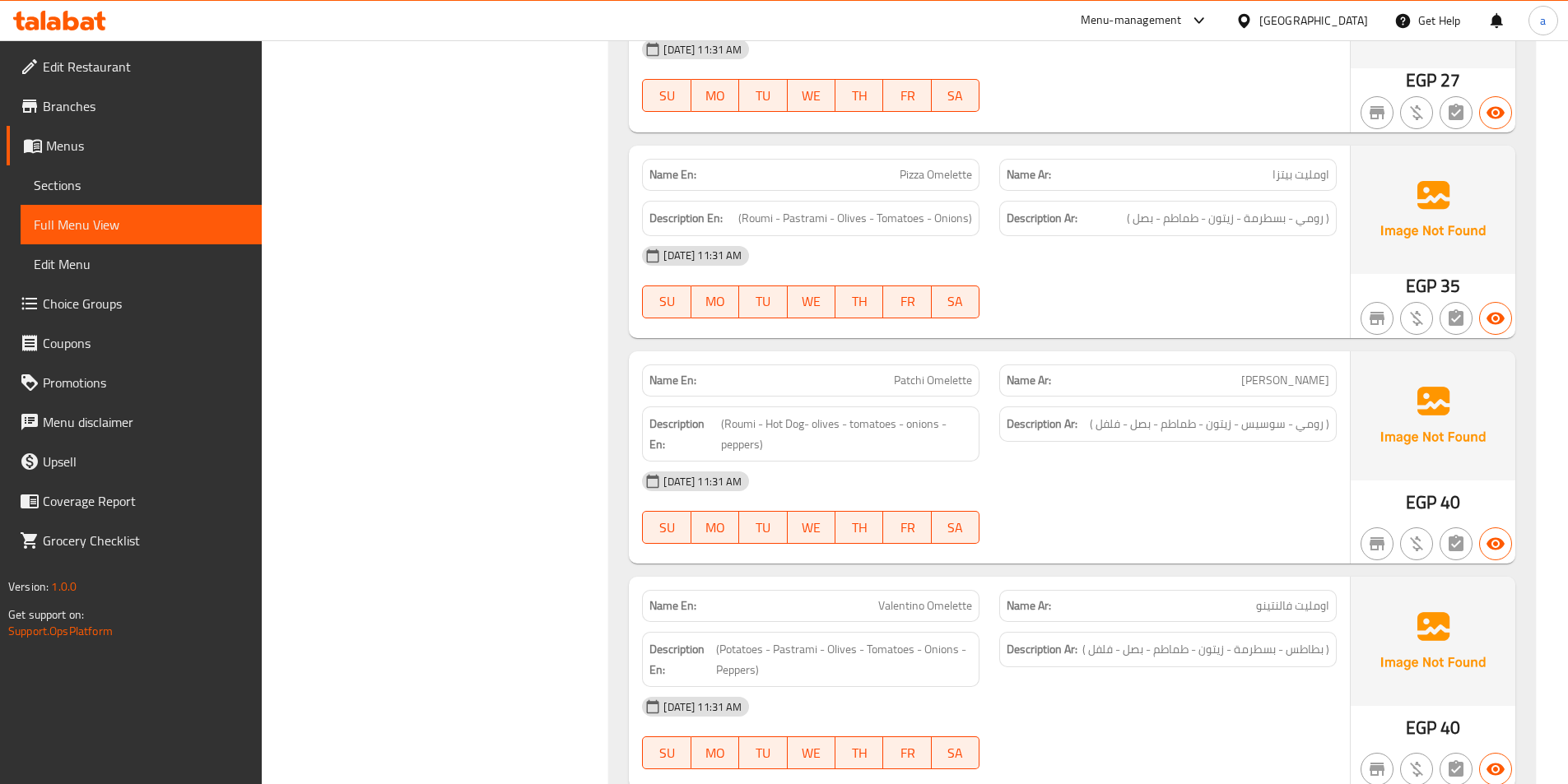
click at [1122, 236] on div "[DATE] 11:31 AM SU MO TU WE TH FR SA" at bounding box center [989, 282] width 715 height 92
click at [1159, 461] on div "[DATE] 11:31 AM SU MO TU WE TH FR SA" at bounding box center [989, 507] width 715 height 92
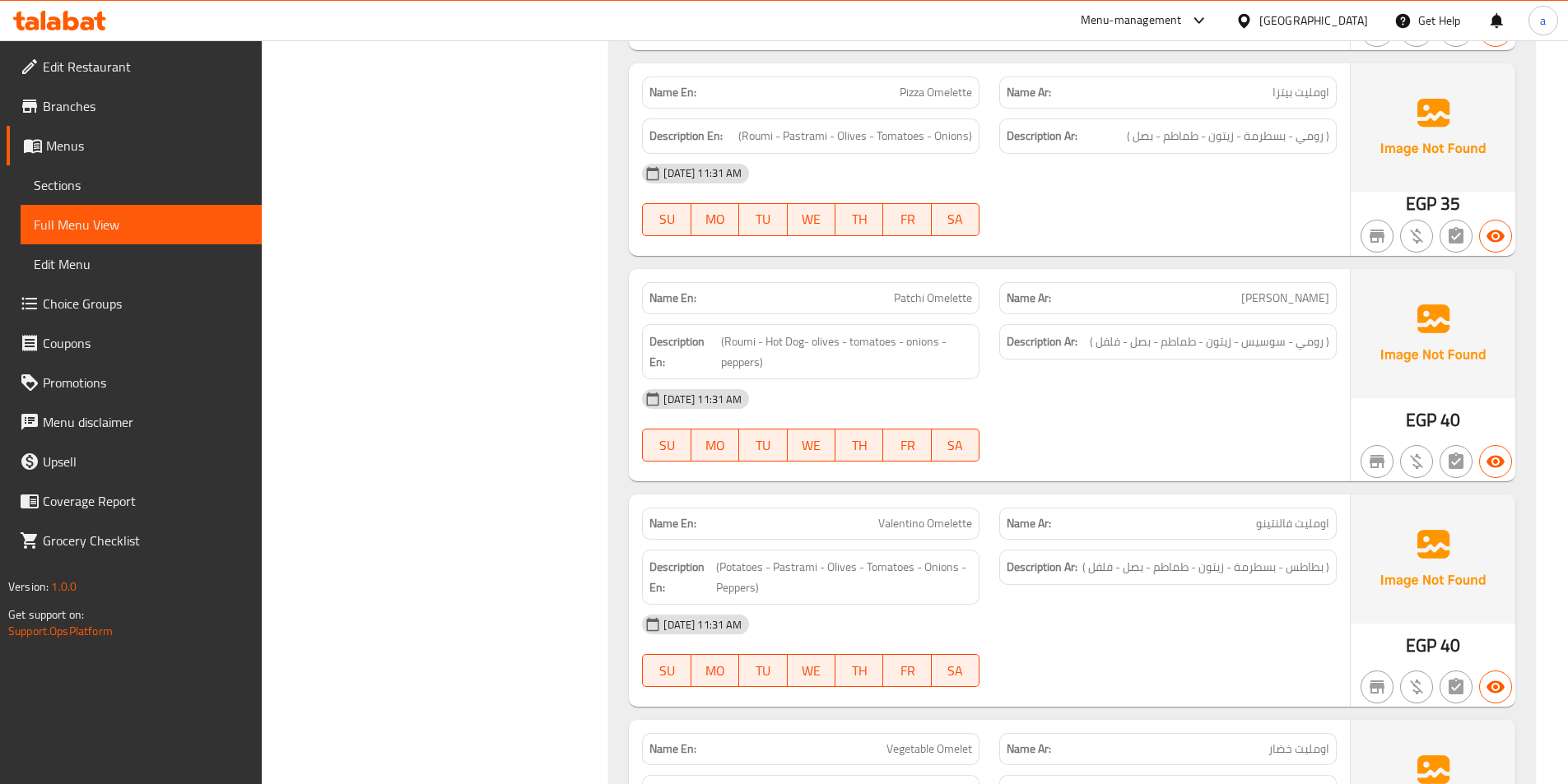
scroll to position [19005, 0]
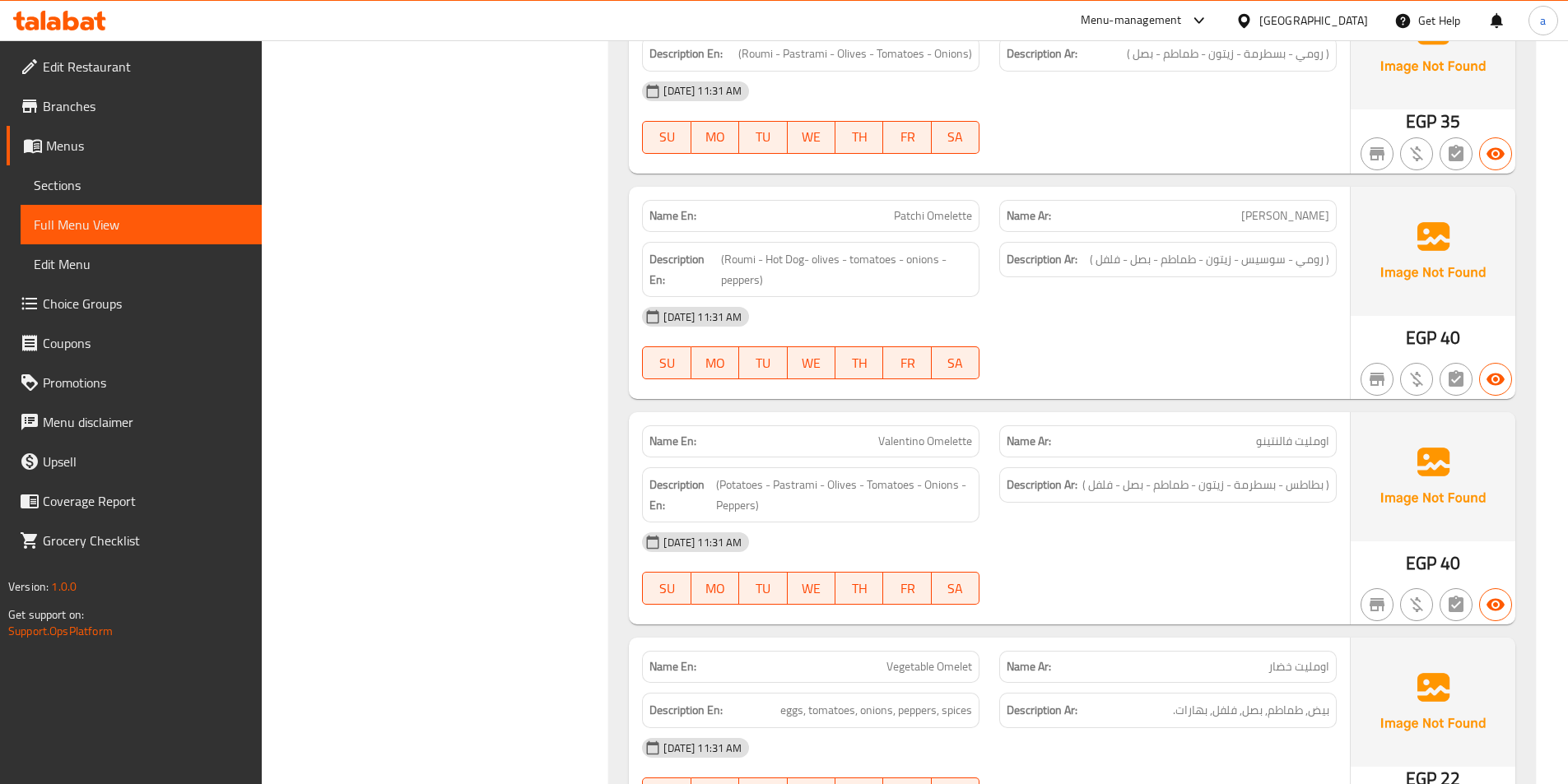
click at [1055, 232] on div "Description Ar: ( رومي - سوسيس - زيتون - طماطم - بصل - فلفل )" at bounding box center [1168, 269] width 357 height 75
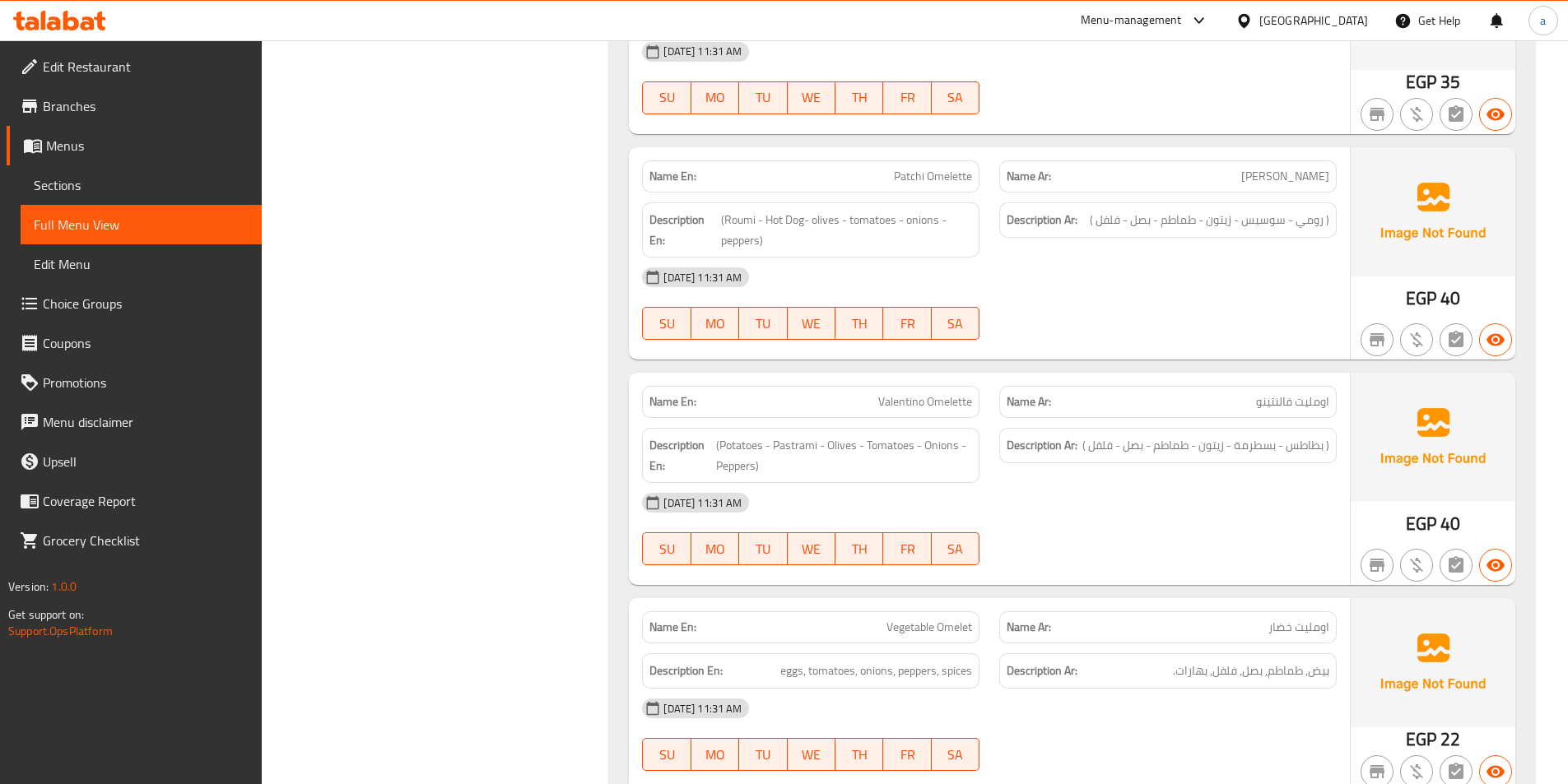
scroll to position [19252, 0]
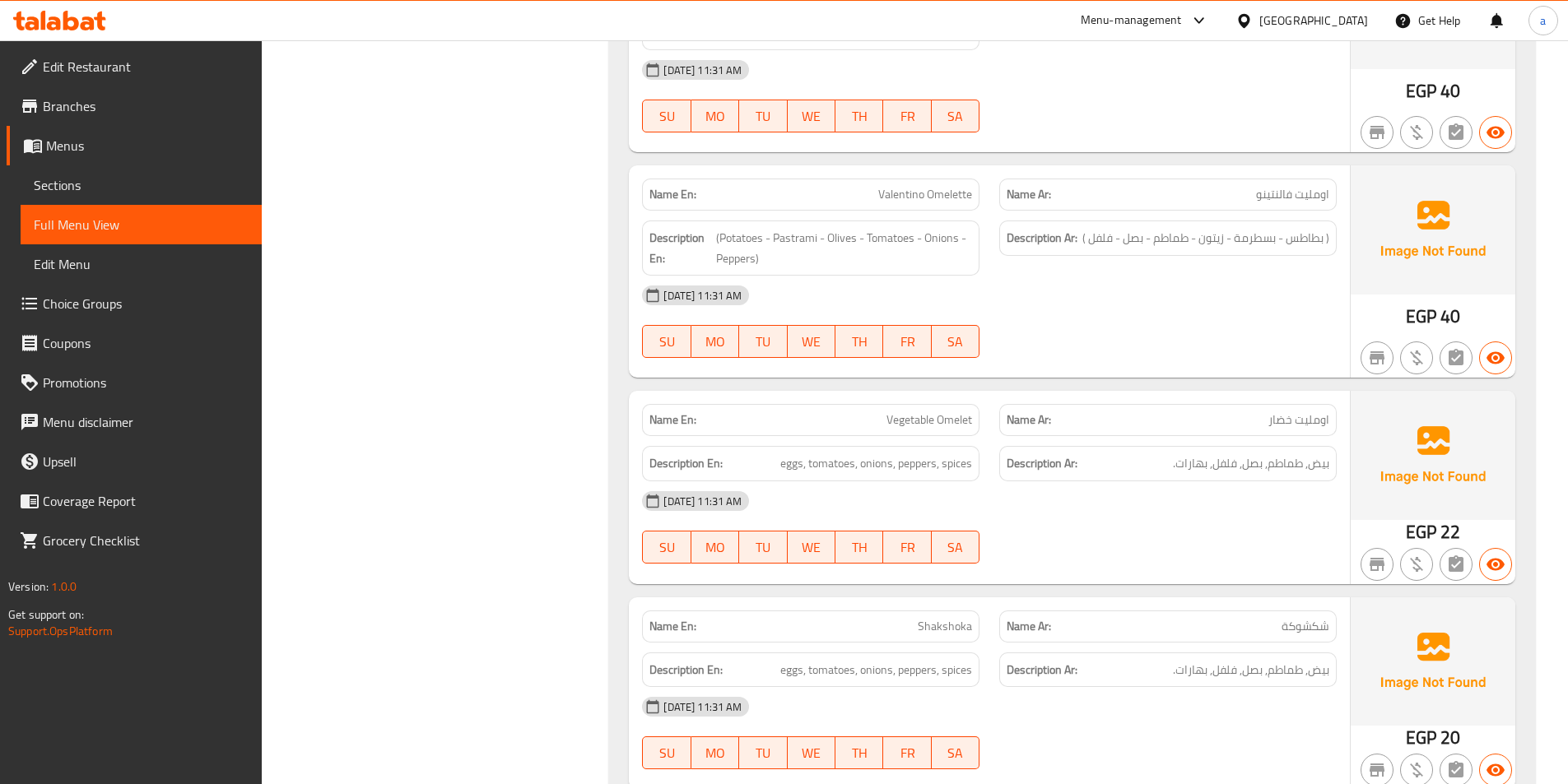
click at [1038, 275] on div "[DATE] 11:31 AM" at bounding box center [989, 295] width 715 height 39
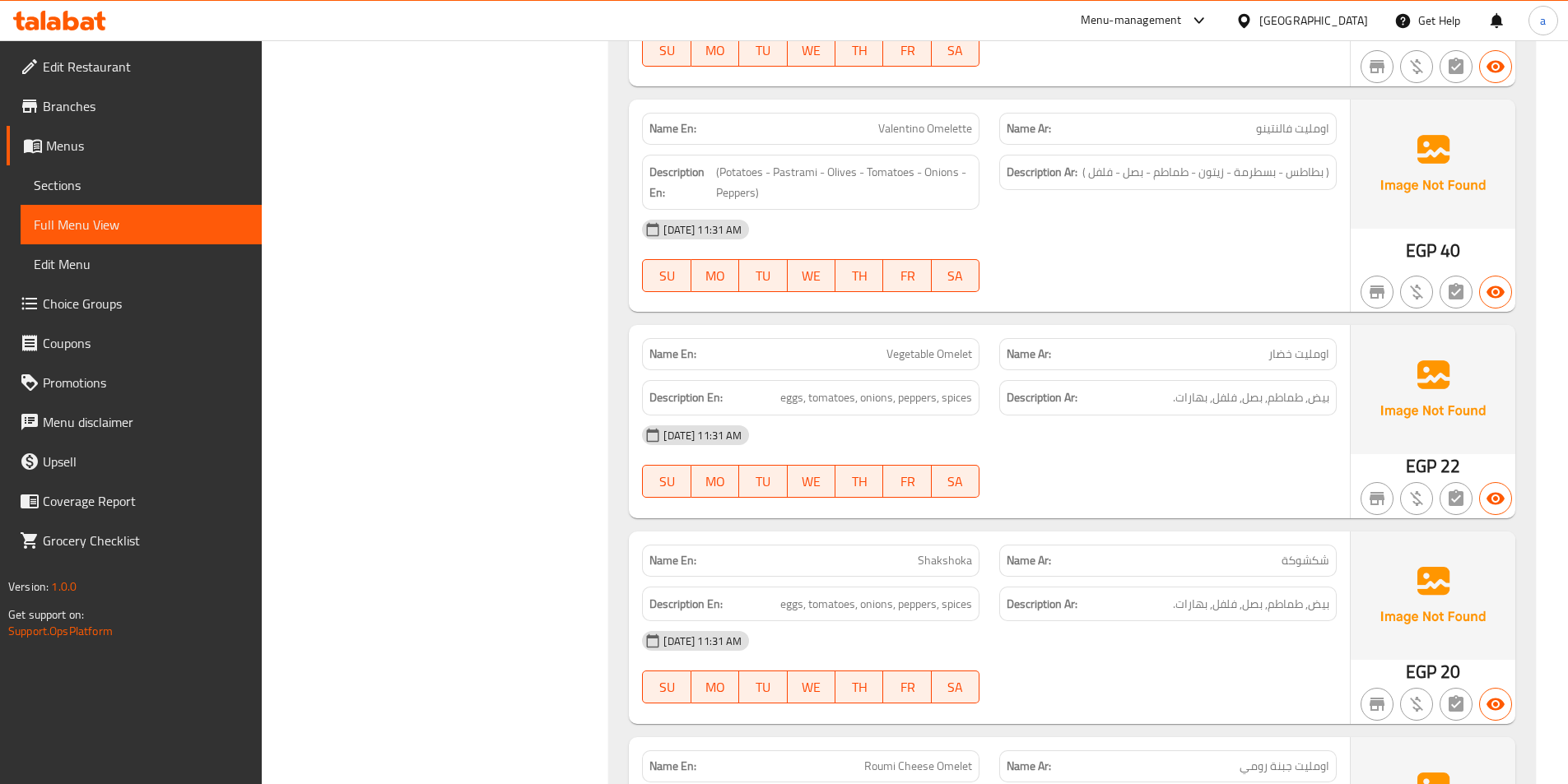
scroll to position [19498, 0]
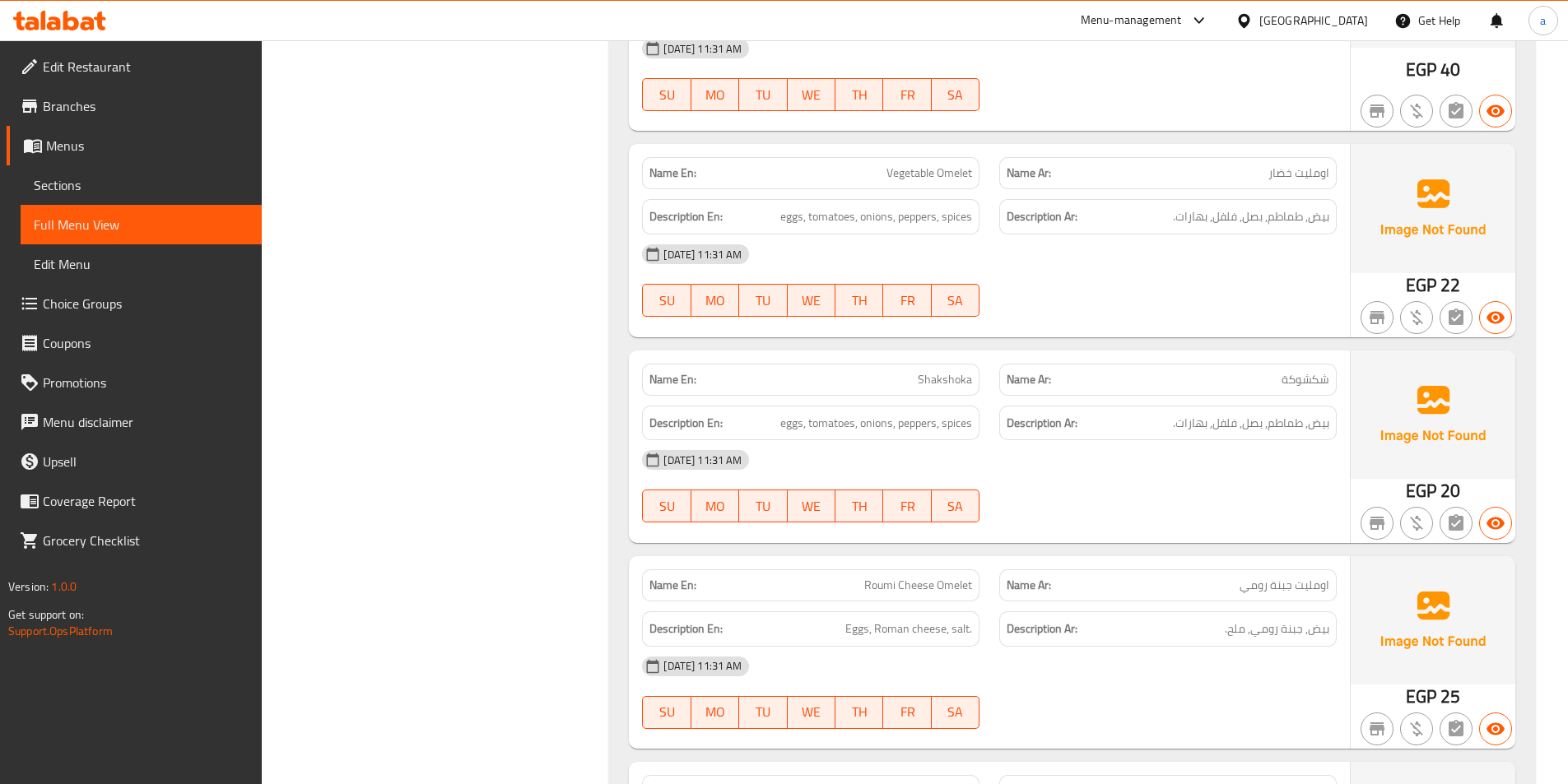
click at [1105, 234] on div "[DATE] 11:31 AM SU MO TU WE TH FR SA" at bounding box center [989, 280] width 715 height 92
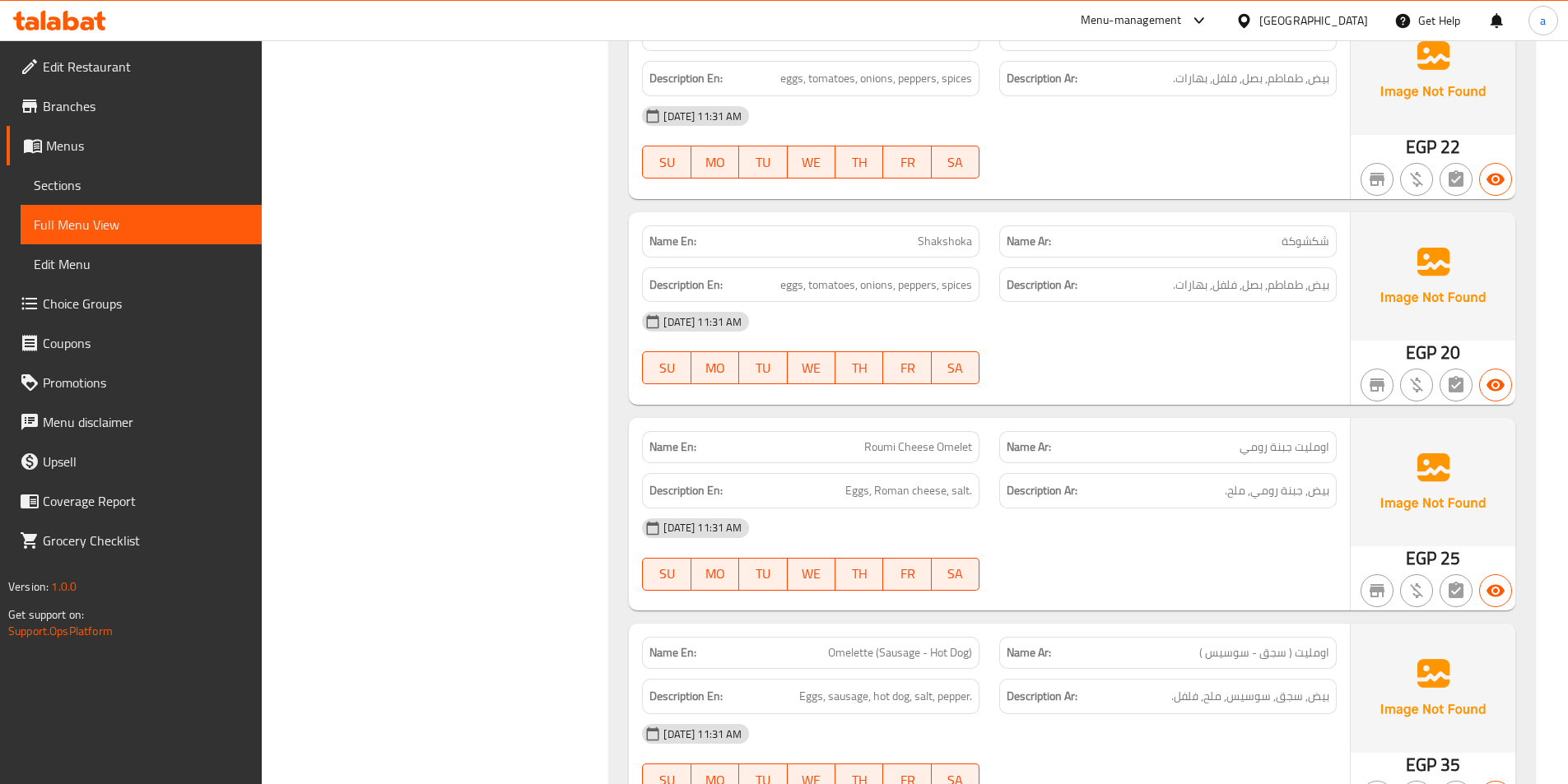
scroll to position [19663, 0]
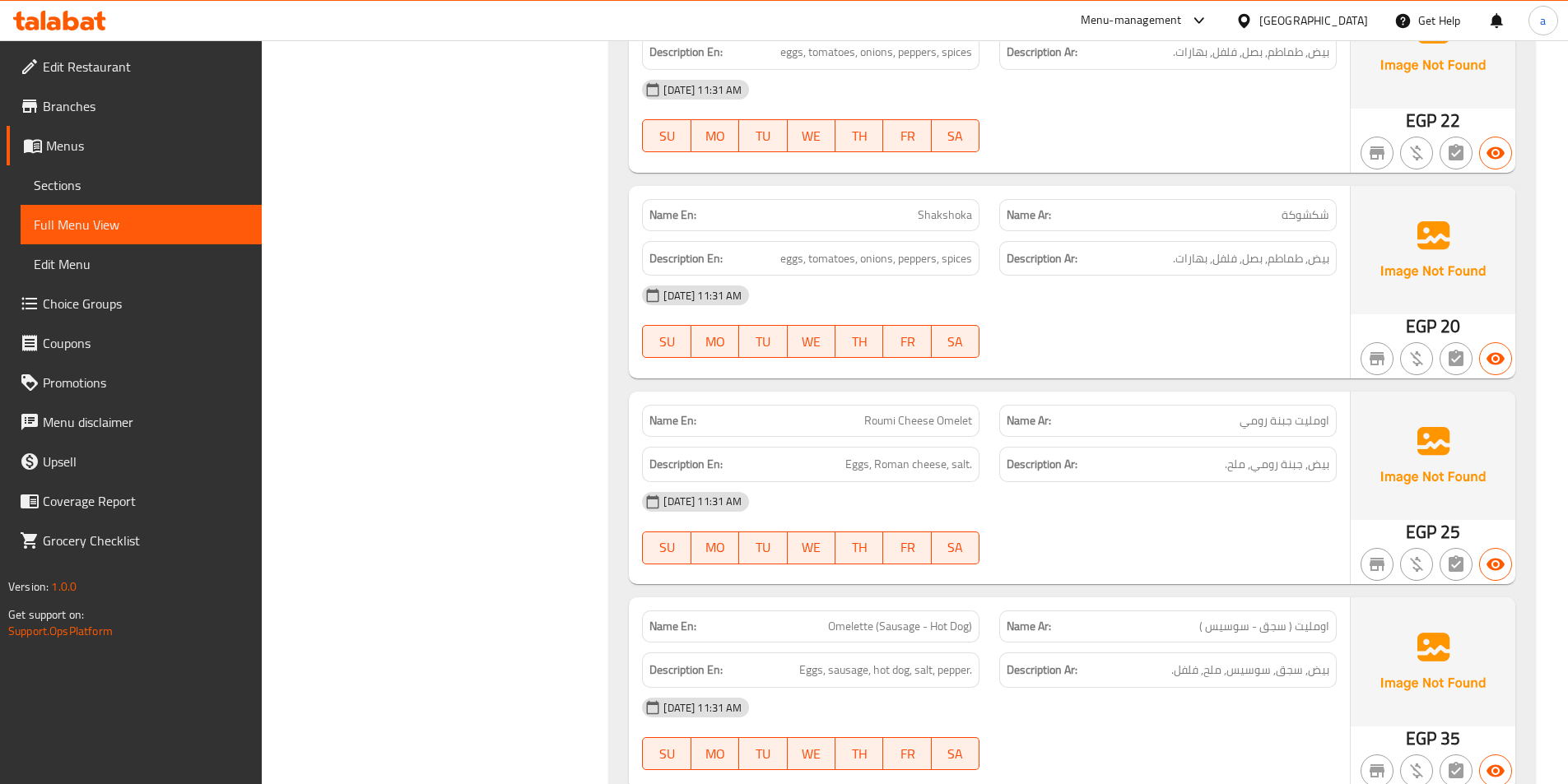
click at [1075, 275] on div "[DATE] 11:31 AM" at bounding box center [989, 295] width 715 height 39
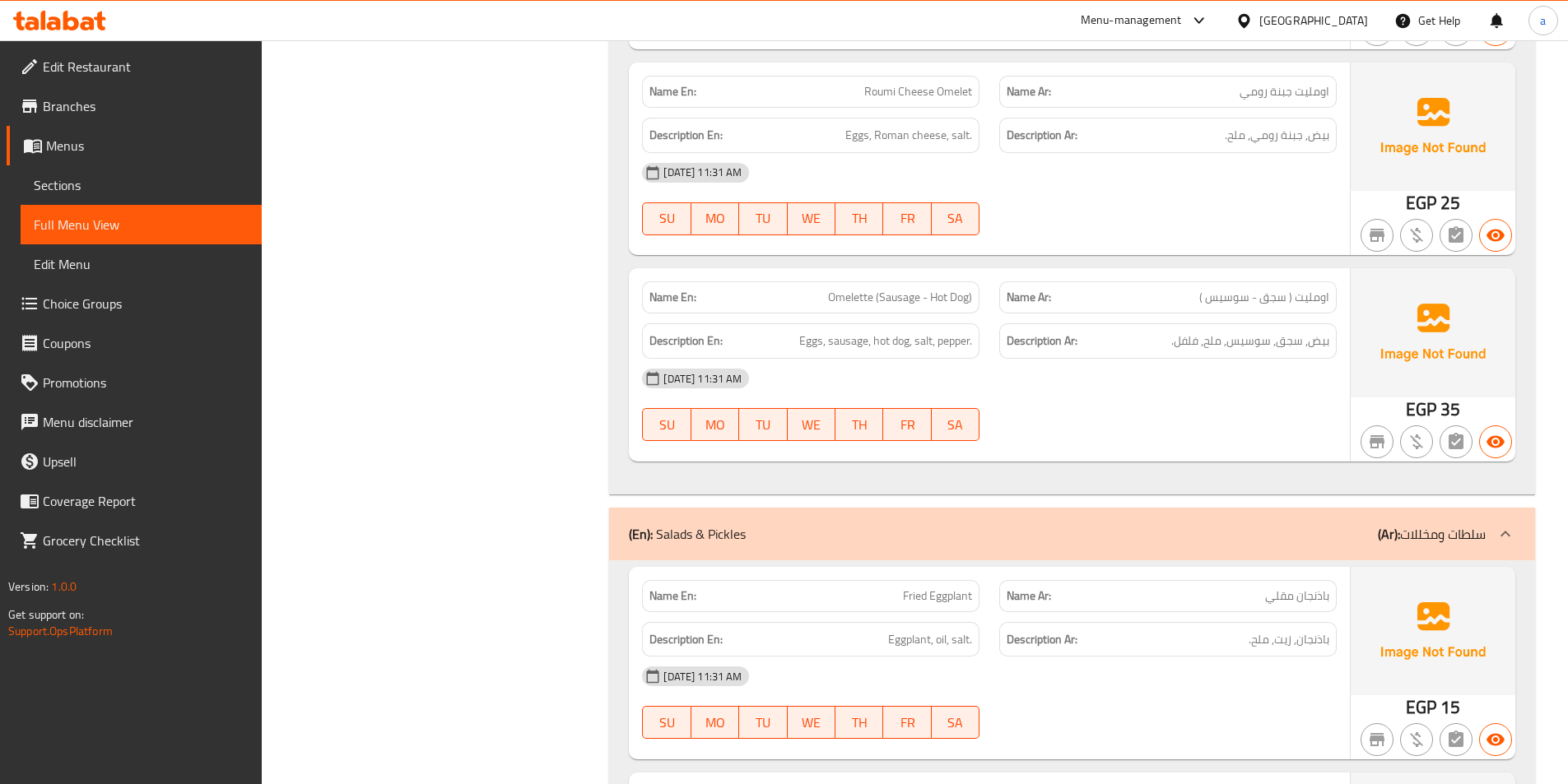
scroll to position [19910, 0]
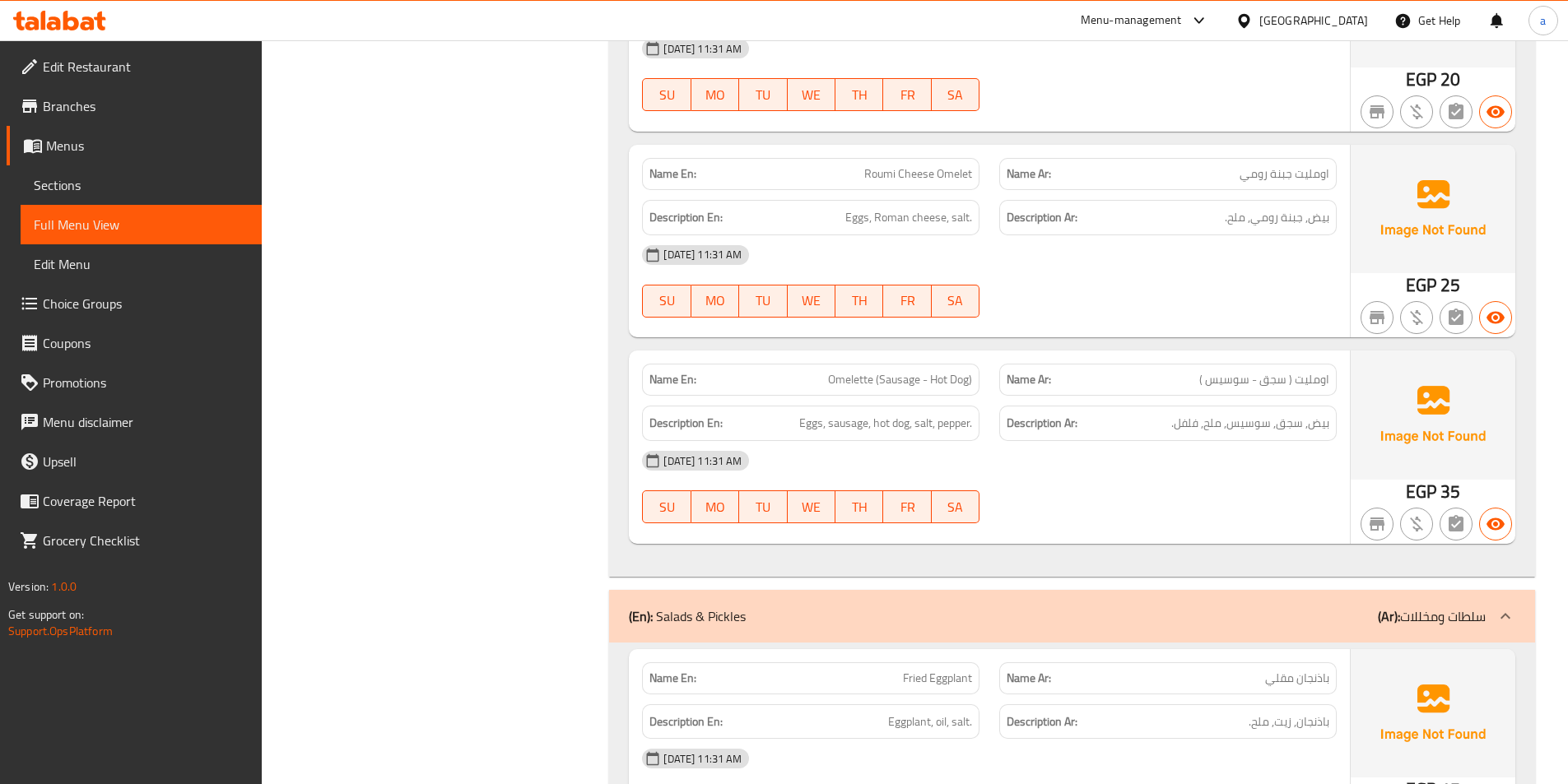
click at [882, 166] on span "Roumi Cheese Omelet" at bounding box center [918, 174] width 108 height 17
copy span "Roumi Cheese Omelet"
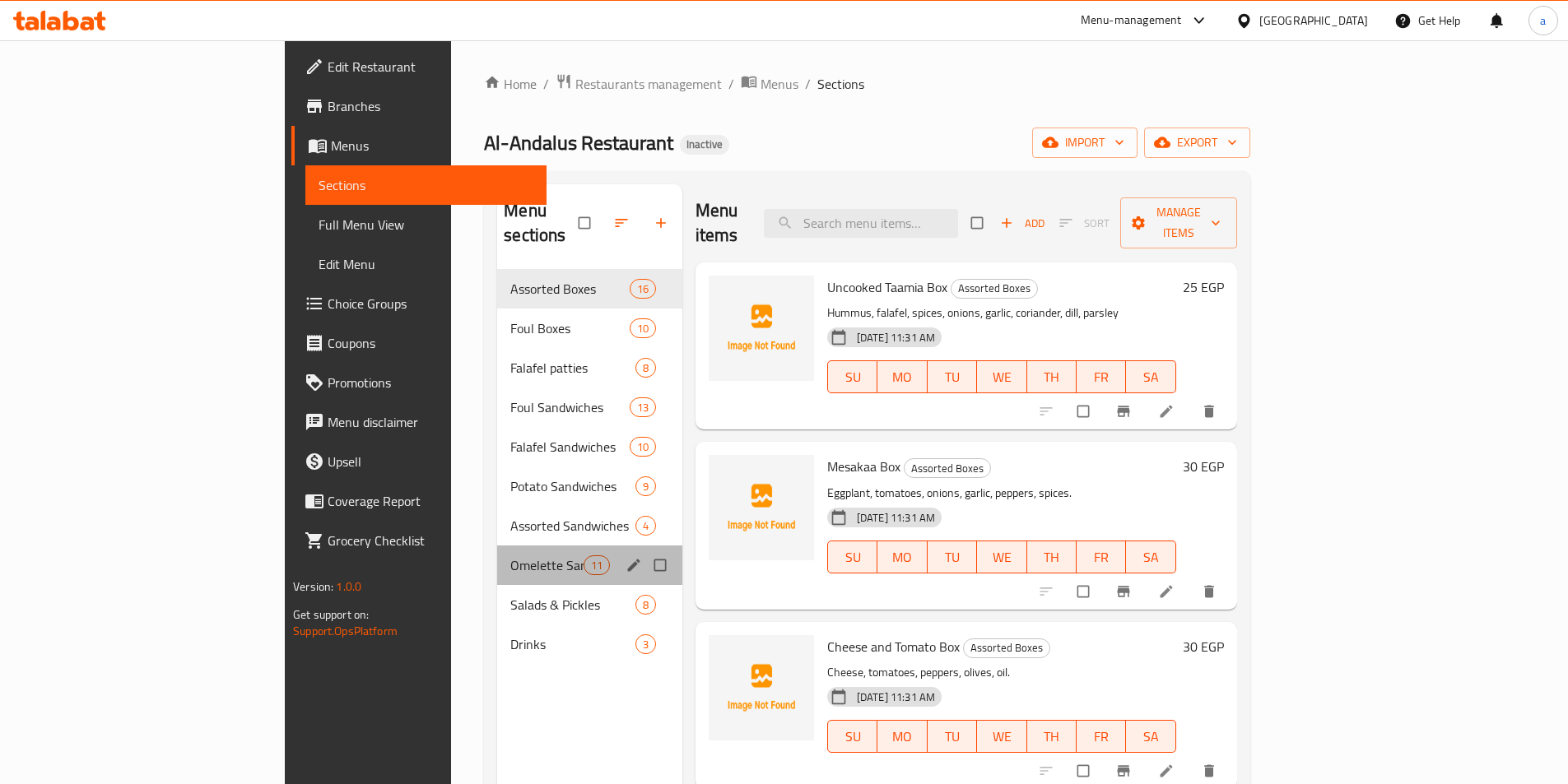
click at [497, 555] on div "Omelette Sandwiches 11" at bounding box center [590, 565] width 185 height 39
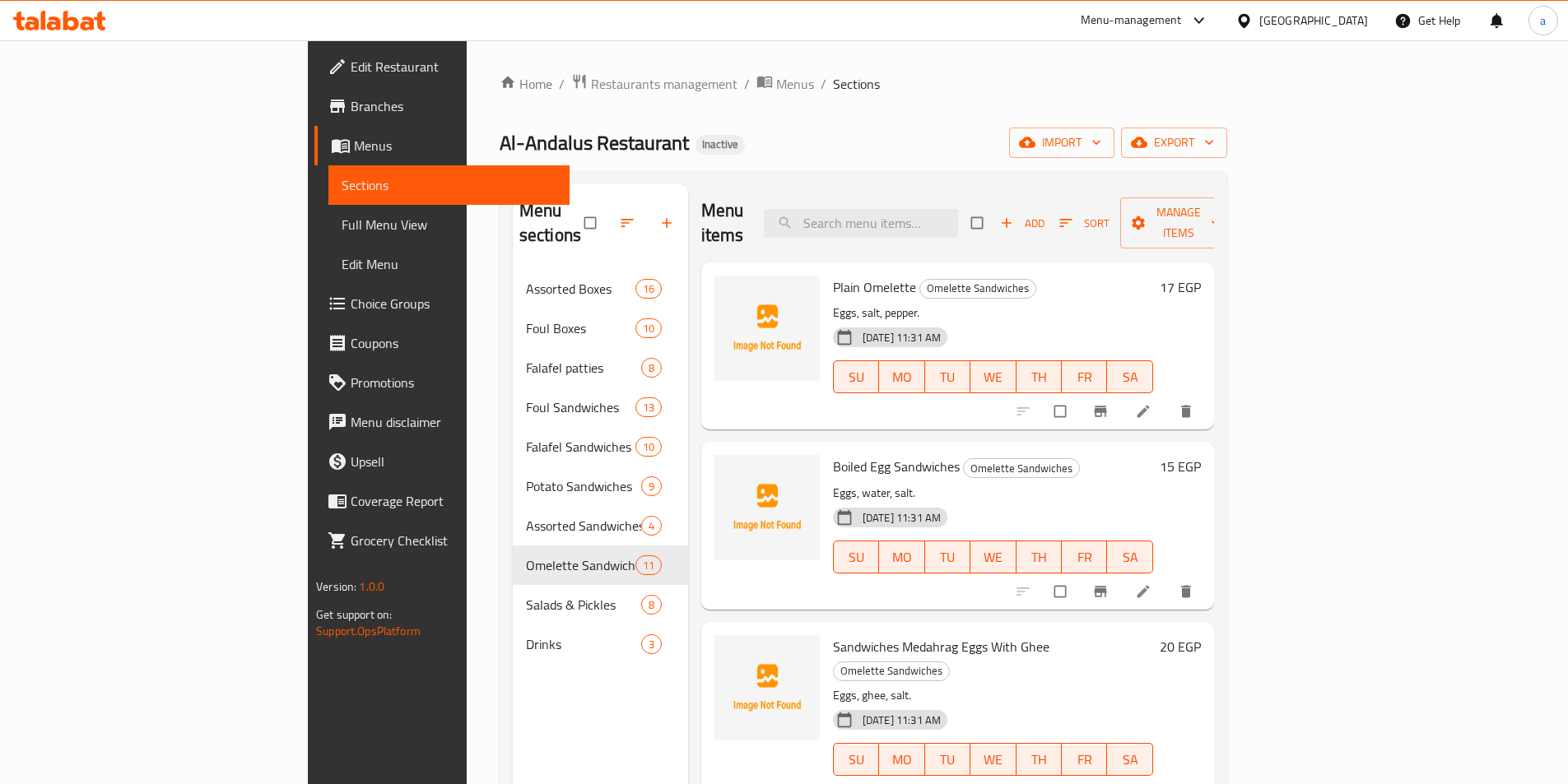
click at [1157, 116] on div "Home / Restaurants management / Menus / Sections Al-Andalus Restaurant Inactive…" at bounding box center [864, 527] width 727 height 909
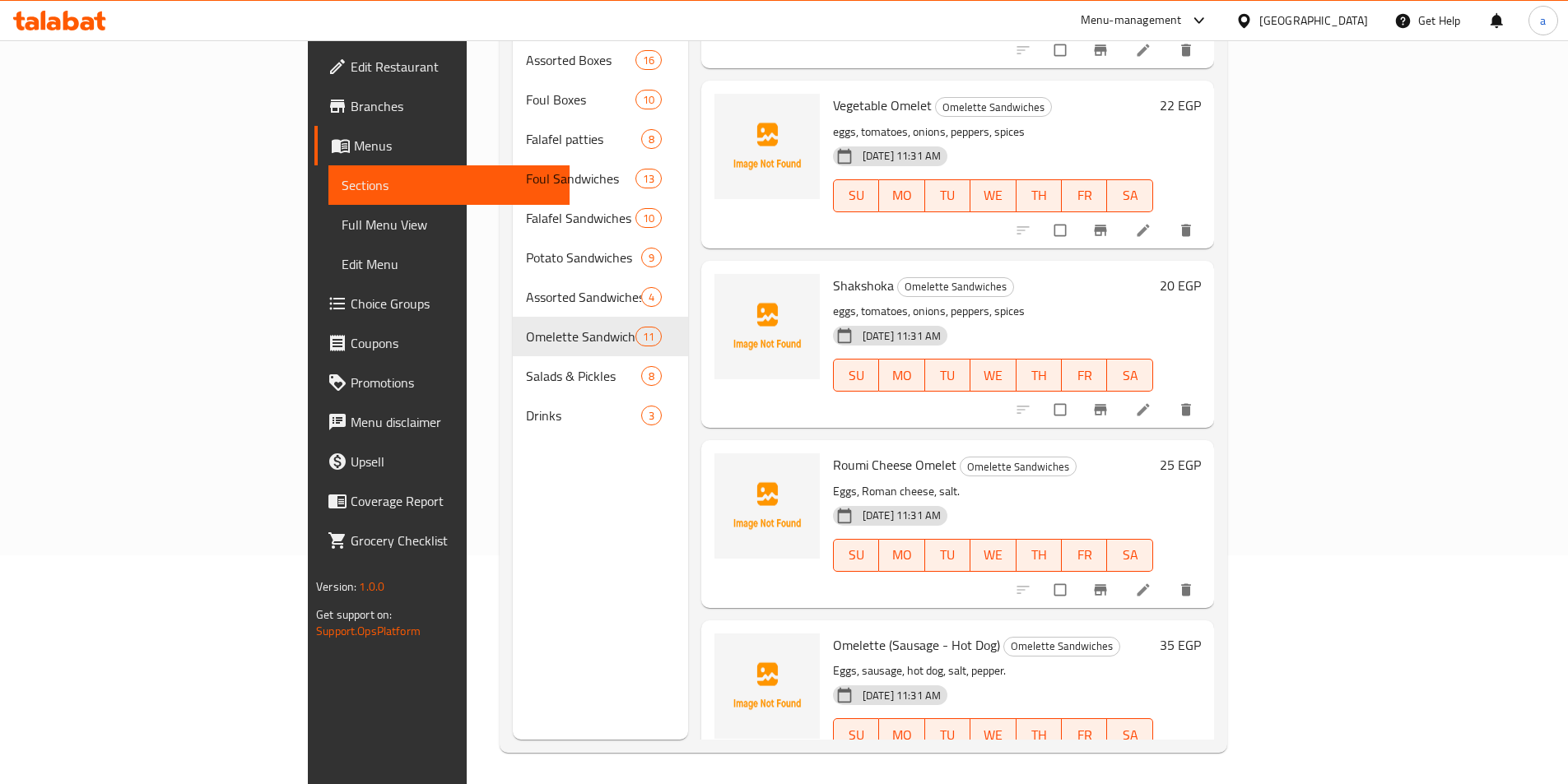
scroll to position [231, 0]
click at [1152, 580] on icon at bounding box center [1143, 588] width 16 height 16
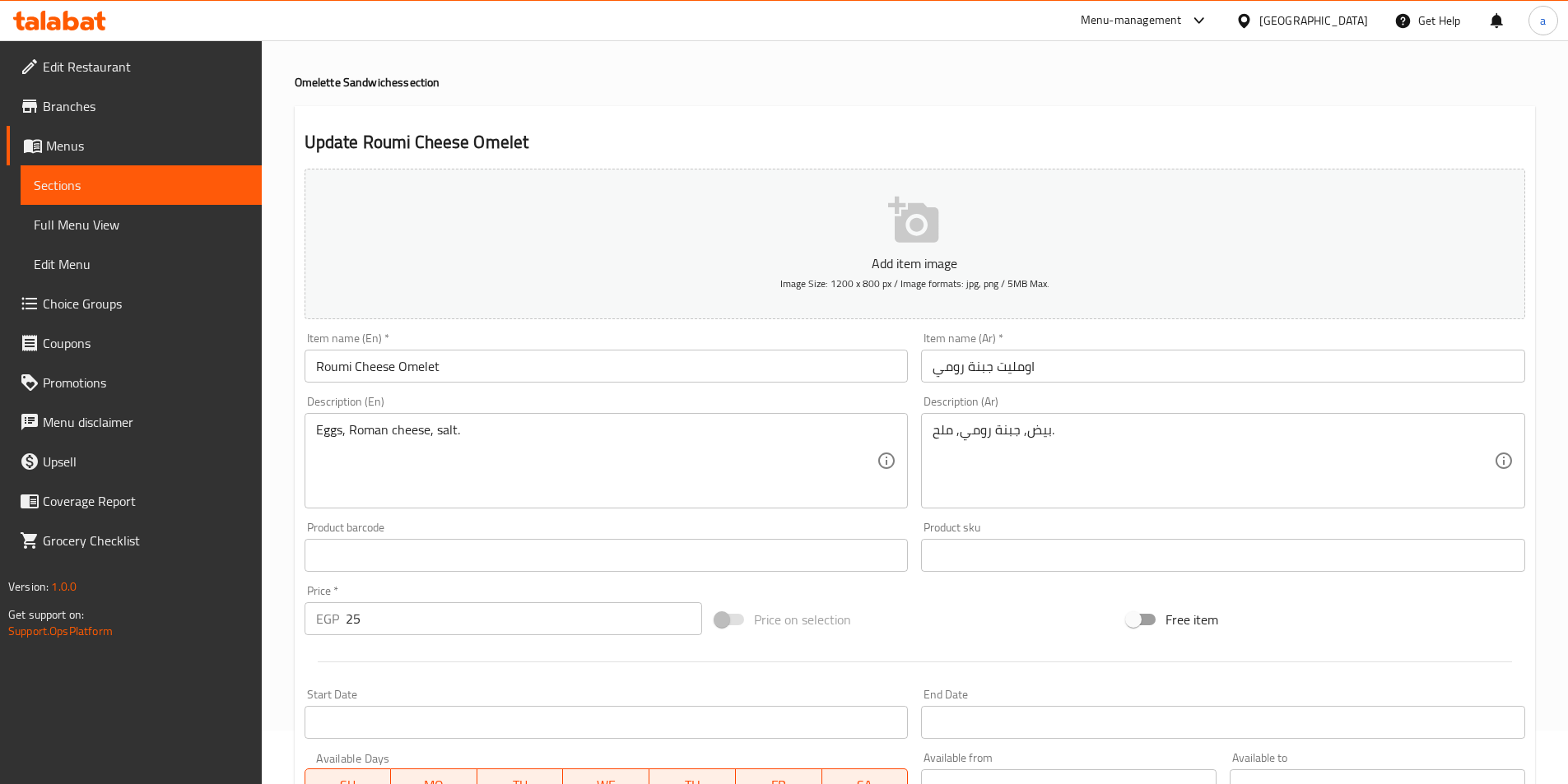
scroll to position [82, 0]
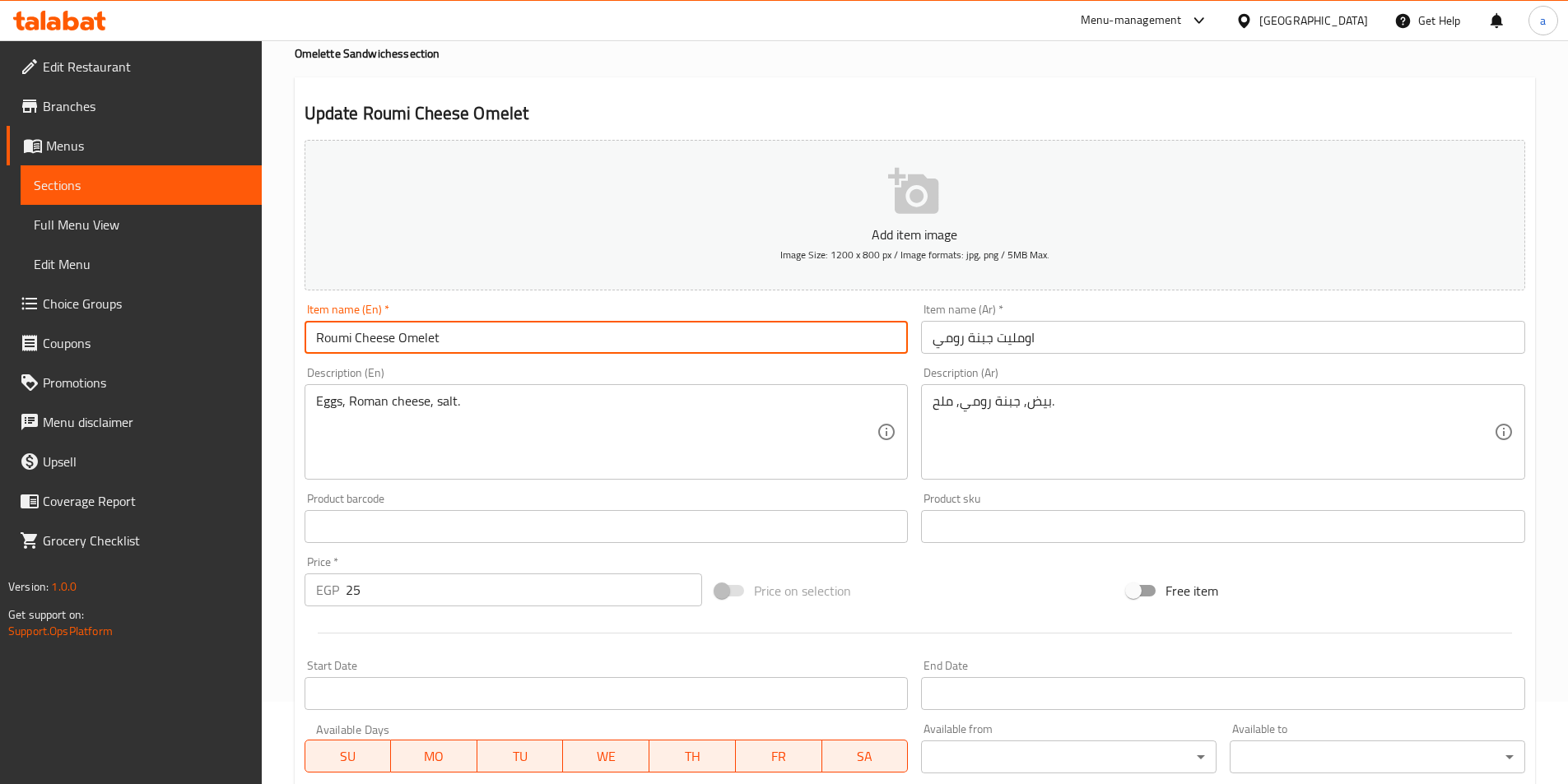
drag, startPoint x: 392, startPoint y: 345, endPoint x: 270, endPoint y: 341, distance: 122.1
click at [270, 341] on div "Home / Restaurants management / Menus / Sections / item / update Omelette Sandw…" at bounding box center [915, 519] width 1307 height 1123
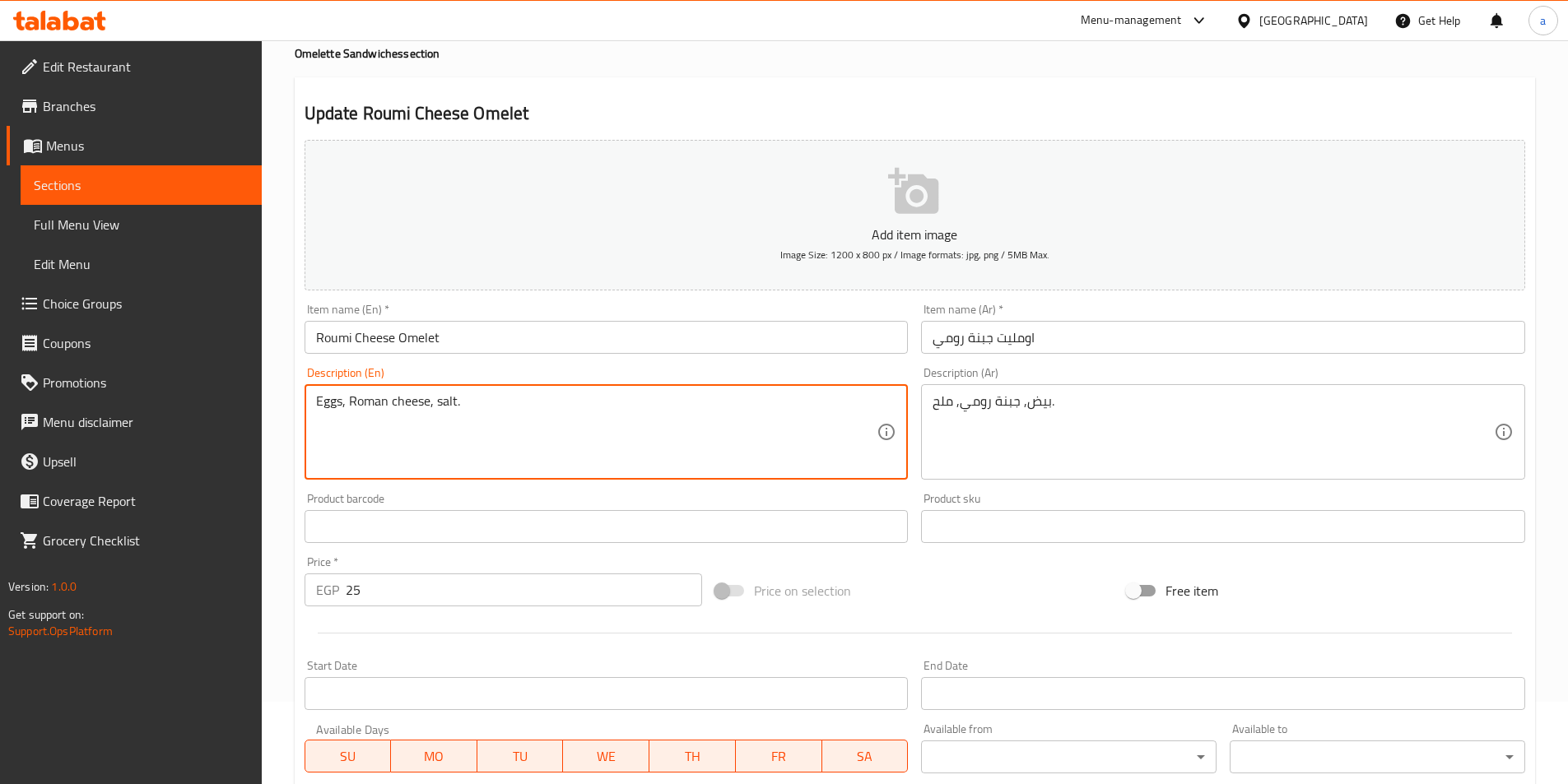
drag, startPoint x: 349, startPoint y: 399, endPoint x: 429, endPoint y: 417, distance: 82.0
paste textarea "umi C"
click at [427, 453] on textarea "Eggs, Roumi Cheese, salt." at bounding box center [597, 432] width 562 height 78
type textarea "Eggs, Roumi Cheese, salt."
click at [452, 505] on div "Product barcode Product barcode" at bounding box center [607, 518] width 604 height 50
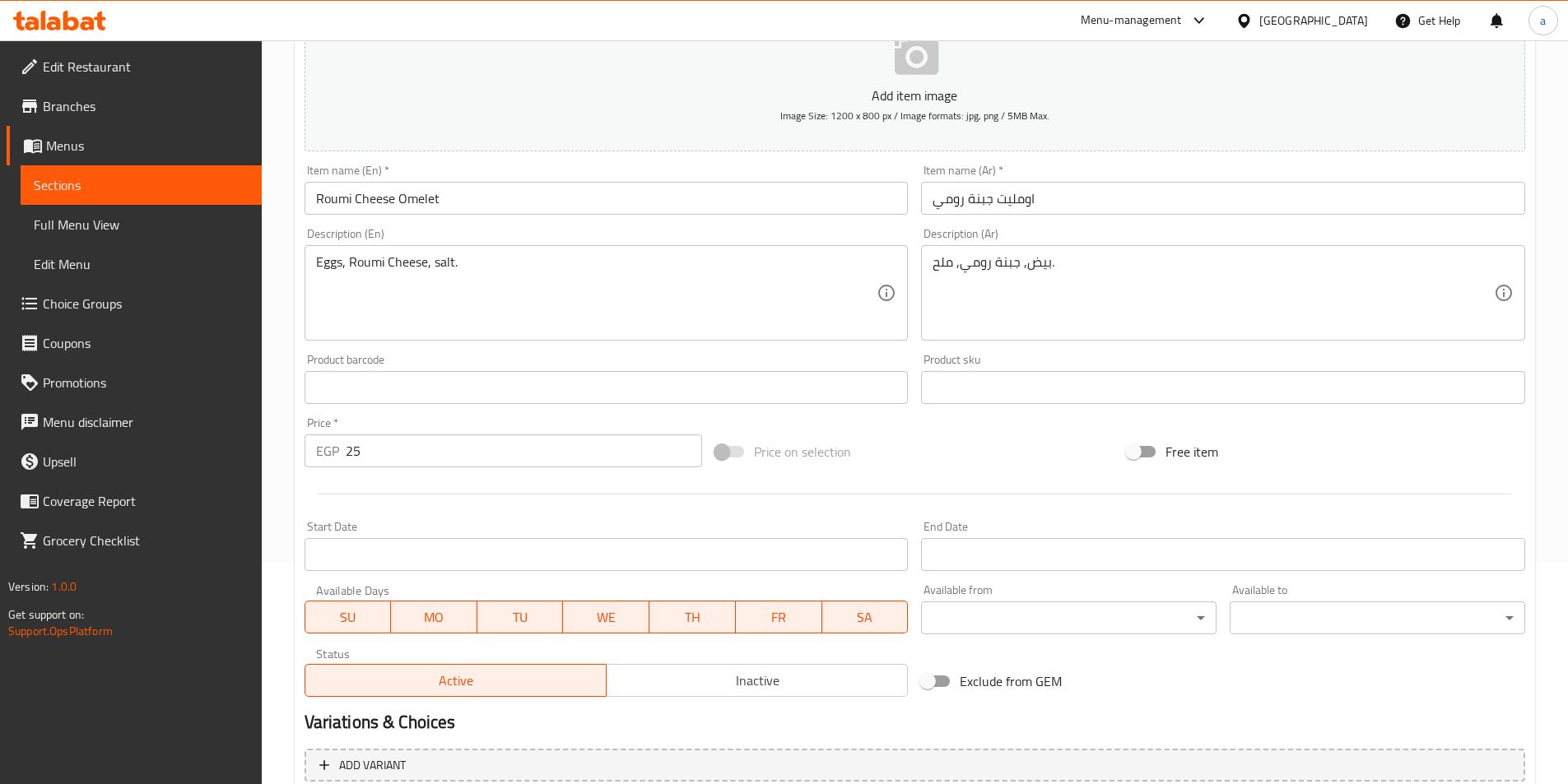
scroll to position [379, 0]
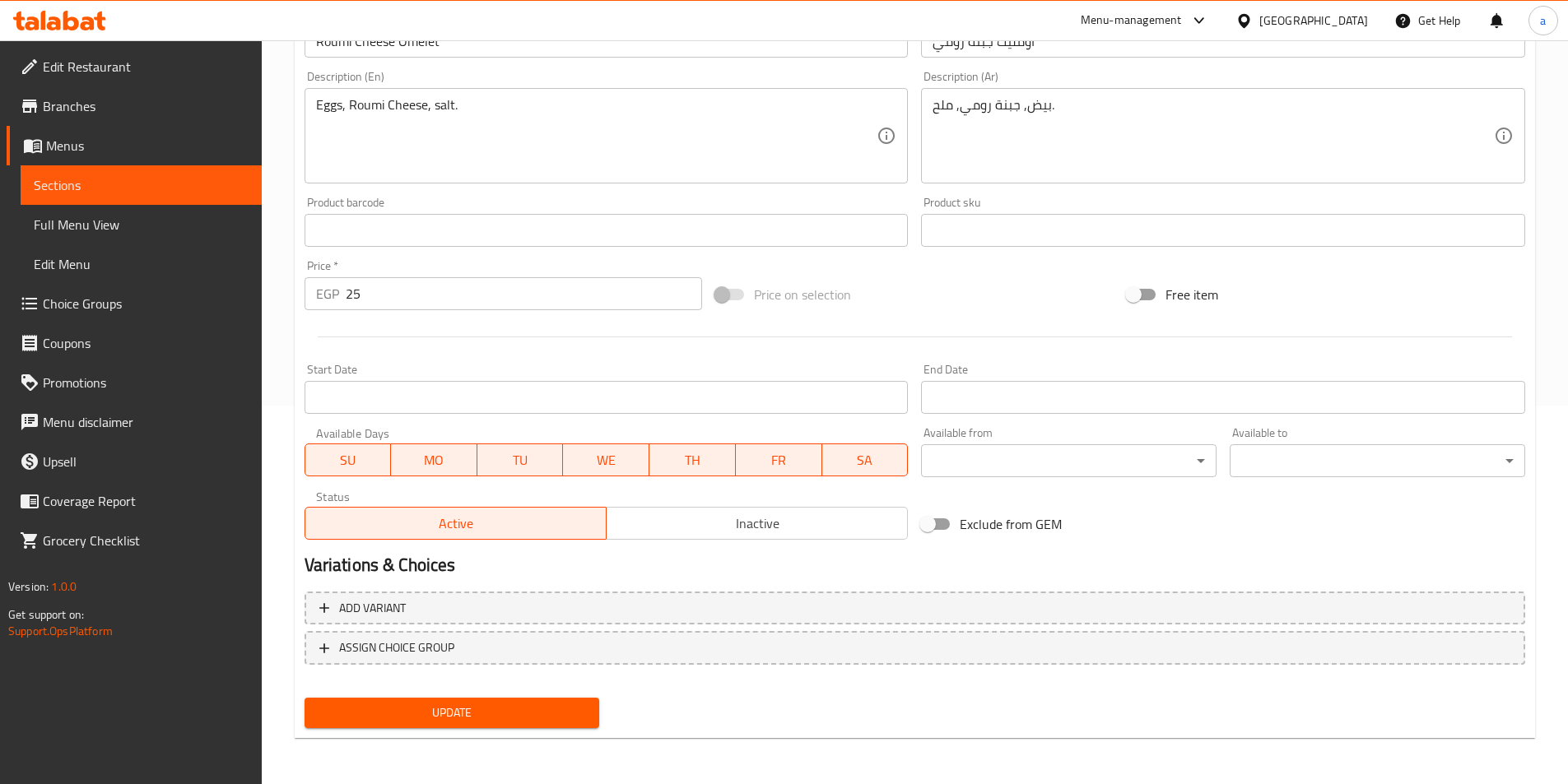
click at [406, 732] on div "Update" at bounding box center [452, 713] width 308 height 44
click at [409, 725] on button "Update" at bounding box center [453, 713] width 296 height 30
click at [94, 189] on span "Sections" at bounding box center [141, 185] width 215 height 20
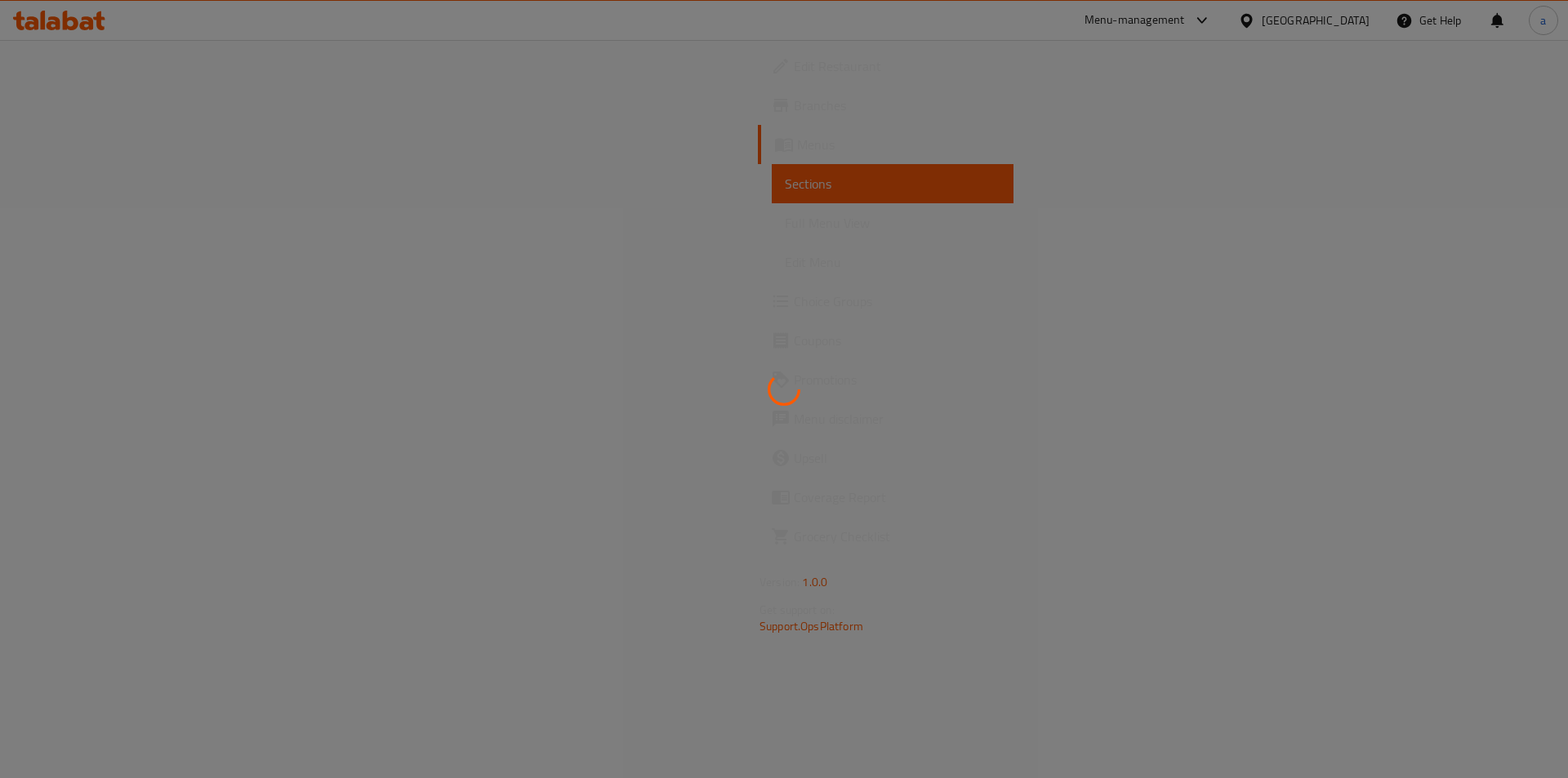
click at [93, 187] on div at bounding box center [784, 389] width 1568 height 778
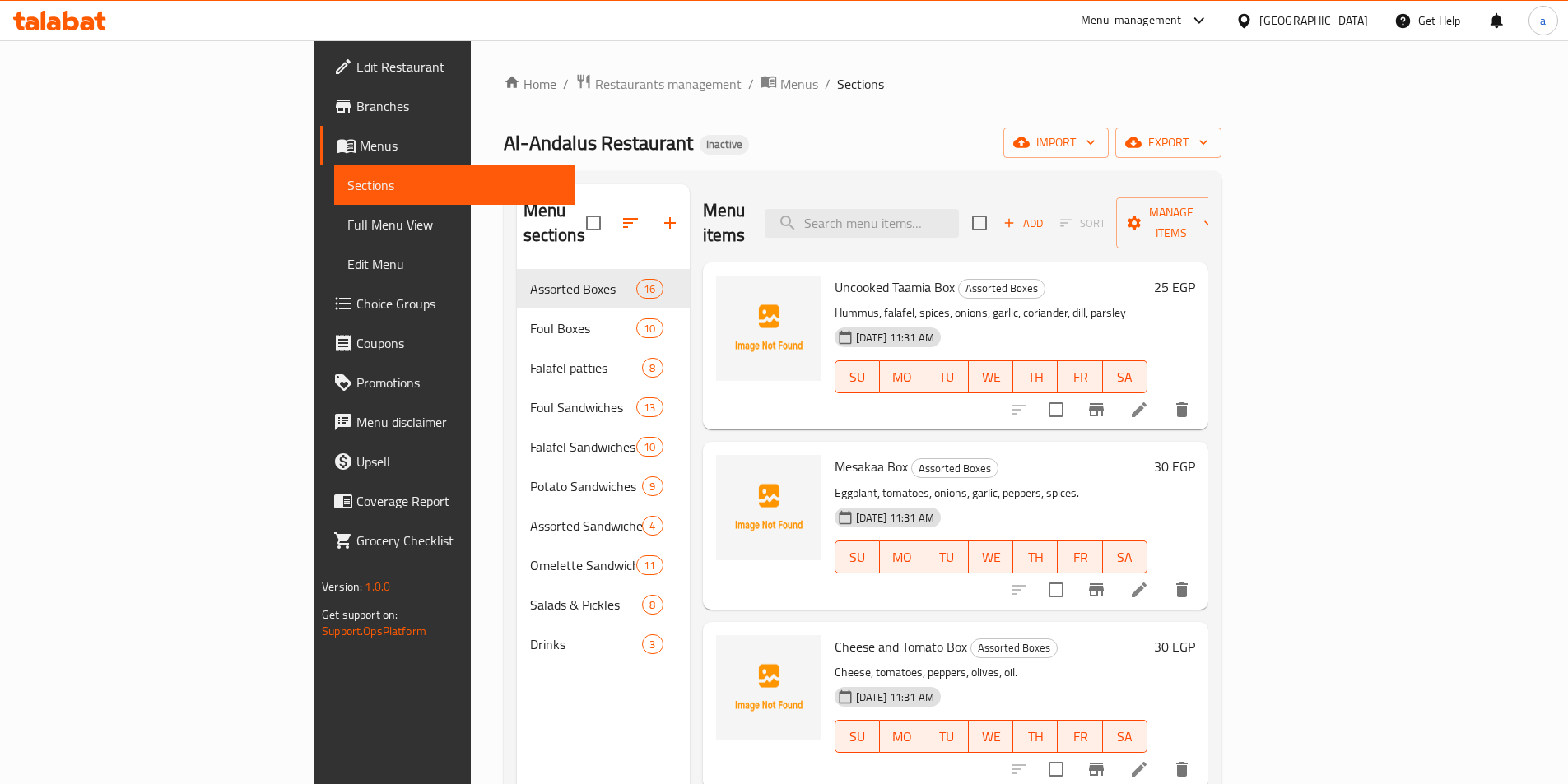
click at [348, 189] on span "Sections" at bounding box center [455, 185] width 215 height 20
click at [1221, 143] on button "export" at bounding box center [1168, 143] width 106 height 30
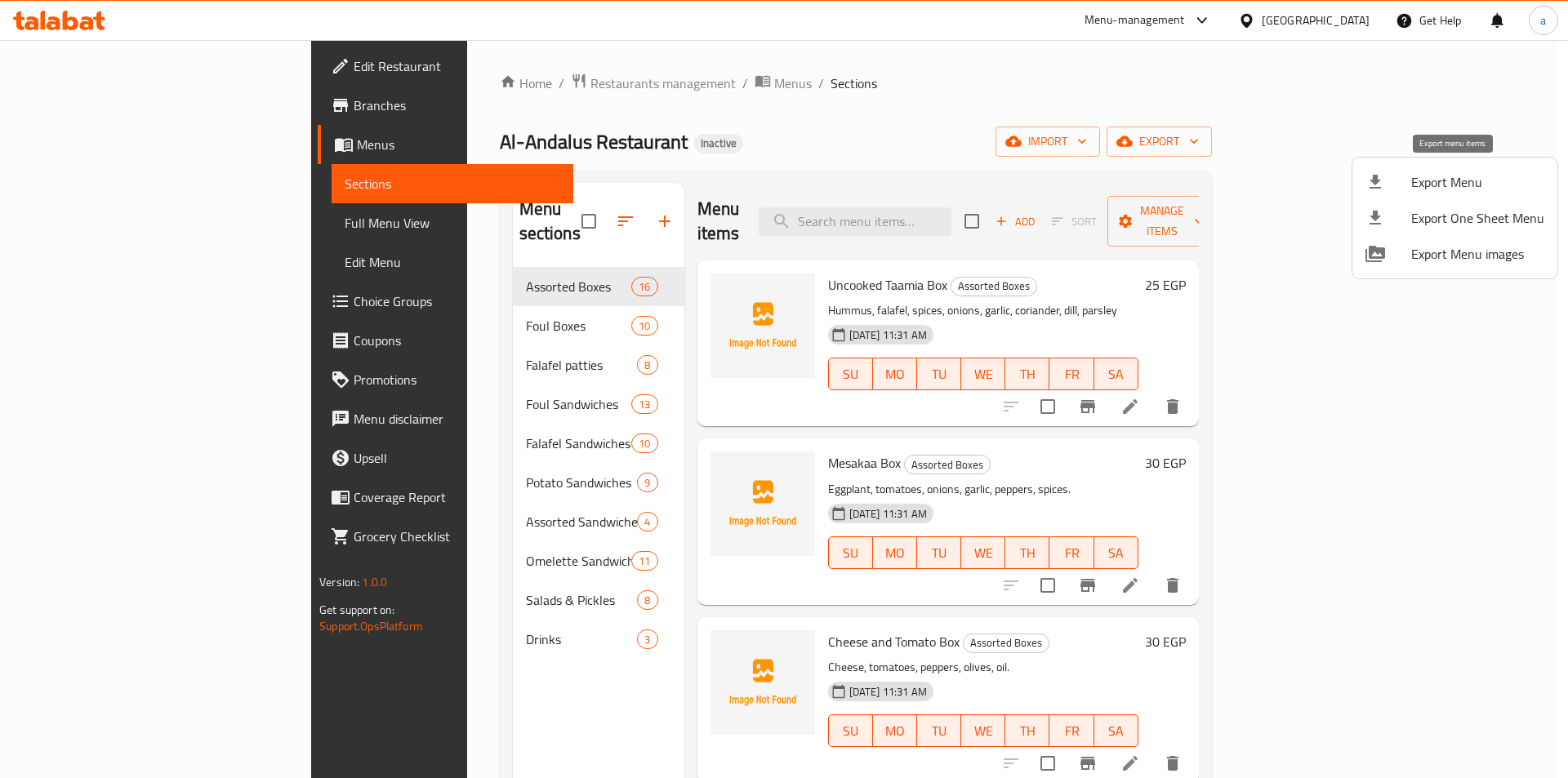
click at [1421, 188] on span "Export Menu" at bounding box center [1478, 182] width 134 height 19
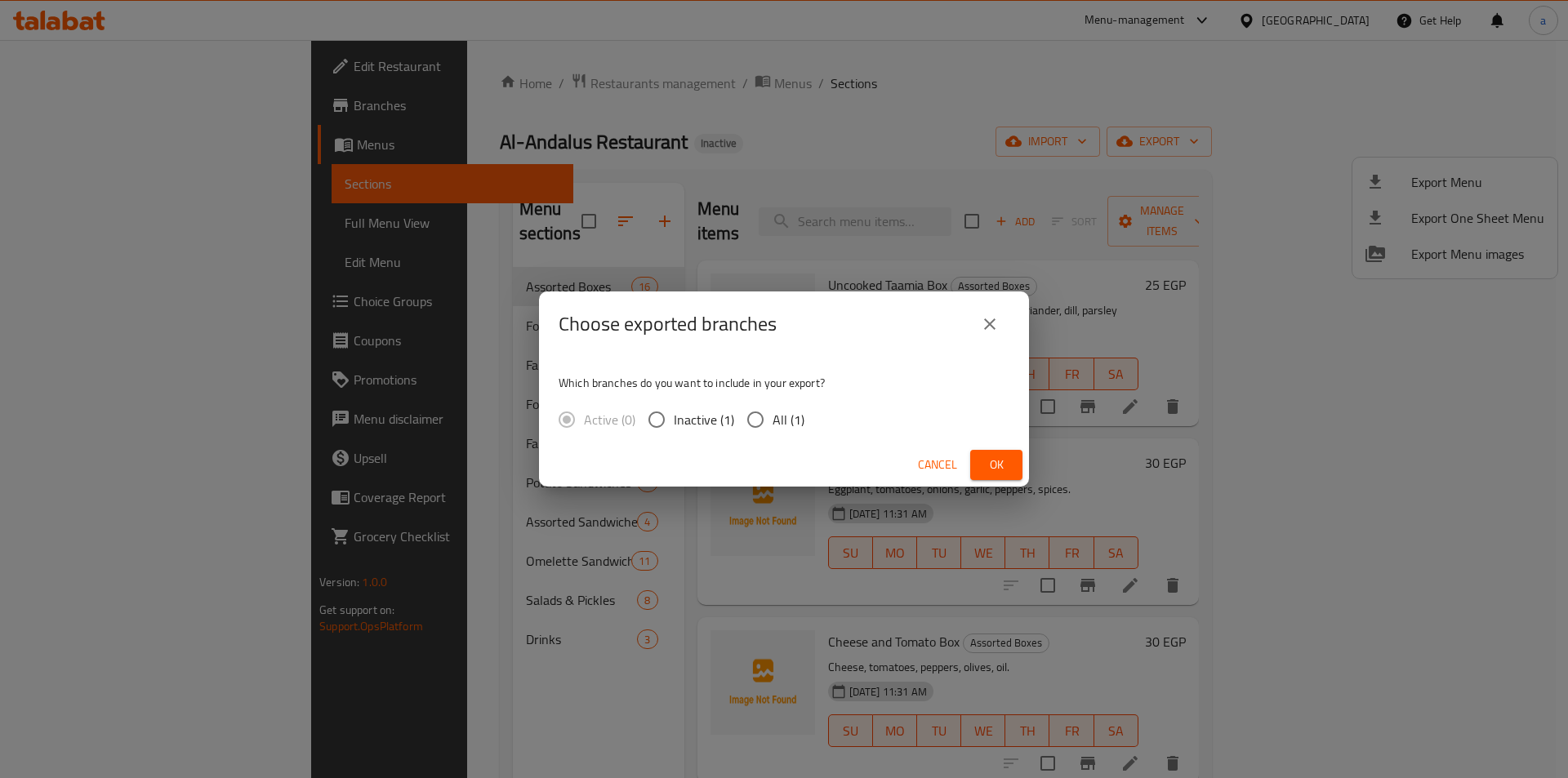
click at [771, 418] on input "All (1)" at bounding box center [755, 419] width 34 height 34
radio input "true"
click at [991, 457] on span "Ok" at bounding box center [997, 464] width 27 height 20
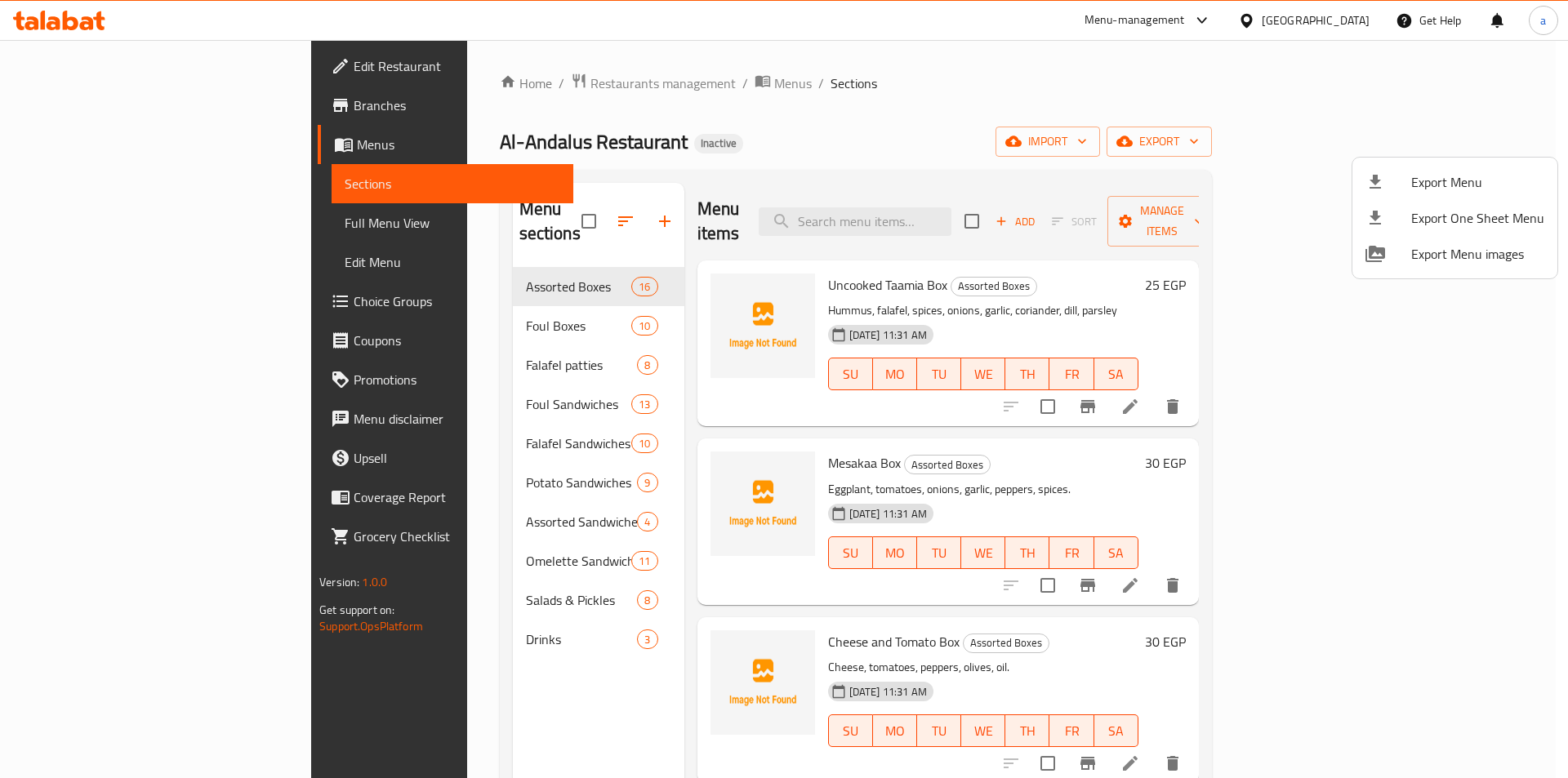
click at [406, 456] on div at bounding box center [784, 389] width 1568 height 778
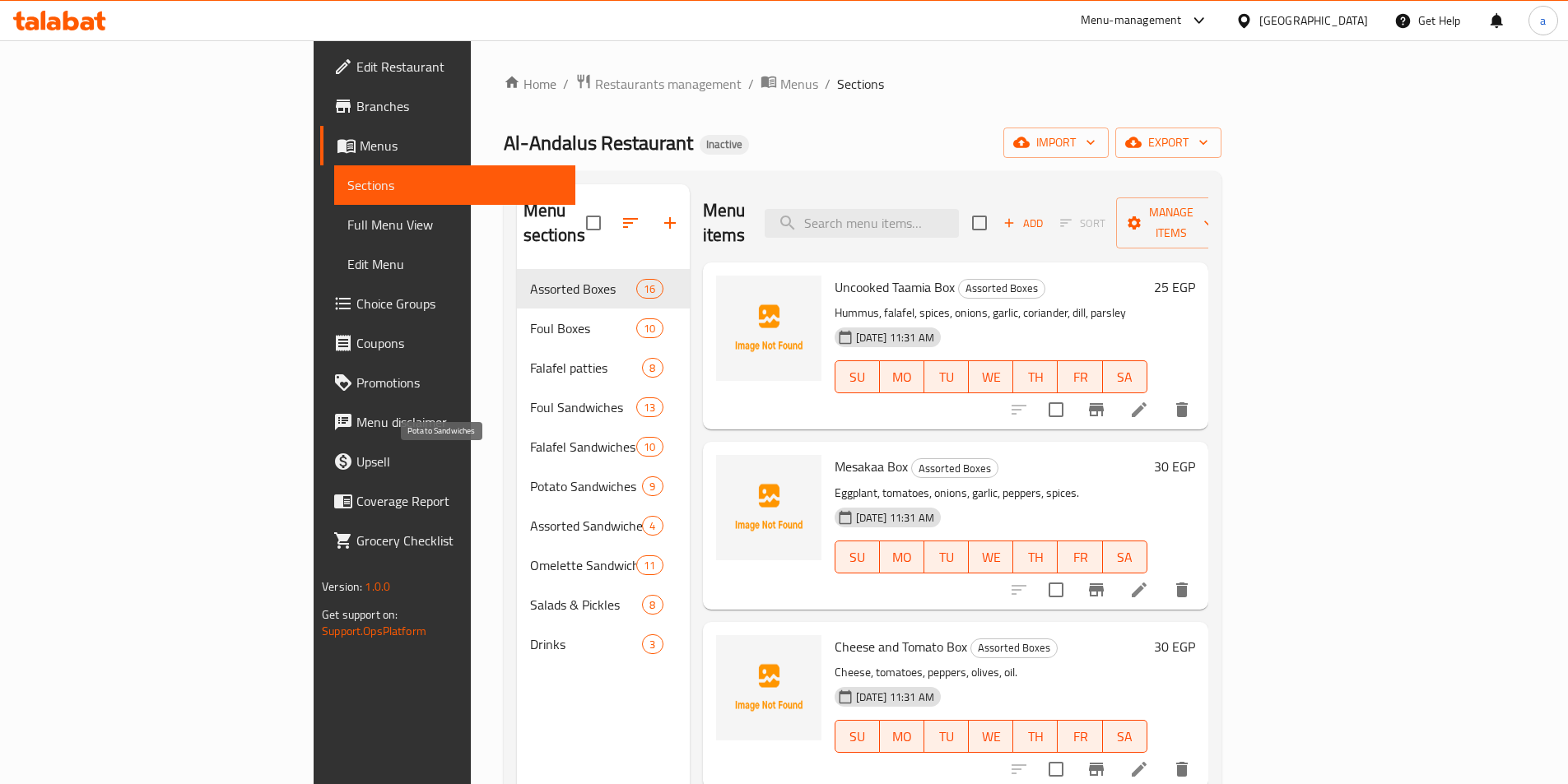
click at [530, 477] on span "Potato Sandwiches" at bounding box center [587, 486] width 113 height 20
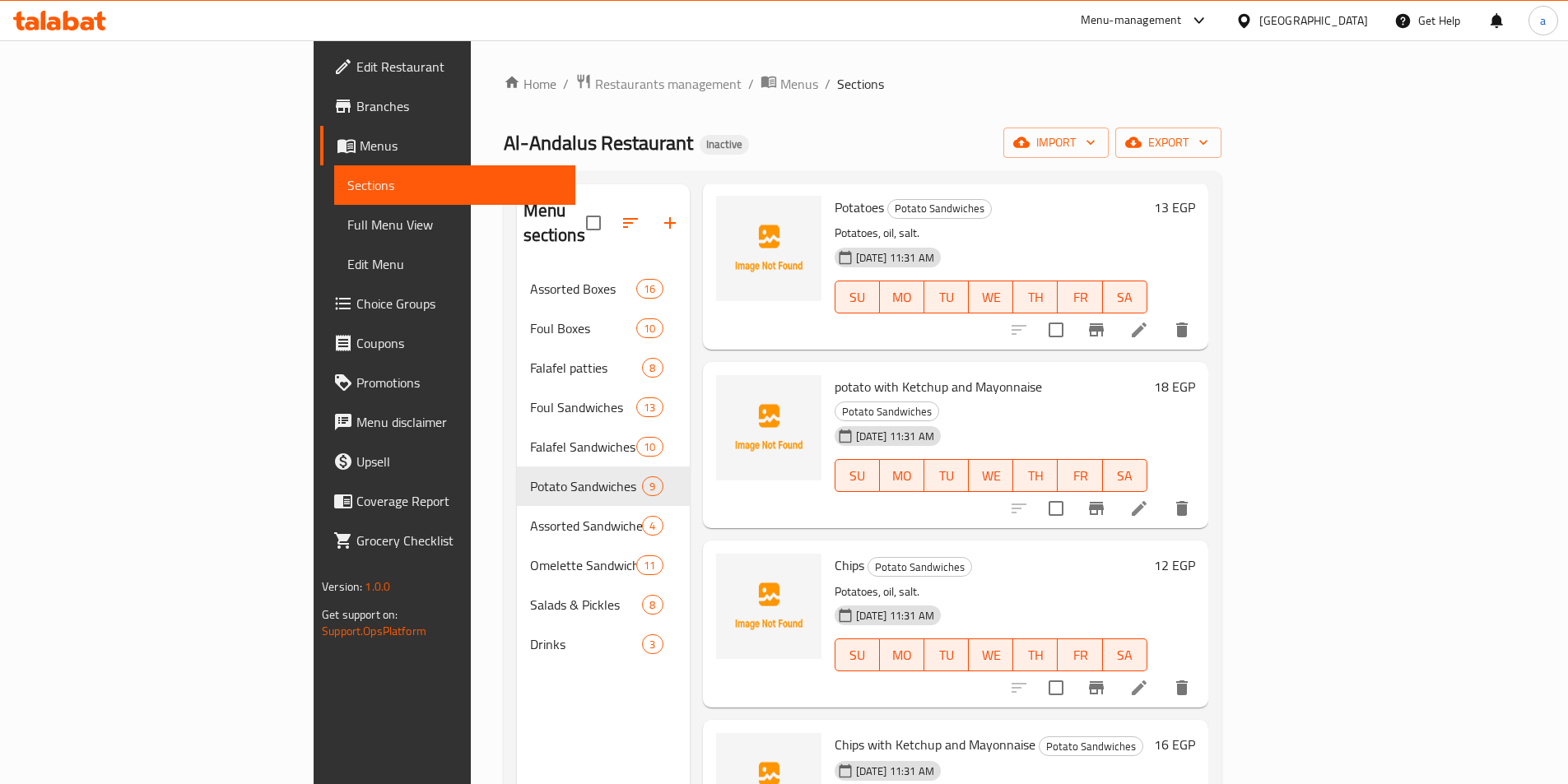
scroll to position [412, 0]
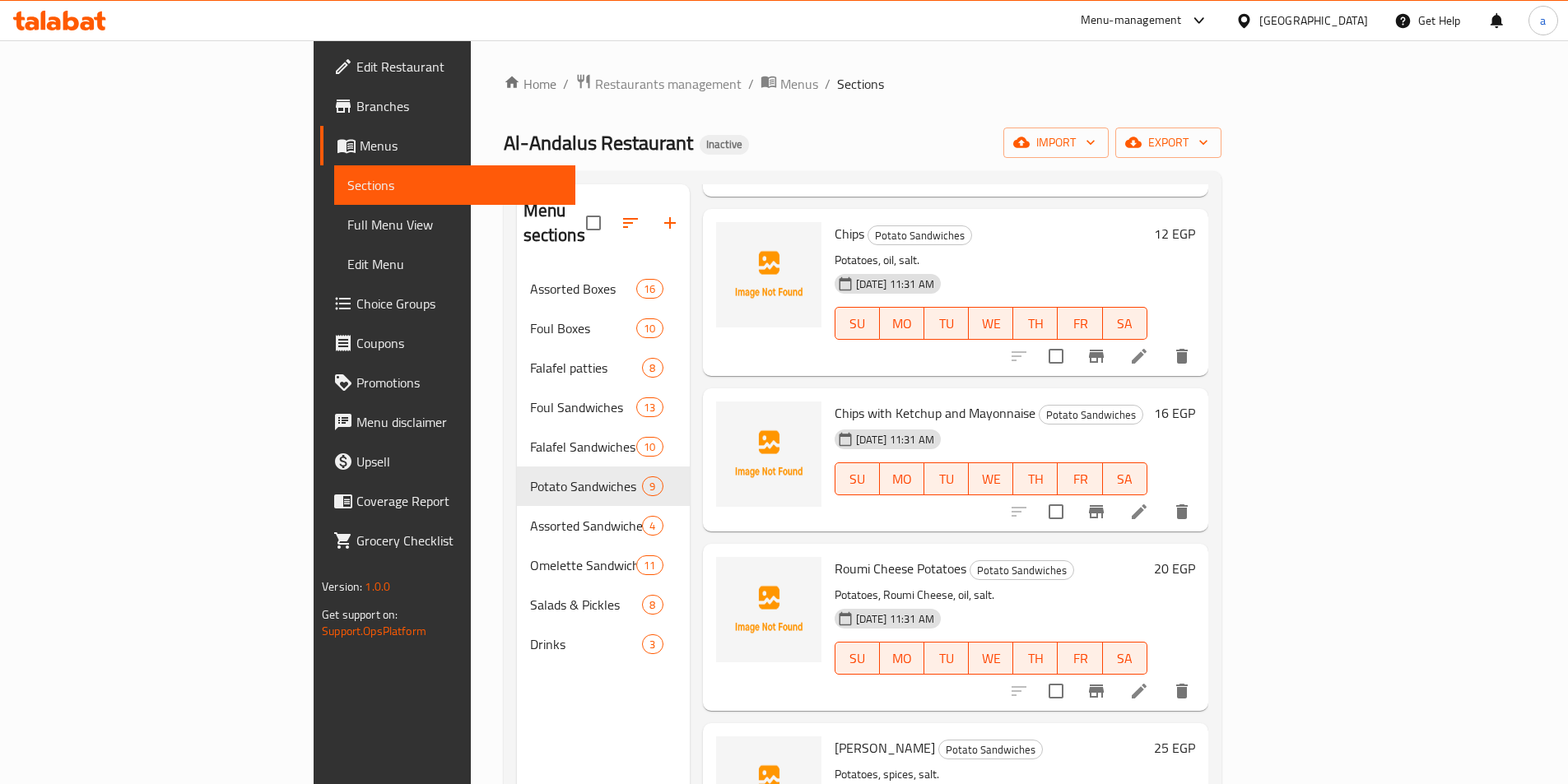
click at [1162, 497] on li at bounding box center [1139, 511] width 46 height 29
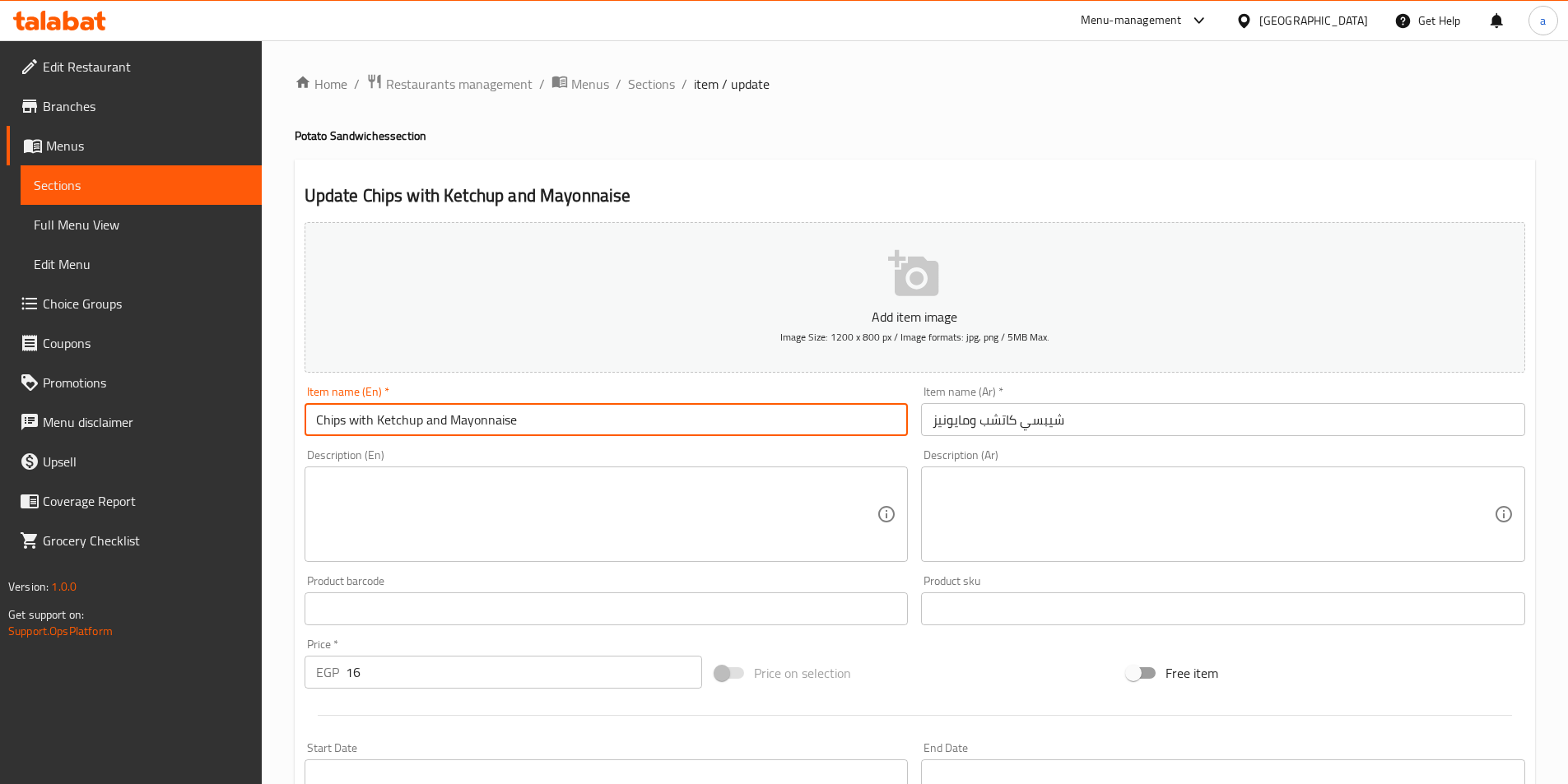
click at [317, 424] on input "Chips with Ketchup and Mayonnaise" at bounding box center [607, 419] width 604 height 33
click at [339, 419] on input "Potatoes Chips with Ketchup and Mayonnaise" at bounding box center [607, 419] width 604 height 33
type input "Potatoes Chips with Ketchup and Mayonnaise"
click at [1218, 412] on input "شيبسي كاتشب ومايونيز" at bounding box center [1223, 419] width 604 height 33
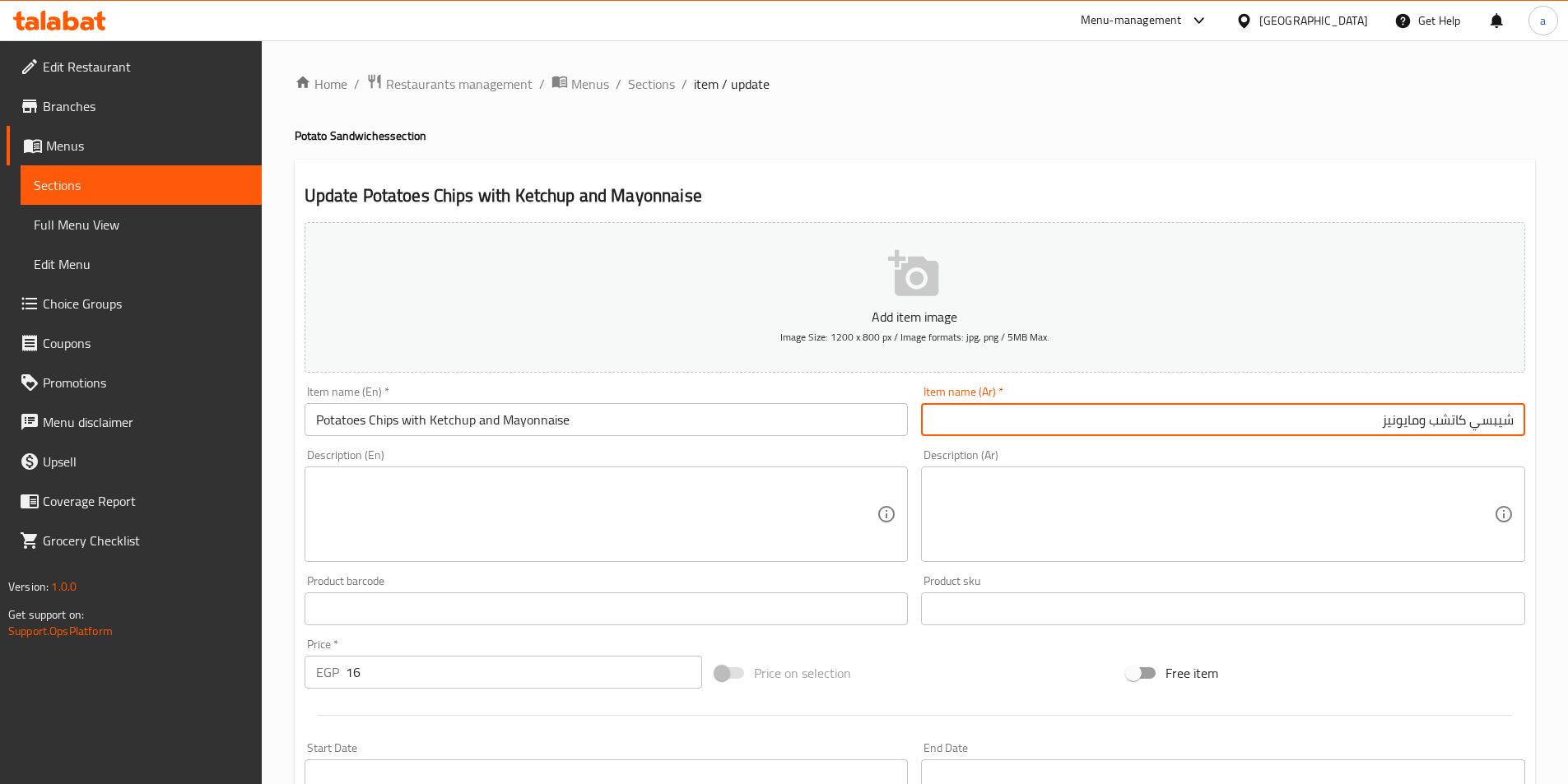
click at [1511, 419] on input "شيبسي كاتشب ومايونيز" at bounding box center [1223, 419] width 604 height 33
paste input "البطاطس"
click at [1506, 425] on input "البطاطس شيبسي كاتشب ومايونيز" at bounding box center [1223, 419] width 604 height 33
click at [1247, 417] on input "بطاطس شيبسي كاتشب ومايونيز" at bounding box center [1223, 419] width 604 height 33
type input "بطاطس شيبسي كاتشب ومايونيز"
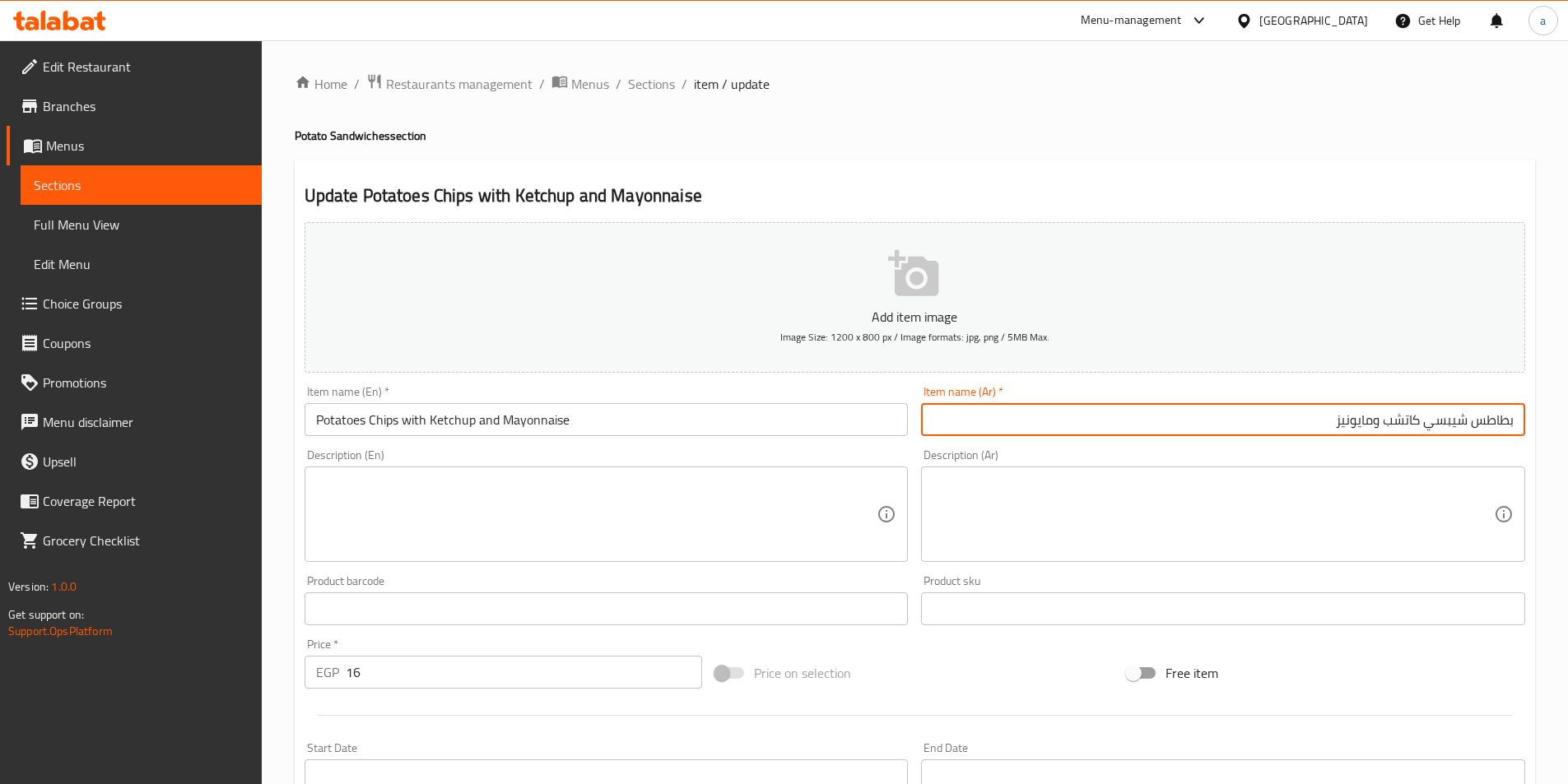
click at [1208, 438] on div "Item name (Ar)   * بطاطس شيبسي كاتشب ومايونيز Item name (Ar) *" at bounding box center [1223, 411] width 618 height 63
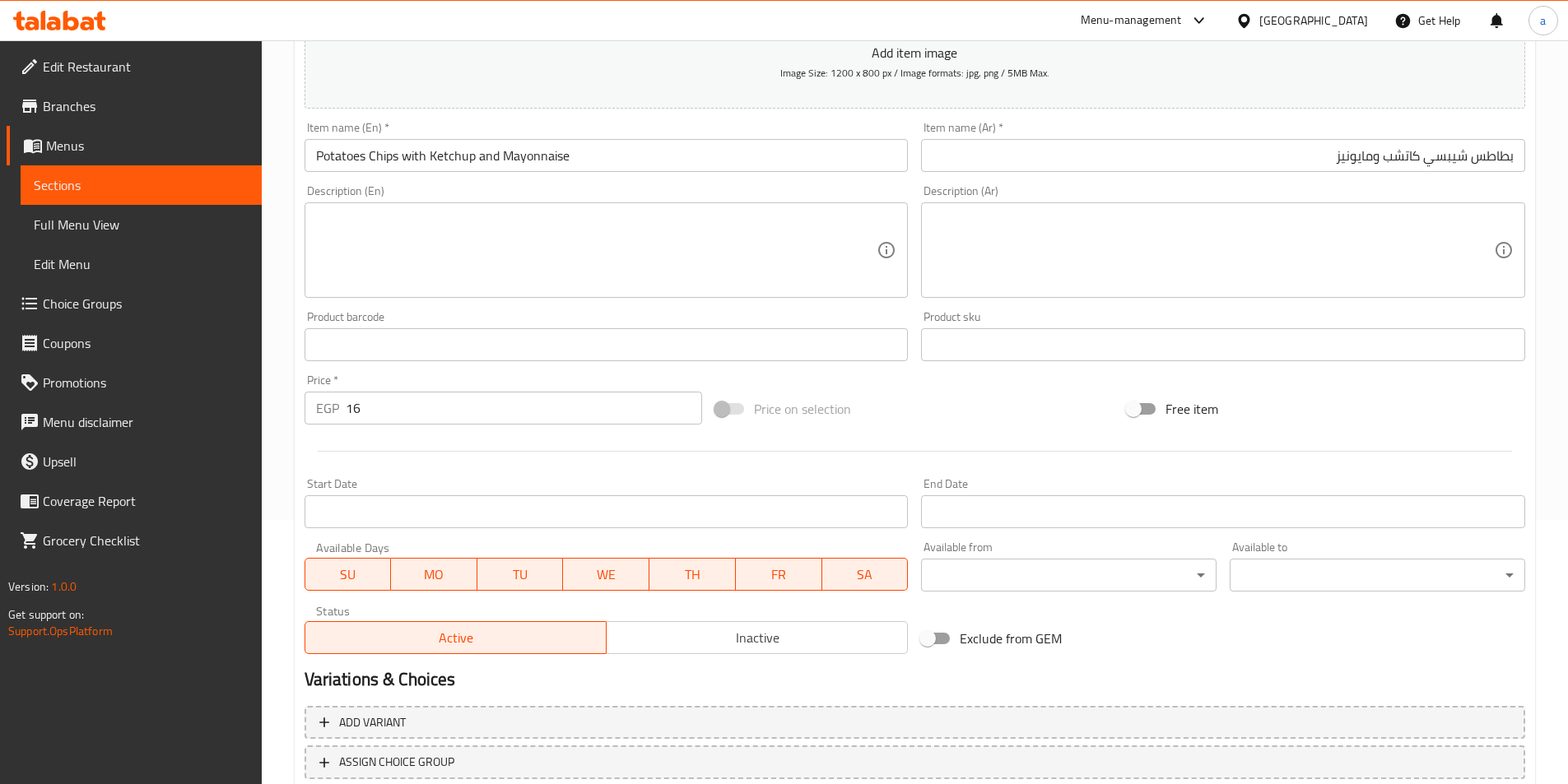
scroll to position [379, 0]
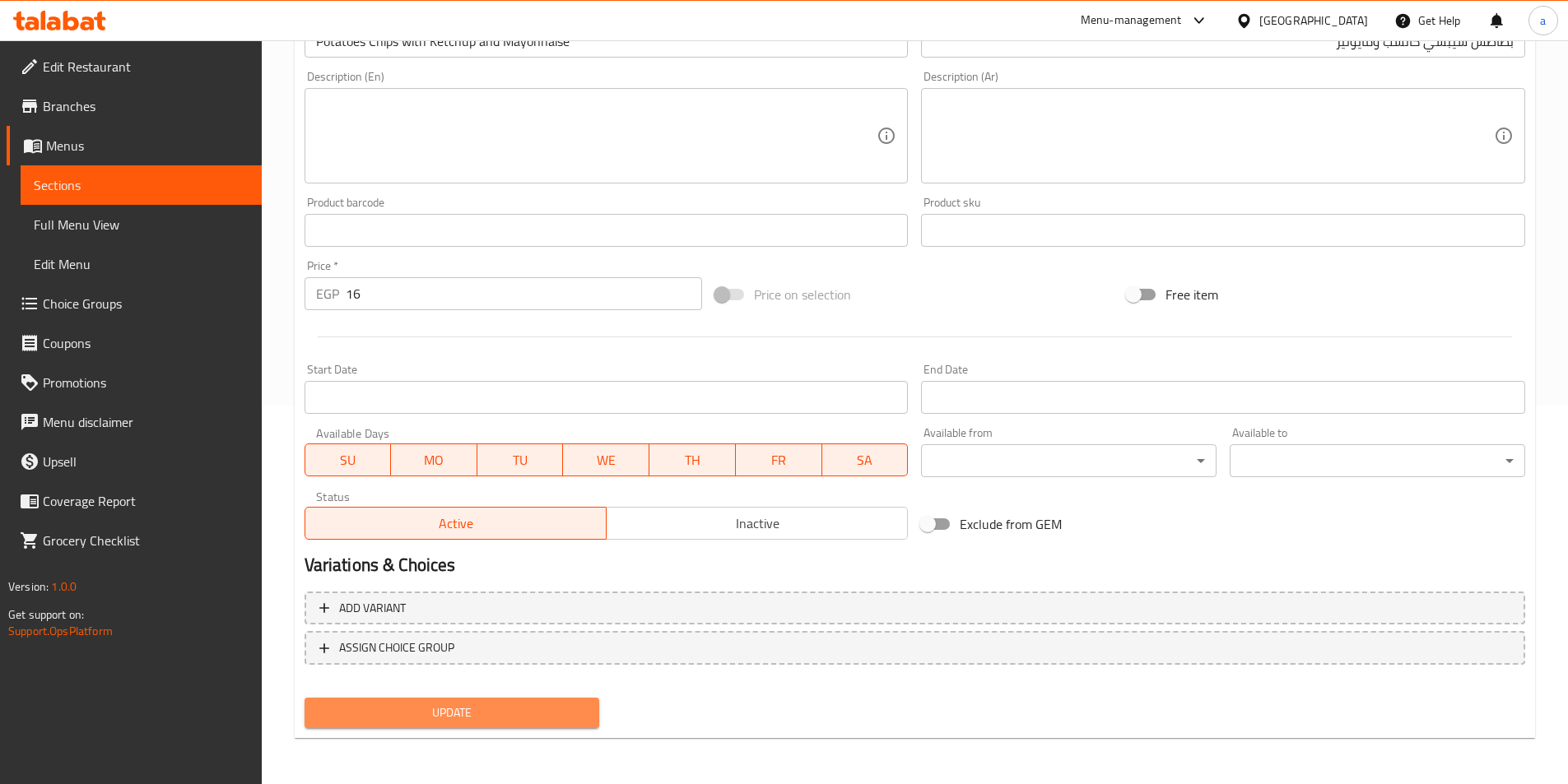
click at [462, 722] on span "Update" at bounding box center [452, 713] width 269 height 20
click at [432, 706] on span "Update" at bounding box center [452, 713] width 269 height 20
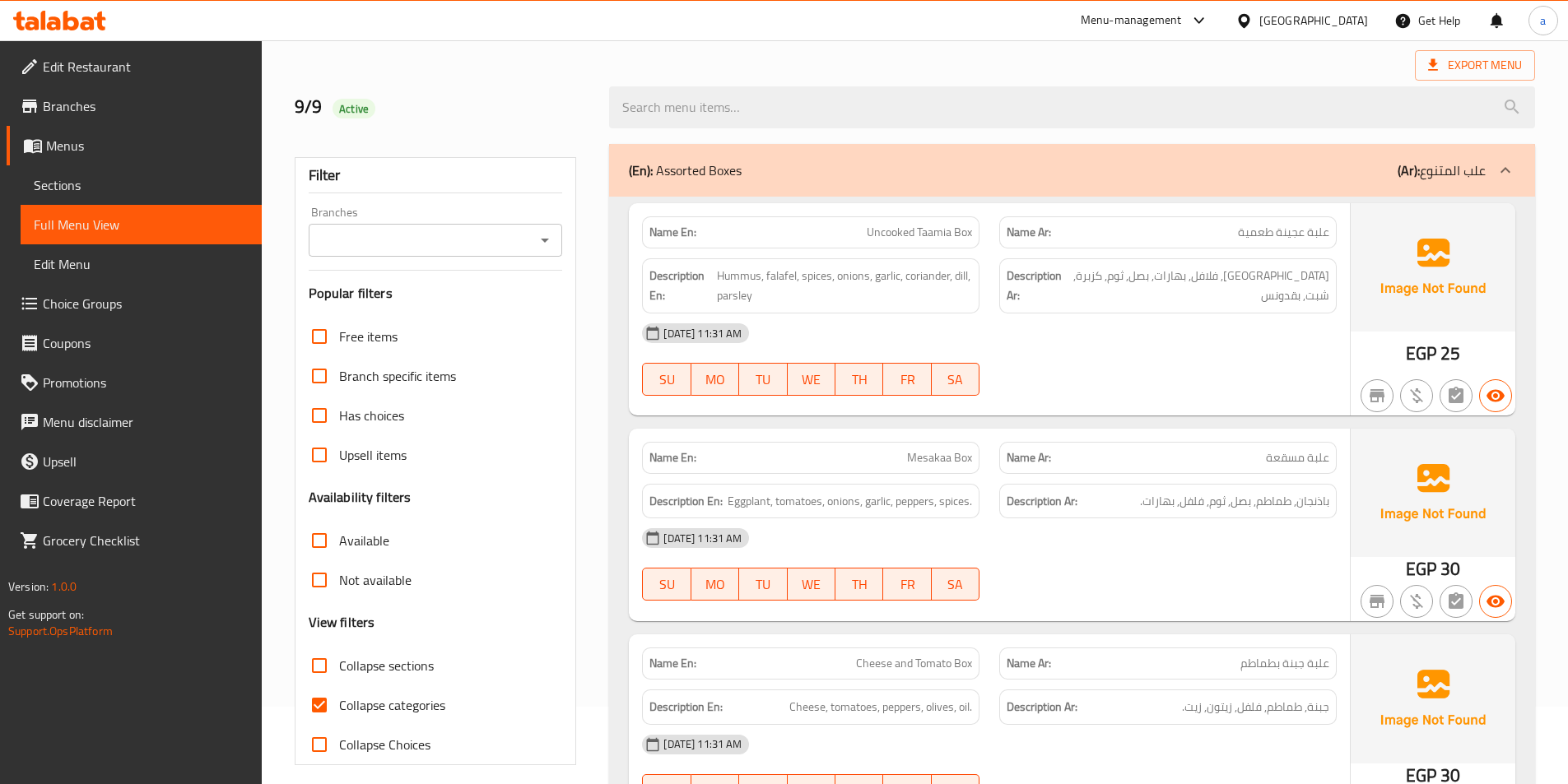
scroll to position [247, 0]
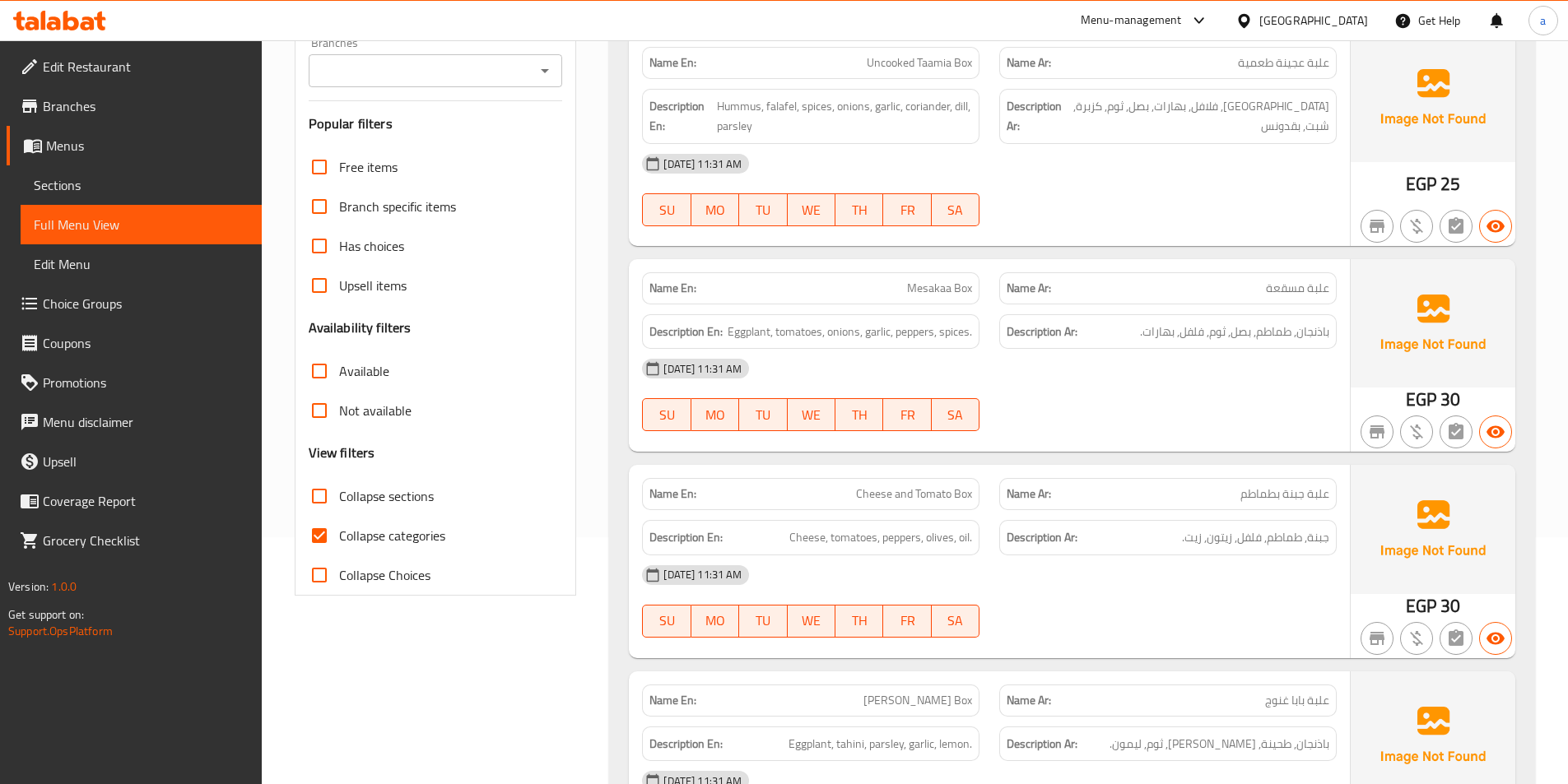
drag, startPoint x: 327, startPoint y: 545, endPoint x: 683, endPoint y: 542, distance: 356.0
click at [327, 545] on input "Collapse categories" at bounding box center [319, 535] width 39 height 39
checkbox input "false"
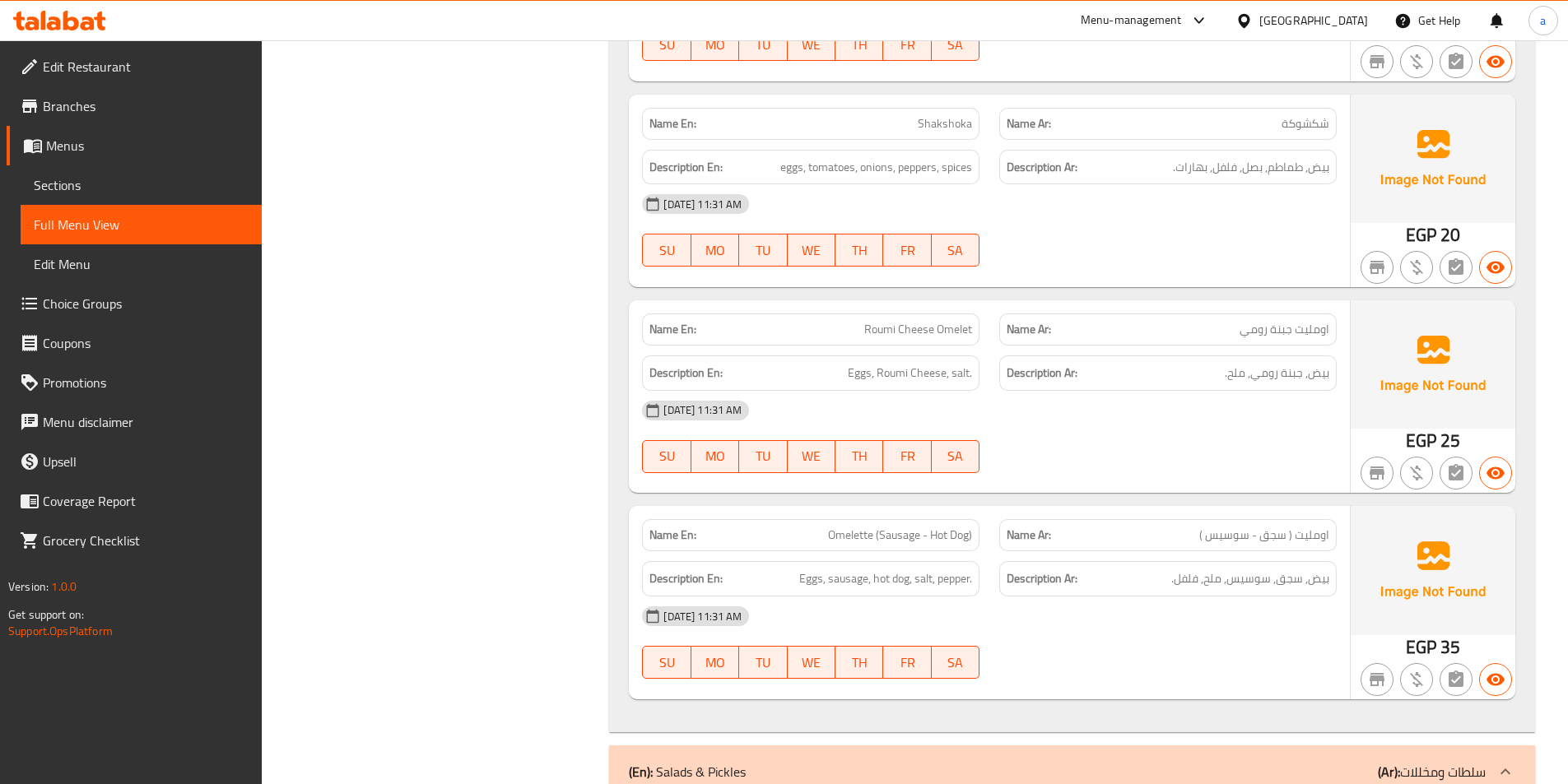
scroll to position [19828, 0]
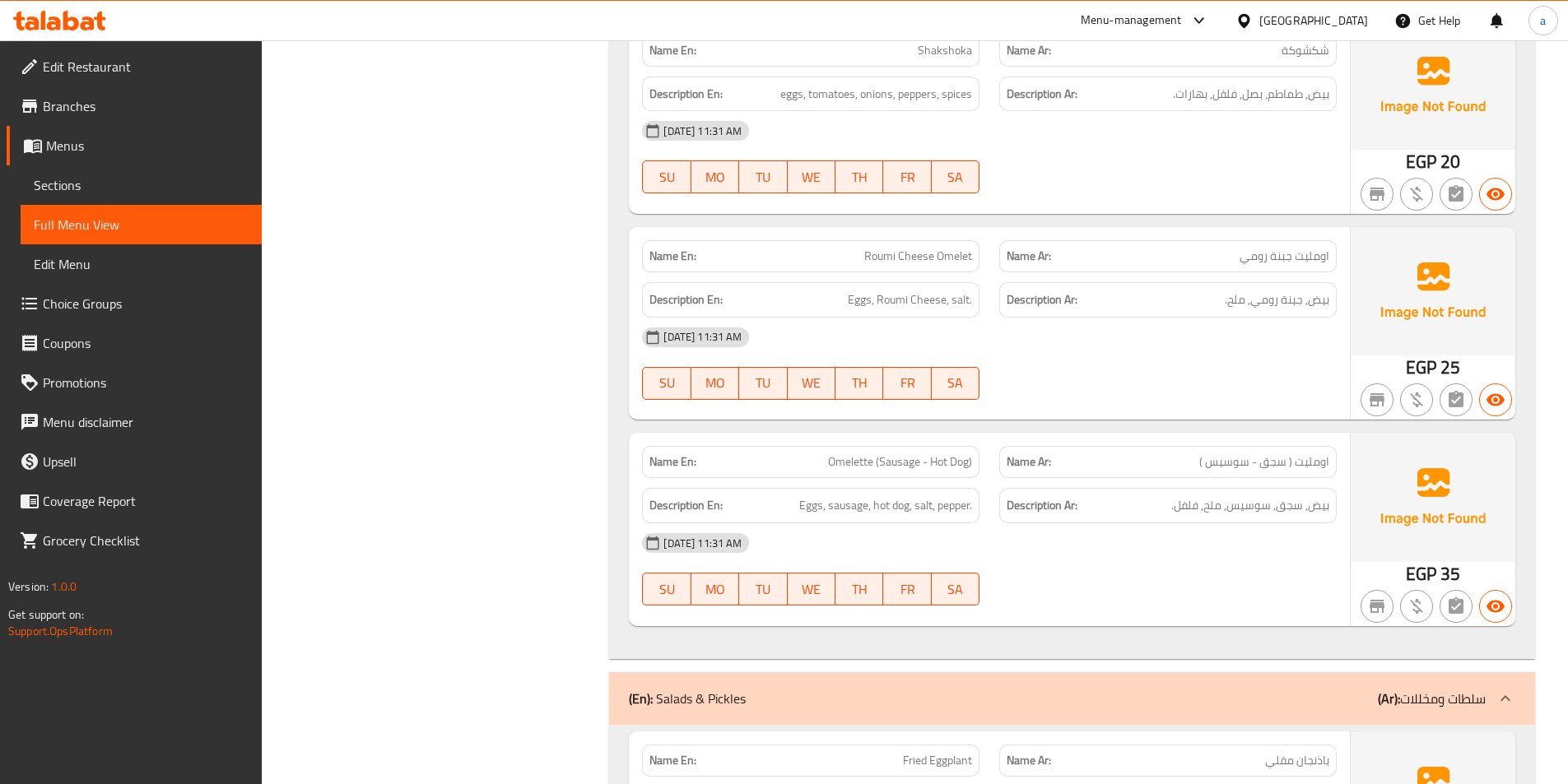
click at [885, 453] on span "Omelette (Sausage - Hot Dog)" at bounding box center [900, 461] width 144 height 17
copy span "Sausage"
click at [1271, 453] on span "اومليت ( سجق - سوسيس )" at bounding box center [1264, 461] width 130 height 17
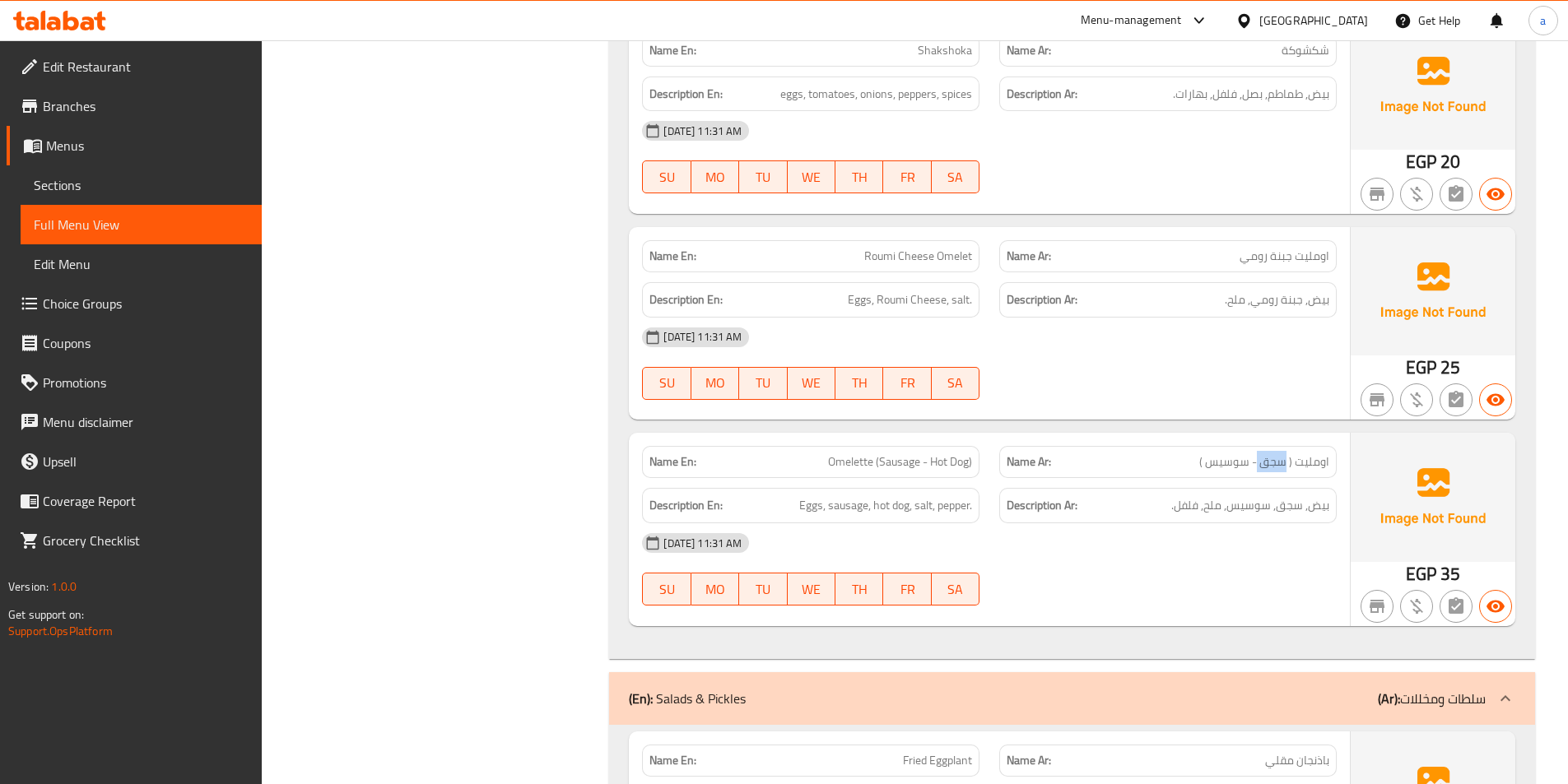
copy span "سجق"
click at [946, 453] on span "Omelette (Sausage - Hot Dog)" at bounding box center [900, 461] width 144 height 17
drag, startPoint x: 928, startPoint y: 388, endPoint x: 981, endPoint y: 390, distance: 53.0
click at [981, 436] on div "Name En: Omelette (Sausage - Hot Dog)" at bounding box center [810, 461] width 357 height 52
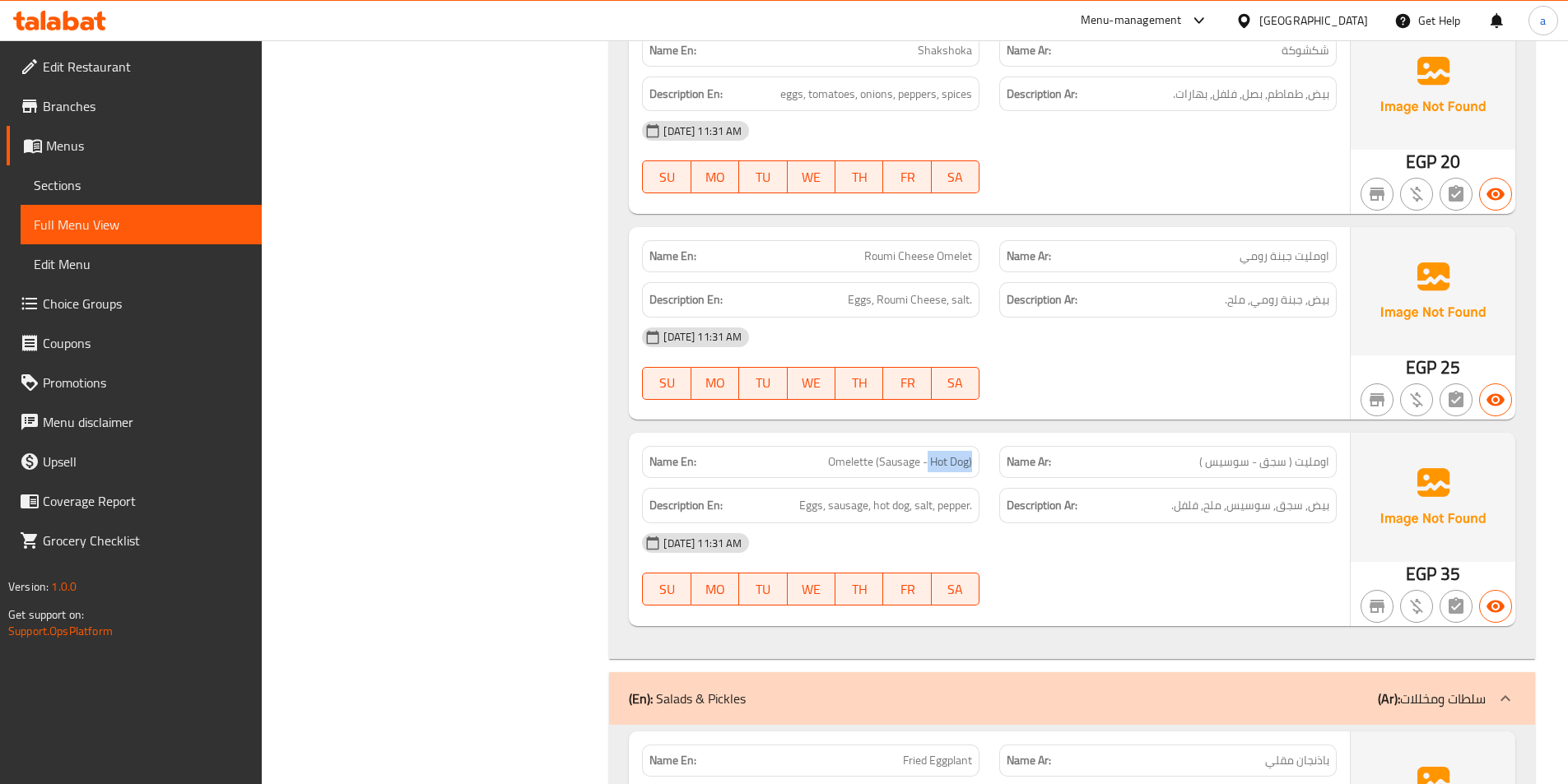
click at [956, 453] on span "Omelette (Sausage - Hot Dog)" at bounding box center [900, 461] width 144 height 17
drag, startPoint x: 932, startPoint y: 387, endPoint x: 975, endPoint y: 387, distance: 43.0
click at [975, 446] on div "Name En: Omelette (Sausage - Hot Dog)" at bounding box center [810, 462] width 338 height 32
copy span "Hot Dog)"
click at [1221, 453] on span "اومليت ( سجق - سوسيس )" at bounding box center [1264, 461] width 130 height 17
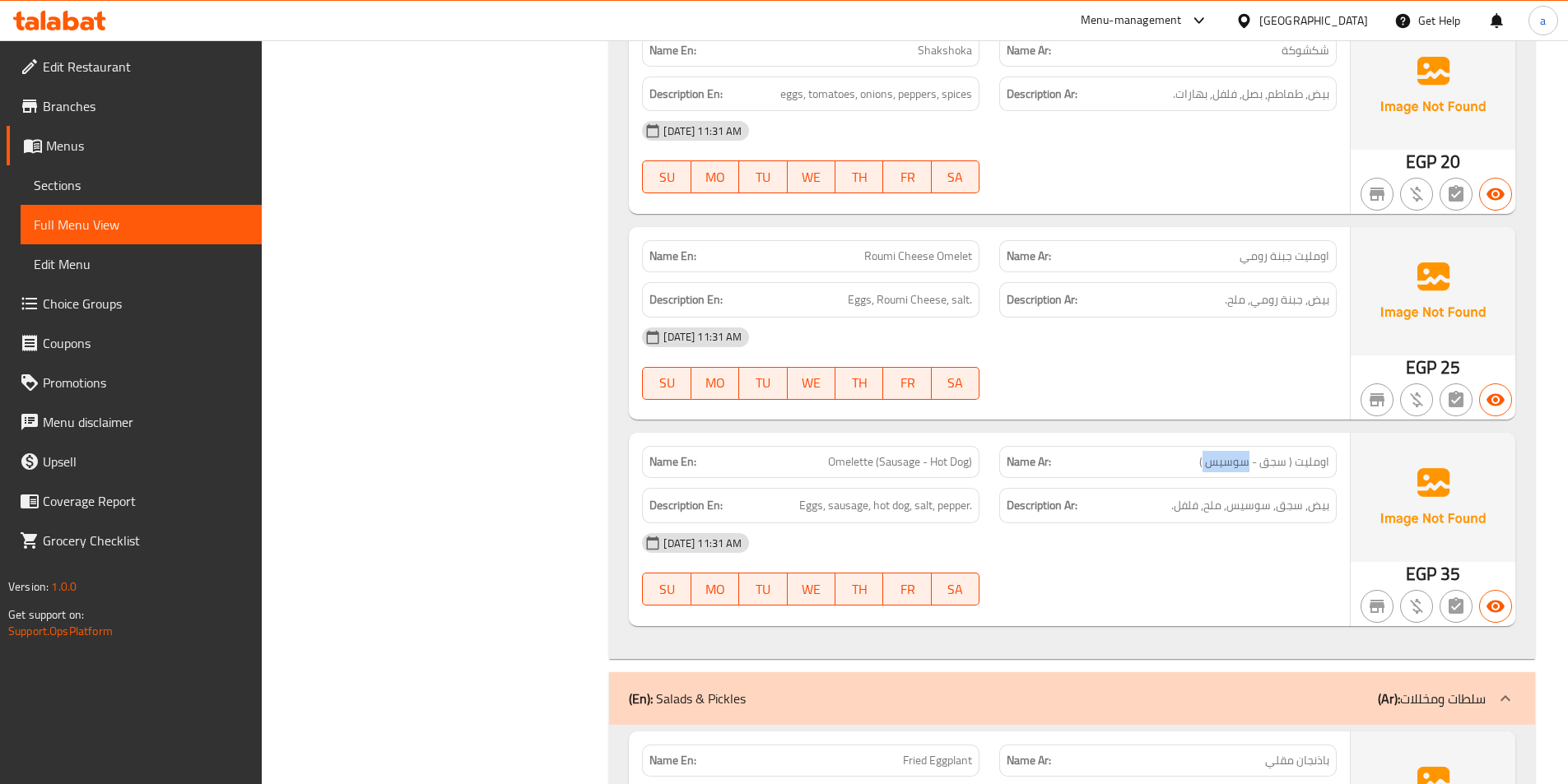
click at [1221, 453] on span "اومليت ( سجق - سوسيس )" at bounding box center [1264, 461] width 130 height 17
copy span "سوسيس"
click at [1150, 596] on div at bounding box center [1168, 606] width 357 height 20
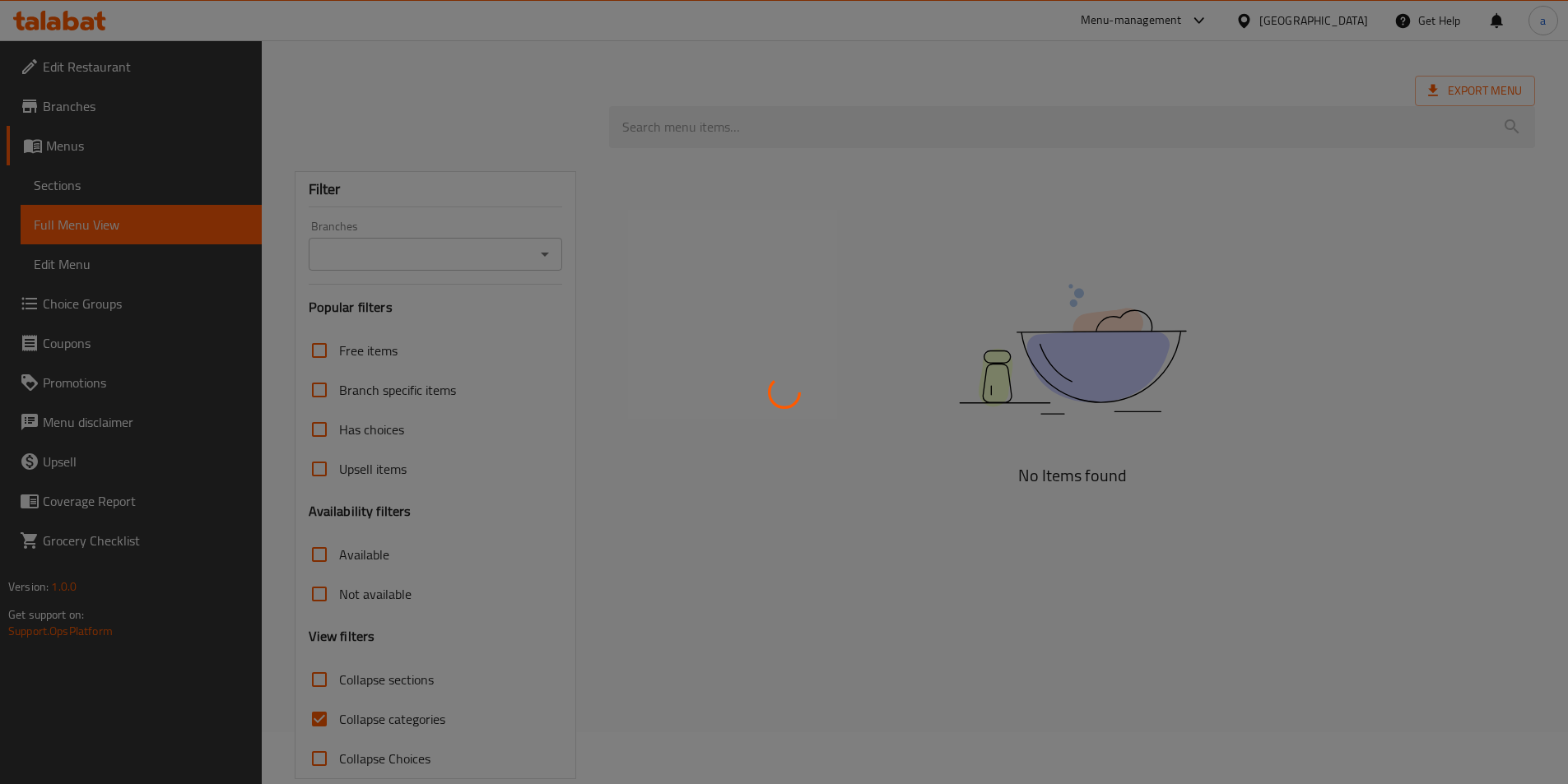
scroll to position [80, 0]
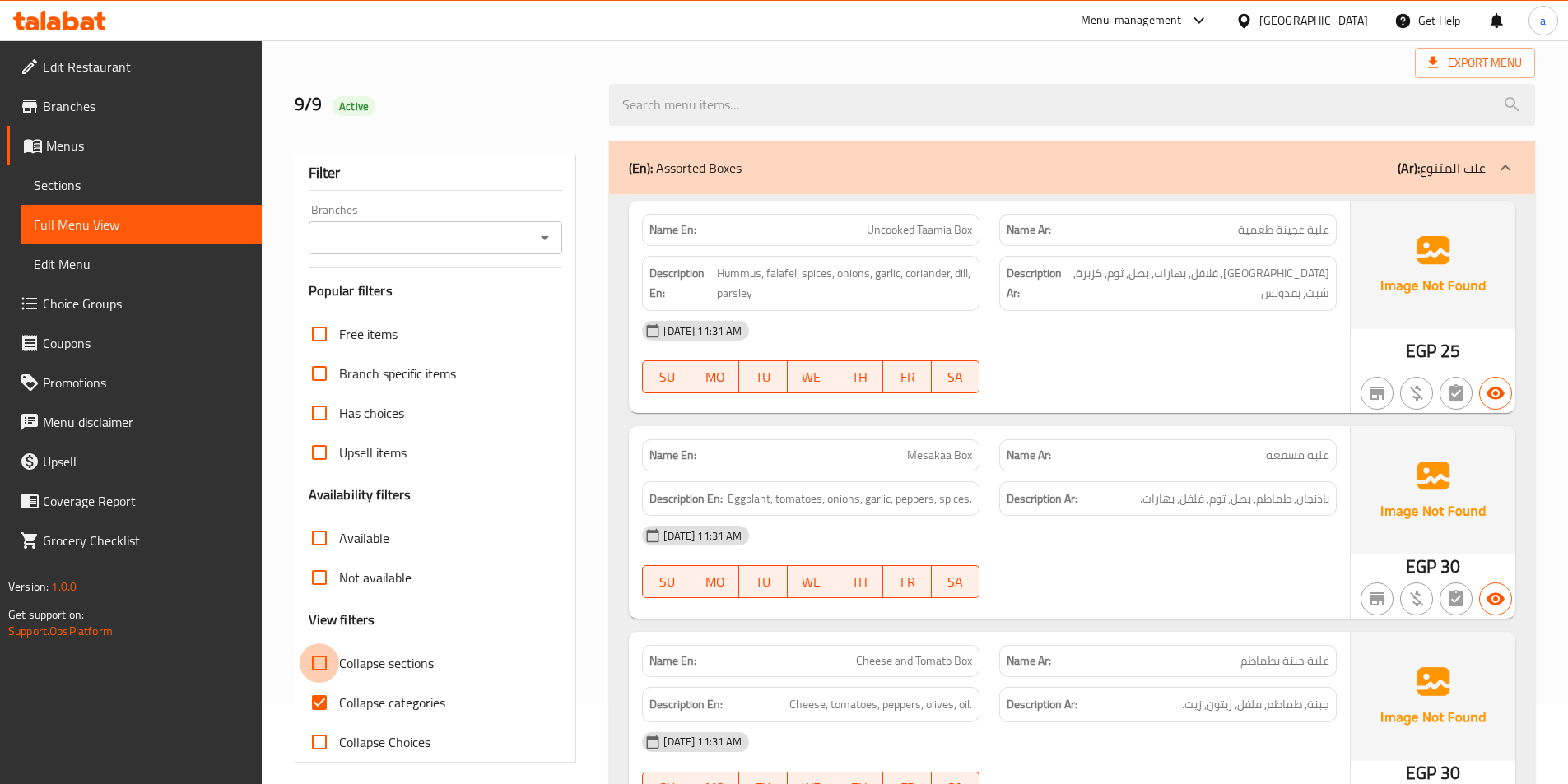
click at [312, 682] on input "Collapse sections" at bounding box center [319, 663] width 39 height 39
checkbox input "true"
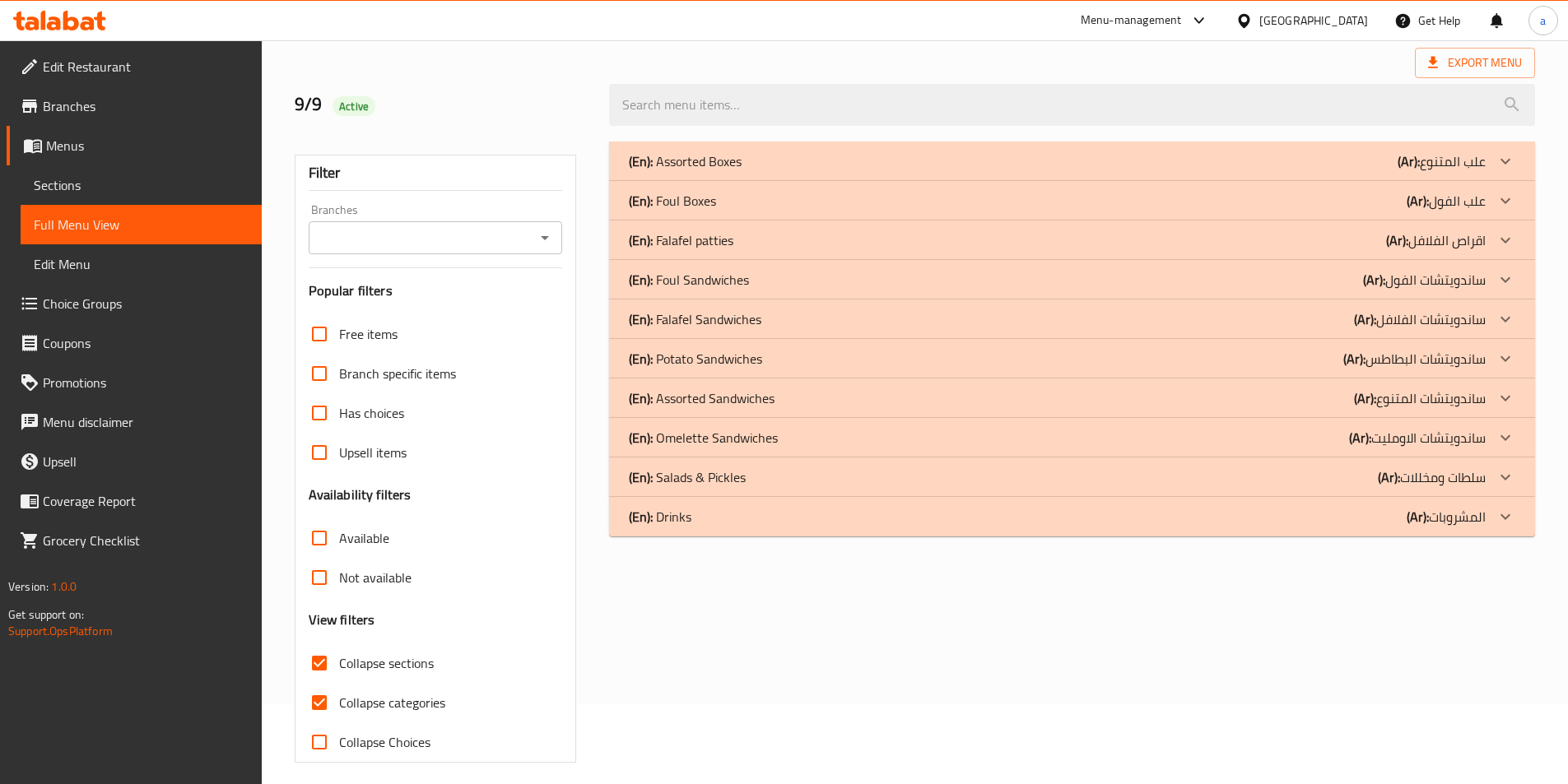
click at [319, 704] on input "Collapse categories" at bounding box center [319, 702] width 39 height 39
checkbox input "false"
click at [320, 666] on input "Collapse sections" at bounding box center [319, 663] width 39 height 39
checkbox input "false"
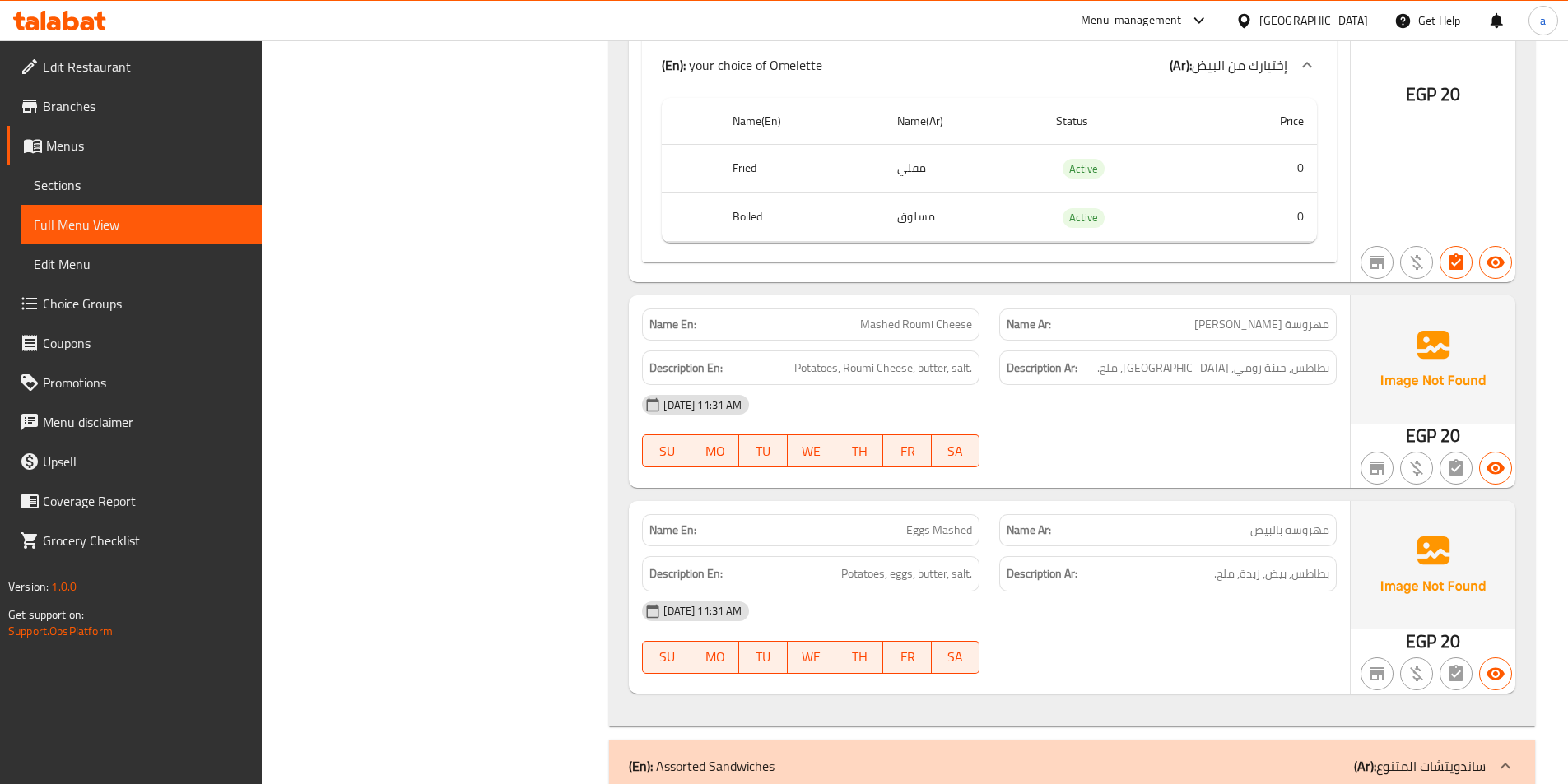
scroll to position [16534, 0]
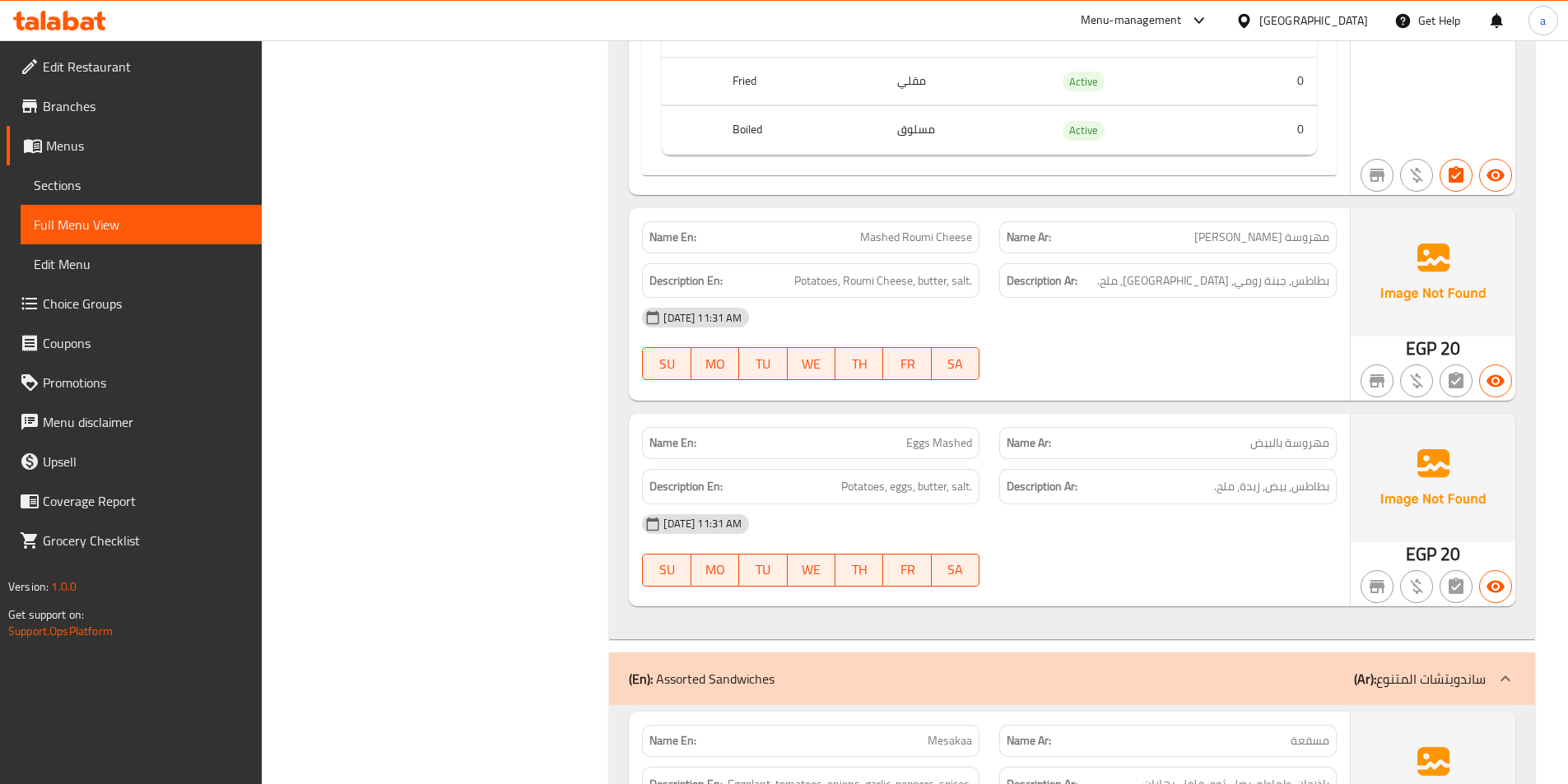
click at [1079, 504] on div "09-09-2025 11:31 AM SU MO TU WE TH FR SA" at bounding box center [989, 550] width 715 height 92
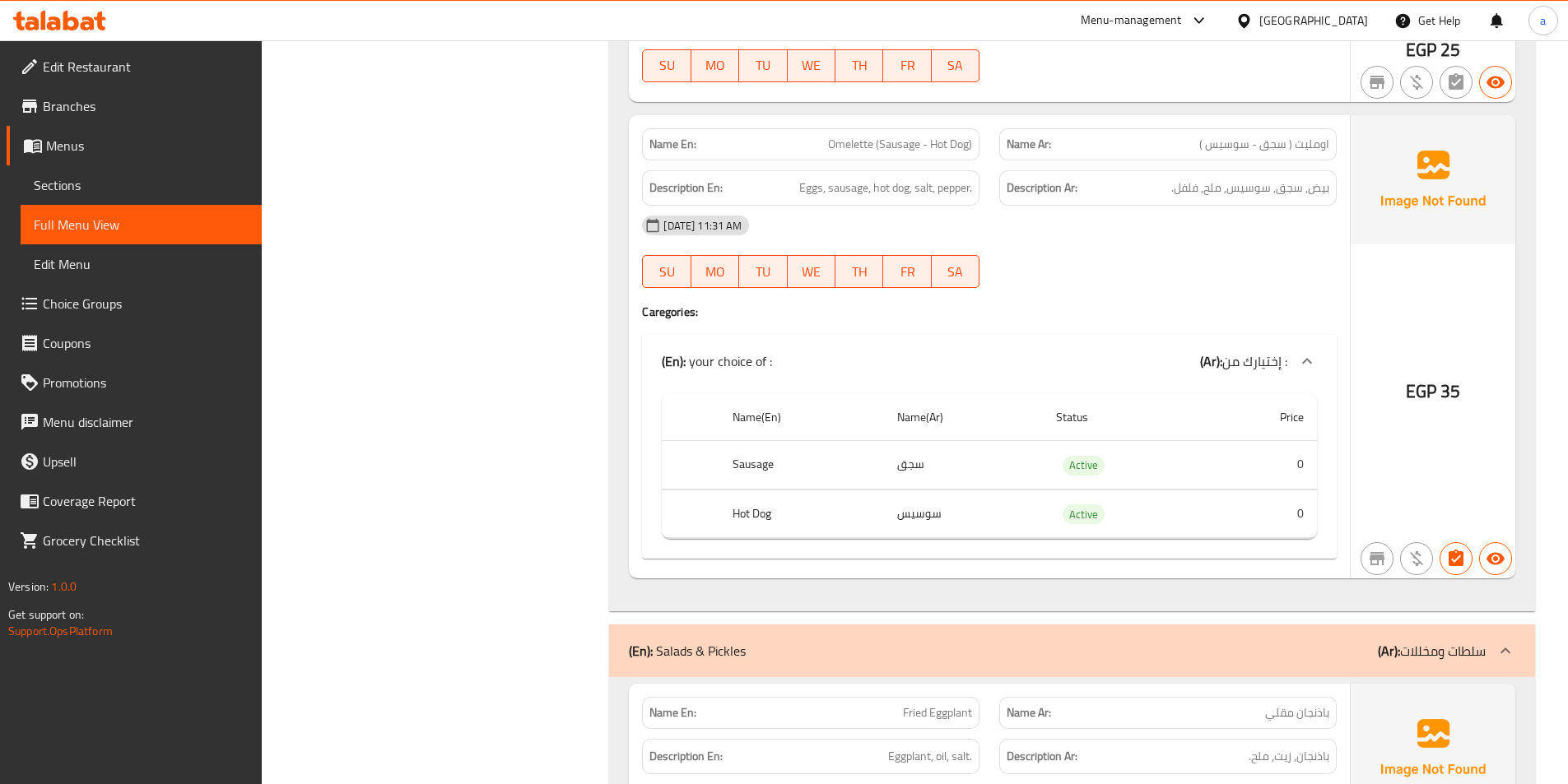
scroll to position [20013, 0]
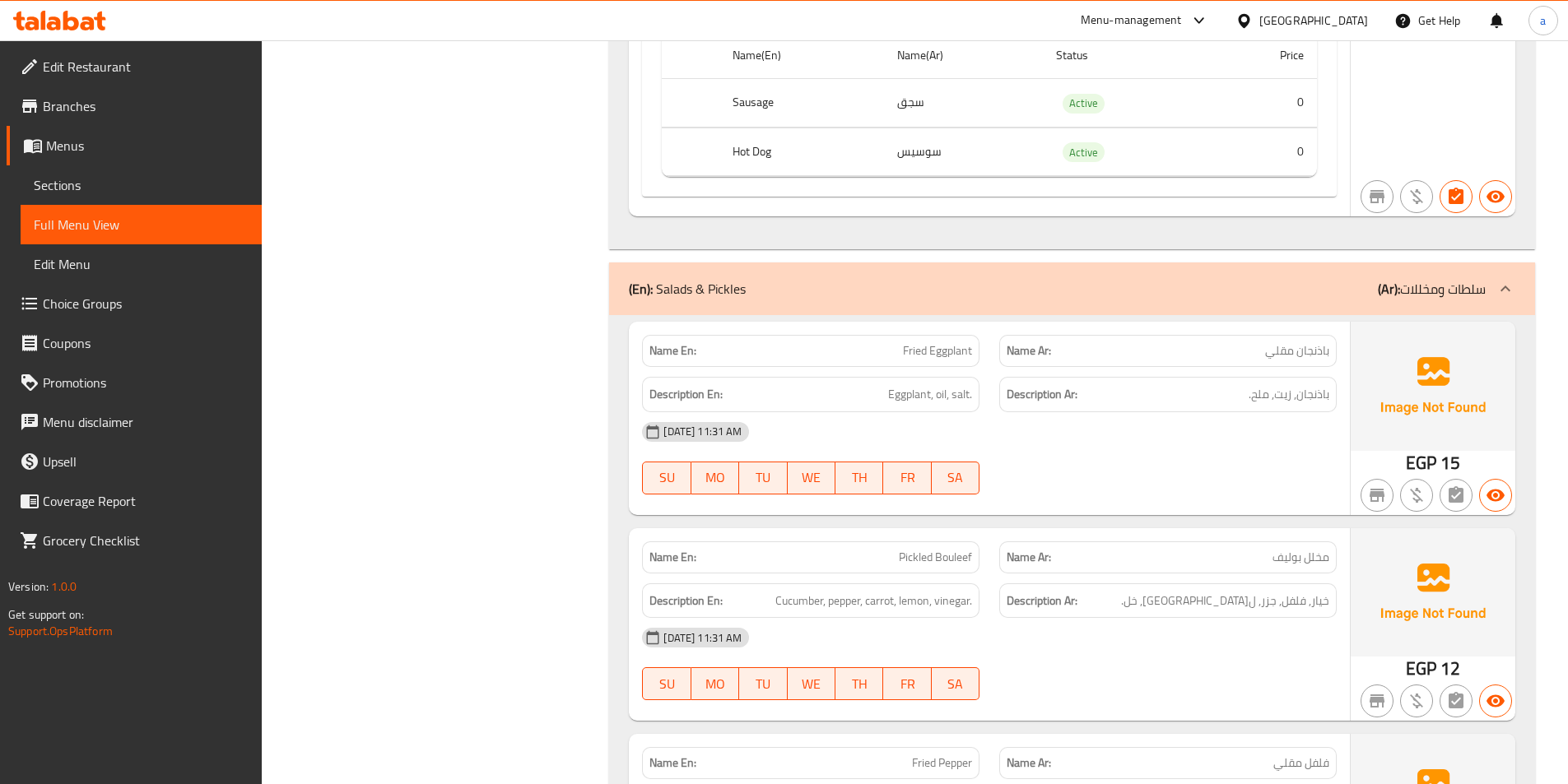
scroll to position [20590, 0]
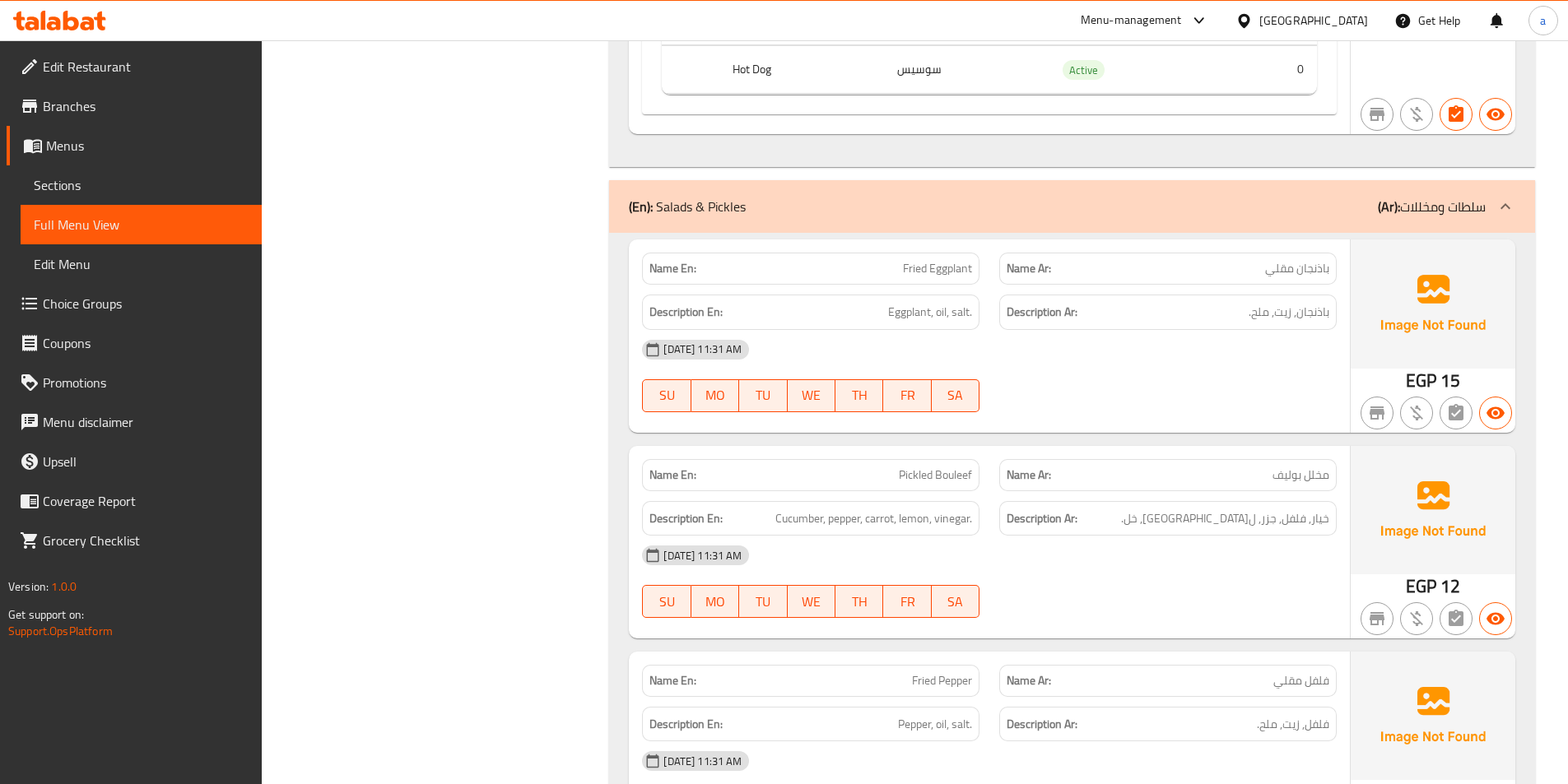
click at [1053, 330] on div "09-09-2025 11:31 AM SU MO TU WE TH FR SA" at bounding box center [989, 375] width 715 height 92
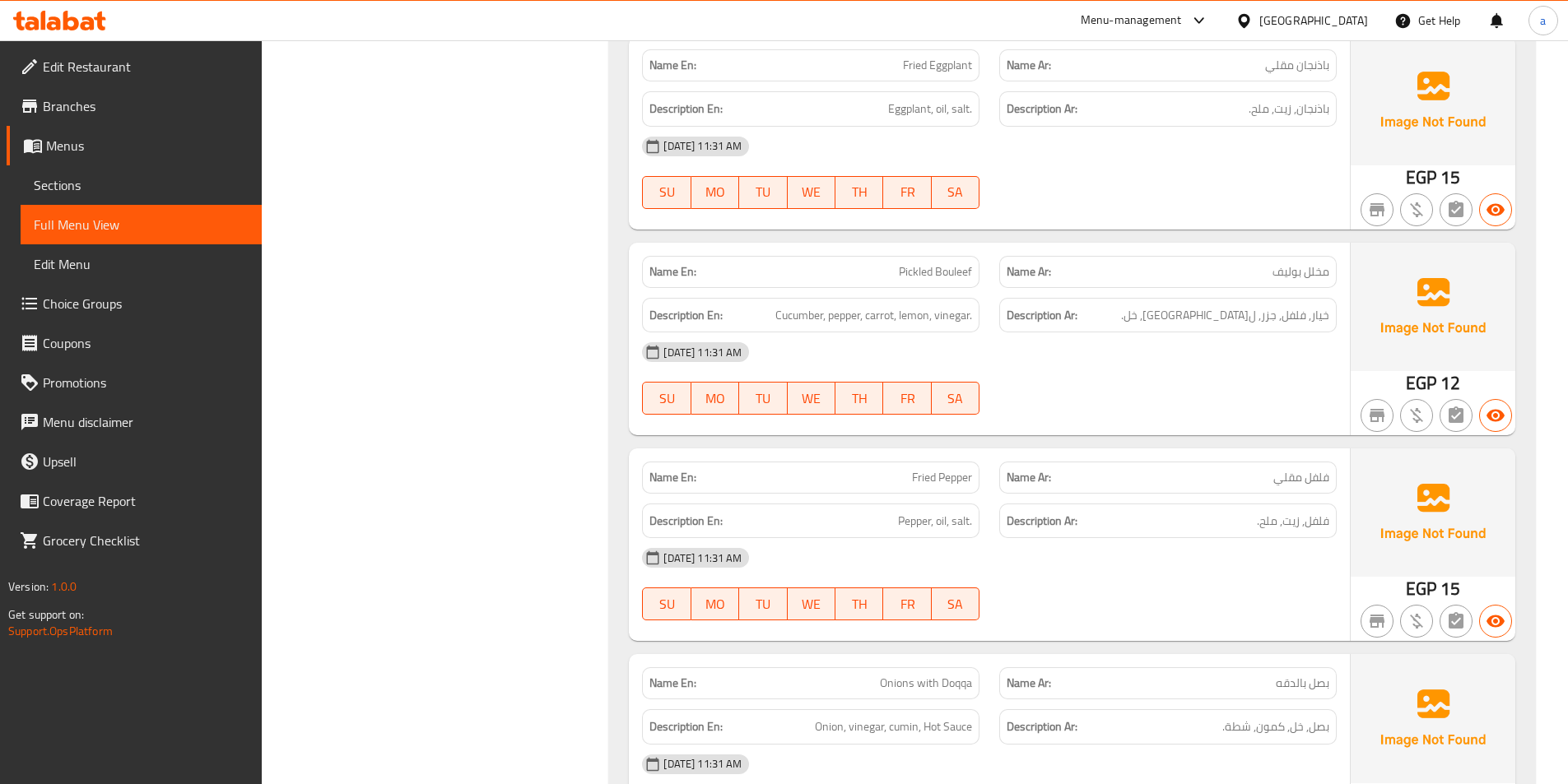
scroll to position [20837, 0]
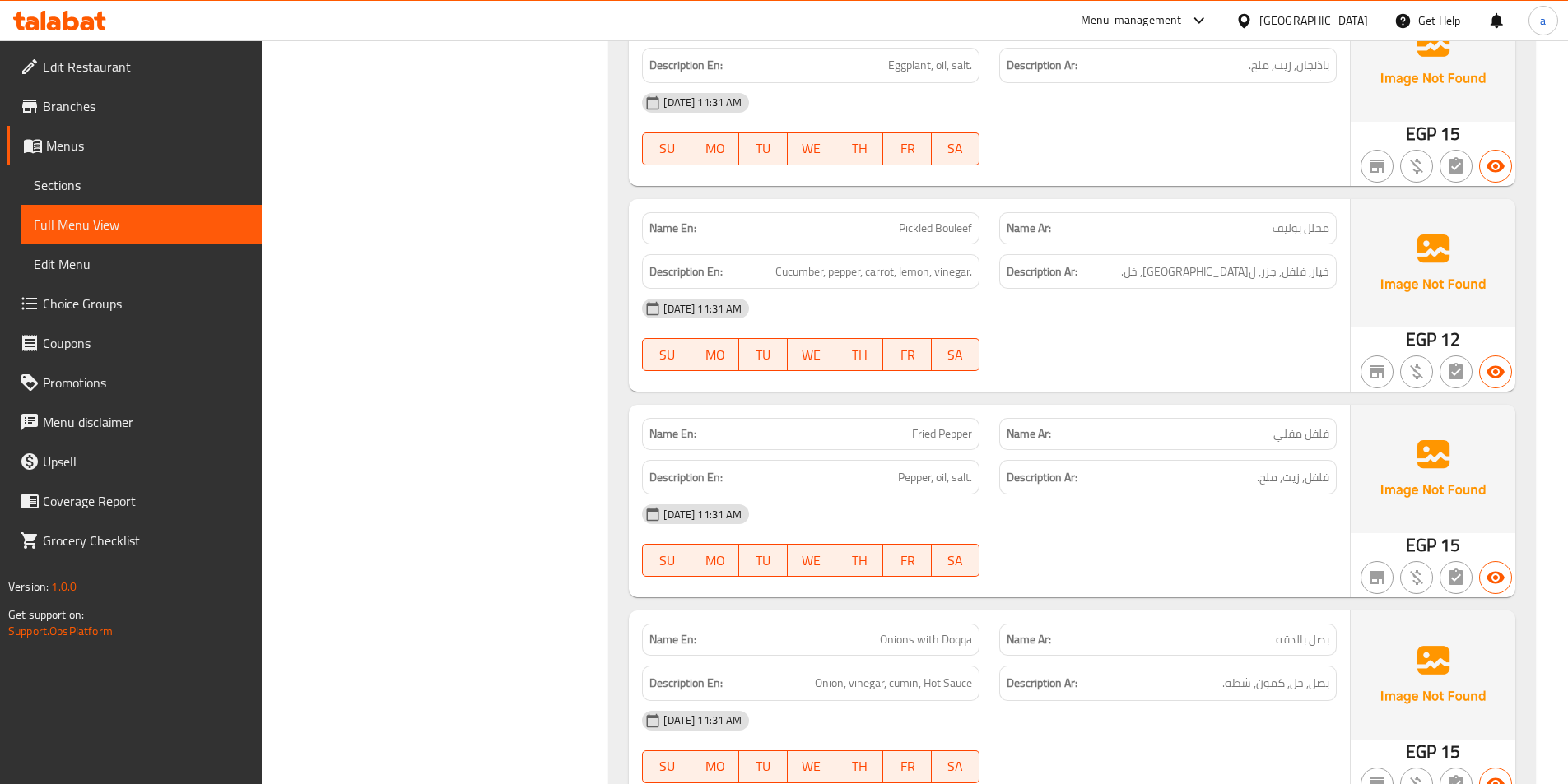
click at [1088, 289] on div "[DATE] 11:31 AM" at bounding box center [989, 308] width 715 height 39
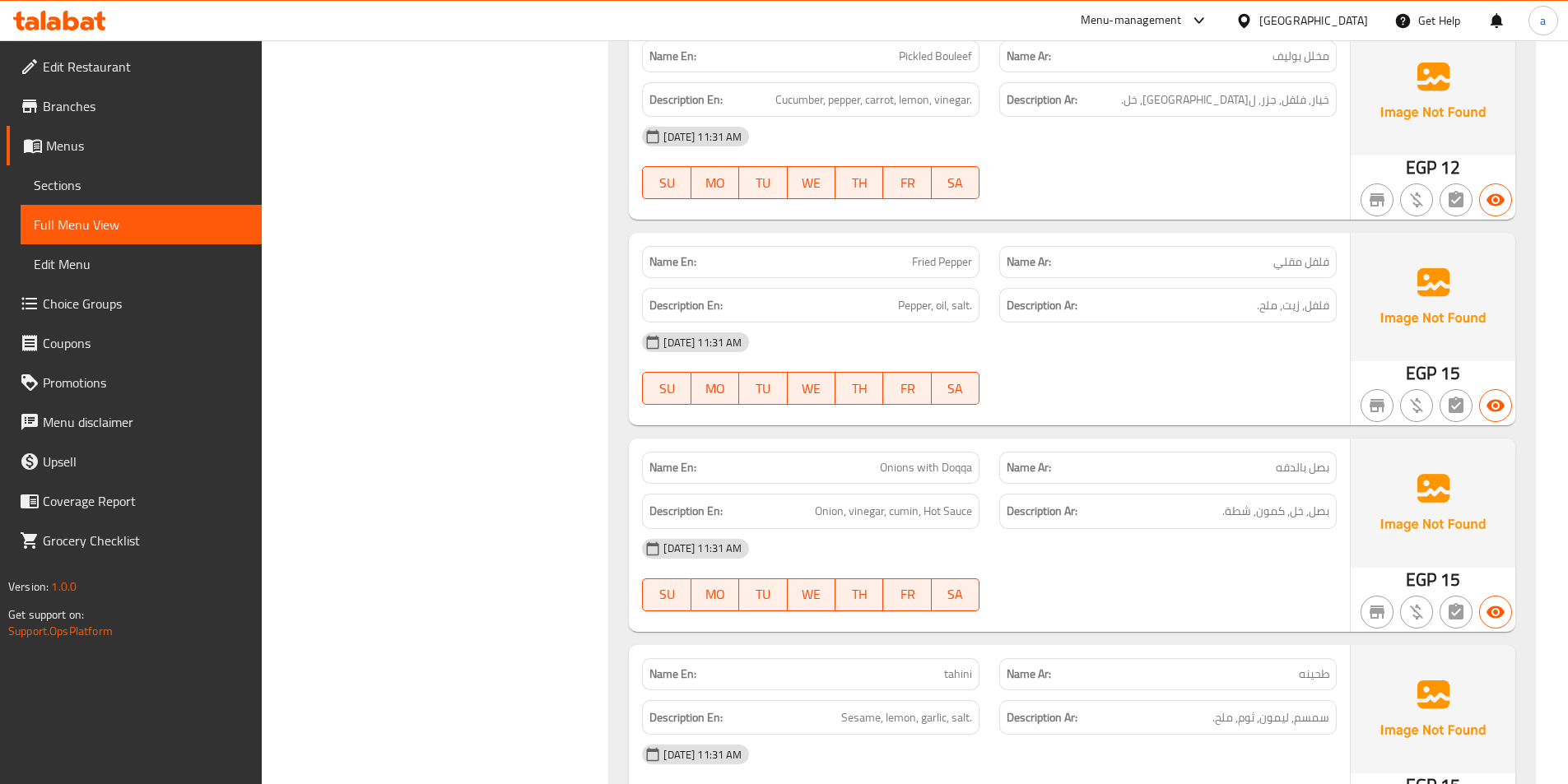
scroll to position [21001, 0]
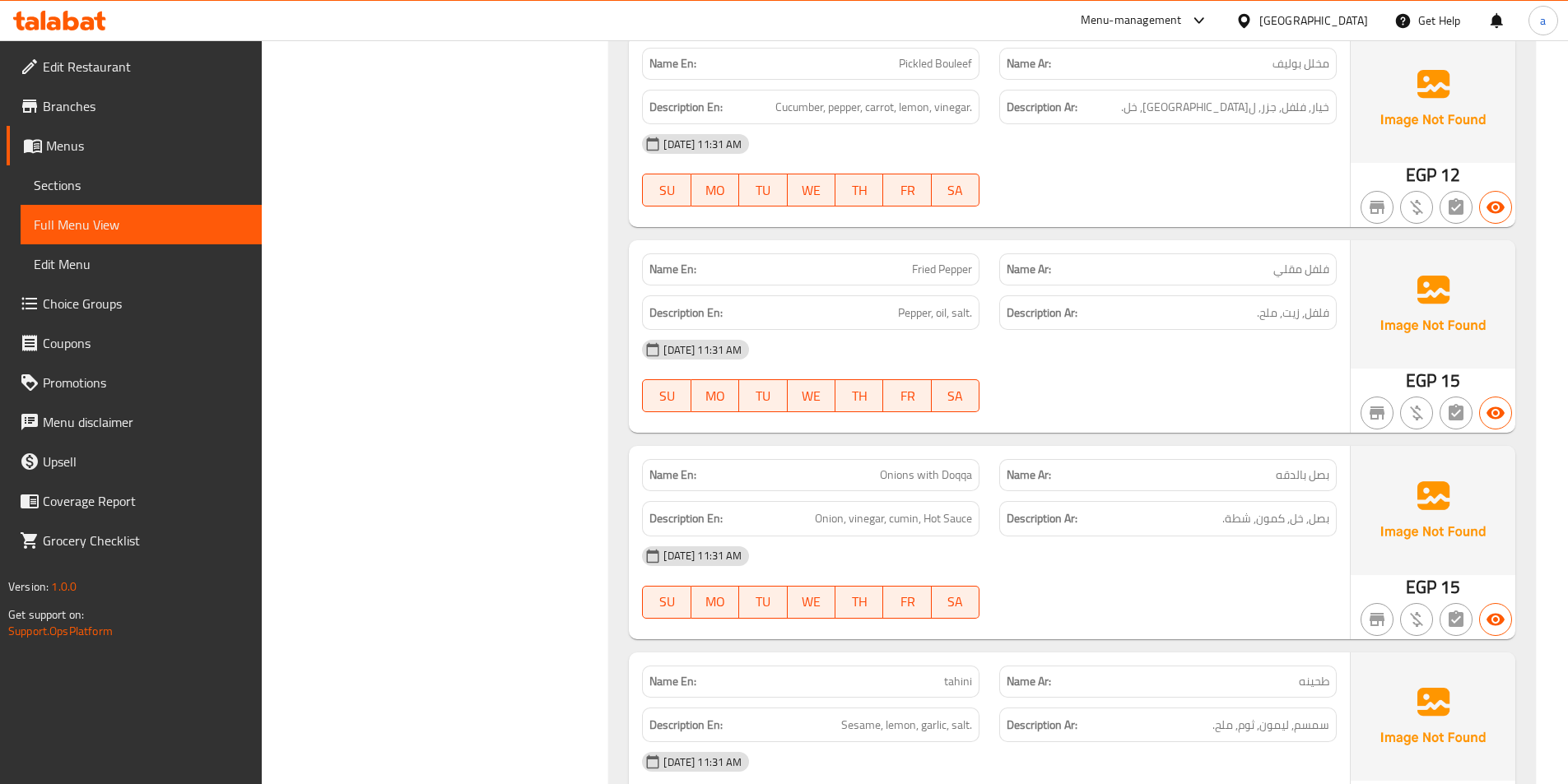
click at [1073, 330] on div "09-09-2025 11:31 AM SU MO TU WE TH FR SA" at bounding box center [989, 375] width 715 height 92
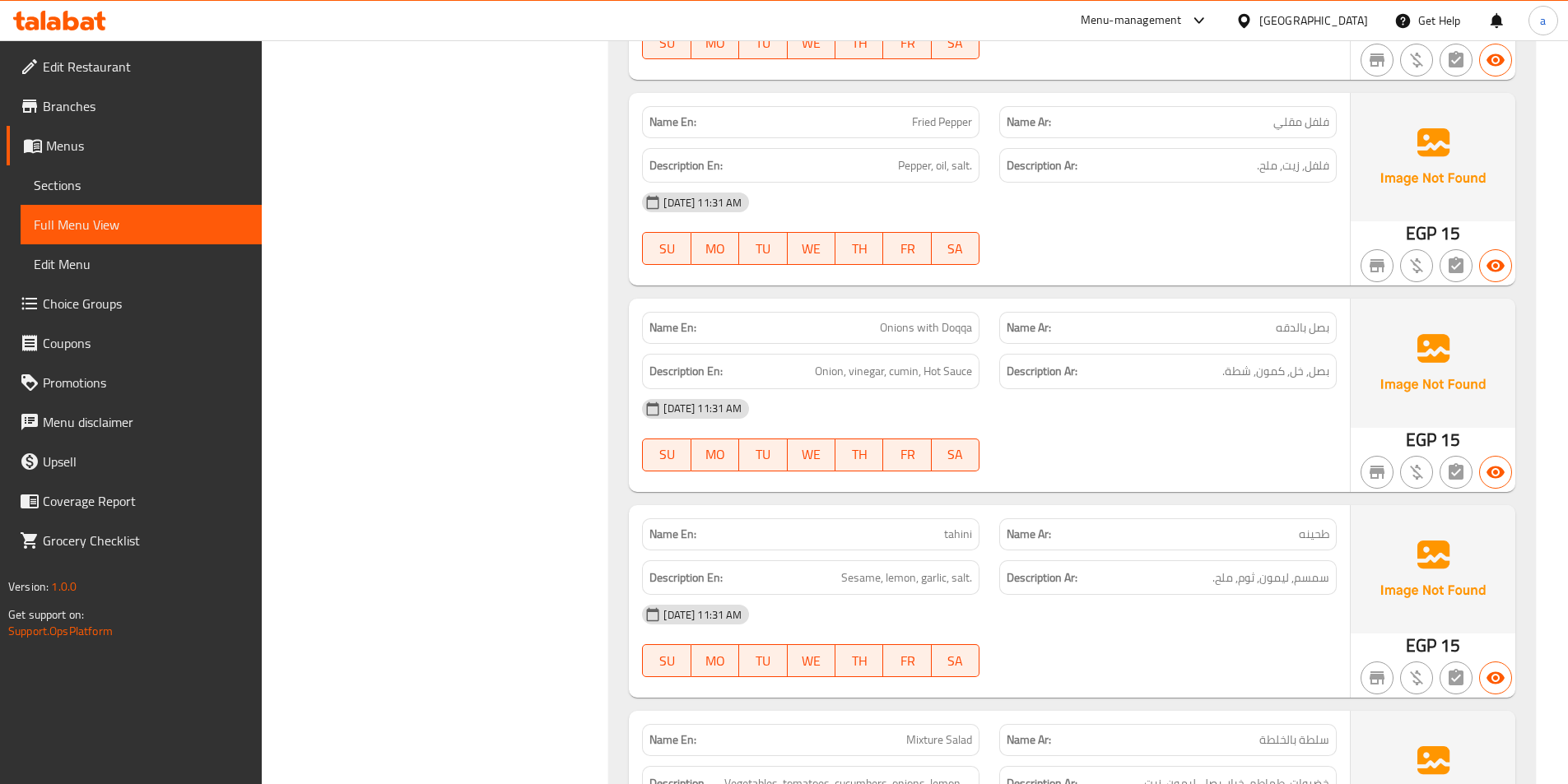
scroll to position [21165, 0]
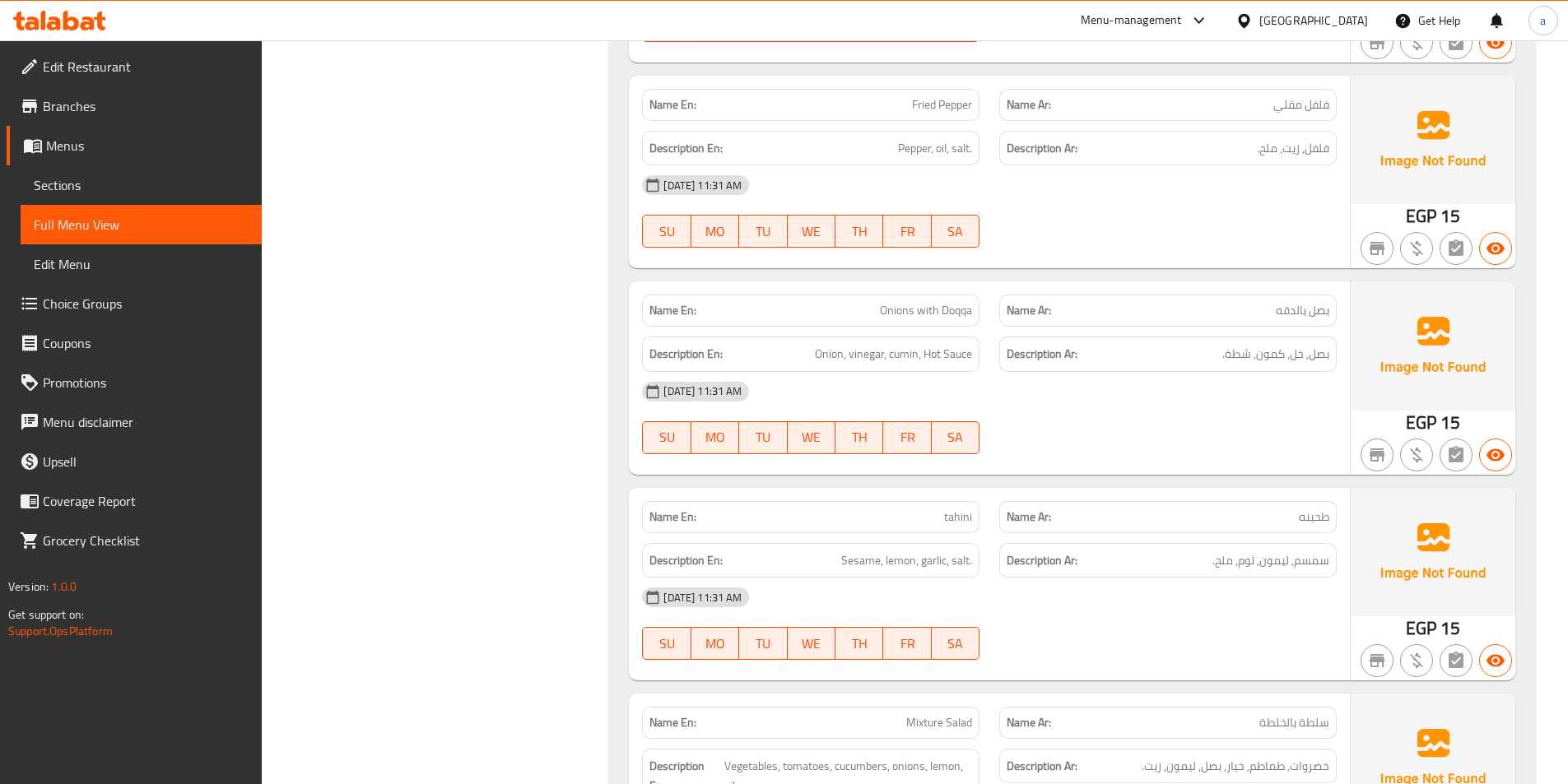
click at [1167, 372] on div "[DATE] 11:31 AM" at bounding box center [989, 391] width 715 height 39
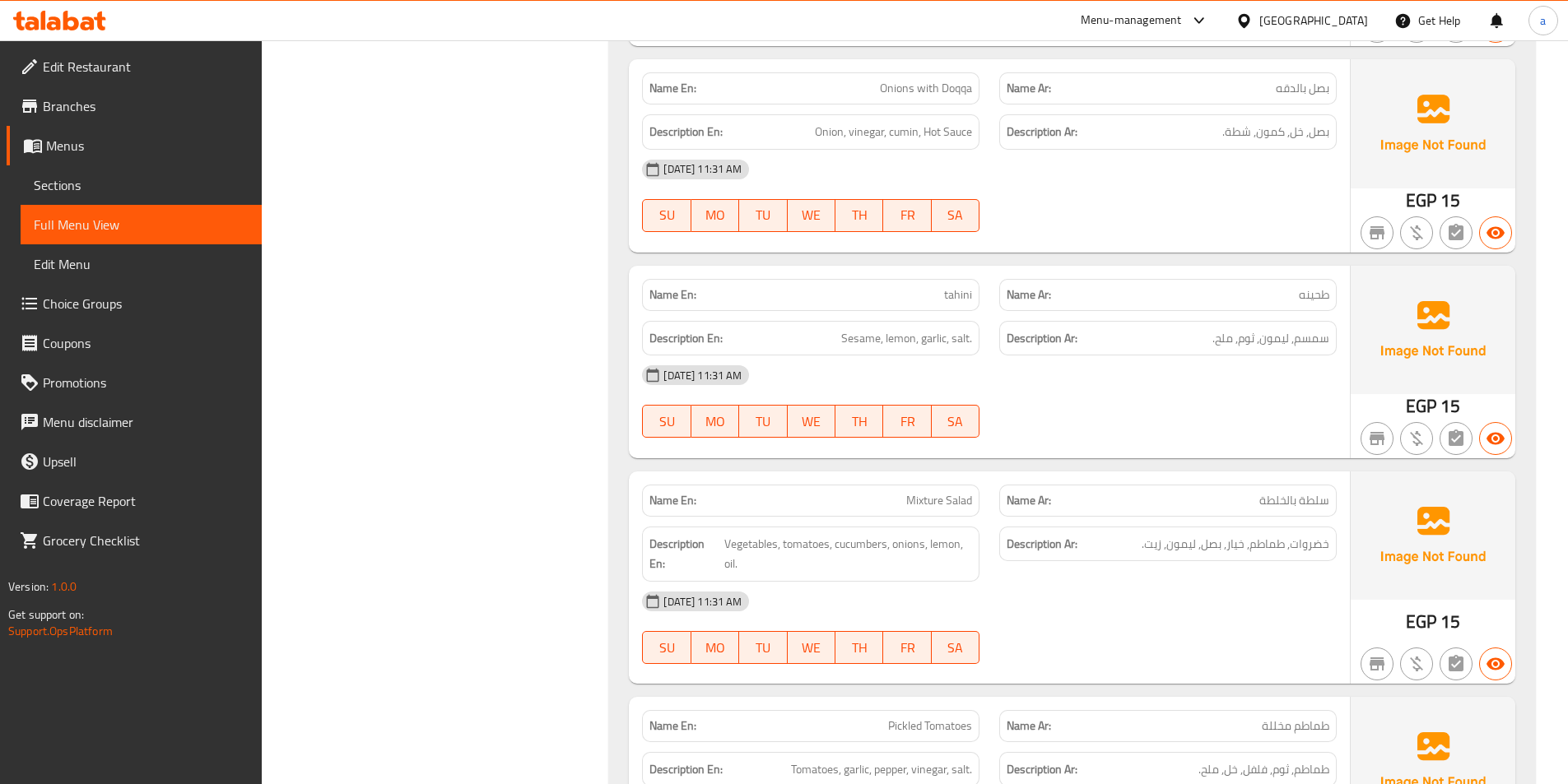
scroll to position [21412, 0]
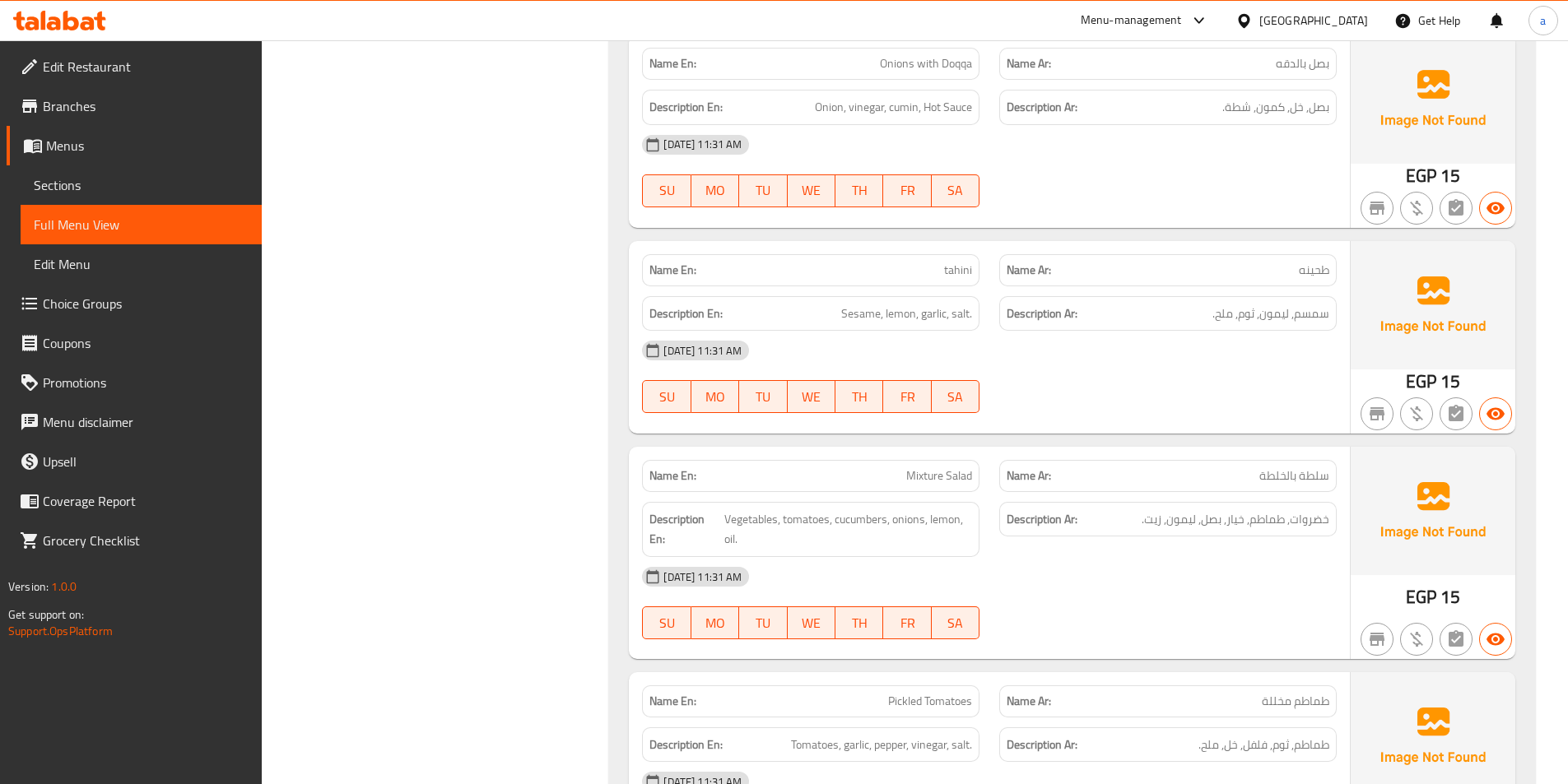
click at [1039, 331] on div "[DATE] 11:31 AM" at bounding box center [989, 350] width 715 height 39
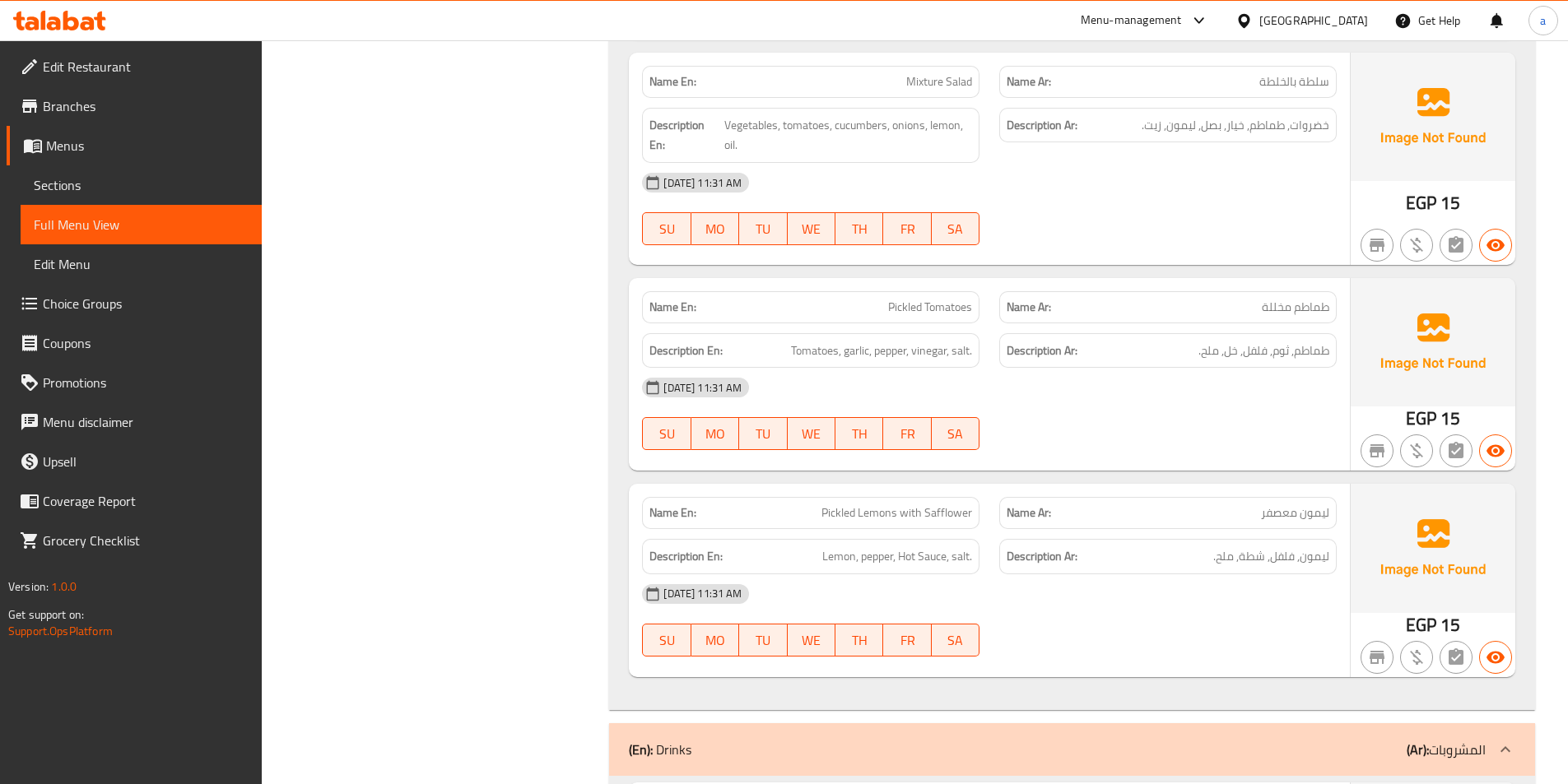
scroll to position [21824, 0]
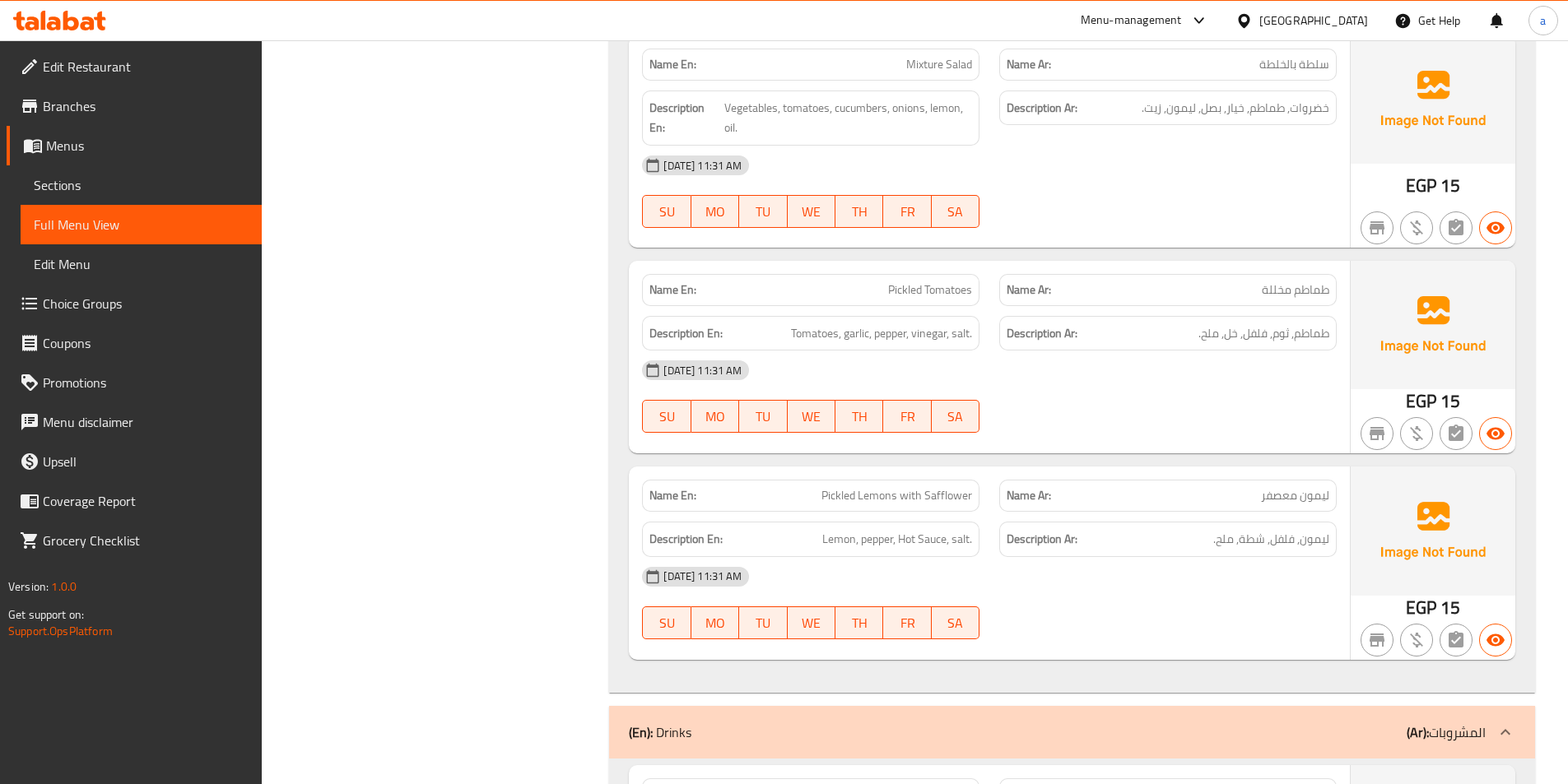
click at [1108, 350] on div "09-09-2025 11:31 AM SU MO TU WE TH FR SA" at bounding box center [989, 396] width 715 height 92
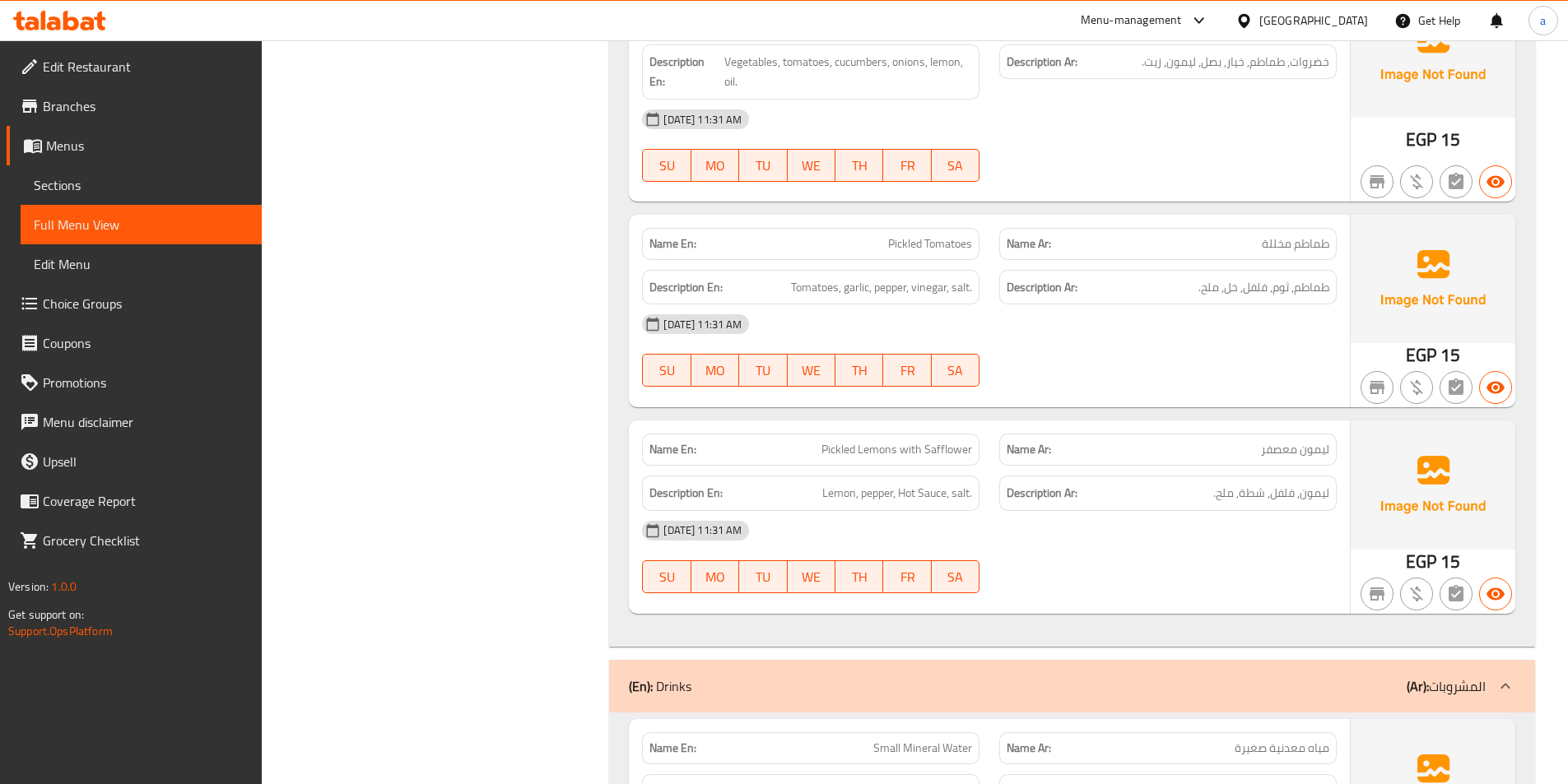
scroll to position [21906, 0]
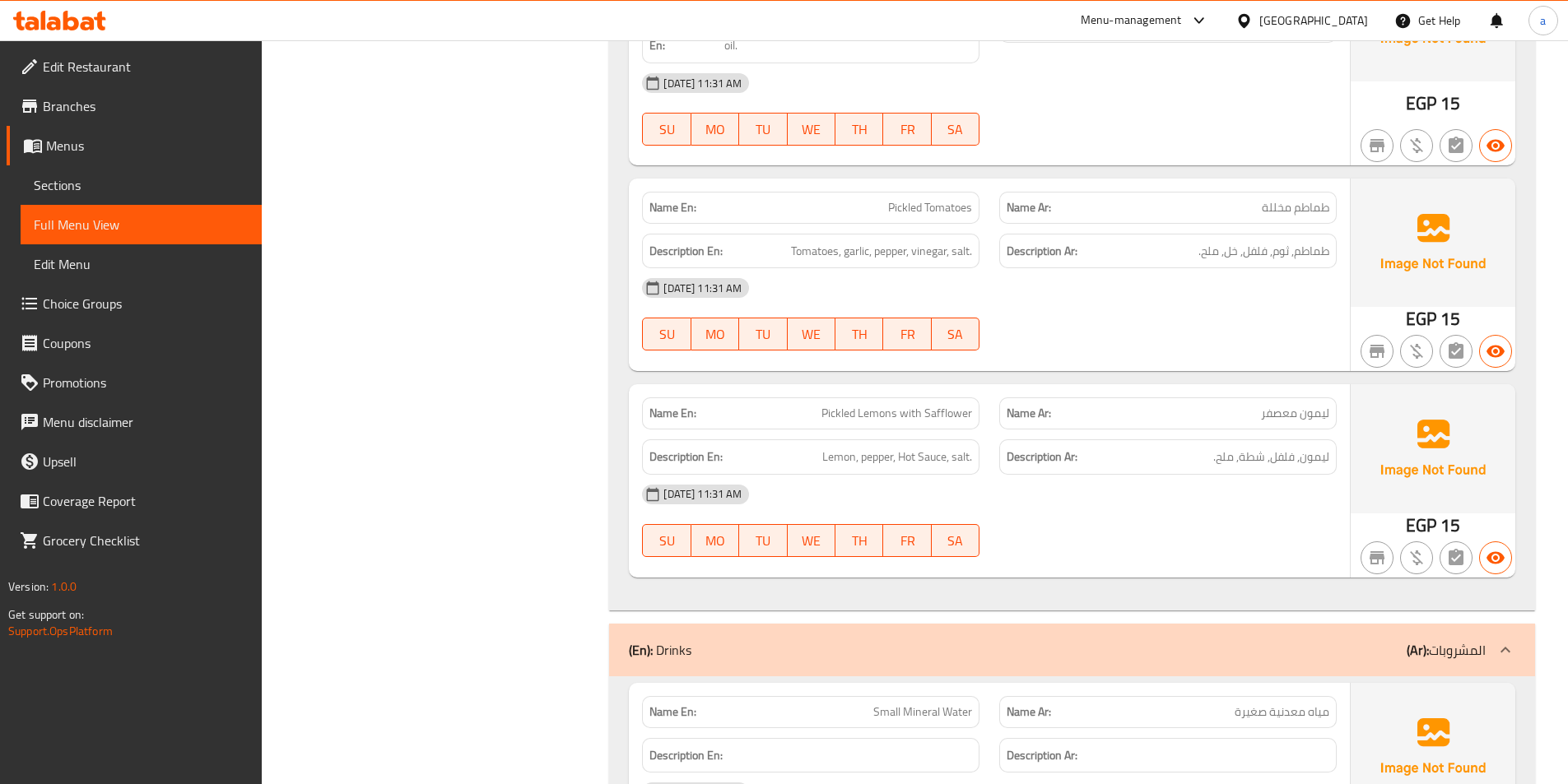
click at [1071, 475] on div "[DATE] 11:31 AM" at bounding box center [989, 494] width 715 height 39
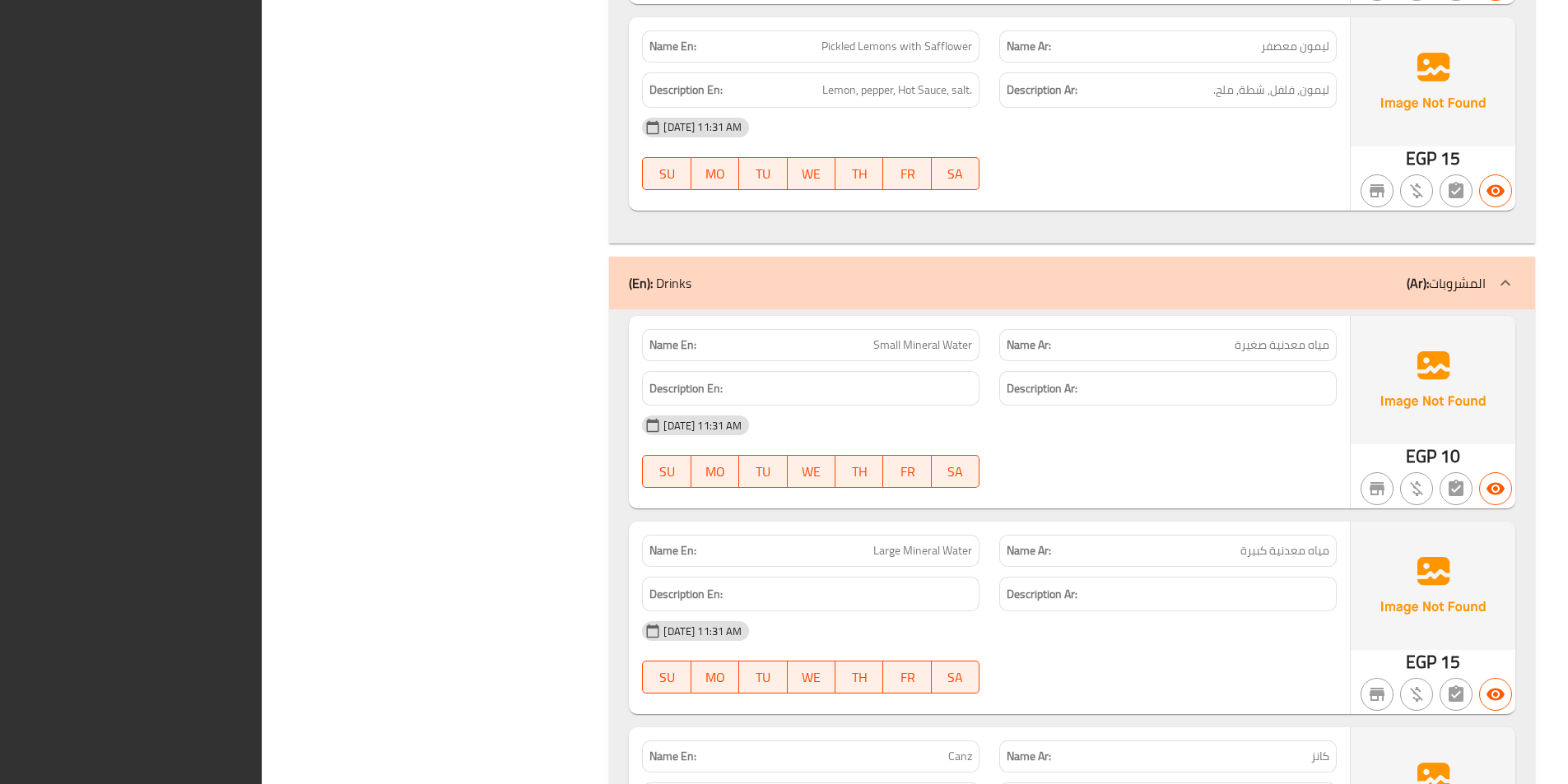
scroll to position [22399, 0]
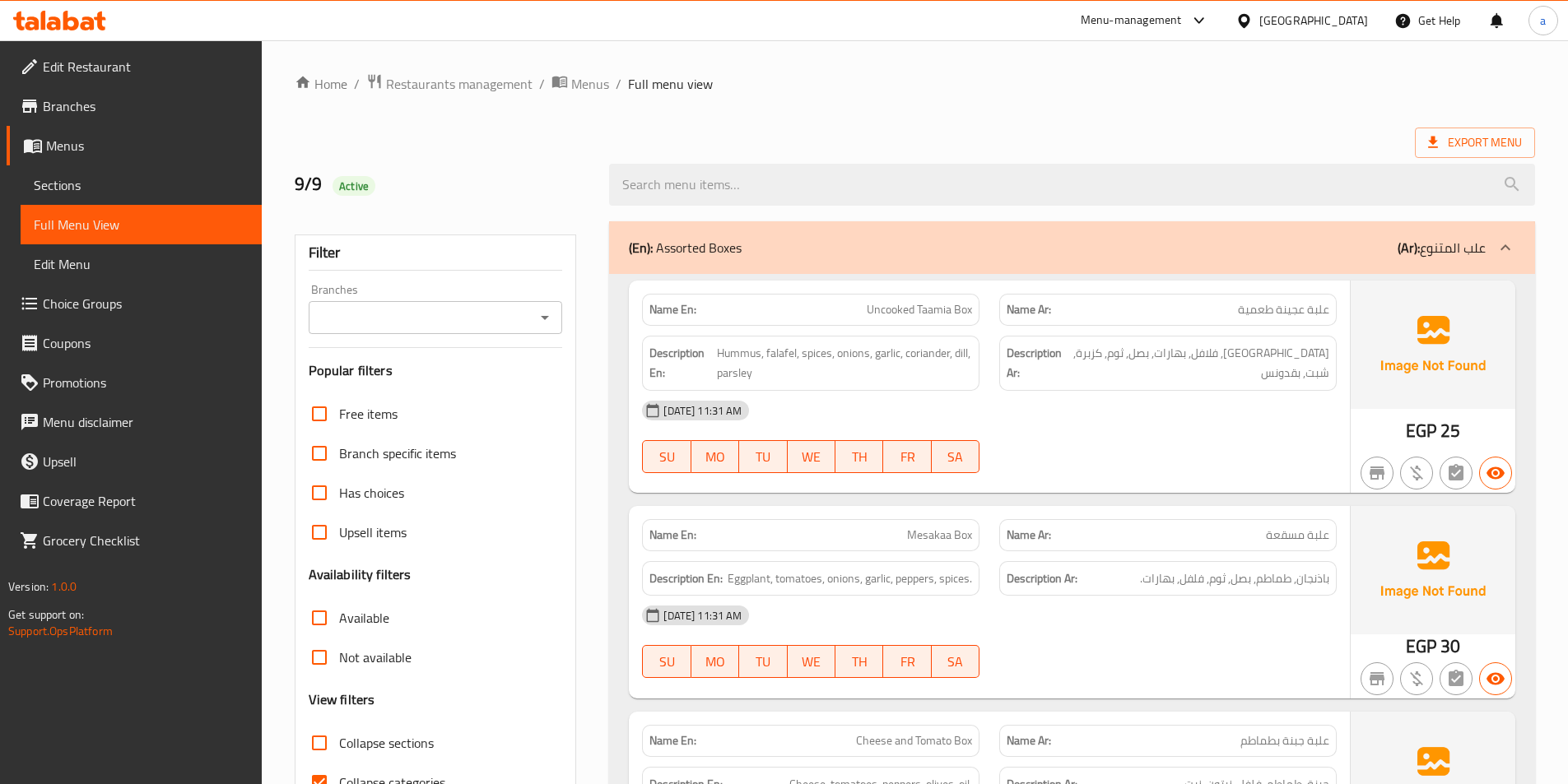
scroll to position [247, 0]
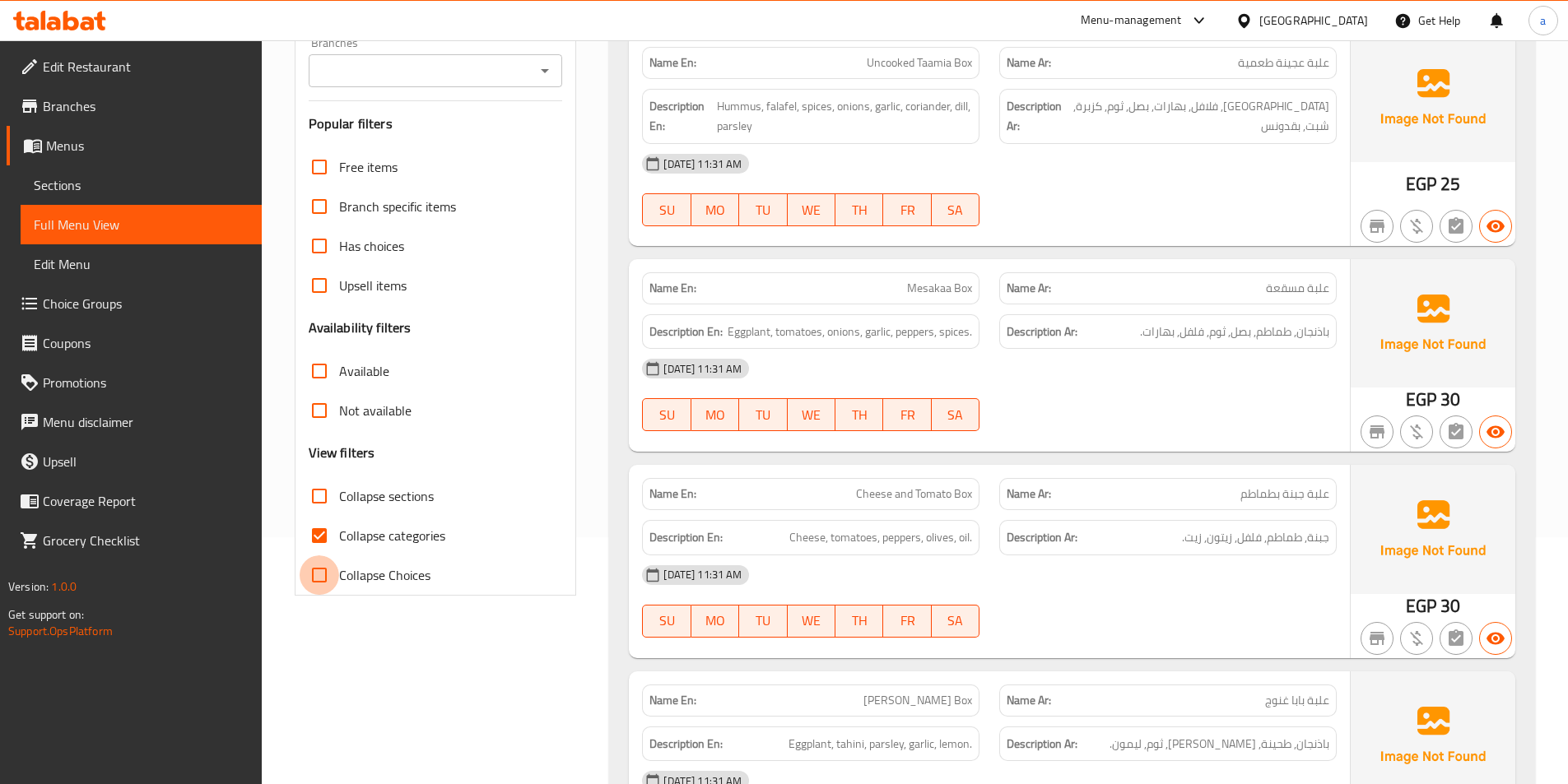
click at [328, 557] on input "Collapse Choices" at bounding box center [319, 575] width 39 height 39
checkbox input "true"
click at [327, 524] on input "Collapse categories" at bounding box center [319, 535] width 39 height 39
checkbox input "false"
click at [322, 578] on input "Collapse Choices" at bounding box center [319, 575] width 39 height 39
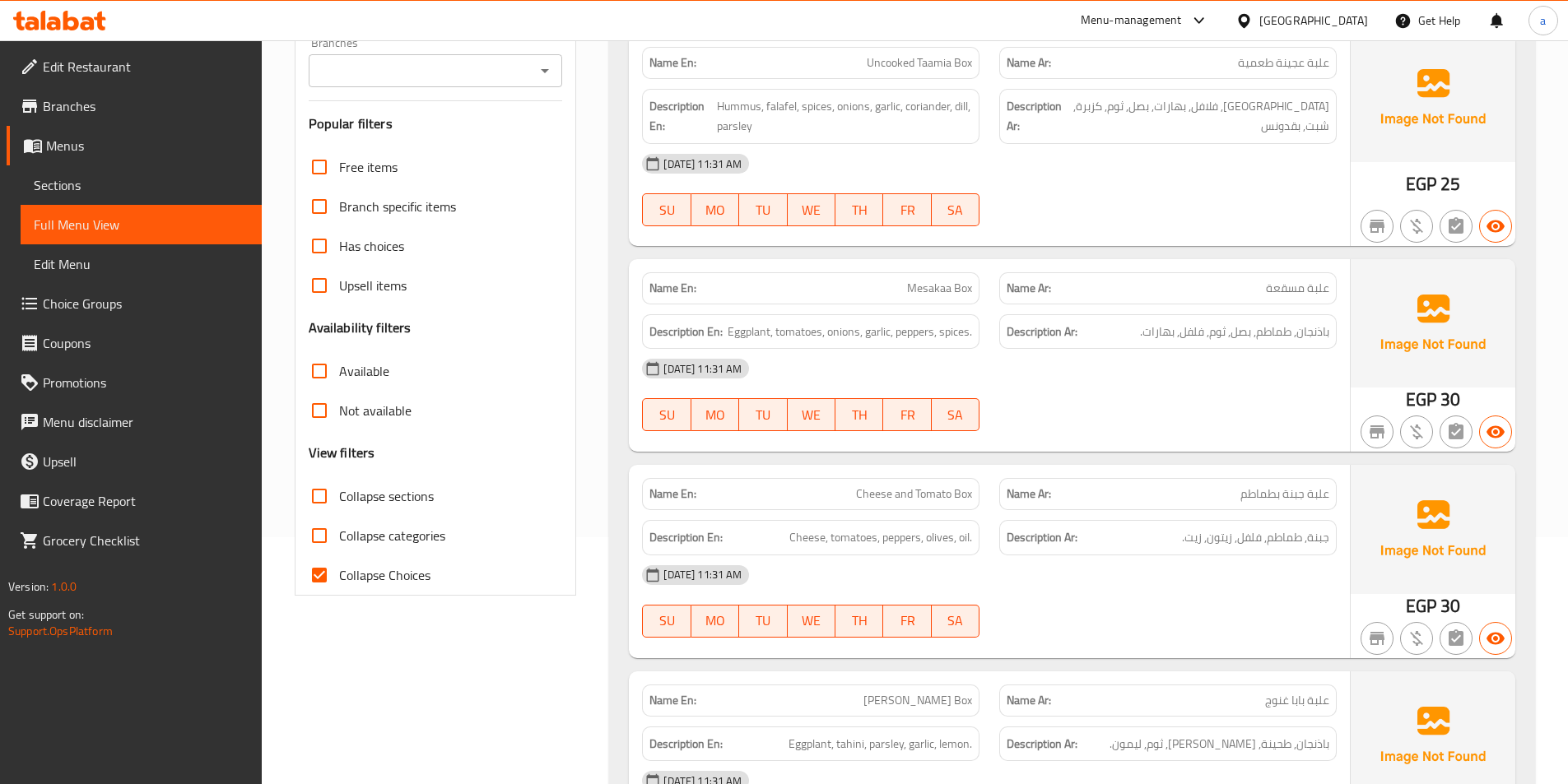
checkbox input "false"
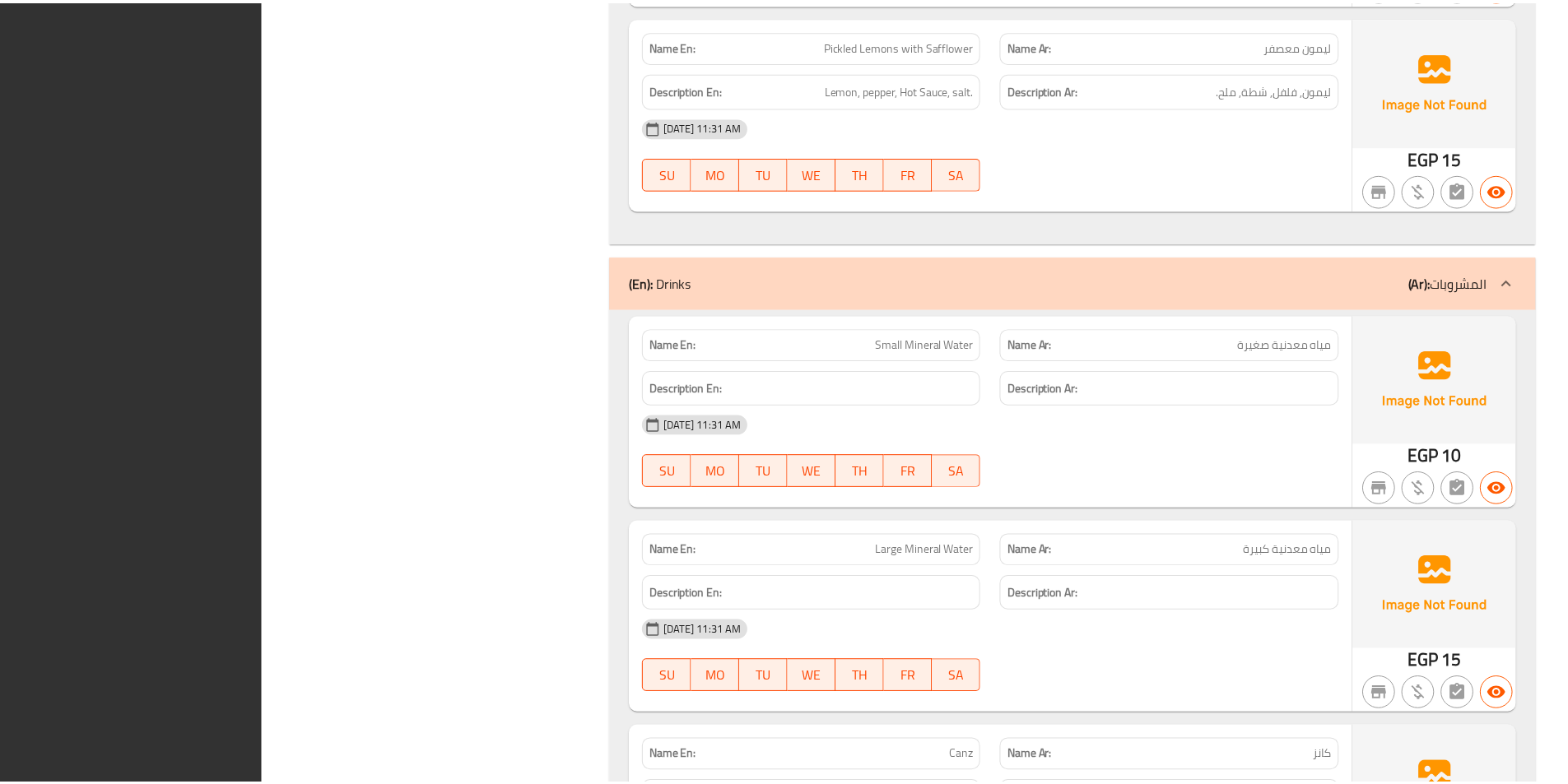
scroll to position [22399, 0]
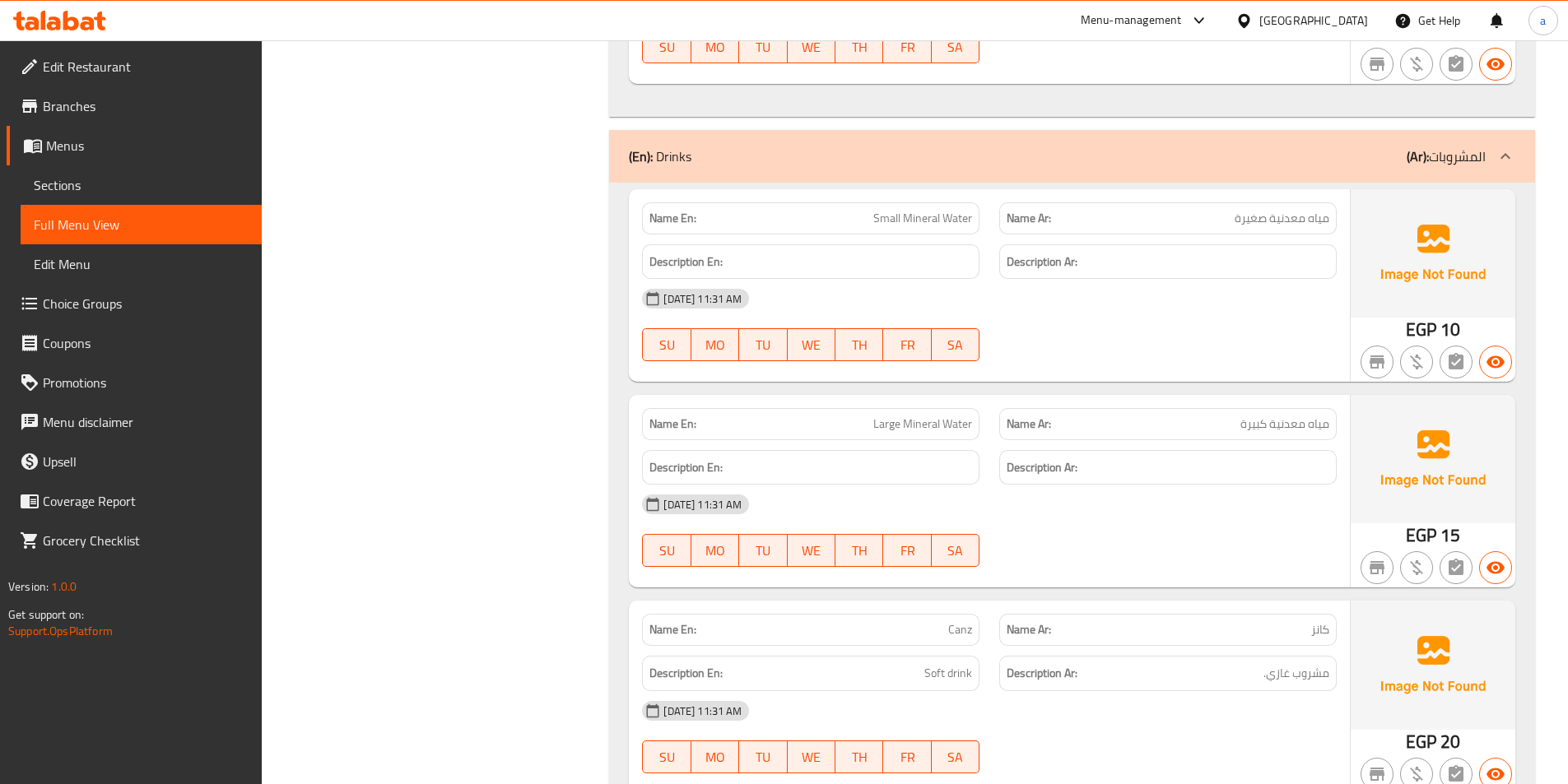
click at [133, 191] on span "Sections" at bounding box center [141, 185] width 215 height 20
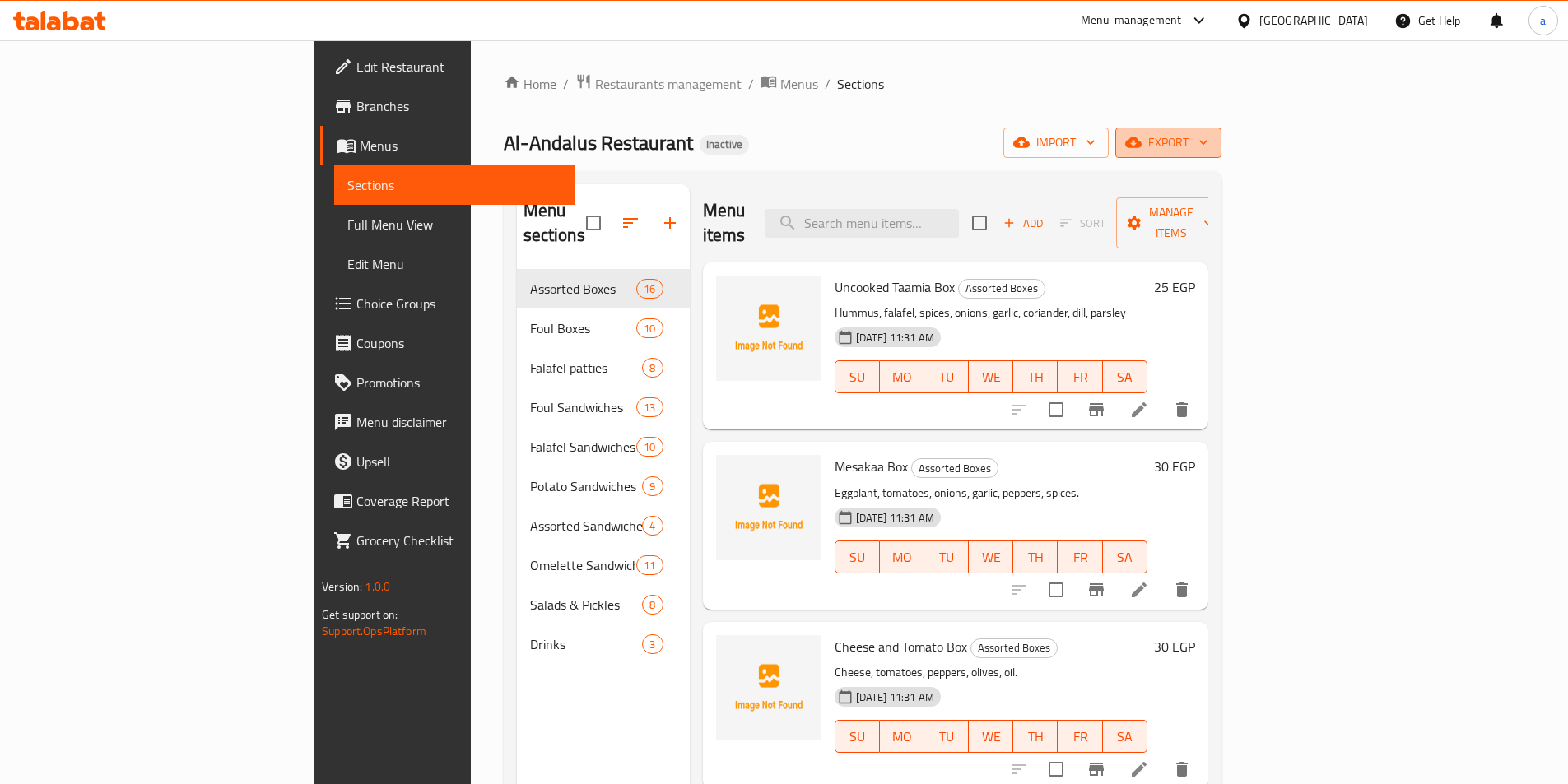
click at [1209, 140] on span "export" at bounding box center [1169, 143] width 80 height 20
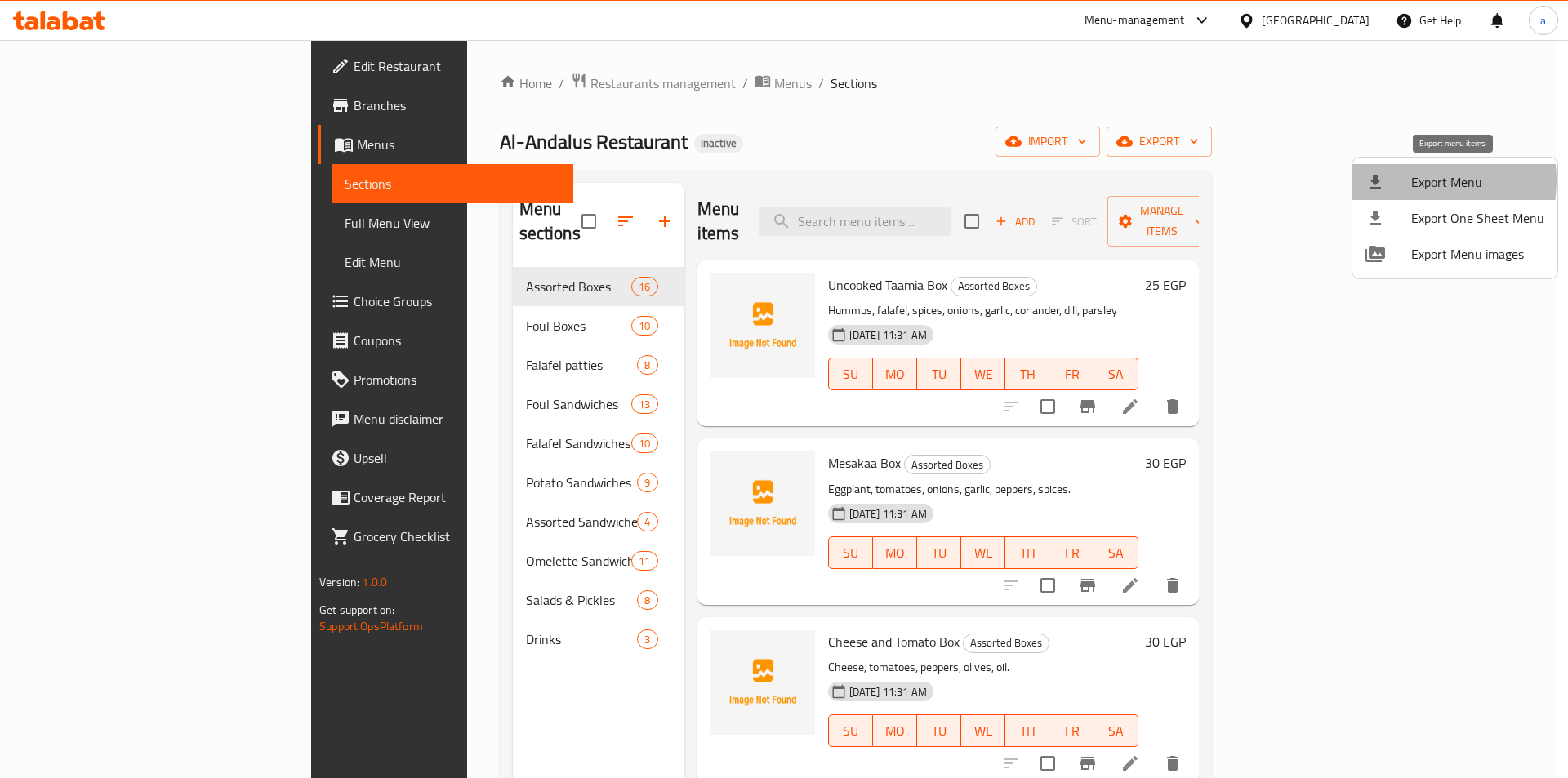
click at [1405, 179] on div at bounding box center [1388, 182] width 46 height 19
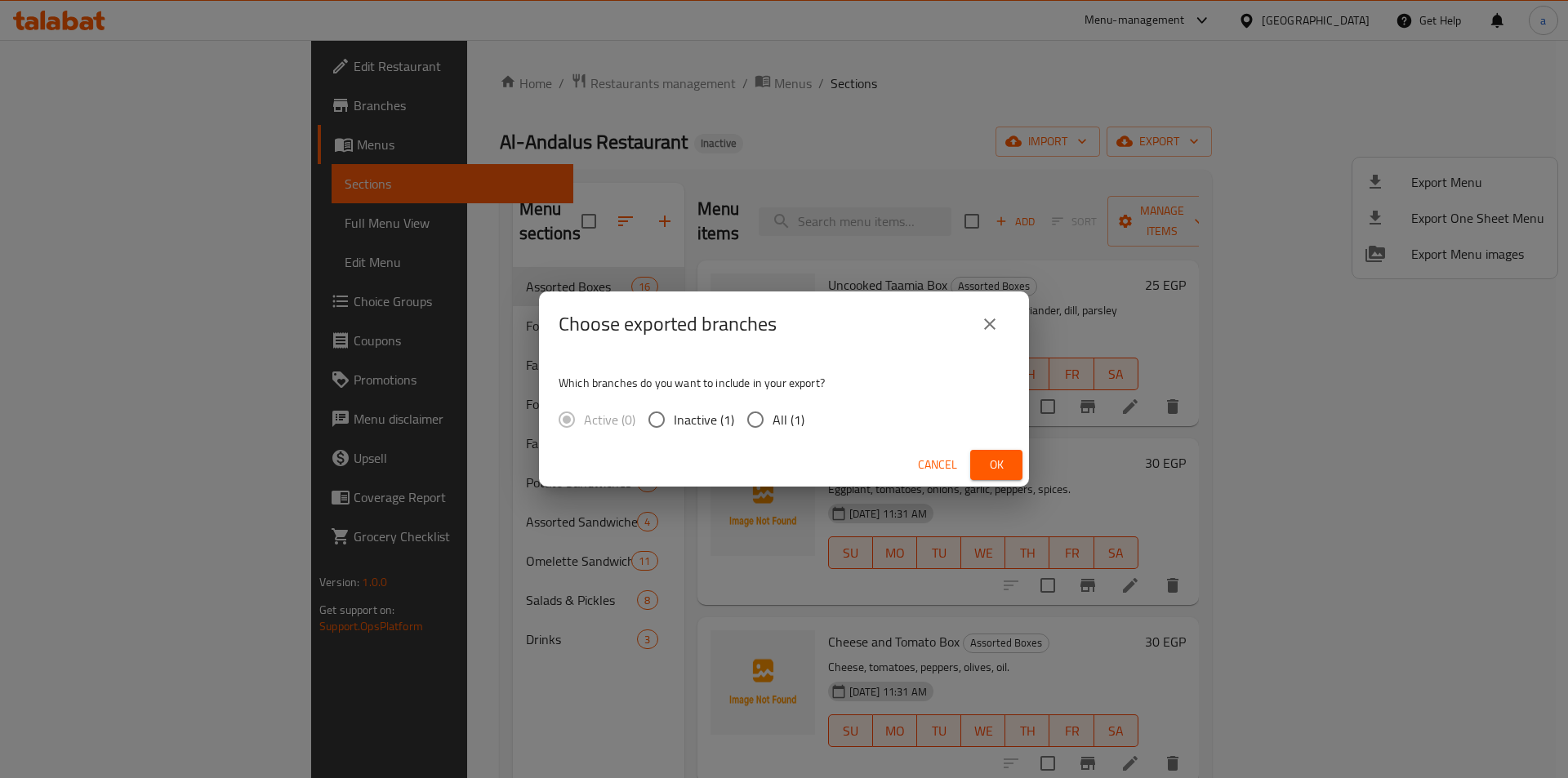
click at [753, 427] on input "All (1)" at bounding box center [755, 419] width 34 height 34
radio input "true"
click at [1000, 461] on span "Ok" at bounding box center [997, 464] width 27 height 20
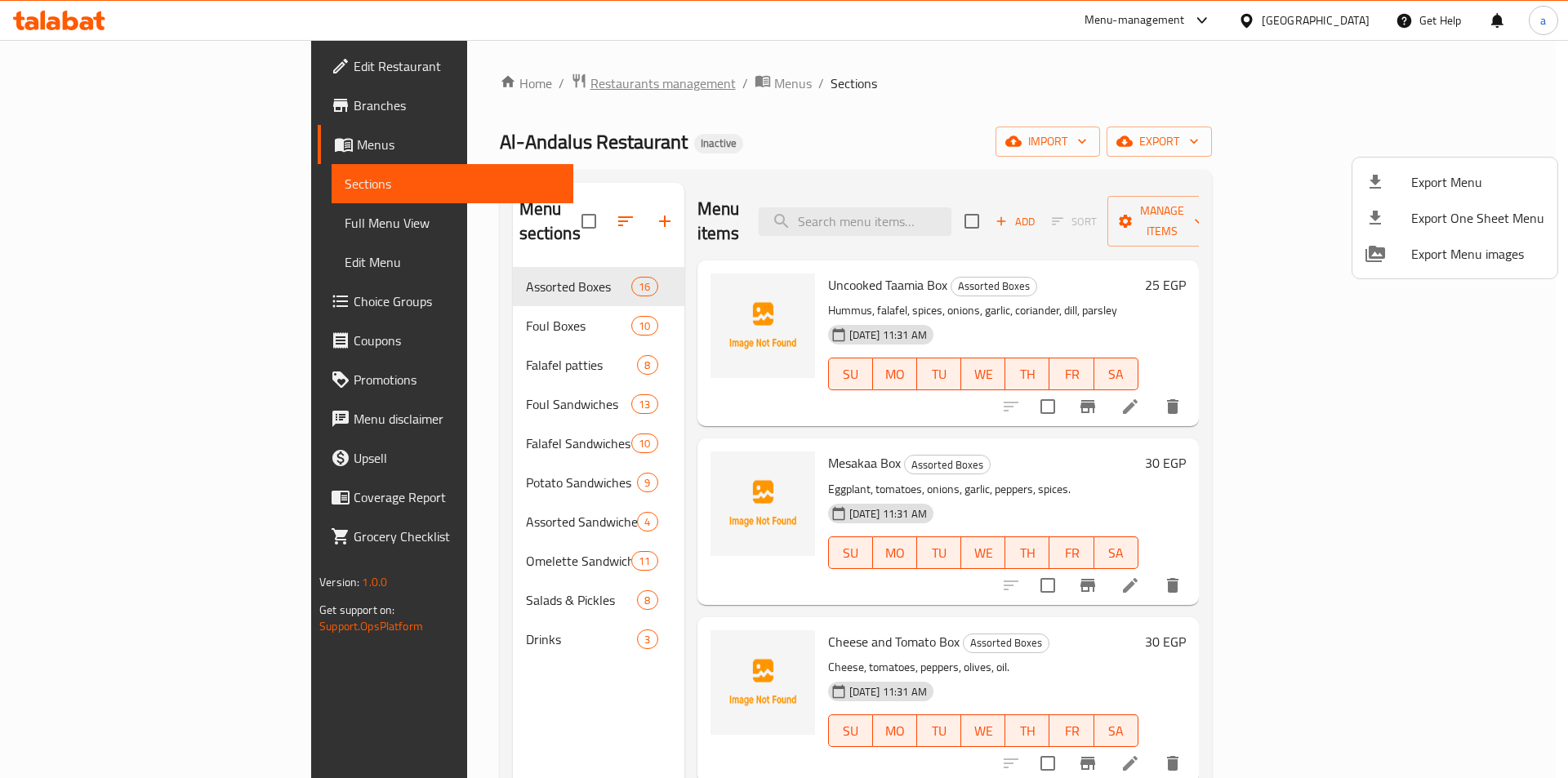
click at [438, 95] on div at bounding box center [784, 389] width 1568 height 778
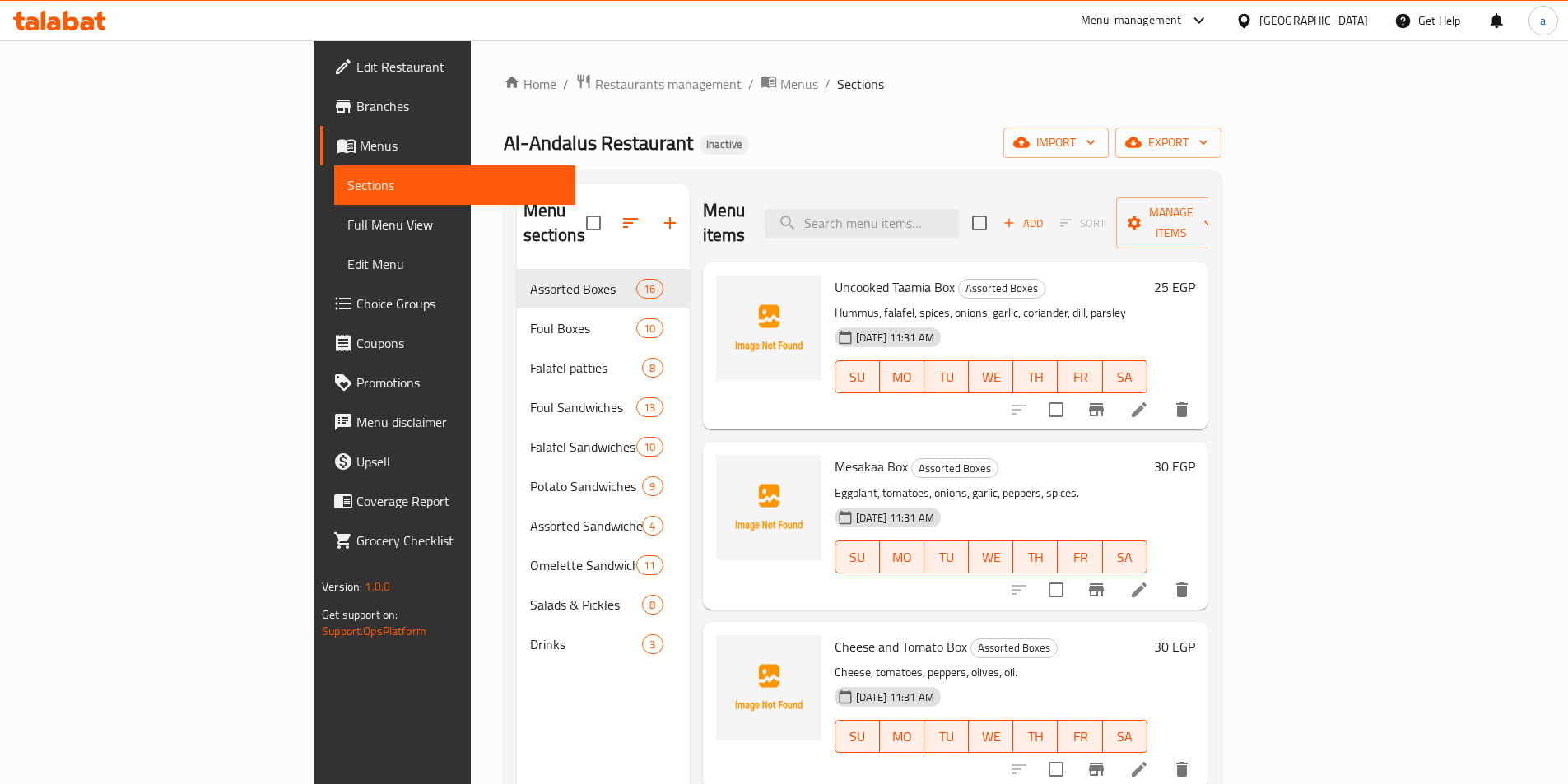
click at [595, 83] on span "Restaurants management" at bounding box center [669, 84] width 146 height 20
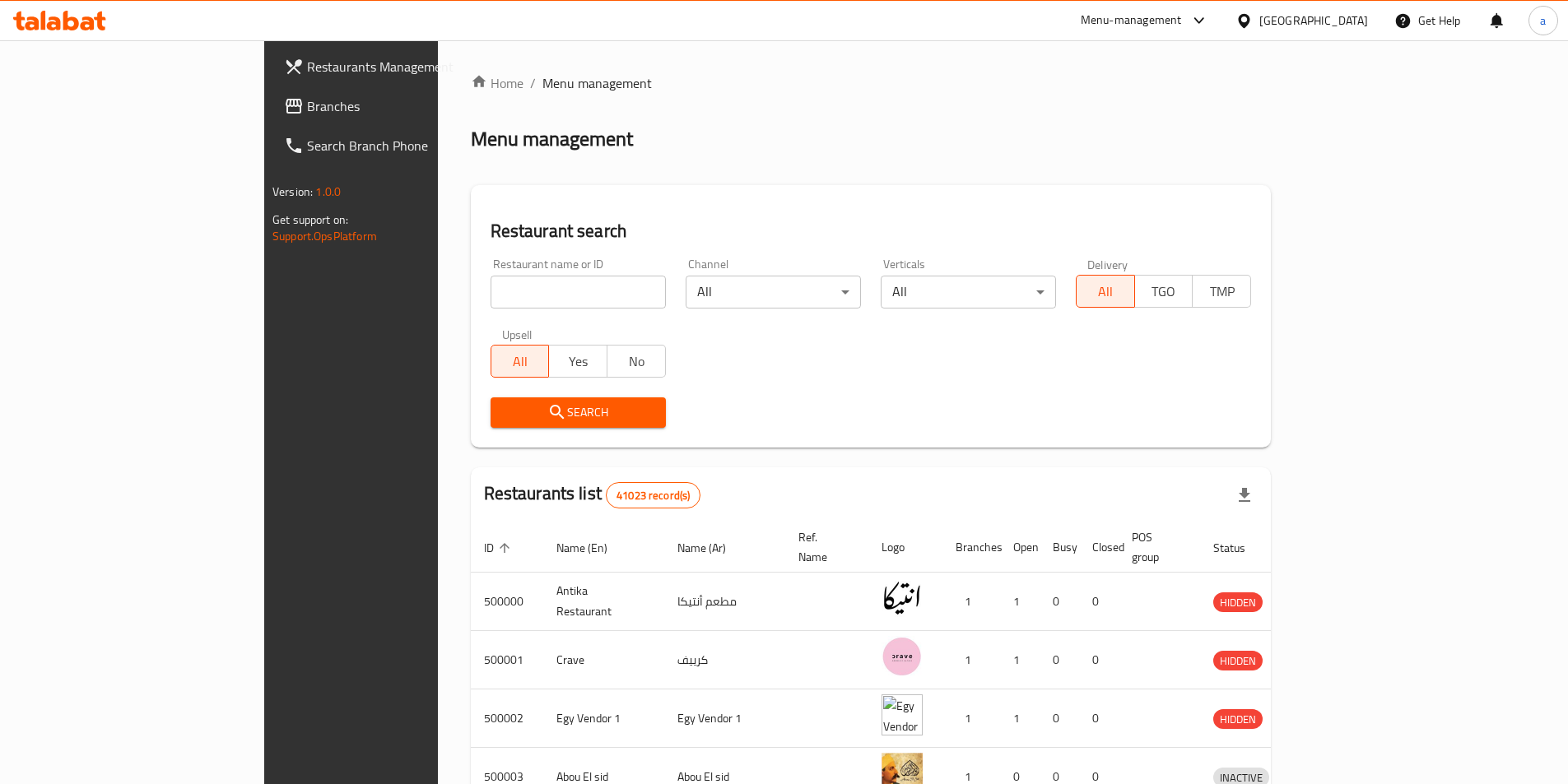
click at [857, 396] on div "Search" at bounding box center [870, 412] width 780 height 50
click at [543, 92] on span "Menu management" at bounding box center [597, 83] width 110 height 20
click at [543, 85] on span "Menu management" at bounding box center [597, 83] width 110 height 20
click at [471, 78] on link "Home" at bounding box center [497, 83] width 53 height 20
